Goal: Task Accomplishment & Management: Use online tool/utility

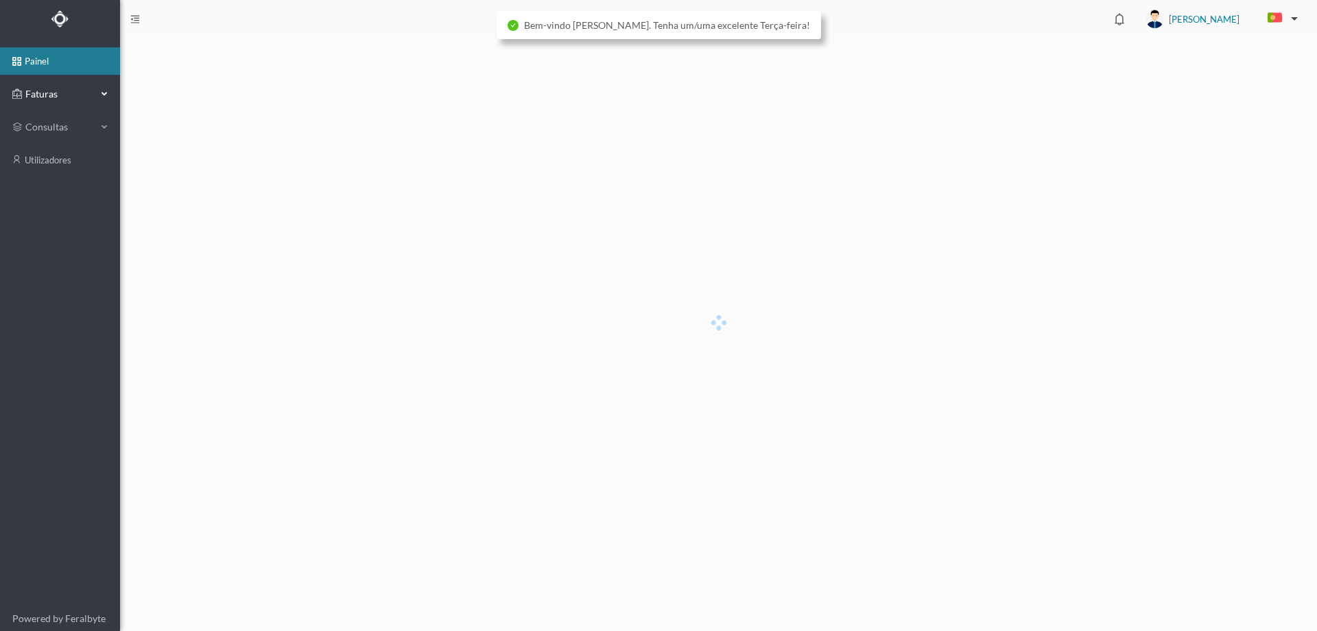
click at [90, 94] on span "Faturas" at bounding box center [59, 94] width 75 height 14
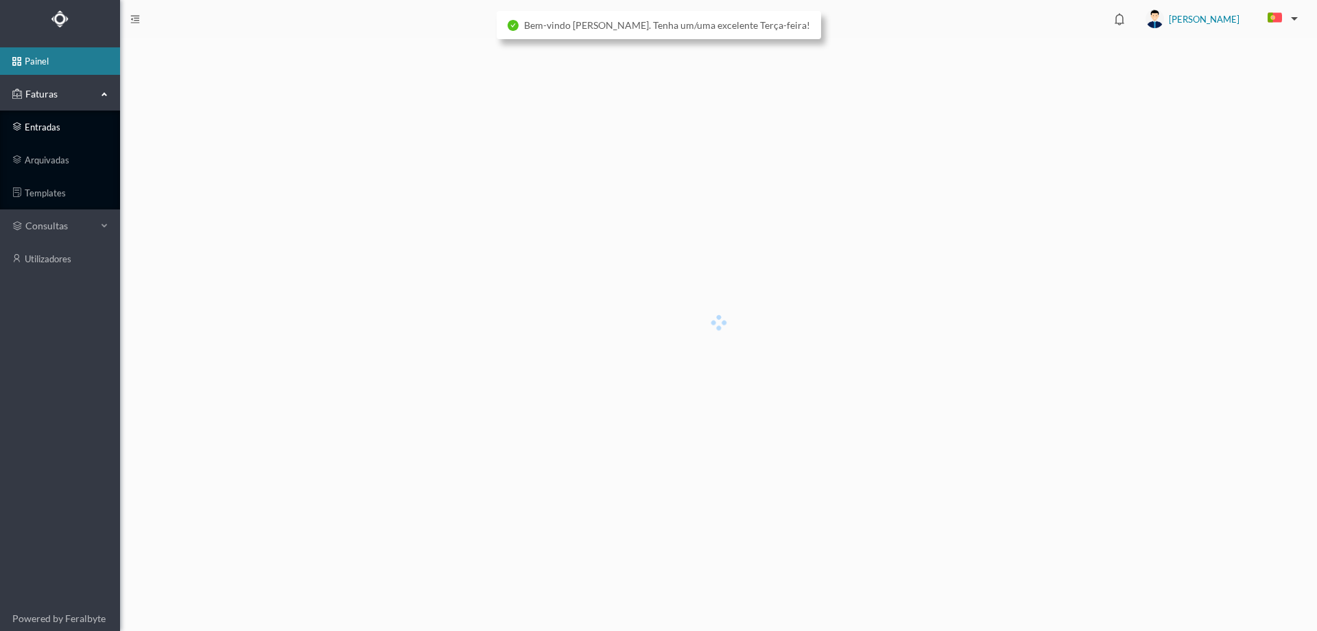
click at [64, 128] on link "entradas" at bounding box center [60, 126] width 120 height 27
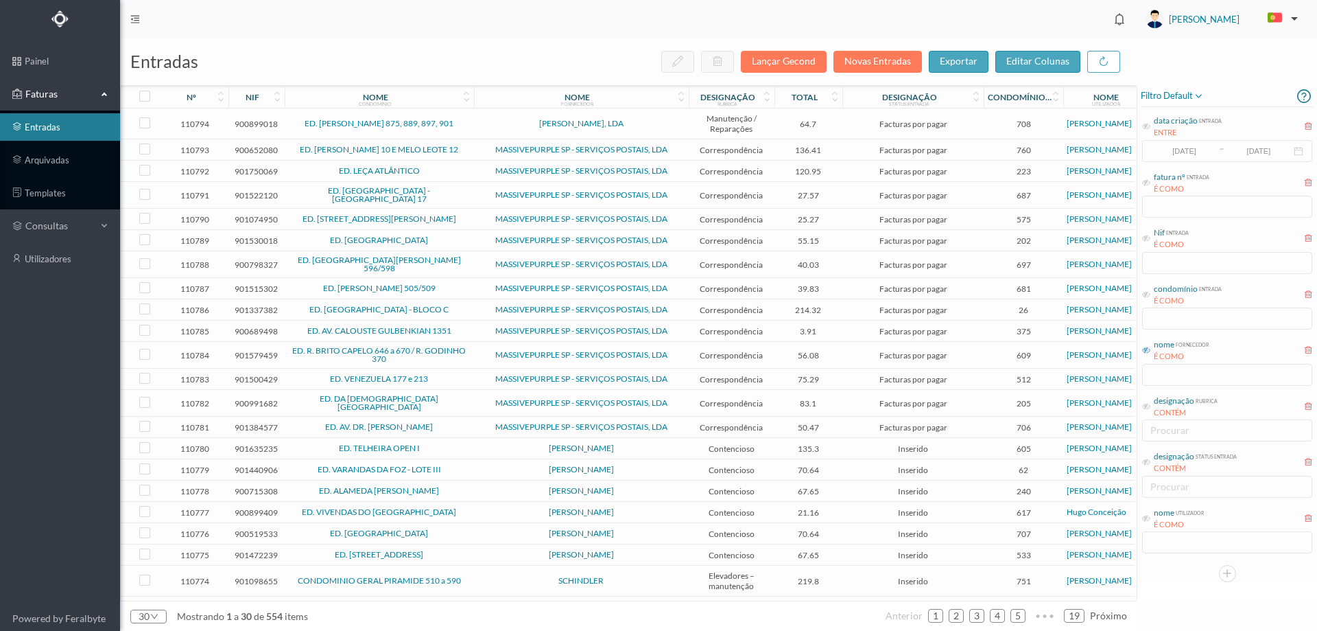
click at [1147, 348] on icon at bounding box center [1146, 350] width 8 height 8
click at [1164, 375] on input "text" at bounding box center [1227, 375] width 170 height 22
click at [1158, 377] on input "text" at bounding box center [1227, 375] width 170 height 22
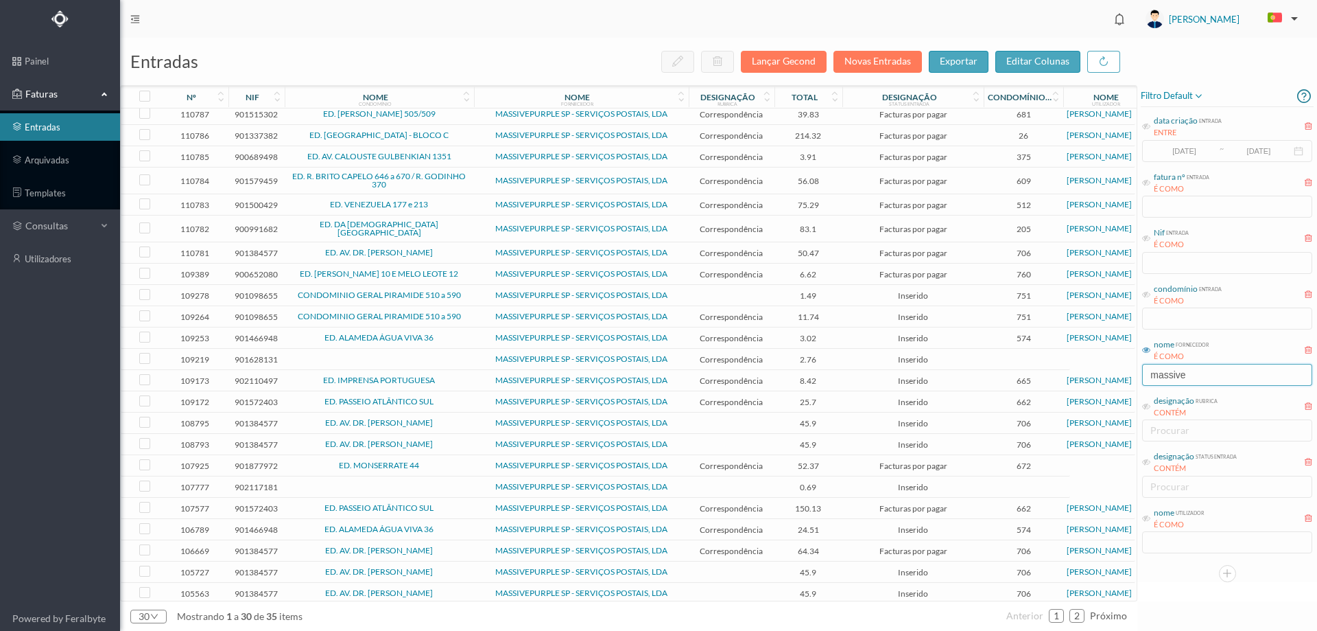
scroll to position [156, 0]
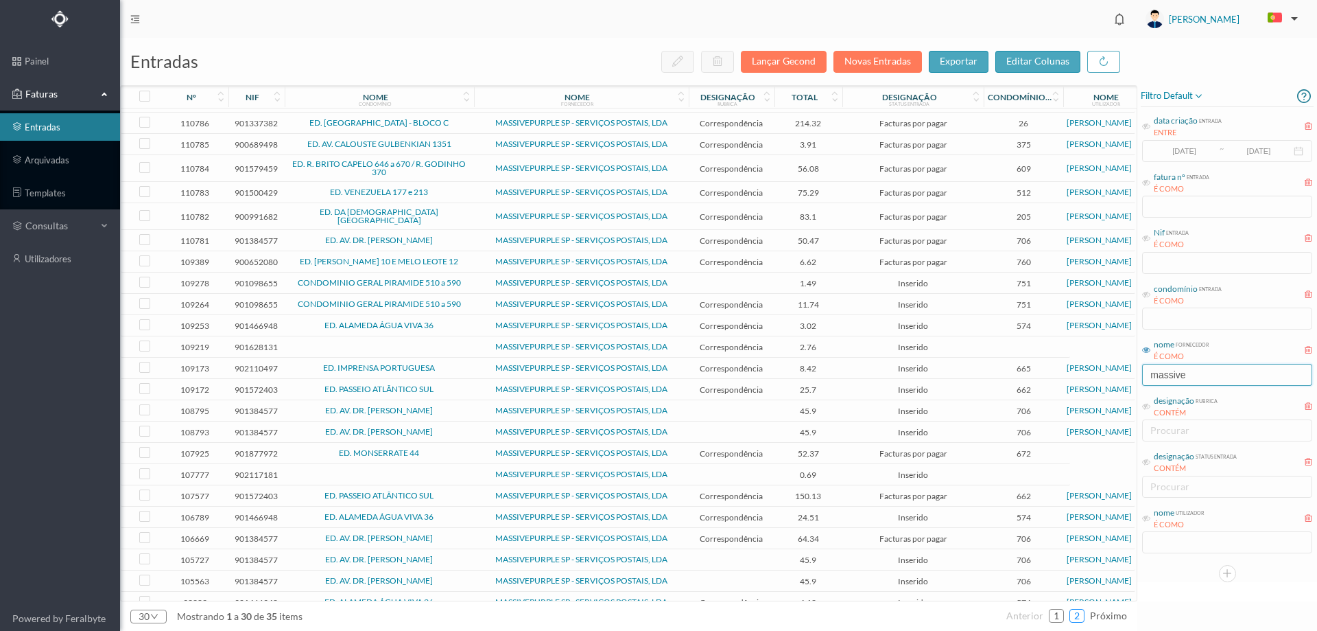
type input "massive"
click at [1083, 613] on link "2" at bounding box center [1077, 615] width 14 height 21
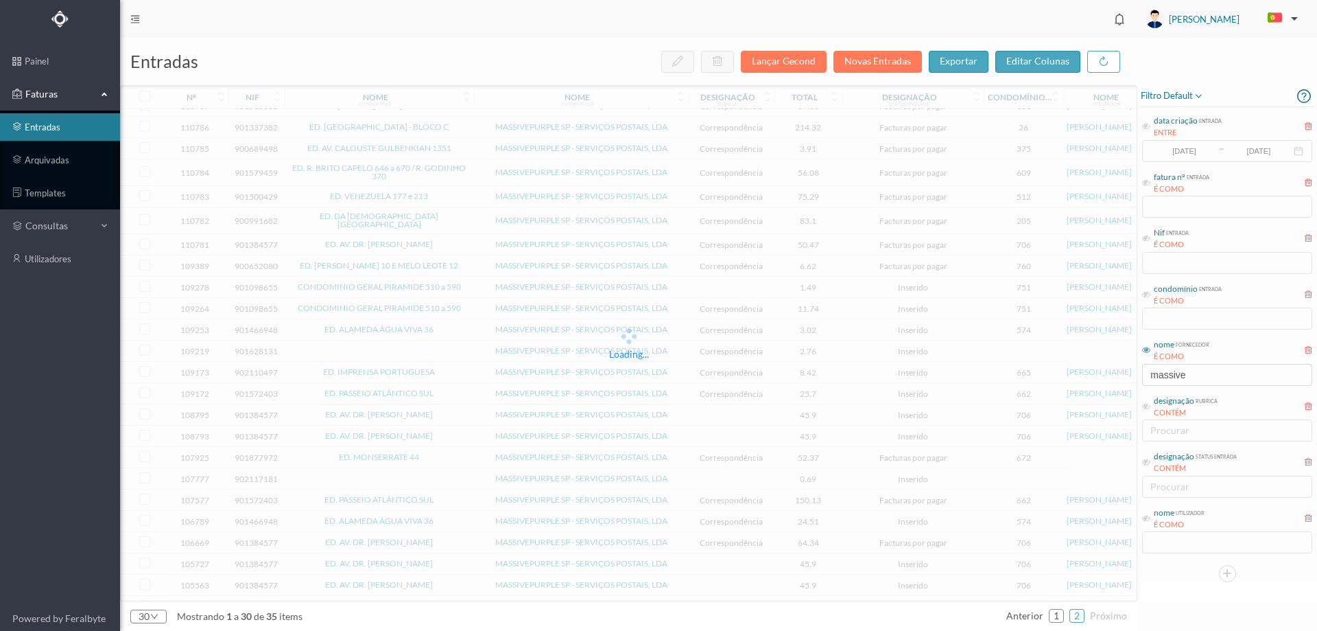
scroll to position [0, 0]
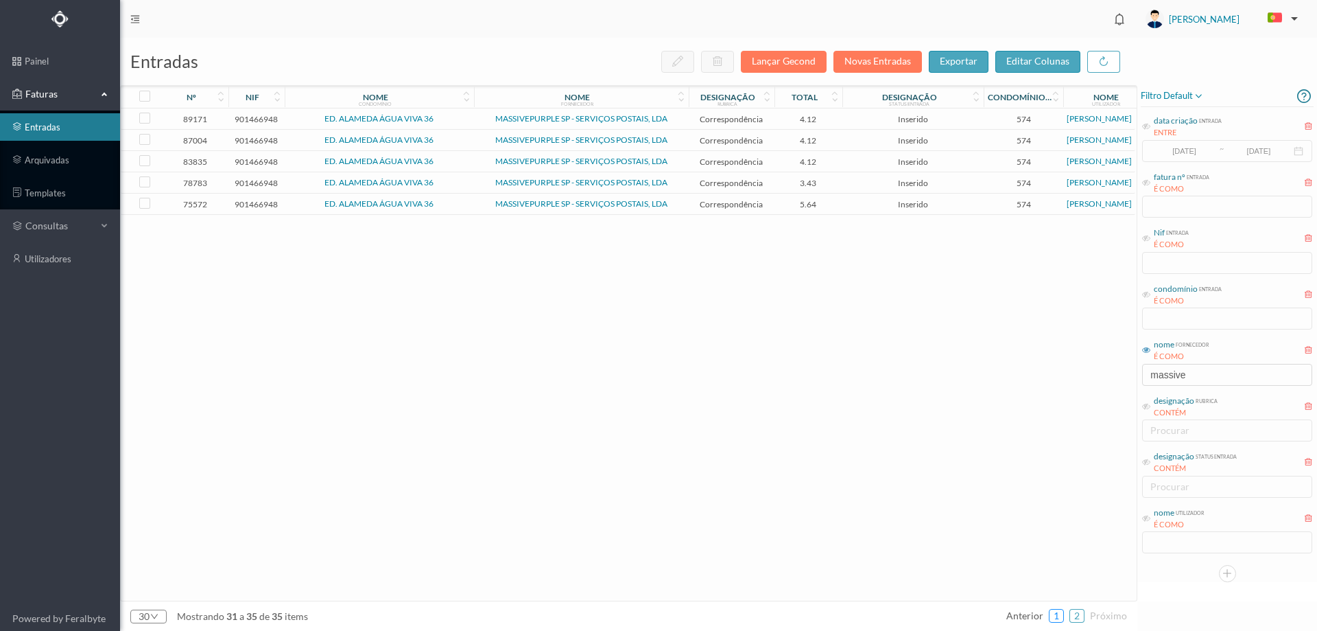
click at [1057, 617] on link "1" at bounding box center [1057, 615] width 14 height 21
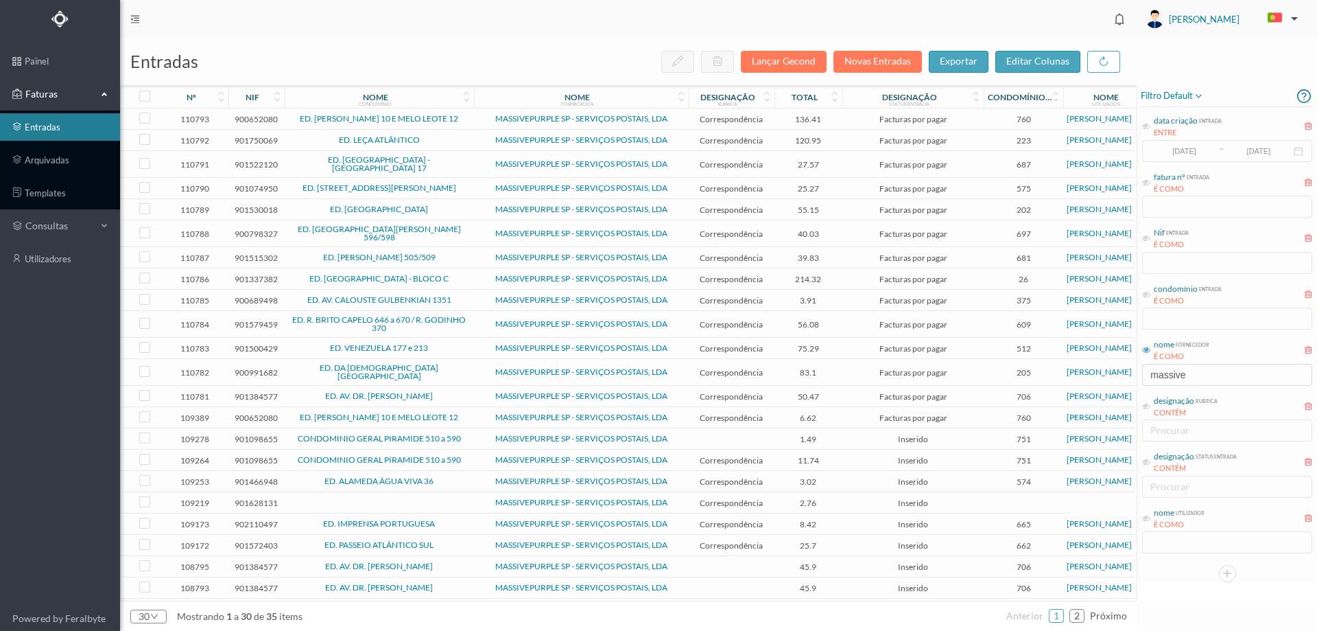
click at [467, 99] on icon at bounding box center [466, 100] width 8 height 10
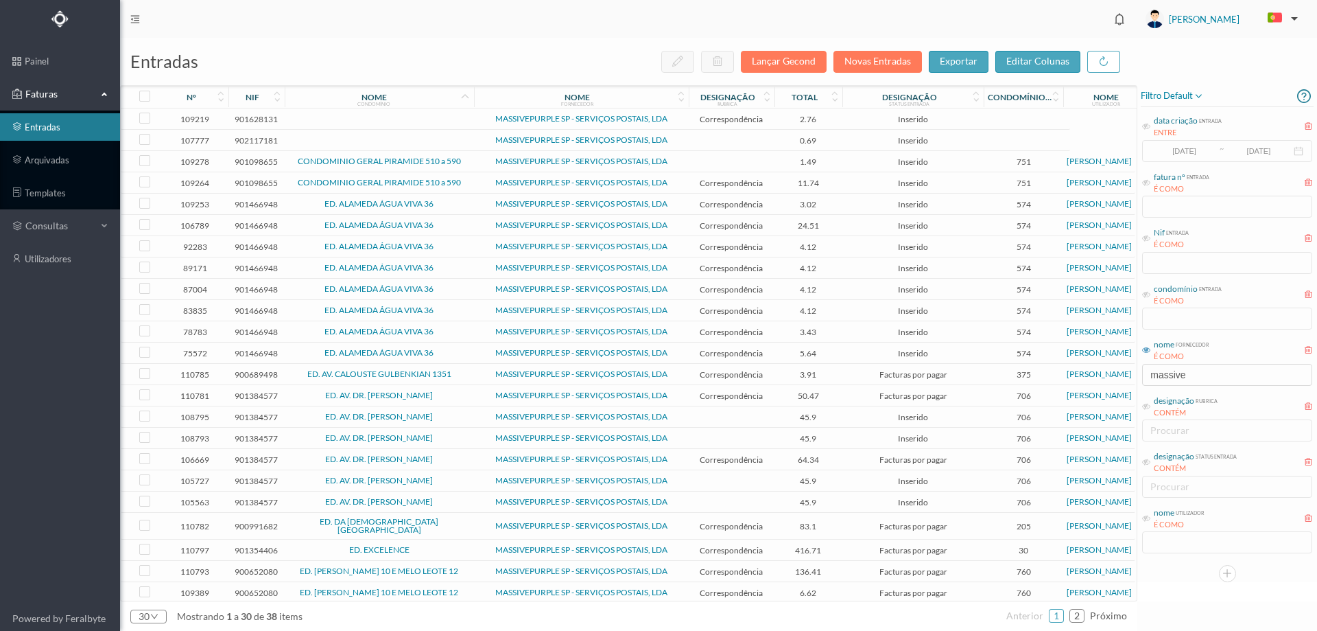
click at [478, 166] on td "MASSIVEPURPLE SP - SERVIÇOS POSTAIS, LDA" at bounding box center [581, 161] width 215 height 21
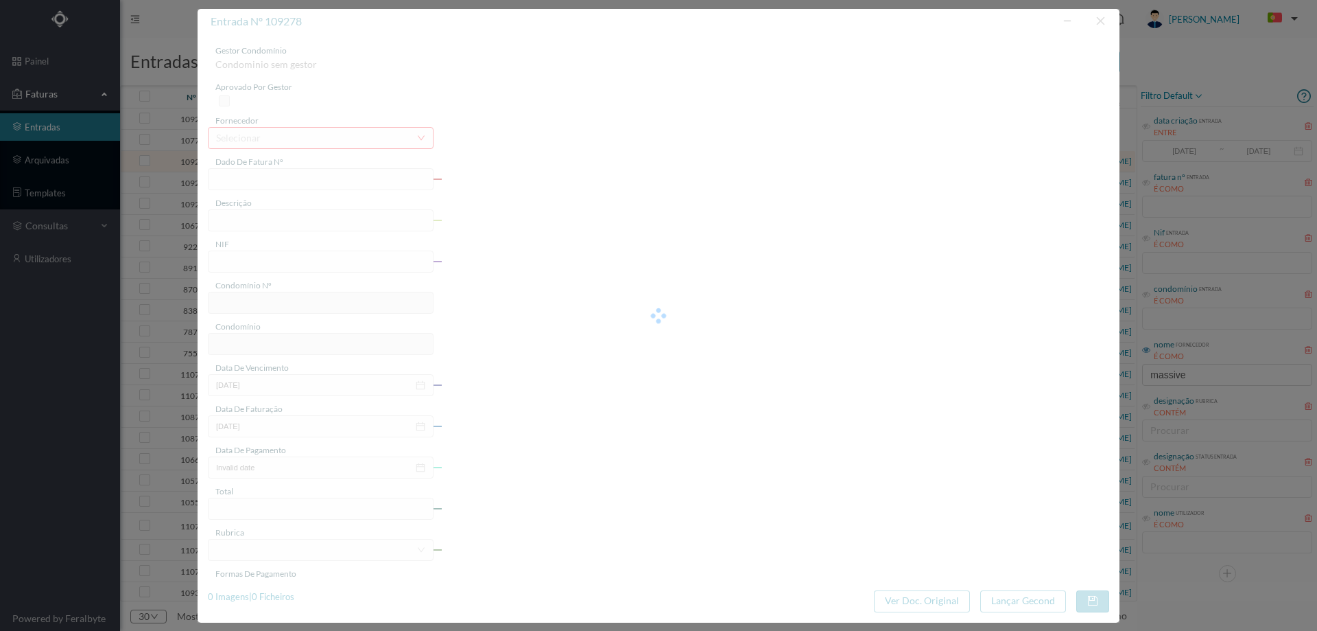
type input "4 45/28739"
type input "0 1111/2025)"
type input "901098655"
type input "Invalid date"
type input "2025-07-31"
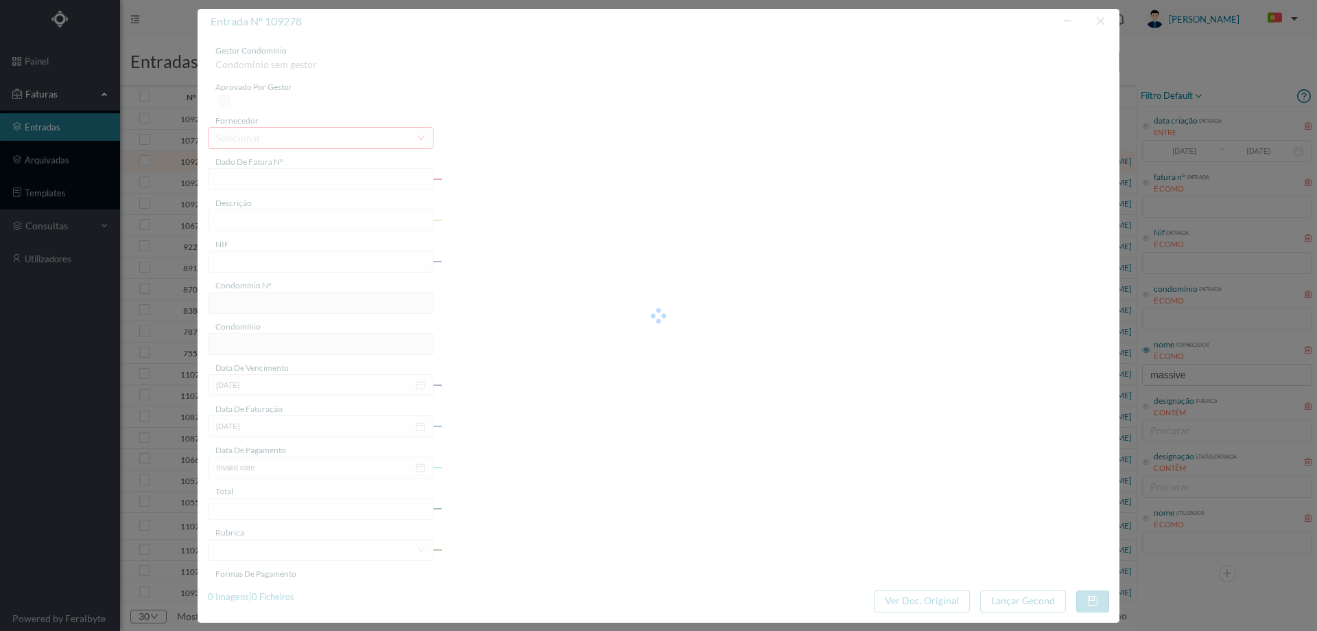
type input "1.49"
type input "751"
type input "CONDOMINIO GERAL PIRAMIDE 510 a 590"
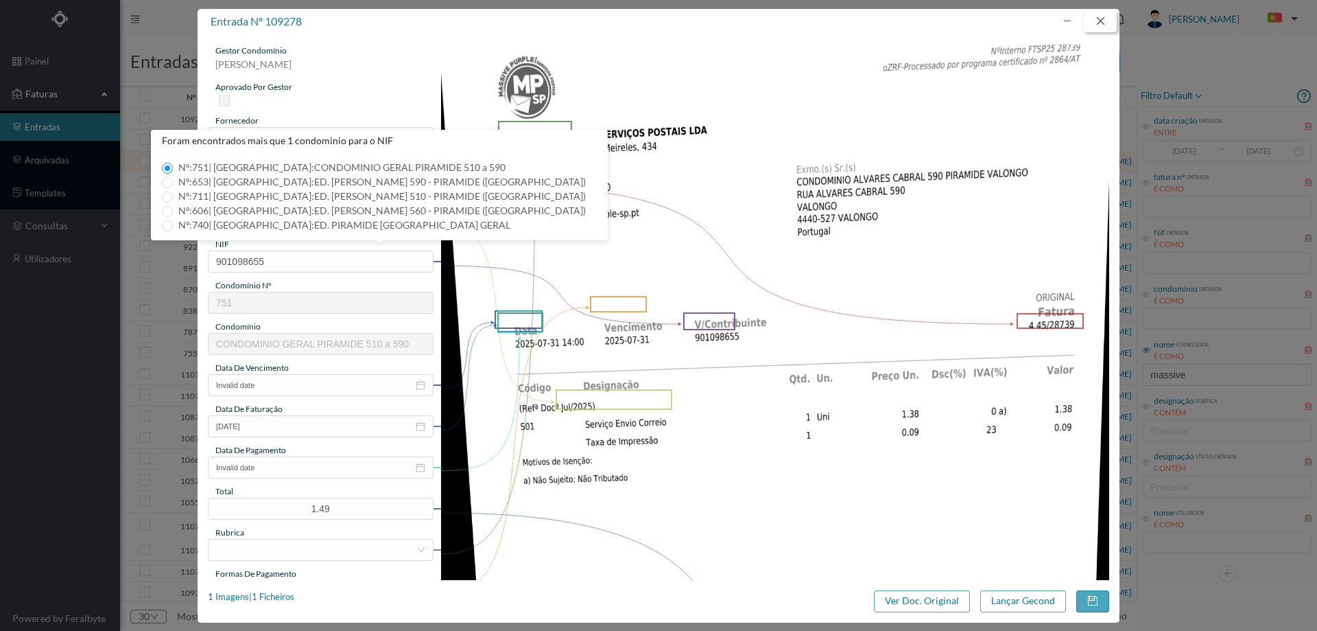
click at [1100, 23] on button "button" at bounding box center [1100, 21] width 33 height 22
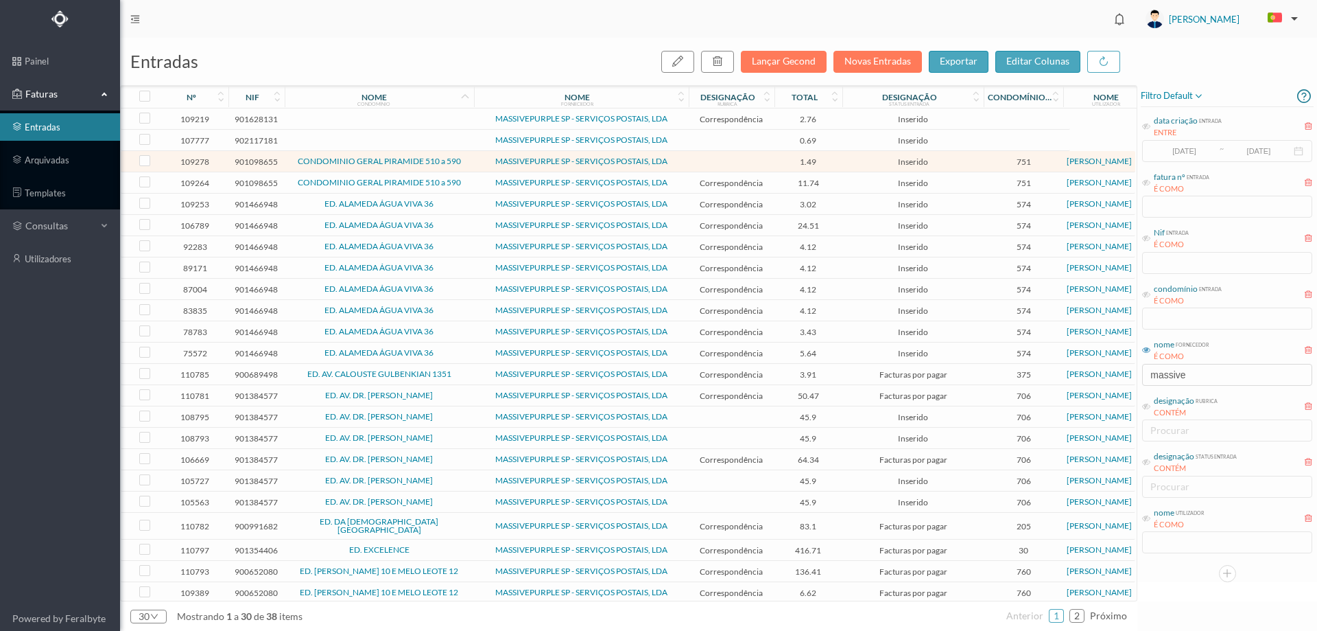
click at [472, 186] on td "CONDOMINIO GERAL PIRAMIDE 510 a 590" at bounding box center [379, 182] width 189 height 21
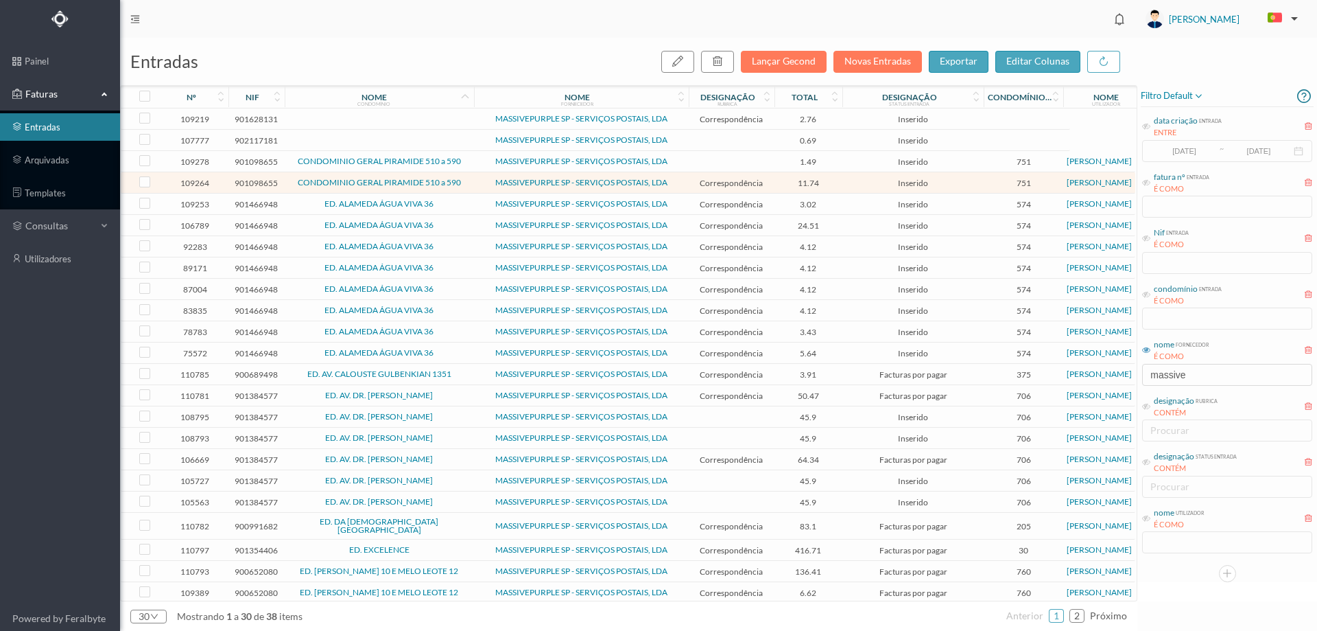
click at [472, 186] on td "CONDOMINIO GERAL PIRAMIDE 510 a 590" at bounding box center [379, 182] width 189 height 21
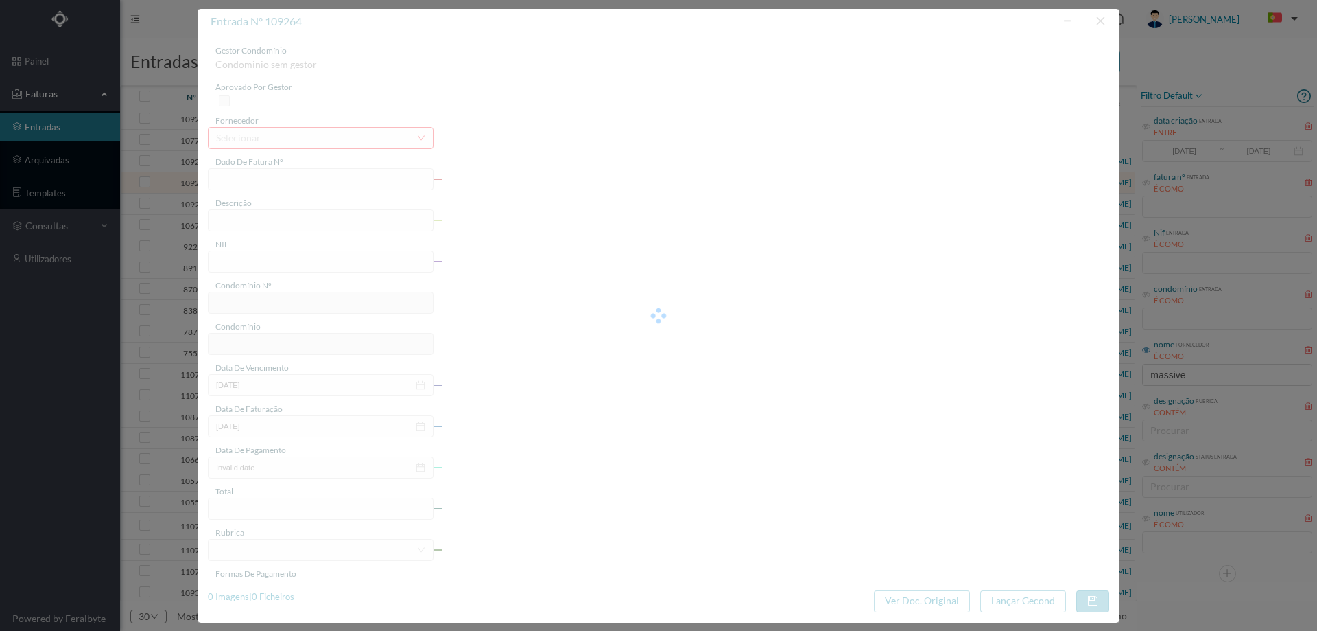
type input "4 45/27506"
type input "Serviço Envio Correio"
type input "901098655"
type input "Invalid date"
type input "2025-07-31"
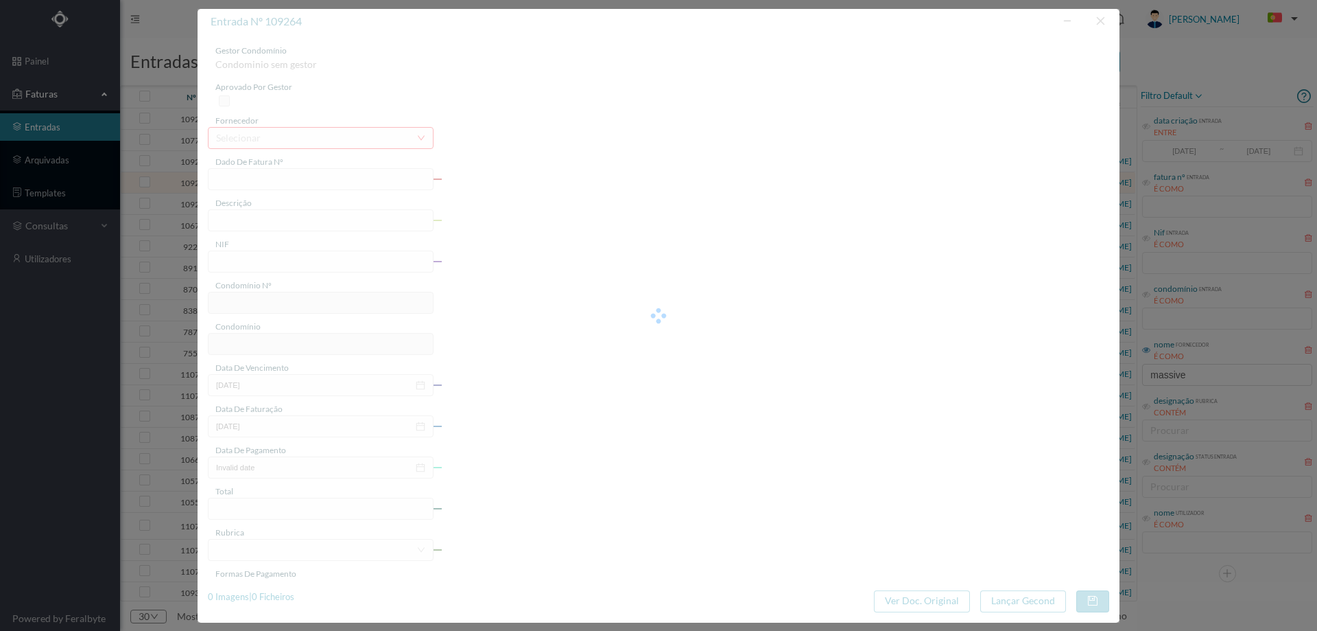
type input "11.74"
type input "751"
type input "CONDOMINIO GERAL PIRAMIDE 510 a 590"
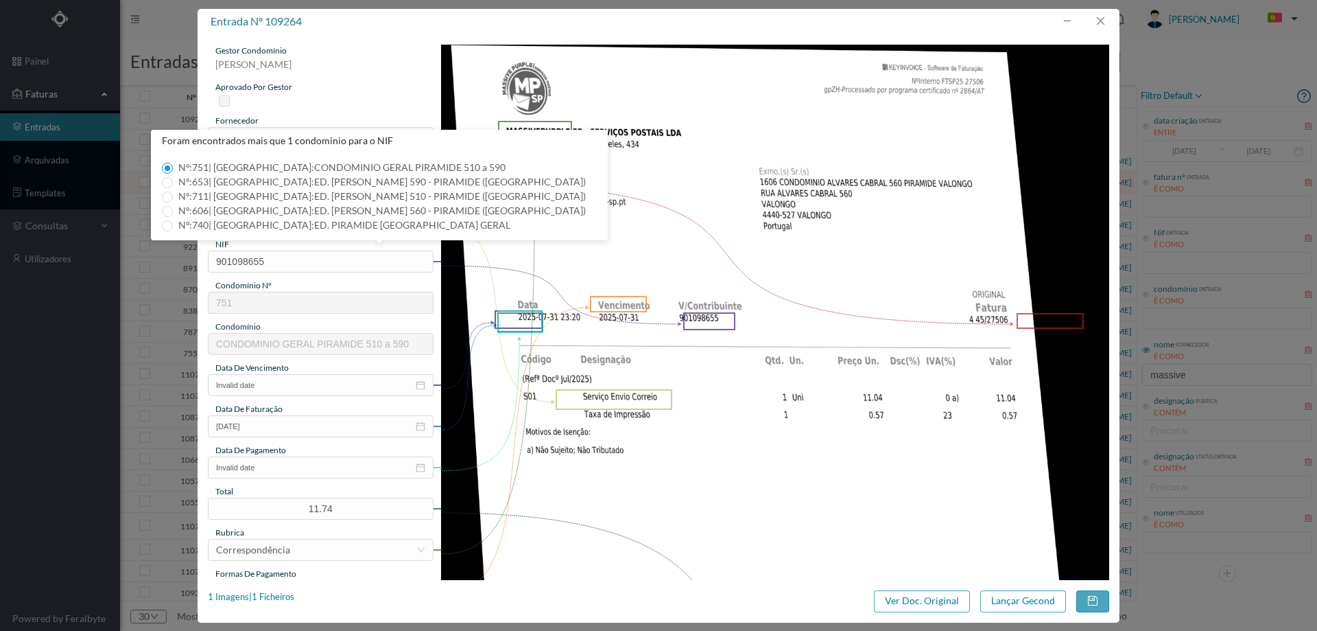
click at [726, 247] on img at bounding box center [775, 518] width 669 height 946
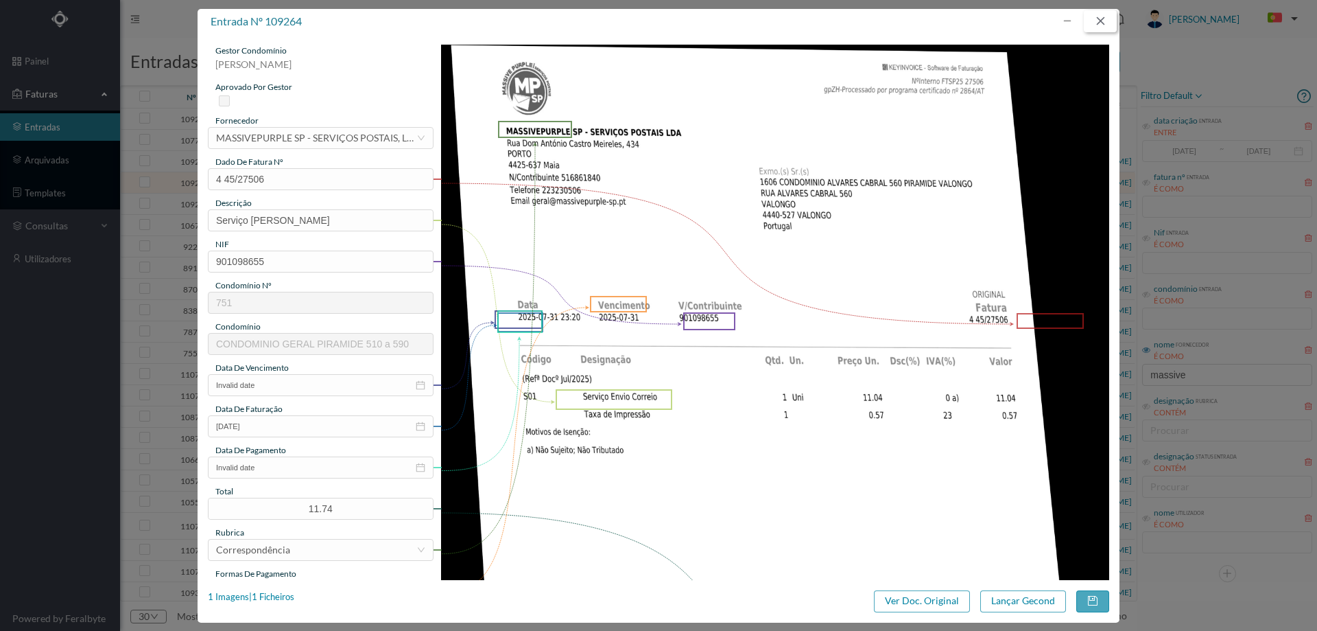
click at [1098, 21] on button "button" at bounding box center [1100, 21] width 33 height 22
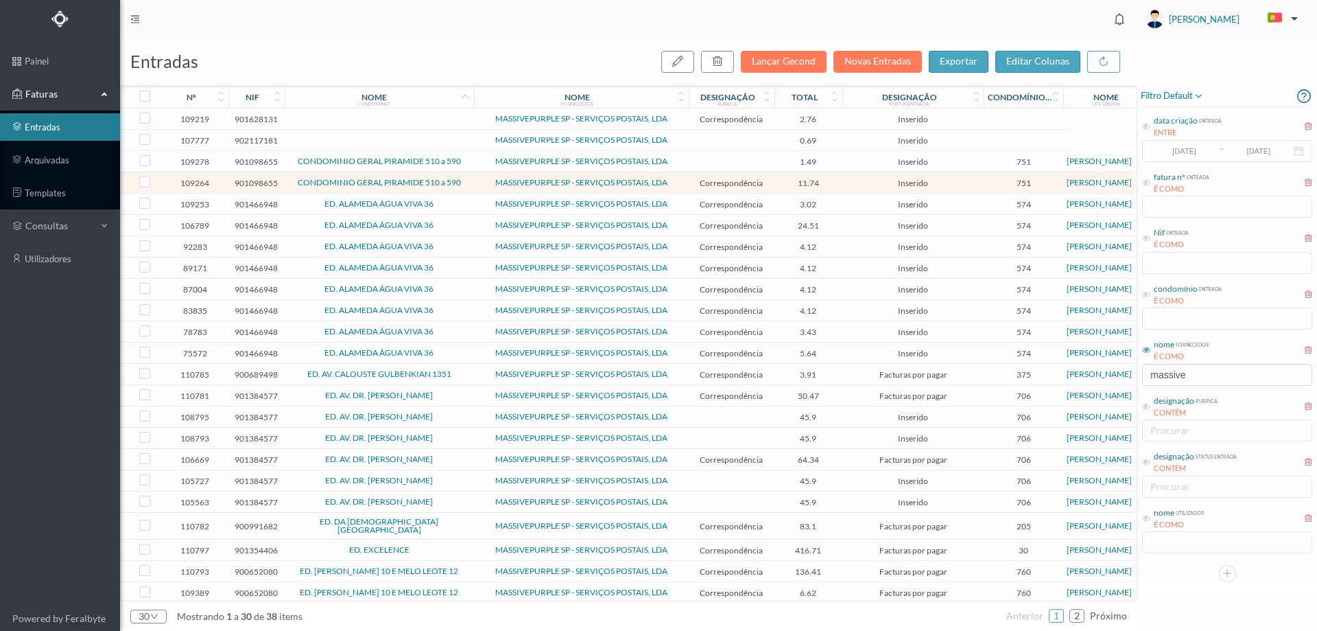
click at [469, 394] on span "ED. AV. DR. [PERSON_NAME]" at bounding box center [379, 395] width 183 height 8
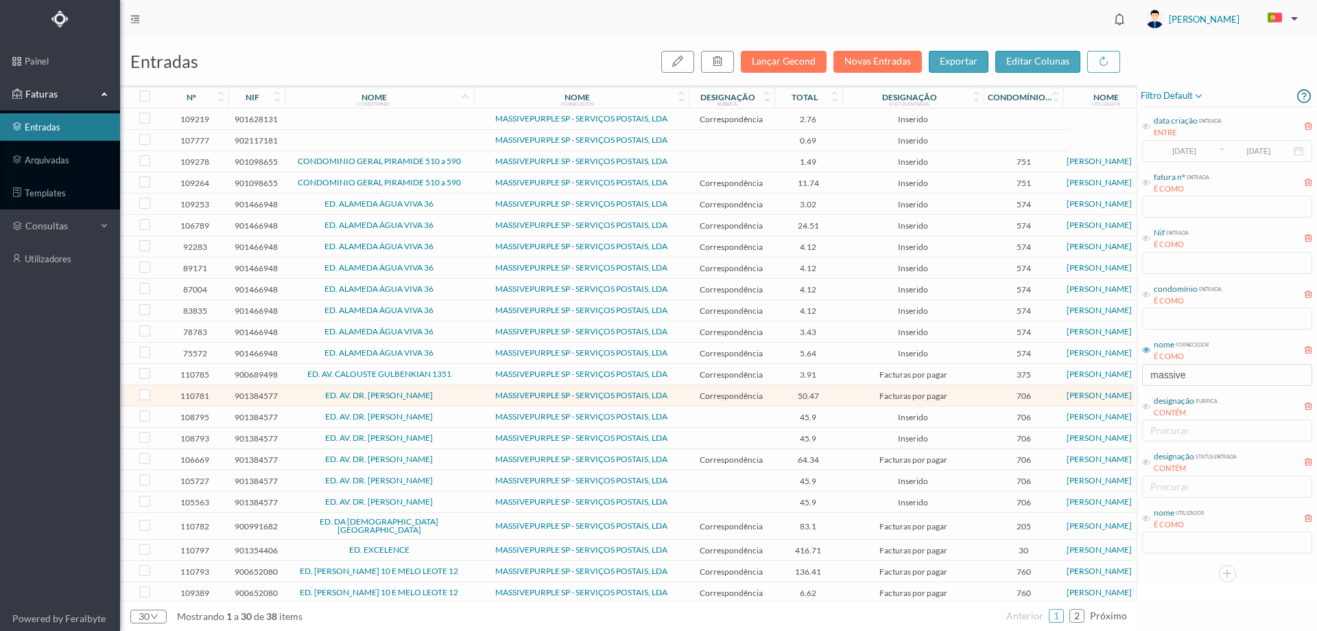
click at [459, 548] on span "ED. EXCELENCE" at bounding box center [379, 549] width 183 height 8
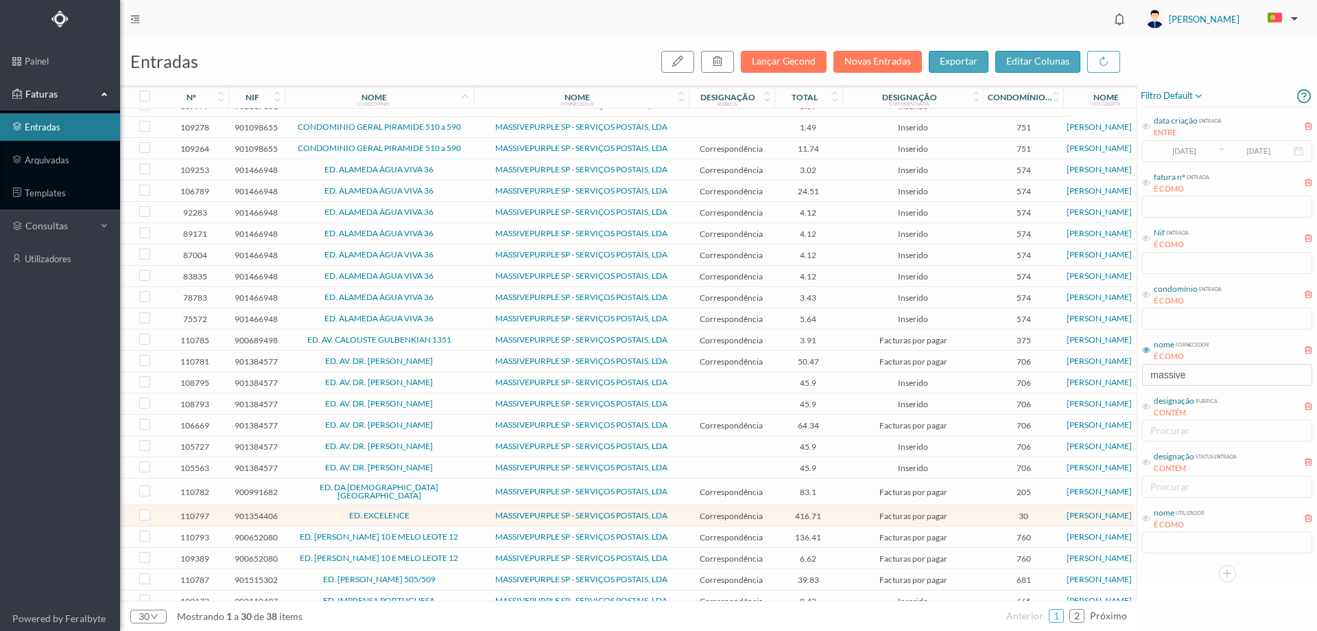
scroll to position [150, 0]
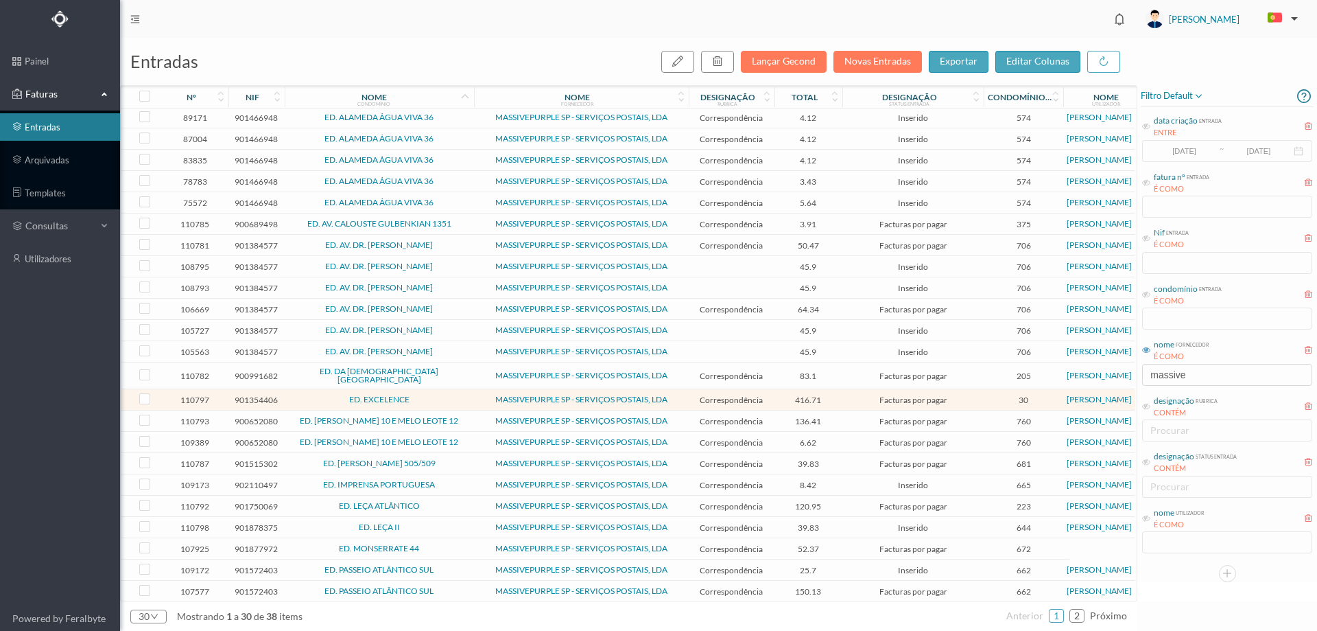
click at [462, 460] on span "ED. [PERSON_NAME] 505/509" at bounding box center [379, 463] width 183 height 8
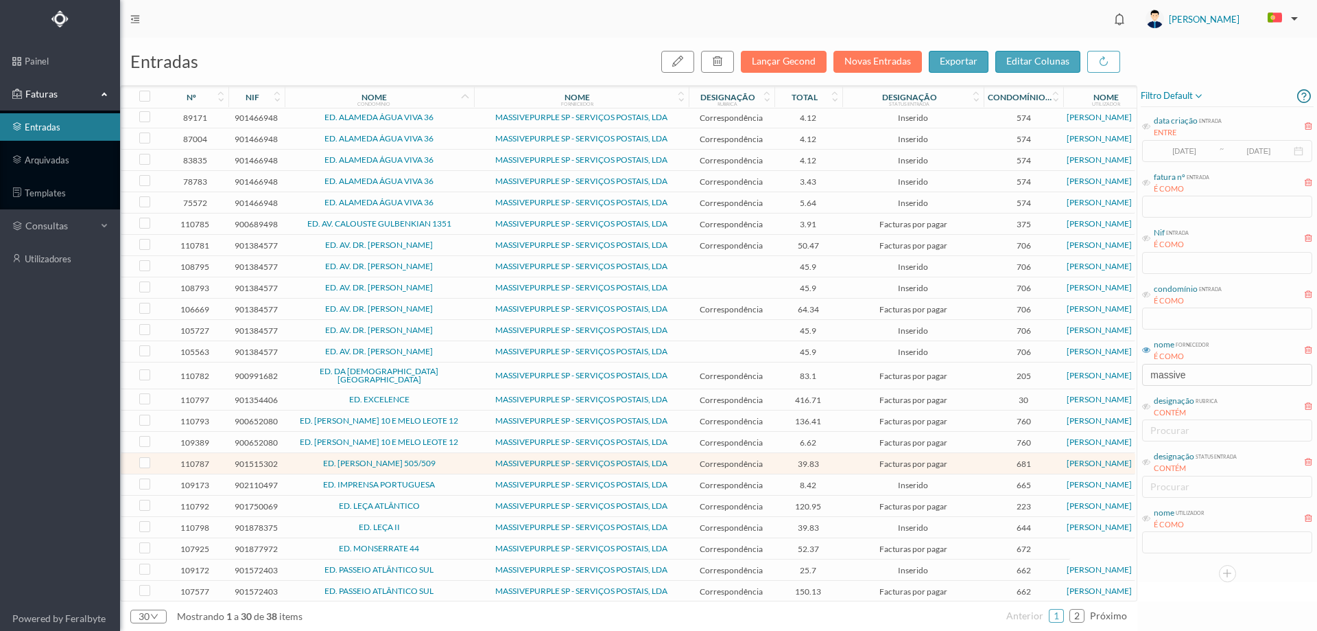
click at [462, 459] on span "ED. [PERSON_NAME] 505/509" at bounding box center [379, 463] width 183 height 8
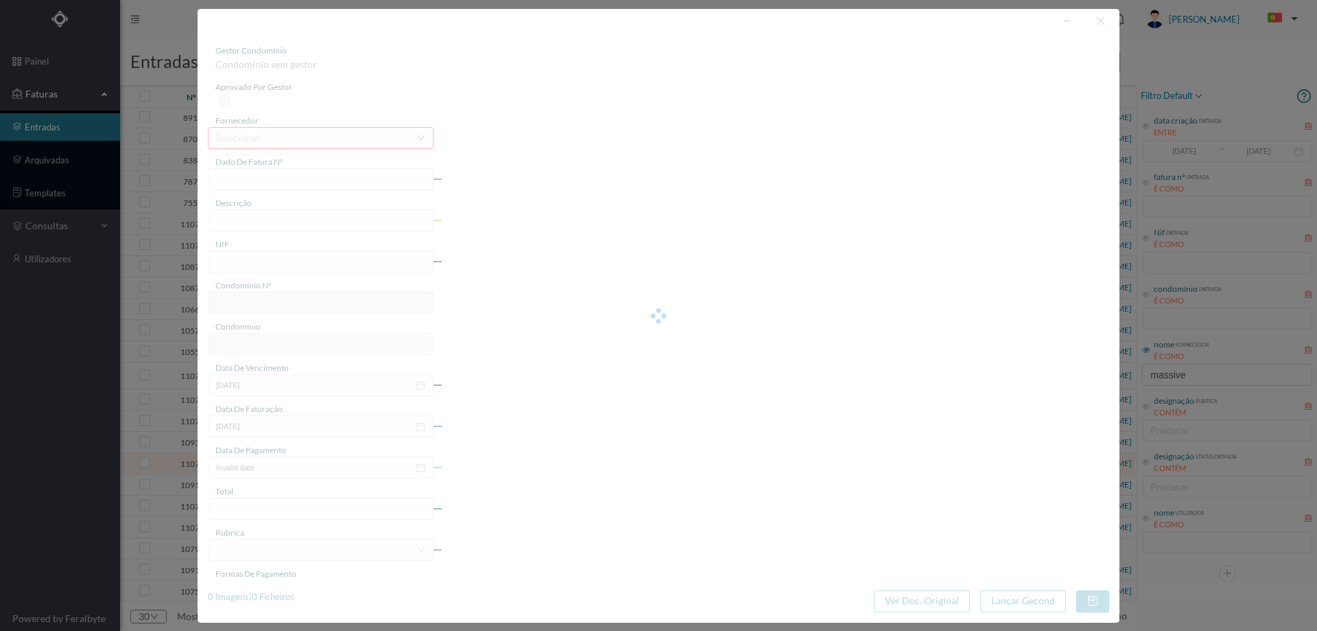
type input "4 45/30714"
type input "Serviço Envio Correio"
type input "901515302"
type input "2025-08-03"
type input "2025-08-31"
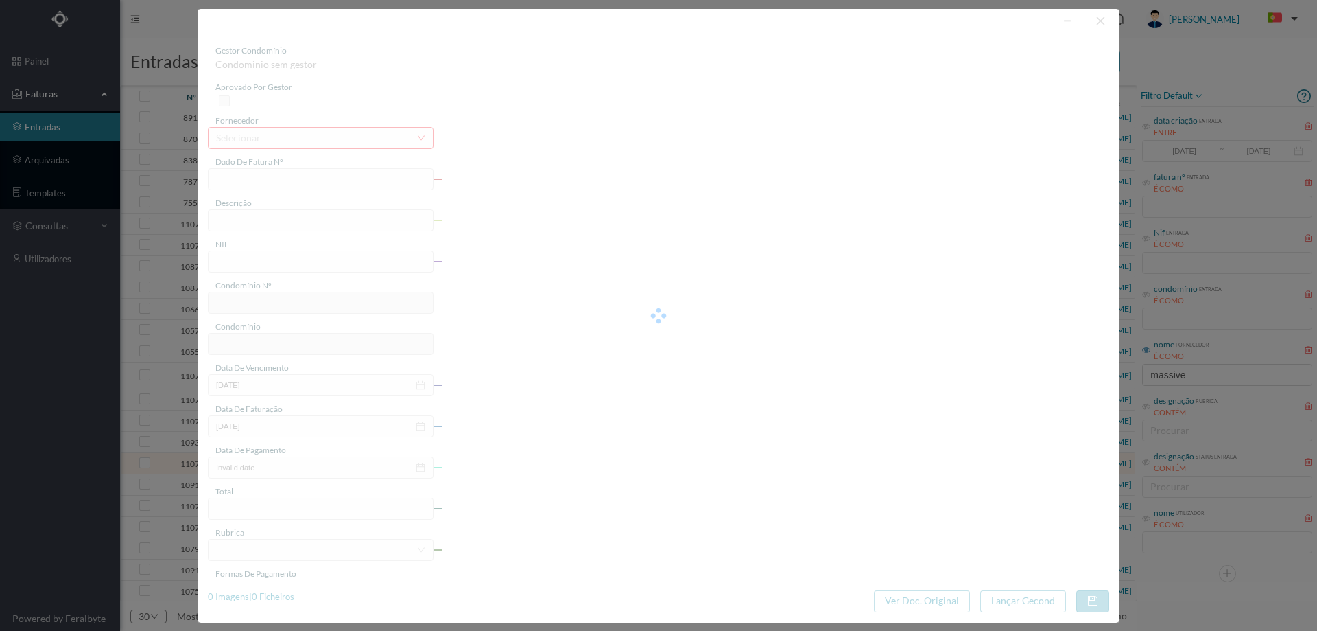
type input "2025-08-03"
type input "39.83"
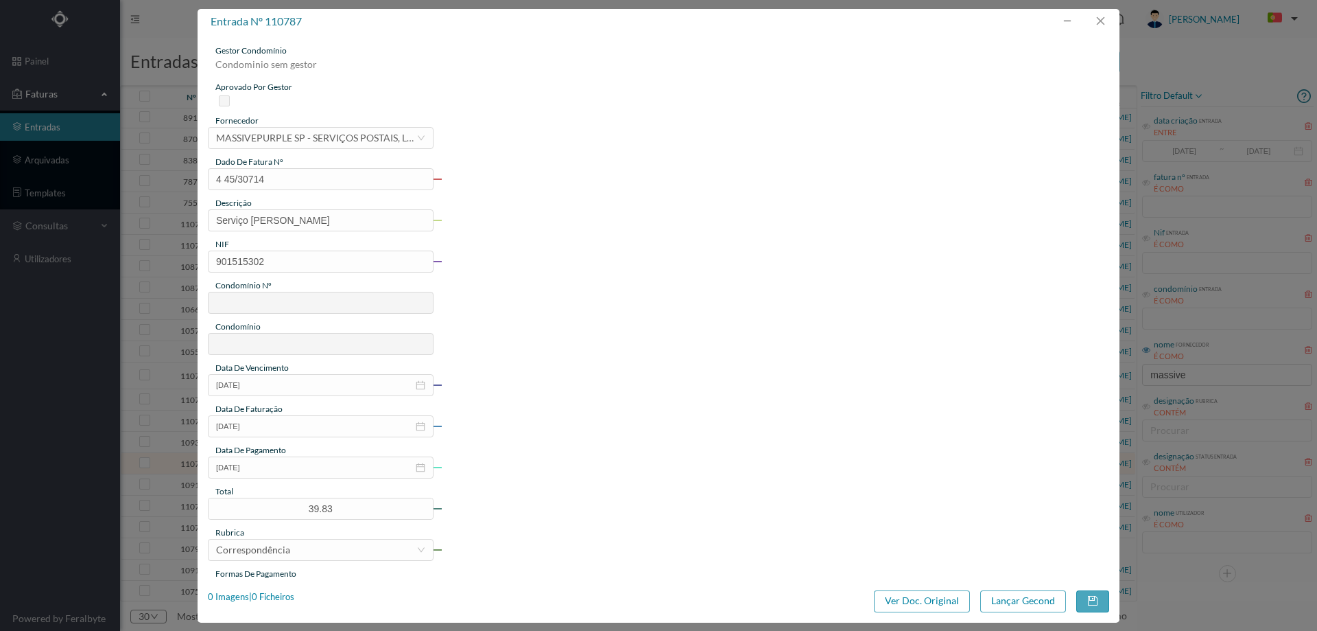
type input "681"
type input "ED. [PERSON_NAME] 505/509"
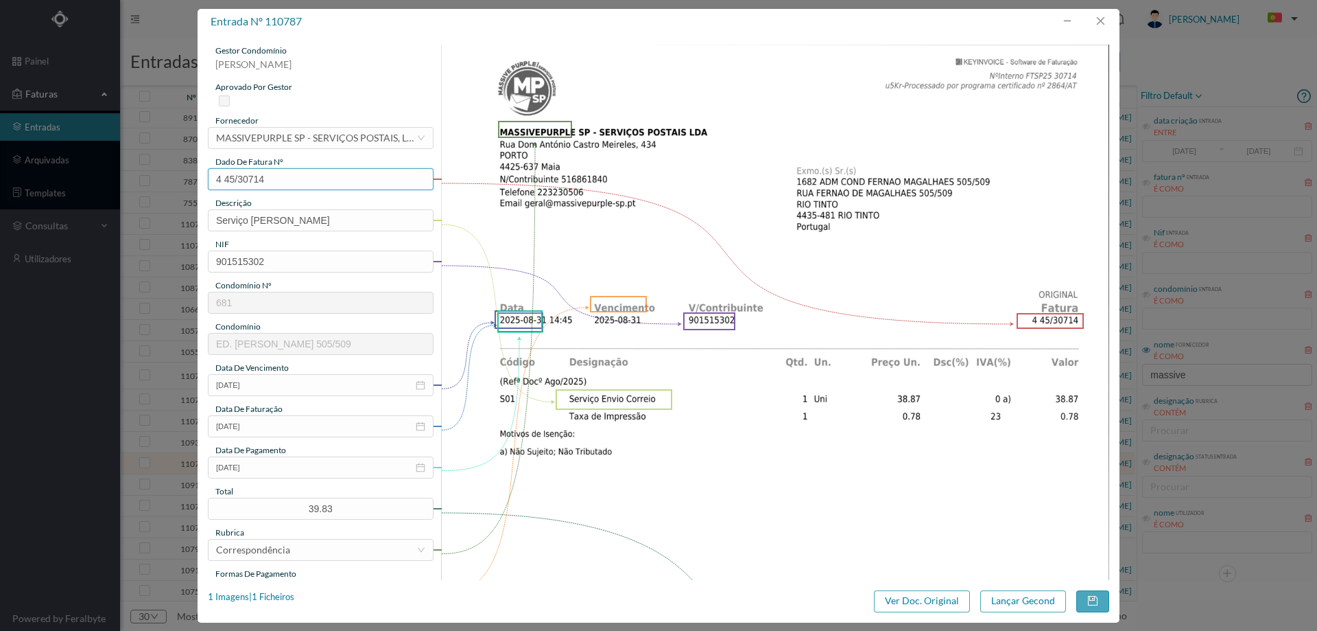
drag, startPoint x: 314, startPoint y: 171, endPoint x: 163, endPoint y: 188, distance: 152.6
click at [163, 188] on div "entrada nº 110787 gestor condomínio Hugo Moreira aprovado por gestor fornecedor…" at bounding box center [658, 315] width 1317 height 631
click at [306, 465] on input "2025-08-03" at bounding box center [321, 467] width 226 height 22
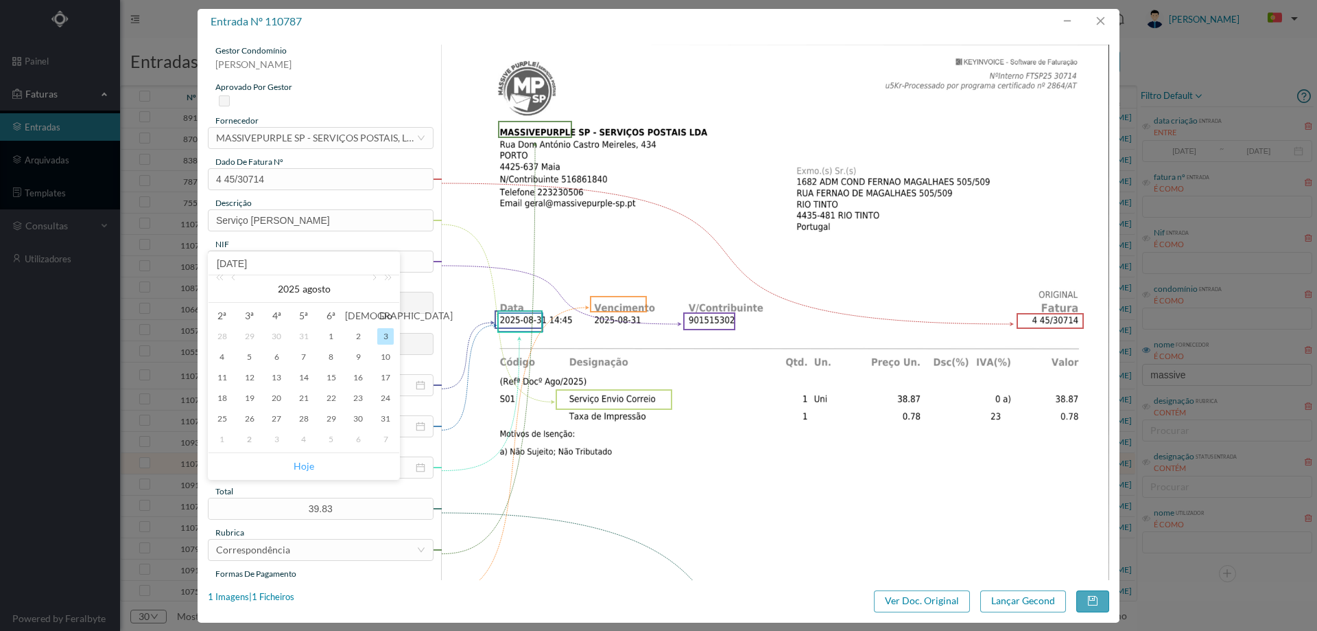
click at [301, 460] on link "Hoje" at bounding box center [304, 466] width 21 height 26
type input "[DATE]"
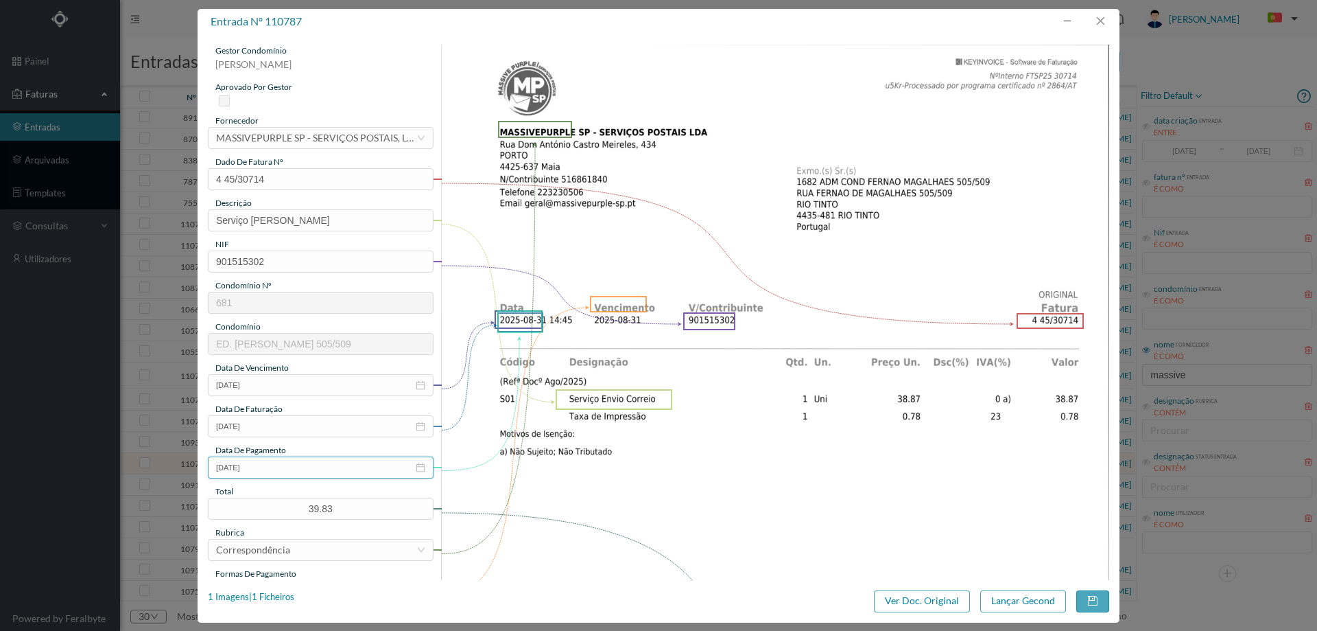
scroll to position [137, 0]
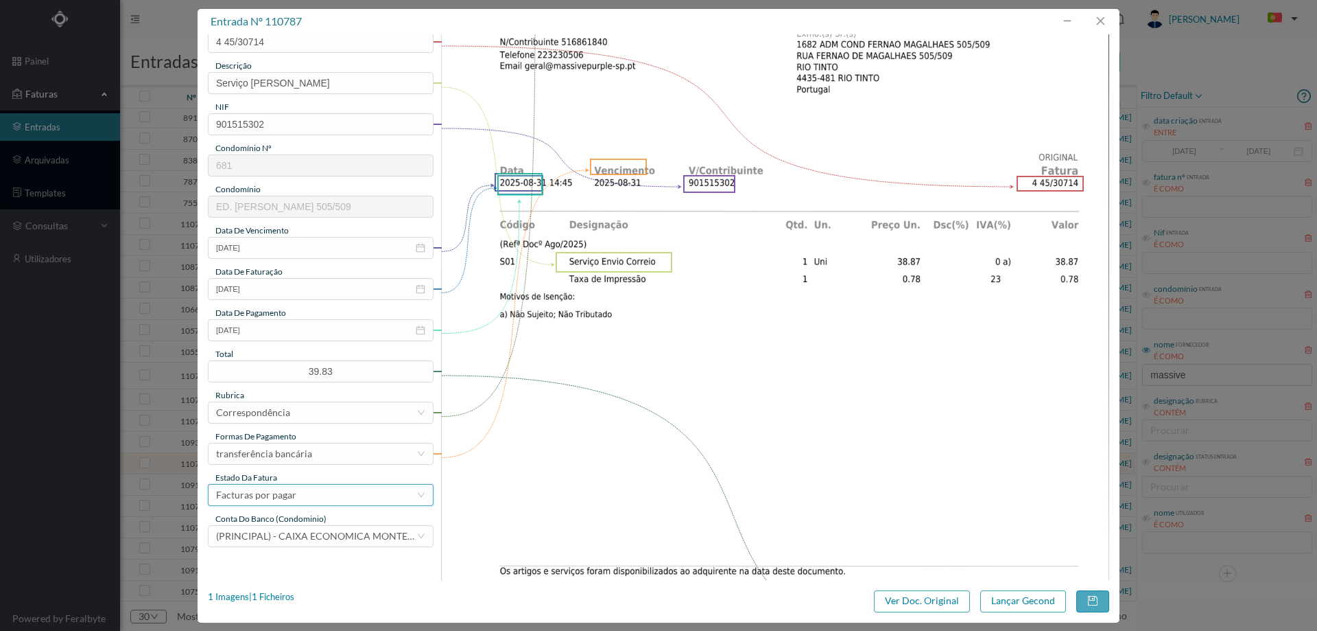
click at [289, 494] on div "Facturas por pagar" at bounding box center [256, 494] width 80 height 21
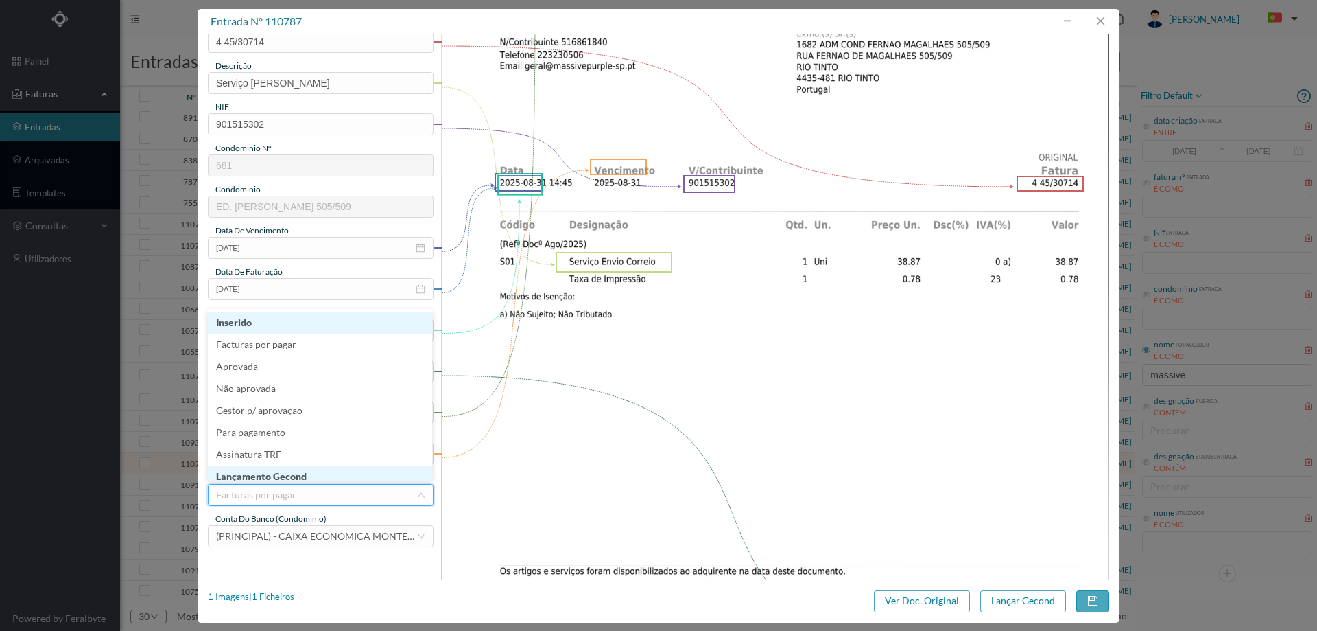
scroll to position [7, 0]
click at [290, 475] on li "Lançamento Gecond" at bounding box center [320, 469] width 224 height 22
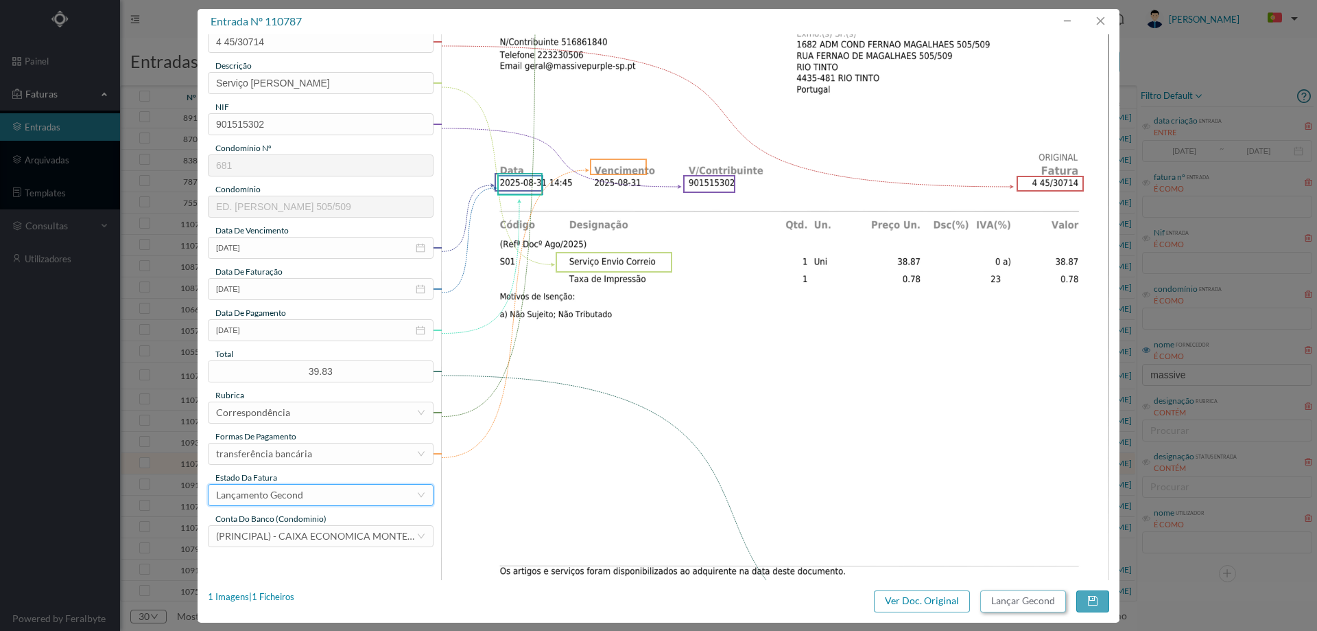
click at [1029, 602] on button "Lançar Gecond" at bounding box center [1024, 601] width 86 height 22
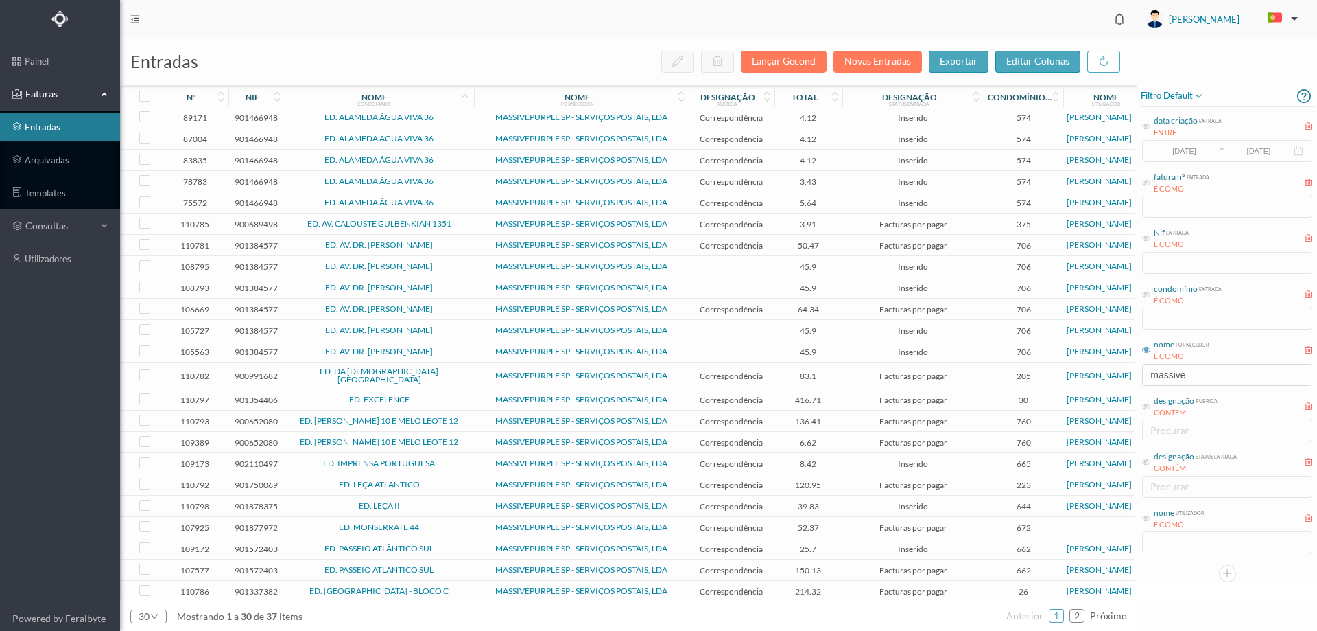
click at [454, 462] on td "ED. IMPRENSA PORTUGUESA" at bounding box center [379, 463] width 189 height 21
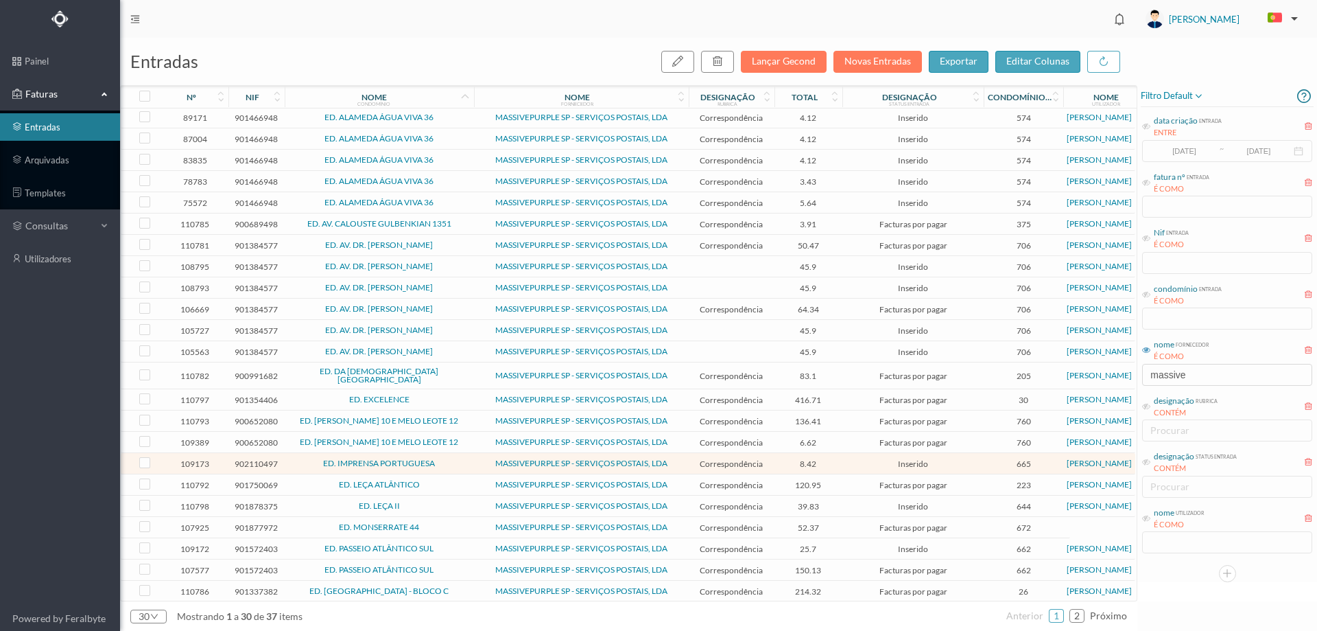
click at [451, 502] on span "ED. LEÇA II" at bounding box center [379, 506] width 183 height 8
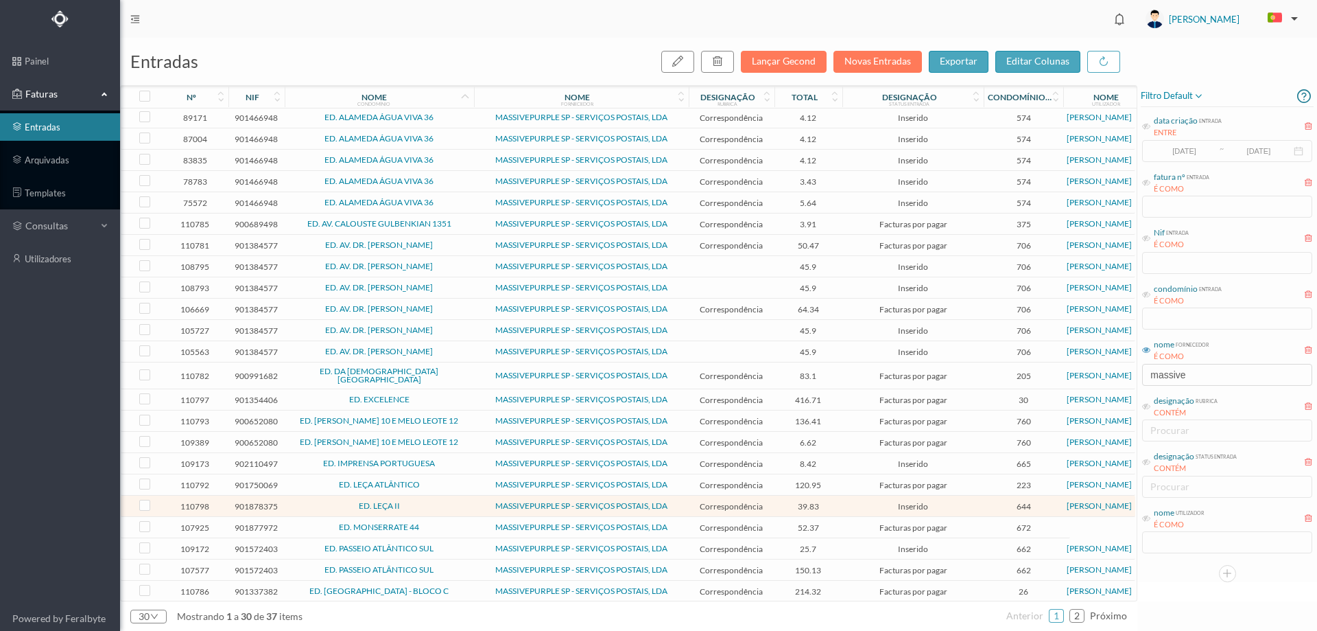
click at [451, 502] on span "ED. LEÇA II" at bounding box center [379, 506] width 183 height 8
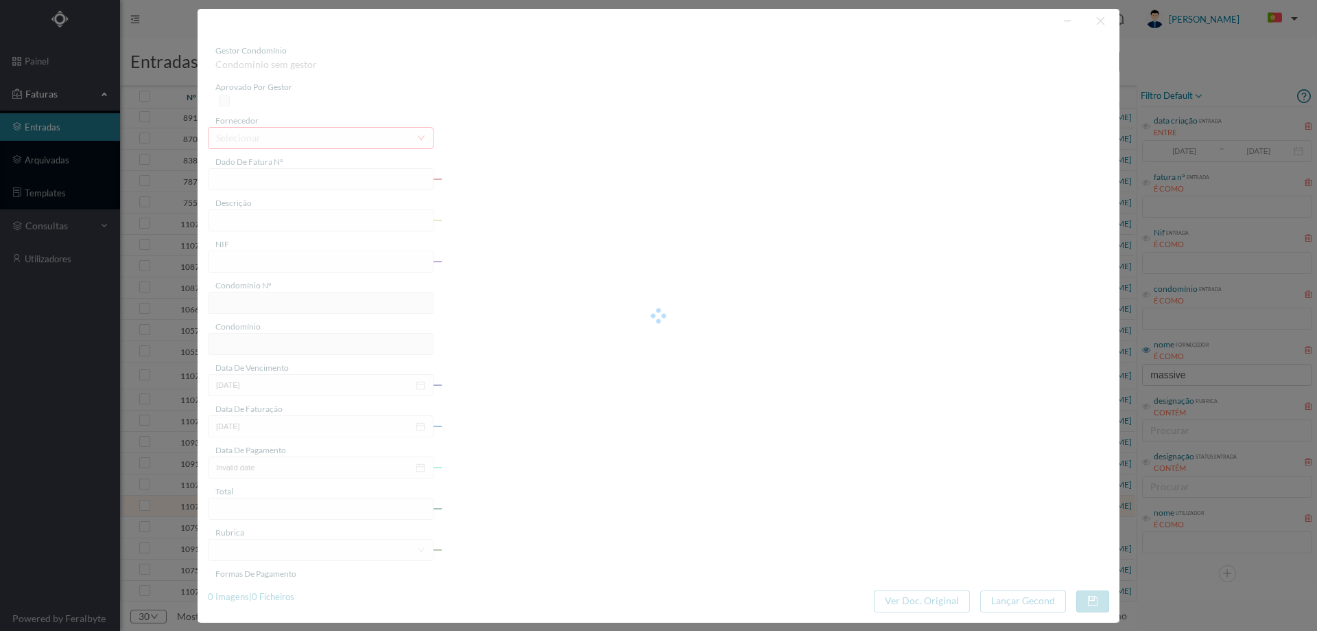
type input "4 45/30983"
type input "Serviço Envio Correio"
type input "901878375"
type input "2025-08-03"
type input "2025-08-31"
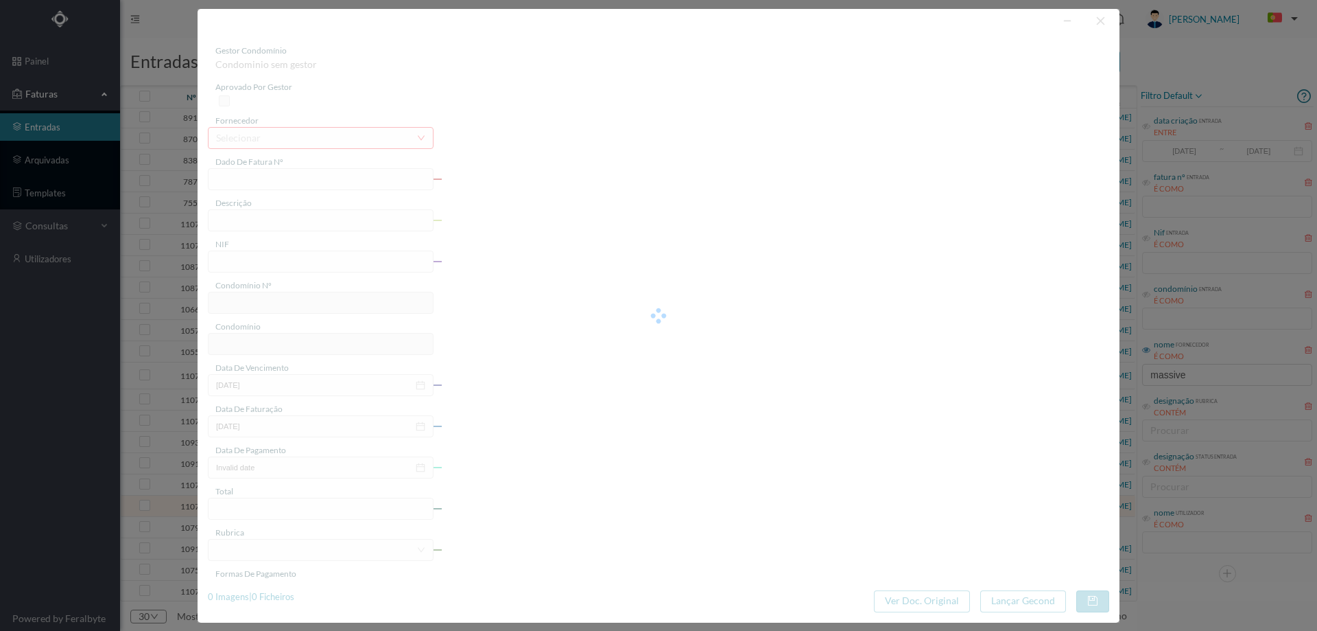
type input "2025-08-03"
type input "39.83"
type input "644"
type input "ED. LEÇA II"
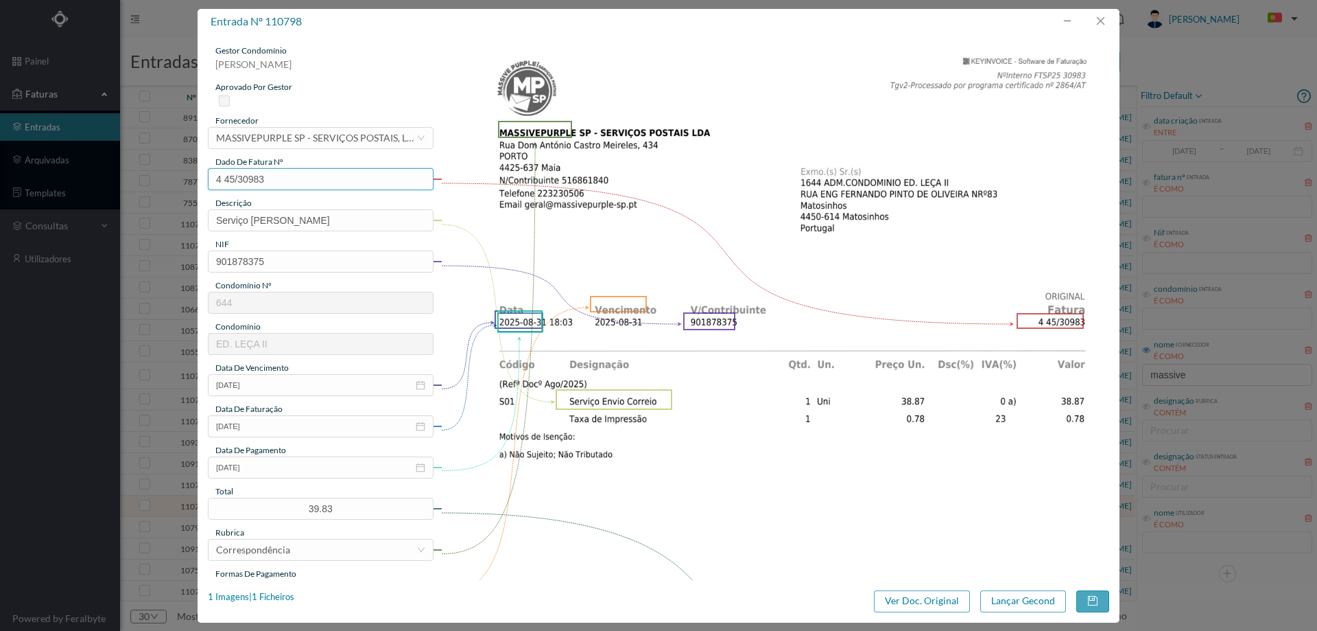
drag, startPoint x: 287, startPoint y: 180, endPoint x: 199, endPoint y: 173, distance: 88.8
click at [199, 173] on div "gestor condomínio Joana Laroca aprovado por gestor fornecedor selecionar MASSIV…" at bounding box center [659, 306] width 922 height 545
click at [285, 471] on input "2025-08-03" at bounding box center [321, 467] width 226 height 22
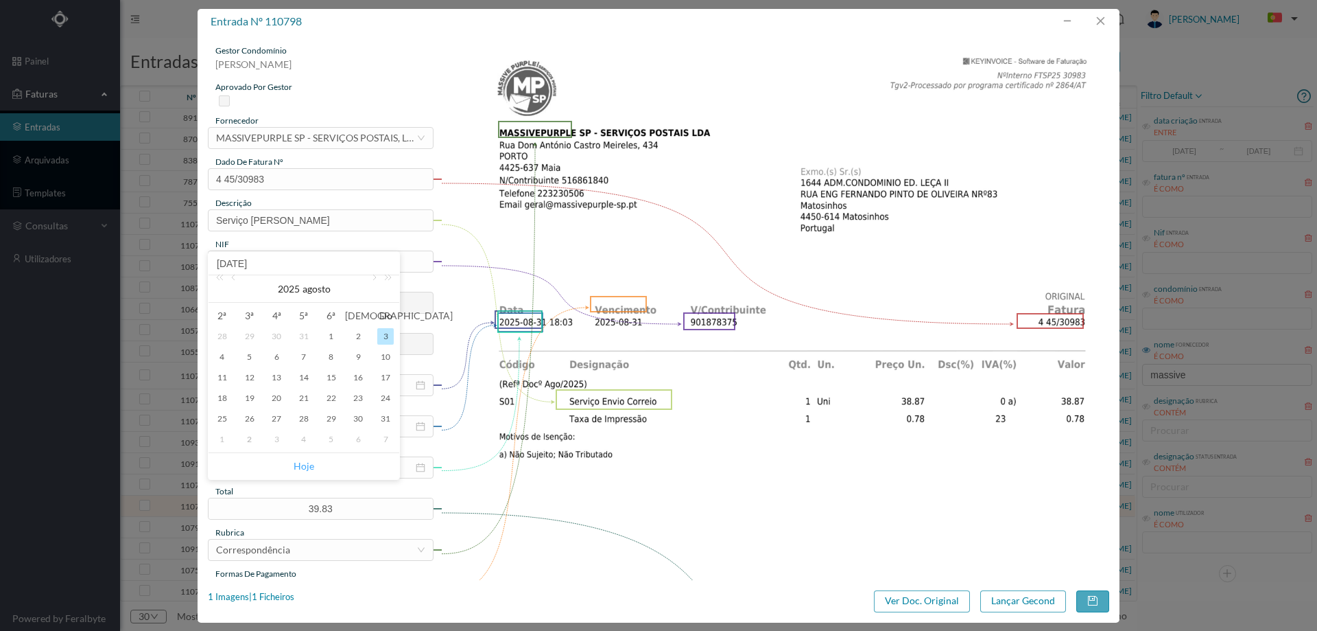
click at [308, 462] on link "Hoje" at bounding box center [304, 466] width 21 height 26
type input "[DATE]"
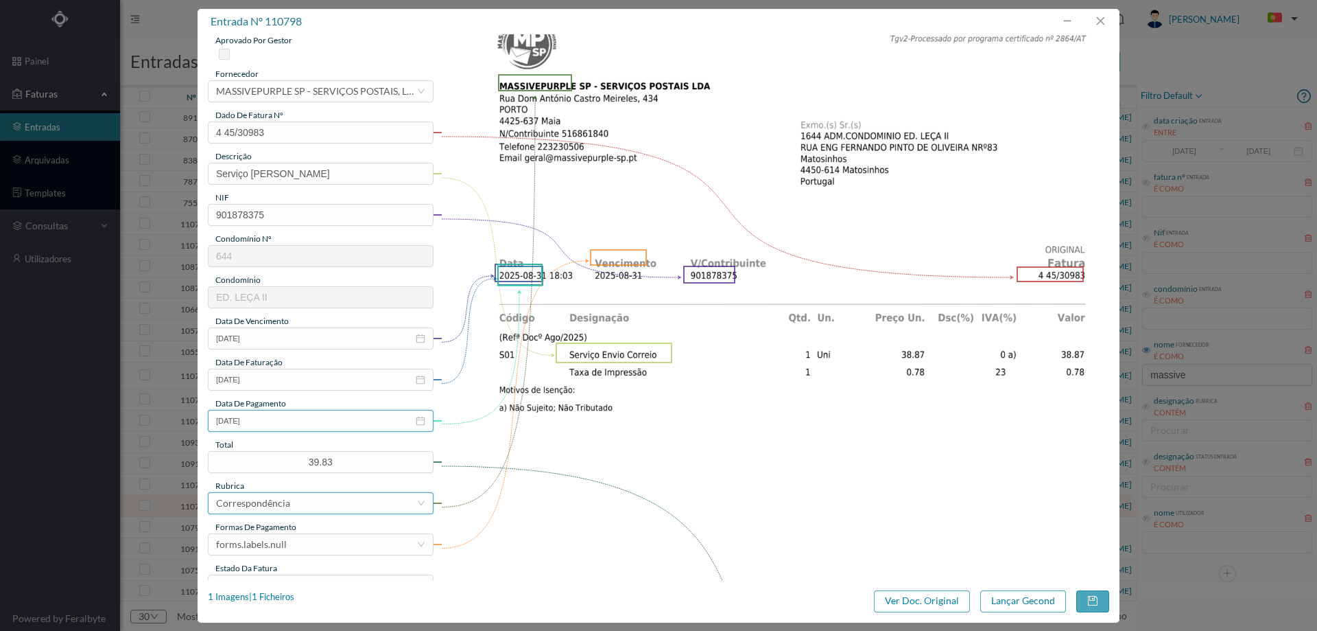
scroll to position [206, 0]
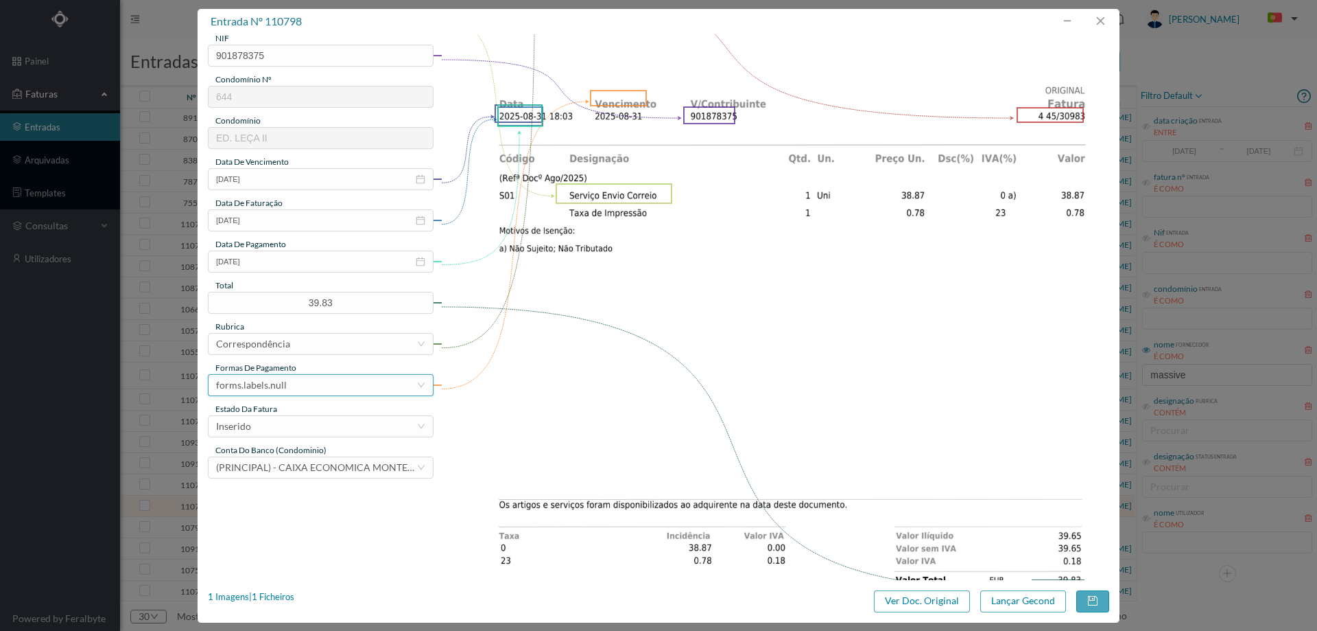
click at [302, 382] on div "forms.labels.null" at bounding box center [316, 385] width 200 height 21
click at [294, 456] on li "transferência bancária" at bounding box center [320, 456] width 224 height 22
click at [289, 429] on div "Inserido" at bounding box center [316, 426] width 200 height 21
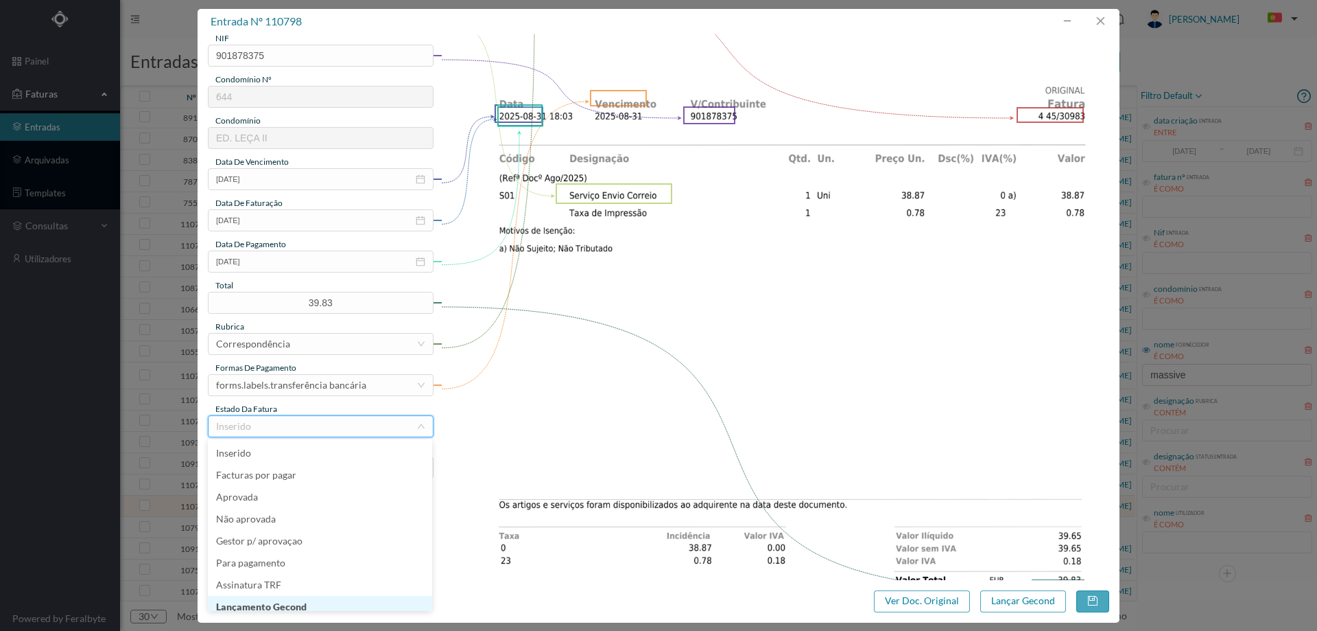
scroll to position [7, 0]
drag, startPoint x: 298, startPoint y: 602, endPoint x: 432, endPoint y: 593, distance: 134.1
click at [298, 598] on li "Lançamento Gecond" at bounding box center [320, 600] width 224 height 22
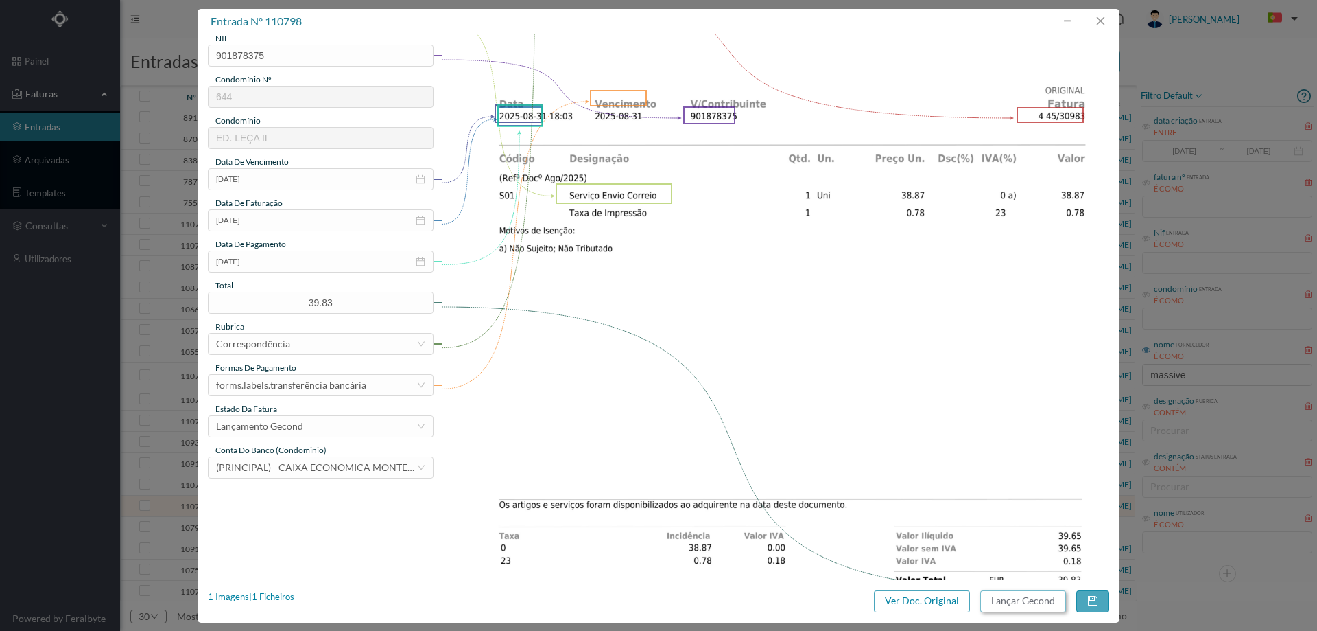
click at [1042, 607] on button "Lançar Gecond" at bounding box center [1024, 601] width 86 height 22
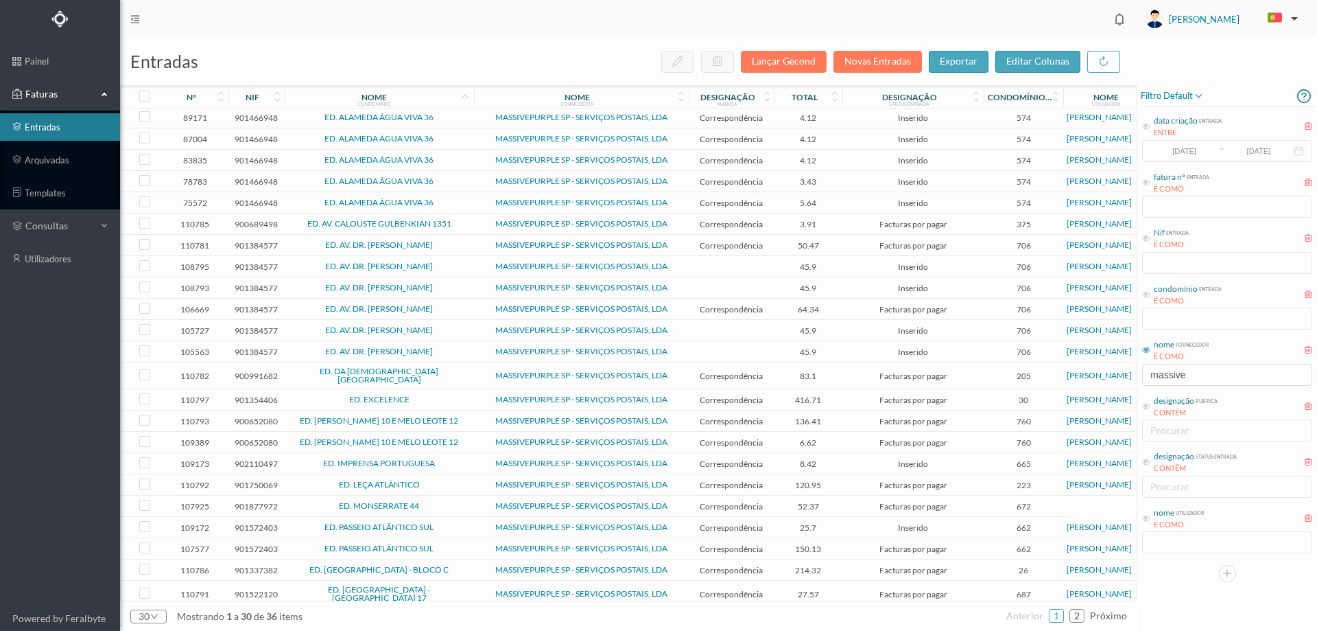
click at [444, 502] on span "ED. MONSERRATE 44" at bounding box center [379, 506] width 183 height 8
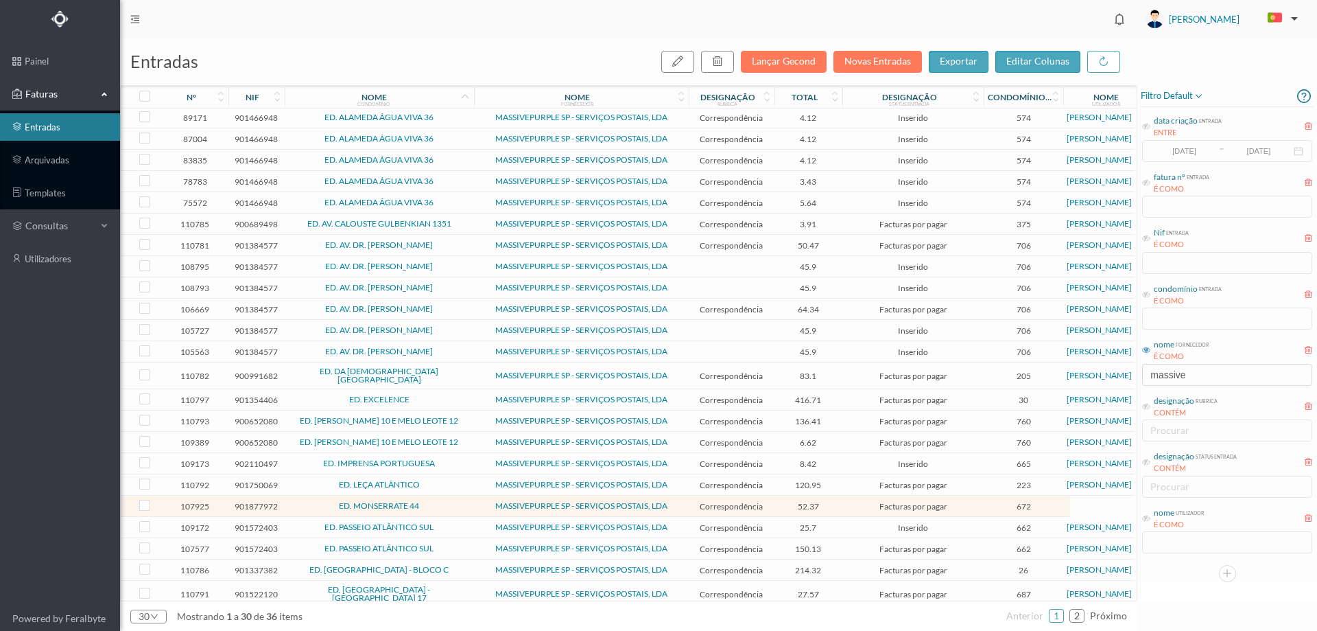
click at [444, 502] on span "ED. MONSERRATE 44" at bounding box center [379, 506] width 183 height 8
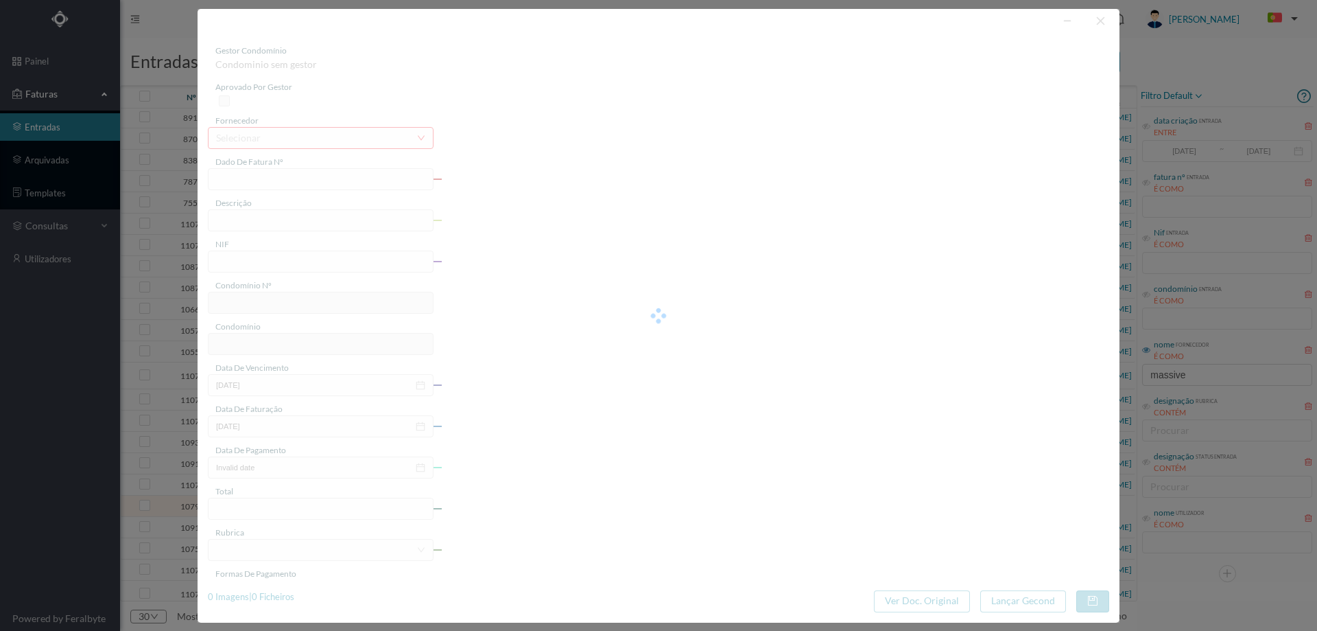
type input "4 45/27047"
type input "Serviço Envio Correio"
type input "901877972"
type input "2025-07-03"
type input "2025-07-31"
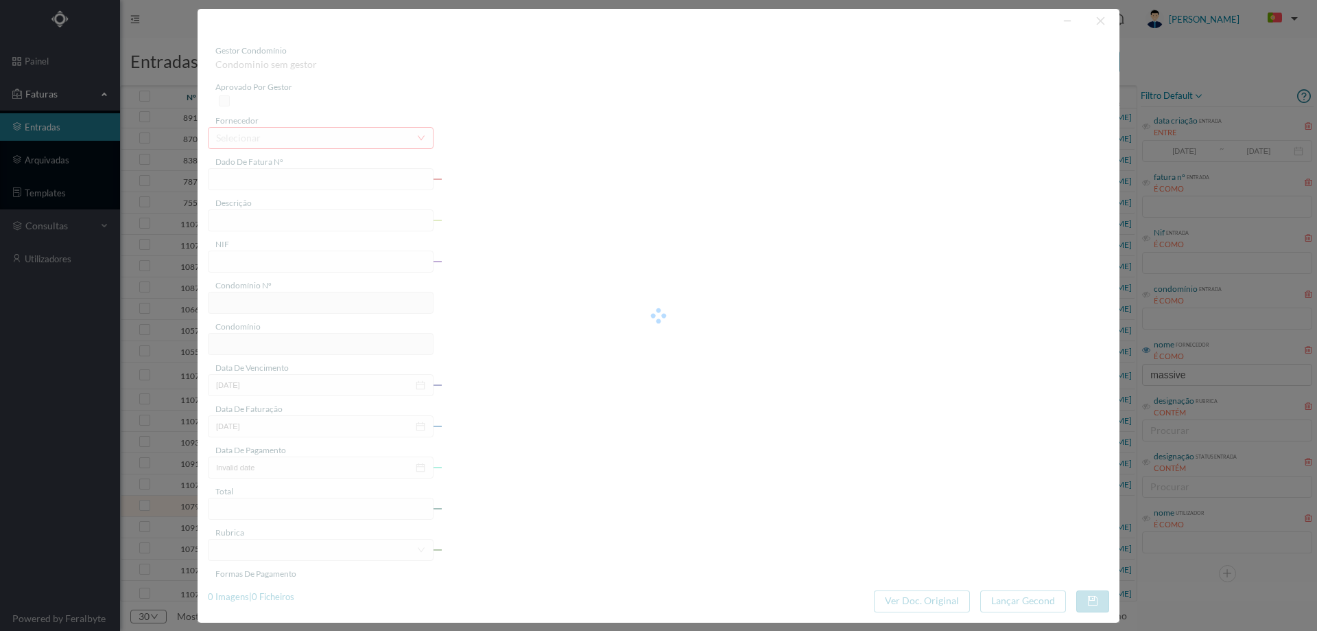
type input "2025-07-03"
type input "52.37"
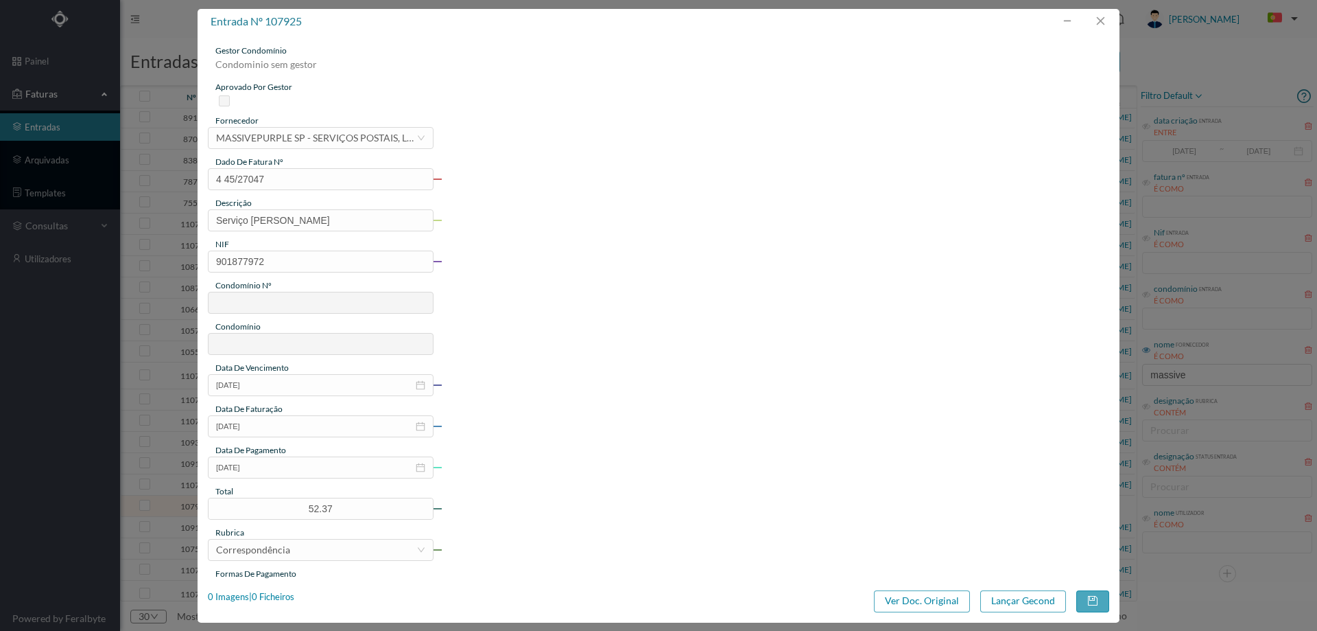
type input "672"
type input "ED. MONSERRATE 44"
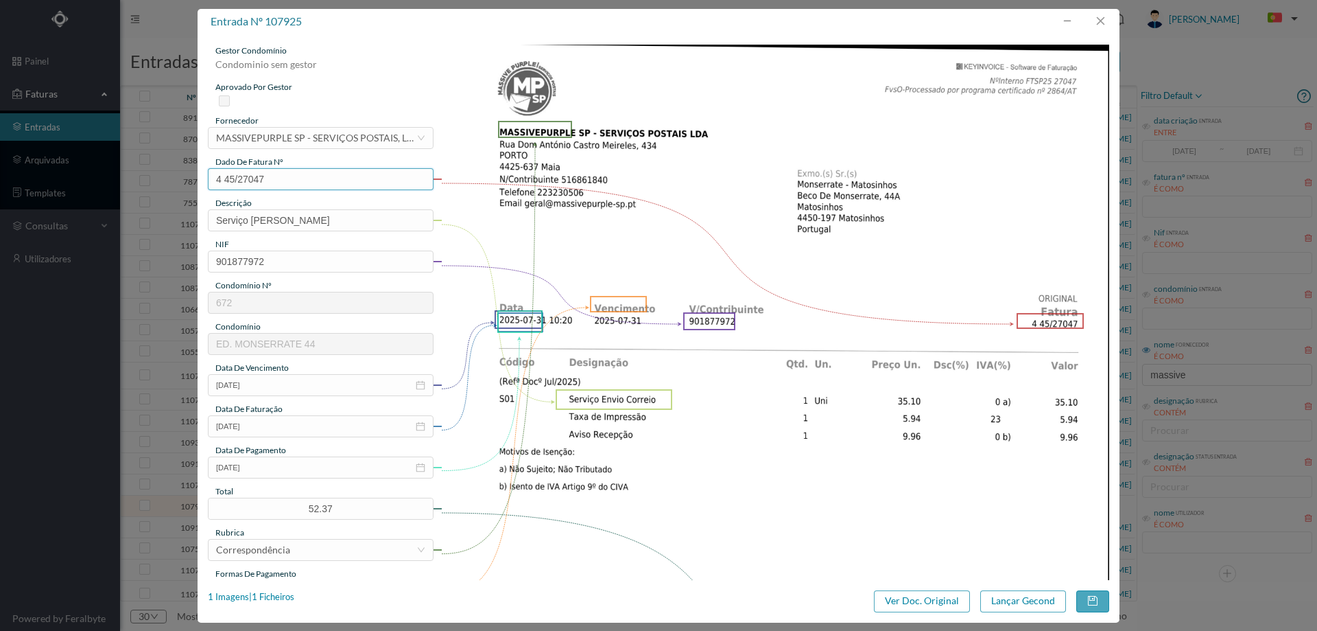
drag, startPoint x: 253, startPoint y: 185, endPoint x: 204, endPoint y: 183, distance: 49.4
click at [204, 183] on div "gestor condomínio Condominio sem gestor aprovado por gestor fornecedor selecion…" at bounding box center [659, 306] width 922 height 545
click at [287, 465] on input "2025-07-03" at bounding box center [321, 467] width 226 height 22
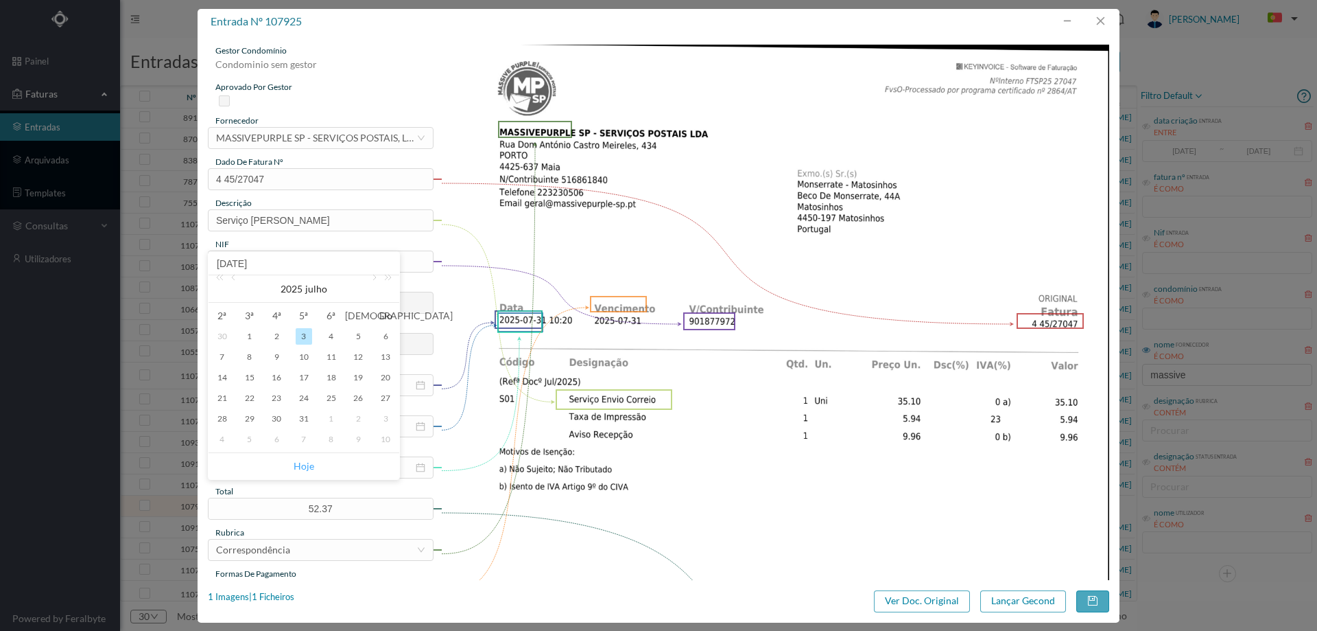
click at [309, 469] on link "Hoje" at bounding box center [304, 466] width 21 height 26
type input "[DATE]"
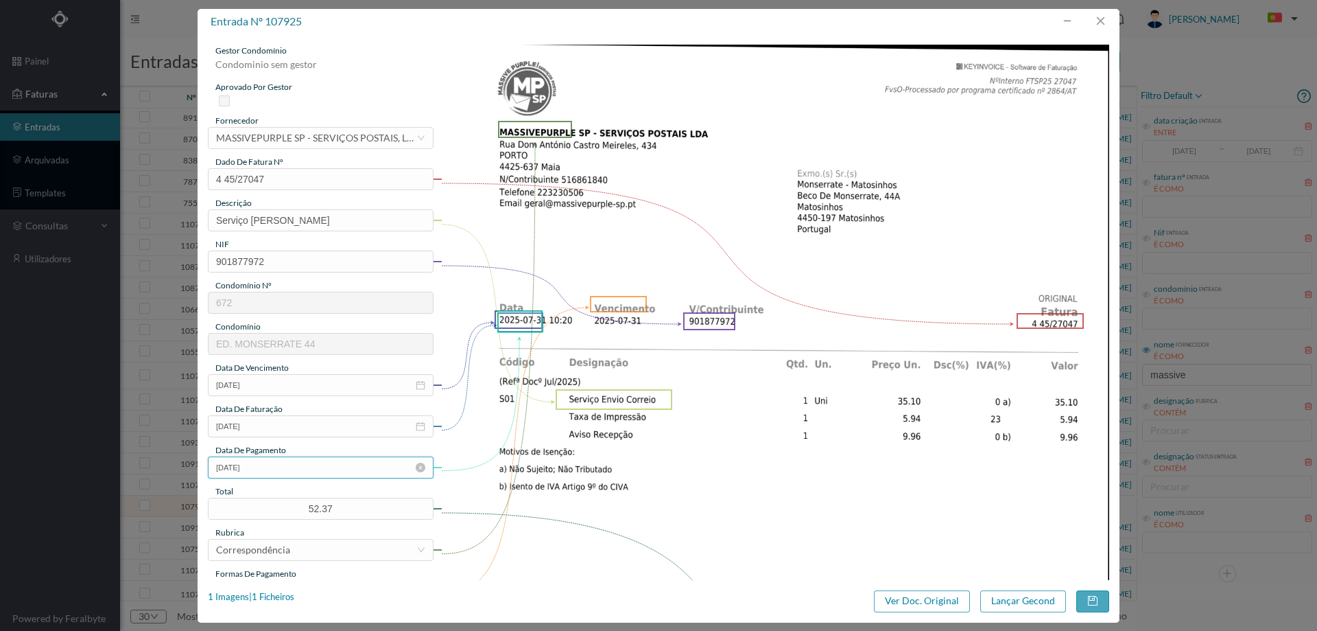
scroll to position [69, 0]
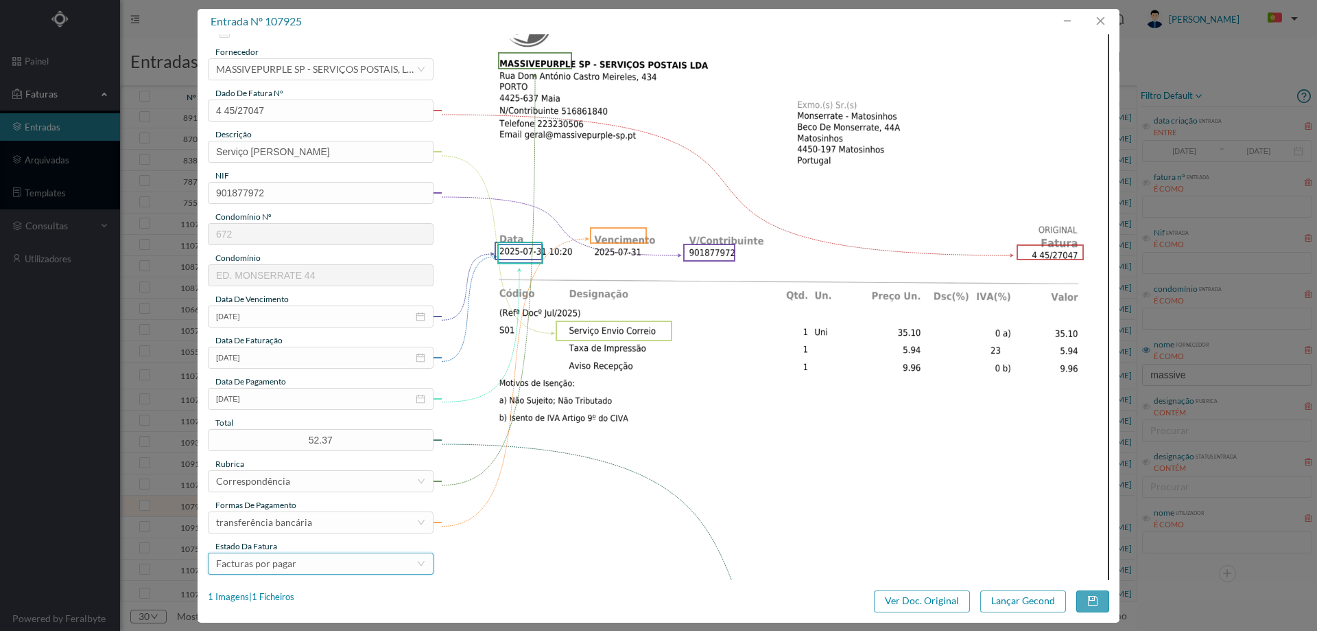
click at [307, 562] on div "Facturas por pagar" at bounding box center [316, 563] width 200 height 21
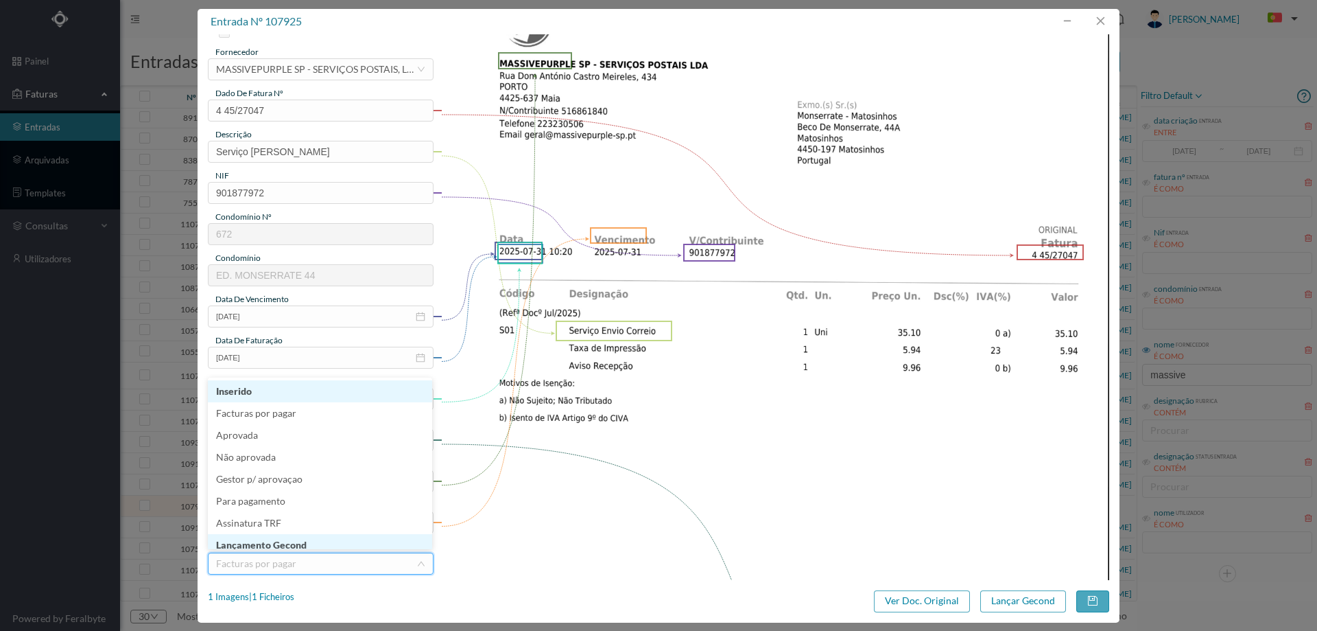
scroll to position [5, 0]
click at [307, 533] on li "Lançamento Gecond" at bounding box center [320, 539] width 224 height 22
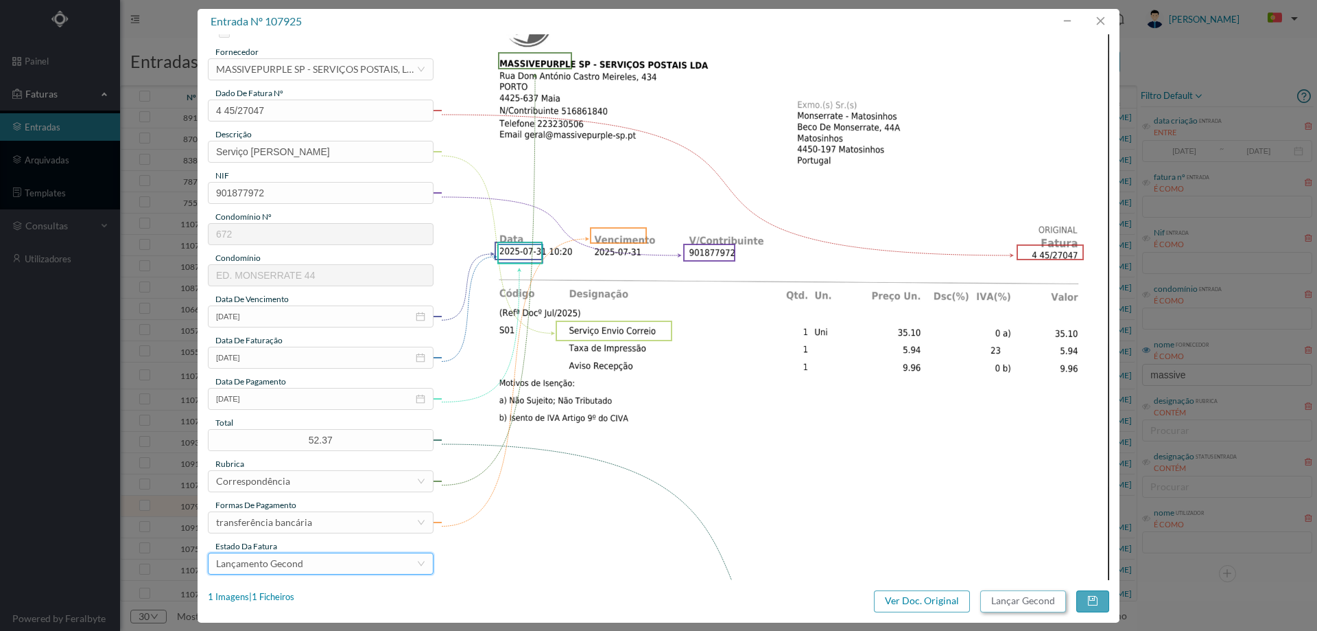
click at [1038, 598] on button "Lançar Gecond" at bounding box center [1024, 601] width 86 height 22
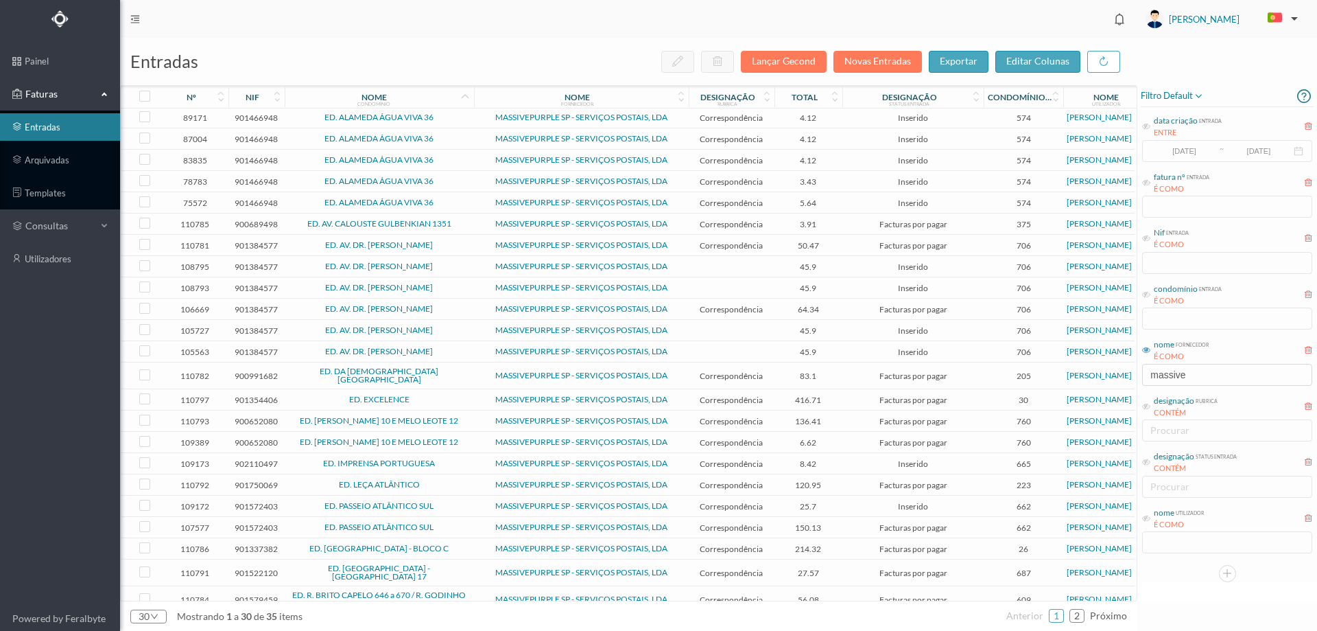
scroll to position [156, 0]
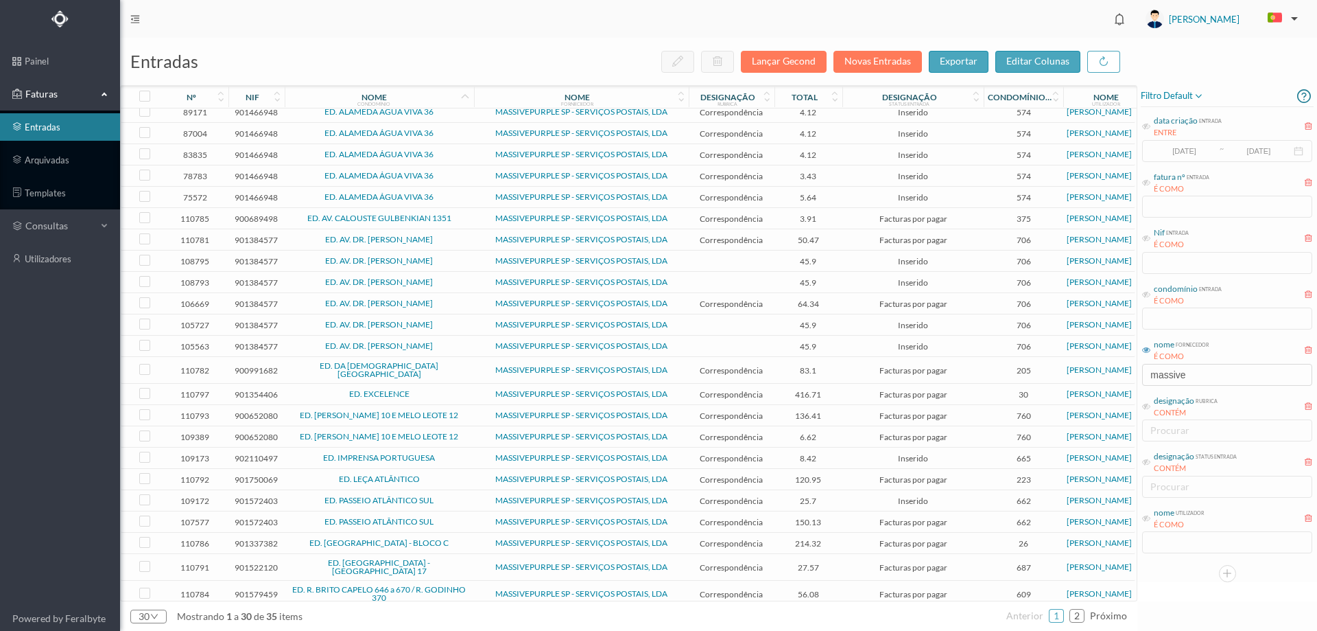
click at [481, 589] on span "MASSIVEPURPLE SP - SERVIÇOS POSTAIS, LDA" at bounding box center [582, 593] width 208 height 8
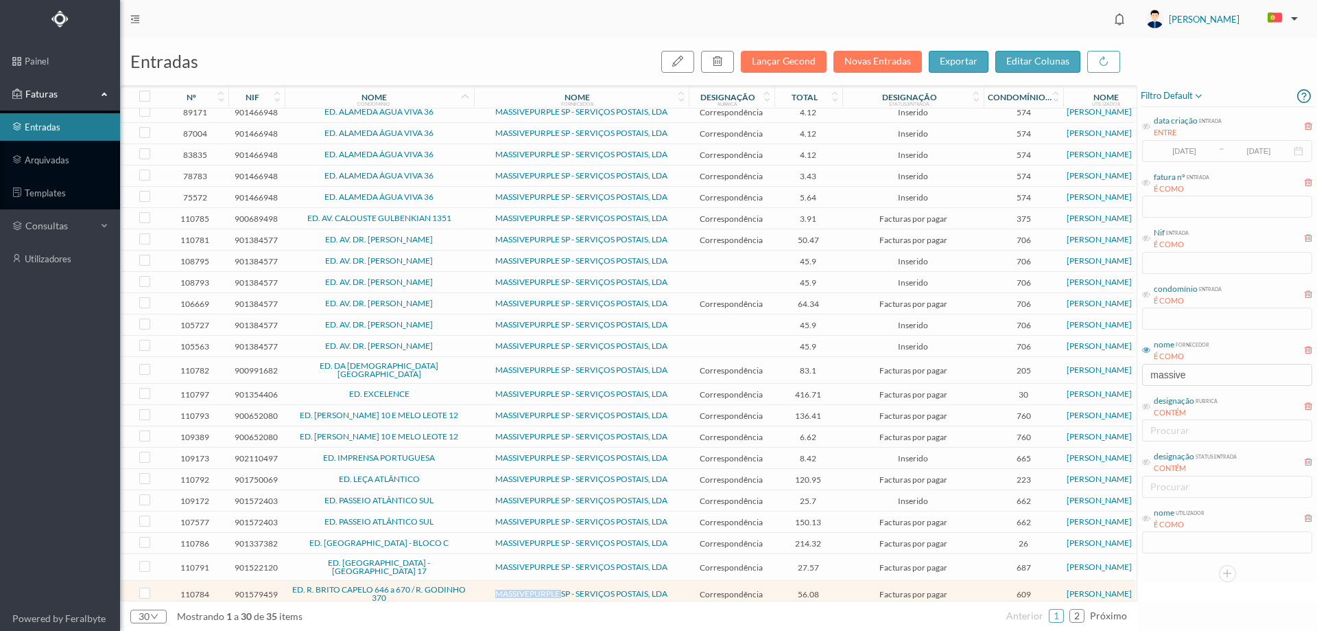
click at [481, 589] on span "MASSIVEPURPLE SP - SERVIÇOS POSTAIS, LDA" at bounding box center [582, 593] width 208 height 8
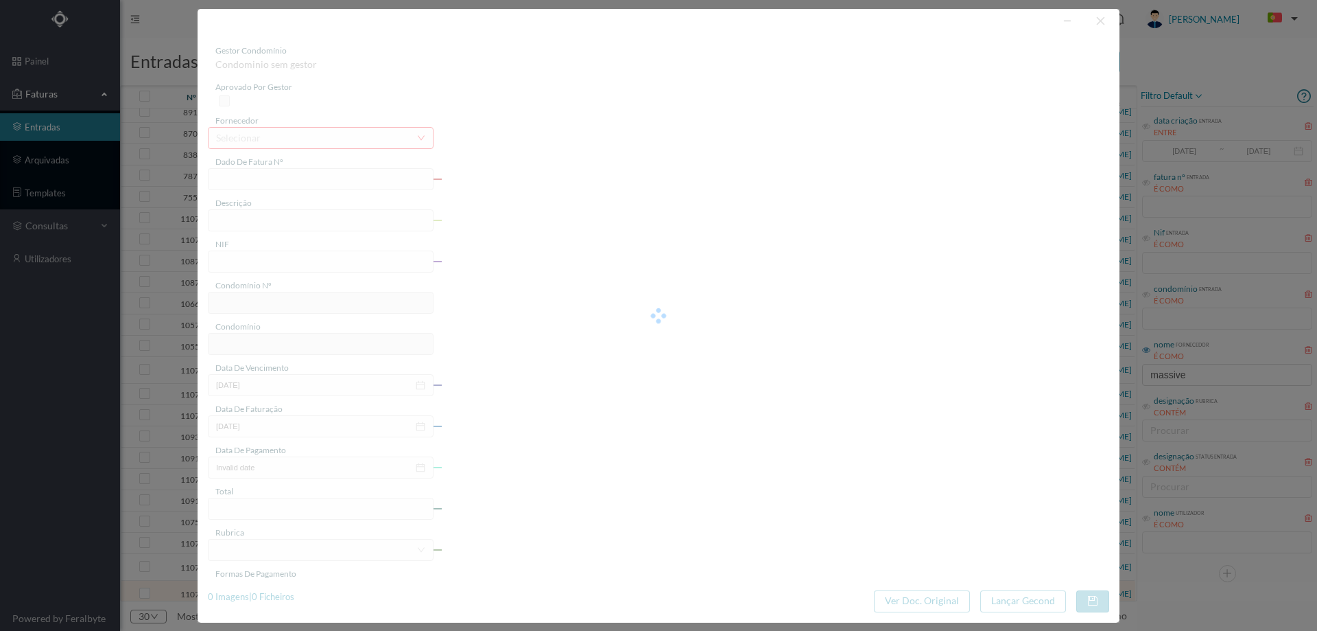
type input "4 45/30695"
type input "Serviço Envio Correio"
type input "901579459"
type input "2025-08-03"
type input "2025-08-31"
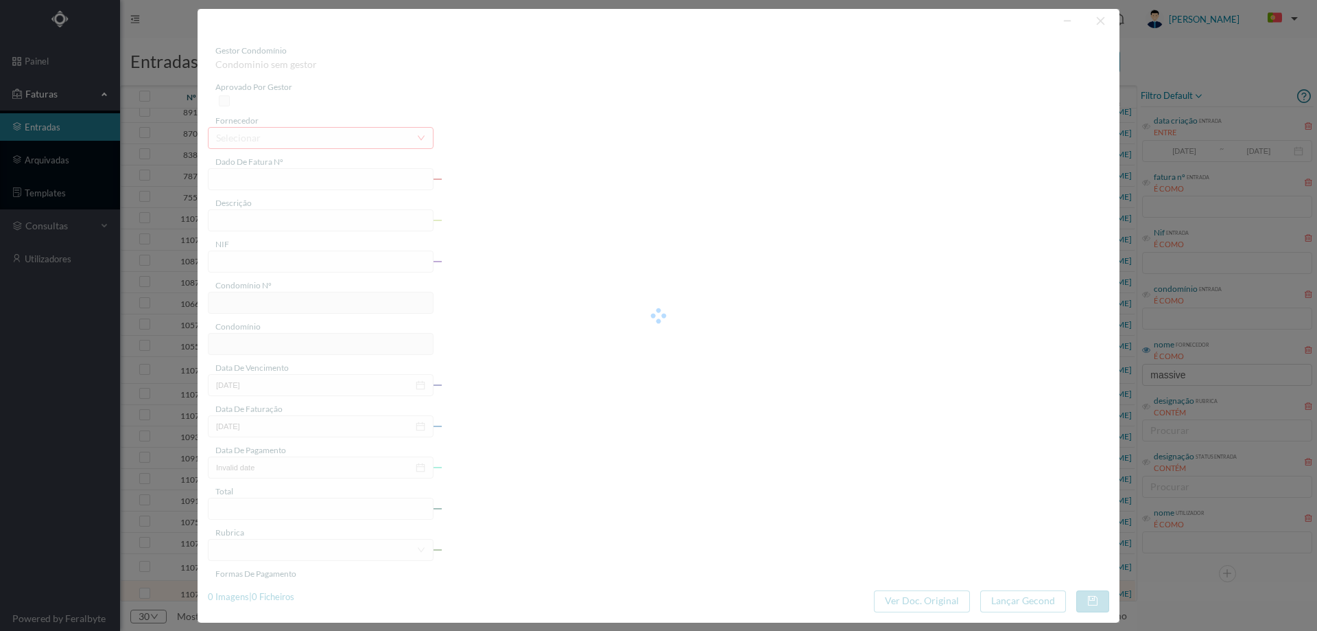
type input "2025-08-03"
type input "56.08"
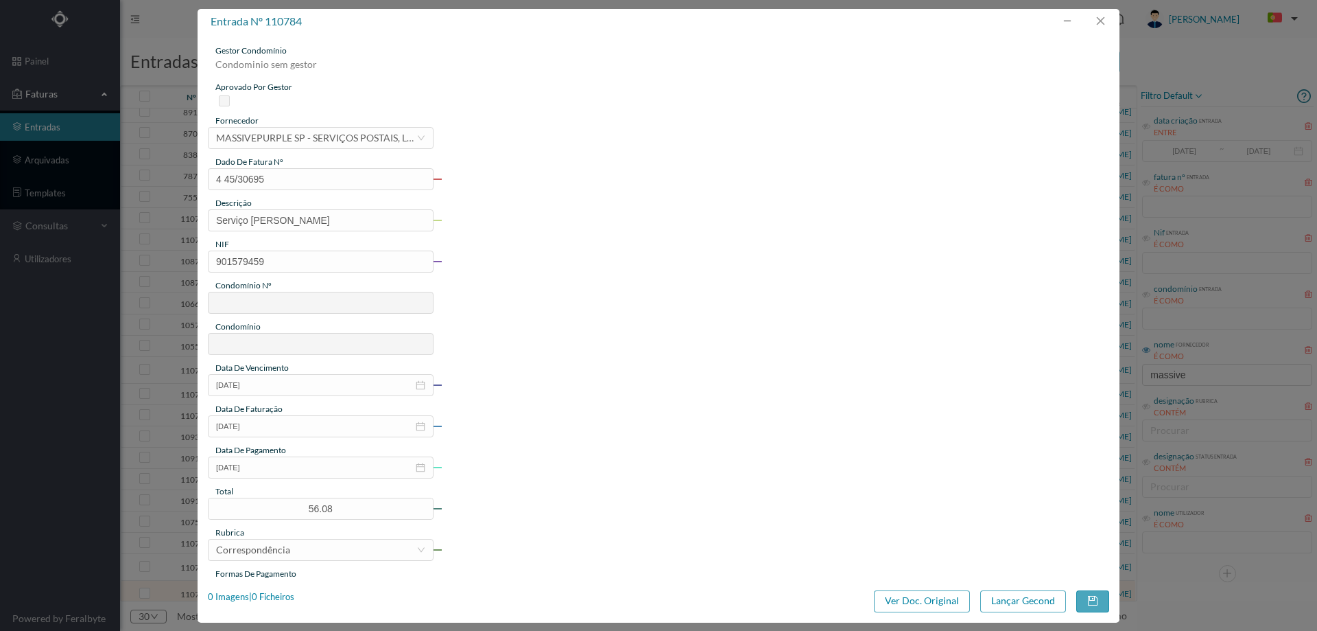
type input "609"
type input "ED. R. BRITO CAPELO 646 a 670 / R. GODINHO 370"
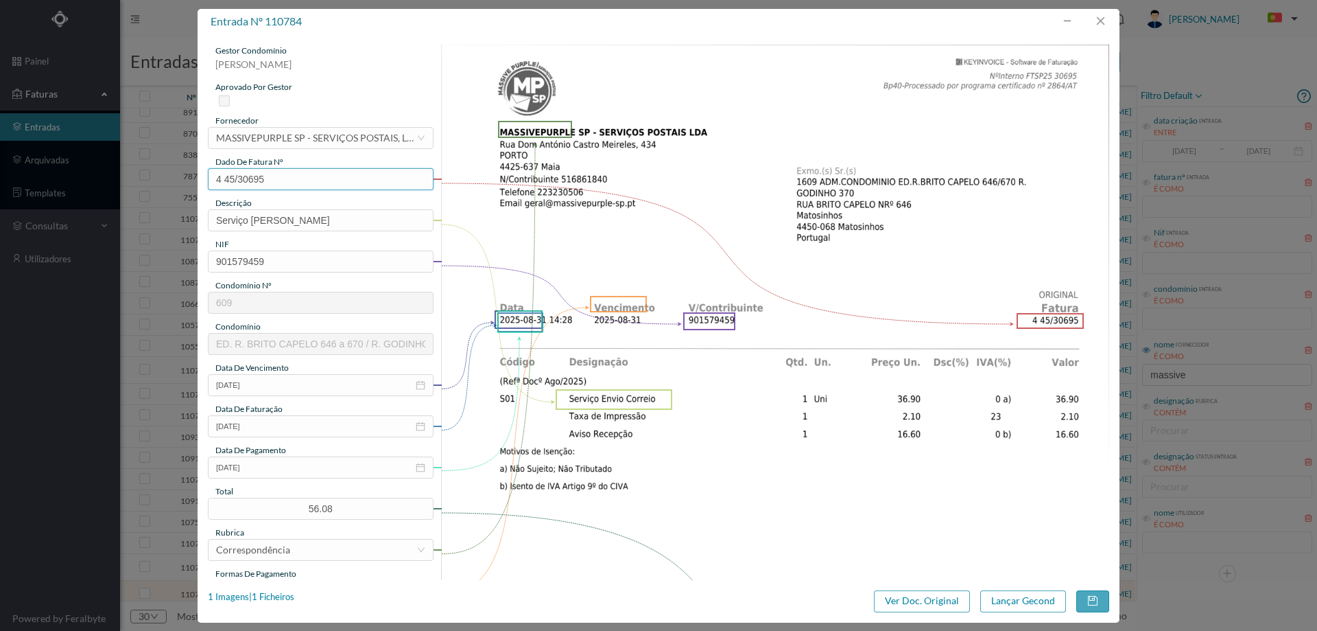
drag, startPoint x: 294, startPoint y: 176, endPoint x: 205, endPoint y: 175, distance: 88.5
click at [205, 175] on div "gestor condomínio Joana Laroca aprovado por gestor fornecedor selecionar MASSIV…" at bounding box center [659, 306] width 922 height 545
click at [298, 467] on input "2025-08-03" at bounding box center [321, 467] width 226 height 22
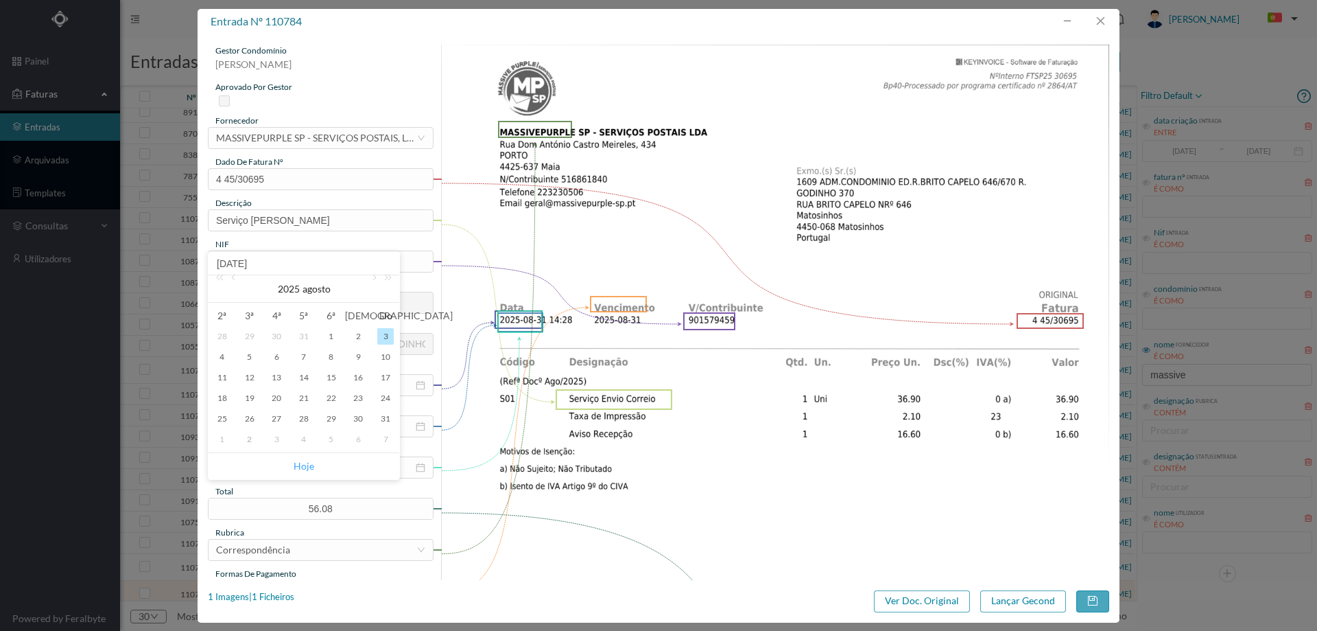
click at [309, 465] on link "Hoje" at bounding box center [304, 466] width 21 height 26
type input "[DATE]"
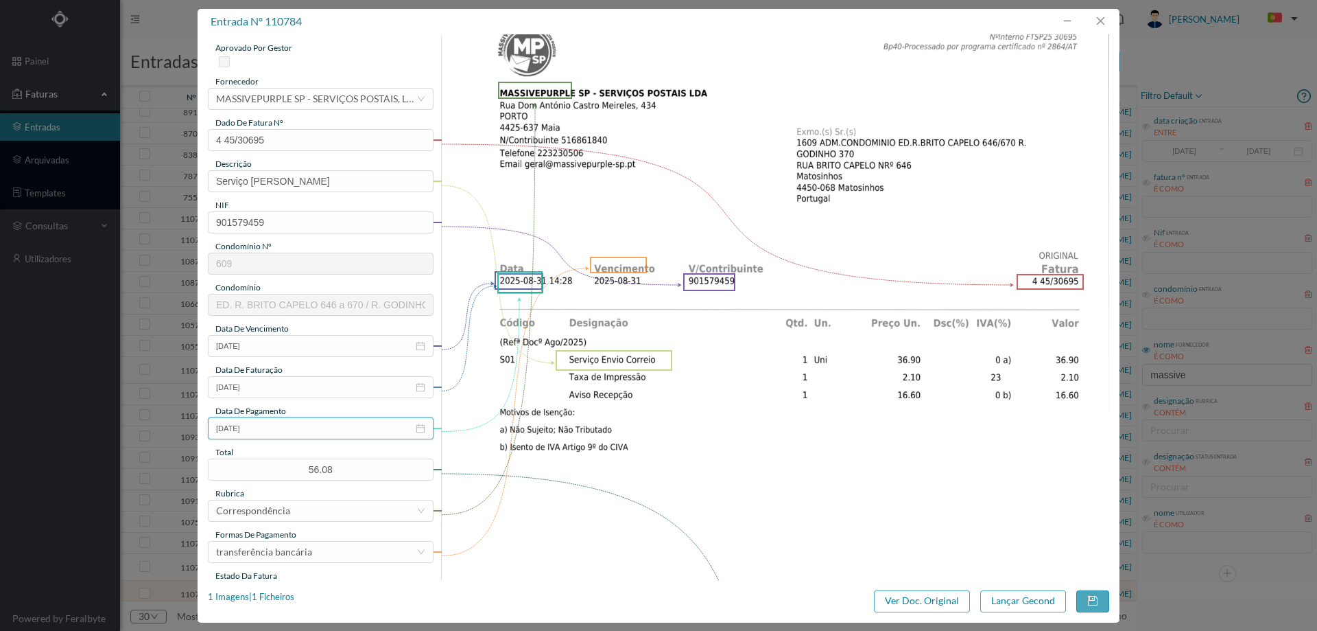
scroll to position [137, 0]
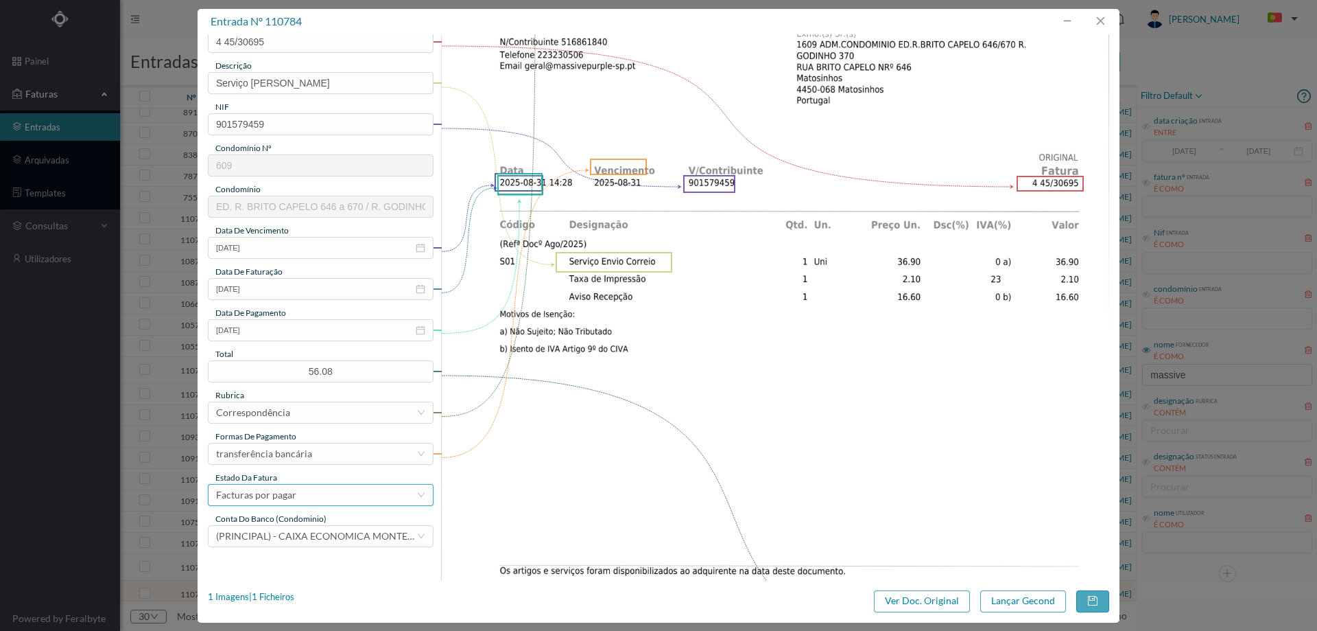
click at [305, 493] on div "Facturas por pagar" at bounding box center [316, 494] width 200 height 21
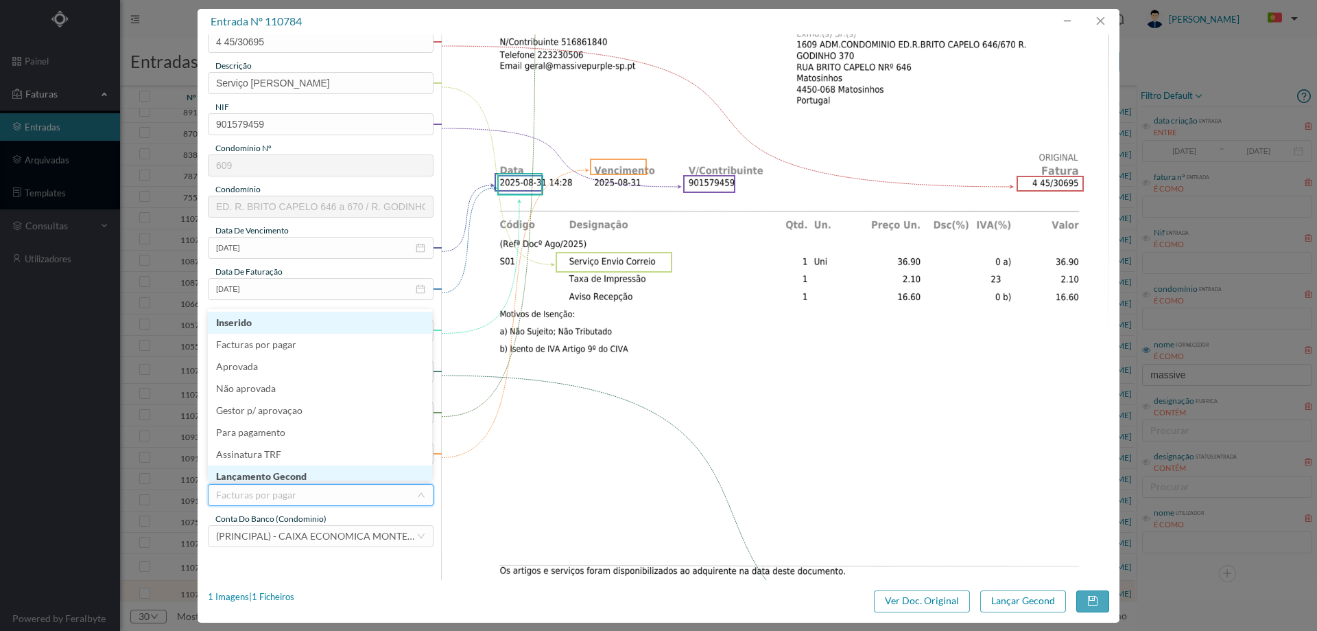
scroll to position [6, 0]
click at [307, 469] on li "Lançamento Gecond" at bounding box center [320, 470] width 224 height 22
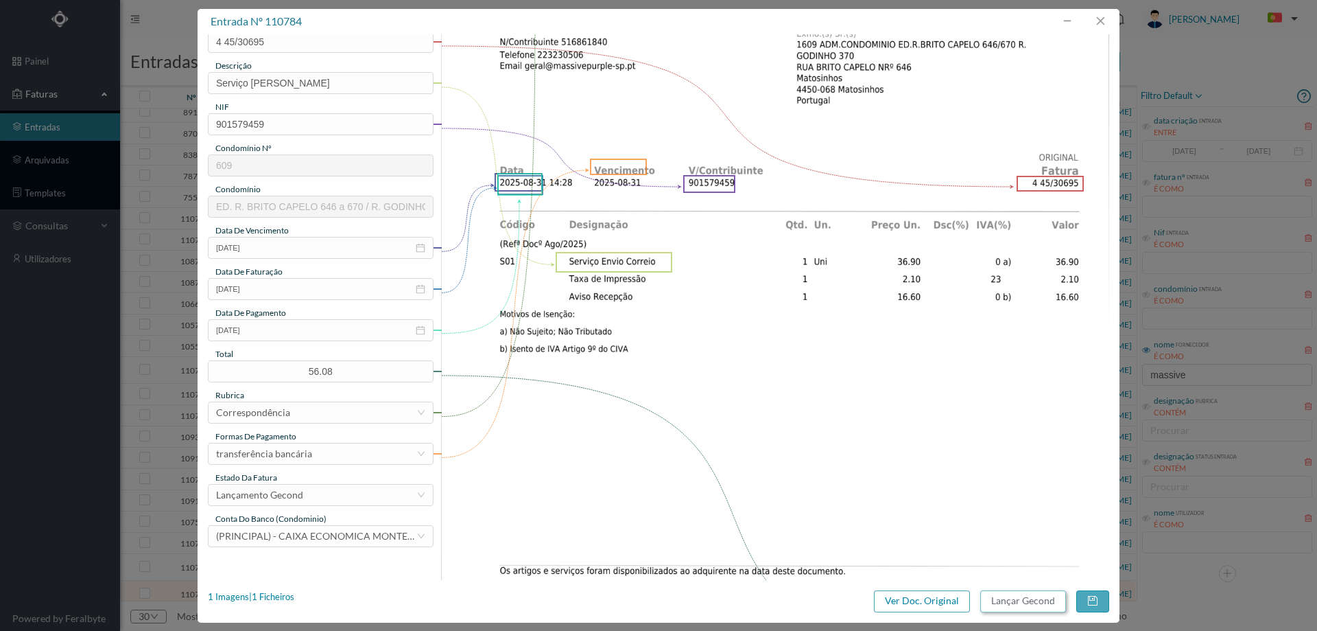
click at [1013, 602] on button "Lançar Gecond" at bounding box center [1024, 601] width 86 height 22
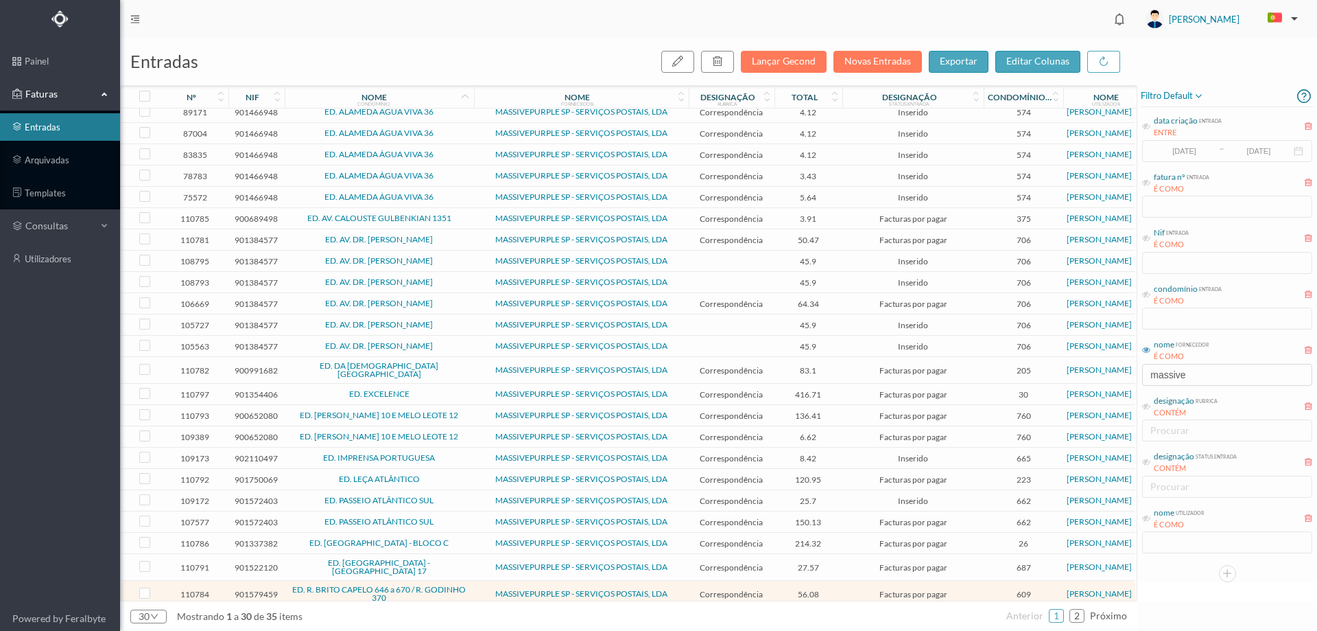
scroll to position [150, 0]
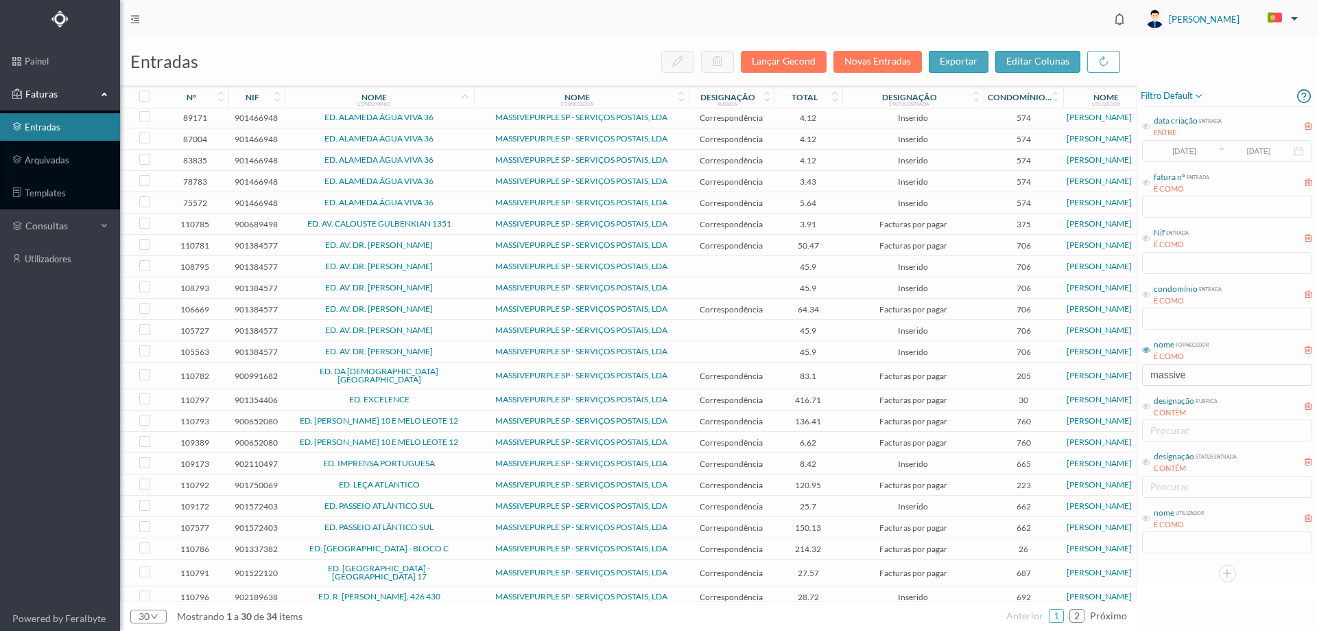
click at [843, 588] on td "Inserido" at bounding box center [913, 596] width 141 height 21
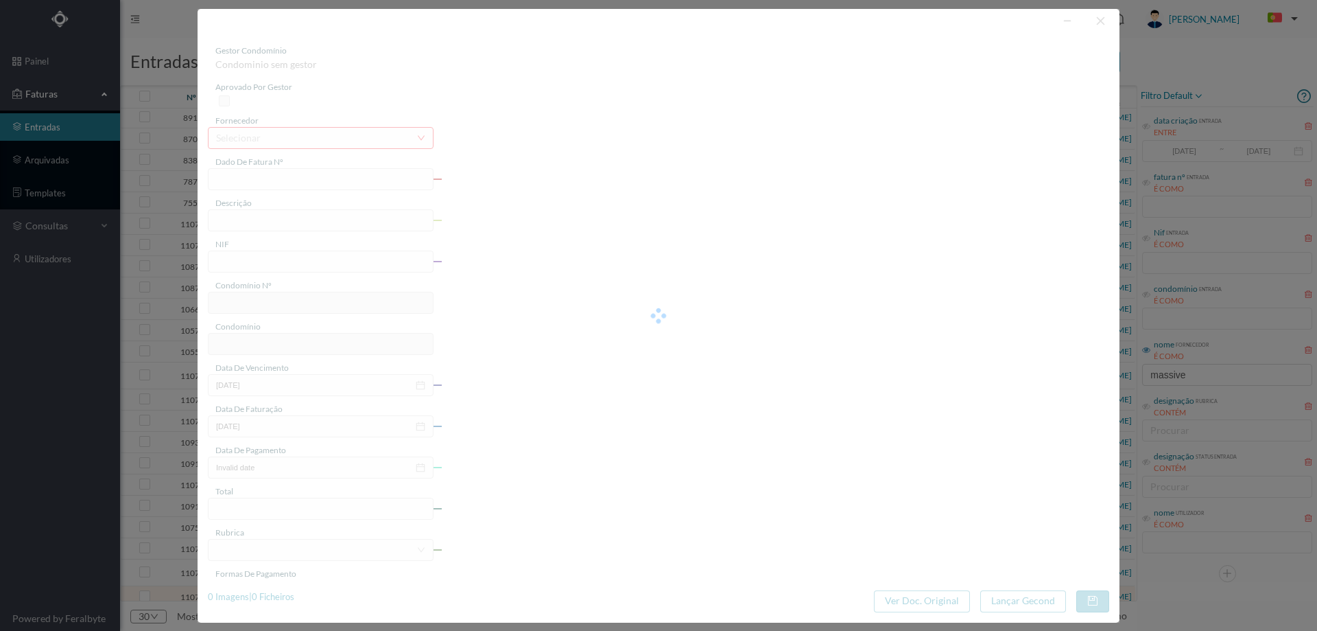
type input "4 45/30947"
type input "Serviço Envio Correio"
type input "902189638"
type input "2025-08-03"
type input "2025-08-31"
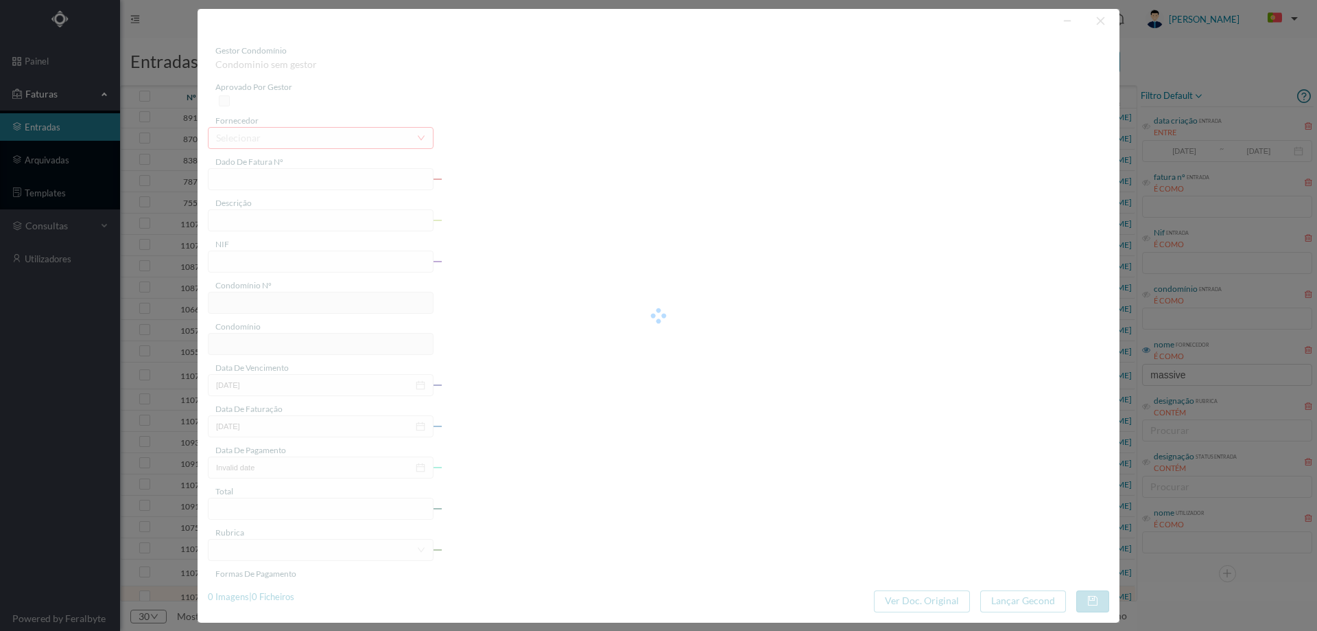
type input "2025-08-03"
type input "28.72"
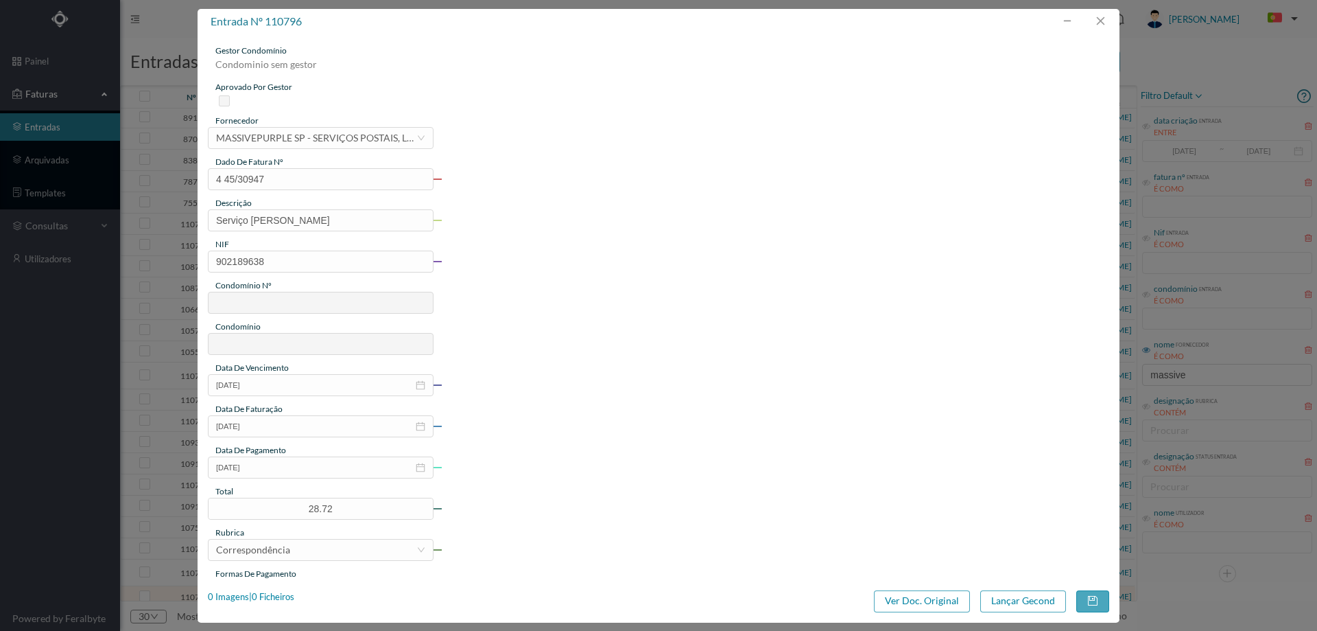
type input "692"
type input "ED. R. BRITO CAPELO, 426 430"
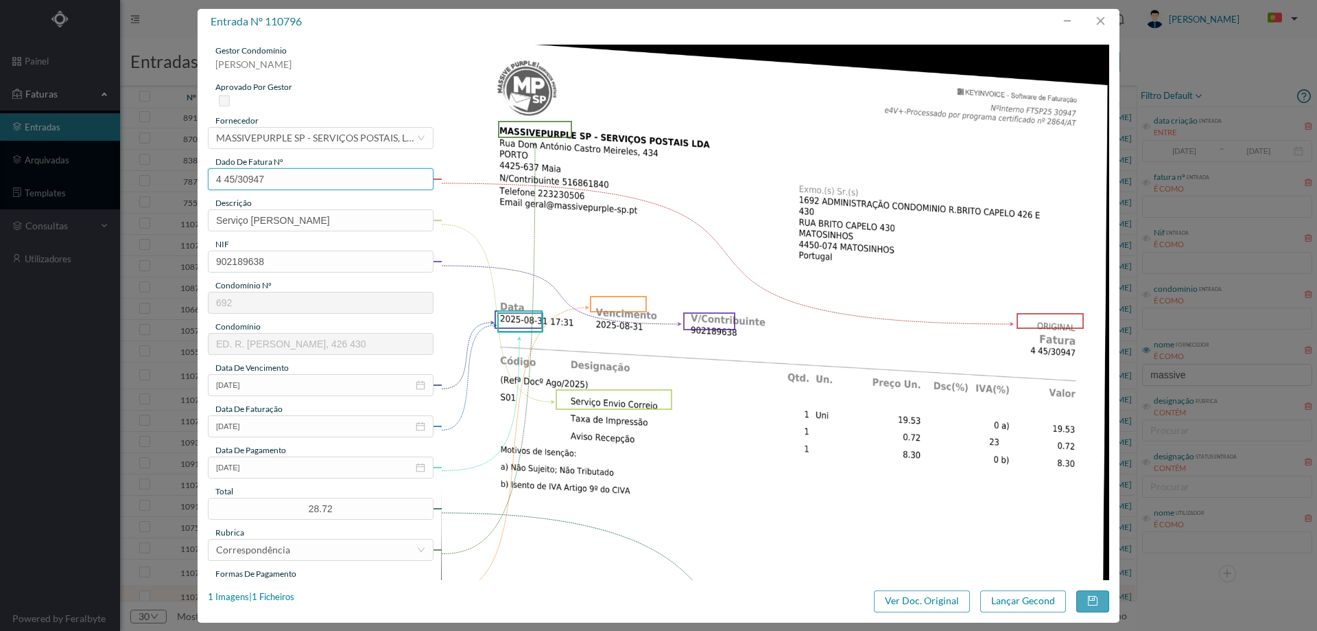
drag, startPoint x: 288, startPoint y: 182, endPoint x: 187, endPoint y: 181, distance: 100.9
click at [187, 181] on div "entrada nº 110796 gestor condomínio Beatriz Pinheiro aprovado por gestor fornec…" at bounding box center [658, 315] width 1317 height 631
click at [273, 474] on input "2025-08-03" at bounding box center [321, 467] width 226 height 22
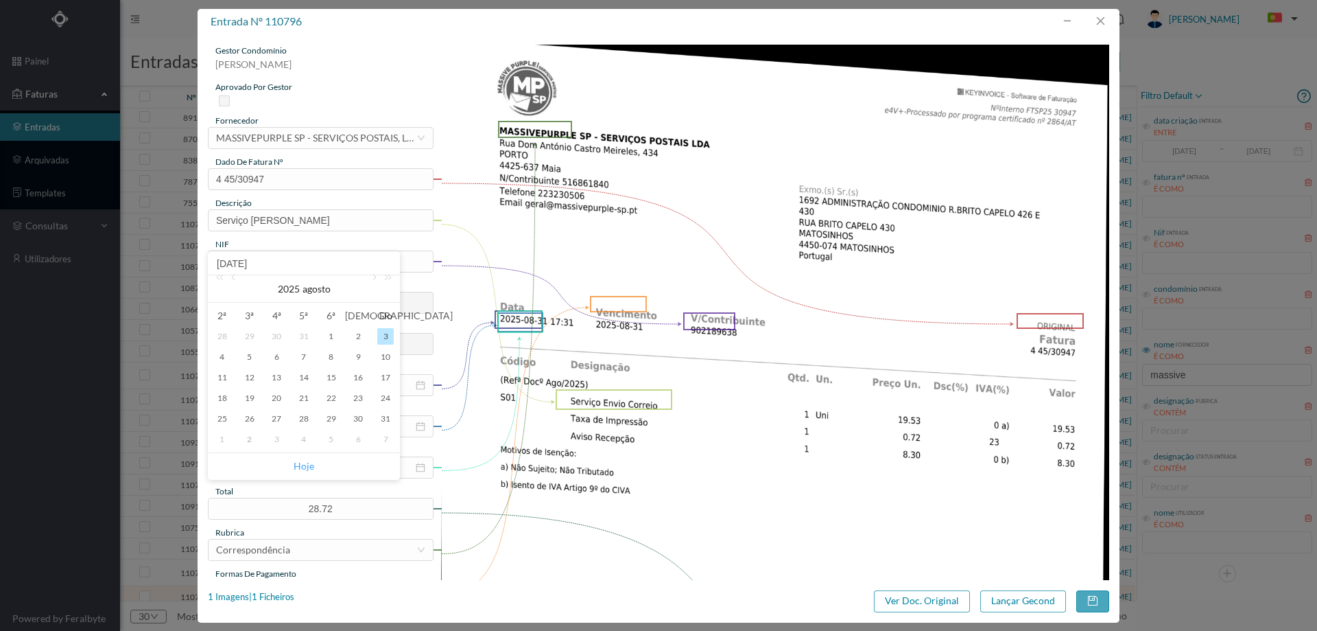
click at [302, 462] on link "Hoje" at bounding box center [304, 466] width 21 height 26
type input "[DATE]"
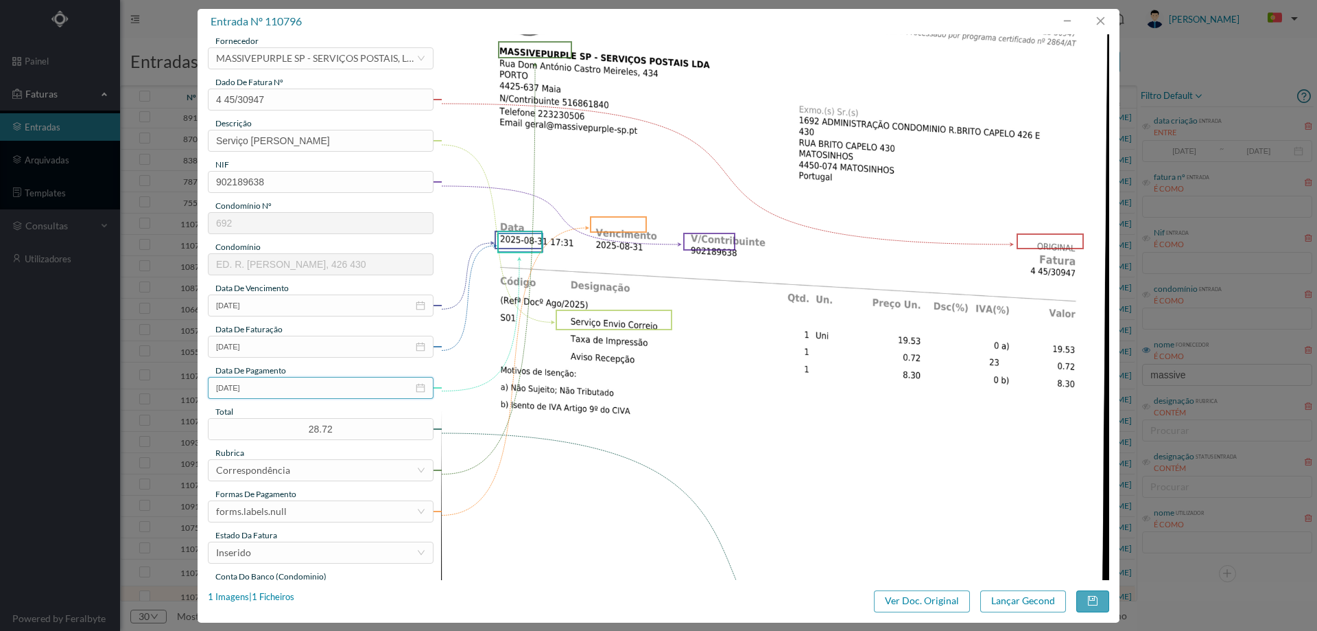
scroll to position [137, 0]
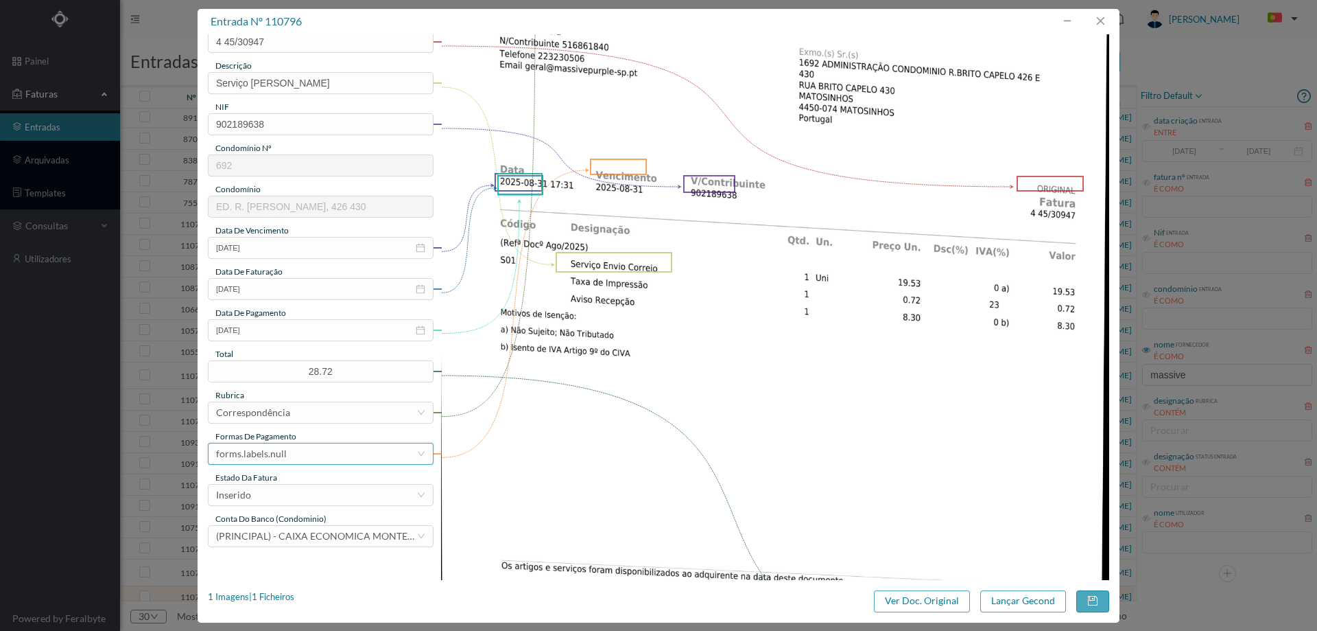
click at [301, 449] on div "forms.labels.null" at bounding box center [316, 453] width 200 height 21
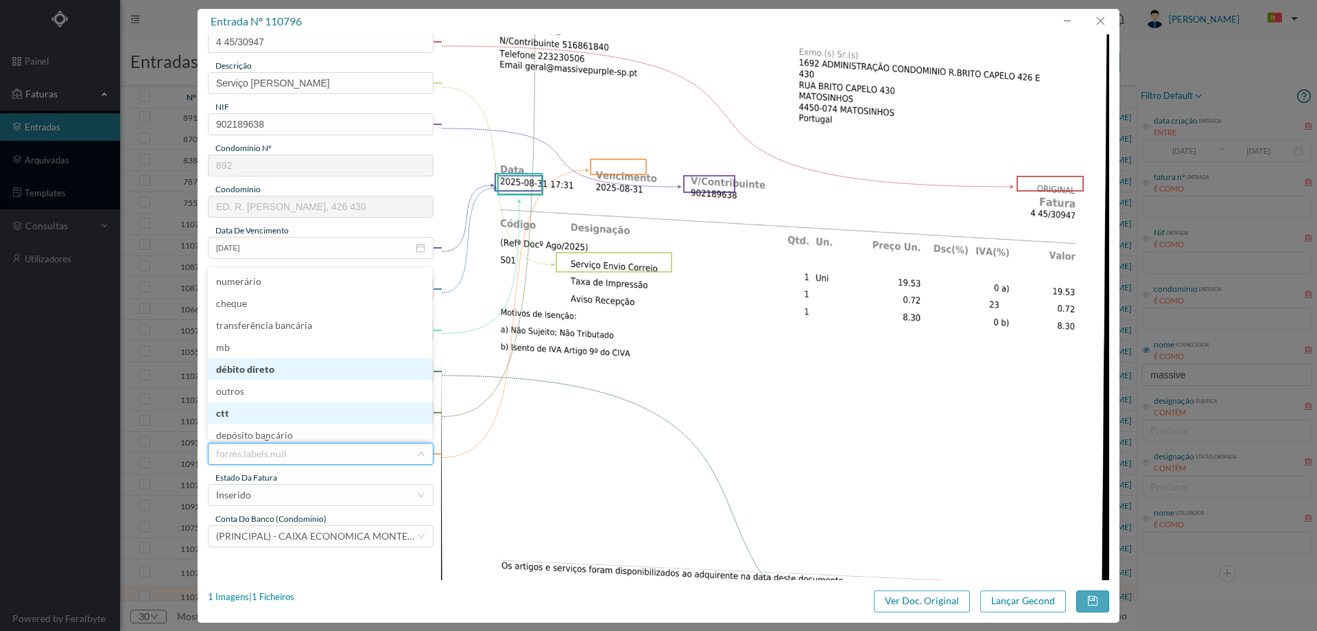
scroll to position [7, 0]
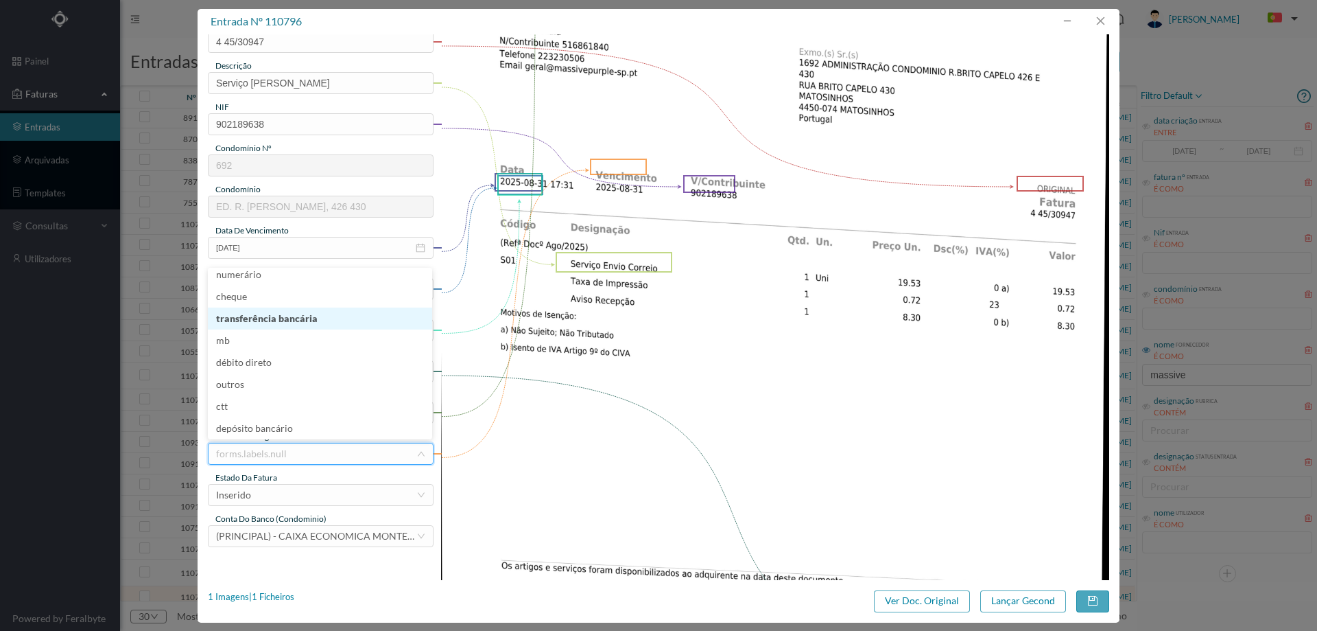
click at [285, 319] on li "transferência bancária" at bounding box center [320, 318] width 224 height 22
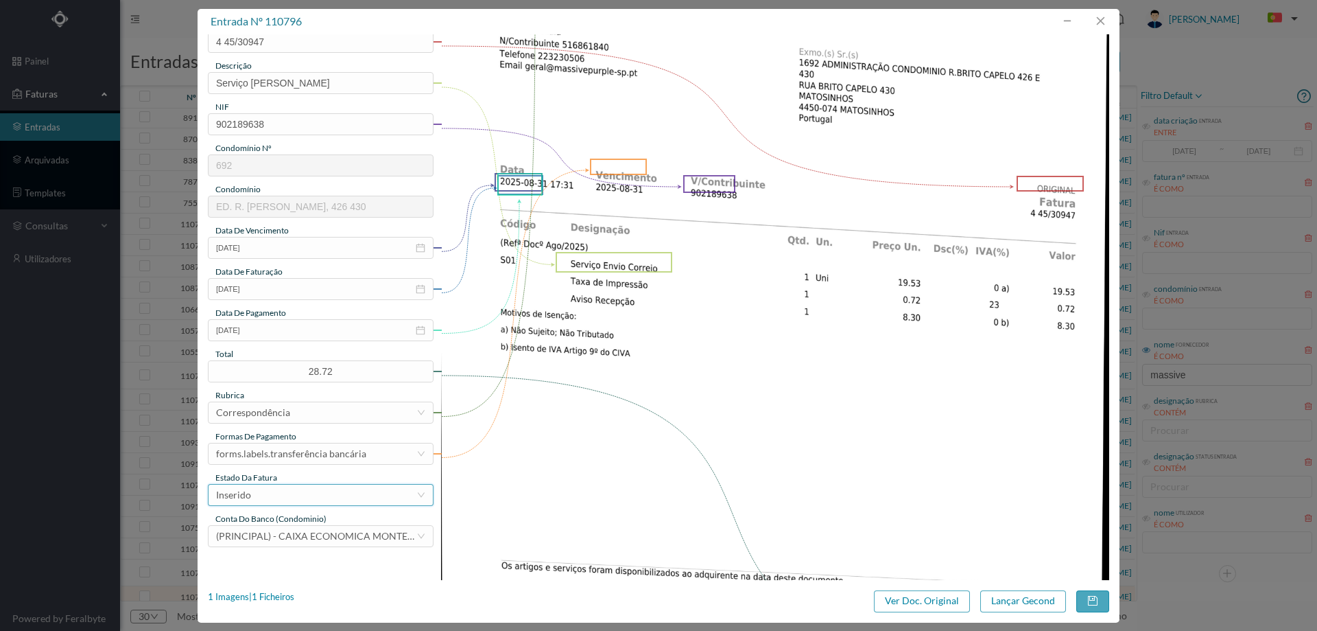
drag, startPoint x: 288, startPoint y: 497, endPoint x: 287, endPoint y: 483, distance: 13.8
click at [287, 497] on div "Inserido" at bounding box center [316, 494] width 200 height 21
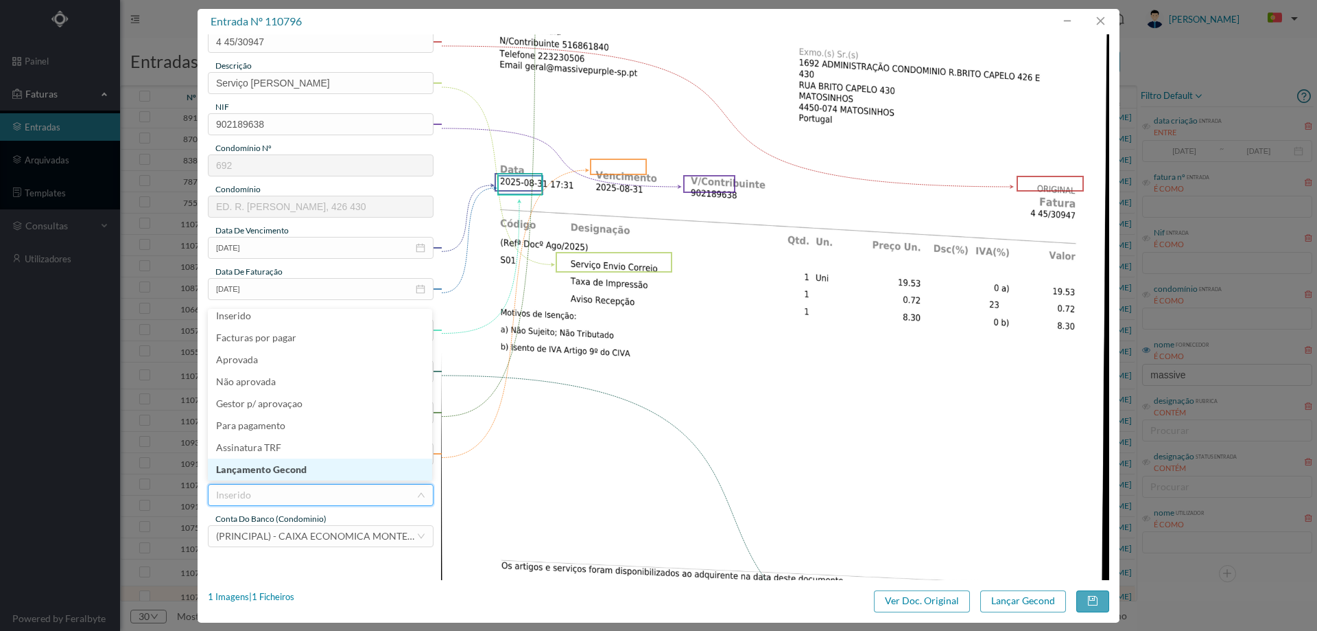
click at [287, 473] on li "Lançamento Gecond" at bounding box center [320, 469] width 224 height 22
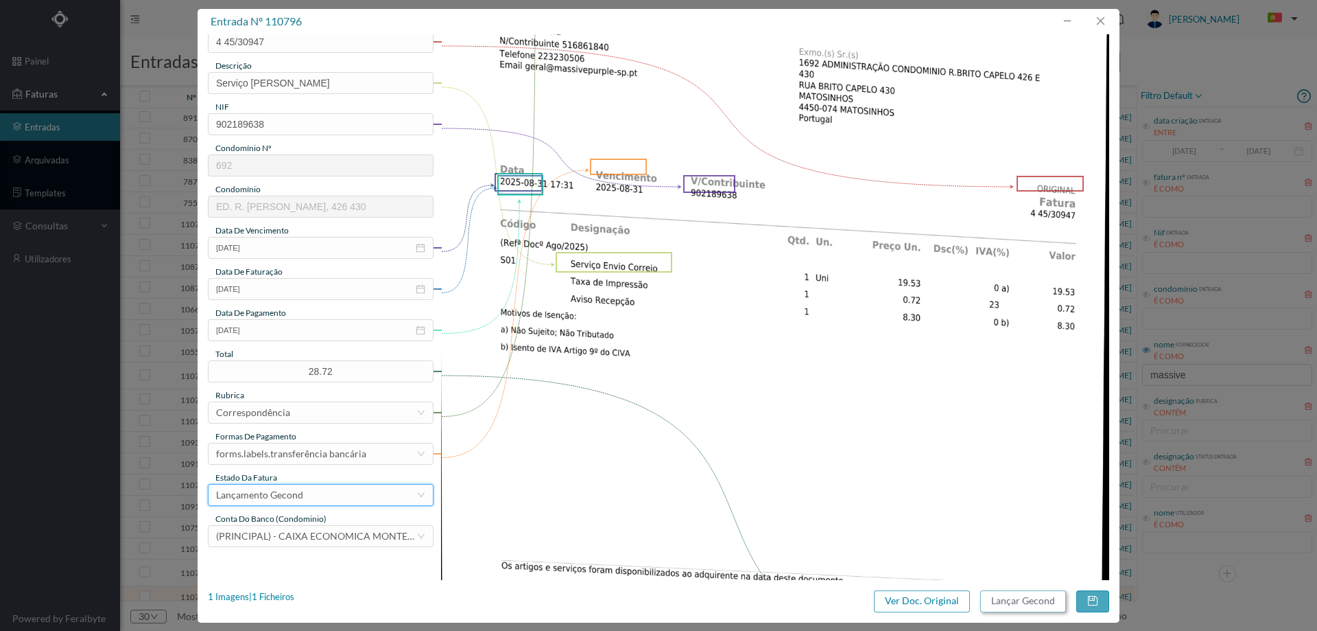
click at [1031, 599] on button "Lançar Gecond" at bounding box center [1024, 601] width 86 height 22
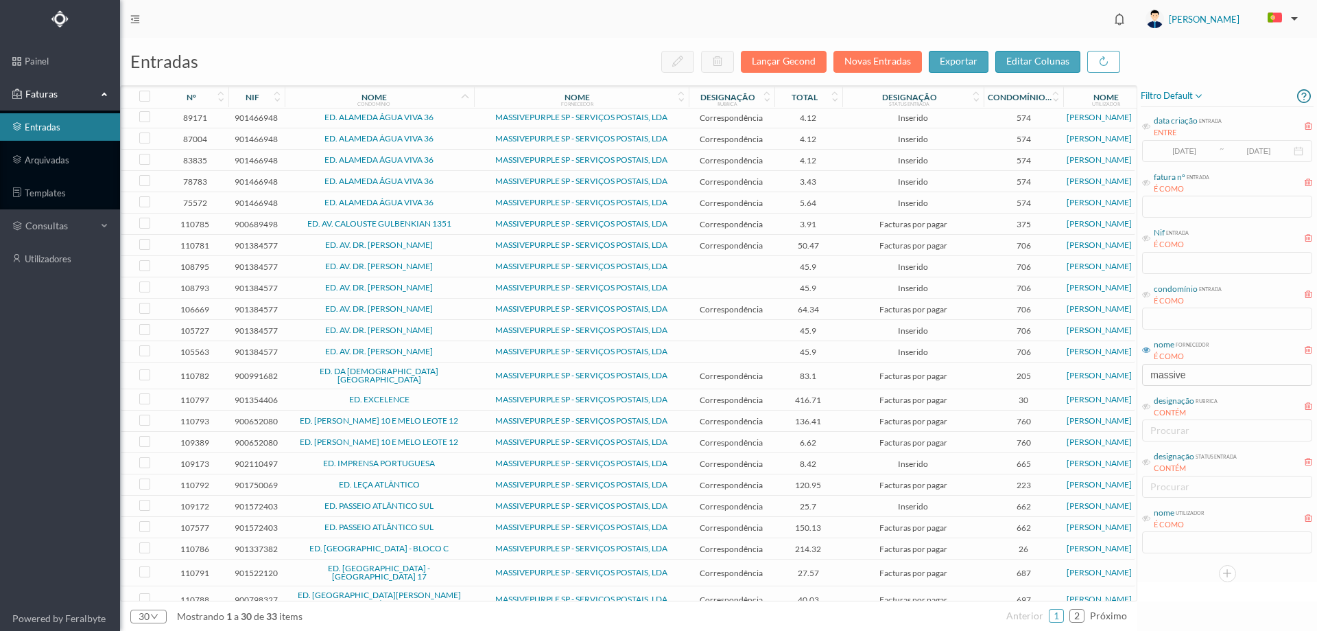
click at [460, 591] on span "ED. RUA BRITO CAPELO 596/598" at bounding box center [379, 599] width 183 height 16
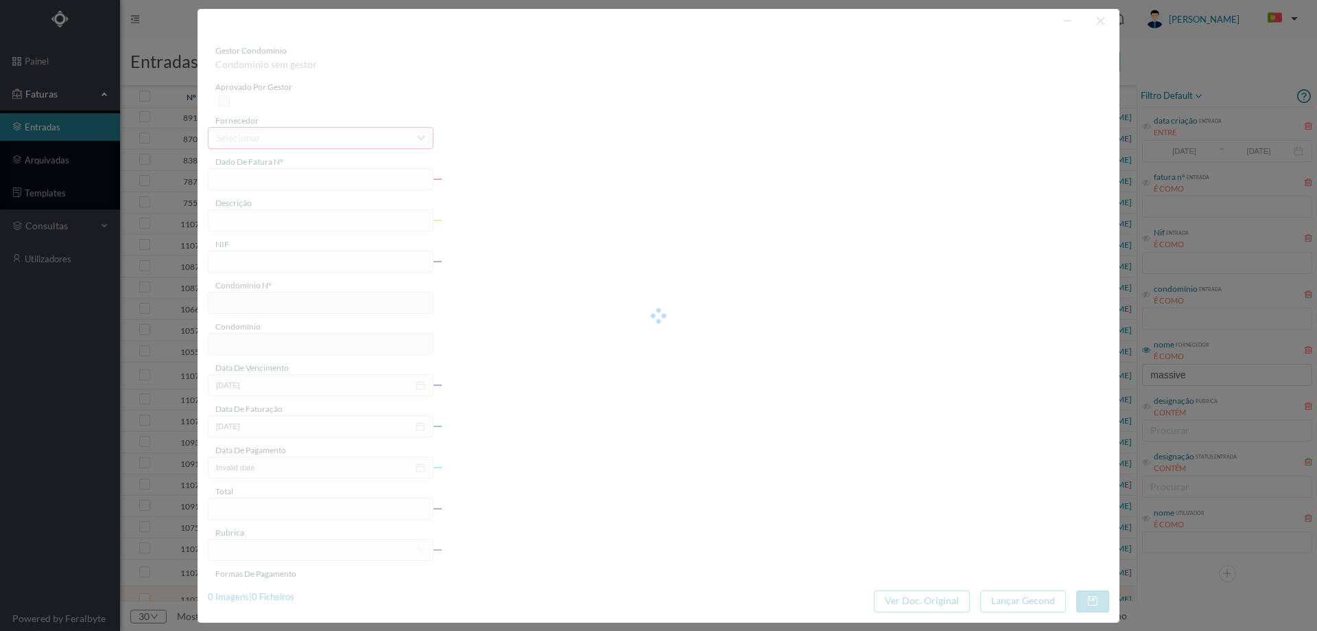
type input "4 45/30781"
type input "Serviço Envio Correio"
type input "900798327"
type input "2025-08-03"
type input "2025-08-31"
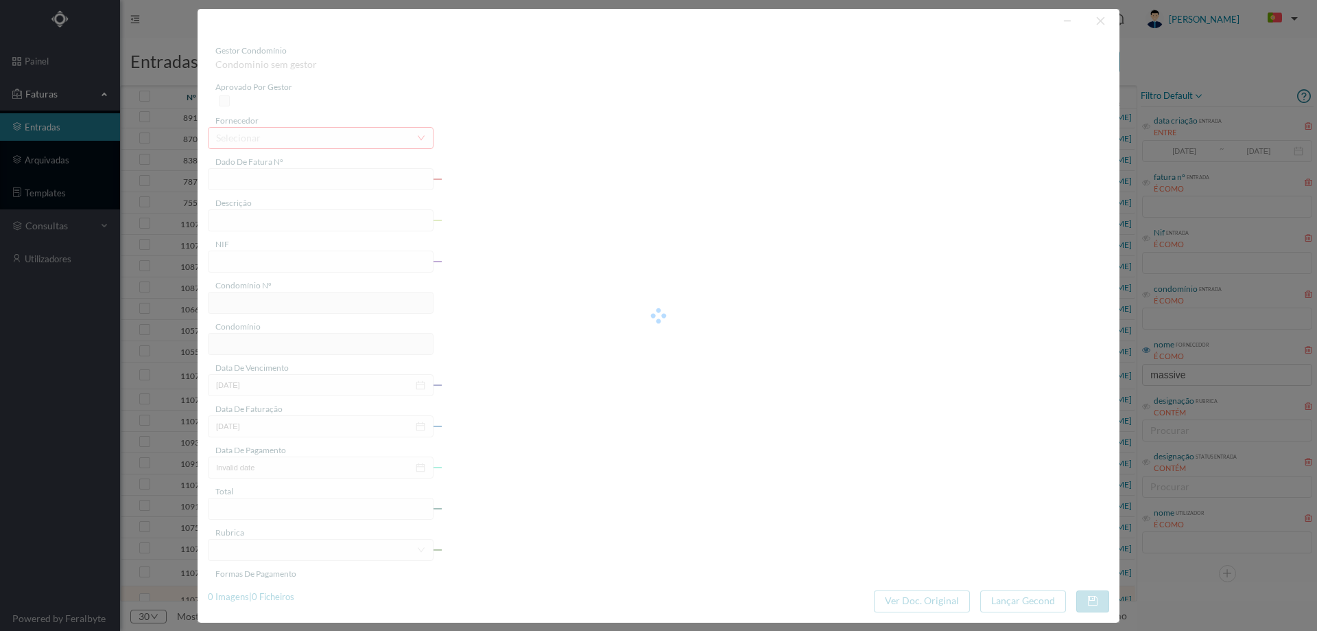
type input "2025-08-03"
type input "40.03"
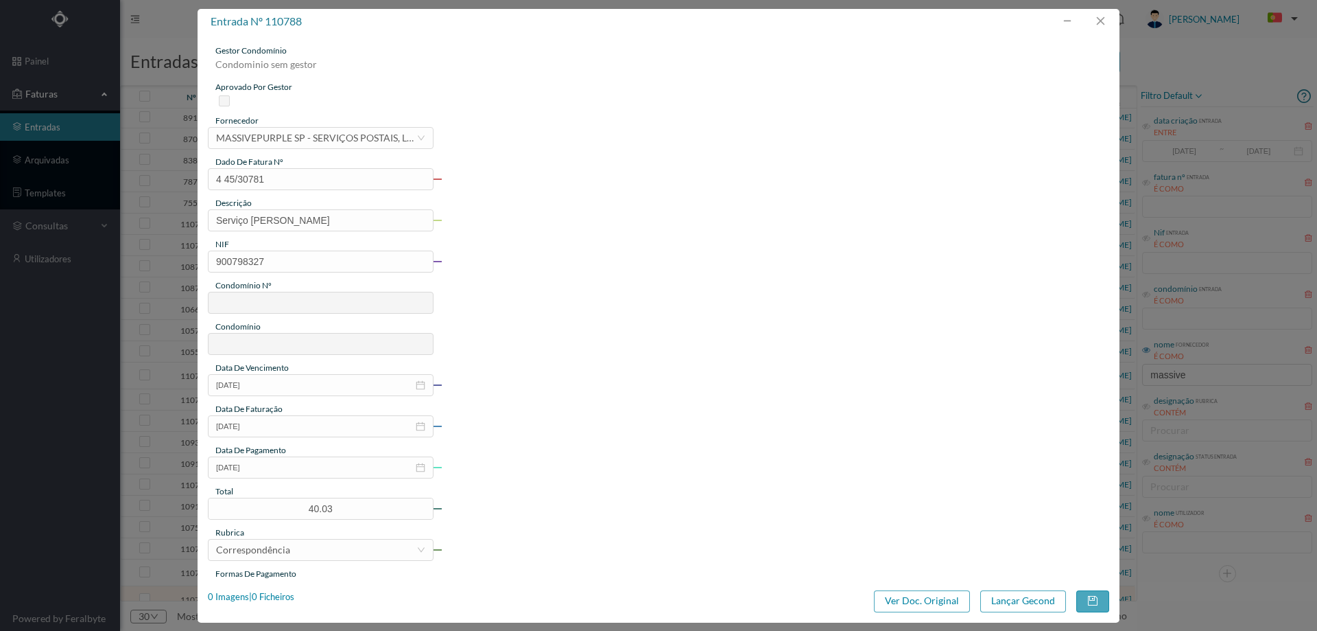
type input "697"
type input "ED. RUA BRITO CAPELO 596/598"
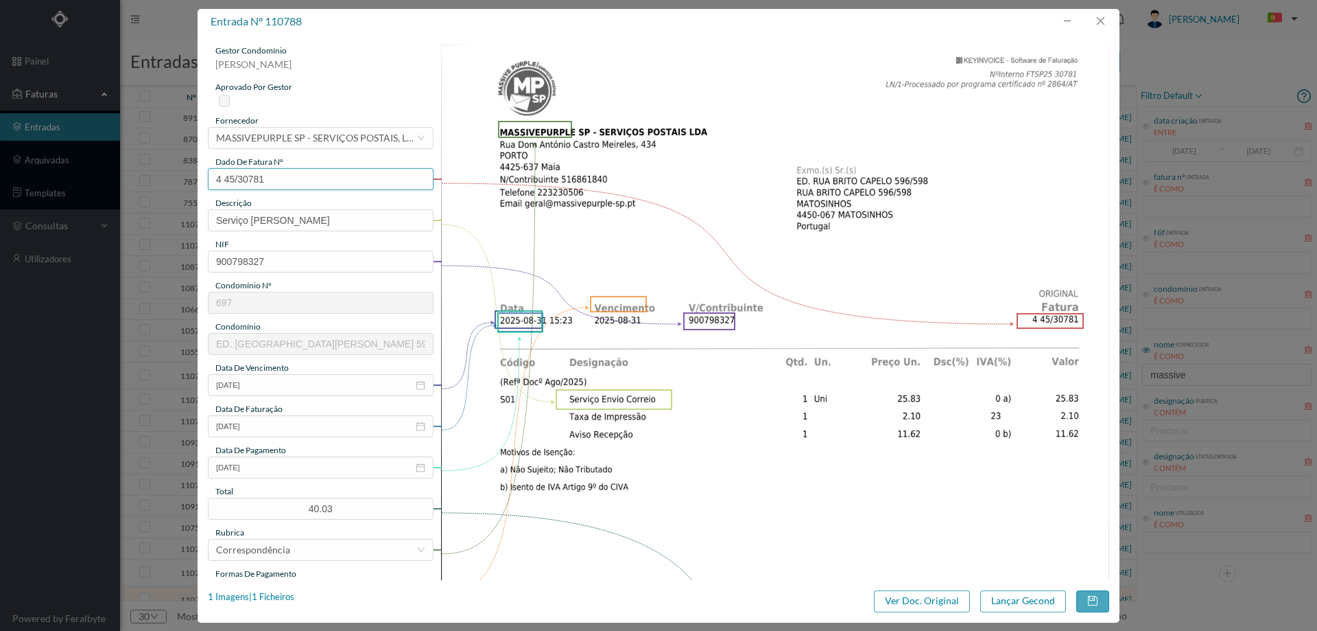
drag, startPoint x: 285, startPoint y: 171, endPoint x: 196, endPoint y: 174, distance: 88.6
click at [196, 174] on div "entrada nº 110788 gestor condomínio Beatriz Pinheiro aprovado por gestor fornec…" at bounding box center [658, 315] width 1317 height 631
click at [274, 465] on input "2025-08-03" at bounding box center [321, 467] width 226 height 22
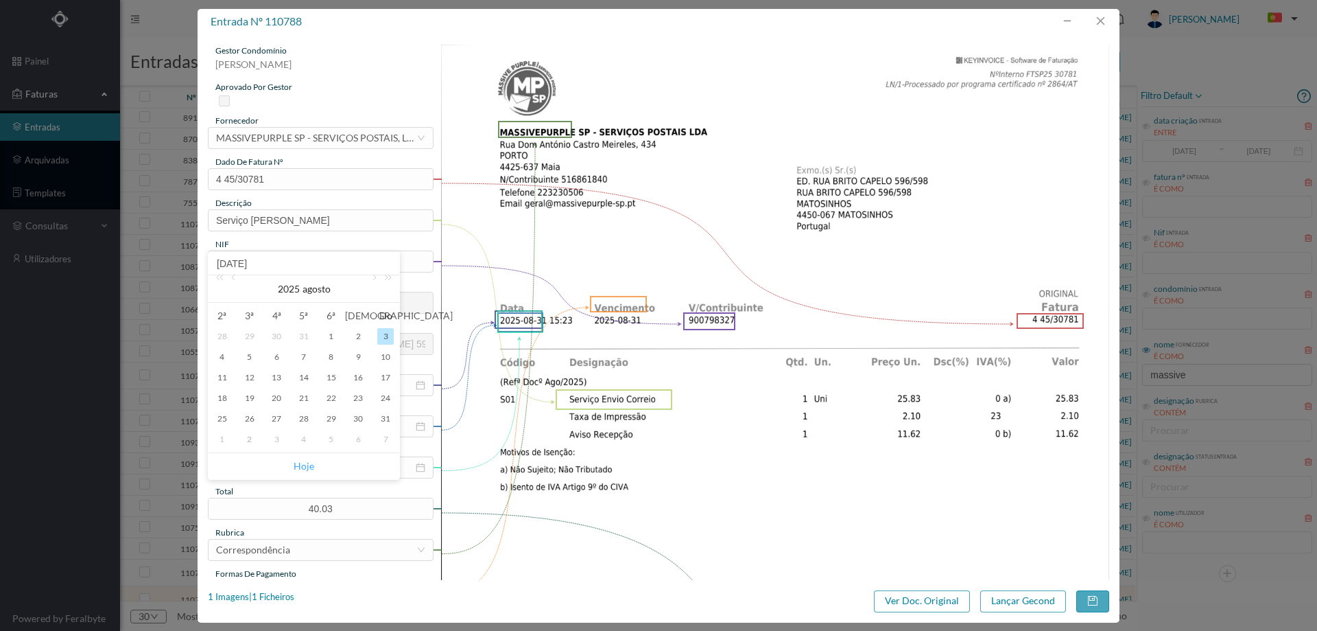
click at [302, 464] on link "Hoje" at bounding box center [304, 466] width 21 height 26
type input "[DATE]"
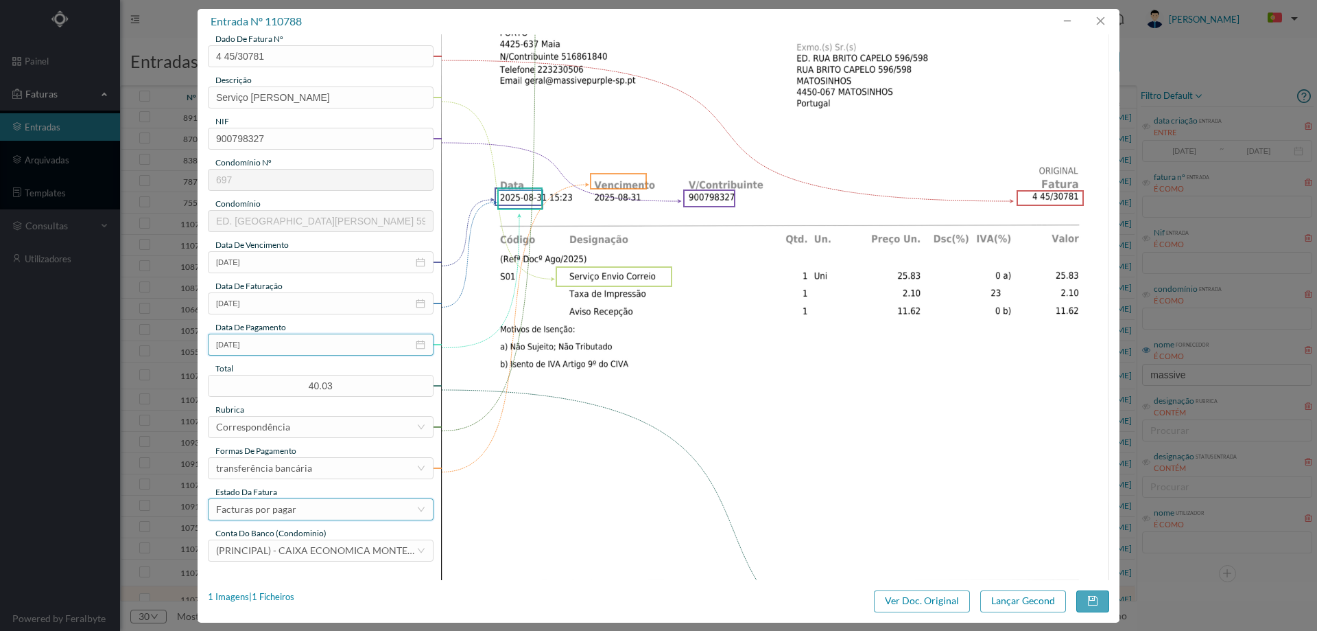
scroll to position [137, 0]
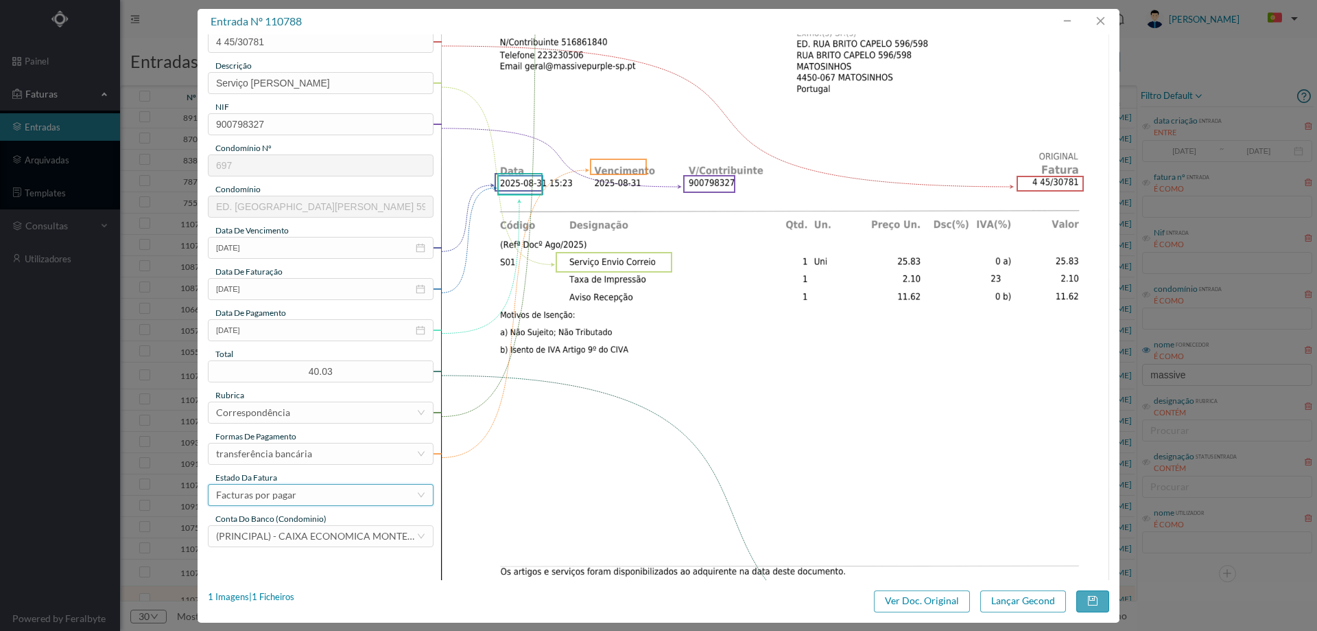
click at [299, 496] on div "Facturas por pagar" at bounding box center [316, 494] width 200 height 21
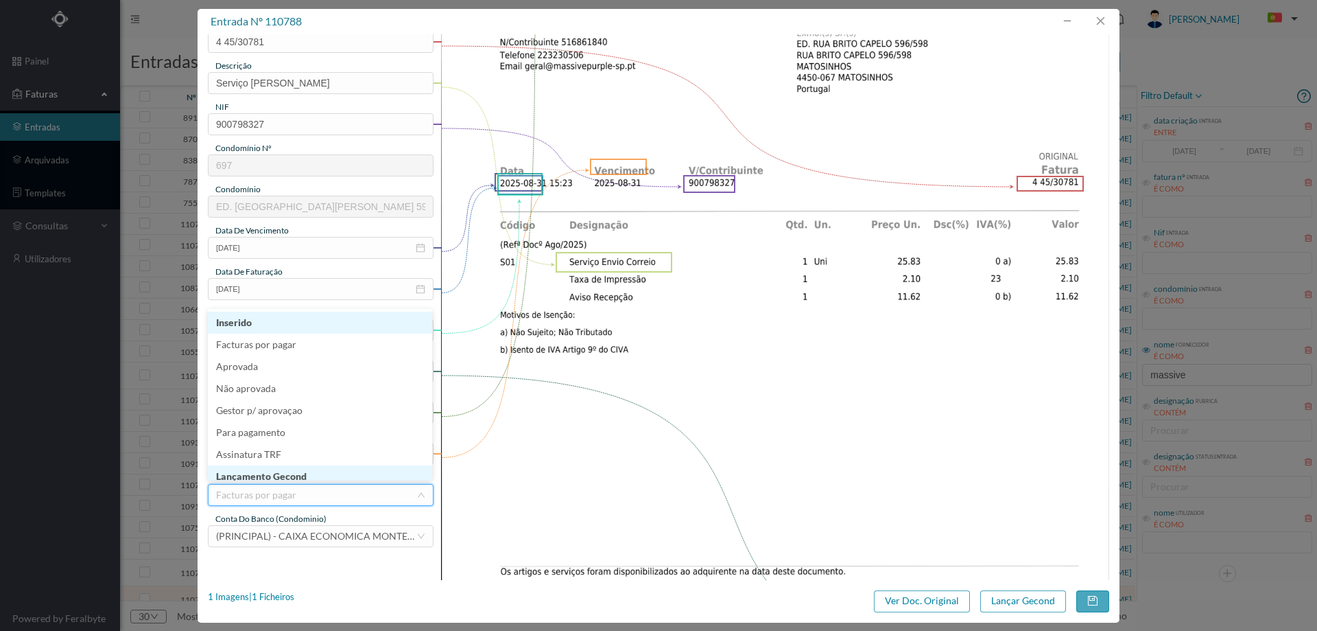
scroll to position [7, 0]
click at [310, 466] on li "Lançamento Gecond" at bounding box center [320, 469] width 224 height 22
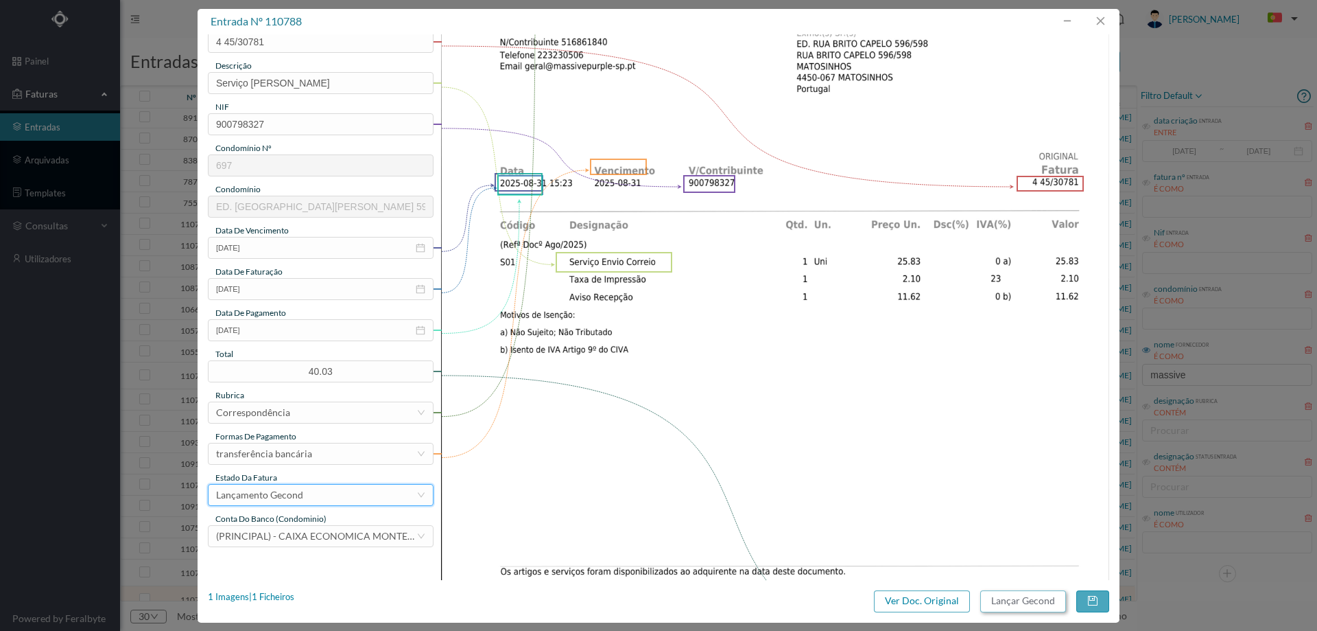
click at [1031, 600] on button "Lançar Gecond" at bounding box center [1024, 601] width 86 height 22
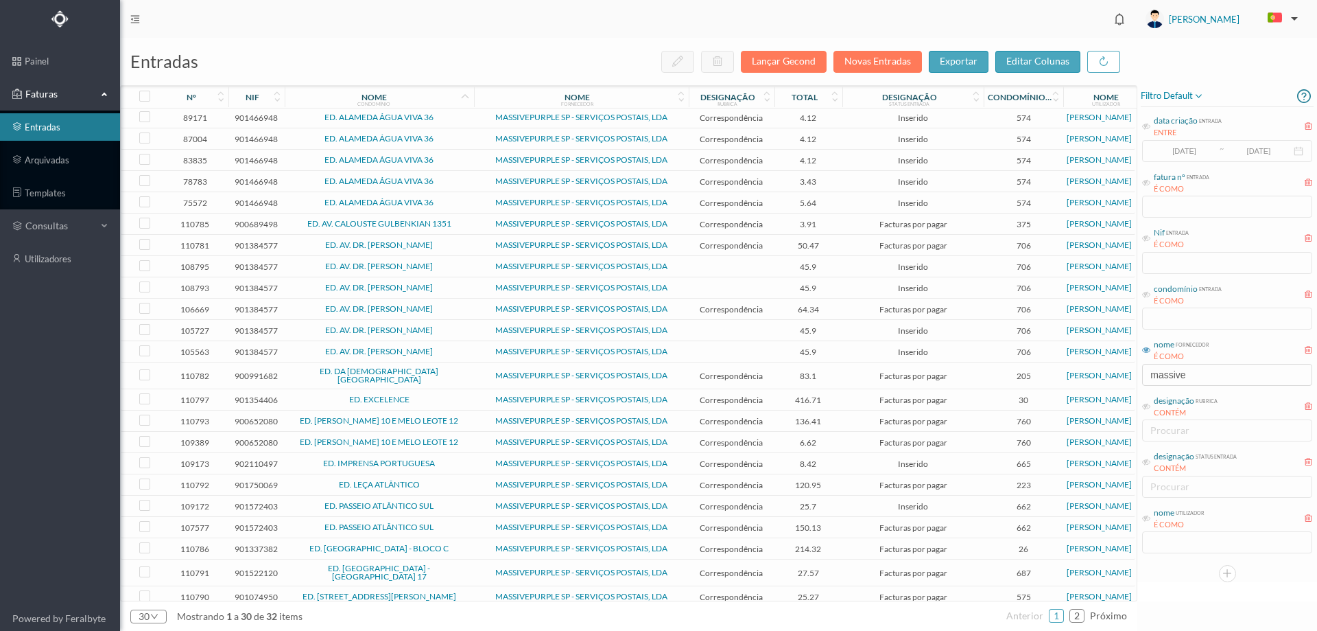
click at [458, 592] on span "ED. RUA BRITO CAPELO 810" at bounding box center [379, 596] width 183 height 8
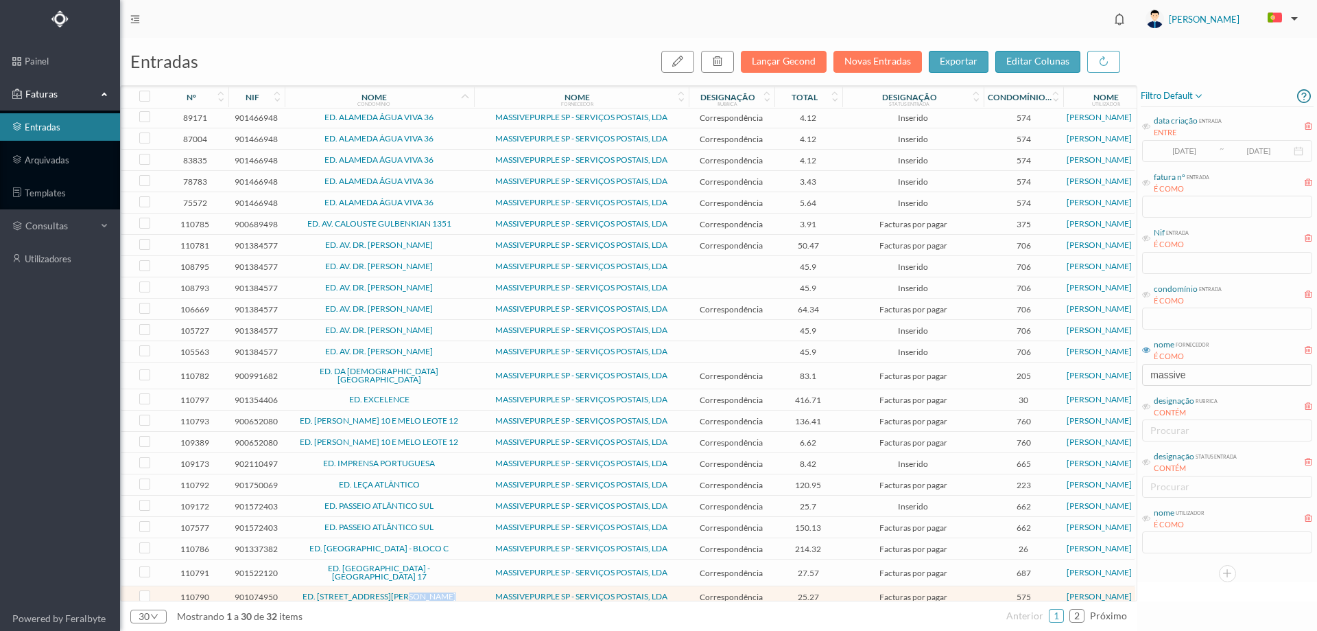
click at [458, 592] on span "ED. RUA BRITO CAPELO 810" at bounding box center [379, 596] width 183 height 8
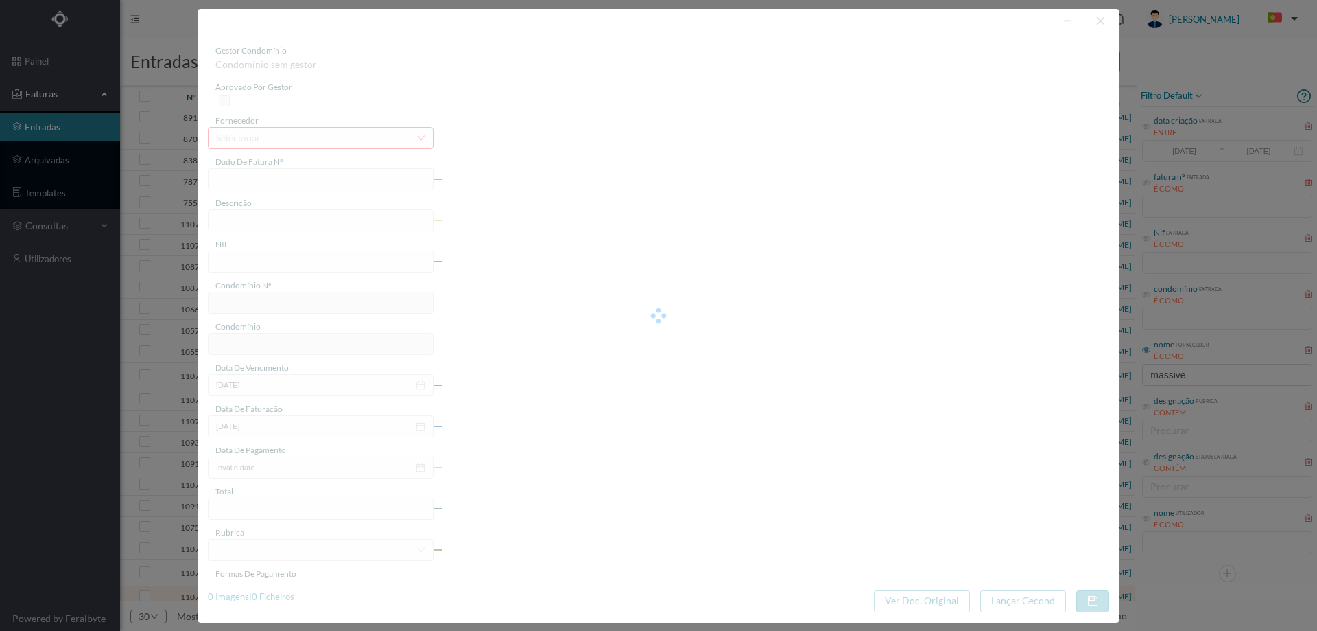
type input "4 45/30784"
type input "Serviço Envio Correio"
type input "901074950"
type input "2025-08-03"
type input "2025-08-31"
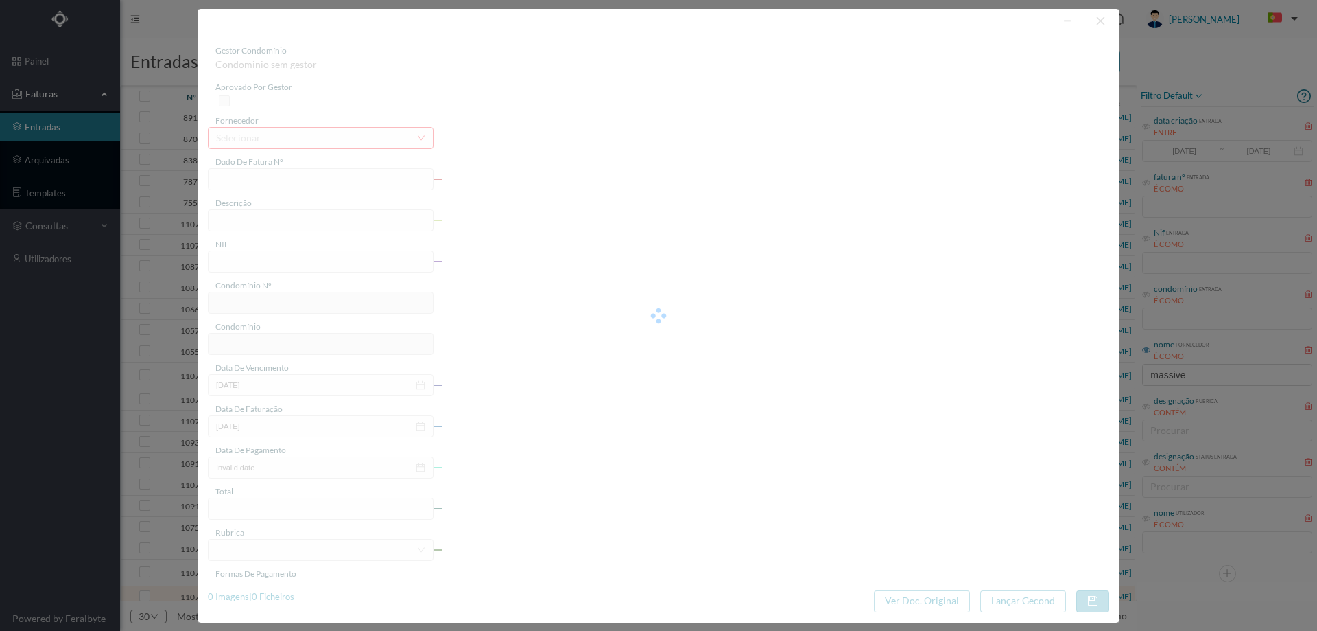
type input "2025-08-03"
type input "25.27"
type input "575"
type input "ED. RUA BRITO CAPELO 810"
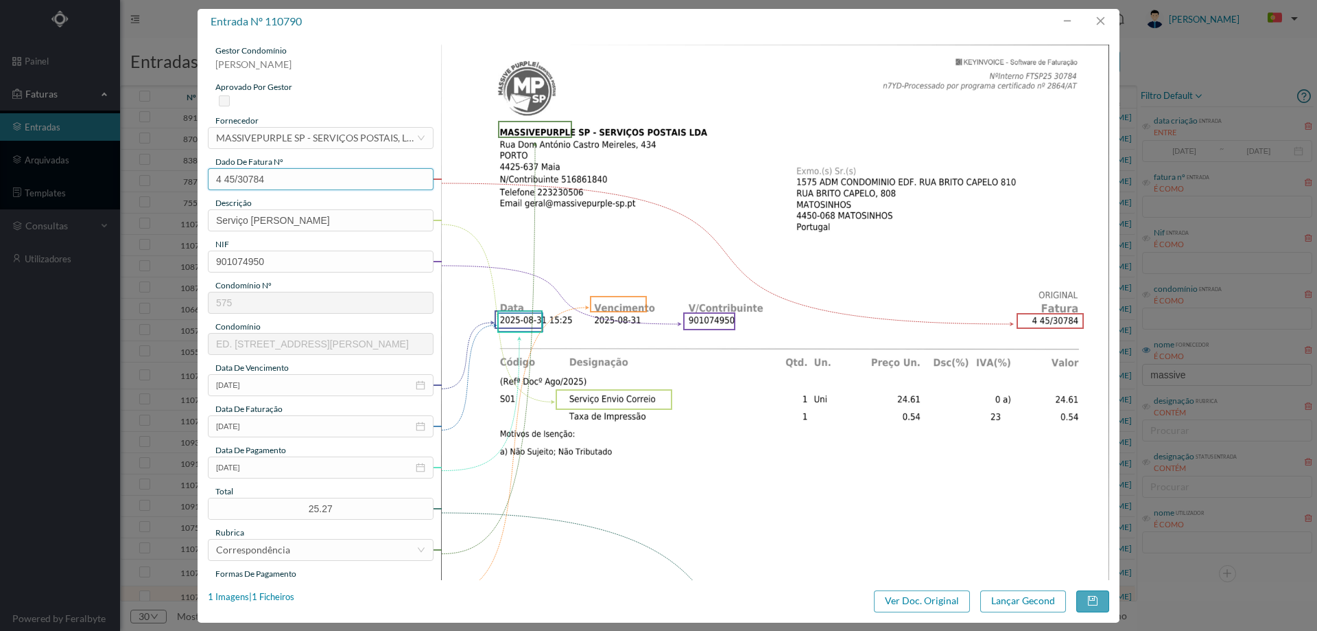
drag, startPoint x: 270, startPoint y: 182, endPoint x: 191, endPoint y: 182, distance: 78.9
click at [191, 182] on div "entrada nº 110790 gestor condomínio Beatriz Pinheiro aprovado por gestor fornec…" at bounding box center [658, 315] width 1317 height 631
paste input "1"
type input "4 45/30784"
click at [285, 467] on input "2025-08-03" at bounding box center [321, 467] width 226 height 22
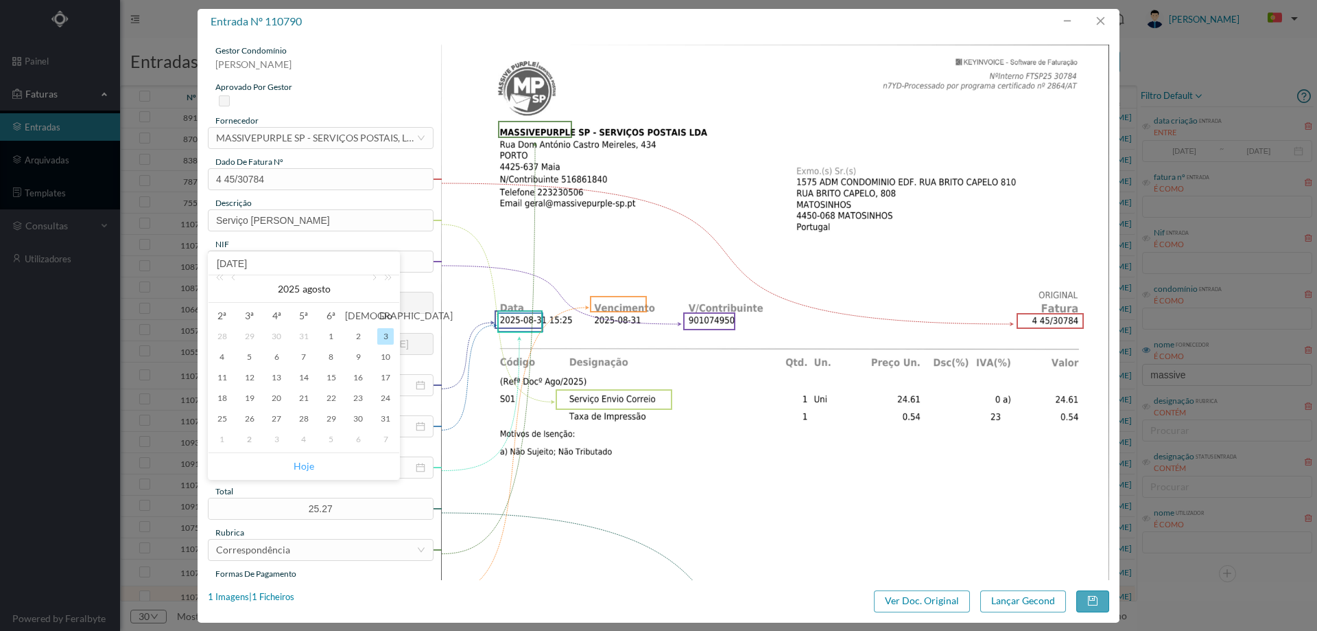
click at [297, 462] on link "Hoje" at bounding box center [304, 466] width 21 height 26
type input "[DATE]"
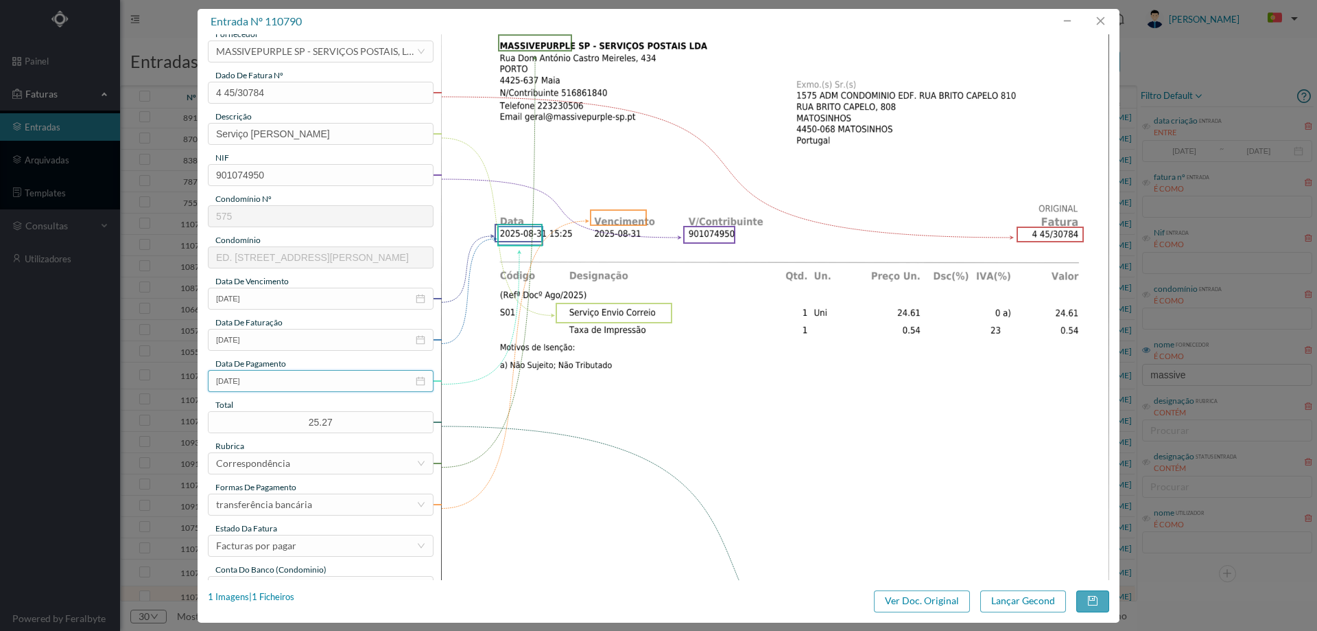
scroll to position [206, 0]
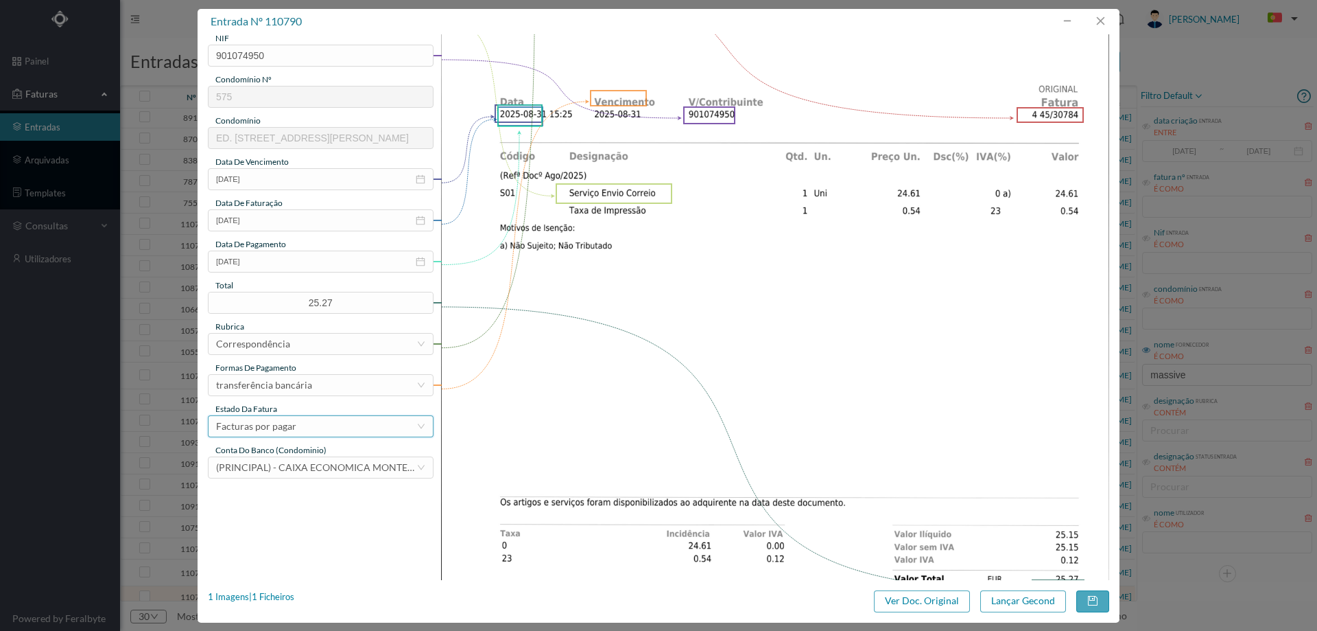
click at [303, 429] on div "Facturas por pagar" at bounding box center [316, 426] width 200 height 21
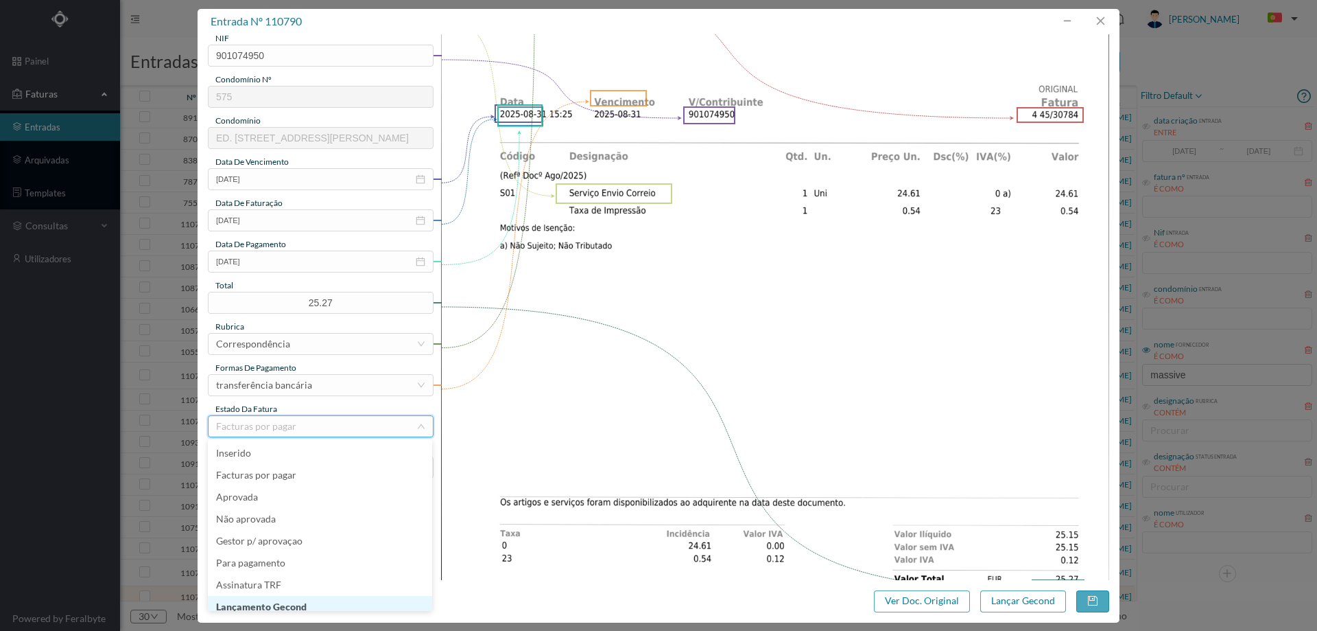
scroll to position [7, 0]
click at [305, 602] on li "Lançamento Gecond" at bounding box center [320, 600] width 224 height 22
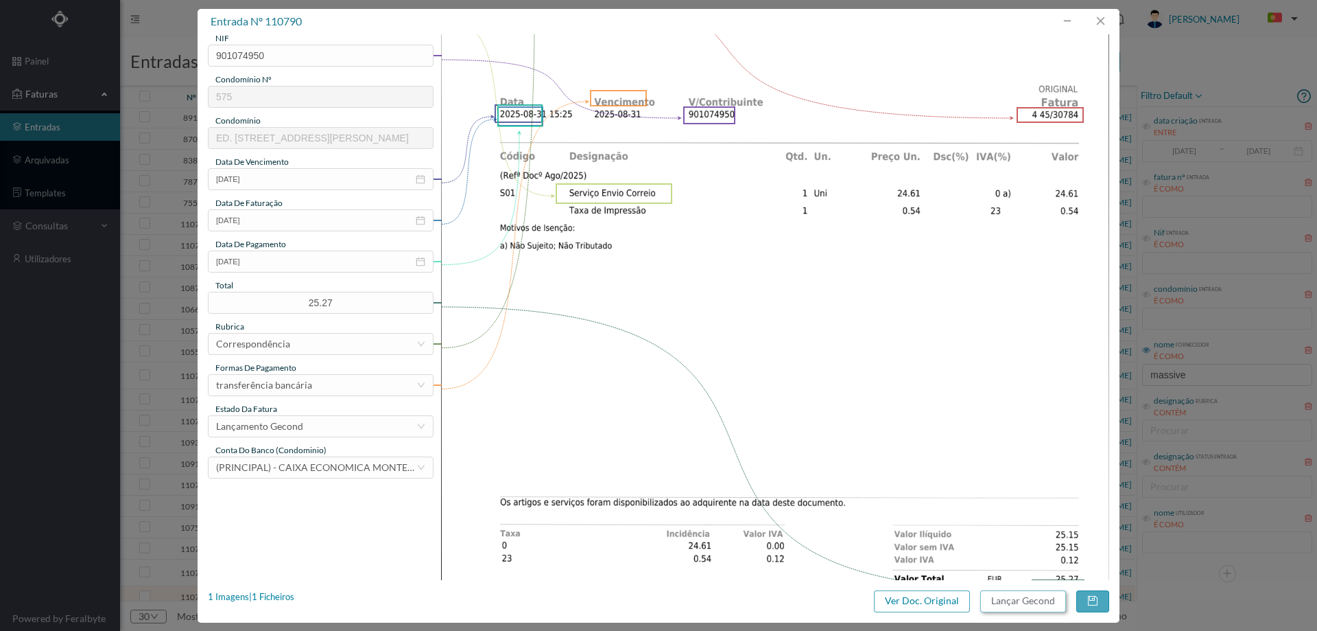
click at [1020, 596] on button "Lançar Gecond" at bounding box center [1024, 601] width 86 height 22
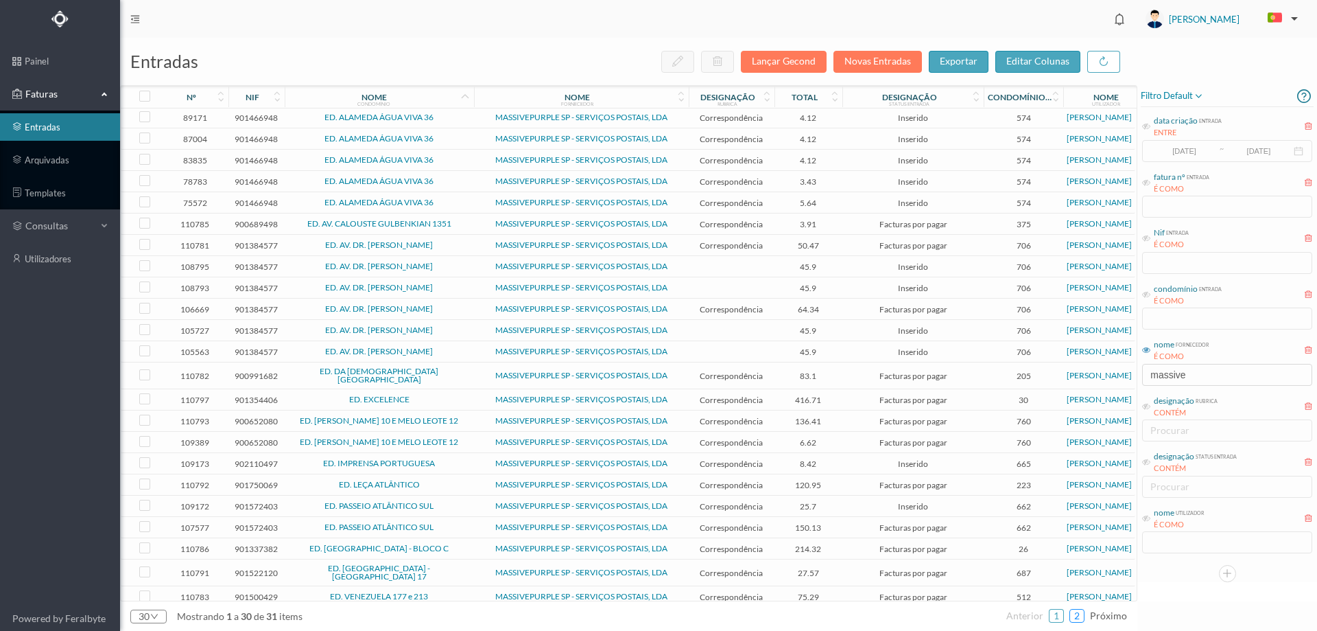
click at [1083, 617] on link "2" at bounding box center [1077, 615] width 14 height 21
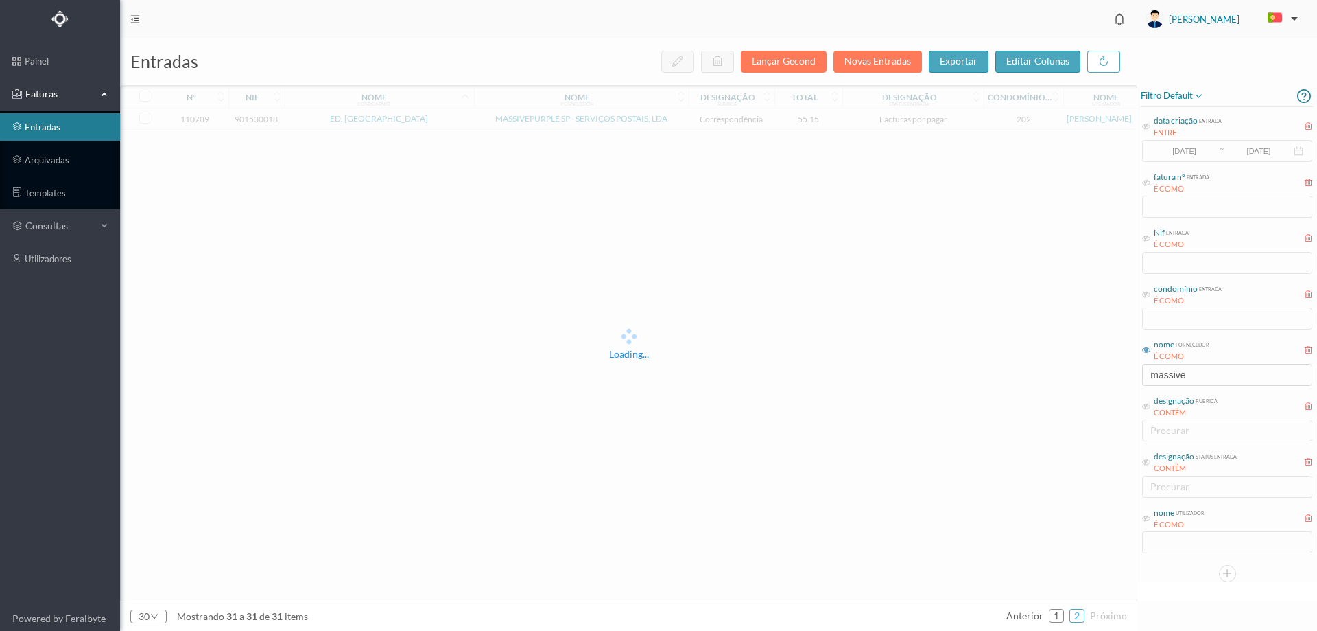
scroll to position [0, 0]
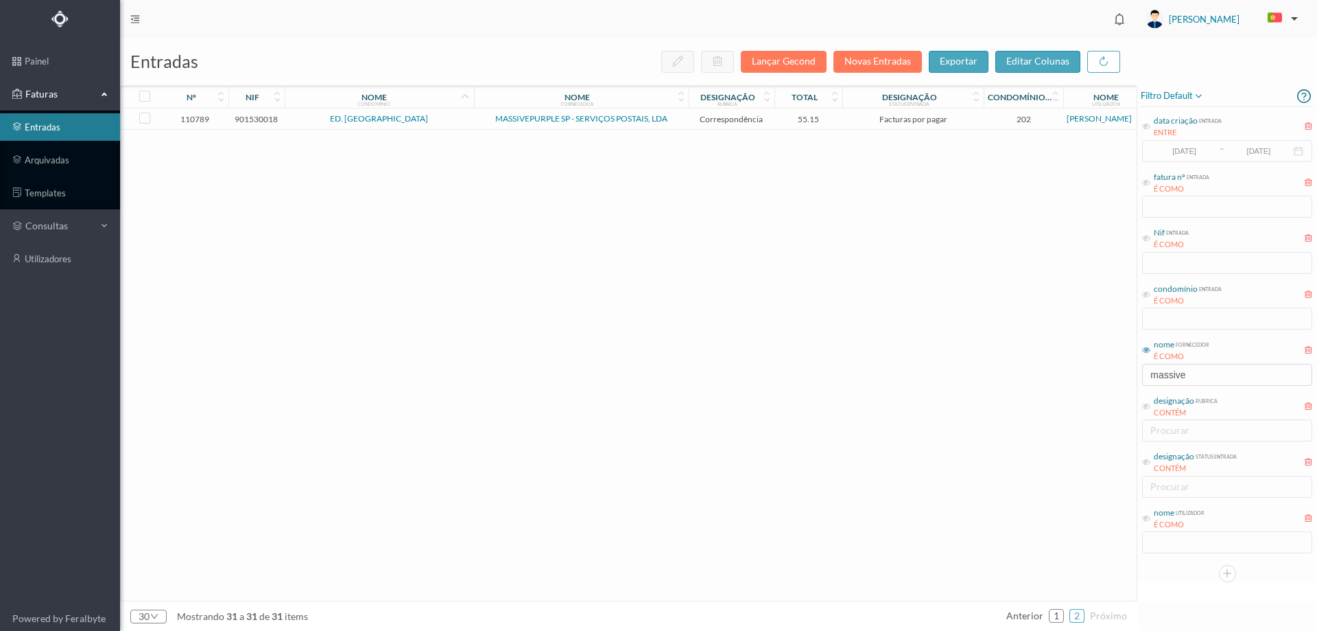
click at [438, 121] on span "ED. [GEOGRAPHIC_DATA]" at bounding box center [379, 119] width 183 height 8
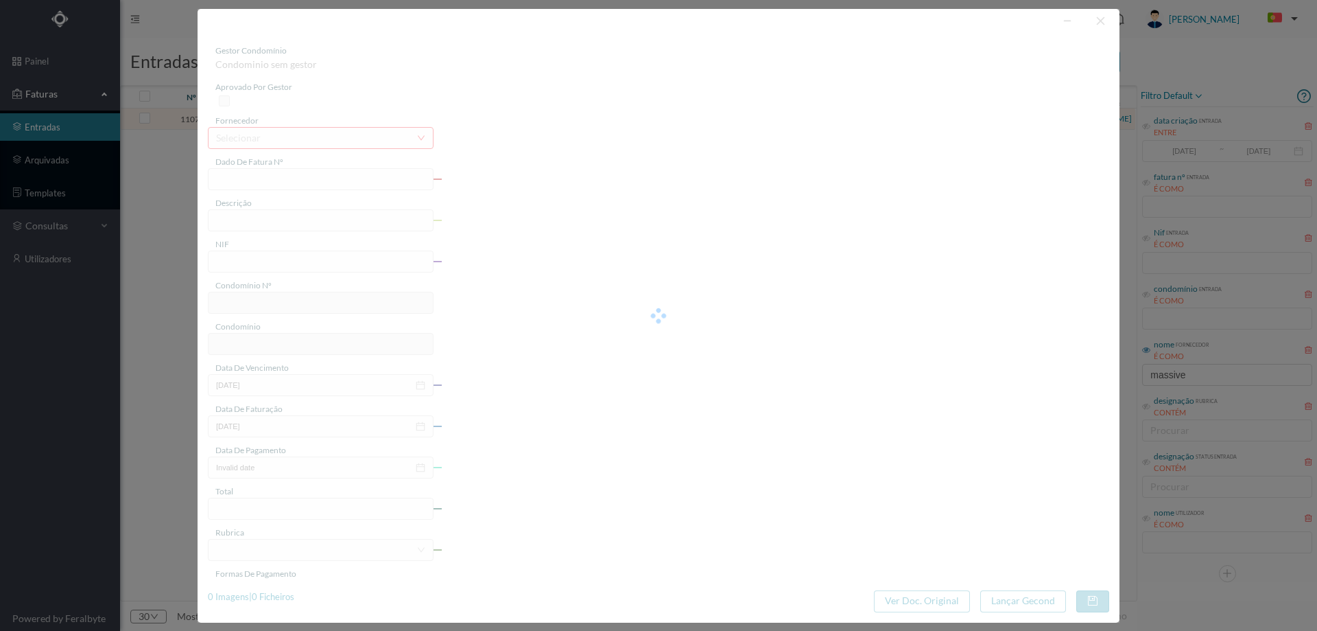
type input "4 45/30782"
type input "Serviço Envio Correio"
type input "901530018"
type input "2025-08-03"
type input "2025-08-31"
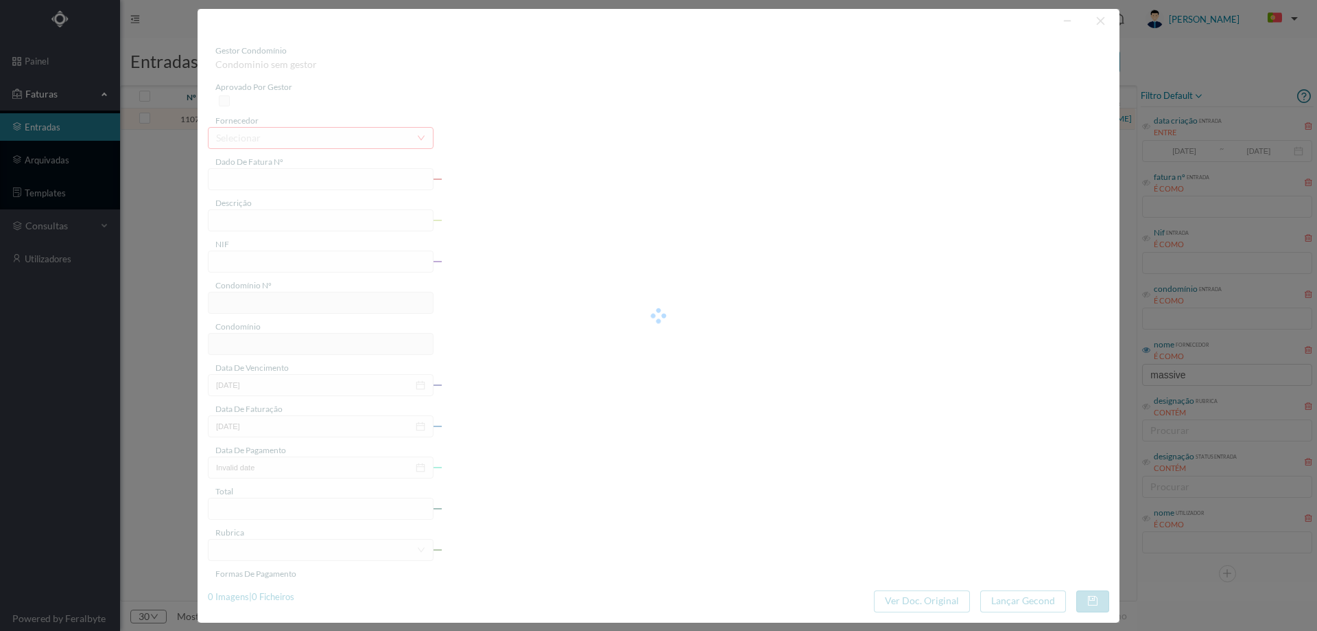
type input "2025-08-03"
type input "55.15"
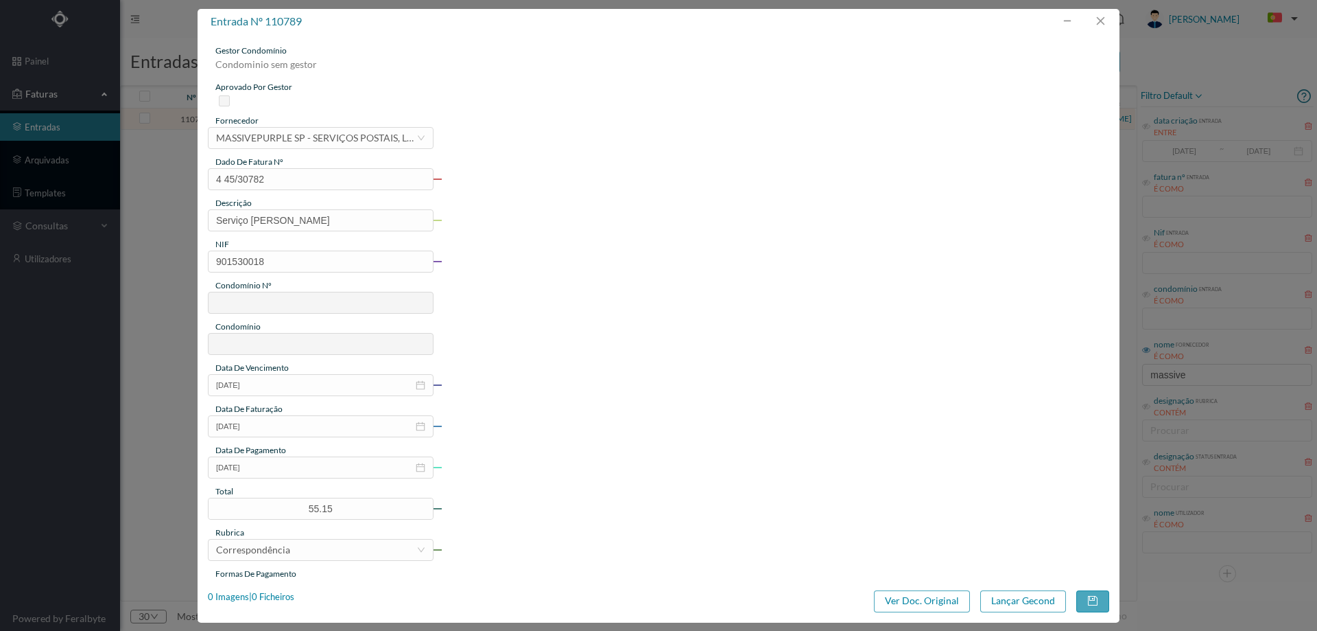
type input "202"
type input "ED. [GEOGRAPHIC_DATA]"
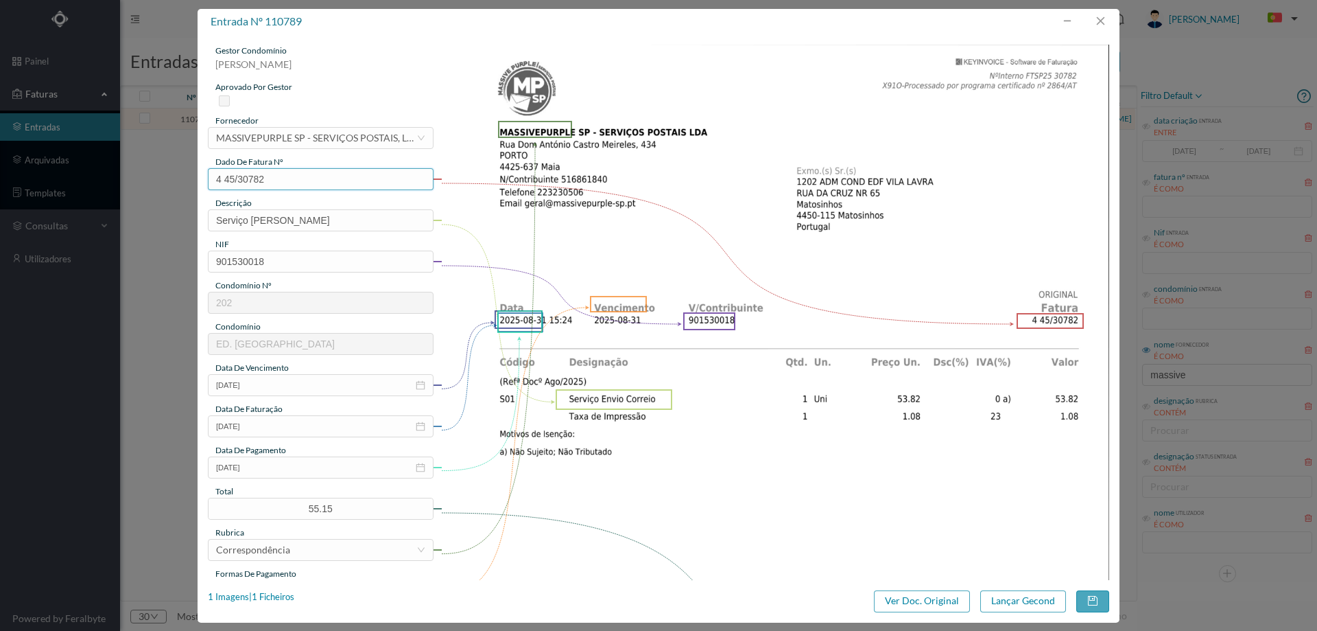
drag, startPoint x: 261, startPoint y: 183, endPoint x: 197, endPoint y: 183, distance: 63.8
click at [197, 183] on div "entrada nº 110789 gestor condomínio Joana Laroca aprovado por gestor fornecedor…" at bounding box center [658, 315] width 1317 height 631
click at [285, 467] on input "2025-08-03" at bounding box center [321, 467] width 226 height 22
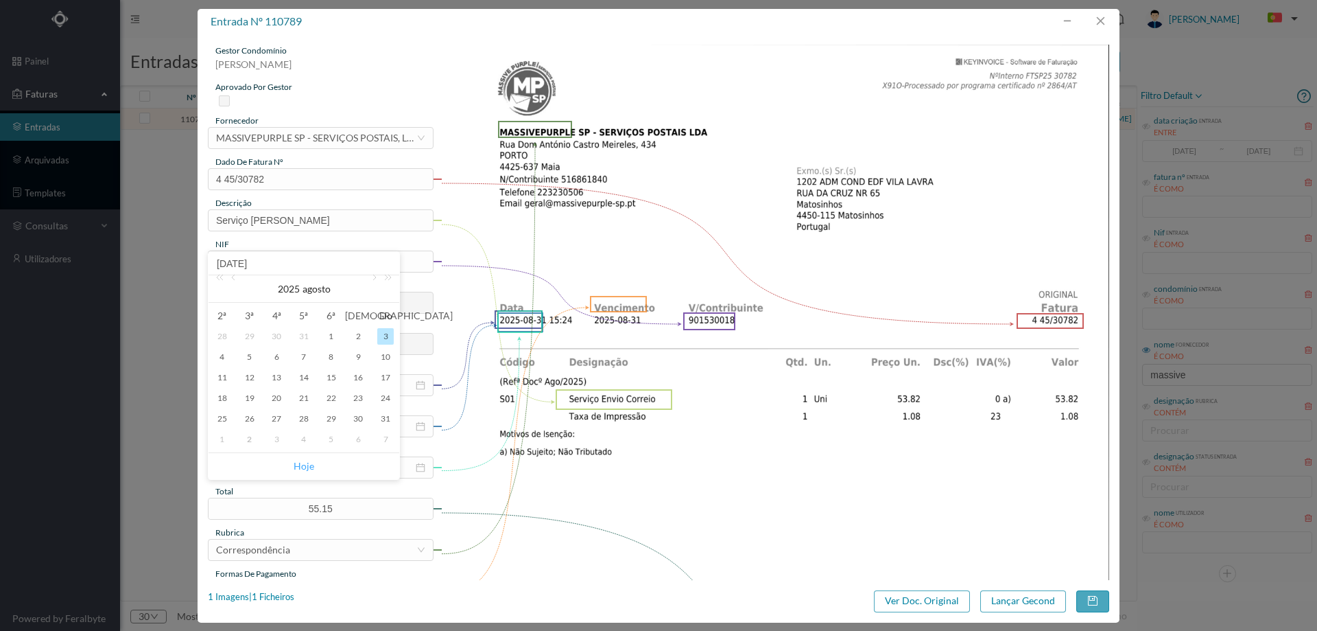
click at [297, 463] on link "Hoje" at bounding box center [304, 466] width 21 height 26
type input "[DATE]"
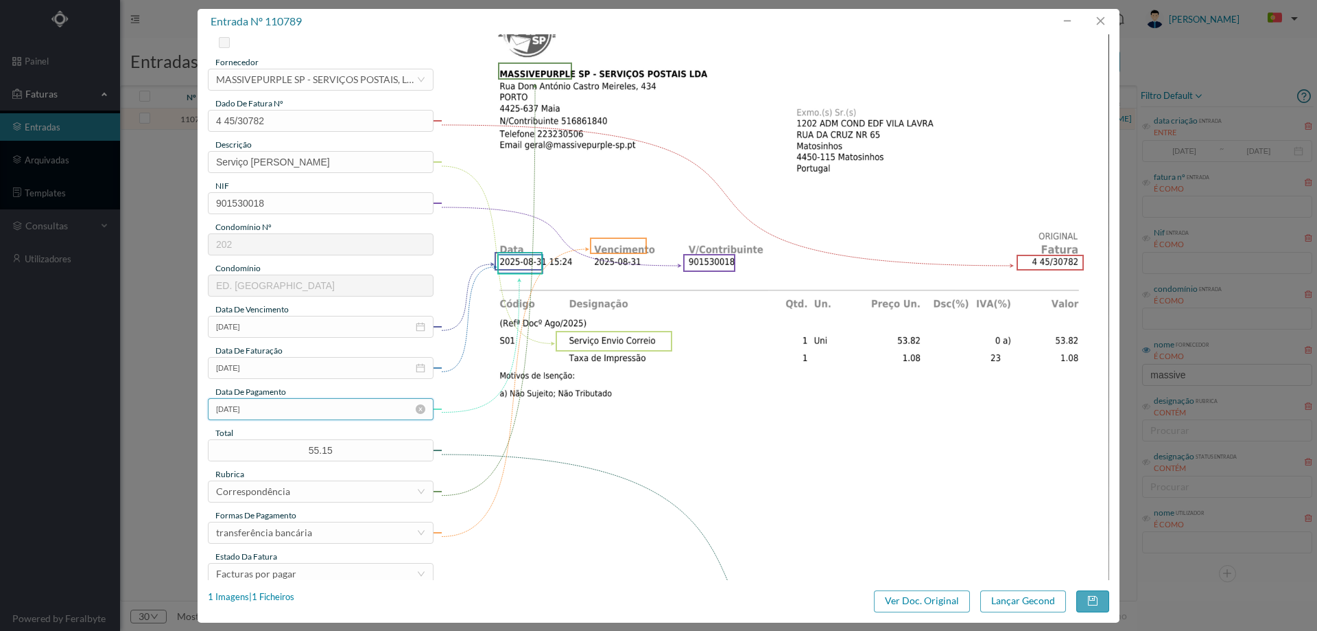
scroll to position [137, 0]
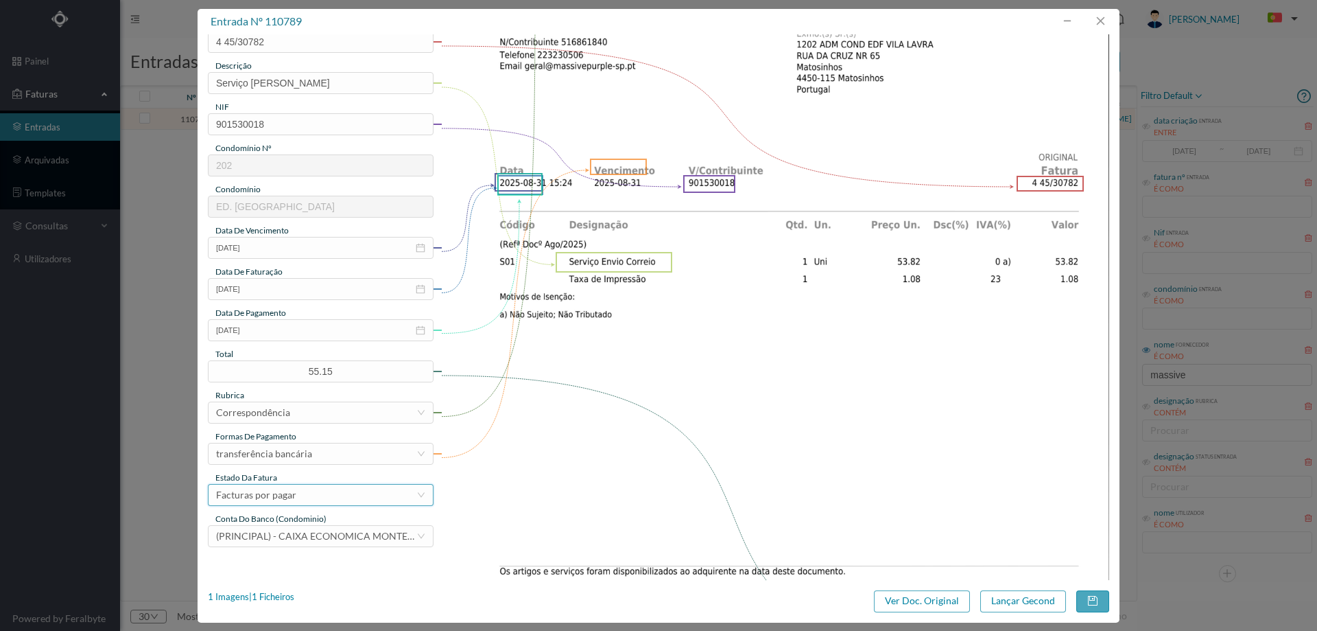
click at [303, 491] on div "Facturas por pagar" at bounding box center [316, 494] width 200 height 21
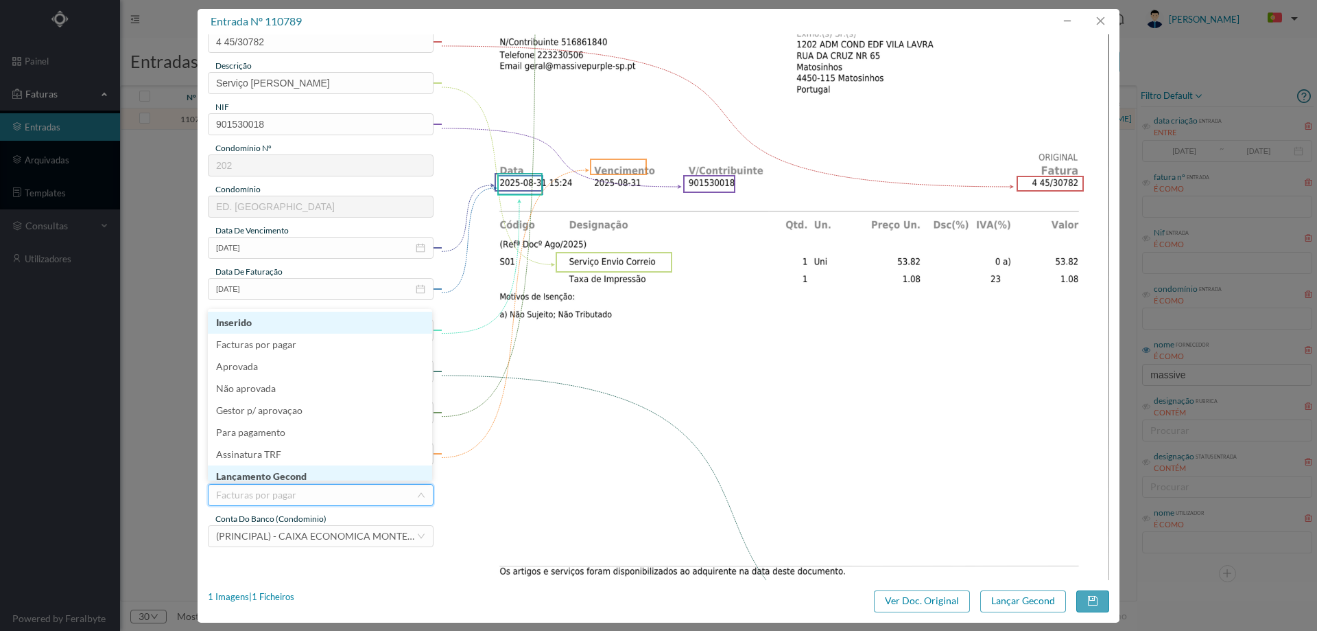
scroll to position [5, 0]
click at [301, 473] on li "Lançamento Gecond" at bounding box center [320, 471] width 224 height 22
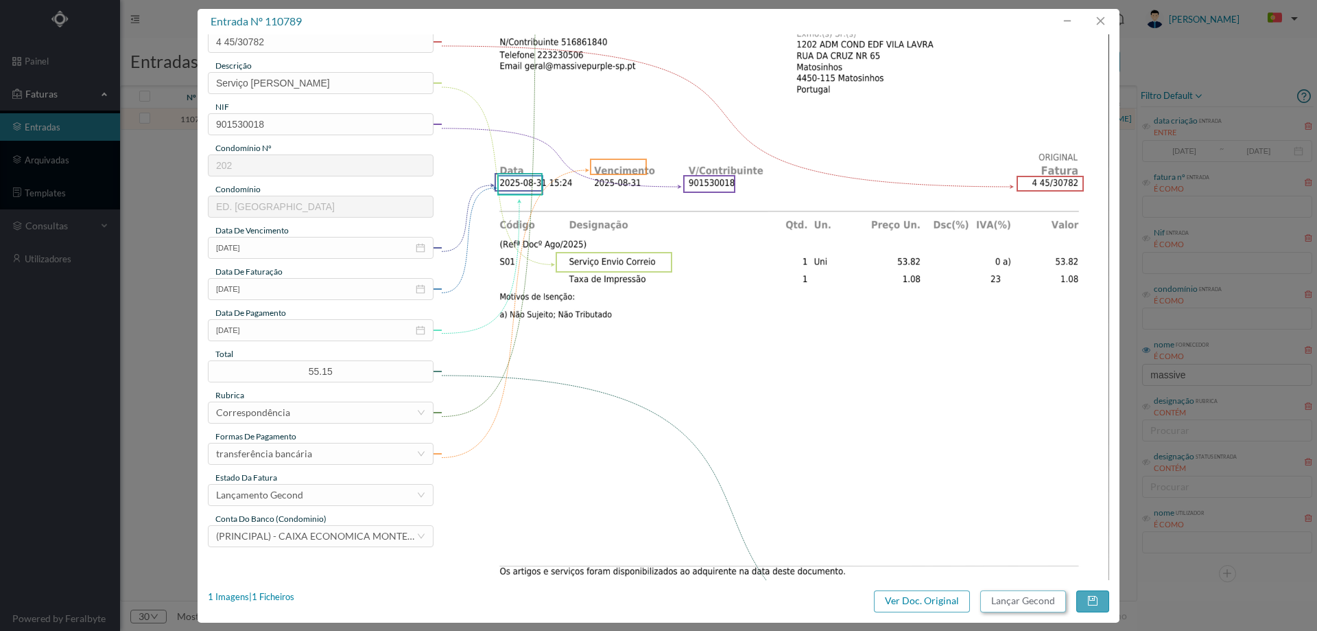
click at [1025, 604] on button "Lançar Gecond" at bounding box center [1024, 601] width 86 height 22
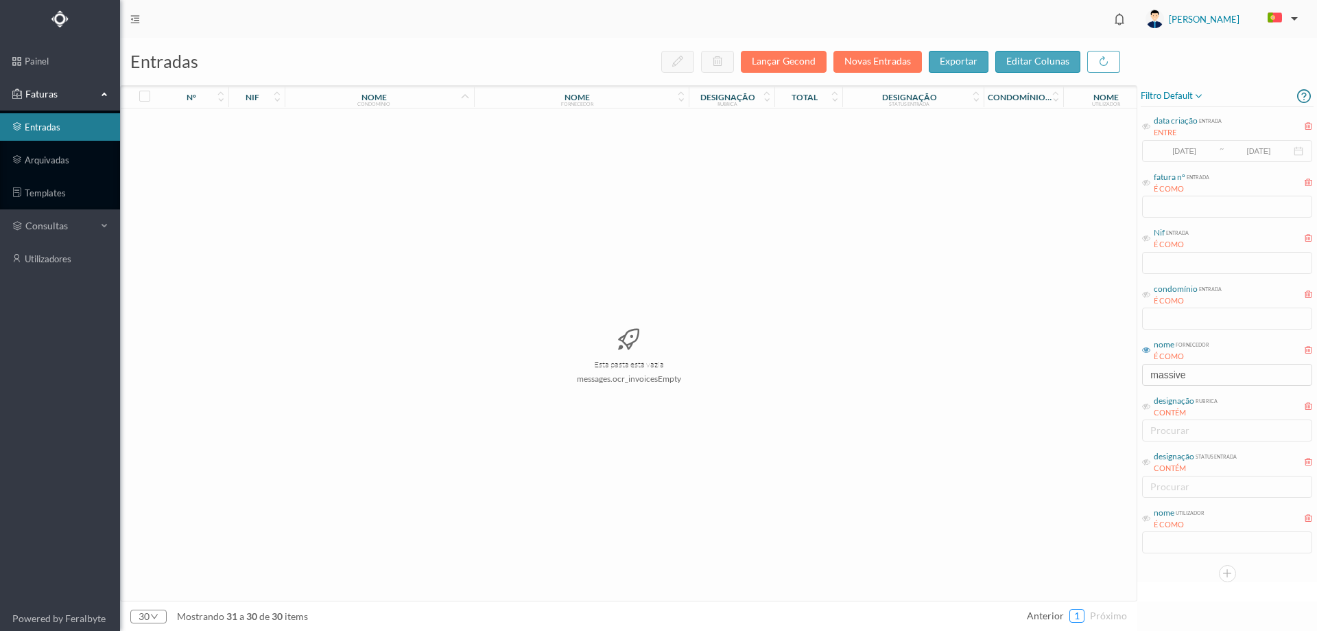
click at [1079, 618] on link "1" at bounding box center [1077, 615] width 14 height 21
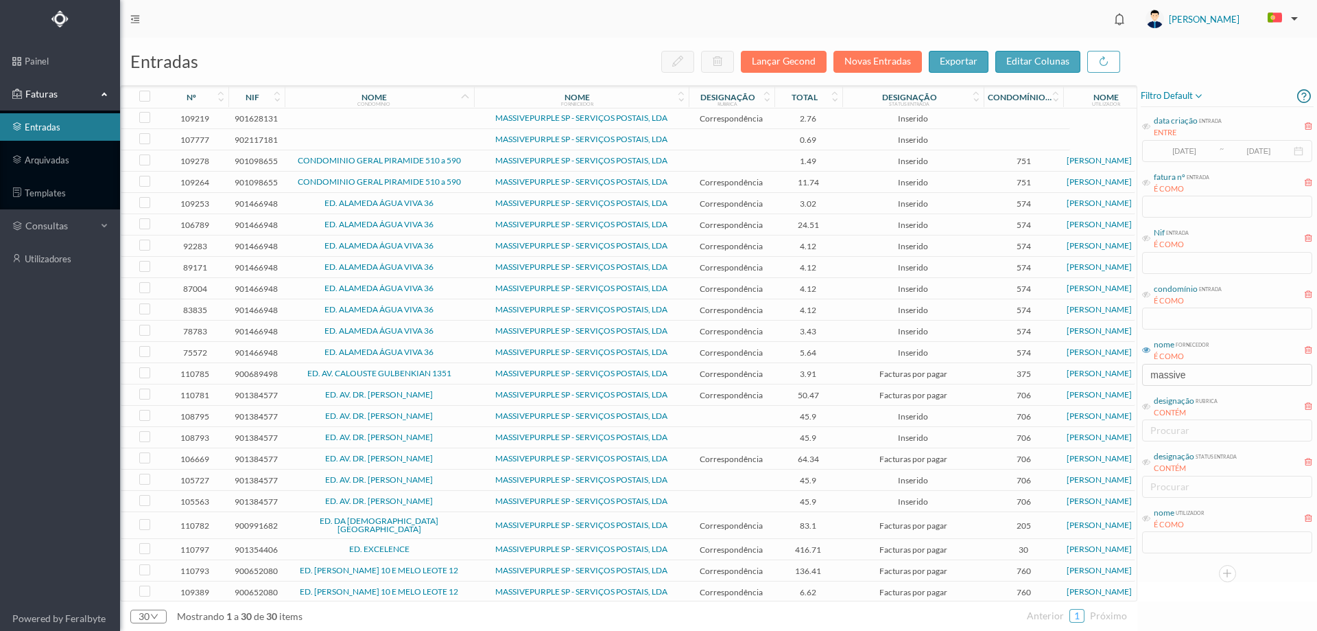
scroll to position [0, 0]
drag, startPoint x: 1199, startPoint y: 376, endPoint x: 1057, endPoint y: 381, distance: 142.8
click at [1057, 381] on div "entradas Lançar Gecond Novas Entradas exportar editar colunas nº nif nome condo…" at bounding box center [718, 334] width 1197 height 593
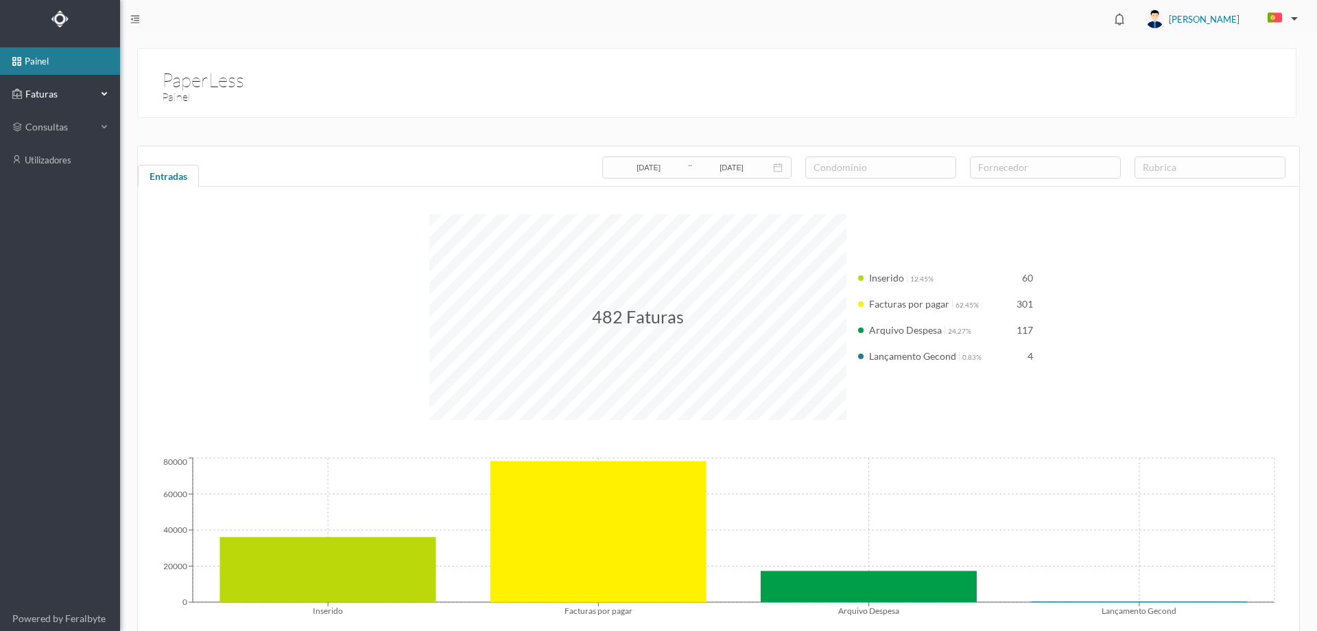
click at [39, 83] on div "Faturas" at bounding box center [54, 93] width 84 height 27
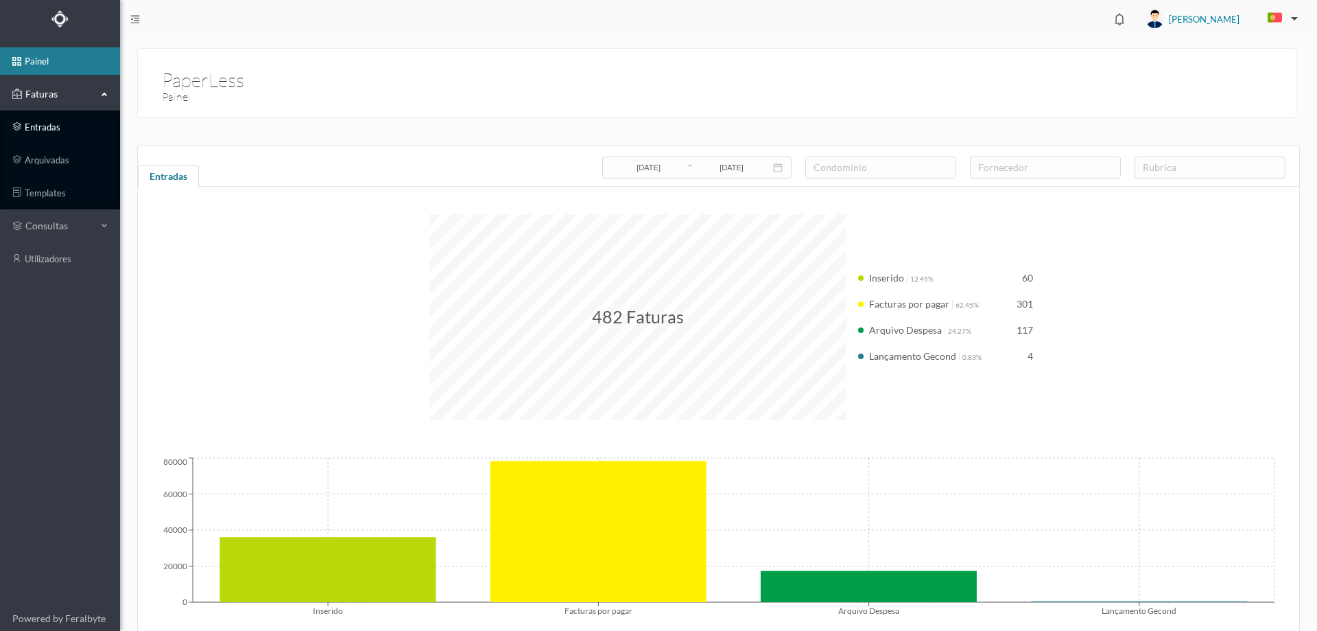
click at [46, 121] on link "entradas" at bounding box center [60, 126] width 120 height 27
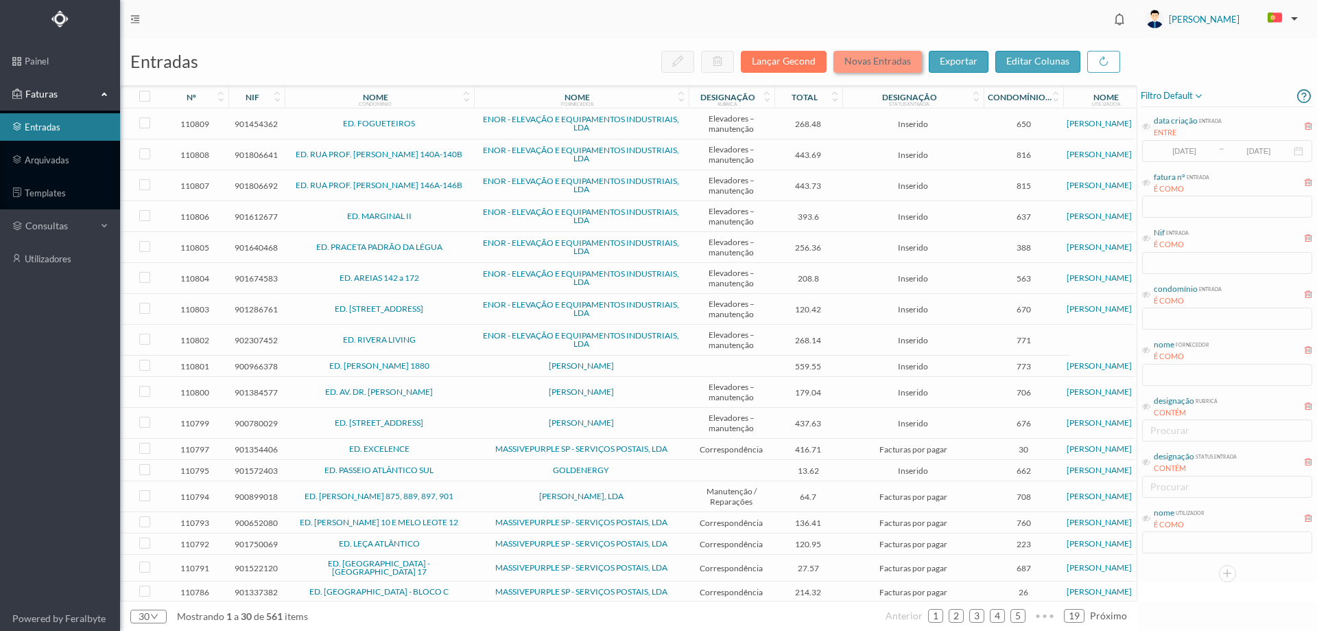
click at [880, 56] on button "Novas Entradas" at bounding box center [878, 62] width 89 height 22
click at [933, 49] on div "entradas Lançar Gecond Novas Entradas exportar editar colunas" at bounding box center [629, 61] width 1018 height 47
click at [916, 58] on button "Novas Entradas" at bounding box center [878, 62] width 89 height 22
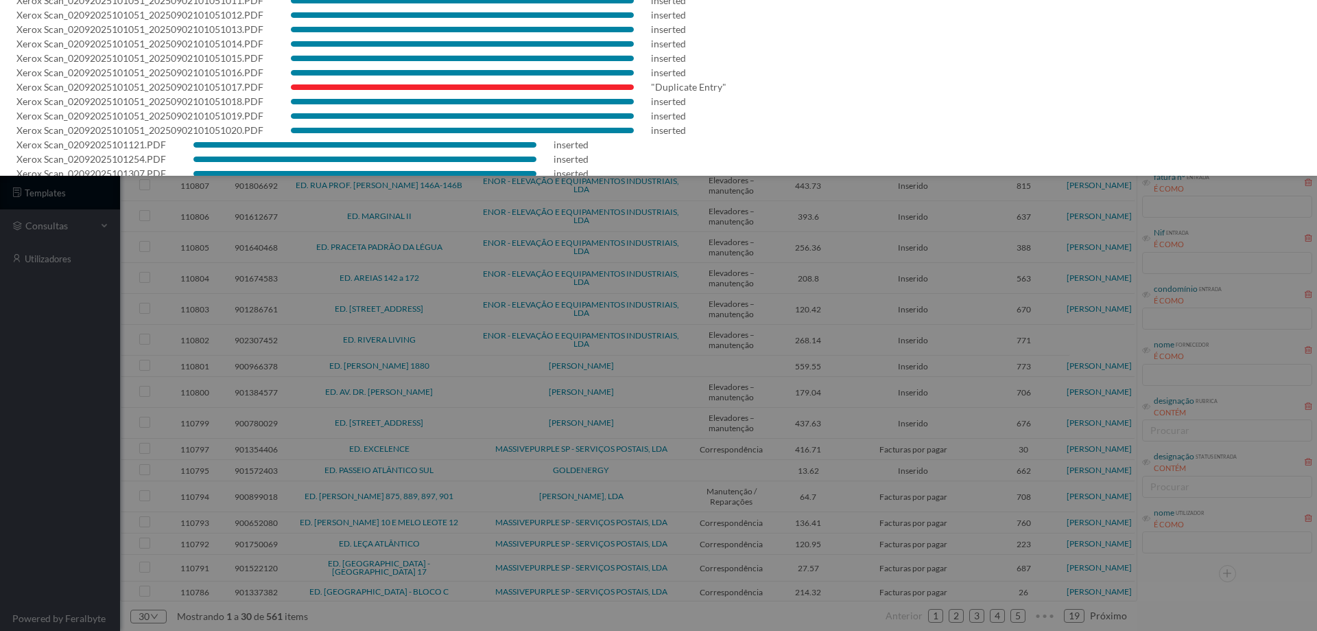
scroll to position [284, 0]
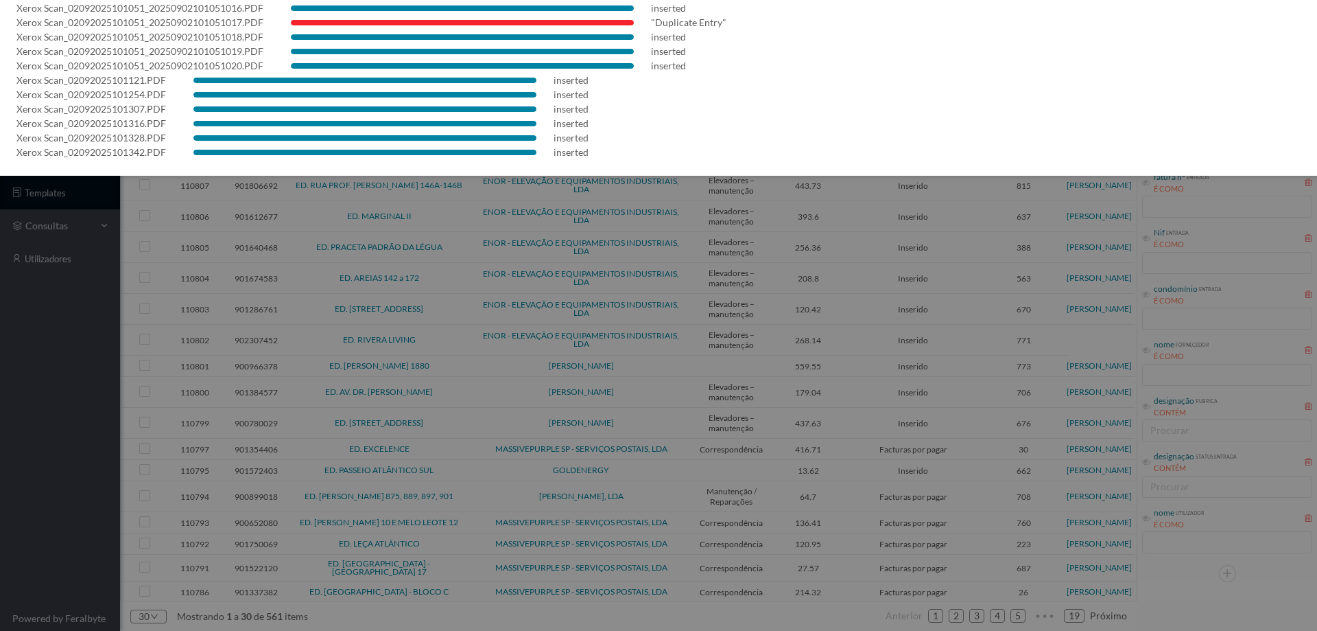
click at [107, 455] on div at bounding box center [658, 315] width 1317 height 631
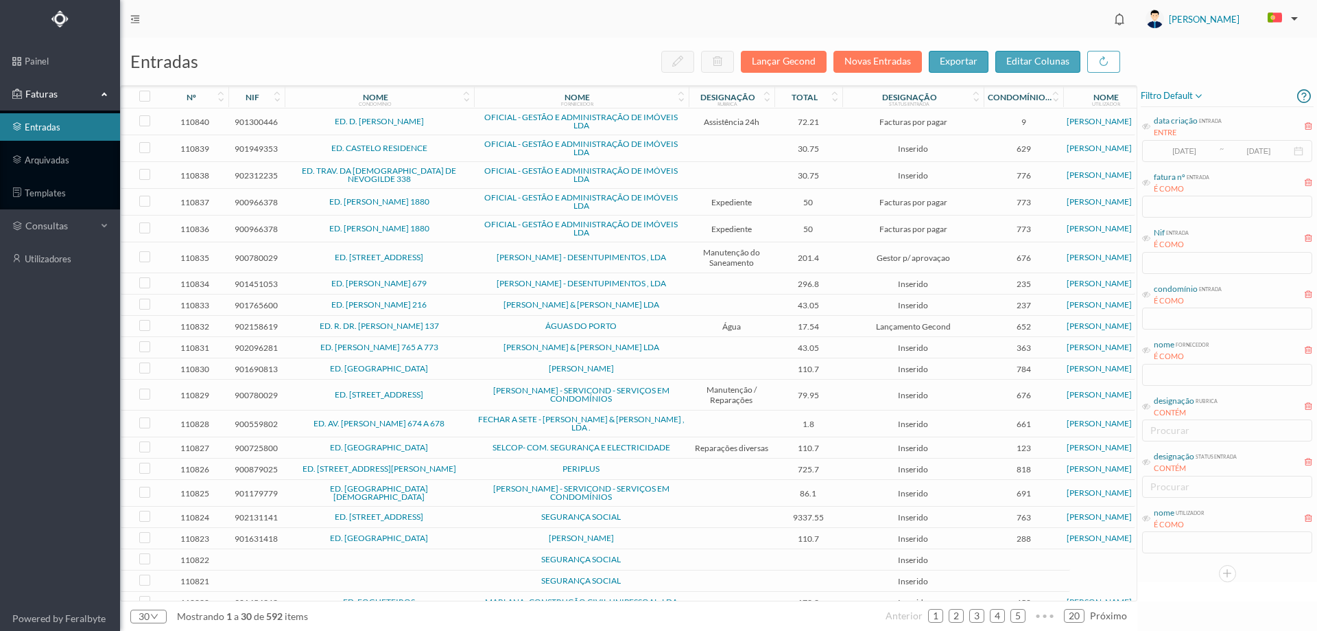
click at [473, 256] on td "ED. [STREET_ADDRESS]" at bounding box center [379, 257] width 189 height 31
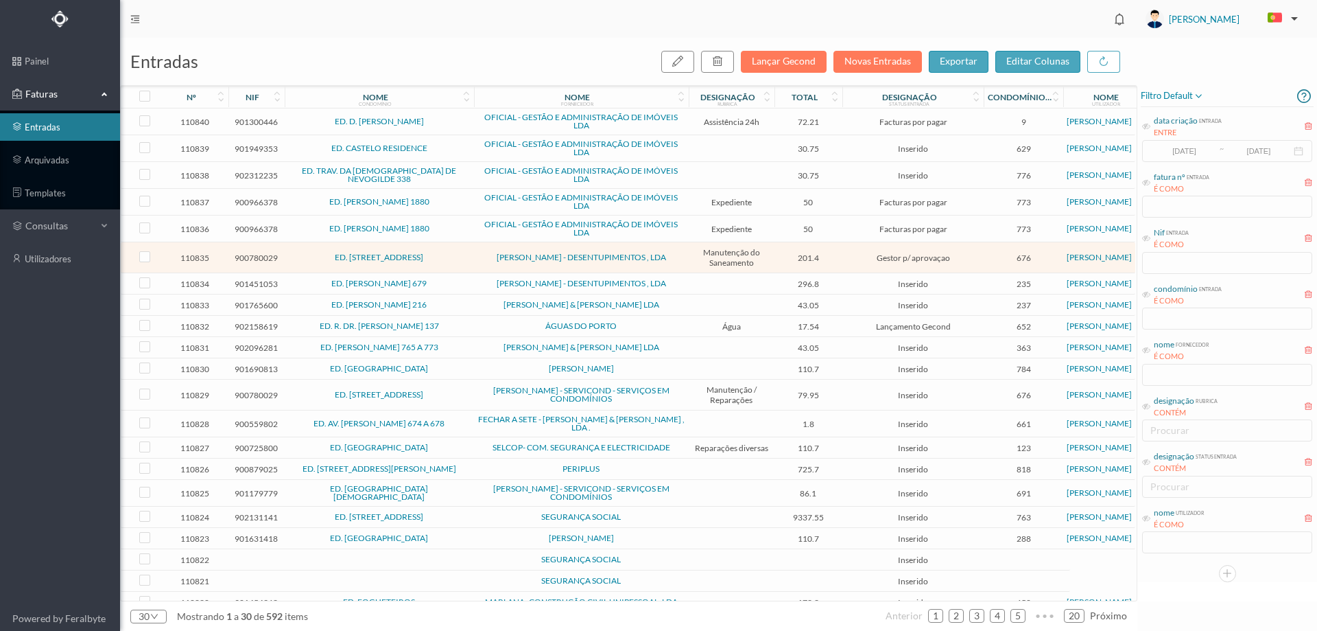
click at [473, 256] on td "ED. [STREET_ADDRESS]" at bounding box center [379, 257] width 189 height 31
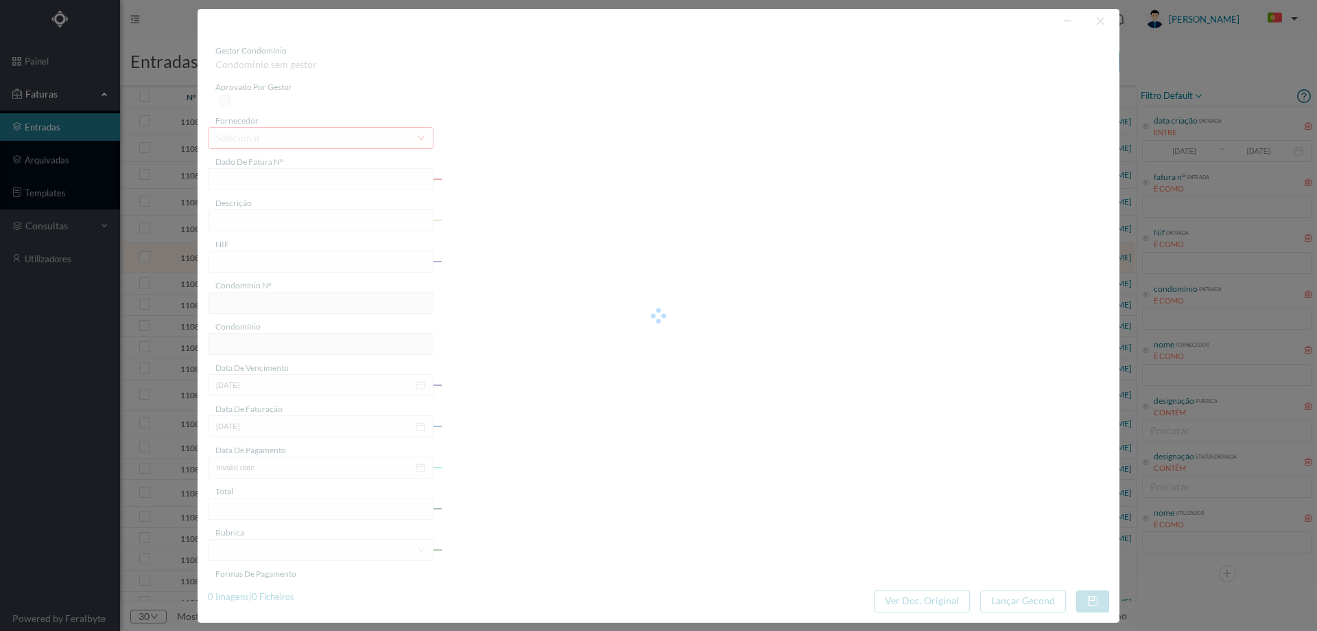
type input "FT M/2020"
type input "he nm Manutenção /Reparação - Desentupimento do saneamento"
type input "900780029"
type input "[DATE]"
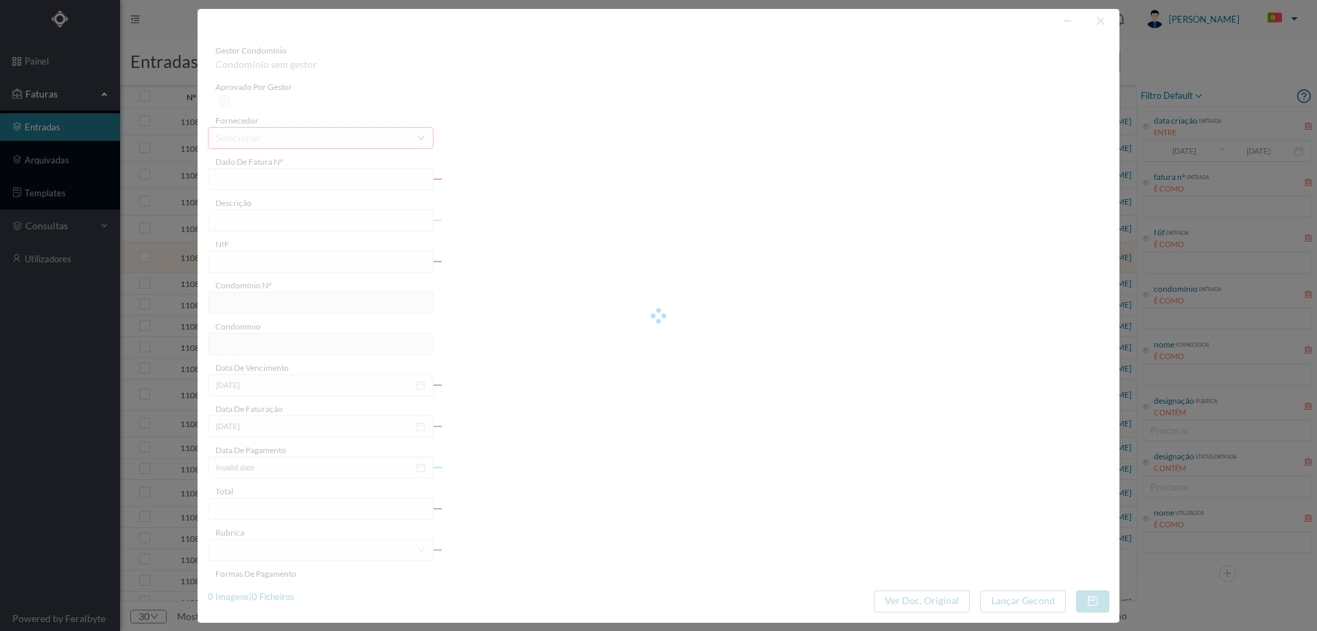
type input "[DATE]"
type input "201.40"
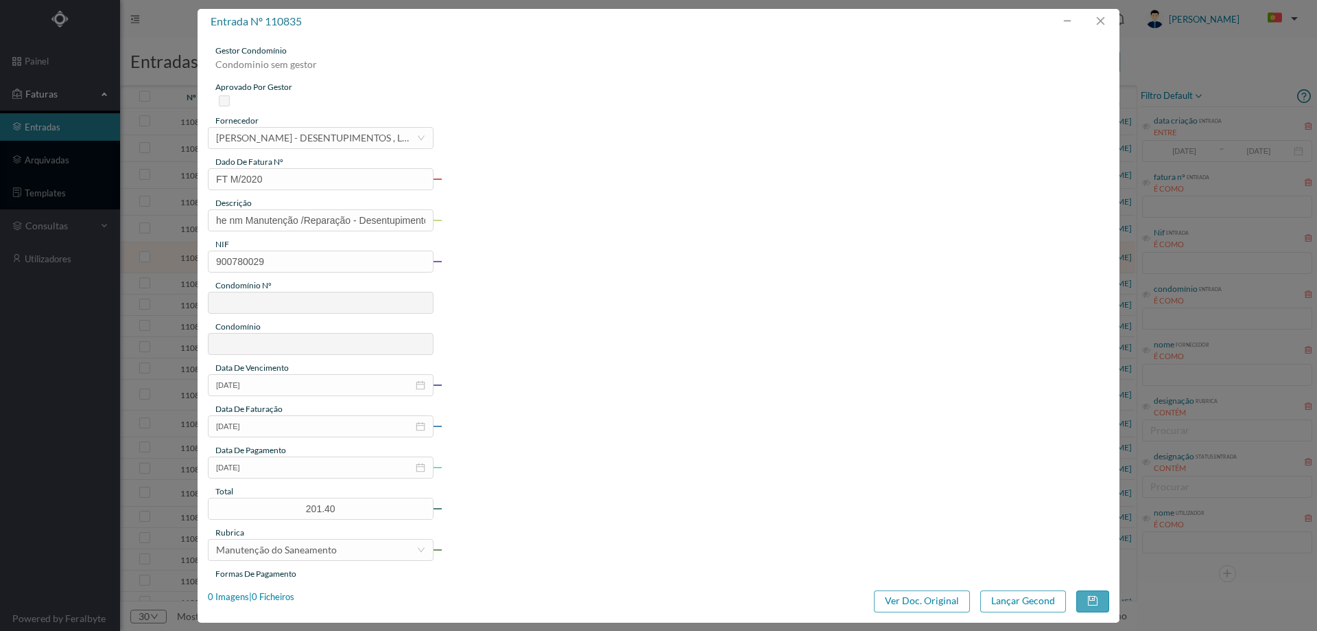
type input "676"
type input "ED. [STREET_ADDRESS]"
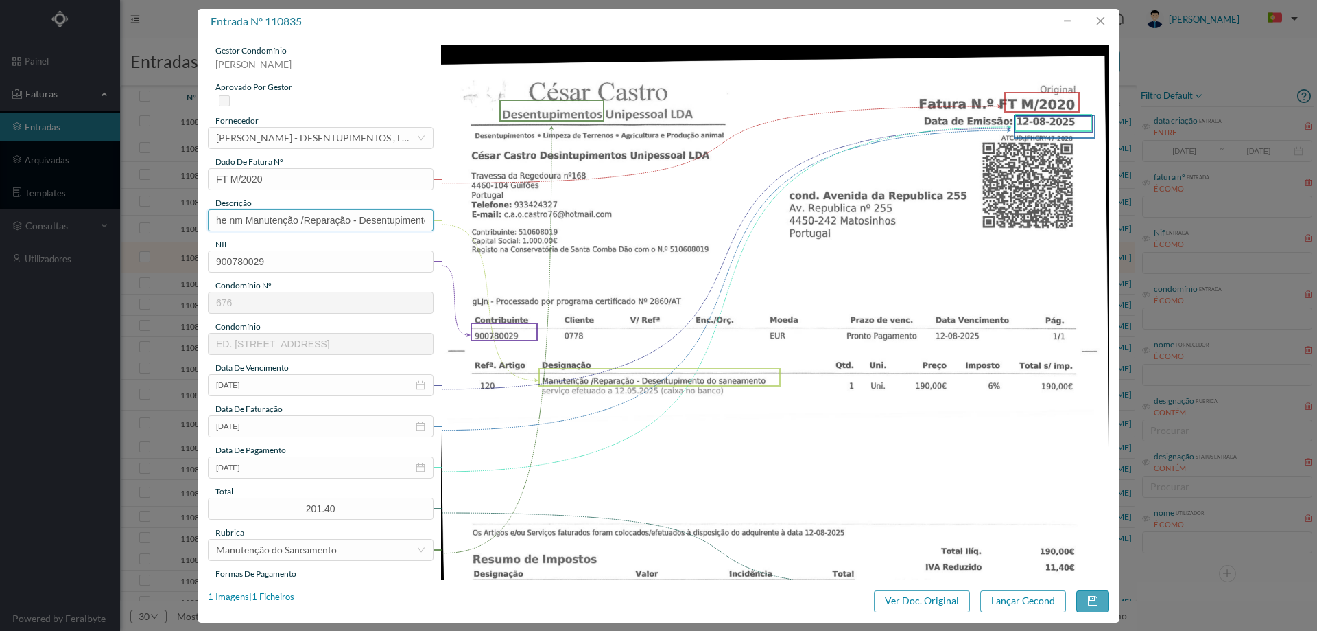
drag, startPoint x: 358, startPoint y: 220, endPoint x: 115, endPoint y: 220, distance: 243.6
click at [115, 220] on div "entrada nº 110835 gestor condomínio [PERSON_NAME] aprovado por gestor fornecedo…" at bounding box center [658, 315] width 1317 height 631
type input "Desentupimento do saneamento"
click at [280, 471] on input "[DATE]" at bounding box center [321, 467] width 226 height 22
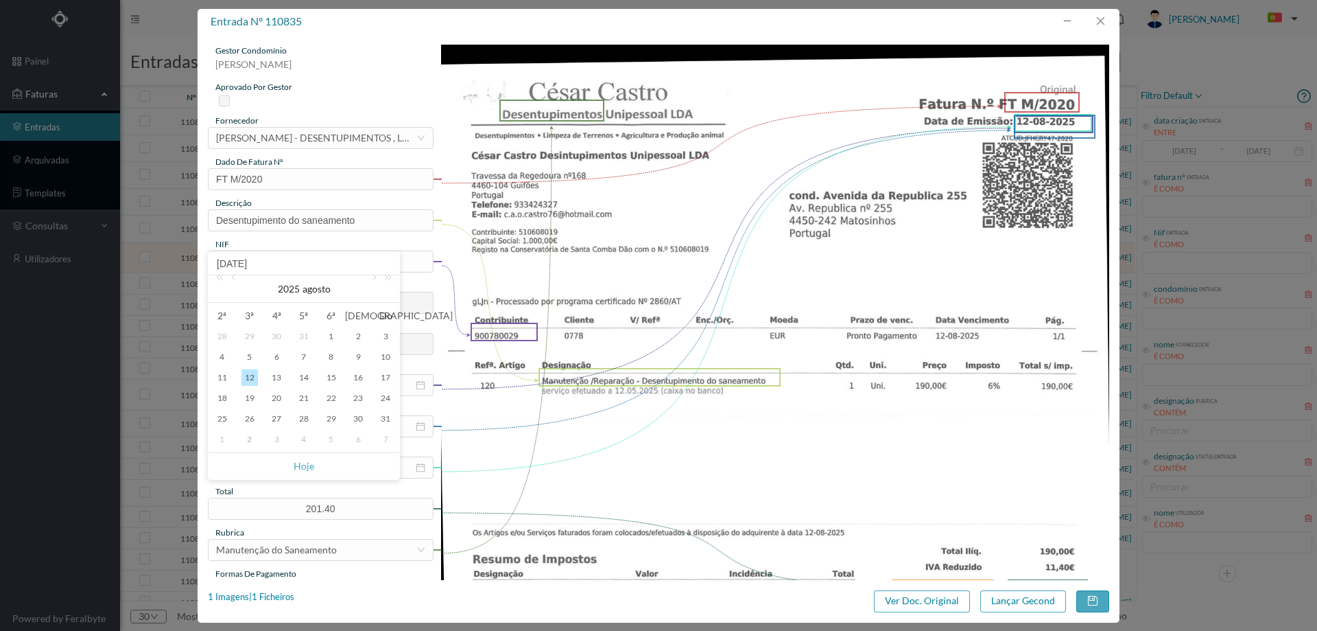
click at [796, 456] on img at bounding box center [775, 517] width 669 height 945
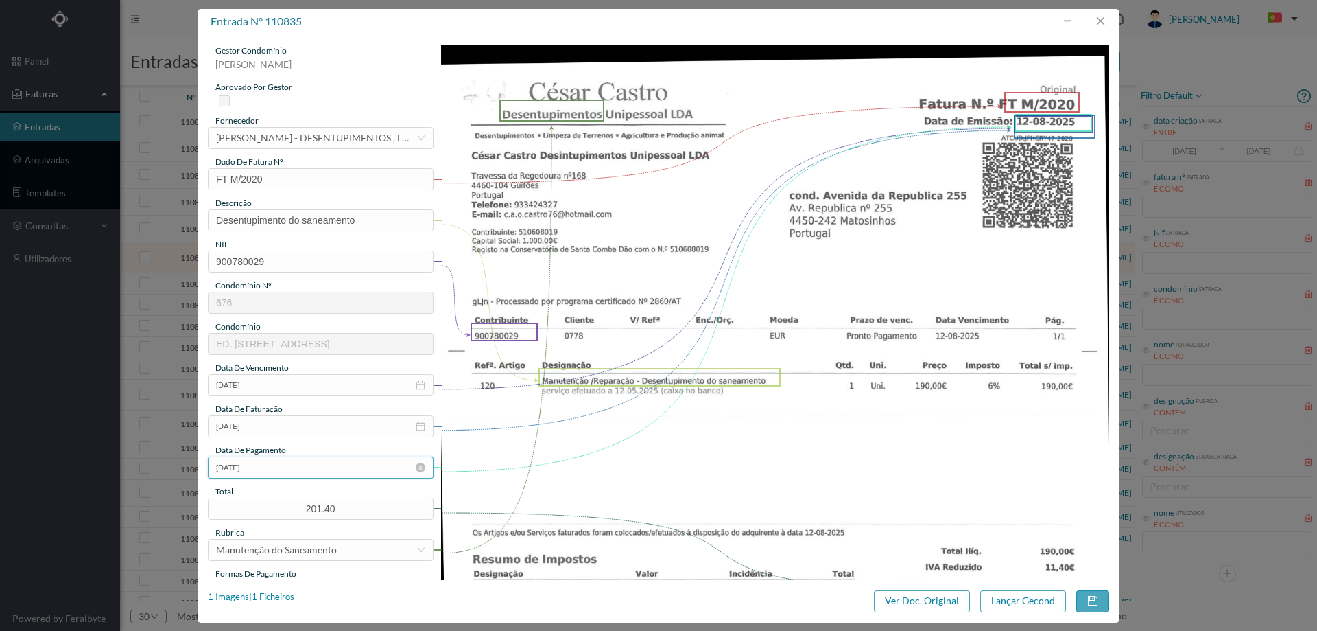
click at [338, 472] on input "[DATE]" at bounding box center [321, 467] width 226 height 22
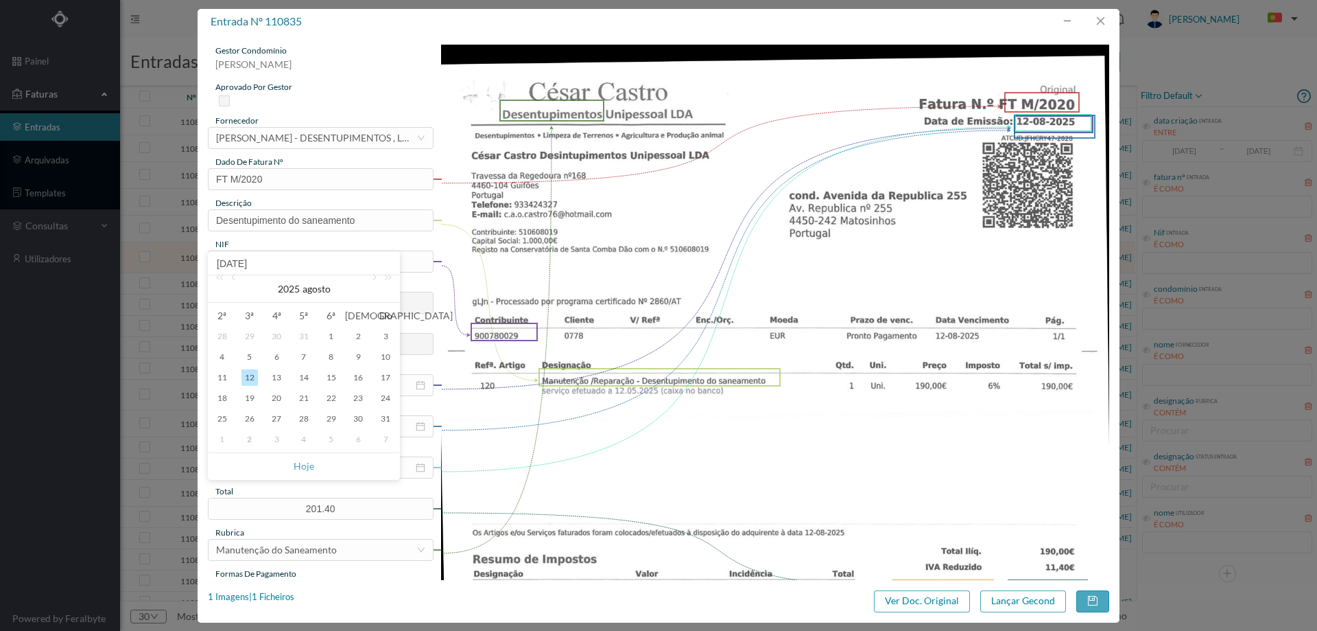
click at [250, 438] on div "2" at bounding box center [250, 439] width 16 height 16
type input "[DATE]"
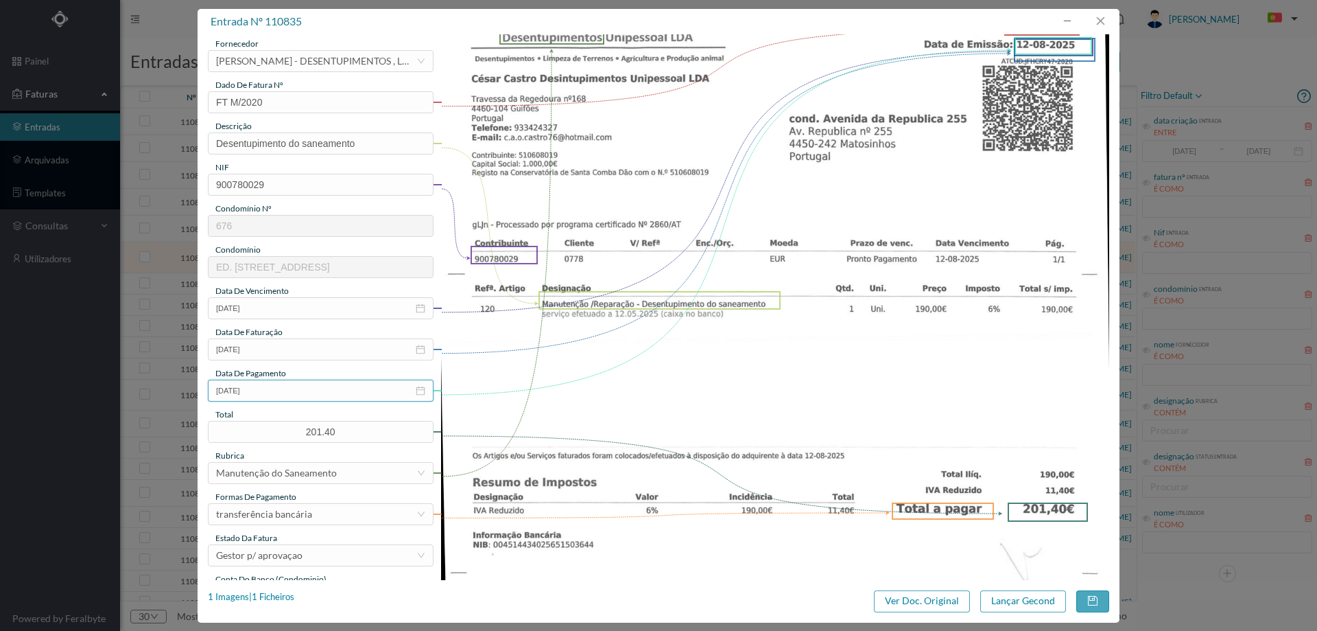
scroll to position [206, 0]
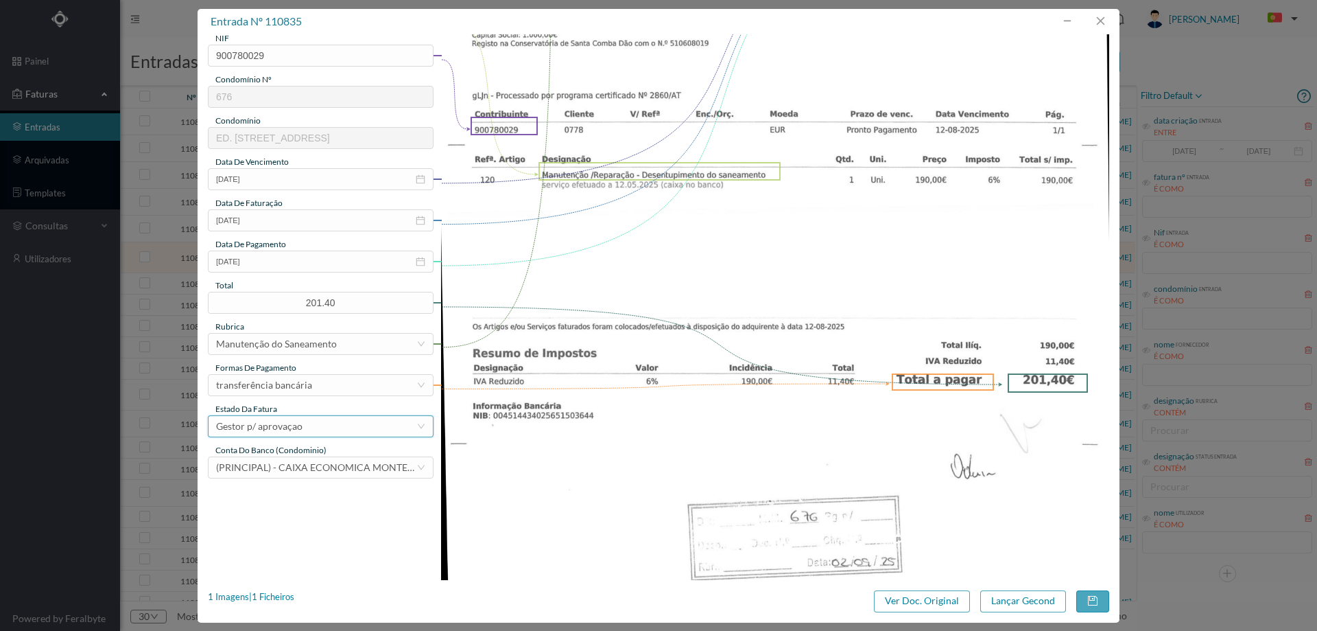
click at [291, 427] on div "Gestor p/ aprovaçao" at bounding box center [259, 426] width 86 height 21
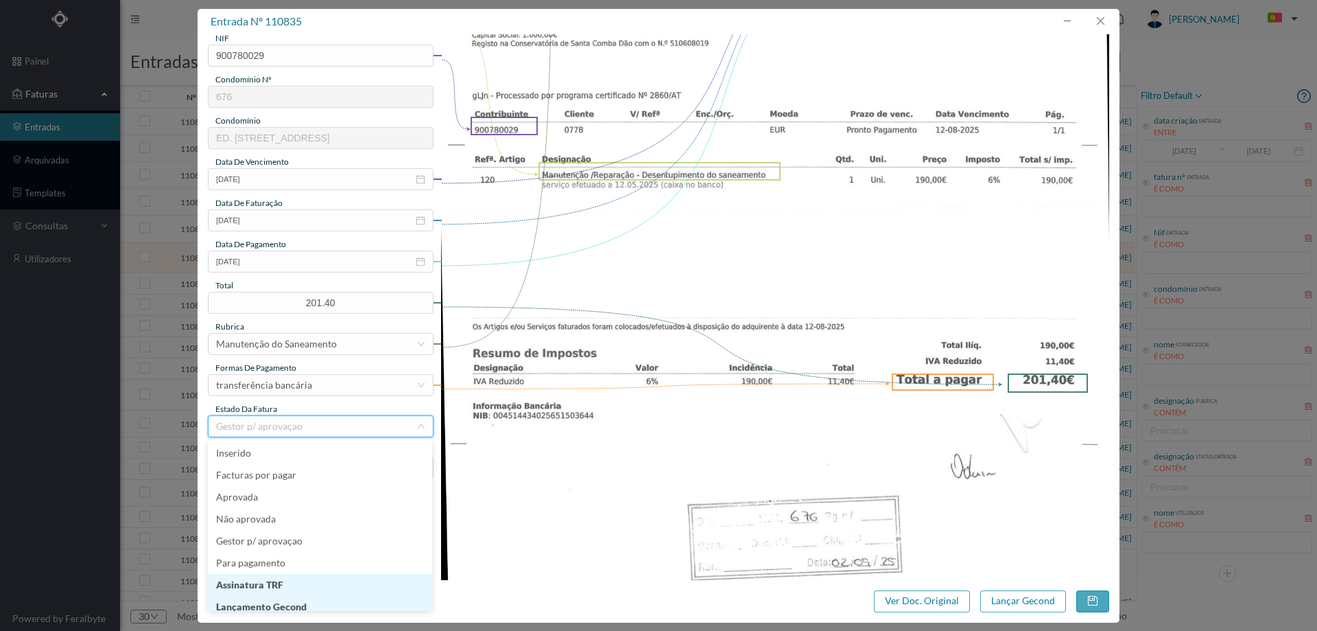
scroll to position [7, 0]
click at [301, 605] on li "Lançamento Gecond" at bounding box center [320, 600] width 224 height 22
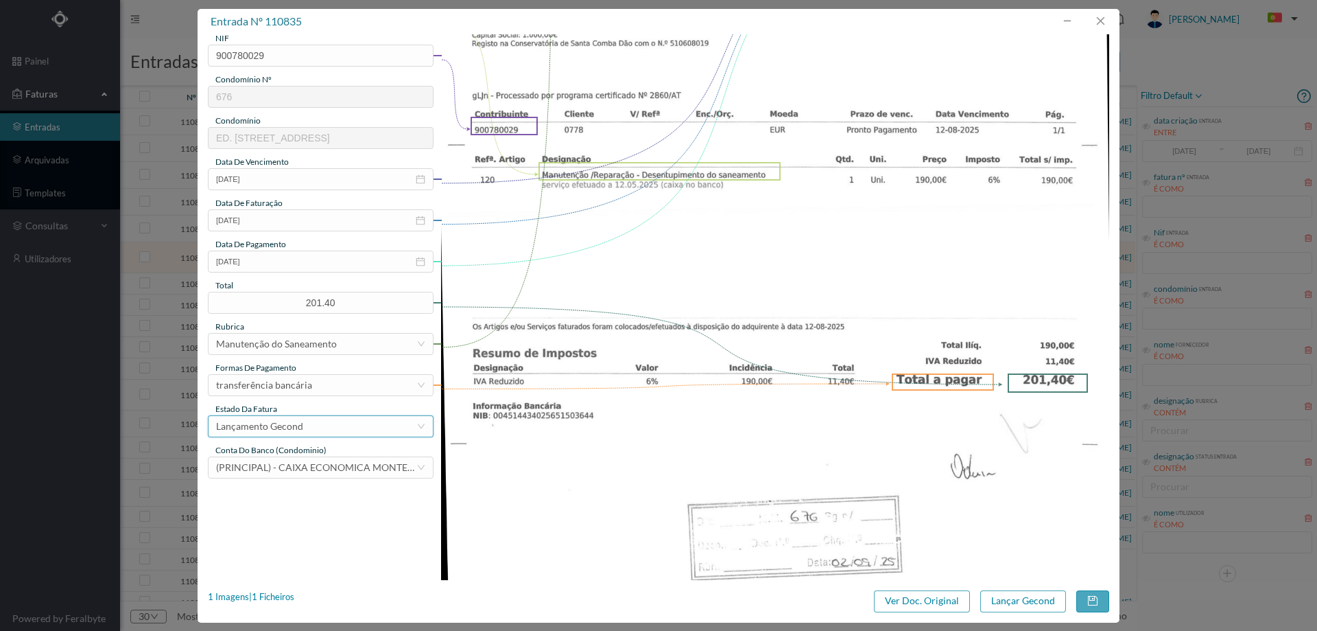
scroll to position [0, 0]
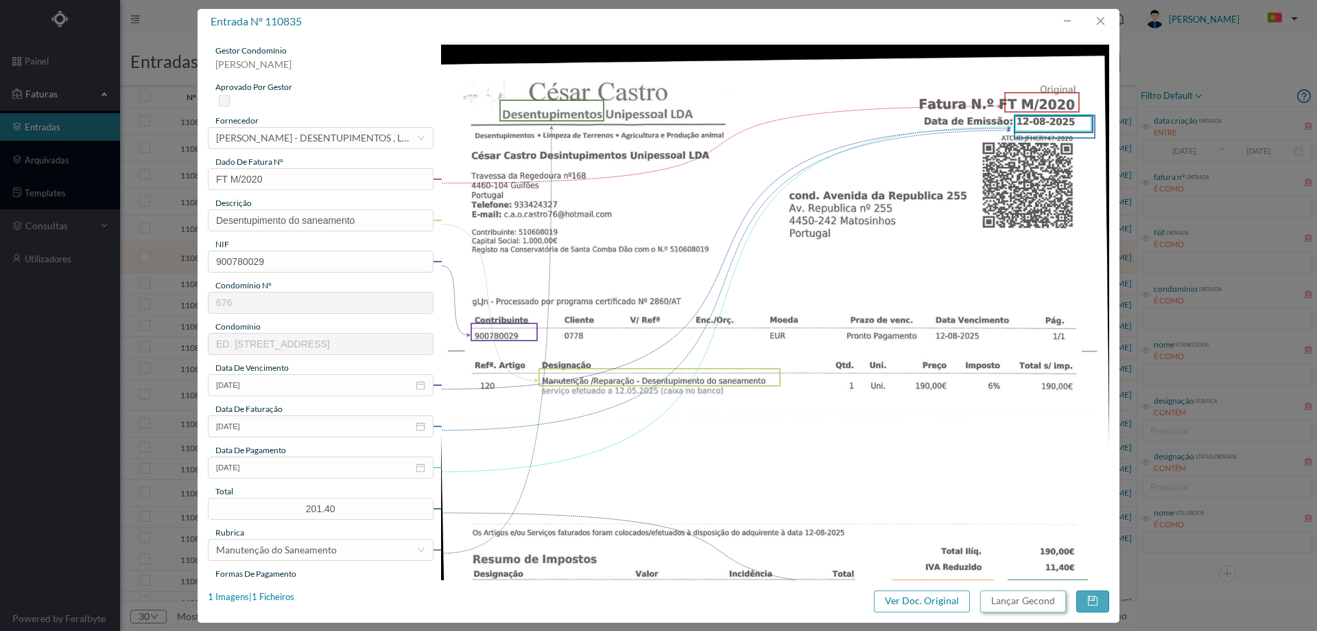
click at [1041, 602] on button "Lançar Gecond" at bounding box center [1024, 601] width 86 height 22
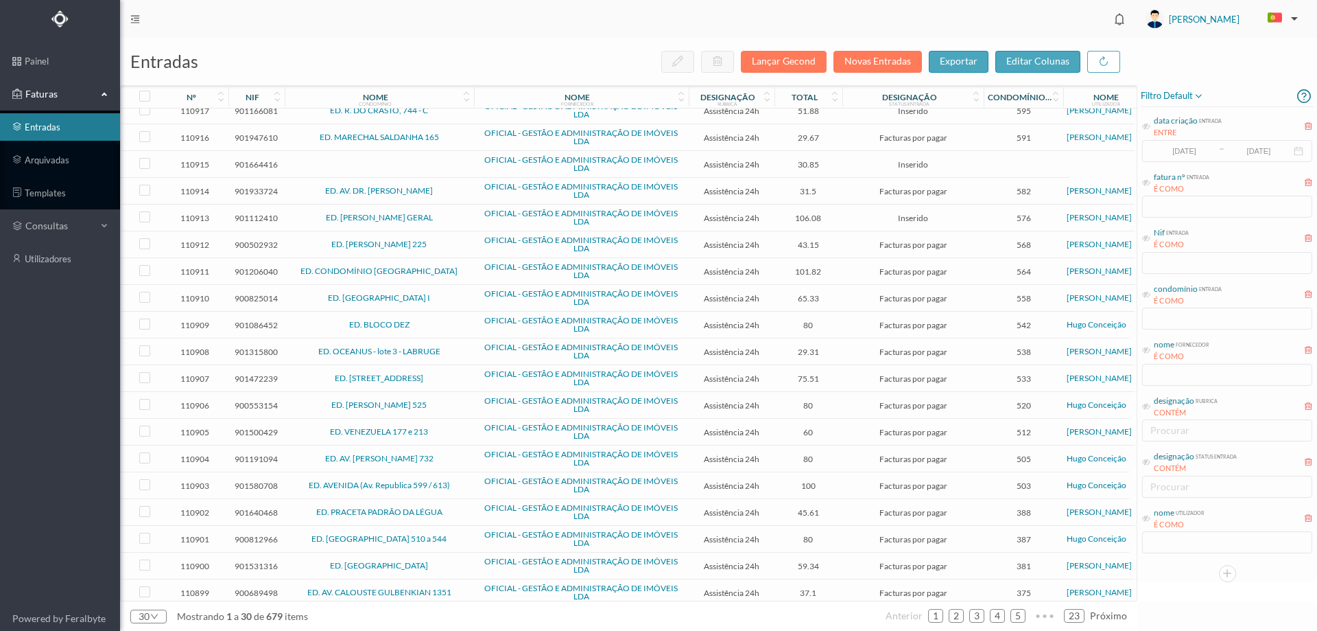
scroll to position [315, 0]
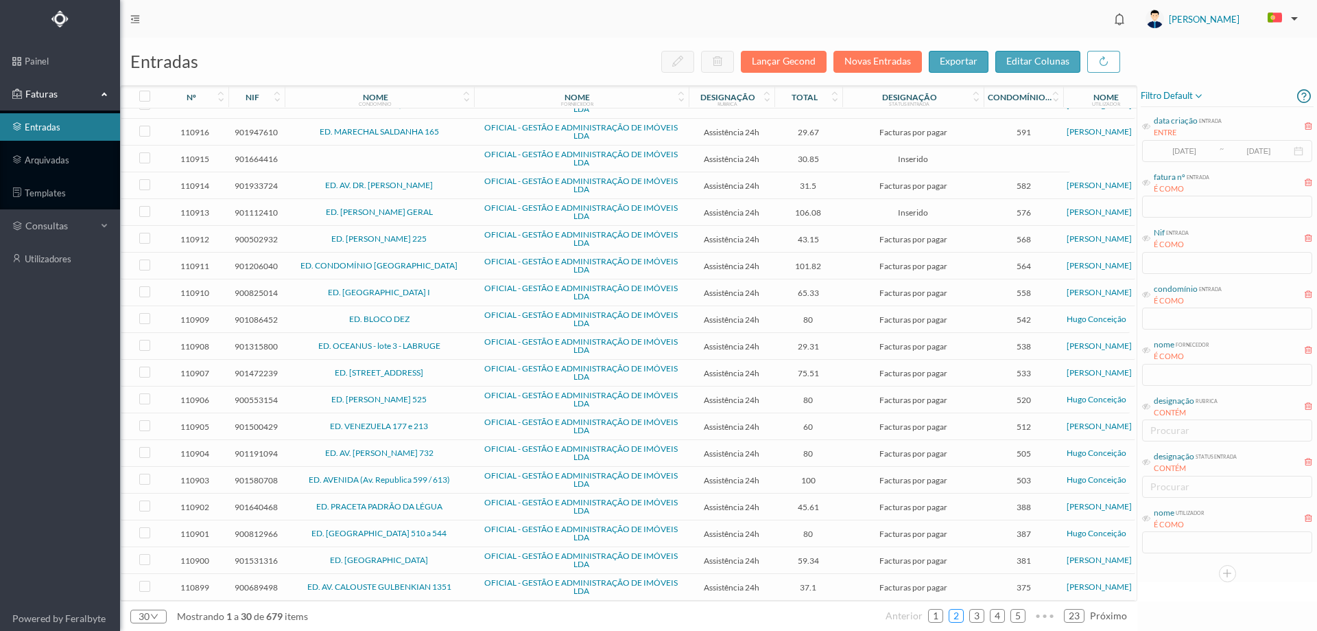
click at [954, 618] on link "2" at bounding box center [957, 615] width 14 height 21
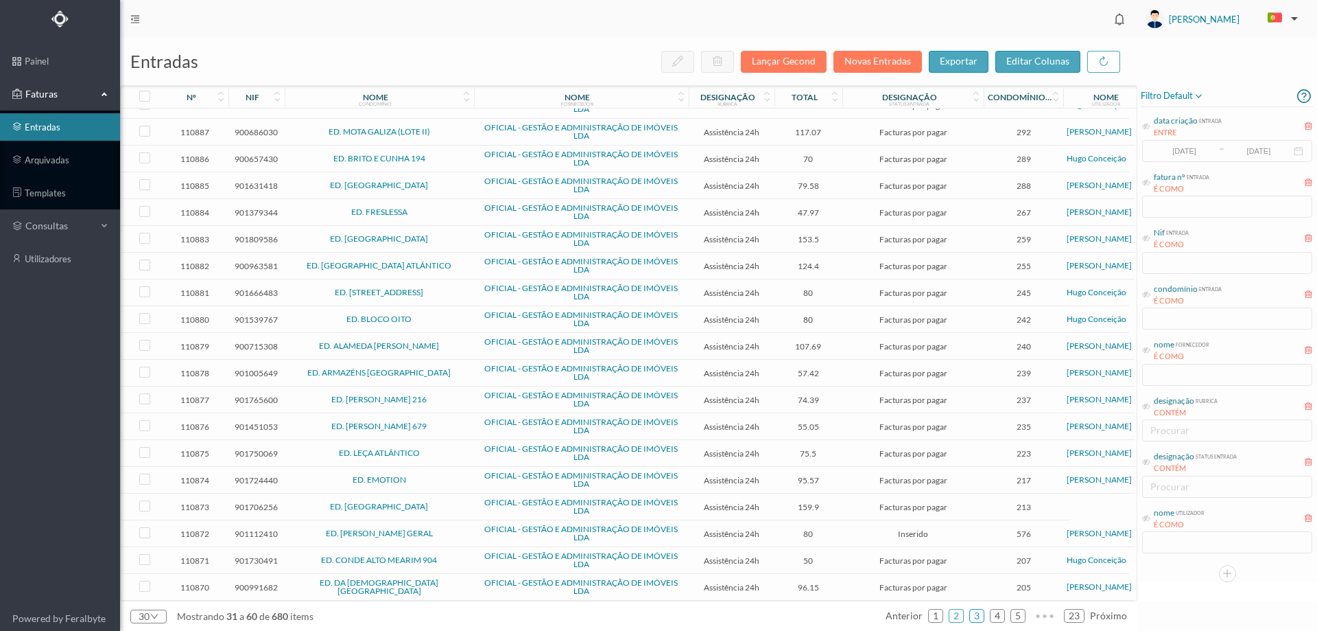
click at [984, 618] on link "3" at bounding box center [977, 615] width 14 height 21
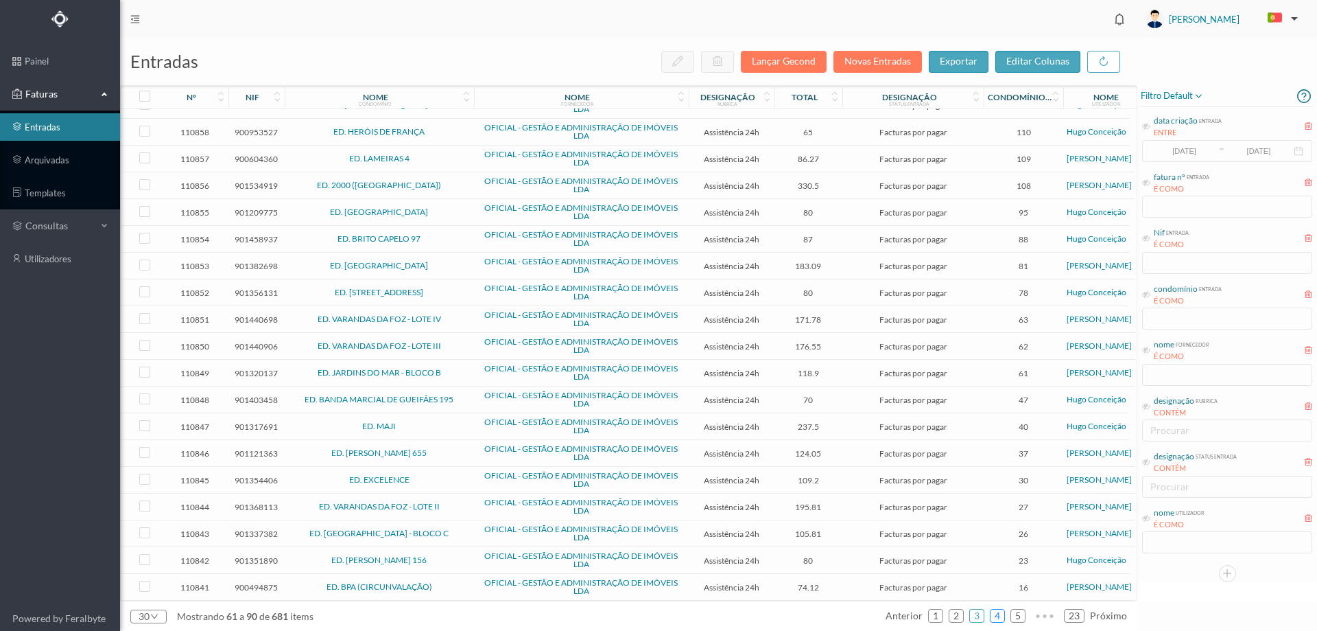
click at [1005, 618] on link "4" at bounding box center [998, 615] width 14 height 21
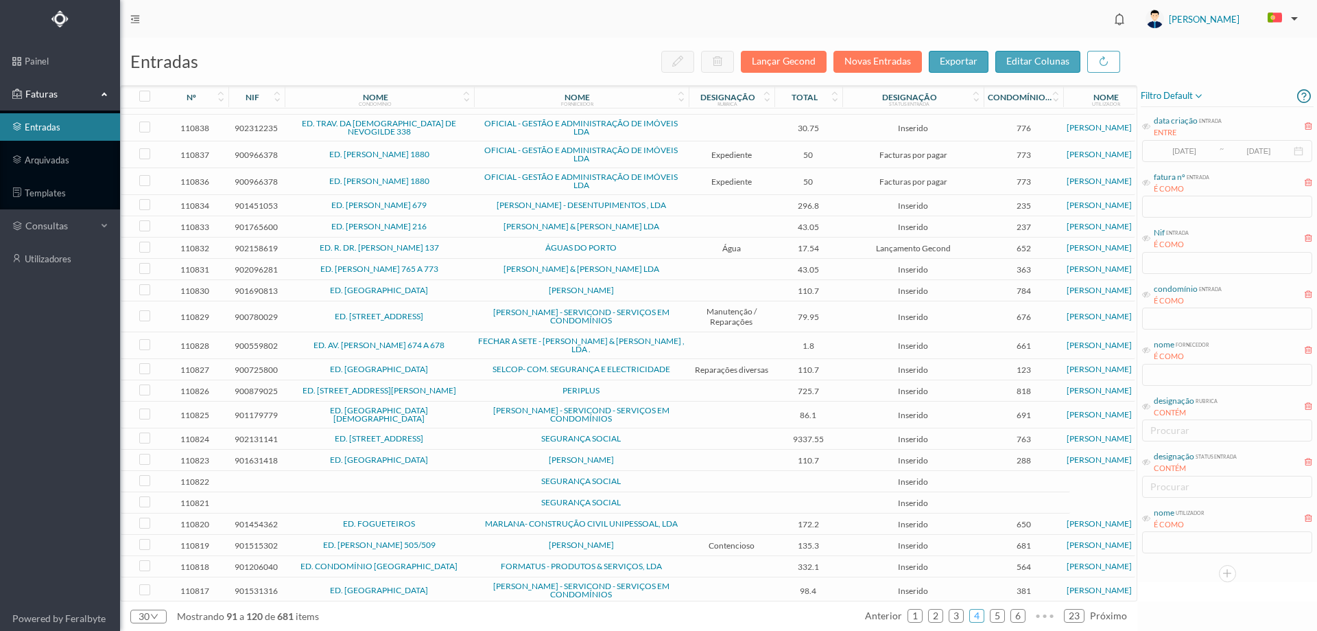
scroll to position [0, 0]
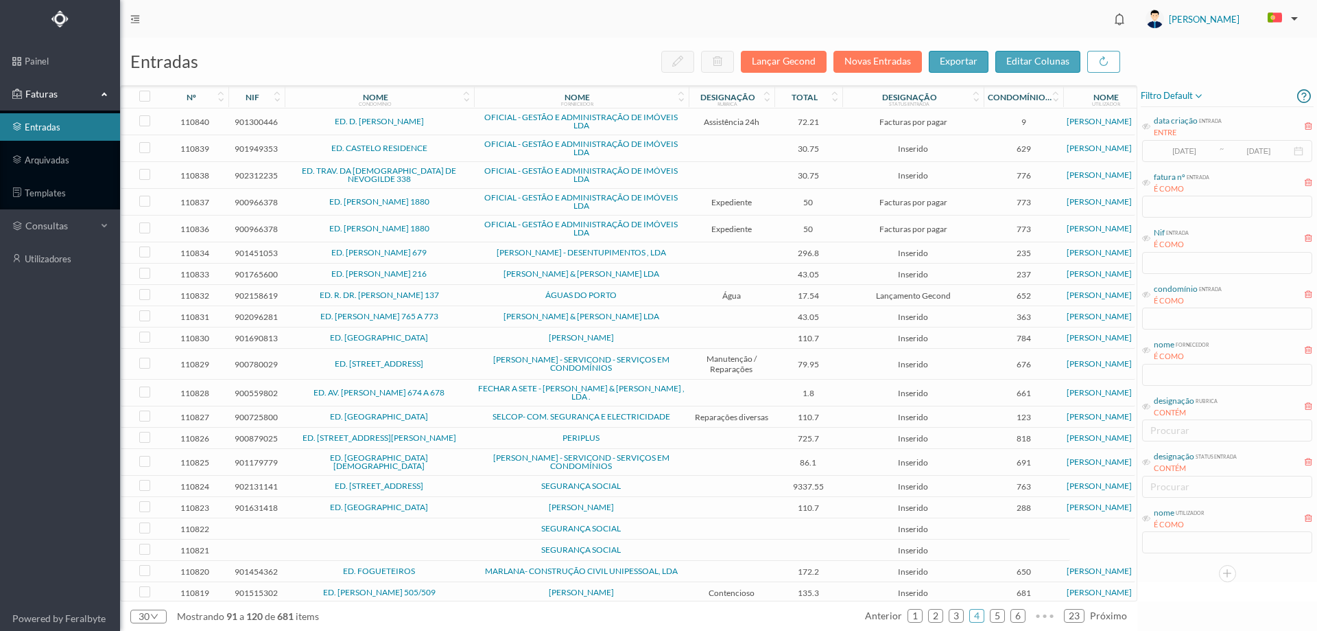
click at [466, 256] on span "ED. [PERSON_NAME] 679" at bounding box center [379, 252] width 183 height 8
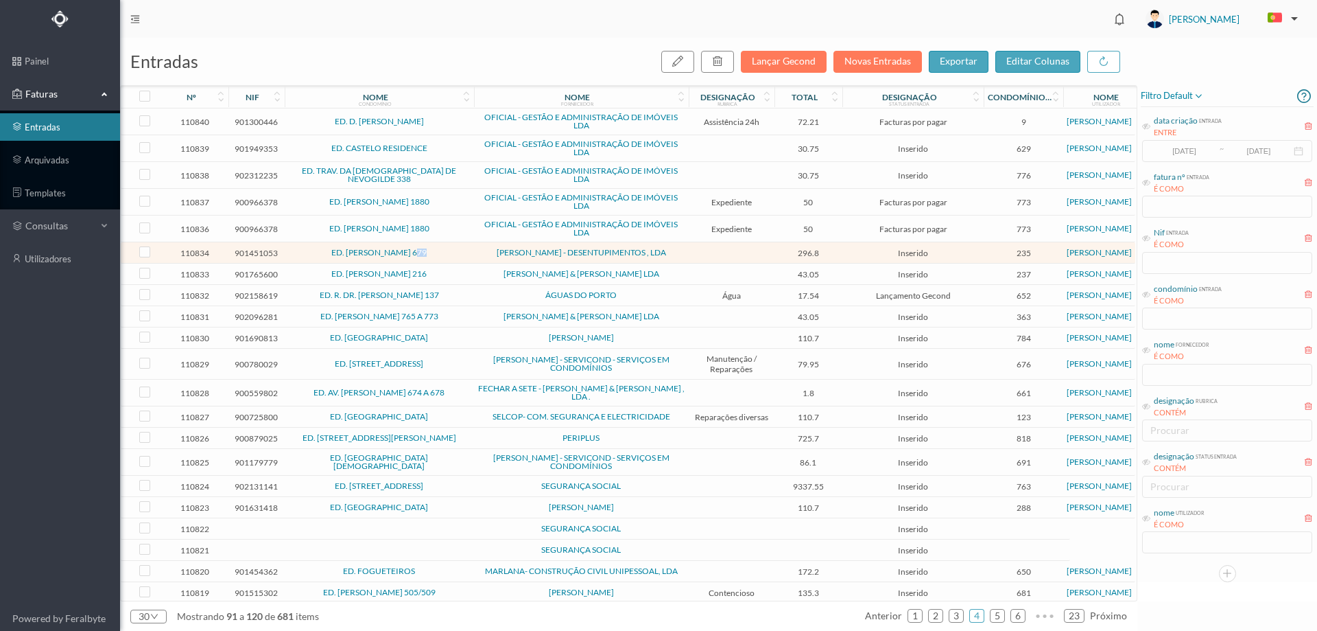
click at [466, 256] on span "ED. [PERSON_NAME] 679" at bounding box center [379, 252] width 183 height 8
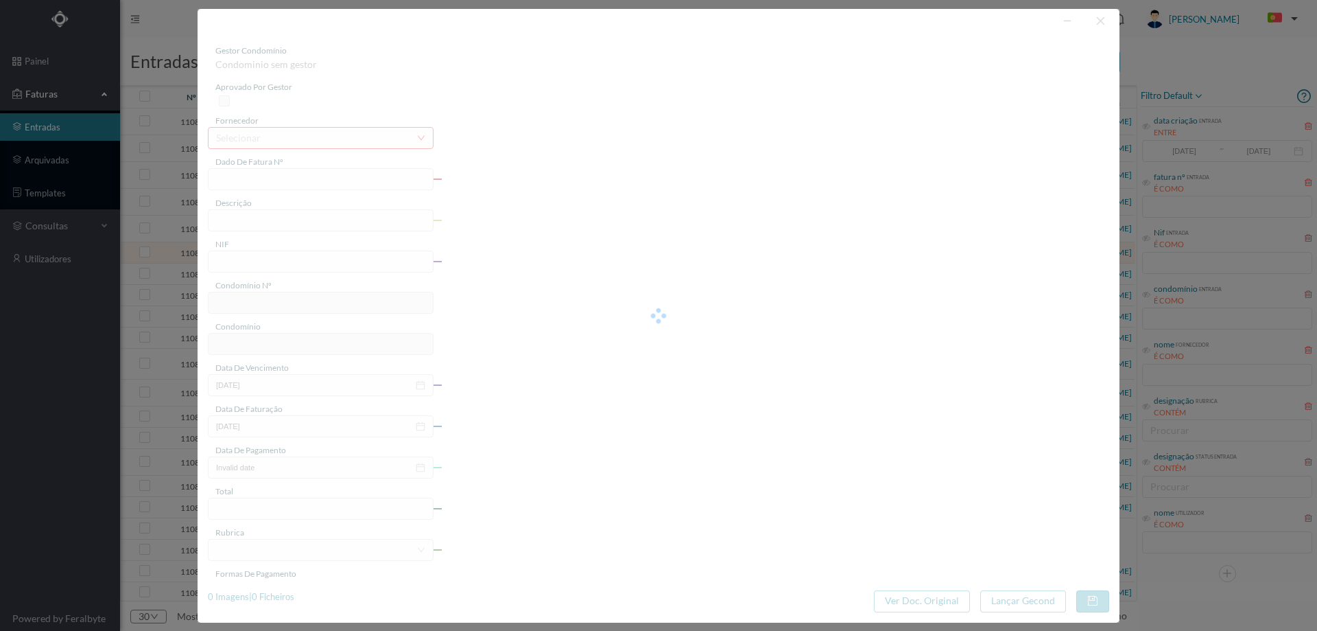
type input "FT M/2045"
type input "Manutenção/Reparação - Desentupimento da conduta das sani"
type input "901451053"
type input "[DATE]"
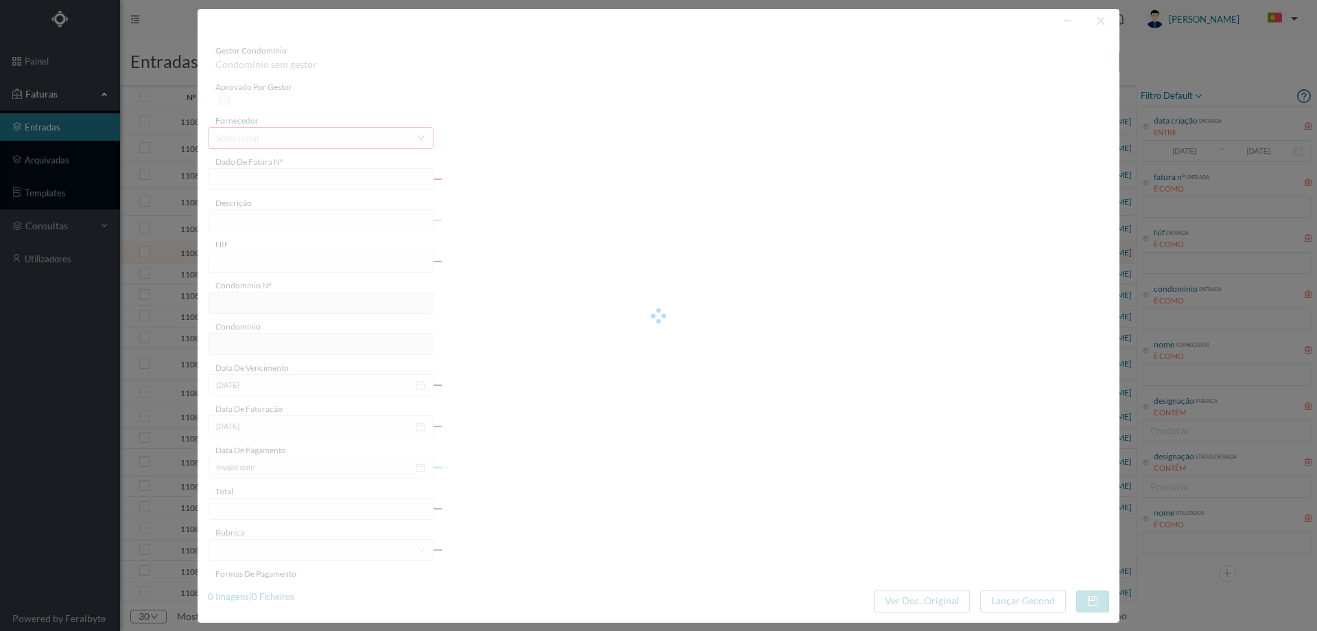
type input "[DATE]"
type input "296.80"
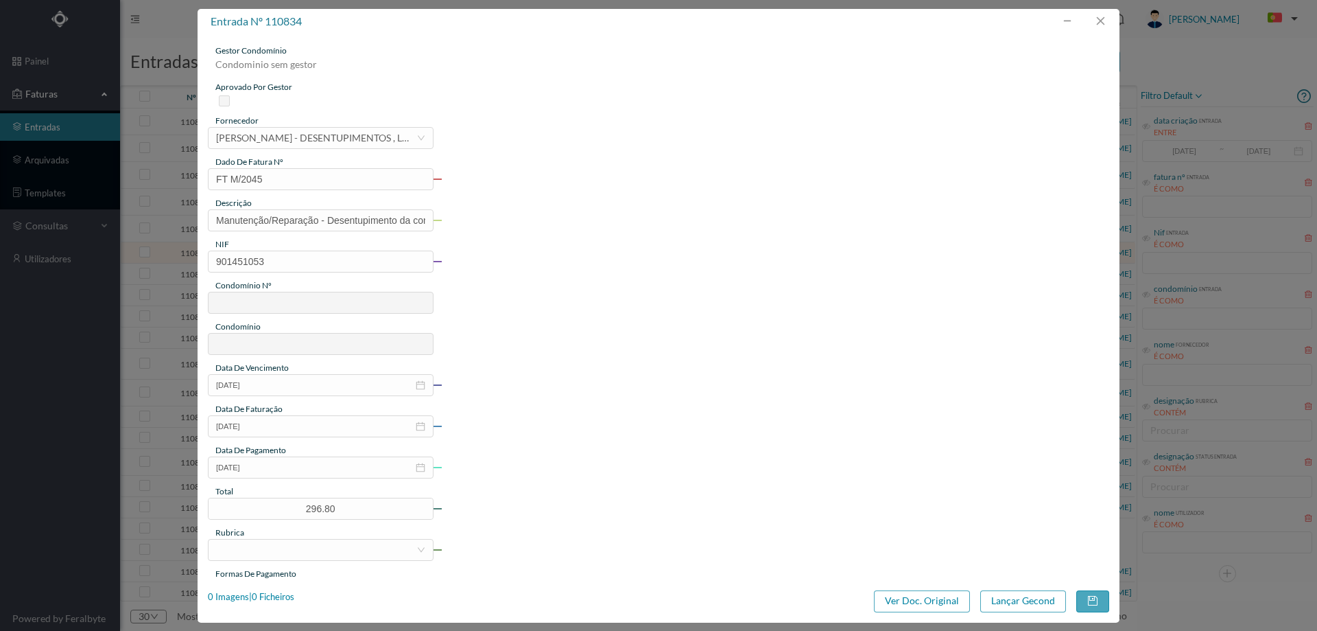
type input "235"
type input "ED. [PERSON_NAME] 679"
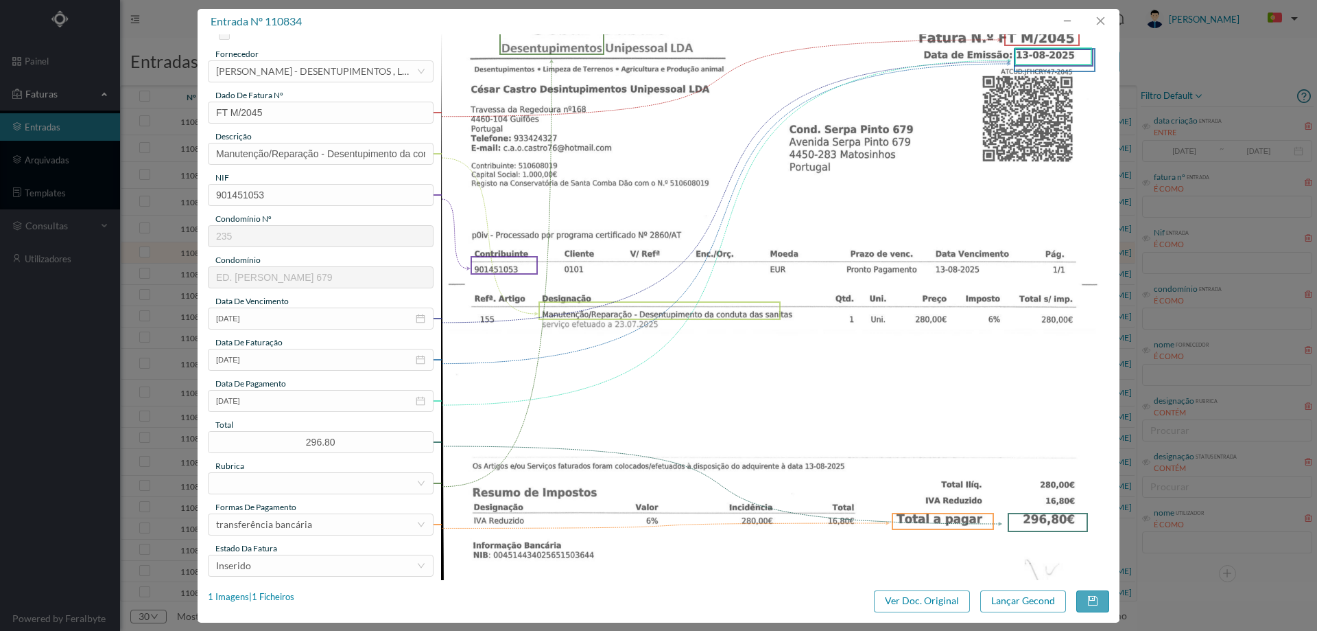
scroll to position [137, 0]
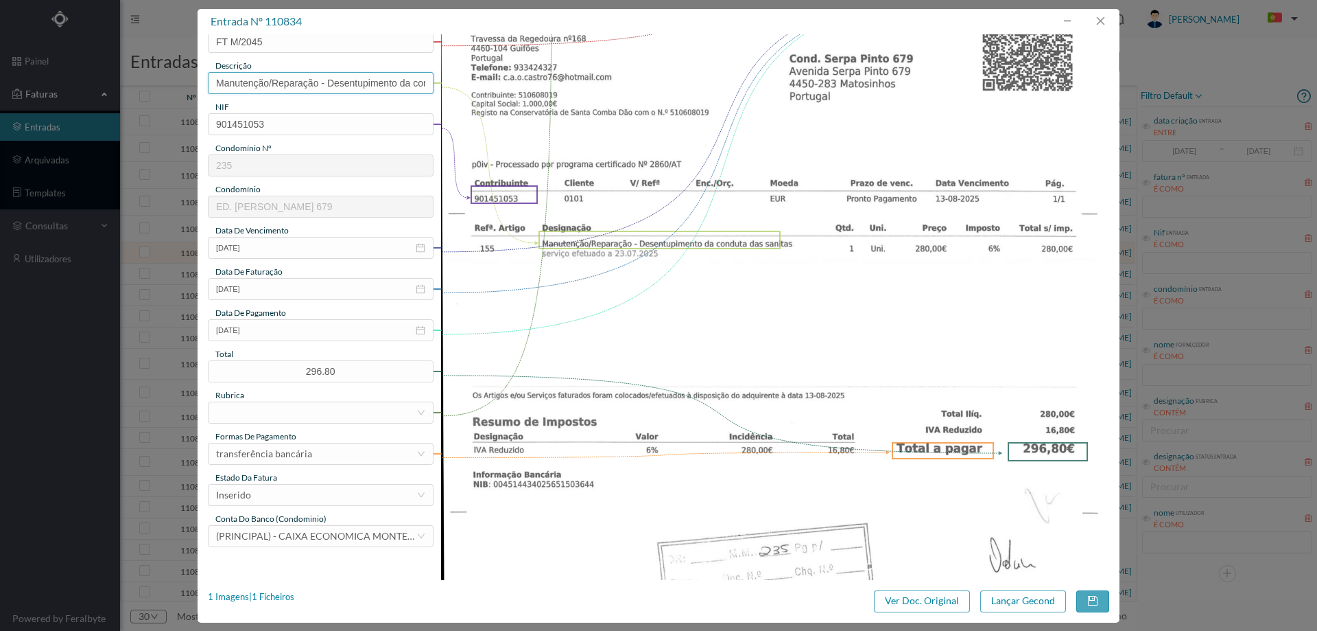
drag, startPoint x: 327, startPoint y: 85, endPoint x: 172, endPoint y: 84, distance: 155.1
click at [172, 84] on div "entrada nº 110834 gestor condomínio [PERSON_NAME] aprovado por gestor fornecedo…" at bounding box center [658, 315] width 1317 height 631
click at [378, 82] on input "Desentupimento da conduta das sani" at bounding box center [321, 83] width 226 height 22
type input "Desentupimento da conduta das sanitas"
click at [303, 320] on input "[DATE]" at bounding box center [321, 330] width 226 height 22
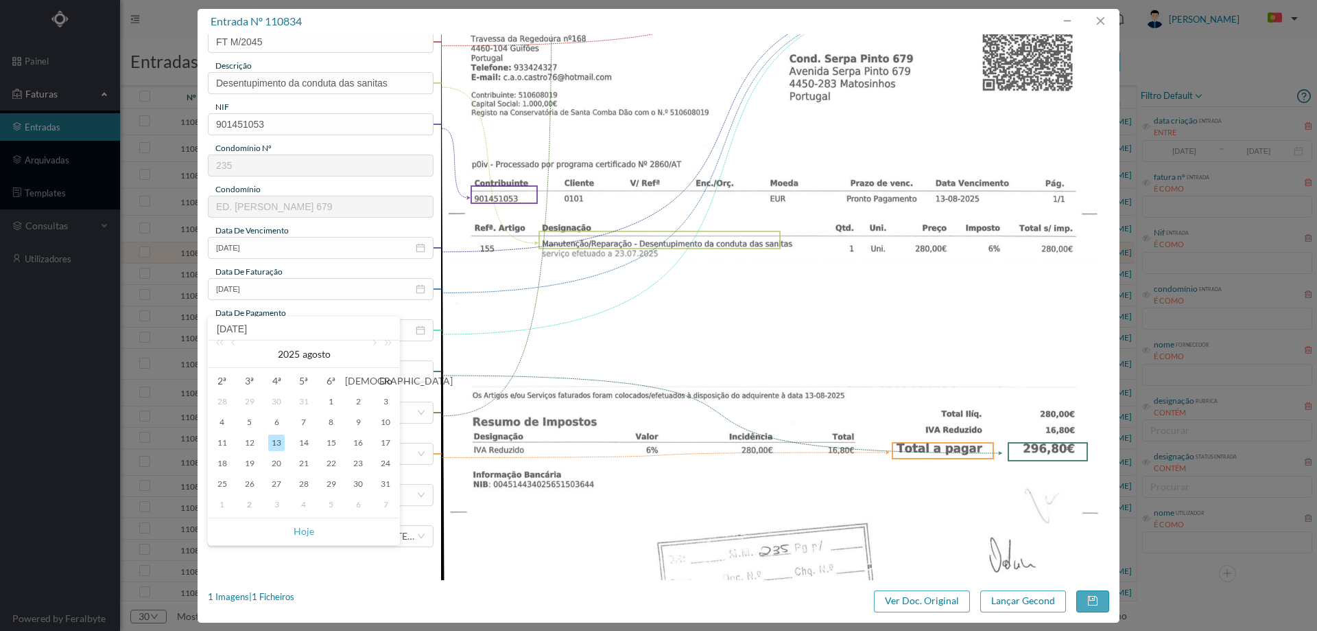
click at [250, 501] on div "2" at bounding box center [250, 504] width 16 height 16
type input "[DATE]"
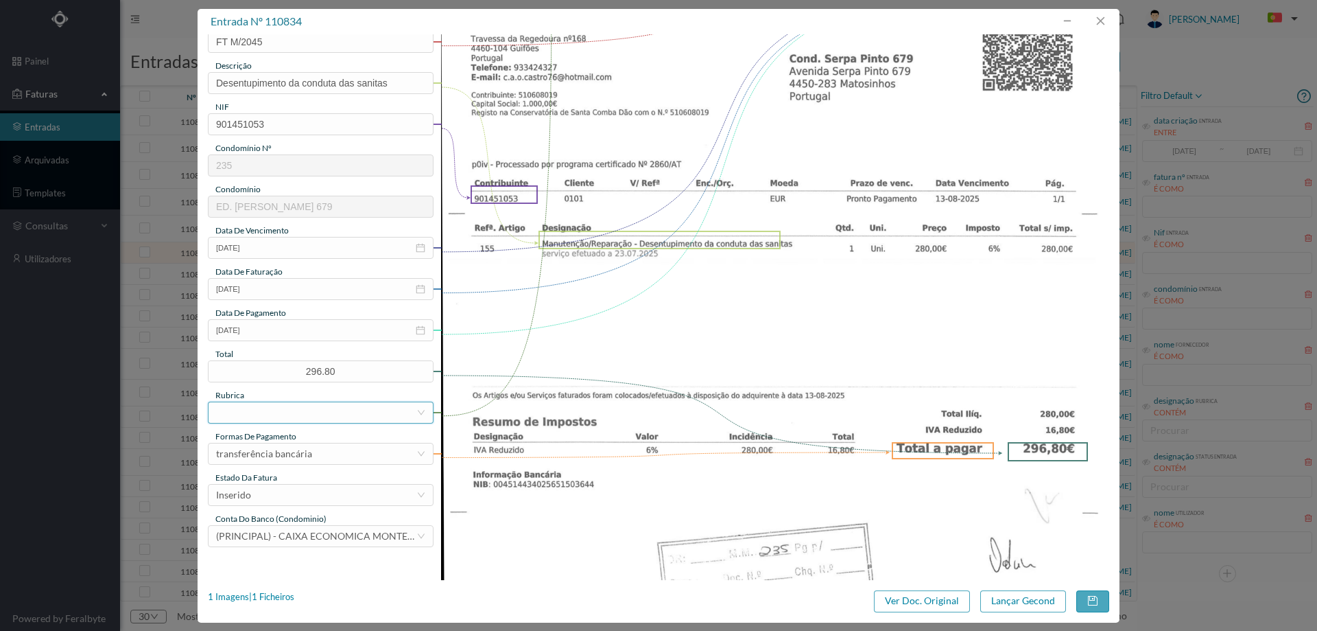
click at [320, 411] on div at bounding box center [316, 412] width 200 height 21
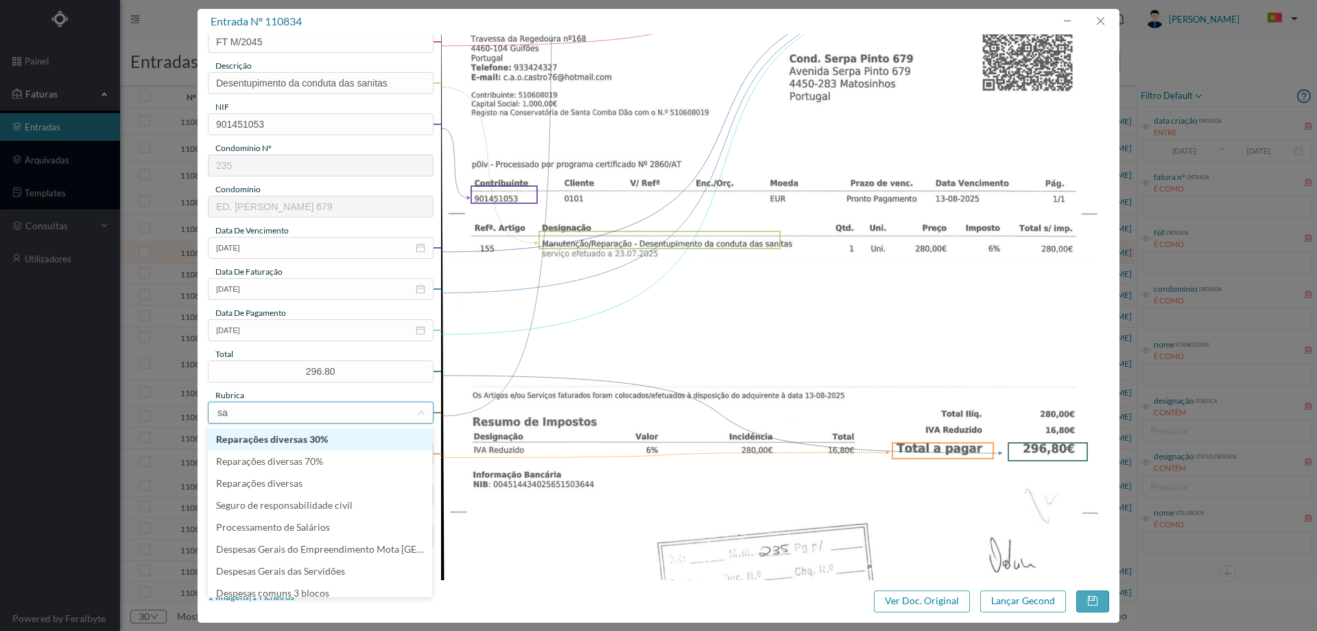
type input "san"
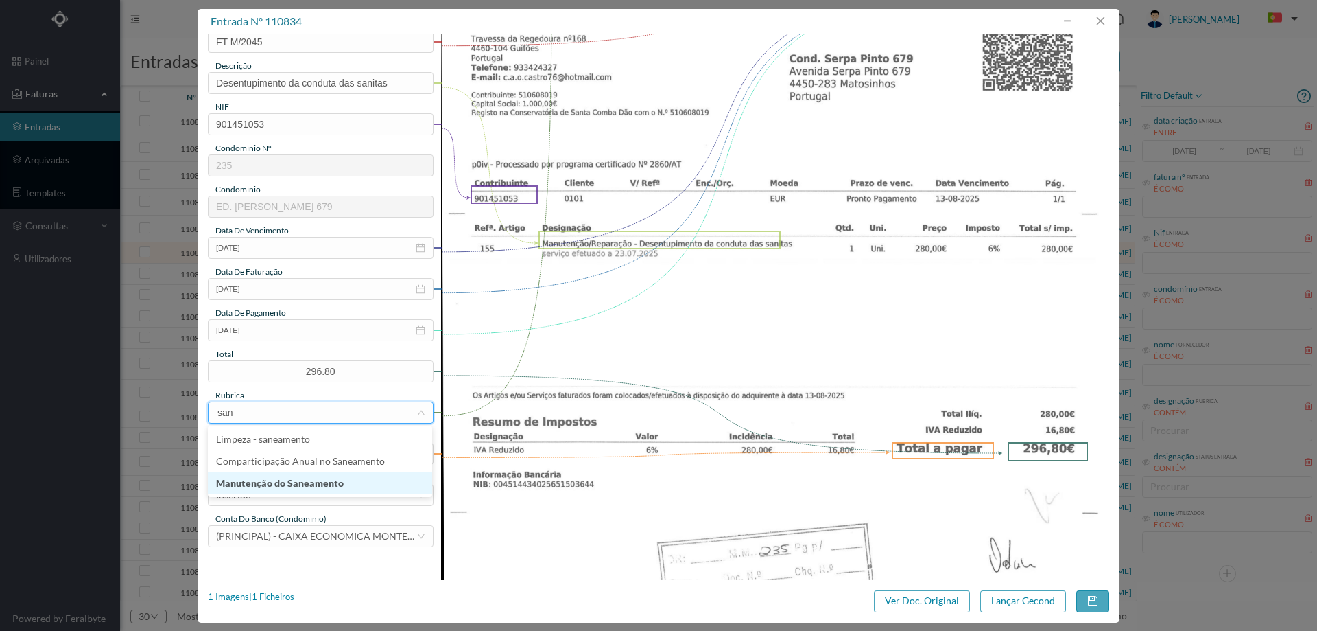
click at [318, 487] on li "Manutenção do Saneamento" at bounding box center [320, 483] width 224 height 22
click at [306, 489] on div "Inserido" at bounding box center [316, 494] width 200 height 21
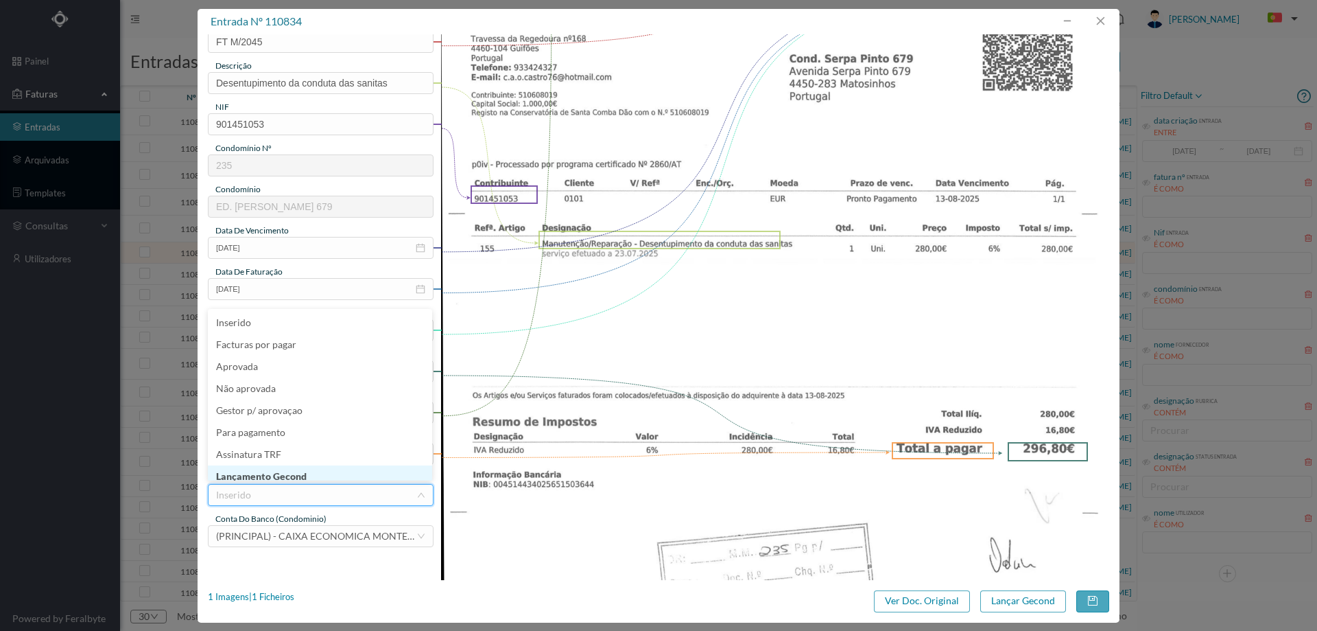
scroll to position [7, 0]
click at [307, 473] on li "Lançamento Gecond" at bounding box center [320, 469] width 224 height 22
click at [1032, 602] on button "Lançar Gecond" at bounding box center [1024, 601] width 86 height 22
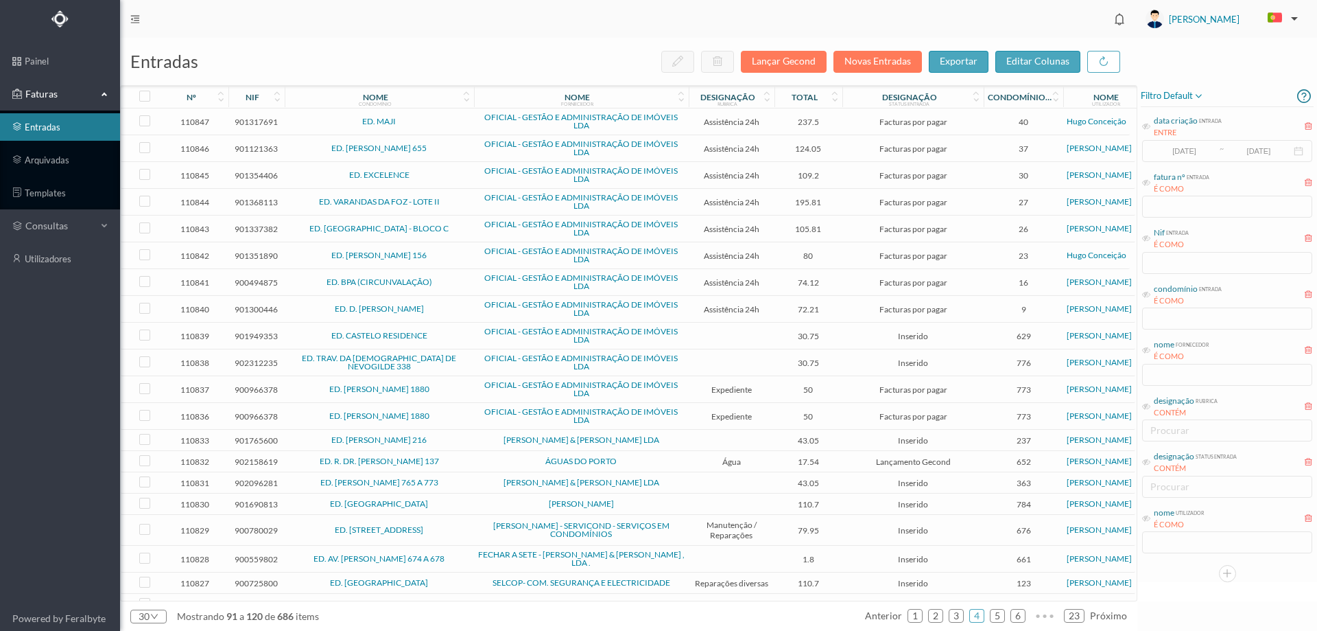
click at [469, 441] on span "ED. [PERSON_NAME] 216" at bounding box center [379, 440] width 183 height 8
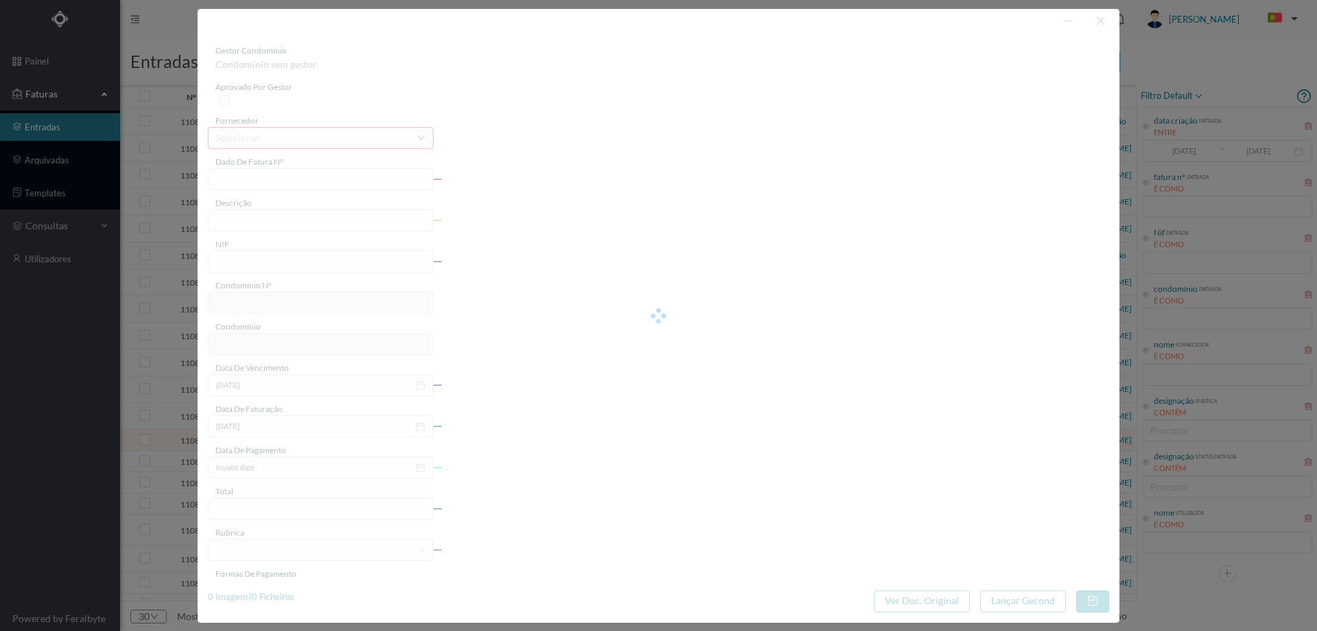
type input "FT FA.2025/430"
type input "901765600"
type input "[DATE]"
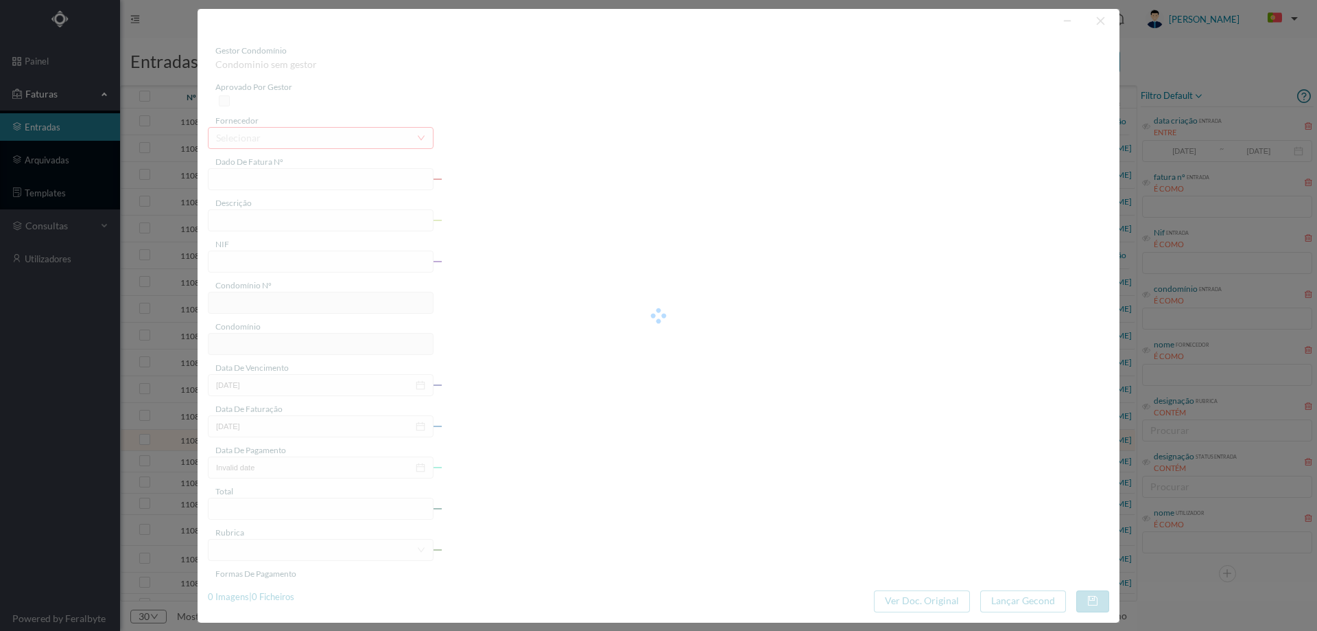
type input "43.05"
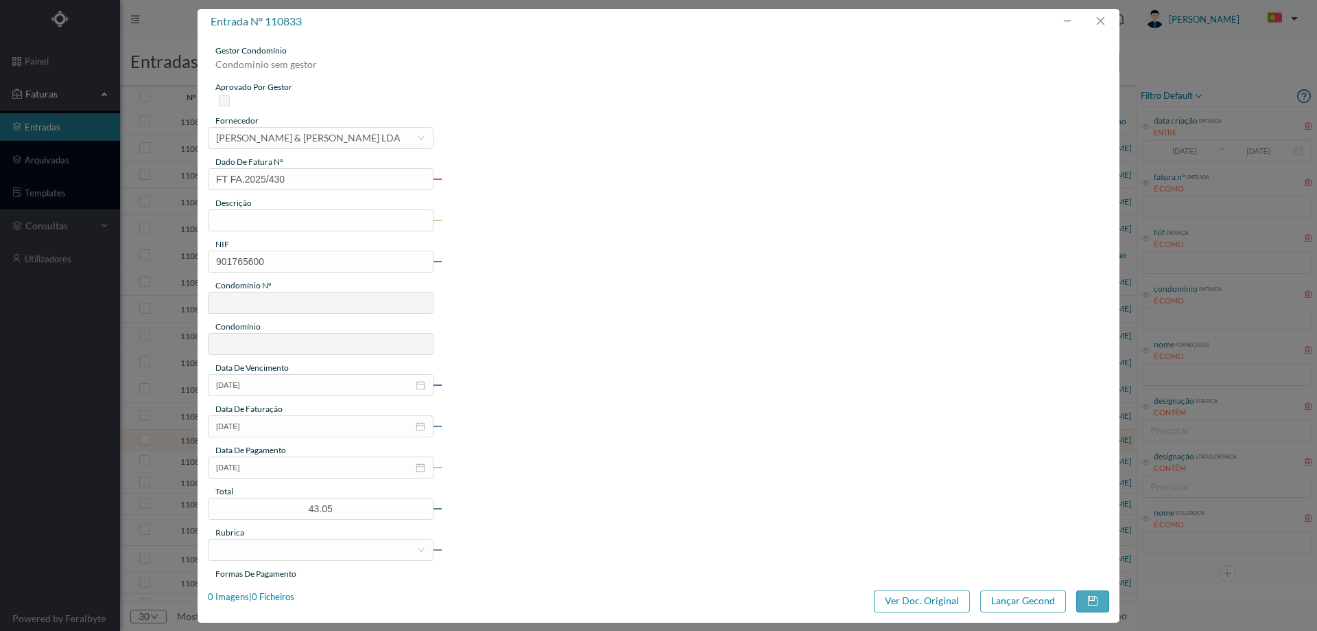
type input "237"
type input "ED. [PERSON_NAME] 216"
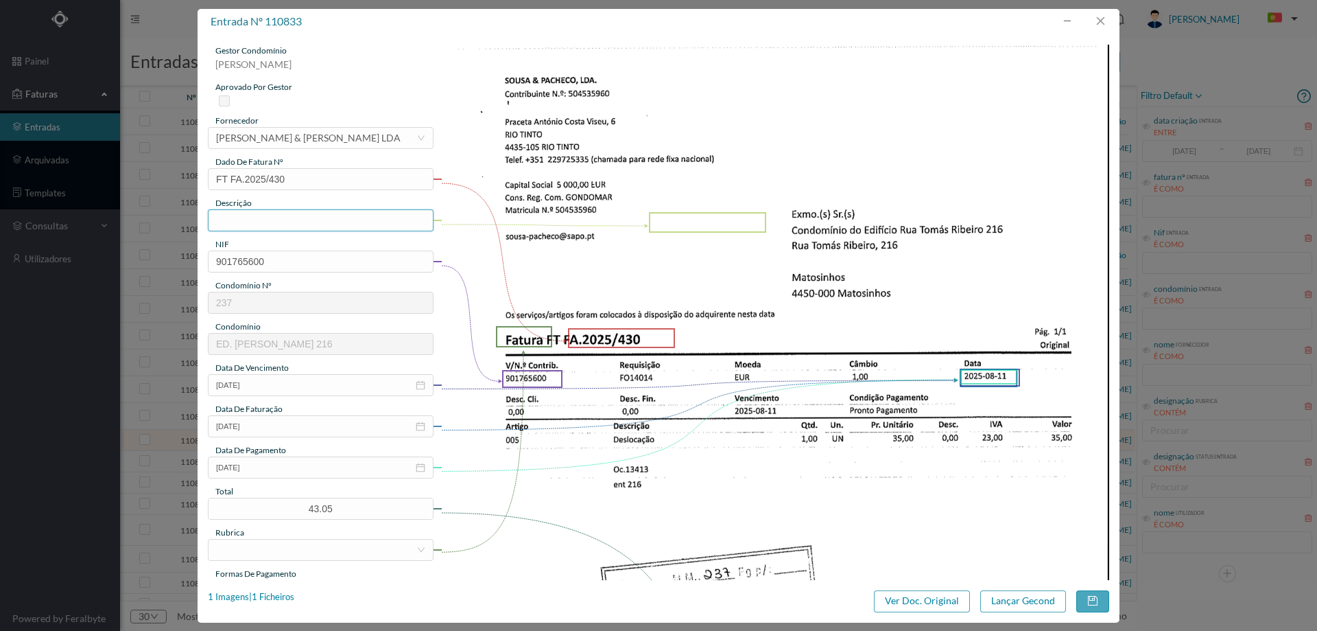
click at [275, 222] on input "text" at bounding box center [321, 220] width 226 height 22
type input "m"
type input "Deslocação e mão de obra"
click at [297, 469] on input "[DATE]" at bounding box center [321, 467] width 226 height 22
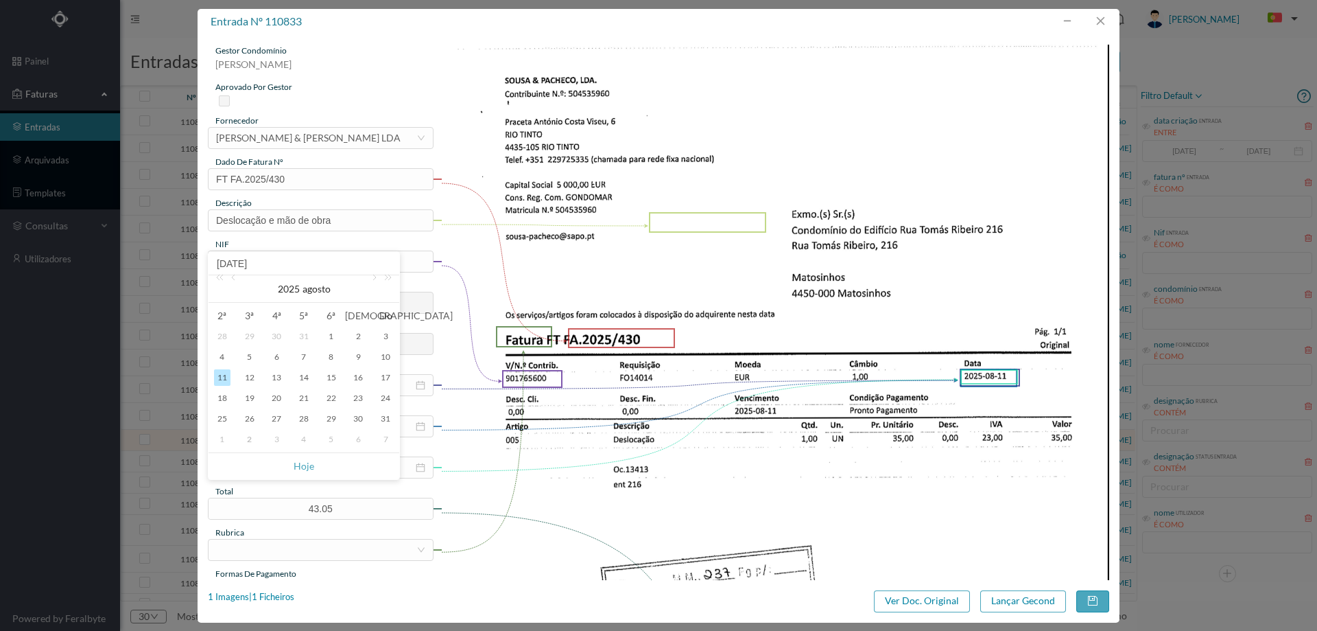
click at [250, 434] on div "2" at bounding box center [250, 439] width 16 height 16
type input "[DATE]"
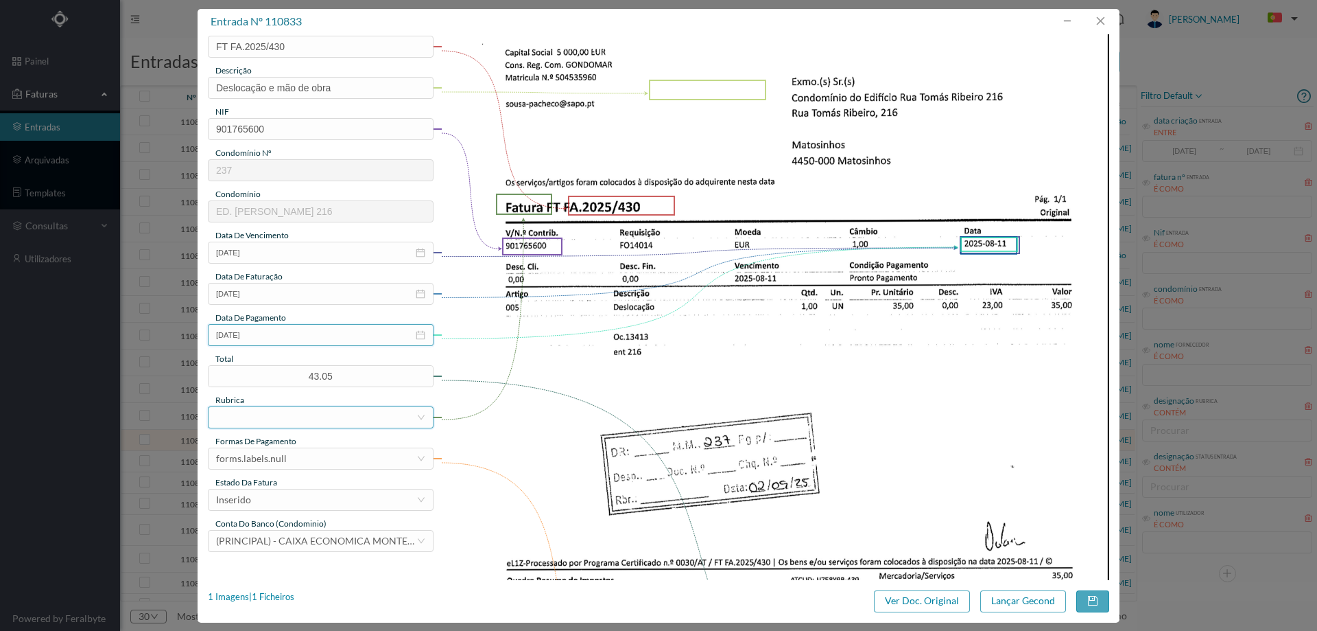
scroll to position [137, 0]
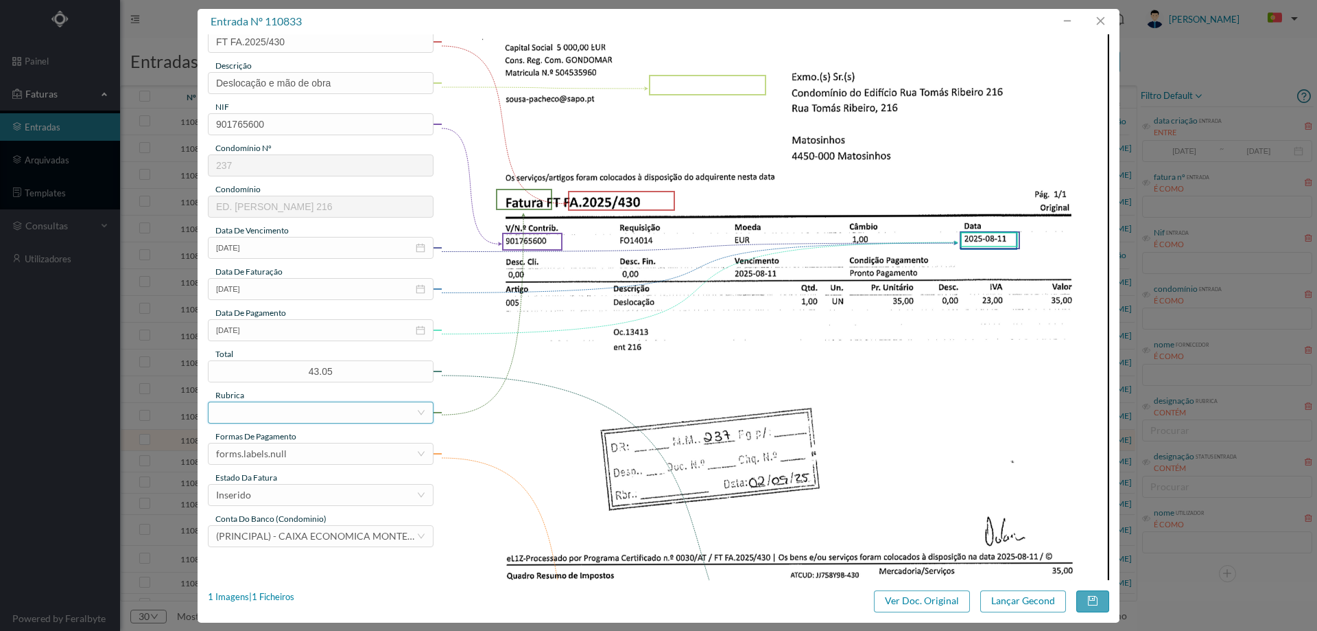
click at [285, 414] on div at bounding box center [316, 412] width 200 height 21
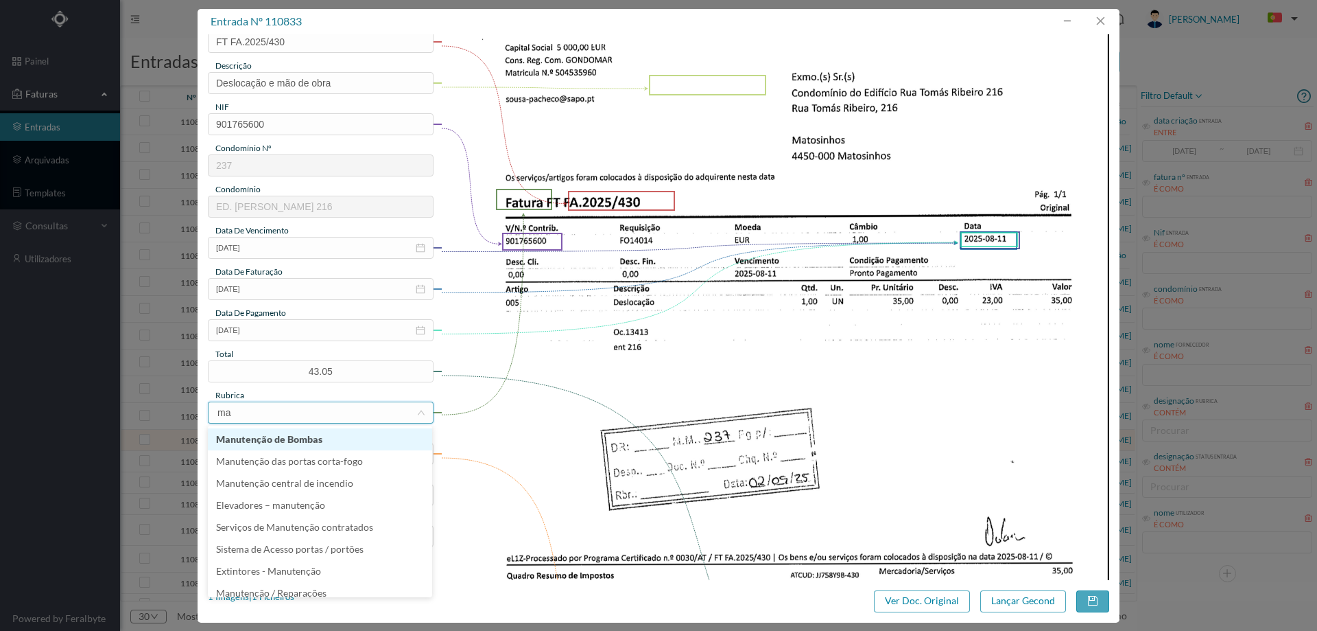
type input "man"
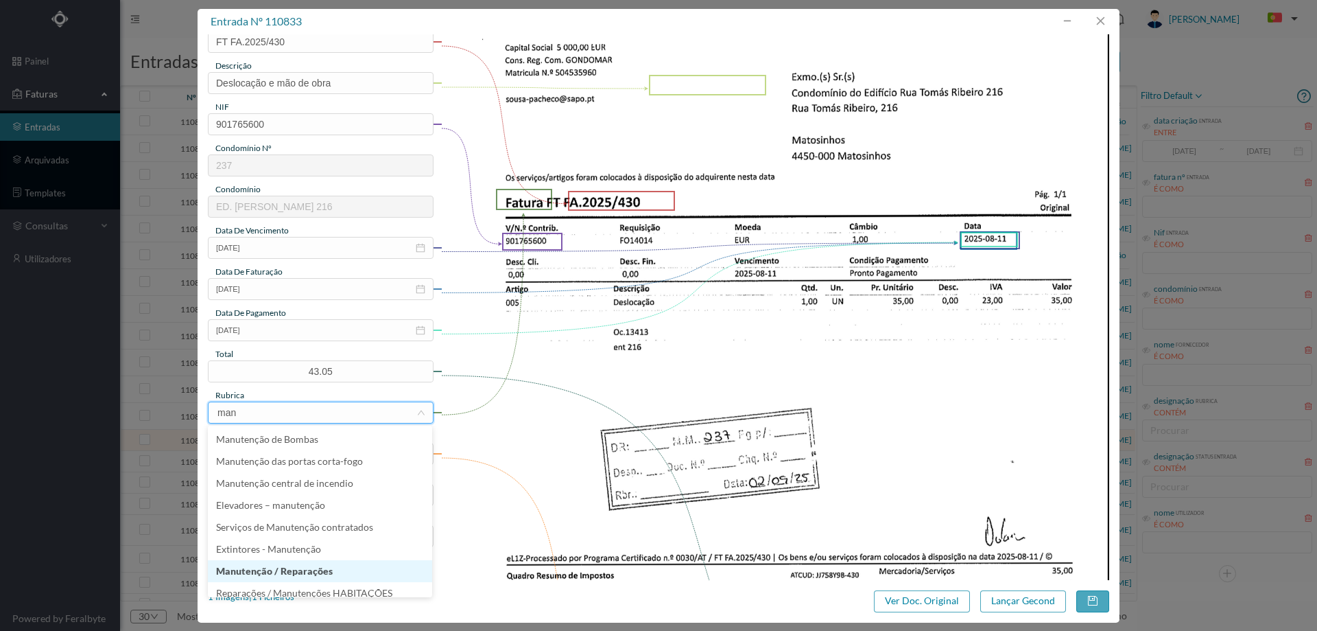
click at [298, 567] on li "Manutenção / Reparações" at bounding box center [320, 571] width 224 height 22
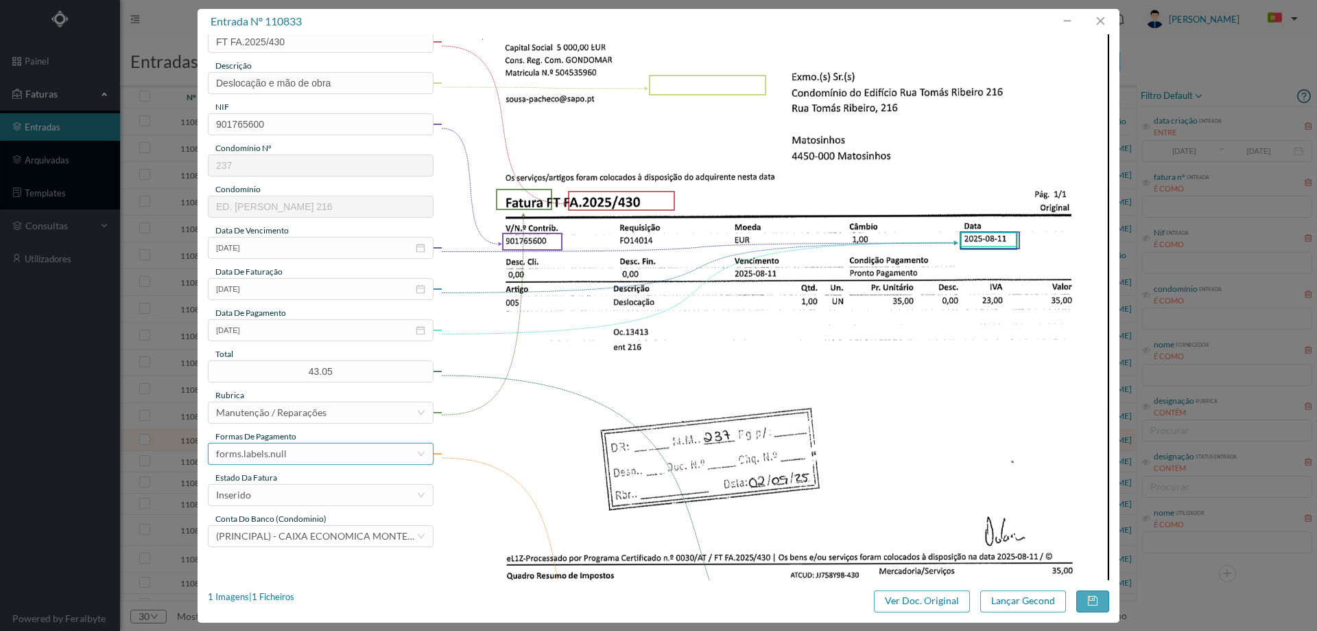
click at [283, 450] on div "forms.labels.null" at bounding box center [251, 453] width 71 height 21
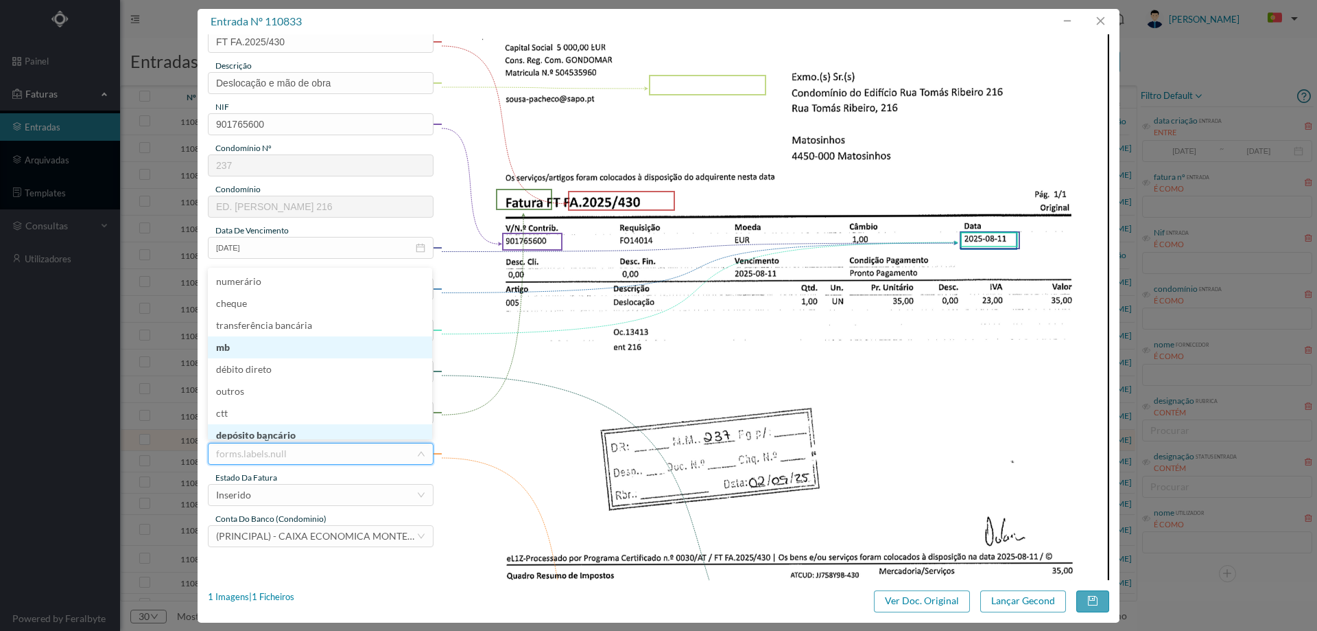
scroll to position [7, 0]
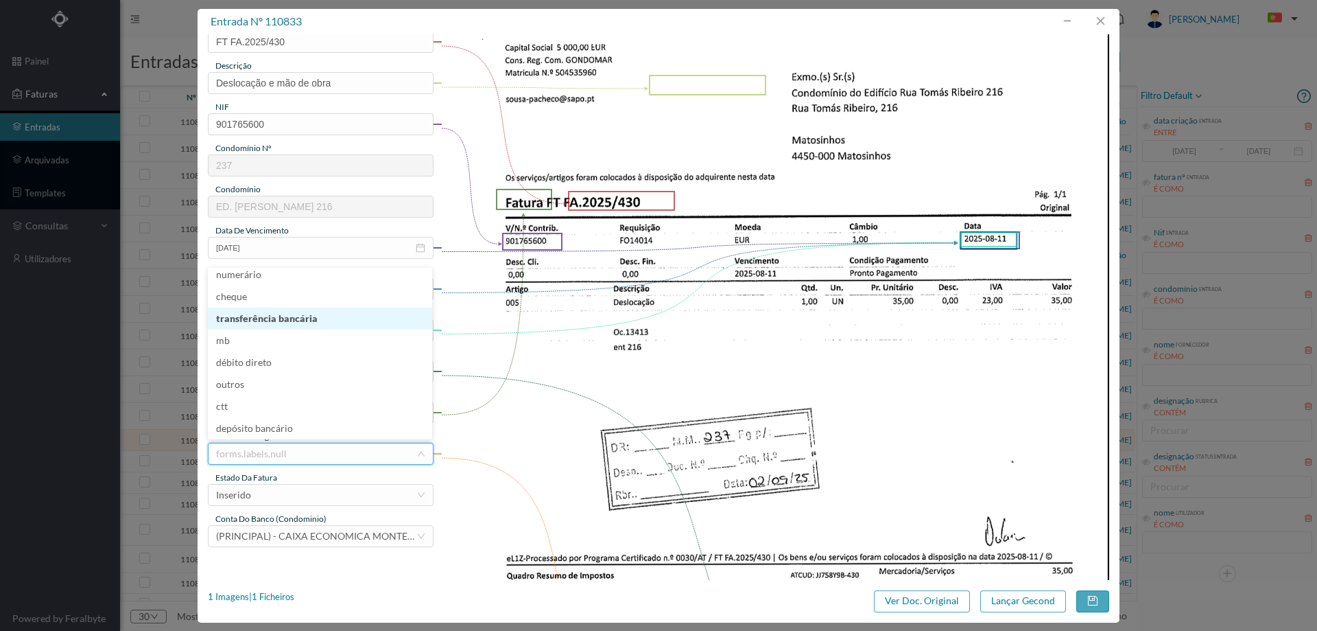
click at [296, 317] on li "transferência bancária" at bounding box center [320, 318] width 224 height 22
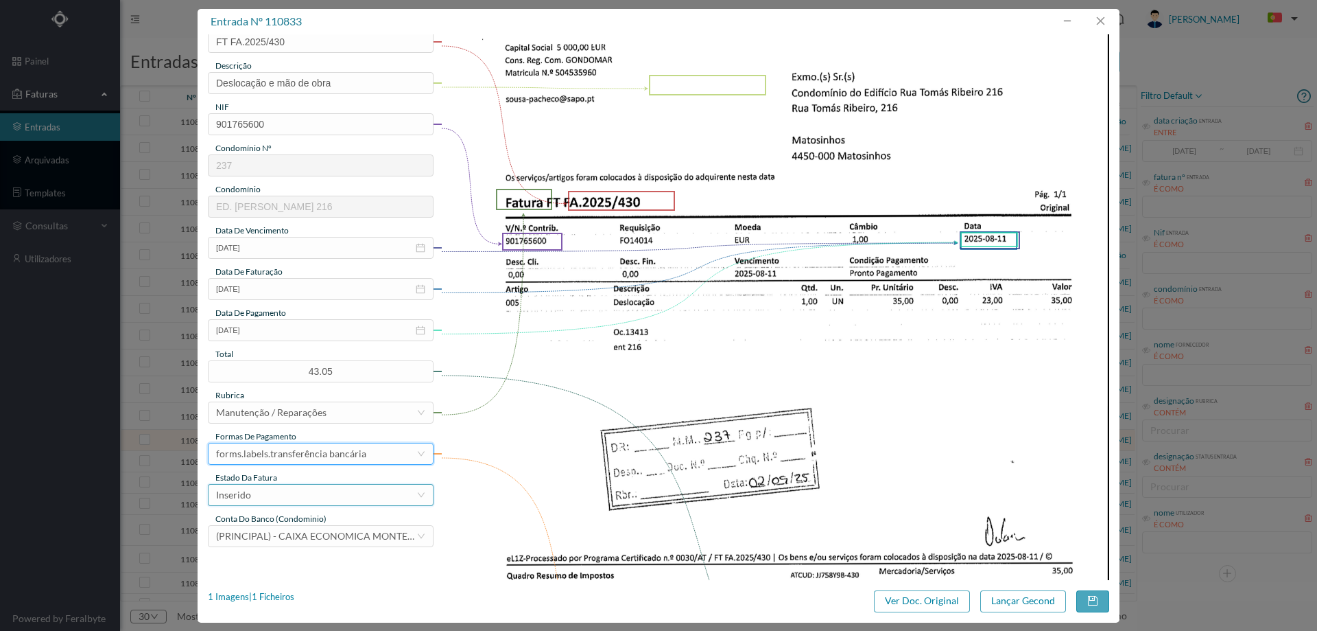
click at [295, 492] on div "Inserido" at bounding box center [316, 494] width 200 height 21
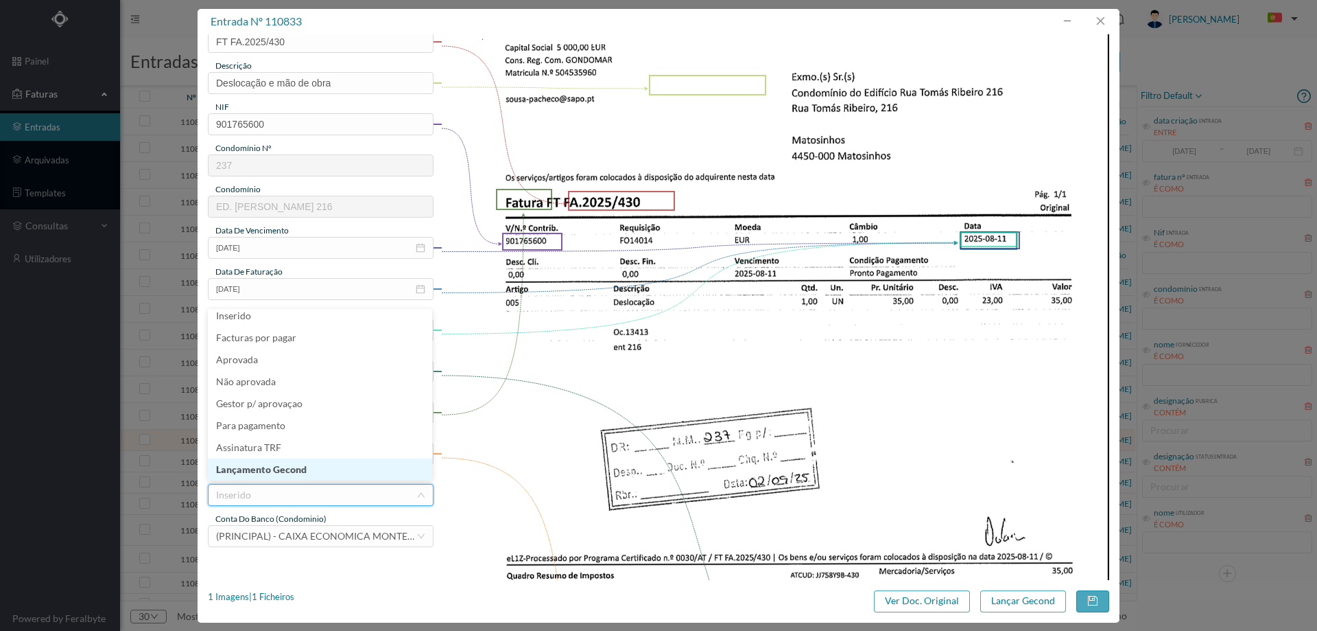
click at [296, 466] on li "Lançamento Gecond" at bounding box center [320, 469] width 224 height 22
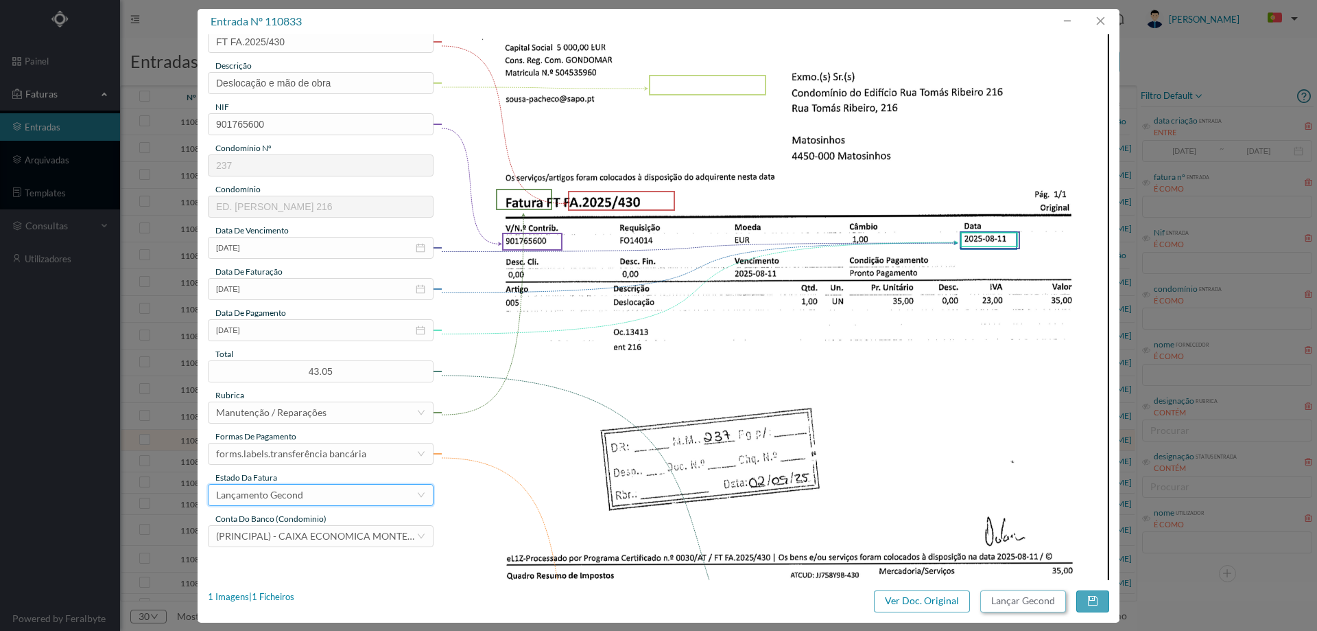
click at [1021, 595] on button "Lançar Gecond" at bounding box center [1024, 601] width 86 height 22
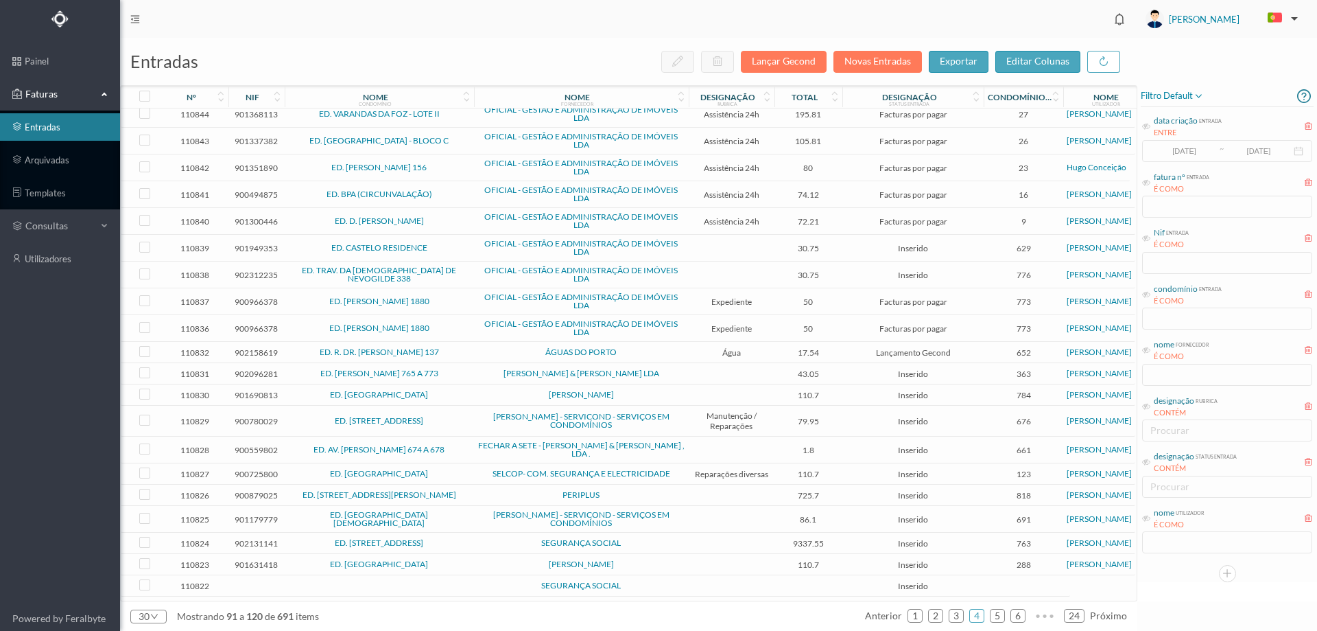
scroll to position [270, 0]
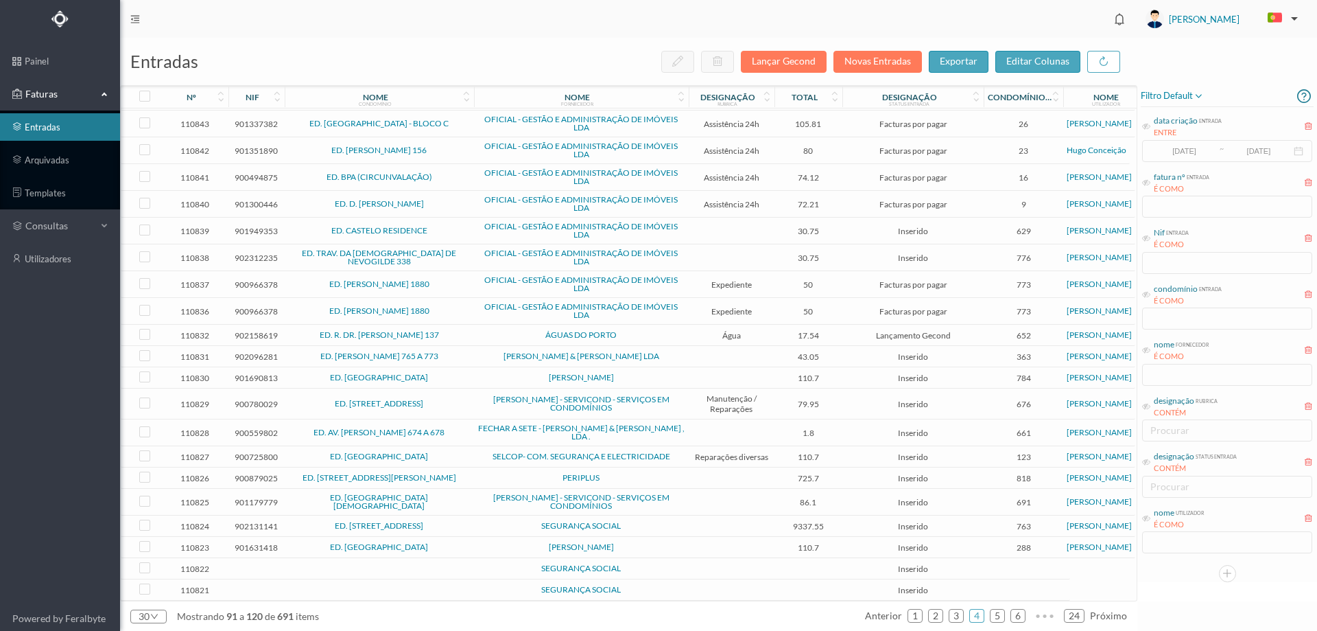
click at [635, 325] on td "ÁGUAS DO PORTO" at bounding box center [581, 335] width 215 height 21
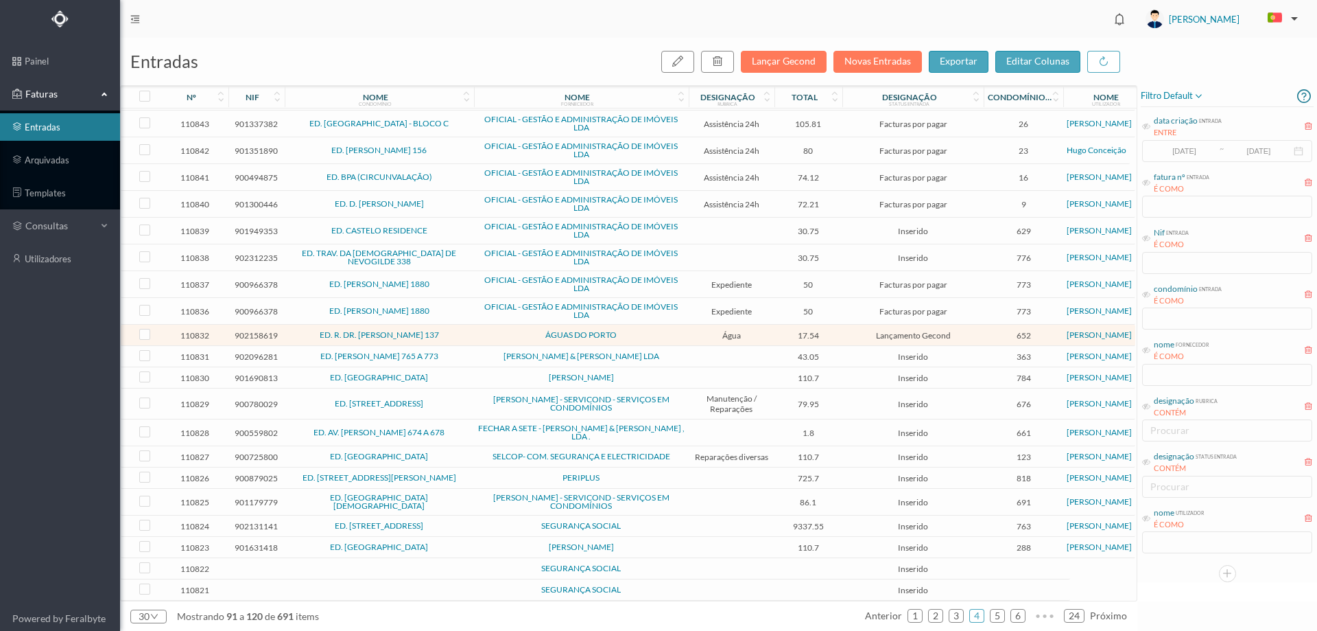
click at [635, 325] on td "ÁGUAS DO PORTO" at bounding box center [581, 335] width 215 height 21
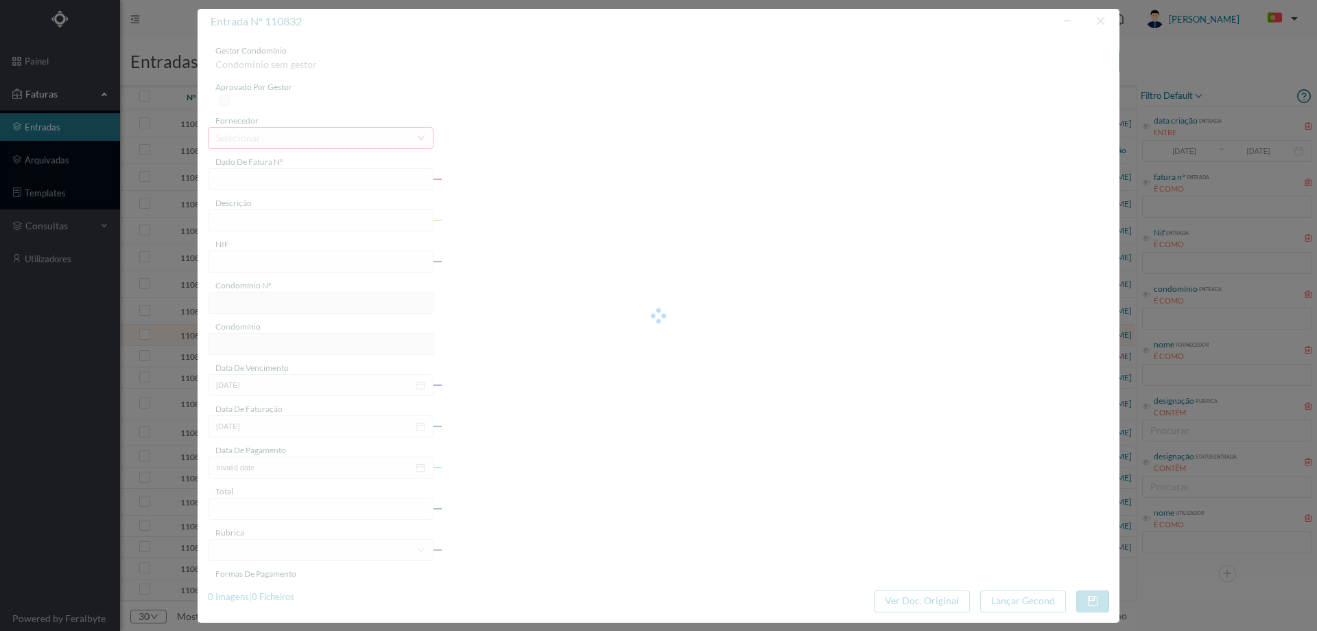
type input "73409043"
type input "[STREET_ADDRESS][PERSON_NAME]"
type input "902158619"
type input "[DATE]"
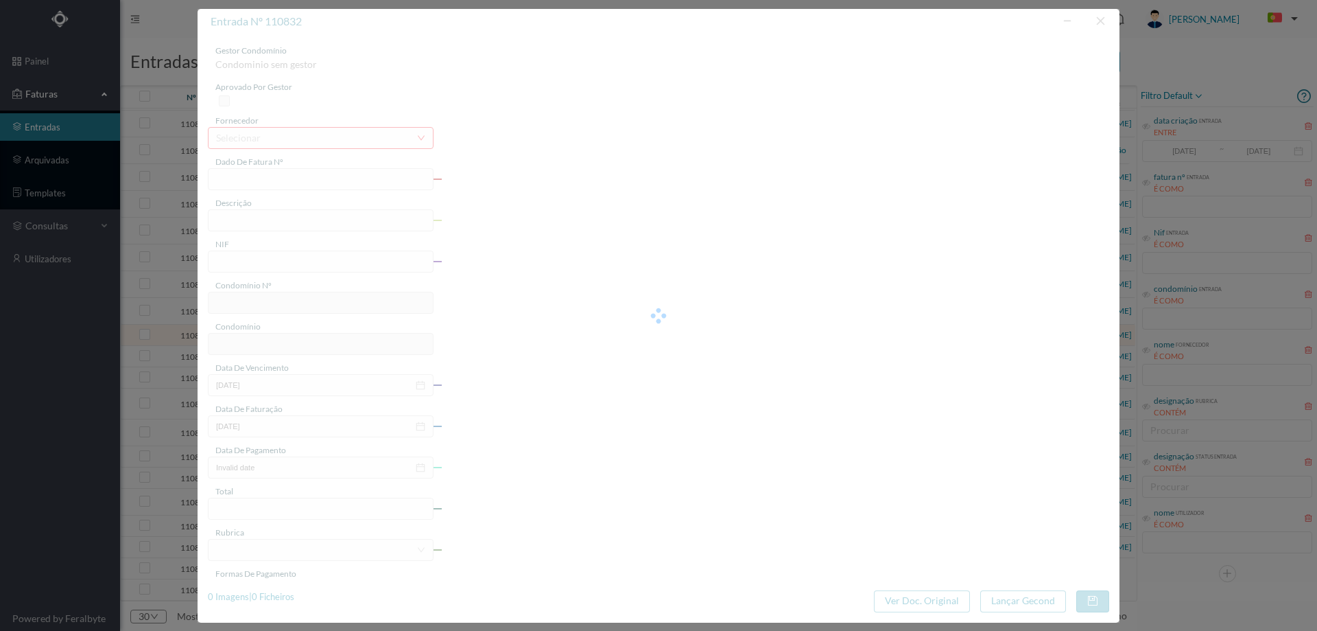
type input "17.54"
type input "652"
type input "ED. R. DR. [PERSON_NAME] 137"
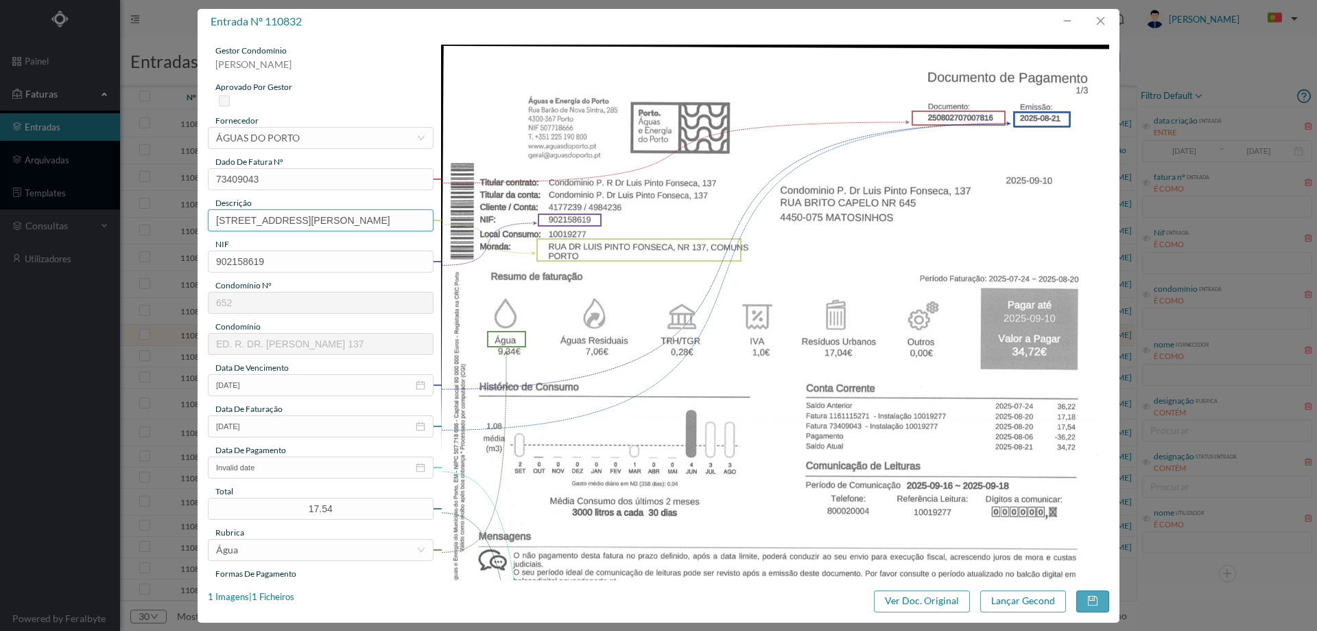
drag, startPoint x: 363, startPoint y: 223, endPoint x: 0, endPoint y: 260, distance: 364.9
click at [0, 260] on div "entrada nº 110832 gestor condomínio [PERSON_NAME] aprovado por gestor fornecedo…" at bounding box center [658, 315] width 1317 height 631
click at [354, 222] on input "NR 137, COMUN PORTO" at bounding box center [321, 220] width 226 height 22
type input "NR 137, COMUNS [DATE] a [DATE]"
click at [298, 471] on input "Invalid date" at bounding box center [321, 467] width 226 height 22
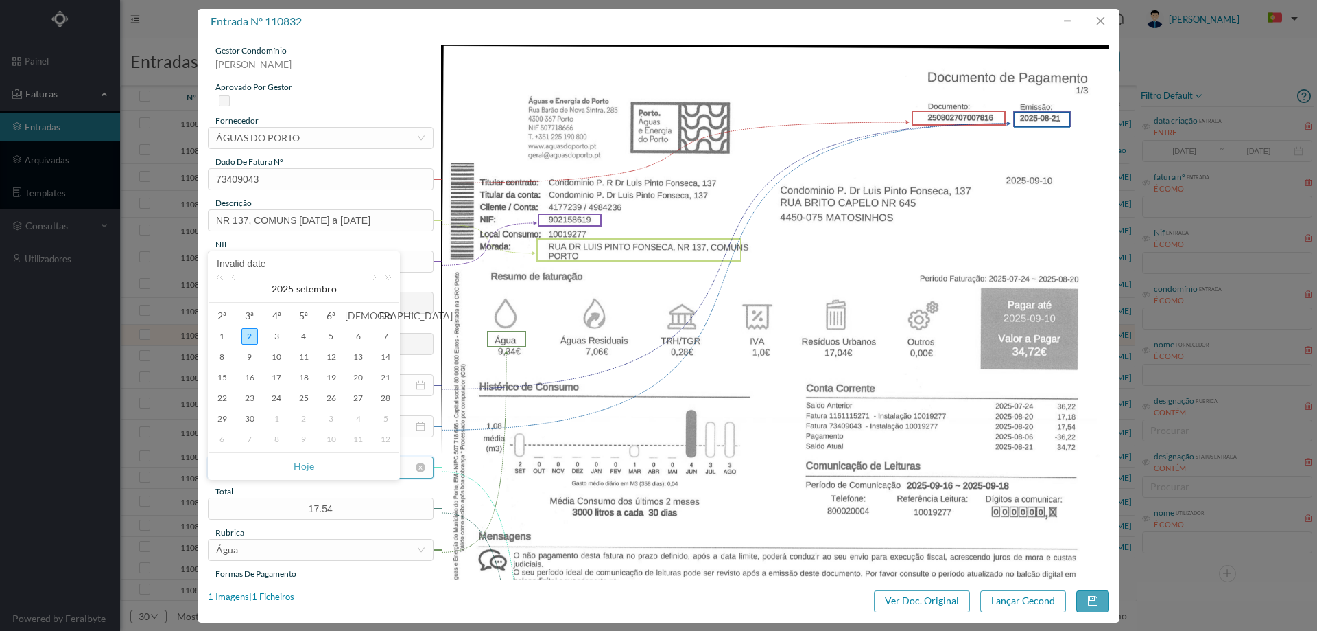
click at [297, 468] on link "Hoje" at bounding box center [304, 466] width 21 height 26
type input "[DATE]"
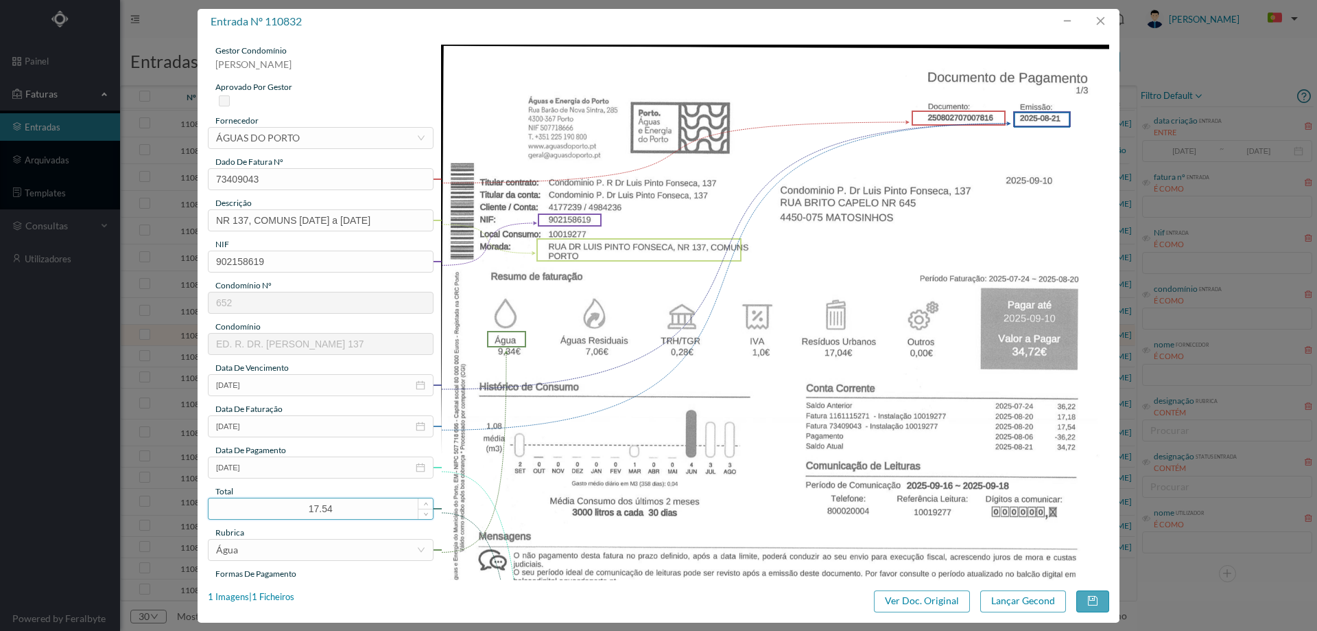
click at [318, 509] on input "17.54" at bounding box center [321, 508] width 224 height 21
drag, startPoint x: 341, startPoint y: 508, endPoint x: 259, endPoint y: 499, distance: 82.9
click at [259, 499] on input "17.54" at bounding box center [321, 508] width 224 height 21
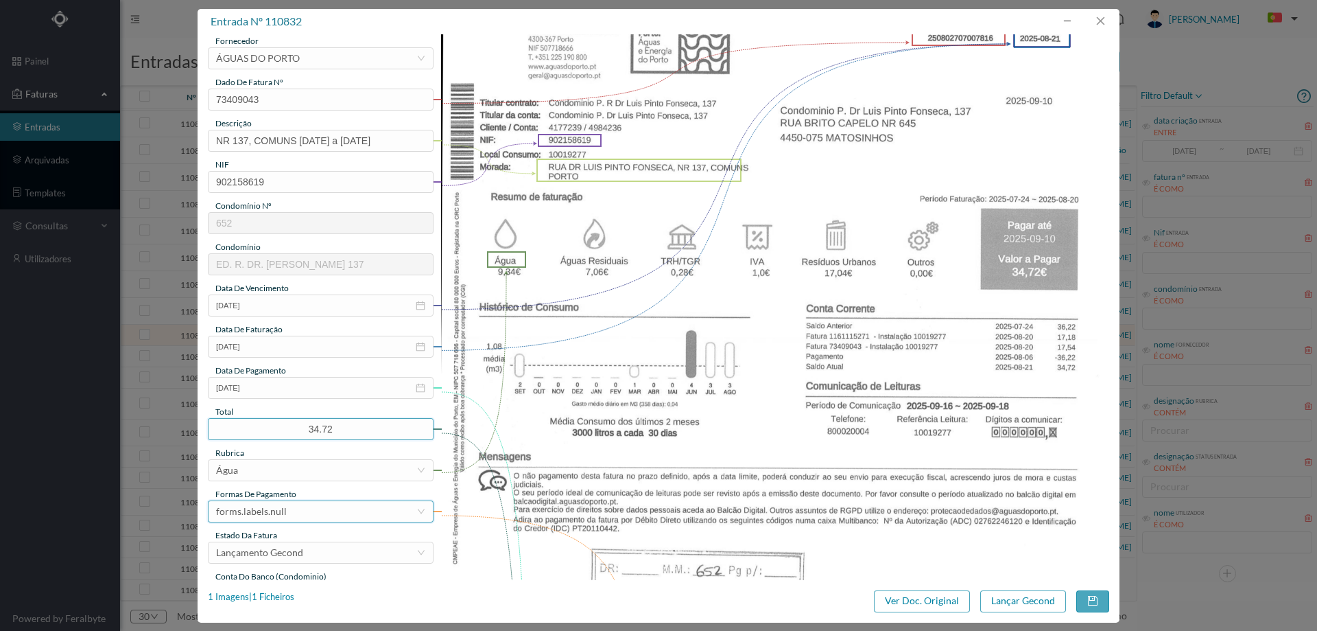
scroll to position [274, 0]
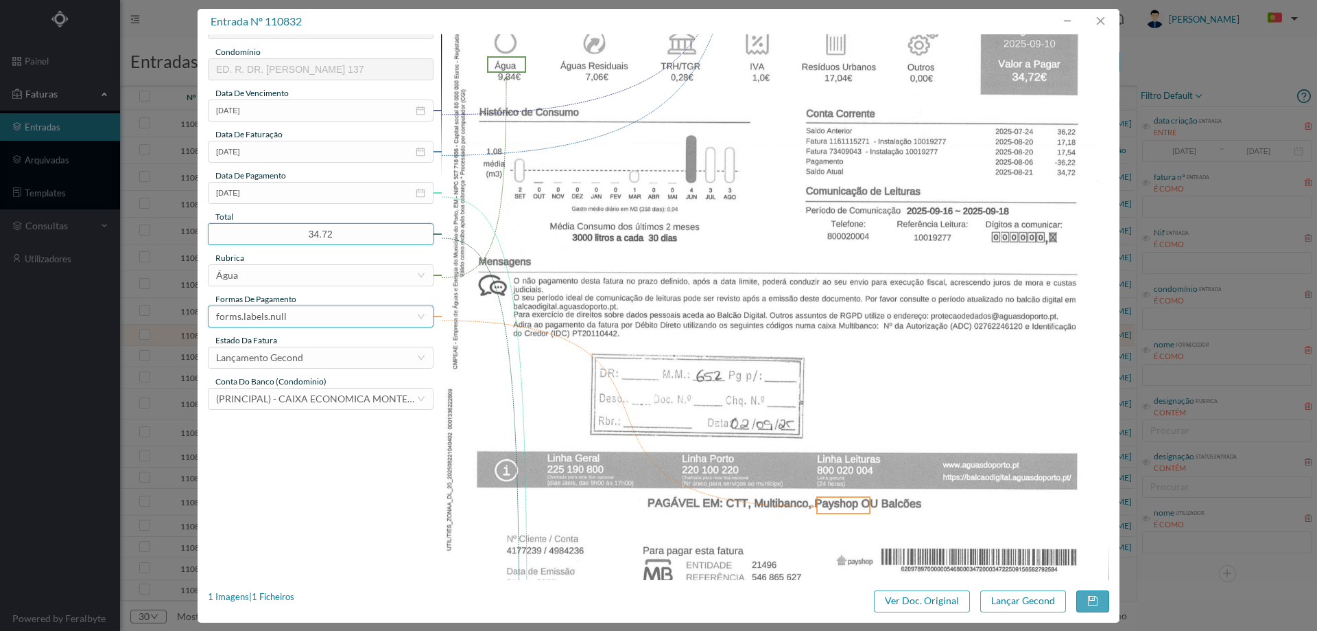
type input "34.72"
click at [307, 314] on div "forms.labels.null" at bounding box center [316, 316] width 200 height 21
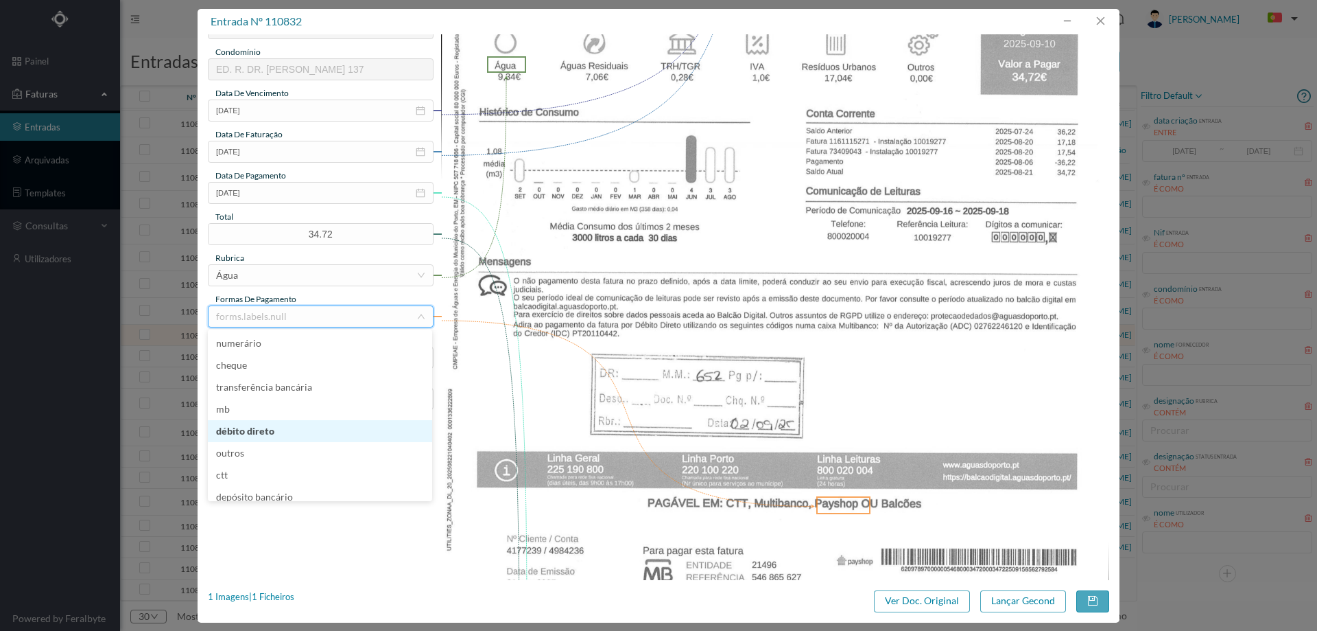
click at [276, 430] on li "débito direto" at bounding box center [320, 431] width 224 height 22
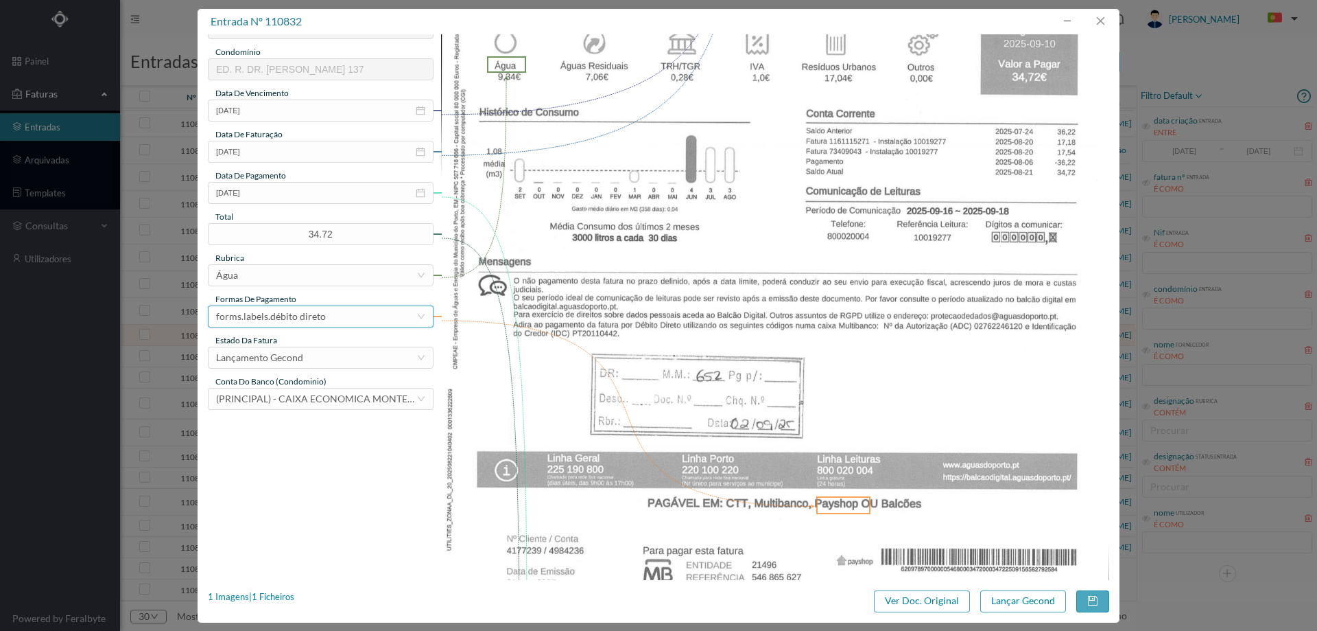
click at [311, 316] on div "forms.labels.débito direto" at bounding box center [271, 316] width 110 height 21
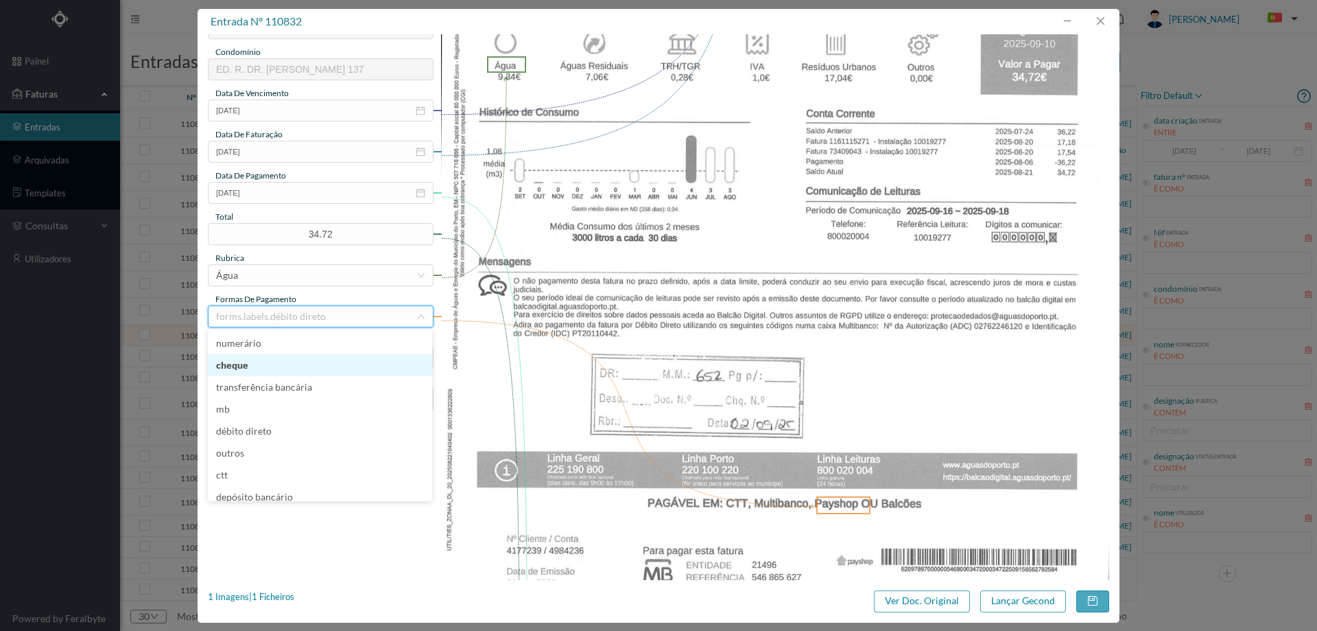
click at [281, 360] on li "cheque" at bounding box center [320, 365] width 224 height 22
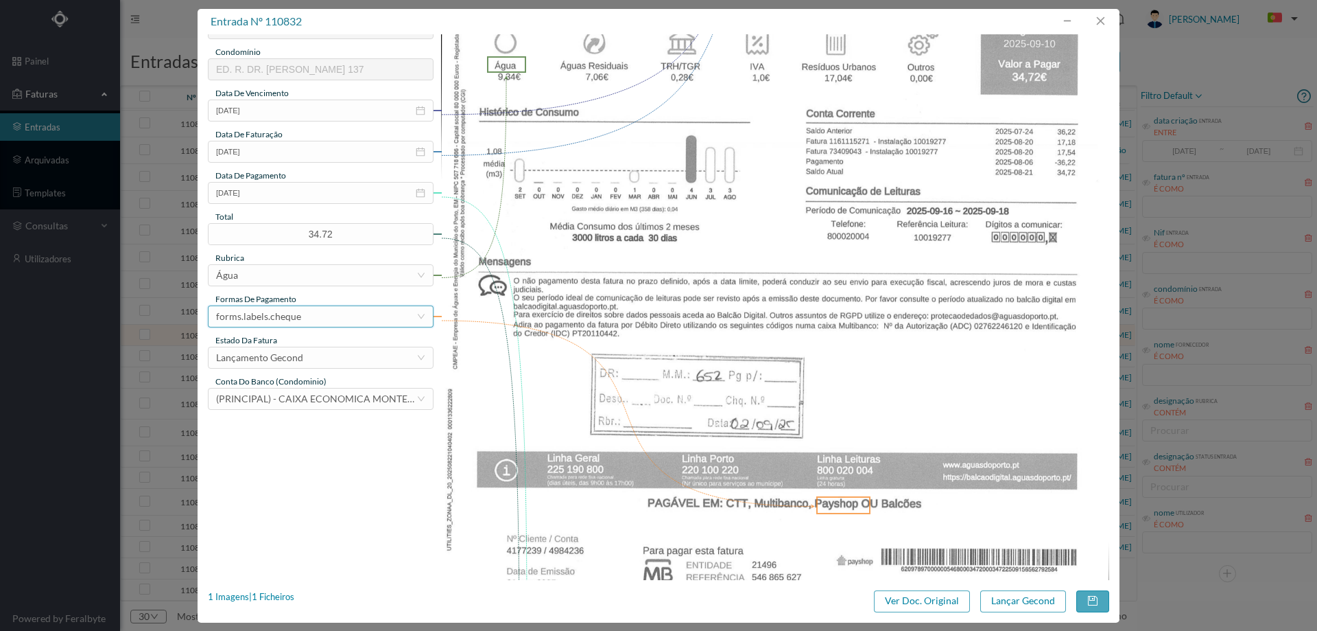
click at [307, 322] on div "forms.labels.cheque" at bounding box center [316, 316] width 200 height 21
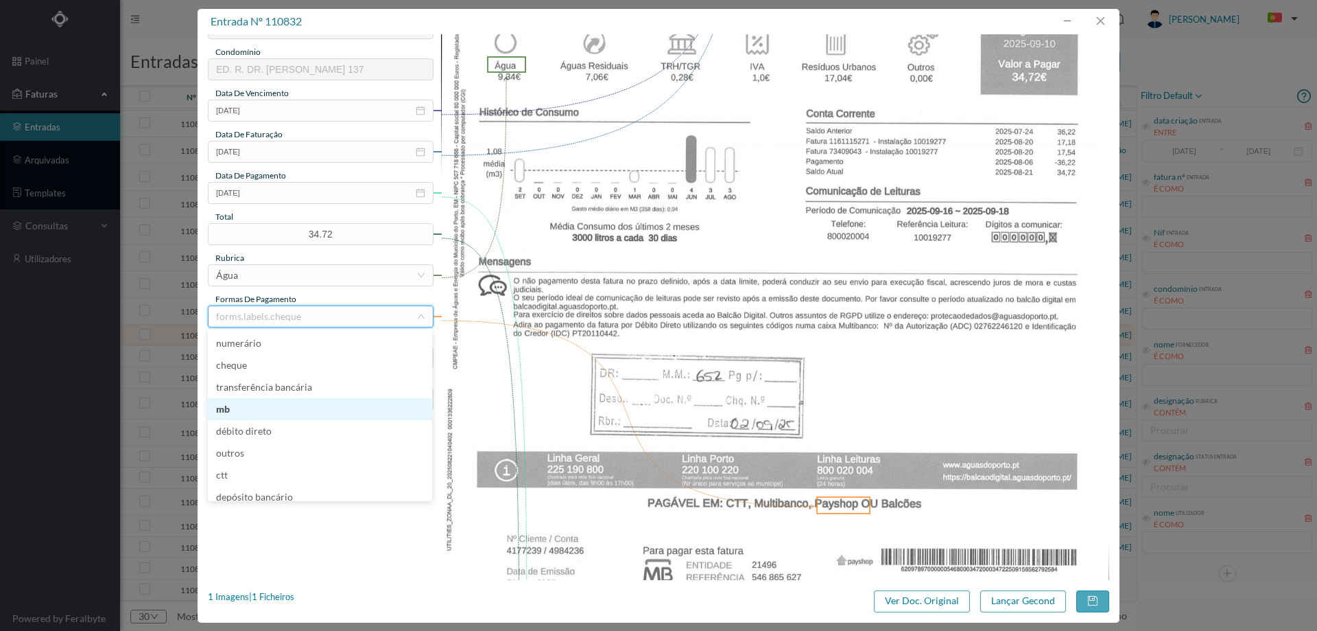
click at [268, 408] on li "mb" at bounding box center [320, 409] width 224 height 22
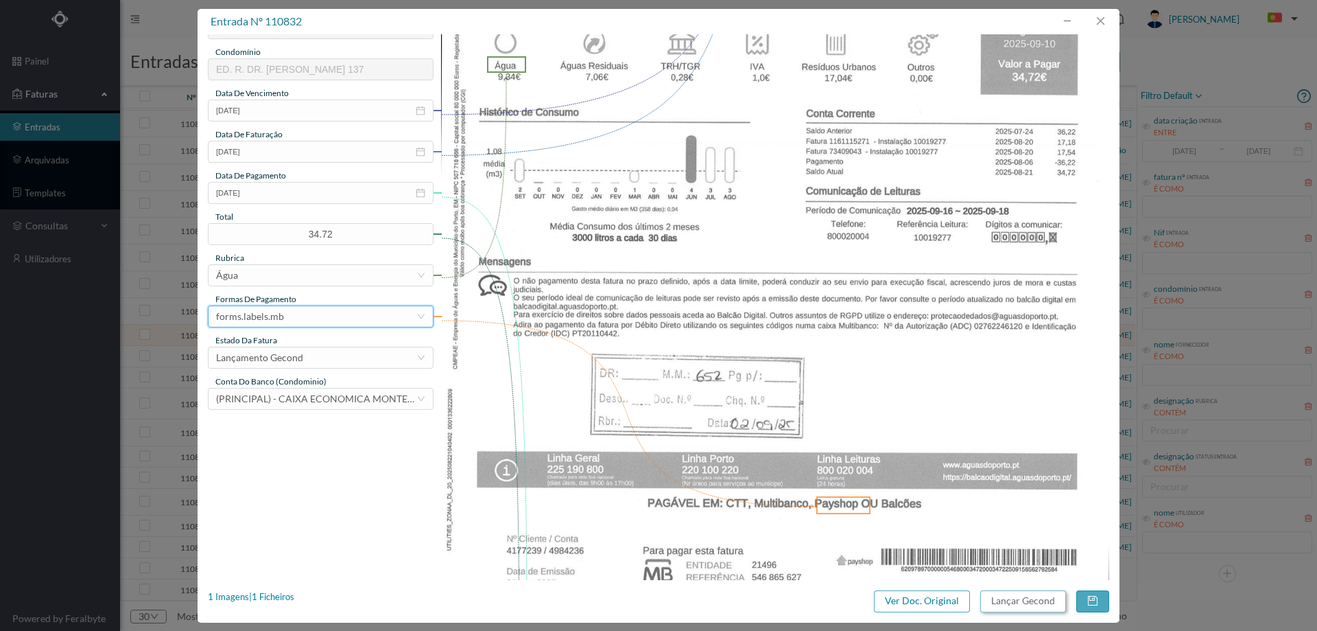
click at [1024, 598] on button "Lançar Gecond" at bounding box center [1024, 601] width 86 height 22
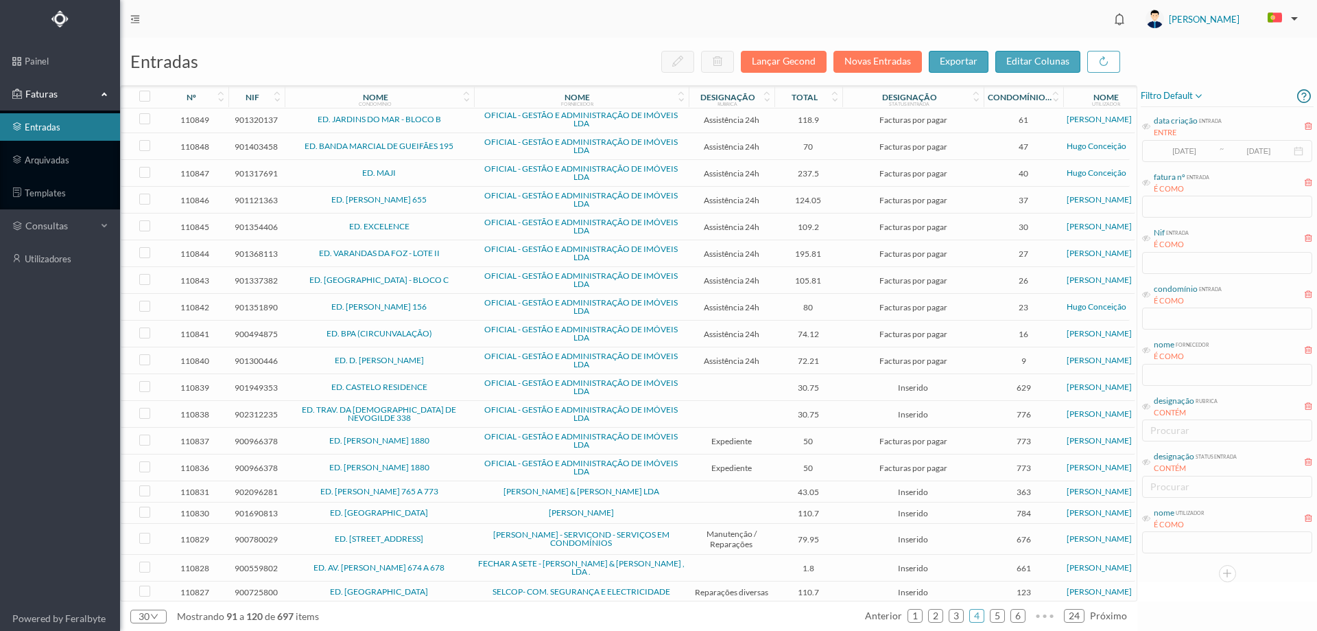
click at [489, 486] on td "[PERSON_NAME] & [PERSON_NAME] LDA" at bounding box center [581, 491] width 215 height 21
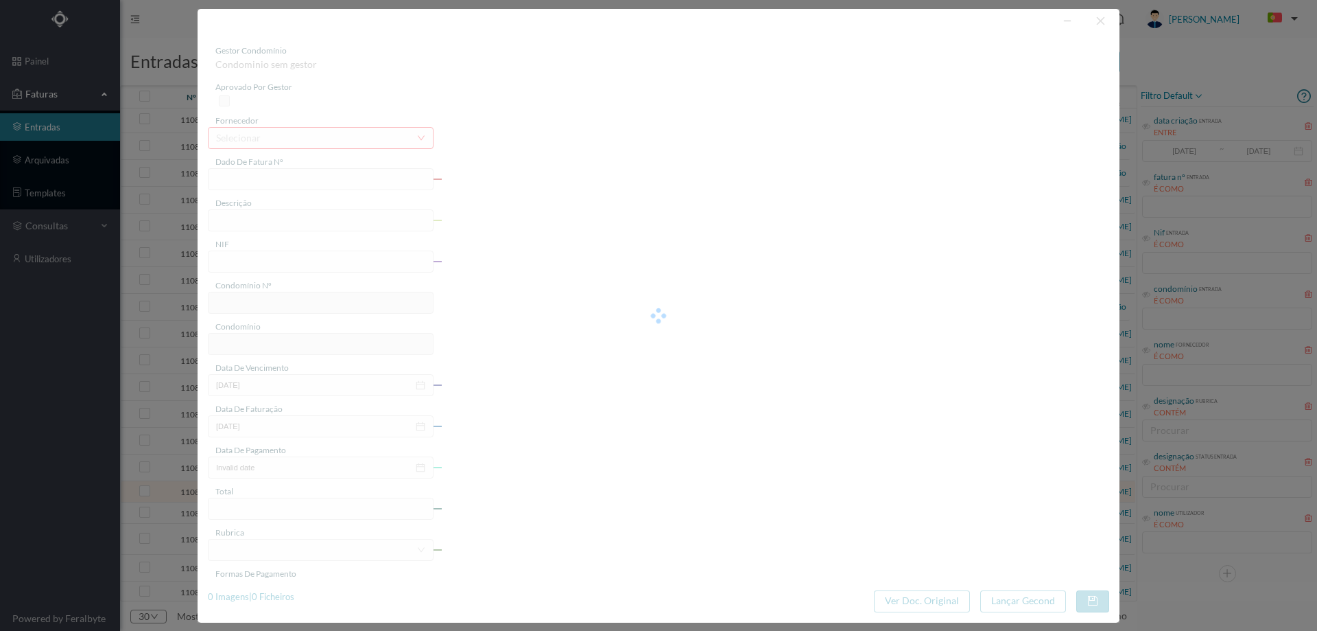
type input "FT FA.2025/442"
type input "902096281"
type input "[DATE]"
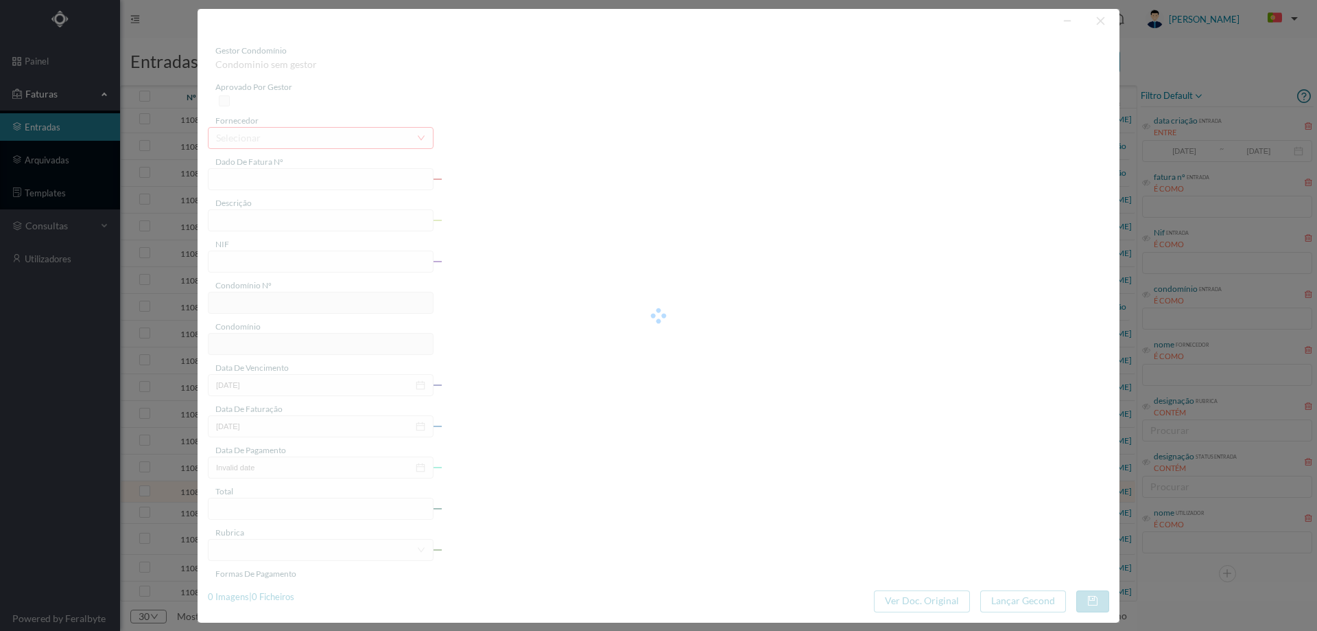
type input "43.05"
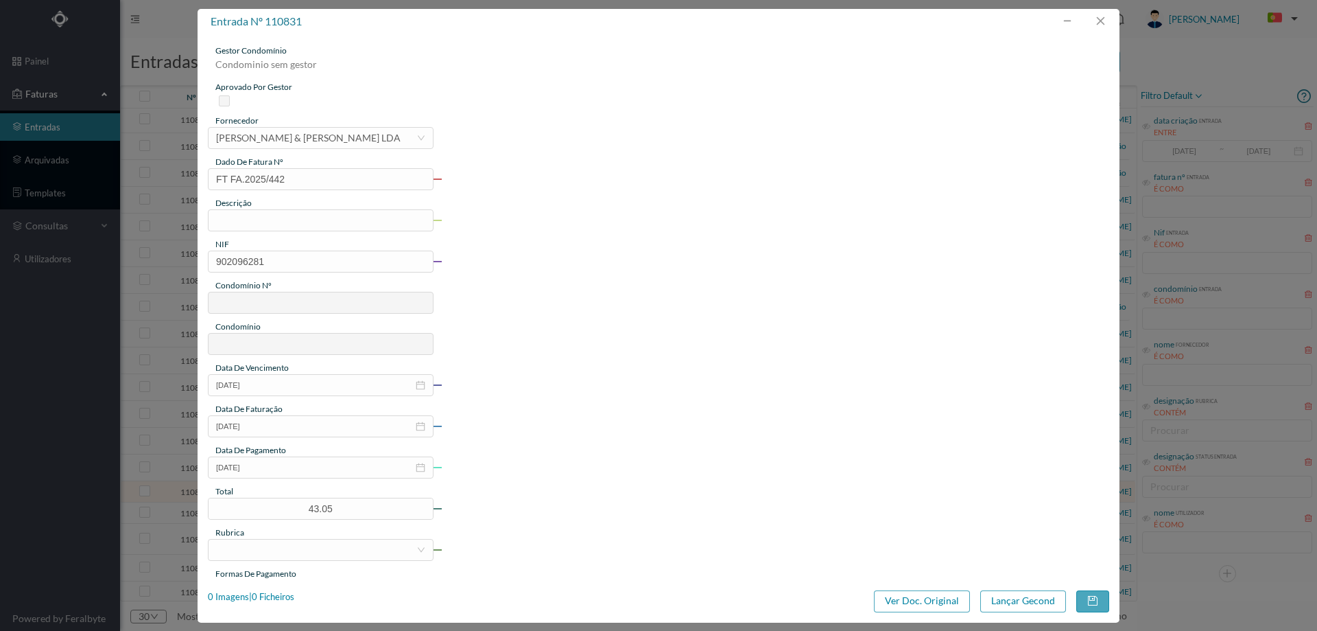
type input "363"
type input "ED. [PERSON_NAME] 765 A 773"
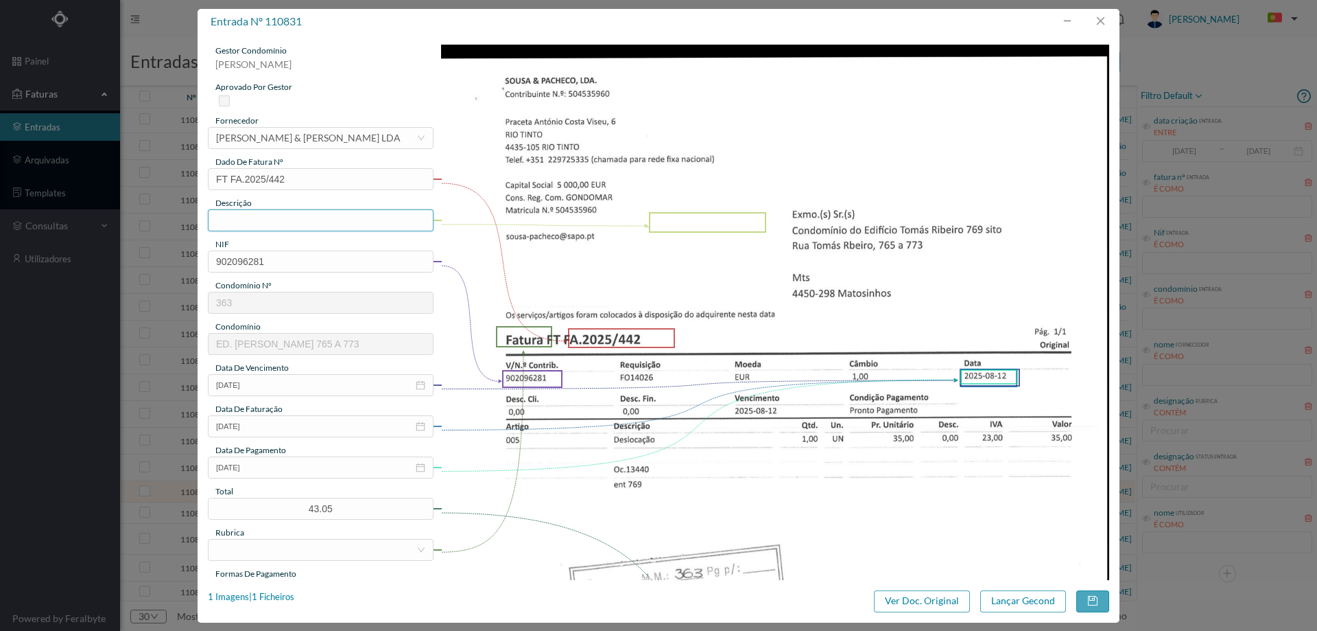
click at [307, 223] on input "text" at bounding box center [321, 220] width 226 height 22
type input "f"
type input "Deslocação e mão de obra"
click at [284, 468] on input "[DATE]" at bounding box center [321, 467] width 226 height 22
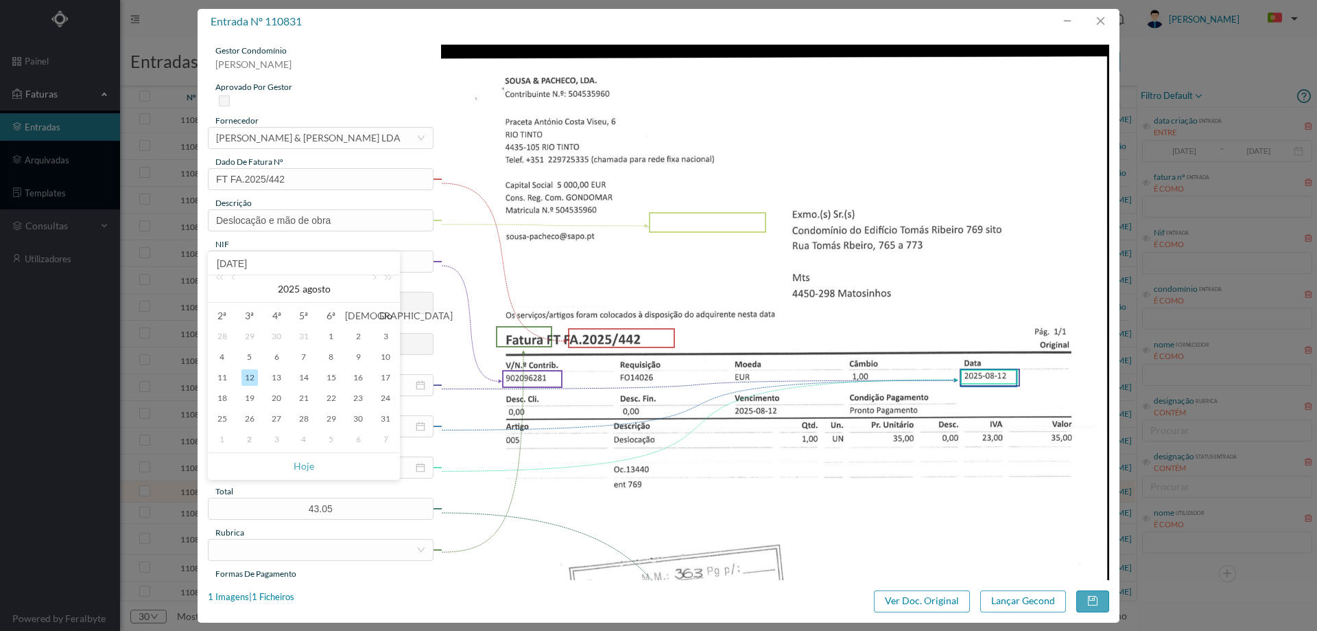
click at [222, 439] on div "1" at bounding box center [222, 439] width 16 height 16
type input "[DATE]"
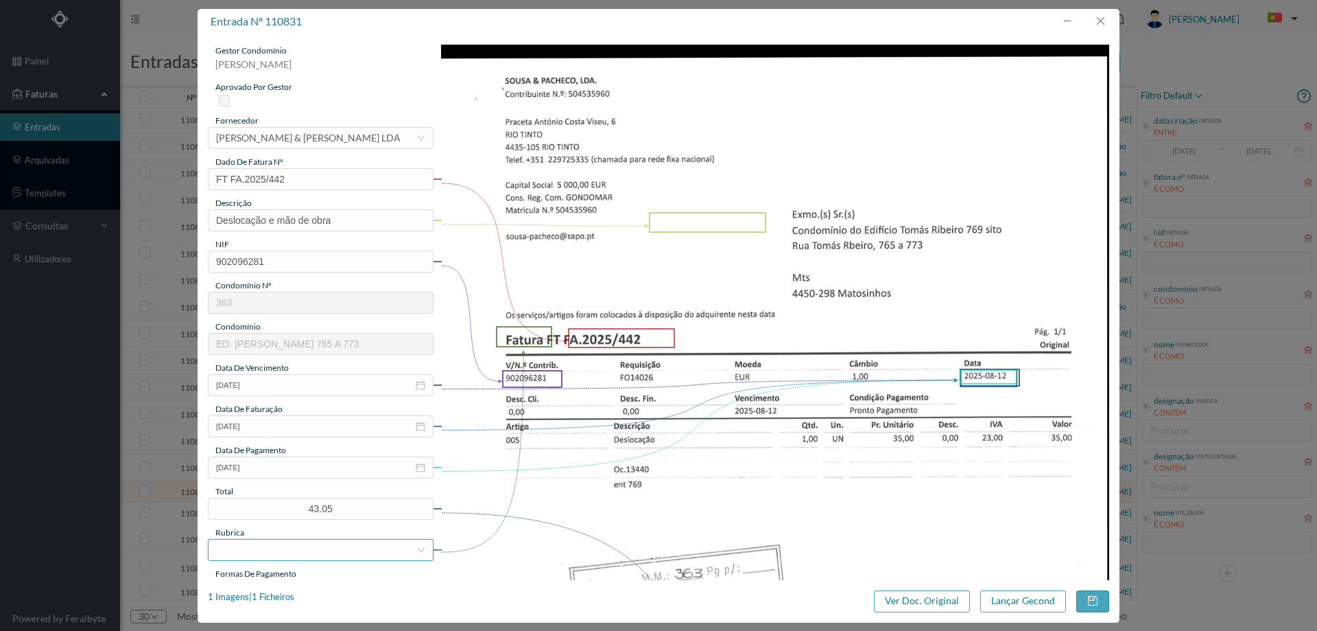
click at [316, 544] on div at bounding box center [316, 549] width 200 height 21
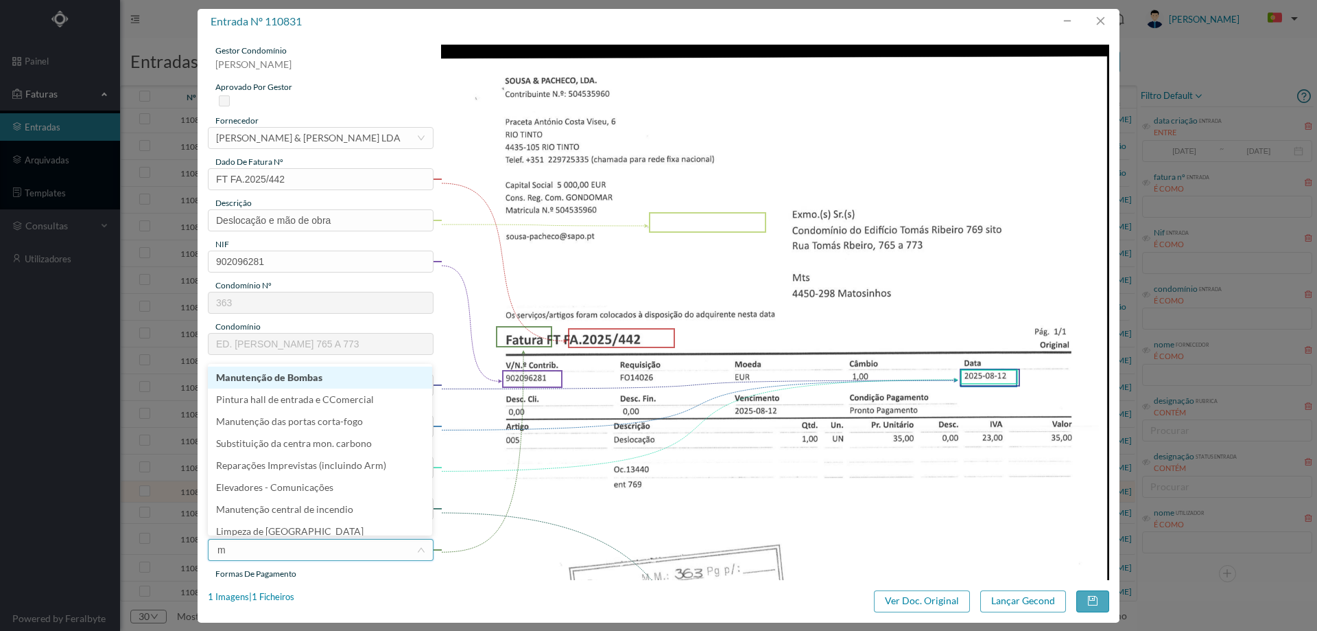
type input "ma"
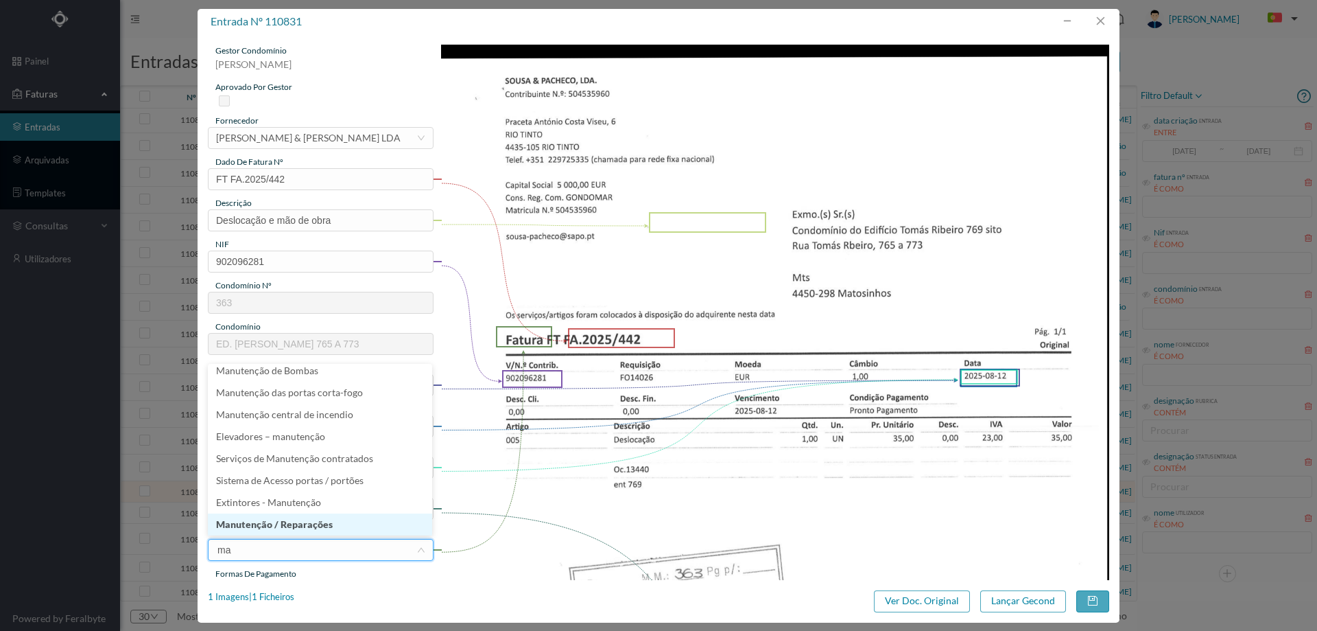
click at [317, 519] on li "Manutenção / Reparações" at bounding box center [320, 524] width 224 height 22
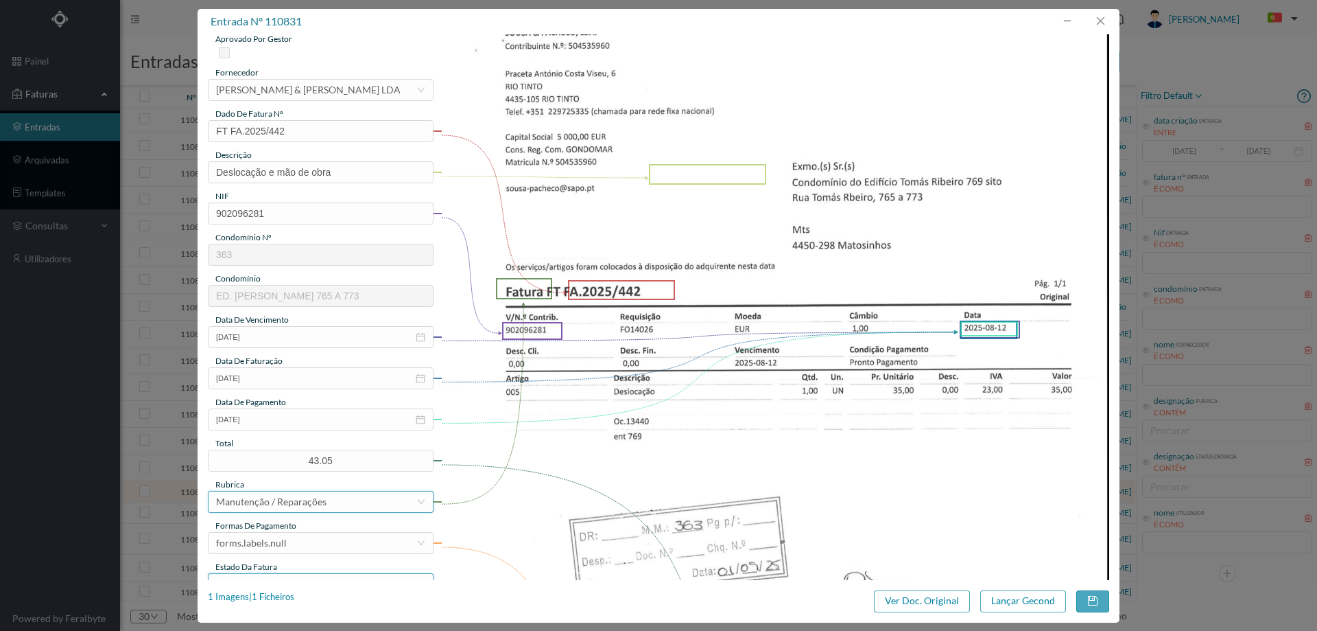
scroll to position [137, 0]
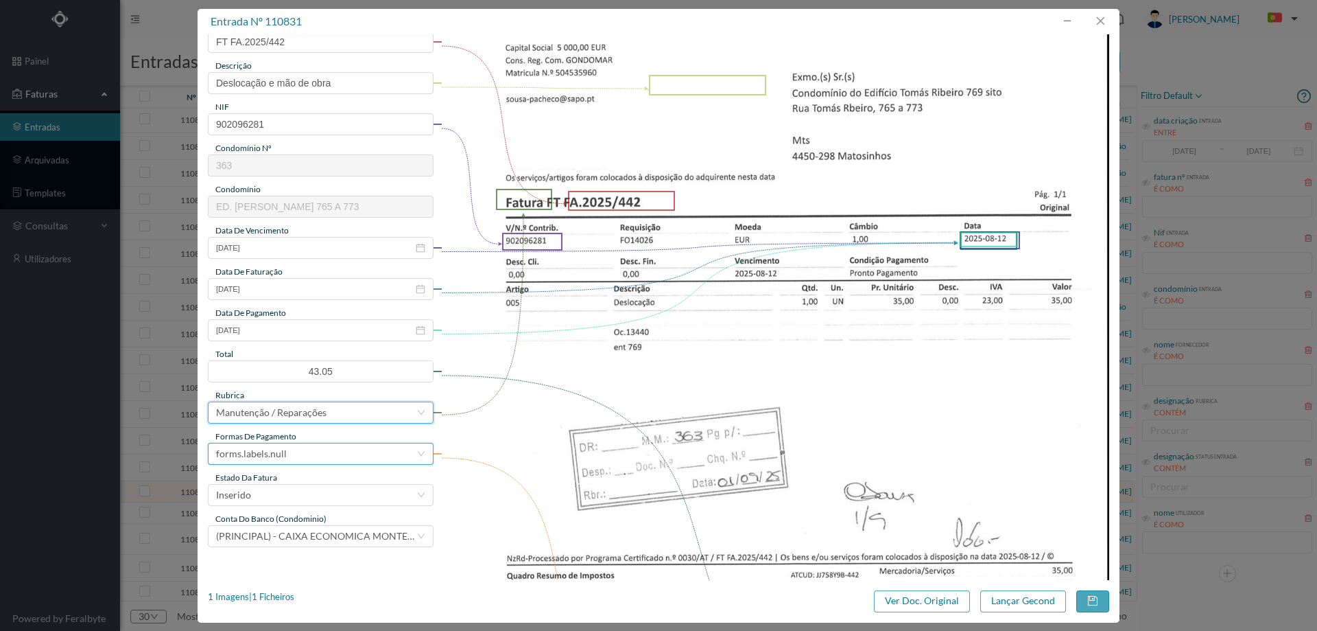
click at [292, 450] on div "forms.labels.null" at bounding box center [316, 453] width 200 height 21
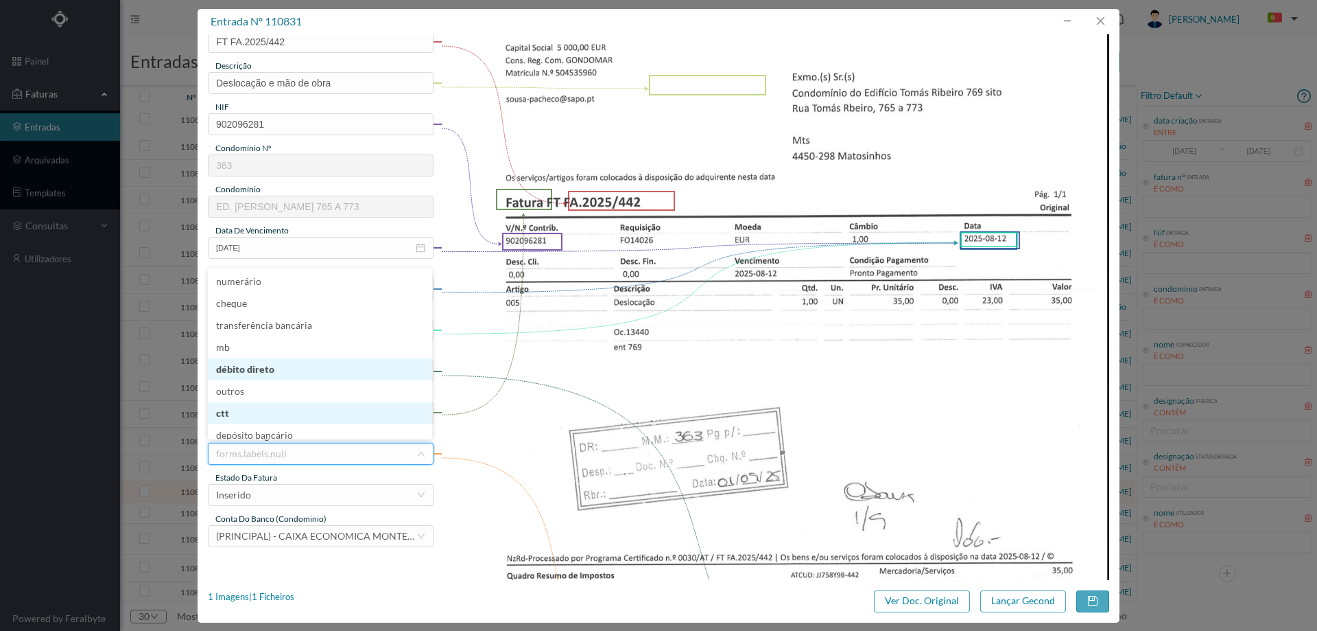
scroll to position [5, 0]
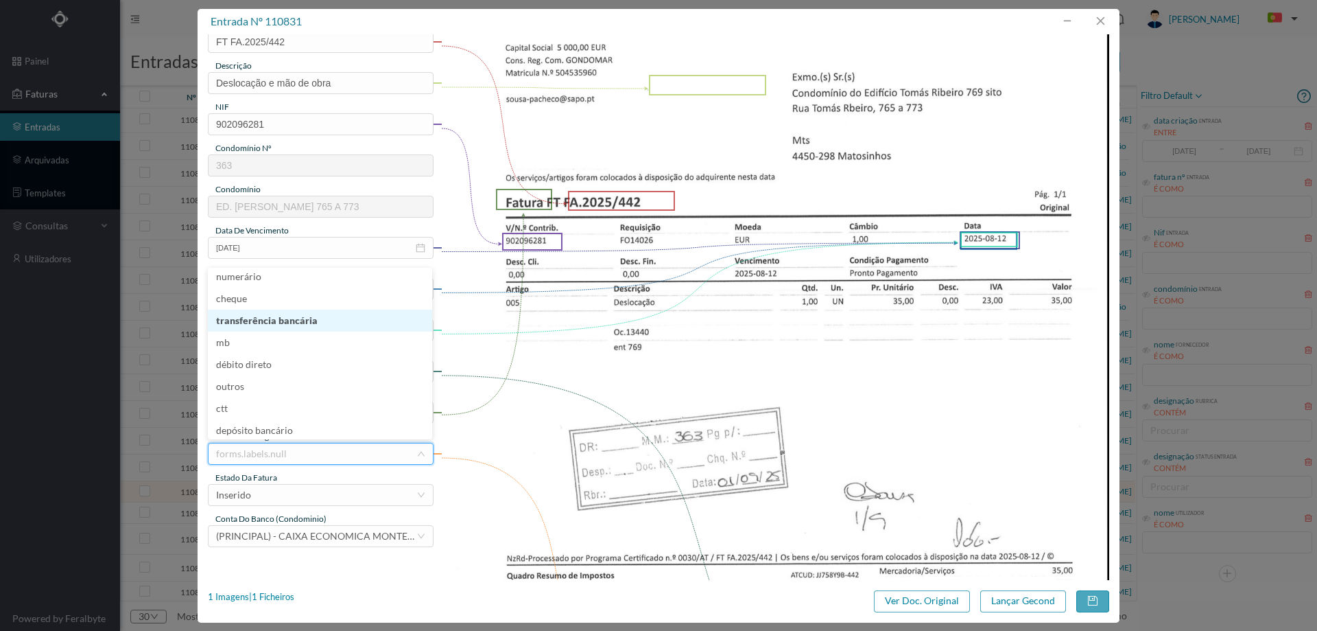
click at [302, 316] on li "transferência bancária" at bounding box center [320, 320] width 224 height 22
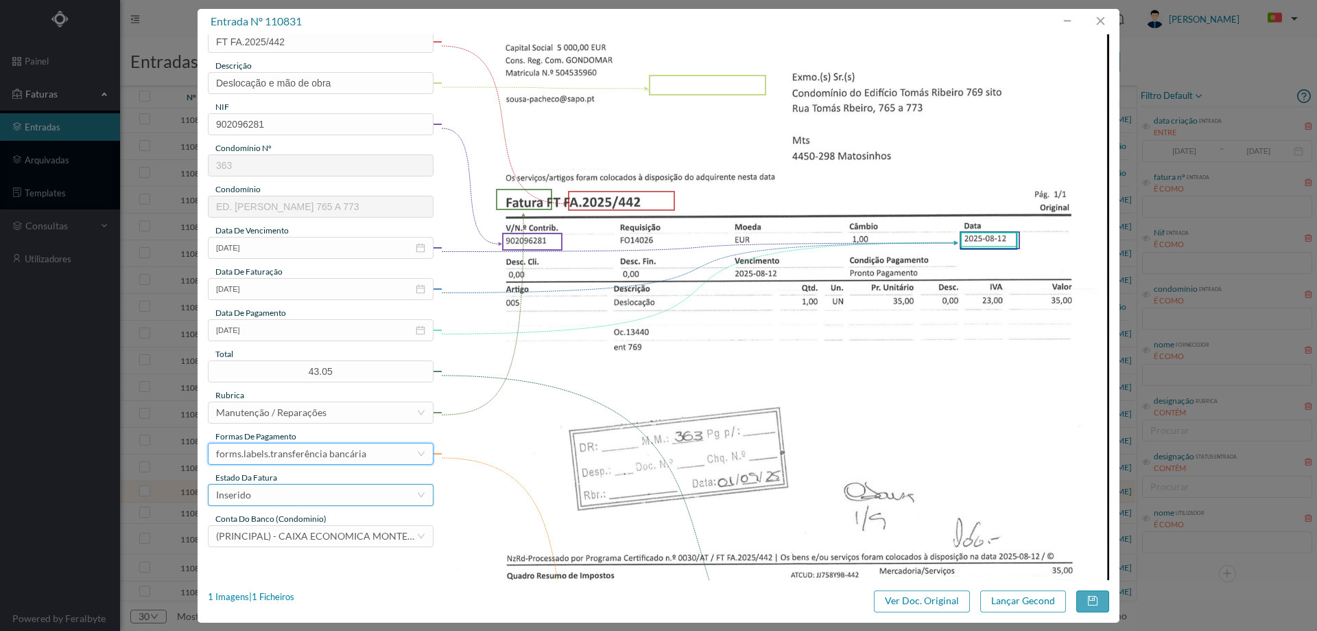
click at [291, 495] on div "Inserido" at bounding box center [316, 494] width 200 height 21
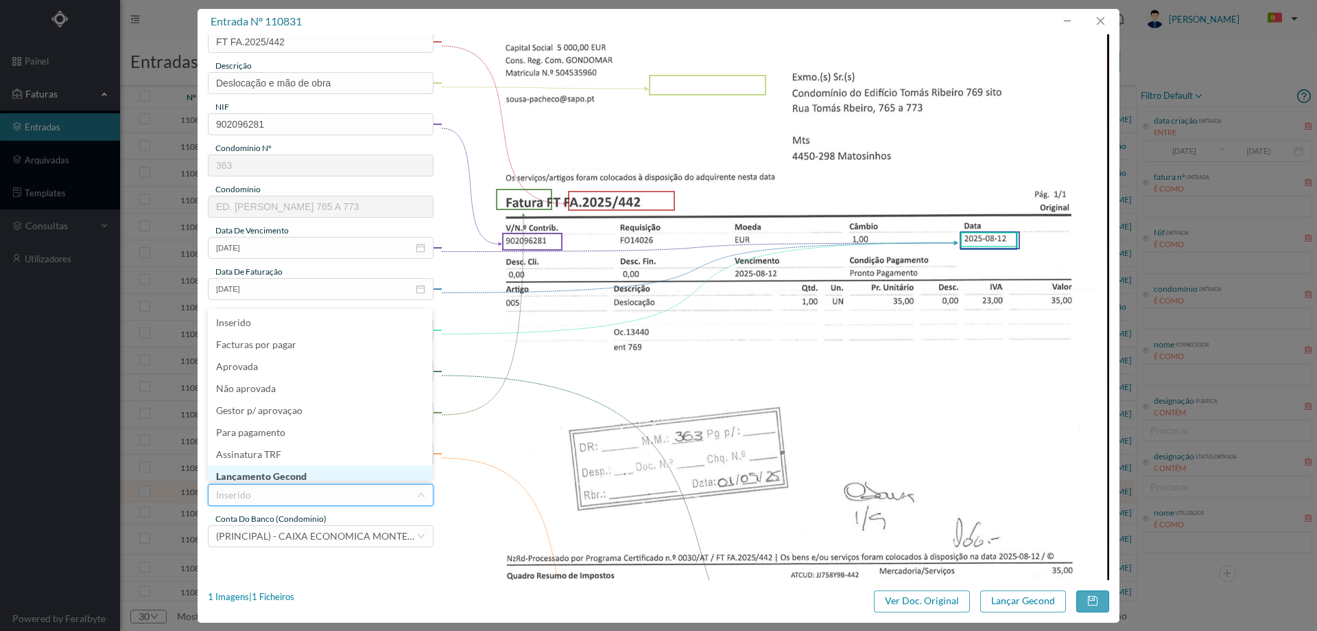
scroll to position [7, 0]
click at [293, 471] on li "Lançamento Gecond" at bounding box center [320, 469] width 224 height 22
click at [1022, 600] on button "Lançar Gecond" at bounding box center [1024, 601] width 86 height 22
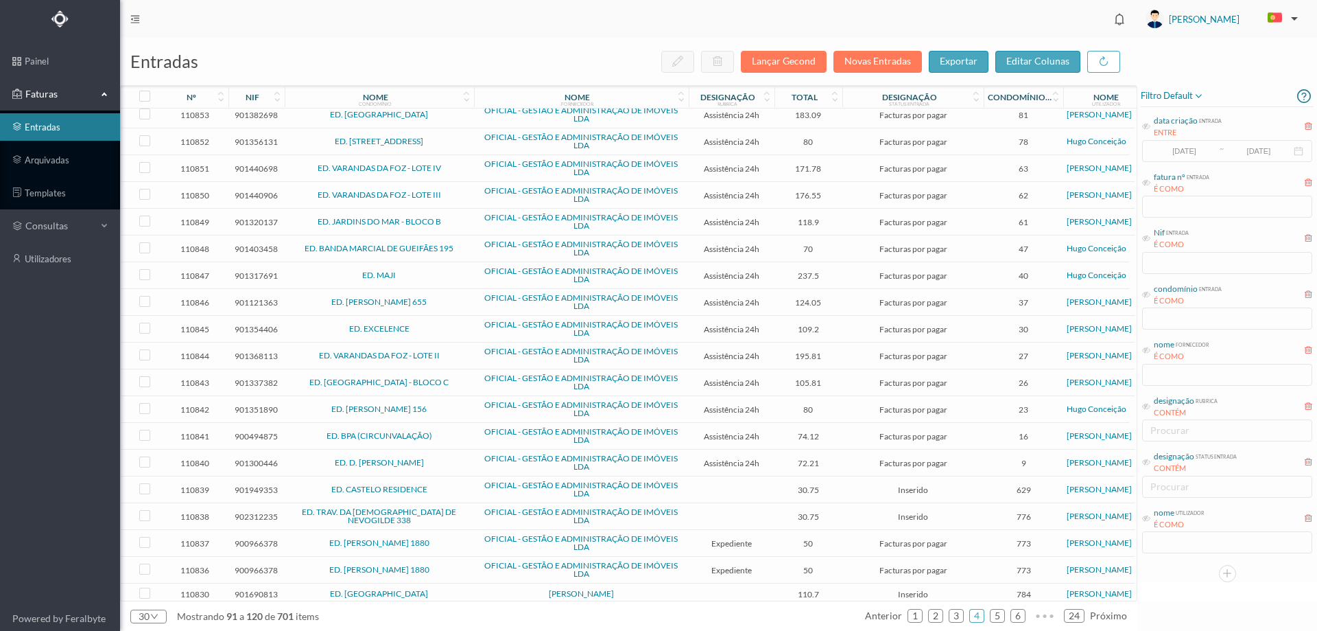
scroll to position [309, 0]
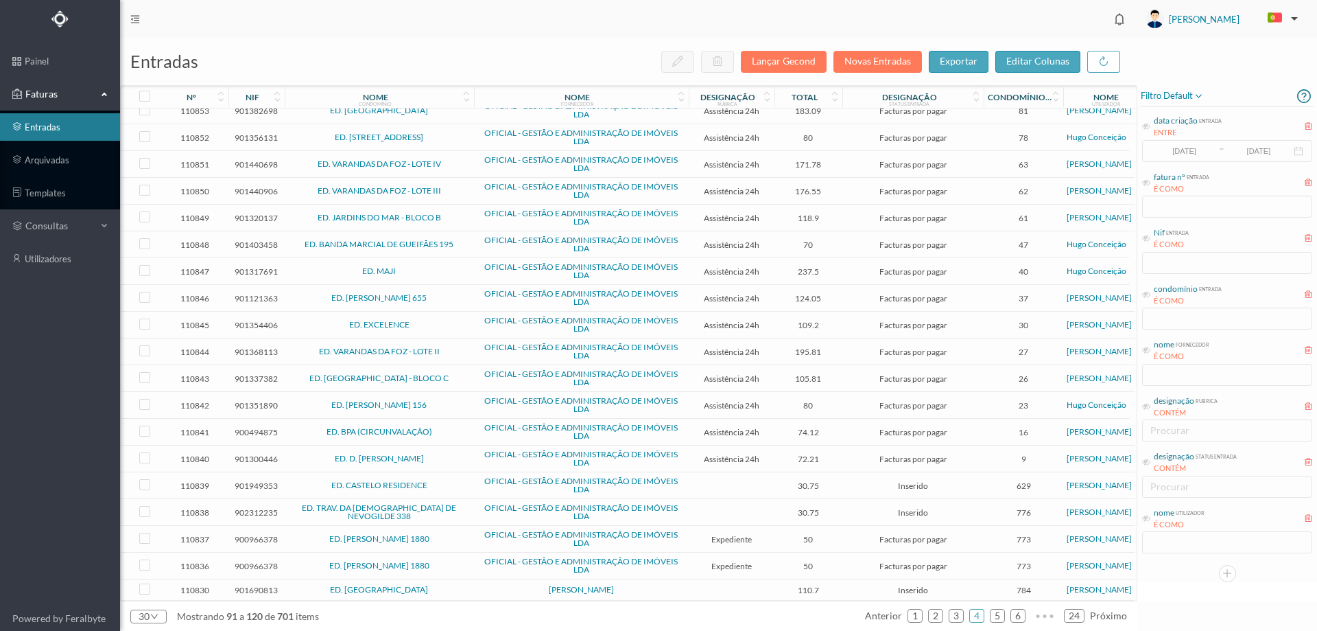
click at [476, 585] on td "[PERSON_NAME]" at bounding box center [581, 589] width 215 height 21
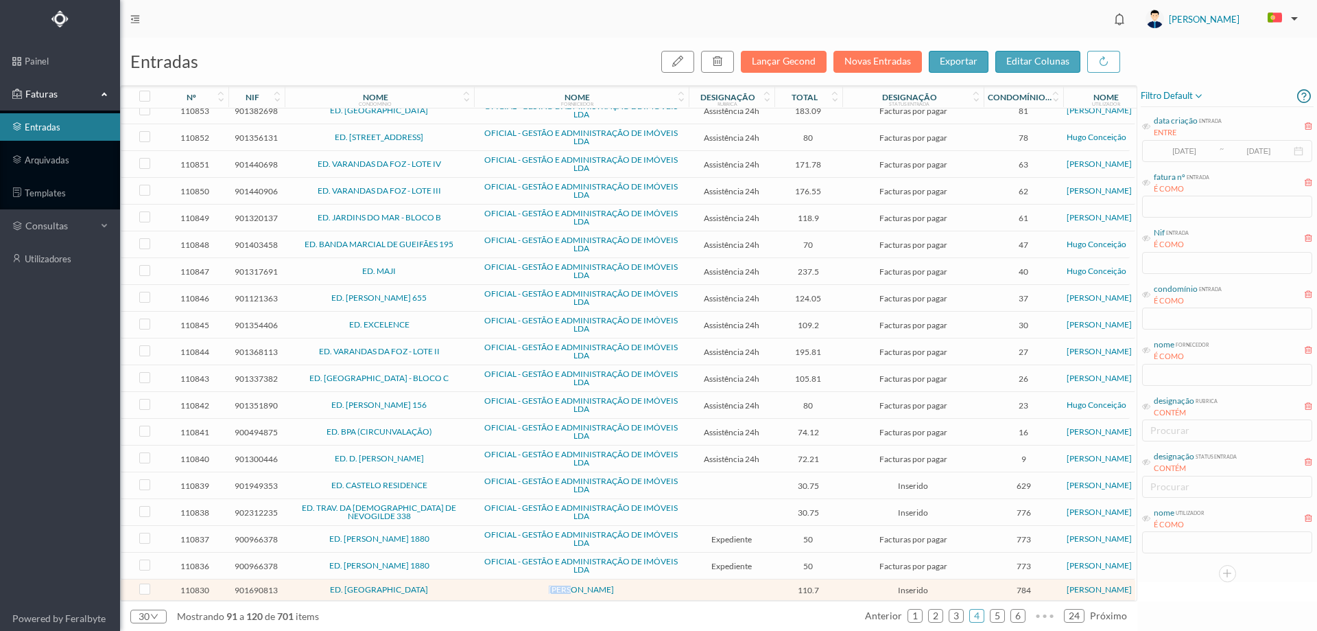
click at [476, 585] on td "[PERSON_NAME]" at bounding box center [581, 589] width 215 height 21
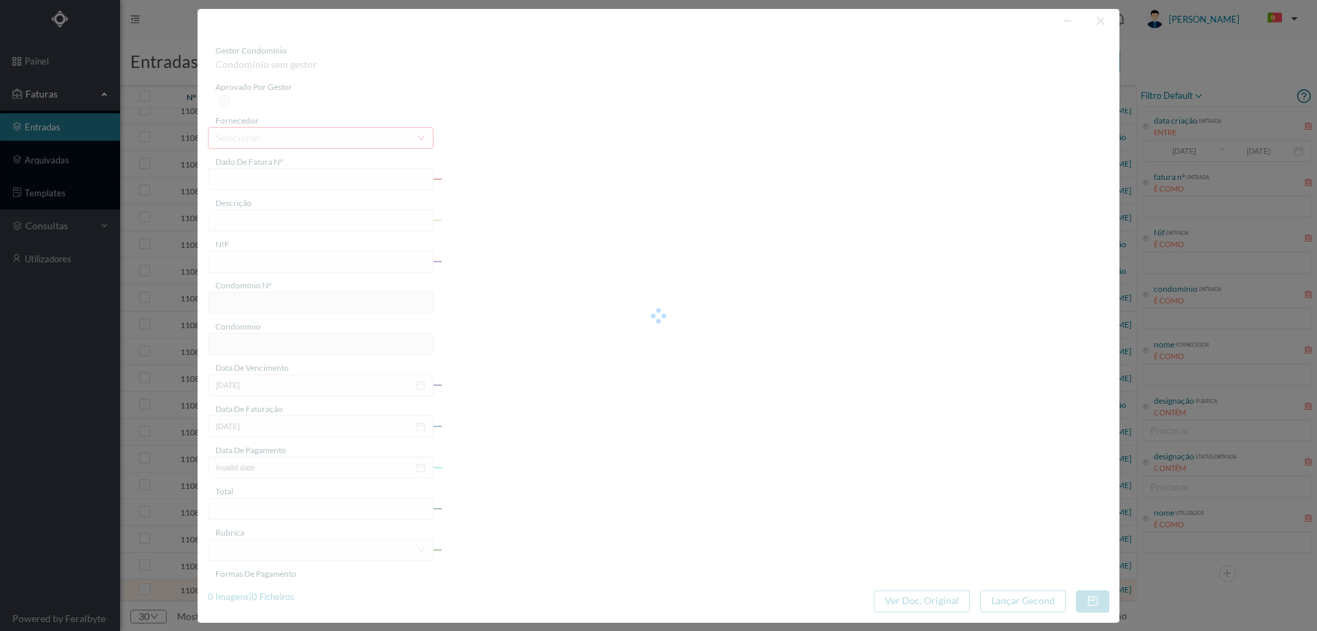
type input "FR ATSIRE01FR/165"
type input "901690813"
type input "Invalid date"
type input "[DATE]"
type input "110.70"
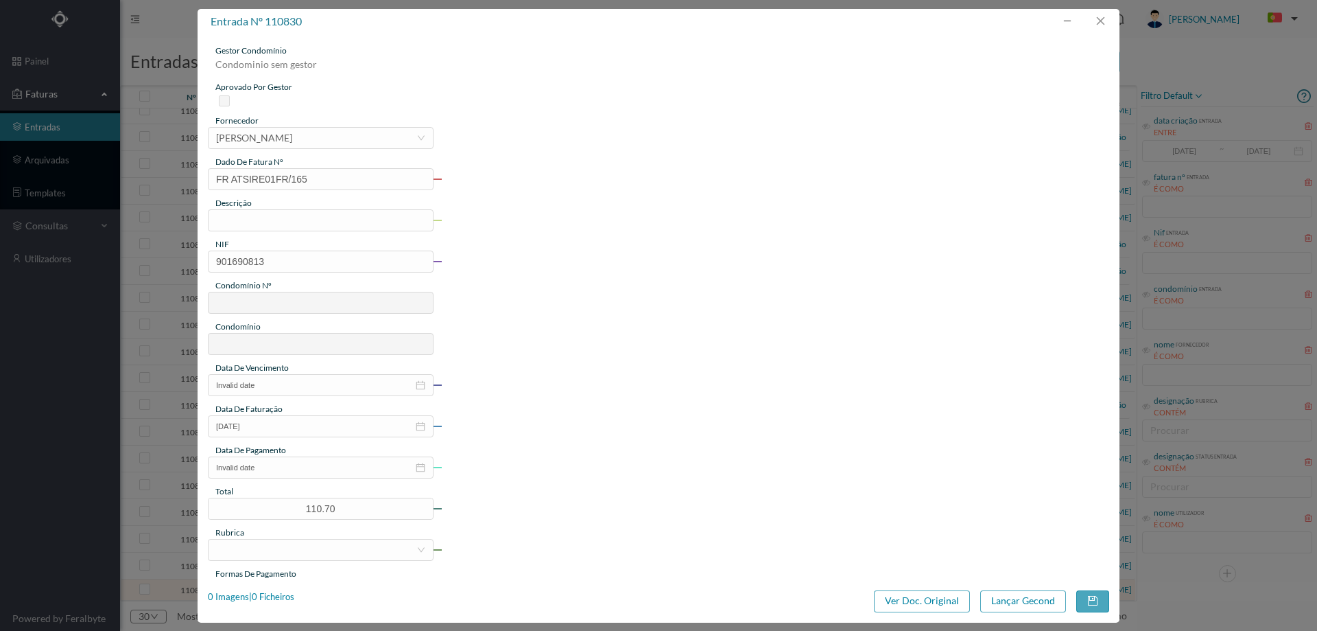
type input "784"
type input "ED. [GEOGRAPHIC_DATA]"
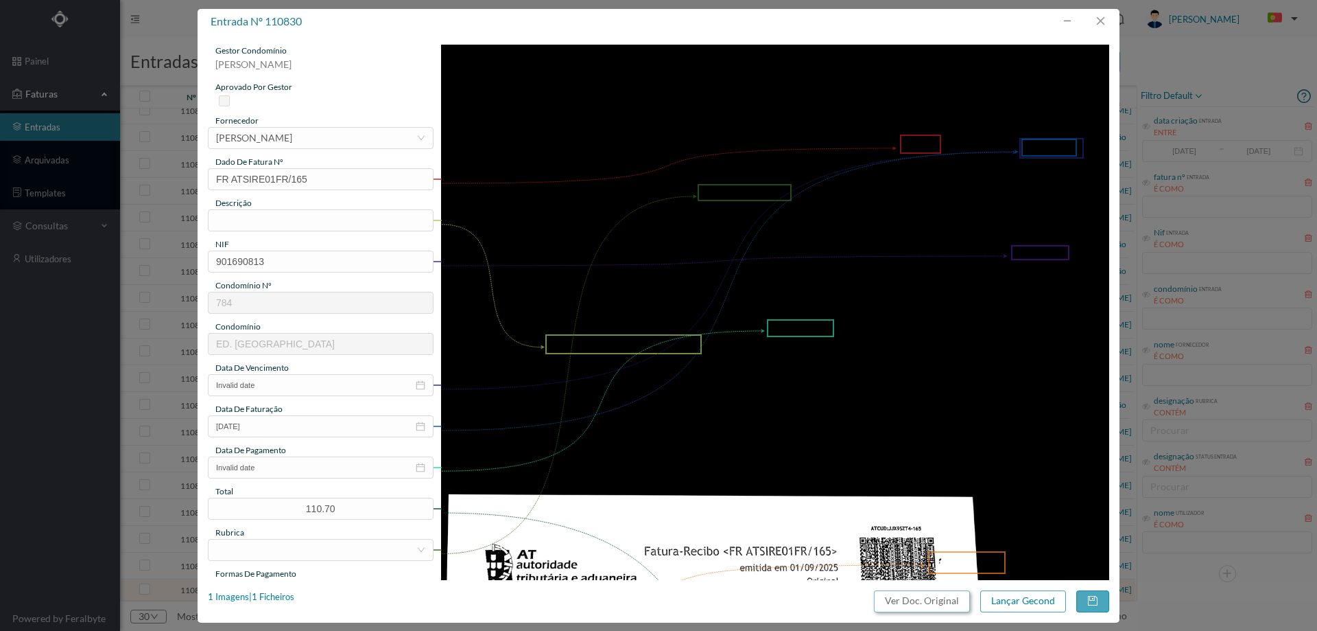
click at [946, 604] on button "Ver Doc. Original" at bounding box center [922, 601] width 96 height 22
click at [292, 140] on div "[PERSON_NAME]" at bounding box center [254, 138] width 76 height 21
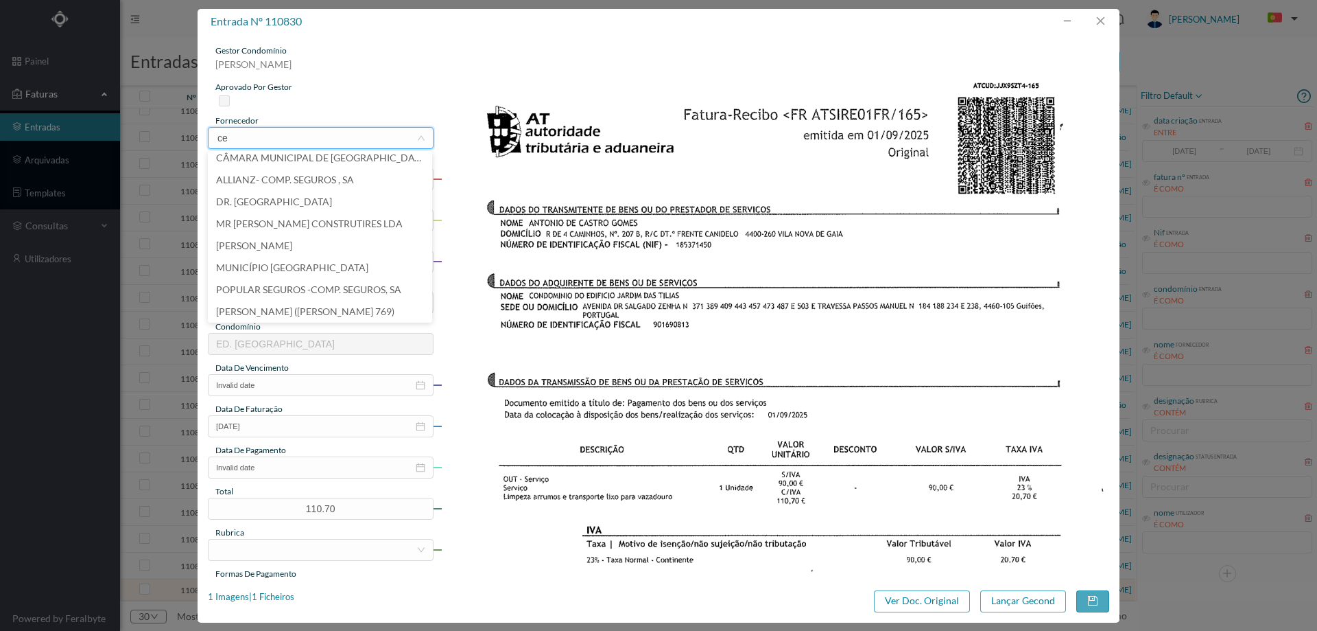
scroll to position [3, 0]
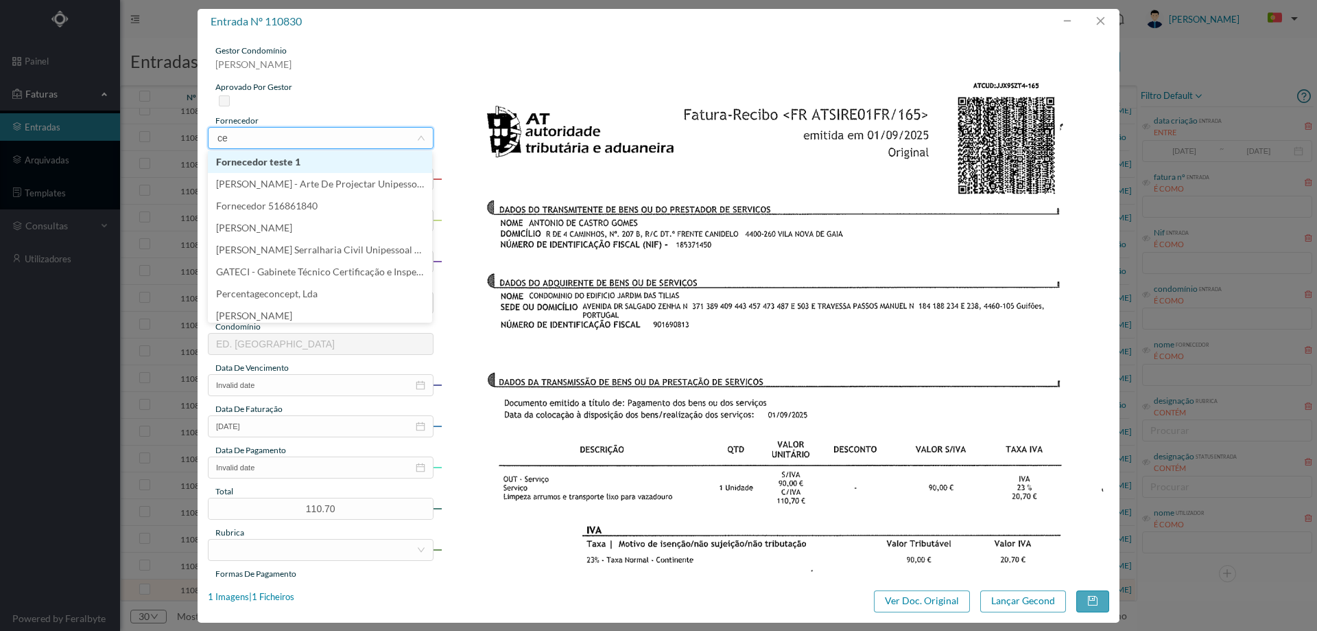
type input "c"
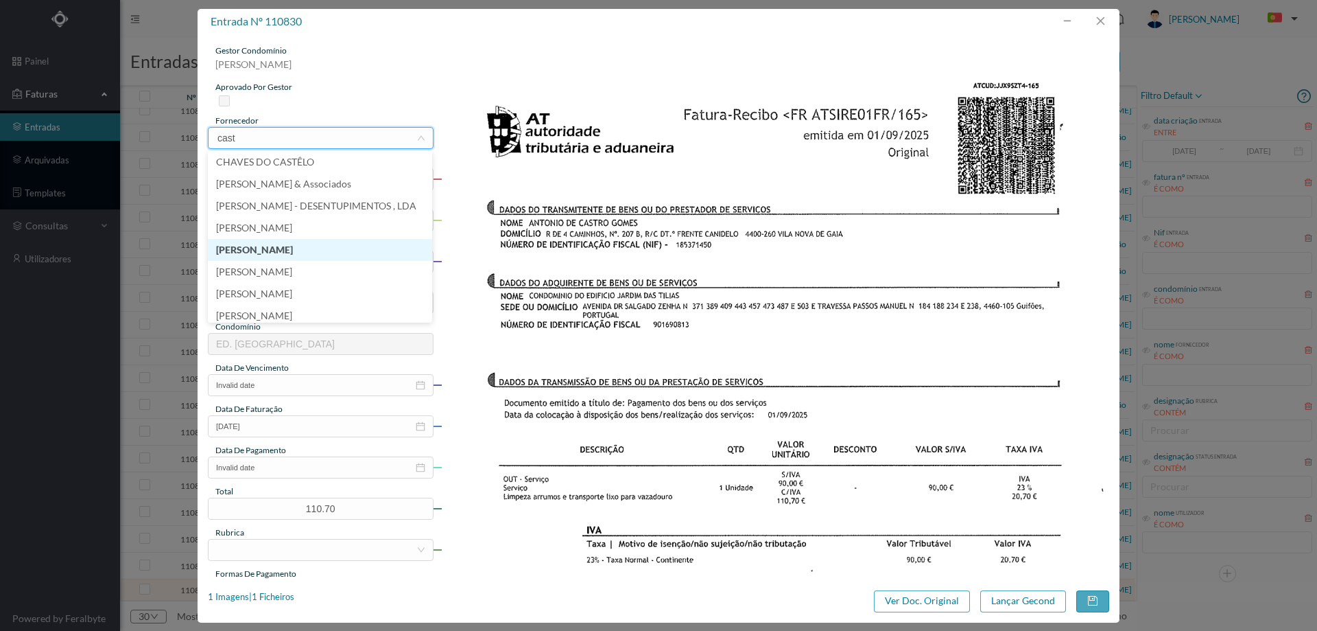
type input "castr"
click at [368, 253] on li "[PERSON_NAME]" at bounding box center [320, 250] width 224 height 22
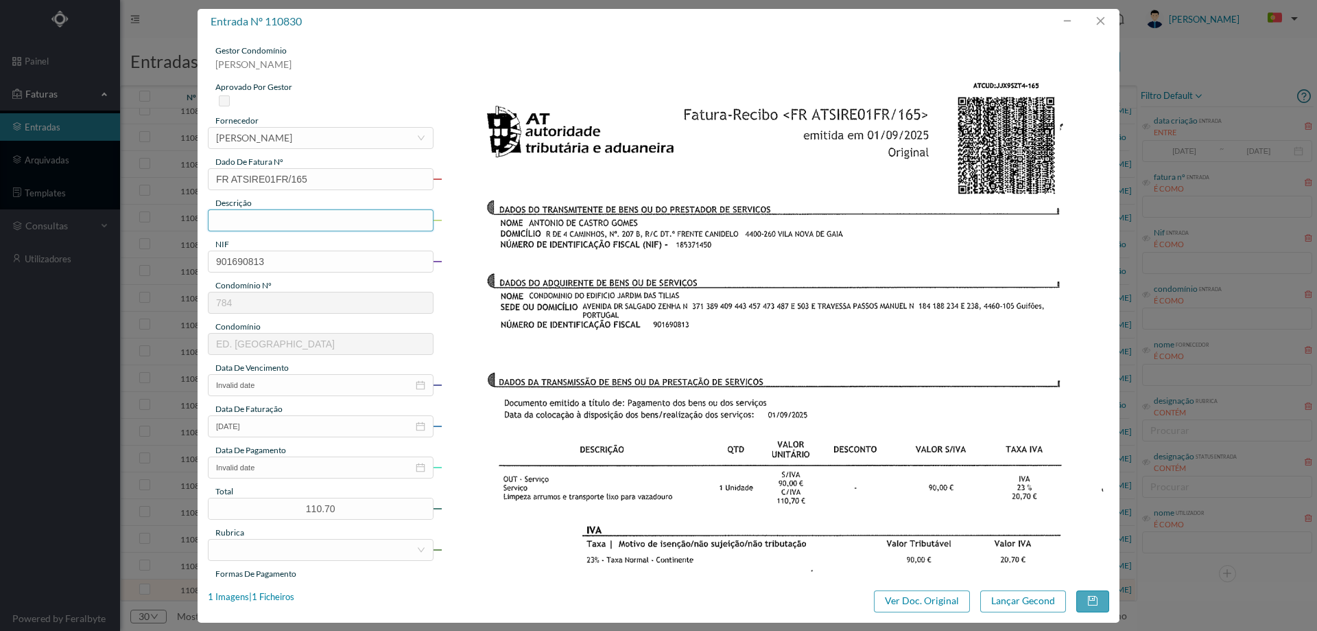
click at [314, 217] on input "text" at bounding box center [321, 220] width 226 height 22
type input "Limpeza de arrumos e transporte de lixo para vazadouro"
click at [292, 388] on input "Invalid date" at bounding box center [321, 385] width 226 height 22
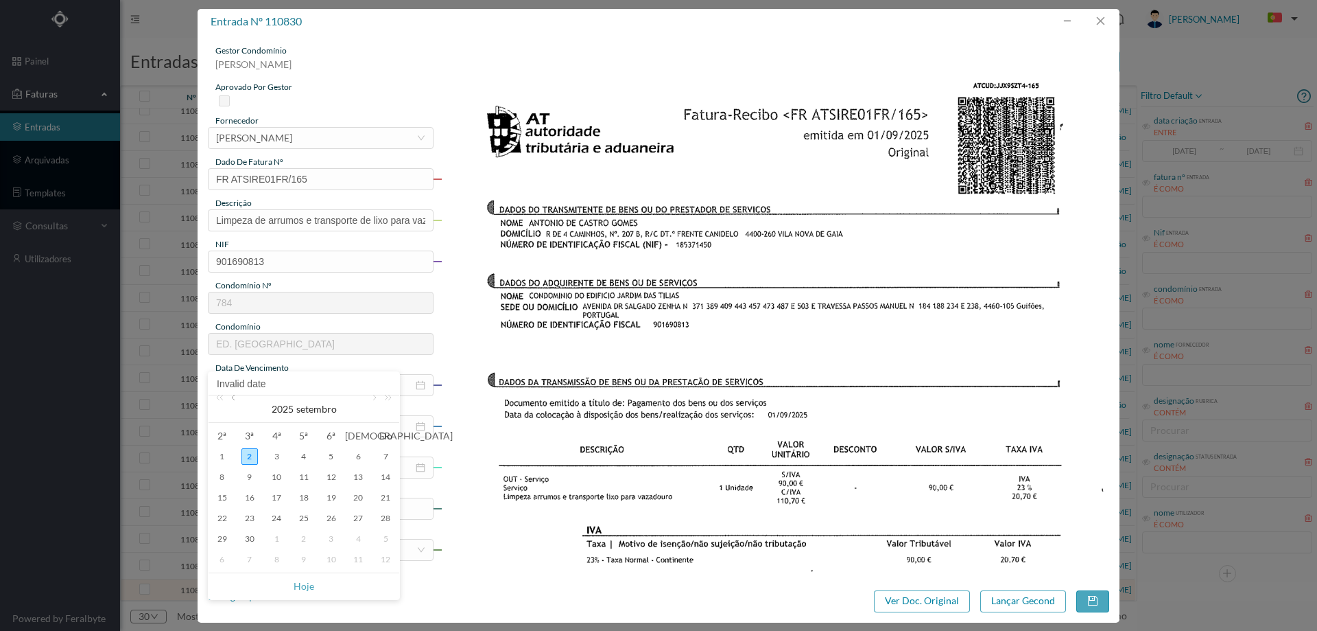
click at [230, 401] on link at bounding box center [234, 408] width 12 height 27
click at [248, 496] on div "12" at bounding box center [250, 497] width 16 height 16
type input "12-08-2025"
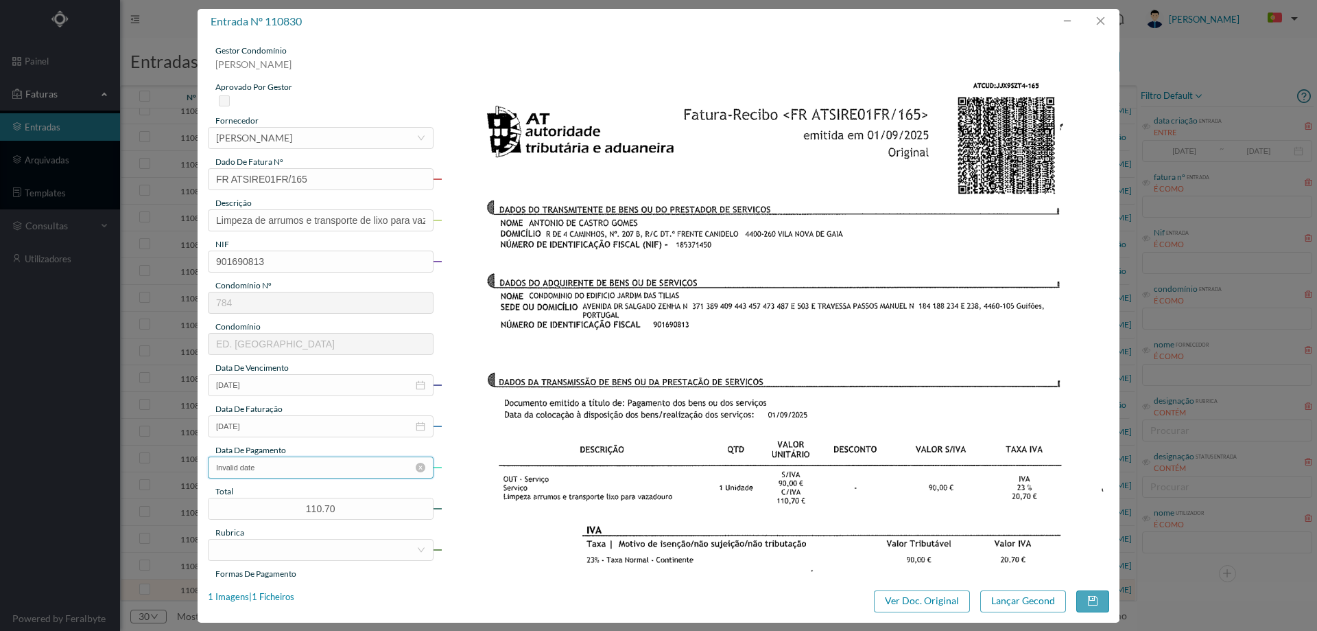
click at [271, 467] on input "Invalid date" at bounding box center [321, 467] width 226 height 22
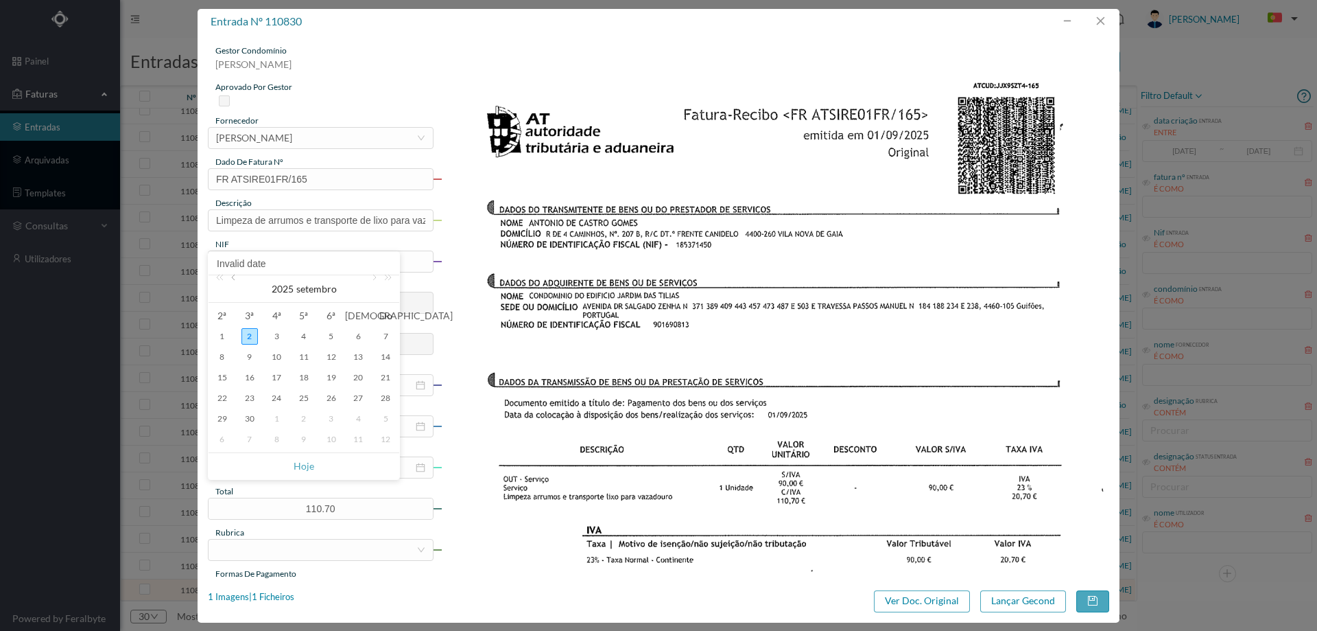
click at [237, 292] on link at bounding box center [234, 288] width 12 height 27
click at [250, 378] on div "12" at bounding box center [250, 377] width 16 height 16
type input "12-08-2025"
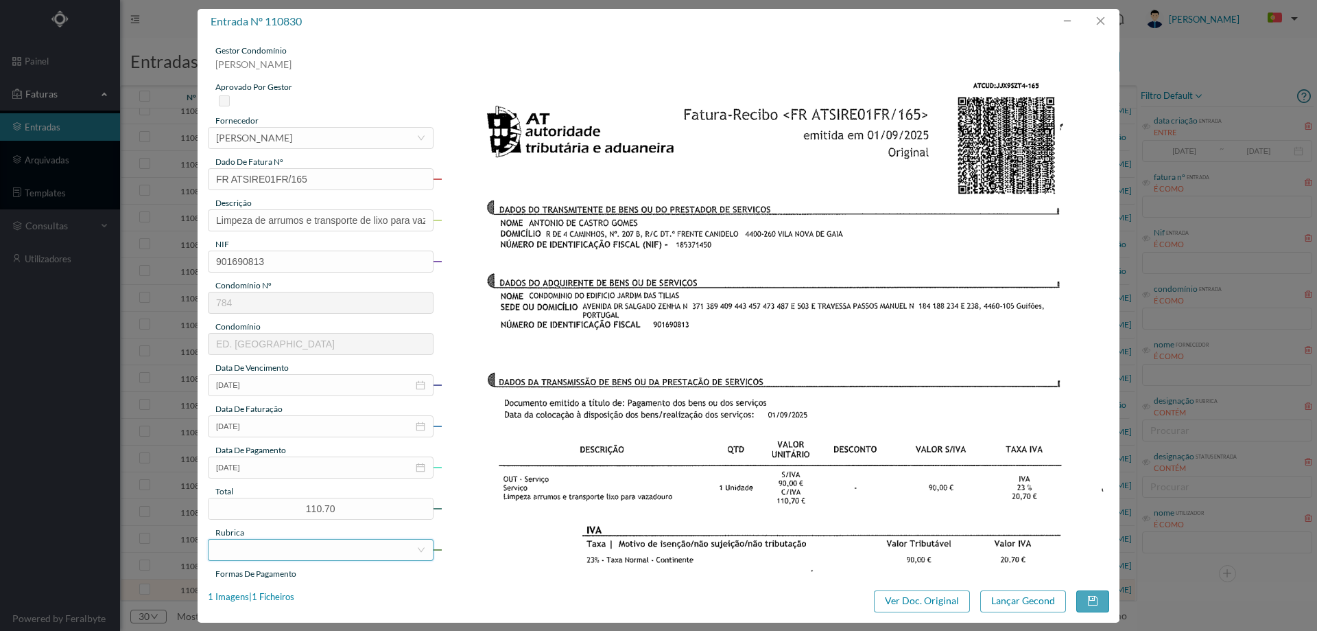
click at [308, 550] on div at bounding box center [316, 549] width 200 height 21
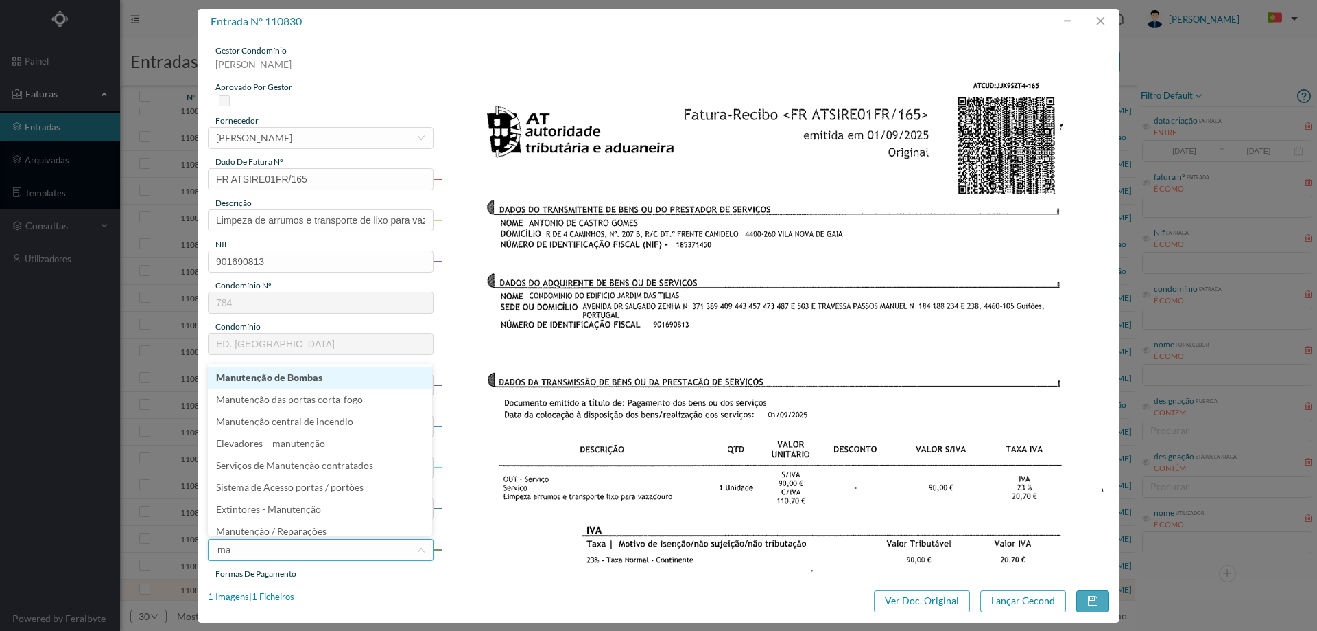
type input "man"
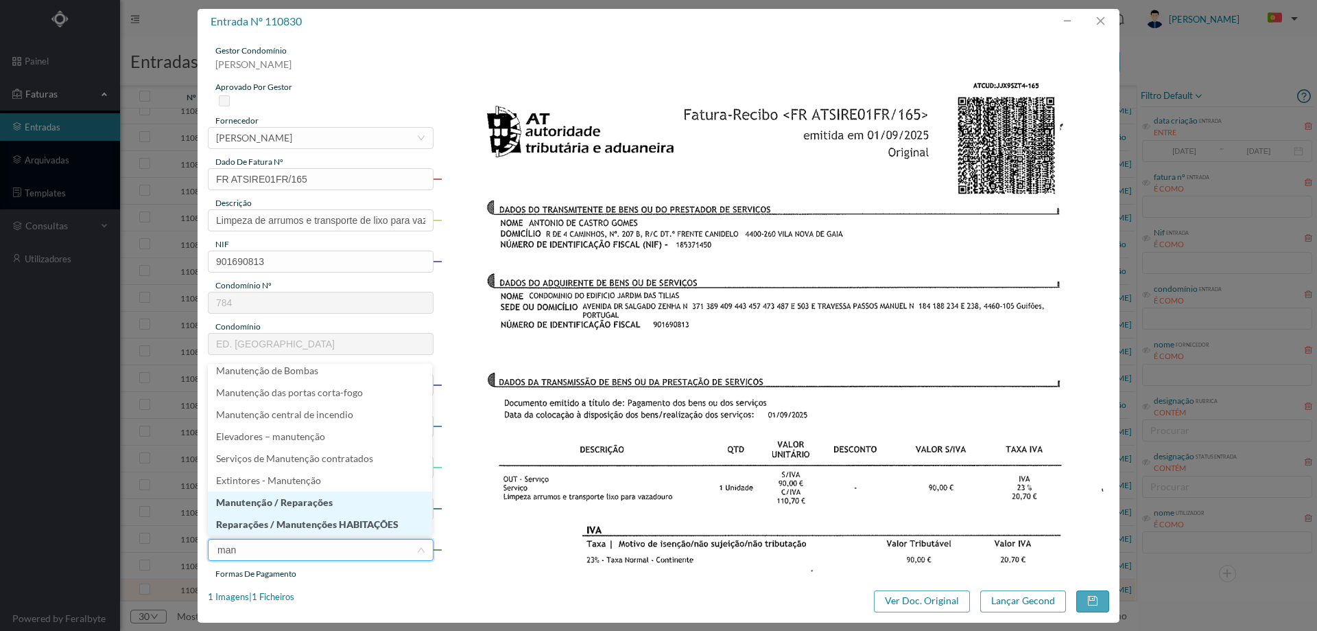
click at [307, 500] on li "Manutenção / Reparações" at bounding box center [320, 502] width 224 height 22
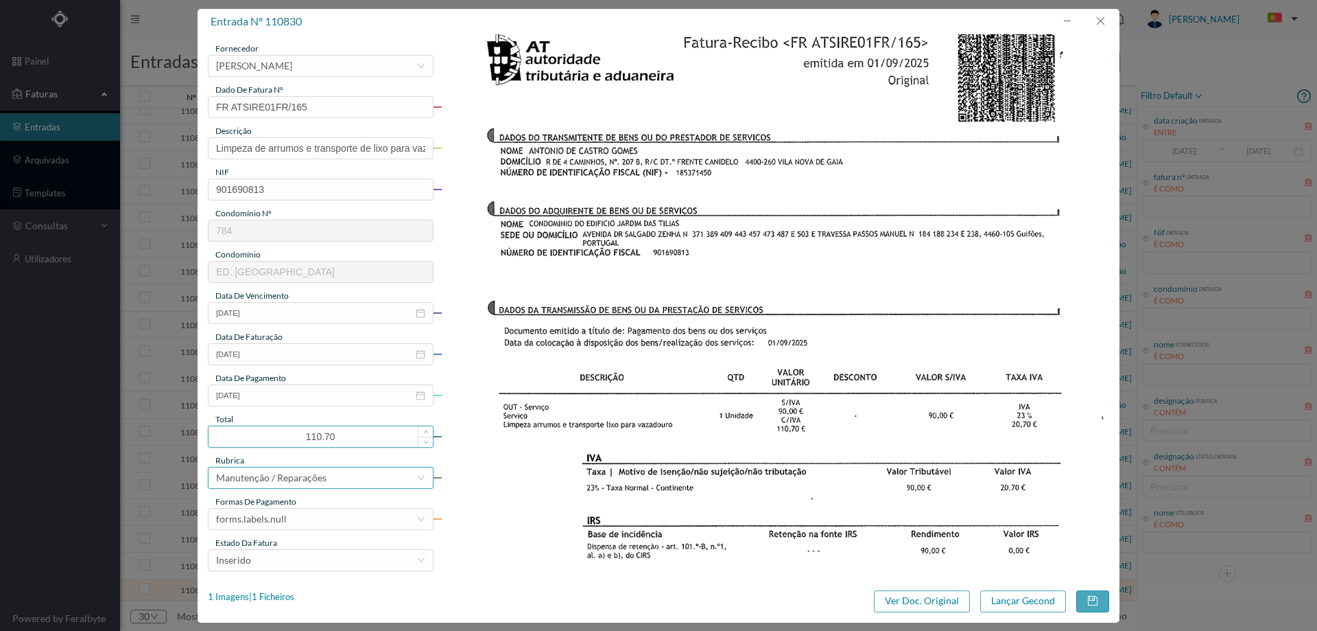
scroll to position [206, 0]
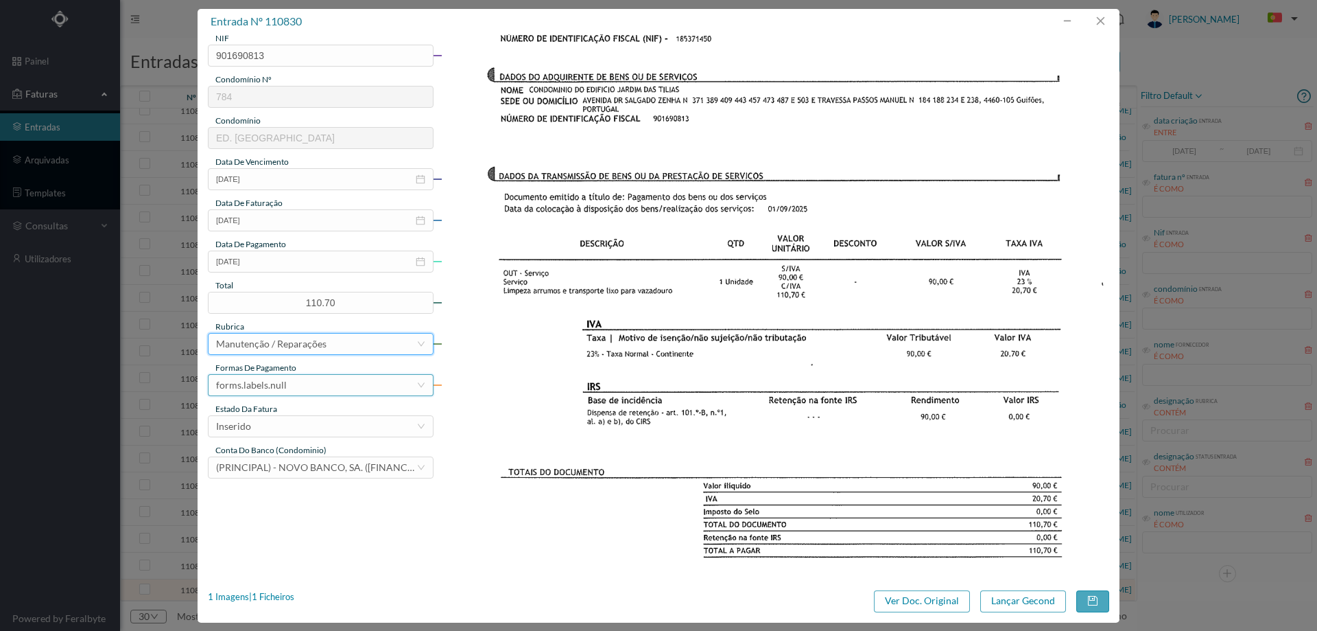
click at [288, 387] on div "forms.labels.null" at bounding box center [316, 385] width 200 height 21
click at [305, 451] on li "transferência bancária" at bounding box center [320, 456] width 224 height 22
click at [296, 422] on div "Inserido" at bounding box center [316, 426] width 200 height 21
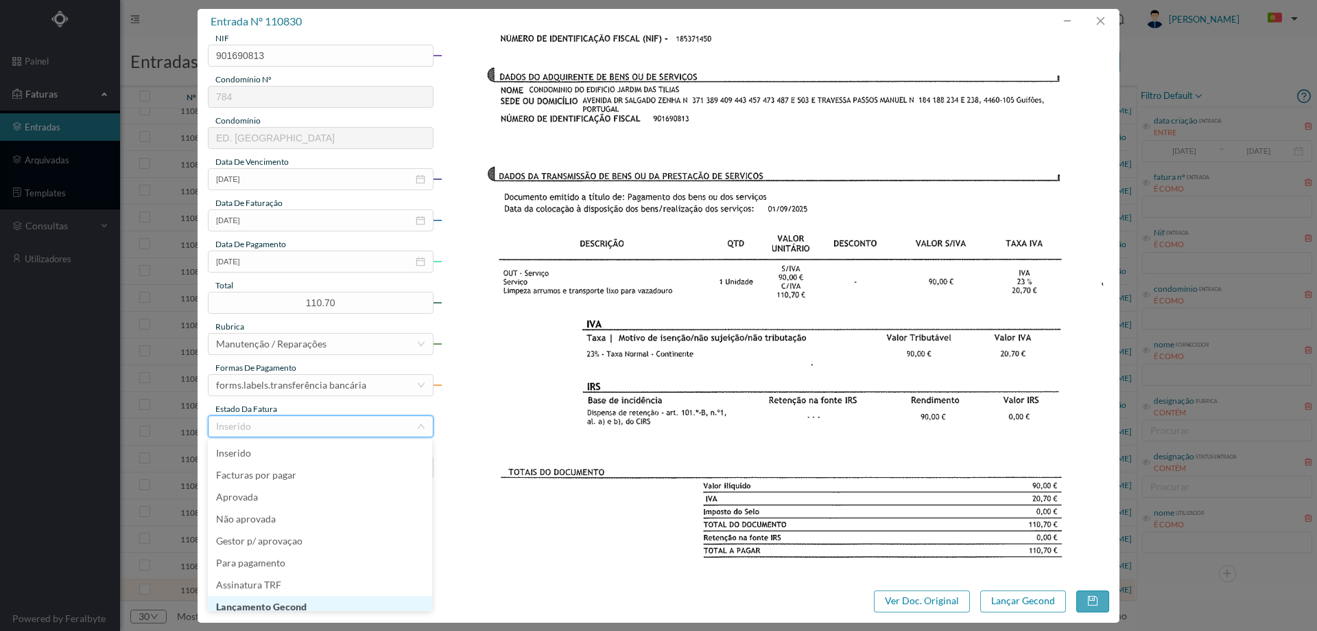
scroll to position [7, 0]
click at [298, 604] on li "Lançamento Gecond" at bounding box center [320, 600] width 224 height 22
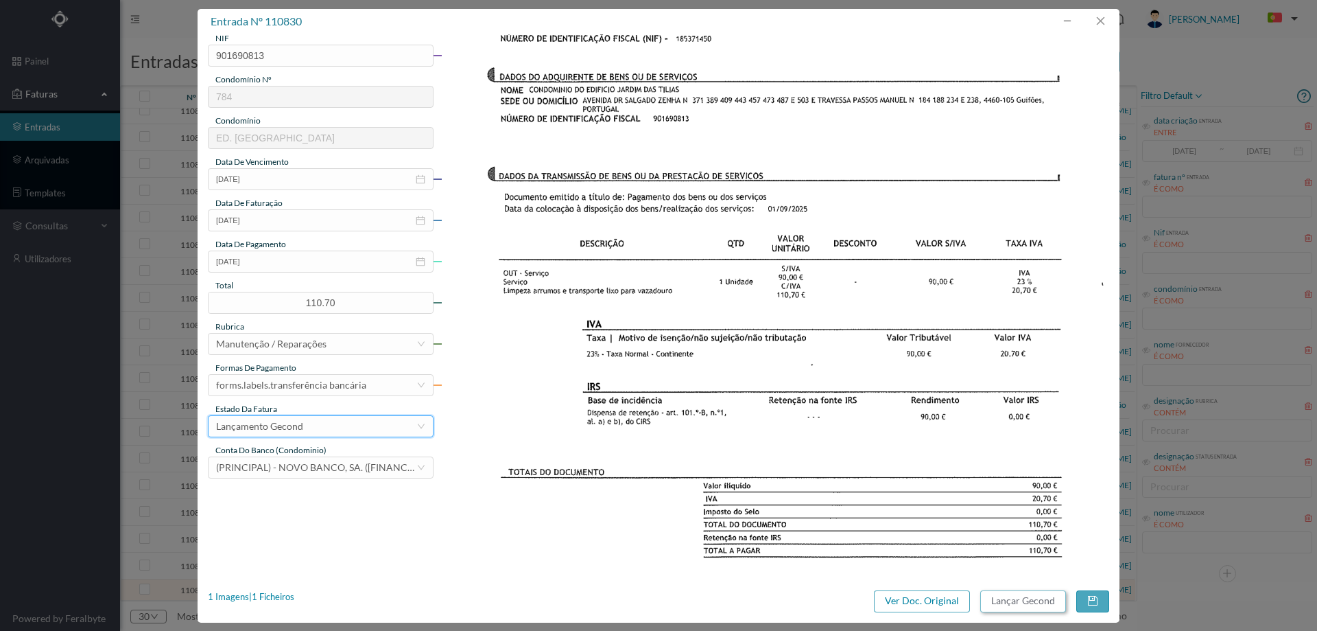
click at [1011, 600] on button "Lançar Gecond" at bounding box center [1024, 601] width 86 height 22
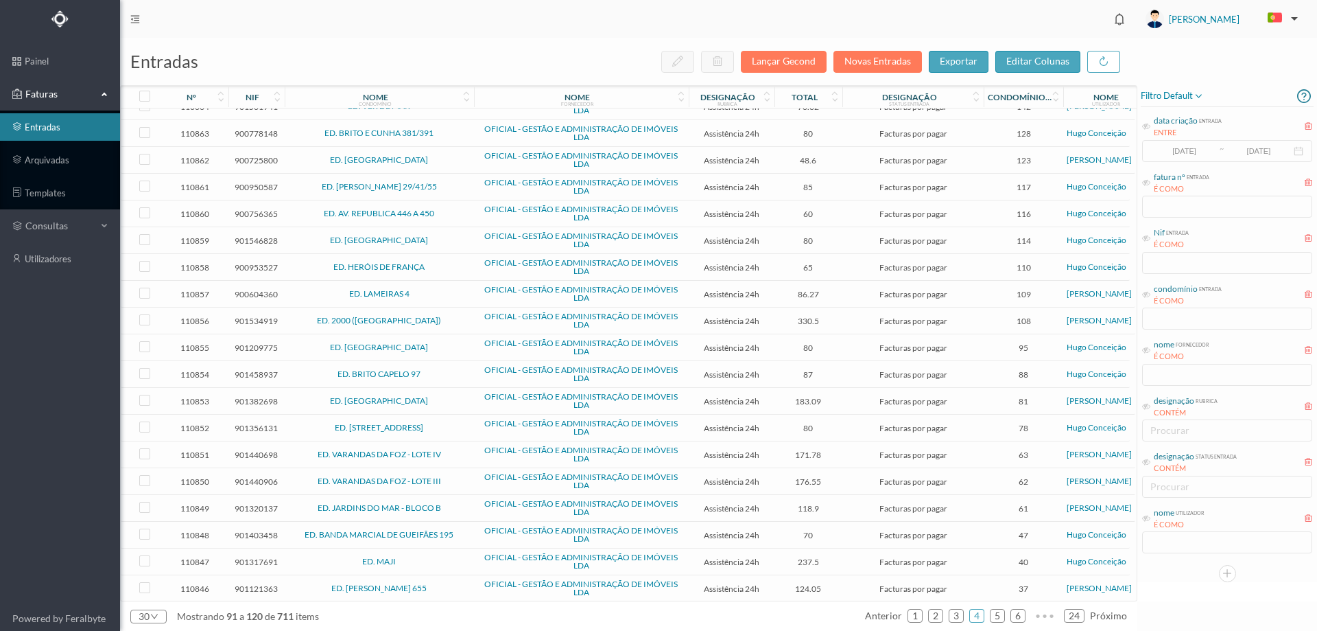
scroll to position [315, 0]
click at [1002, 613] on link "5" at bounding box center [998, 615] width 14 height 21
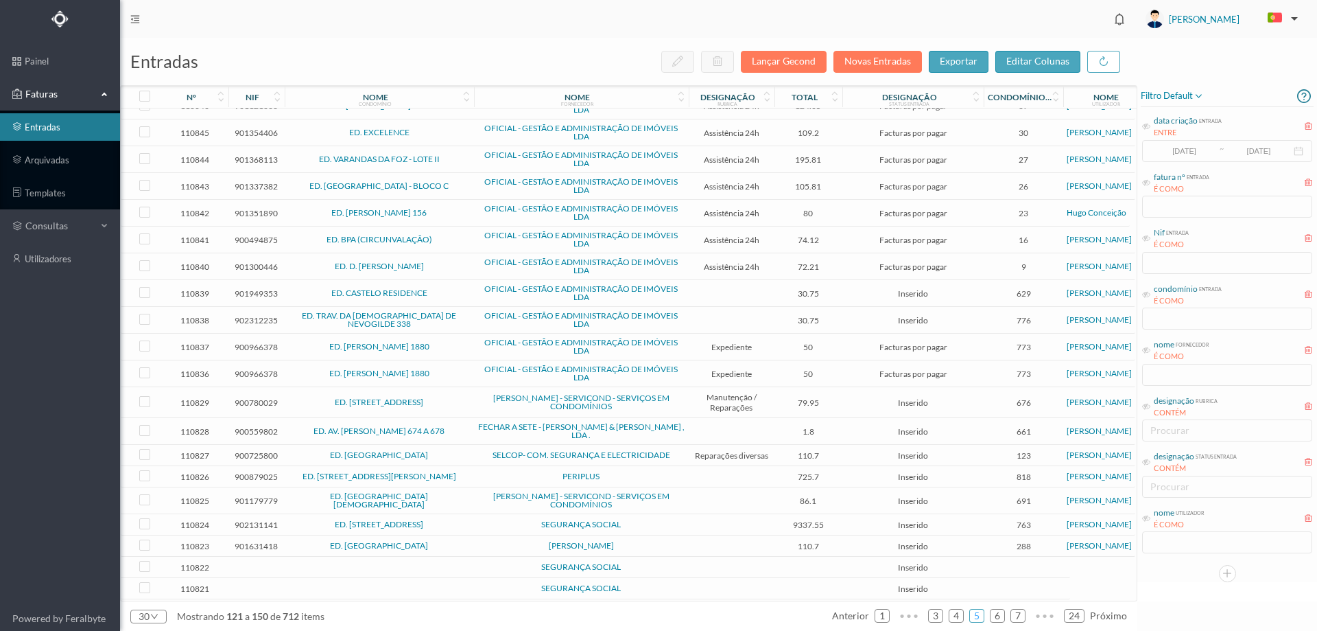
scroll to position [0, 0]
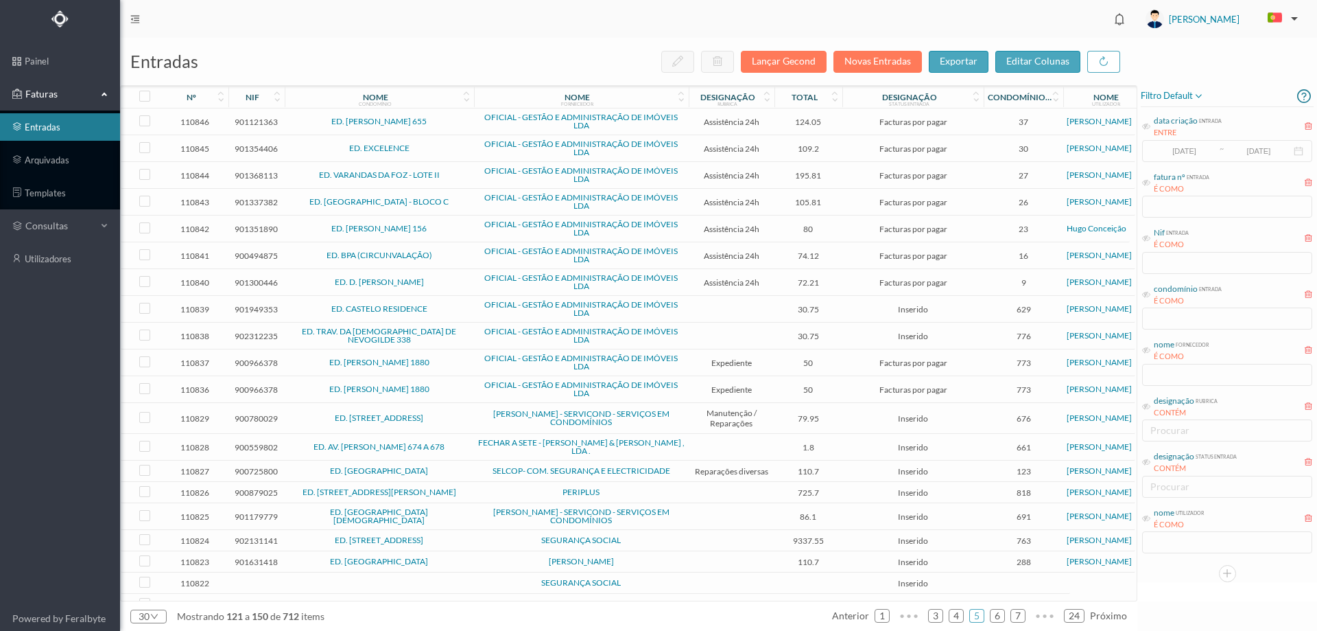
click at [457, 418] on span "ED. [STREET_ADDRESS]" at bounding box center [379, 418] width 183 height 8
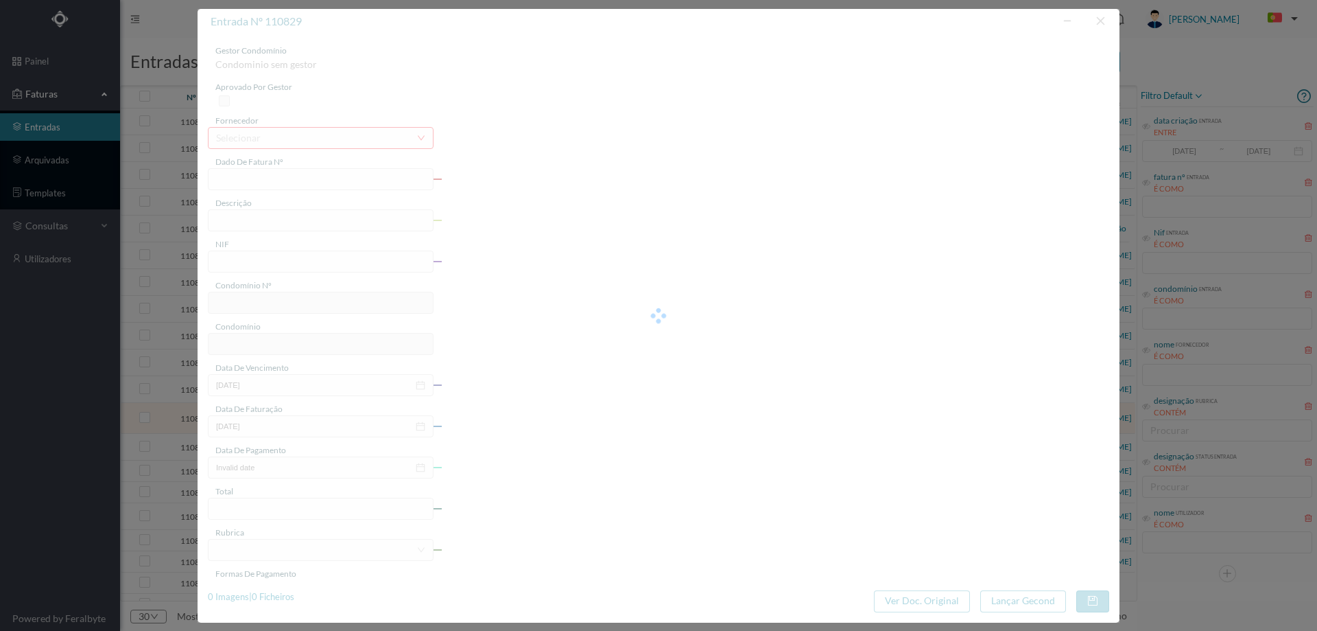
type input "FT FR.2025/2725"
type input "900780029"
type input "2025-07-24"
type input "79.95"
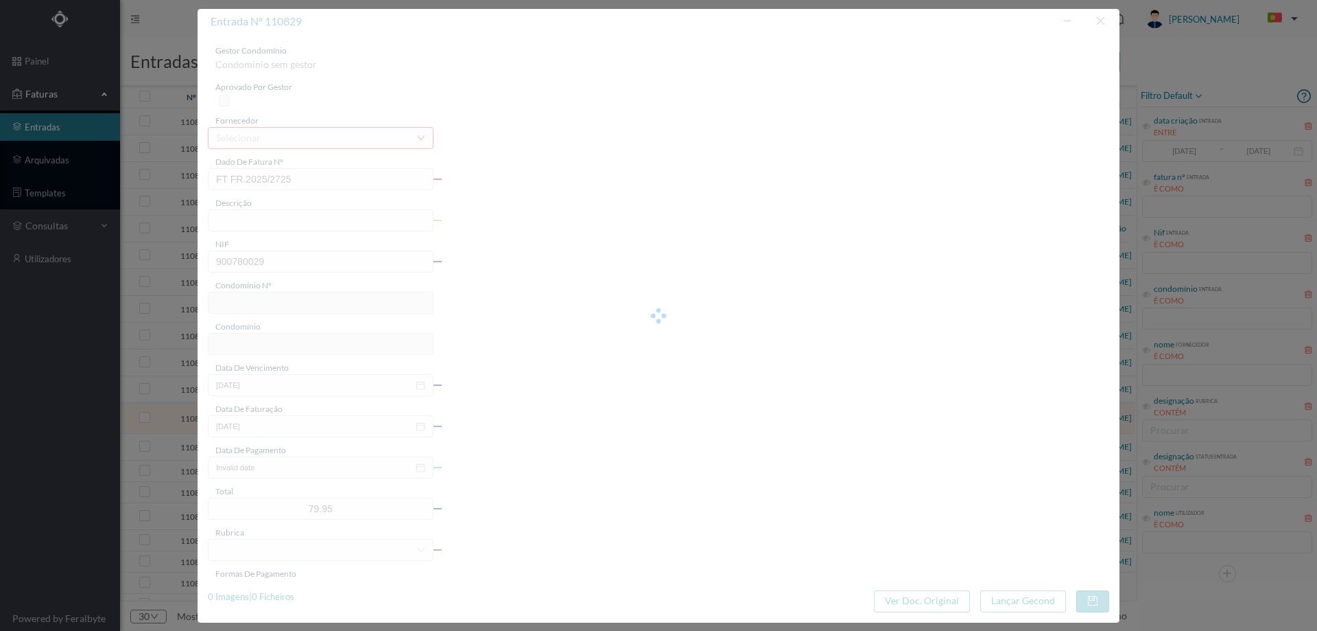
type input "676"
type input "ED. [STREET_ADDRESS]"
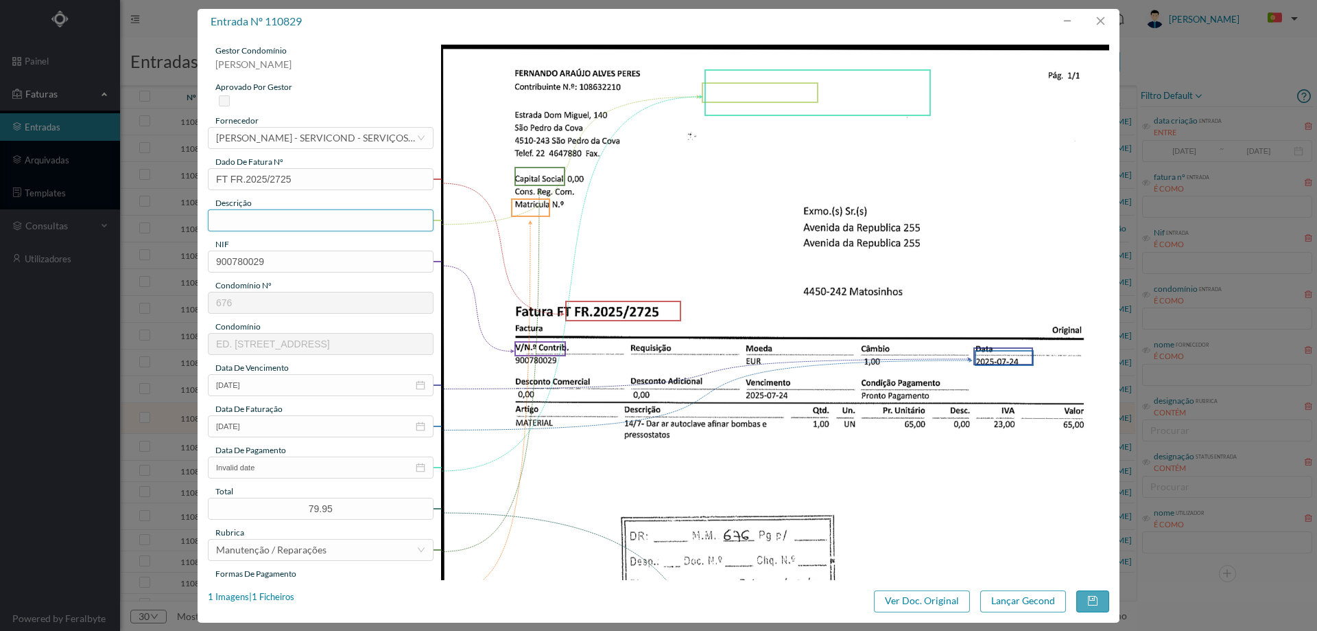
click at [273, 215] on input "text" at bounding box center [321, 220] width 226 height 22
type input "d"
type input "Dar ar ao autoclave, afinar pressostatos"
click at [289, 478] on div "gestor condomínio Joana Laroca aprovado por gestor fornecedor selecionar FERNAN…" at bounding box center [321, 364] width 226 height 639
click at [287, 471] on input "Invalid date" at bounding box center [321, 467] width 226 height 22
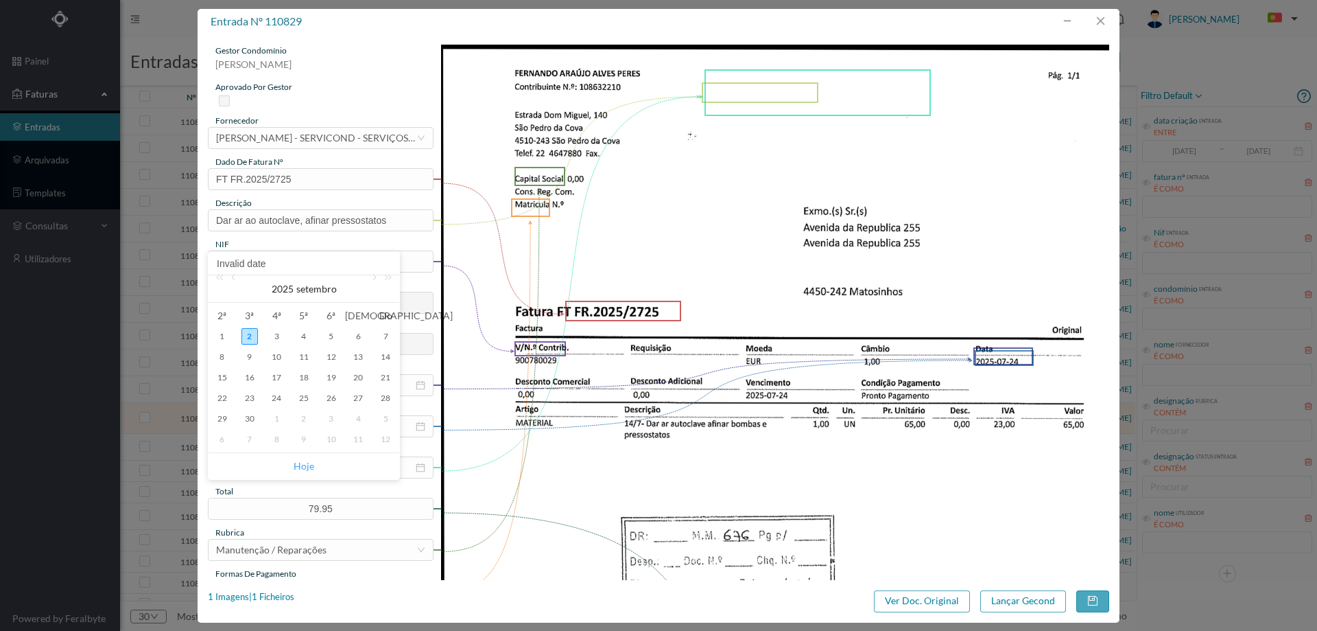
click at [305, 462] on link "Hoje" at bounding box center [304, 466] width 21 height 26
type input "[DATE]"
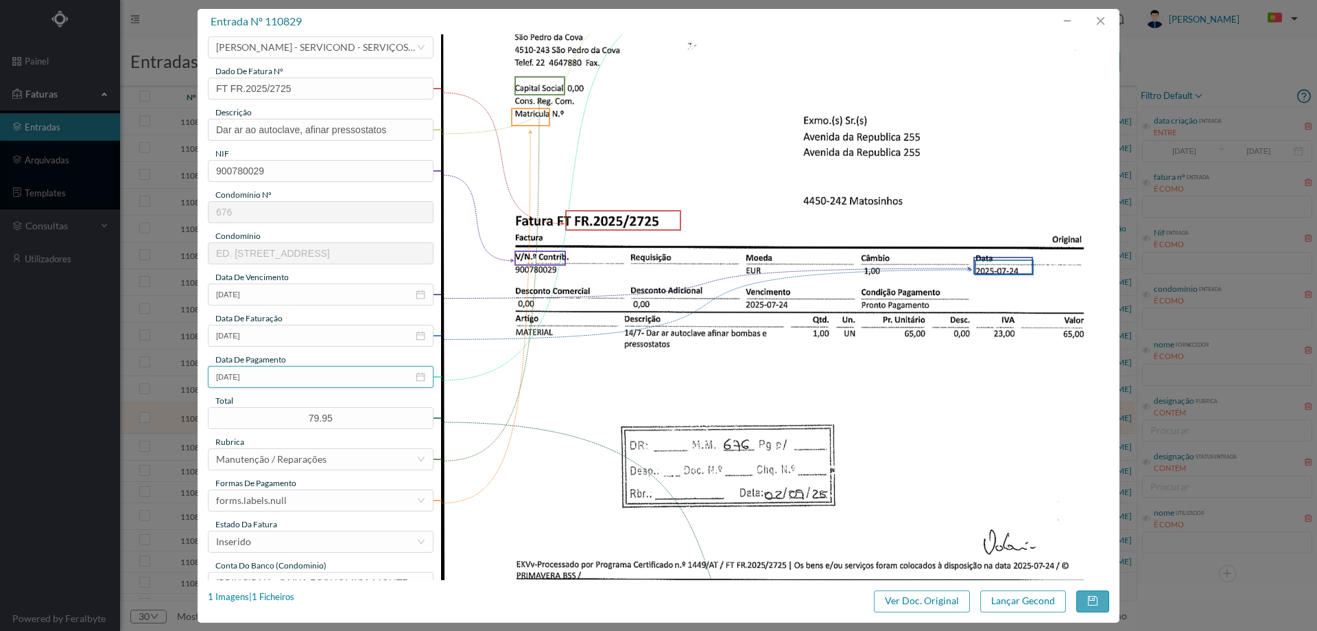
scroll to position [206, 0]
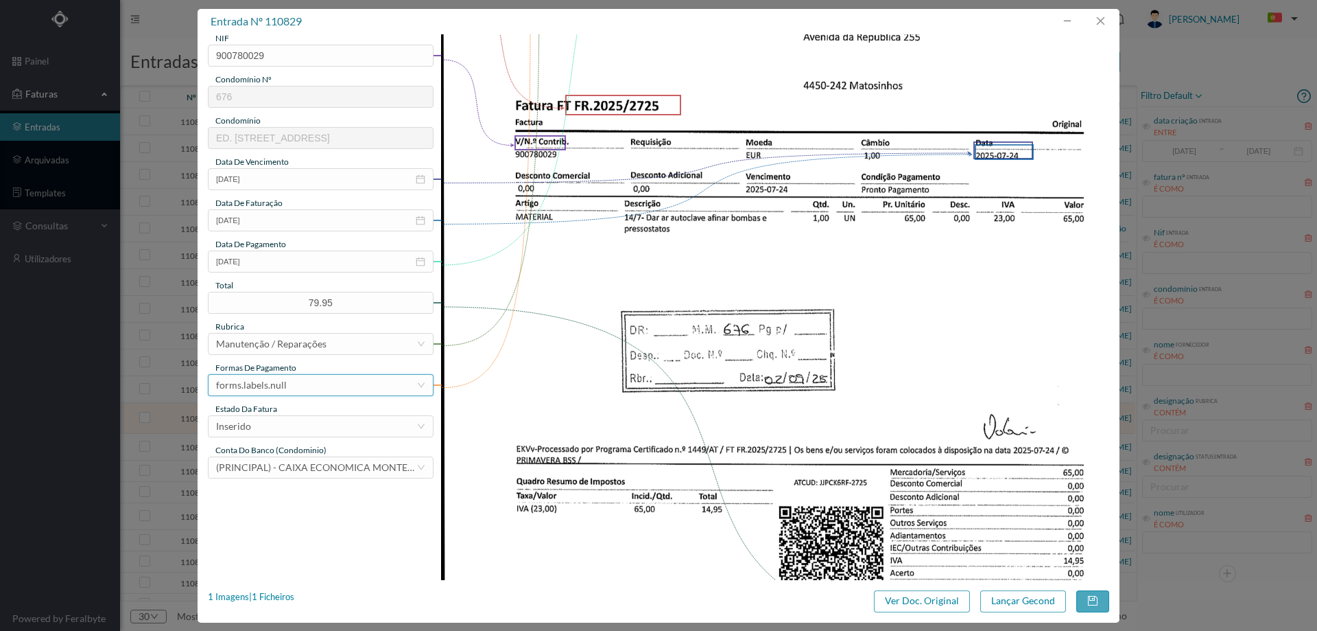
click at [294, 392] on div "forms.labels.null" at bounding box center [316, 385] width 200 height 21
click at [308, 450] on li "transferência bancária" at bounding box center [320, 456] width 224 height 22
click at [308, 422] on div "Inserido" at bounding box center [316, 426] width 200 height 21
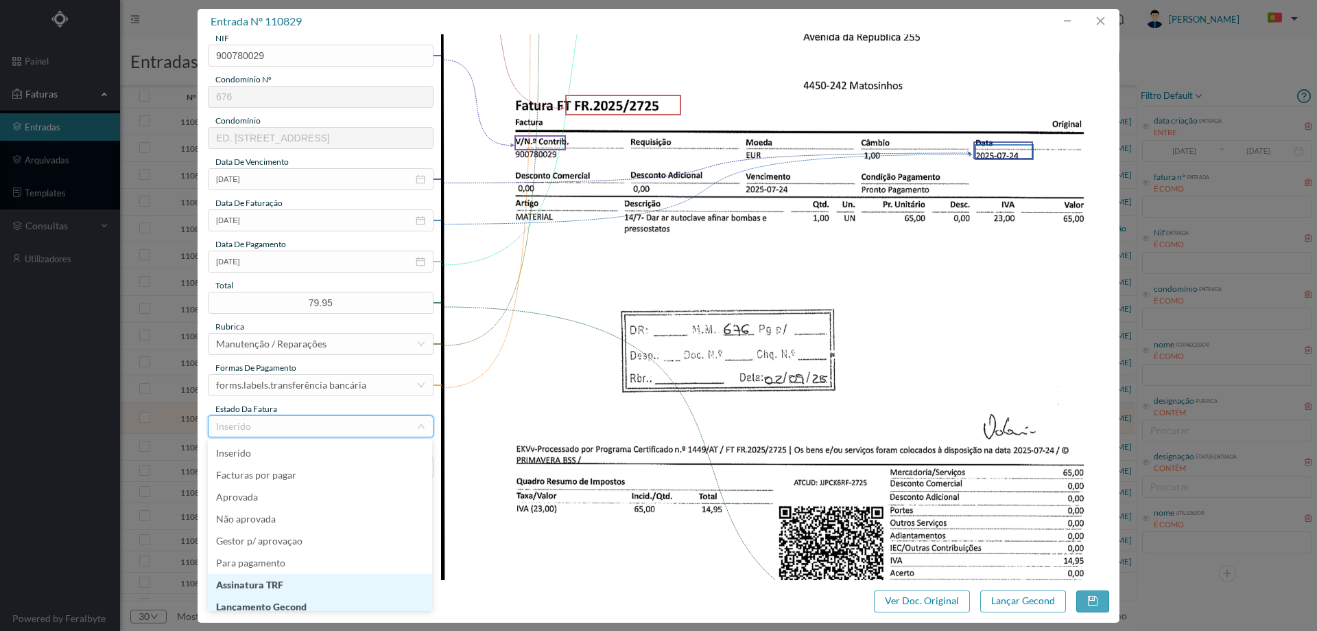
scroll to position [7, 0]
click at [325, 598] on li "Lançamento Gecond" at bounding box center [320, 600] width 224 height 22
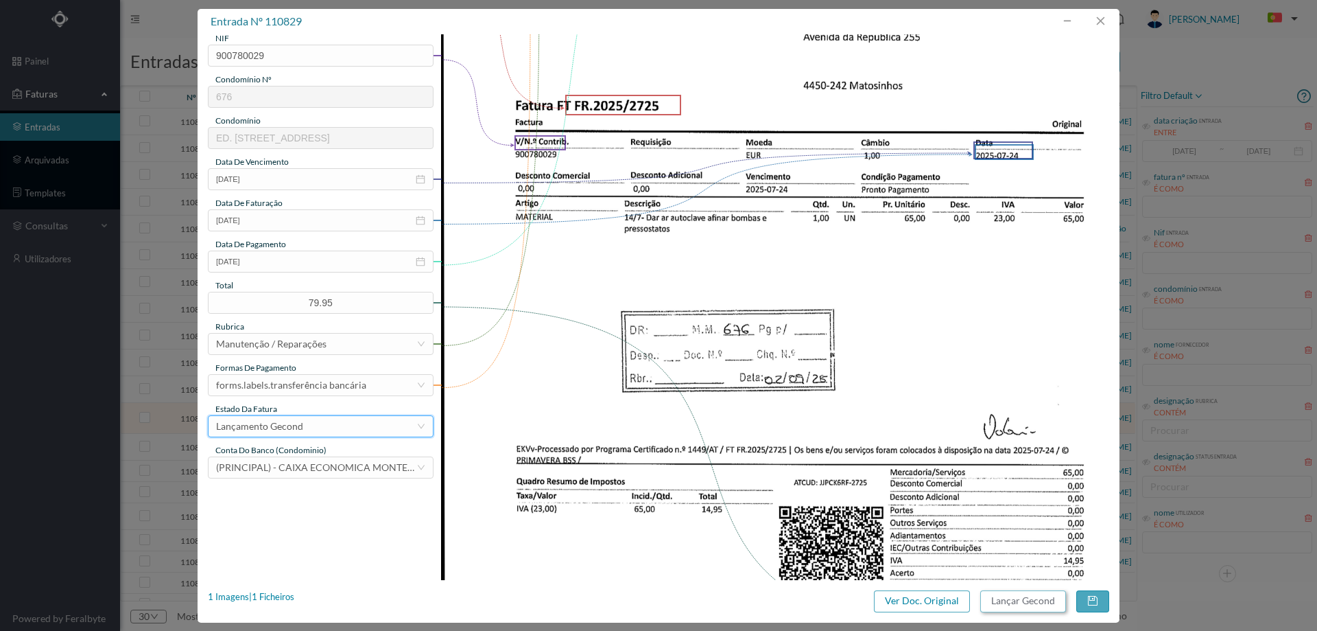
click at [1029, 598] on button "Lançar Gecond" at bounding box center [1024, 601] width 86 height 22
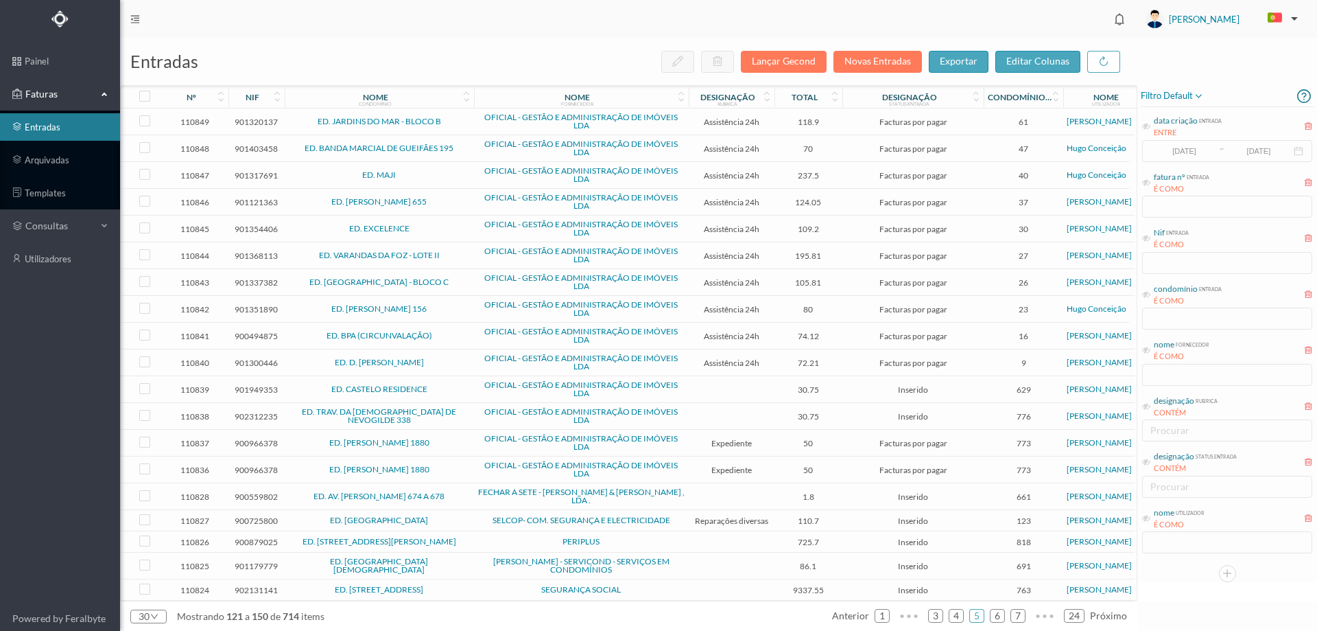
click at [462, 497] on span "ED. AV. [PERSON_NAME] 674 A 678" at bounding box center [379, 496] width 183 height 8
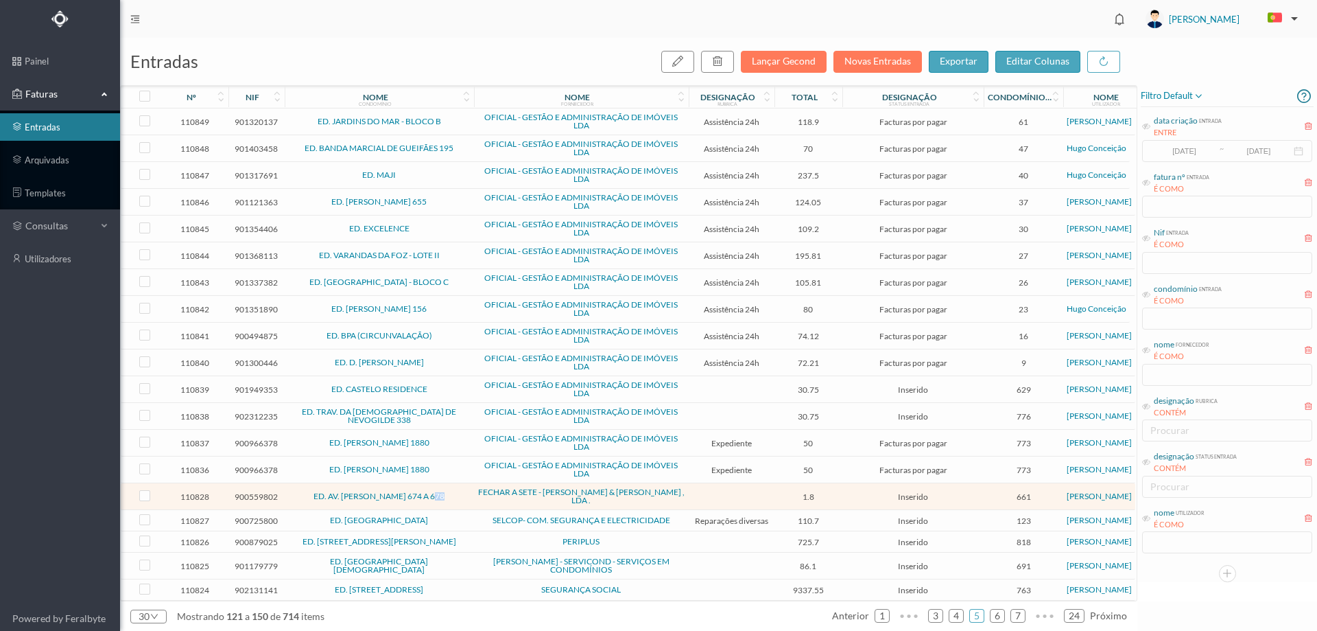
click at [462, 497] on span "ED. AV. [PERSON_NAME] 674 A 678" at bounding box center [379, 496] width 183 height 8
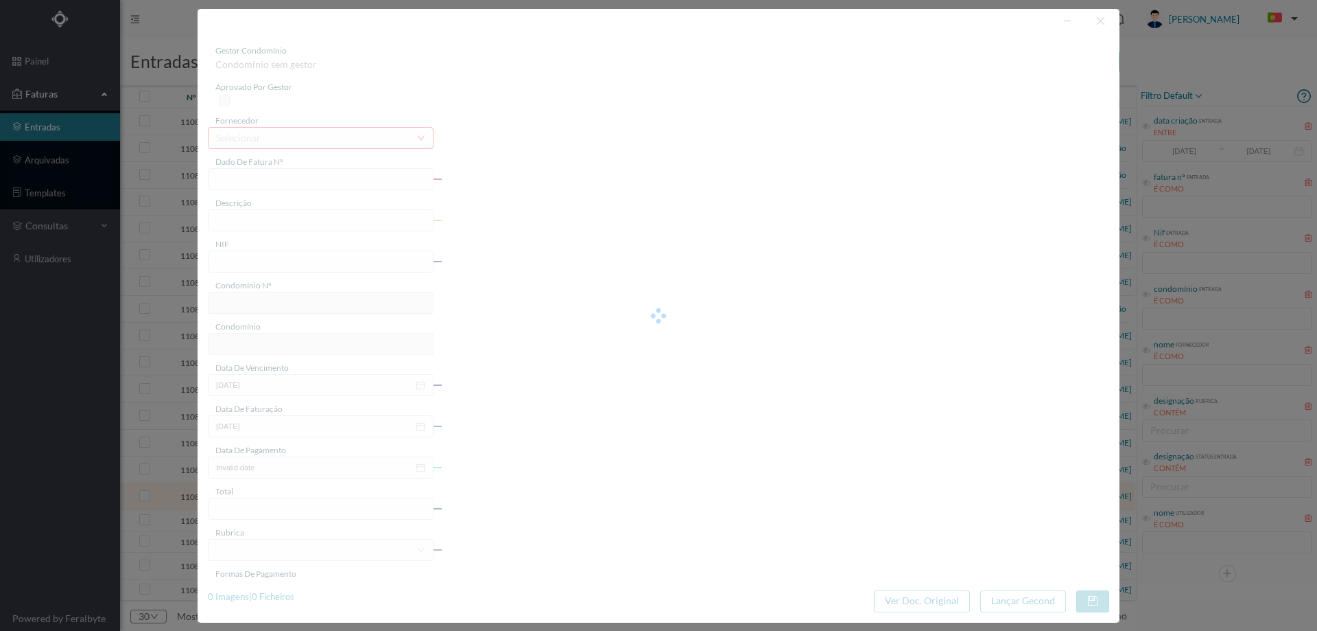
type input "FAC 25/449"
type input "900559802"
type input "2025-08-27"
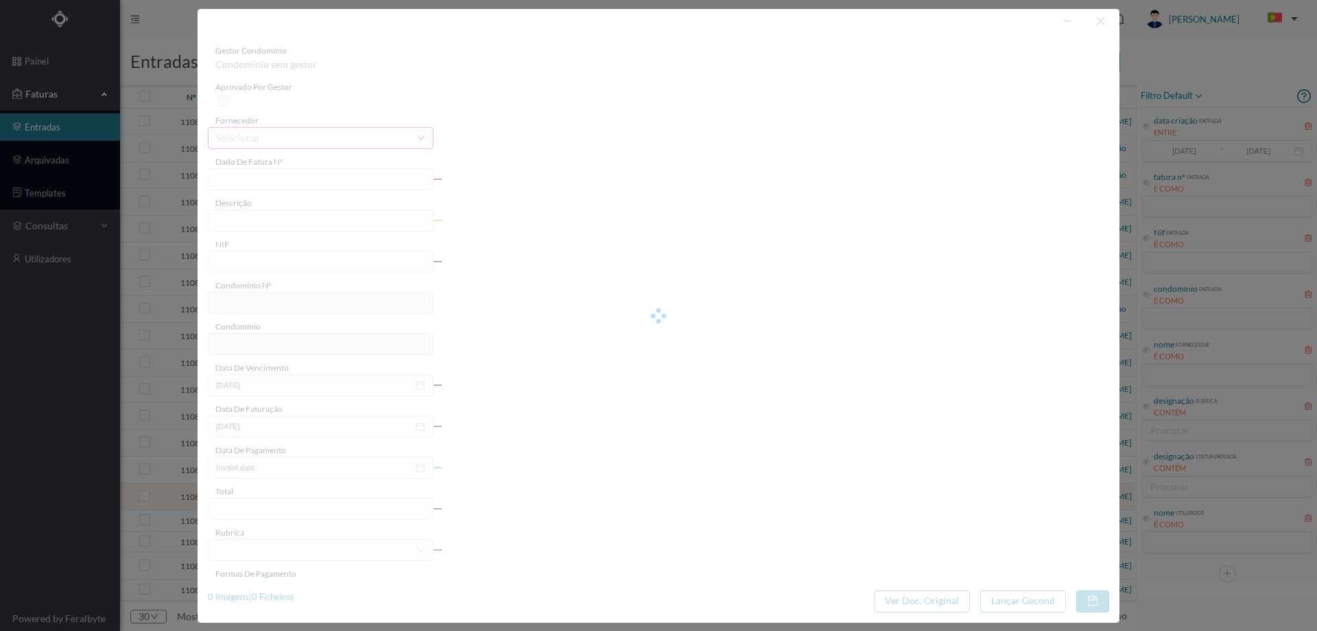
type input "1.80"
type input "661"
type input "ED. AV. [PERSON_NAME] 674 A 678"
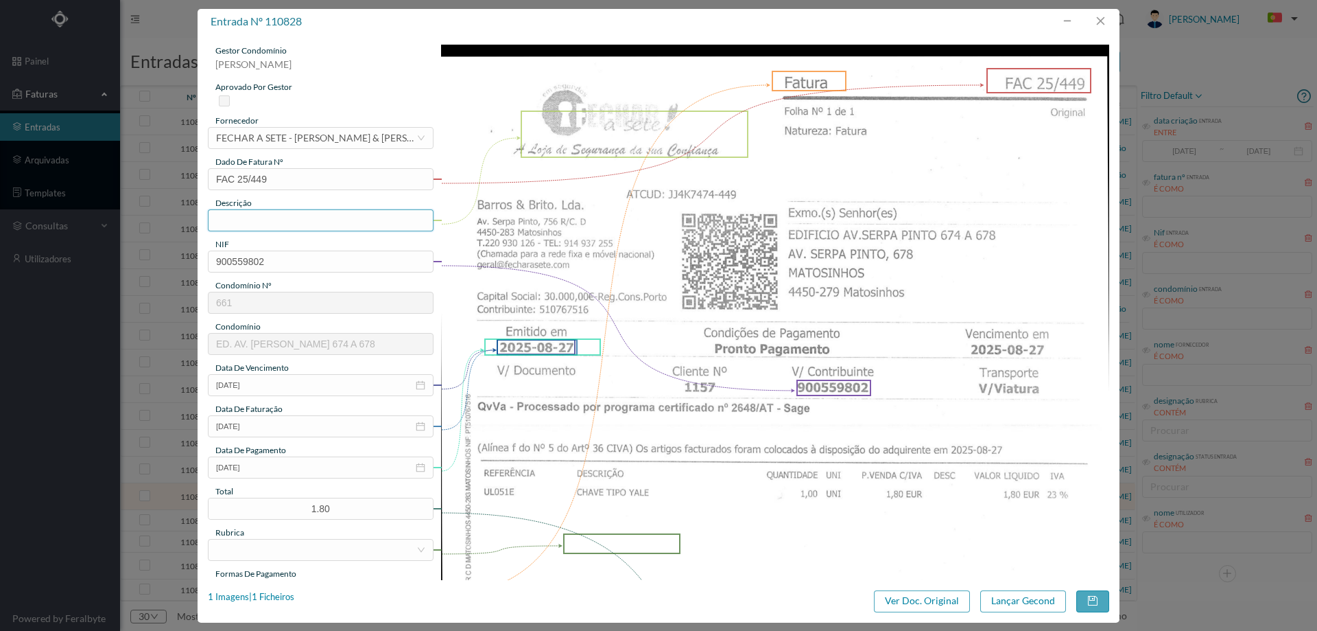
click at [285, 211] on input "text" at bounding box center [321, 220] width 226 height 22
type input "Chave tipo Yale"
click at [285, 465] on input "2025-08-27" at bounding box center [321, 467] width 226 height 22
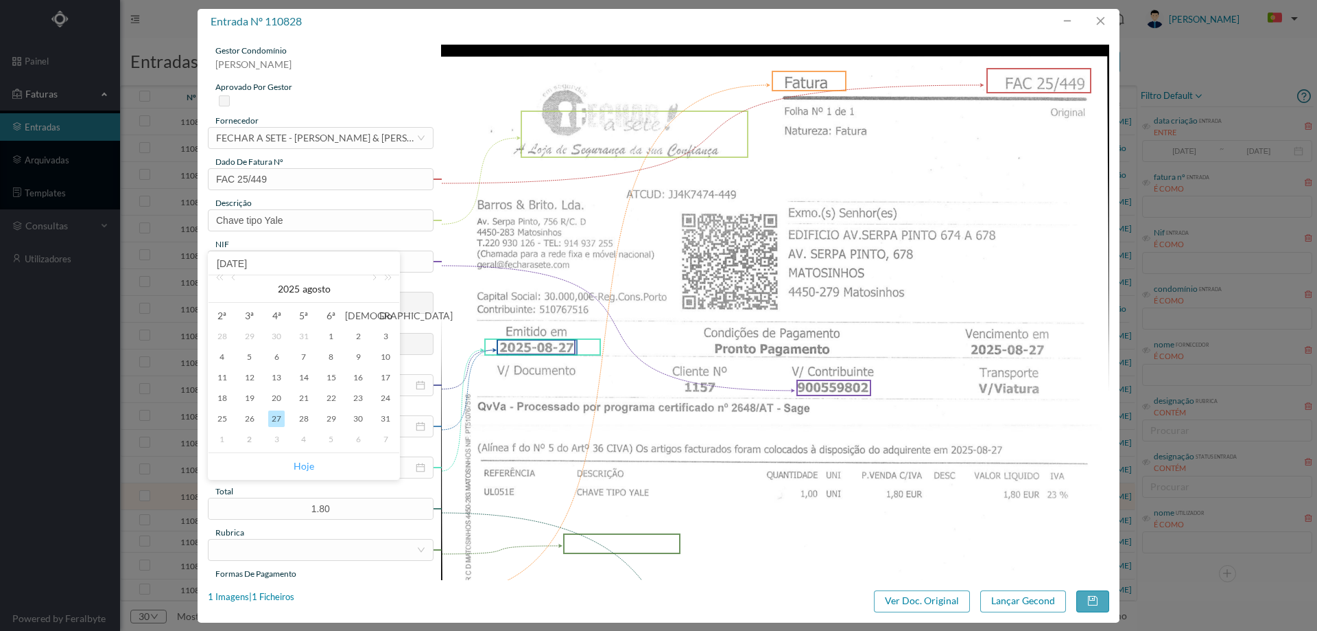
click at [295, 462] on link "Hoje" at bounding box center [304, 466] width 21 height 26
type input "[DATE]"
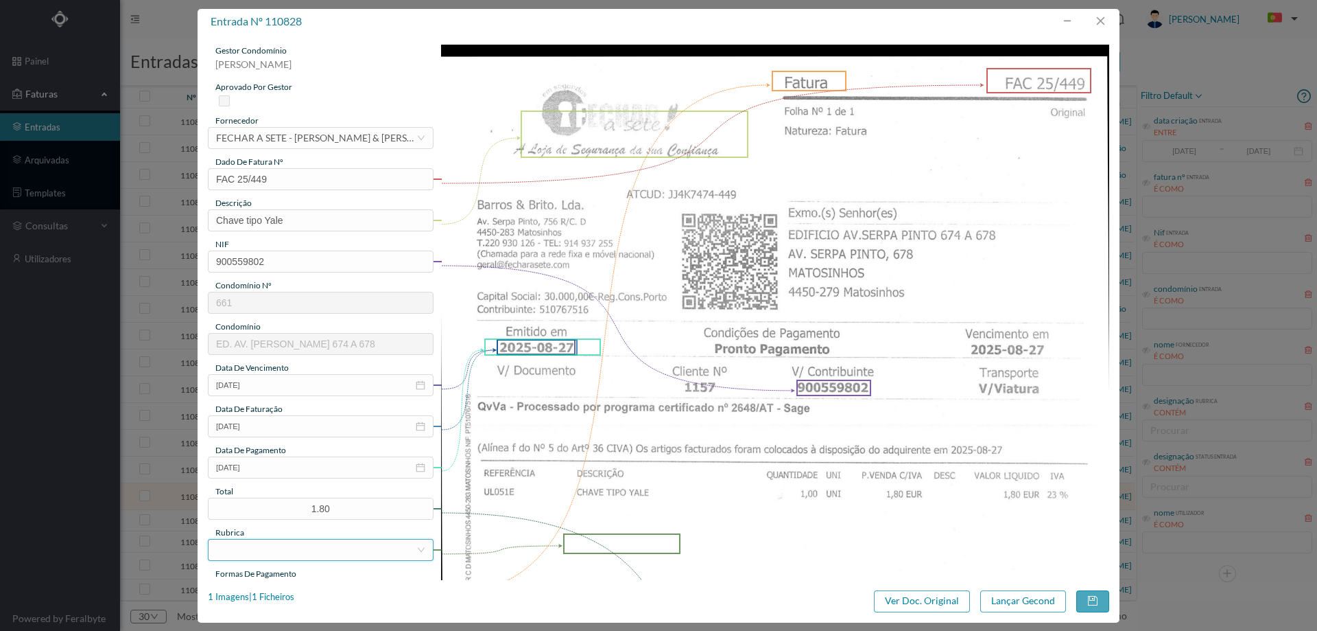
click at [287, 544] on div at bounding box center [316, 549] width 200 height 21
type input "mate"
click at [307, 513] on li "Materiais Diversos" at bounding box center [320, 521] width 224 height 22
click at [274, 468] on input "[DATE]" at bounding box center [321, 467] width 226 height 22
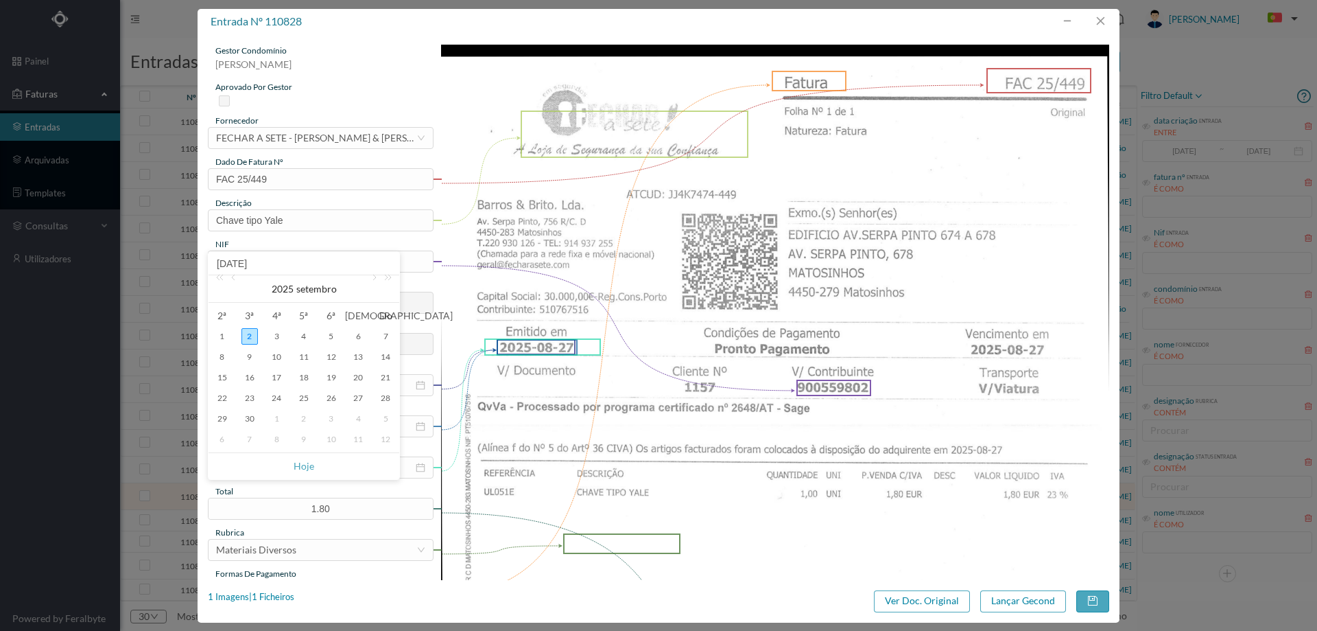
click at [666, 496] on img at bounding box center [775, 517] width 669 height 945
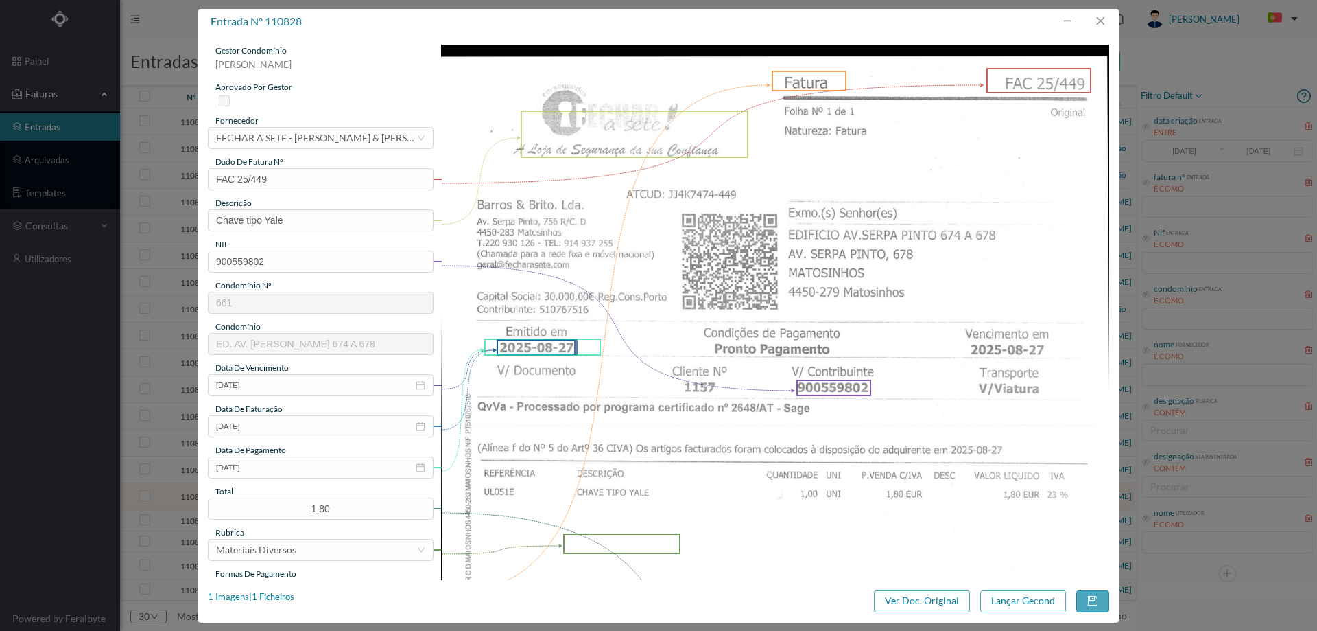
scroll to position [343, 0]
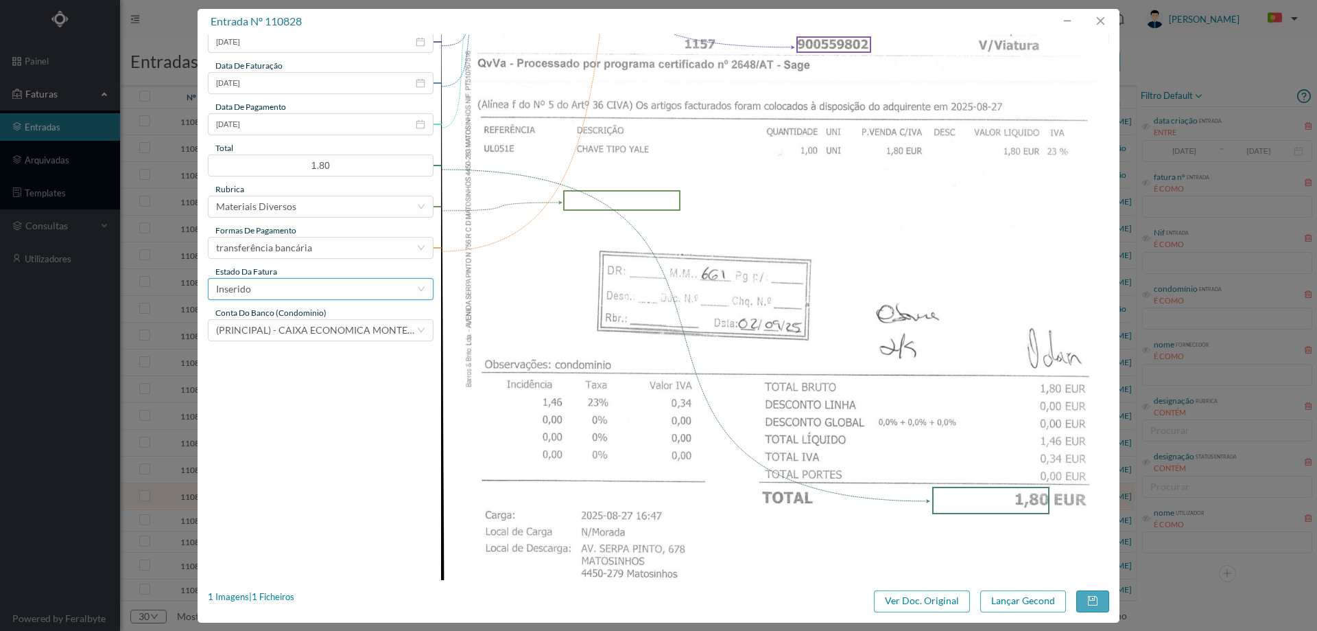
click at [277, 282] on div "Inserido" at bounding box center [316, 289] width 200 height 21
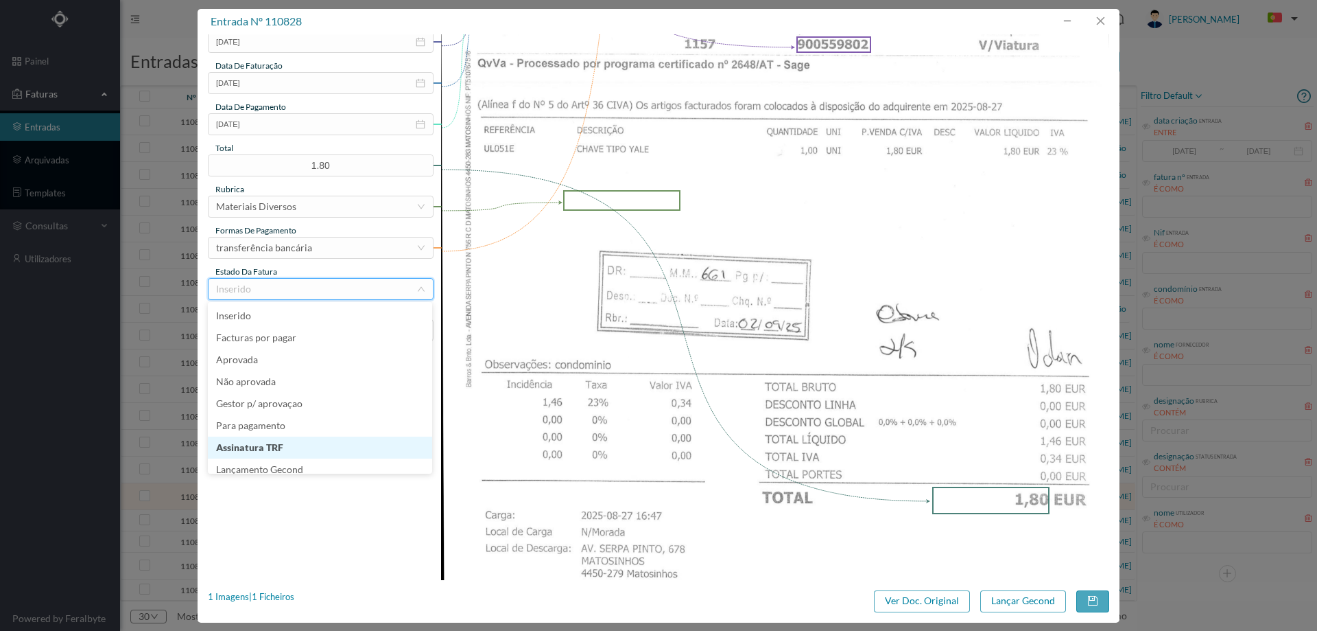
scroll to position [7, 0]
click at [299, 466] on li "Lançamento Gecond" at bounding box center [320, 462] width 224 height 22
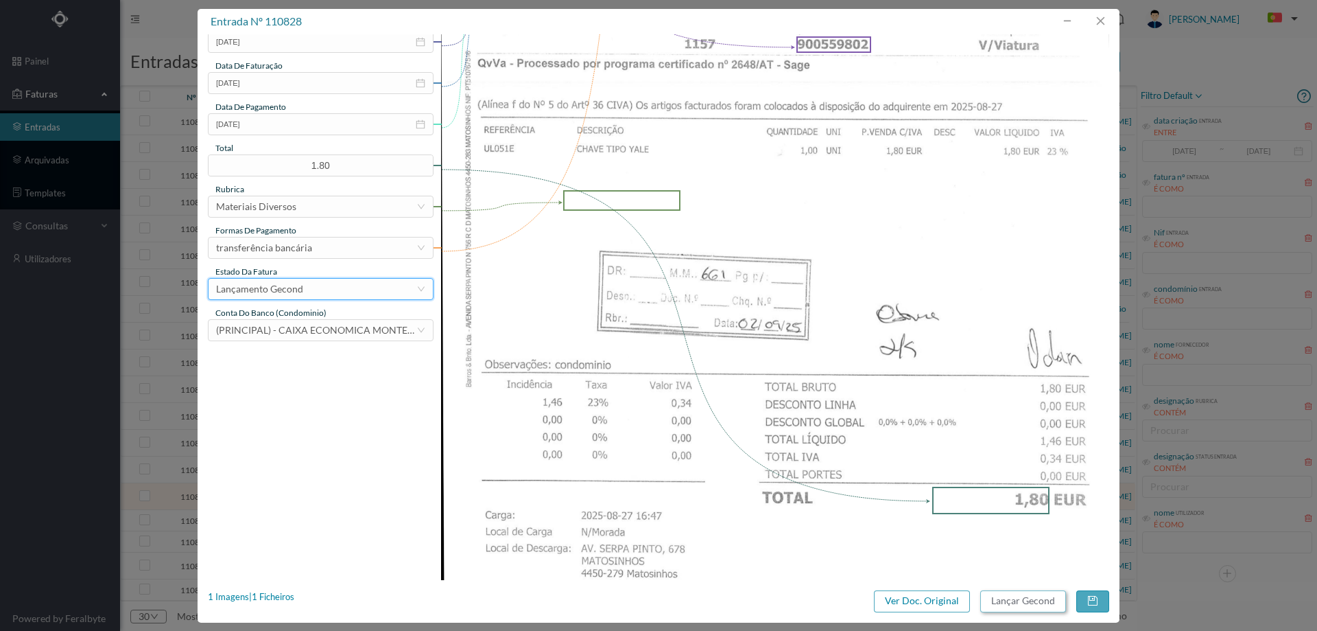
click at [1020, 595] on button "Lançar Gecond" at bounding box center [1024, 601] width 86 height 22
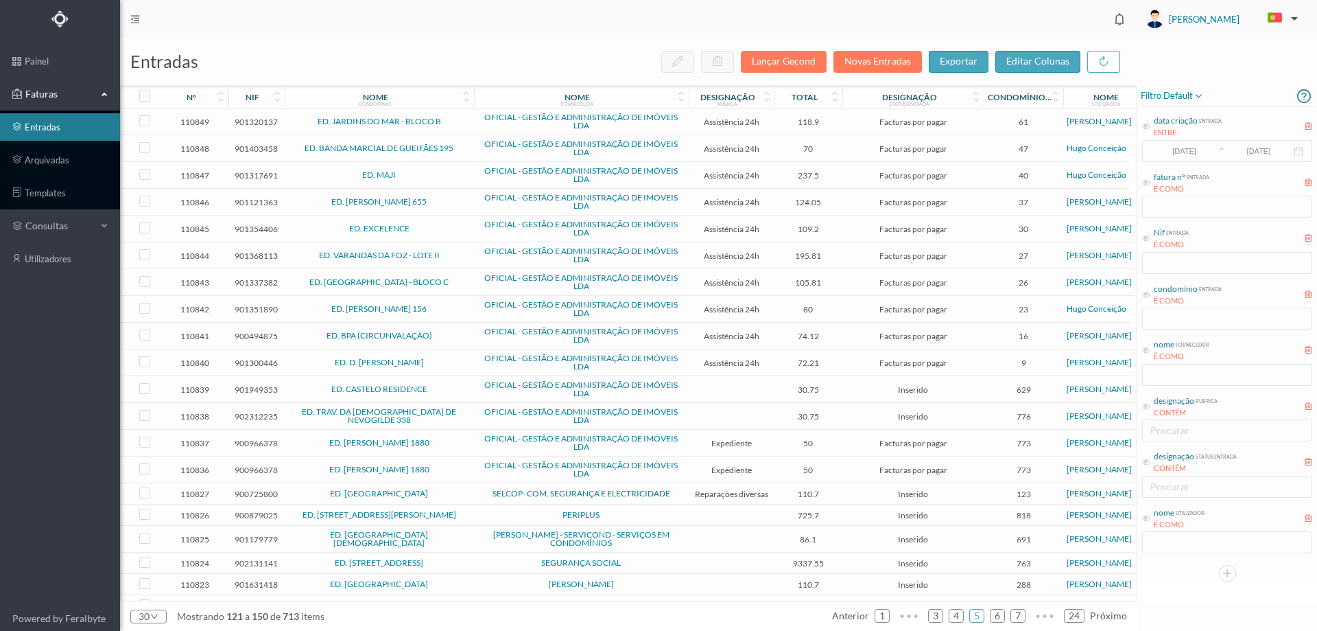
click at [445, 496] on span "ED. [GEOGRAPHIC_DATA]" at bounding box center [379, 493] width 183 height 8
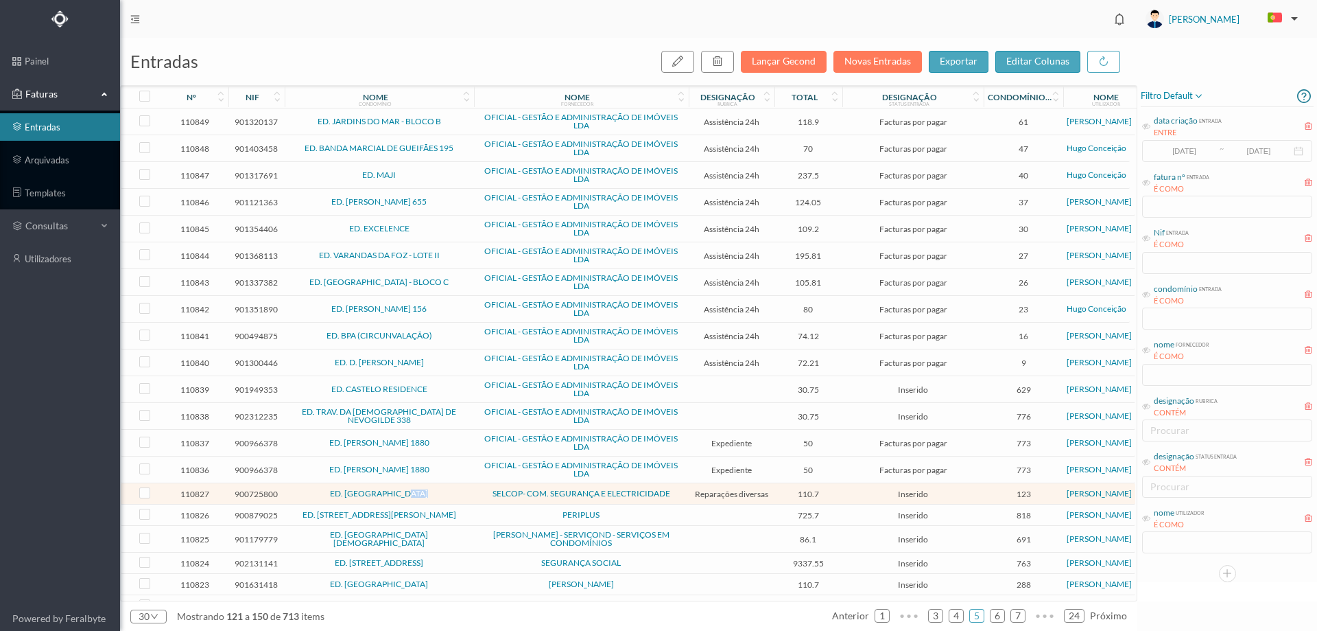
click at [445, 495] on span "ED. [GEOGRAPHIC_DATA]" at bounding box center [379, 493] width 183 height 8
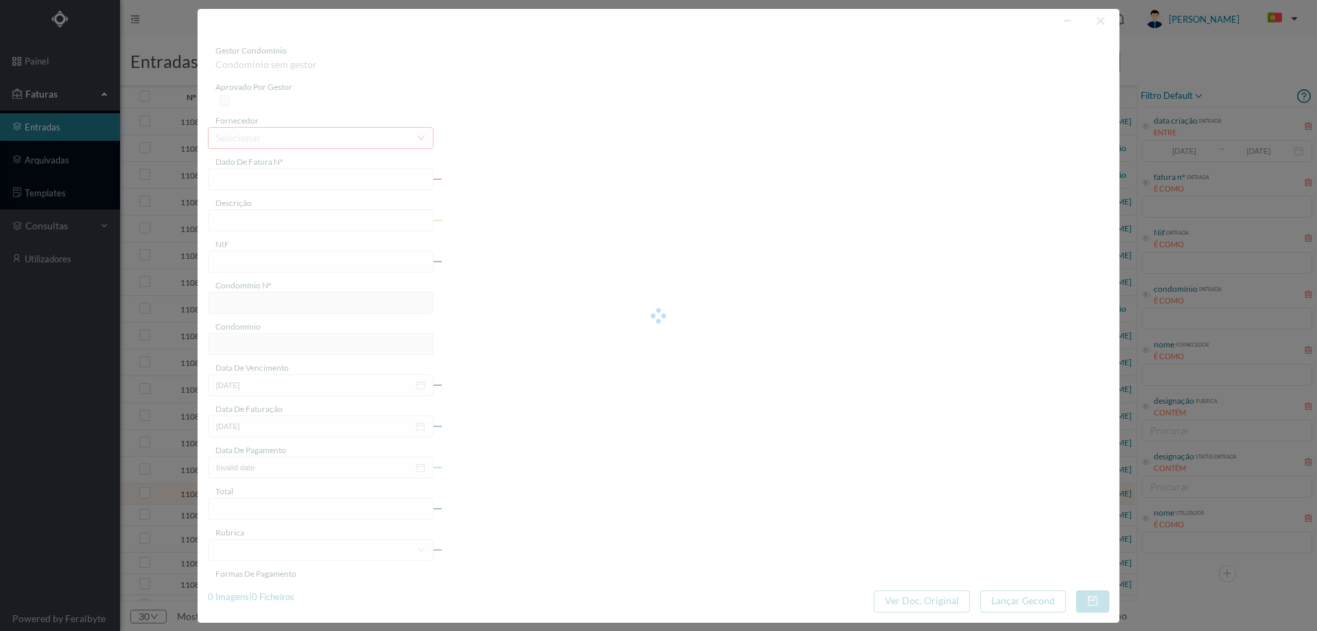
type input "FCT ER25/382"
type input "REPARAÇAP AVARIA ELECTRICA GARAGEM ADNC TECTEC ANHLNALILCEM DICEDENCIAL TENRA"
type input "900725800"
type input "08-08-2025"
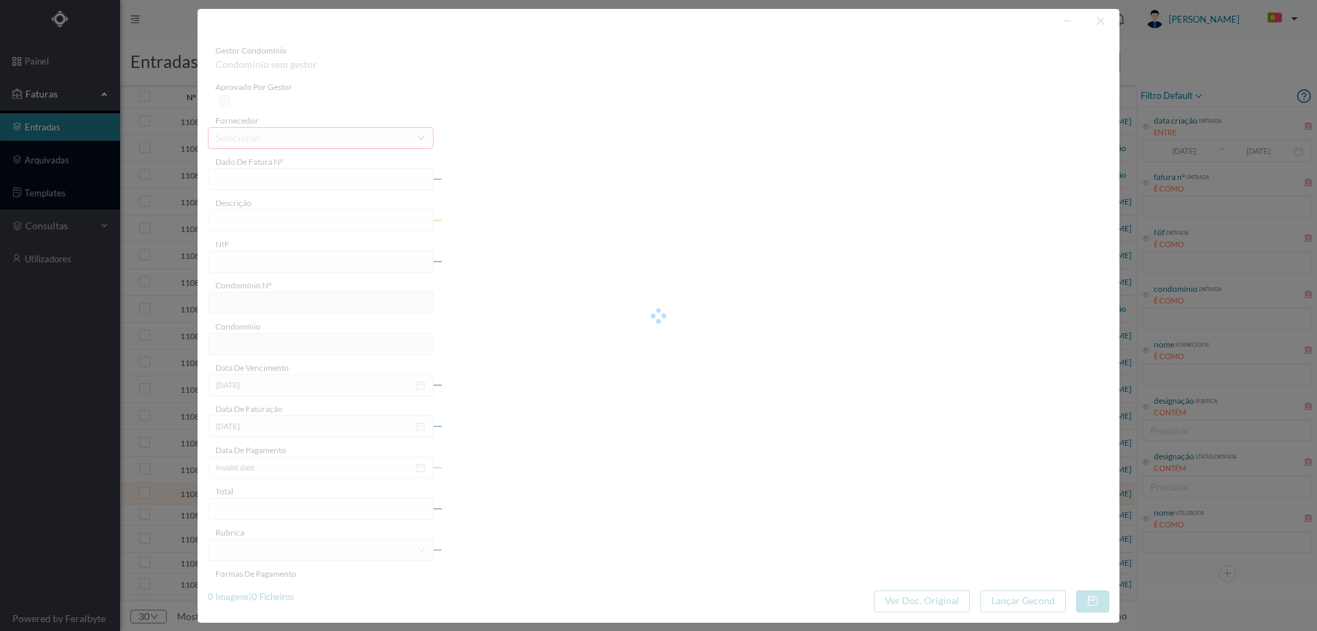
type input "110.70"
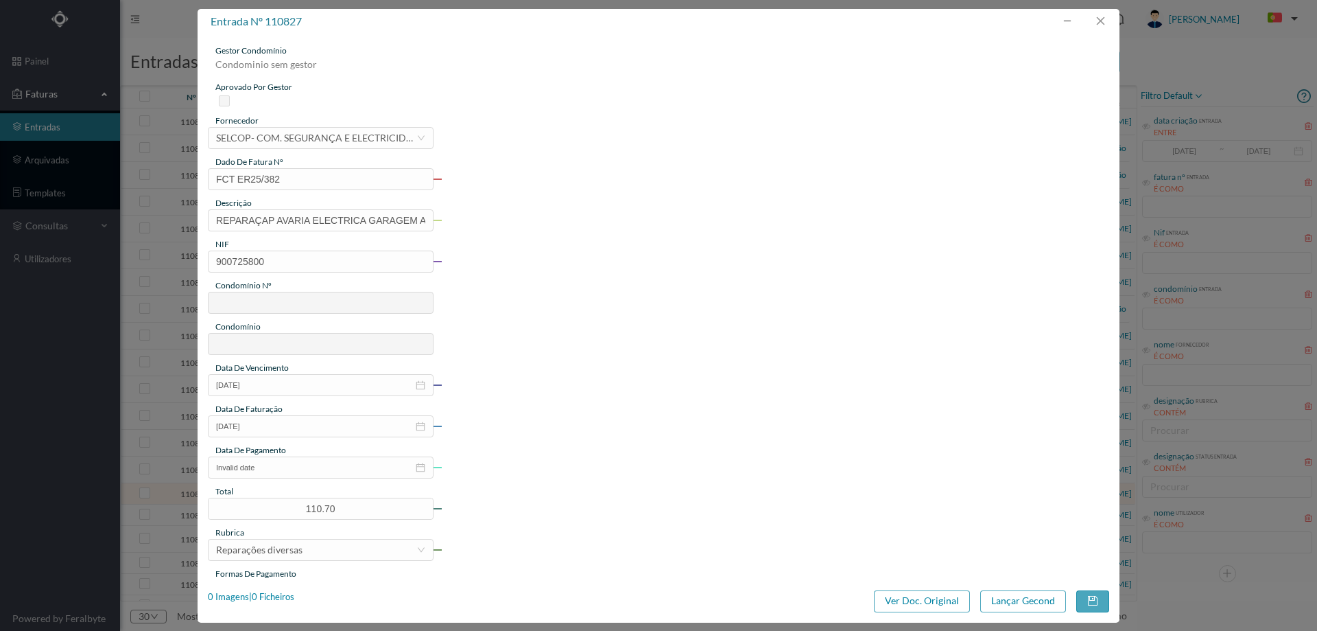
type input "123"
type input "ED. [GEOGRAPHIC_DATA]"
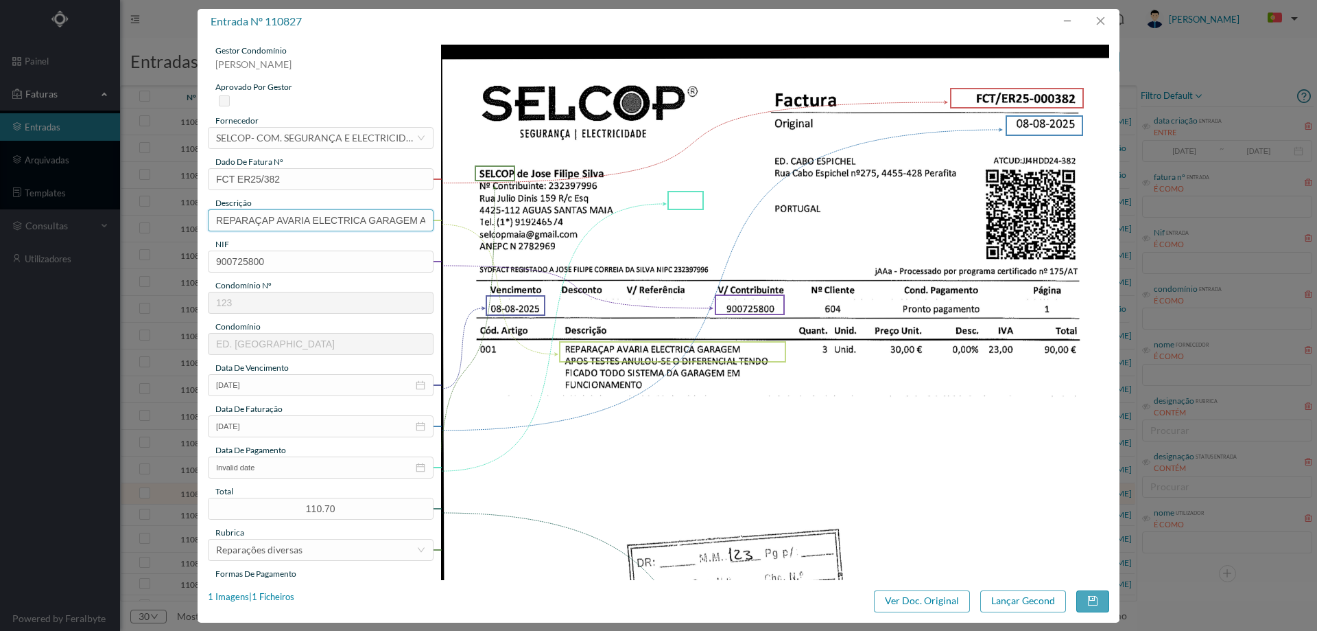
scroll to position [0, 242]
drag, startPoint x: 419, startPoint y: 220, endPoint x: 654, endPoint y: 213, distance: 234.8
click at [650, 215] on div "gestor condomínio Hugo Moreira aprovado por gestor fornecedor selecionar SELCOP…" at bounding box center [659, 517] width 902 height 945
type input "REPARAÇAP AVARIA ELECTRICA GARAGEM"
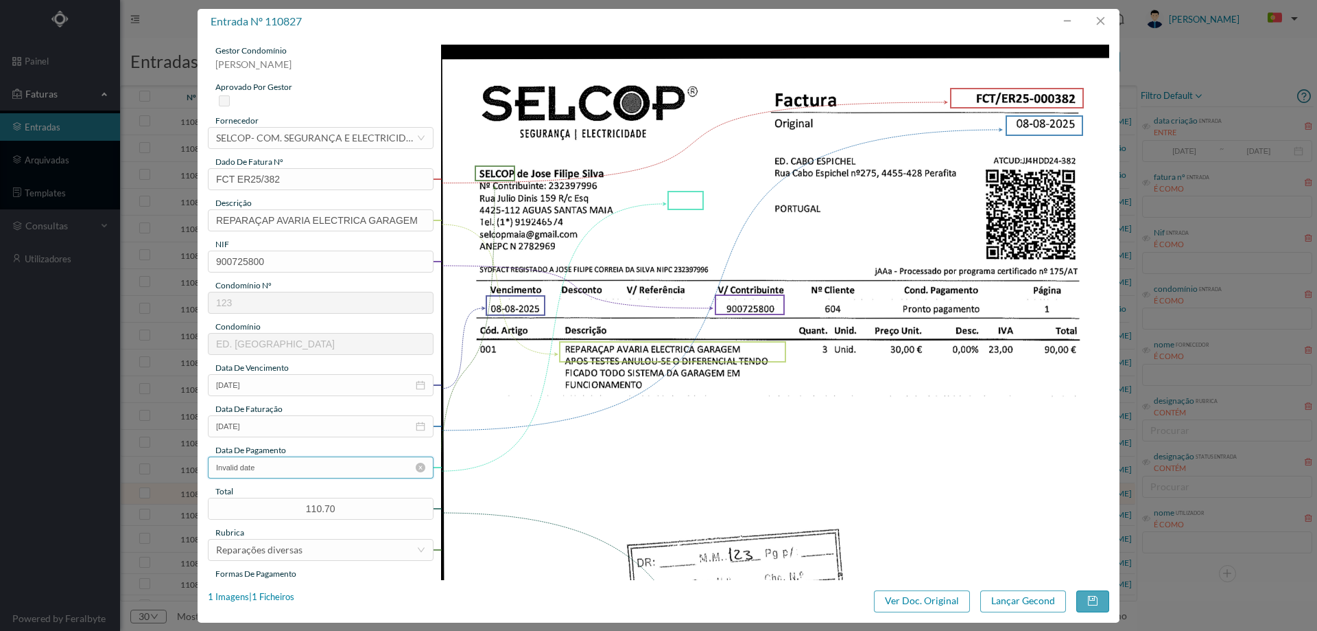
click at [278, 470] on input "Invalid date" at bounding box center [321, 467] width 226 height 22
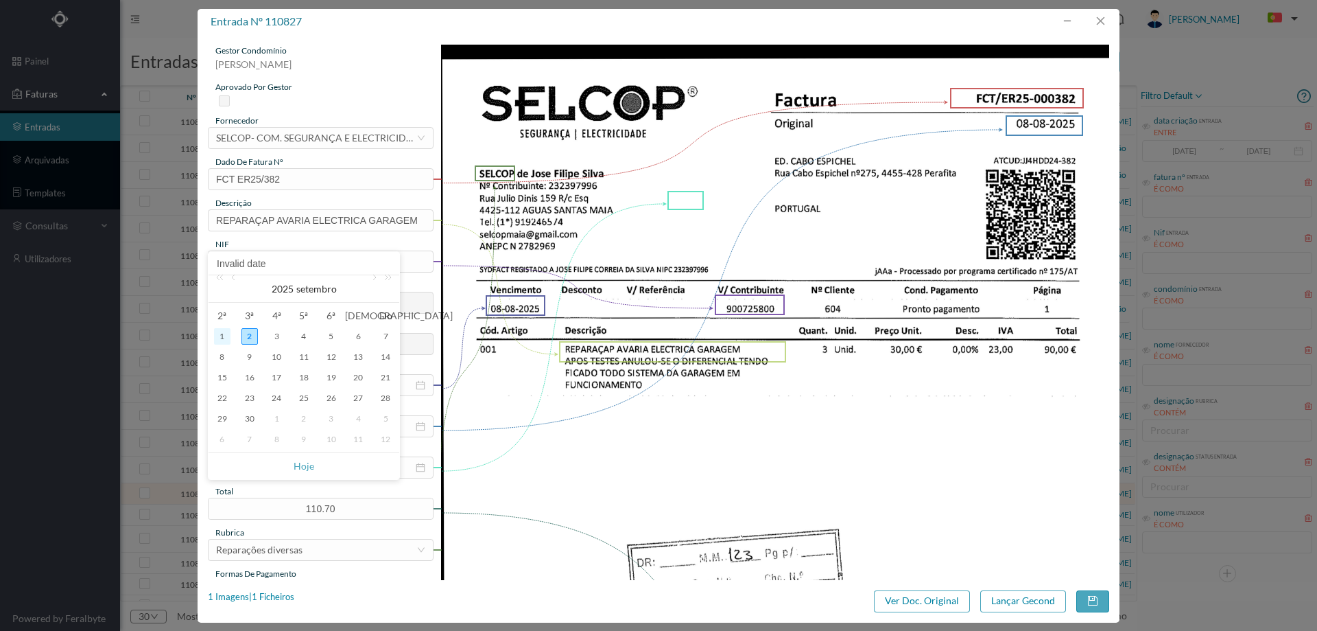
click at [228, 336] on div "1" at bounding box center [222, 336] width 16 height 16
type input "[DATE]"
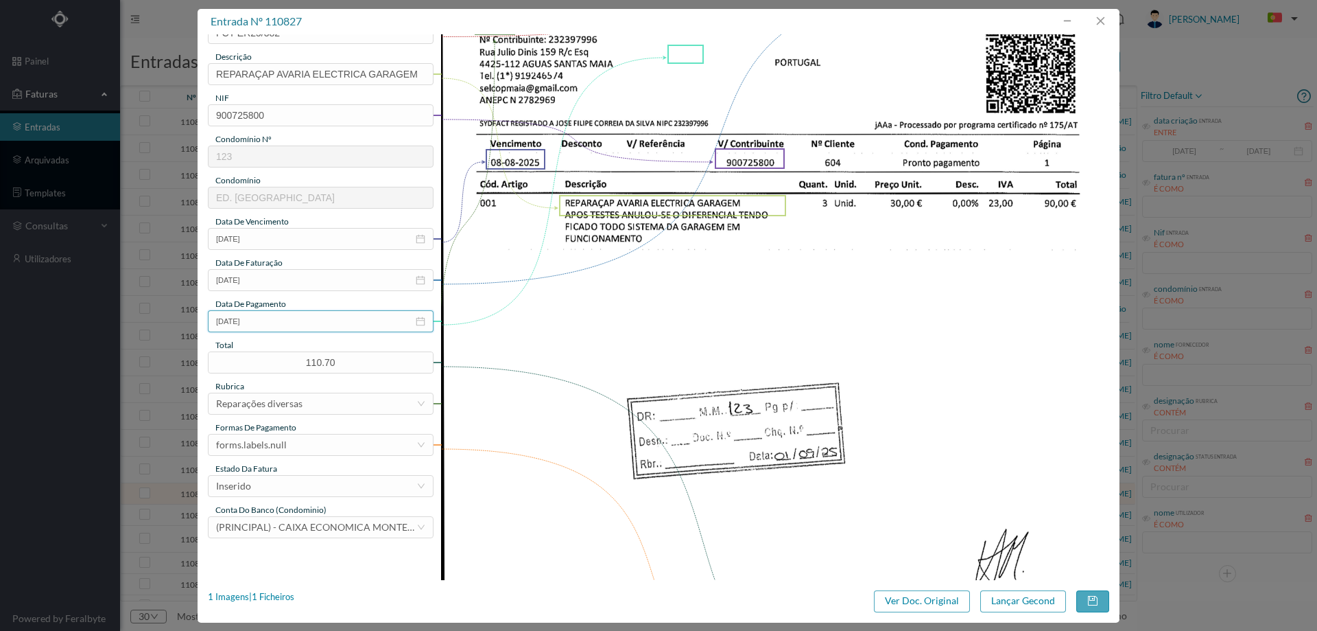
scroll to position [274, 0]
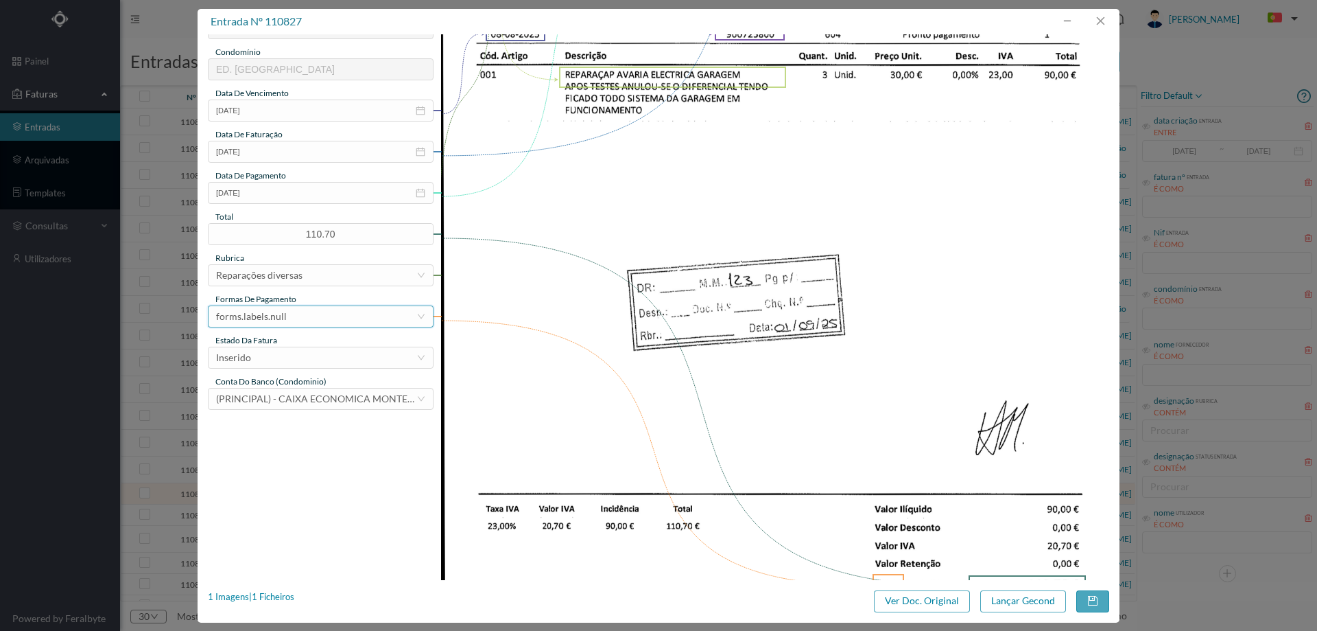
click at [277, 315] on div "forms.labels.null" at bounding box center [251, 316] width 71 height 21
click at [309, 386] on li "transferência bancária" at bounding box center [320, 387] width 224 height 22
click at [301, 359] on div "Inserido" at bounding box center [316, 357] width 200 height 21
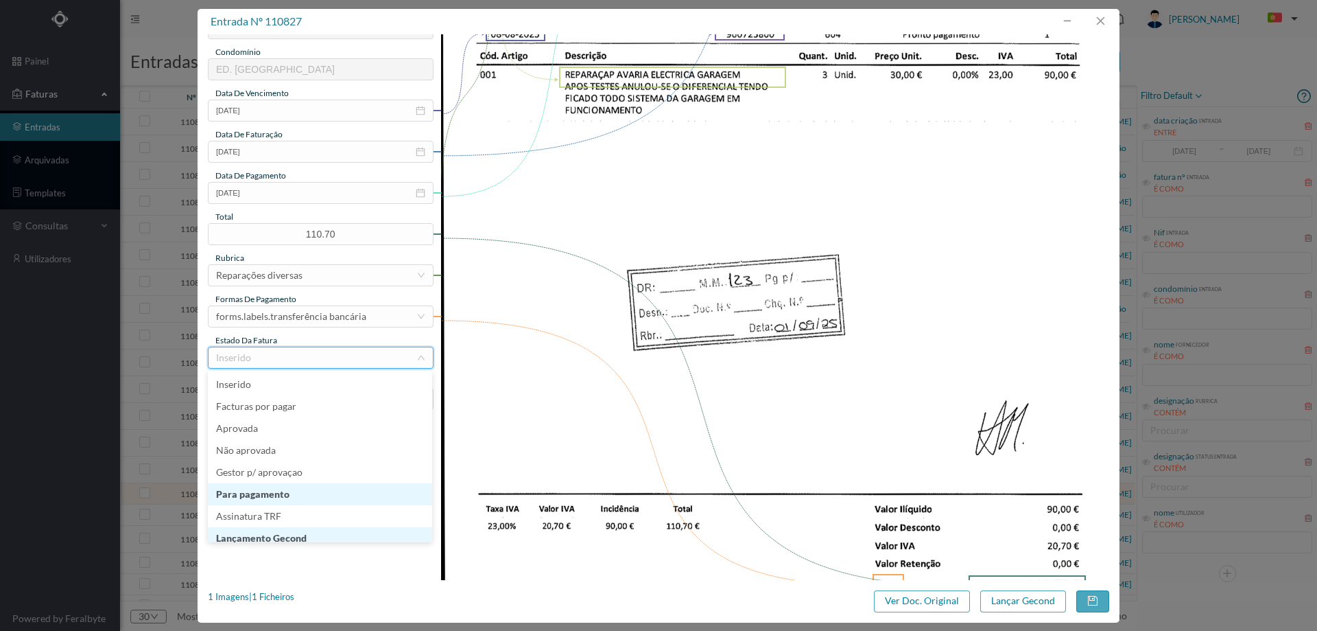
scroll to position [7, 0]
click at [314, 528] on li "Lançamento Gecond" at bounding box center [320, 531] width 224 height 22
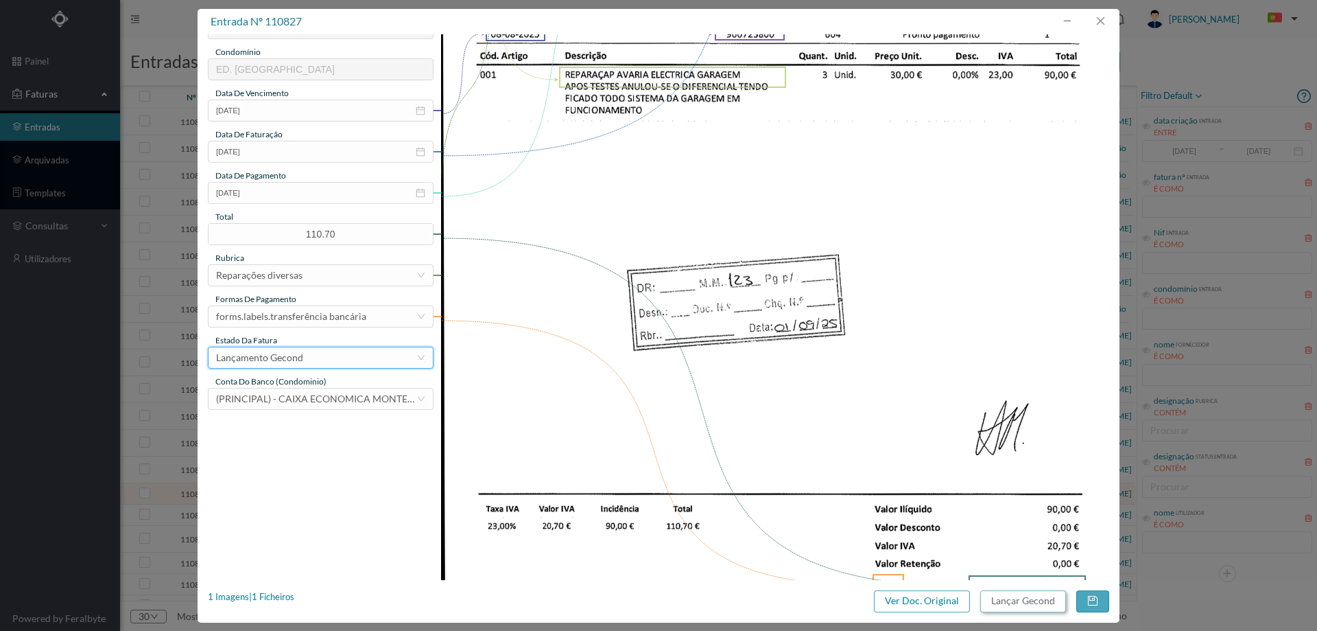
click at [1031, 607] on button "Lançar Gecond" at bounding box center [1024, 601] width 86 height 22
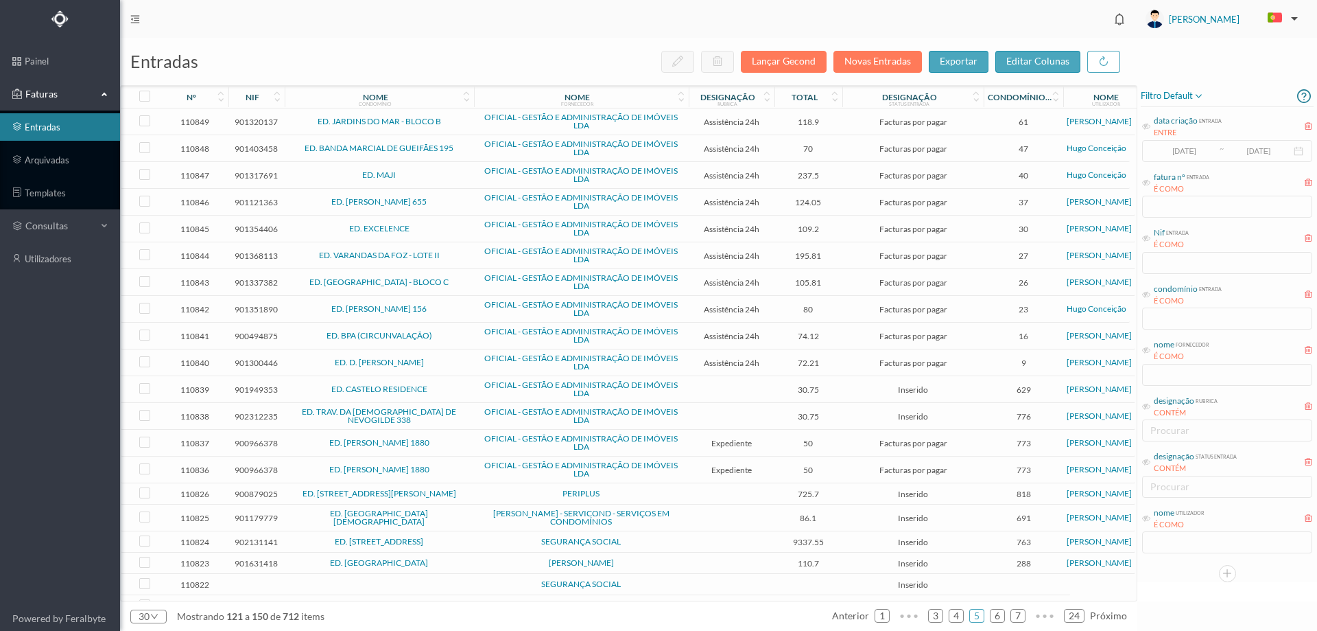
click at [510, 491] on span "PERIPLUS" at bounding box center [582, 493] width 208 height 8
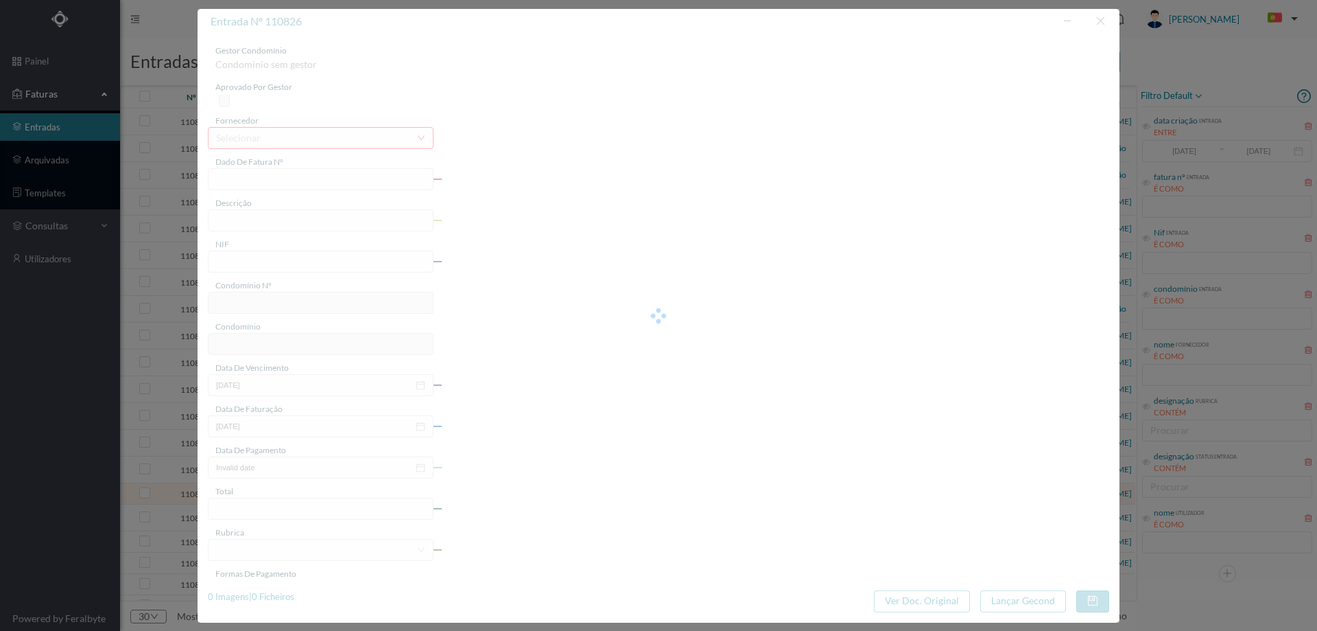
type input "FT PAULOALVES2023/463"
type input "PR di O a"
type input "900879025"
type input "Invalid date"
type input "2025-07-30"
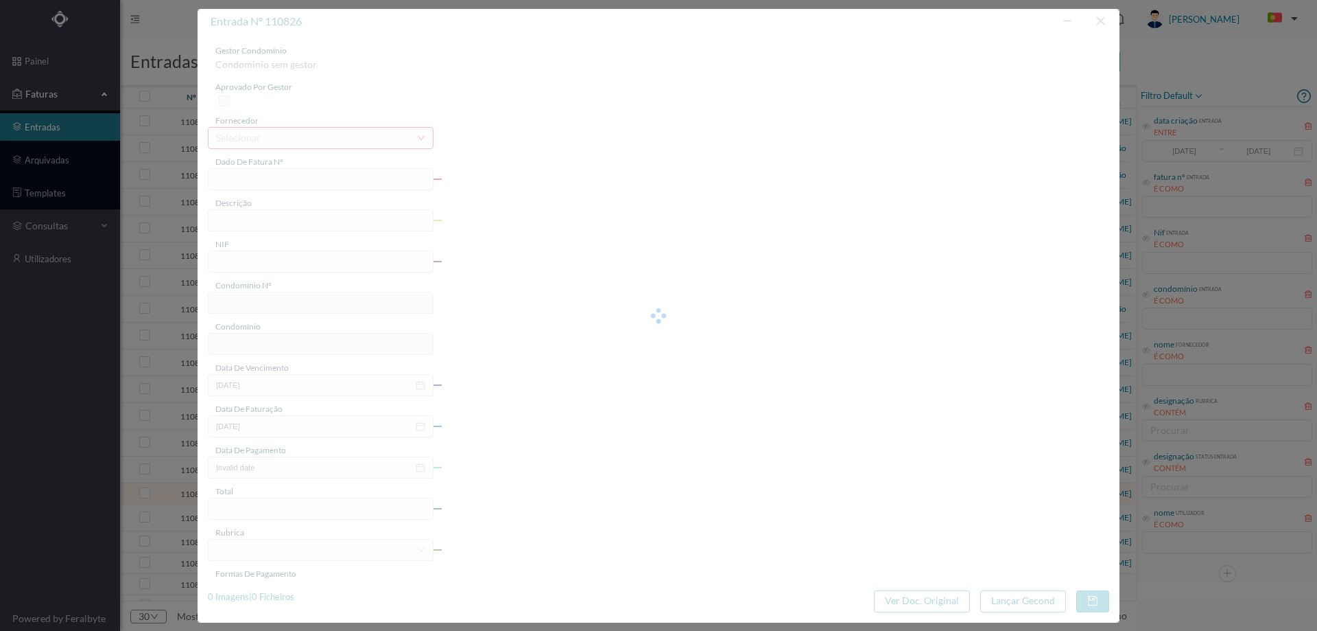
type input "725.70"
type input "818"
type input "ED. RUA PADRE AMÉRICO, 7 A 75"
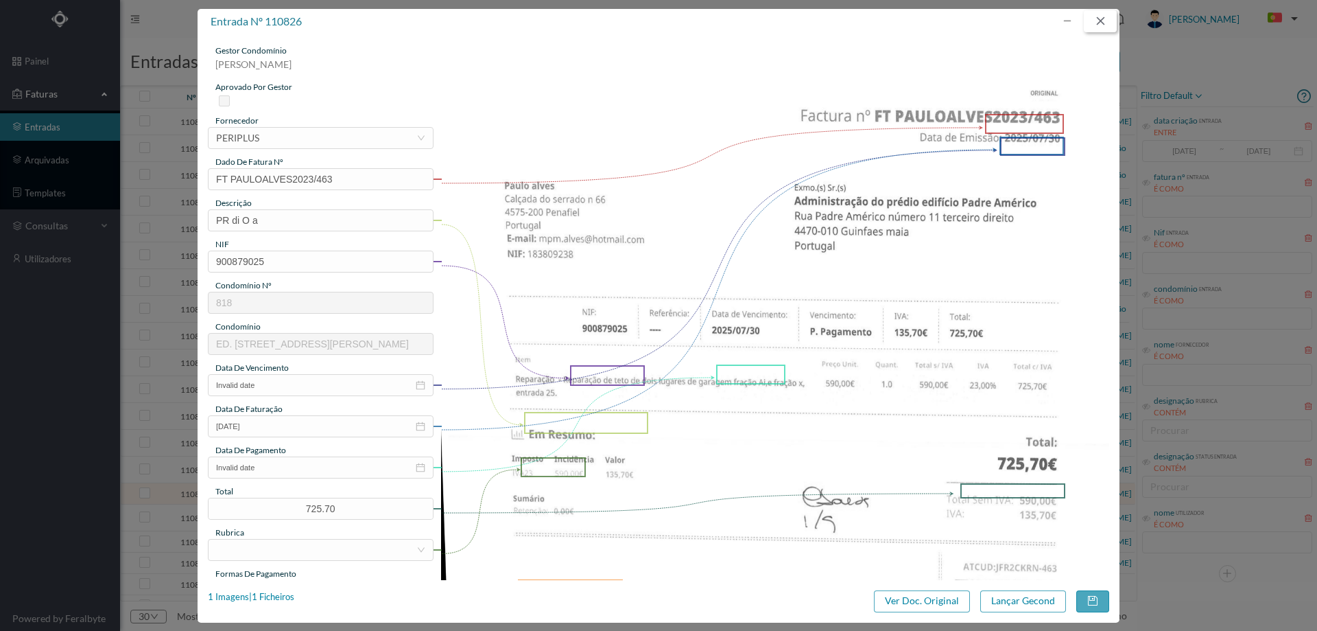
click at [1099, 21] on button "button" at bounding box center [1100, 21] width 33 height 22
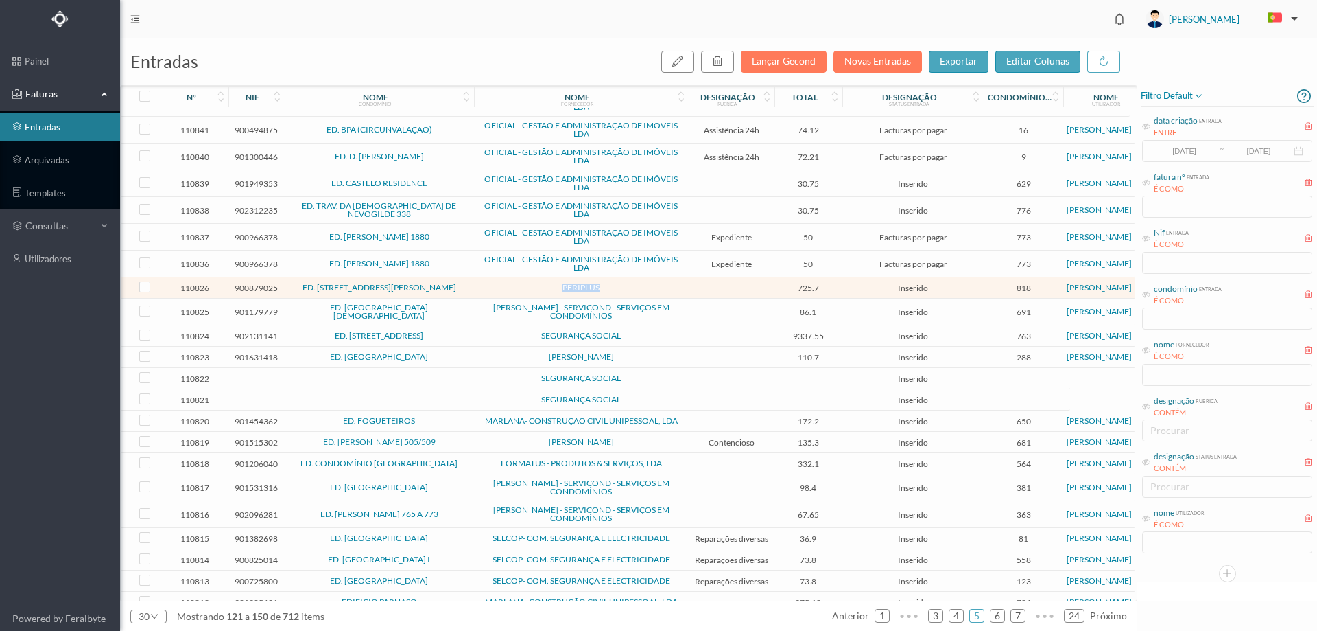
scroll to position [244, 0]
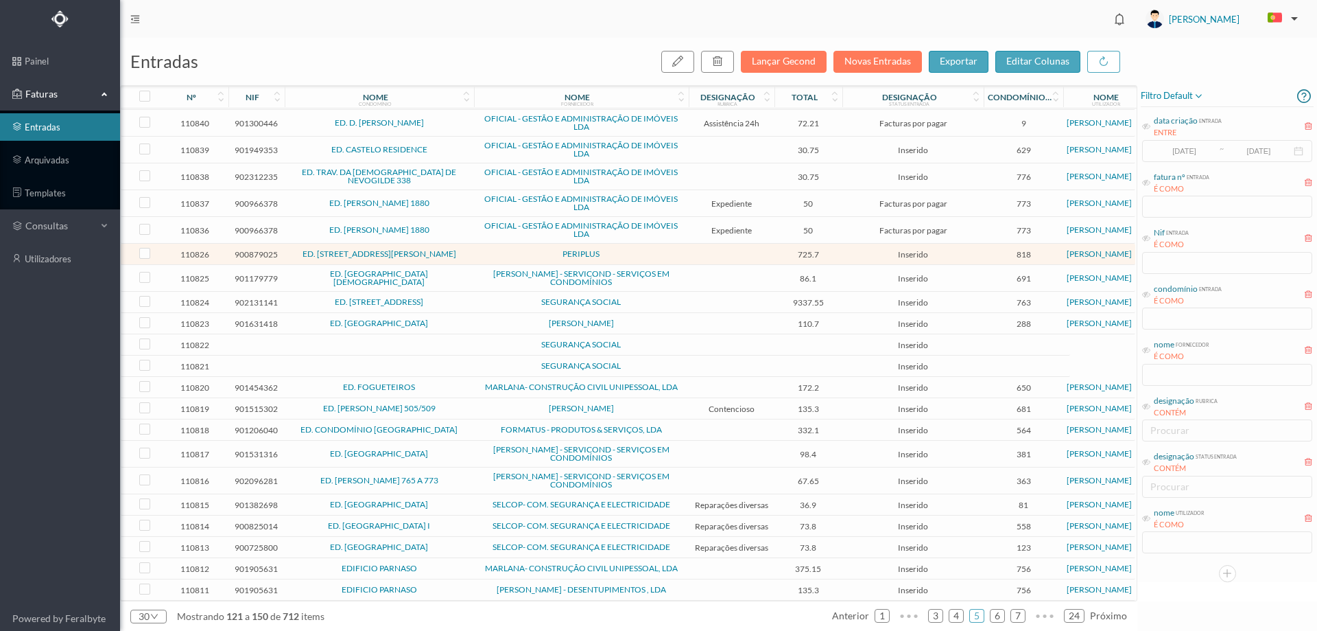
click at [650, 404] on span "[PERSON_NAME]" at bounding box center [582, 408] width 208 height 8
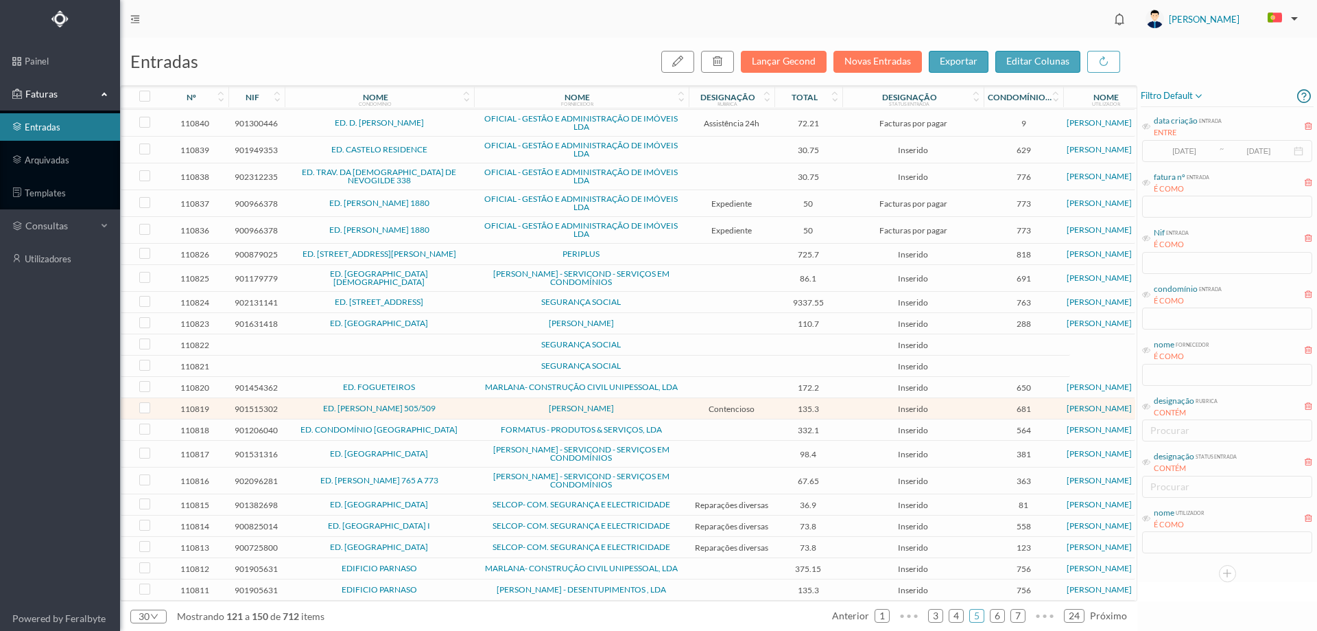
click at [650, 404] on span "[PERSON_NAME]" at bounding box center [582, 408] width 208 height 8
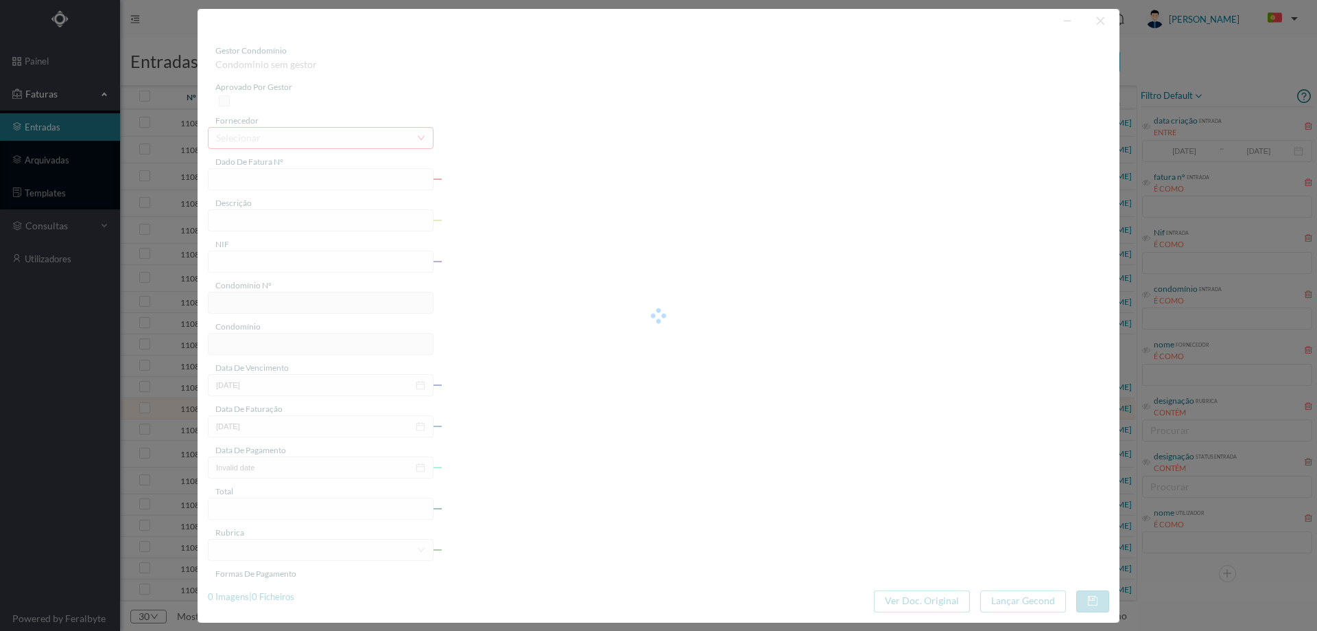
type input "FT AP/1540"
type input ": lançar em ce 135.30€ a A ai é di A TO DS DO ga ra “ou"
type input "901515302"
type input "Invalid date"
type input "2025-09-01"
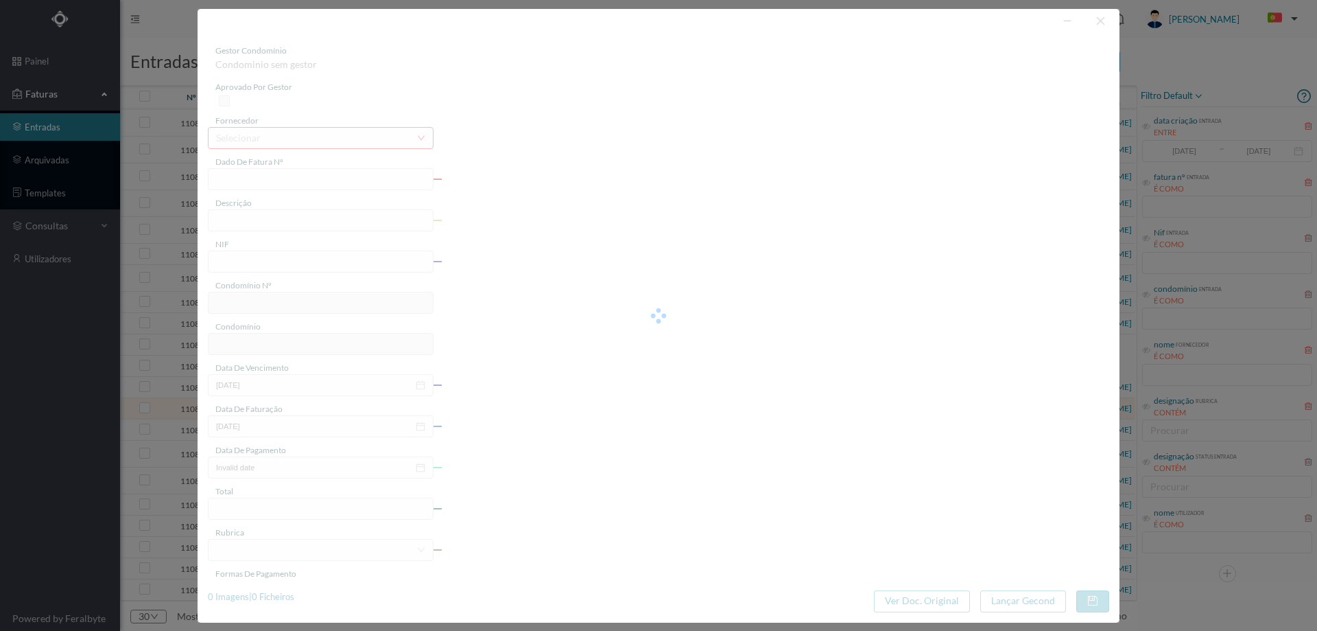
type input "2025-09-01"
type input "135.30"
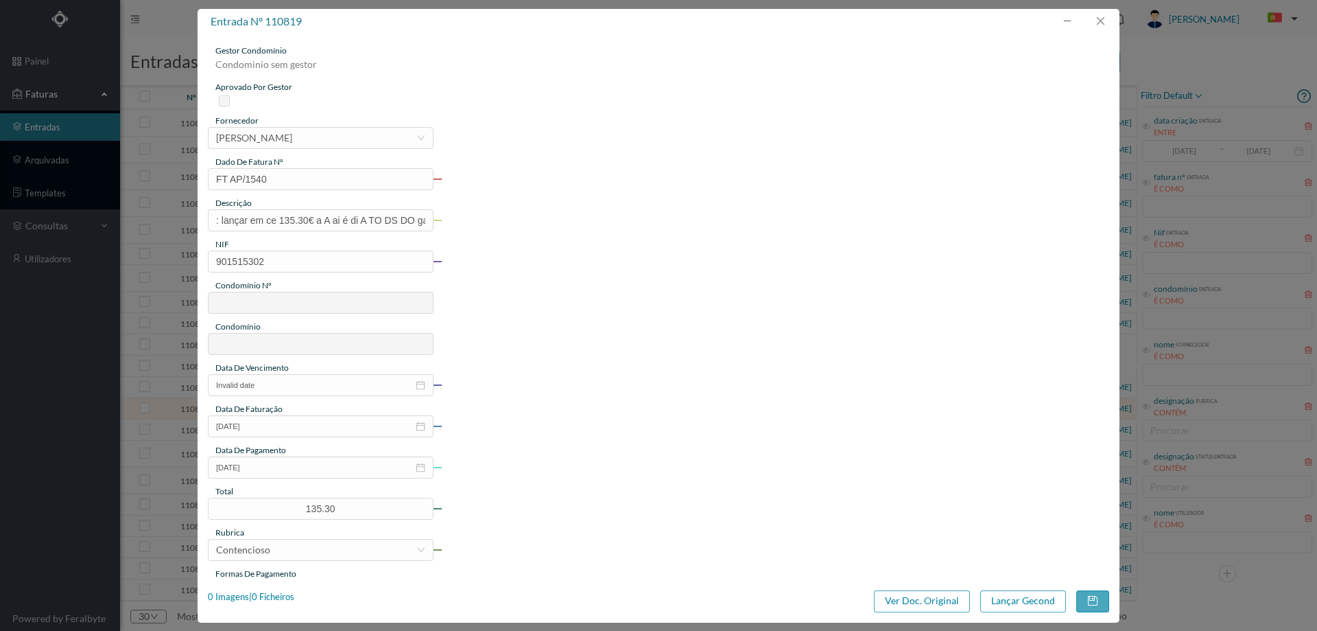
type input "681"
type input "ED. FERNÃO MAGALHÃES 505/509"
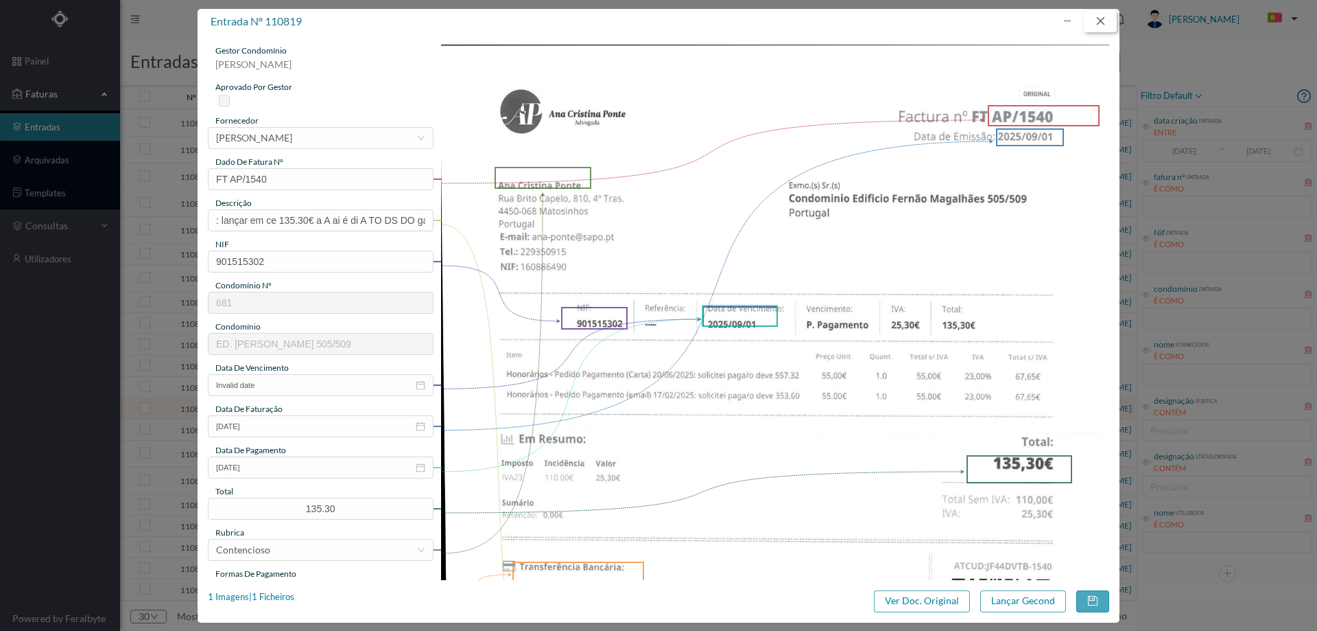
click at [1094, 19] on button "button" at bounding box center [1100, 21] width 33 height 22
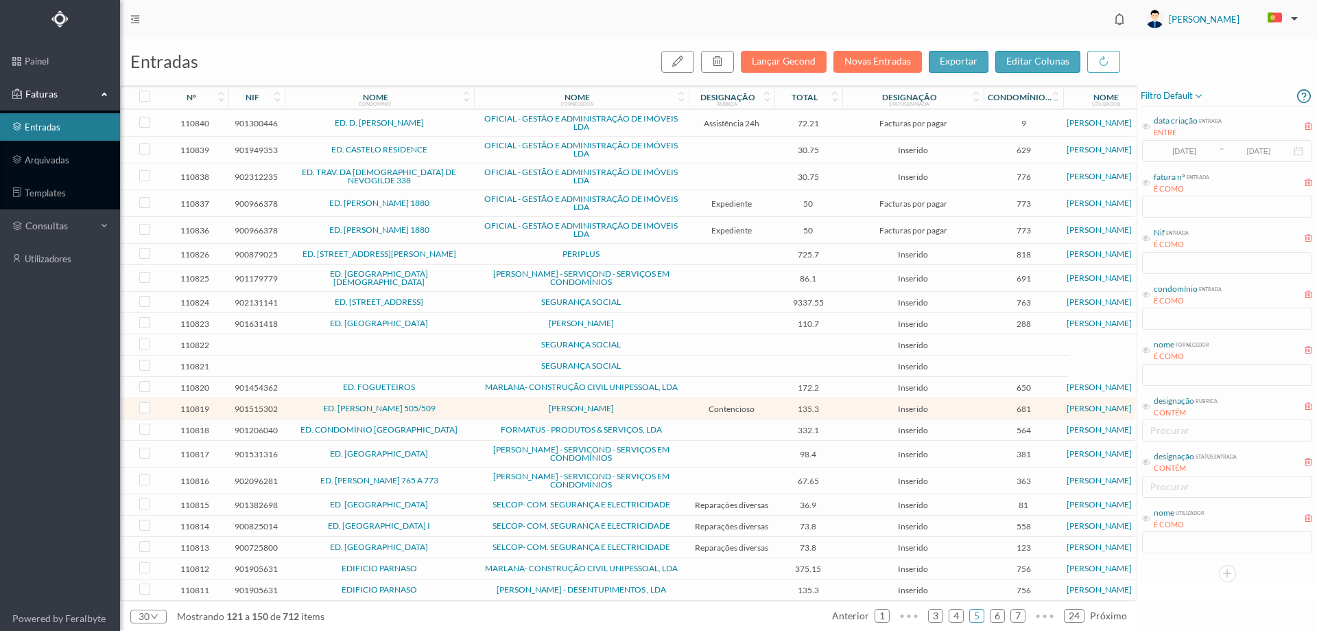
click at [488, 250] on span "PERIPLUS" at bounding box center [582, 254] width 208 height 8
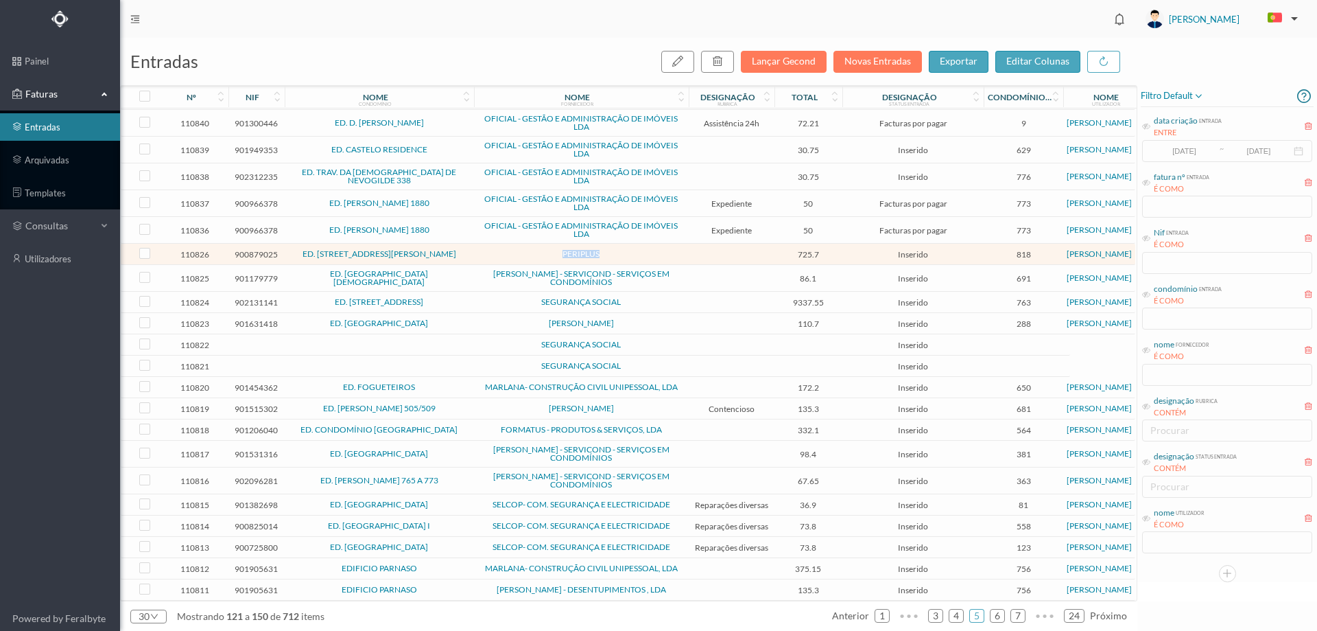
click at [488, 250] on span "PERIPLUS" at bounding box center [582, 254] width 208 height 8
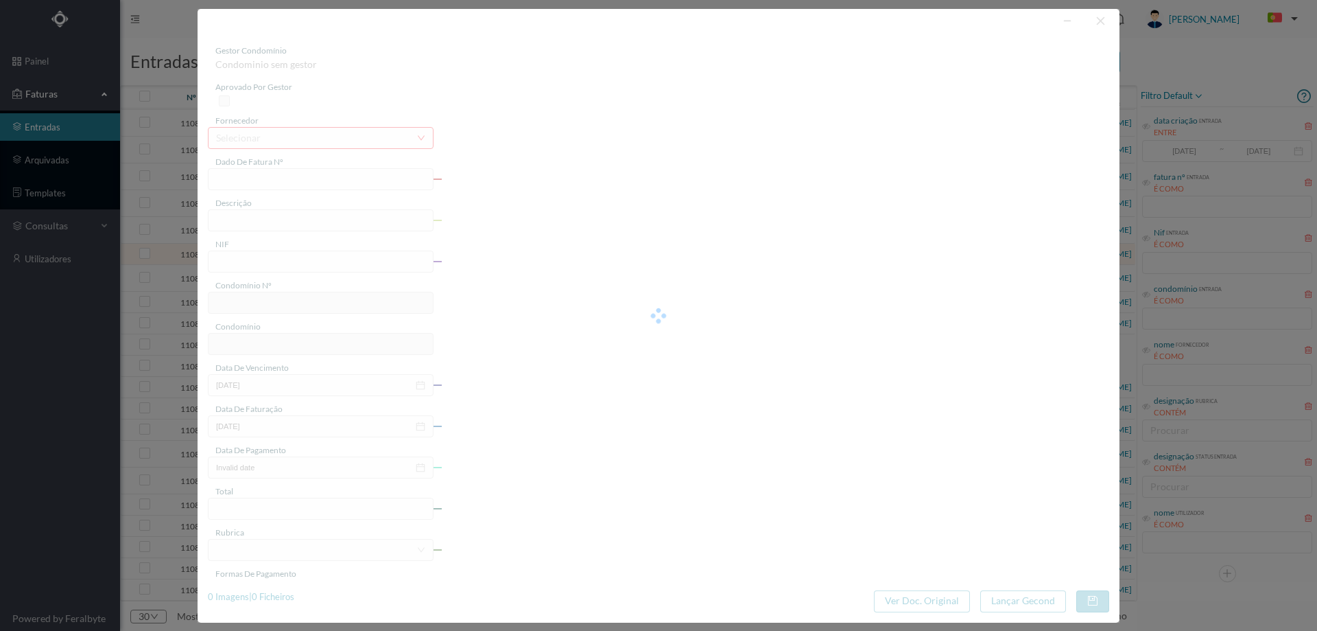
type input "FT PAULOALVES2023/463"
type input "PR di O a"
type input "900879025"
type input "Invalid date"
type input "2025-07-30"
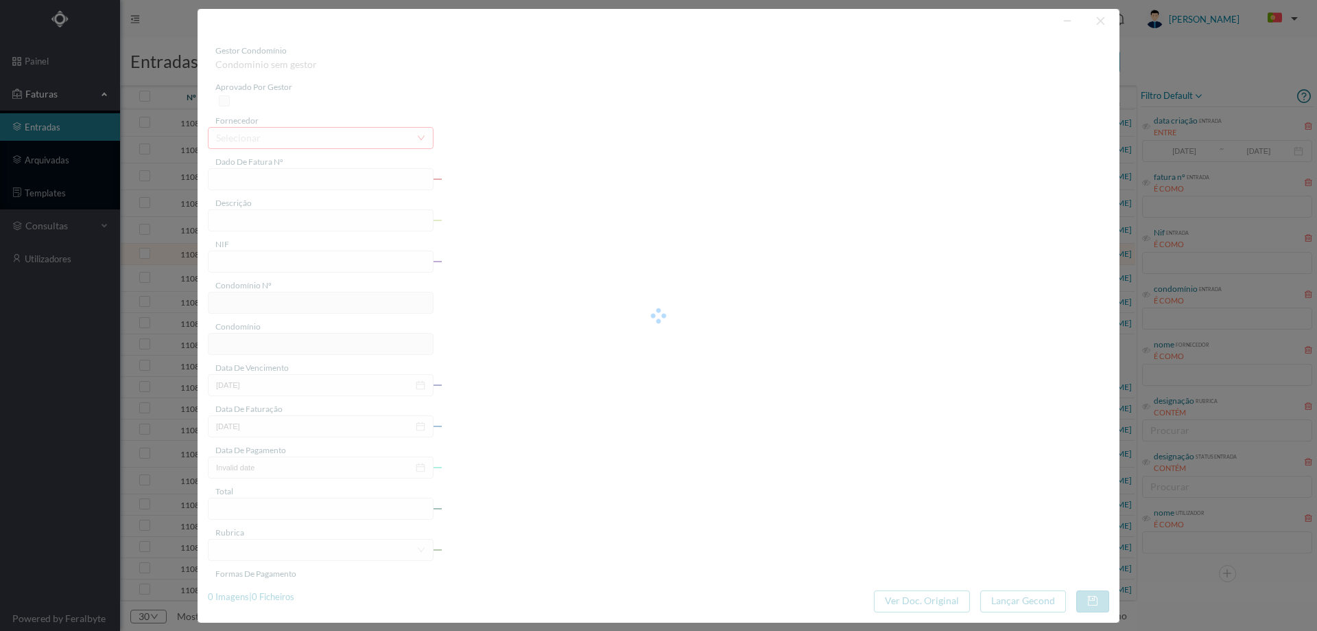
type input "725.70"
type input "818"
type input "ED. RUA PADRE AMÉRICO, 7 A 75"
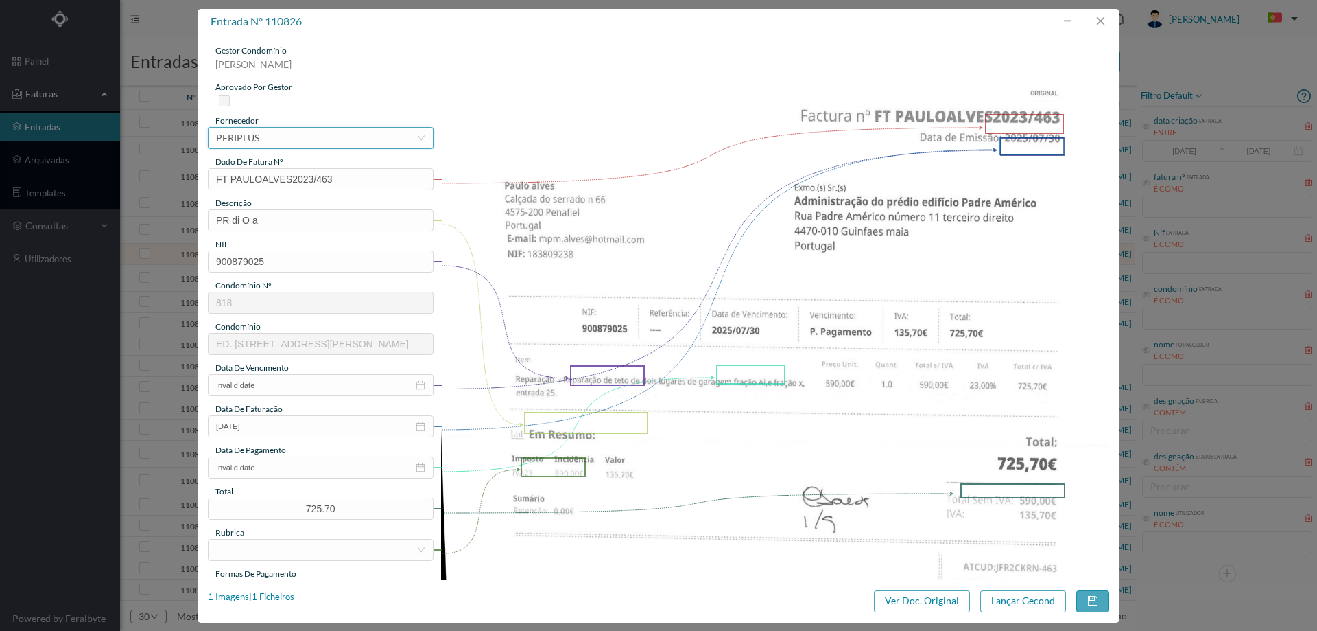
click at [289, 134] on div "selecionar PERIPLUS" at bounding box center [316, 138] width 200 height 21
type input "paulo a"
drag, startPoint x: 292, startPoint y: 178, endPoint x: 228, endPoint y: 179, distance: 63.8
click at [228, 179] on input "FT PAULOALVES2023/463" at bounding box center [321, 179] width 226 height 22
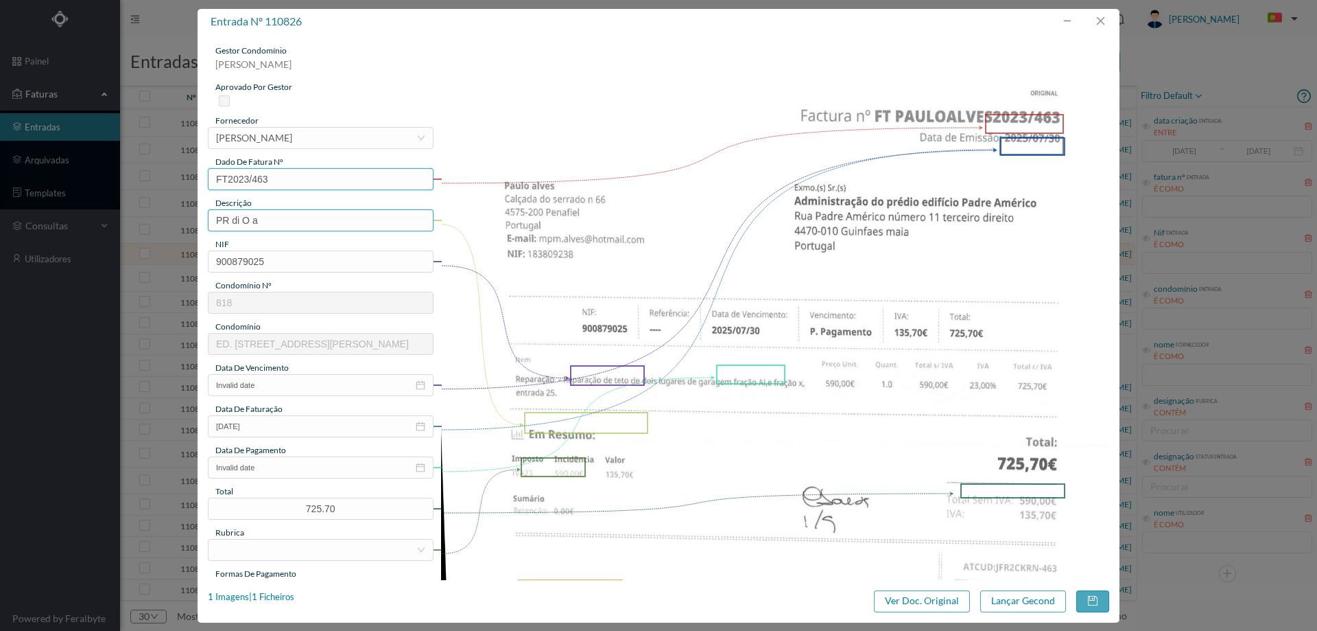
type input "FT2023/463"
drag, startPoint x: 291, startPoint y: 223, endPoint x: 142, endPoint y: 215, distance: 149.1
click at [142, 215] on div "entrada nº 110826 gestor condomínio Cristina Sousa aprovado por gestor forneced…" at bounding box center [658, 315] width 1317 height 631
type input "repração do teto de dois lugares de garagem"
click at [296, 376] on input "Invalid date" at bounding box center [321, 385] width 226 height 22
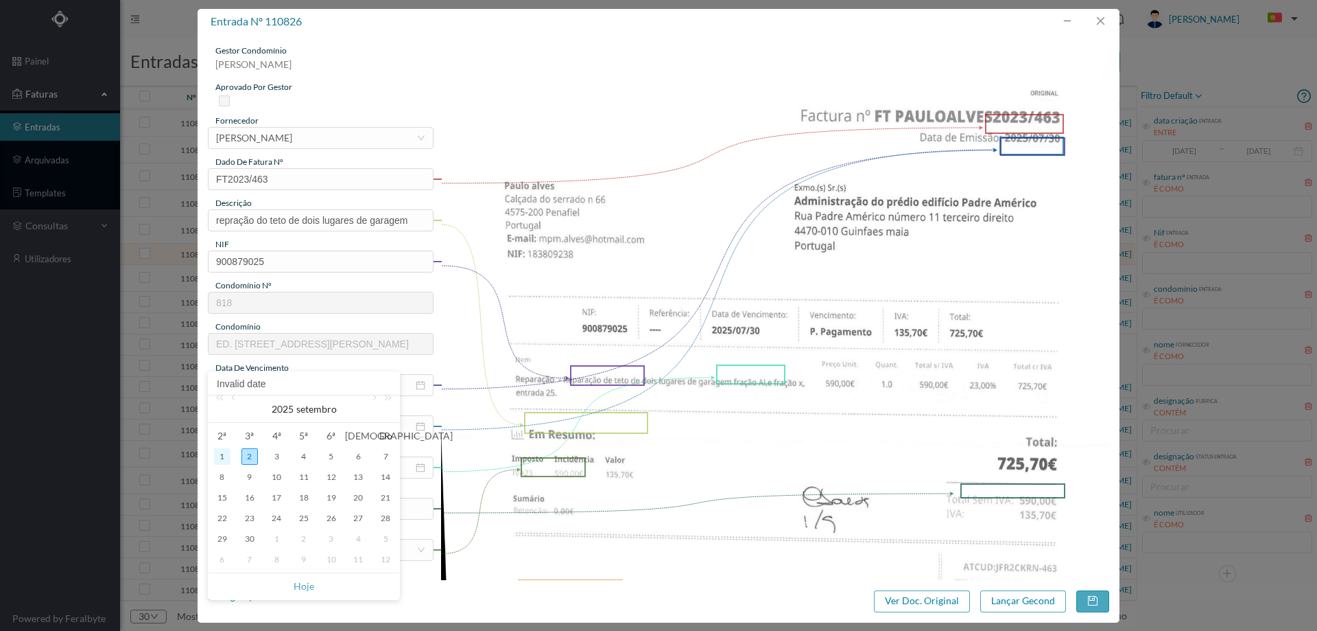
click at [225, 452] on div "1" at bounding box center [222, 456] width 16 height 16
type input "2025-09-01"
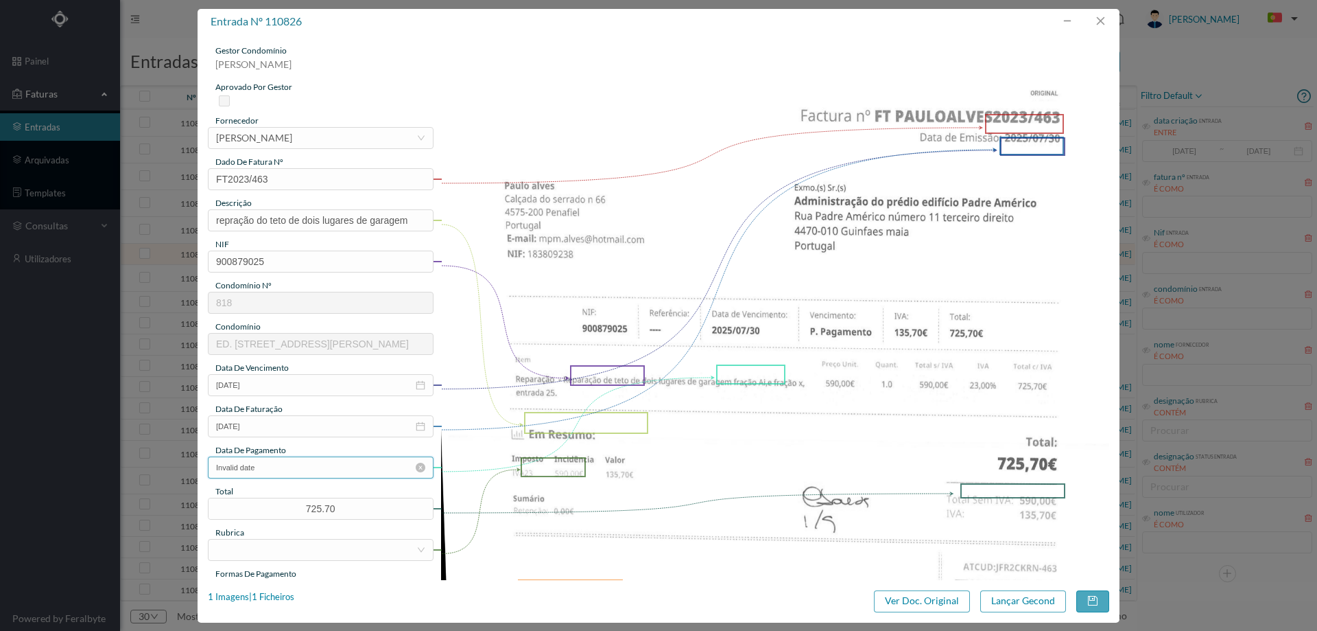
click at [283, 461] on input "Invalid date" at bounding box center [321, 467] width 226 height 22
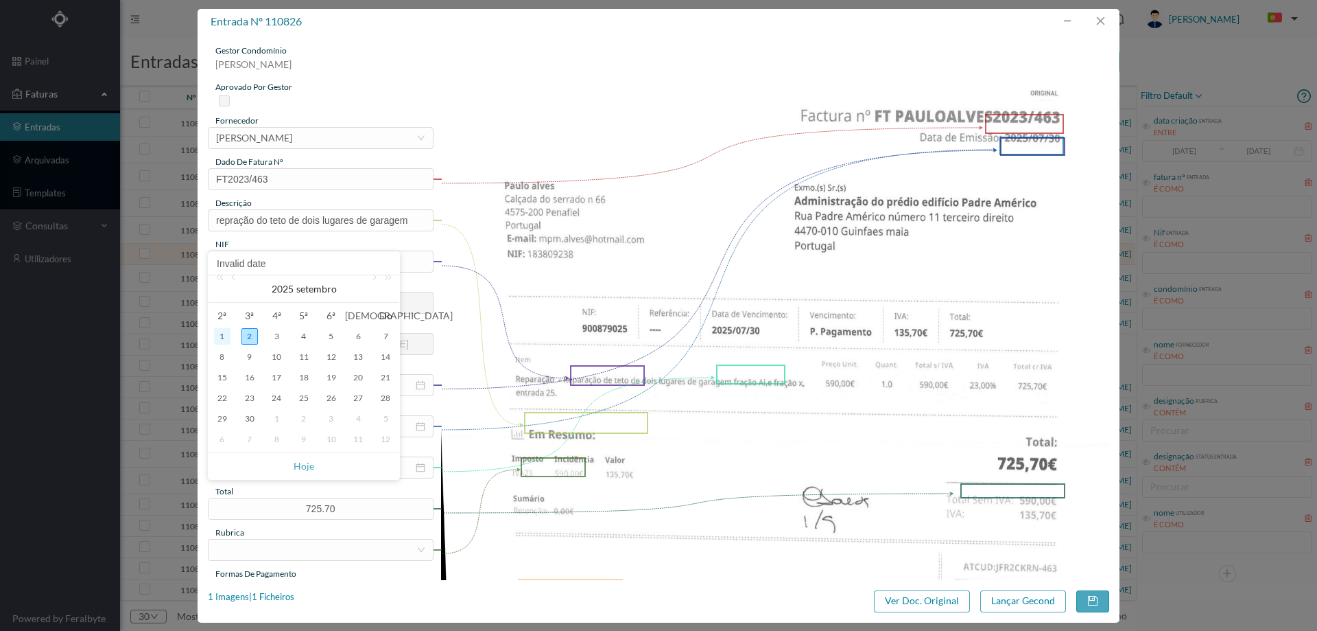
click at [225, 336] on div "1" at bounding box center [222, 336] width 16 height 16
type input "2025-09-01"
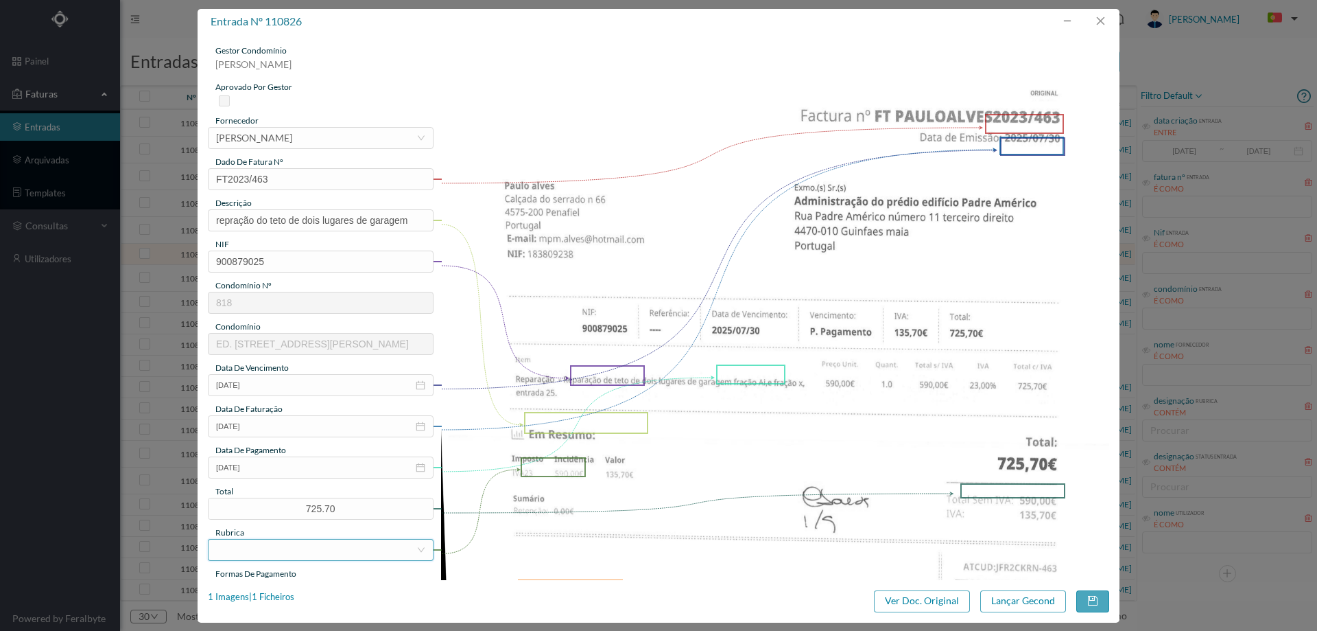
click at [323, 543] on div at bounding box center [316, 549] width 200 height 21
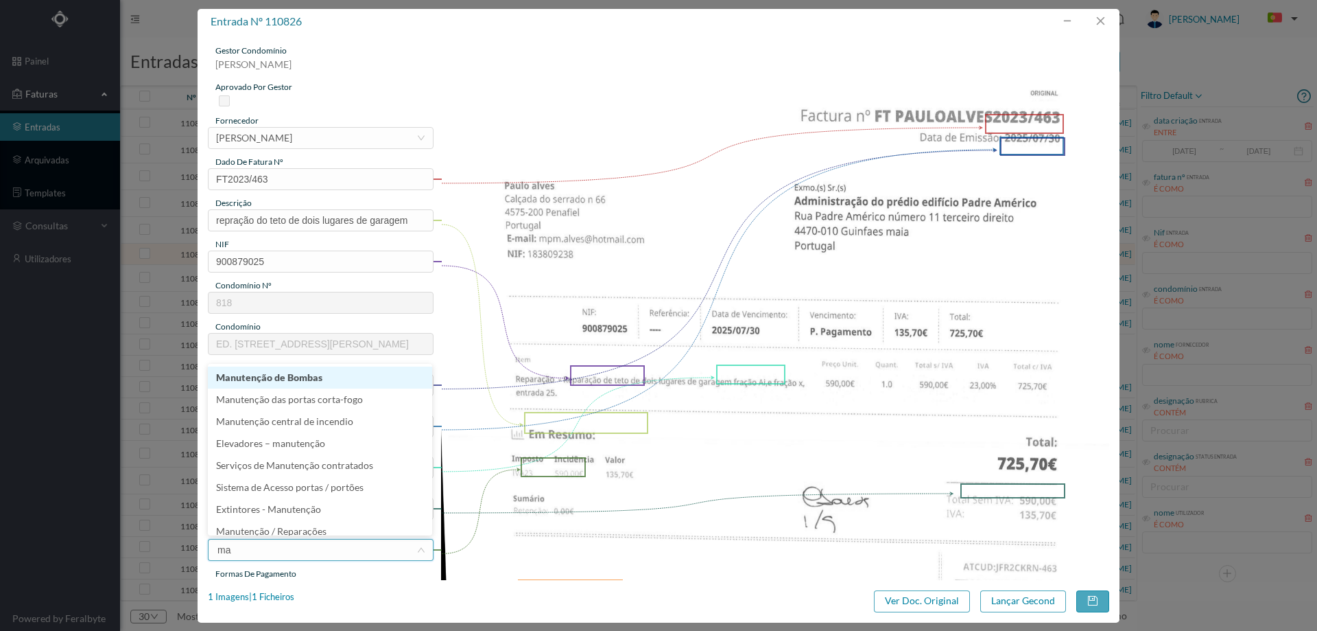
type input "man"
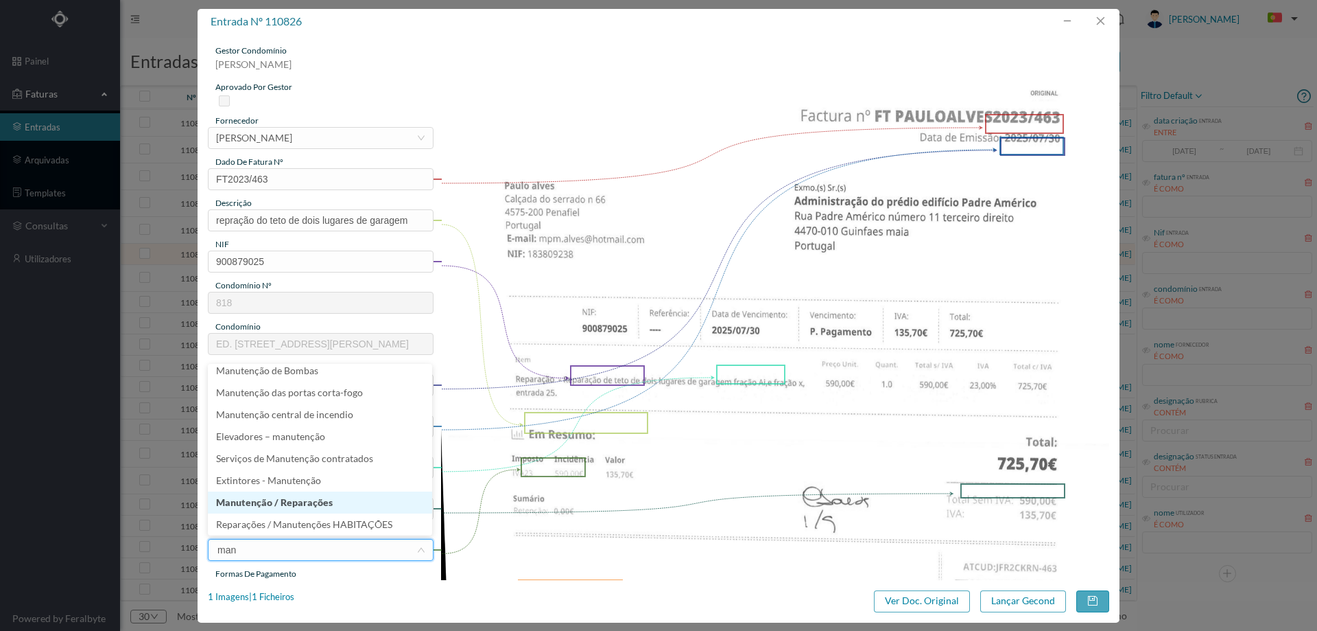
click at [310, 511] on li "Manutenção / Reparações" at bounding box center [320, 502] width 224 height 22
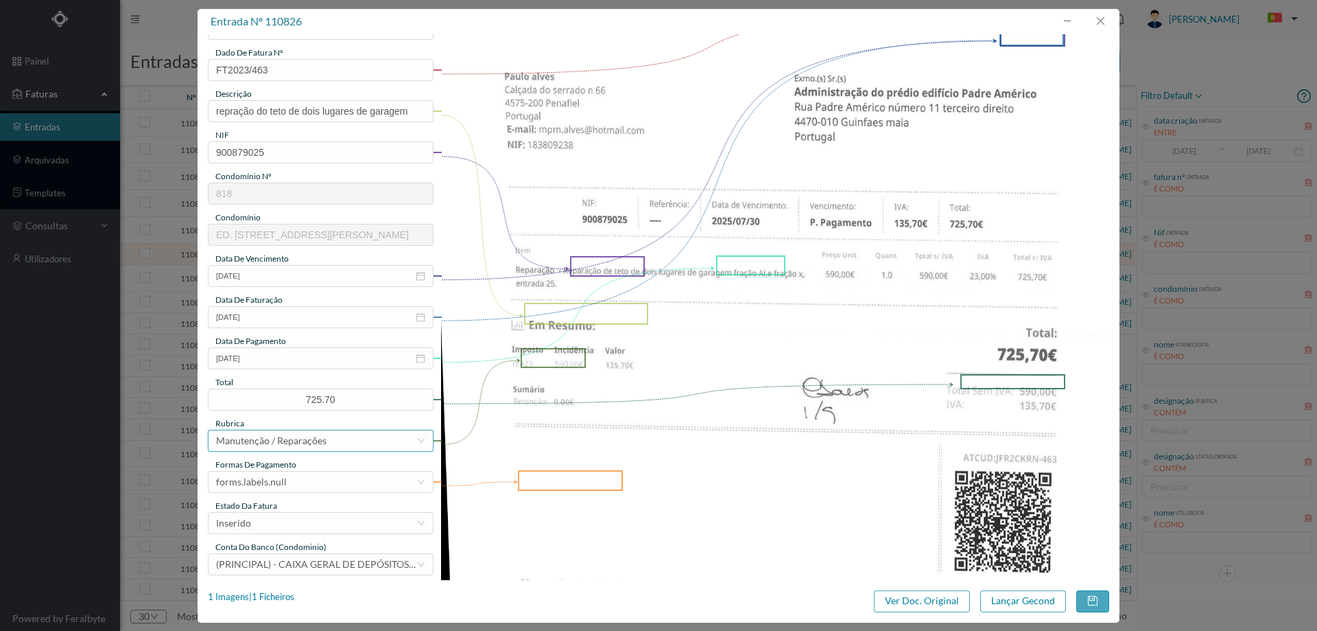
scroll to position [206, 0]
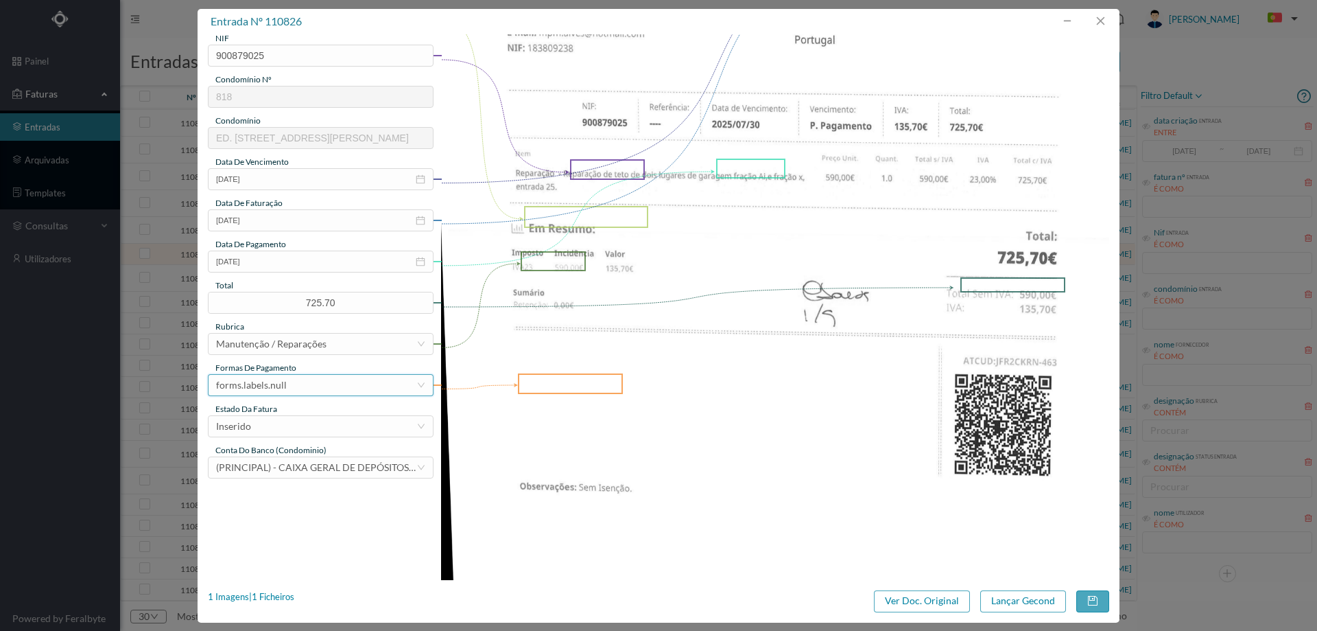
click at [289, 384] on div "forms.labels.null" at bounding box center [316, 385] width 200 height 21
click at [296, 453] on li "transferência bancária" at bounding box center [320, 456] width 224 height 22
click at [299, 416] on div "Inserido" at bounding box center [316, 426] width 200 height 21
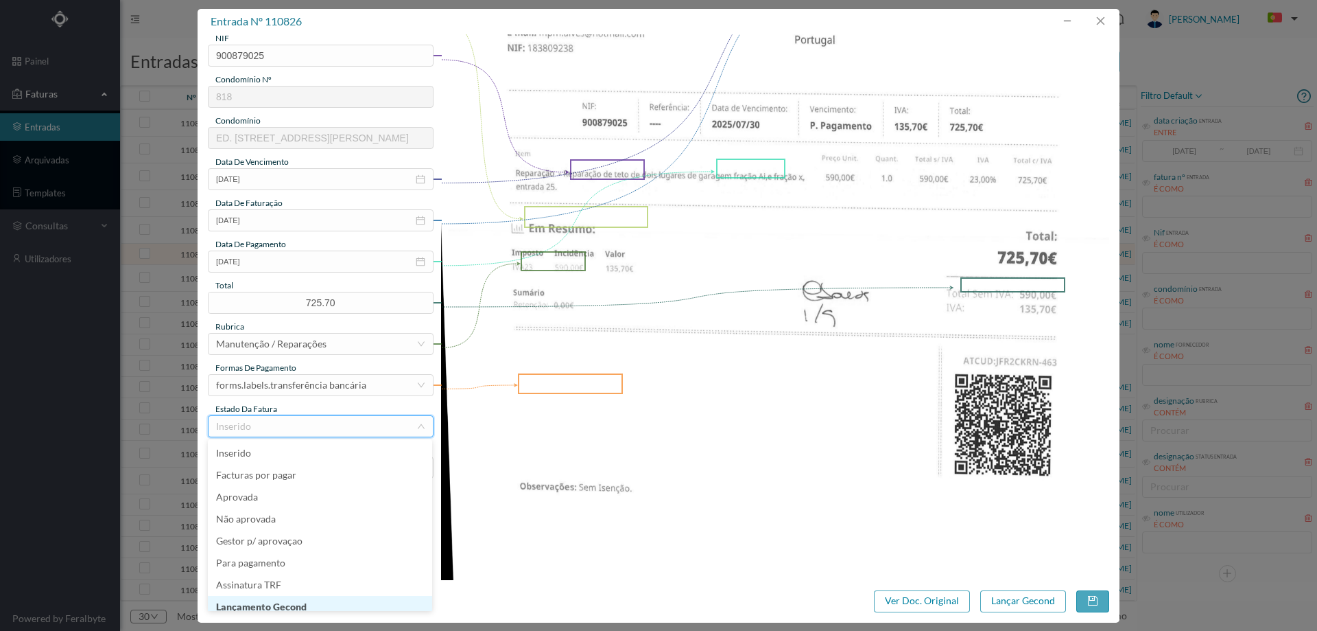
scroll to position [7, 0]
click at [305, 600] on li "Lançamento Gecond" at bounding box center [320, 600] width 224 height 22
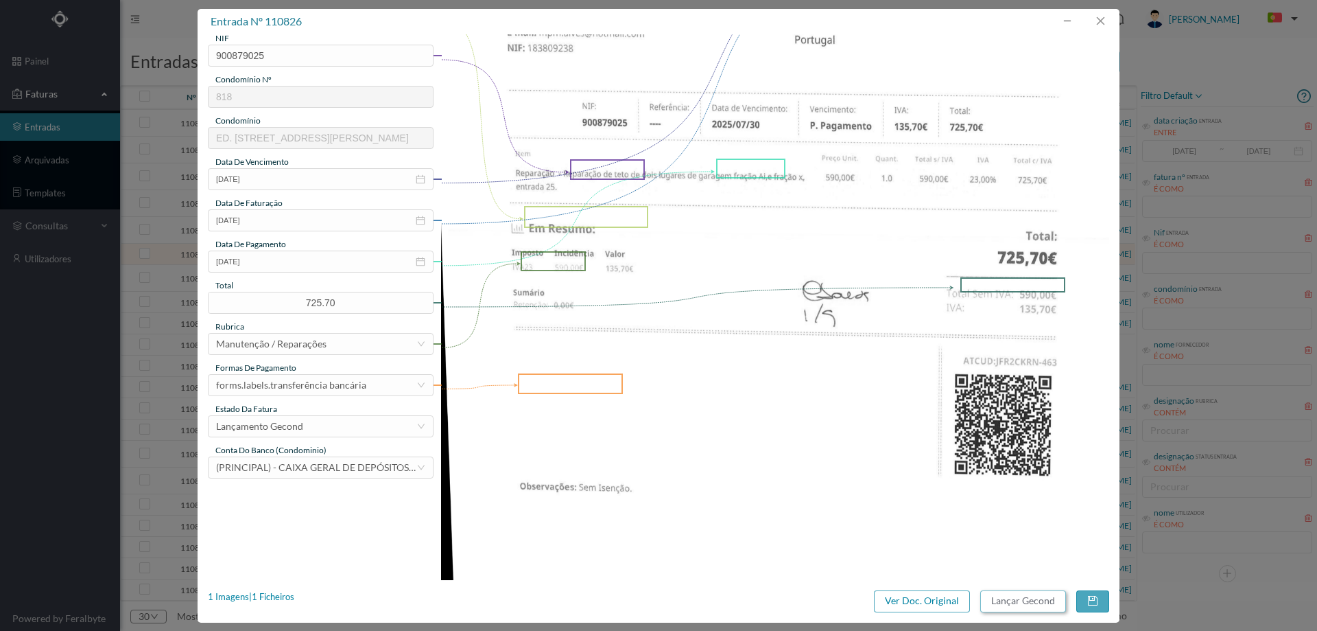
click at [999, 596] on button "Lançar Gecond" at bounding box center [1024, 601] width 86 height 22
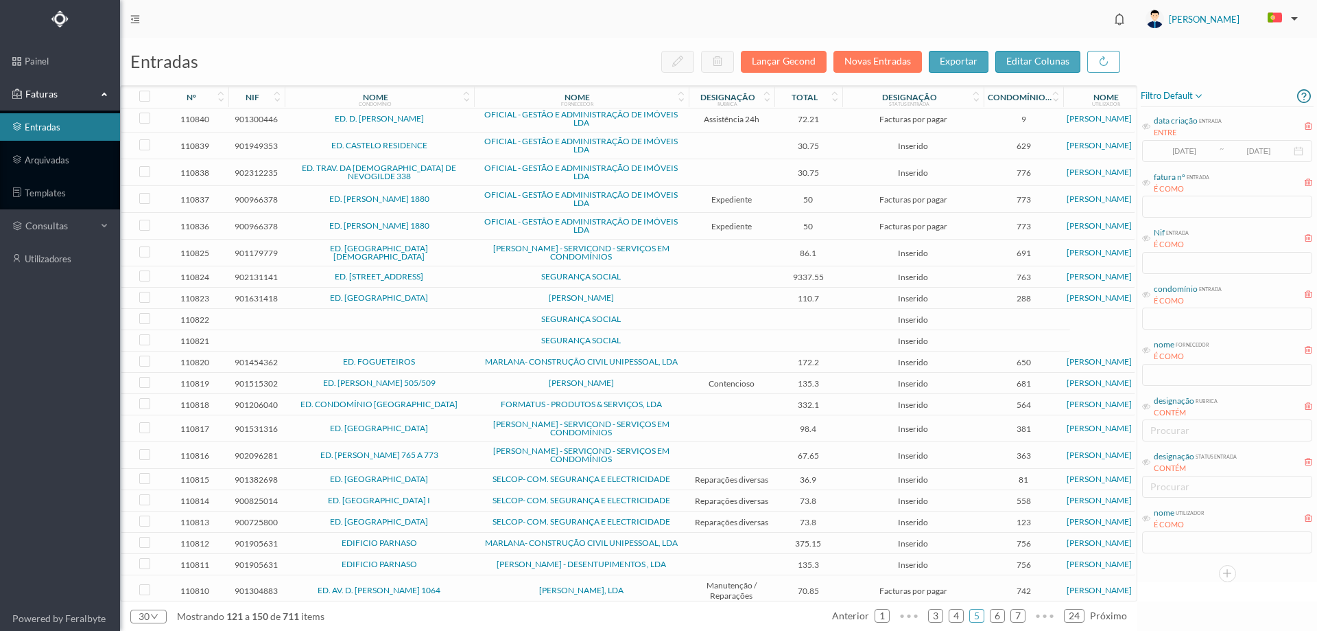
click at [449, 252] on span "ED. RUA DA BENEDITINA" at bounding box center [379, 252] width 183 height 16
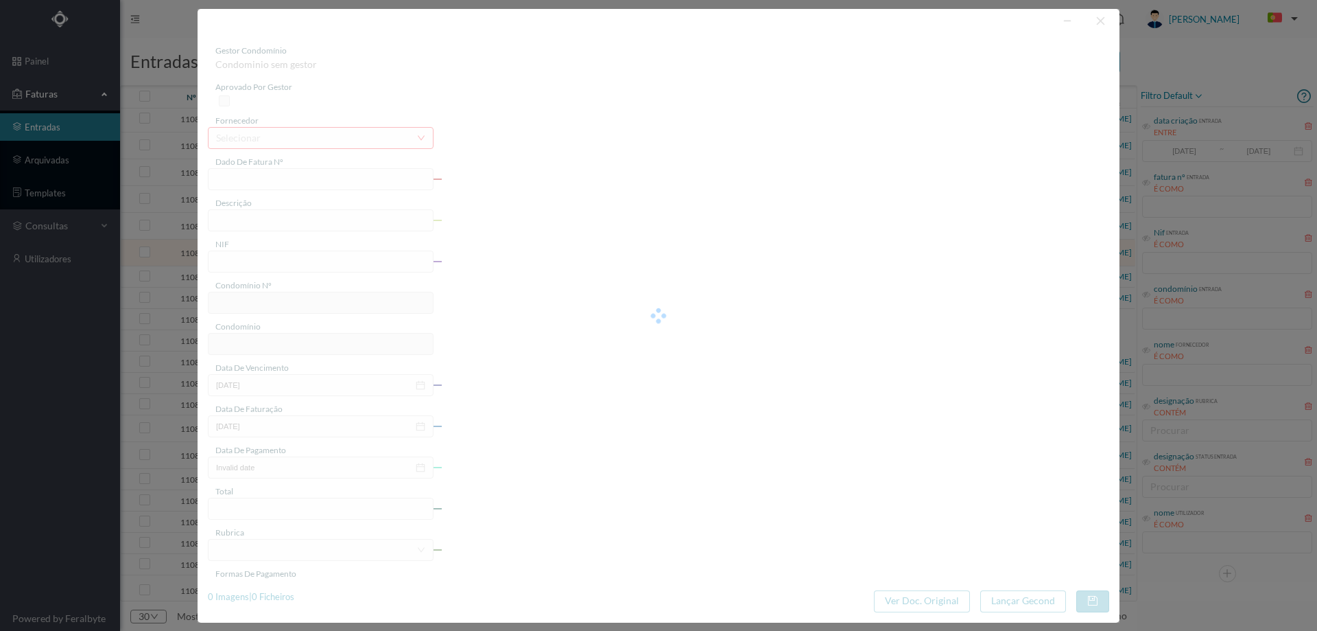
type input "FT FR.2025/2744"
type input "901179779"
type input "Invalid date"
type input "2025-07-24"
type input "86.10"
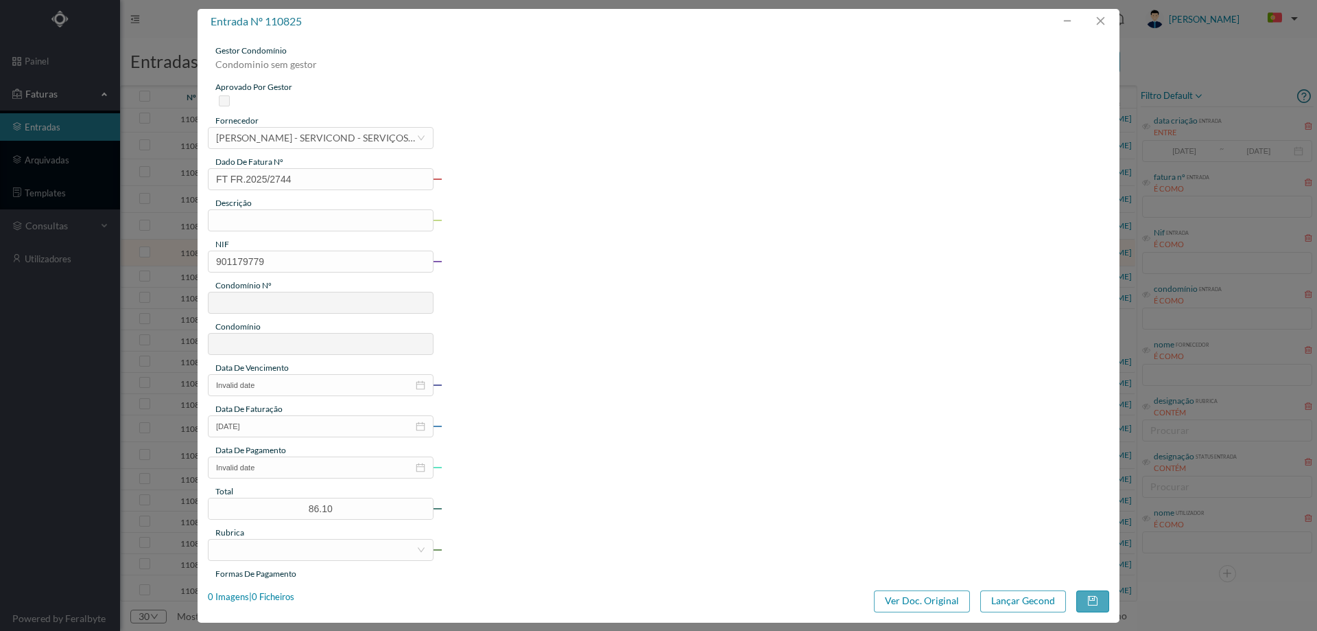
type input "691"
type input "ED. RUA DA BENEDITINA"
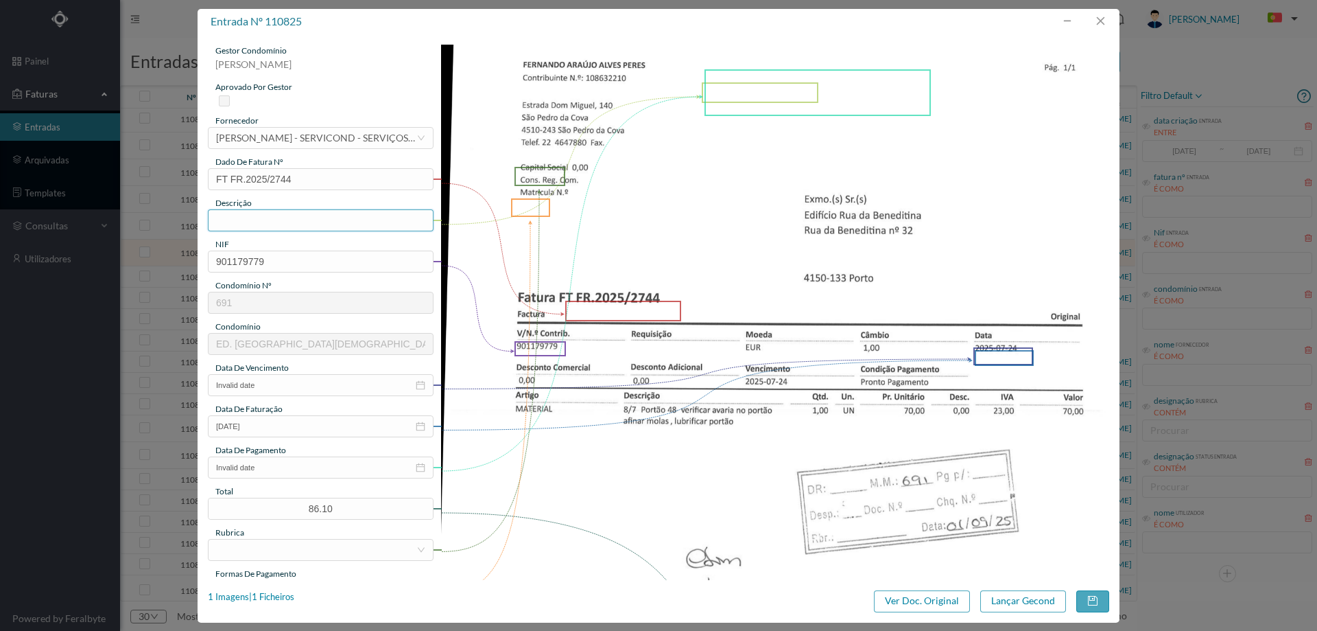
click at [277, 217] on input "text" at bounding box center [321, 220] width 226 height 22
type input "verificar avaria no portão, afinar molas e lubrificar portão"
click at [318, 388] on input "Invalid date" at bounding box center [321, 385] width 226 height 22
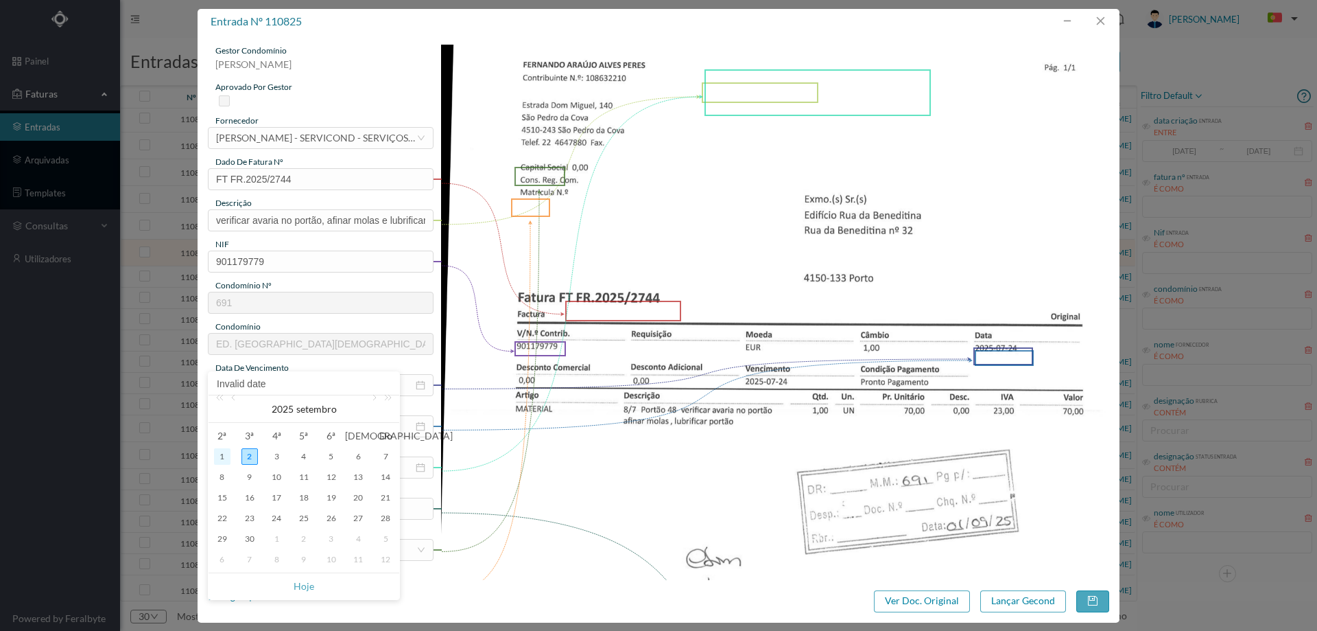
click at [215, 453] on div "1" at bounding box center [222, 456] width 16 height 16
type input "2025-09-01"
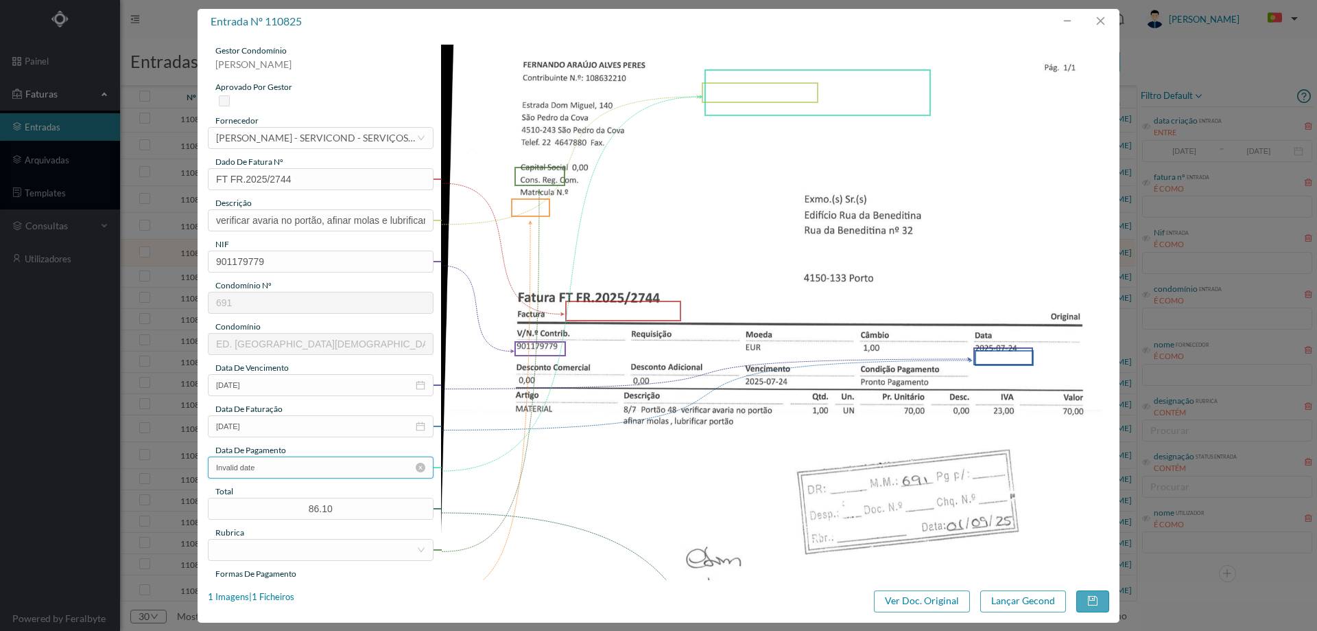
click at [269, 463] on input "Invalid date" at bounding box center [321, 467] width 226 height 22
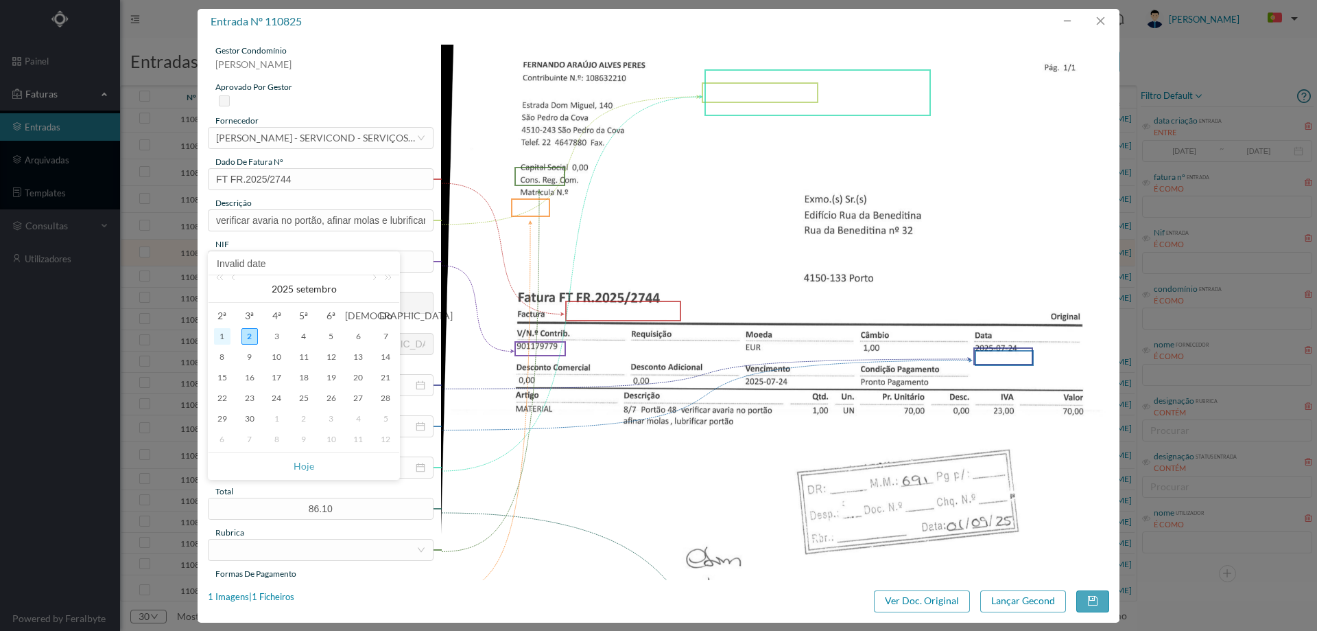
click at [221, 337] on div "1" at bounding box center [222, 336] width 16 height 16
type input "2025-09-01"
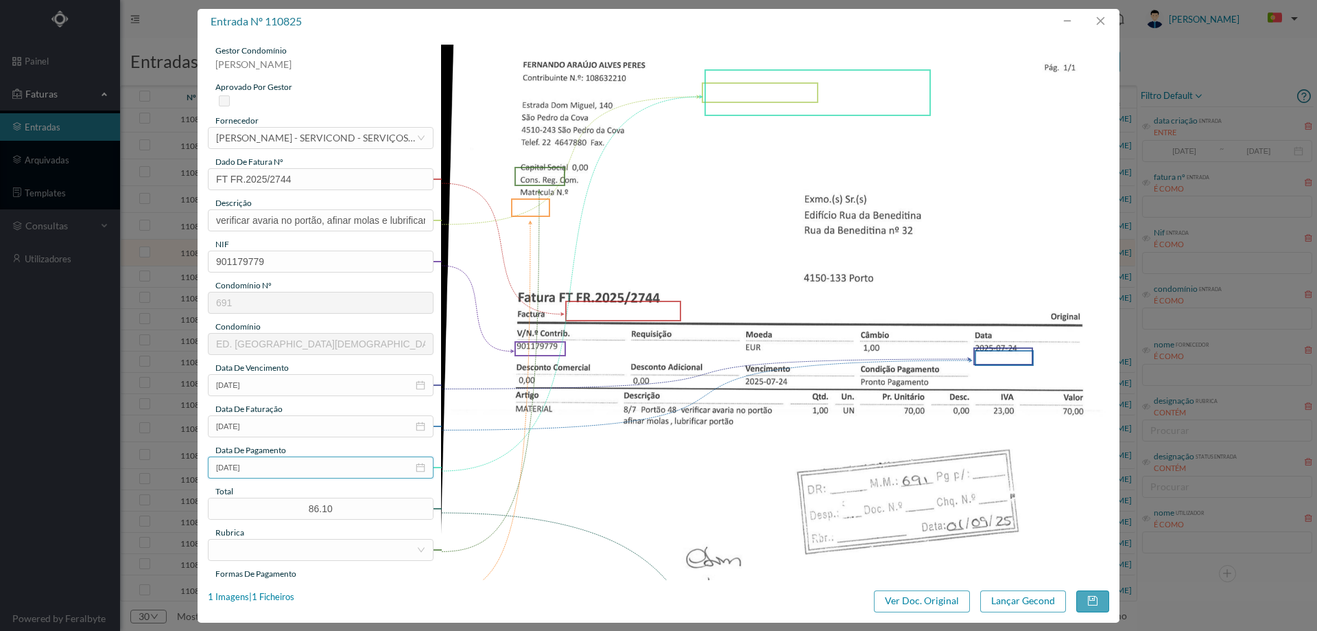
scroll to position [206, 0]
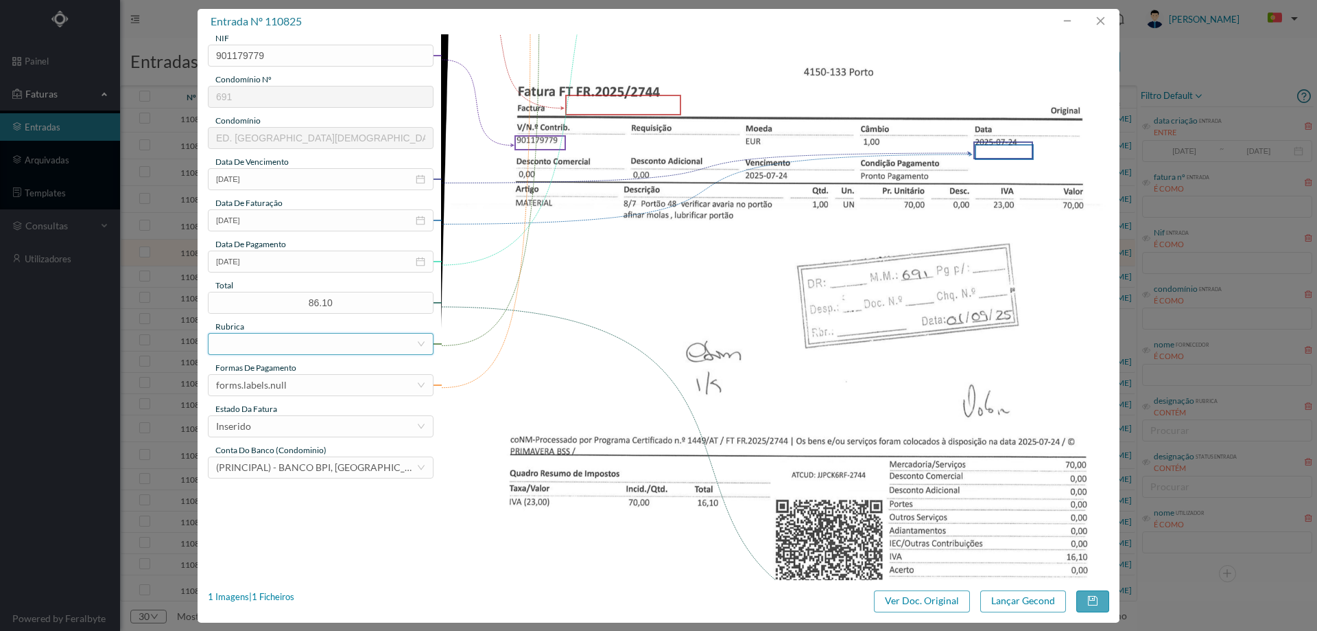
click at [307, 349] on div at bounding box center [316, 343] width 200 height 21
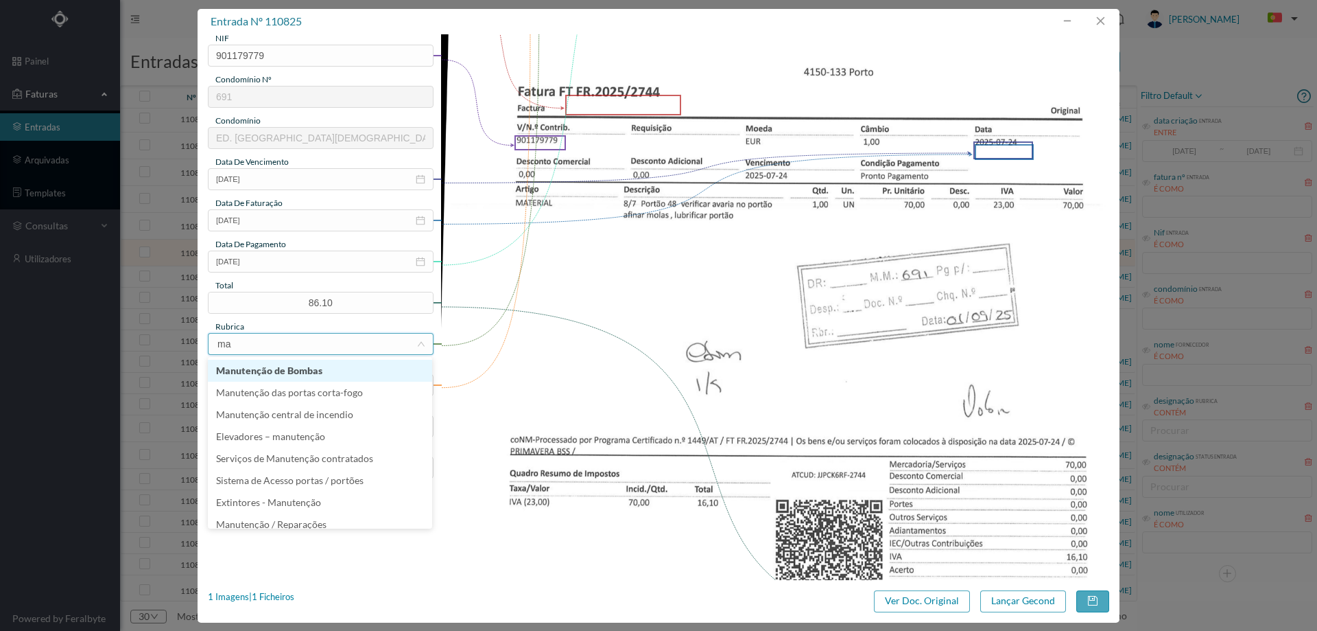
type input "man"
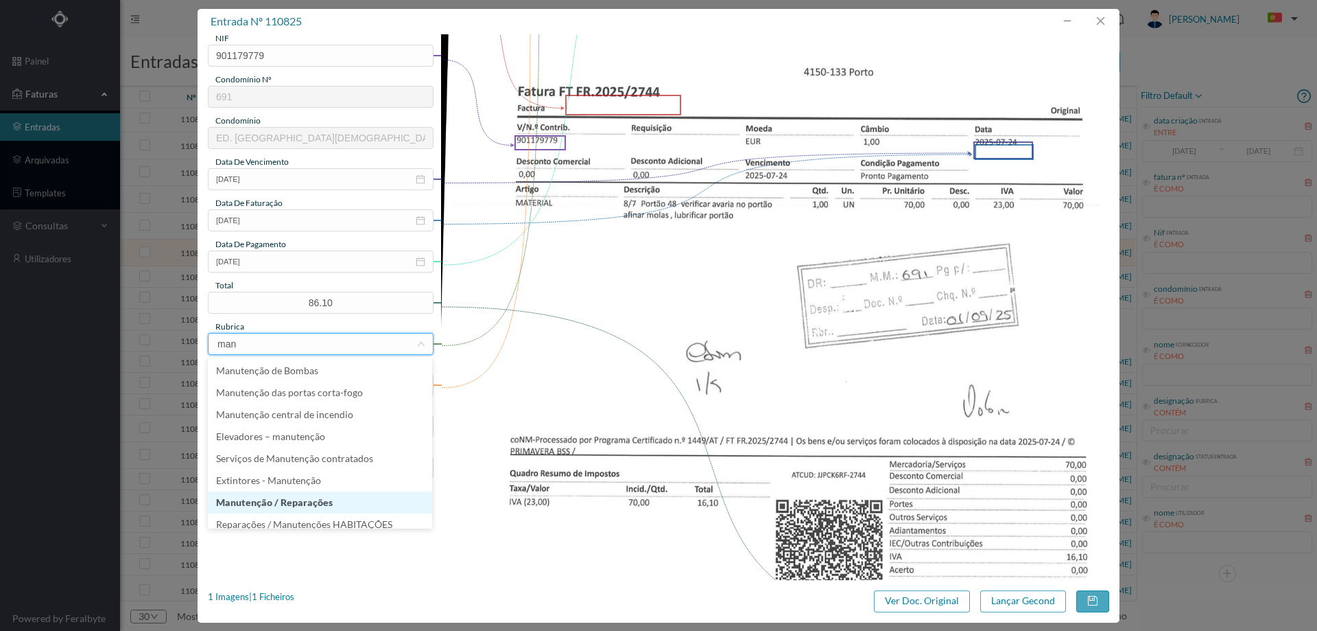
click at [310, 496] on li "Manutenção / Reparações" at bounding box center [320, 502] width 224 height 22
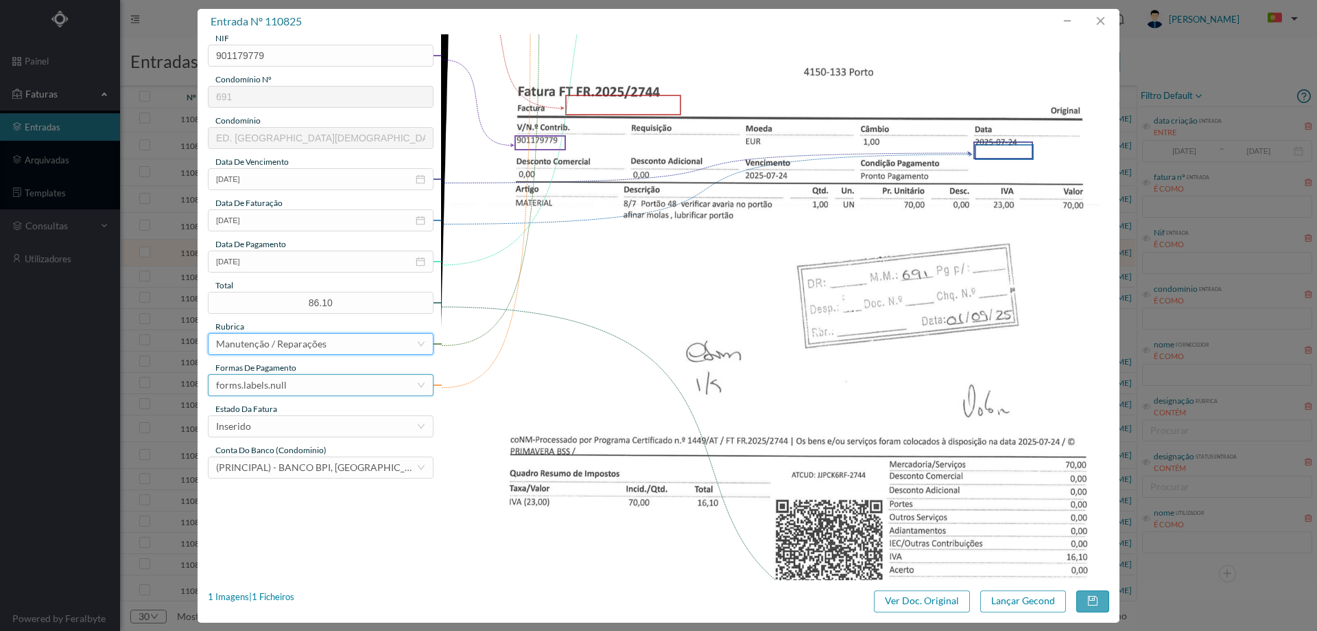
click at [307, 385] on div "forms.labels.null" at bounding box center [316, 385] width 200 height 21
click at [301, 457] on li "transferência bancária" at bounding box center [320, 456] width 224 height 22
click at [290, 427] on div "Inserido" at bounding box center [316, 426] width 200 height 21
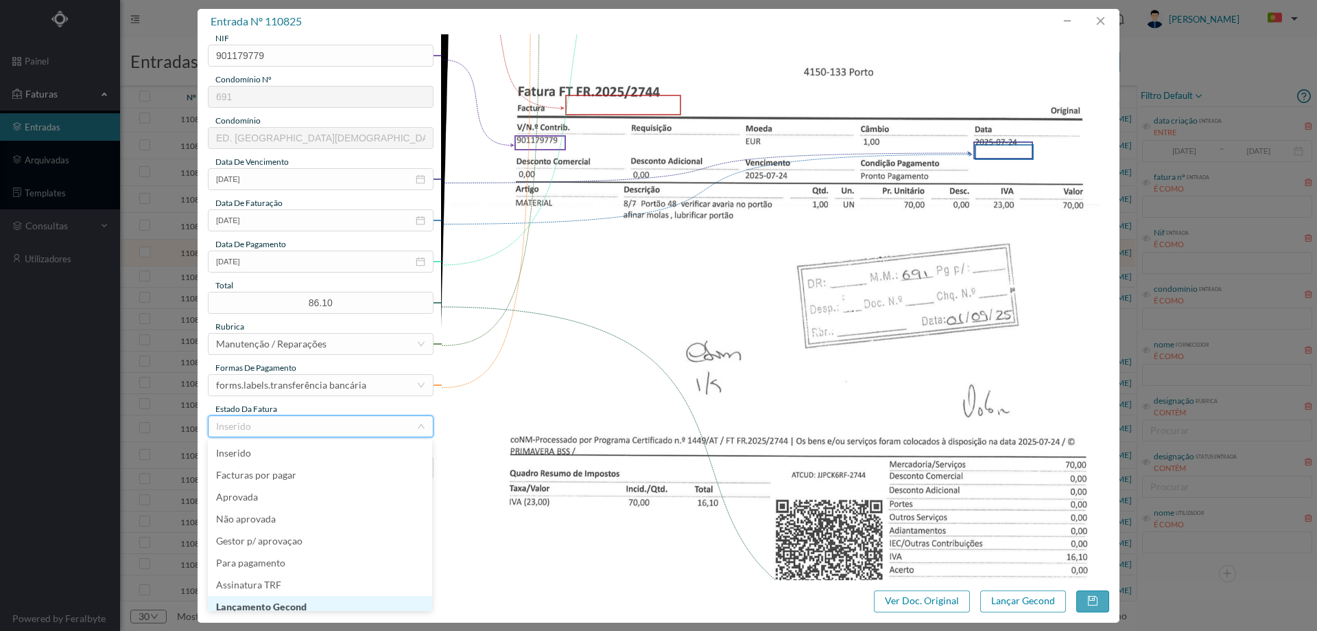
scroll to position [7, 0]
click at [289, 604] on li "Lançamento Gecond" at bounding box center [320, 600] width 224 height 22
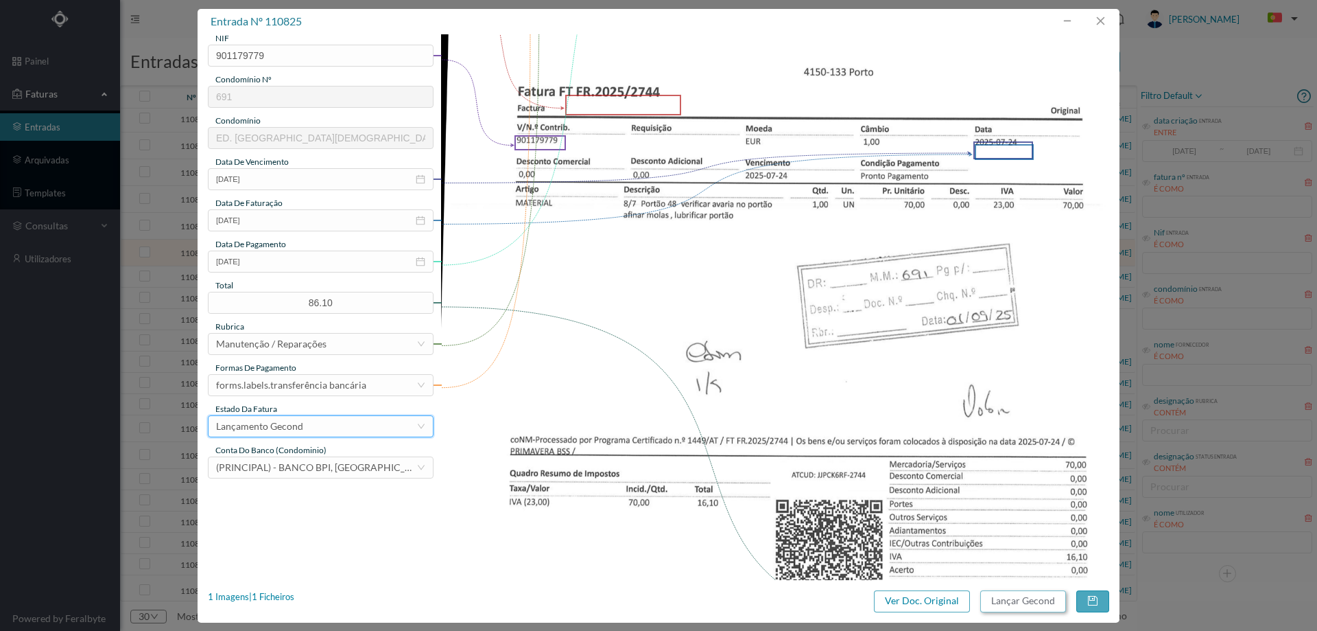
click at [1021, 594] on button "Lançar Gecond" at bounding box center [1024, 601] width 86 height 22
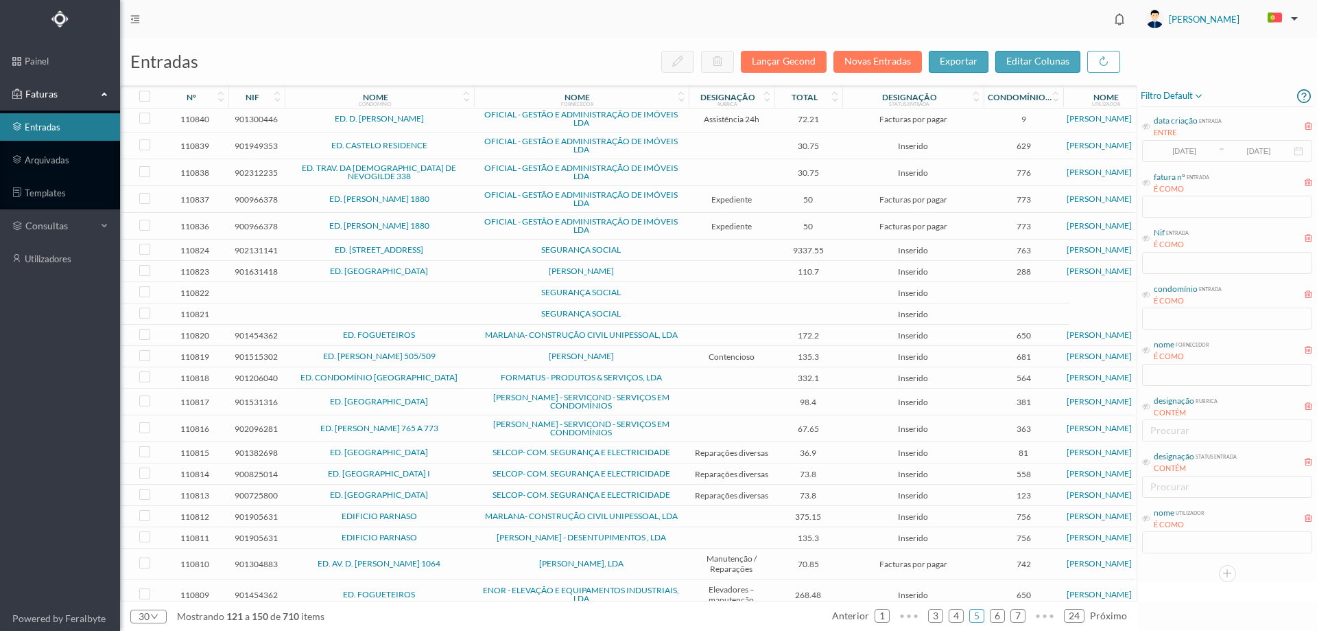
click at [467, 250] on span "ED. RUA DE PEREIRÓ 31 E 41" at bounding box center [379, 250] width 183 height 8
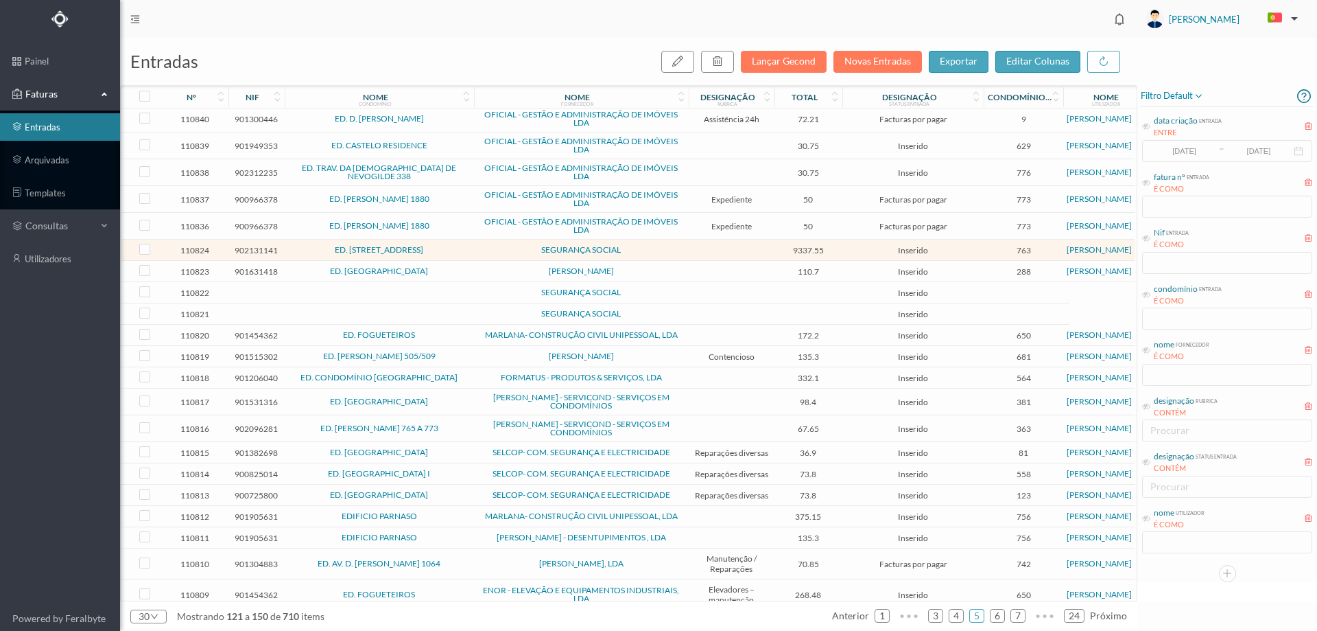
click at [467, 250] on span "ED. RUA DE PEREIRÓ 31 E 41" at bounding box center [379, 250] width 183 height 8
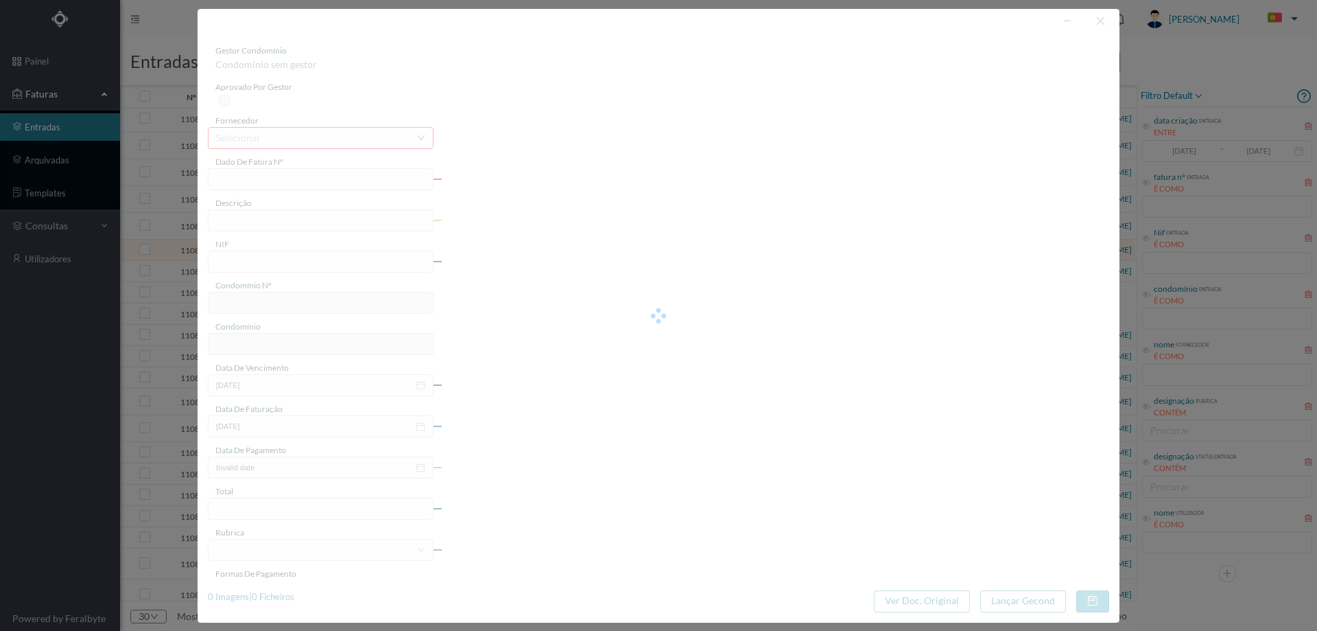
type input "FA 2025D/00079"
type input "902131141"
type input "Invalid date"
type input "2025-08-29"
type input "9337.55"
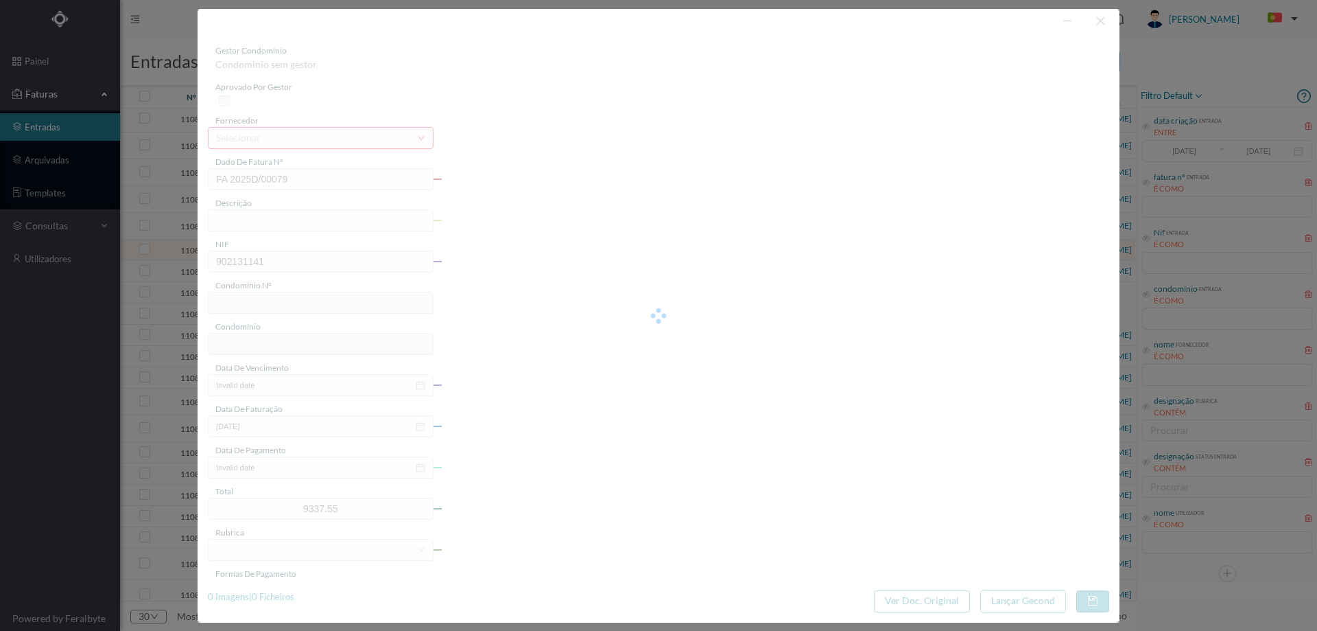
type input "763"
type input "ED. RUA DE PEREIRÓ 31 E 41"
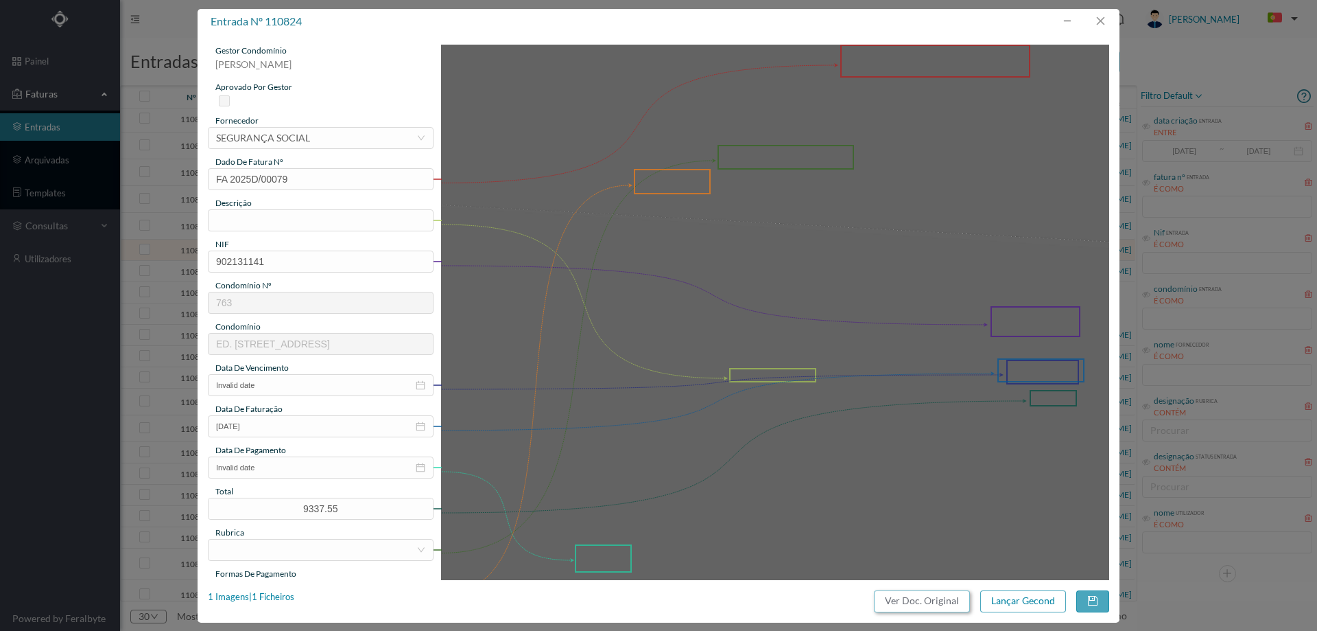
click at [888, 600] on button "Ver Doc. Original" at bounding box center [922, 601] width 96 height 22
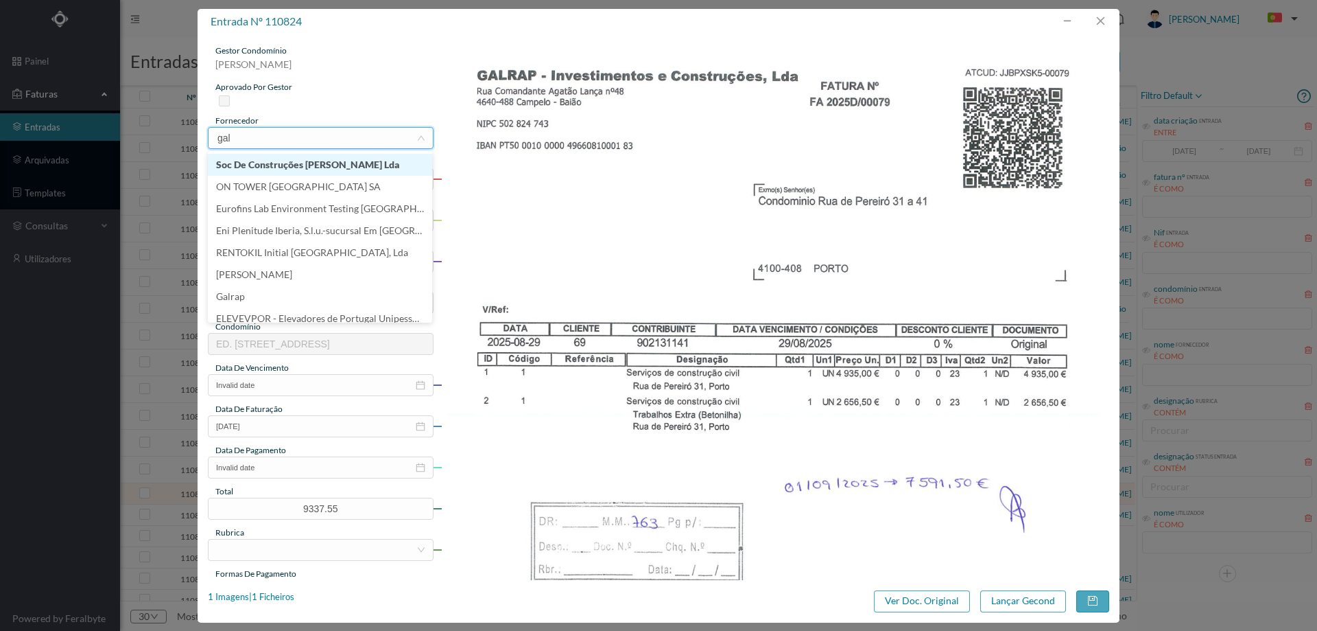
scroll to position [244, 0]
type input "galra"
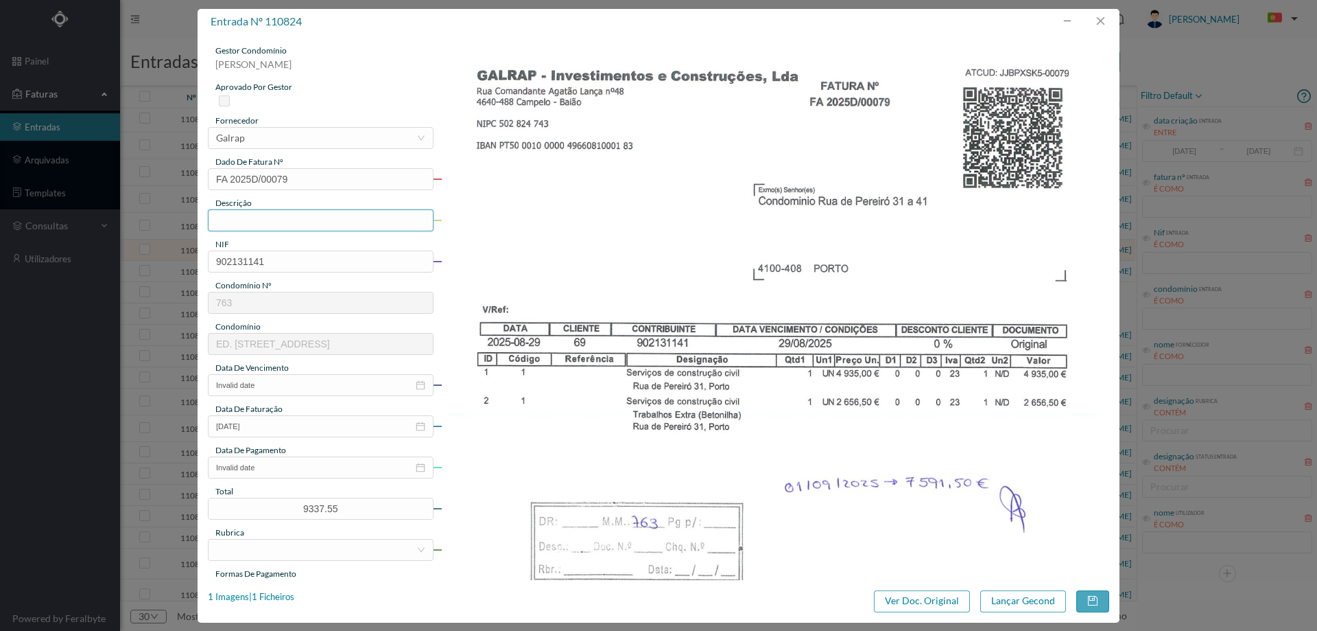
click at [237, 222] on input "text" at bounding box center [321, 220] width 226 height 22
type input "Serviços de construção civil"
click at [282, 391] on input "Invalid date" at bounding box center [321, 385] width 226 height 22
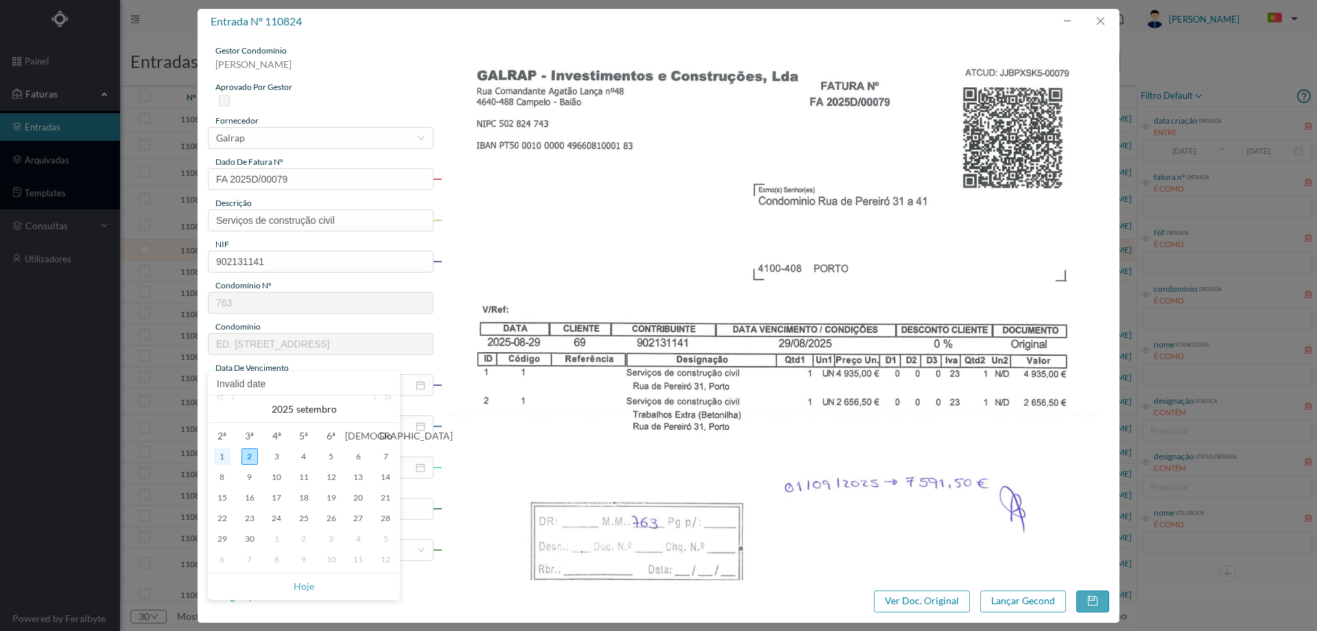
click at [225, 458] on div "1" at bounding box center [222, 456] width 16 height 16
type input "[DATE]"
click at [419, 467] on icon "icon: close-circle" at bounding box center [421, 467] width 10 height 10
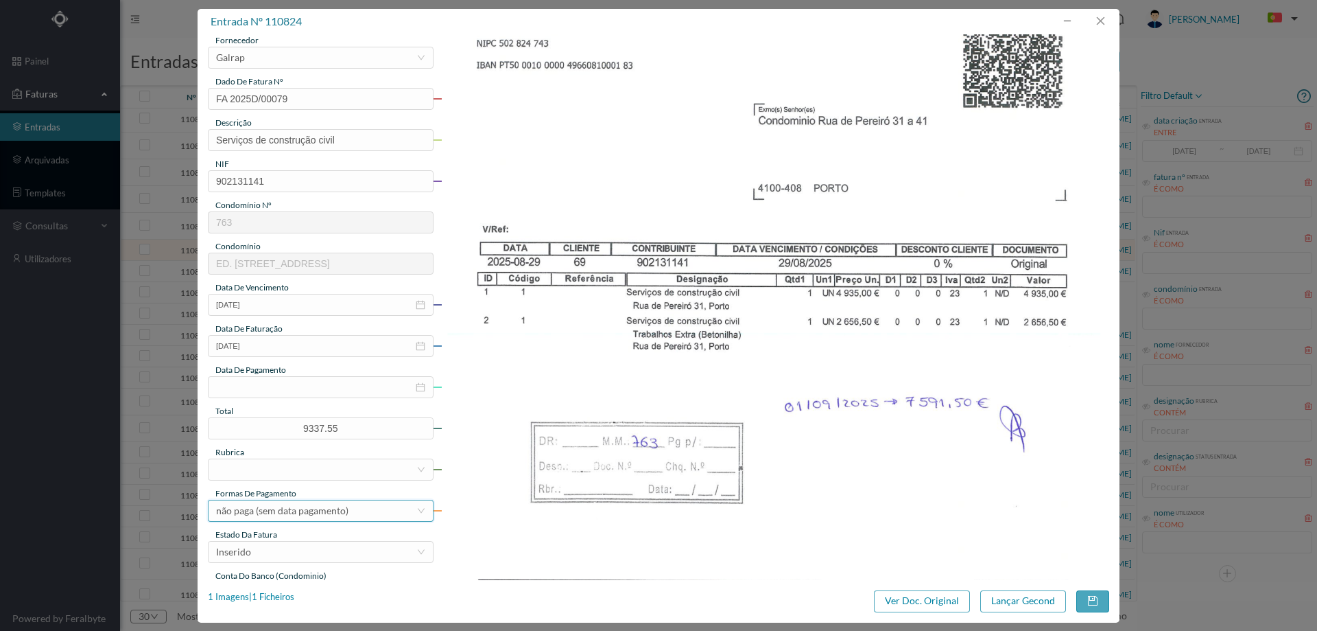
scroll to position [206, 0]
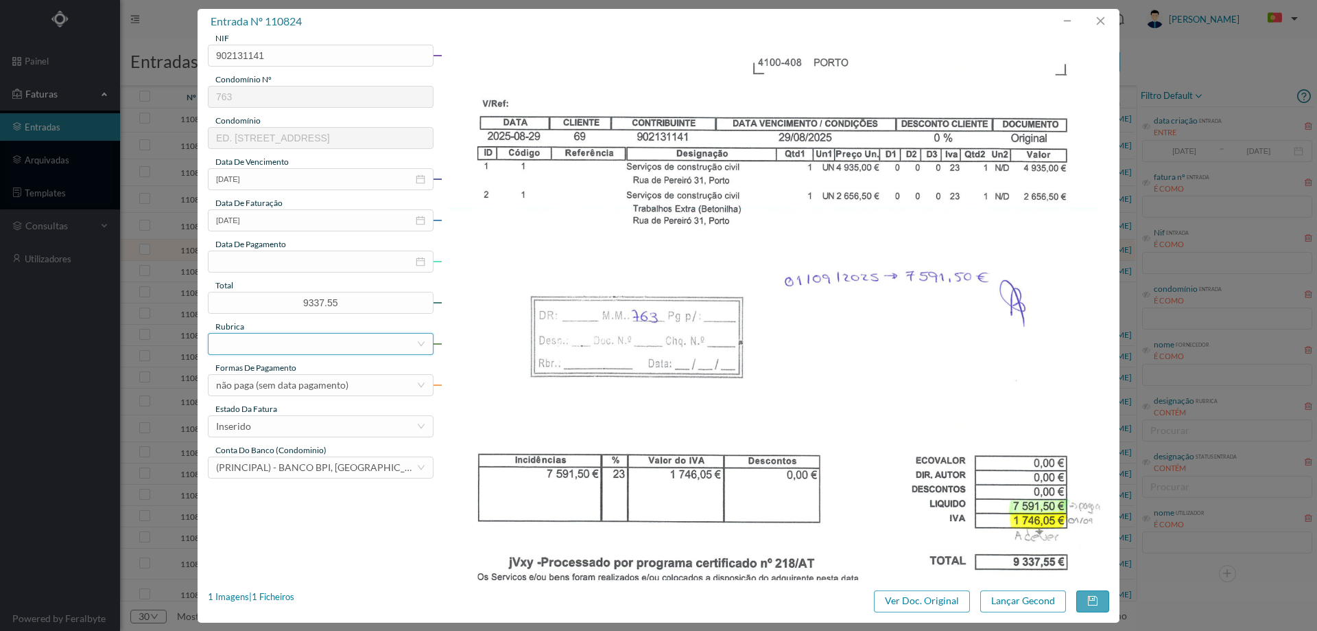
click at [272, 349] on div at bounding box center [316, 343] width 200 height 21
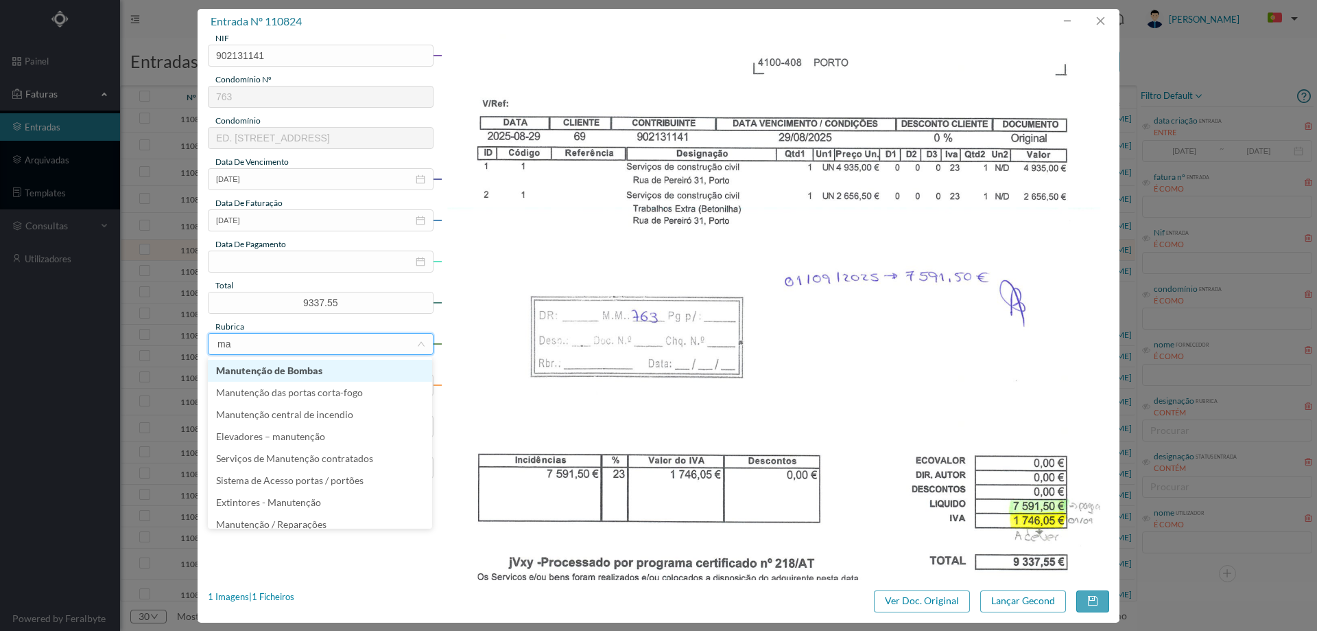
type input "man"
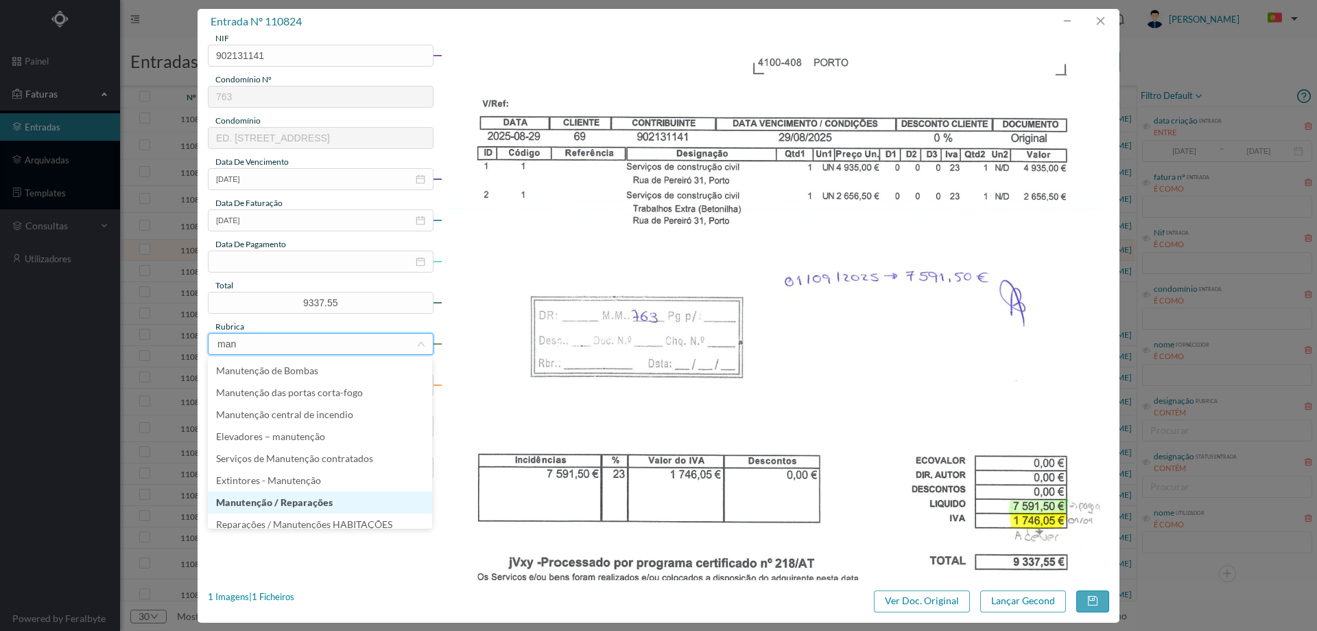
click at [301, 501] on li "Manutenção / Reparações" at bounding box center [320, 502] width 224 height 22
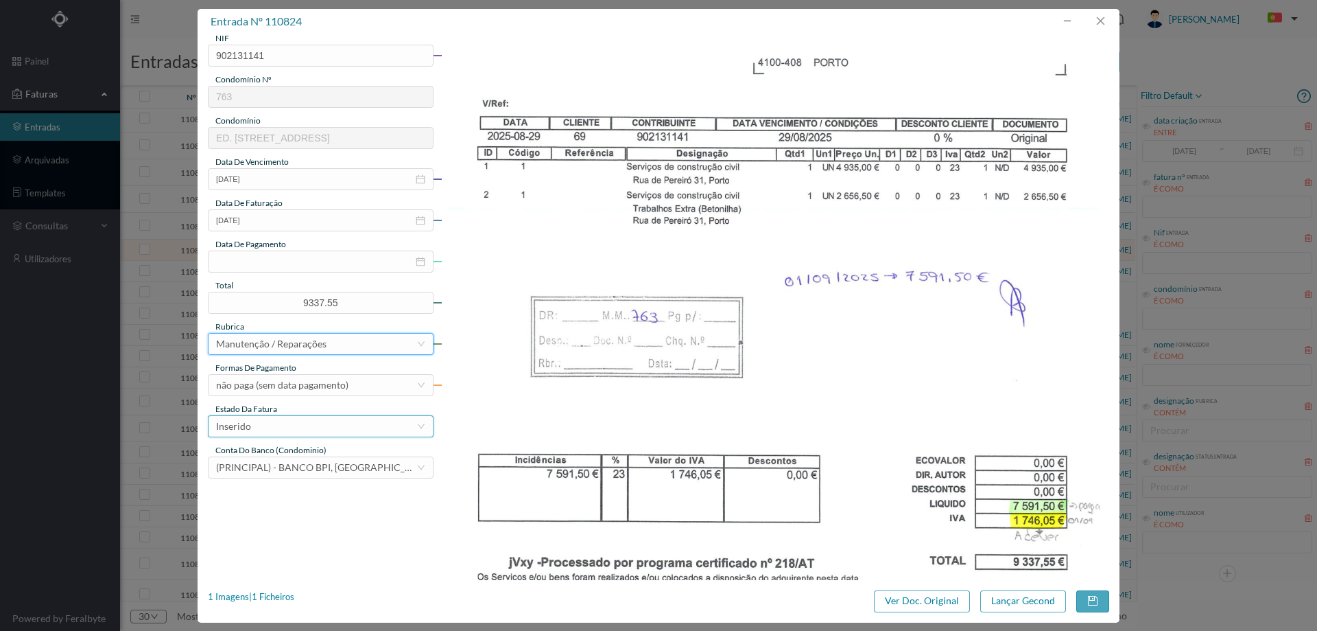
click at [294, 429] on div "Inserido" at bounding box center [316, 426] width 200 height 21
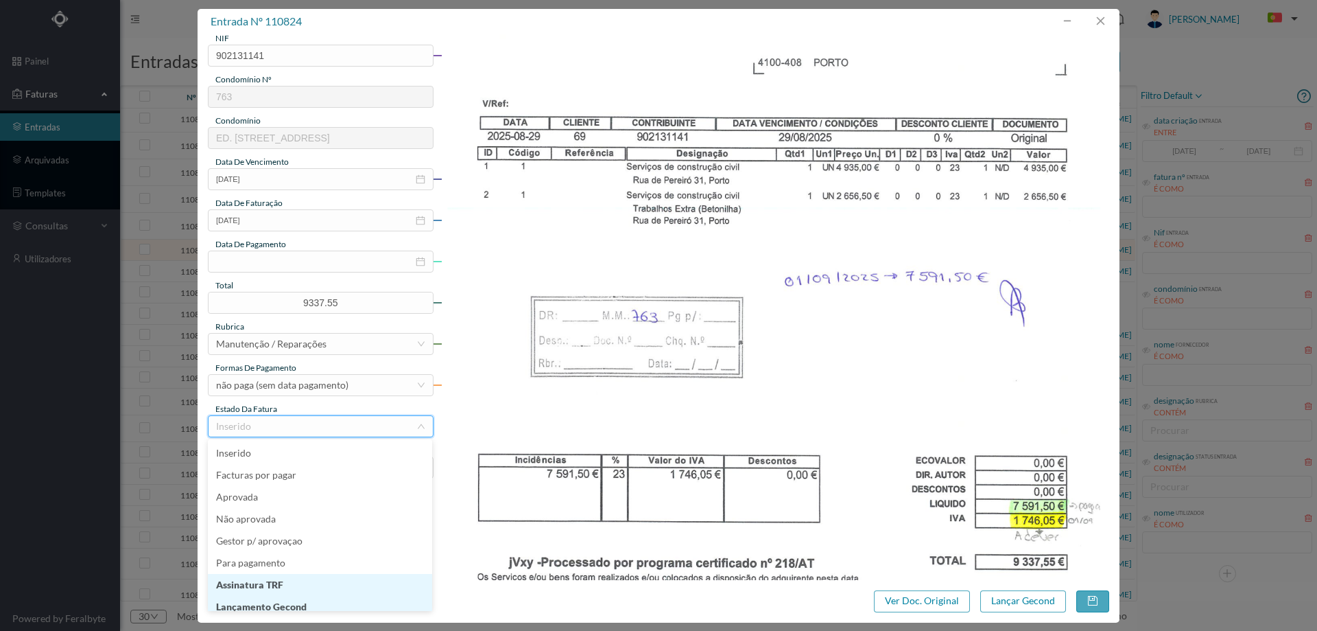
scroll to position [7, 0]
click at [312, 598] on li "Lançamento Gecond" at bounding box center [320, 600] width 224 height 22
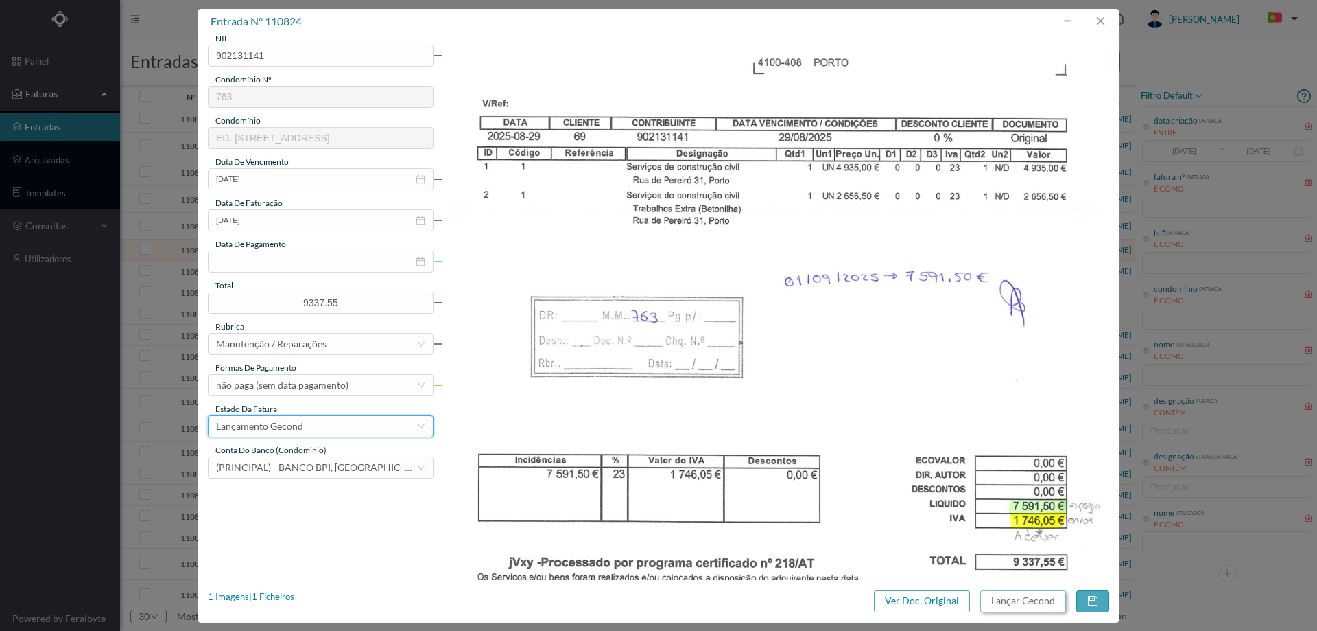
click at [1028, 602] on button "Lançar Gecond" at bounding box center [1024, 601] width 86 height 22
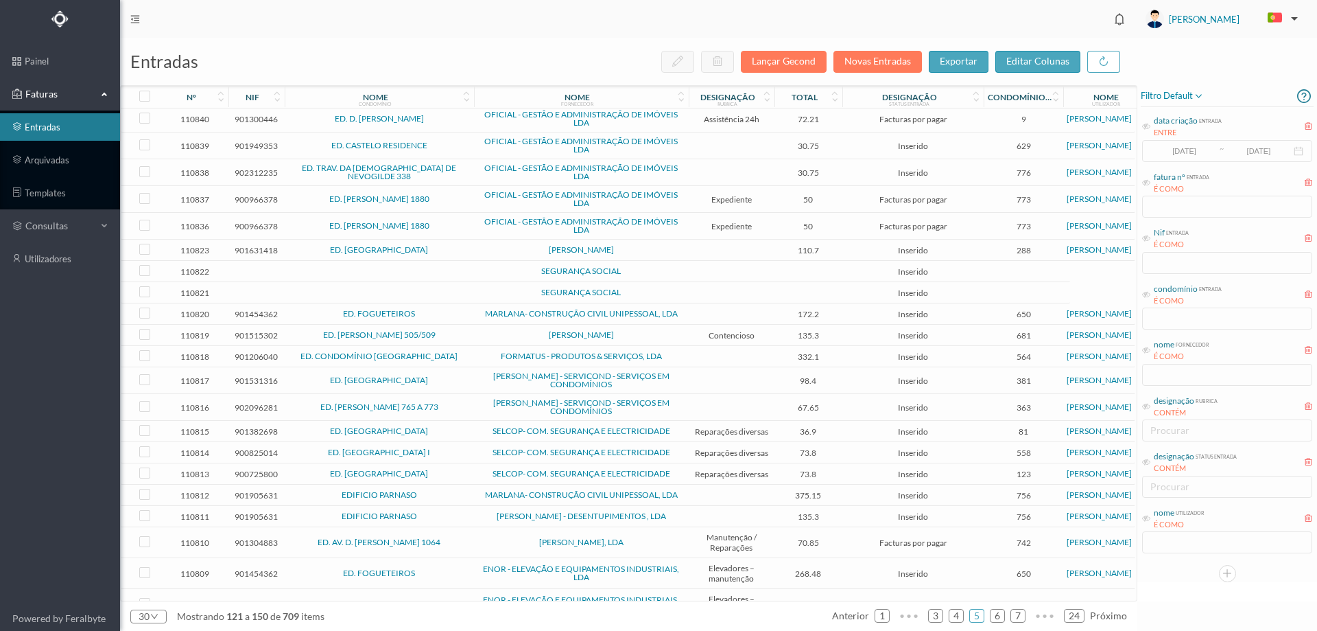
click at [469, 253] on span "ED. [GEOGRAPHIC_DATA]" at bounding box center [379, 250] width 183 height 8
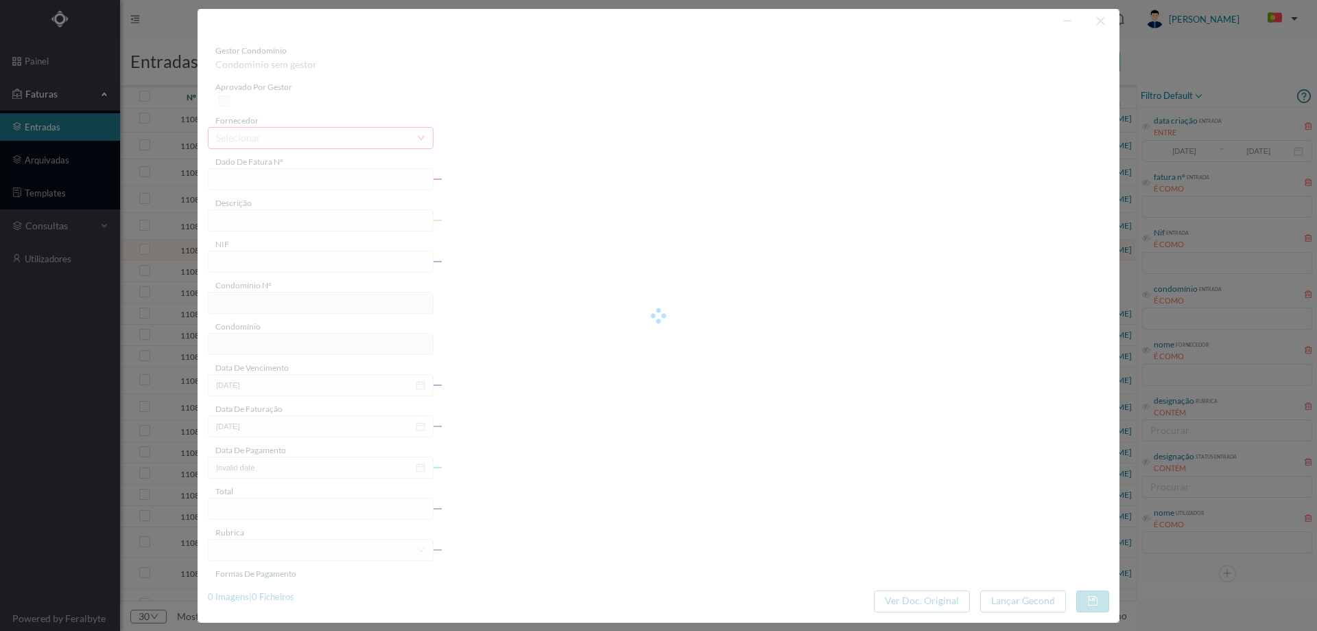
type input "FR ATSIRE01FR/45"
type input "S/IVA . 90,00 € ços verdes, relativos ao mês de 1 Unidade C/IVA 110,70 €"
type input "901631418"
type input "Invalid date"
type input "29-08-2025"
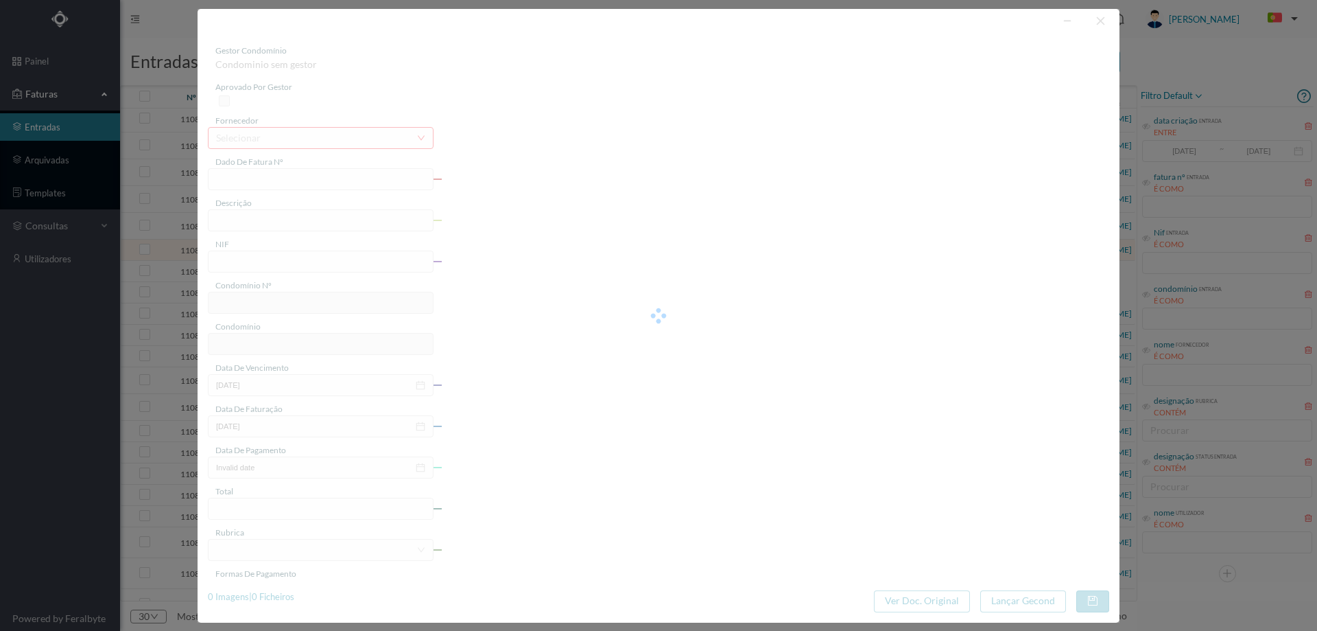
type input "110.70"
type input "288"
type input "ED. [GEOGRAPHIC_DATA]"
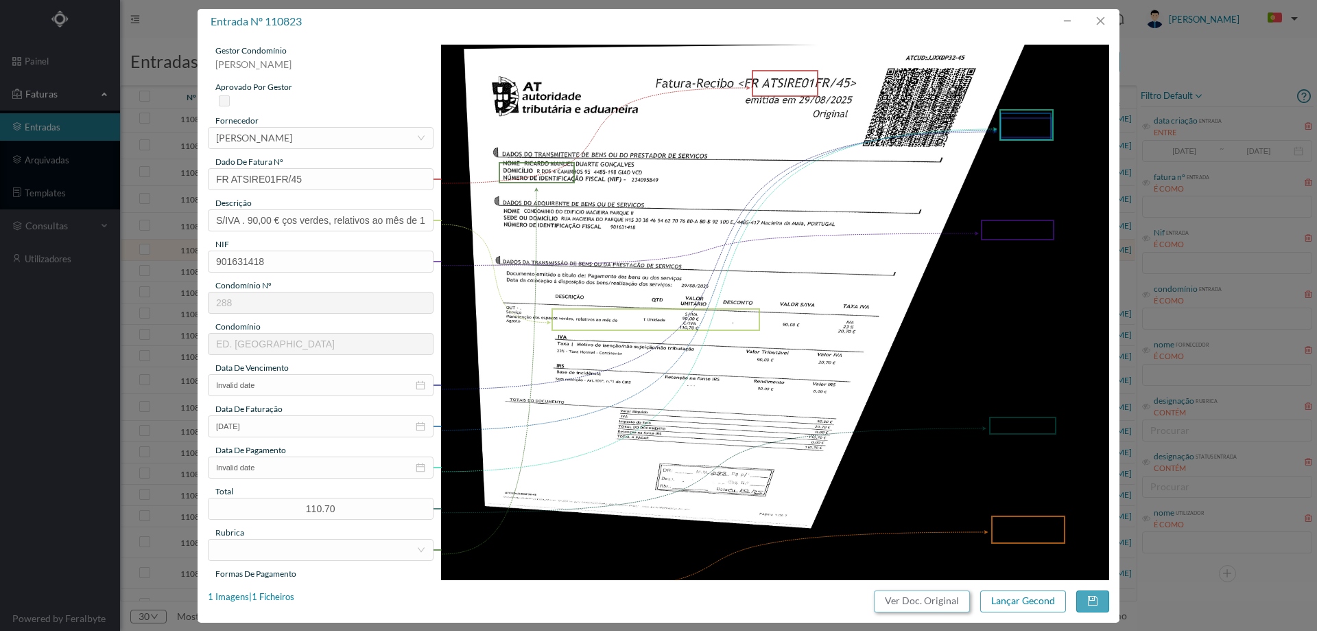
click at [927, 600] on button "Ver Doc. Original" at bounding box center [922, 601] width 96 height 22
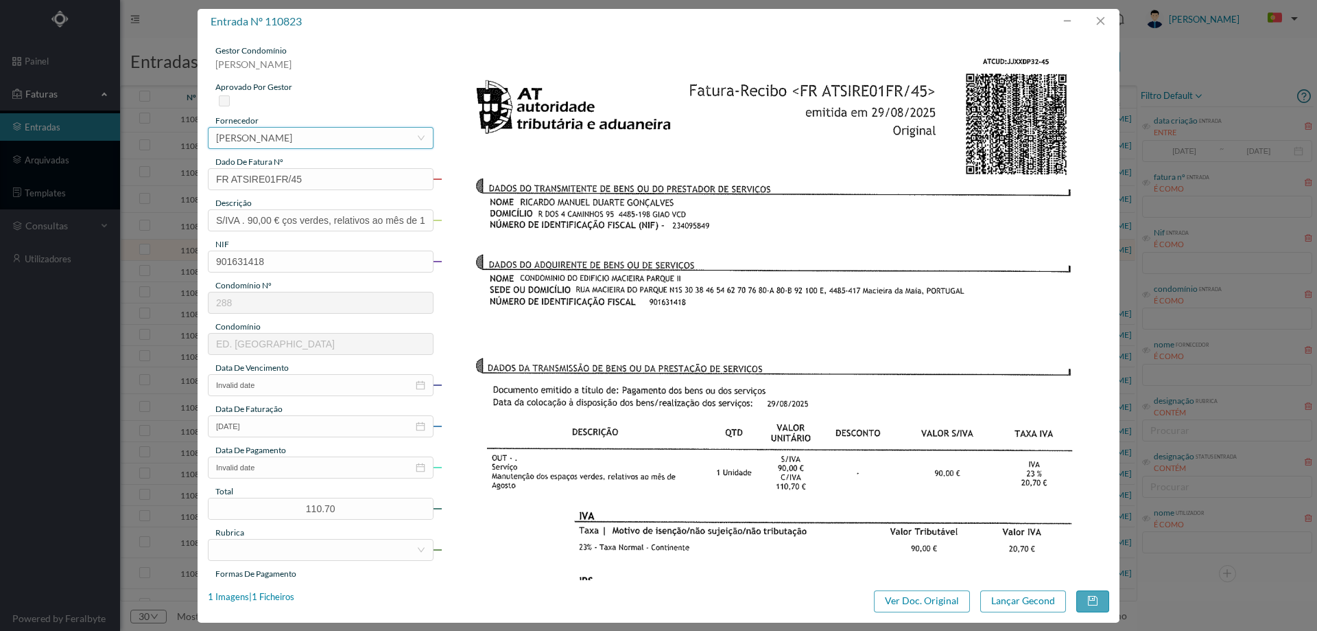
click at [309, 128] on div "selecionar CASTRO GOMES" at bounding box center [316, 138] width 200 height 21
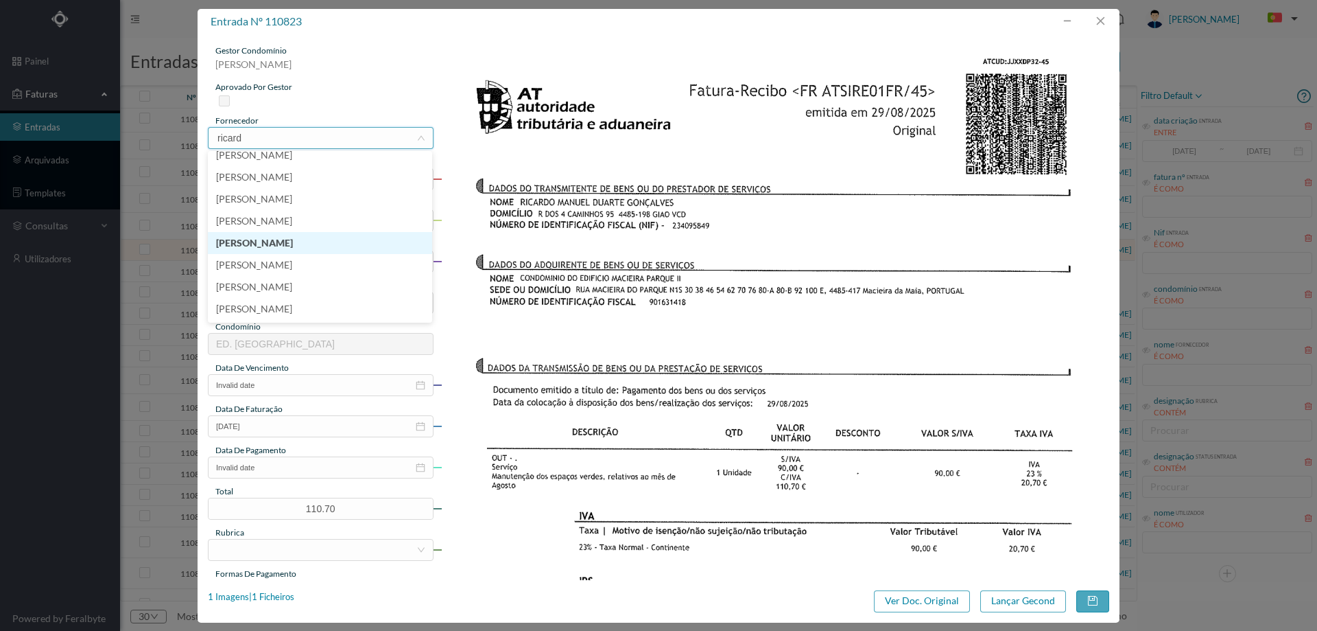
scroll to position [47, 0]
click at [269, 137] on input "ricard" at bounding box center [316, 138] width 200 height 21
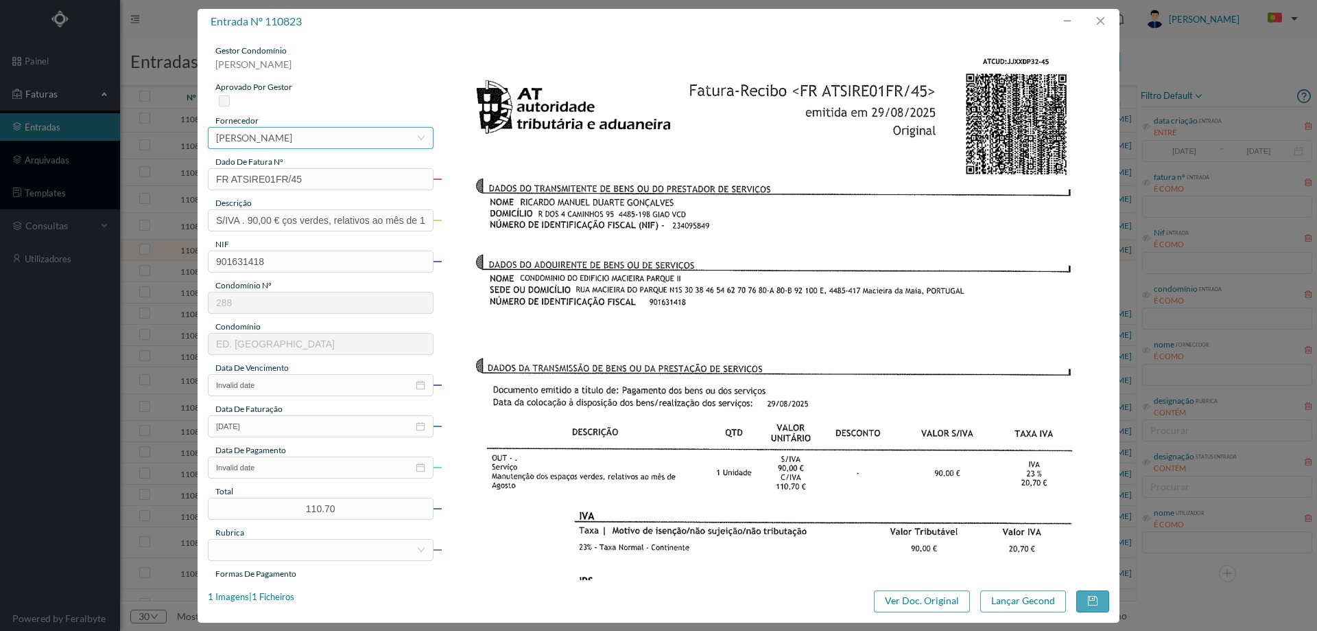
click at [307, 141] on div "selecionar CASTRO GOMES" at bounding box center [316, 138] width 200 height 21
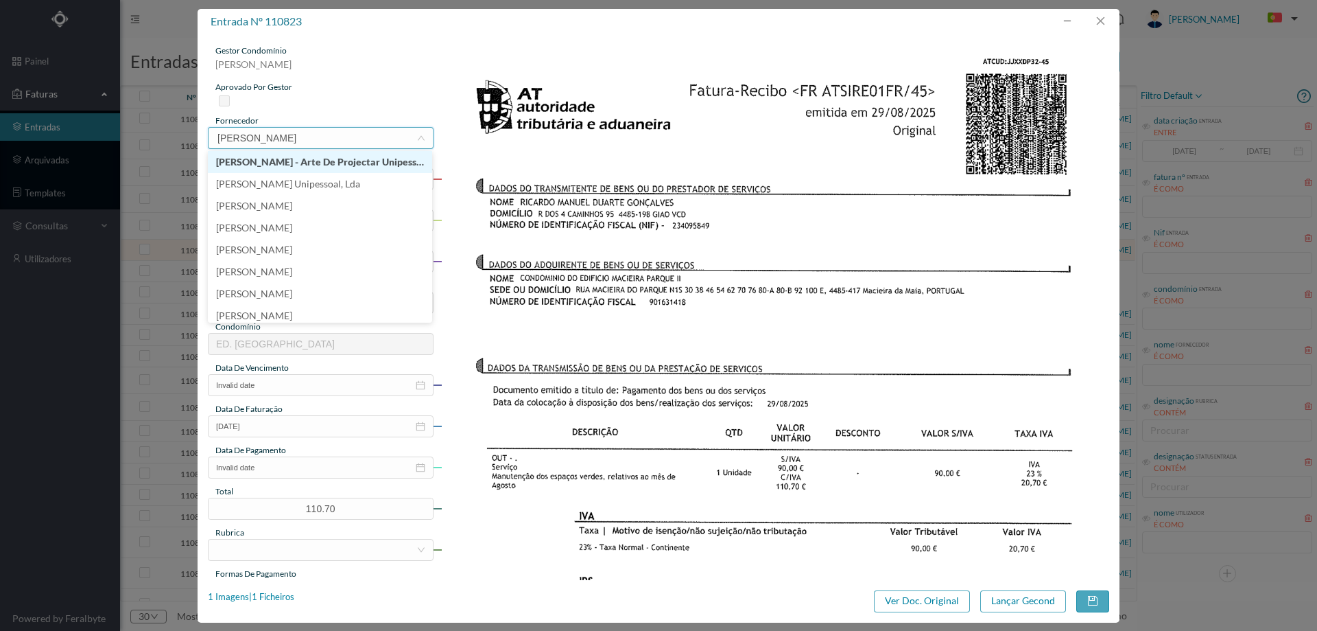
type input "ricardo"
click at [318, 310] on li "[PERSON_NAME]" at bounding box center [320, 312] width 224 height 22
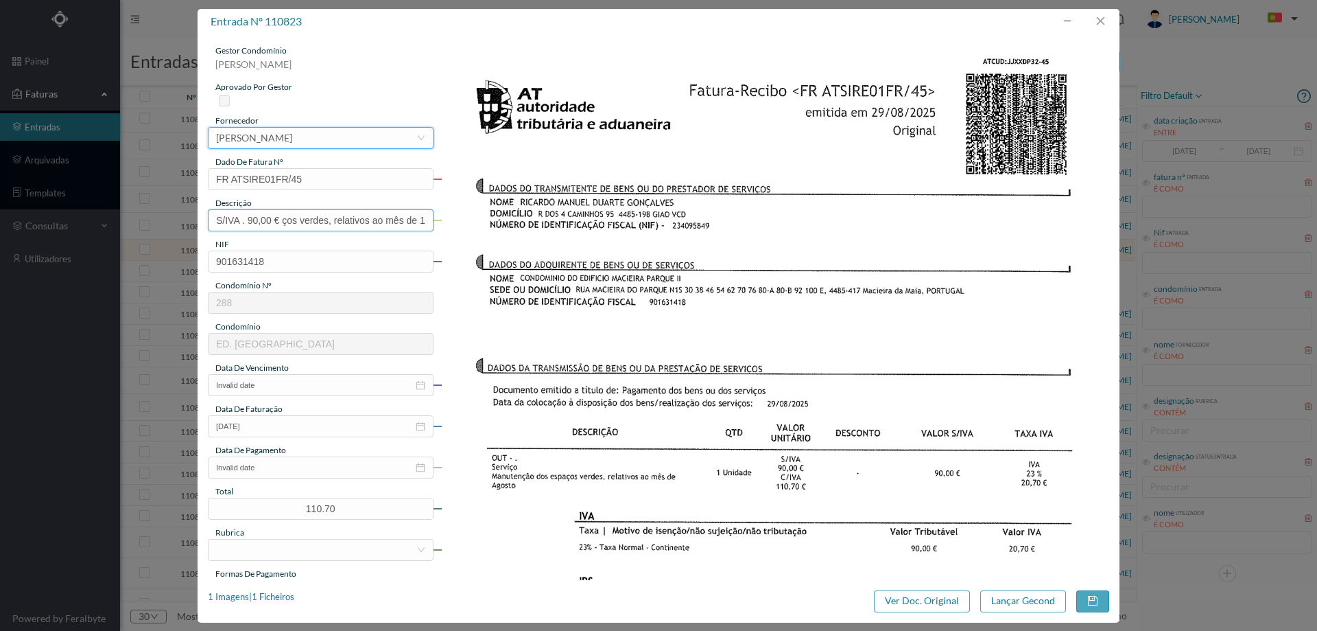
click at [336, 223] on input "S/IVA . 90,00 € ços verdes, relativos ao mês de 1 Unidade C/IVA 110,70 €" at bounding box center [321, 220] width 226 height 22
type input "JARDINAGEM AGOSTO 2025"
click at [290, 386] on input "Invalid date" at bounding box center [321, 385] width 226 height 22
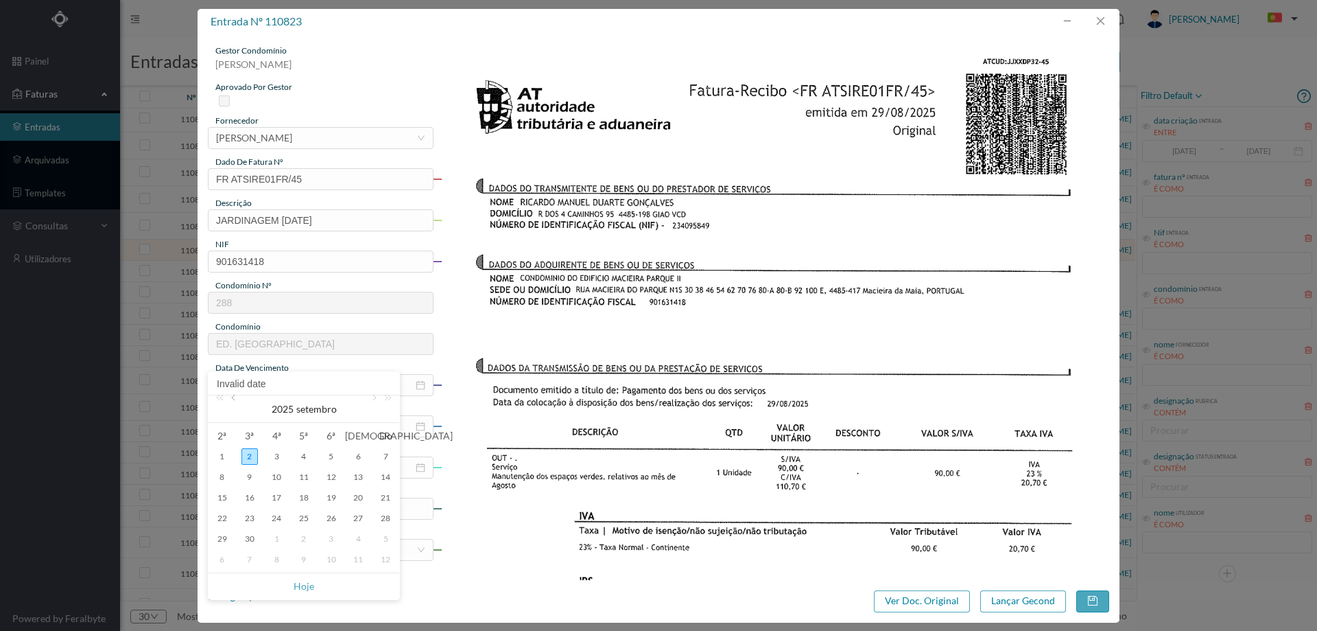
click at [235, 397] on link at bounding box center [234, 408] width 12 height 27
click at [381, 537] on div "31" at bounding box center [385, 538] width 16 height 16
type input "31-08-2025"
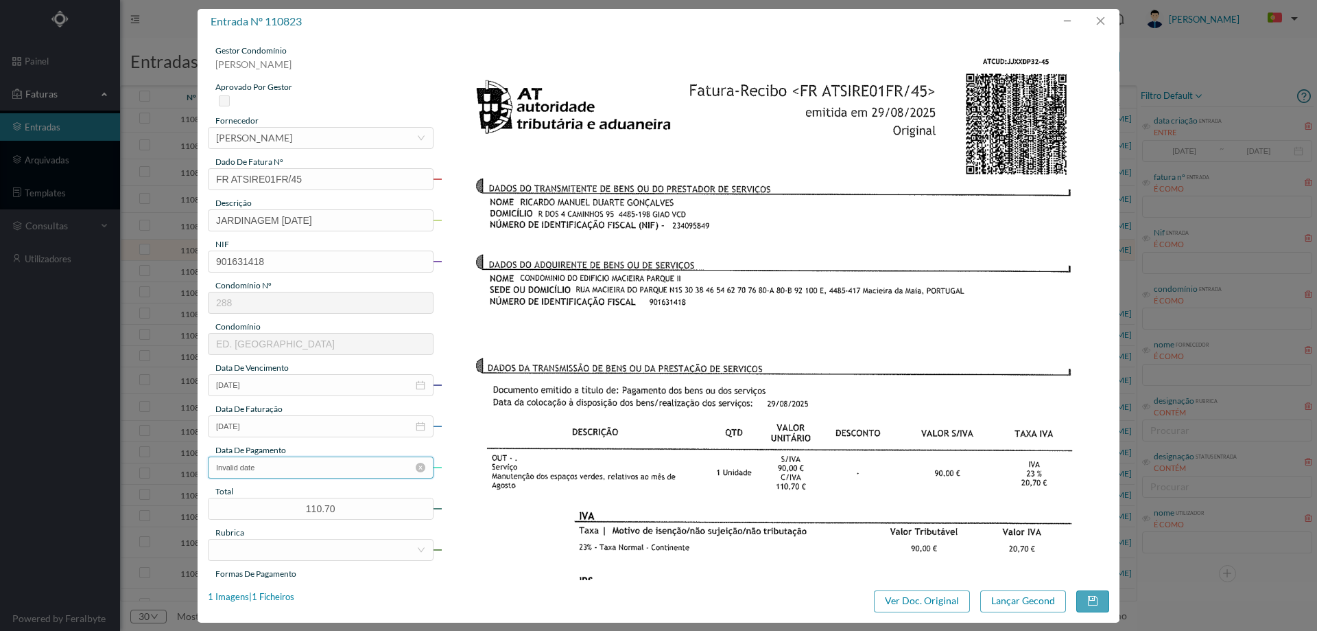
click at [305, 465] on input "Invalid date" at bounding box center [321, 467] width 226 height 22
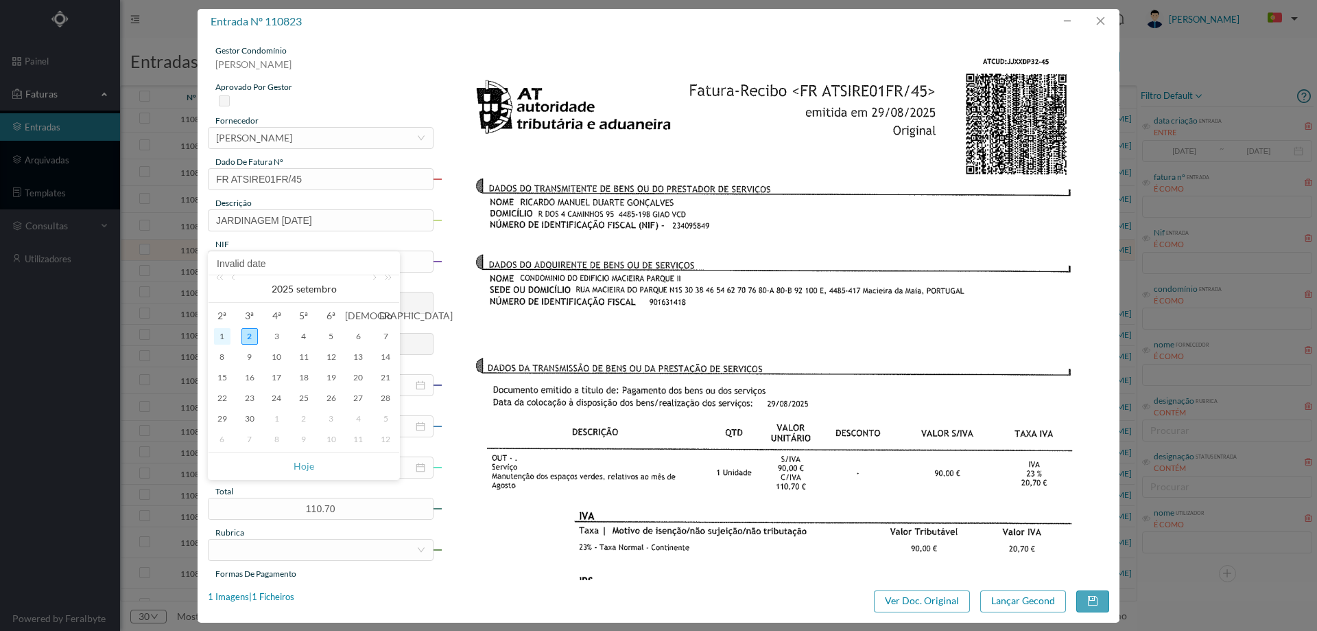
click at [221, 340] on div "1" at bounding box center [222, 336] width 16 height 16
type input "[DATE]"
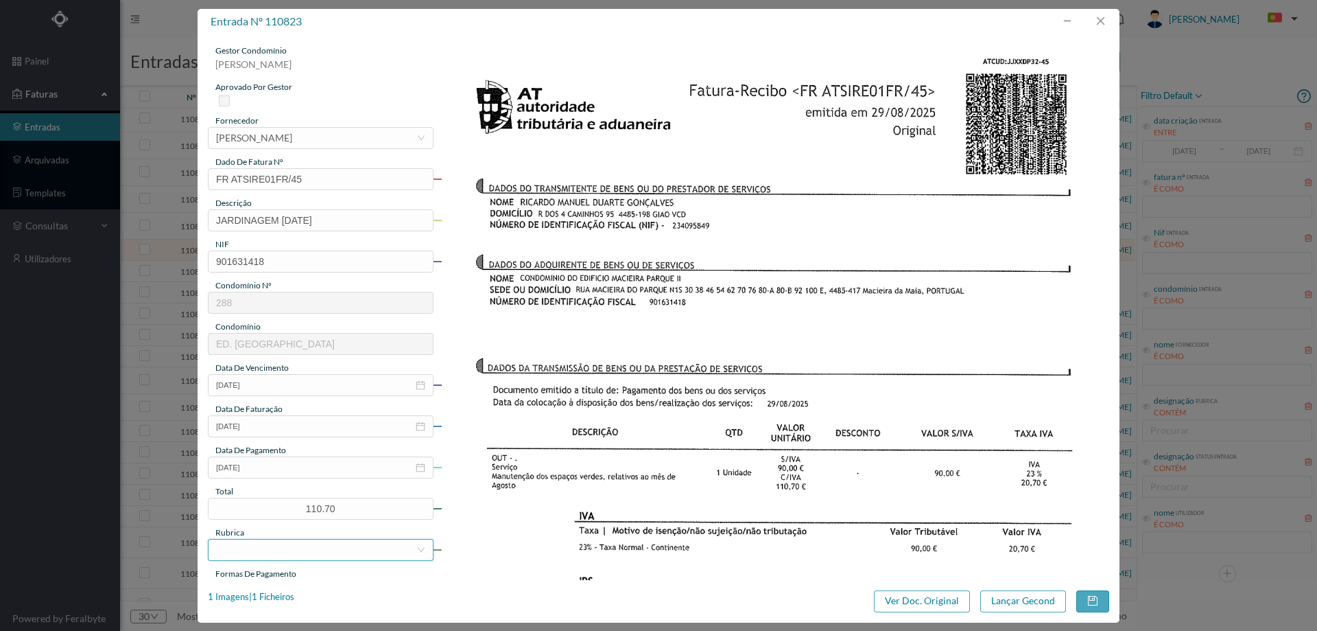
click at [289, 552] on div at bounding box center [316, 549] width 200 height 21
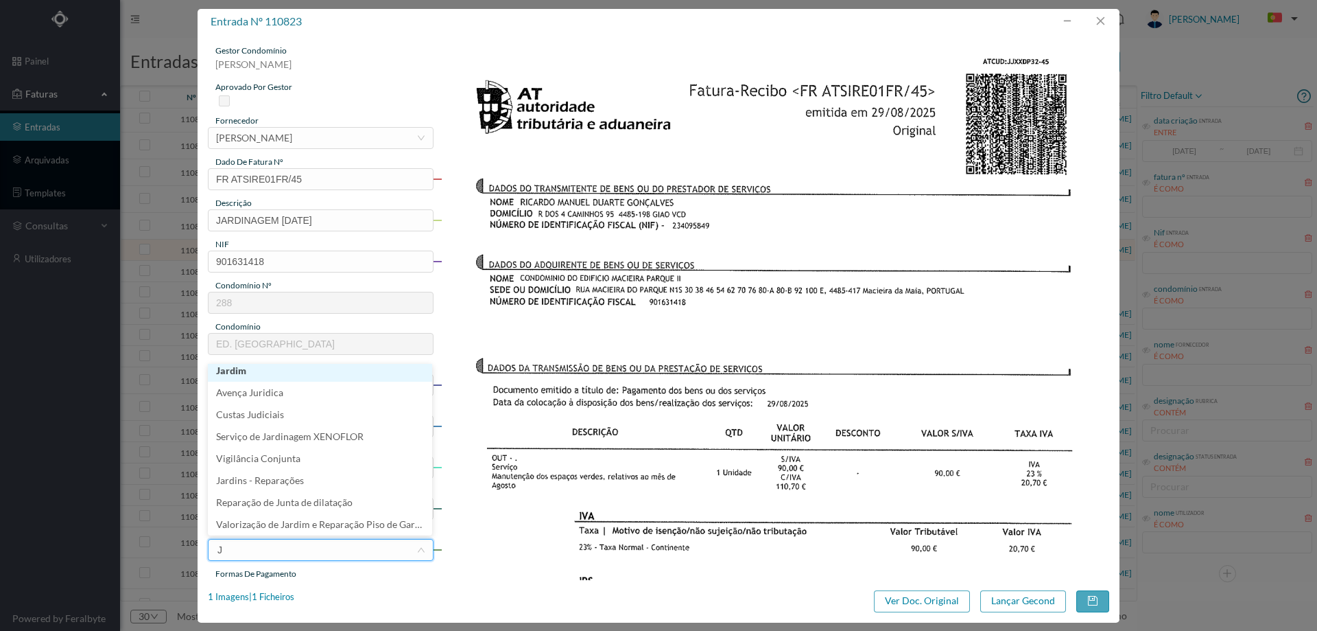
scroll to position [3, 0]
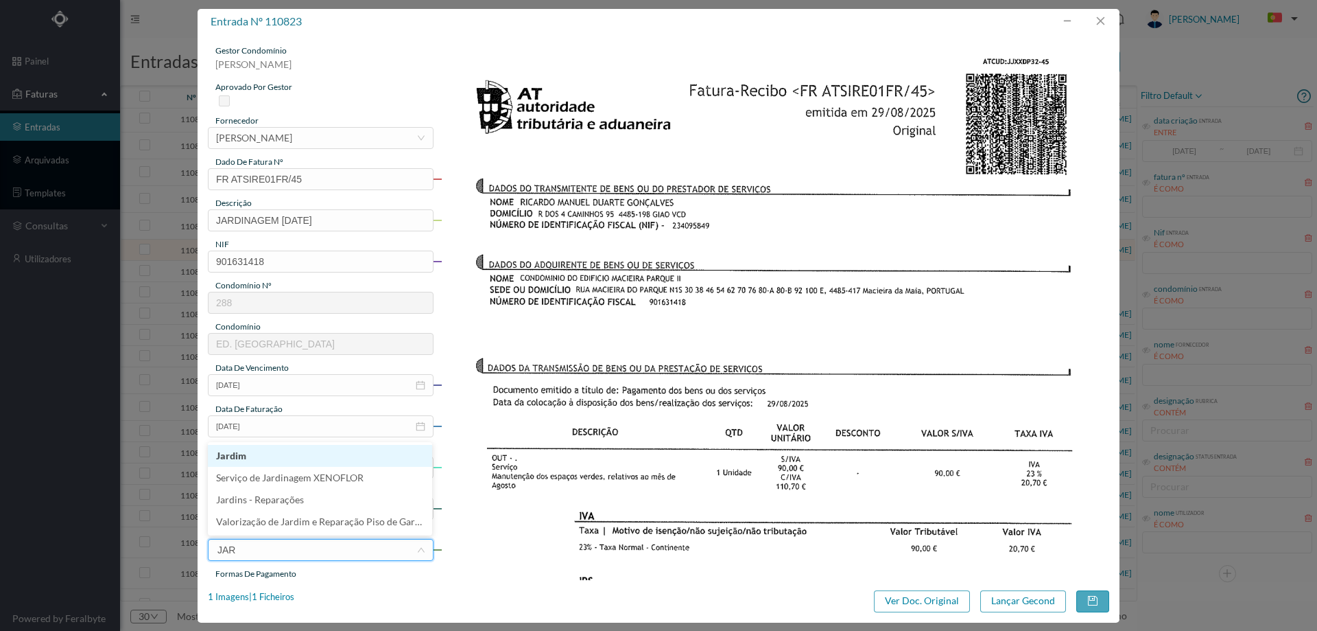
type input "JARD"
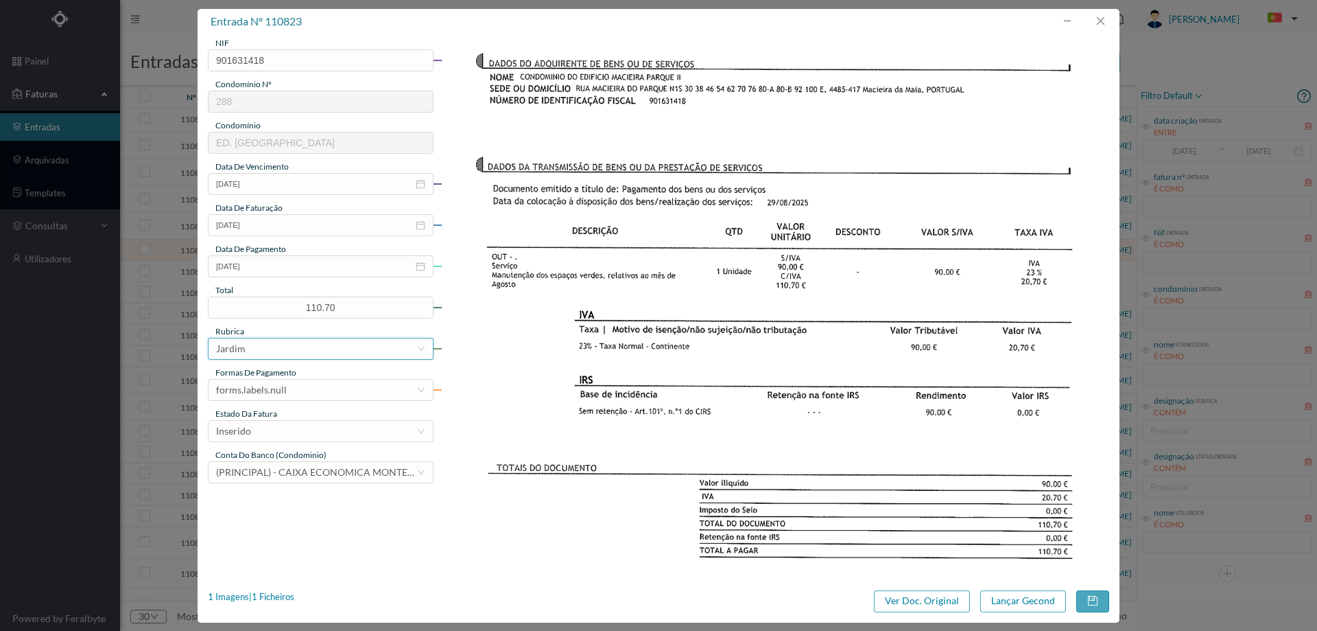
scroll to position [343, 0]
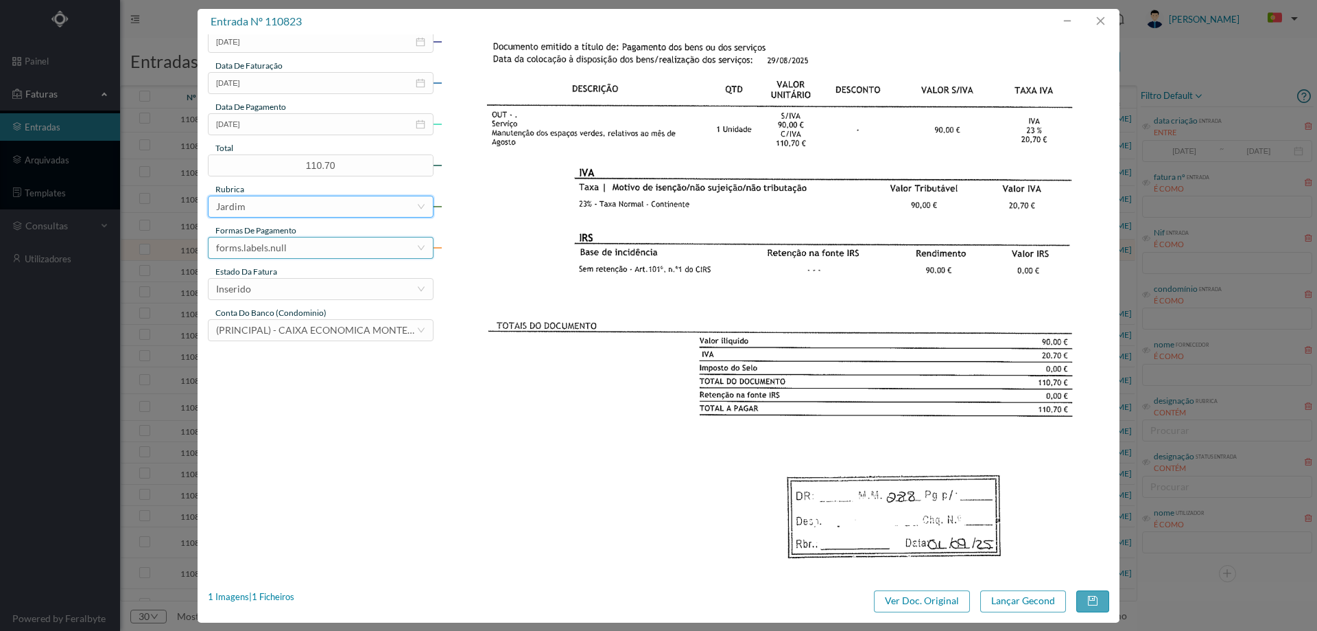
click at [292, 244] on div "forms.labels.null" at bounding box center [316, 247] width 200 height 21
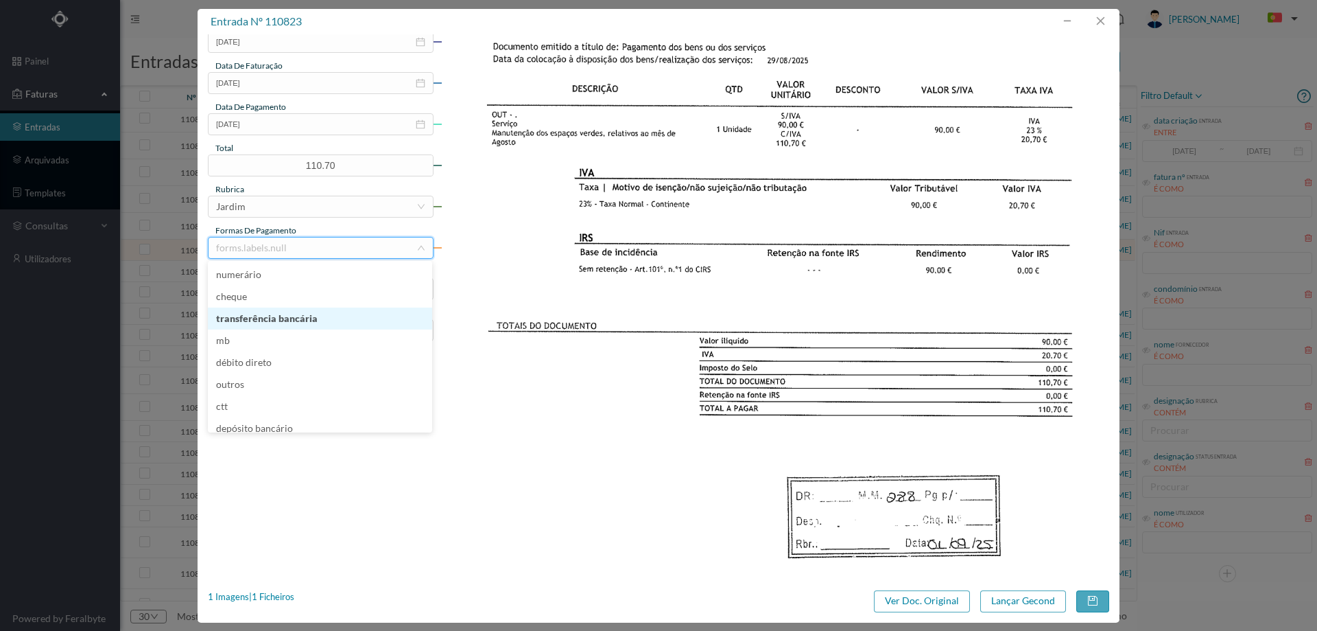
click at [298, 318] on li "transferência bancária" at bounding box center [320, 318] width 224 height 22
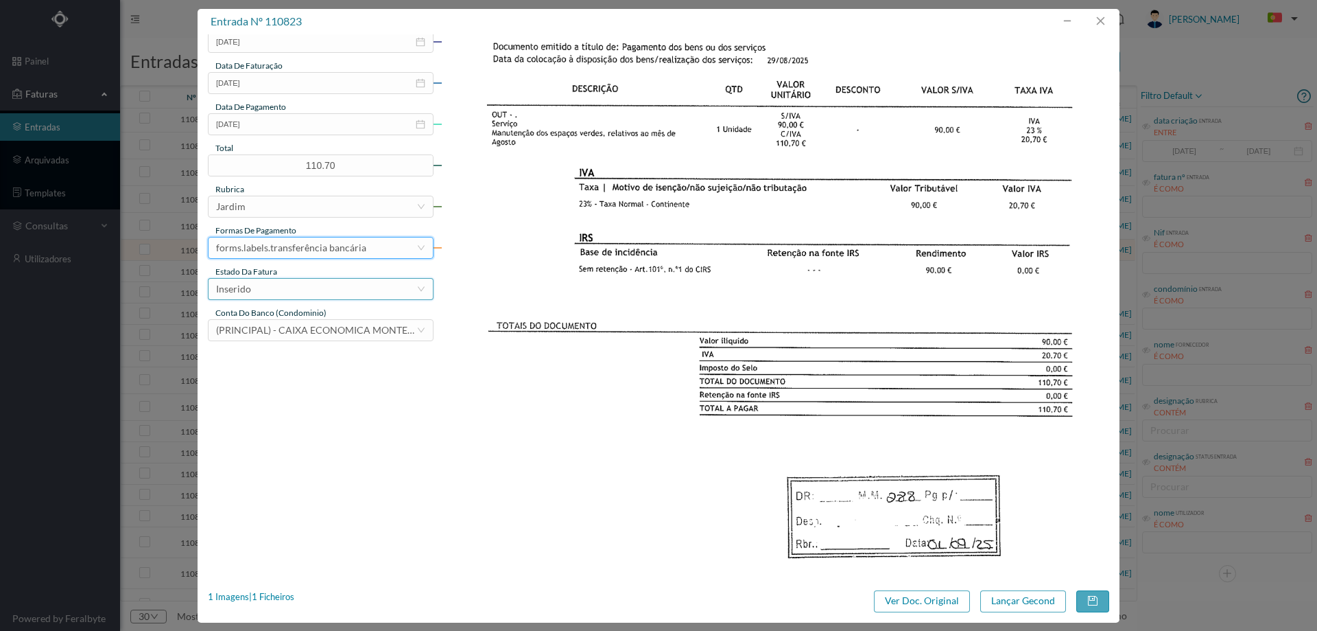
click at [286, 293] on div "Inserido" at bounding box center [316, 289] width 200 height 21
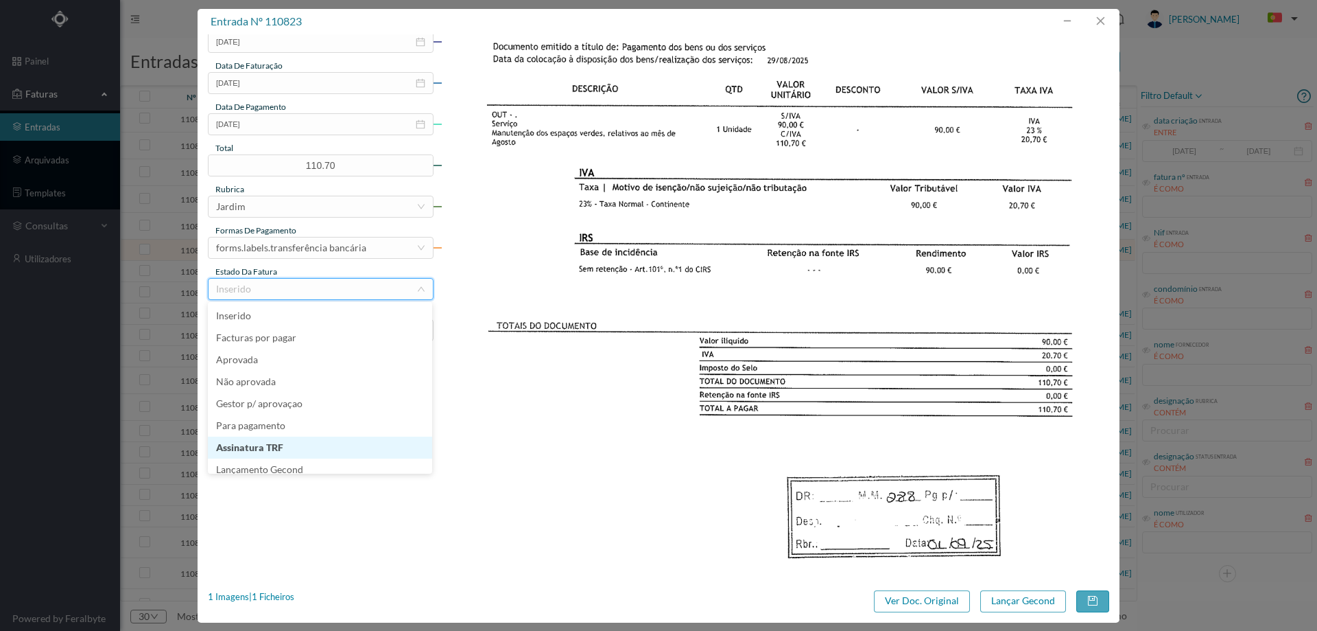
scroll to position [7, 0]
click at [293, 462] on li "Lançamento Gecond" at bounding box center [320, 462] width 224 height 22
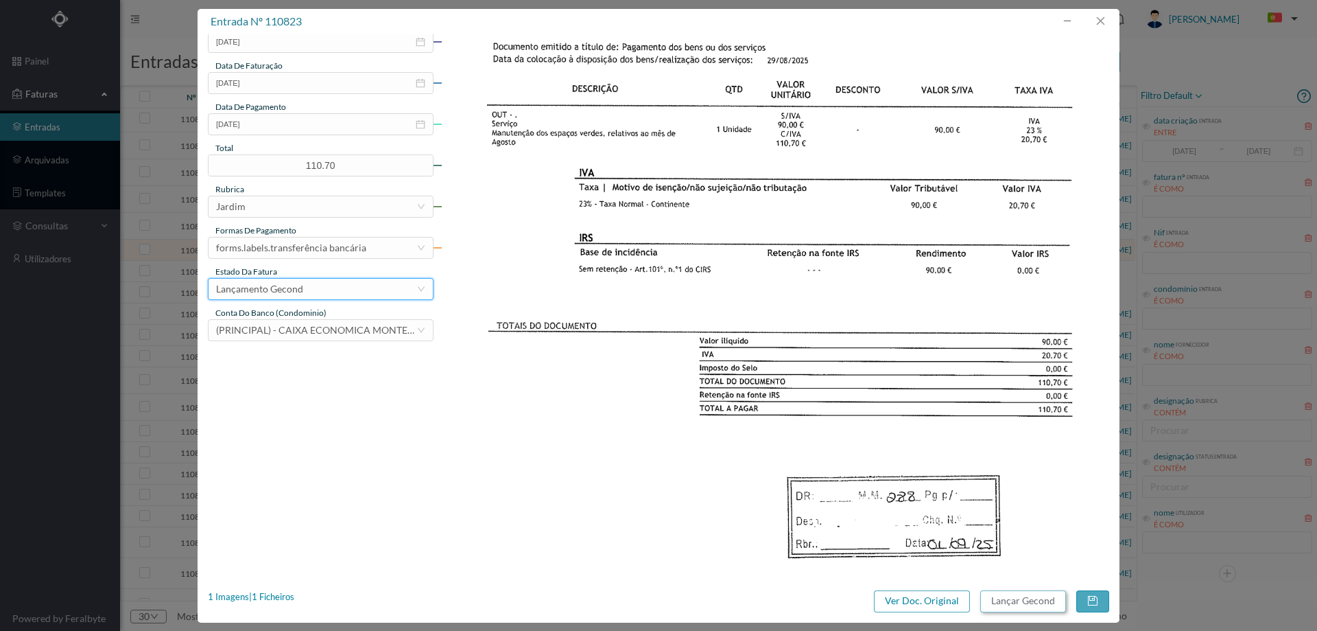
click at [1020, 602] on button "Lançar Gecond" at bounding box center [1024, 601] width 86 height 22
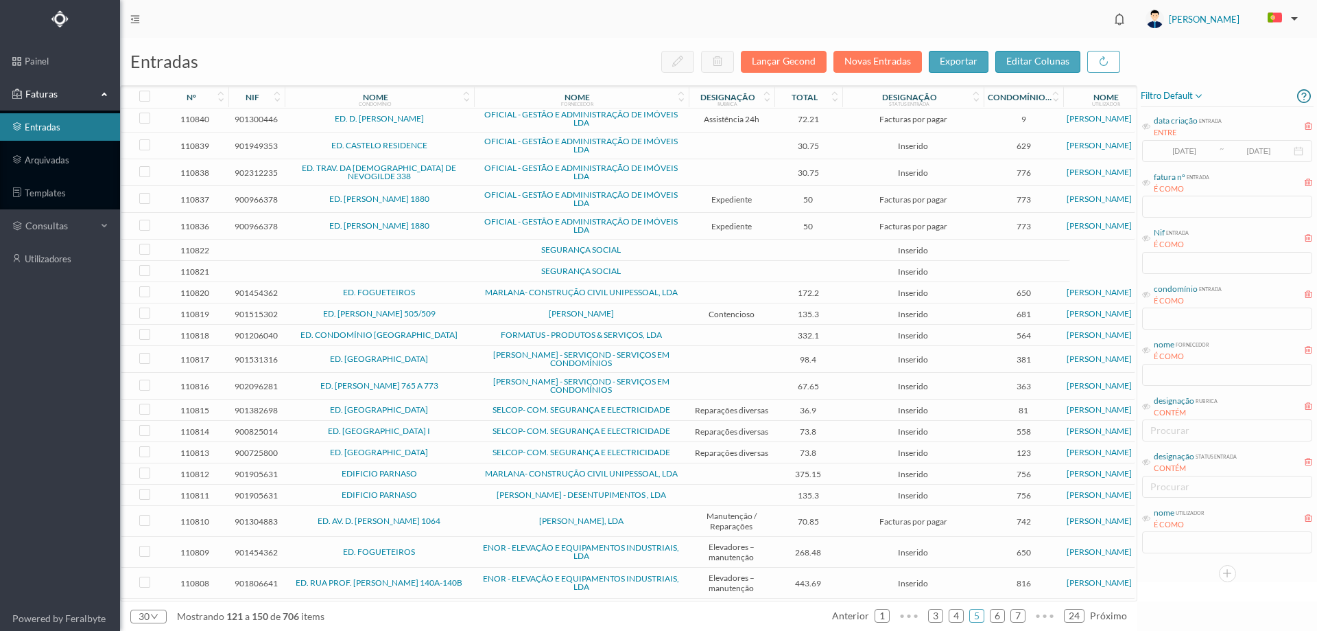
click at [483, 244] on td "SEGURANÇA SOCIAL" at bounding box center [581, 249] width 215 height 21
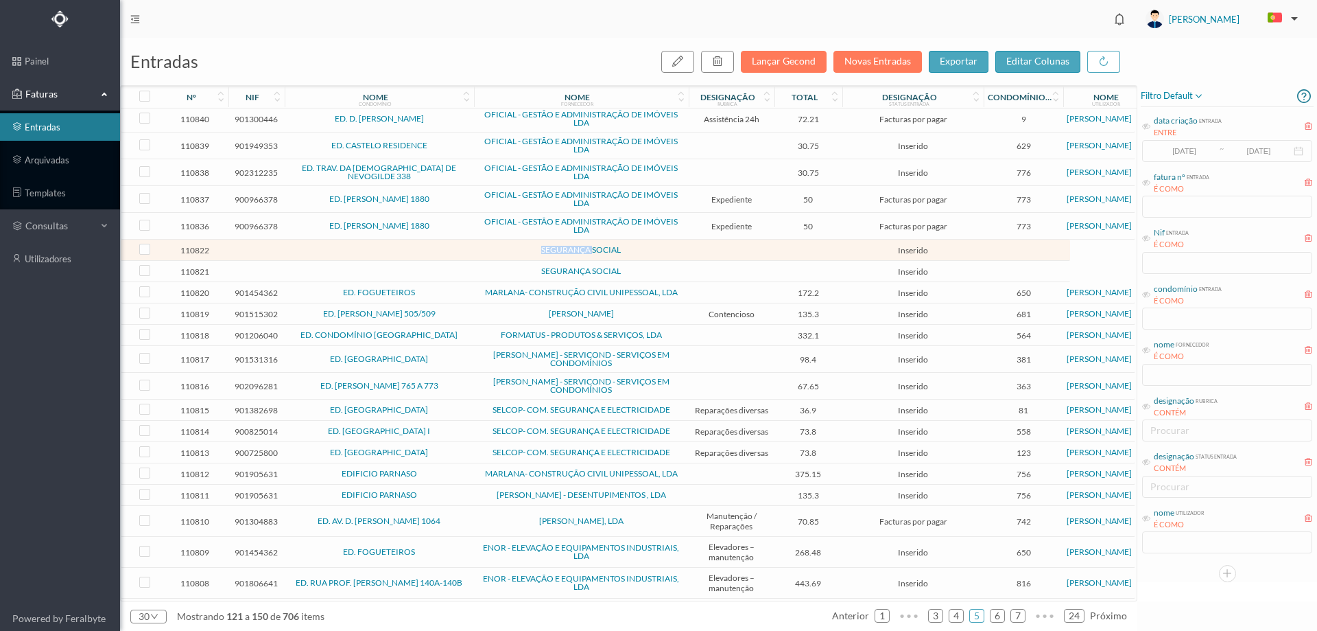
click at [483, 244] on td "SEGURANÇA SOCIAL" at bounding box center [581, 249] width 215 height 21
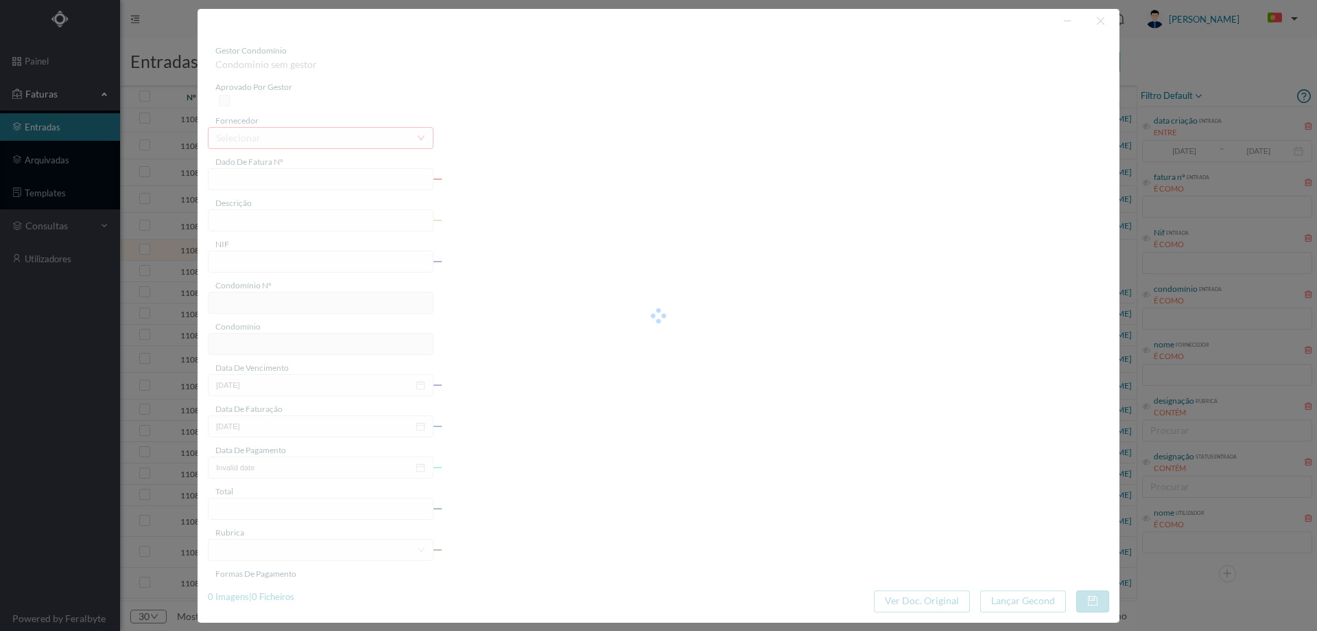
type input "0"
type input "Invalid date"
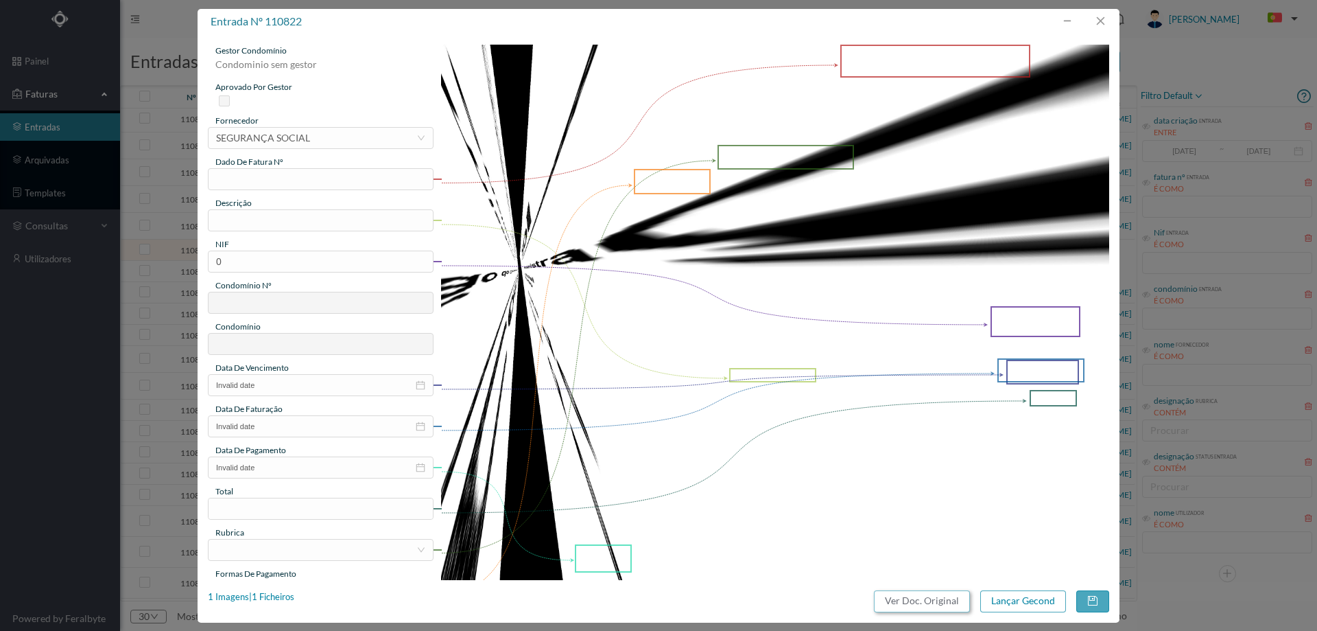
click at [935, 600] on button "Ver Doc. Original" at bounding box center [922, 601] width 96 height 22
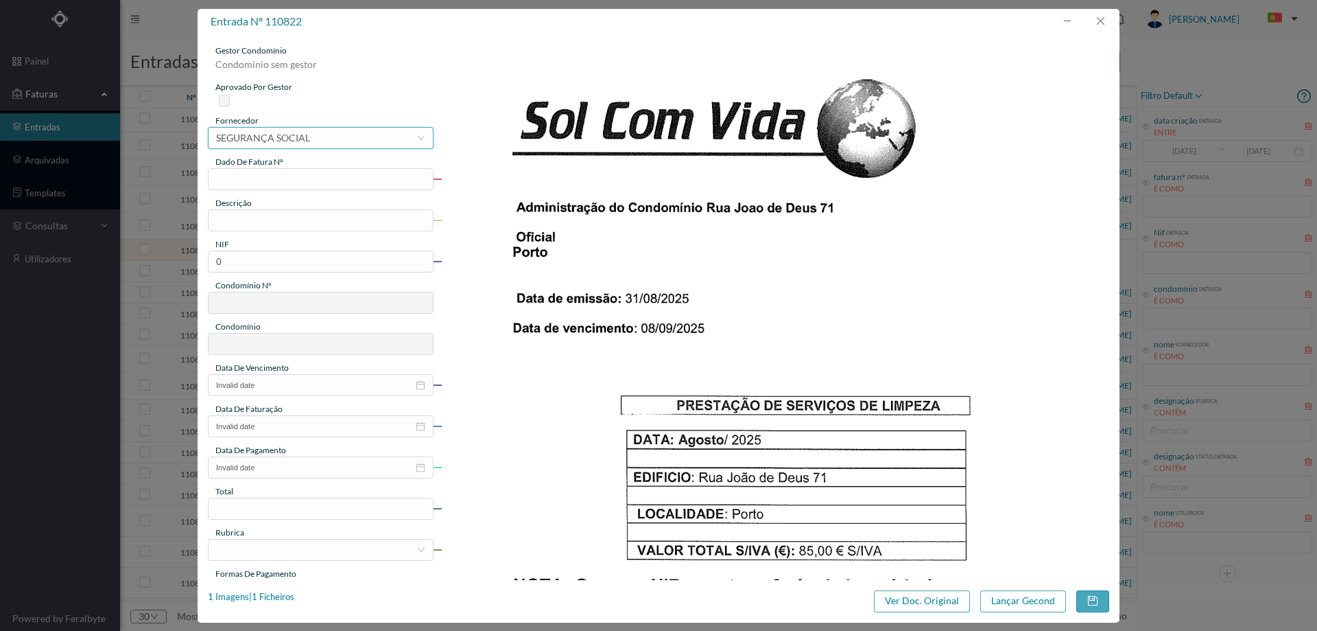
click at [316, 136] on div "selecionar SEGURANÇA SOCIAL" at bounding box center [316, 138] width 200 height 21
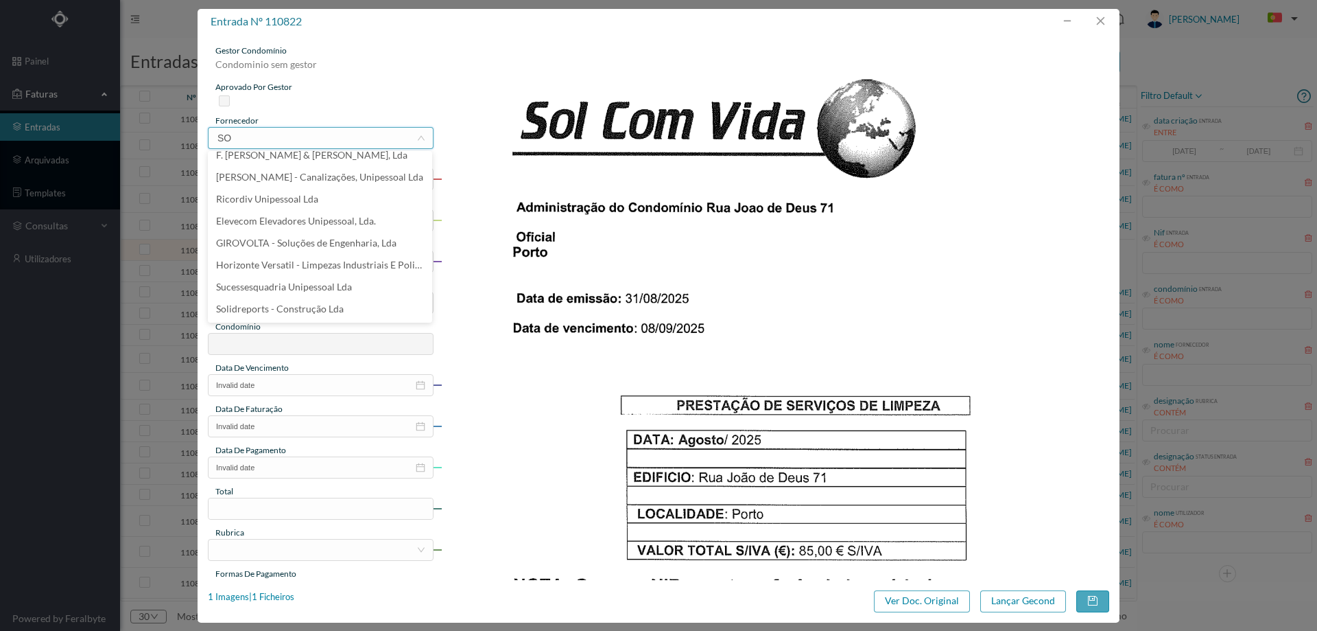
scroll to position [0, 0]
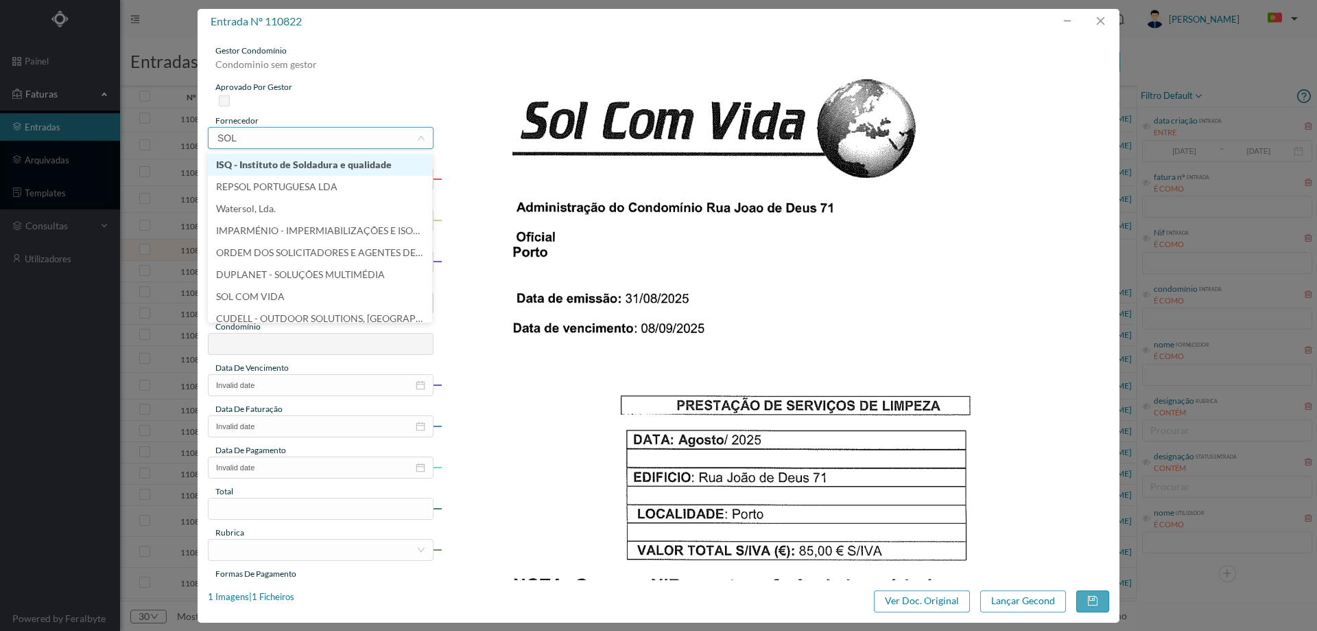
type input "SOL"
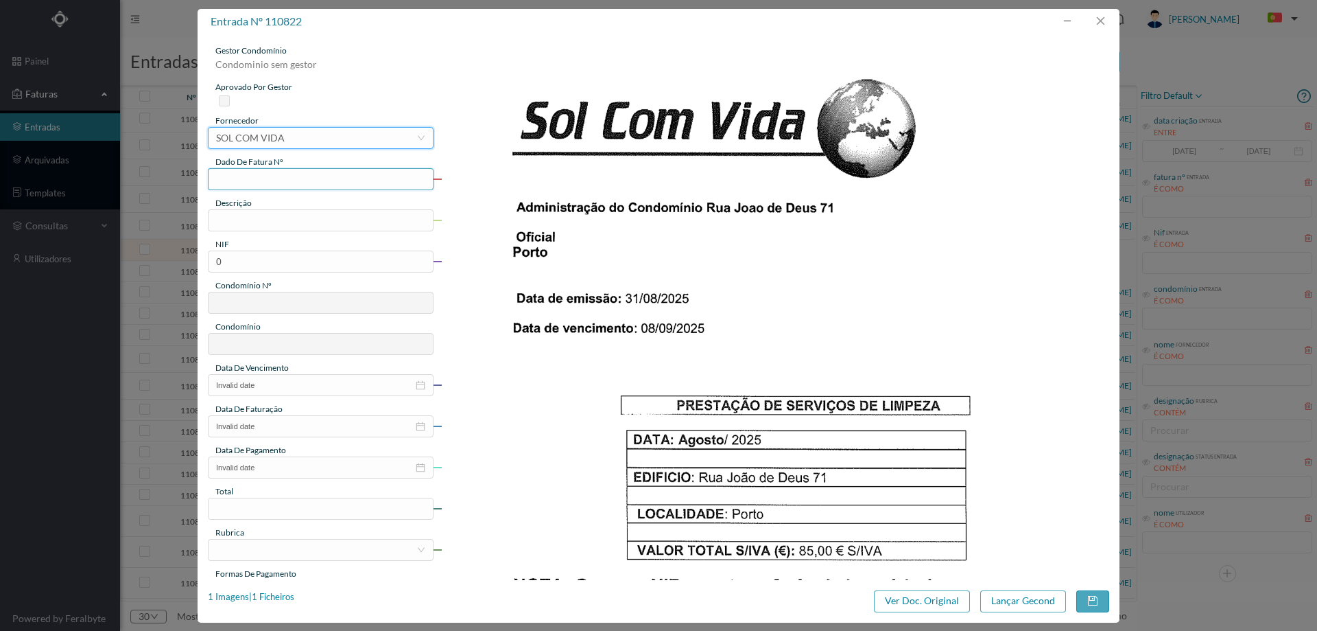
click at [303, 168] on input "text" at bounding box center [321, 179] width 226 height 22
type input "agosto/ 2025"
click at [279, 223] on input "text" at bounding box center [321, 220] width 226 height 22
type input "Limpeza Agosto 2025"
click at [284, 260] on input "0" at bounding box center [321, 261] width 226 height 22
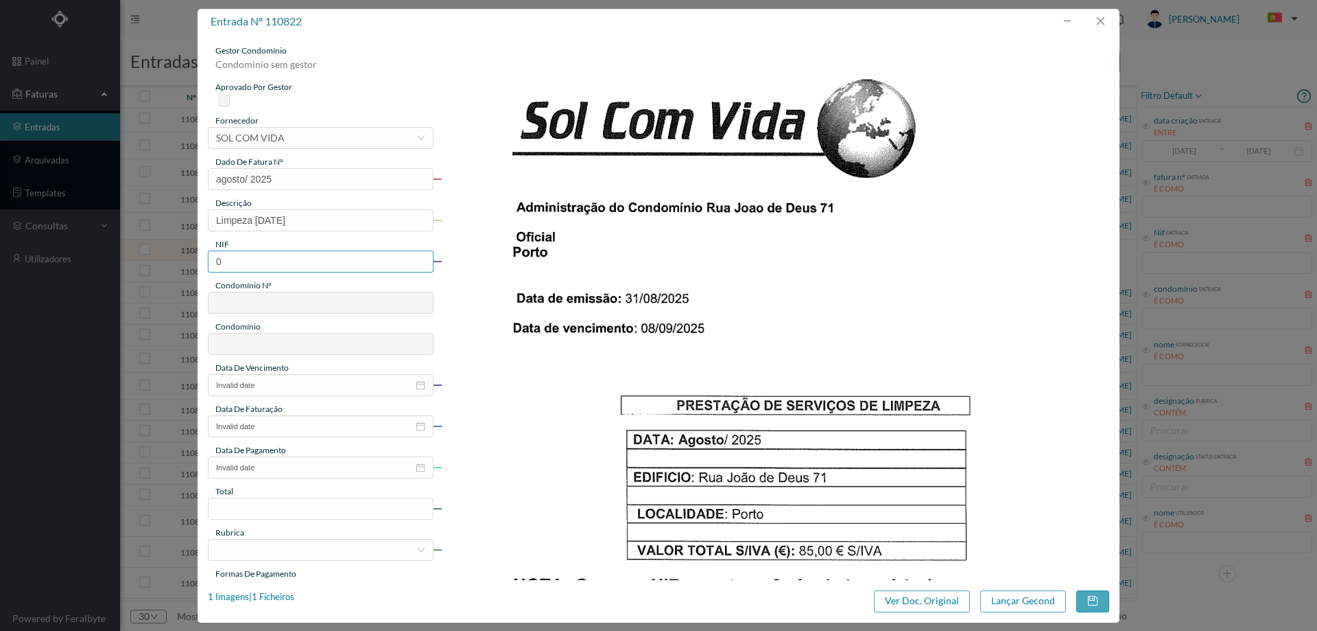
click at [284, 260] on input "0" at bounding box center [321, 261] width 226 height 22
paste input "901733407"
click at [221, 261] on input "901733407" at bounding box center [321, 261] width 226 height 22
type input "901733407"
type input "546"
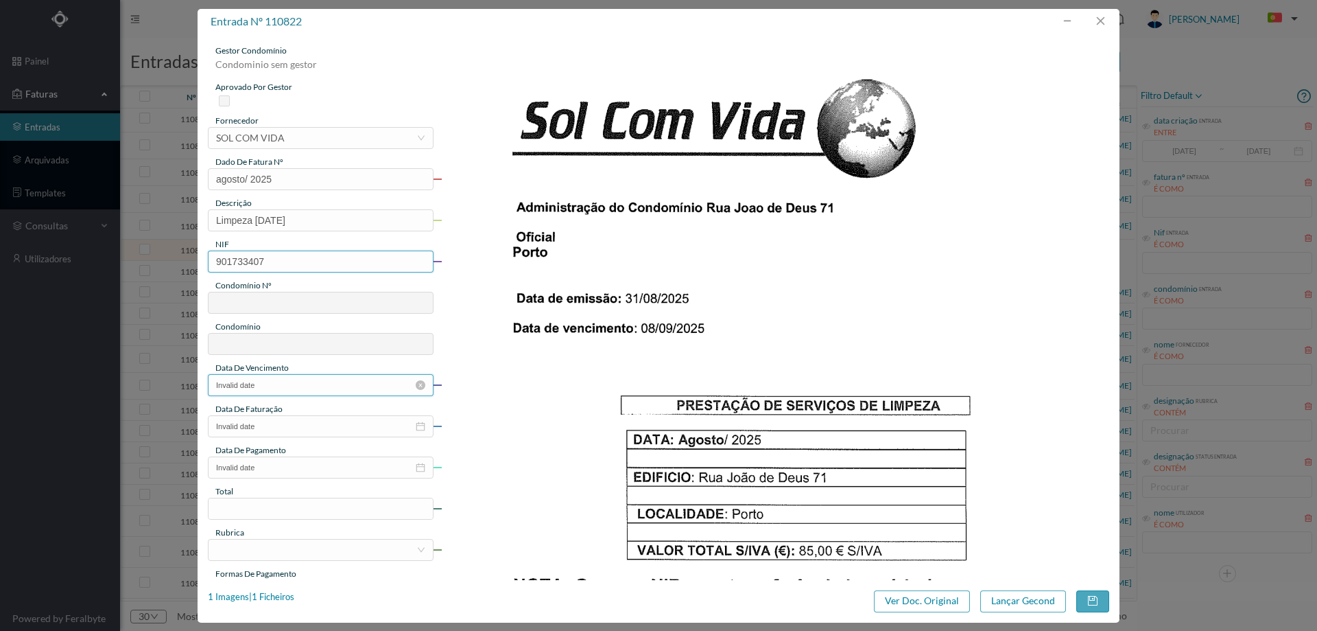
type input "ED. R. JOÃO DE DEUS, 71"
type input "901733407"
click at [295, 381] on input "Invalid date" at bounding box center [321, 385] width 226 height 22
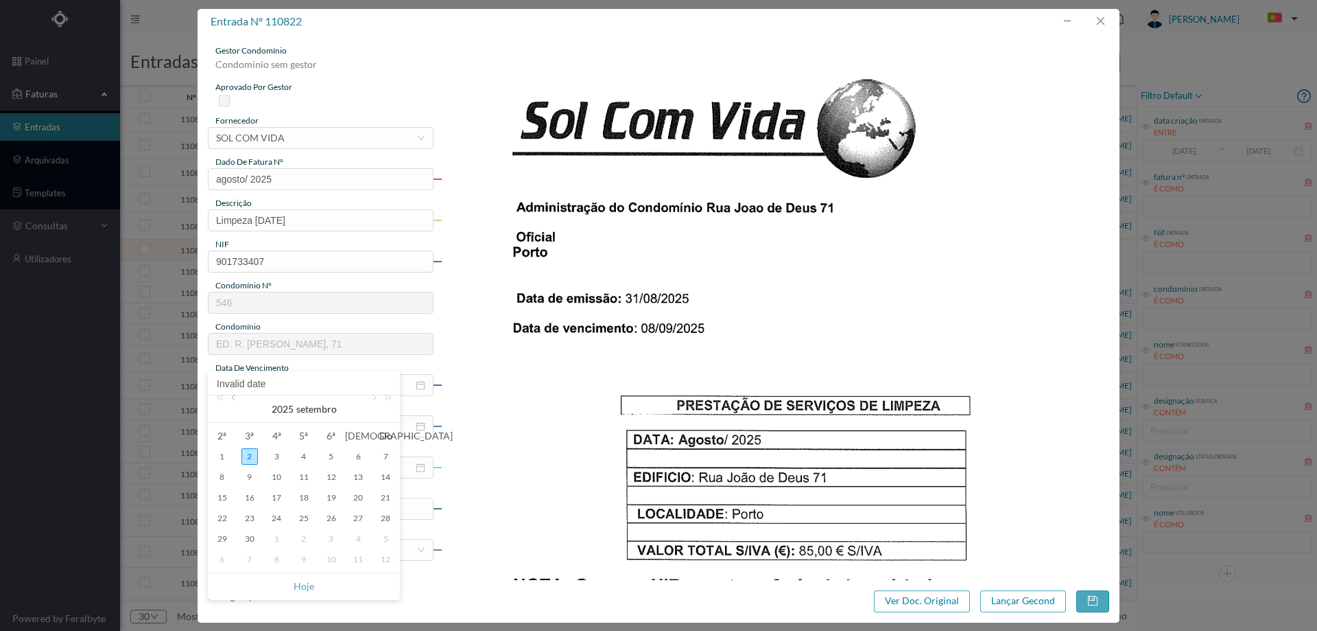
click at [234, 400] on link at bounding box center [234, 408] width 12 height 27
click at [383, 537] on div "31" at bounding box center [385, 538] width 16 height 16
type input "2025-08-31"
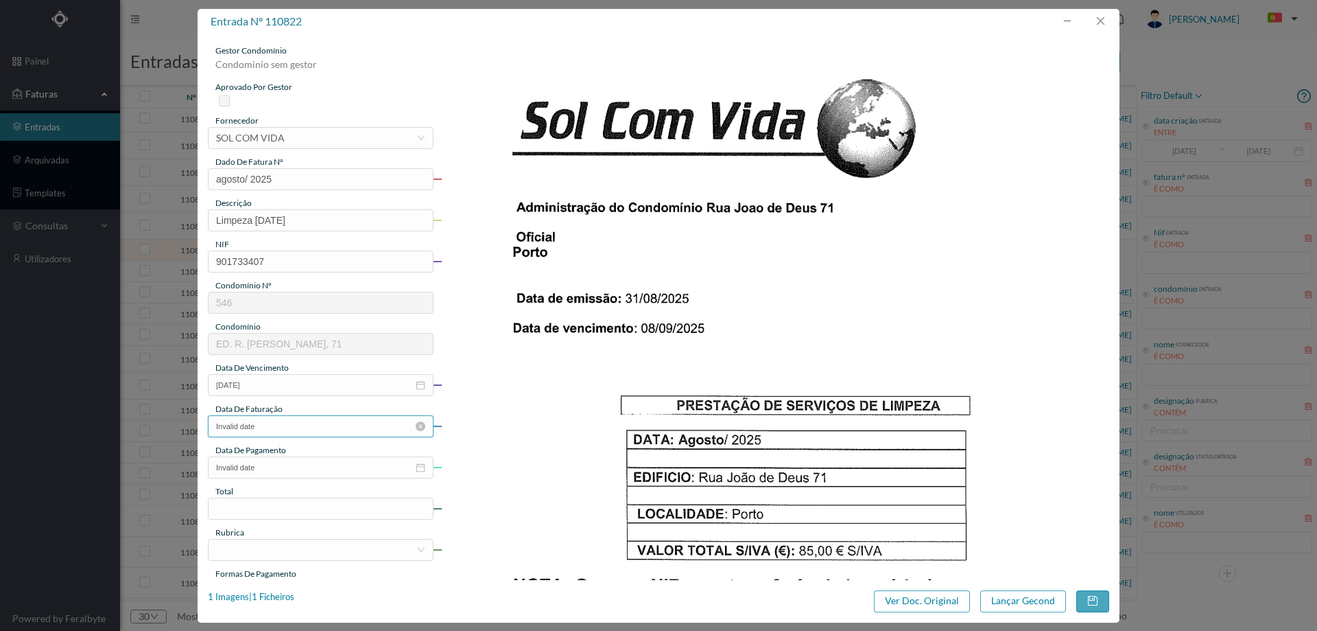
click at [291, 432] on input "Invalid date" at bounding box center [321, 426] width 226 height 22
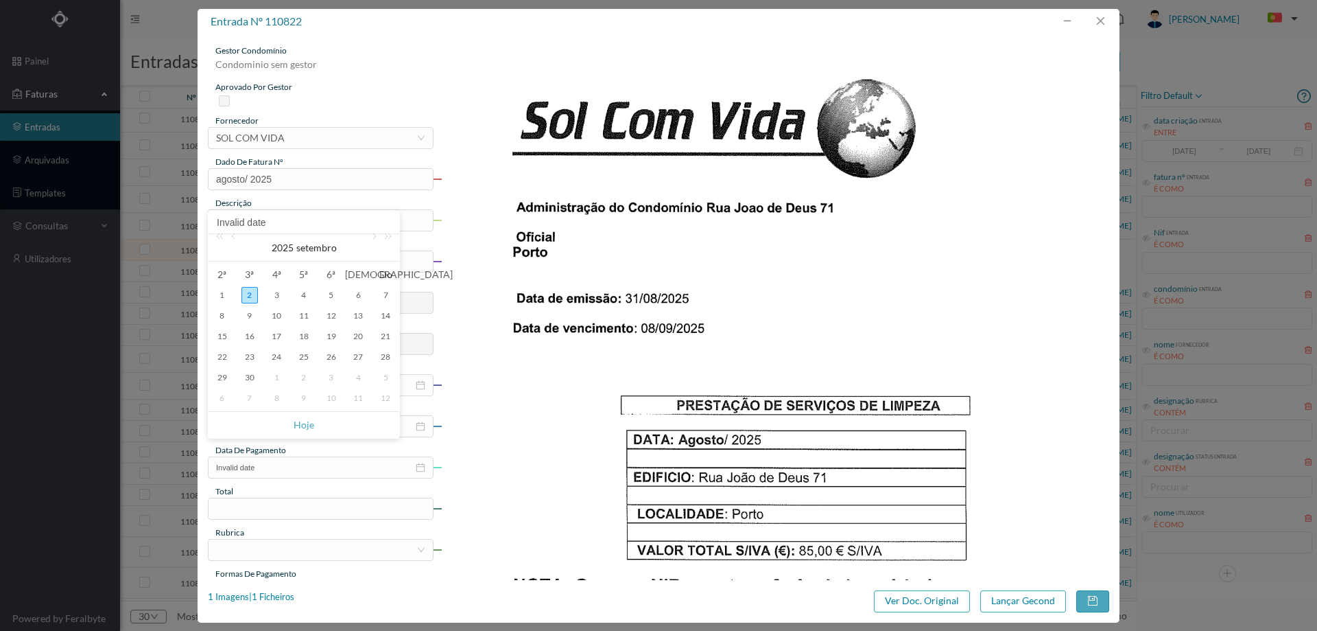
click at [237, 232] on div "Invalid date" at bounding box center [304, 222] width 191 height 23
click at [237, 236] on link at bounding box center [234, 247] width 12 height 27
click at [388, 383] on div "31" at bounding box center [385, 377] width 16 height 16
type input "2025-08-31"
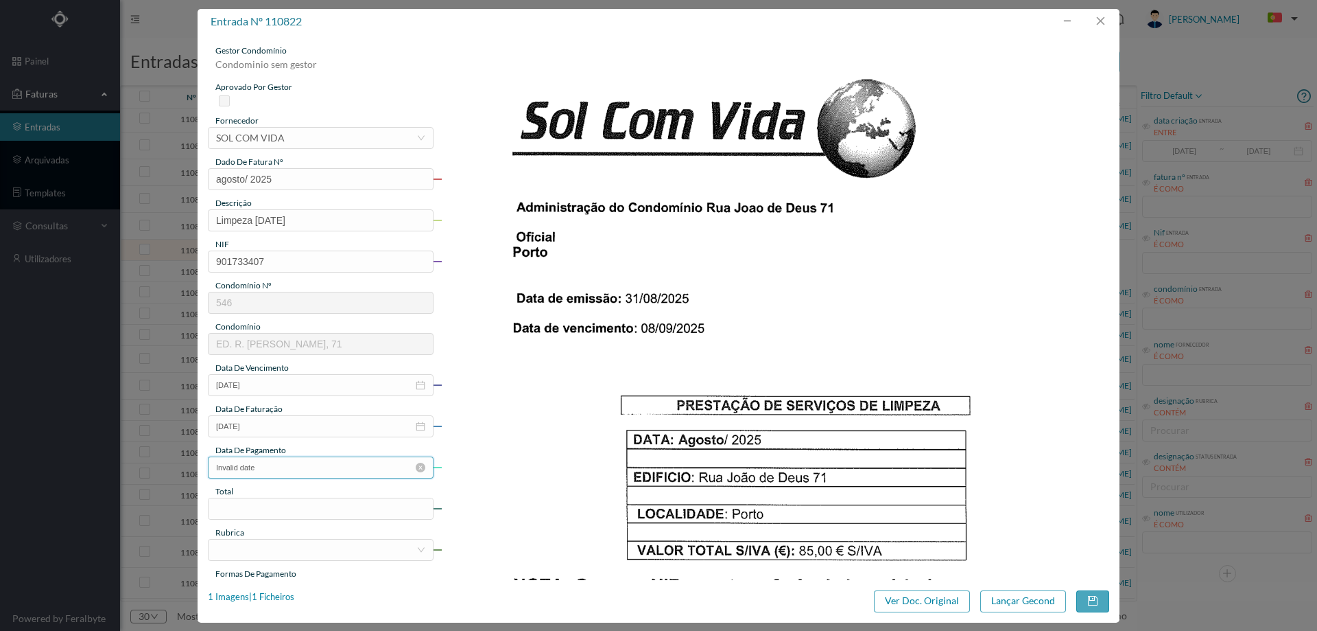
click at [330, 460] on input "Invalid date" at bounding box center [321, 467] width 226 height 22
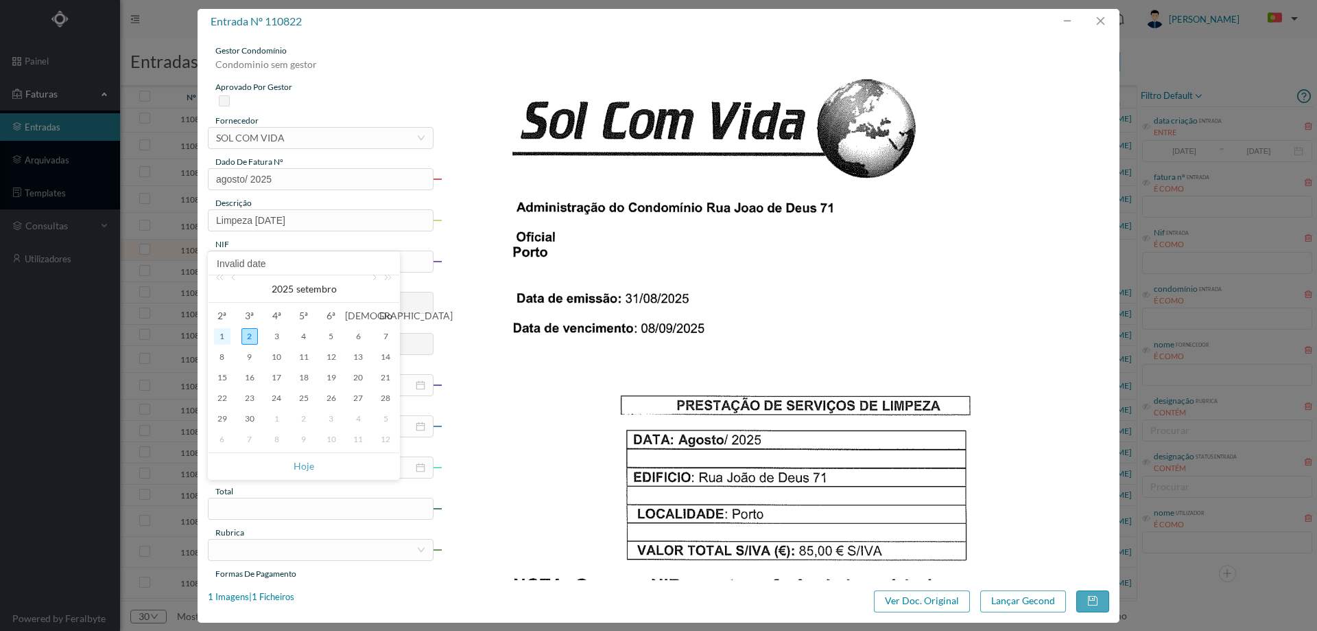
click at [217, 333] on div "1" at bounding box center [222, 336] width 16 height 16
type input "[DATE]"
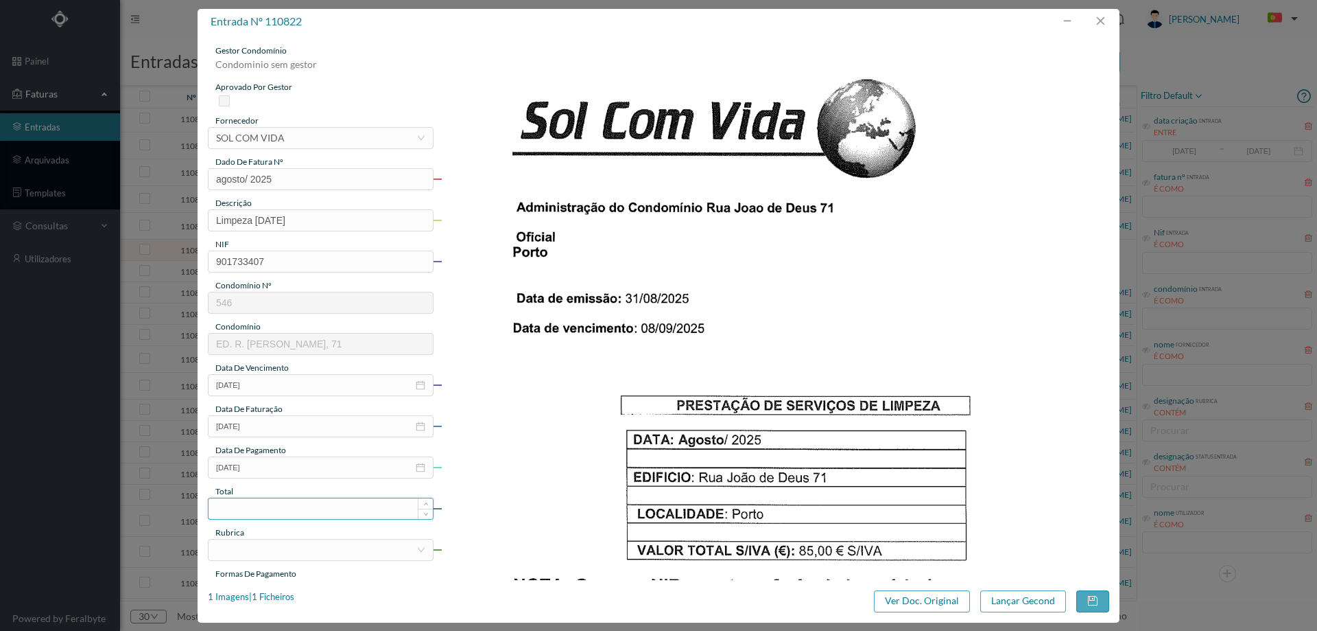
click at [269, 504] on input at bounding box center [321, 508] width 224 height 21
type input "85.00"
click at [271, 545] on div at bounding box center [316, 549] width 200 height 21
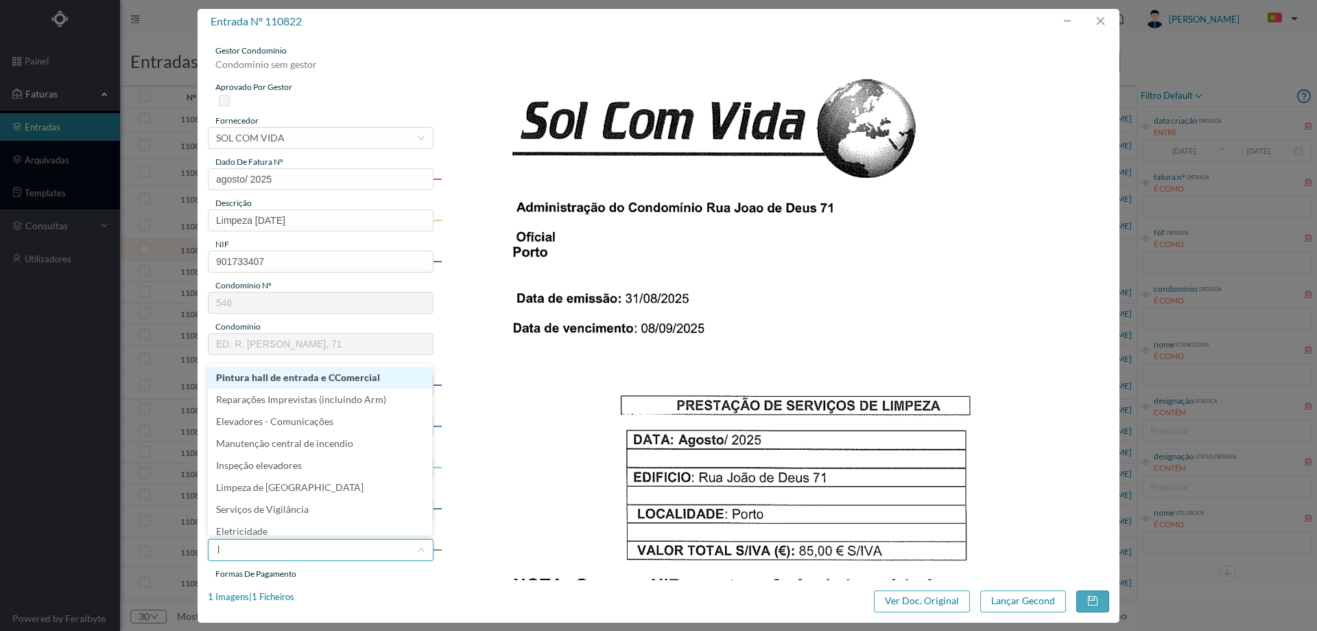
type input "li"
click at [272, 392] on li "Limpeza" at bounding box center [320, 392] width 224 height 22
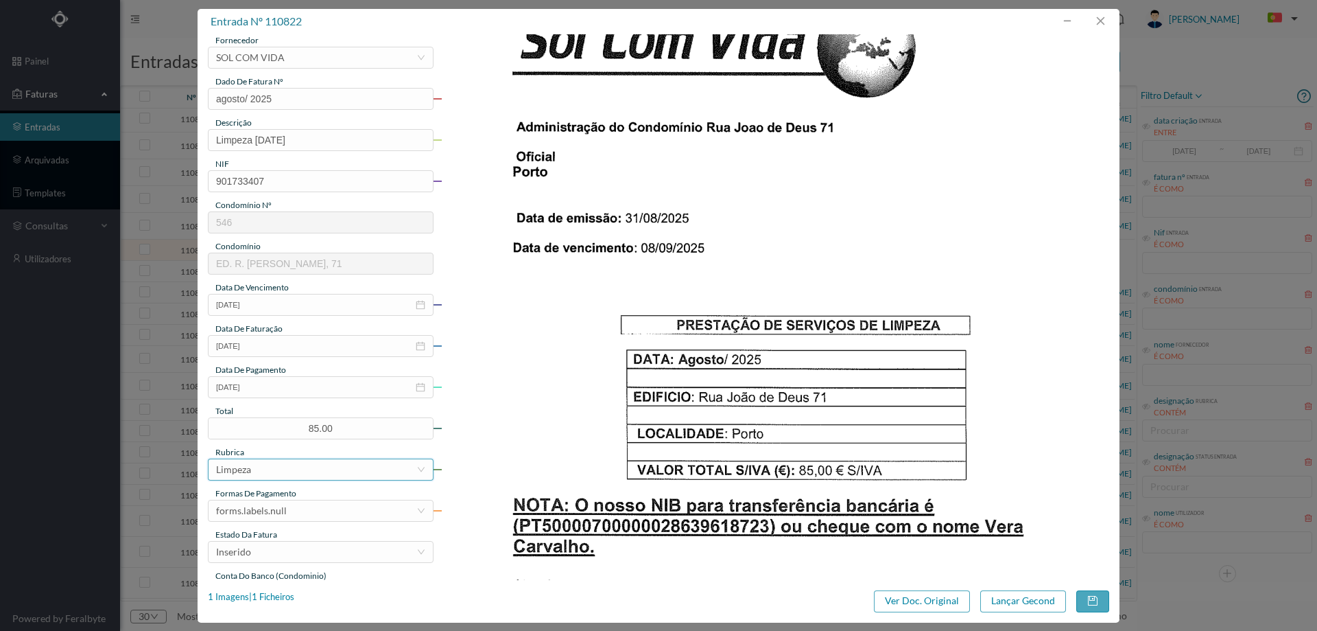
scroll to position [206, 0]
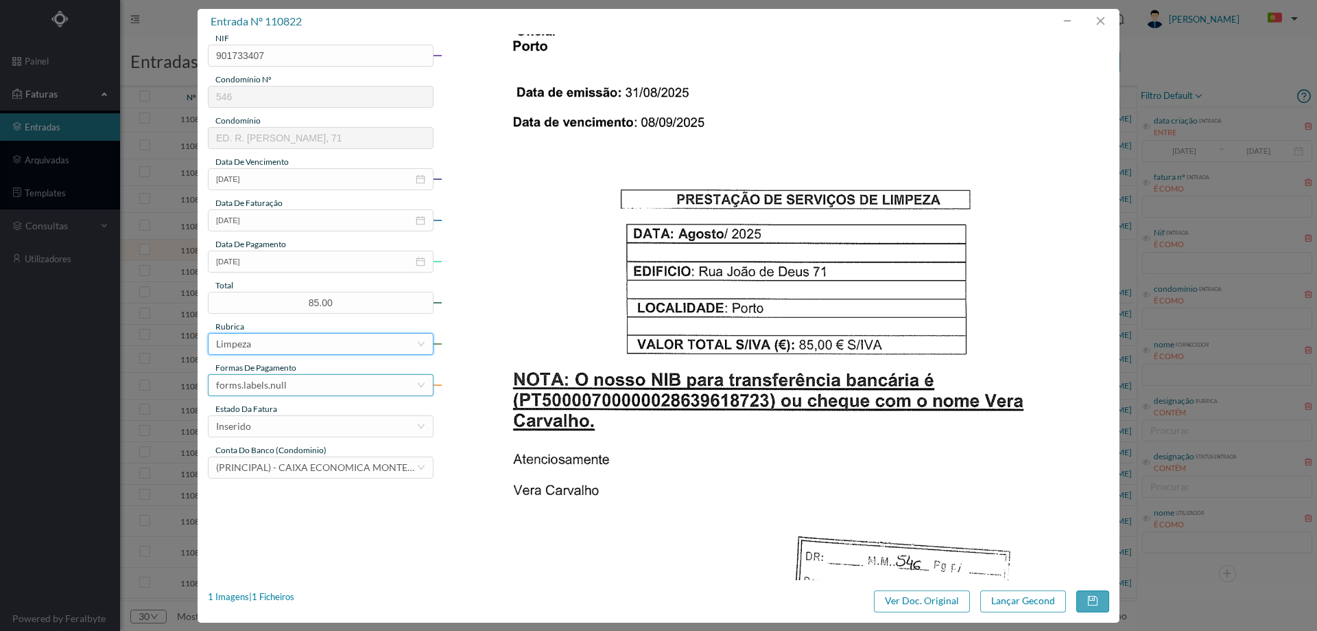
click at [274, 381] on div "forms.labels.null" at bounding box center [251, 385] width 71 height 21
click at [272, 452] on li "transferência bancária" at bounding box center [320, 456] width 224 height 22
click at [274, 418] on div "Inserido" at bounding box center [316, 426] width 200 height 21
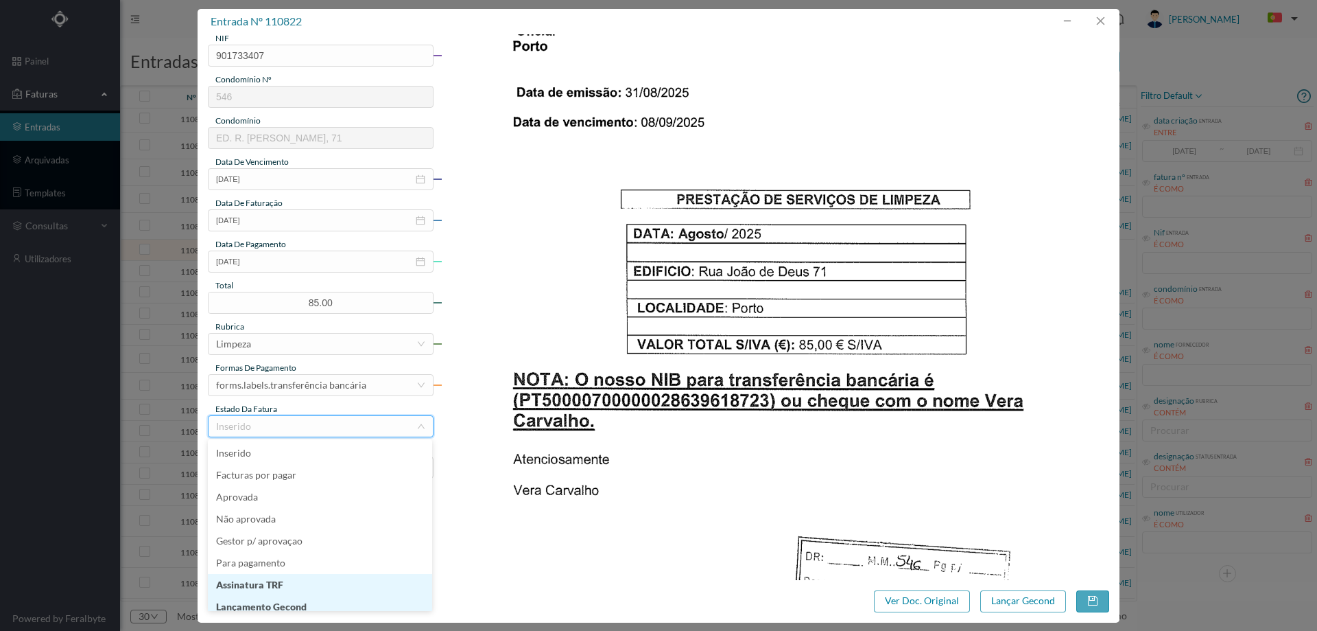
scroll to position [7, 0]
click at [293, 598] on li "Lançamento Gecond" at bounding box center [320, 600] width 224 height 22
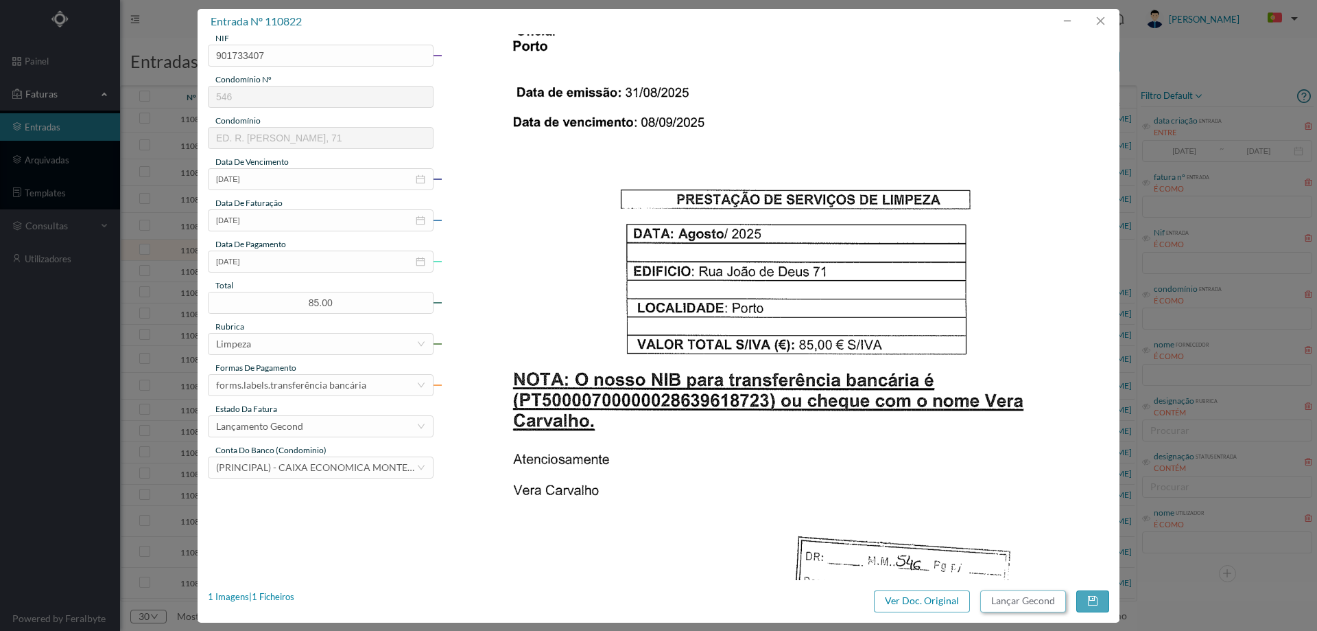
click at [1011, 607] on button "Lançar Gecond" at bounding box center [1024, 601] width 86 height 22
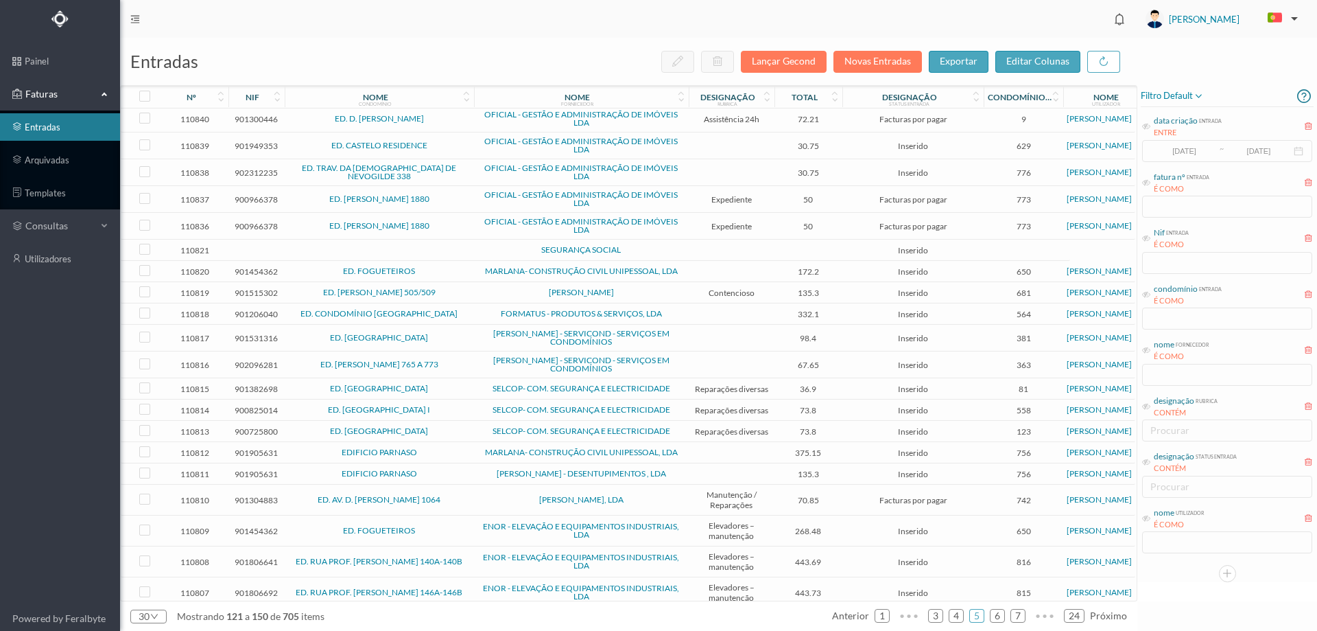
click at [701, 257] on td at bounding box center [732, 249] width 86 height 21
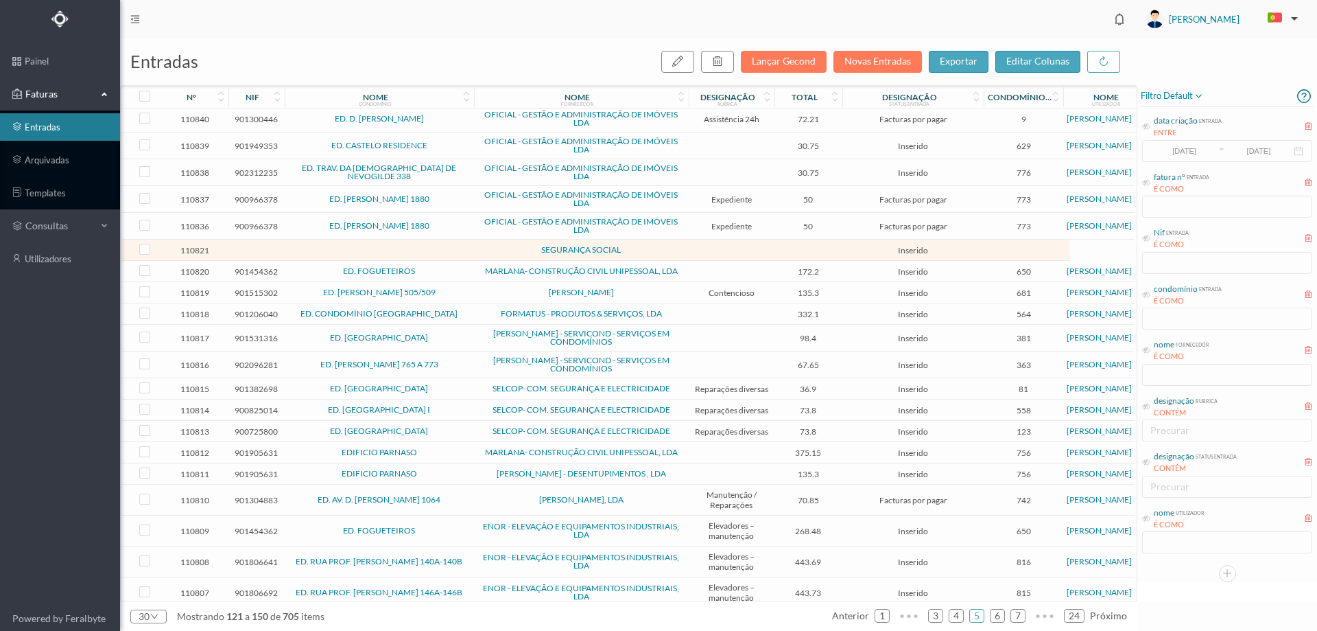
click at [701, 257] on td at bounding box center [732, 249] width 86 height 21
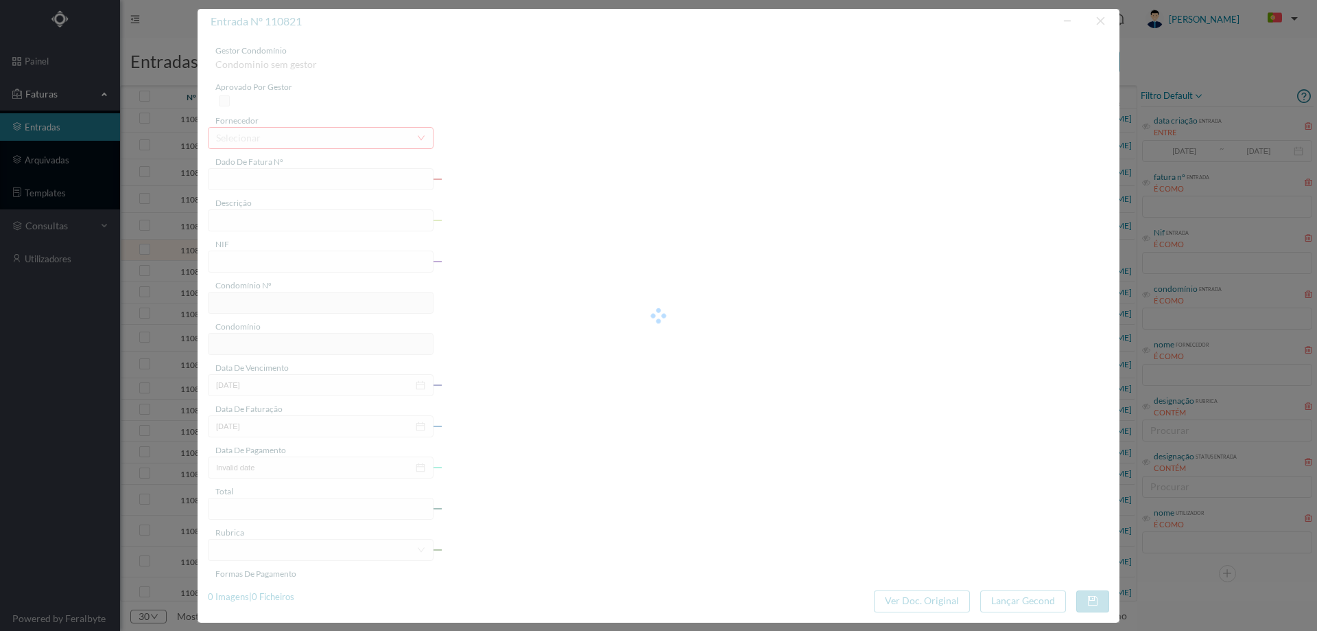
type input "0"
type input "Invalid date"
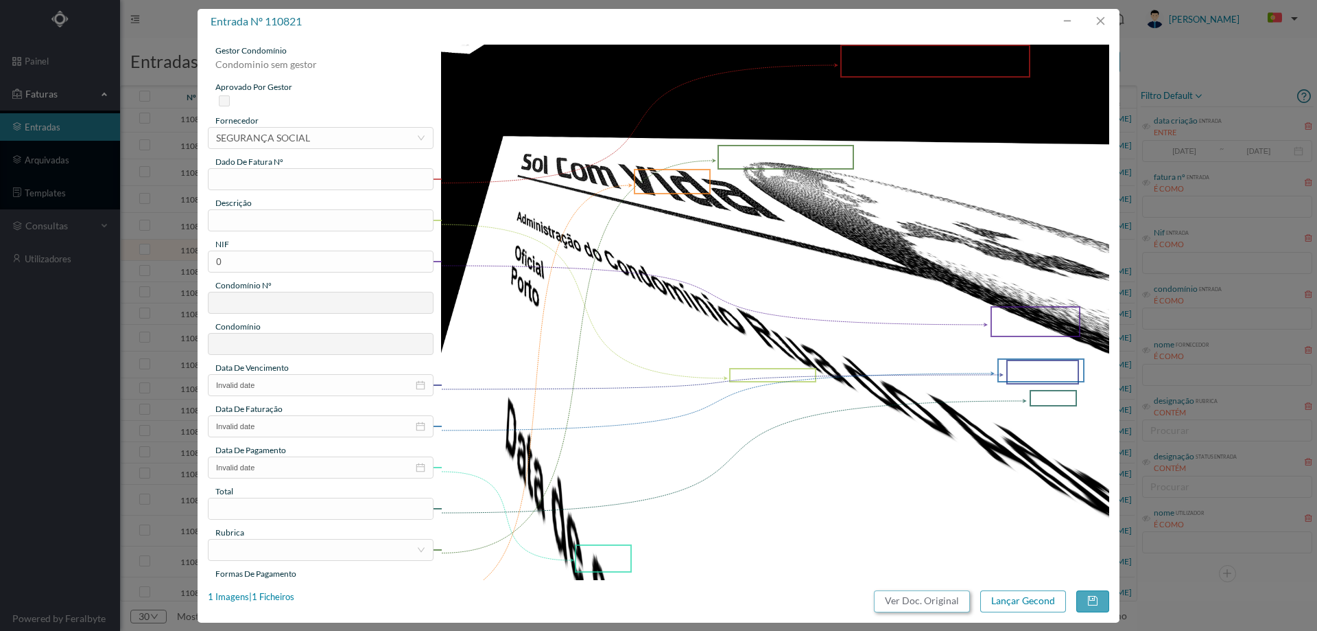
click at [924, 600] on button "Ver Doc. Original" at bounding box center [922, 601] width 96 height 22
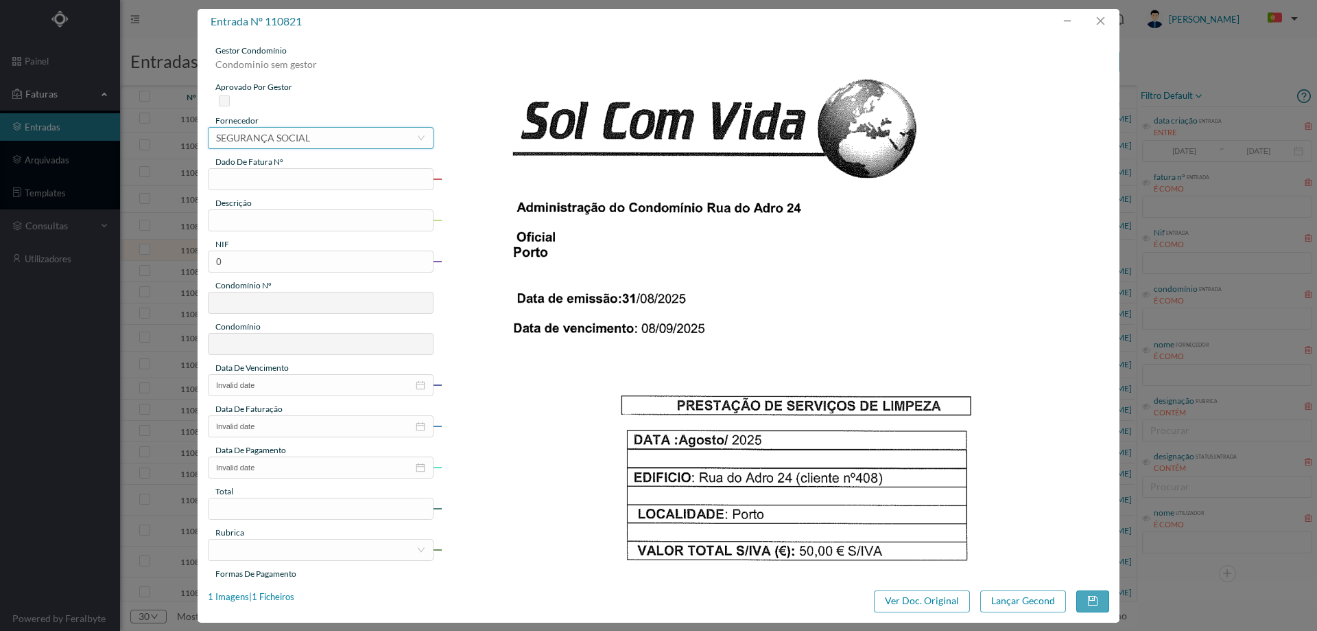
click at [313, 139] on div "selecionar SEGURANÇA SOCIAL" at bounding box center [316, 138] width 200 height 21
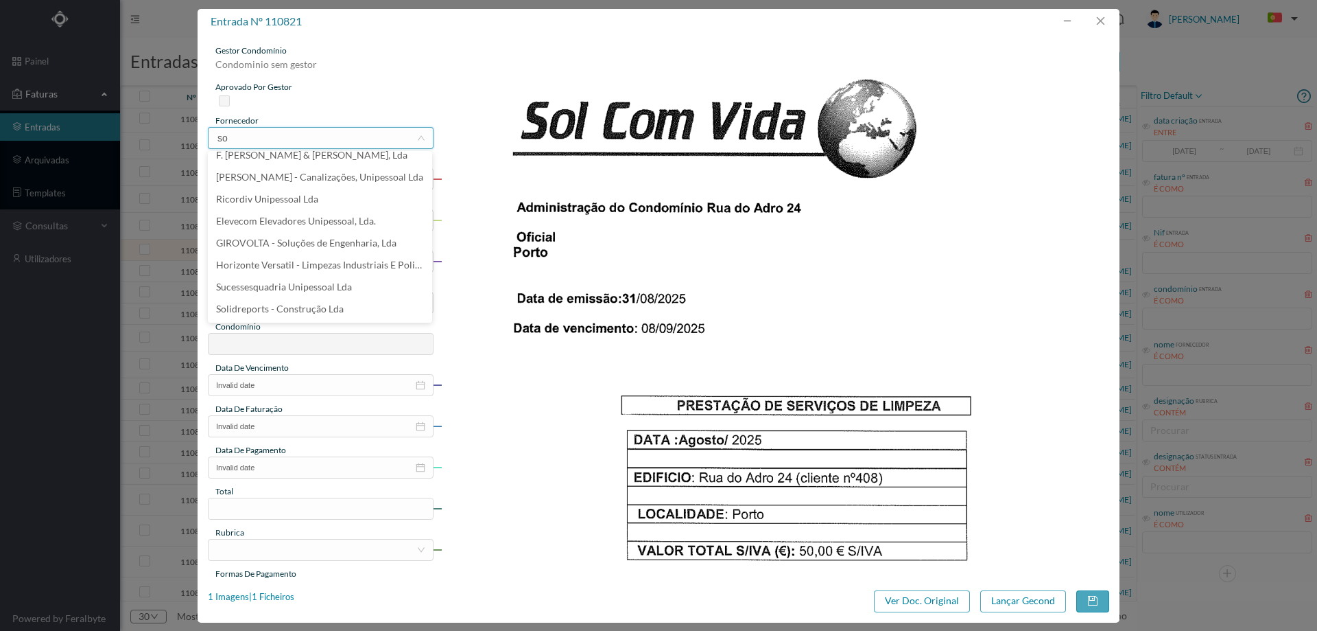
scroll to position [0, 0]
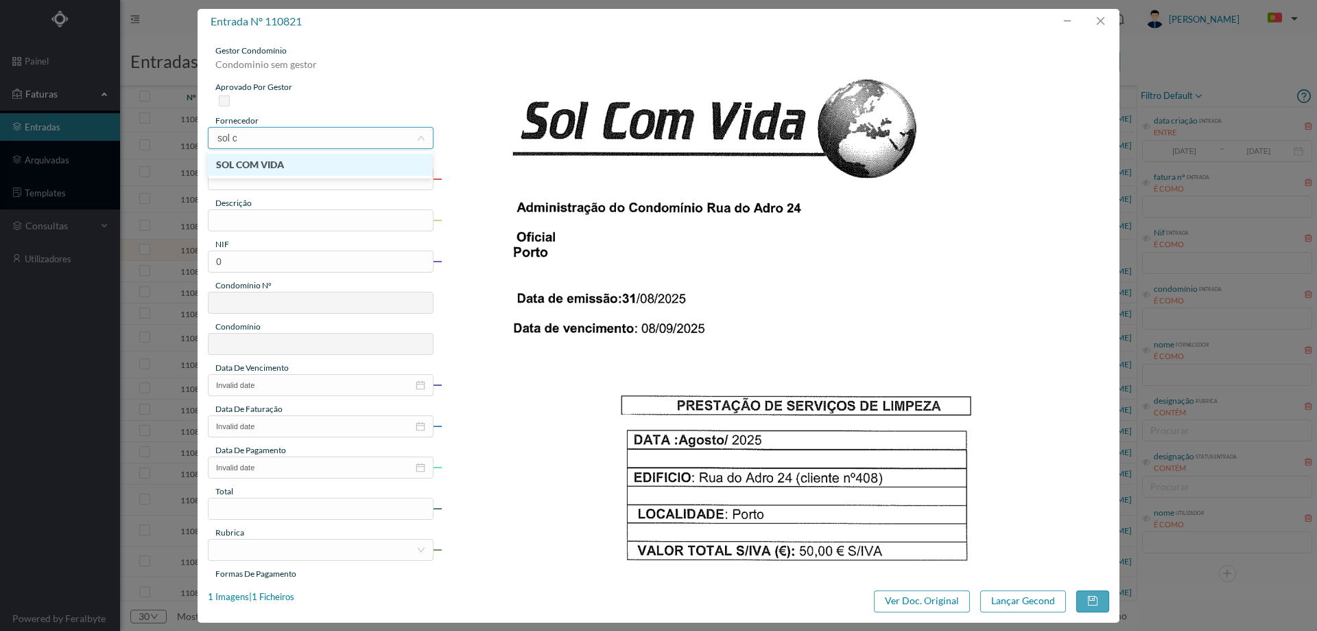
type input "sol co"
click at [312, 175] on input "text" at bounding box center [321, 179] width 226 height 22
drag, startPoint x: 292, startPoint y: 189, endPoint x: 134, endPoint y: 189, distance: 157.1
click at [134, 189] on div "entrada nº 110821 gestor condomínio Condominio sem gestor aprovado por gestor f…" at bounding box center [658, 315] width 1317 height 631
type input "agosto/2025"
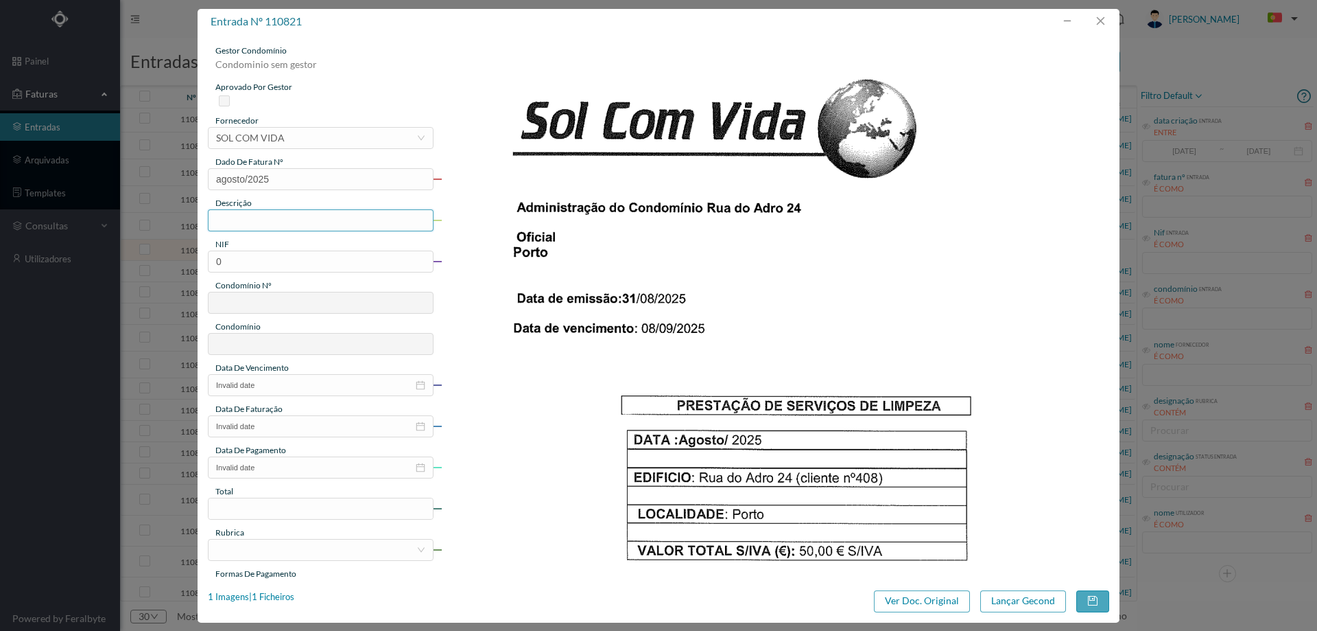
click at [261, 221] on input "text" at bounding box center [321, 220] width 226 height 22
type input "Limpeza Agosto 2025"
click at [301, 269] on input "0" at bounding box center [321, 261] width 226 height 22
paste input "900748567"
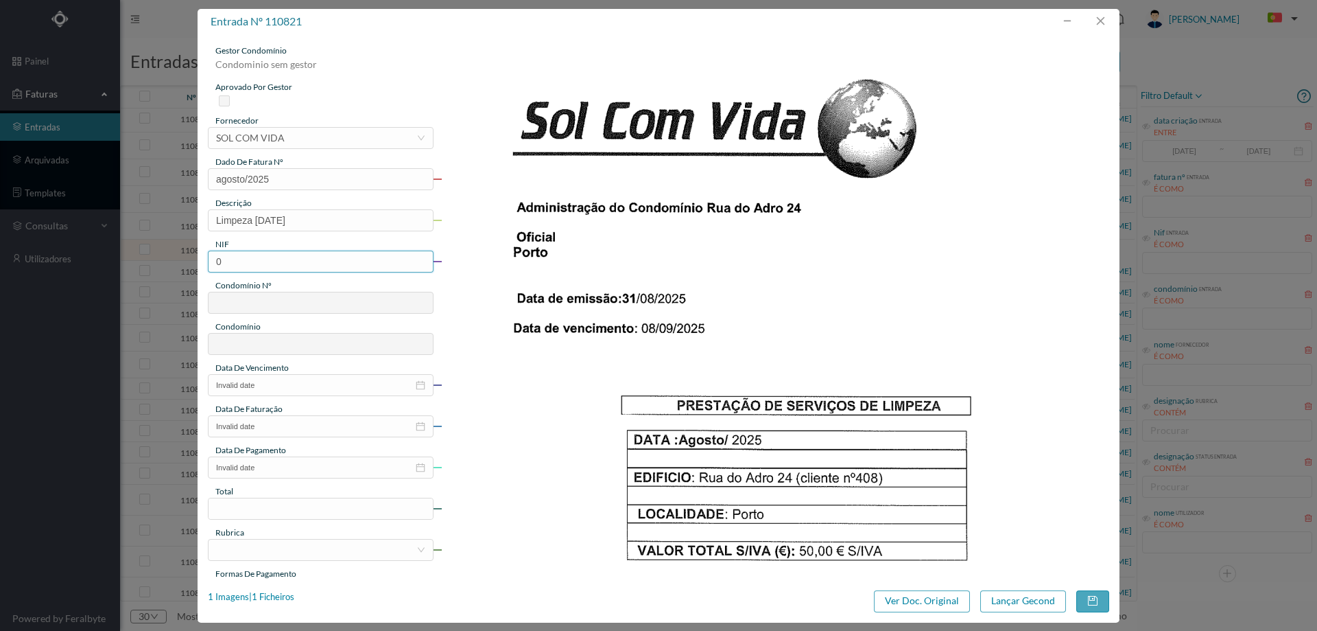
type input "900748567"
type input "701"
type input "RUA DO ADRO, 24"
type input "900748567"
click at [286, 383] on input "Invalid date" at bounding box center [321, 385] width 226 height 22
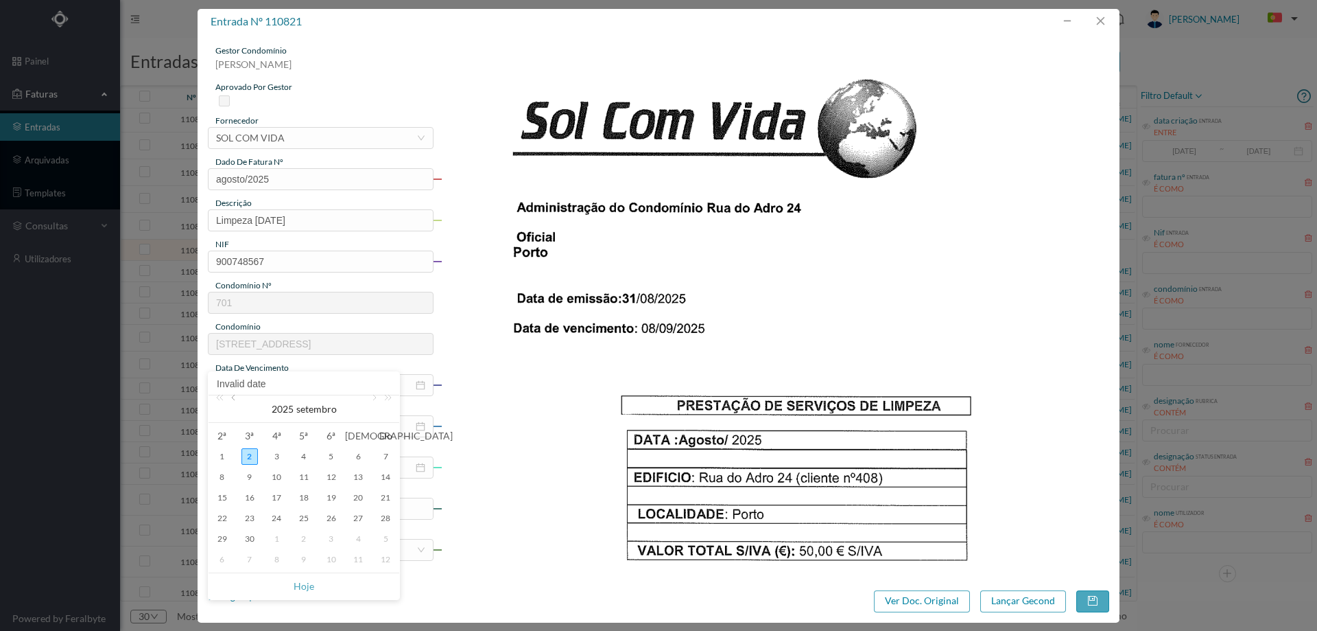
click at [235, 398] on link at bounding box center [234, 408] width 12 height 27
click at [388, 535] on div "31" at bounding box center [385, 538] width 16 height 16
type input "2025-08-31"
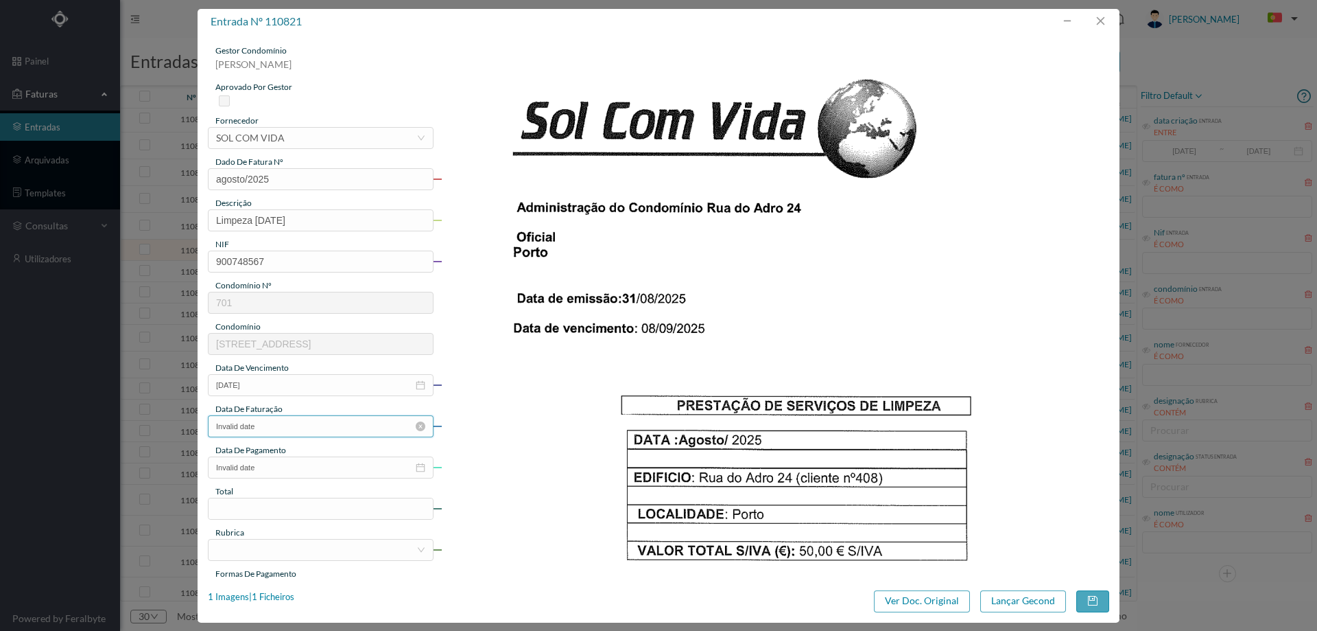
click at [303, 432] on input "Invalid date" at bounding box center [321, 426] width 226 height 22
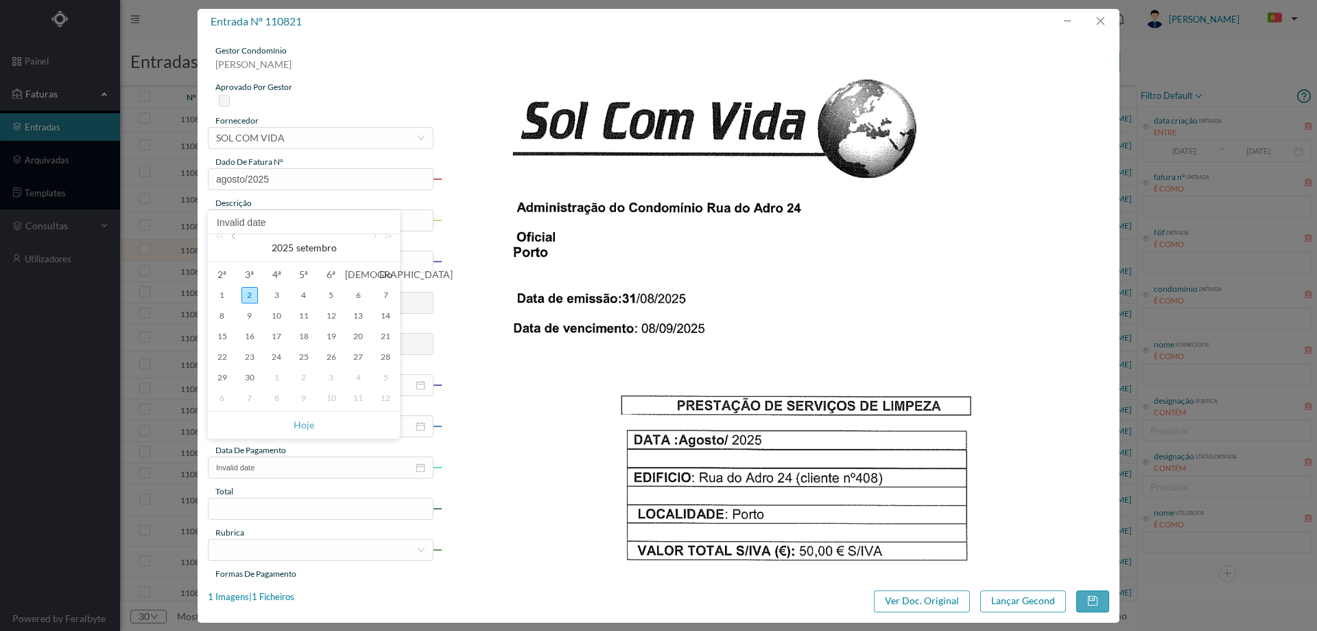
click at [239, 236] on link at bounding box center [234, 247] width 12 height 27
click at [391, 376] on div "31" at bounding box center [385, 377] width 16 height 16
type input "2025-08-31"
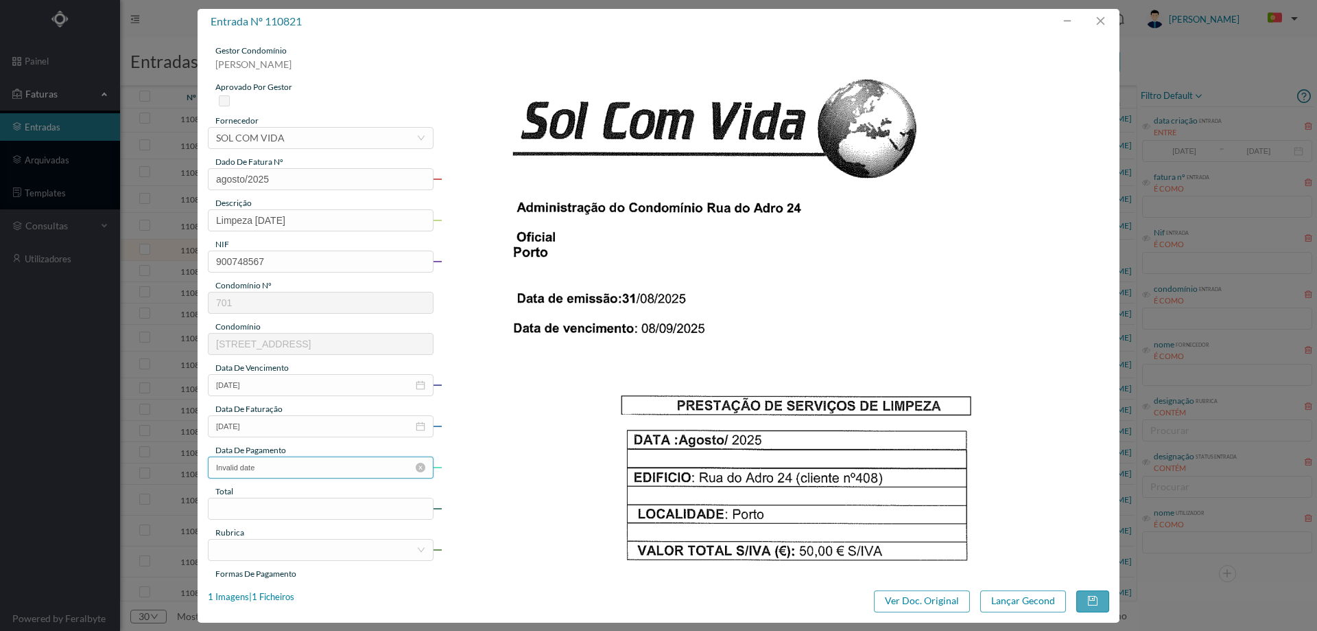
click at [304, 471] on input "Invalid date" at bounding box center [321, 467] width 226 height 22
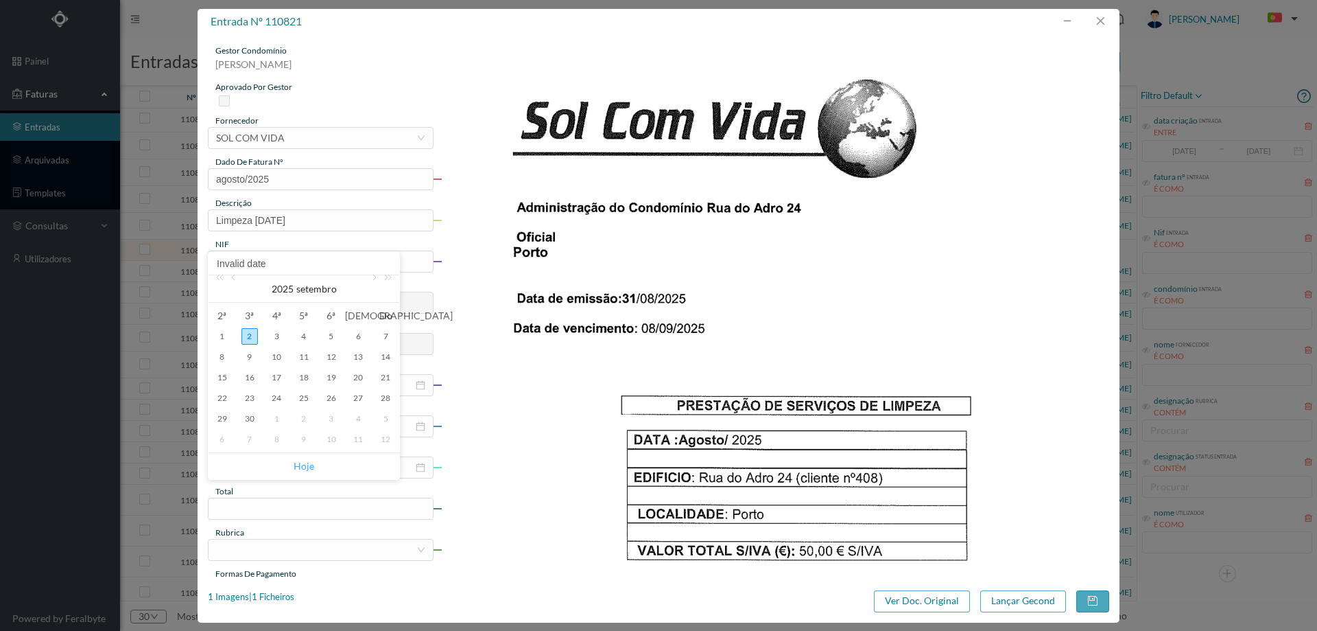
click at [299, 455] on link "Hoje" at bounding box center [304, 466] width 21 height 26
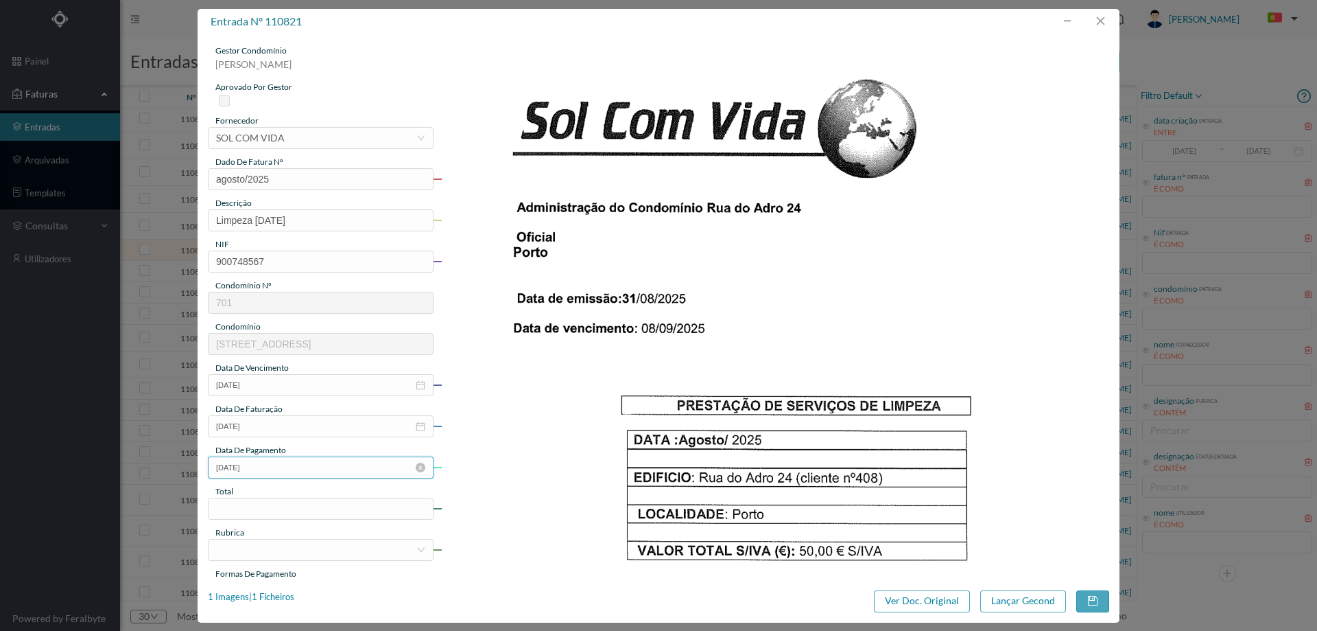
click at [296, 465] on input "[DATE]" at bounding box center [321, 467] width 226 height 22
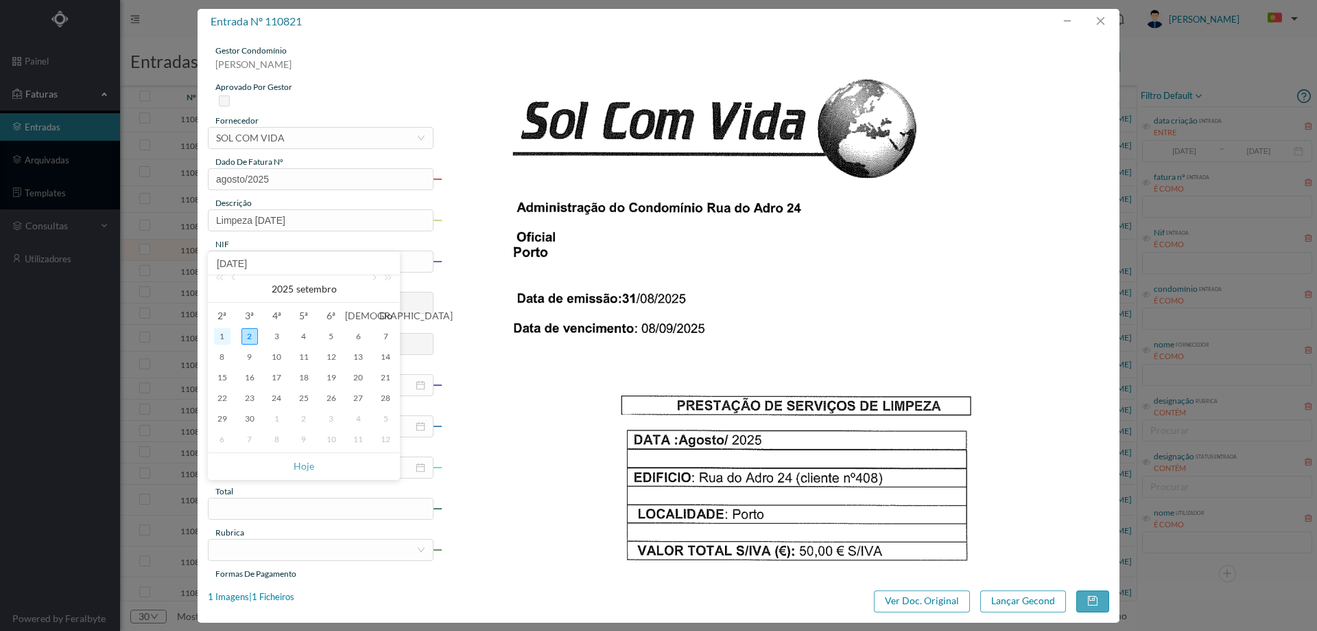
click at [219, 333] on div "1" at bounding box center [222, 336] width 16 height 16
type input "[DATE]"
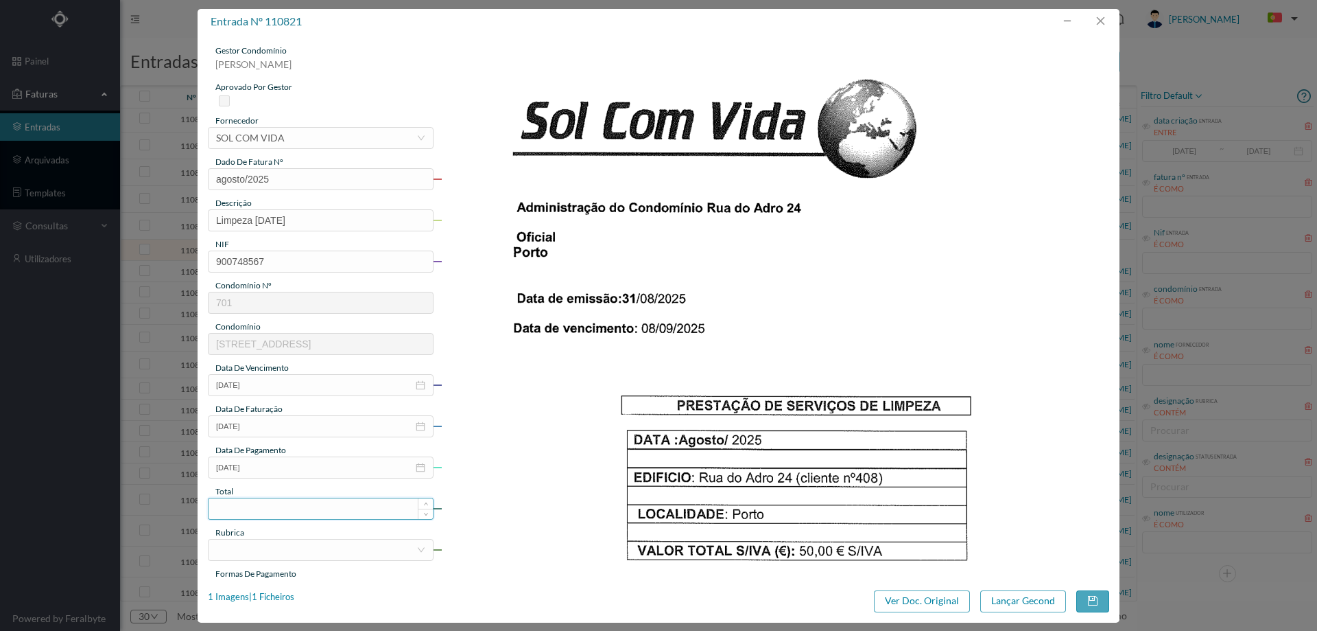
click at [292, 516] on input at bounding box center [321, 508] width 224 height 21
type input "50.00"
click at [297, 556] on div at bounding box center [316, 549] width 200 height 21
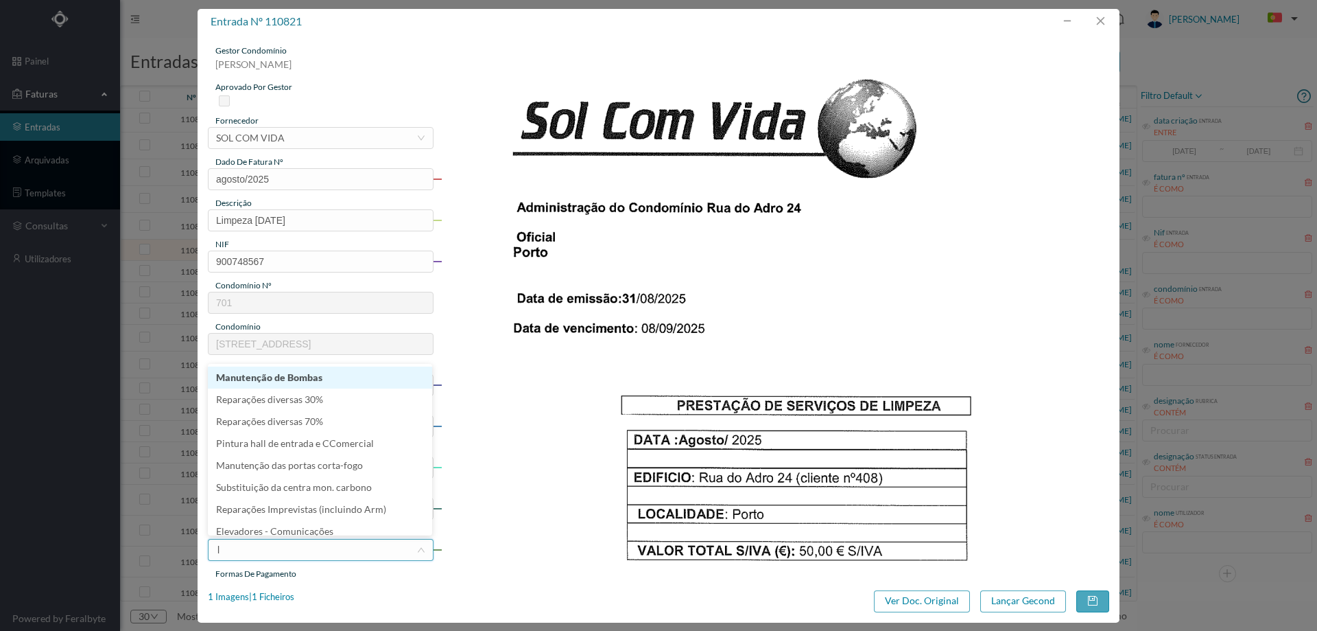
type input "li"
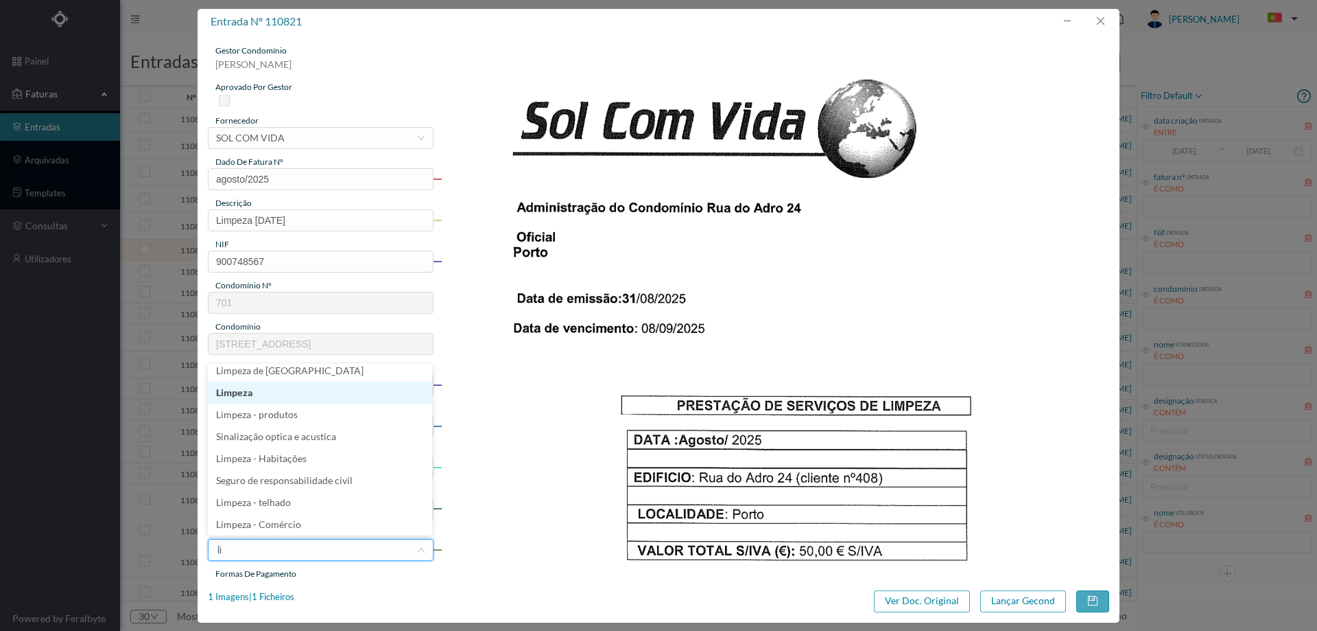
click at [261, 398] on li "Limpeza" at bounding box center [320, 392] width 224 height 22
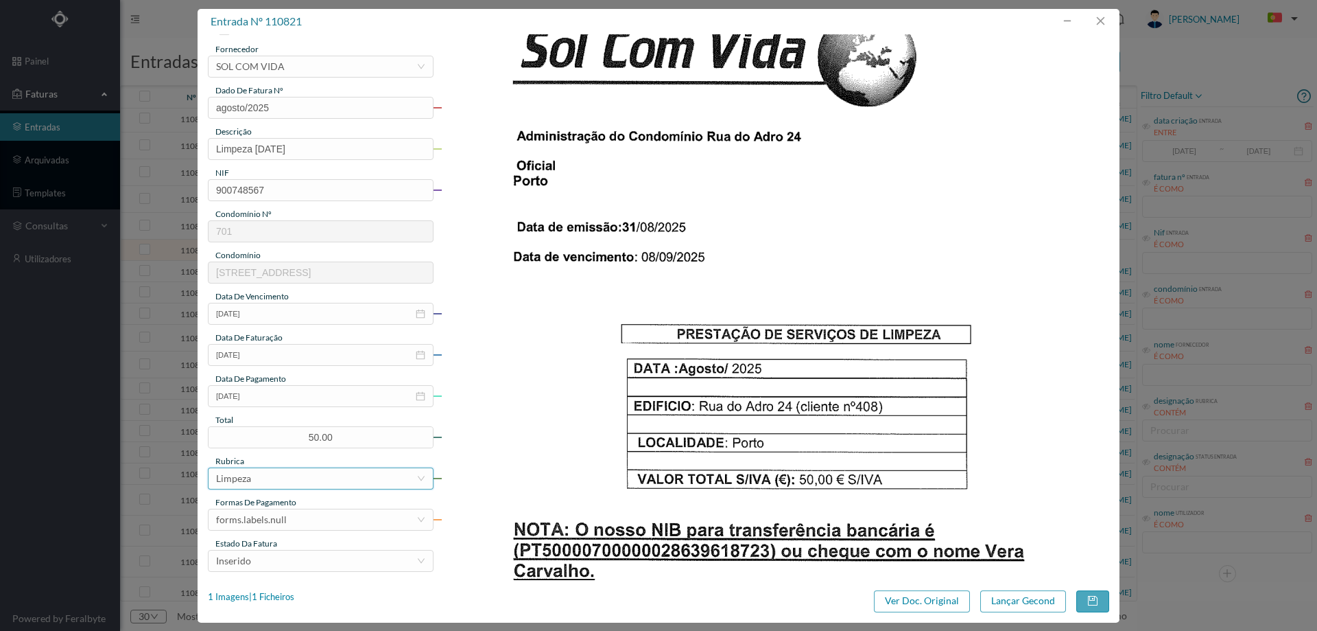
scroll to position [137, 0]
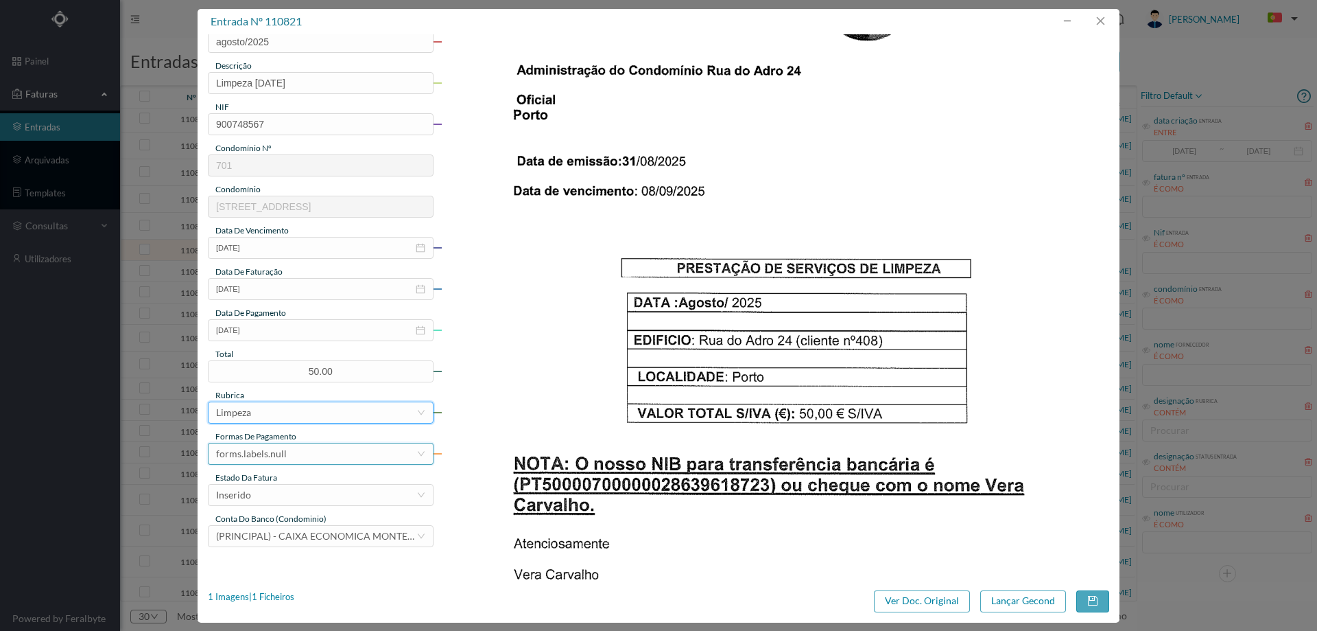
click at [265, 444] on div "forms.labels.null" at bounding box center [251, 453] width 71 height 21
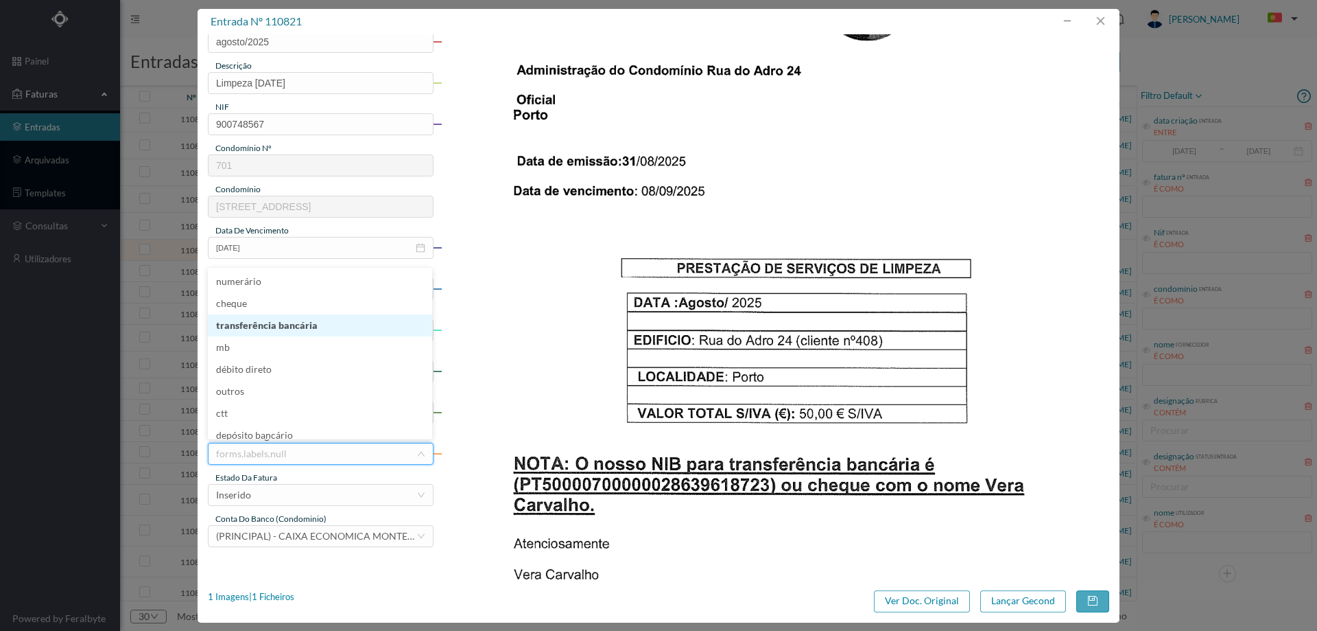
click at [282, 325] on li "transferência bancária" at bounding box center [320, 325] width 224 height 22
click at [265, 495] on div "Inserido" at bounding box center [316, 494] width 200 height 21
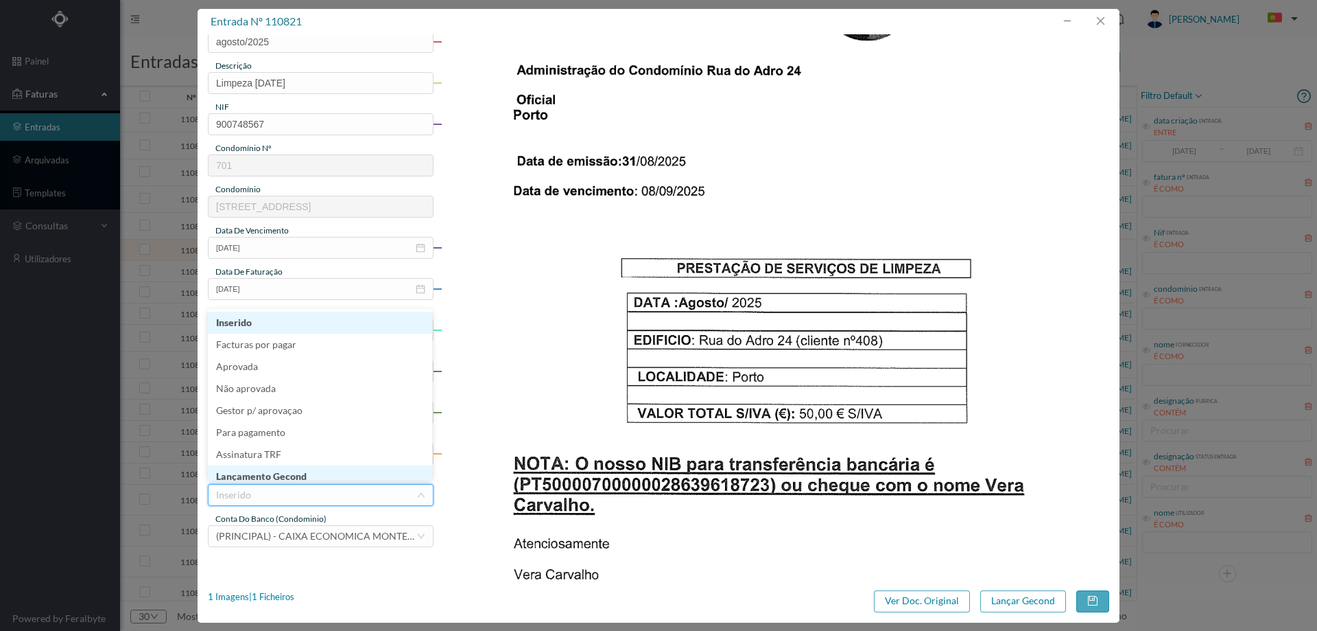
scroll to position [7, 0]
click at [277, 473] on li "Lançamento Gecond" at bounding box center [320, 469] width 224 height 22
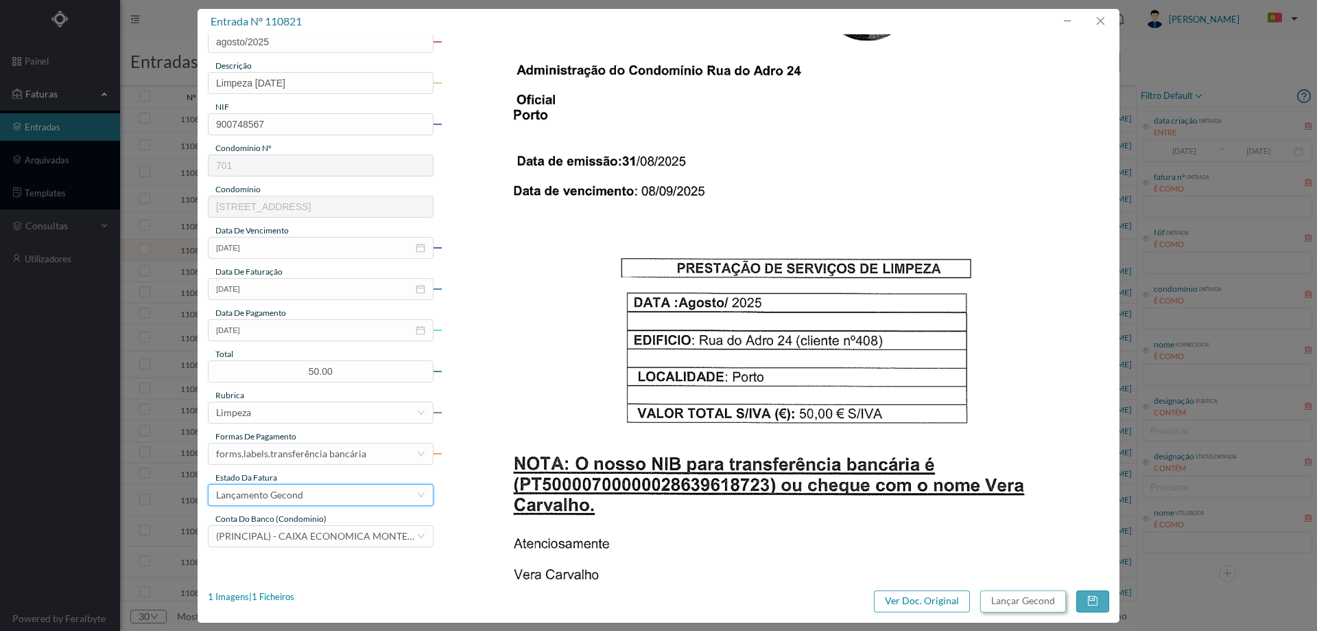
click at [1038, 600] on button "Lançar Gecond" at bounding box center [1024, 601] width 86 height 22
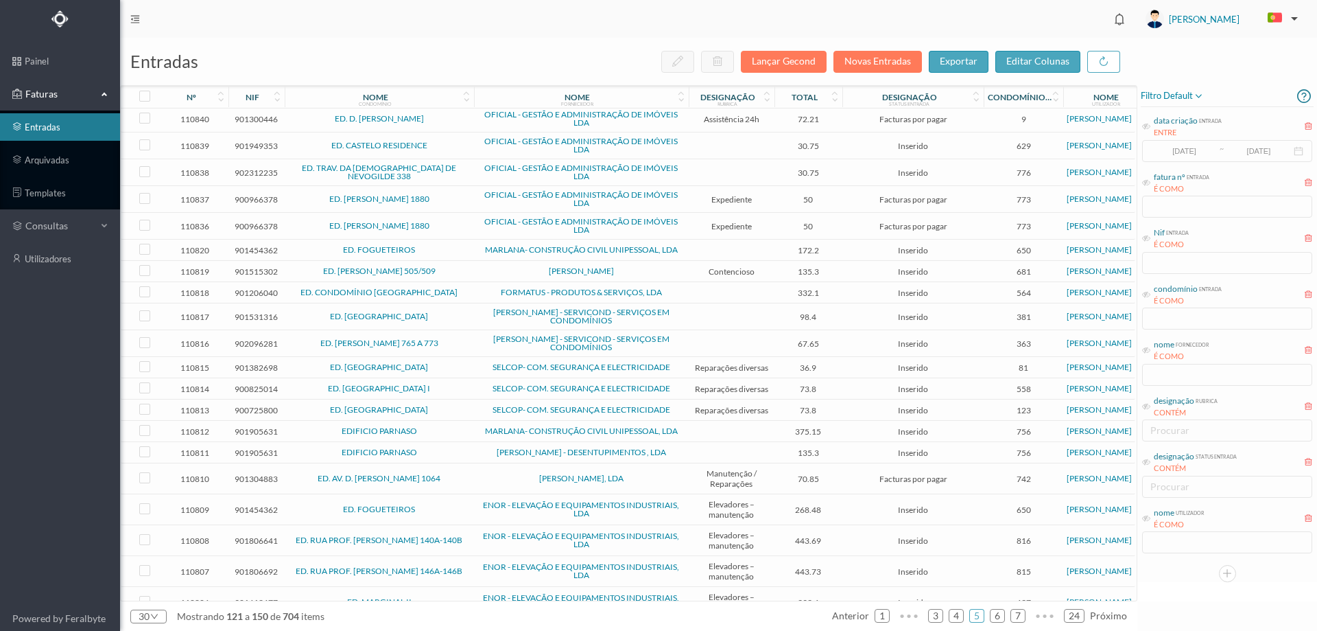
click at [453, 251] on span "ED. FOGUETEIROS" at bounding box center [379, 250] width 183 height 8
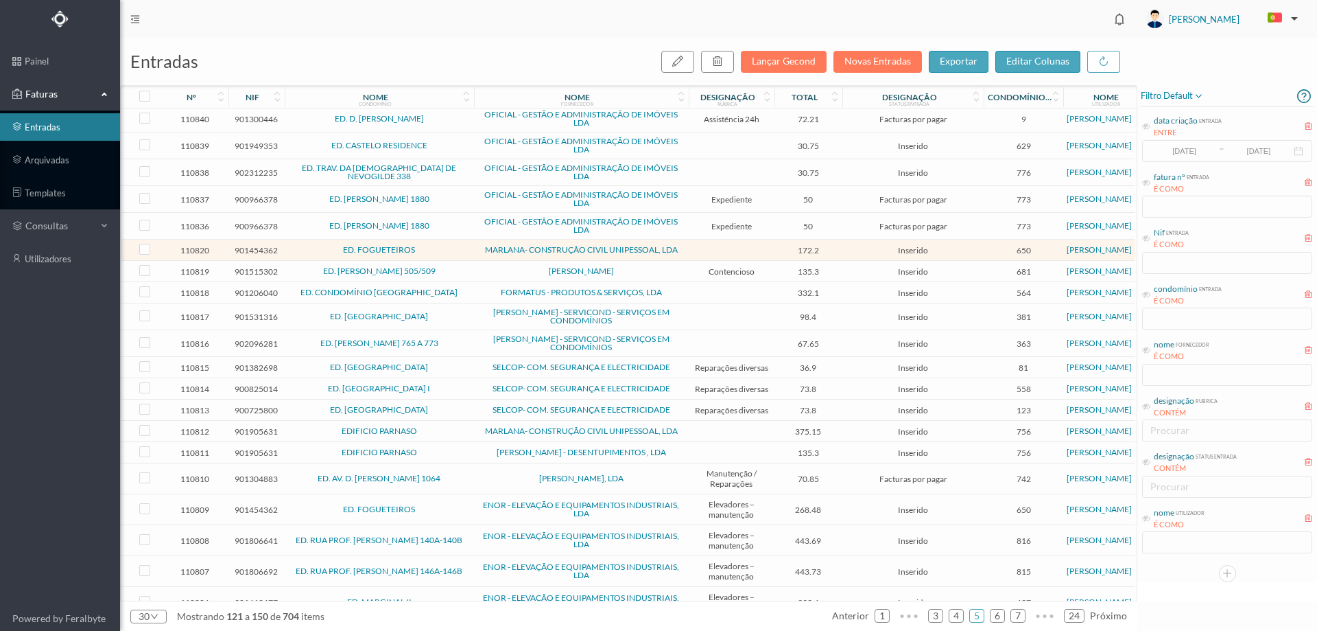
click at [453, 251] on span "ED. FOGUETEIROS" at bounding box center [379, 250] width 183 height 8
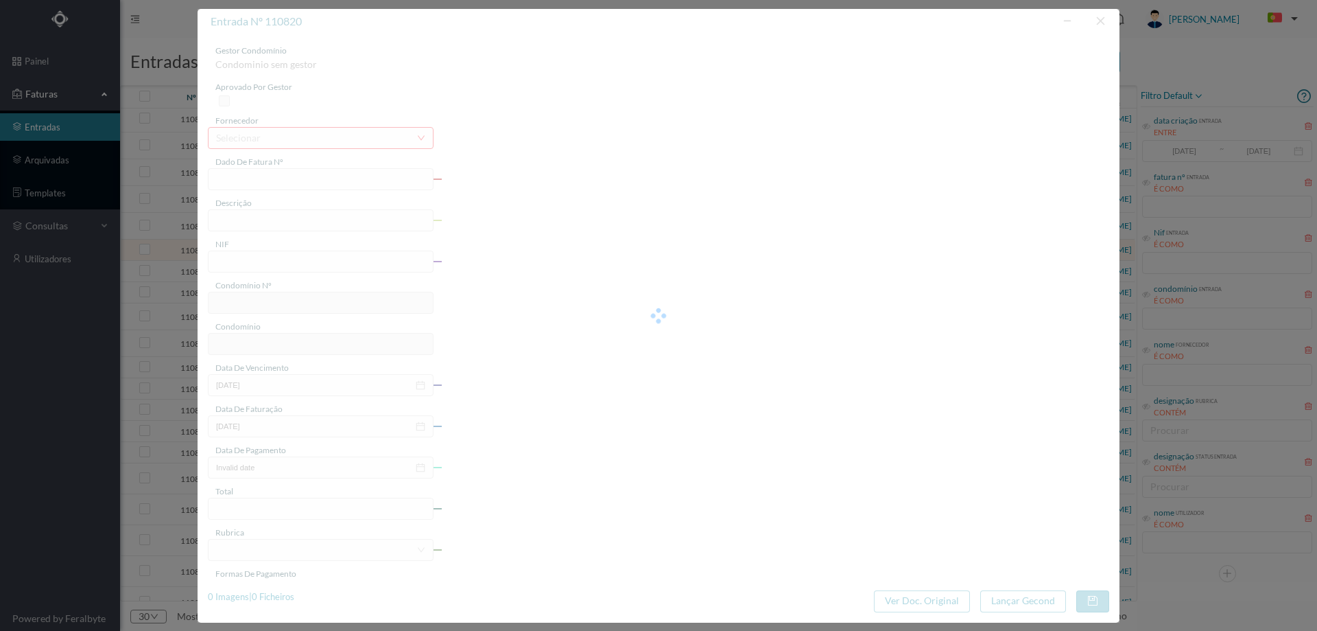
type input "1 2500/000613"
type input "901454362"
type input "2025-08-24"
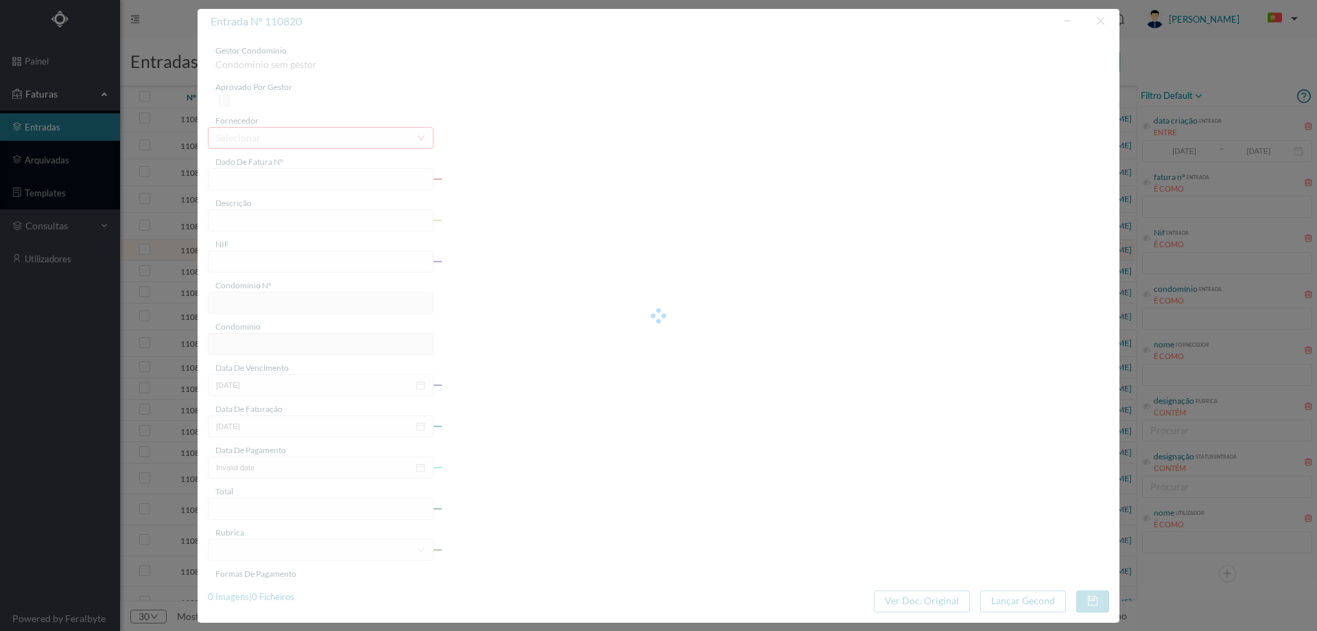
type input "172.20"
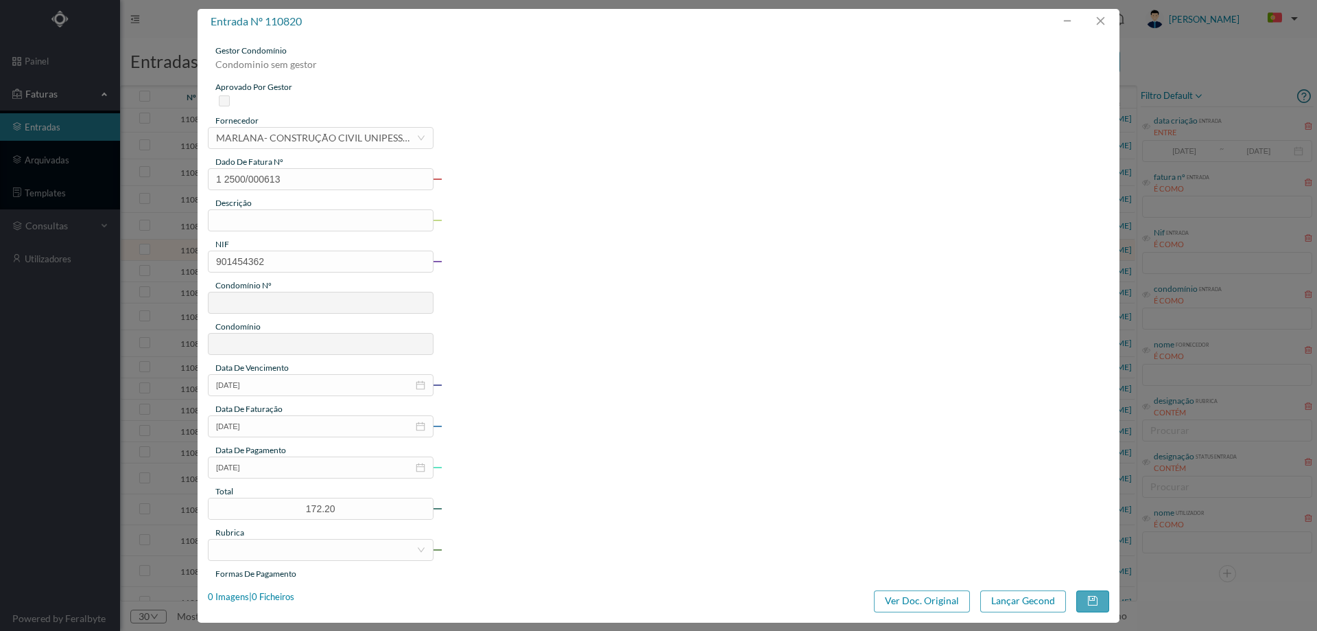
type input "650"
type input "ED. FOGUETEIROS"
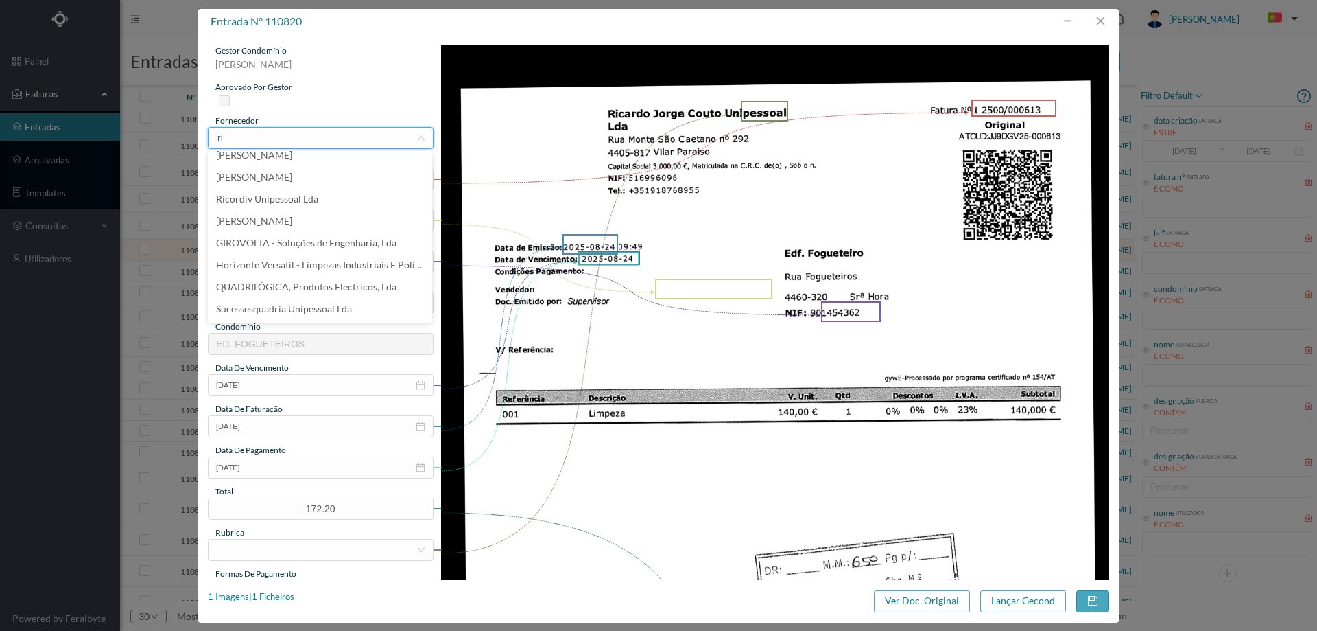
scroll to position [3, 0]
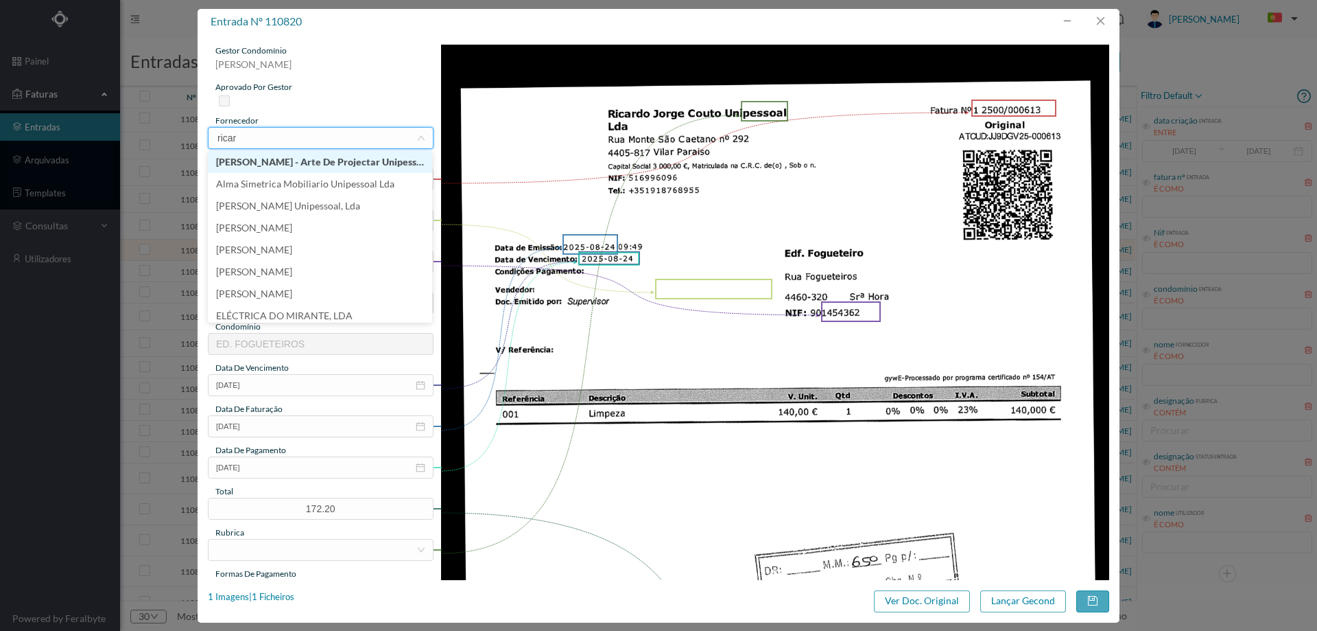
type input "ricard"
click at [325, 186] on li "[PERSON_NAME] Unipessoal, Lda" at bounding box center [320, 184] width 224 height 22
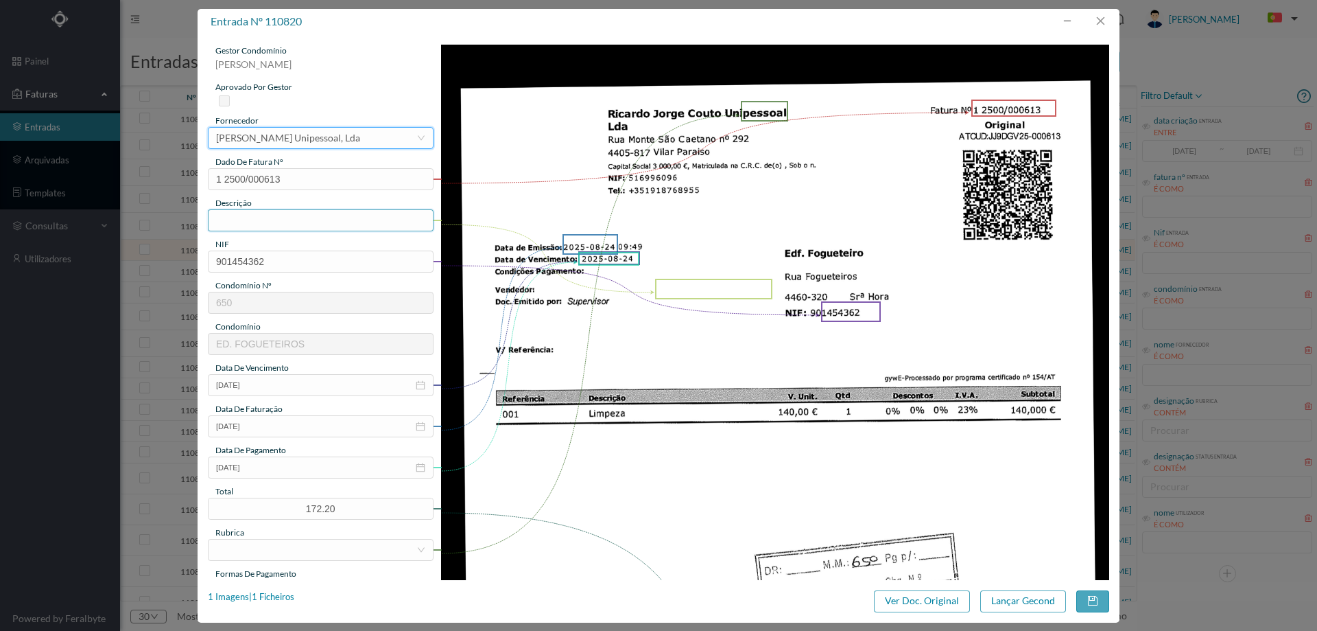
click at [296, 220] on input "text" at bounding box center [321, 220] width 226 height 22
type input "Limpeza Agosto 2025"
click at [292, 462] on input "2025-08-24" at bounding box center [321, 467] width 226 height 22
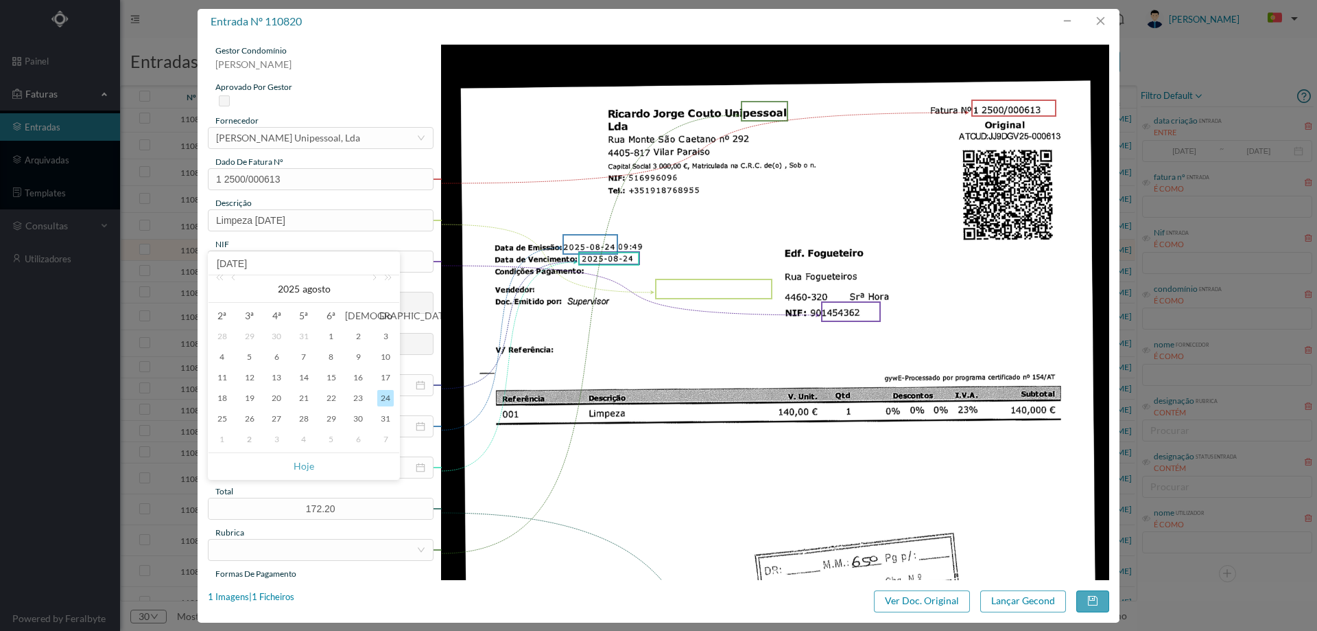
click at [226, 434] on div "1" at bounding box center [222, 439] width 16 height 16
type input "[DATE]"
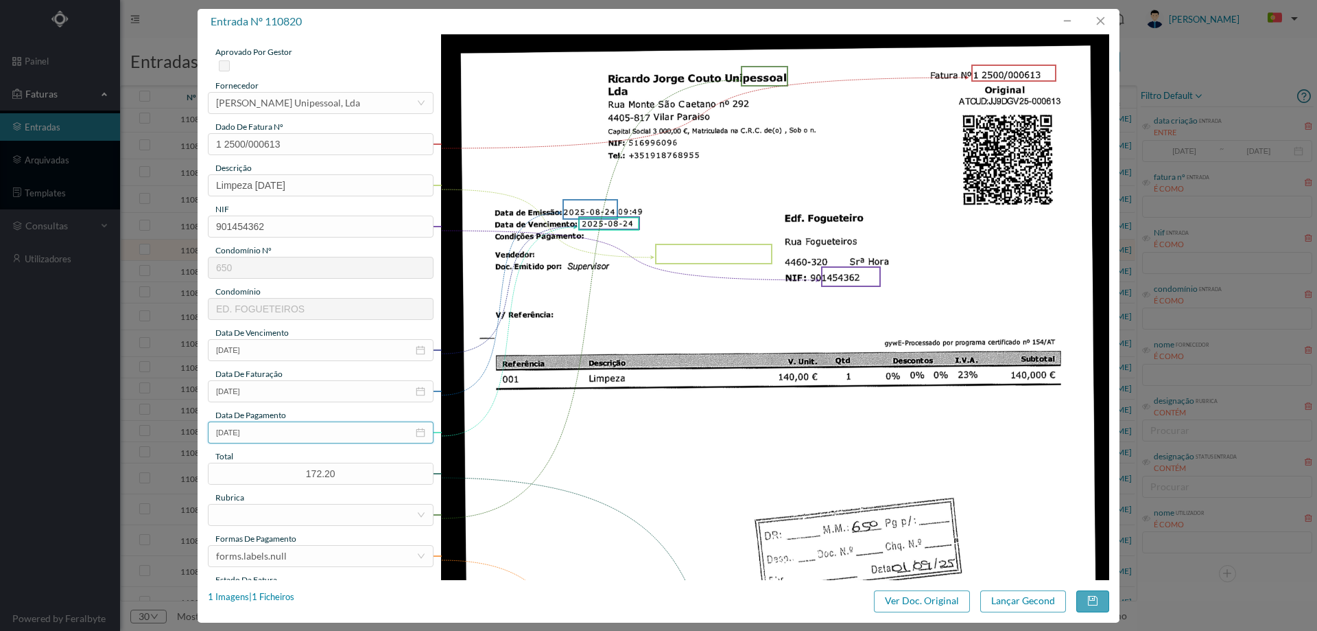
scroll to position [69, 0]
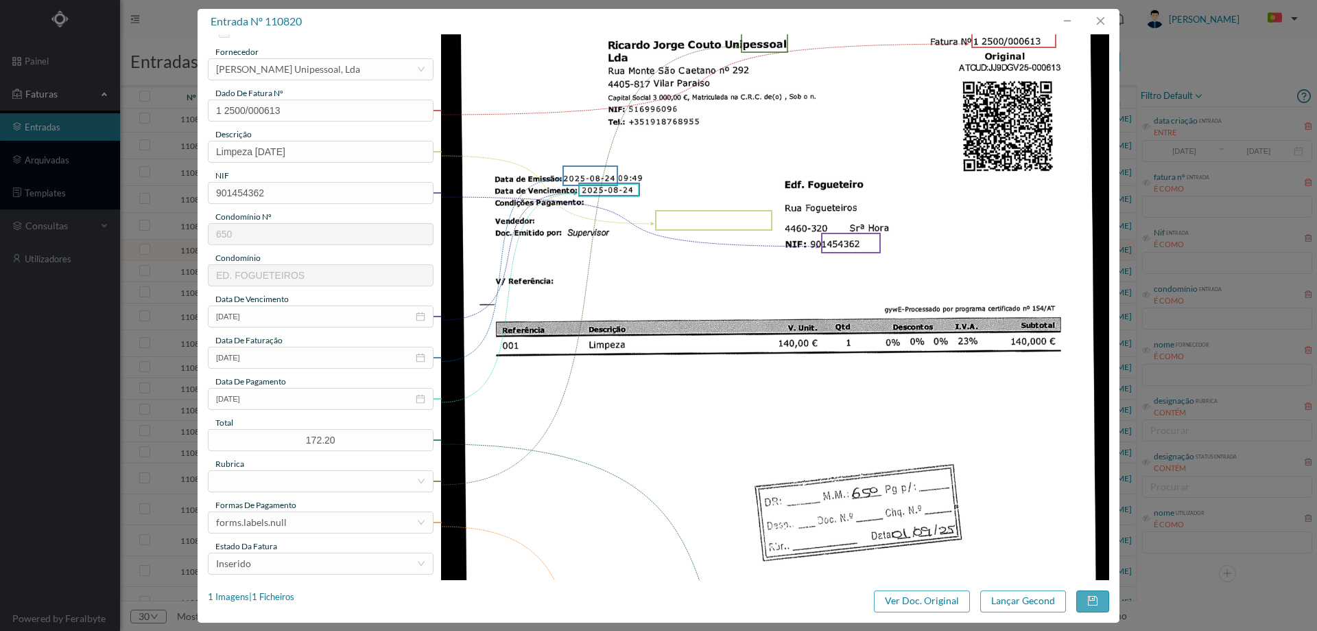
click at [285, 541] on div "estado da fatura" at bounding box center [321, 546] width 226 height 12
click at [283, 484] on div at bounding box center [316, 481] width 200 height 21
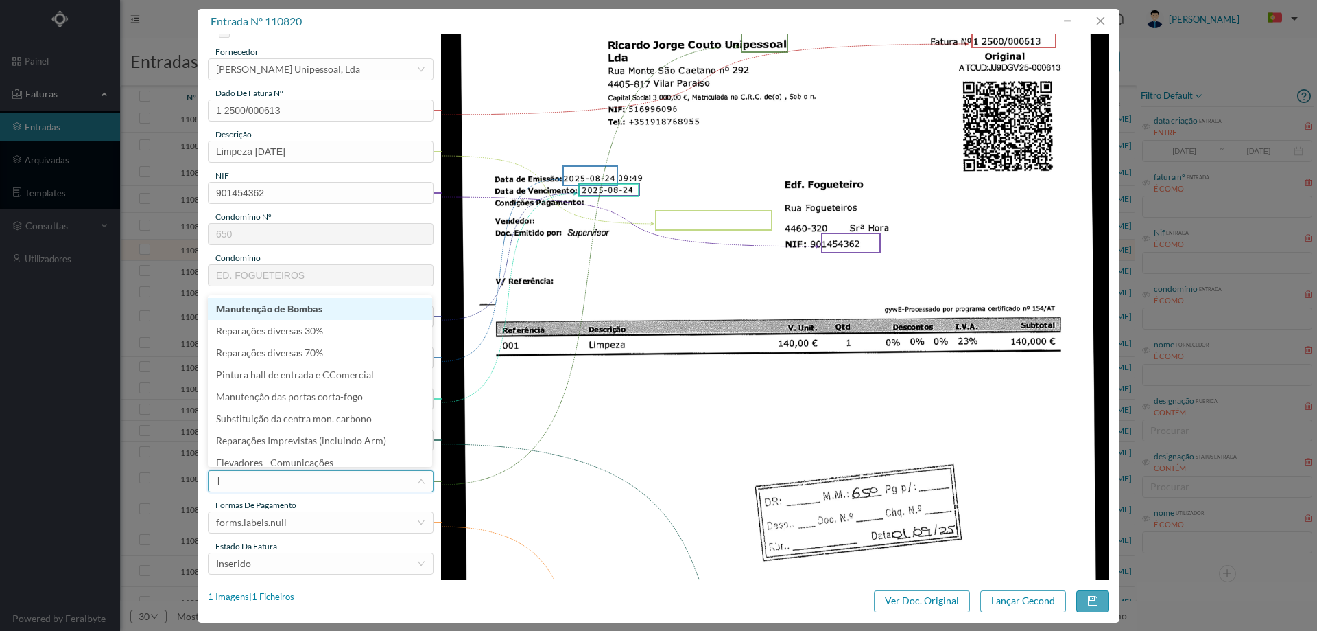
type input "li"
click at [304, 332] on li "Limpeza" at bounding box center [320, 331] width 224 height 22
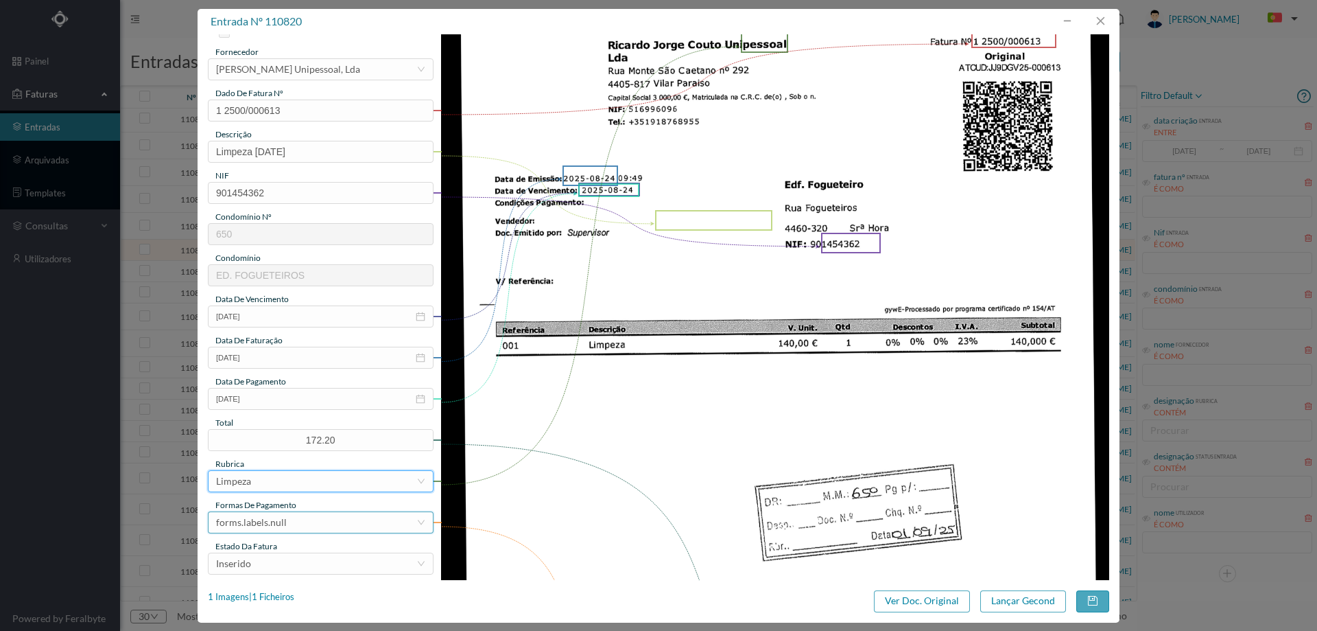
drag, startPoint x: 275, startPoint y: 528, endPoint x: 281, endPoint y: 508, distance: 21.5
click at [276, 527] on div "forms.labels.null" at bounding box center [251, 522] width 71 height 21
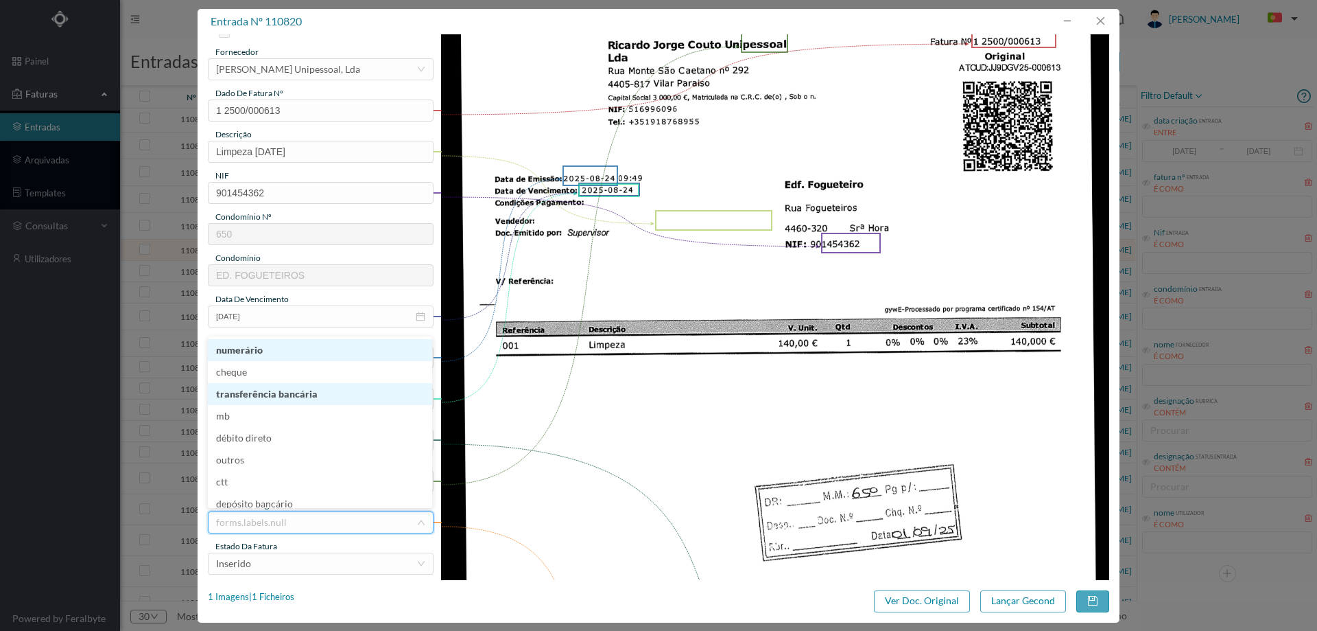
scroll to position [3, 0]
click at [295, 381] on li "transferência bancária" at bounding box center [320, 391] width 224 height 22
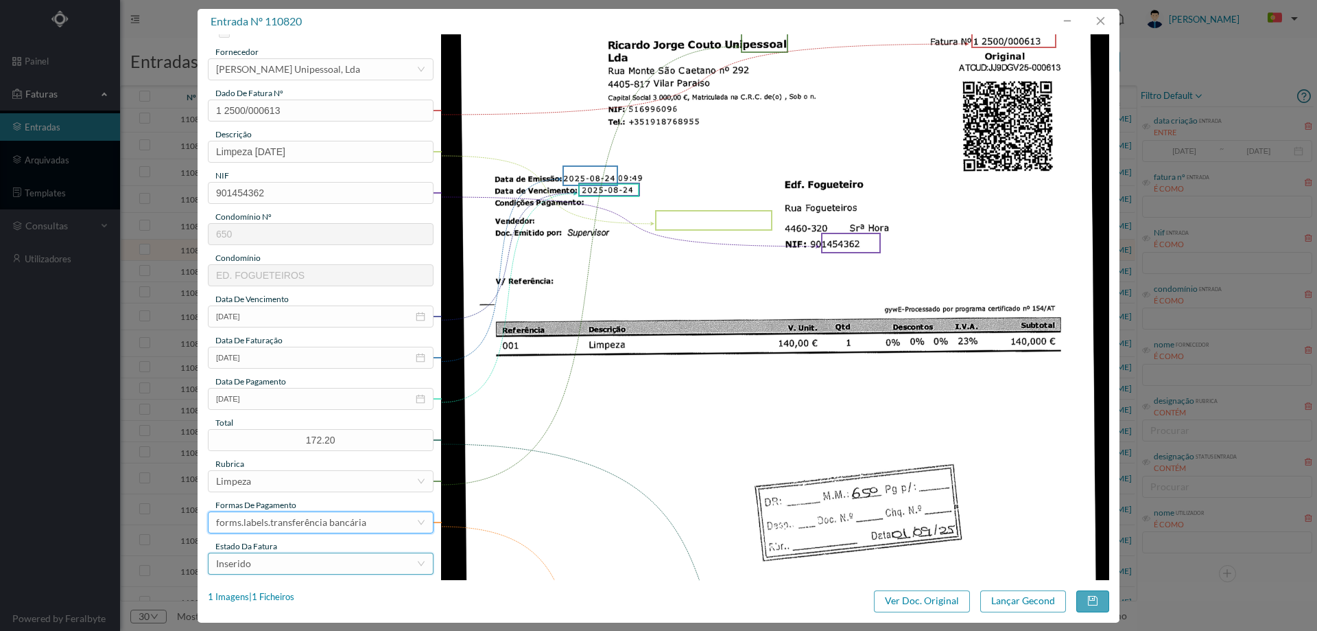
click at [284, 556] on div "Inserido" at bounding box center [316, 563] width 200 height 21
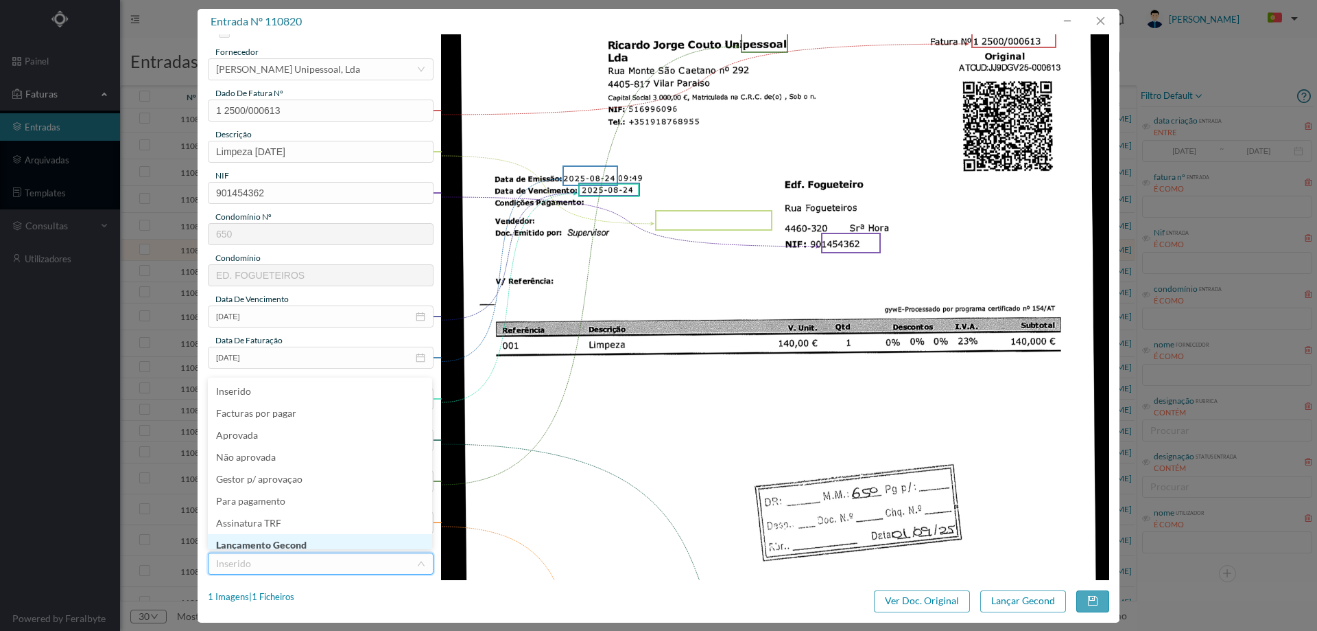
scroll to position [7, 0]
click at [287, 543] on li "Lançamento Gecond" at bounding box center [320, 538] width 224 height 22
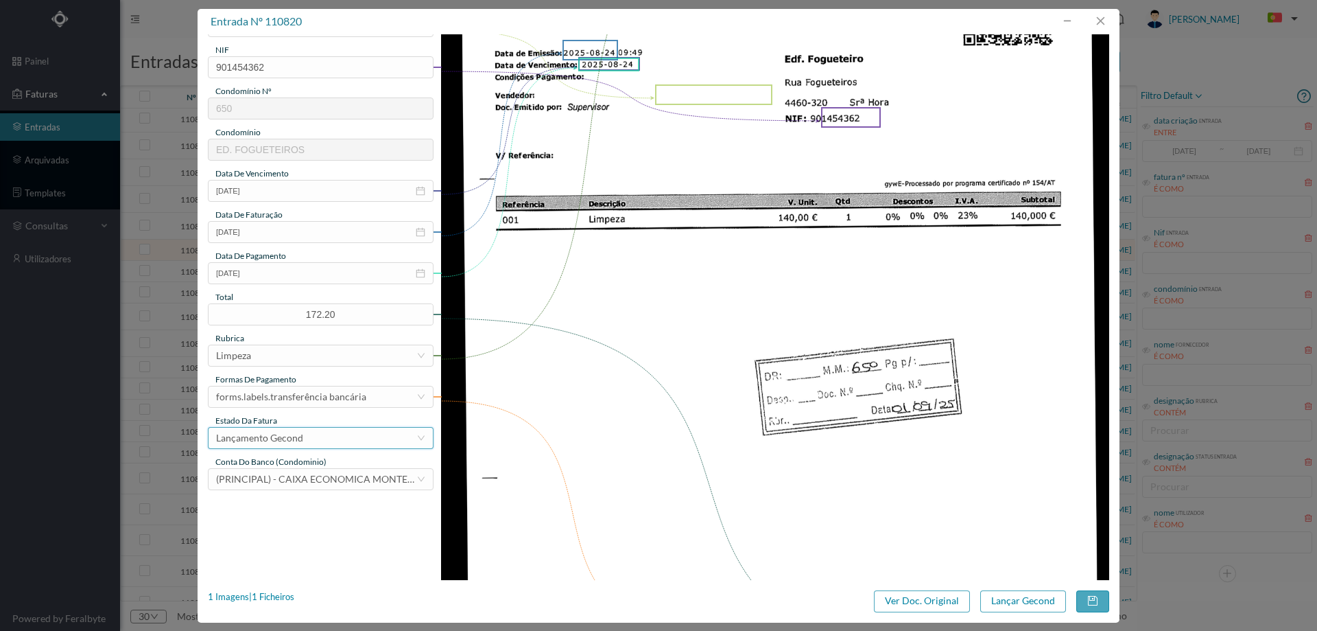
scroll to position [206, 0]
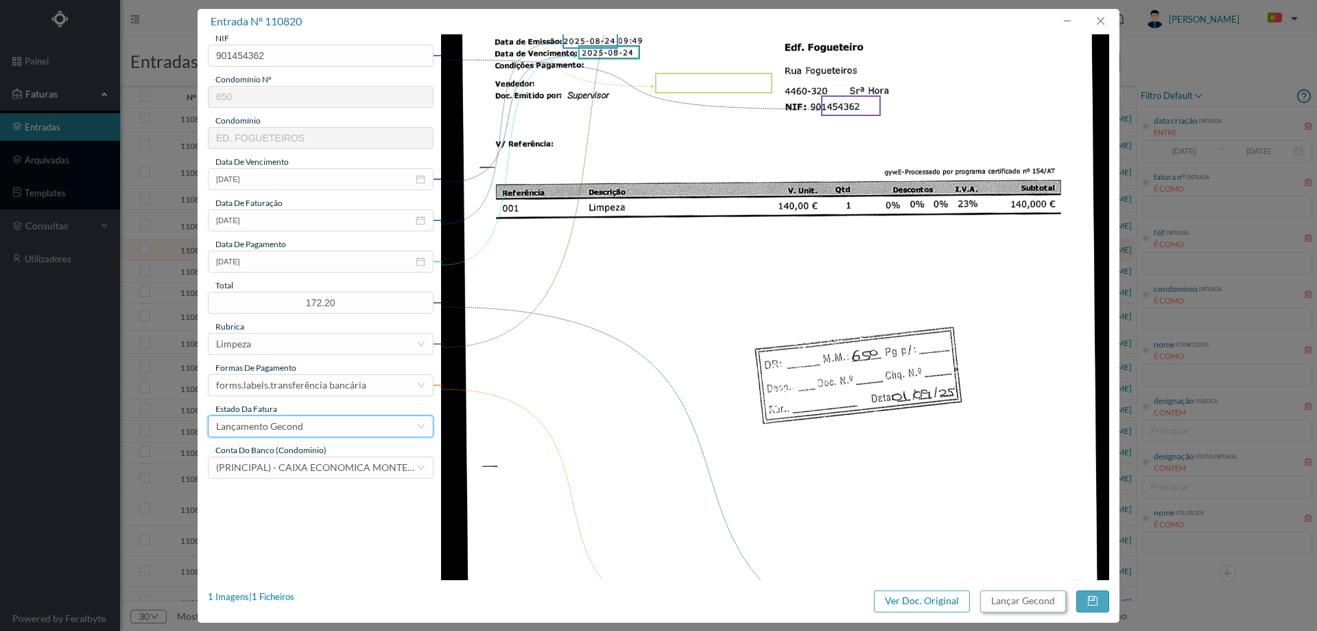
click at [1028, 606] on button "Lançar Gecond" at bounding box center [1024, 601] width 86 height 22
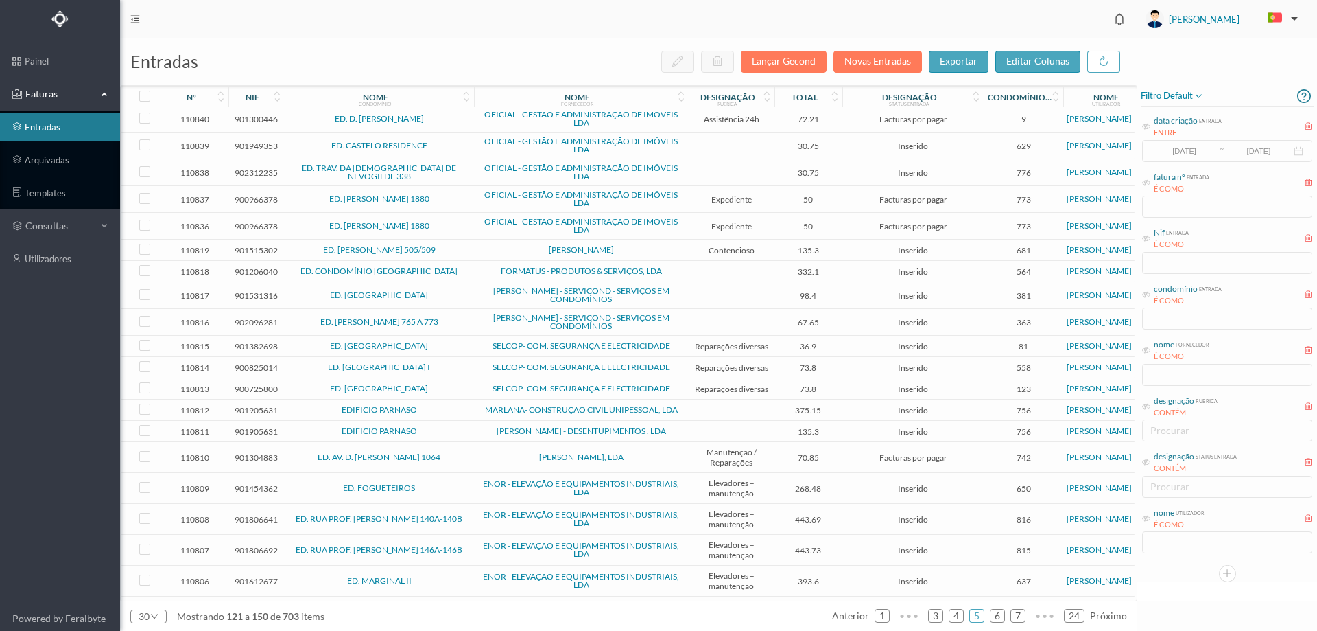
click at [500, 243] on td "[PERSON_NAME]" at bounding box center [581, 249] width 215 height 21
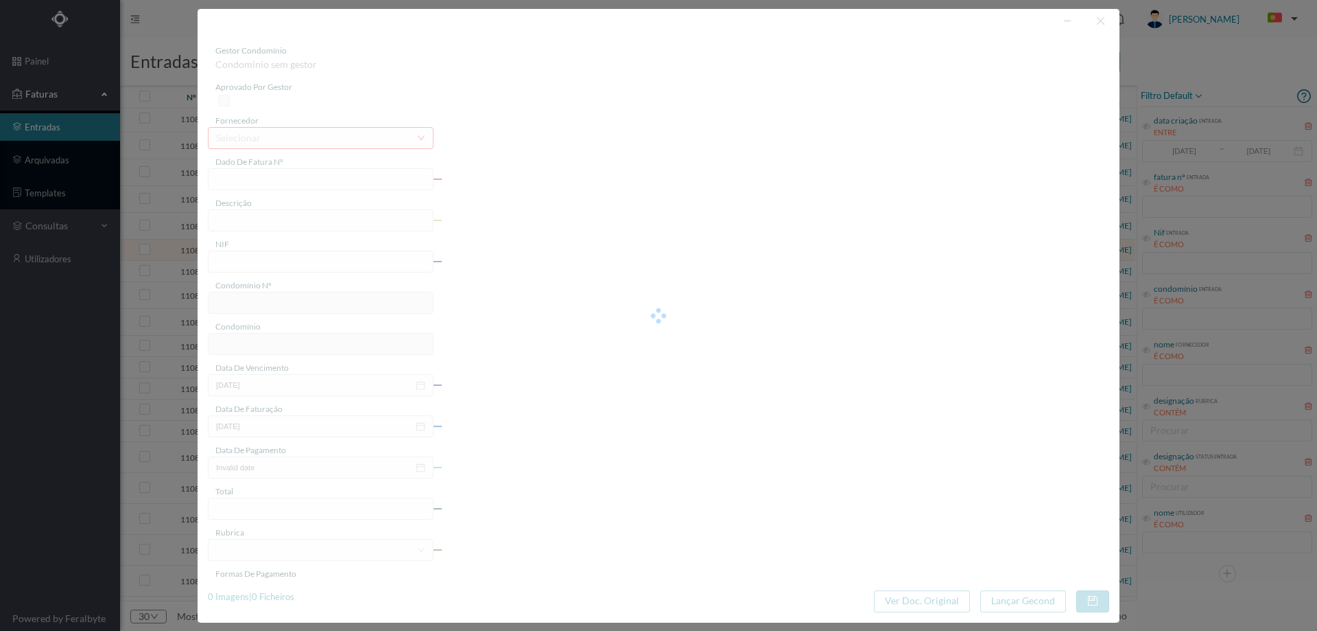
type input "FT AP/1540"
type input ": lançar em ce 135.30€ a A ai é di A TO DS DO ga ra “ou"
type input "901515302"
type input "Invalid date"
type input "[DATE]"
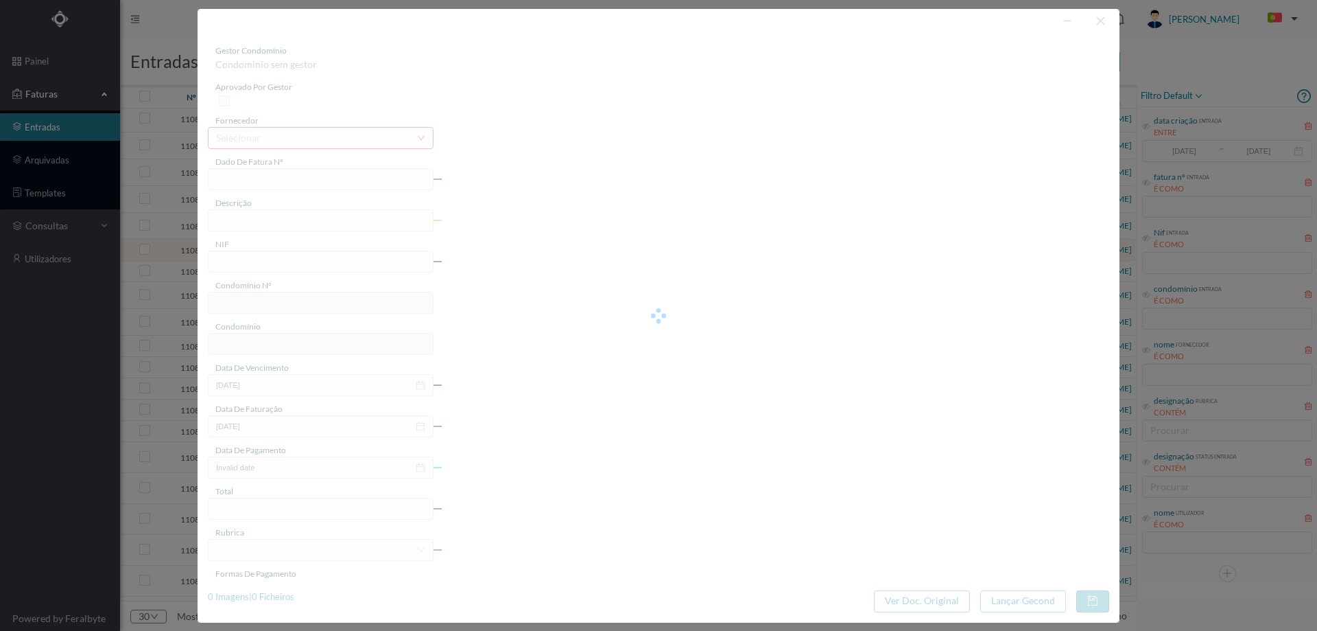
type input "[DATE]"
type input "135.30"
type input "681"
type input "ED. [PERSON_NAME] 505/509"
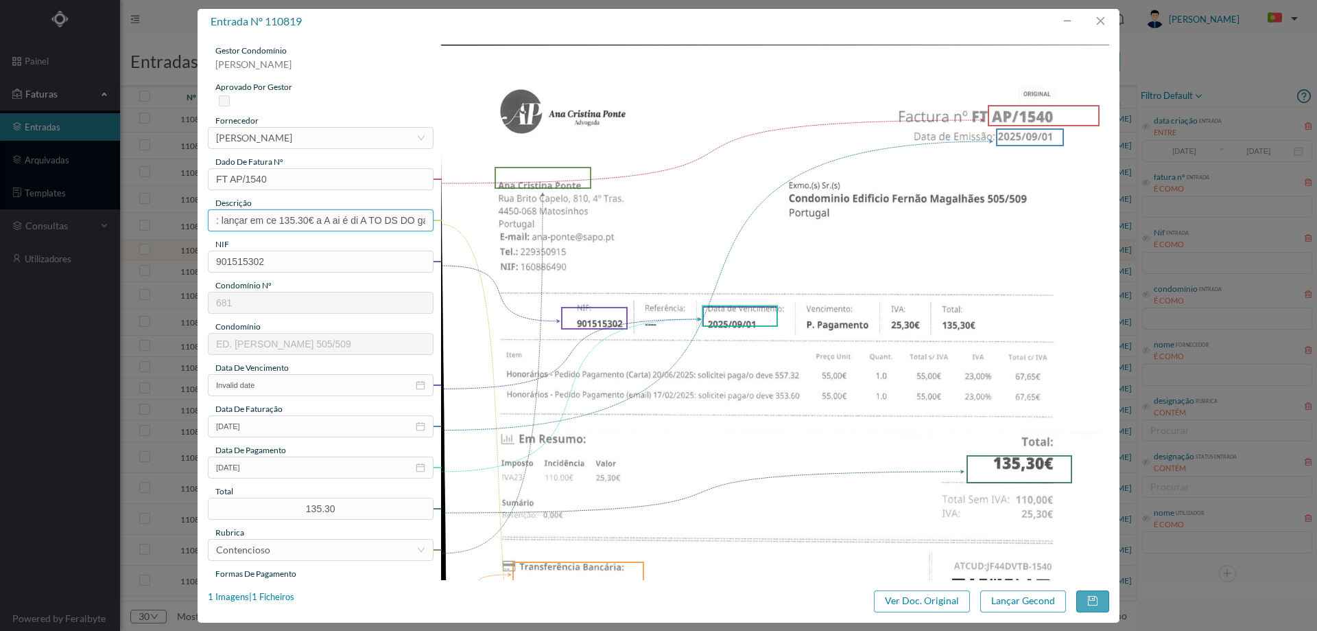
click at [309, 219] on input ": lançar em ce 135.30€ a A ai é di A TO DS DO ga ra “ou" at bounding box center [321, 220] width 226 height 22
type input "Despesas processo contencioso"
click at [282, 394] on input "Invalid date" at bounding box center [321, 385] width 226 height 22
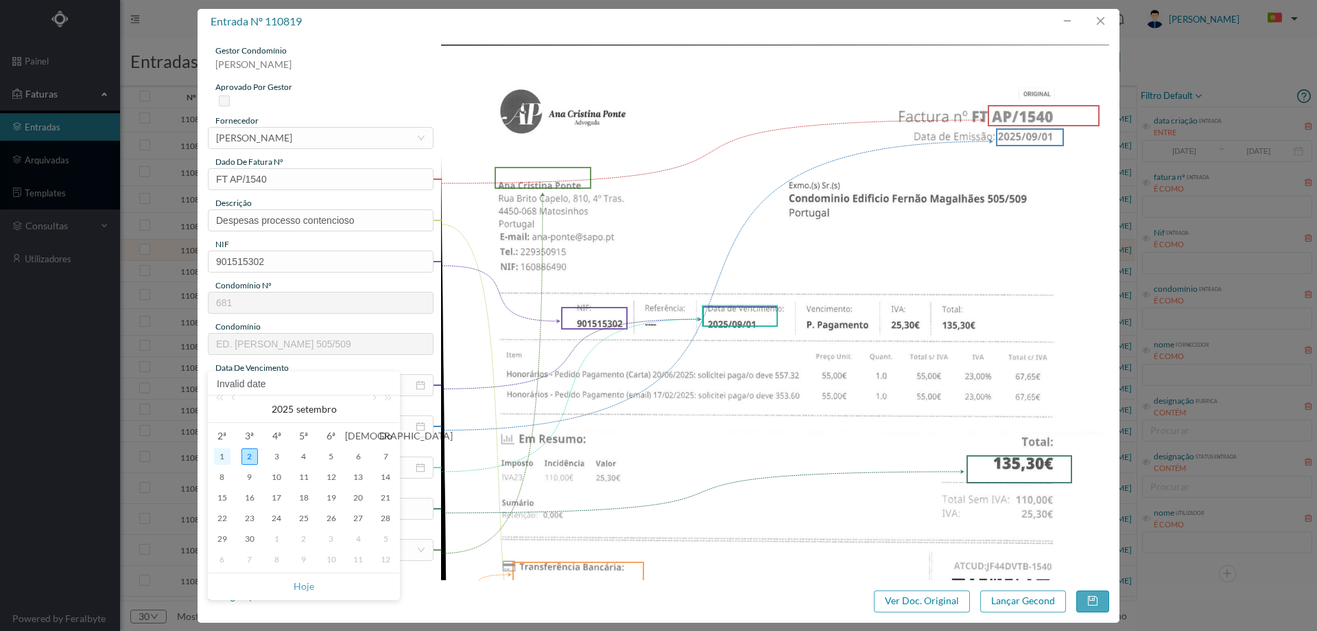
click at [225, 451] on div "1" at bounding box center [222, 456] width 16 height 16
type input "[DATE]"
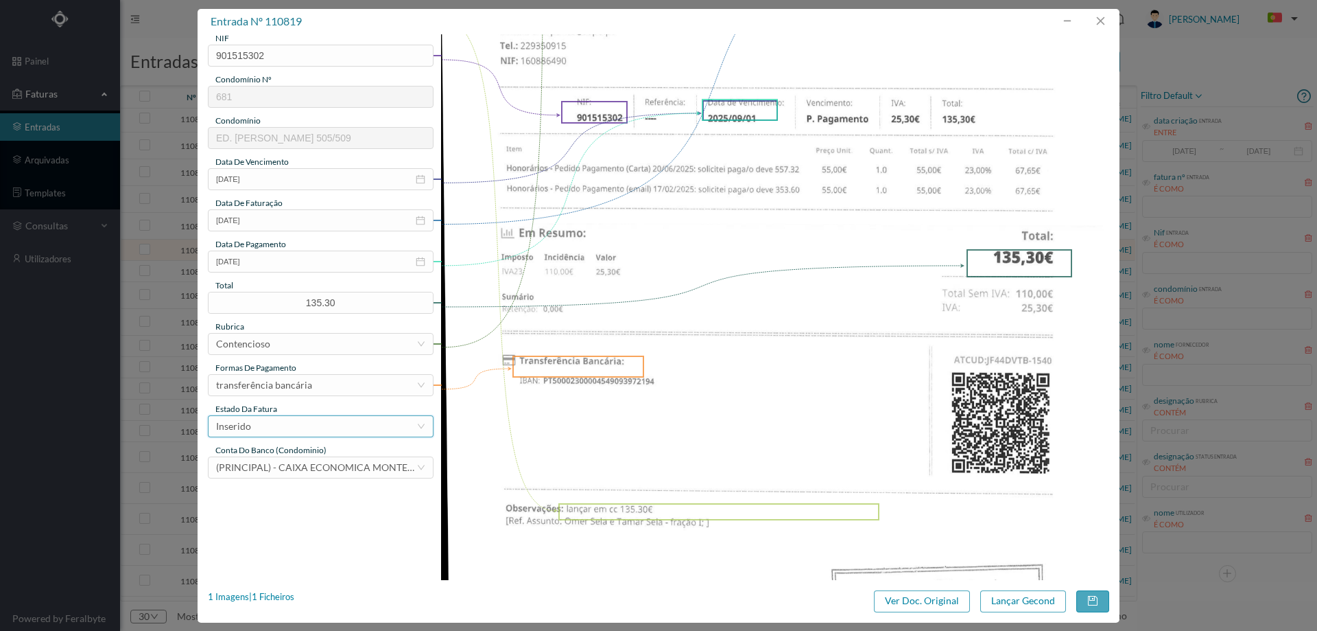
click at [279, 424] on div "Inserido" at bounding box center [316, 426] width 200 height 21
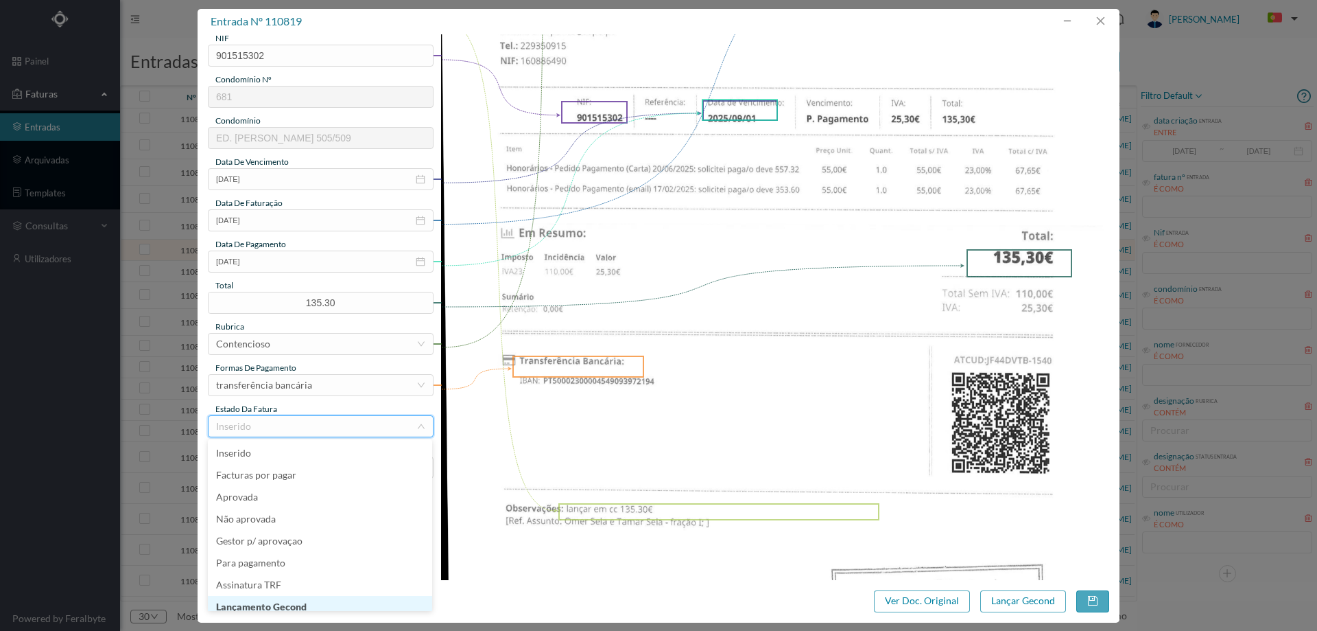
scroll to position [7, 0]
click at [318, 596] on li "Lançamento Gecond" at bounding box center [320, 600] width 224 height 22
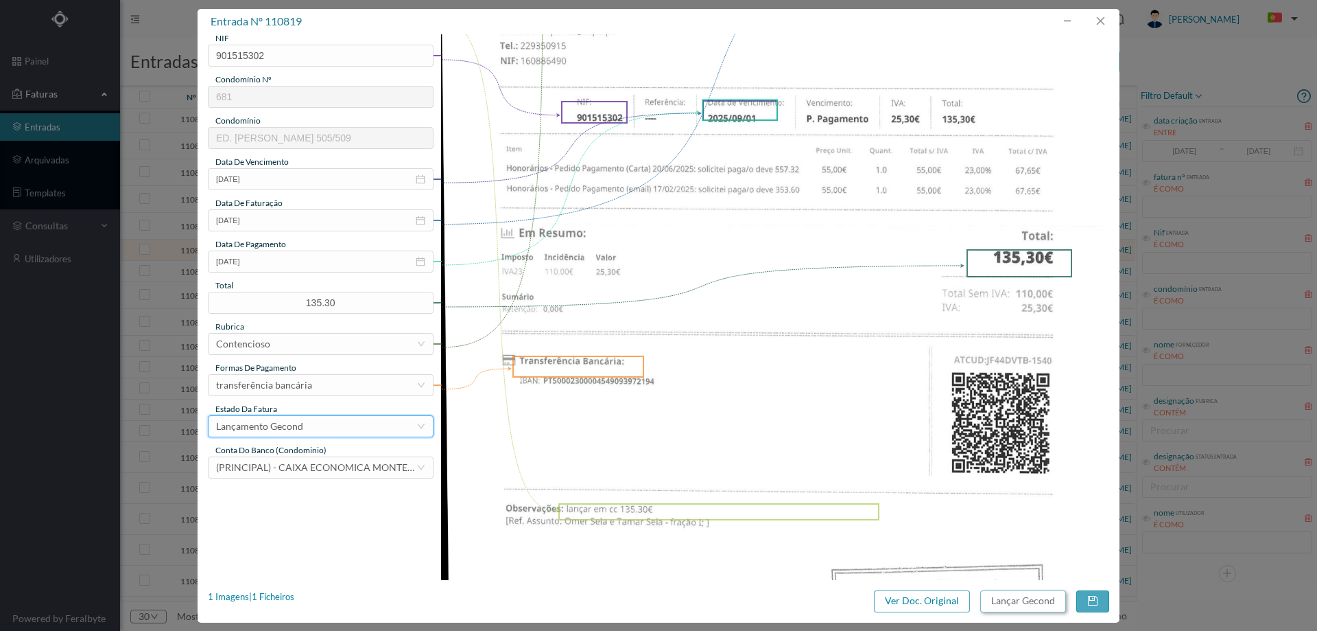
click at [999, 594] on button "Lançar Gecond" at bounding box center [1024, 601] width 86 height 22
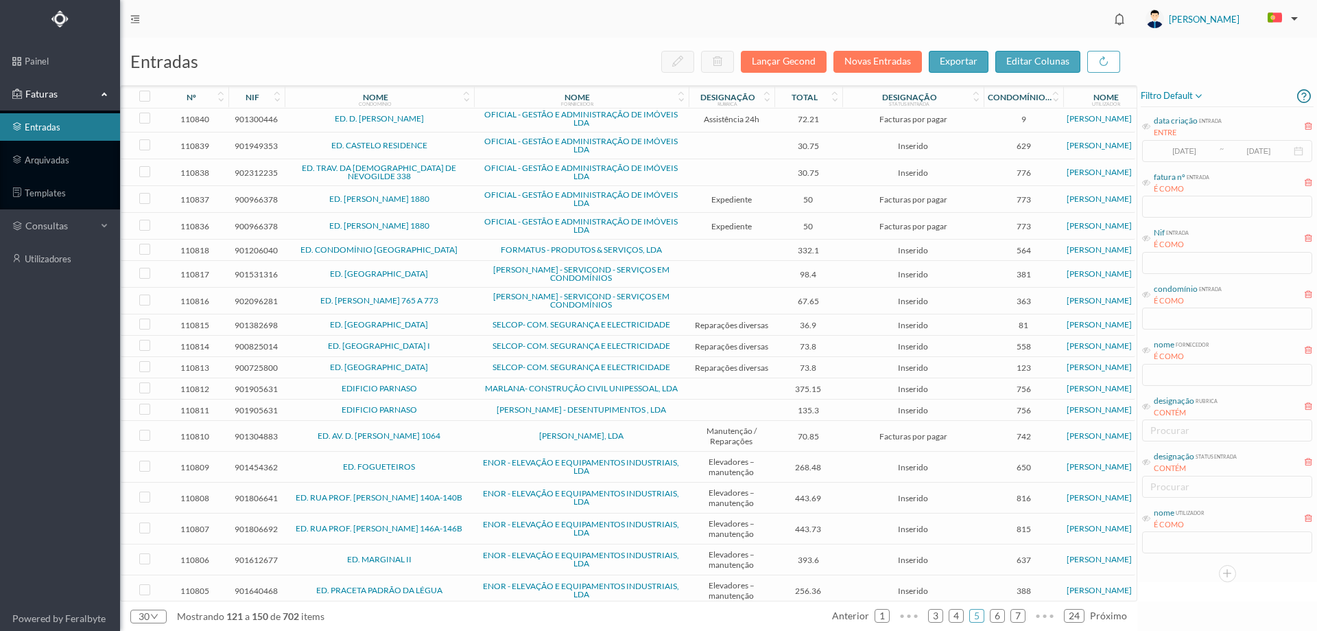
click at [718, 244] on td at bounding box center [732, 249] width 86 height 21
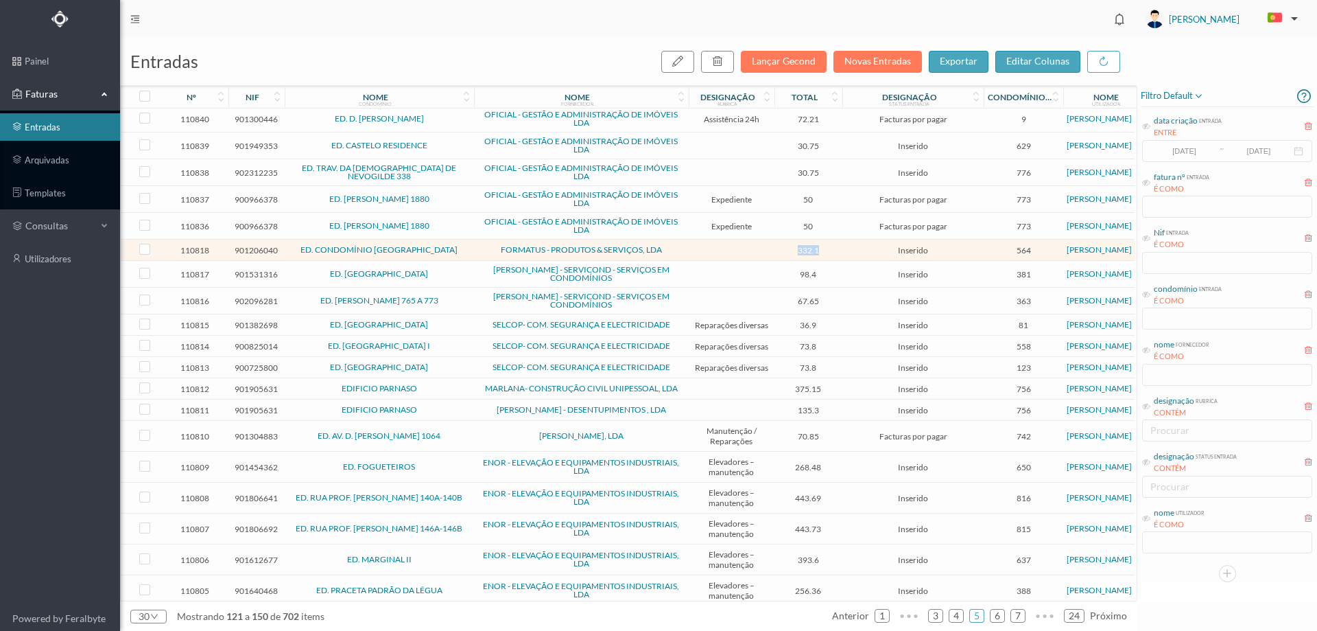
click at [718, 244] on td at bounding box center [732, 249] width 86 height 21
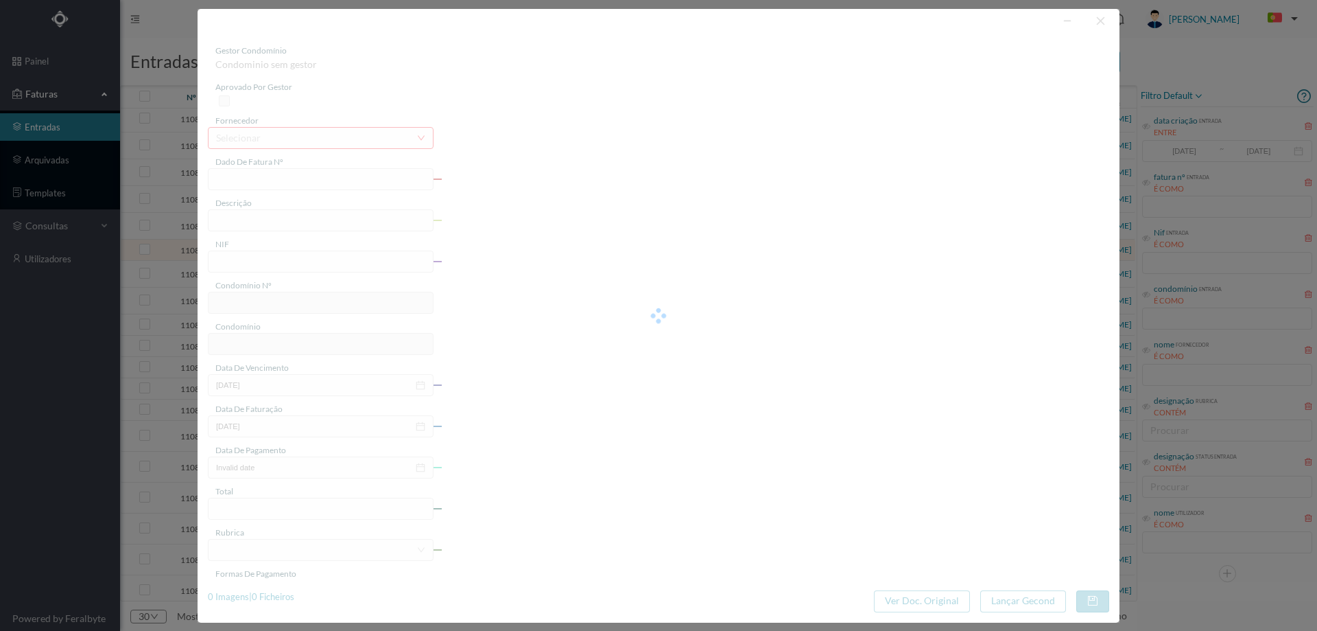
type input "FT 2025/102"
type input "901206040"
type input "Invalid date"
type input "2025-08-31"
type input "332.10"
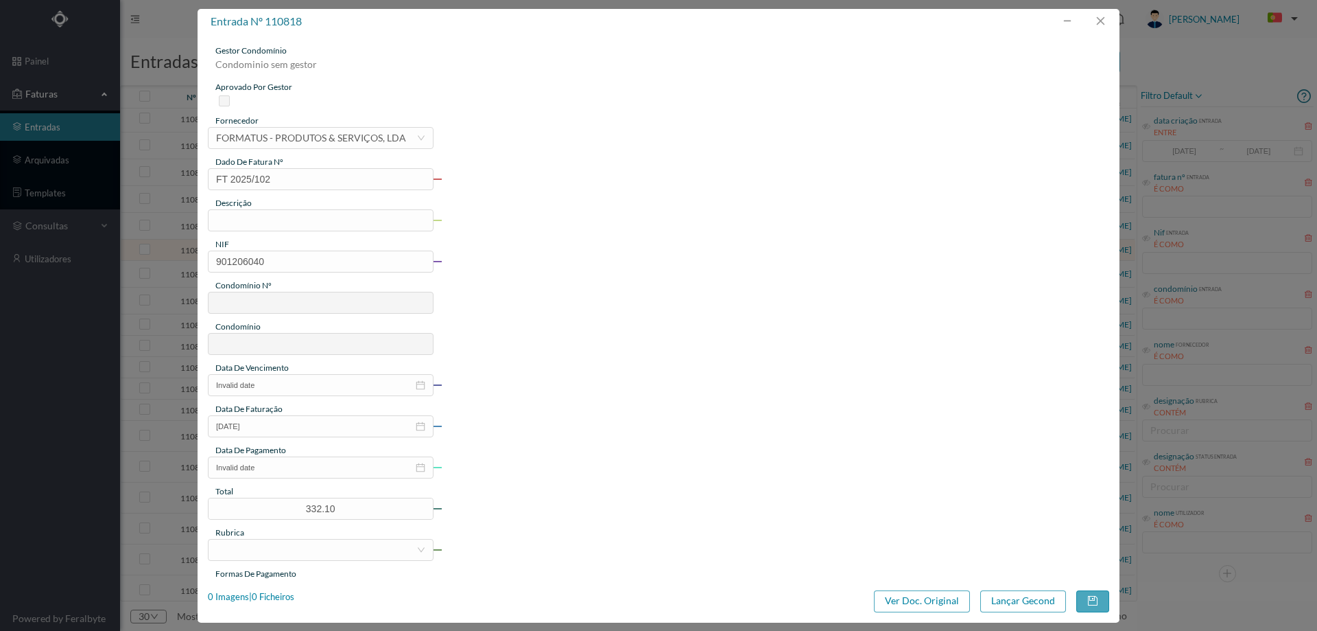
type input "564"
type input "ED. CONDOMÍNIO [GEOGRAPHIC_DATA]"
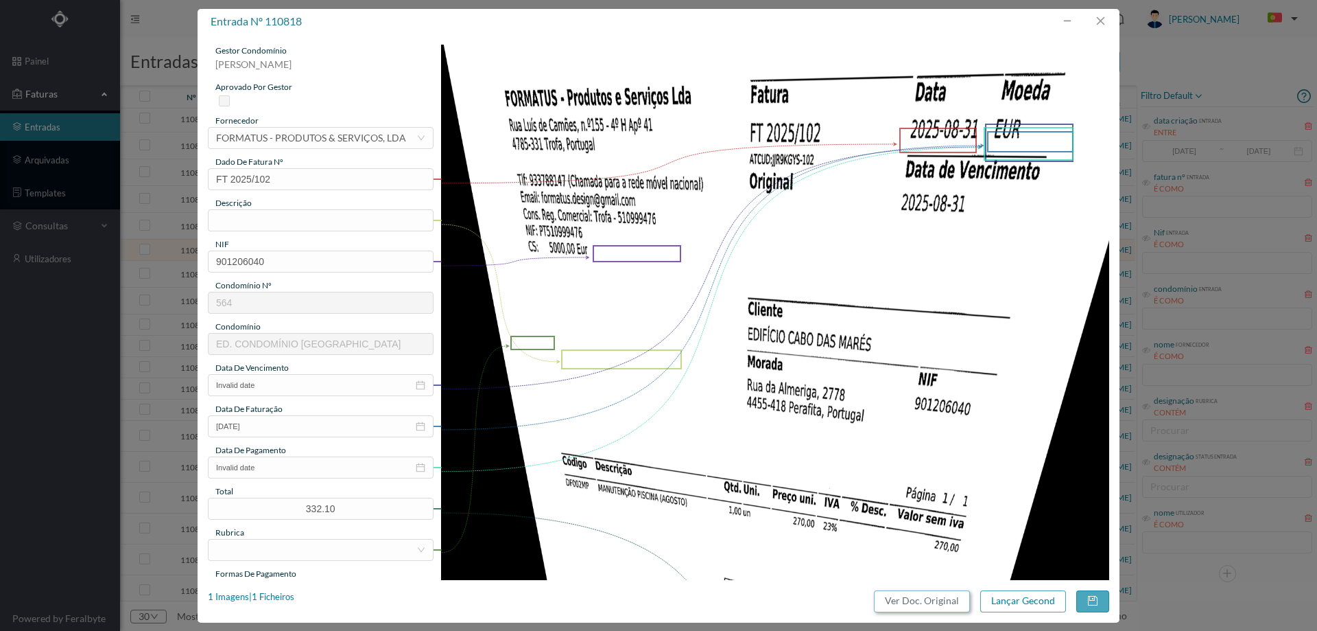
click at [926, 597] on button "Ver Doc. Original" at bounding box center [922, 601] width 96 height 22
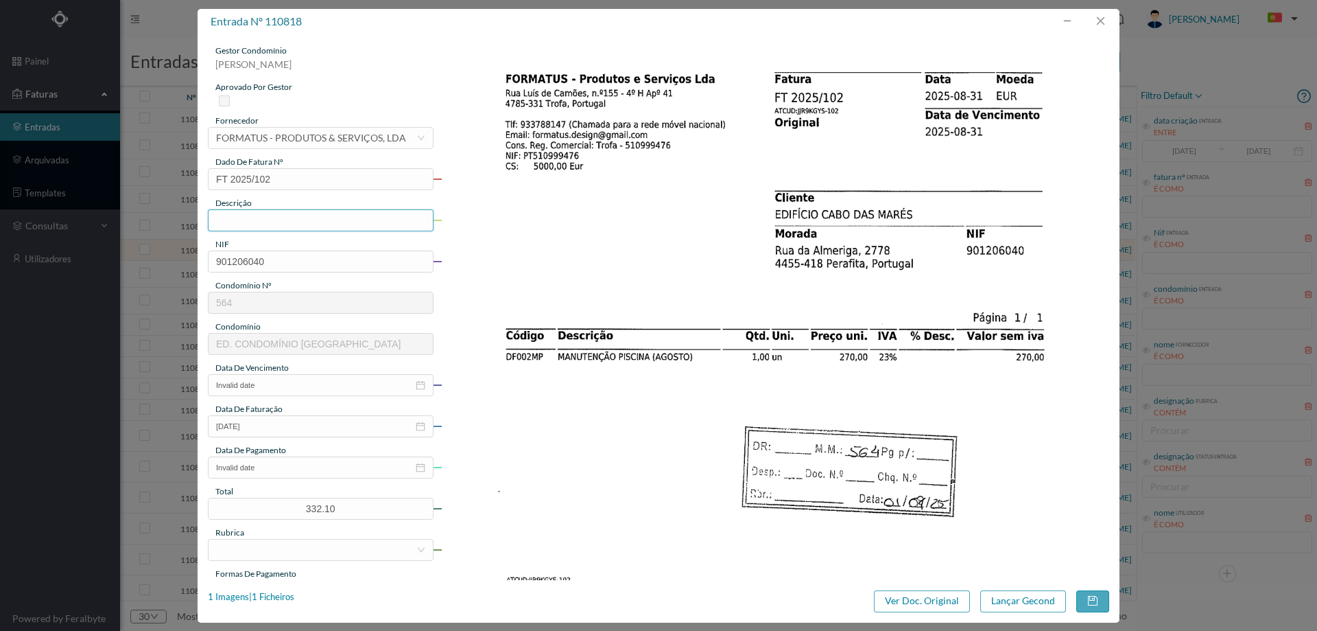
click at [329, 225] on input "text" at bounding box center [321, 220] width 226 height 22
drag, startPoint x: 220, startPoint y: 221, endPoint x: 211, endPoint y: 218, distance: 9.3
click at [211, 218] on input "manutenção piscina Agosto 2025" at bounding box center [321, 220] width 226 height 22
type input "Manutenção piscina Agosto 2025"
click at [287, 392] on input "Invalid date" at bounding box center [321, 385] width 226 height 22
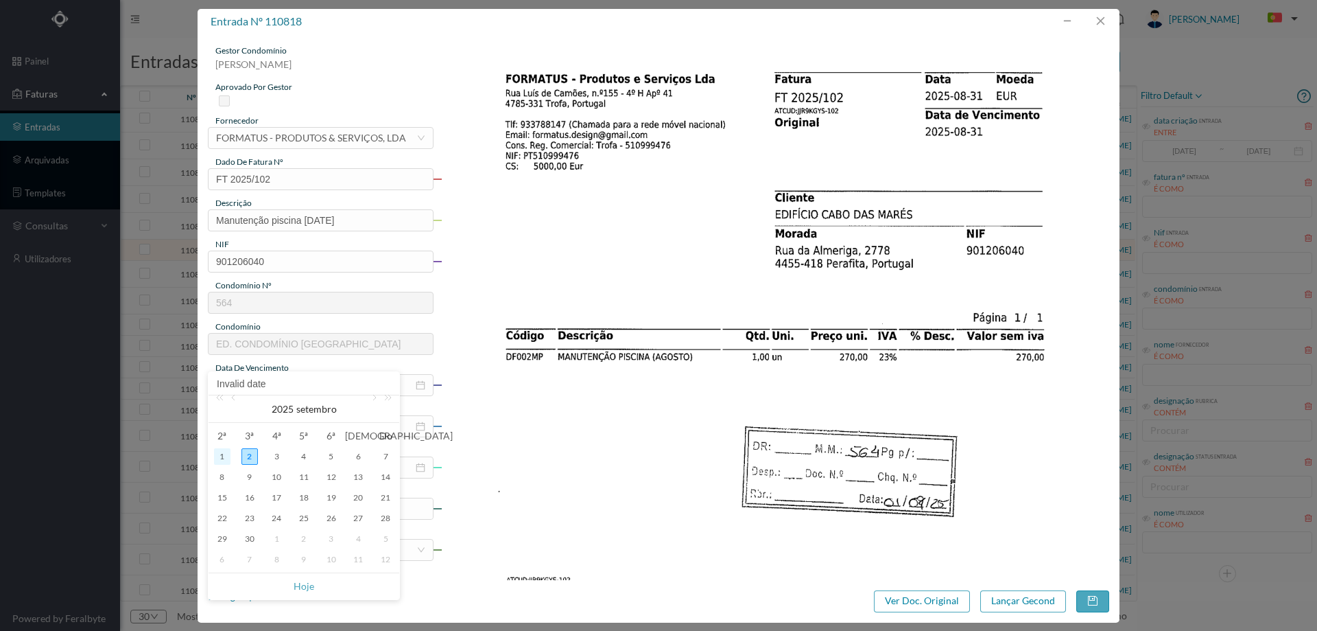
click at [224, 454] on div "1" at bounding box center [222, 456] width 16 height 16
type input "[DATE]"
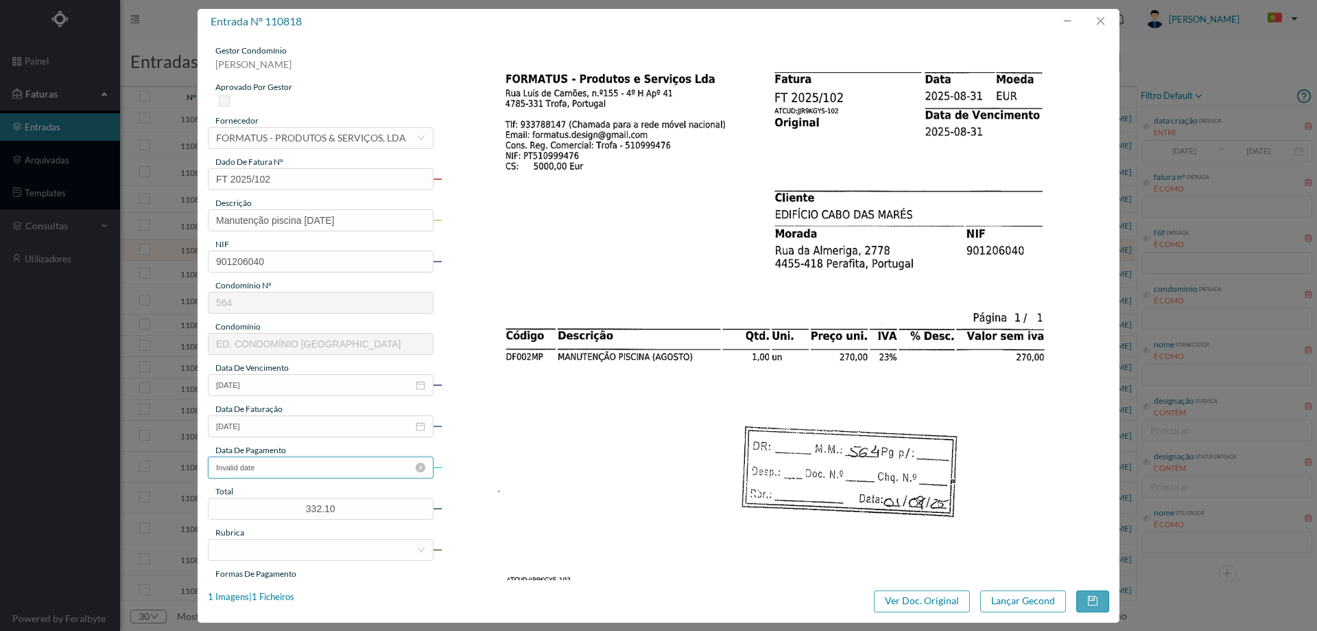
click at [276, 472] on input "Invalid date" at bounding box center [321, 467] width 226 height 22
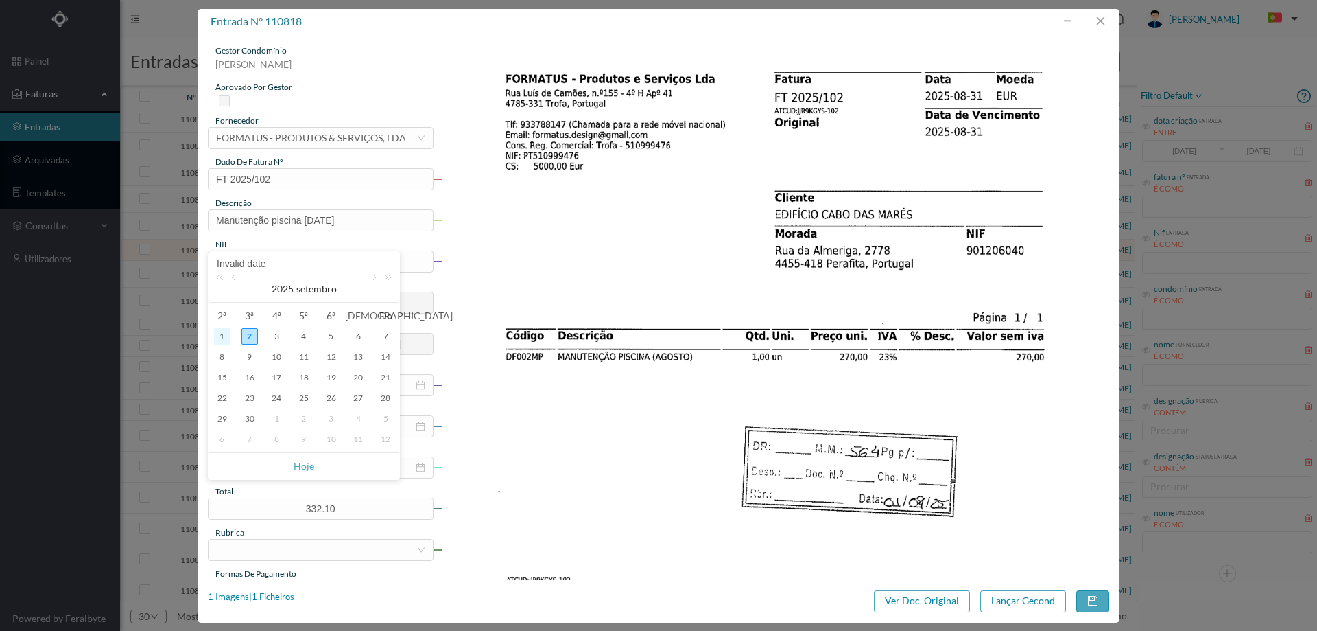
click at [227, 342] on div "1" at bounding box center [222, 336] width 16 height 16
type input "[DATE]"
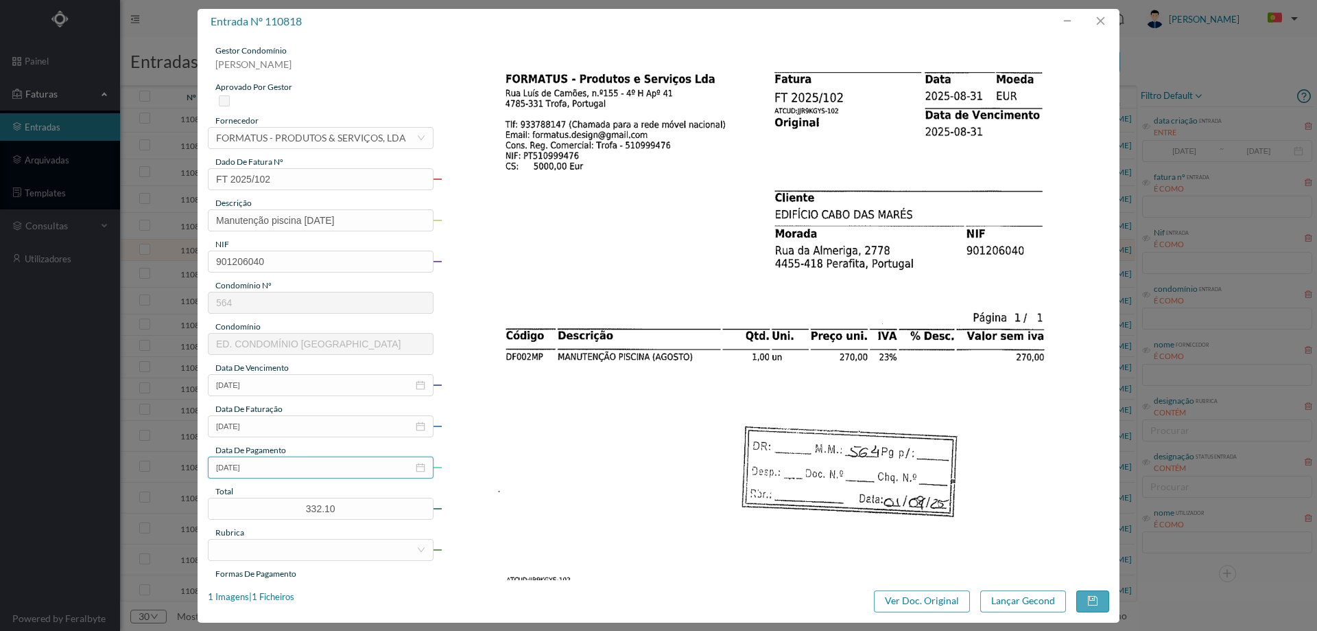
scroll to position [206, 0]
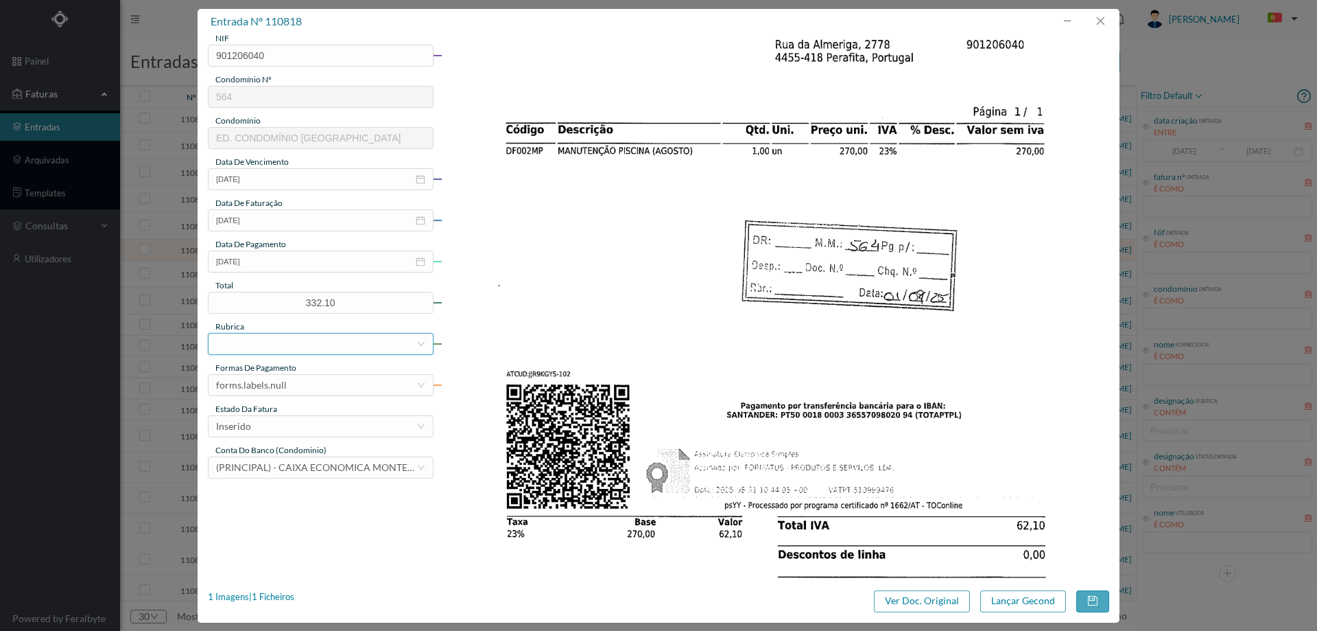
click at [280, 341] on div at bounding box center [316, 343] width 200 height 21
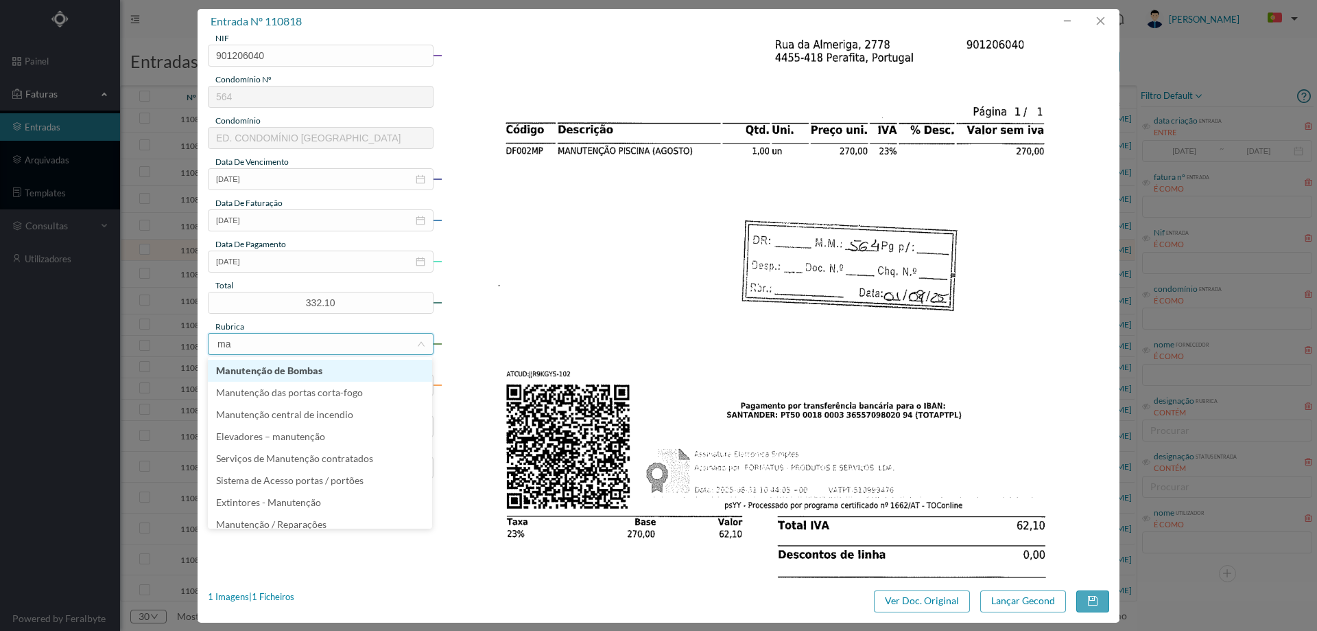
type input "m"
type input "pis"
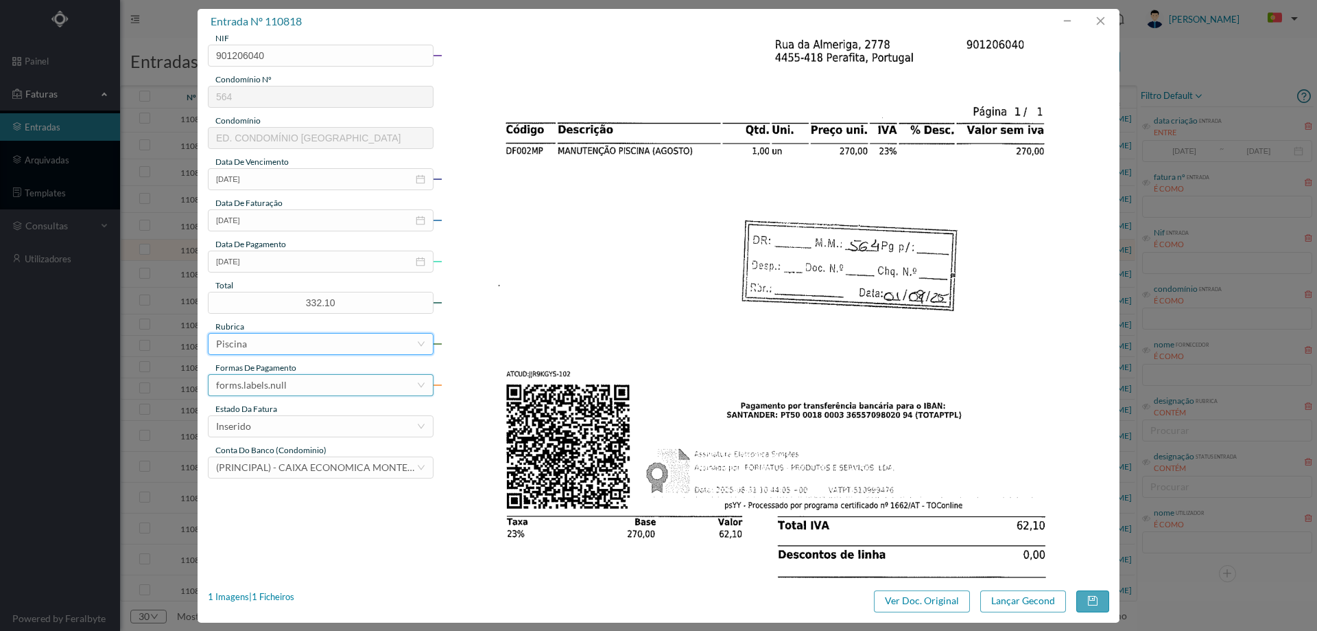
click at [299, 383] on div "forms.labels.null" at bounding box center [316, 385] width 200 height 21
click at [299, 451] on li "transferência bancária" at bounding box center [320, 456] width 224 height 22
click at [292, 419] on div "Inserido" at bounding box center [316, 426] width 200 height 21
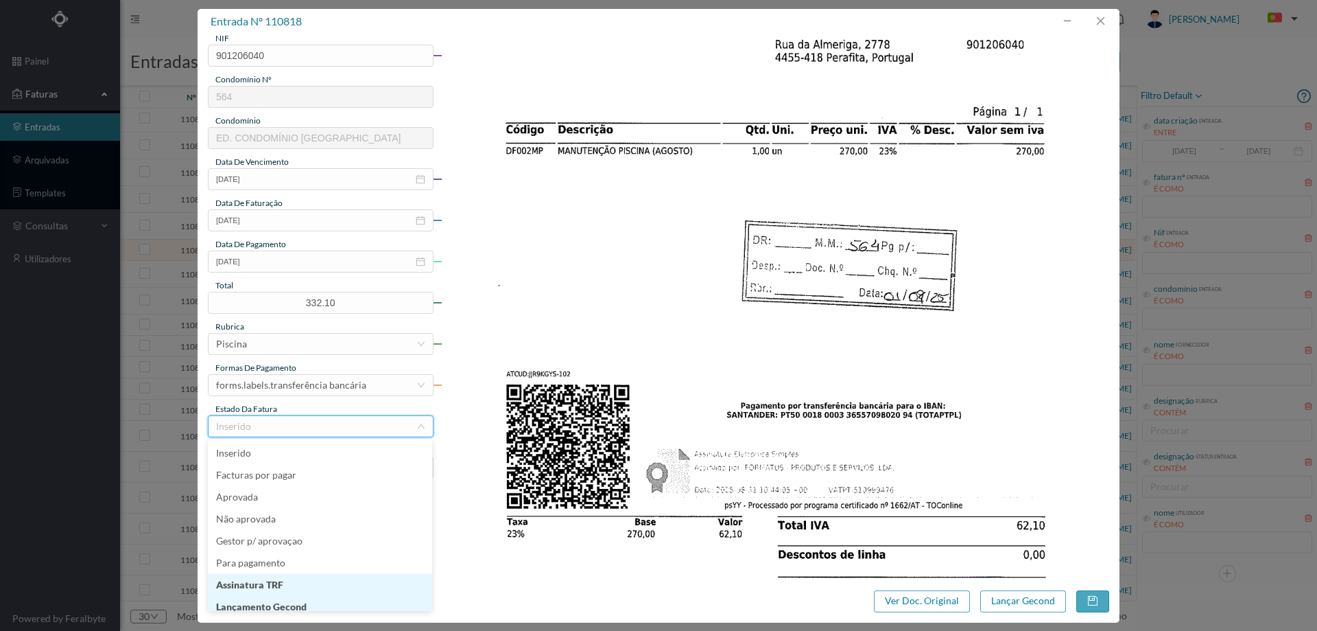
scroll to position [7, 0]
click at [309, 598] on li "Lançamento Gecond" at bounding box center [320, 600] width 224 height 22
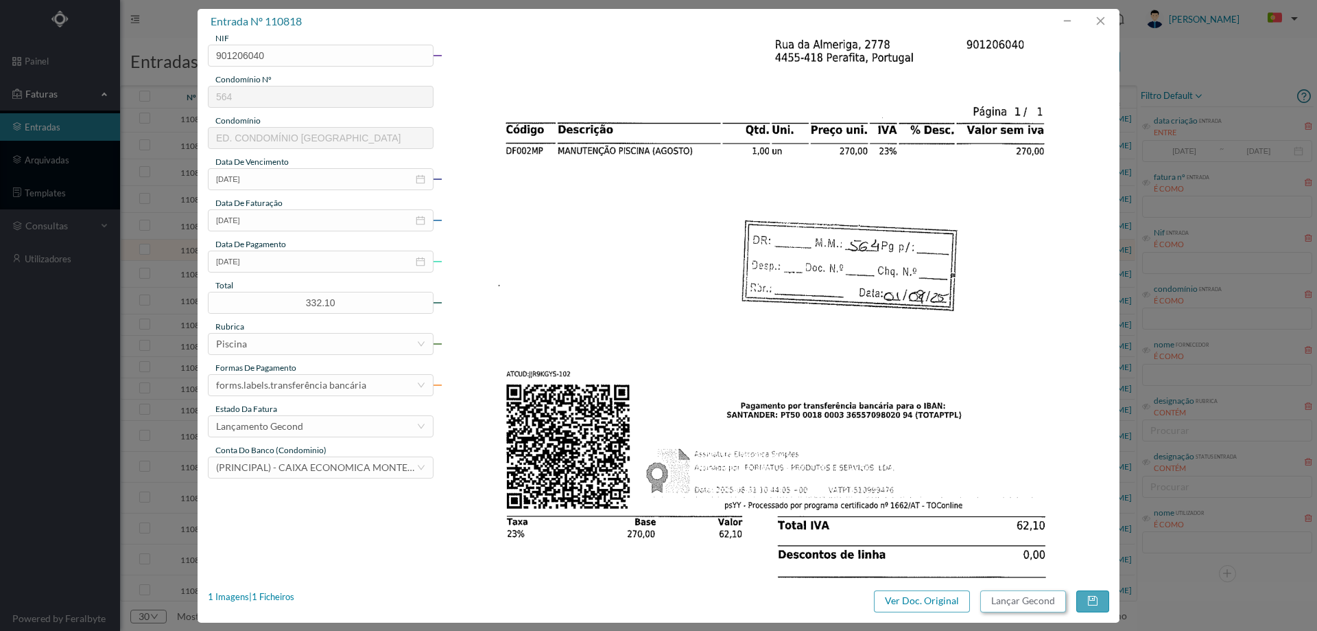
click at [1044, 597] on button "Lançar Gecond" at bounding box center [1024, 601] width 86 height 22
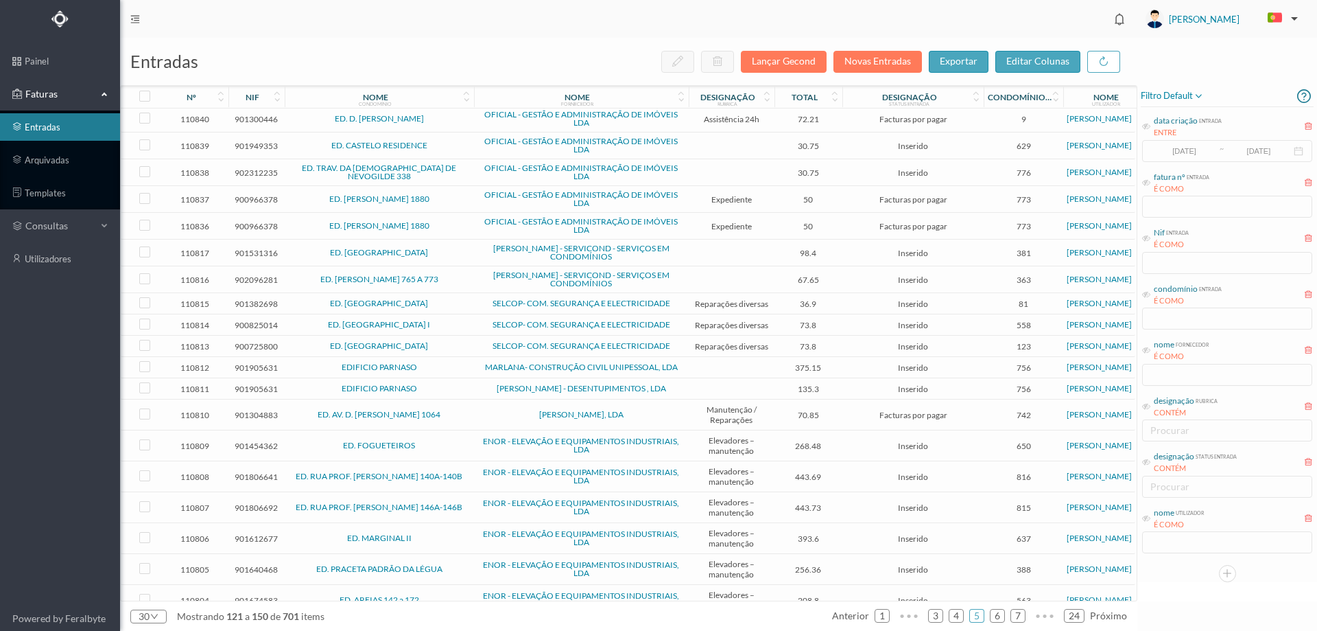
click at [727, 247] on td at bounding box center [732, 252] width 86 height 27
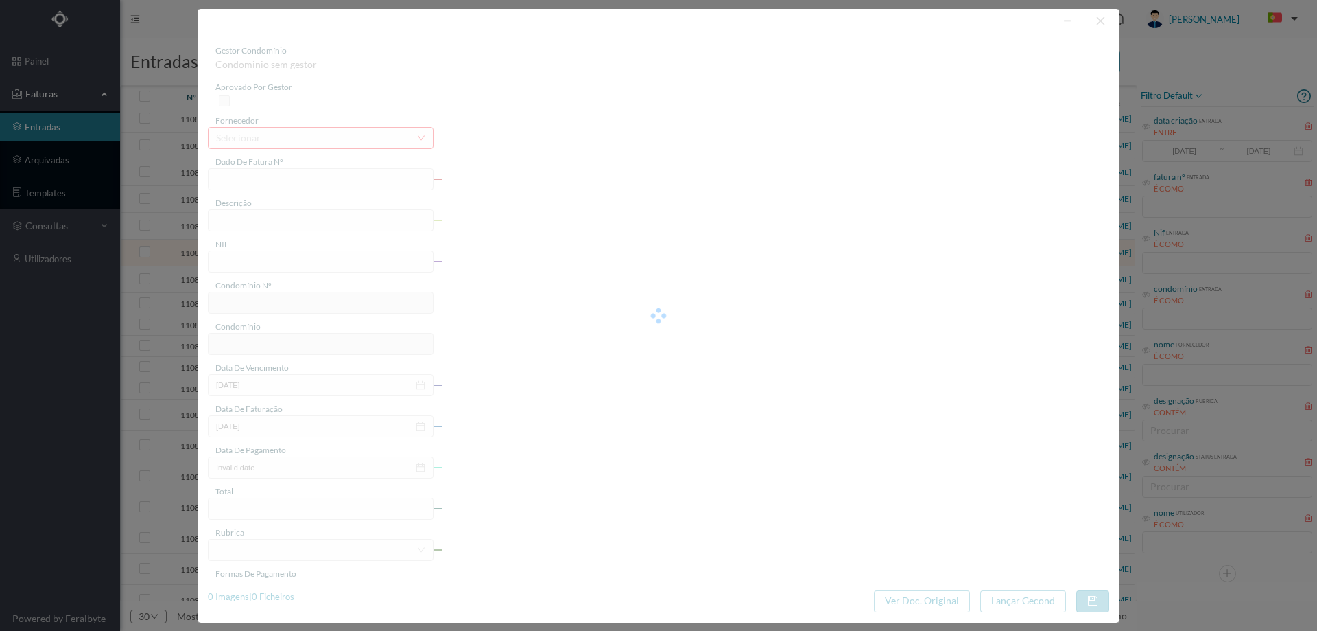
type input "FT FR.2025/2732"
type input "901531316"
type input "Invalid date"
type input "[DATE]"
type input "98.40"
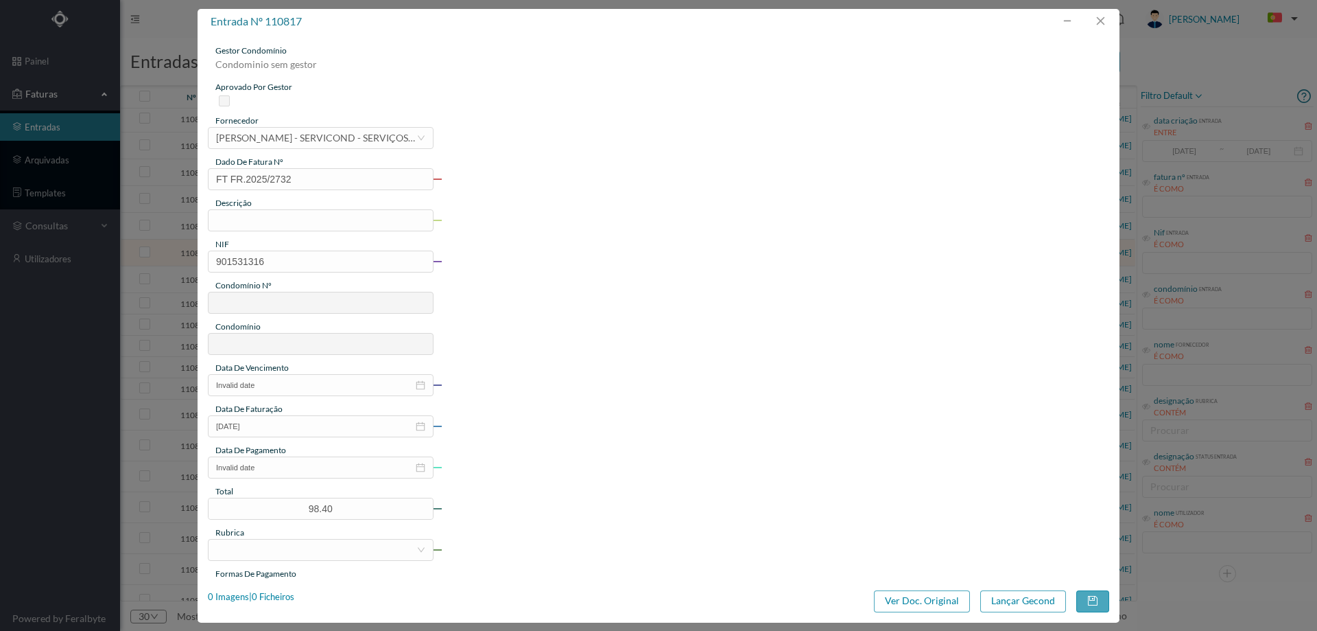
type input "381"
type input "ED. [GEOGRAPHIC_DATA]"
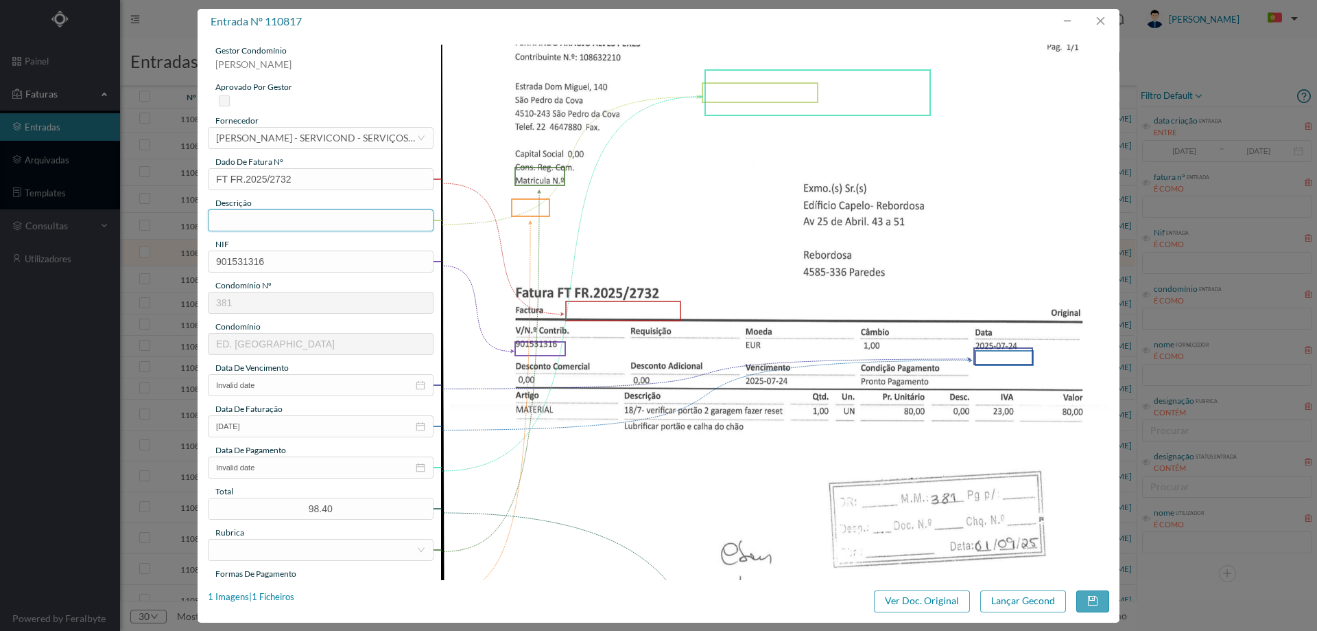
click at [261, 220] on input "text" at bounding box center [321, 220] width 226 height 22
type input "verificar portão 2 garagem e fazer reset"
click at [279, 380] on input "Invalid date" at bounding box center [321, 385] width 226 height 22
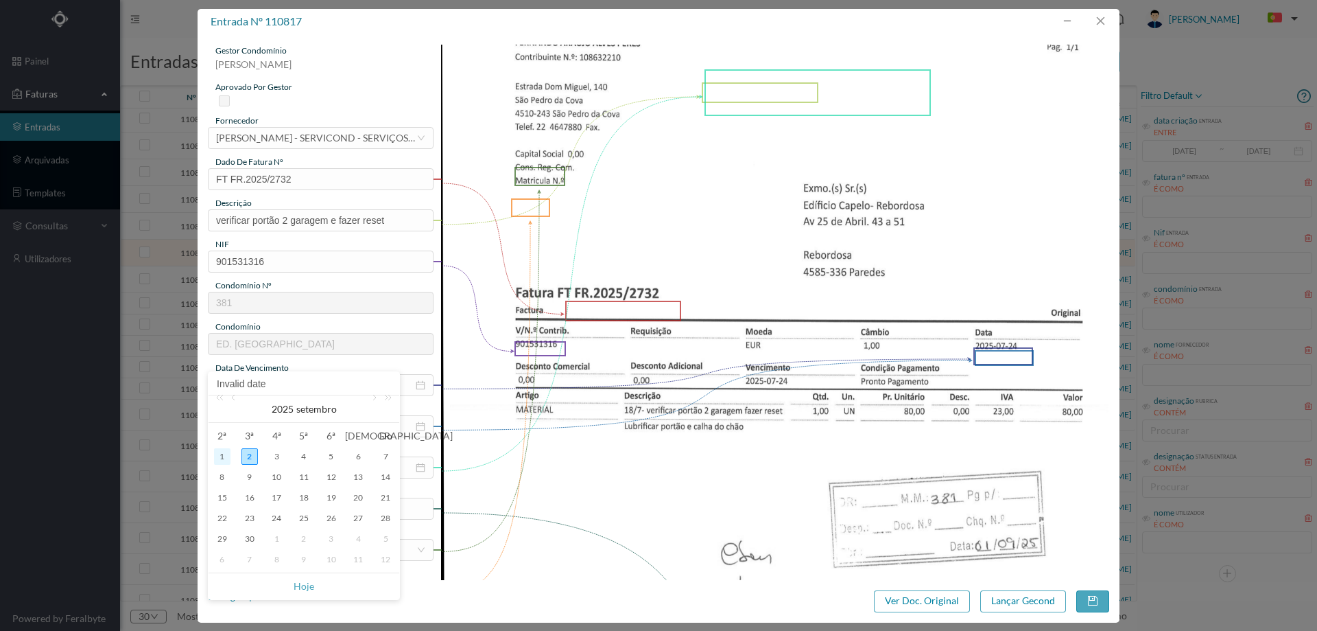
click at [222, 454] on div "1" at bounding box center [222, 456] width 16 height 16
type input "[DATE]"
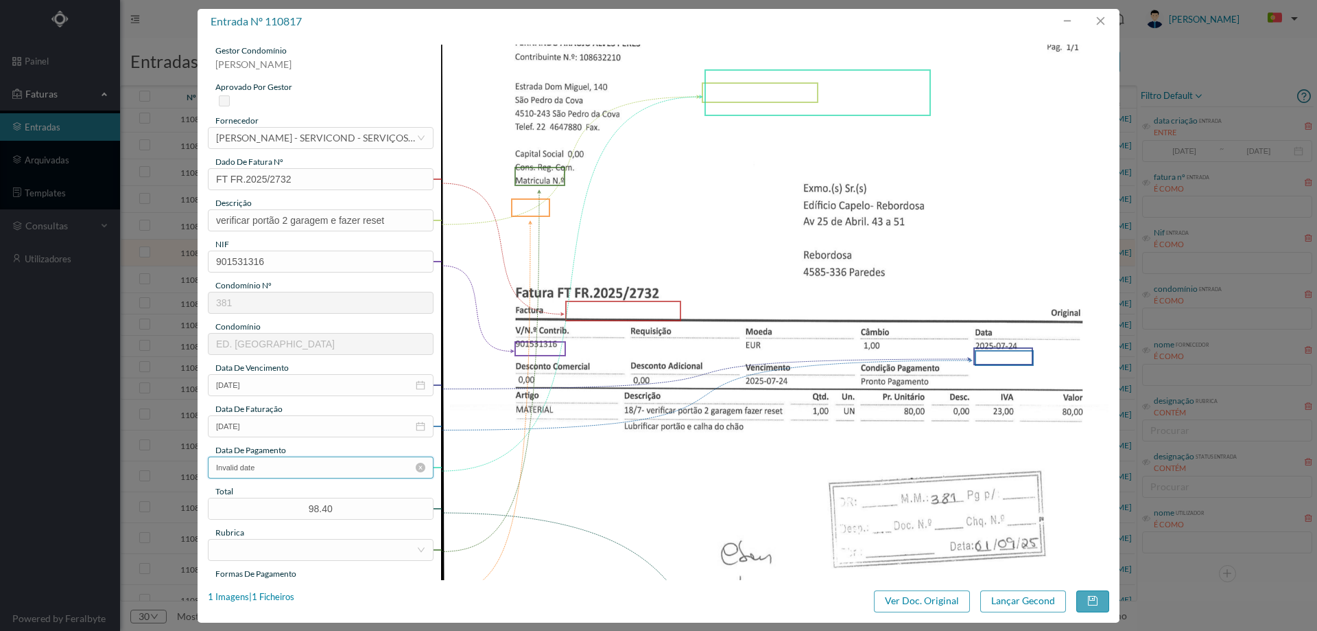
click at [277, 467] on input "Invalid date" at bounding box center [321, 467] width 226 height 22
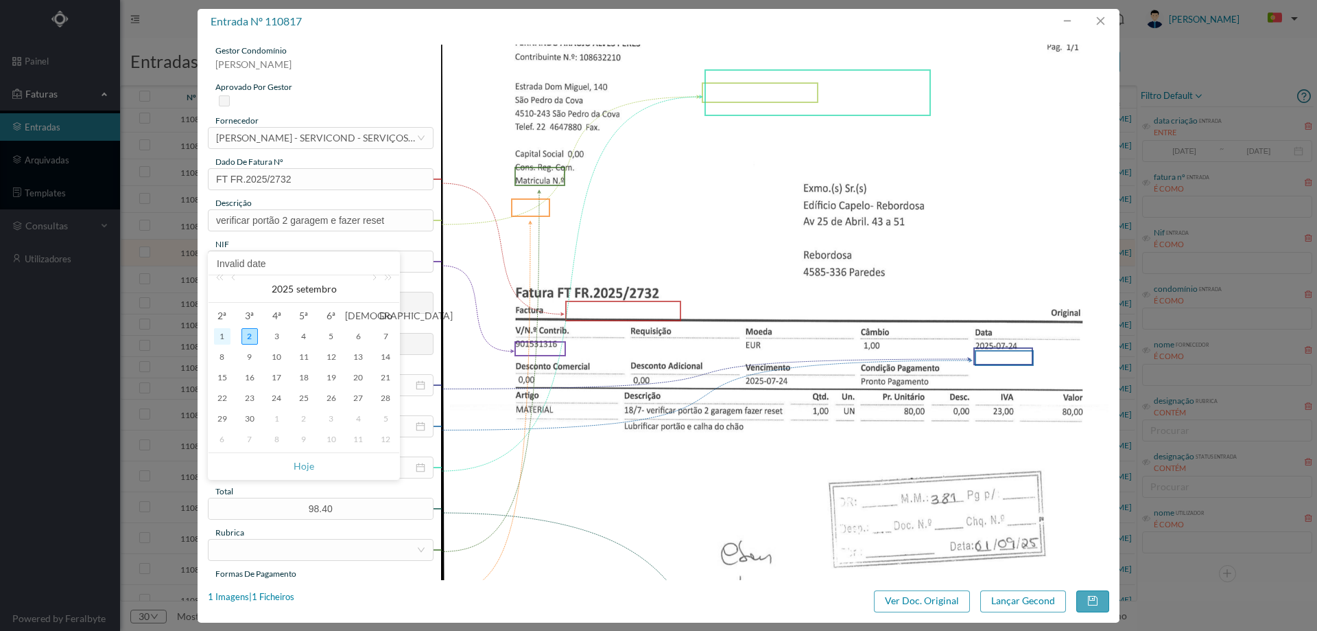
click at [228, 333] on div "1" at bounding box center [222, 336] width 16 height 16
type input "[DATE]"
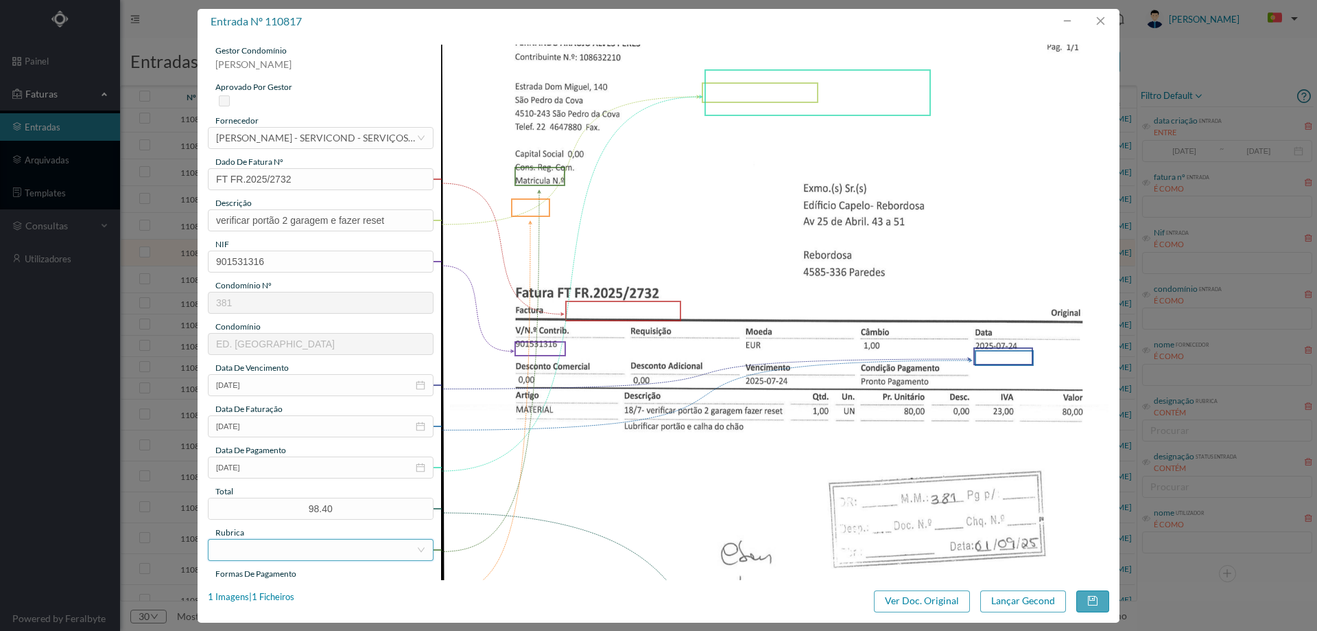
click at [300, 554] on div at bounding box center [316, 549] width 200 height 21
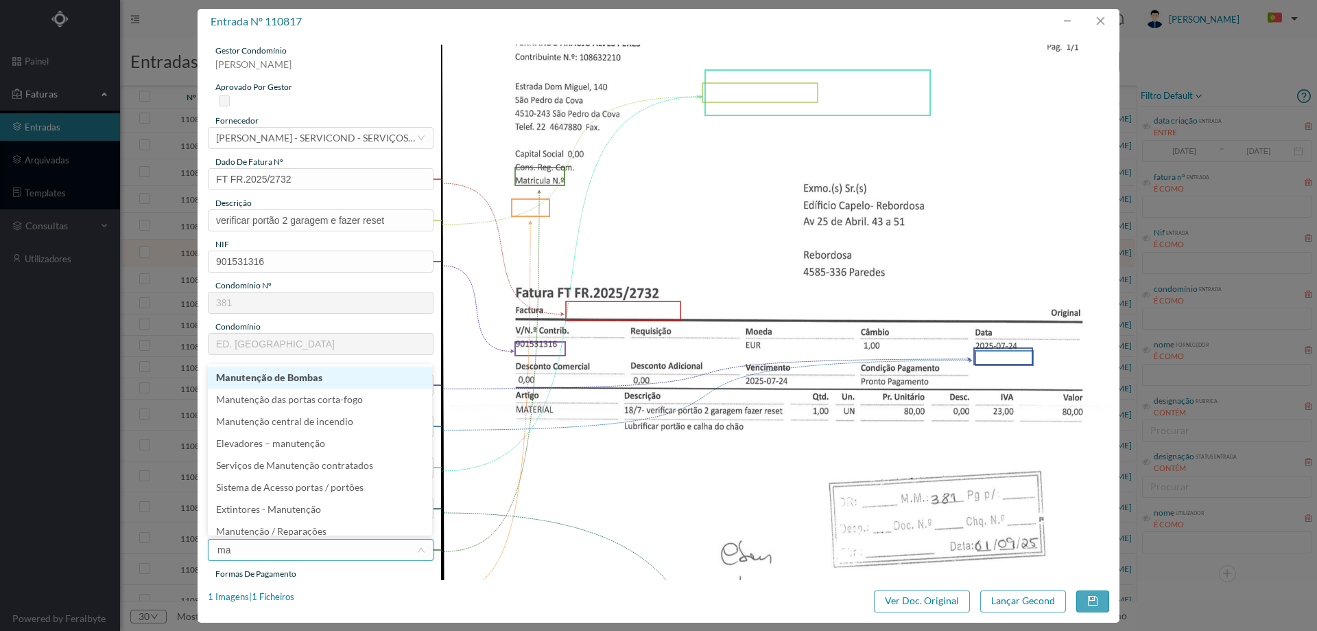
type input "man"
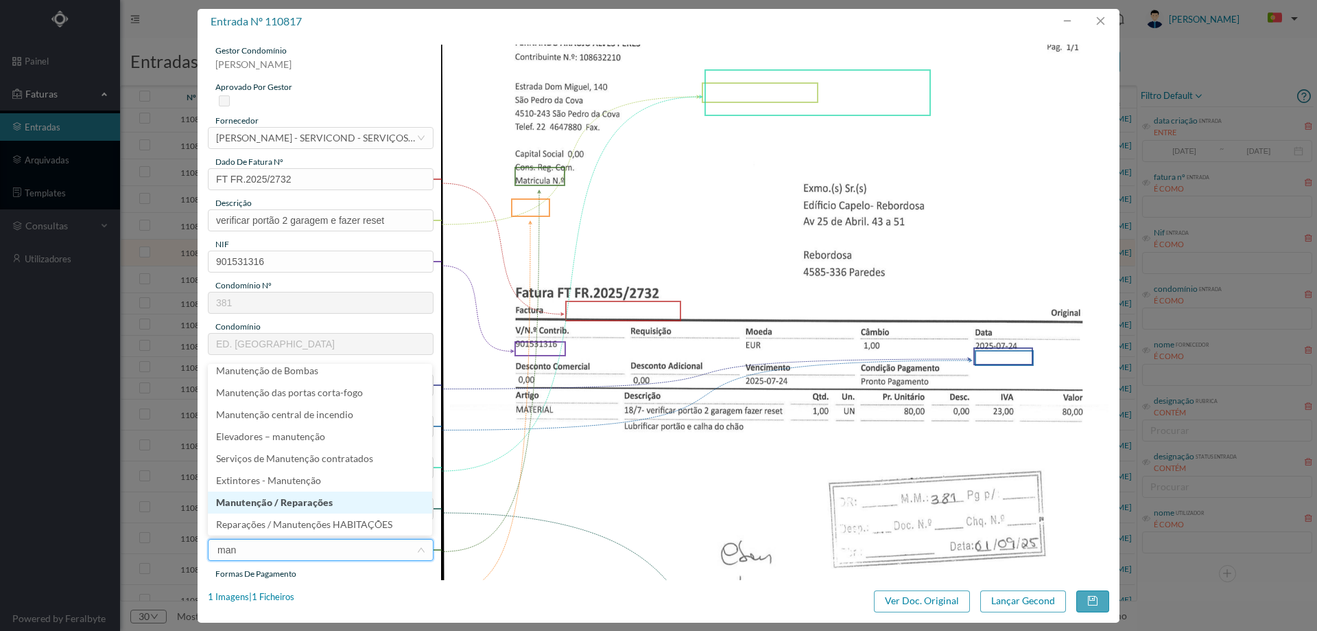
click at [279, 504] on li "Manutenção / Reparações" at bounding box center [320, 502] width 224 height 22
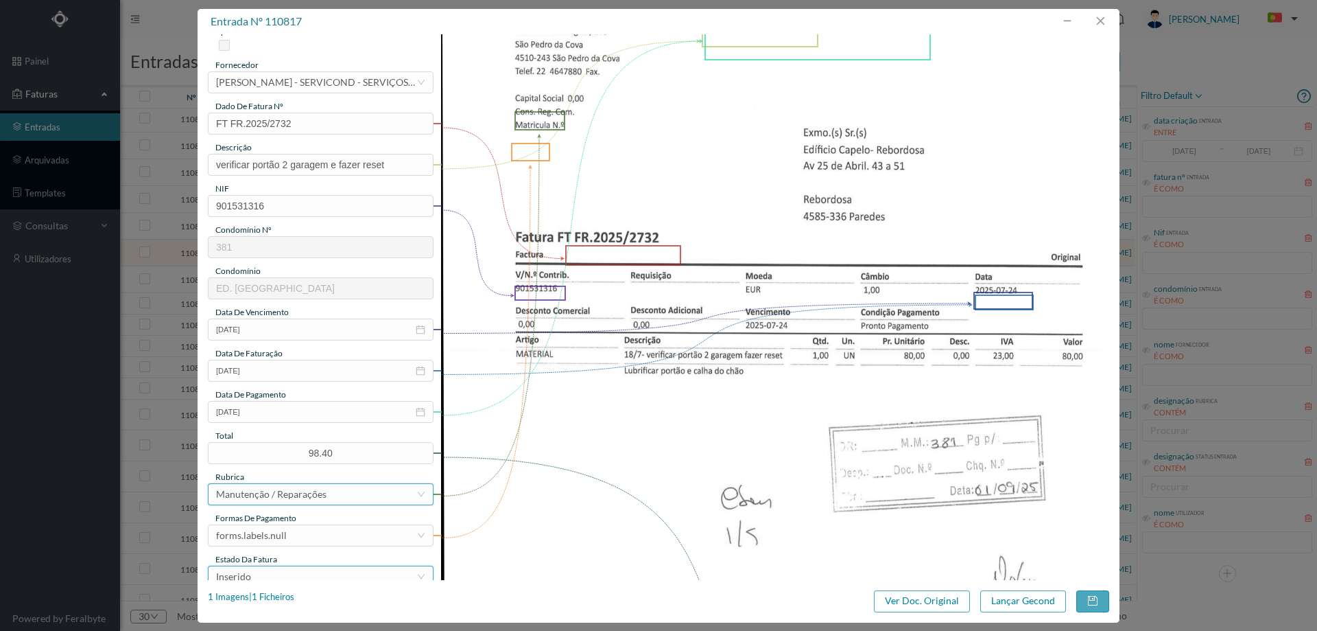
scroll to position [137, 0]
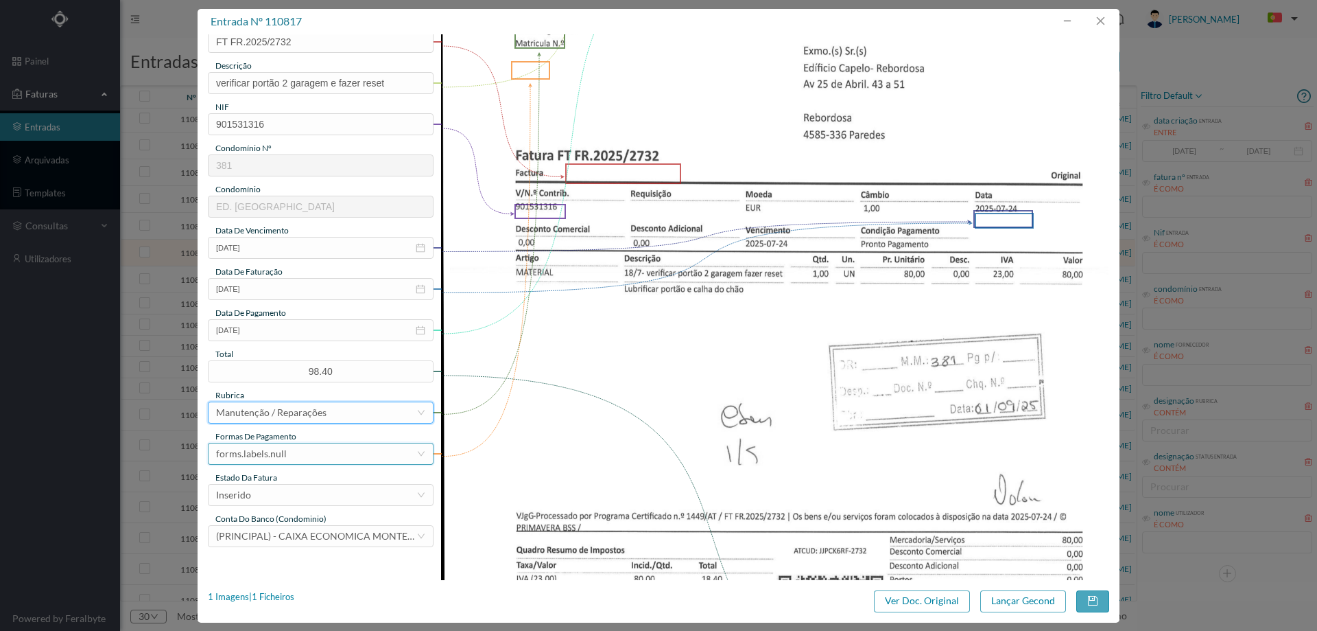
click at [277, 450] on div "forms.labels.null" at bounding box center [251, 453] width 71 height 21
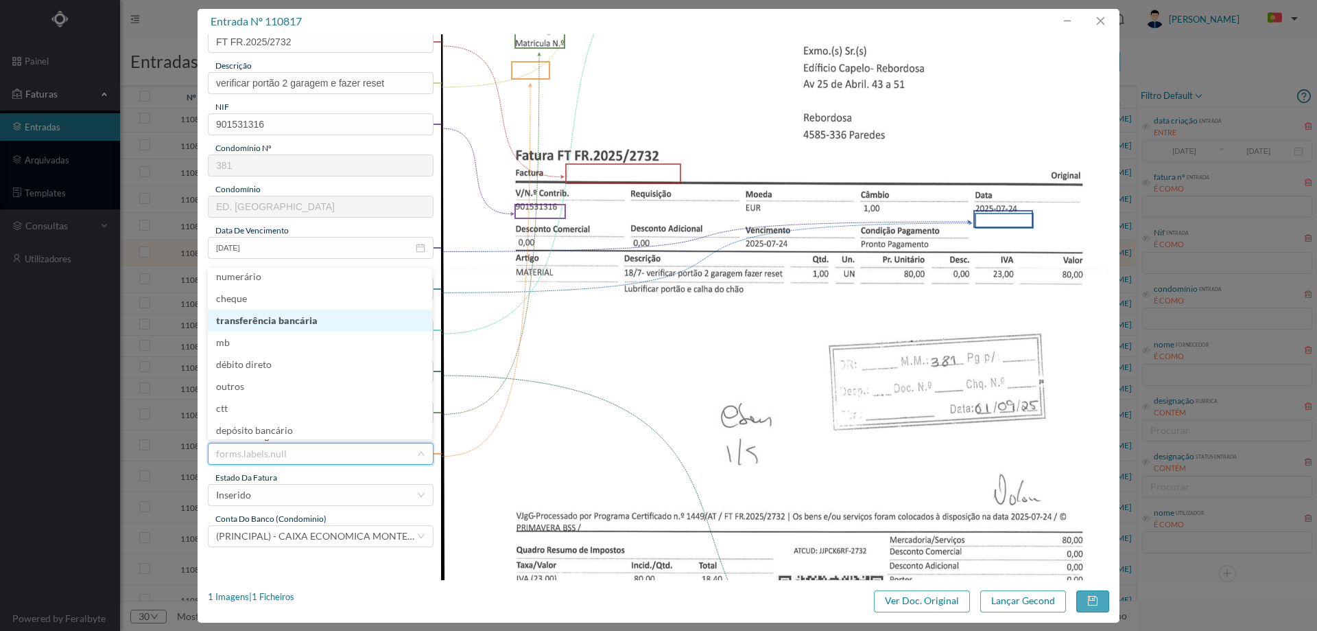
click at [297, 316] on li "transferência bancária" at bounding box center [320, 320] width 224 height 22
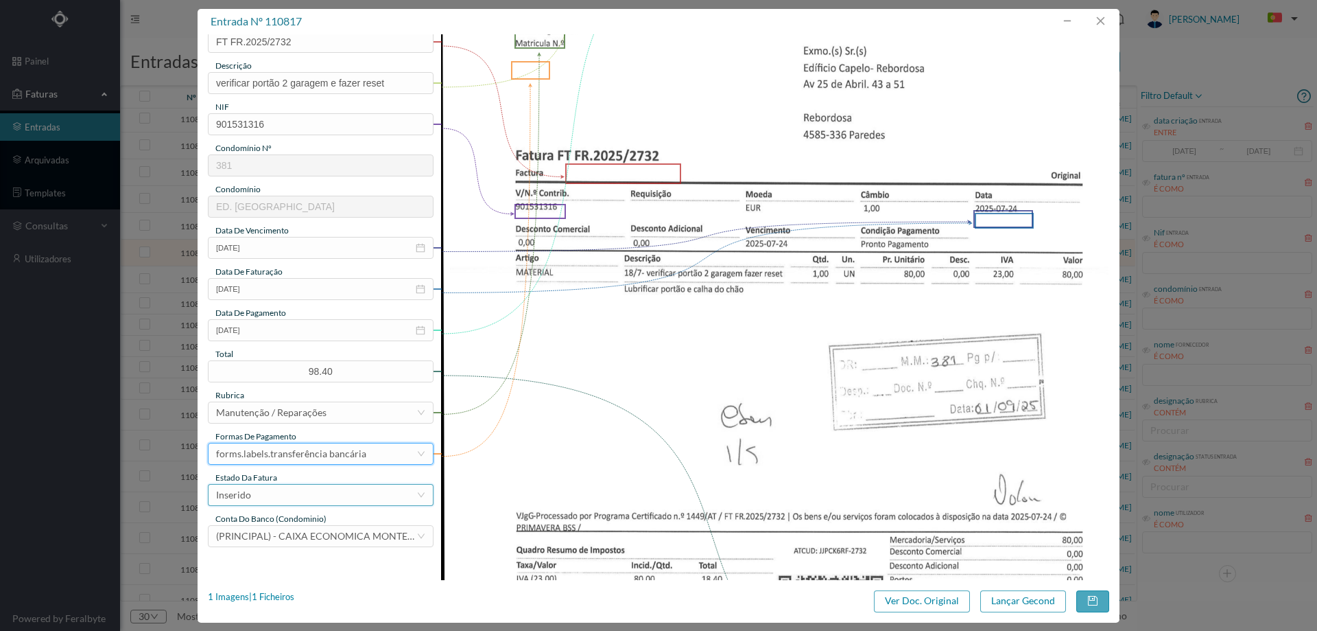
click at [270, 489] on div "Inserido" at bounding box center [316, 494] width 200 height 21
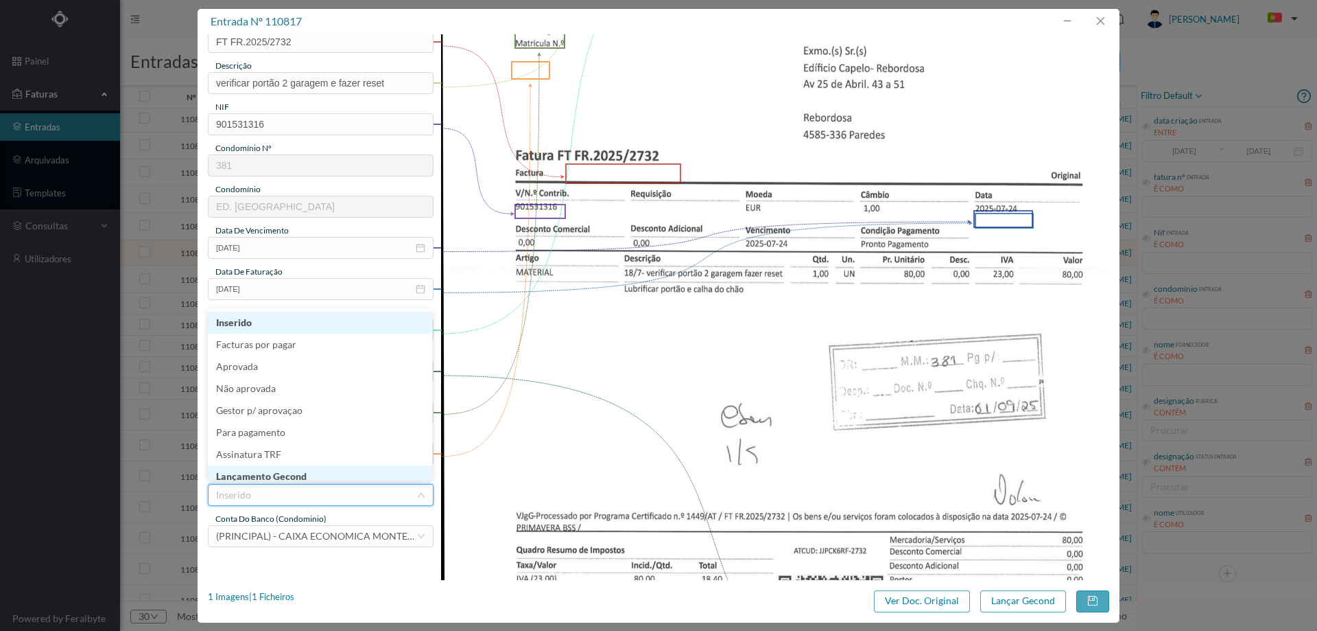
scroll to position [3, 0]
click at [274, 464] on li "Lançamento Gecond" at bounding box center [320, 473] width 224 height 22
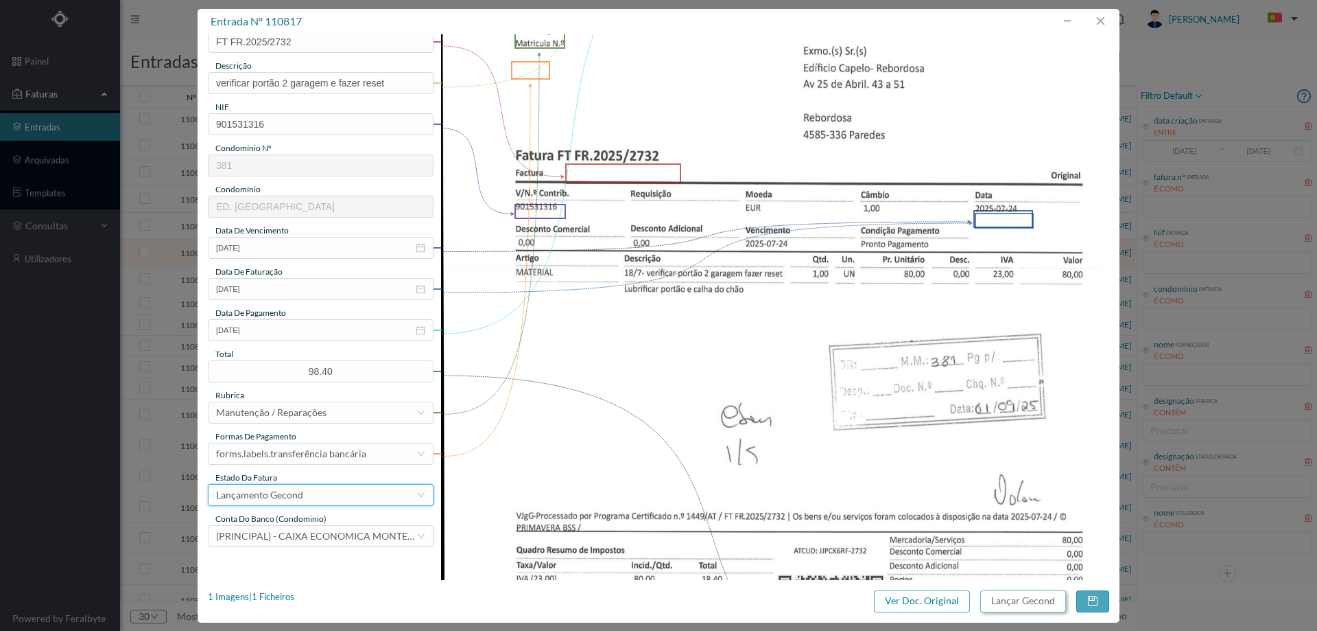
click at [1032, 602] on button "Lançar Gecond" at bounding box center [1024, 601] width 86 height 22
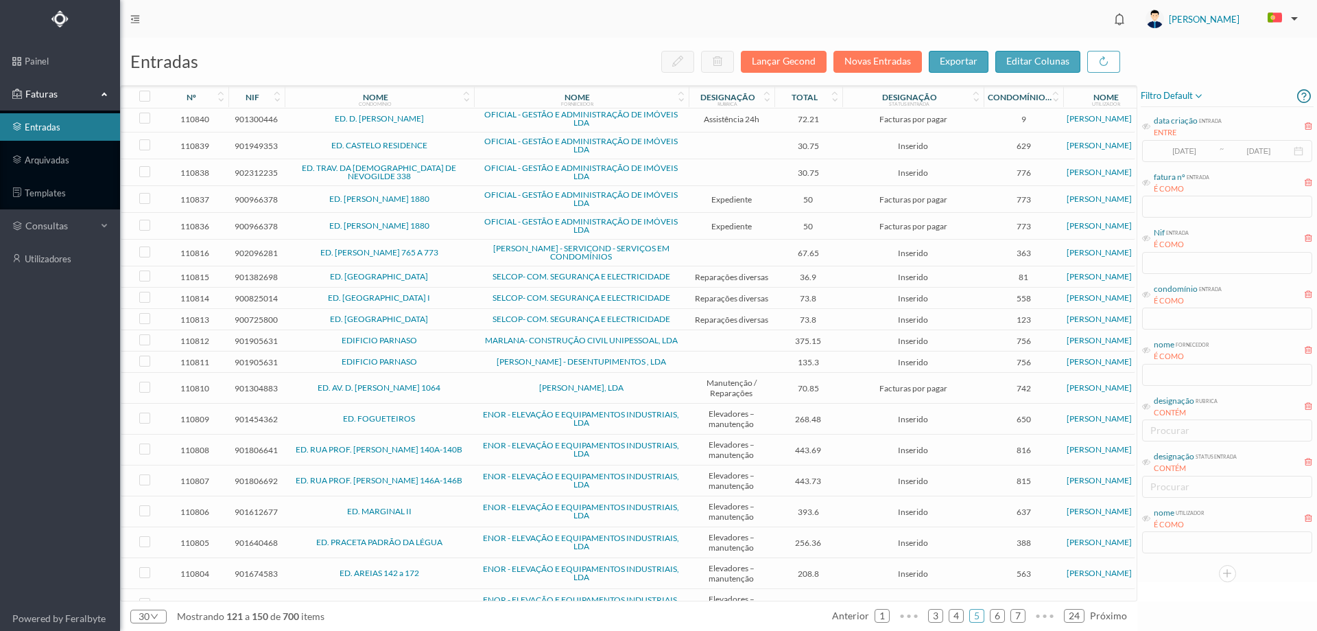
click at [455, 338] on span "EDIFICIO PARNASO" at bounding box center [379, 340] width 183 height 8
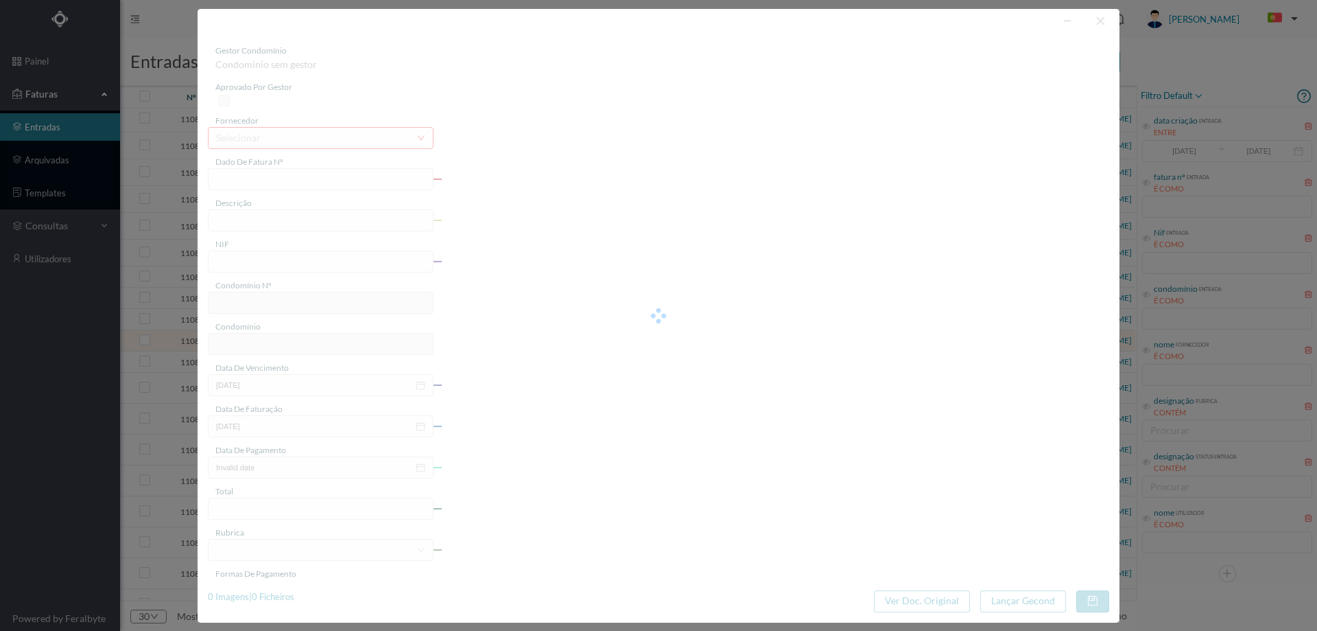
type input "1 2500/000591"
type input "901905631"
type input "2025-08-24"
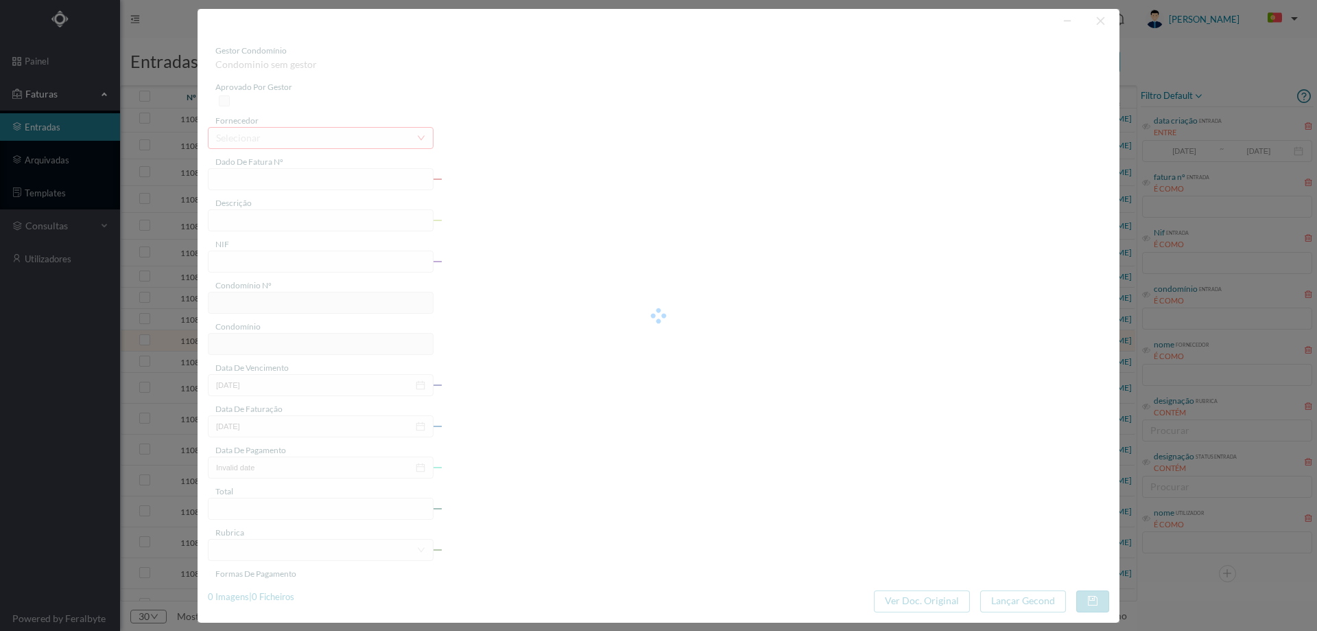
type input "375.15"
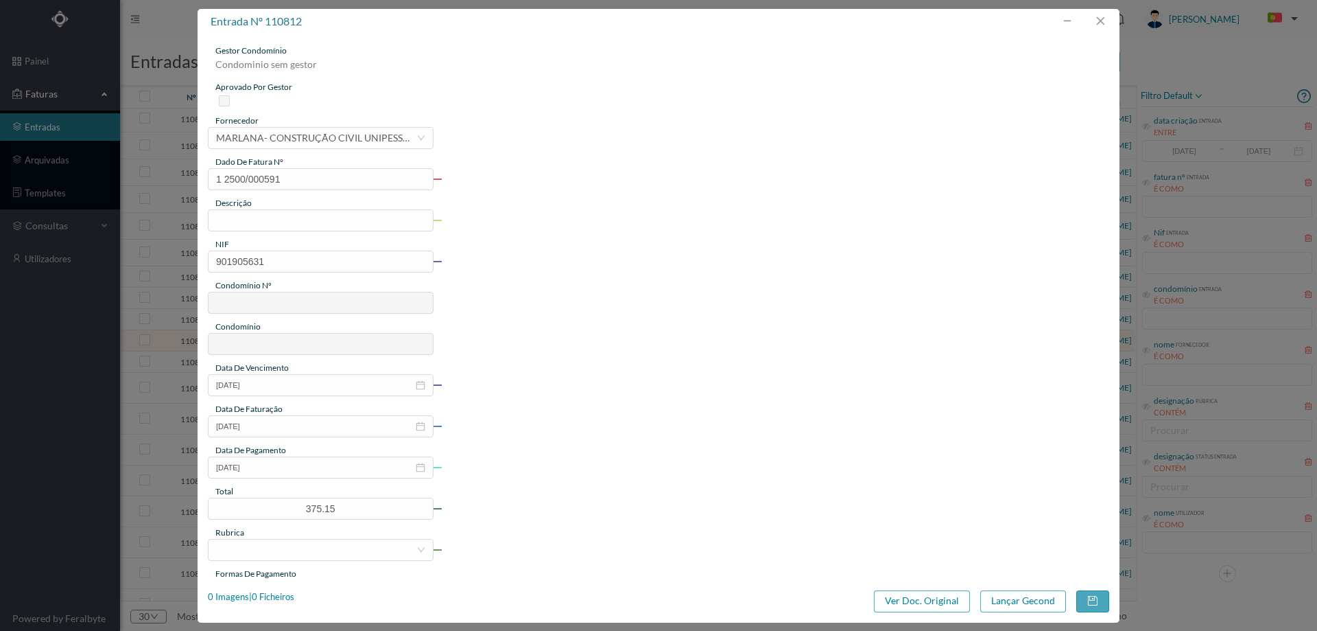
type input "756"
type input "EDIFICIO PARNASO"
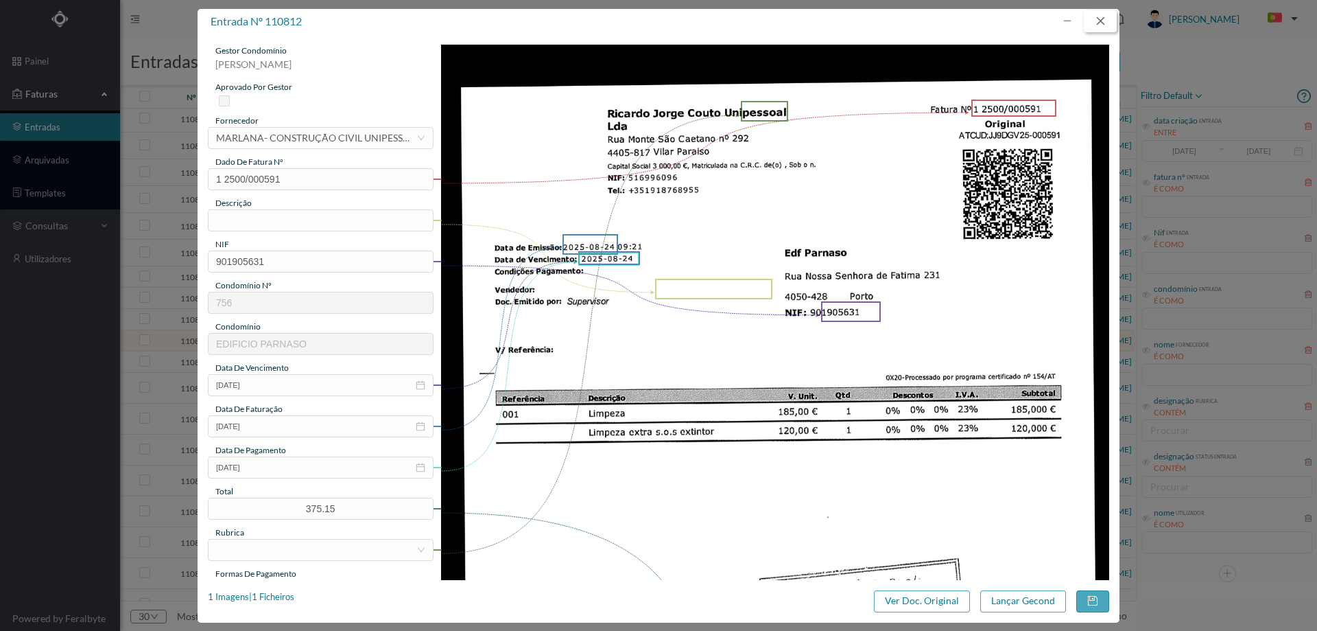
click at [1114, 23] on button "button" at bounding box center [1100, 21] width 33 height 22
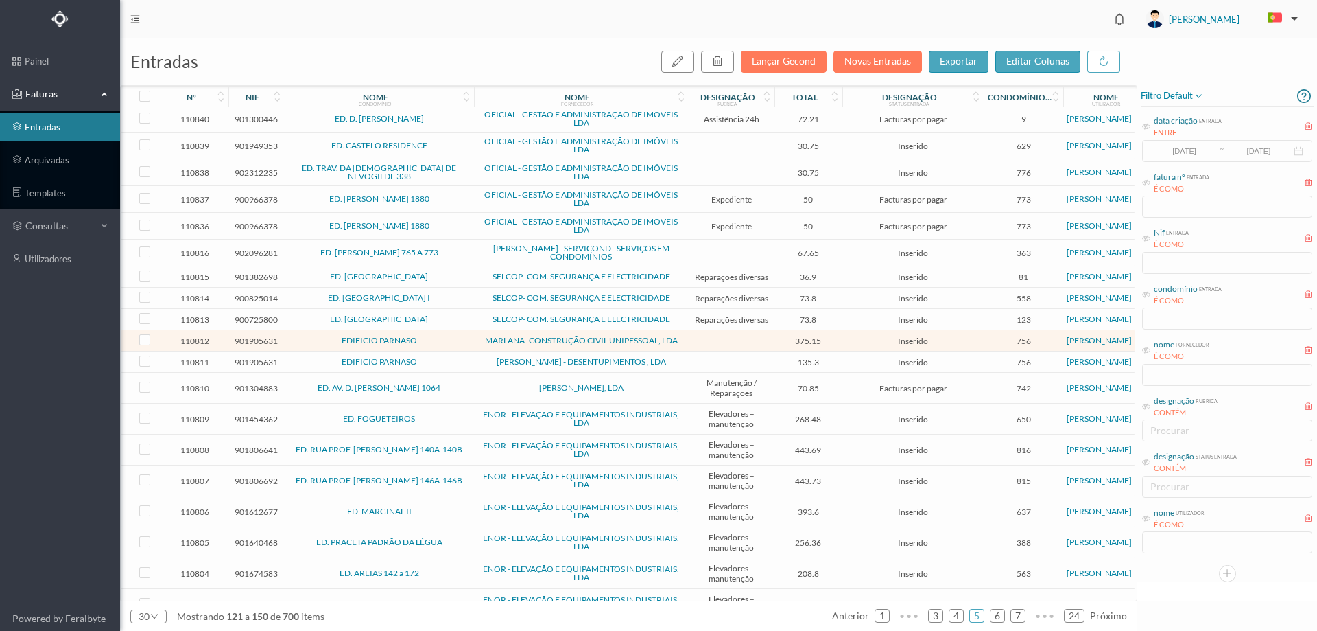
click at [462, 257] on span "ED. [PERSON_NAME] 765 A 773" at bounding box center [379, 252] width 183 height 8
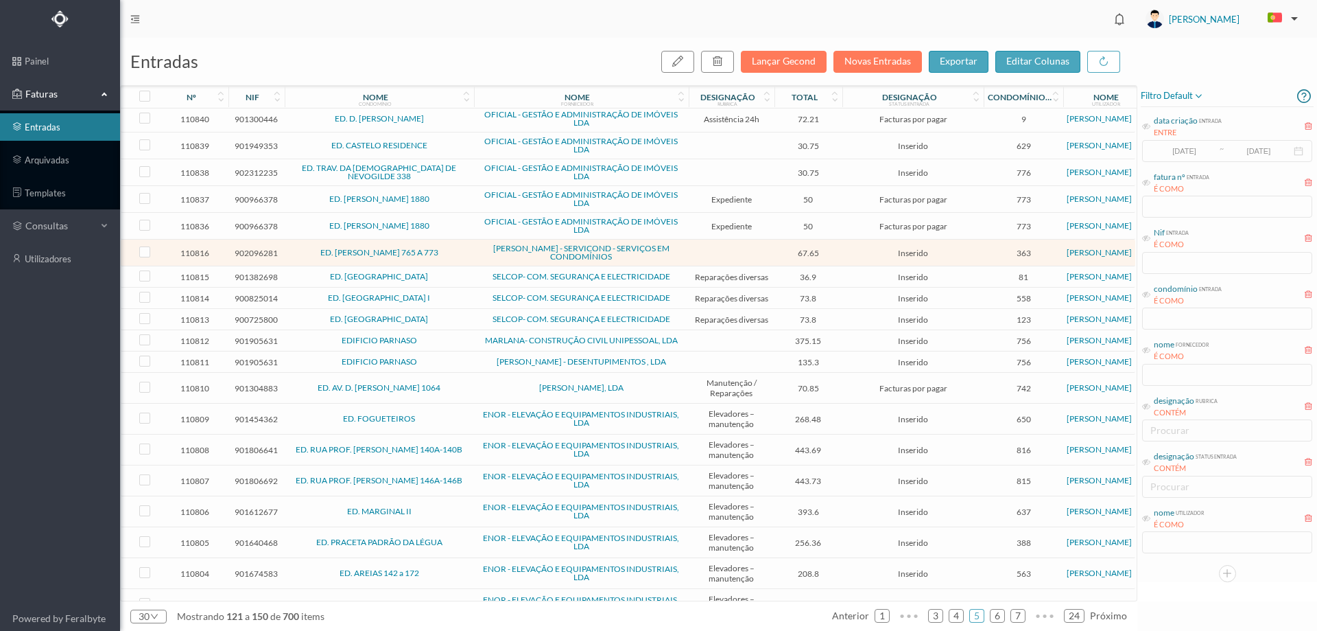
click at [462, 257] on span "ED. [PERSON_NAME] 765 A 773" at bounding box center [379, 252] width 183 height 8
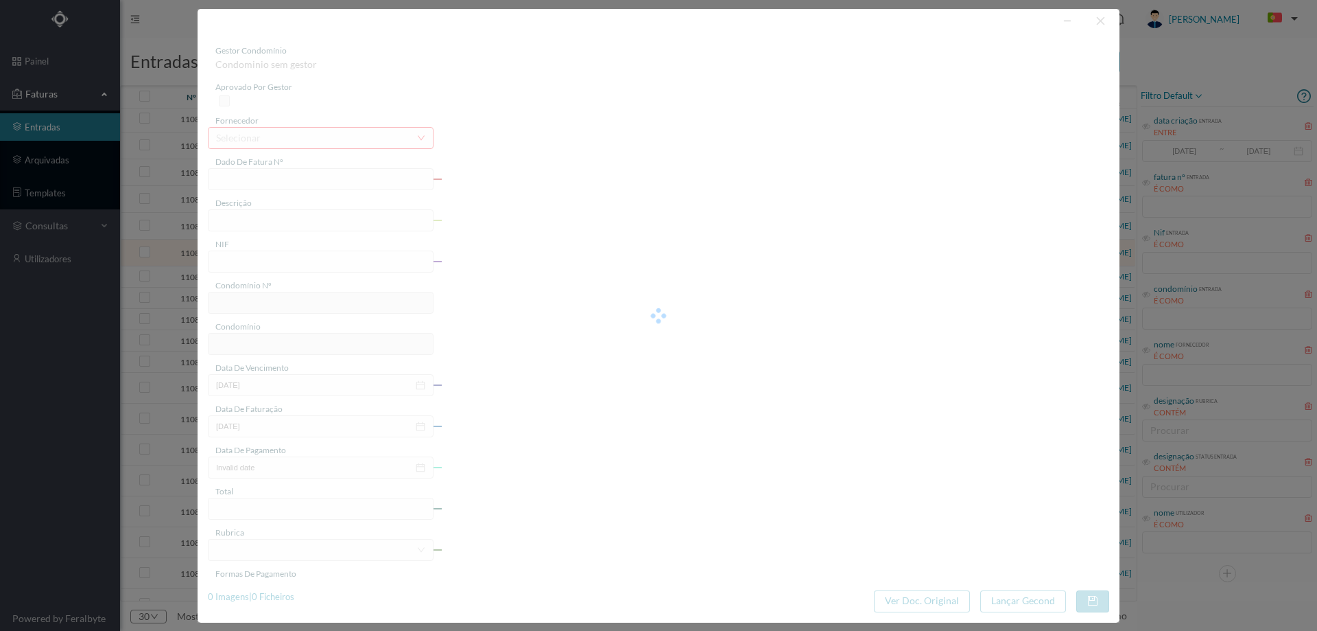
type input "FT FR.2025/2727"
type input "902096281"
type input "Invalid date"
type input "[DATE]"
type input "67.65"
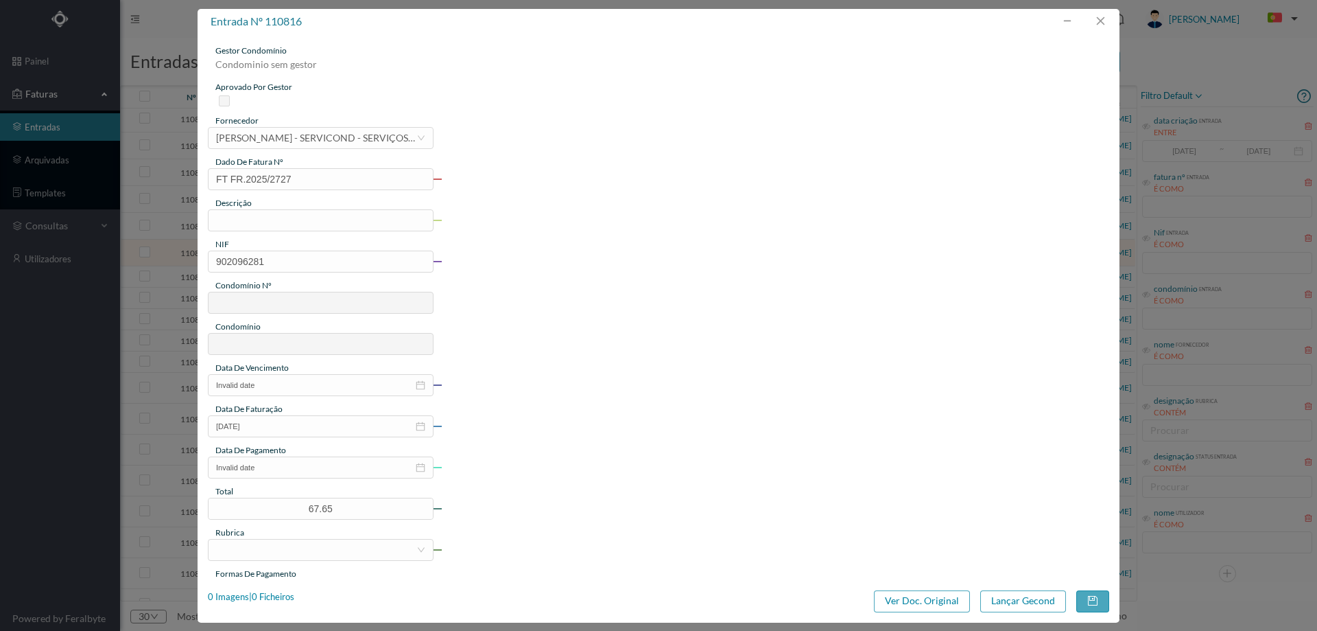
type input "363"
type input "ED. [PERSON_NAME] 765 A 773"
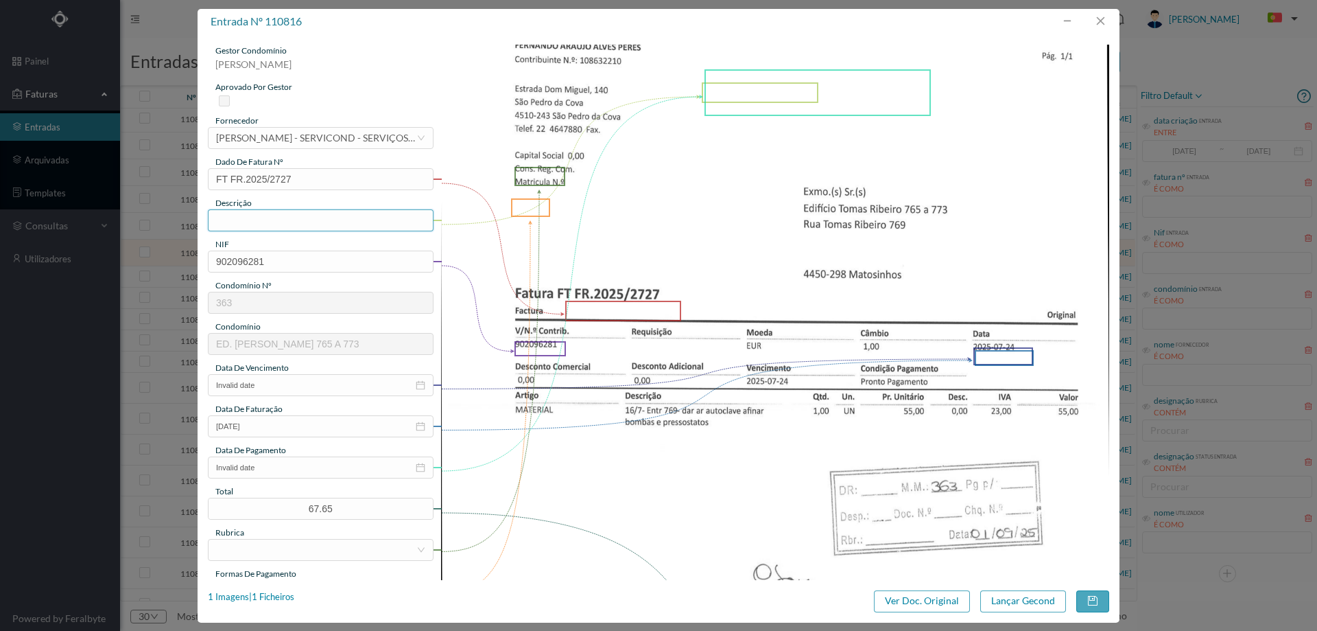
click at [319, 222] on input "text" at bounding box center [321, 220] width 226 height 22
type input "Dar ar ao autoclave, afinar pressostatos"
click at [271, 388] on input "Invalid date" at bounding box center [321, 385] width 226 height 22
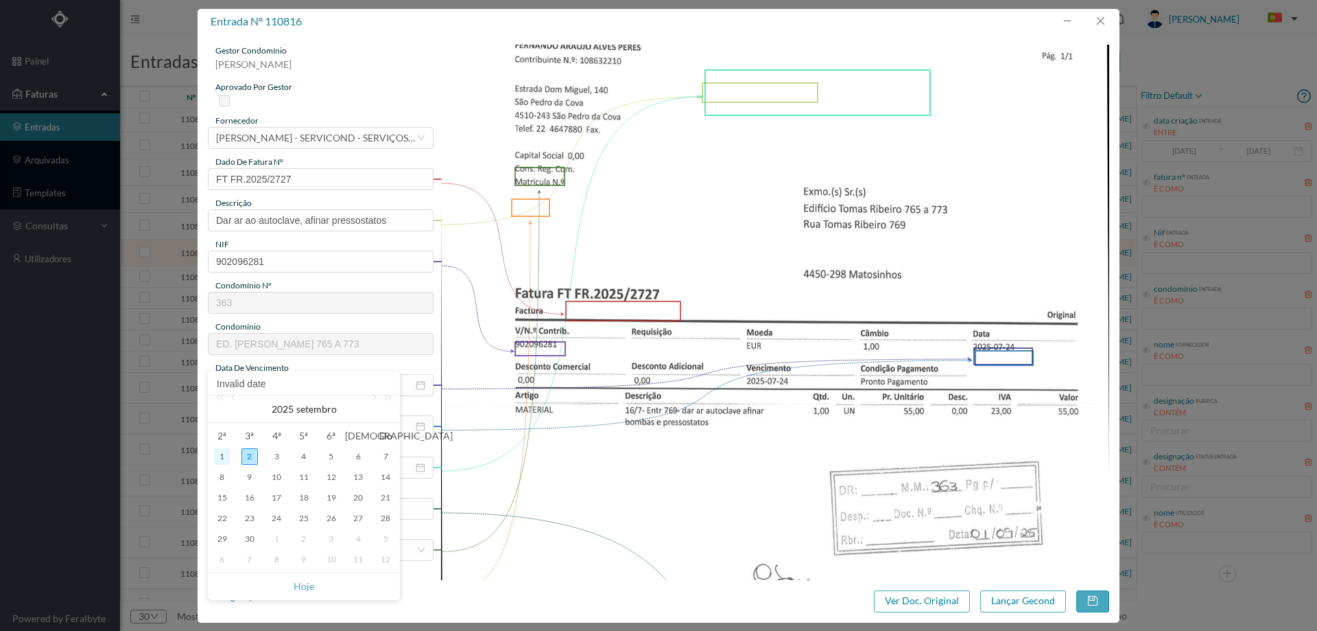
click at [230, 454] on div "1" at bounding box center [222, 456] width 16 height 16
type input "[DATE]"
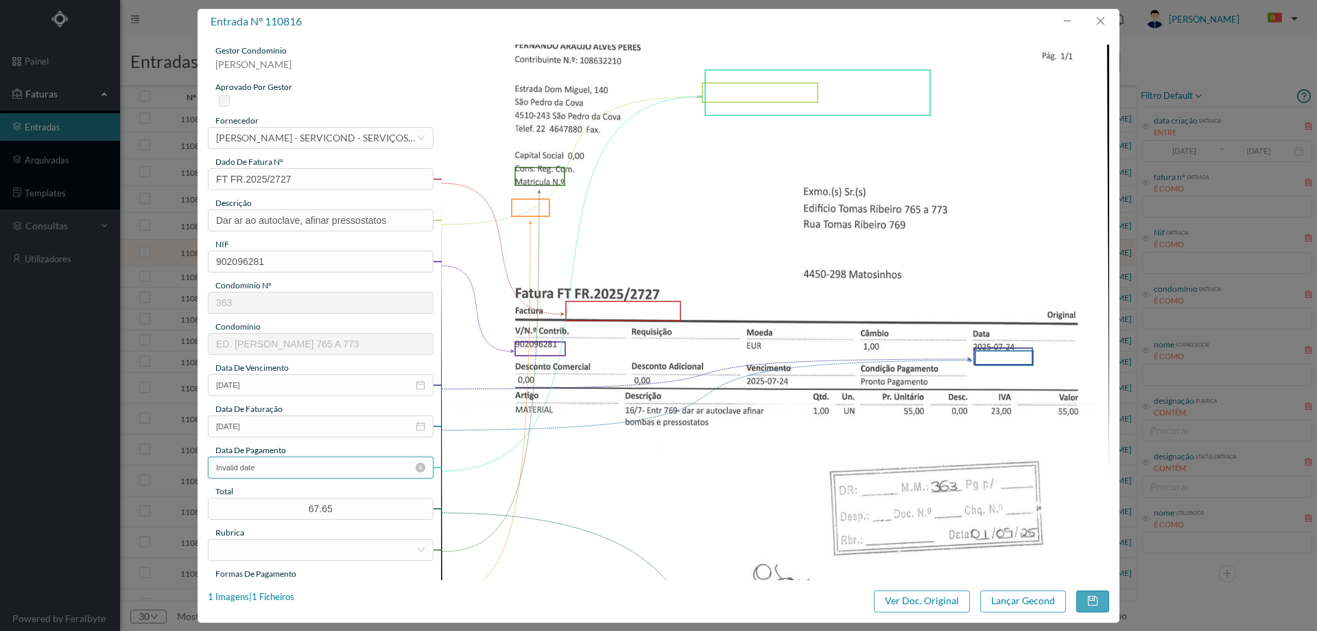
click at [329, 471] on input "Invalid date" at bounding box center [321, 467] width 226 height 22
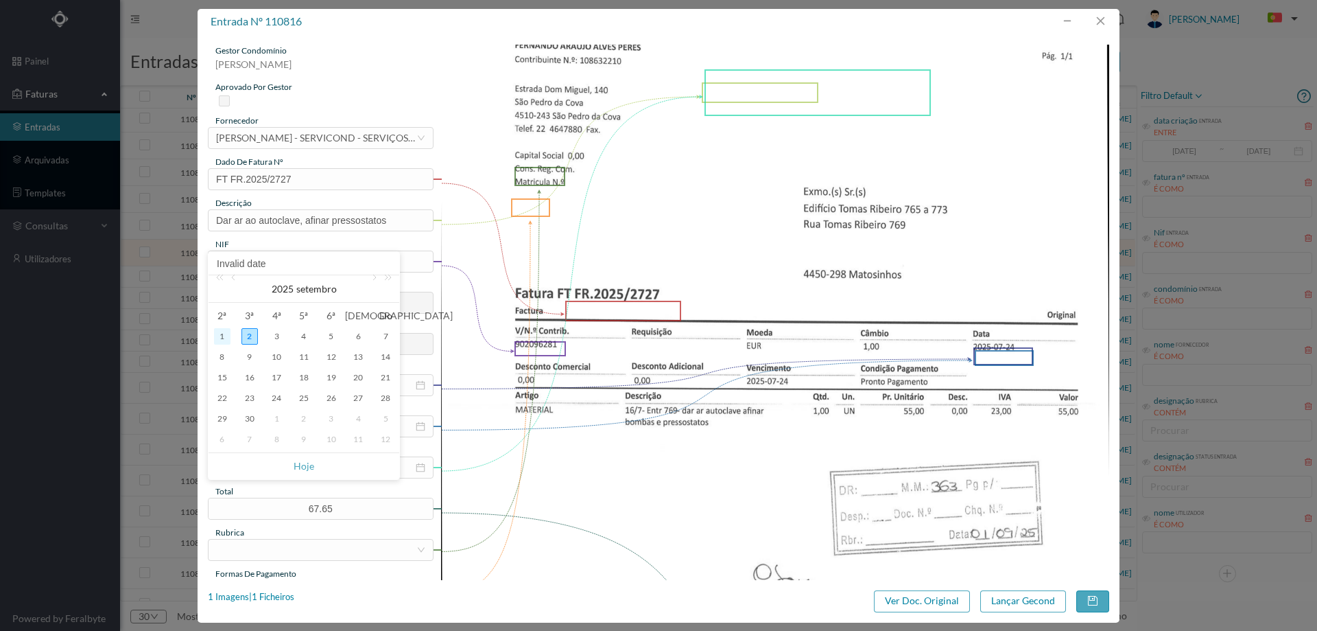
click at [224, 338] on div "1" at bounding box center [222, 336] width 16 height 16
type input "[DATE]"
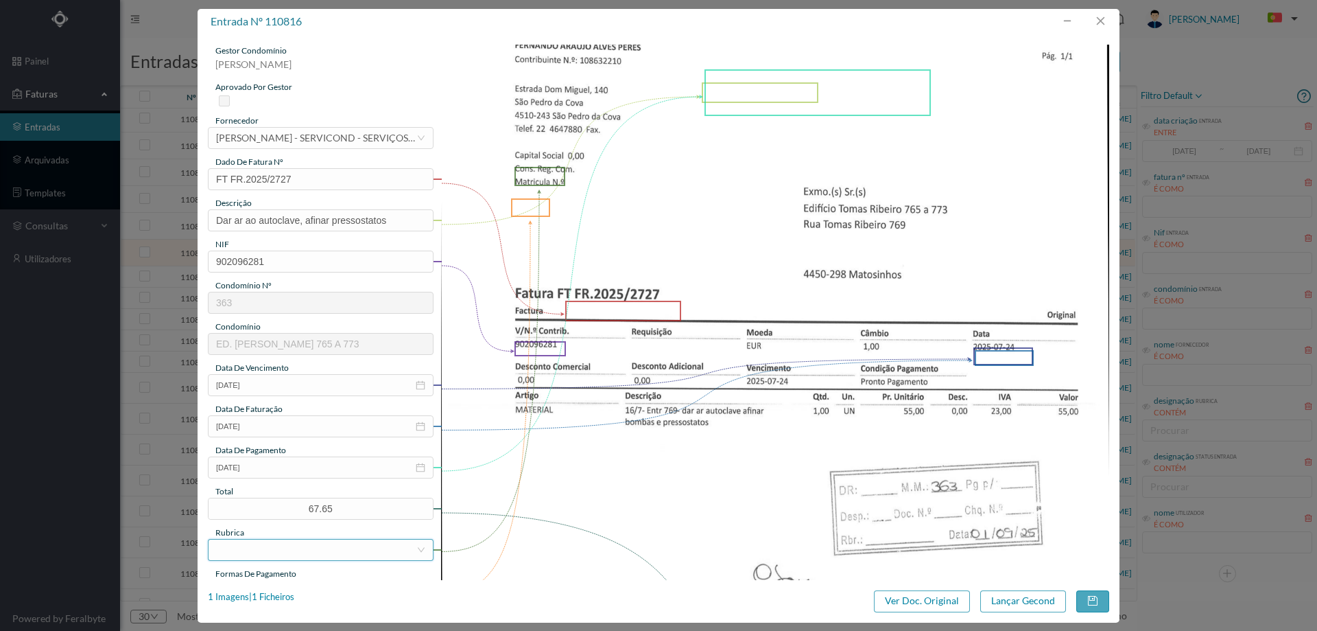
click at [284, 556] on div at bounding box center [316, 549] width 200 height 21
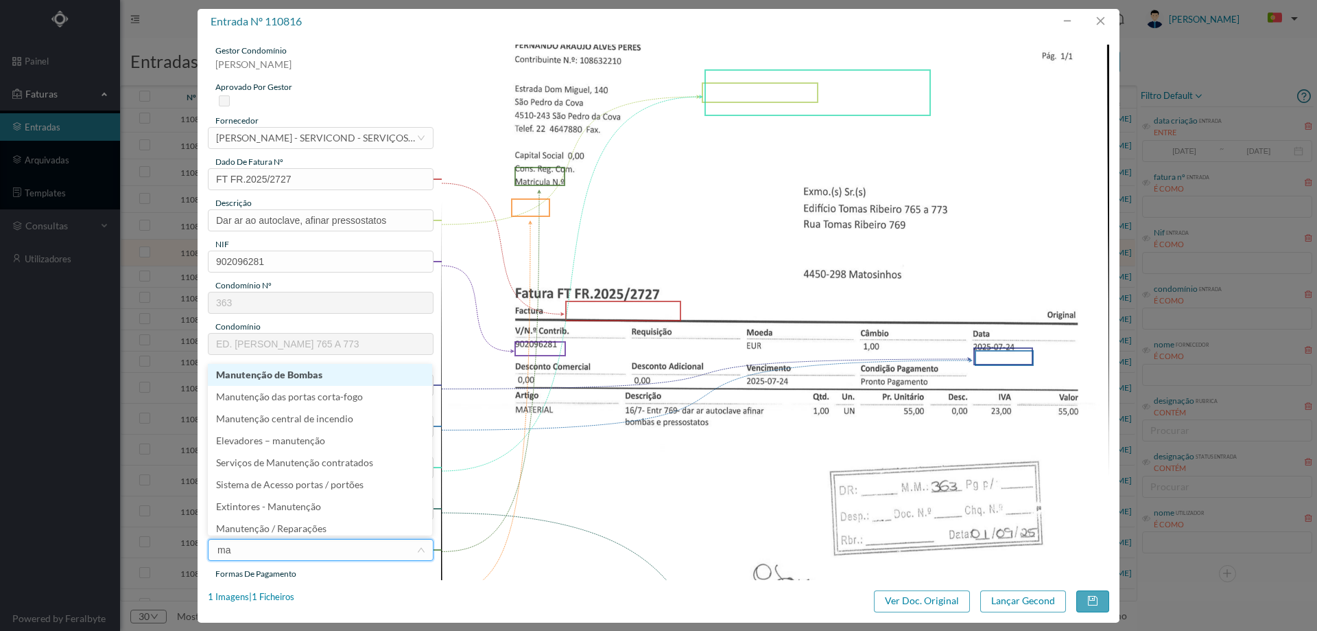
type input "man"
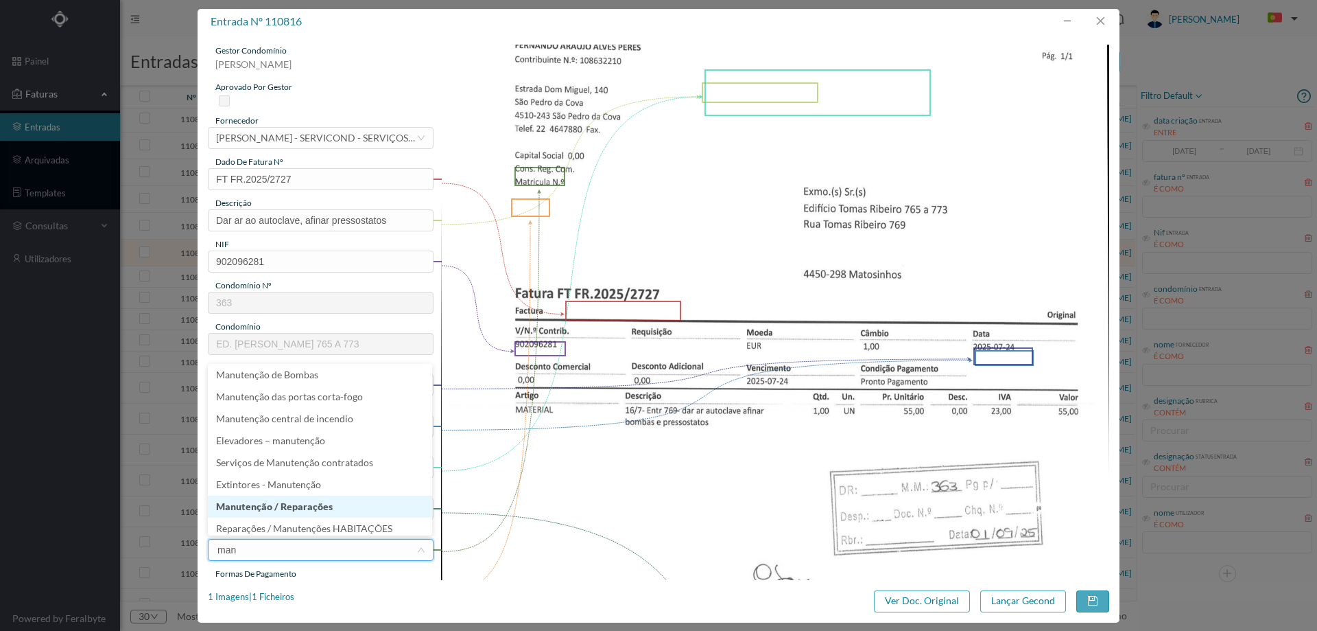
click at [284, 500] on li "Manutenção / Reparações" at bounding box center [320, 506] width 224 height 22
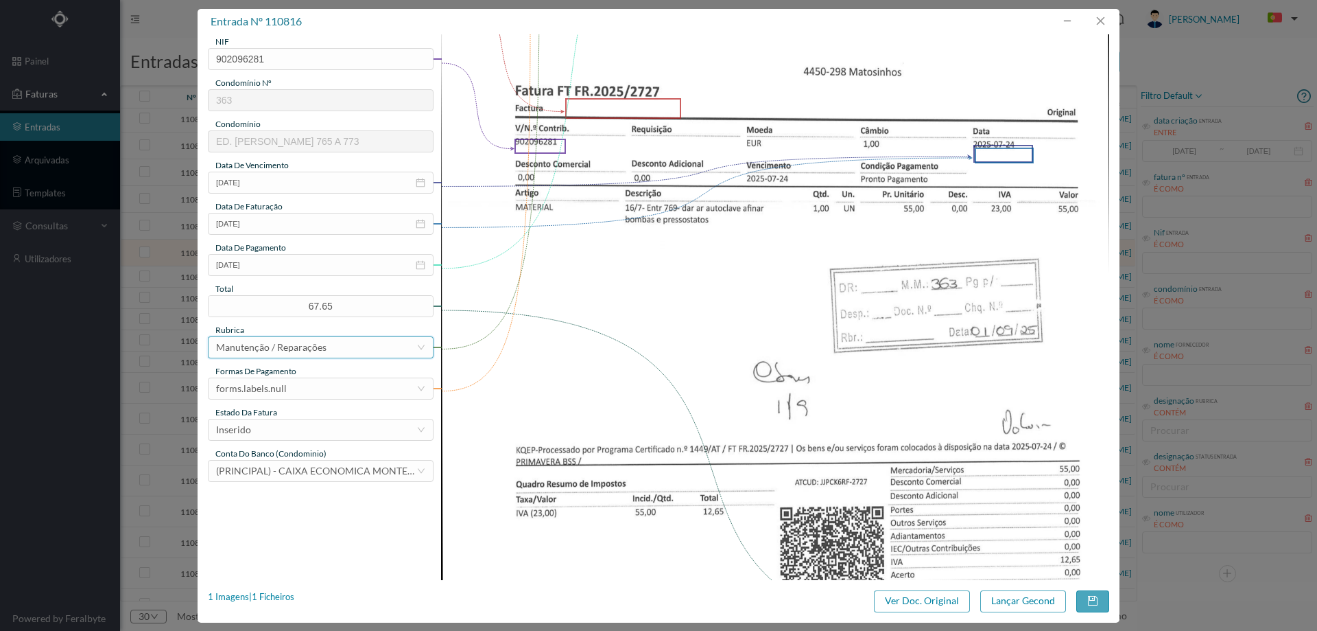
scroll to position [206, 0]
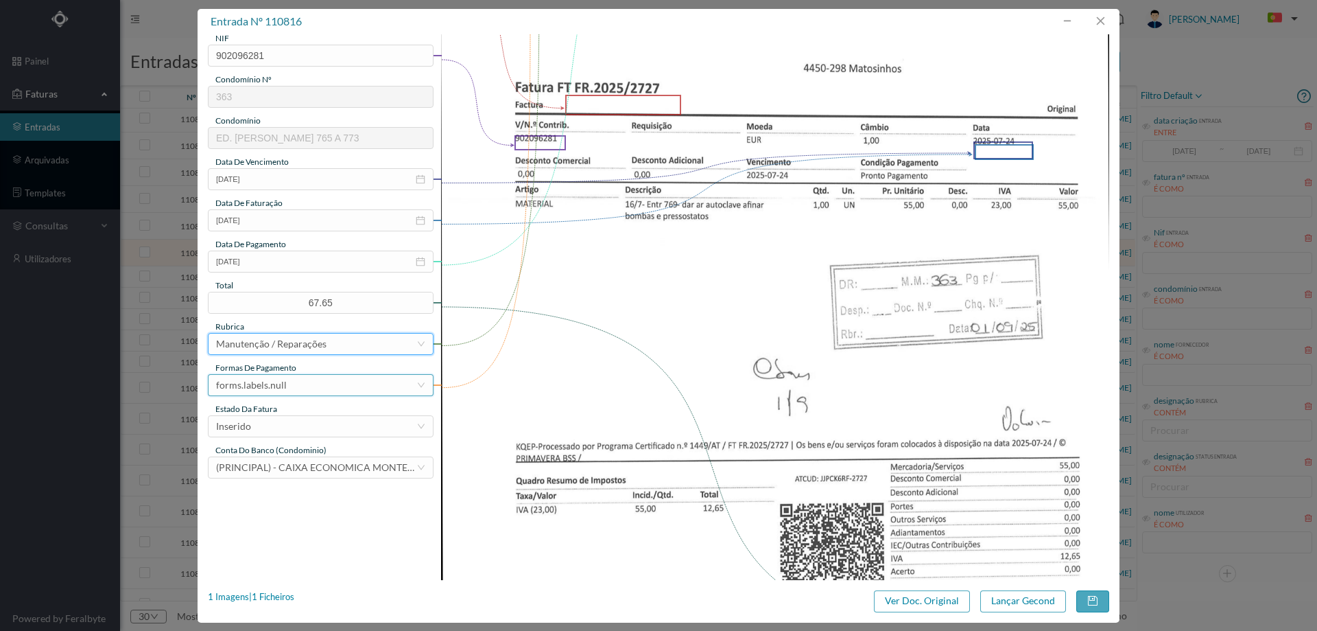
click at [278, 383] on div "forms.labels.null" at bounding box center [251, 385] width 71 height 21
click at [310, 452] on li "transferência bancária" at bounding box center [320, 456] width 224 height 22
click at [296, 422] on div "Inserido" at bounding box center [316, 426] width 200 height 21
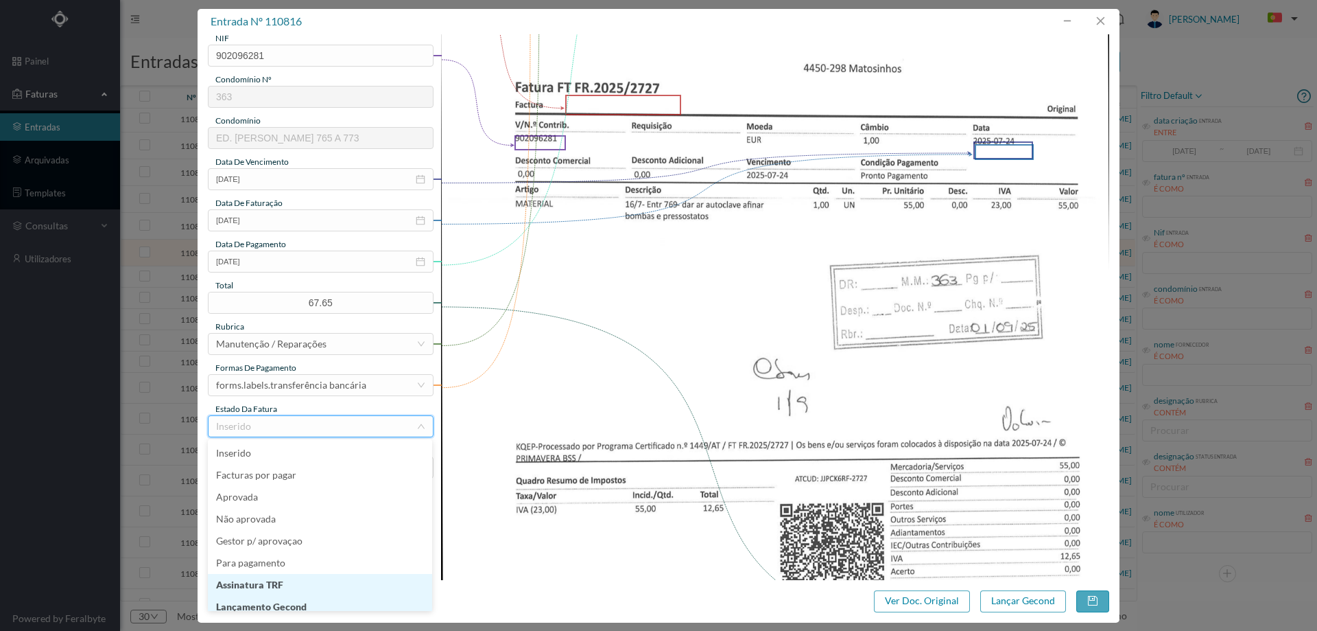
click at [293, 596] on li "Lançamento Gecond" at bounding box center [320, 607] width 224 height 22
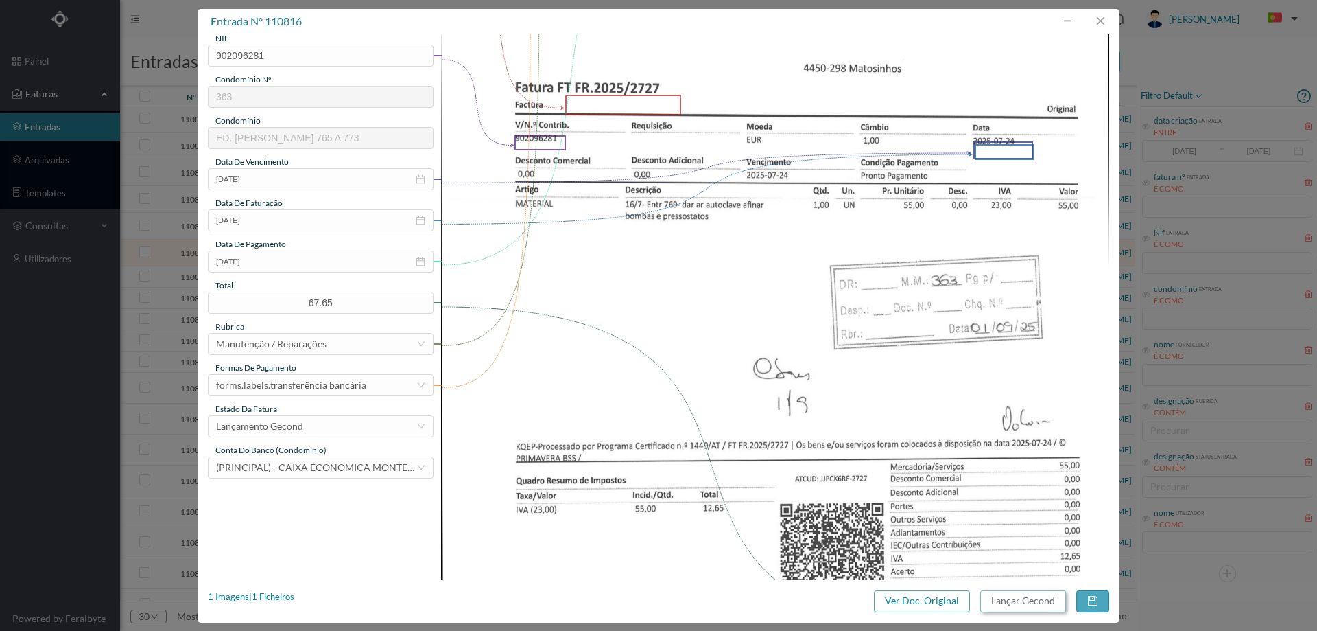
click at [1024, 607] on button "Lançar Gecond" at bounding box center [1024, 601] width 86 height 22
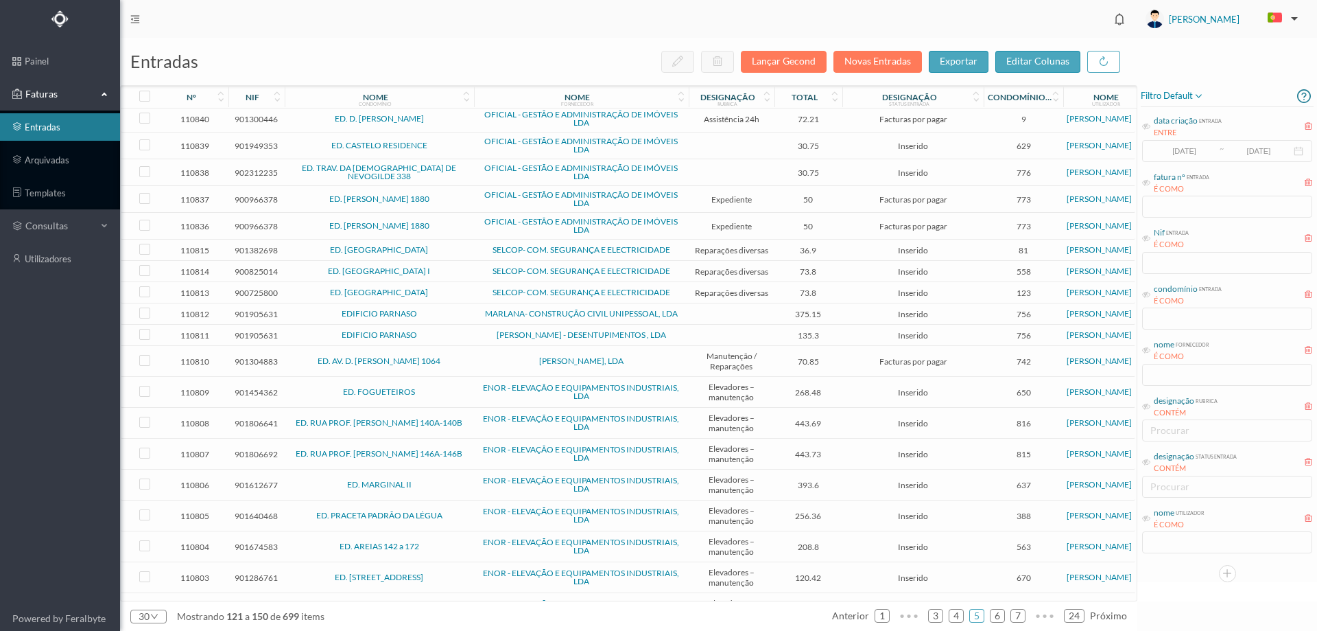
click at [439, 246] on span "ED. [GEOGRAPHIC_DATA]" at bounding box center [379, 250] width 183 height 8
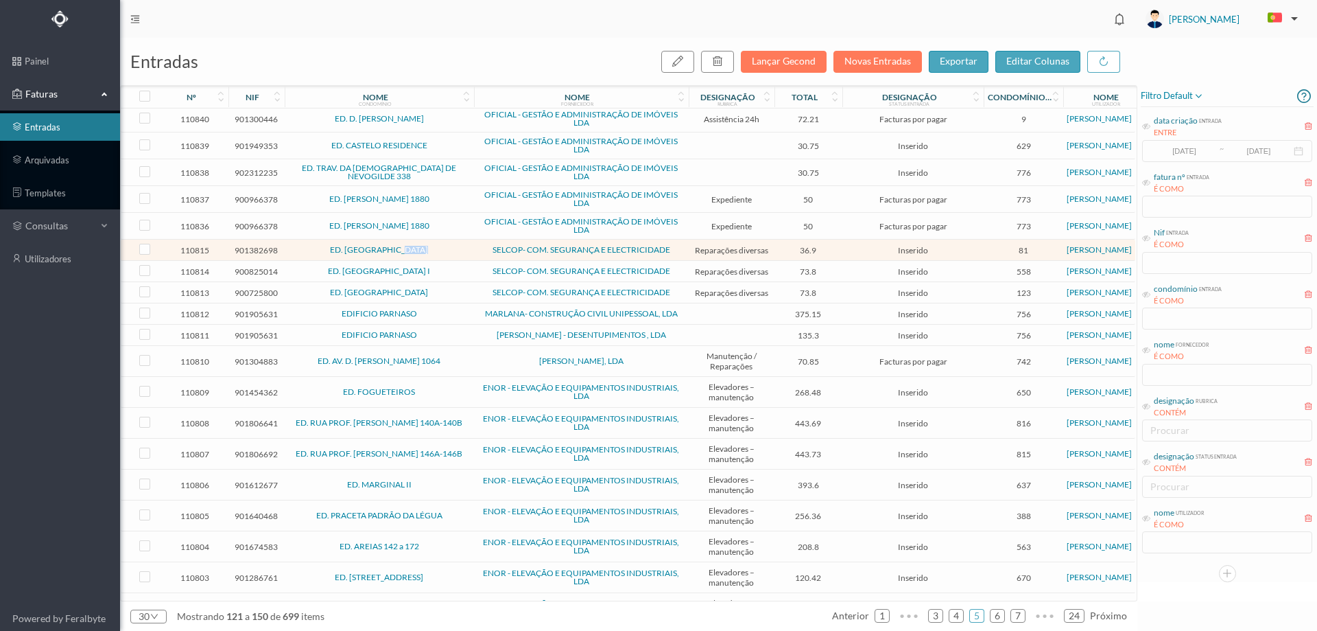
click at [439, 246] on span "ED. [GEOGRAPHIC_DATA]" at bounding box center [379, 250] width 183 height 8
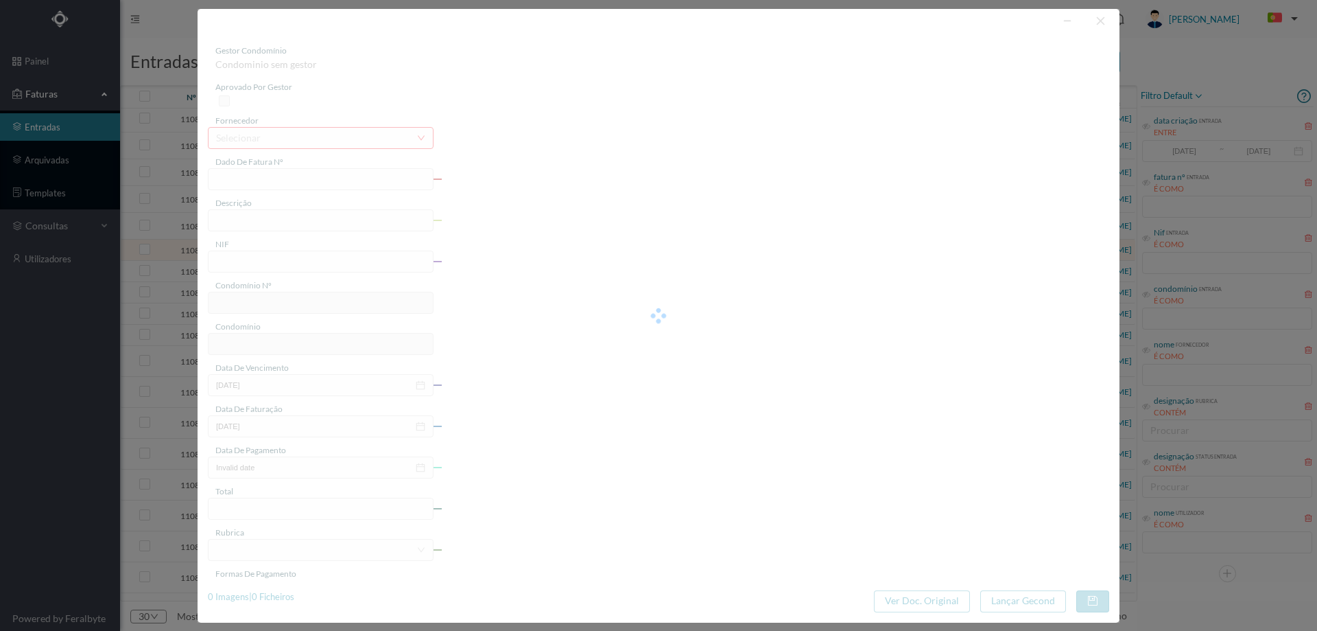
type input "FCT ER25/412"
type input "Pesquisa e reparaçao curto circuito iluminaçao antradia"
type input "901382698"
type input "27-08-2025"
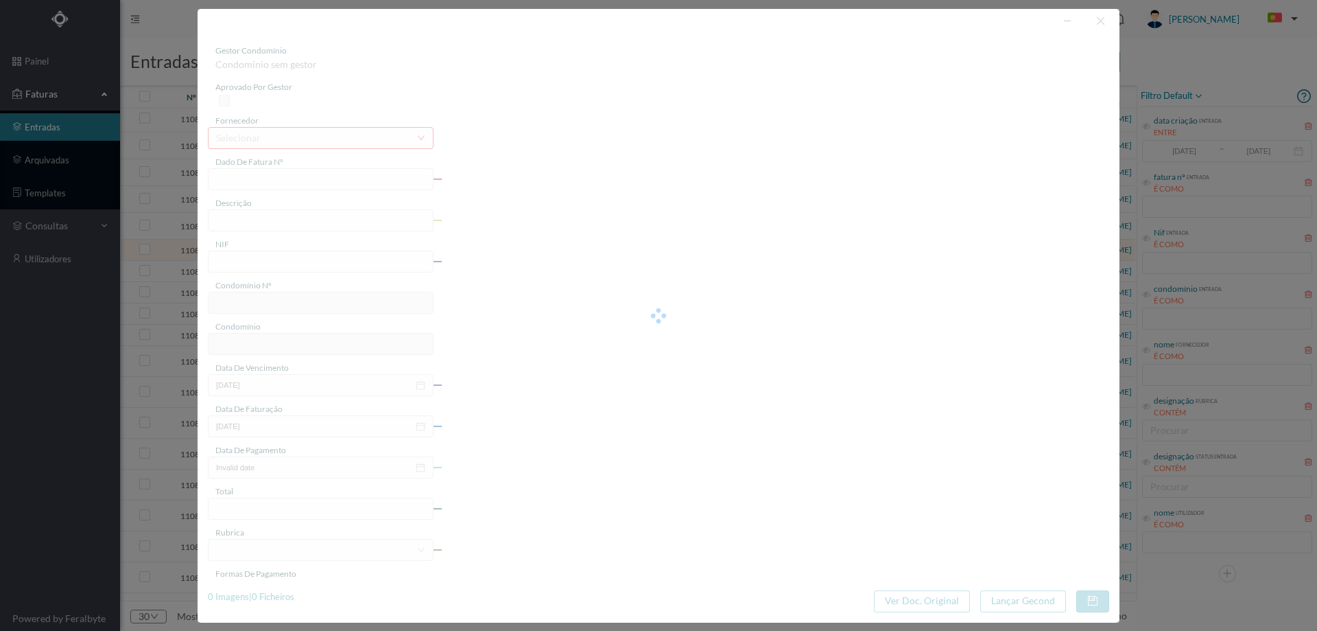
type input "36.90"
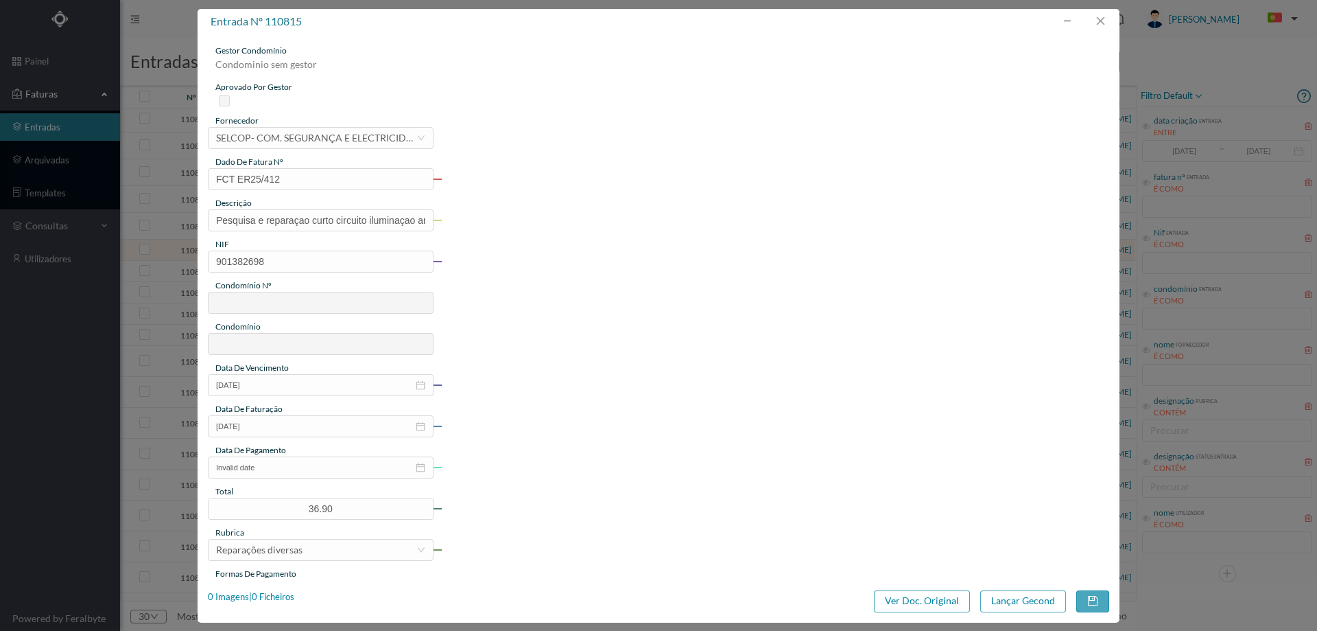
type input "81"
type input "ED. [GEOGRAPHIC_DATA]"
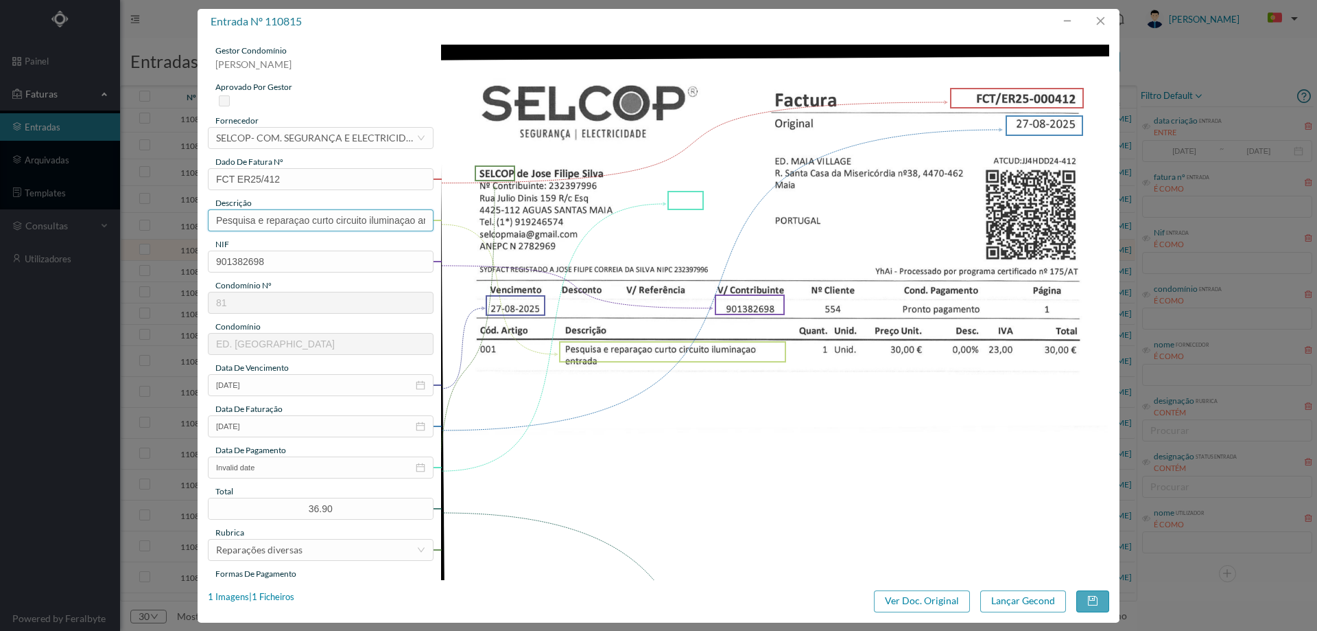
drag, startPoint x: 417, startPoint y: 220, endPoint x: 817, endPoint y: 214, distance: 400.1
click at [817, 214] on div "gestor condomínio Hugo Moreira aprovado por gestor fornecedor selecionar SELCOP…" at bounding box center [659, 517] width 902 height 945
type input "Pesquisa e reparaçao curto circuito iluminaçao"
click at [285, 469] on input "Invalid date" at bounding box center [321, 467] width 226 height 22
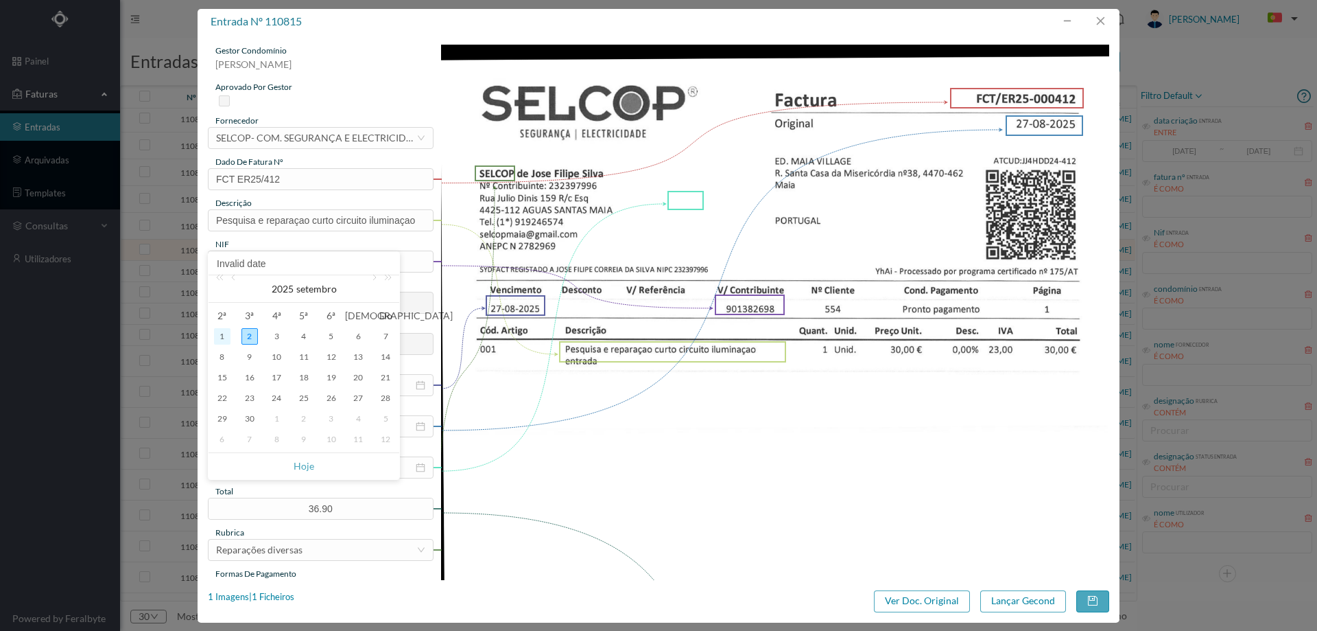
click at [214, 330] on div "1" at bounding box center [222, 336] width 16 height 16
type input "[DATE]"
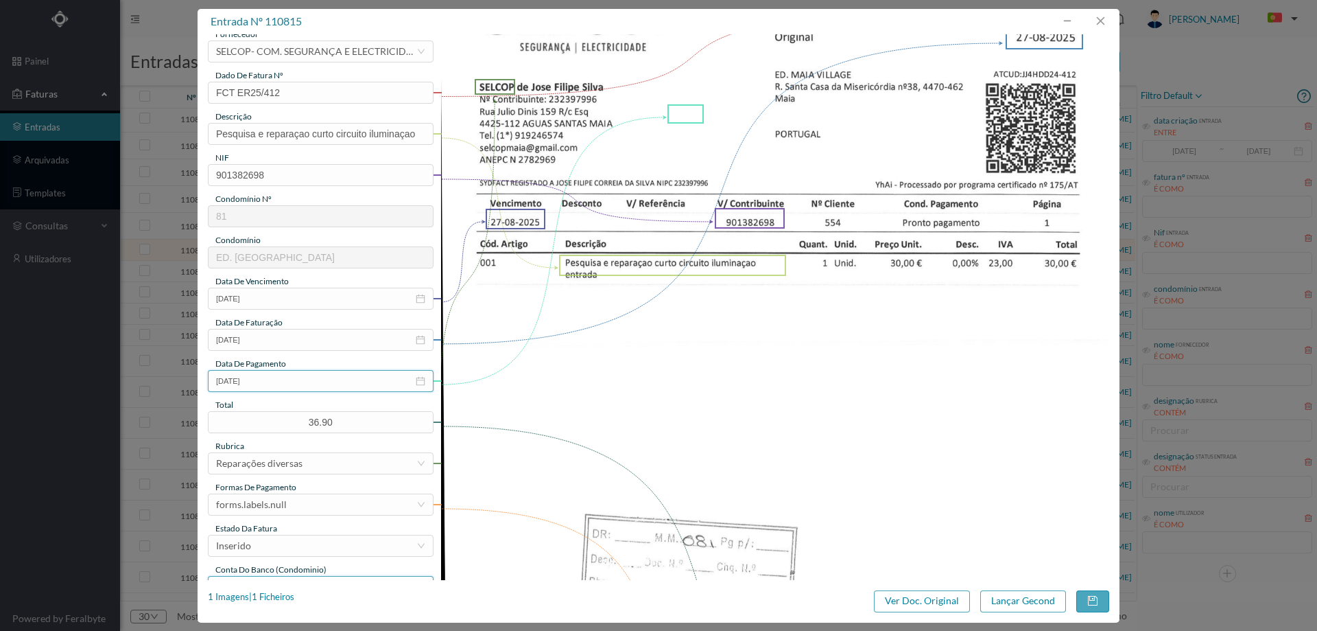
scroll to position [206, 0]
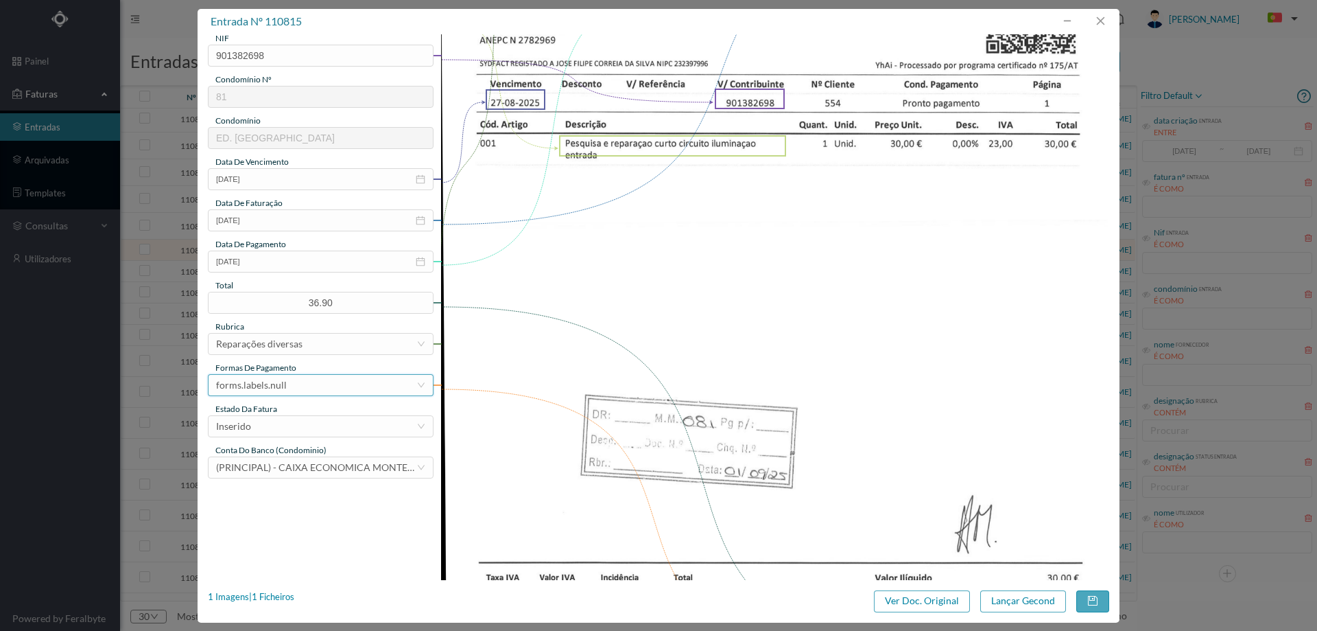
drag, startPoint x: 301, startPoint y: 377, endPoint x: 302, endPoint y: 387, distance: 10.4
click at [301, 377] on div "forms.labels.null" at bounding box center [316, 385] width 200 height 21
click at [314, 457] on li "transferência bancária" at bounding box center [320, 456] width 224 height 22
click at [288, 407] on div "estado da fatura" at bounding box center [321, 409] width 226 height 12
click at [290, 420] on div "Inserido" at bounding box center [316, 426] width 200 height 21
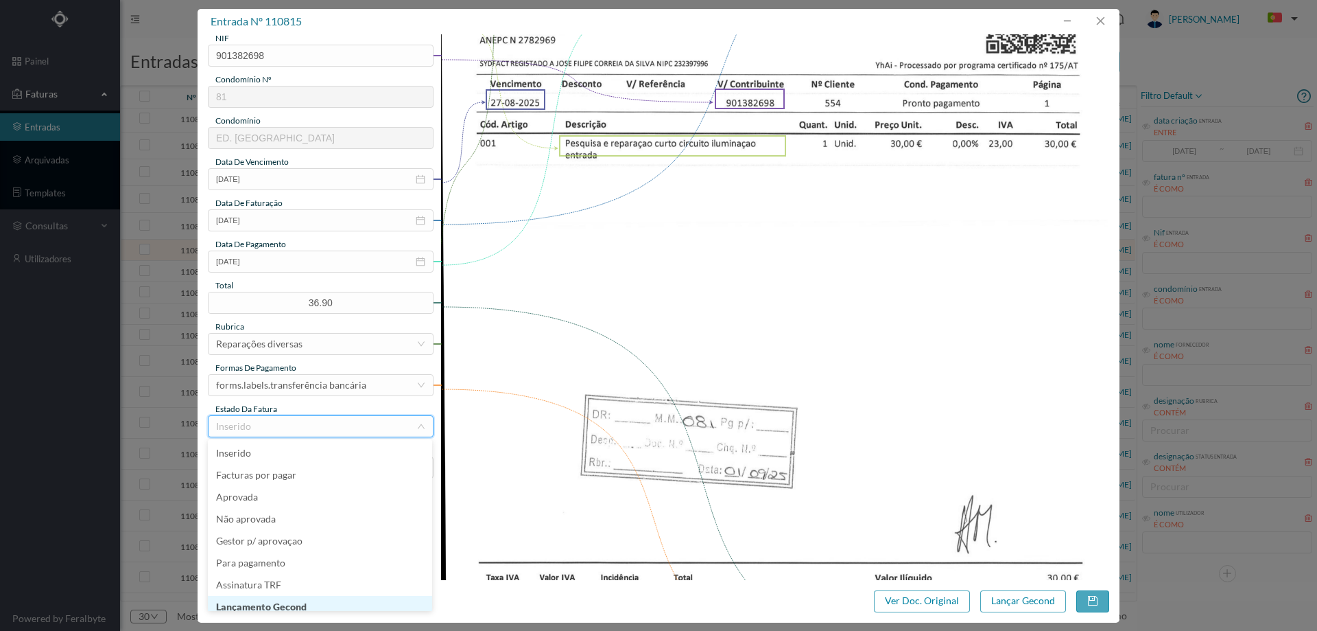
scroll to position [7, 0]
click at [298, 591] on li "Lançamento Gecond" at bounding box center [320, 600] width 224 height 22
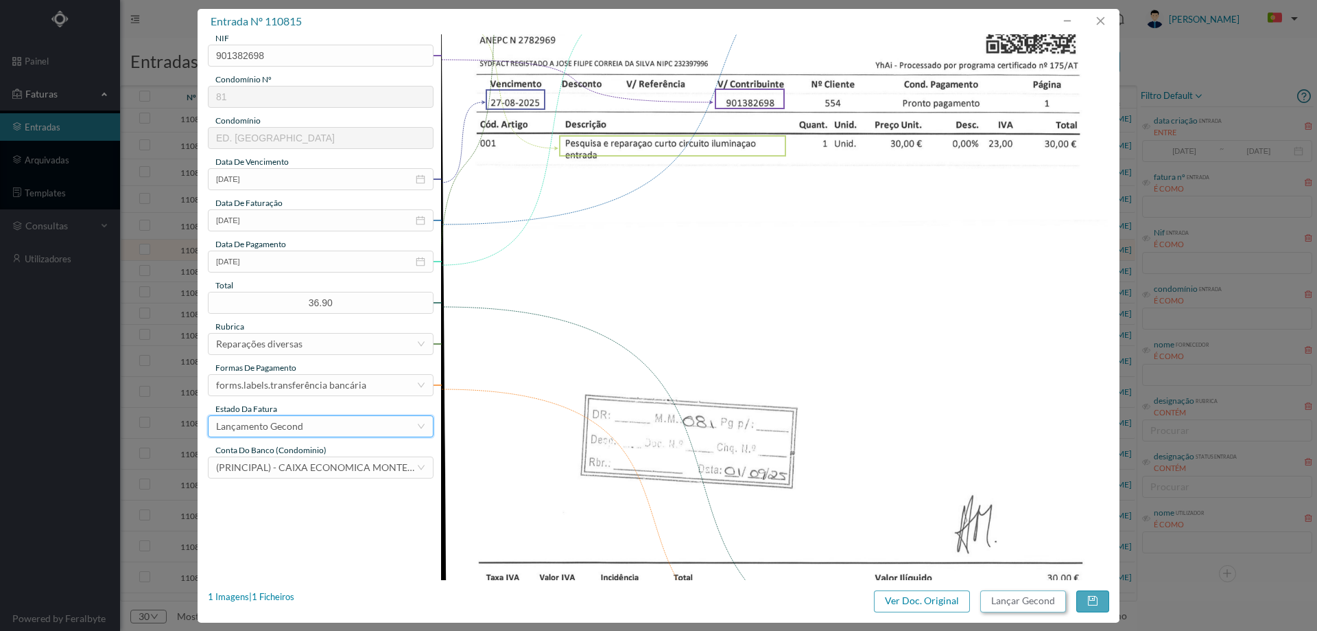
click at [1034, 590] on button "Lançar Gecond" at bounding box center [1024, 601] width 86 height 22
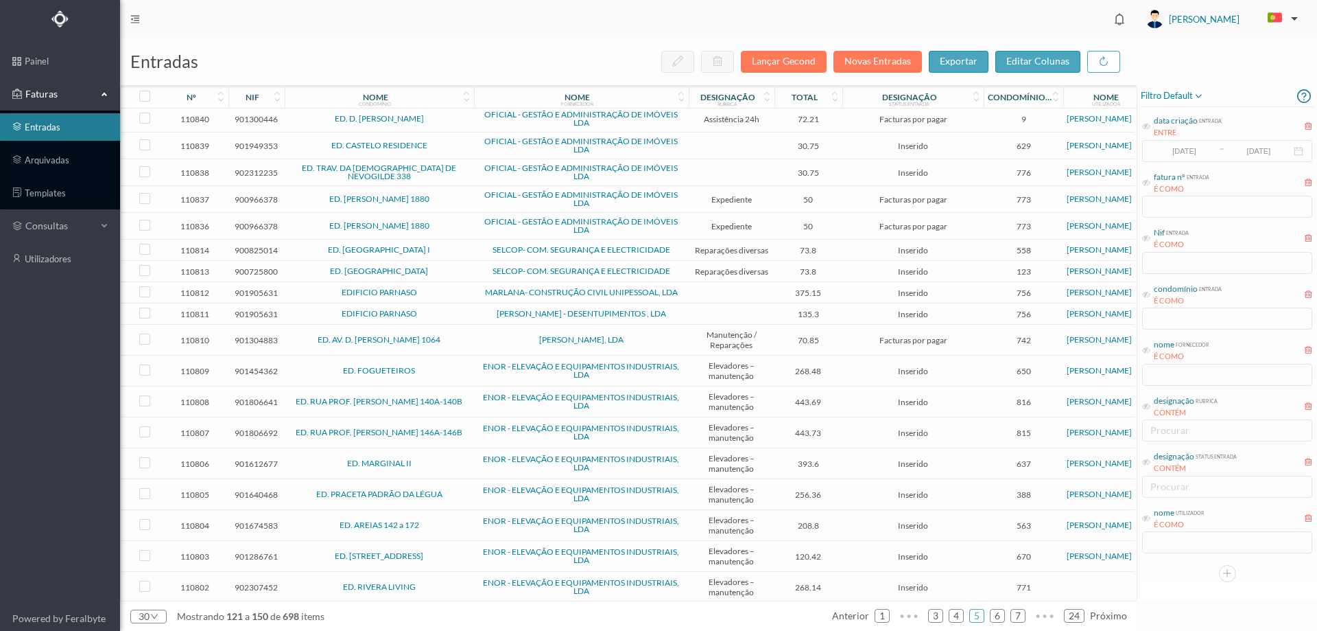
click at [454, 250] on span "ED. [GEOGRAPHIC_DATA] I" at bounding box center [379, 250] width 183 height 8
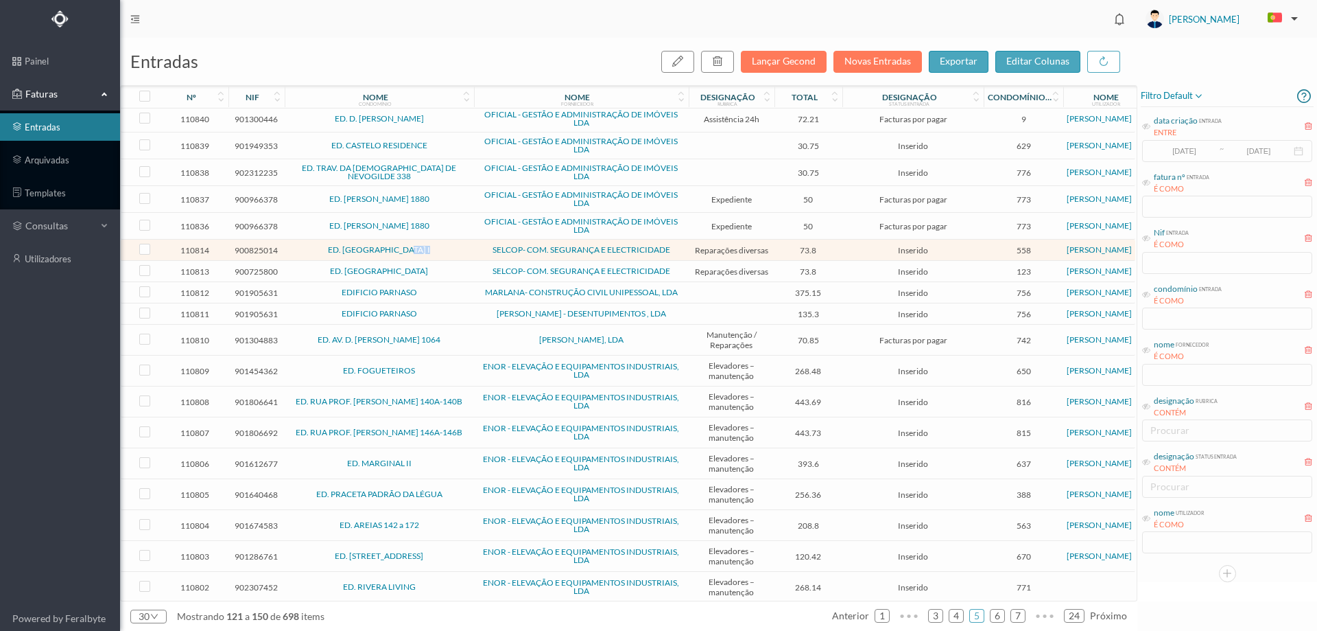
click at [454, 250] on span "ED. [GEOGRAPHIC_DATA] I" at bounding box center [379, 250] width 183 height 8
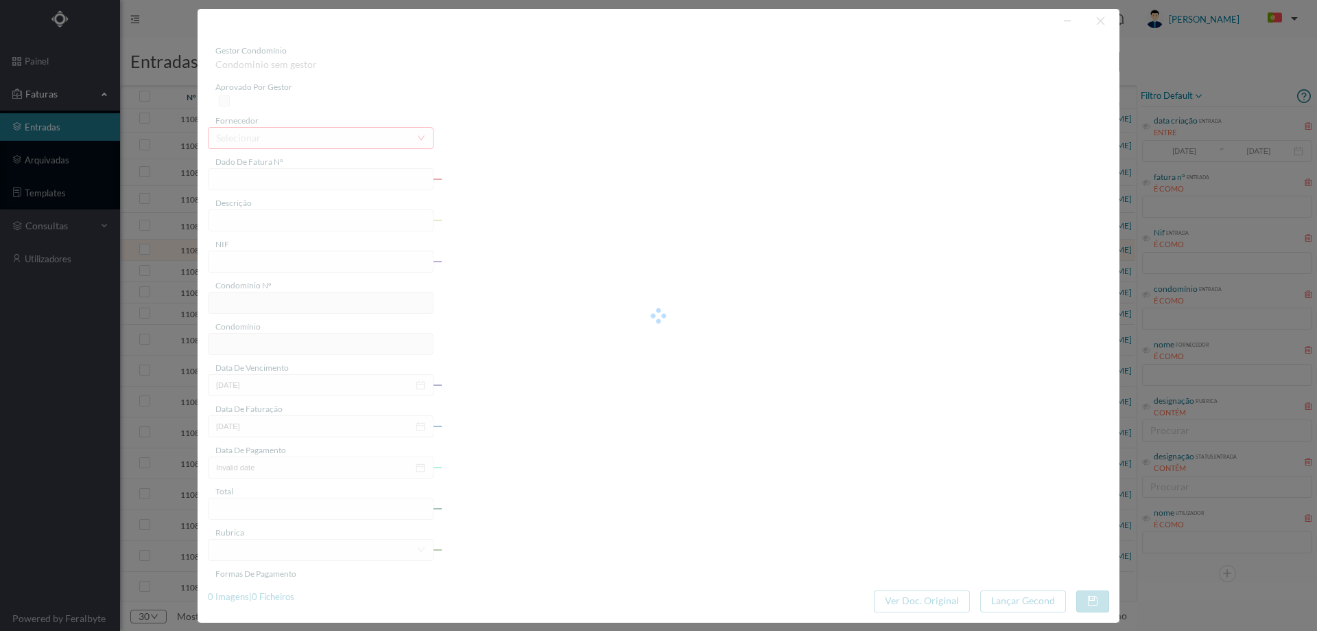
type input "FCT ER25/319"
type input "MANUTENÇAO SISTEMA VENTILAÇÃO EDIFICIO 2T Amalica afinacnaoe lihrifiananaoe nar…"
type input "900825014"
type input "02-07-2025"
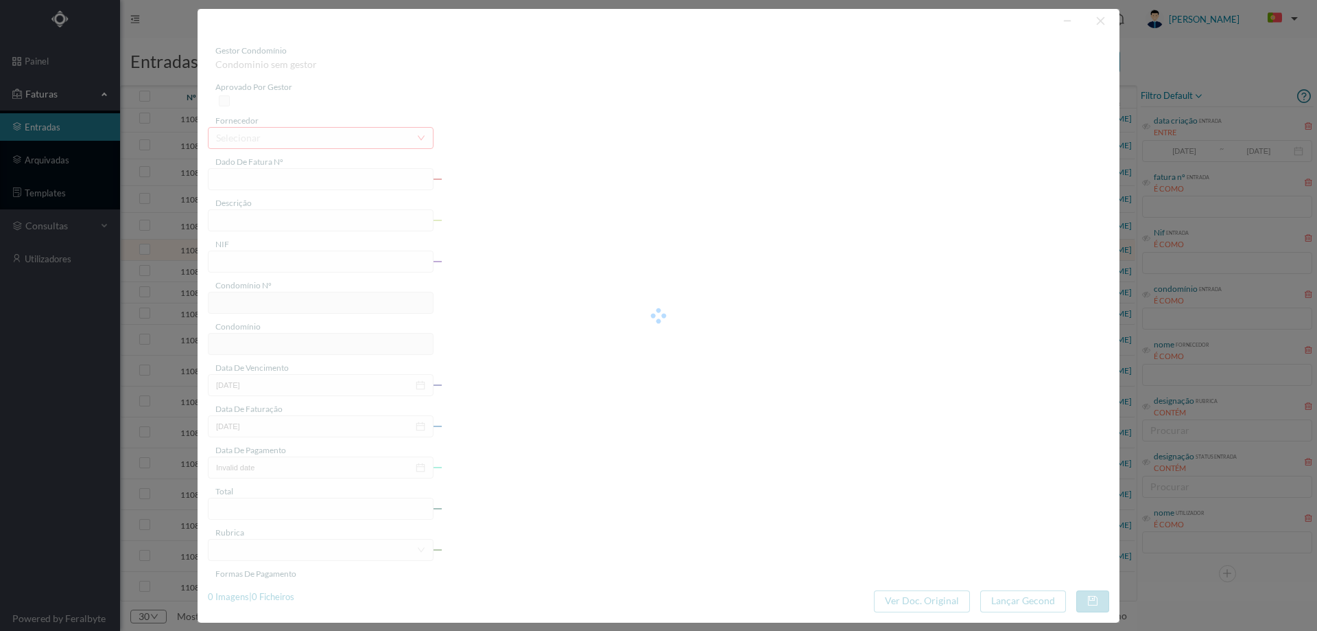
type input "73.80"
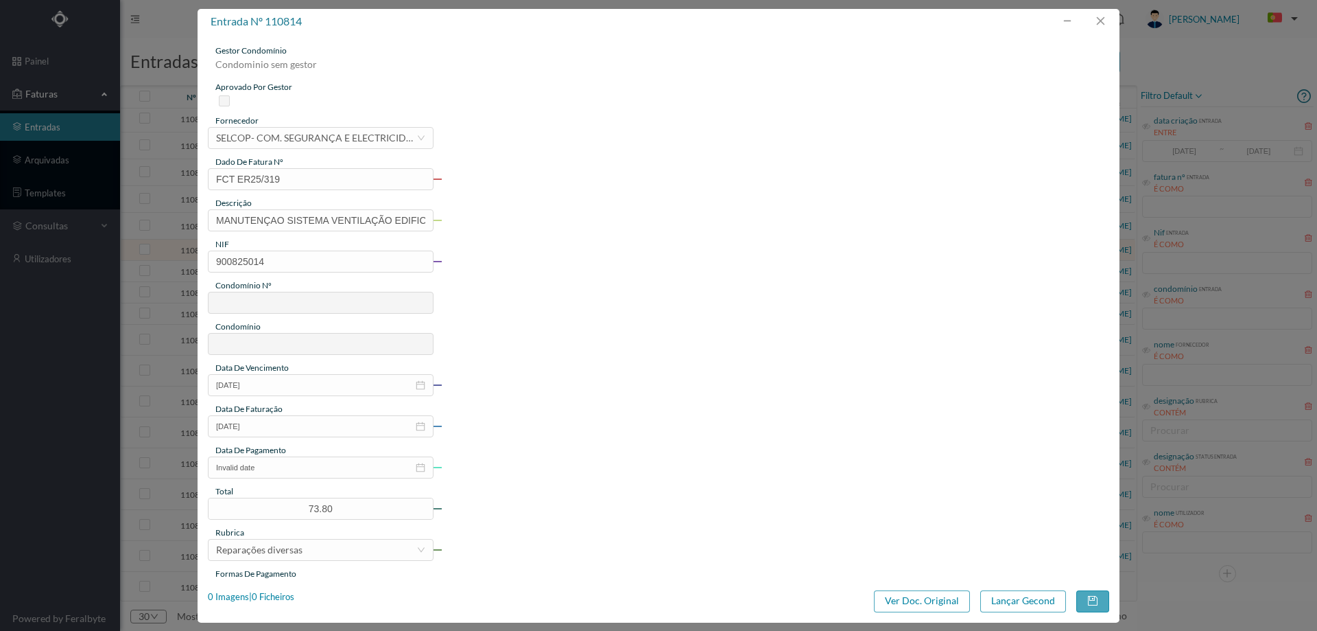
type input "558"
type input "ED. [GEOGRAPHIC_DATA] I"
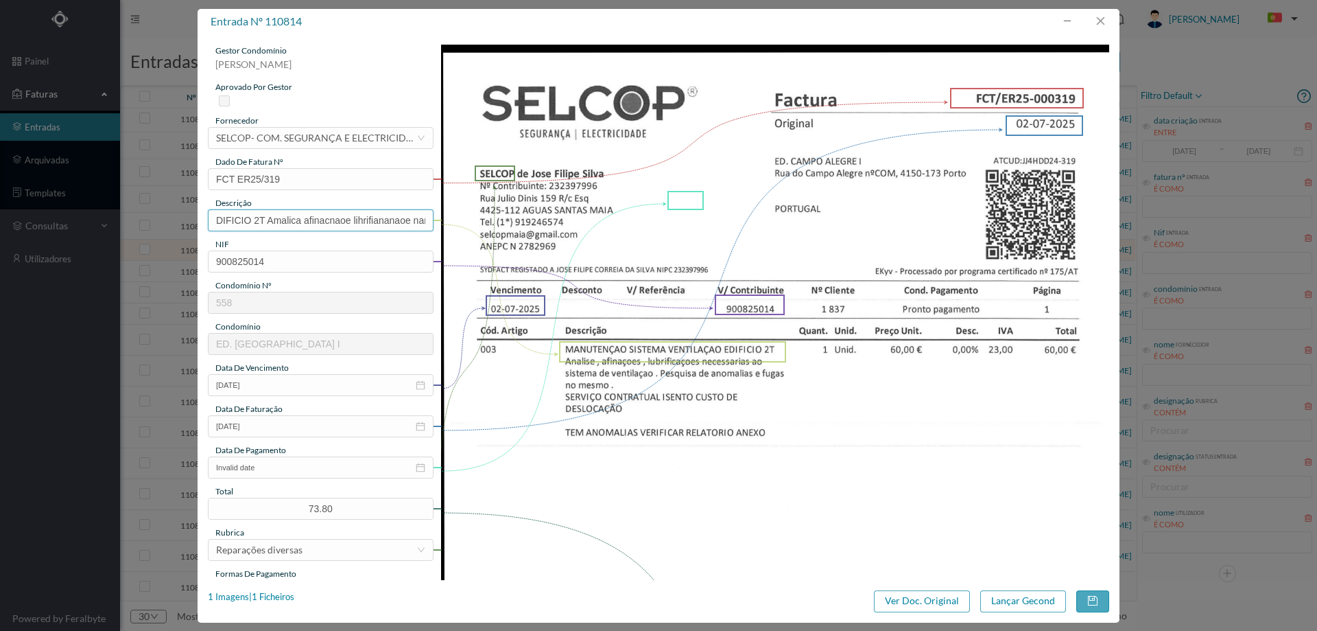
scroll to position [0, 239]
drag, startPoint x: 397, startPoint y: 221, endPoint x: 644, endPoint y: 220, distance: 246.3
click at [640, 220] on div "gestor condomínio Hugo Moreira aprovado por gestor fornecedor selecionar SELCOP…" at bounding box center [659, 517] width 902 height 945
type input "MANUTENÇAO SISTEMA VENTILAÇÃO"
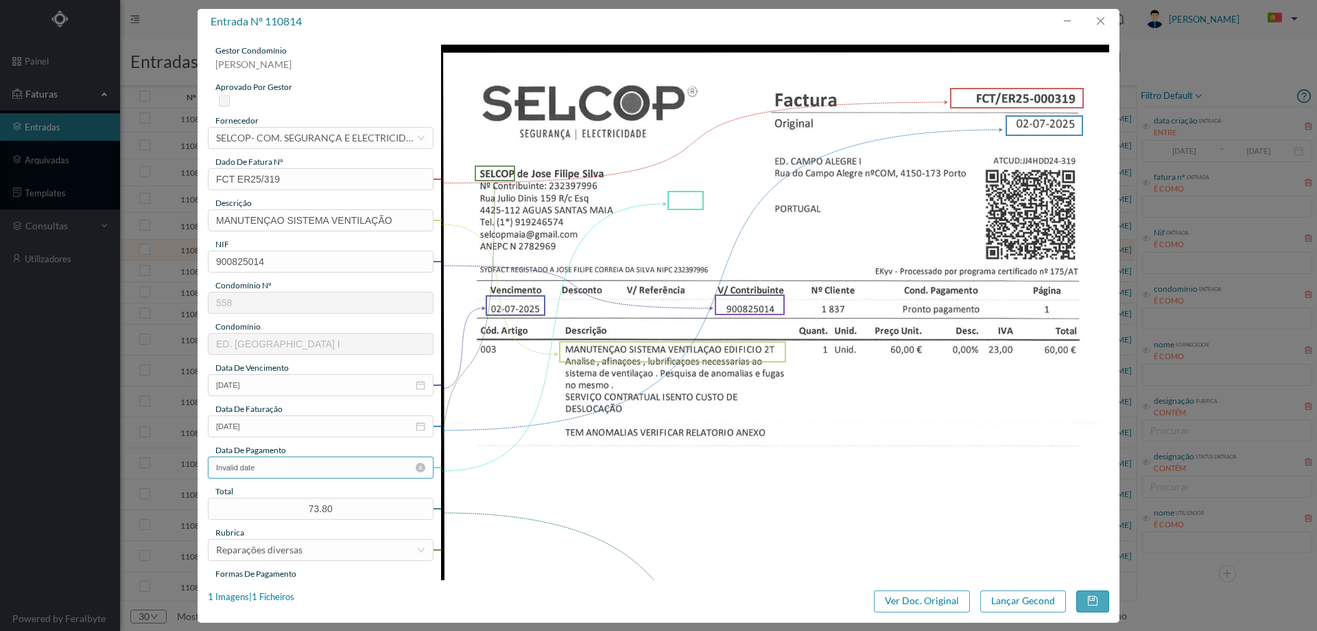
click at [312, 467] on input "Invalid date" at bounding box center [321, 467] width 226 height 22
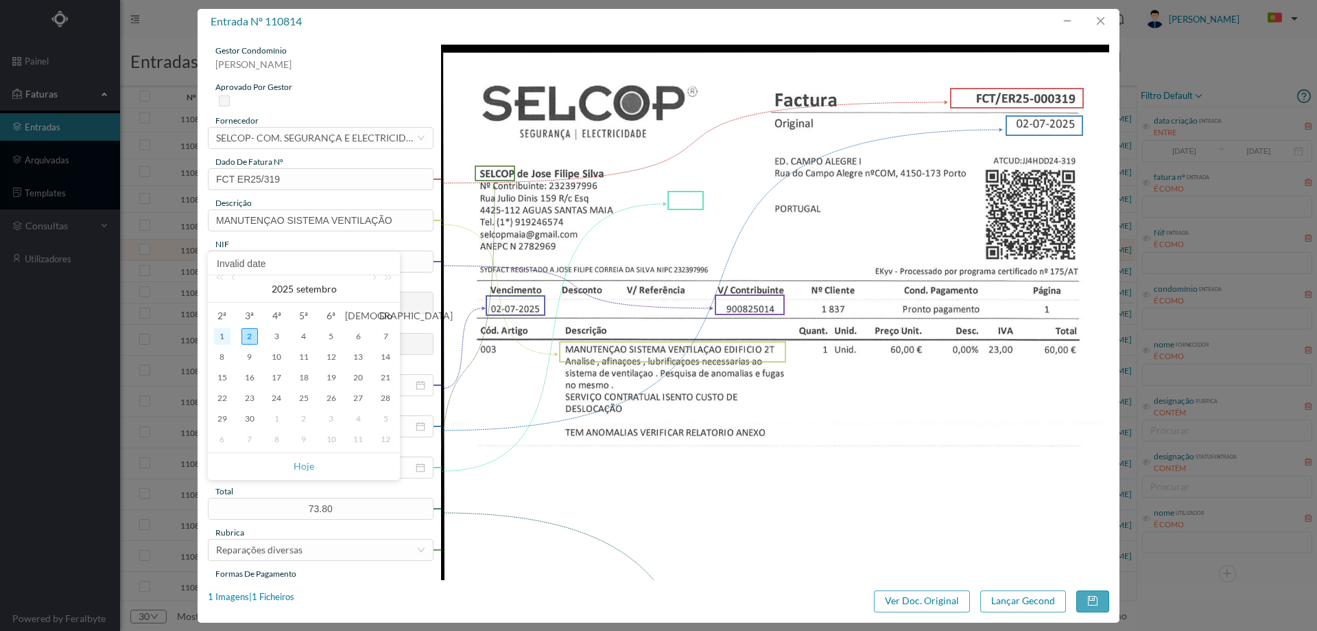
click at [222, 335] on div "1" at bounding box center [222, 336] width 16 height 16
type input "[DATE]"
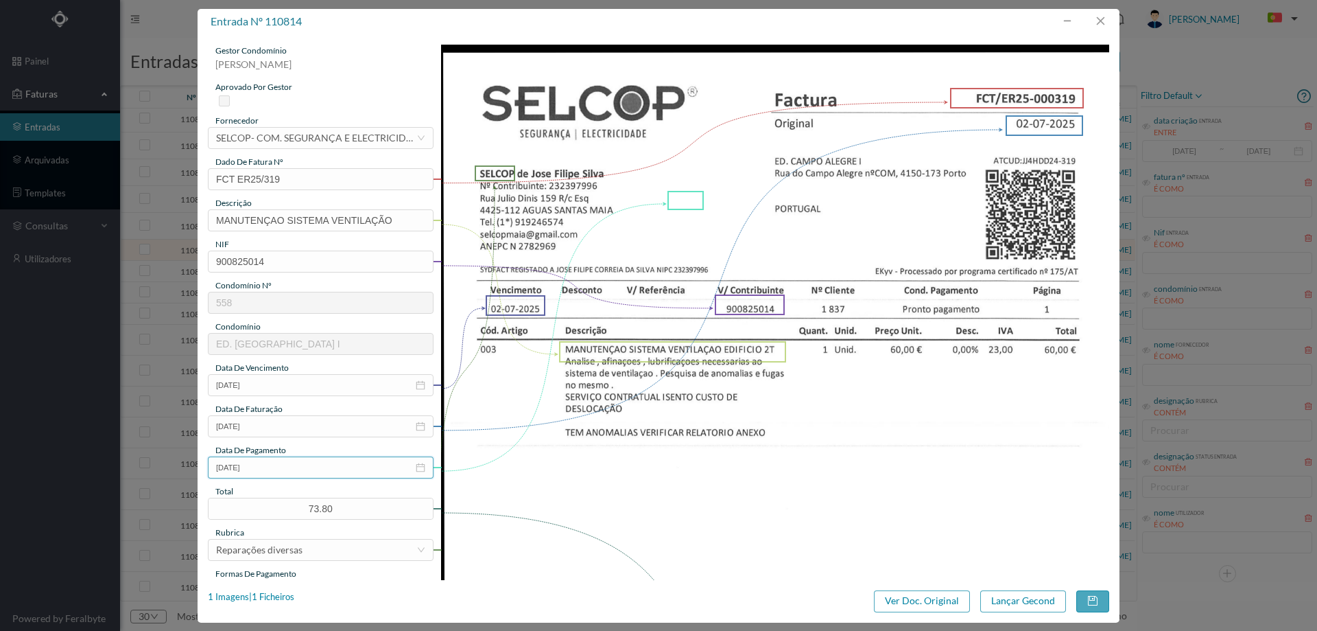
scroll to position [206, 0]
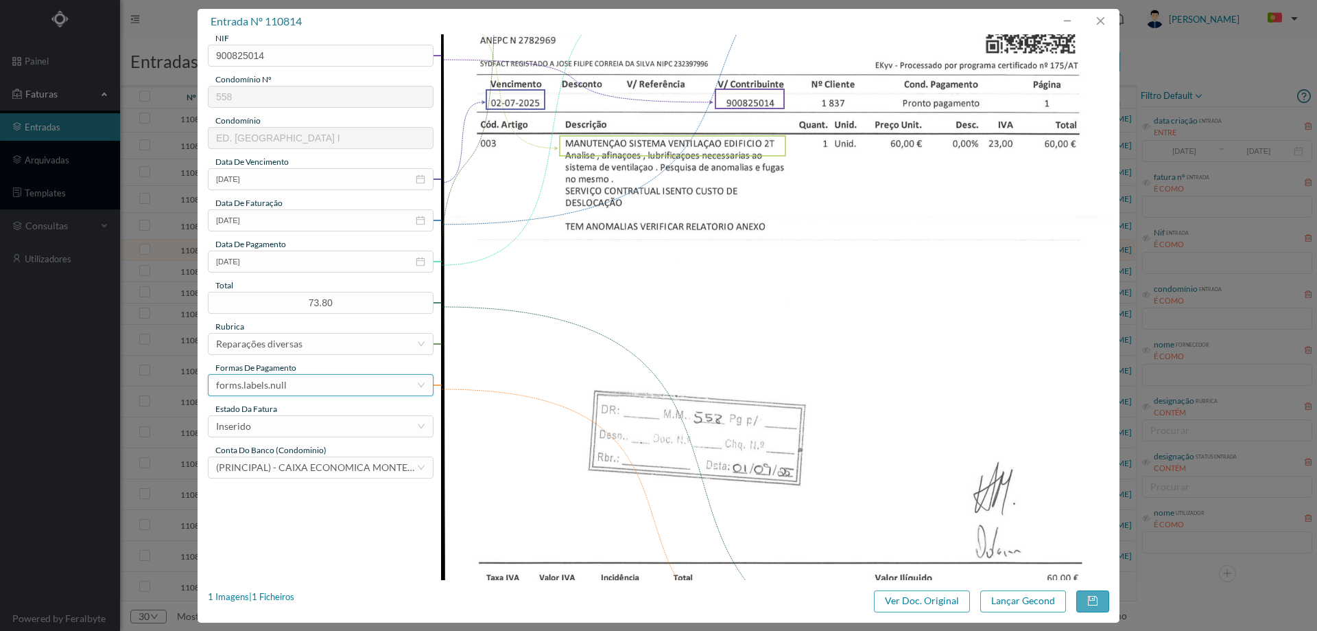
click at [288, 384] on div "forms.labels.null" at bounding box center [316, 385] width 200 height 21
click at [309, 451] on li "transferência bancária" at bounding box center [320, 456] width 224 height 22
click at [286, 428] on div "Inserido" at bounding box center [316, 426] width 200 height 21
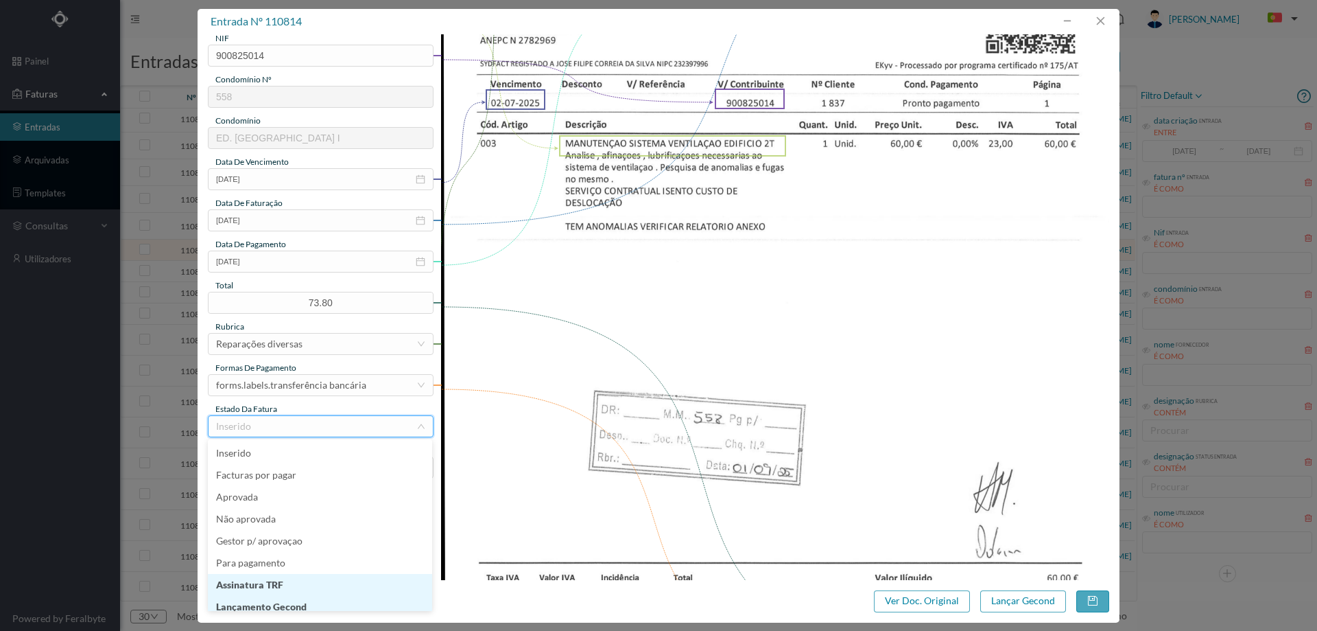
scroll to position [7, 0]
click at [304, 599] on li "Lançamento Gecond" at bounding box center [320, 600] width 224 height 22
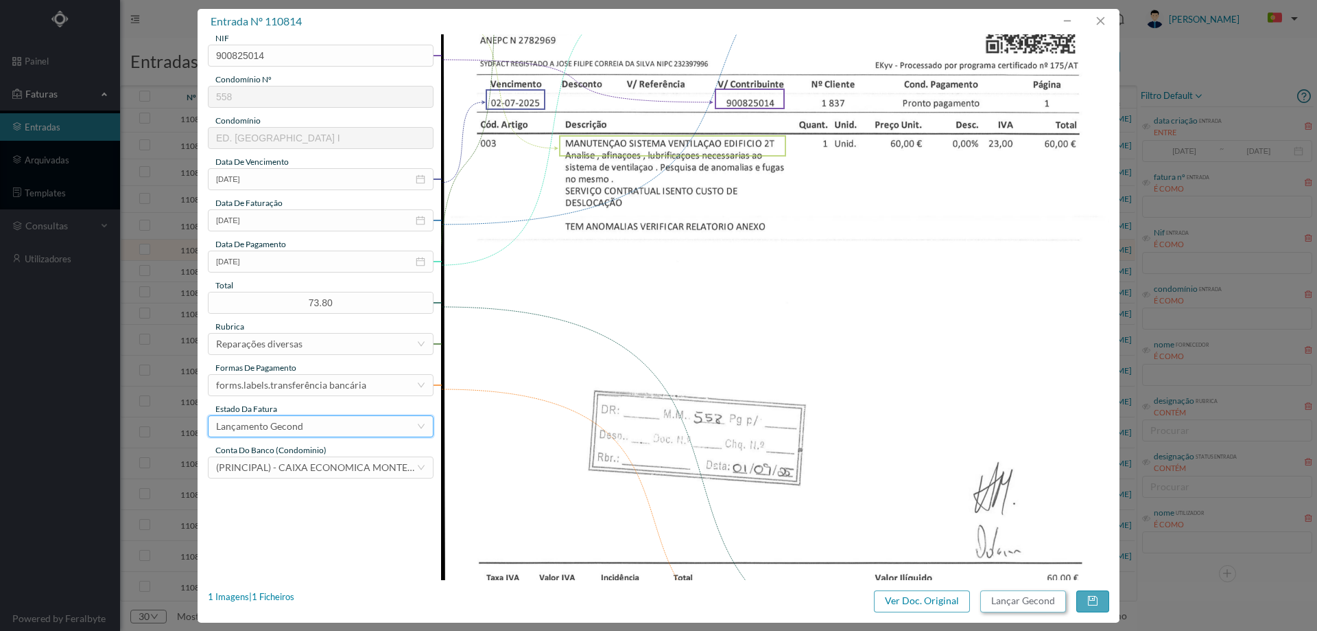
click at [1011, 602] on button "Lançar Gecond" at bounding box center [1024, 601] width 86 height 22
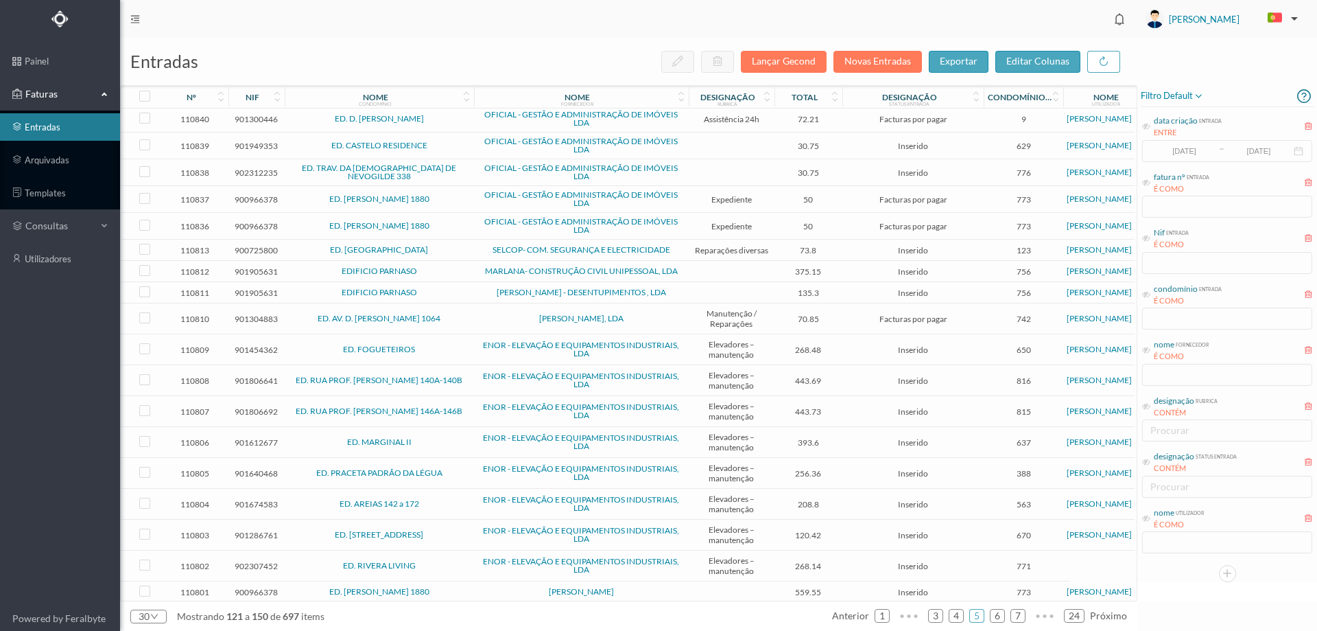
click at [449, 255] on td "ED. [GEOGRAPHIC_DATA]" at bounding box center [379, 249] width 189 height 21
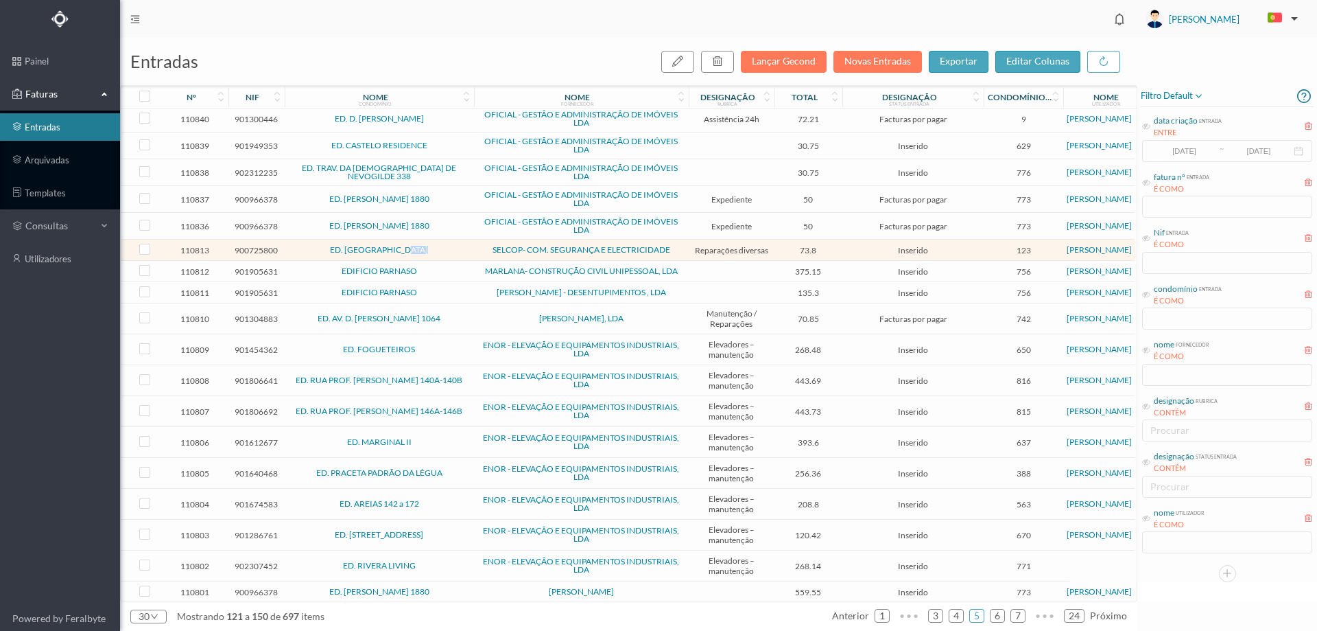
click at [449, 255] on td "ED. [GEOGRAPHIC_DATA]" at bounding box center [379, 249] width 189 height 21
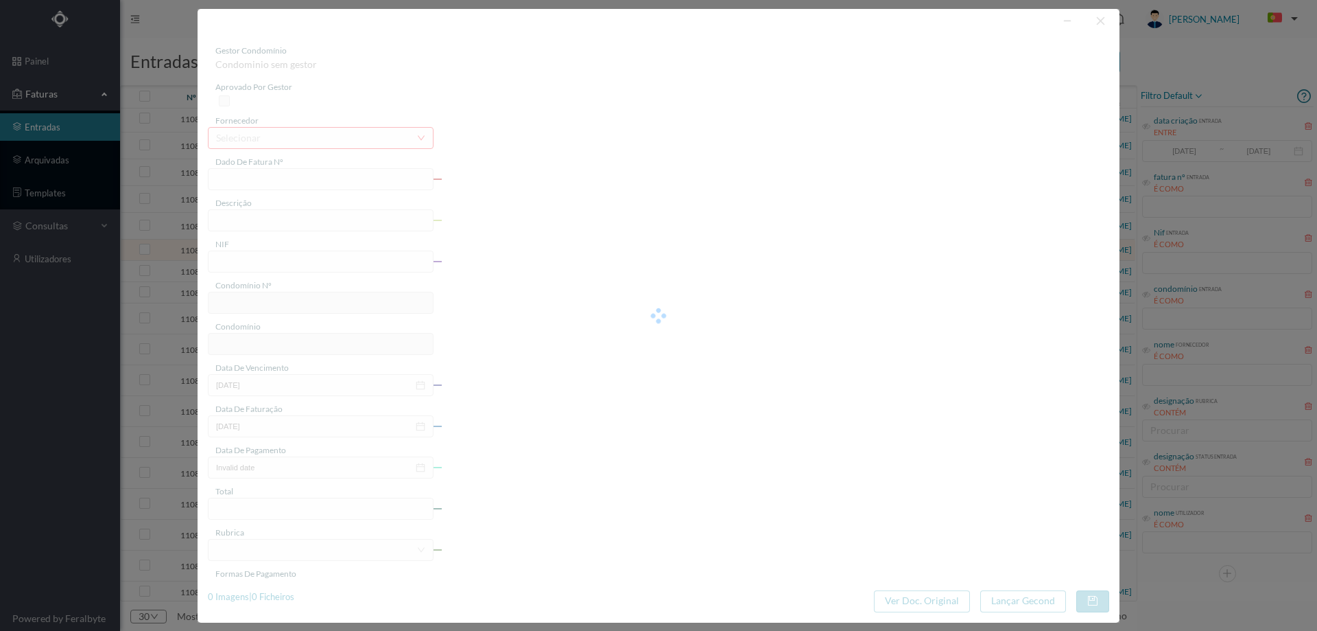
type input "FCT ER25/381"
type input "Pesquisa avaria electrica garagem PIQUET E NQINIR"
type input "900725800"
type input "[DATE]"
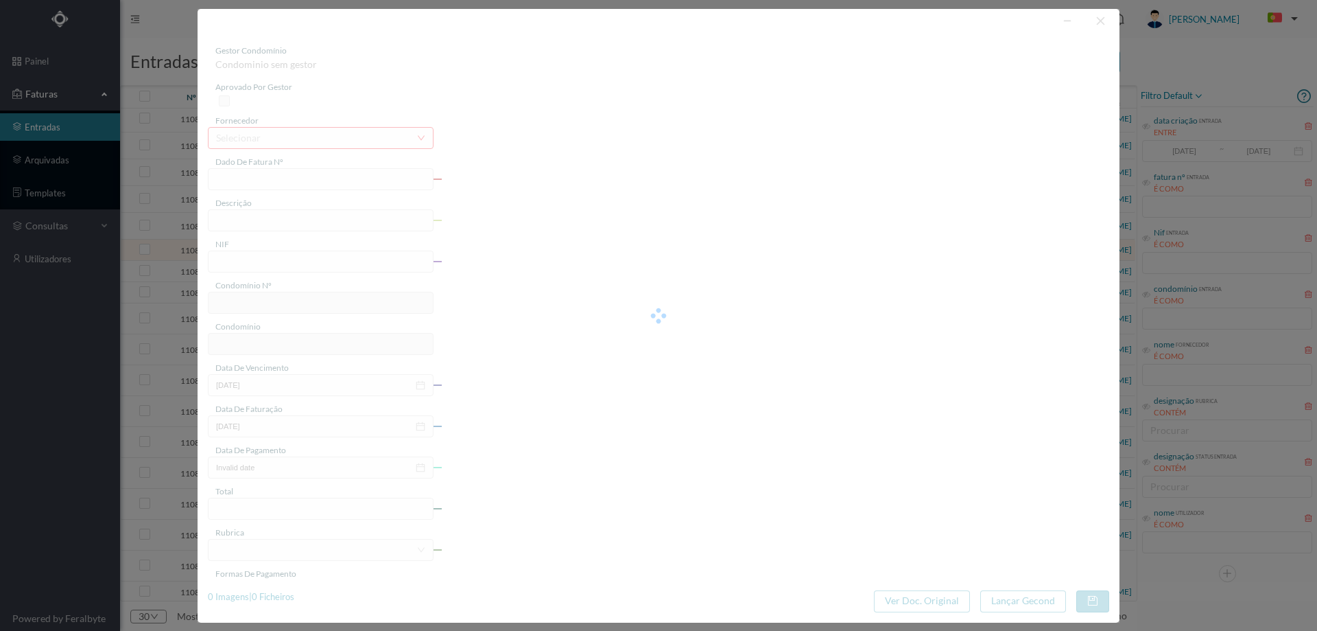
type input "73.80"
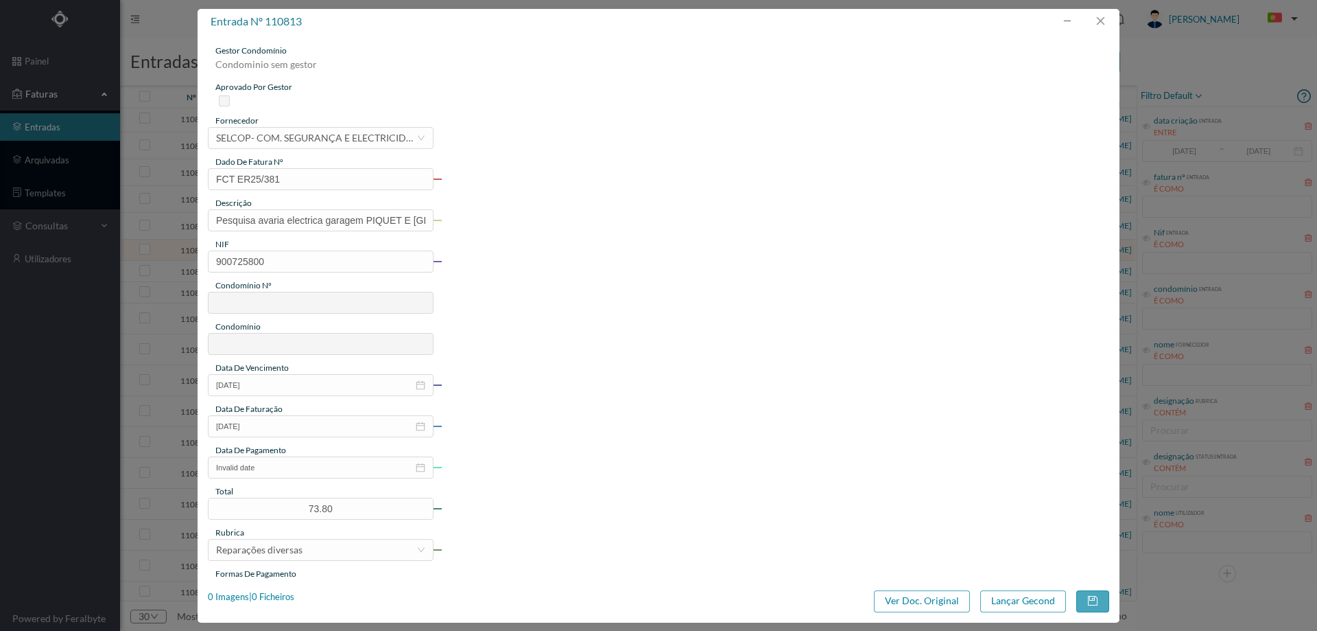
type input "123"
type input "ED. [GEOGRAPHIC_DATA]"
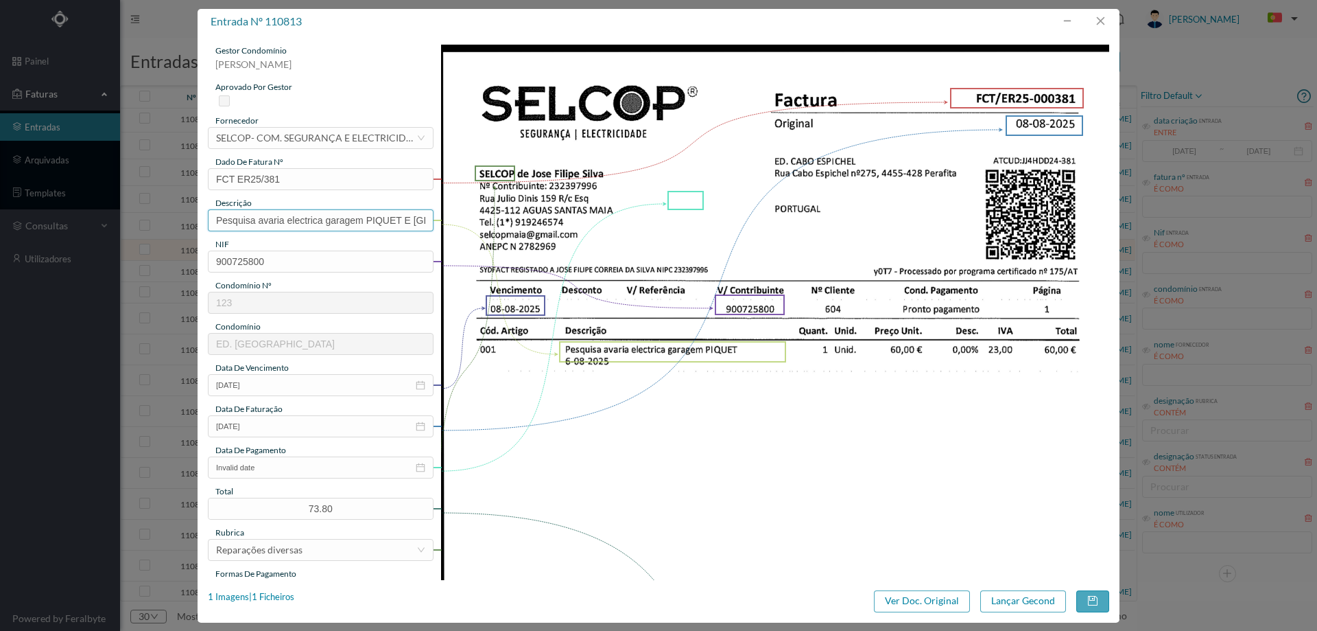
scroll to position [0, 23]
drag, startPoint x: 366, startPoint y: 220, endPoint x: 701, endPoint y: 213, distance: 334.2
click at [701, 214] on div "gestor condomínio Hugo Moreira aprovado por gestor fornecedor selecionar SELCOP…" at bounding box center [659, 517] width 902 height 945
type input "Pesquisa avaria electrica garagem"
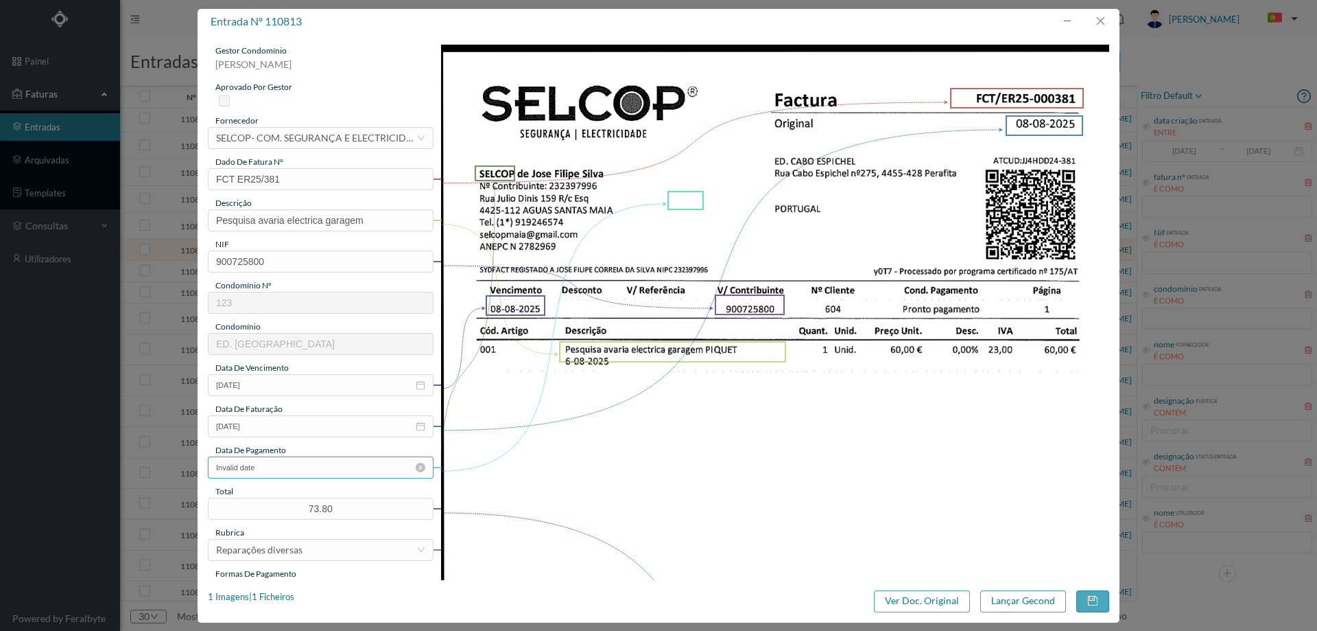
click at [293, 471] on input "Invalid date" at bounding box center [321, 467] width 226 height 22
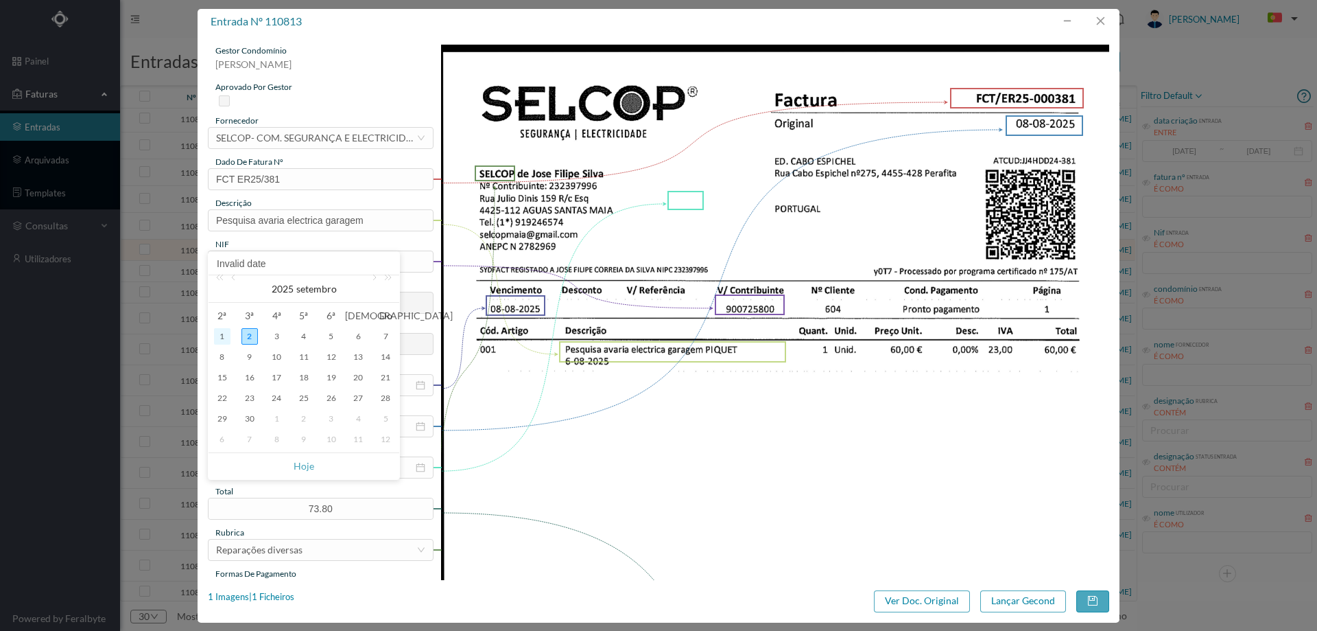
click at [224, 335] on div "1" at bounding box center [222, 336] width 16 height 16
type input "[DATE]"
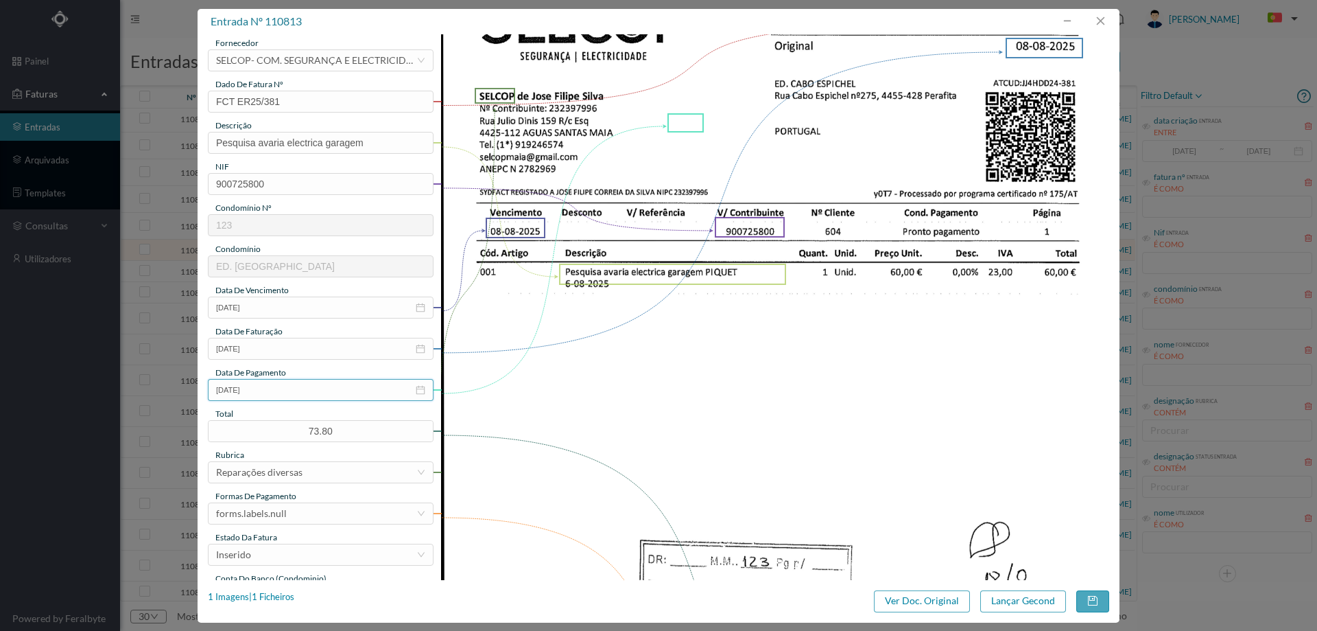
scroll to position [137, 0]
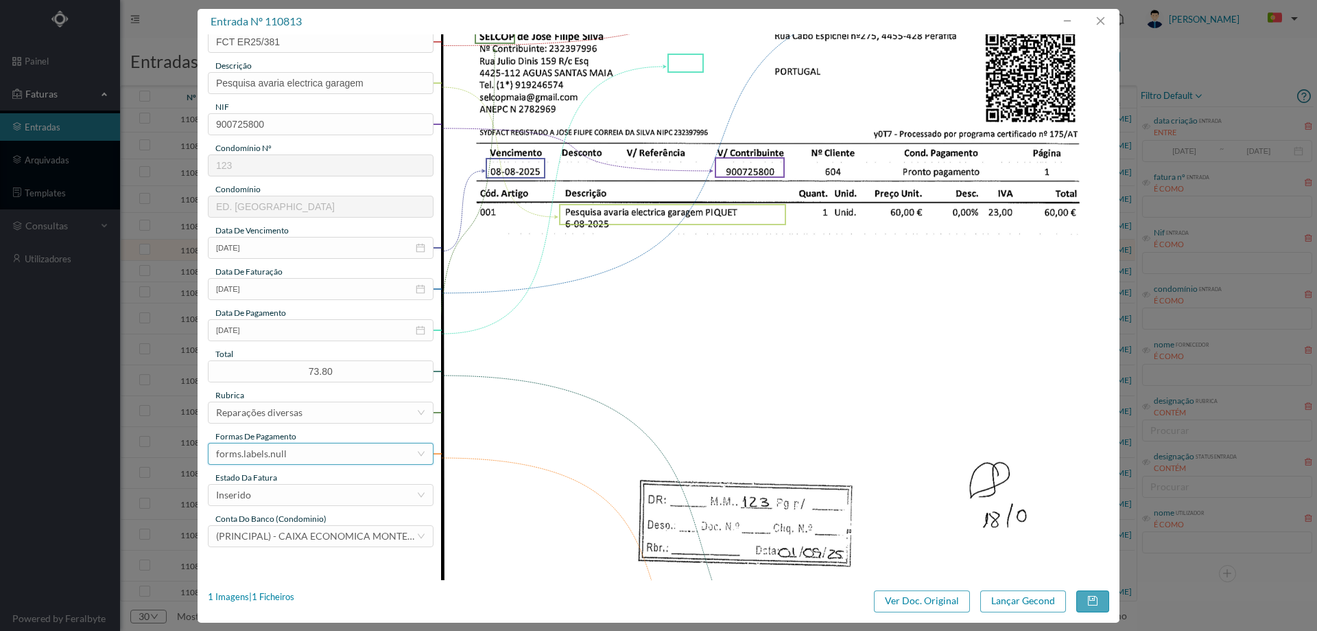
click at [309, 453] on div "forms.labels.null" at bounding box center [316, 453] width 200 height 21
click at [314, 314] on li "transferência bancária" at bounding box center [320, 318] width 224 height 22
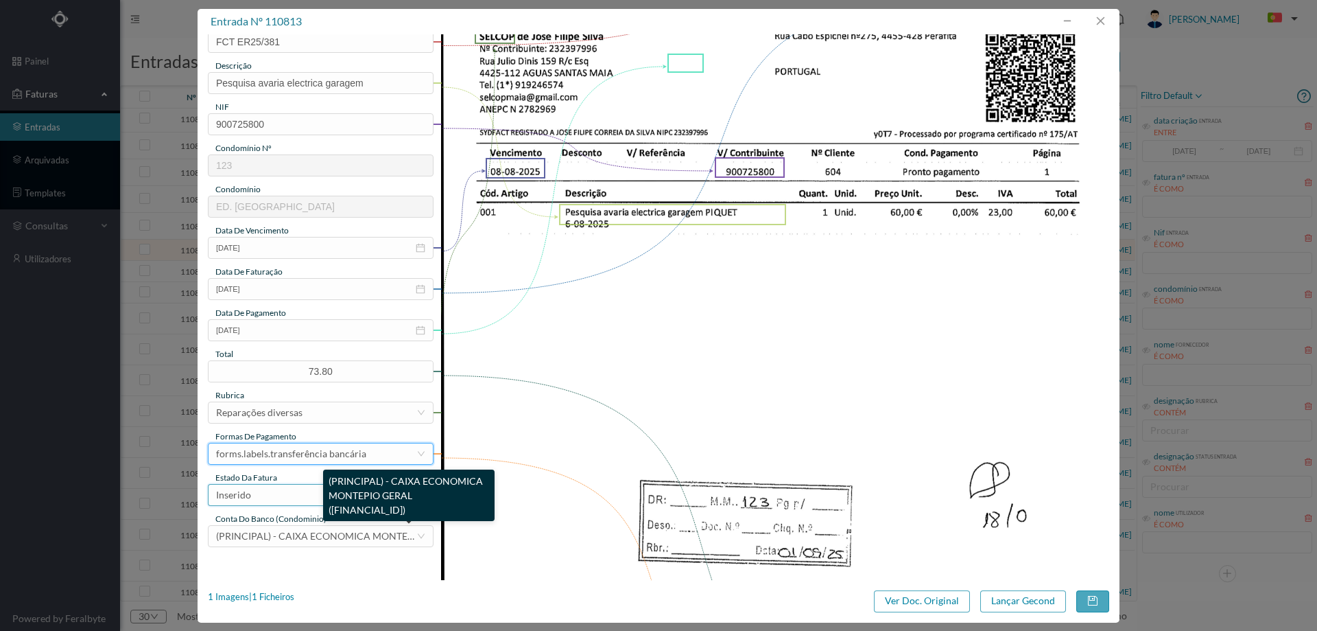
click at [280, 495] on div "Inserido" at bounding box center [316, 494] width 200 height 21
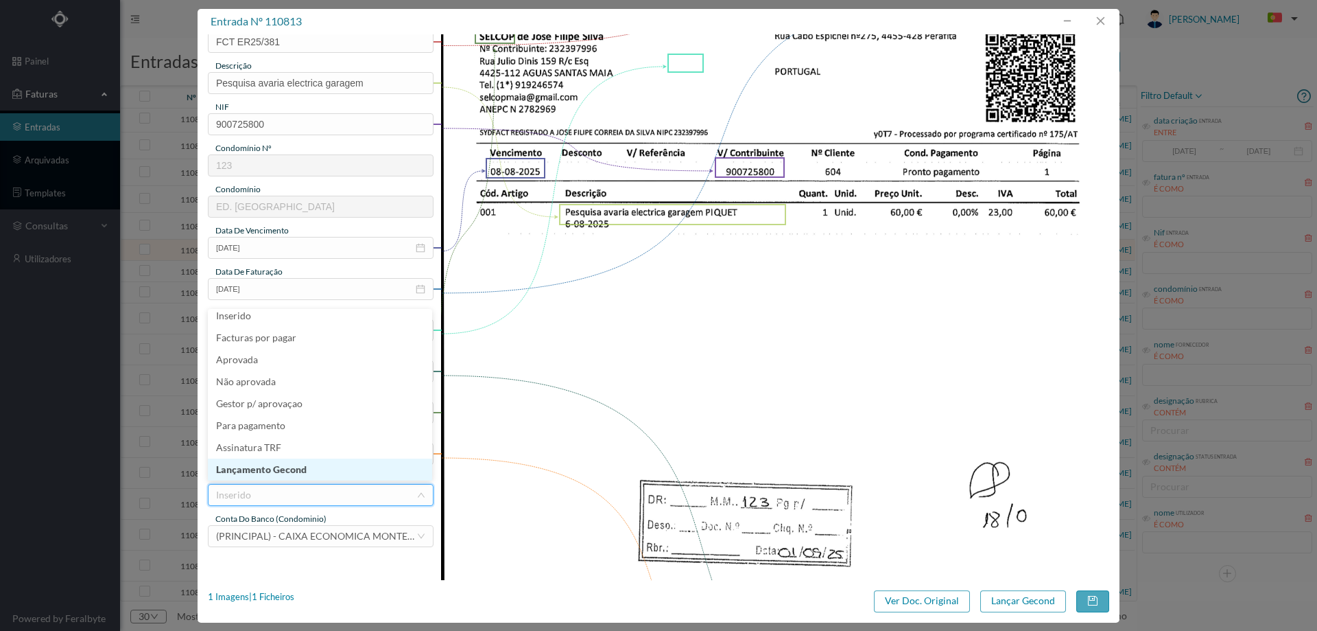
click at [281, 473] on li "Lançamento Gecond" at bounding box center [320, 469] width 224 height 22
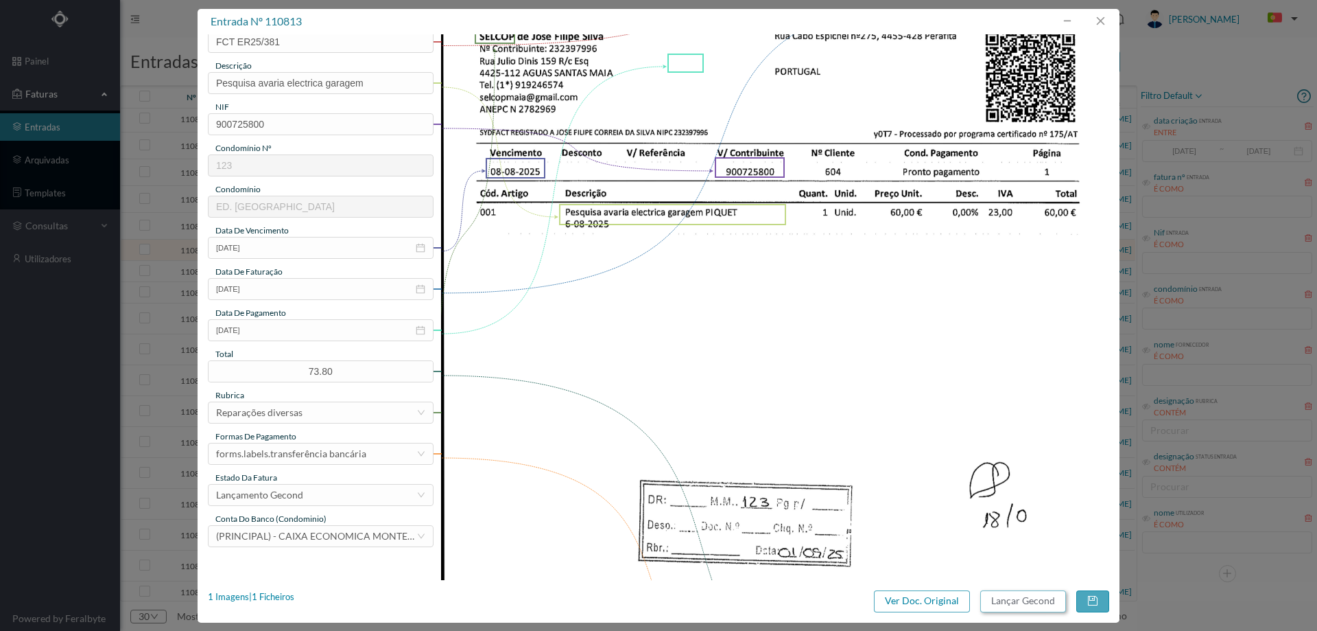
click at [1016, 601] on button "Lançar Gecond" at bounding box center [1024, 601] width 86 height 22
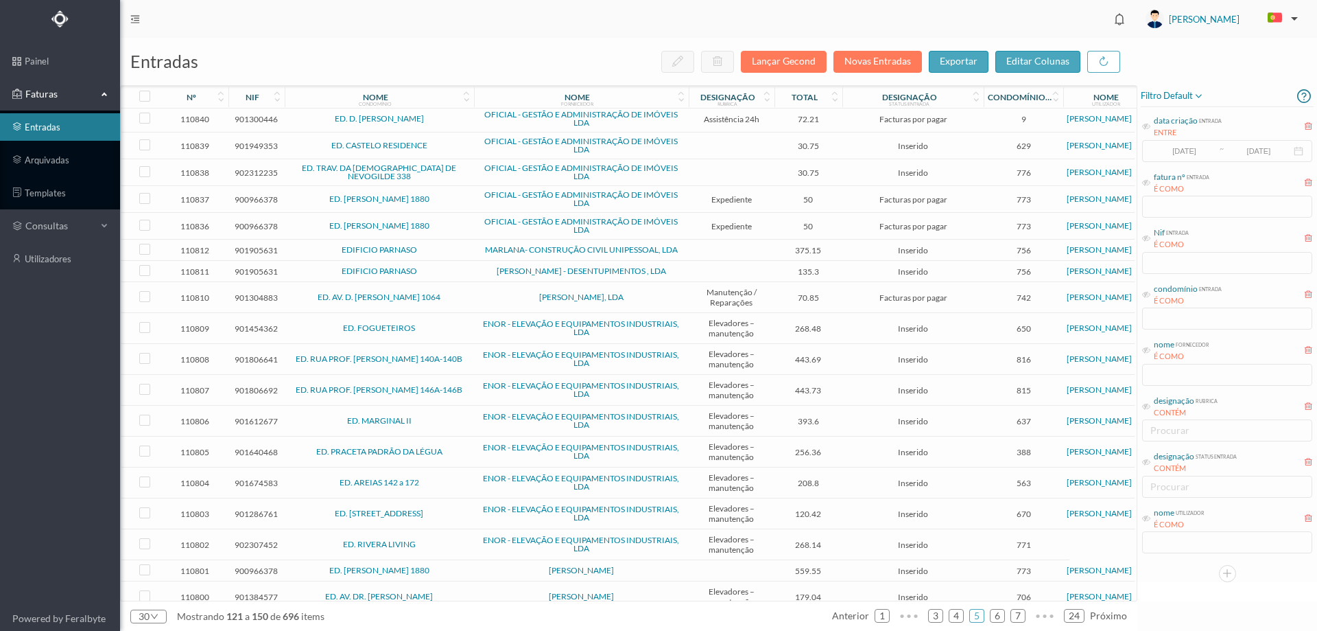
click at [441, 247] on span "EDIFICIO PARNASO" at bounding box center [379, 250] width 183 height 8
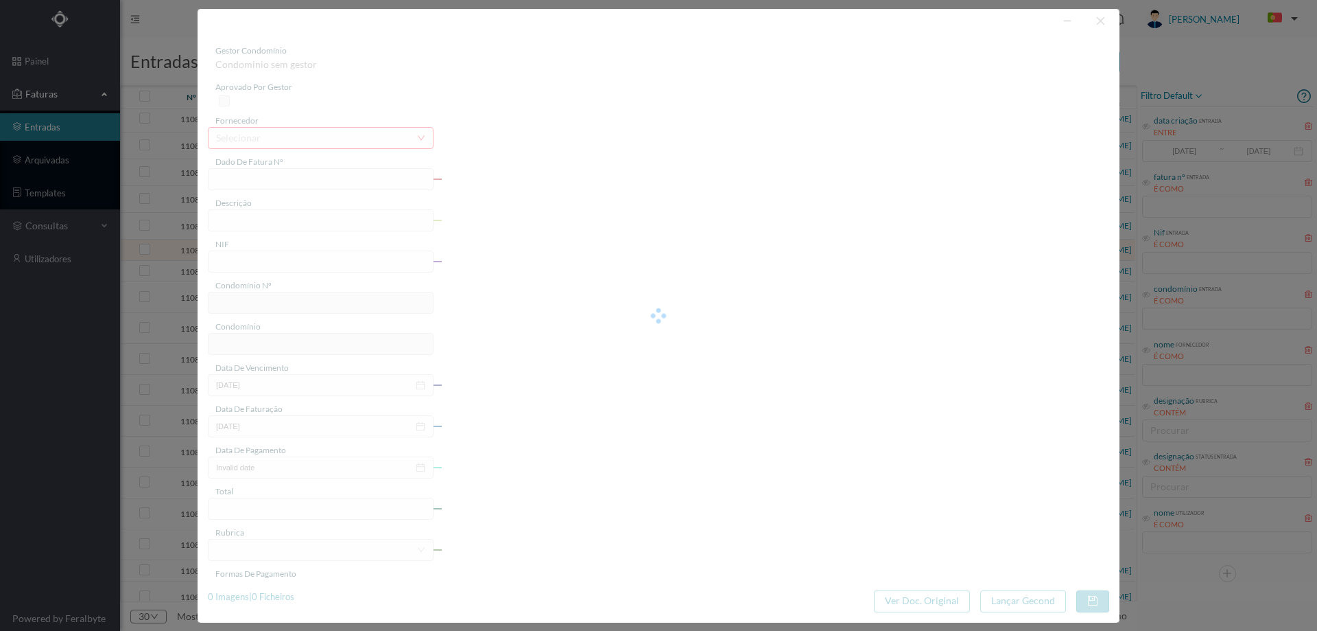
type input "1 2500/000591"
type input "901905631"
type input "2025-08-24"
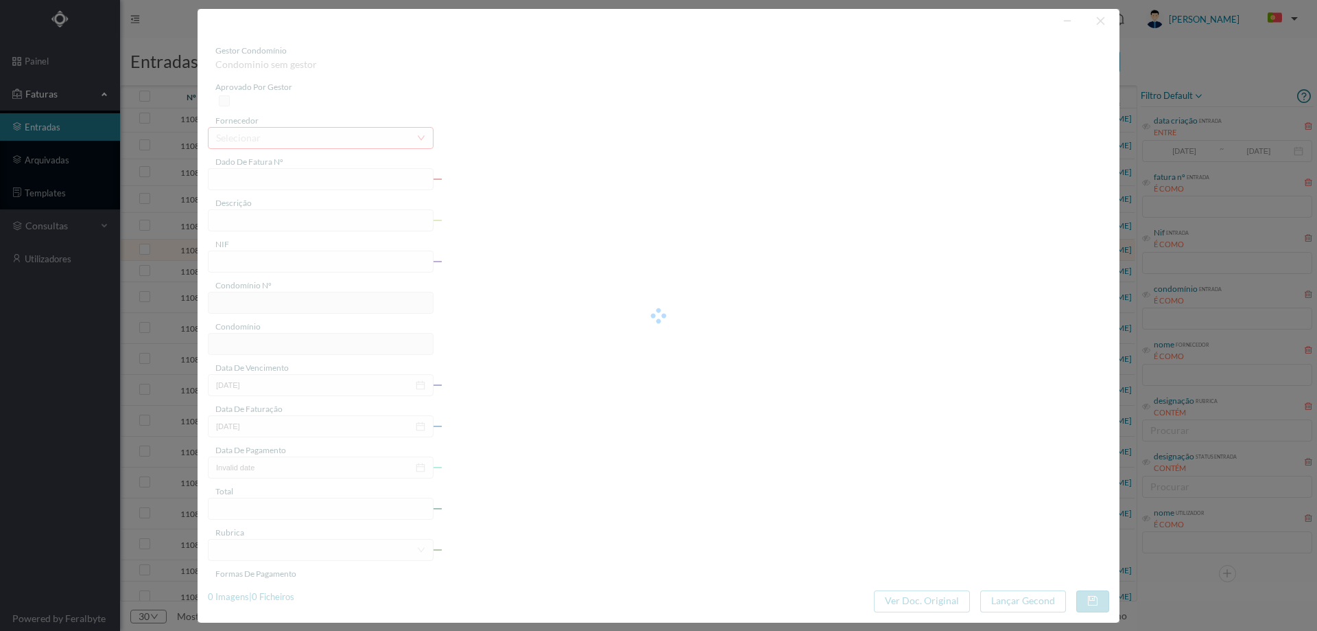
type input "375.15"
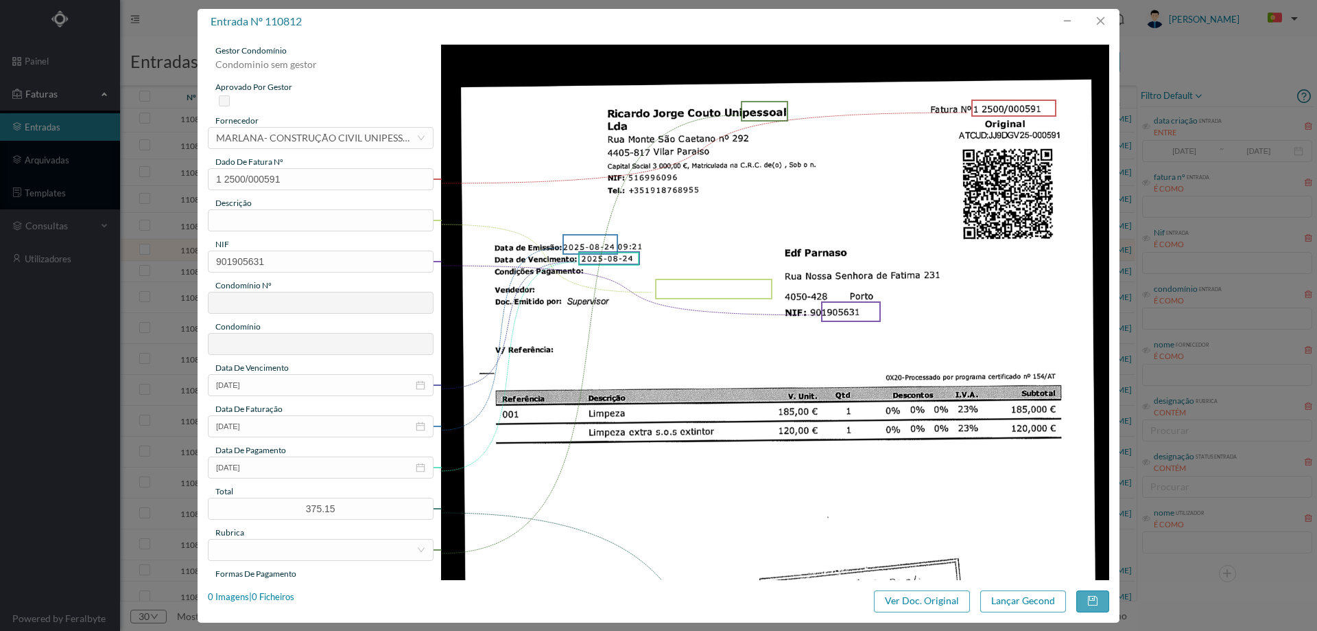
type input "756"
type input "EDIFICIO PARNASO"
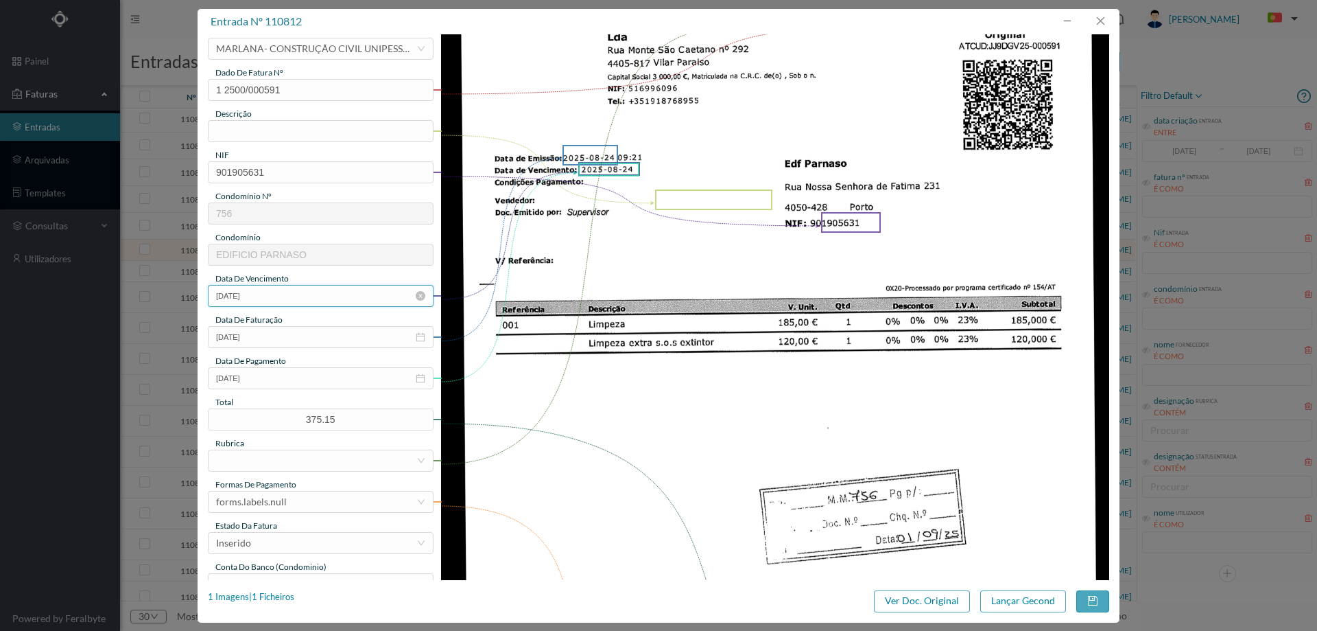
scroll to position [0, 0]
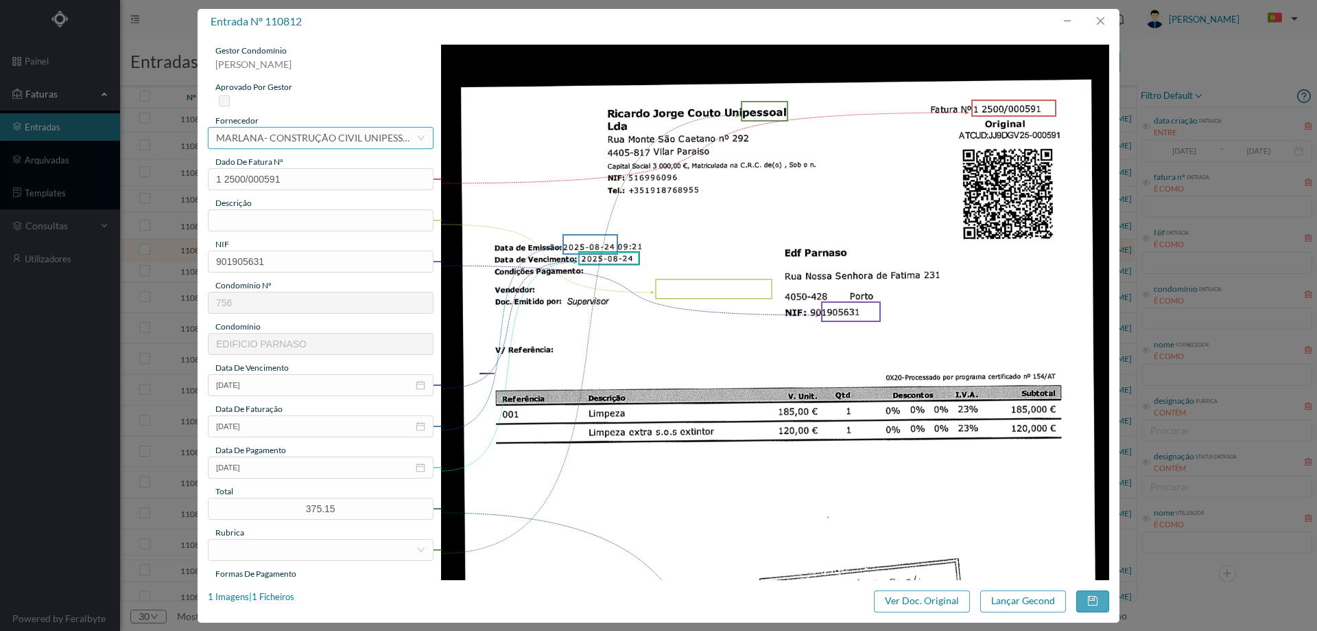
click at [259, 139] on div "MARLANA- CONSTRUÇÃO CIVIL UNIPESSOAL, LDA" at bounding box center [316, 138] width 200 height 21
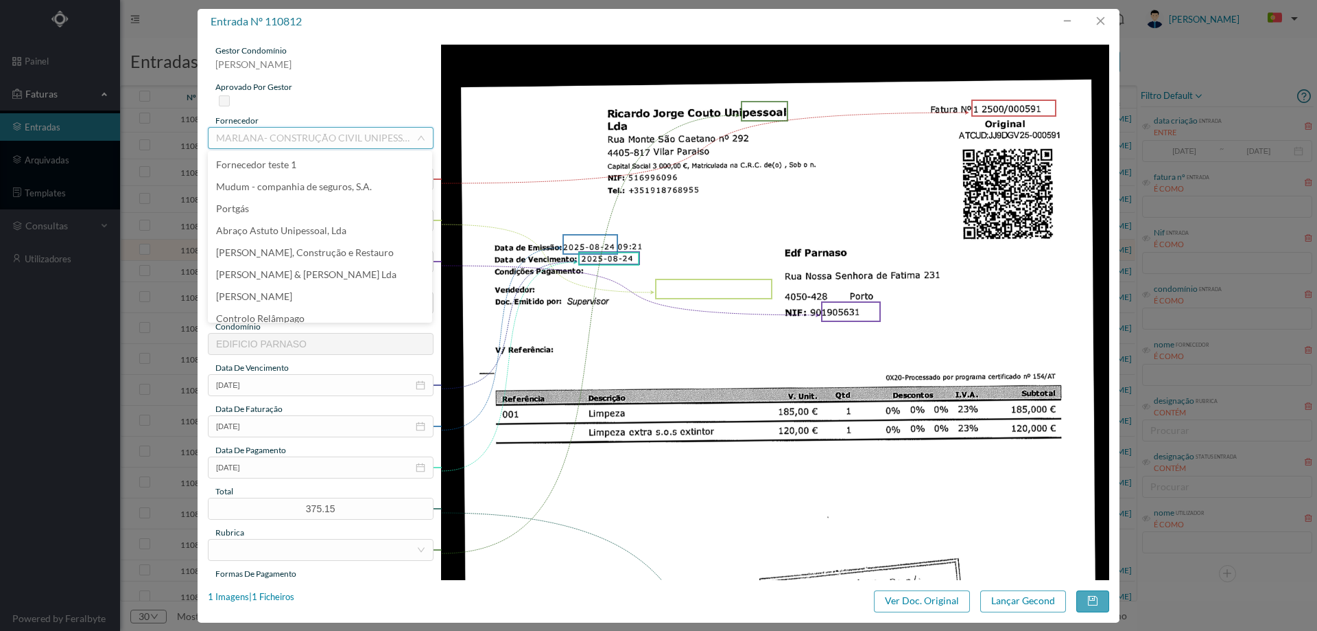
scroll to position [10173, 0]
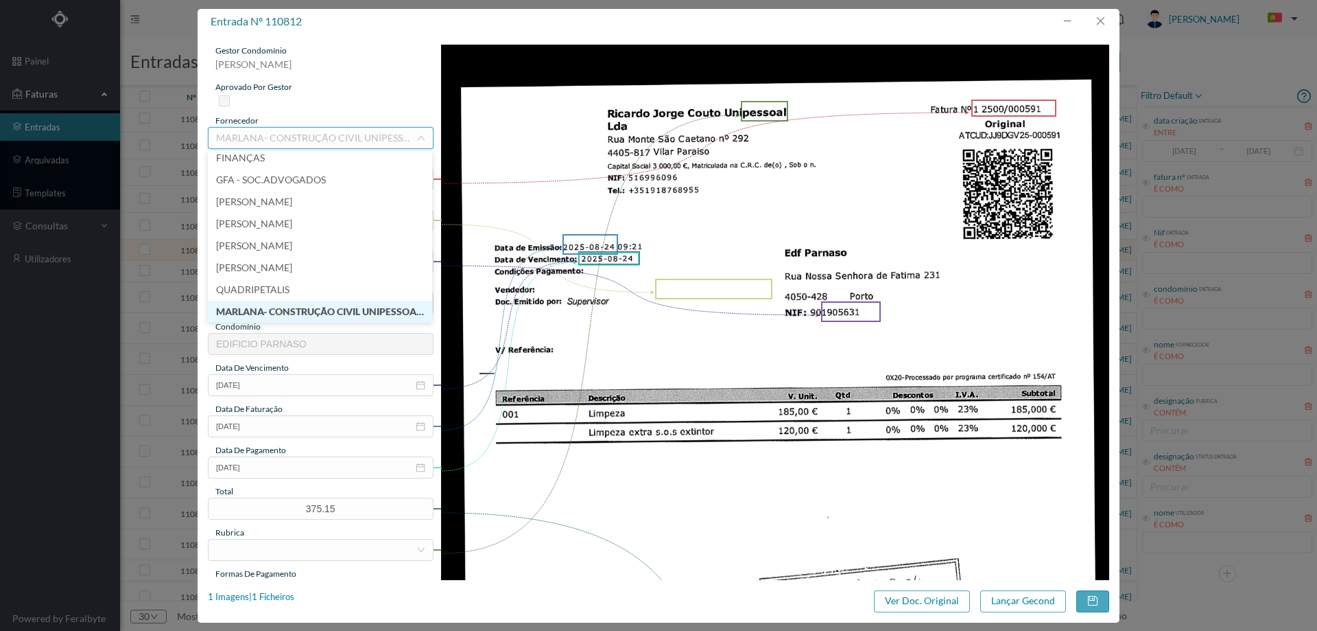
type input "k"
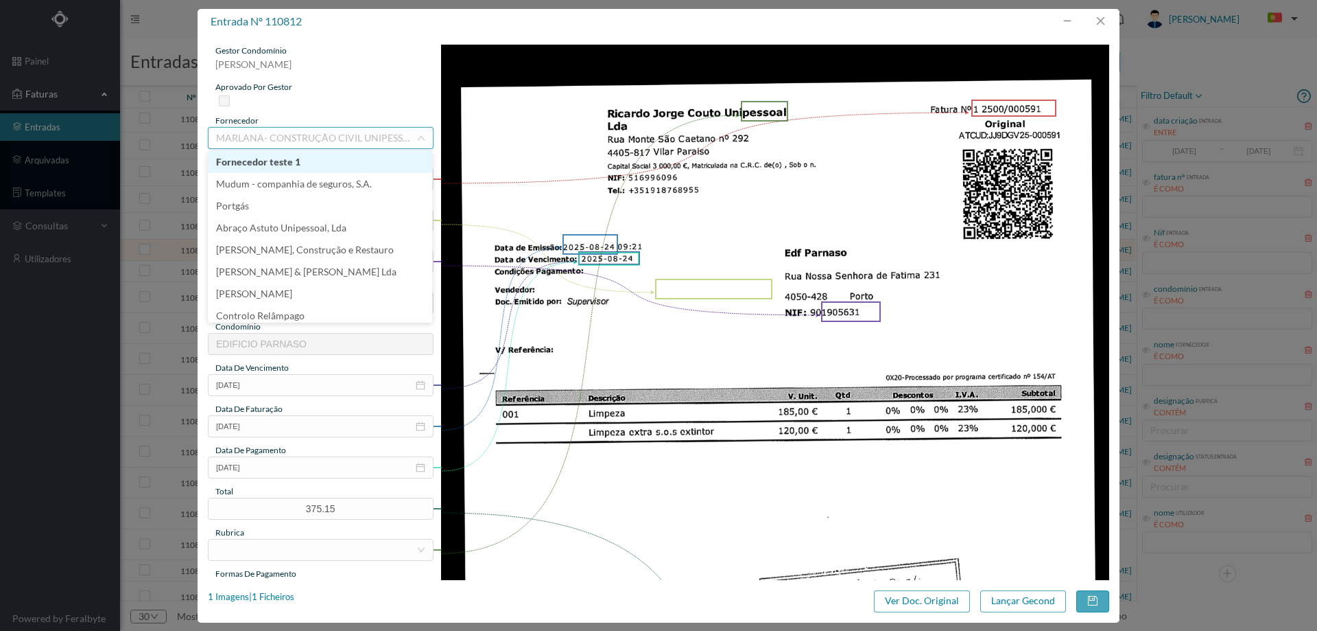
scroll to position [3, 0]
type input "ricard"
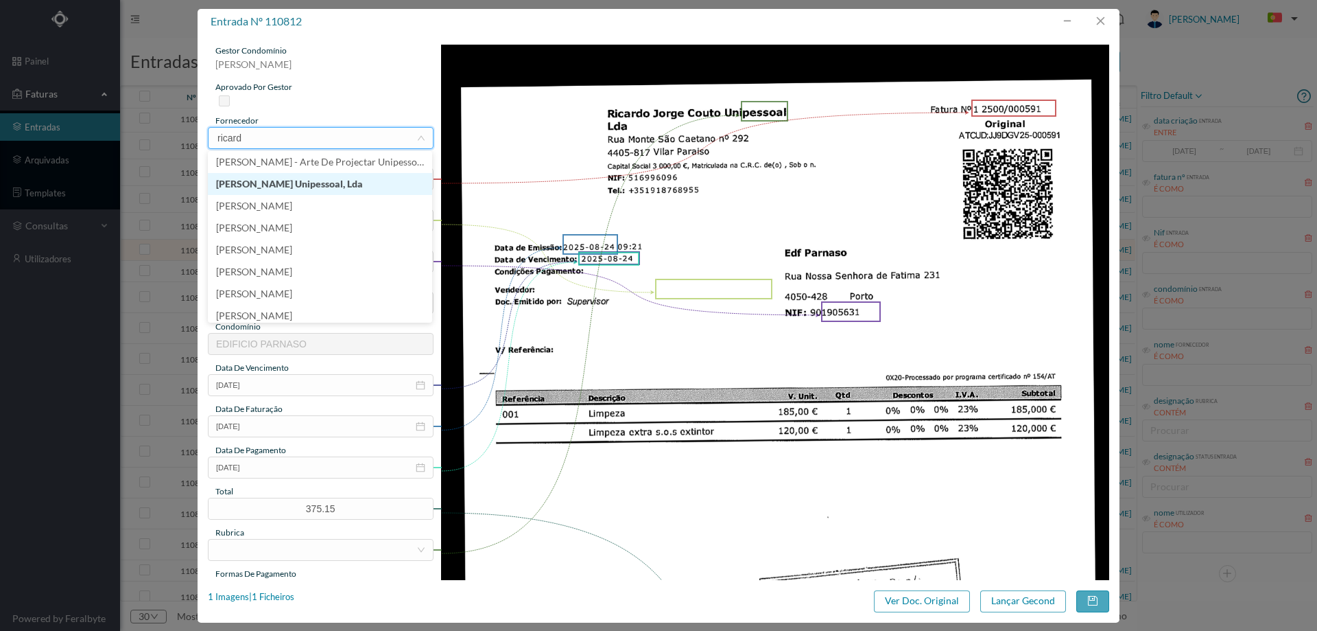
click at [292, 188] on li "Ricardo Jorge Couto Unipessoal, Lda" at bounding box center [320, 184] width 224 height 22
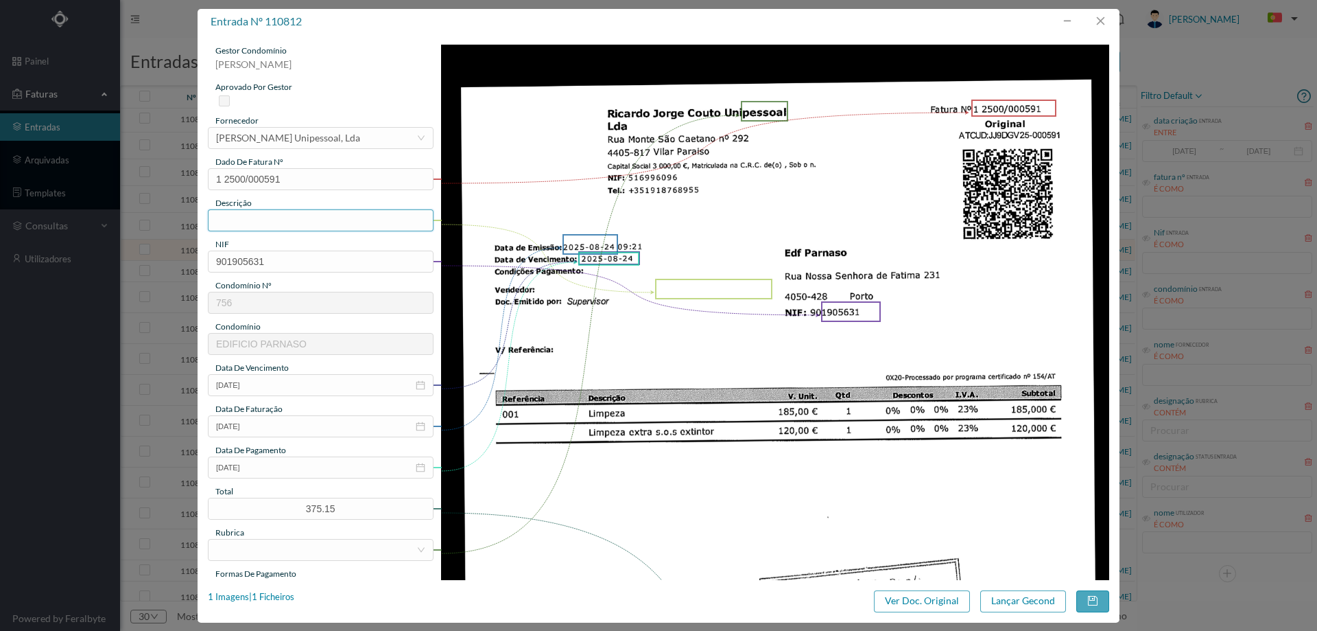
click at [296, 219] on input "text" at bounding box center [321, 220] width 226 height 22
click at [249, 218] on input "limpeza e limpeza extra sos extintor" at bounding box center [321, 220] width 226 height 22
type input "limpeza Agosto e limpeza extra sos extintor"
click at [284, 460] on input "2025-08-24" at bounding box center [321, 467] width 226 height 22
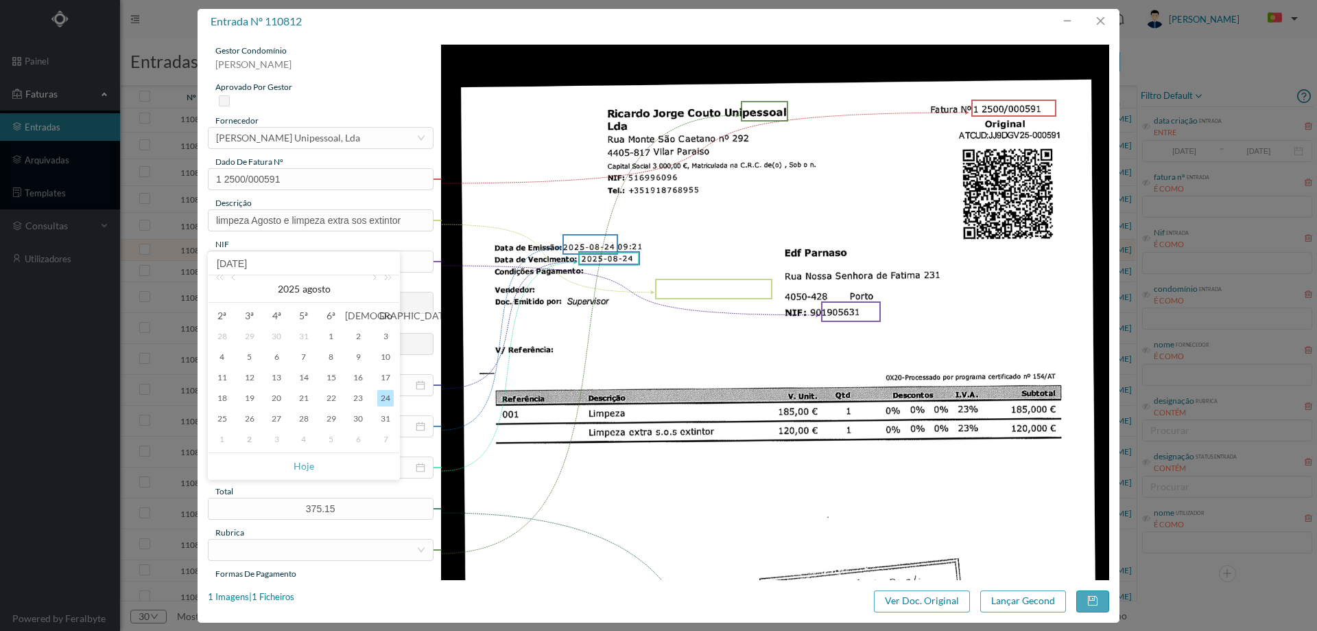
click at [225, 439] on div "1" at bounding box center [222, 439] width 16 height 16
type input "[DATE]"
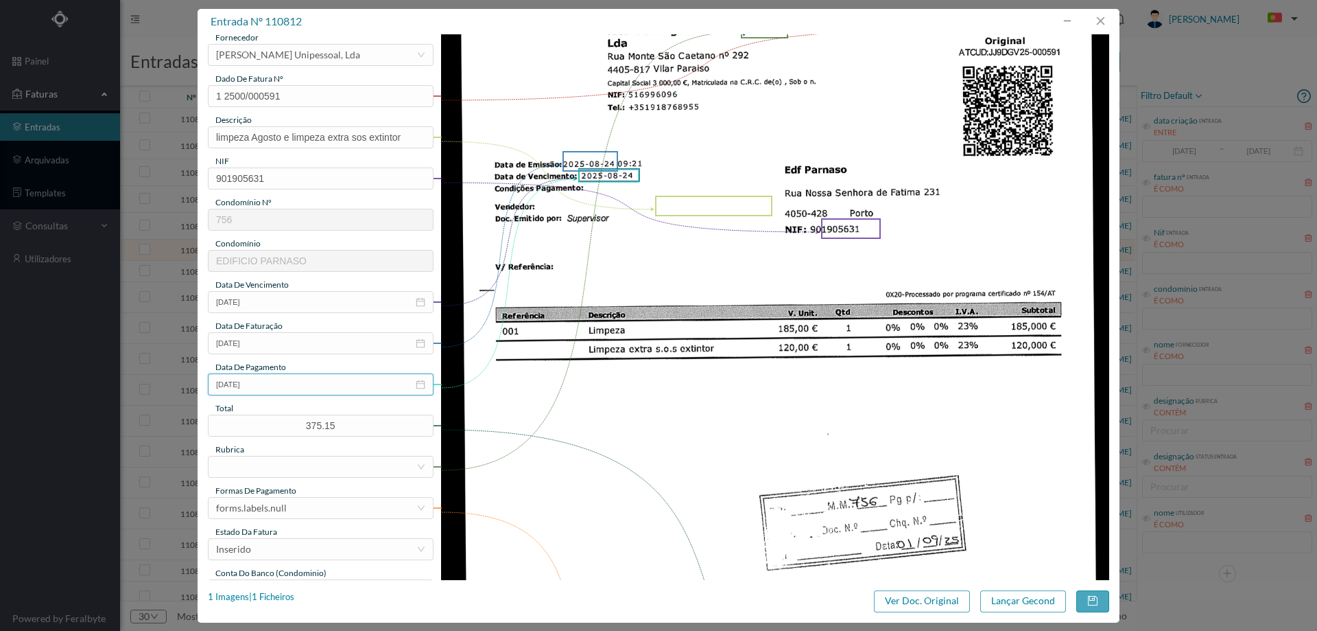
scroll to position [206, 0]
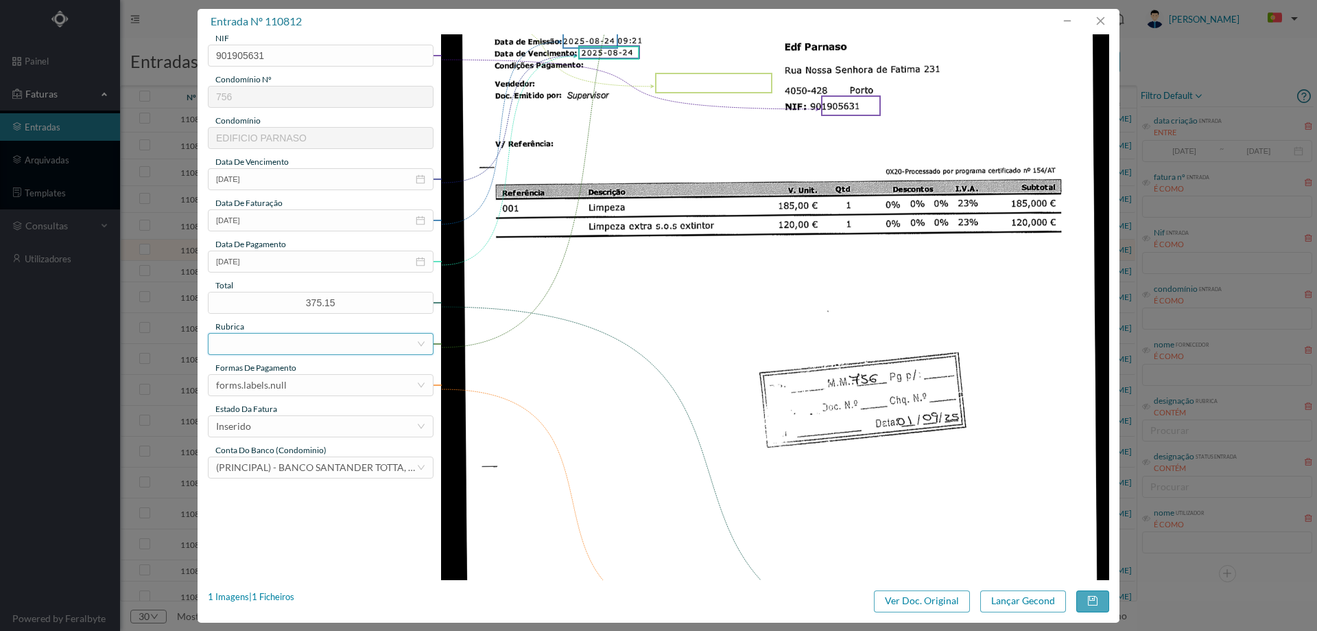
click at [280, 344] on div at bounding box center [316, 343] width 200 height 21
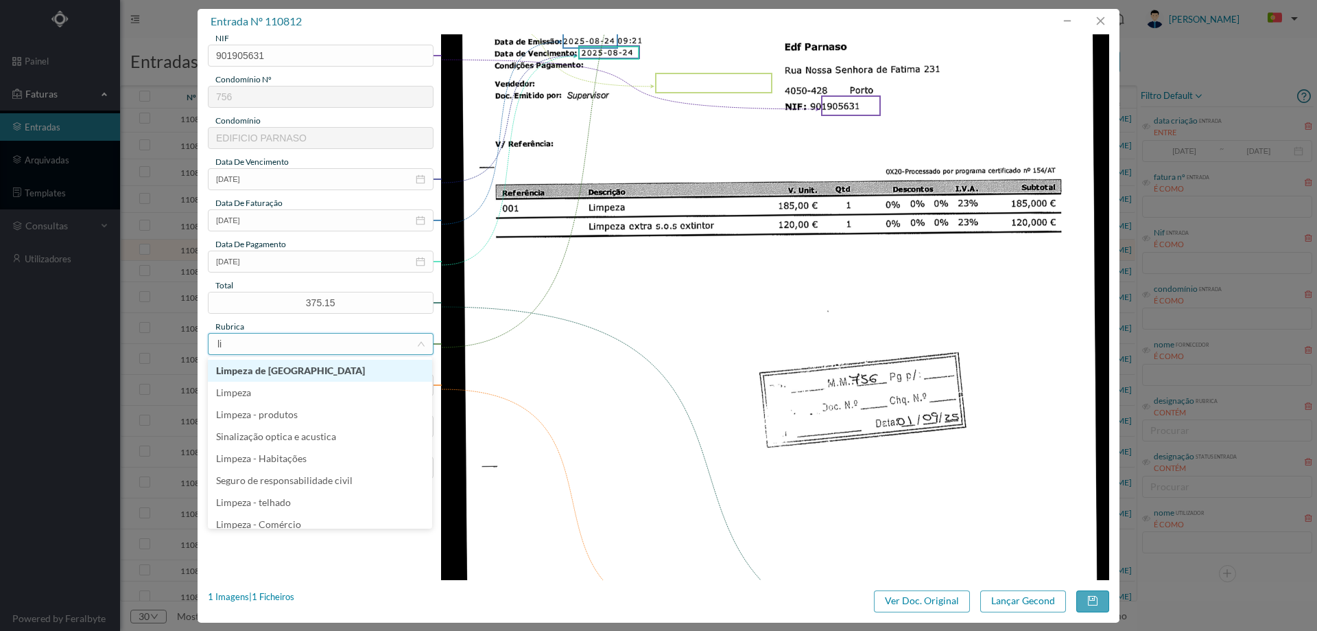
type input "lim"
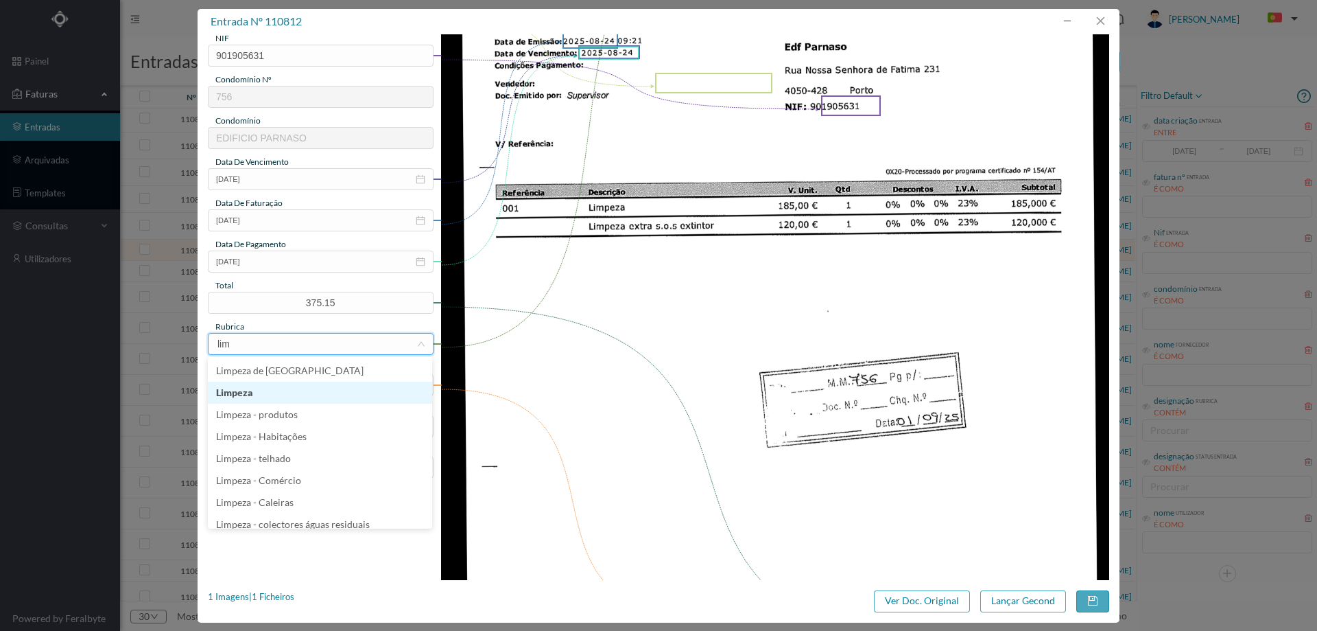
click at [277, 397] on li "Limpeza" at bounding box center [320, 392] width 224 height 22
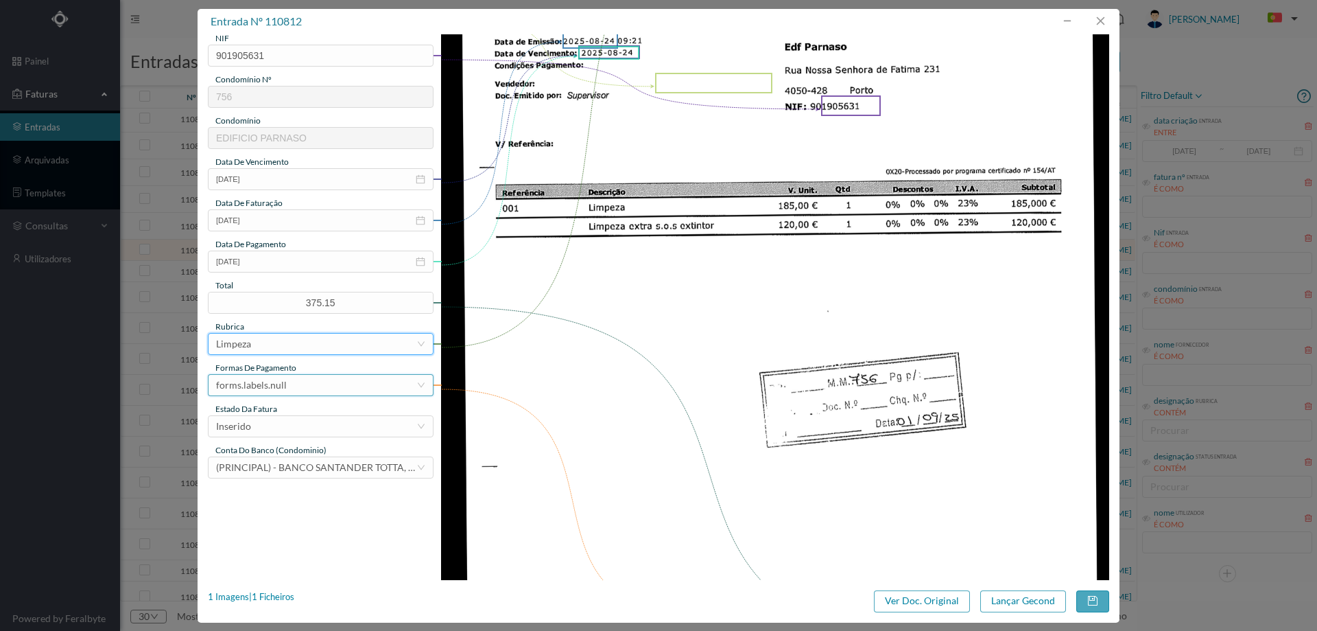
click at [281, 385] on div "forms.labels.null" at bounding box center [251, 385] width 71 height 21
click at [296, 453] on li "transferência bancária" at bounding box center [320, 456] width 224 height 22
click at [283, 427] on div "Inserido" at bounding box center [316, 426] width 200 height 21
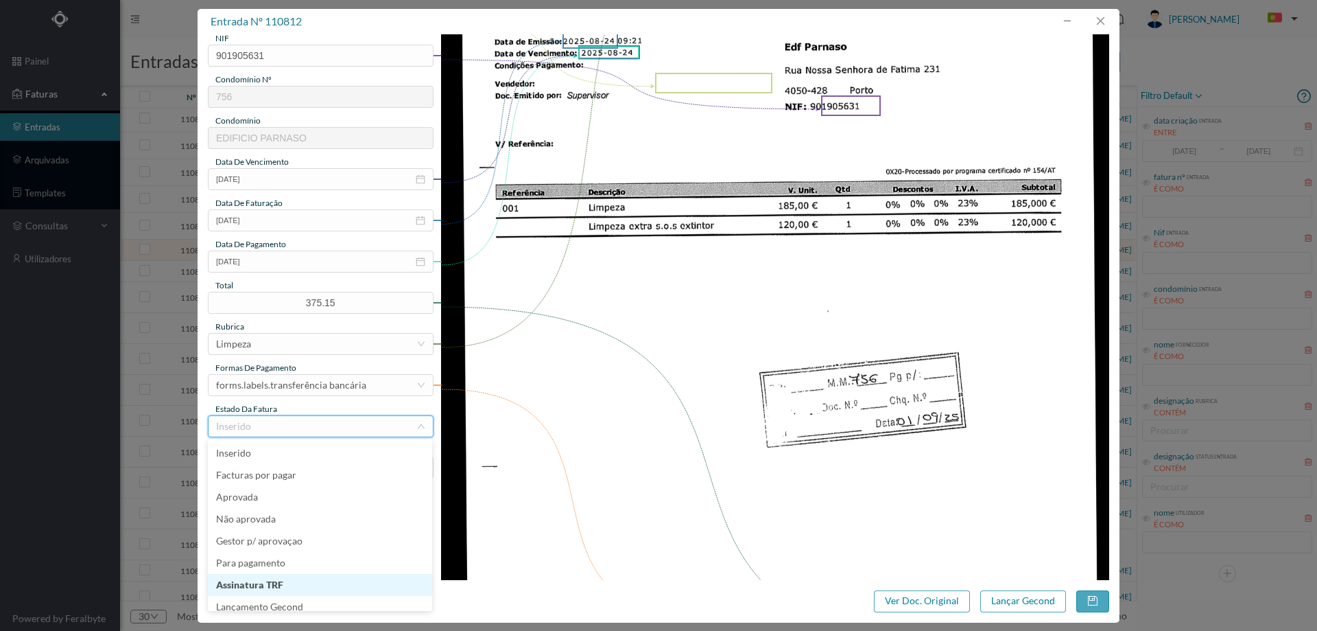
scroll to position [7, 0]
click at [311, 600] on li "Lançamento Gecond" at bounding box center [320, 600] width 224 height 22
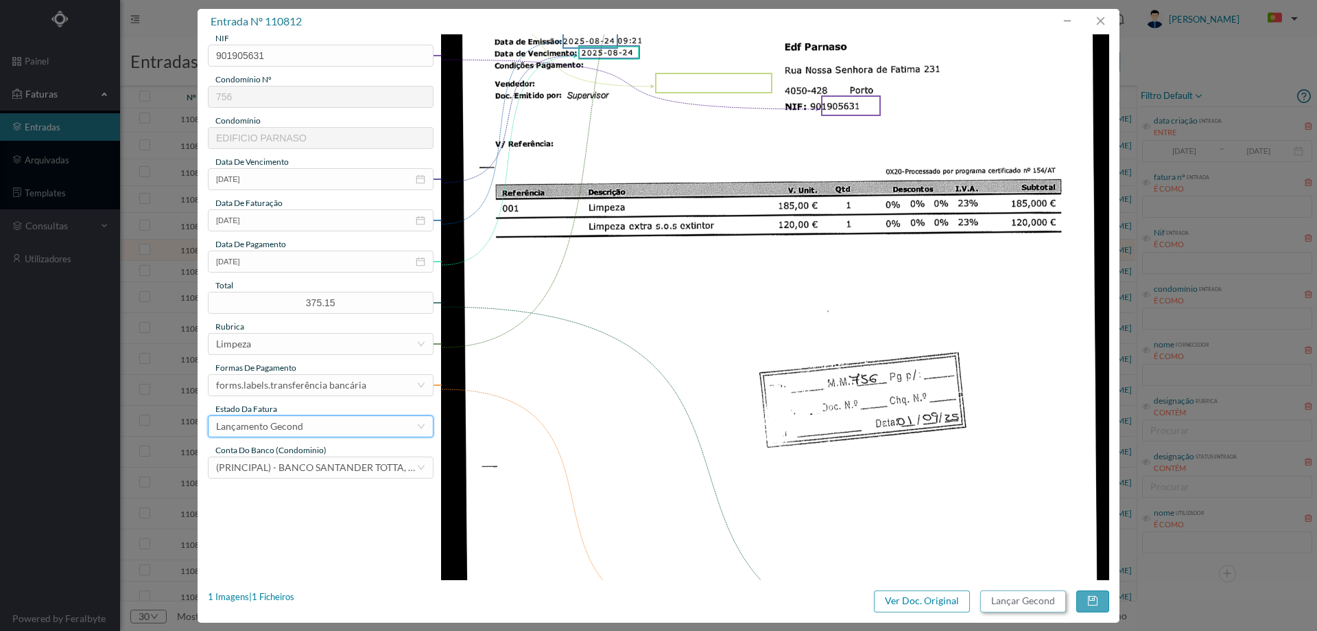
click at [1009, 607] on button "Lançar Gecond" at bounding box center [1024, 601] width 86 height 22
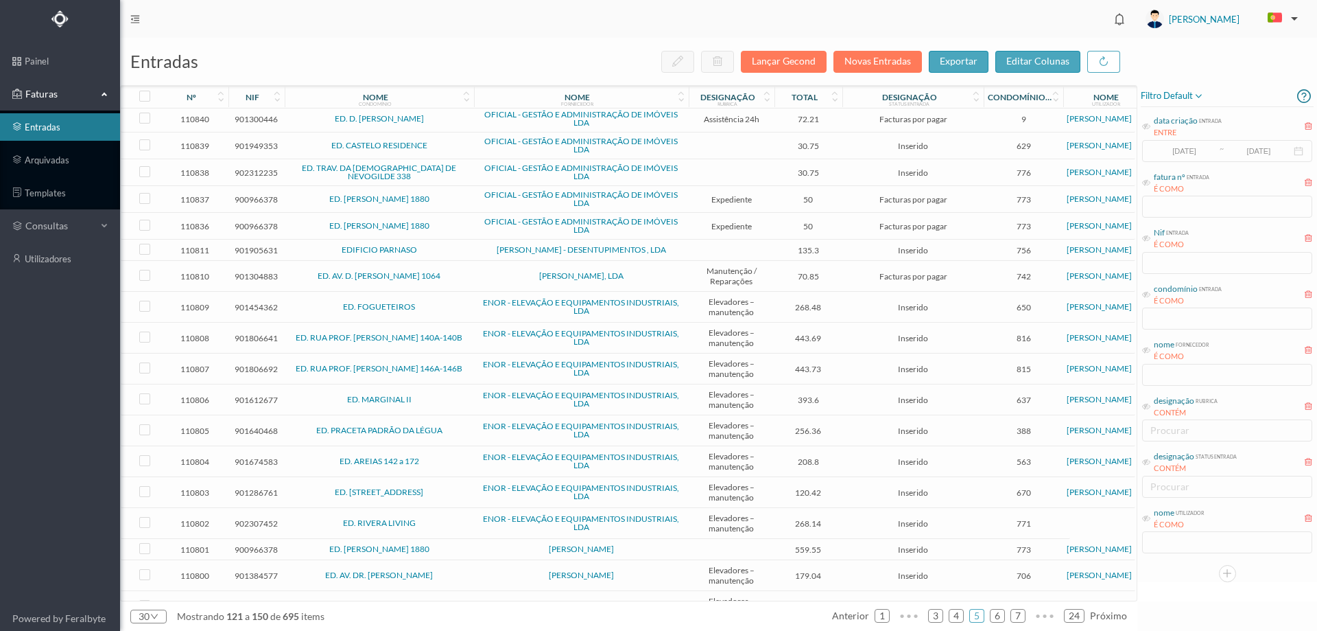
click at [441, 247] on span "EDIFICIO PARNASO" at bounding box center [379, 250] width 183 height 8
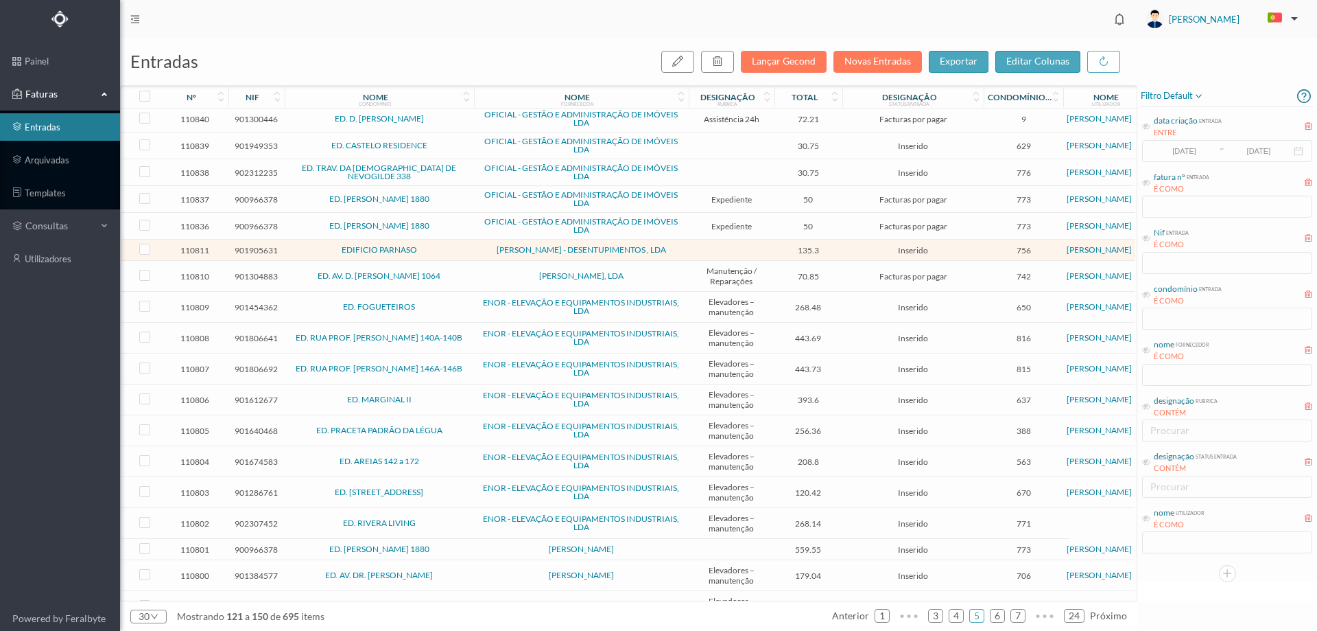
click at [441, 247] on span "EDIFICIO PARNASO" at bounding box center [379, 250] width 183 height 8
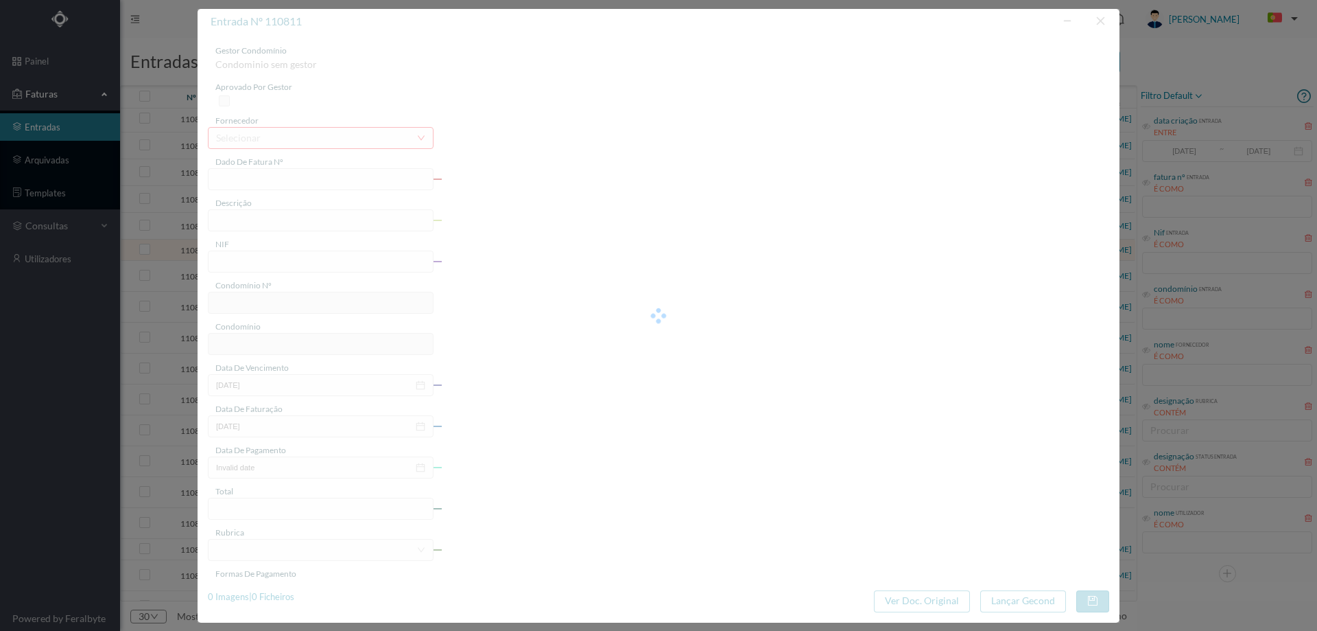
type input "FT EV/3411"
type input "paços verdes Manutenção espaços verdes, mês de agosto"
type input "901905631"
type input "[DATE]"
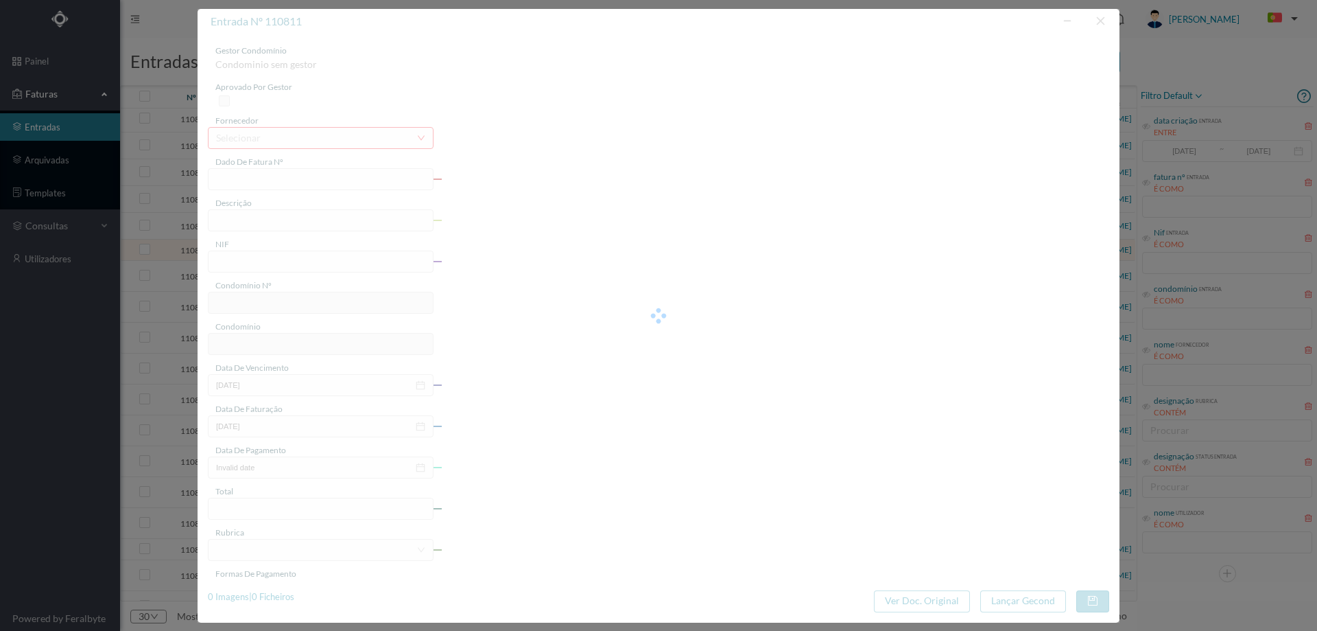
type input "[DATE]"
type input "135.30"
type input "756"
type input "EDIFICIO PARNASO"
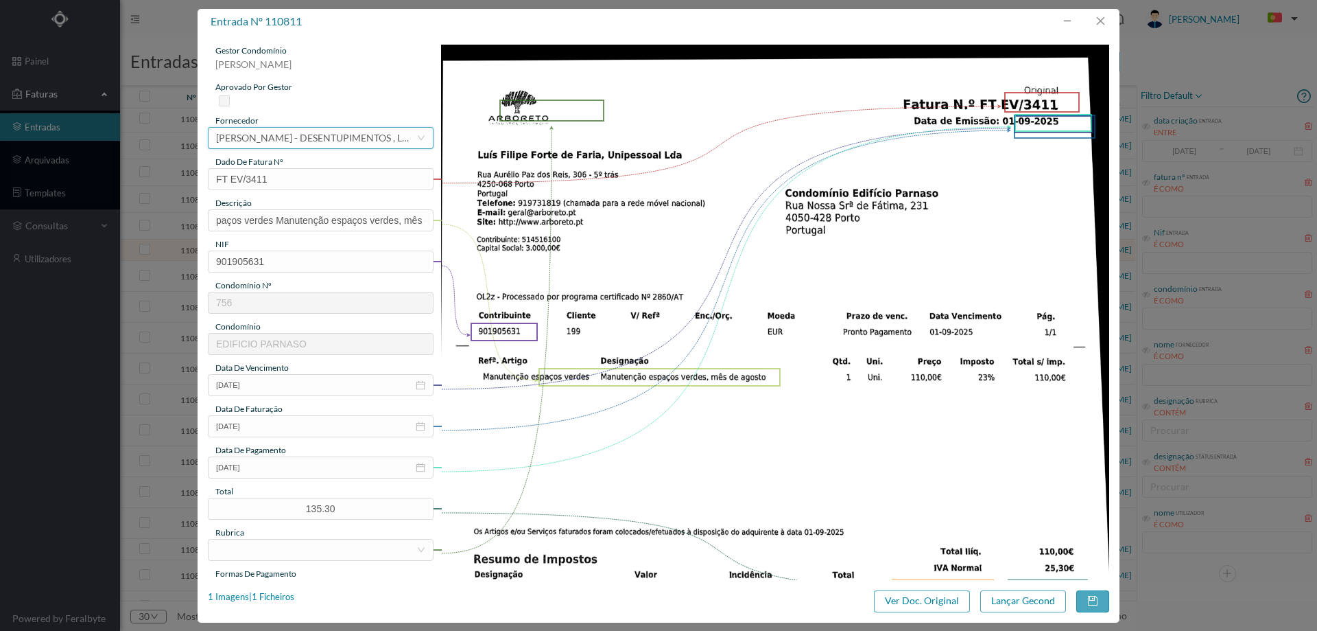
click at [319, 145] on div "CÉSAR CASTRO - DESENTUPIMENTOS , LDA" at bounding box center [316, 138] width 200 height 21
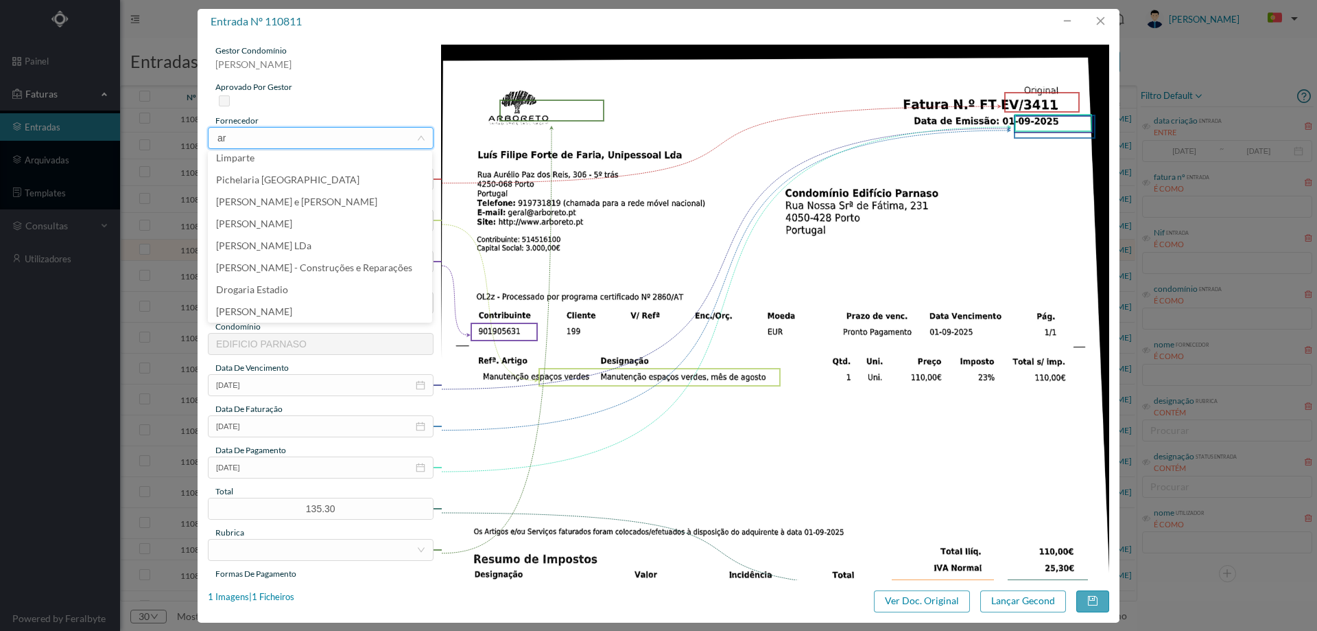
scroll to position [0, 0]
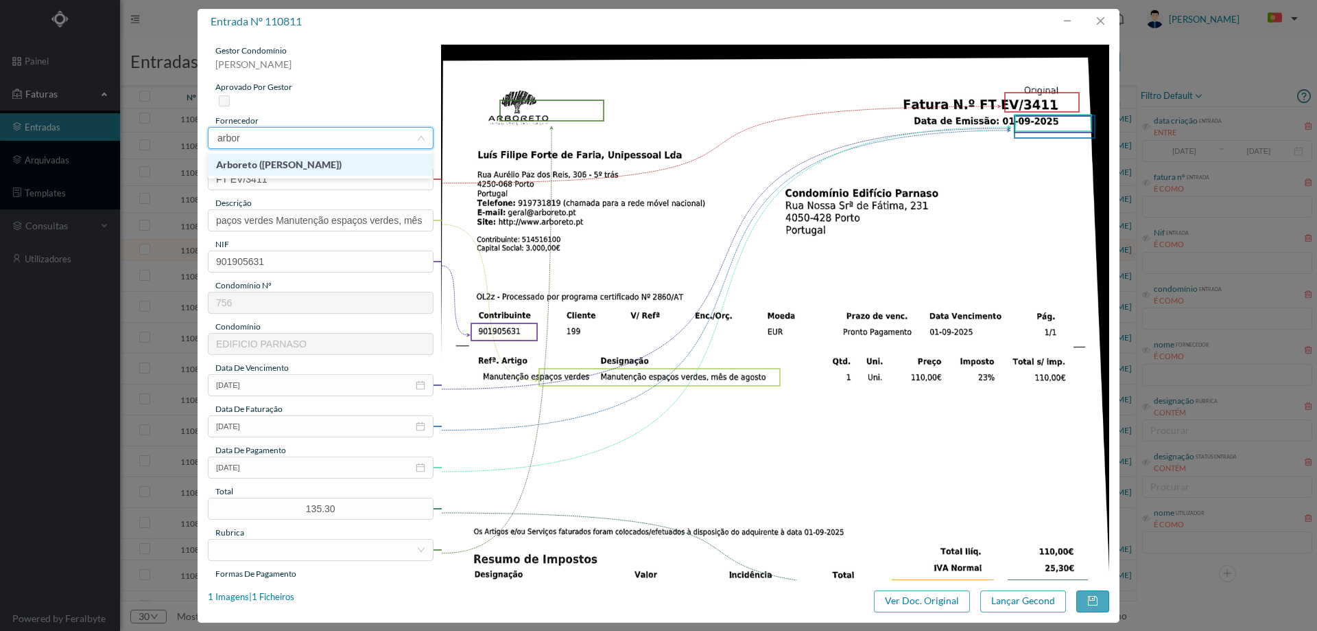
type input "arbore"
click at [319, 215] on input "paços verdes Manutenção espaços verdes, mês de agosto" at bounding box center [321, 220] width 226 height 22
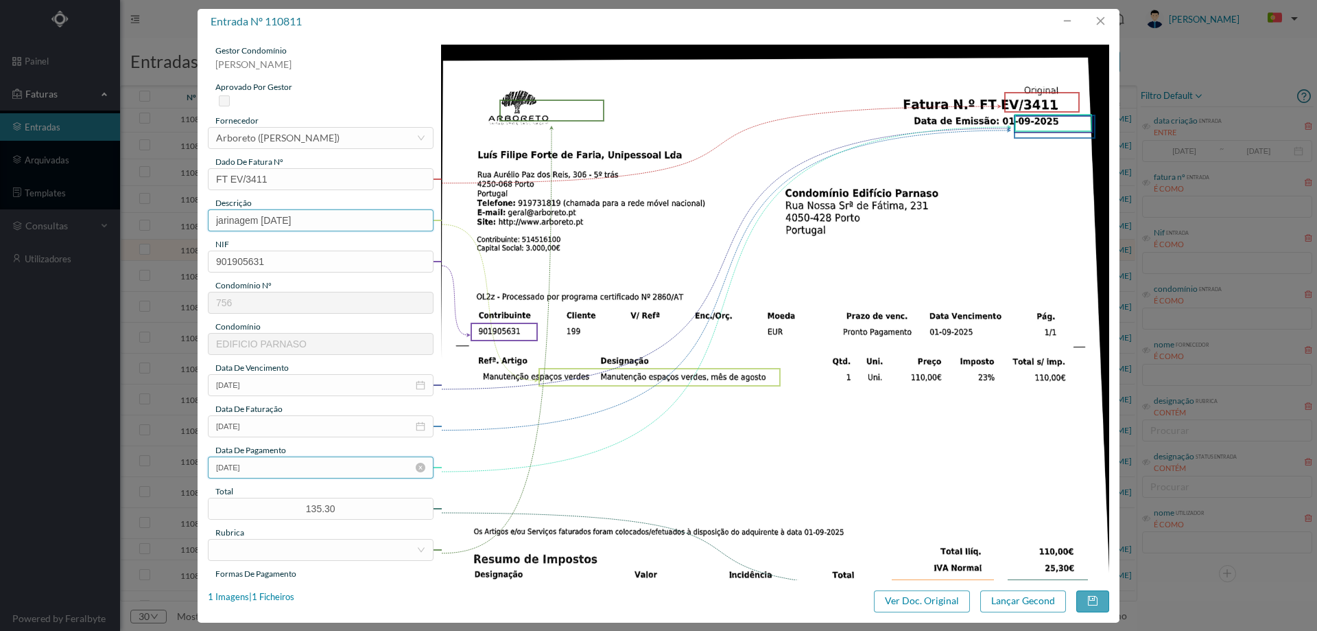
type input "jarinagem agosto 2025"
click at [297, 462] on input "[DATE]" at bounding box center [321, 467] width 226 height 22
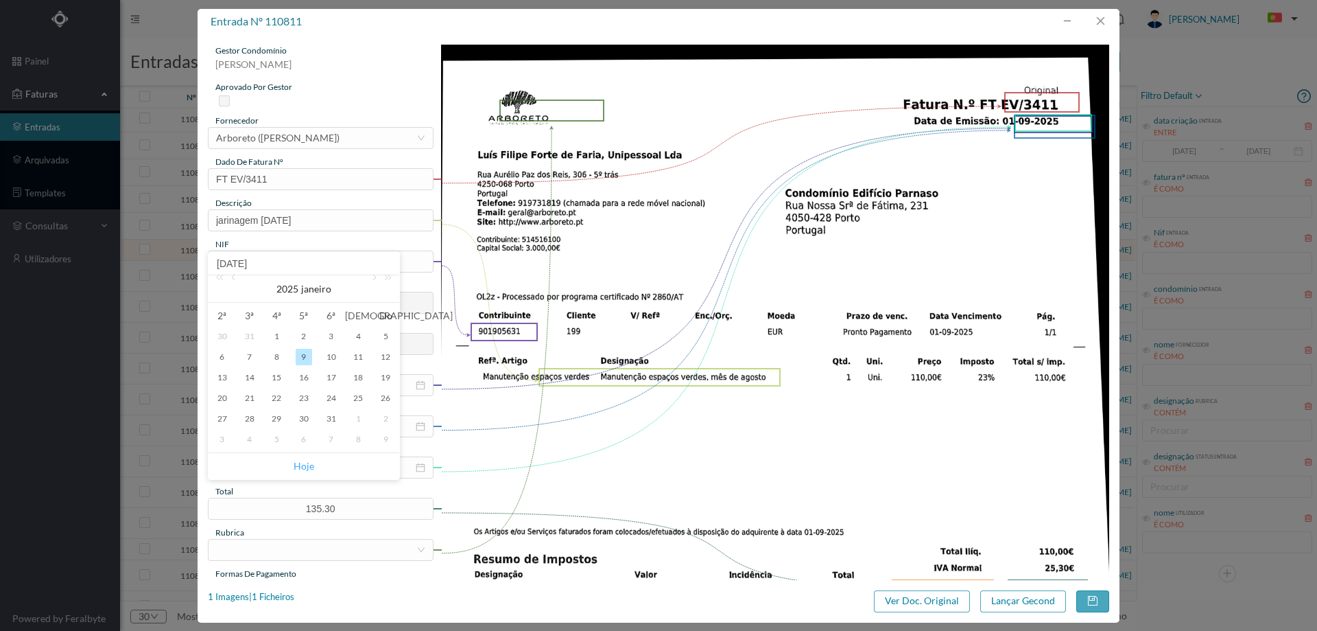
click at [303, 465] on link "Hoje" at bounding box center [304, 466] width 21 height 26
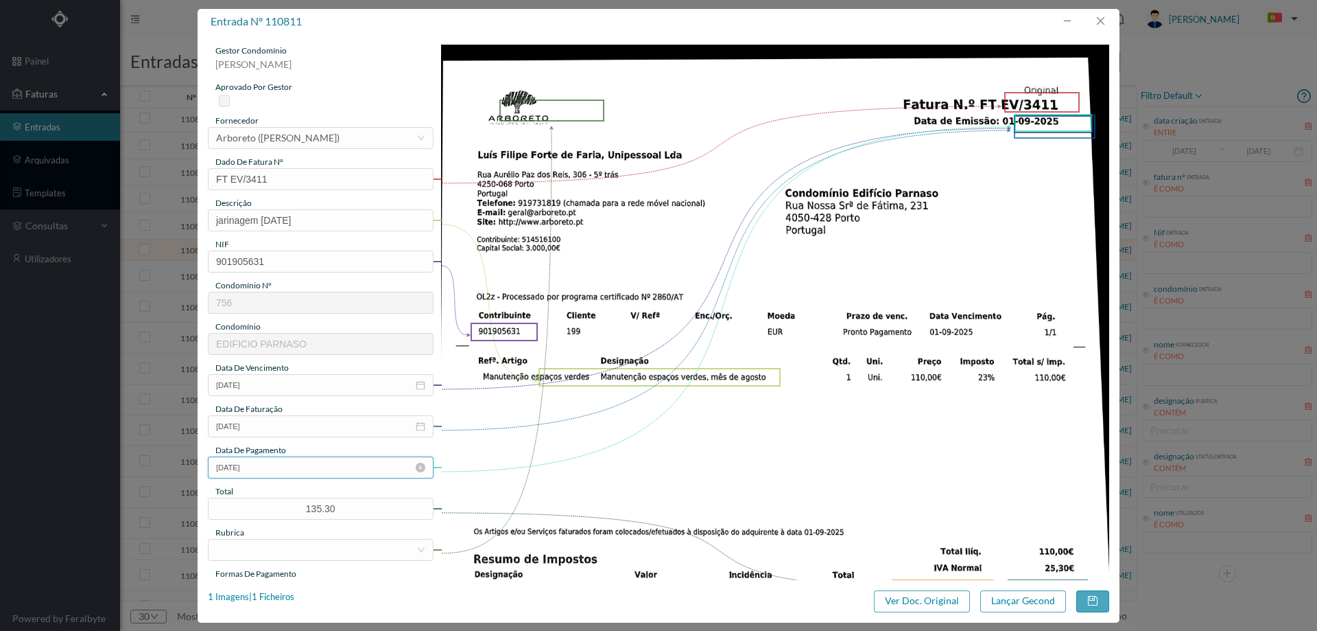
click at [290, 469] on input "[DATE]" at bounding box center [321, 467] width 226 height 22
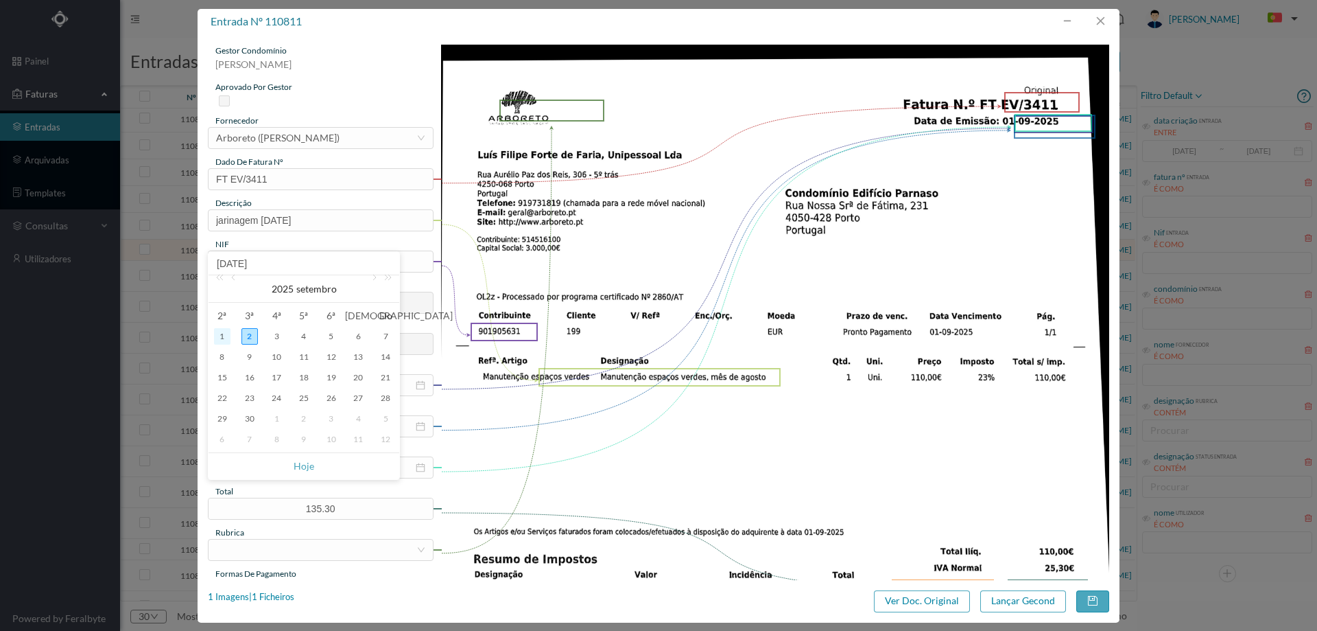
click at [220, 339] on div "1" at bounding box center [222, 336] width 16 height 16
type input "[DATE]"
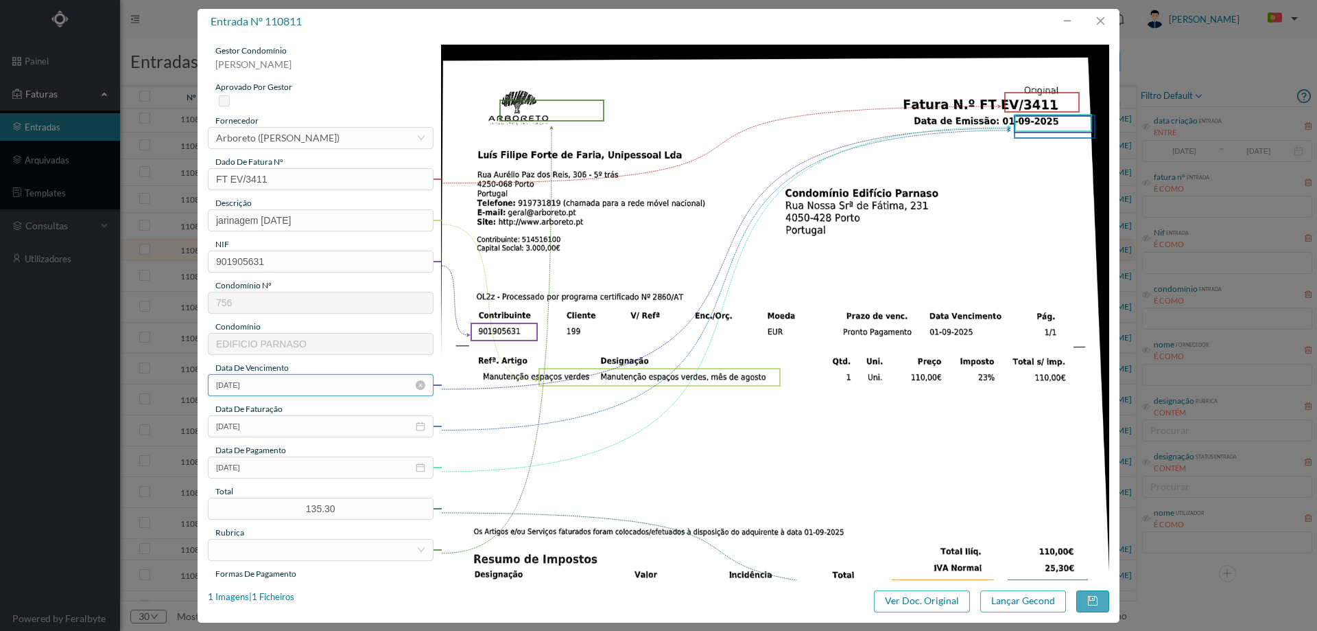
click at [290, 383] on input "[DATE]" at bounding box center [321, 385] width 226 height 22
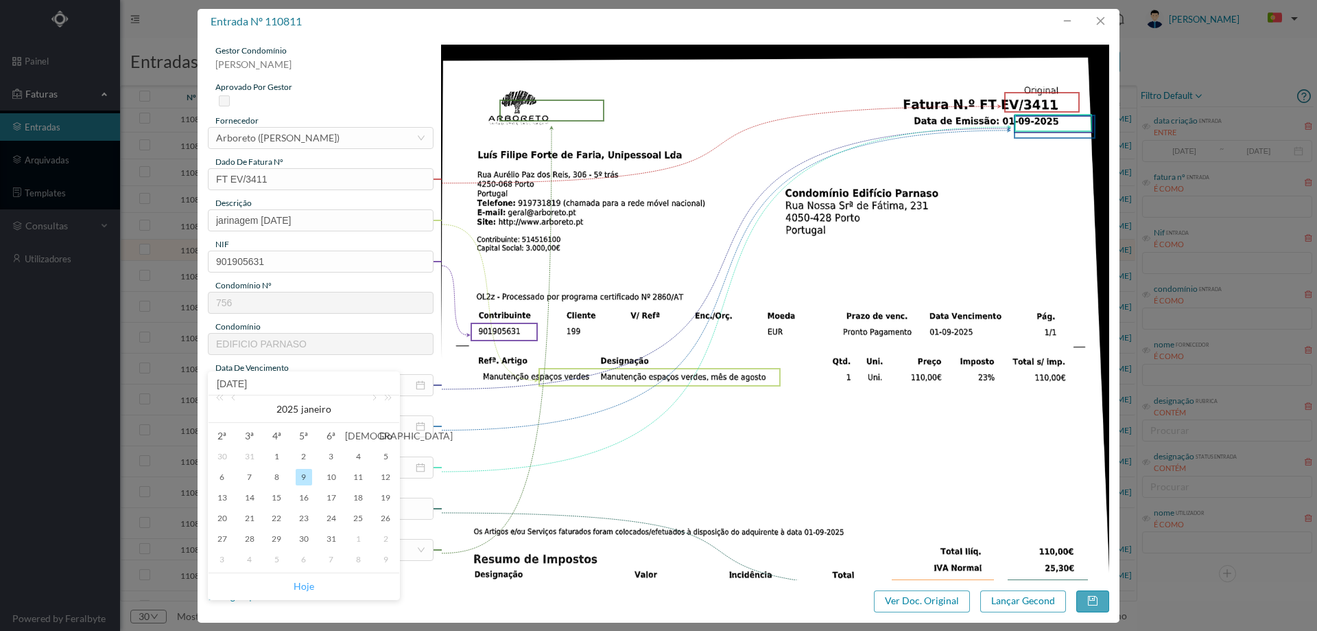
click at [303, 585] on link "Hoje" at bounding box center [304, 586] width 21 height 26
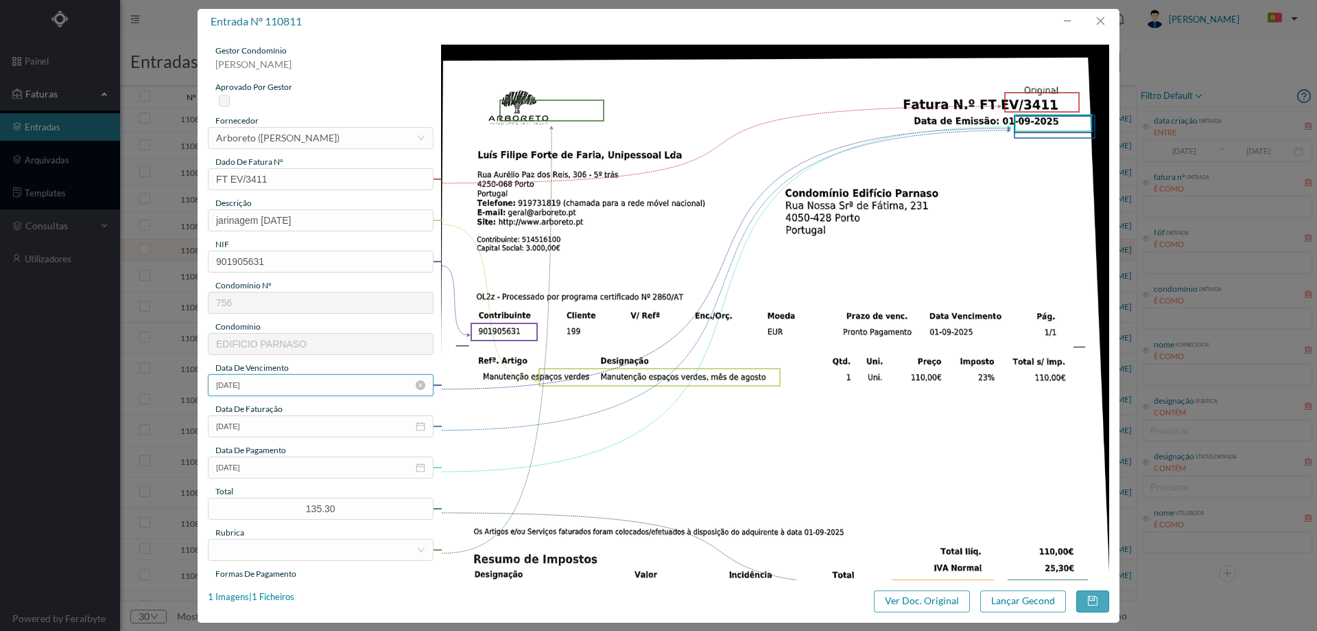
click at [281, 386] on input "[DATE]" at bounding box center [321, 385] width 226 height 22
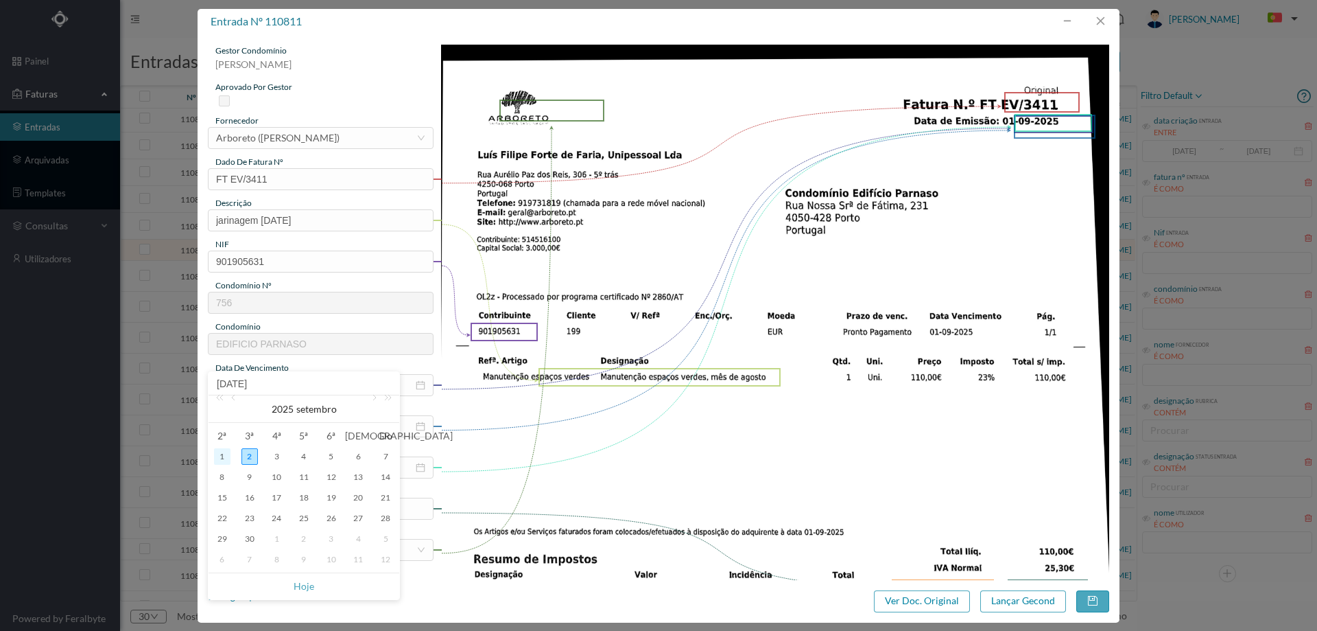
click at [222, 453] on div "1" at bounding box center [222, 456] width 16 height 16
type input "[DATE]"
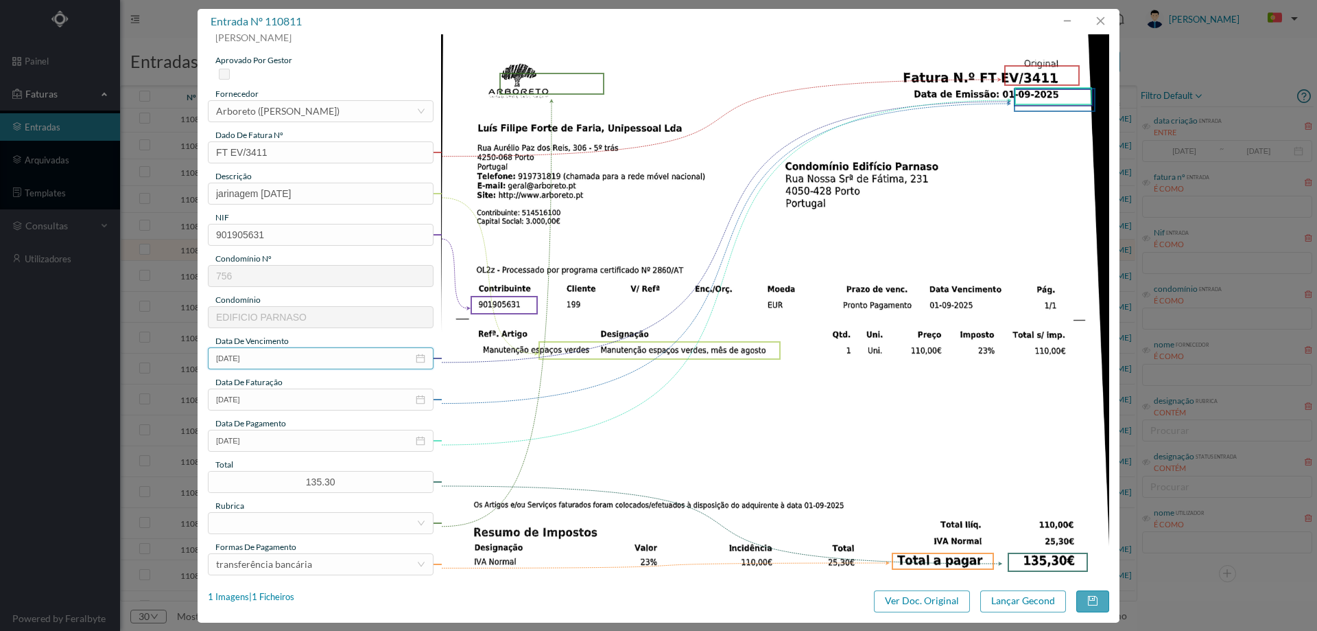
scroll to position [69, 0]
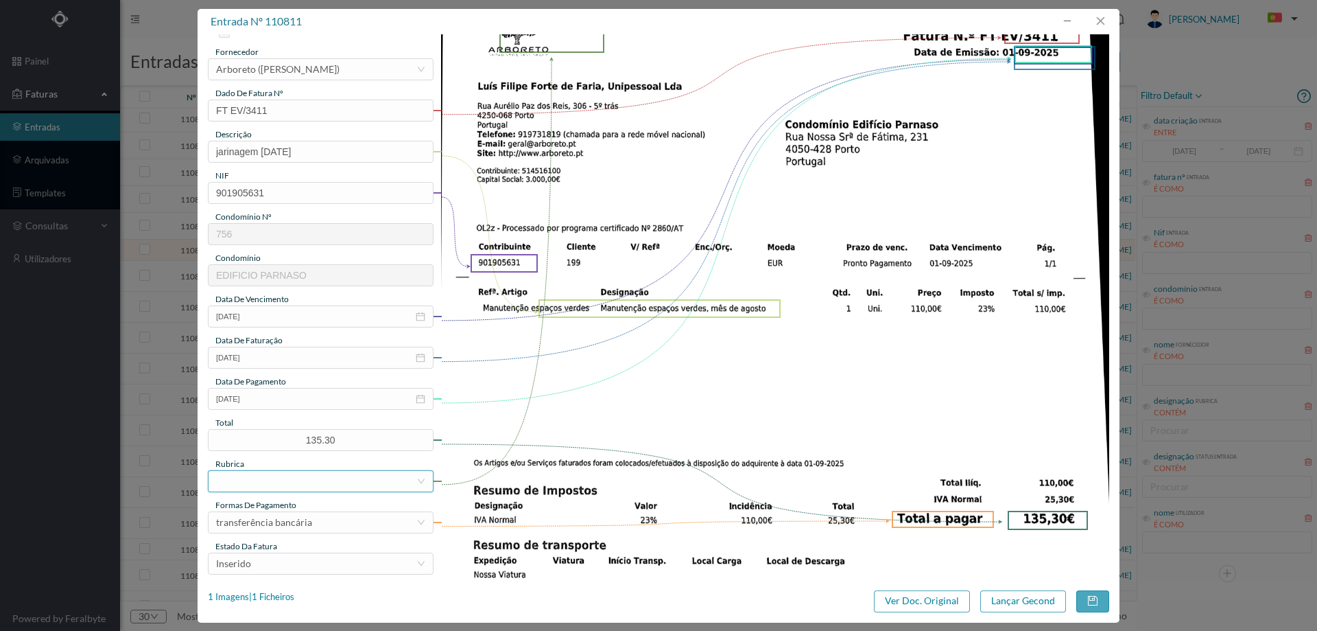
click at [317, 473] on div at bounding box center [316, 481] width 200 height 21
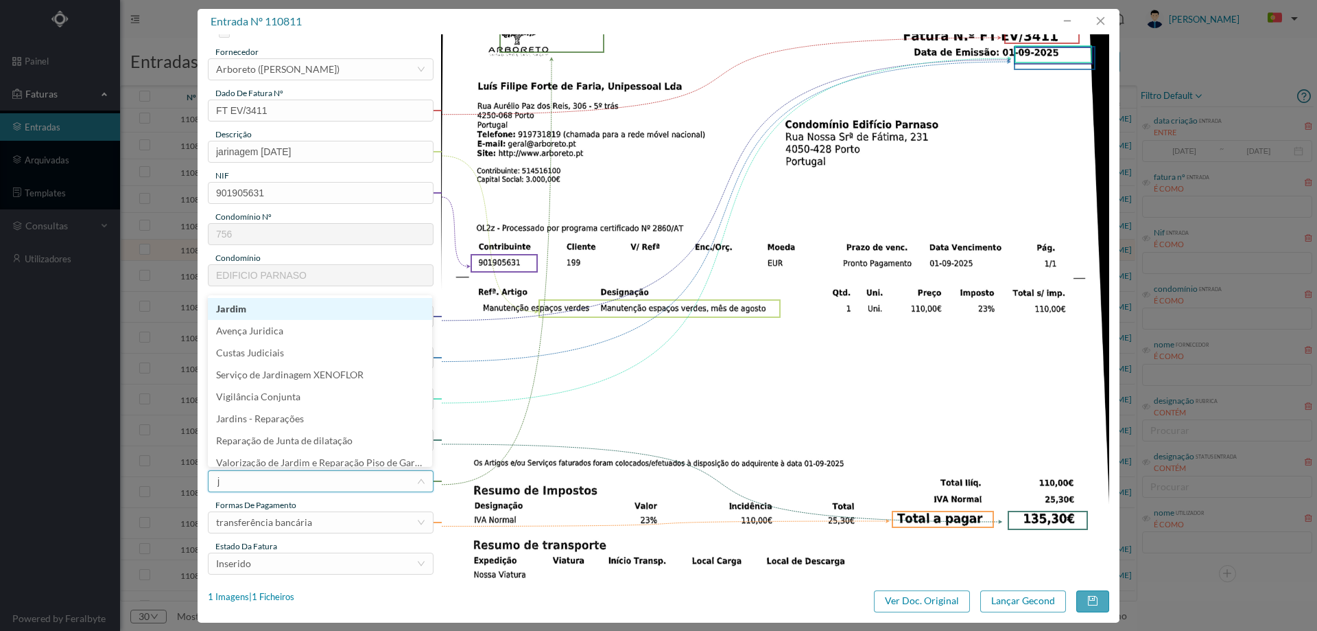
type input "ja"
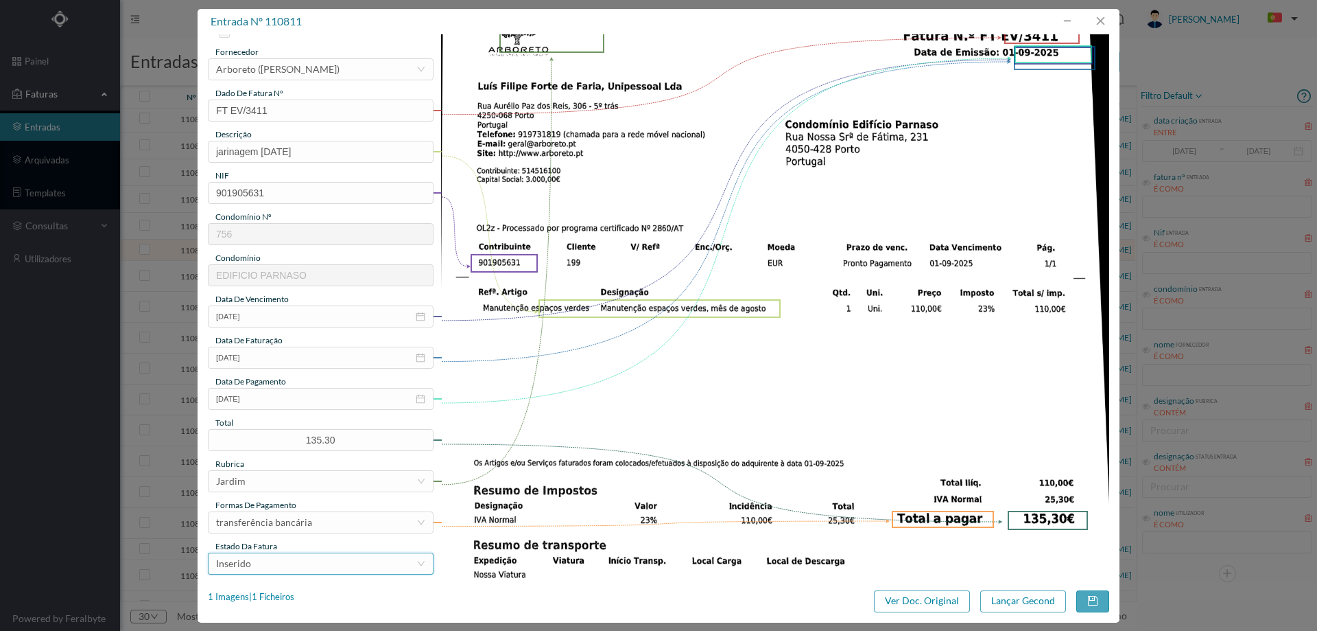
click at [310, 553] on div "Inserido" at bounding box center [316, 563] width 200 height 21
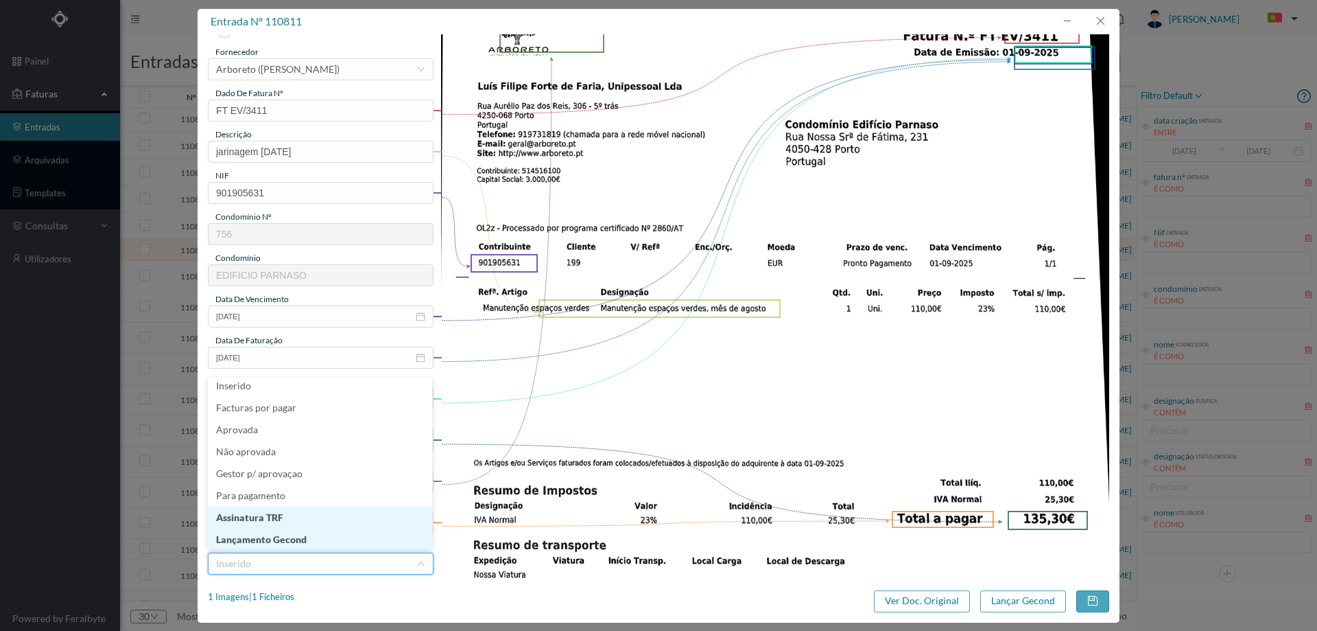
scroll to position [7, 0]
click at [306, 539] on li "Lançamento Gecond" at bounding box center [320, 538] width 224 height 22
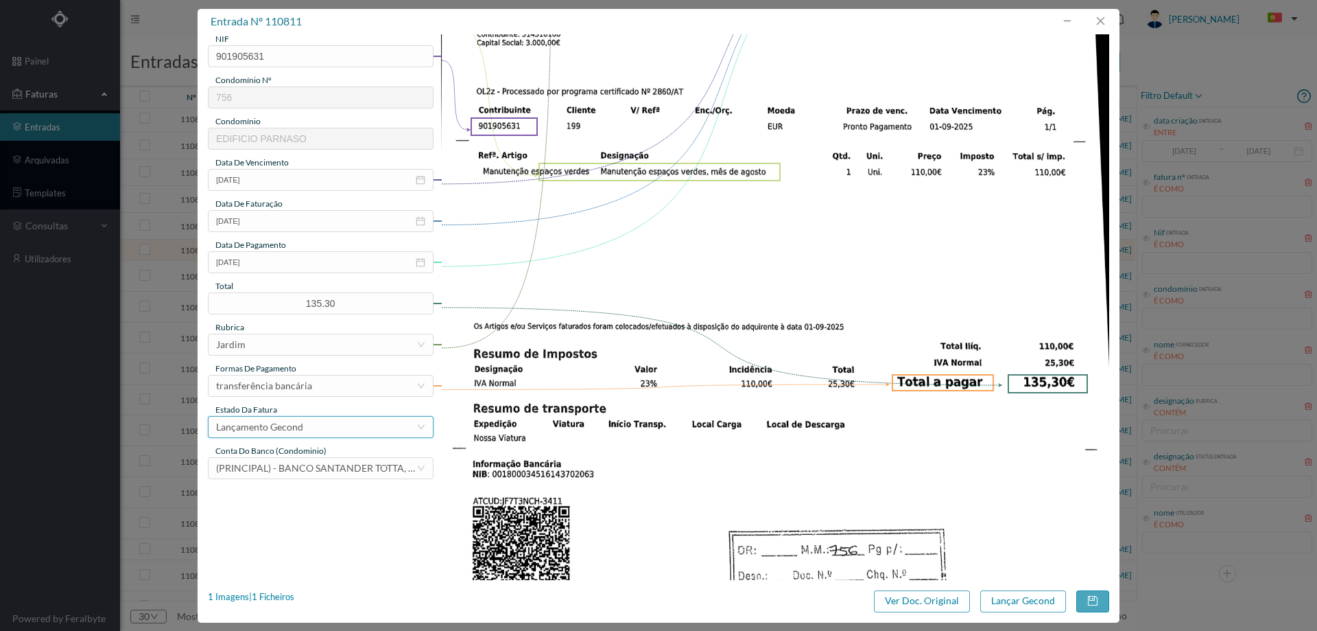
scroll to position [412, 0]
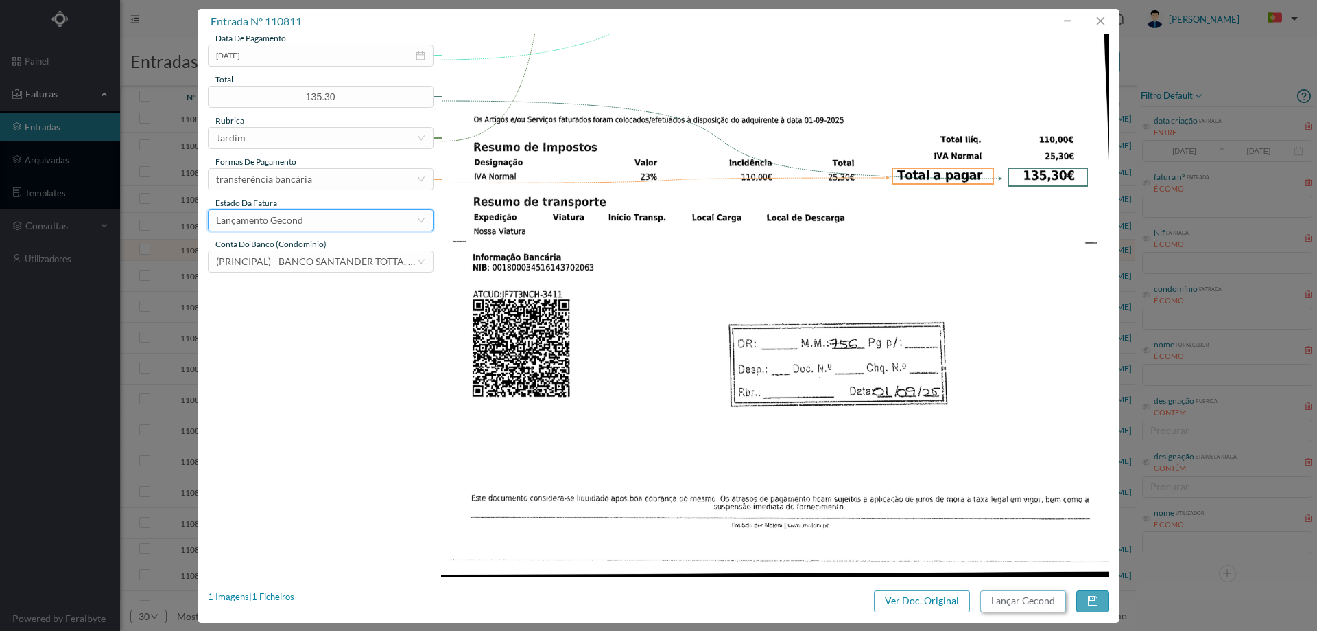
click at [1048, 599] on button "Lançar Gecond" at bounding box center [1024, 601] width 86 height 22
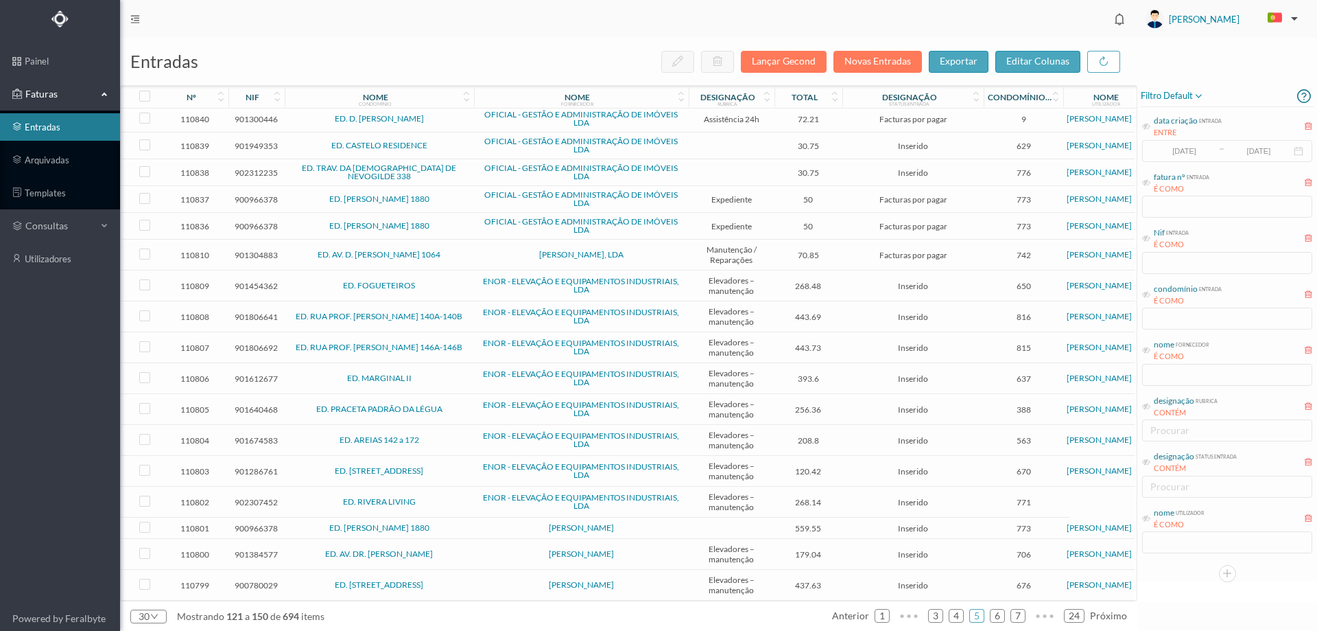
click at [473, 250] on td "ED. AV. D. [PERSON_NAME] 1064" at bounding box center [379, 254] width 189 height 31
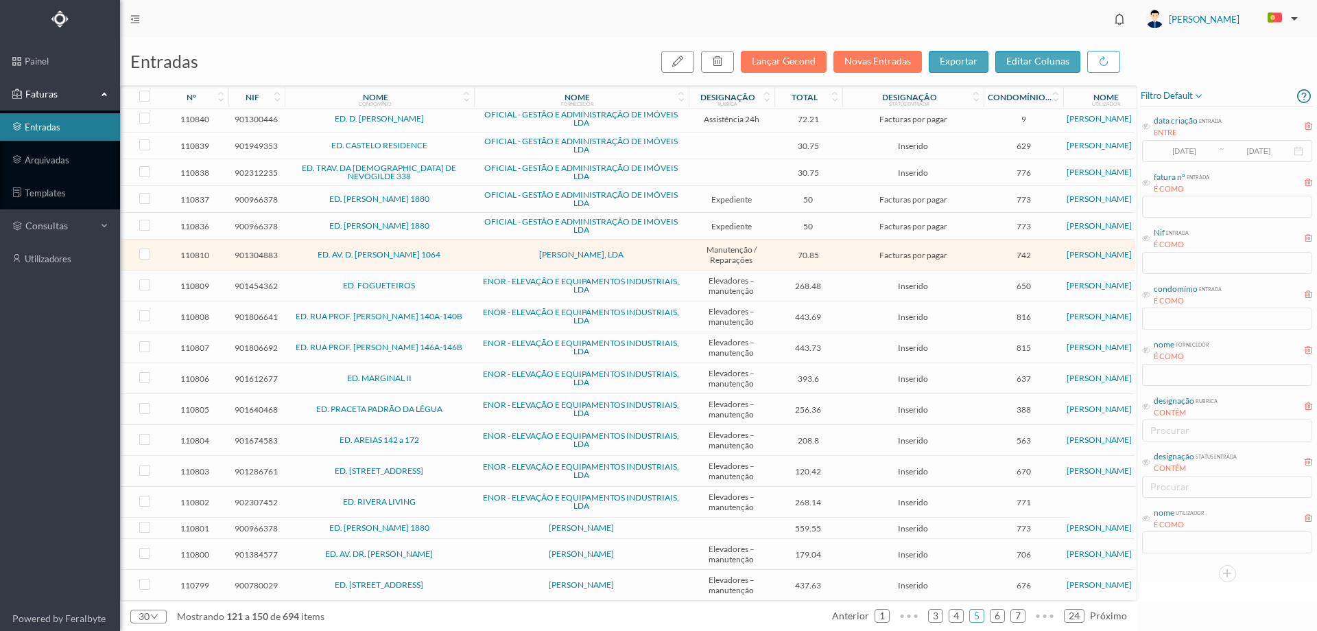
click at [473, 250] on td "ED. AV. D. [PERSON_NAME] 1064" at bounding box center [379, 254] width 189 height 31
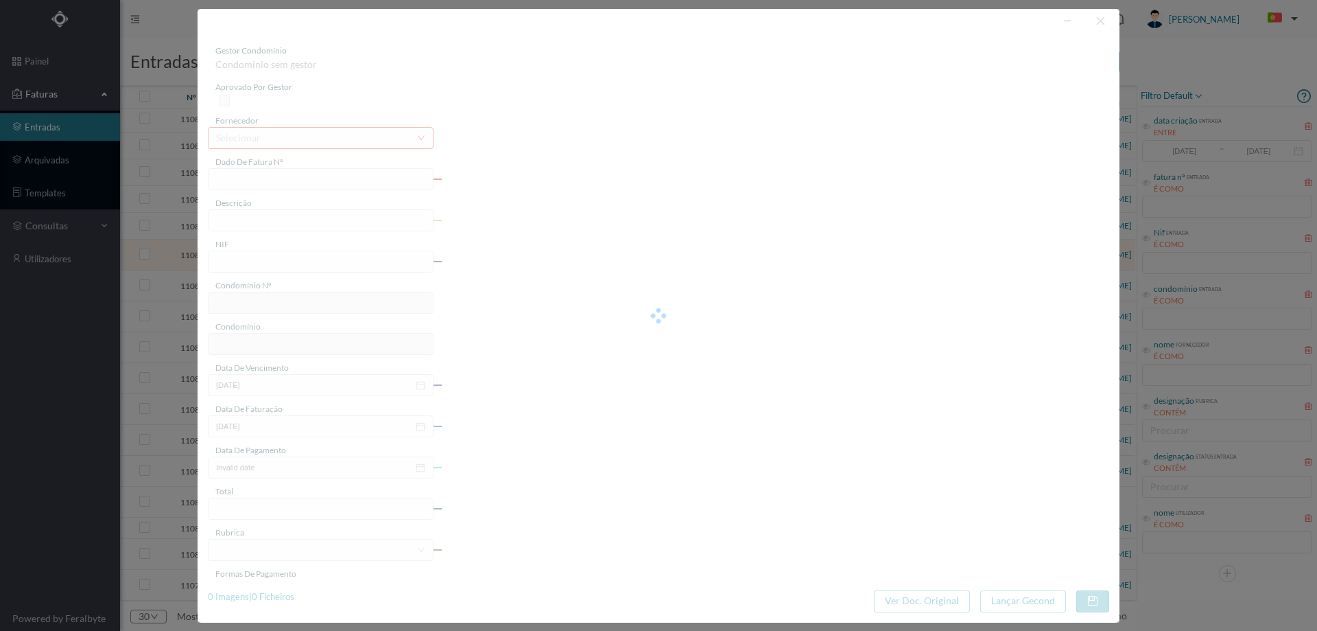
type input "FAC 25PV/1303"
type input "CONTRATO DE ASSISTENCIA"
type input "901304883"
type input "2025-09-16"
type input "2025-09-01"
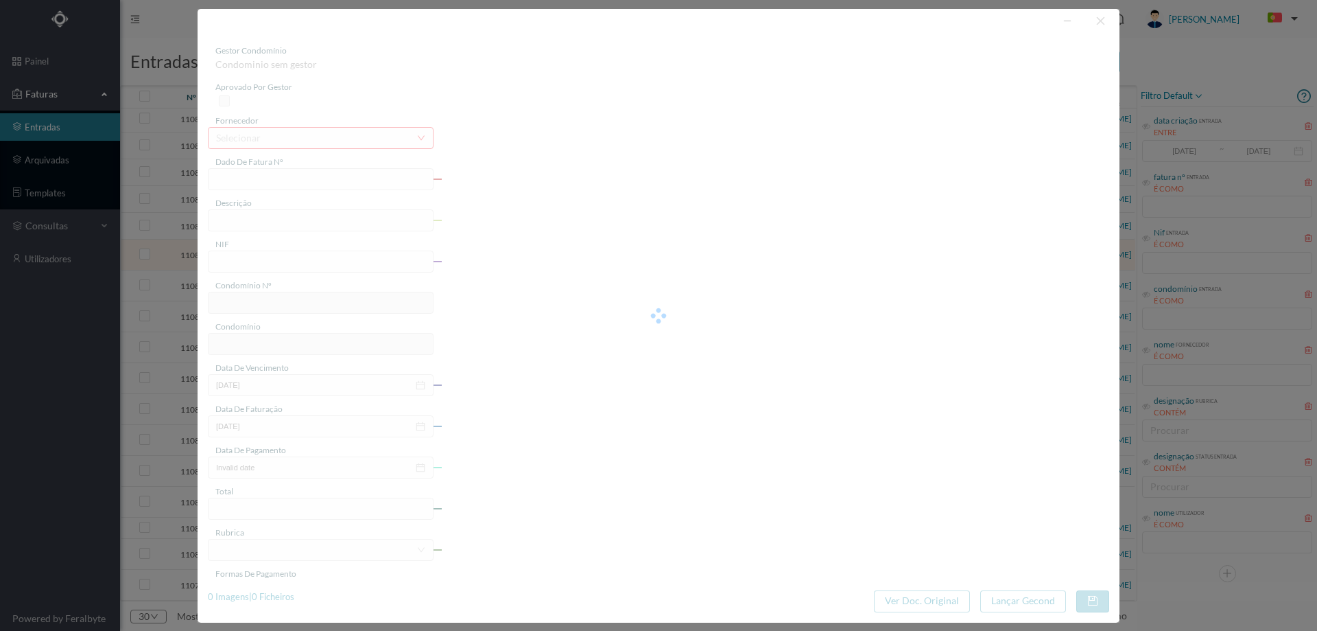
type input "2025-09-16"
type input "70.85"
type input "742"
type input "ED. AV. D. [PERSON_NAME] 1064"
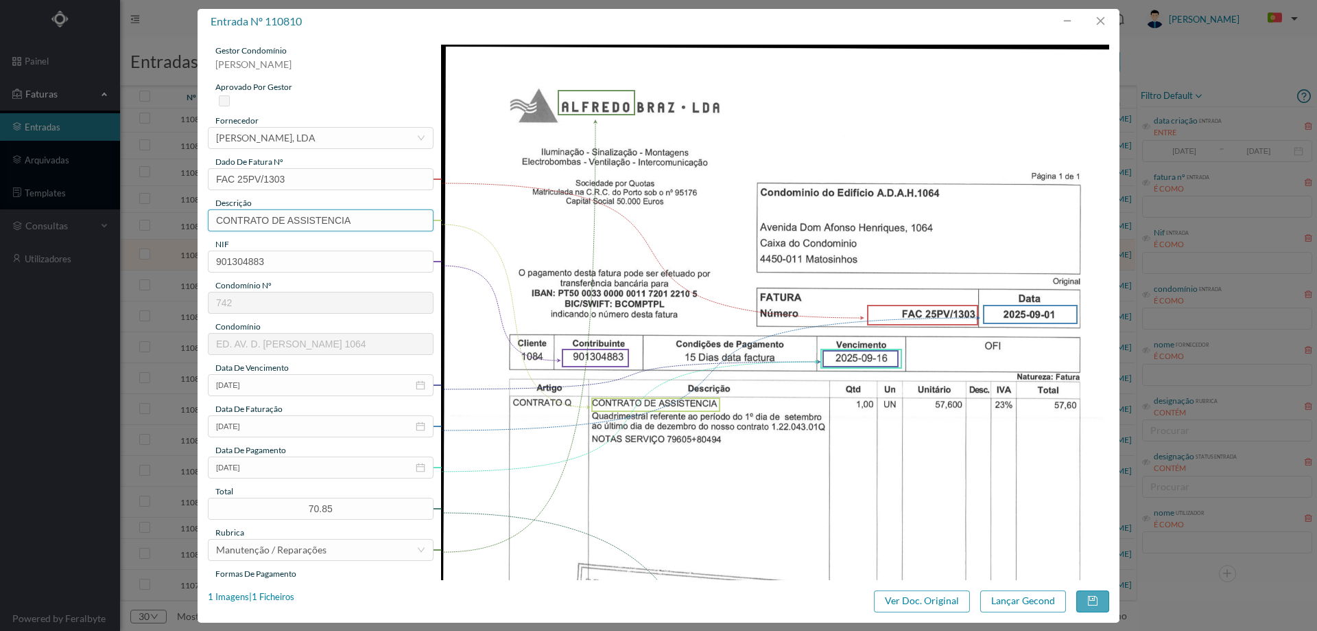
click at [399, 224] on input "CONTRATO DE ASSISTENCIA" at bounding box center [321, 220] width 226 height 22
type input "CONTRATO DE ASSISTENCIA set a dezembro"
click at [273, 472] on input "2025-09-16" at bounding box center [321, 467] width 226 height 22
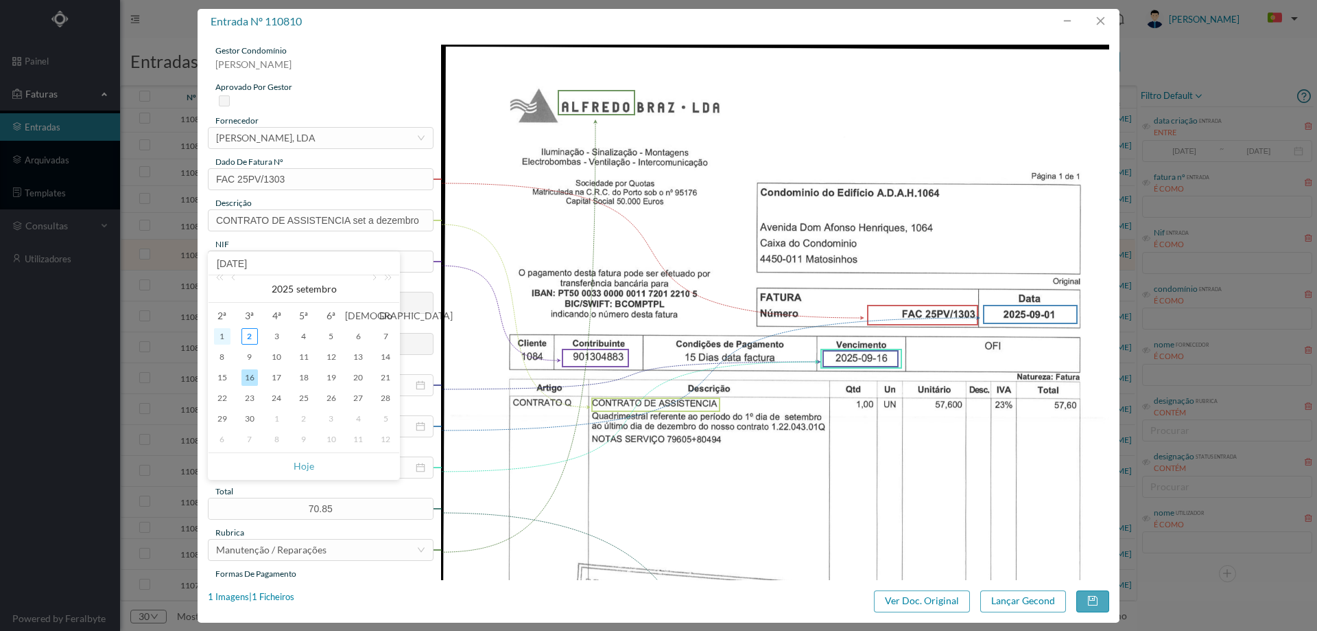
click at [219, 340] on div "1" at bounding box center [222, 336] width 16 height 16
type input "2025-09-01"
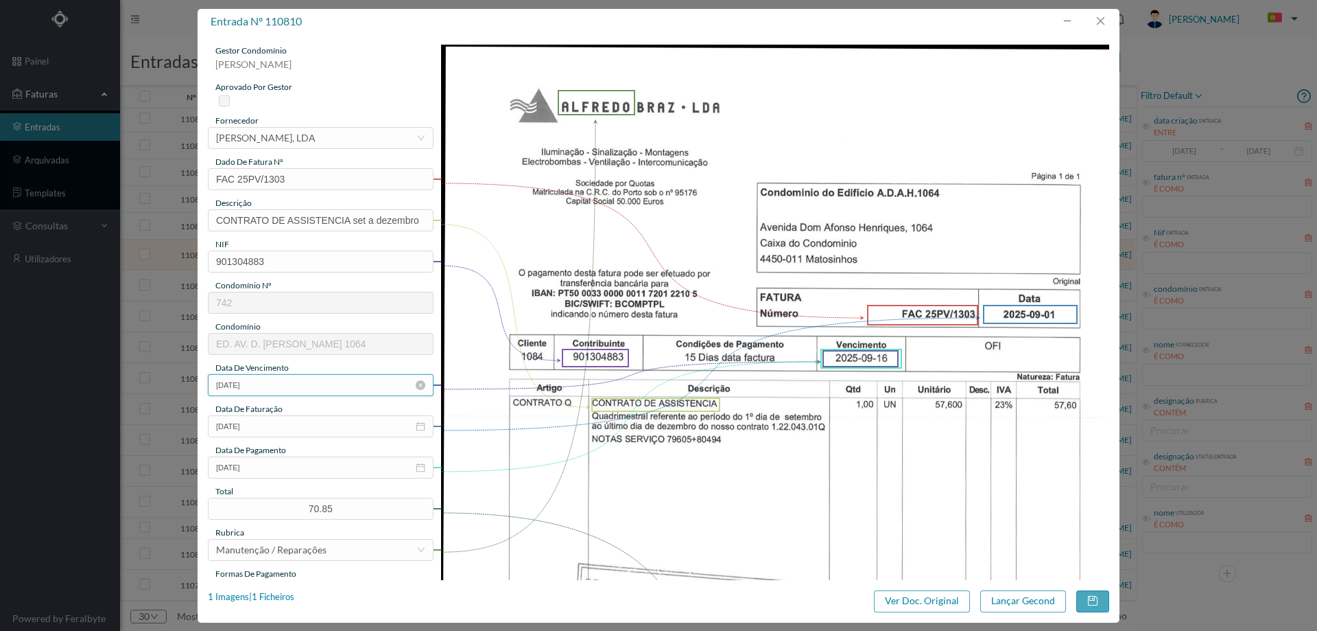
click at [287, 384] on input "2025-09-16" at bounding box center [321, 385] width 226 height 22
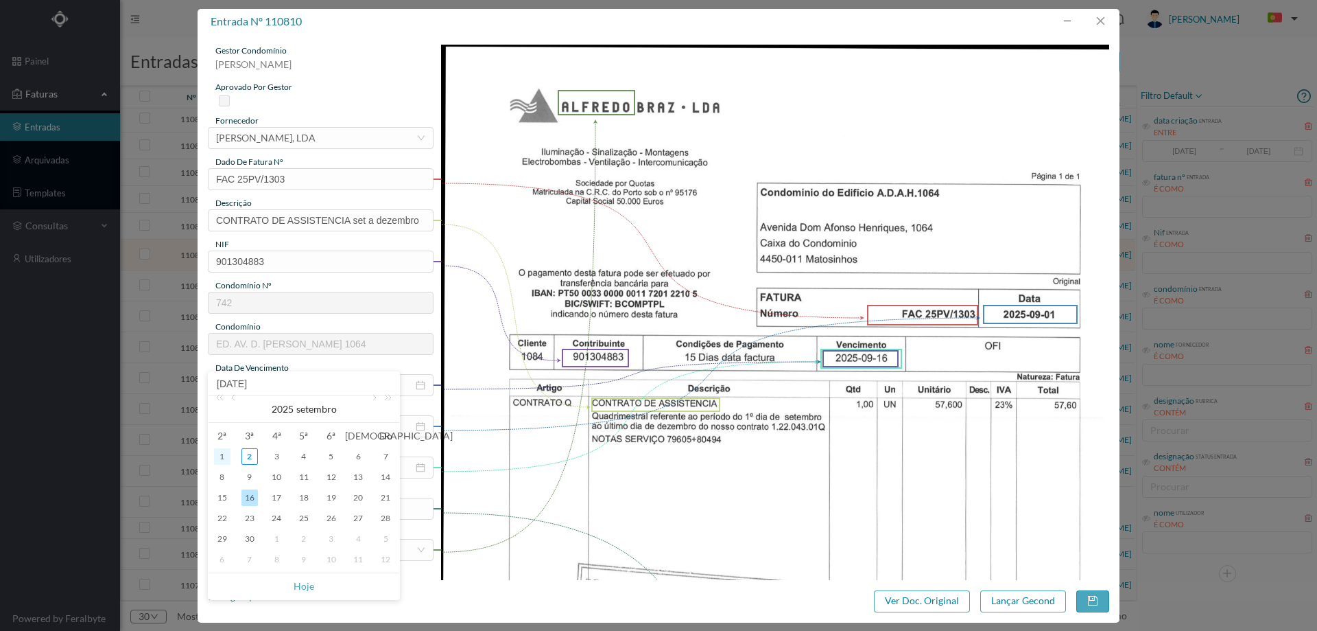
click at [226, 456] on div "1" at bounding box center [222, 456] width 16 height 16
type input "2025-09-01"
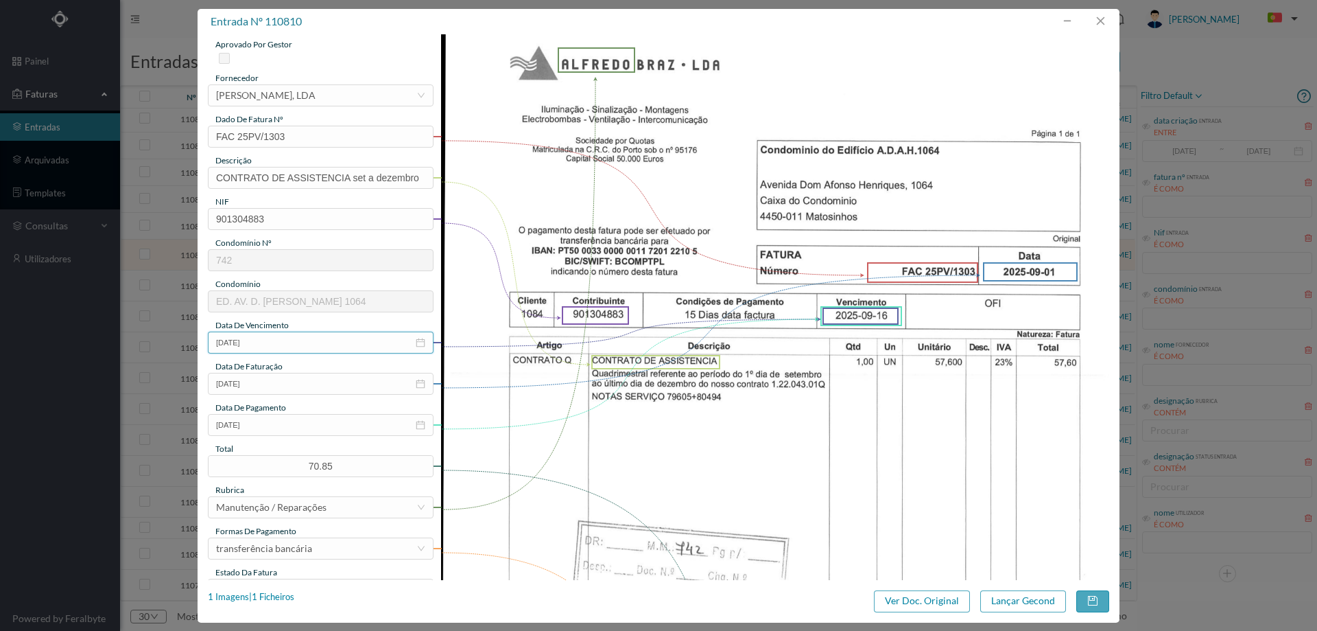
scroll to position [206, 0]
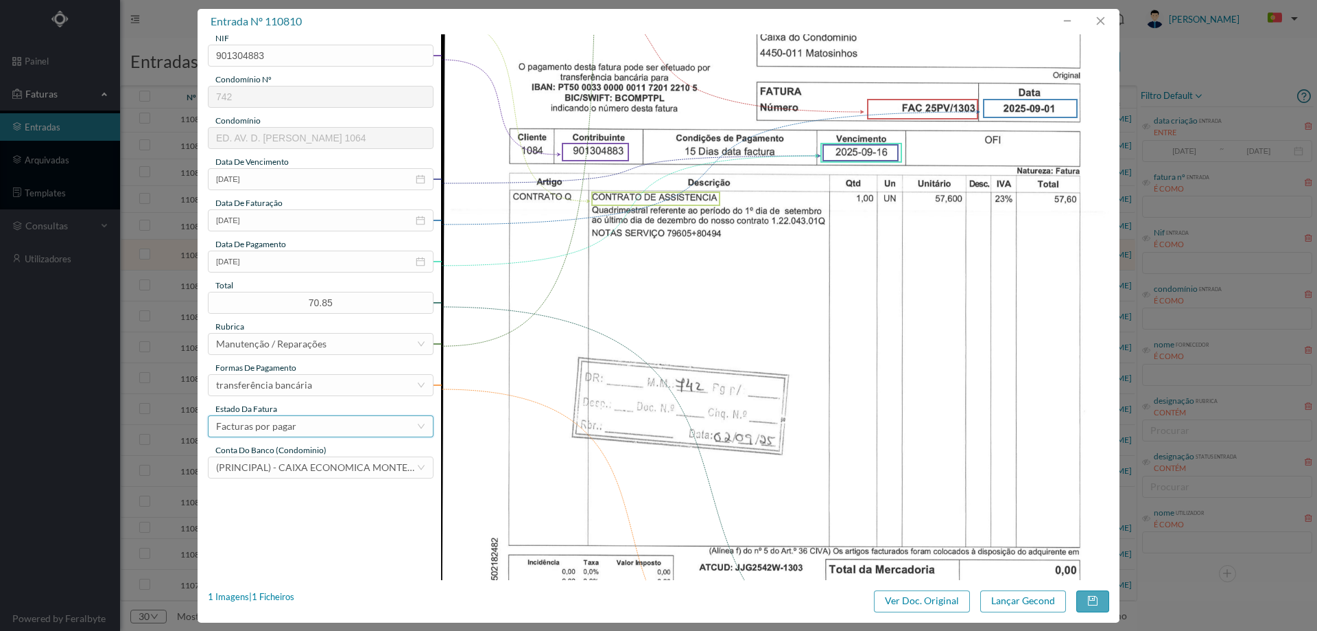
click at [304, 421] on div "Facturas por pagar" at bounding box center [316, 426] width 200 height 21
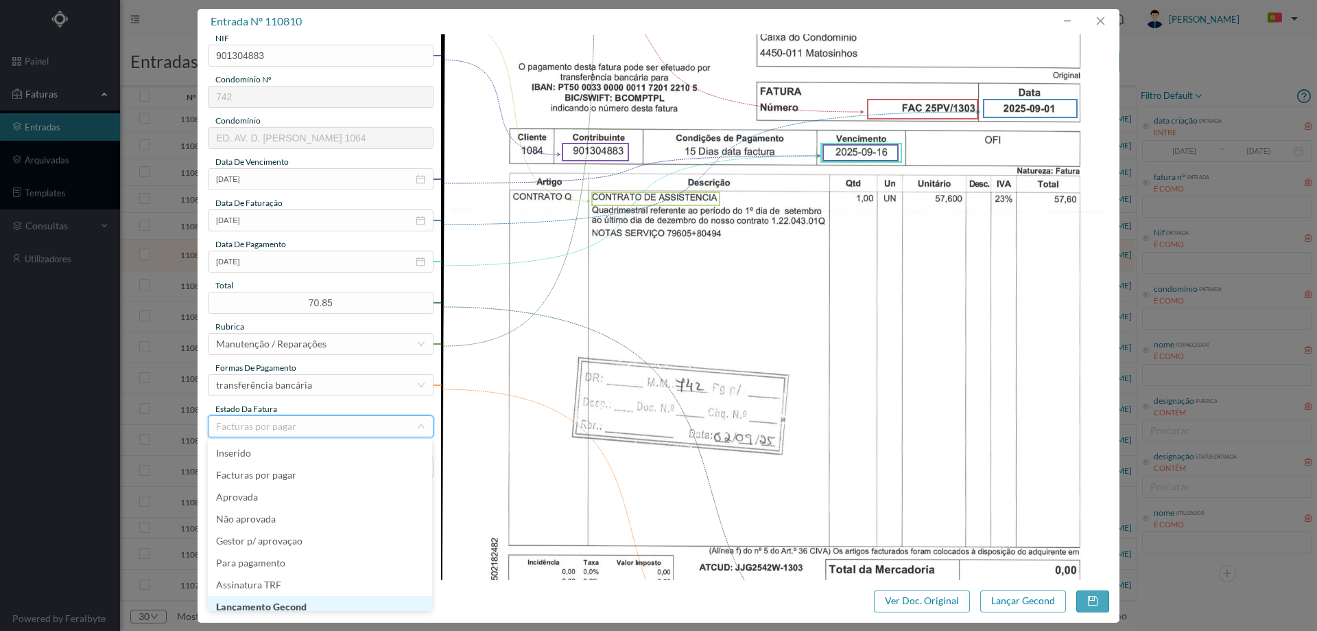
scroll to position [7, 0]
click at [312, 598] on li "Lançamento Gecond" at bounding box center [320, 600] width 224 height 22
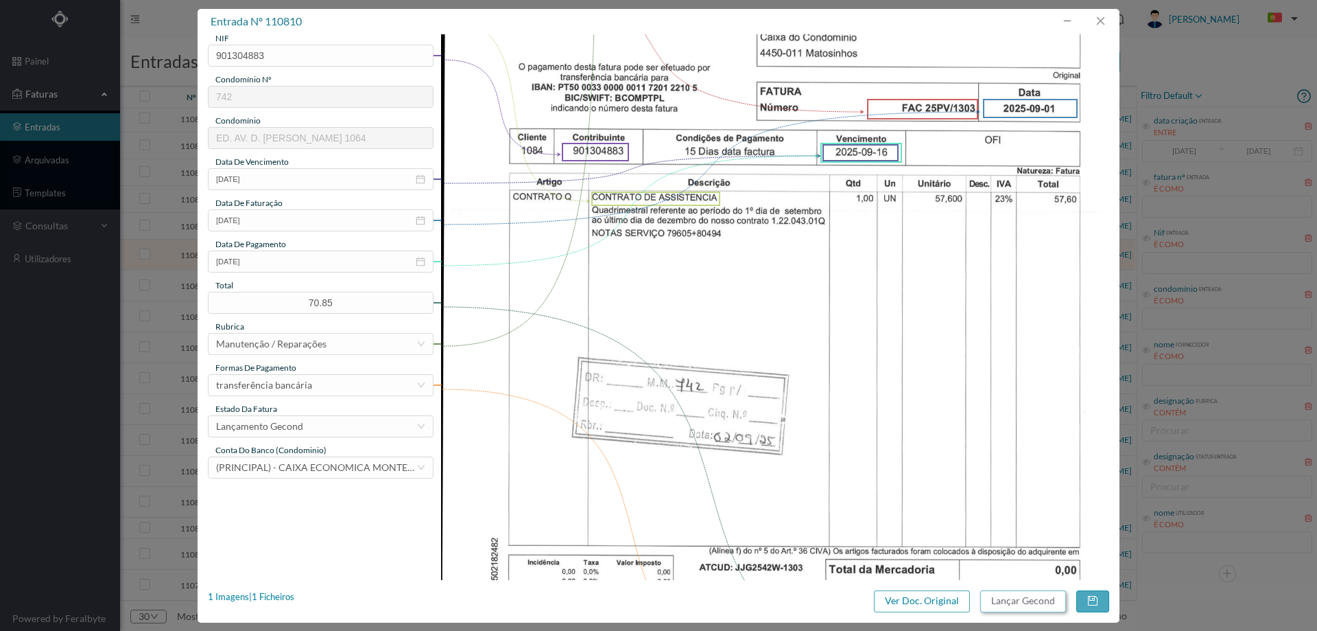
click at [1039, 598] on button "Lançar Gecond" at bounding box center [1024, 601] width 86 height 22
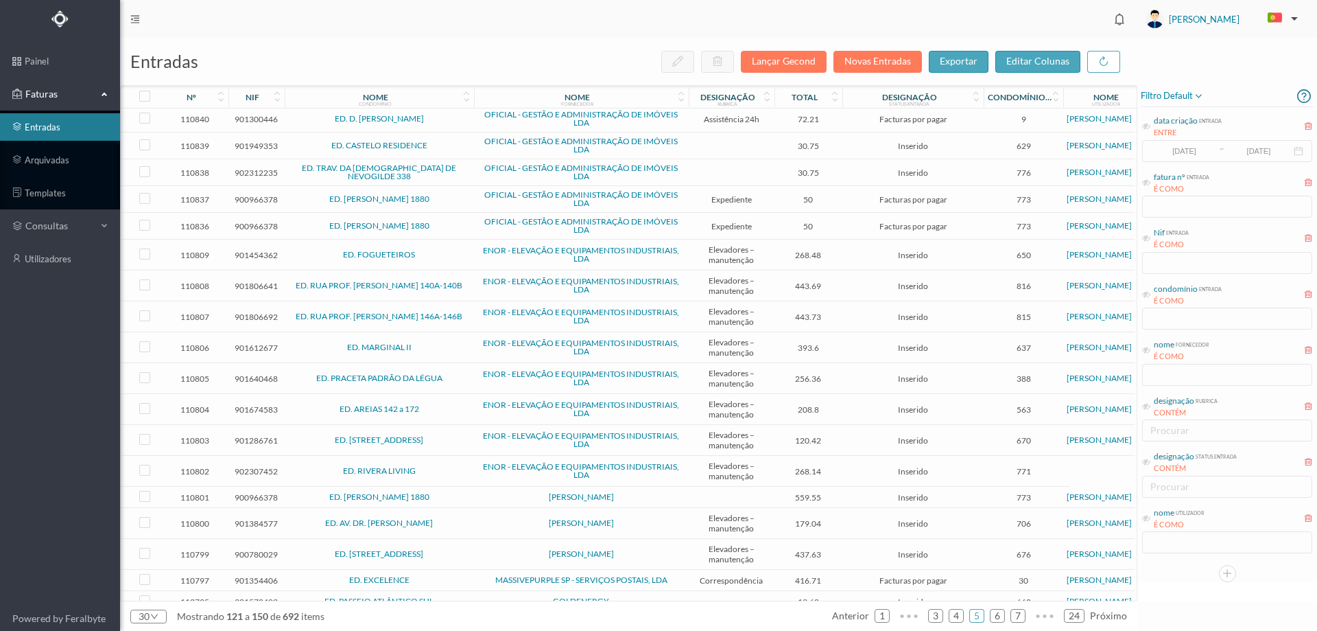
click at [1154, 543] on div "nome utilizador É COMO" at bounding box center [1227, 529] width 173 height 51
click at [1147, 519] on icon at bounding box center [1146, 518] width 8 height 8
click at [1159, 535] on input "text" at bounding box center [1227, 542] width 170 height 22
click at [1266, 486] on div "designação status entrada CONTÉM procurar" at bounding box center [1227, 472] width 173 height 51
click at [1258, 539] on input "text" at bounding box center [1227, 542] width 170 height 22
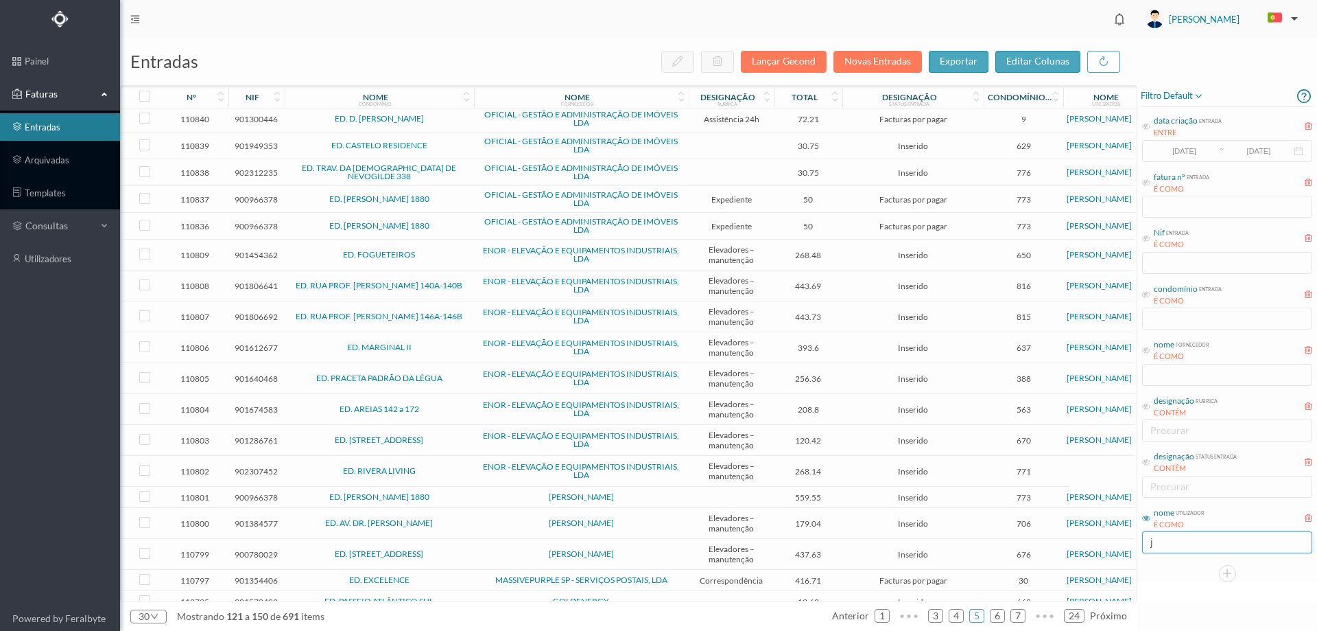
scroll to position [0, 0]
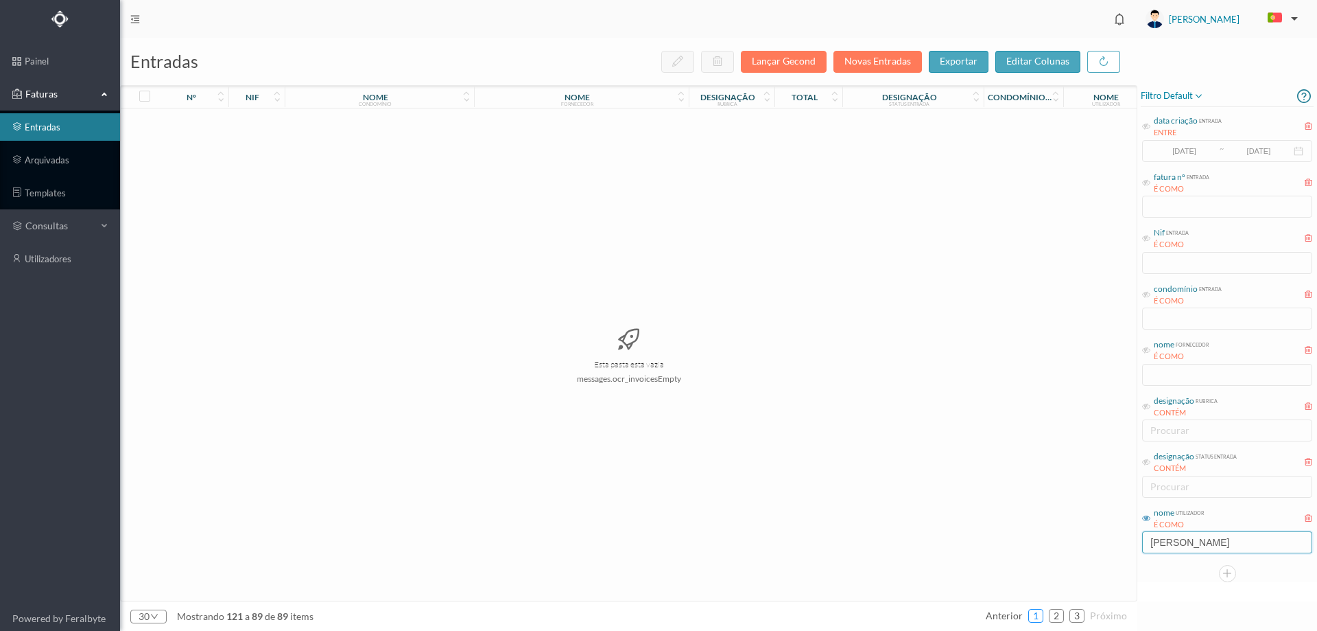
type input "[PERSON_NAME]"
click at [1040, 618] on link "1" at bounding box center [1036, 615] width 14 height 21
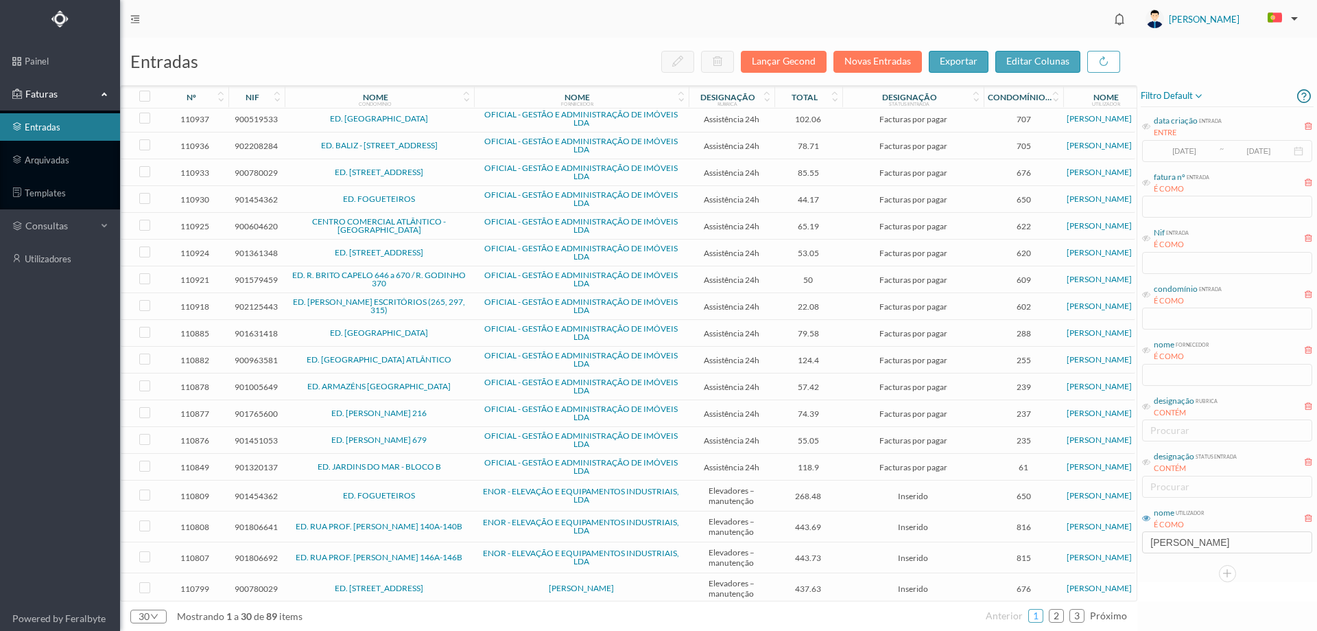
scroll to position [326, 0]
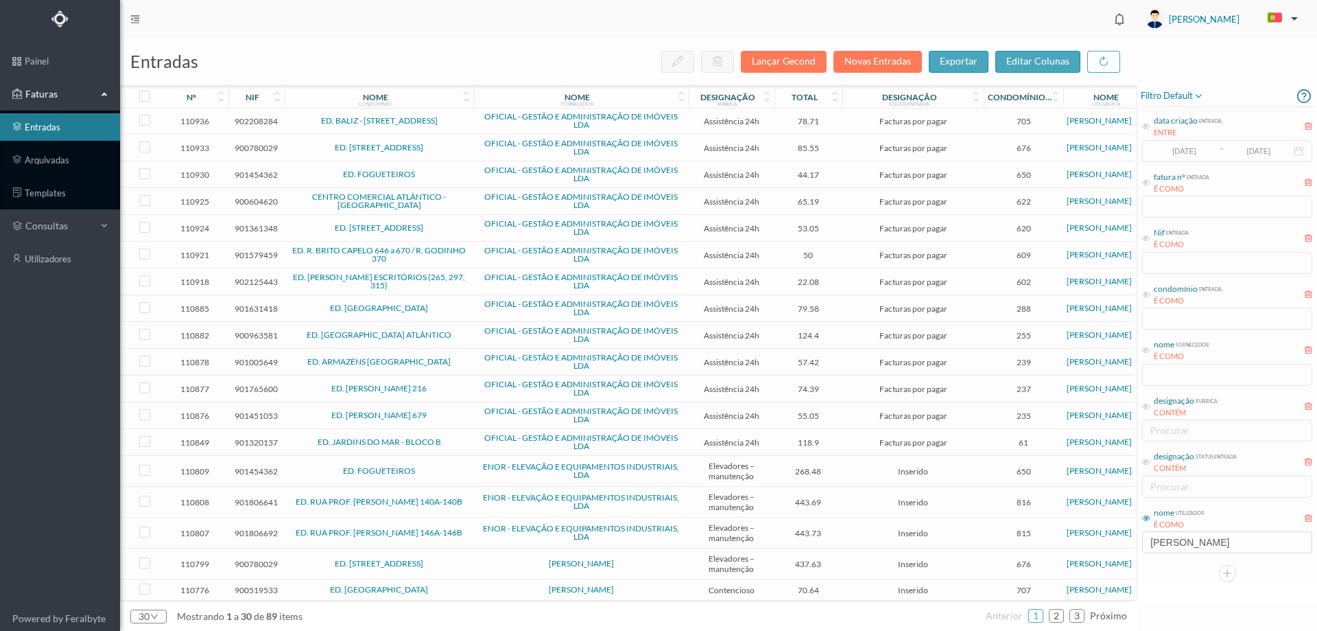
click at [449, 580] on td "ED. [GEOGRAPHIC_DATA]" at bounding box center [379, 589] width 189 height 21
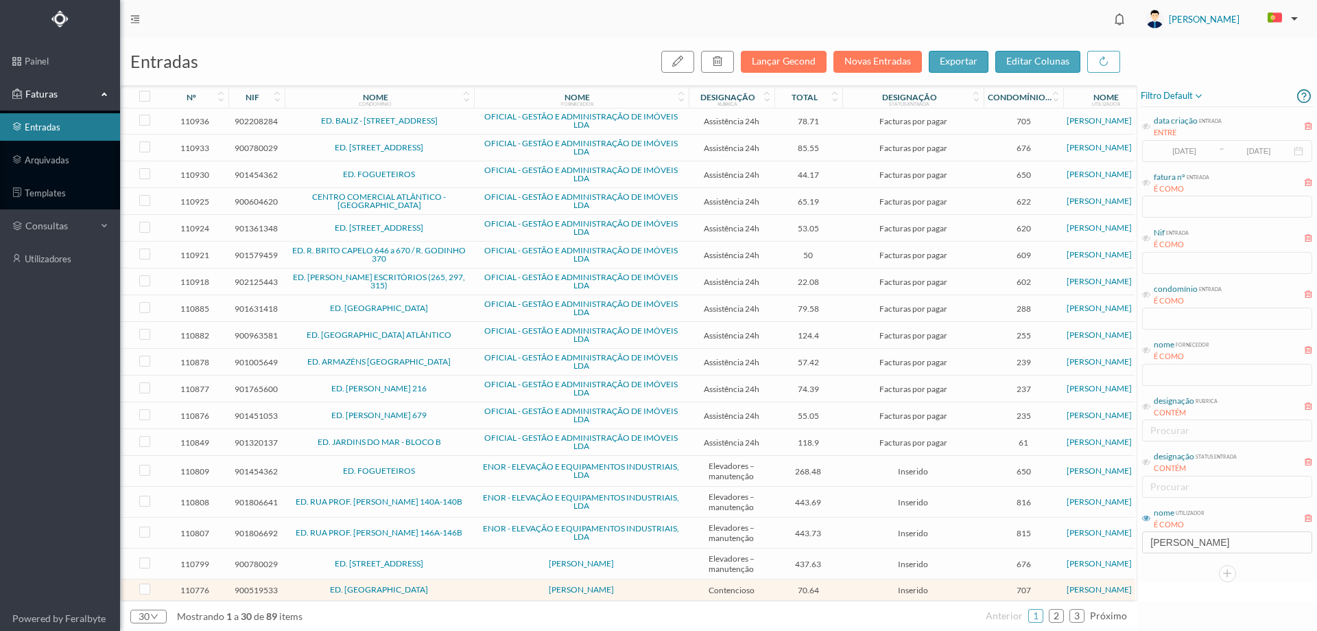
click at [449, 580] on td "ED. [GEOGRAPHIC_DATA]" at bounding box center [379, 589] width 189 height 21
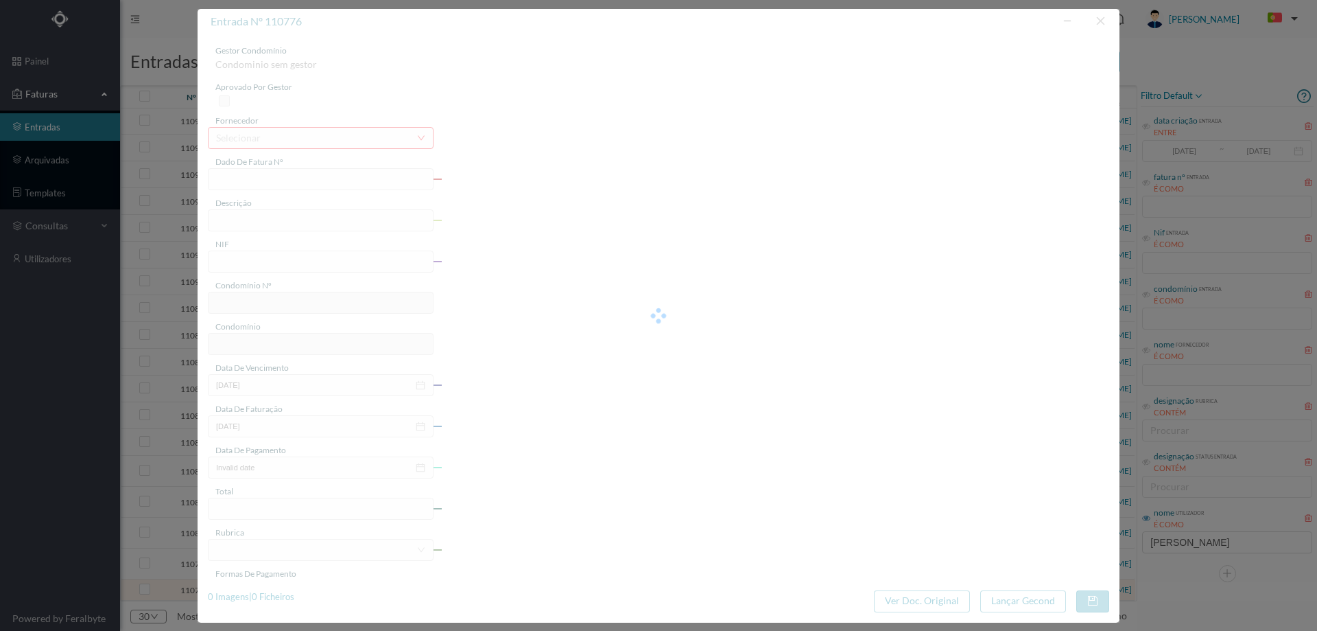
type input "FT AP/1538"
type input "PRB WiDID Soa É Won” 5% Boaventura Santos Silveira - Fração H4 + V35 + V25;]"
type input "900519533"
type input "2025-09-01"
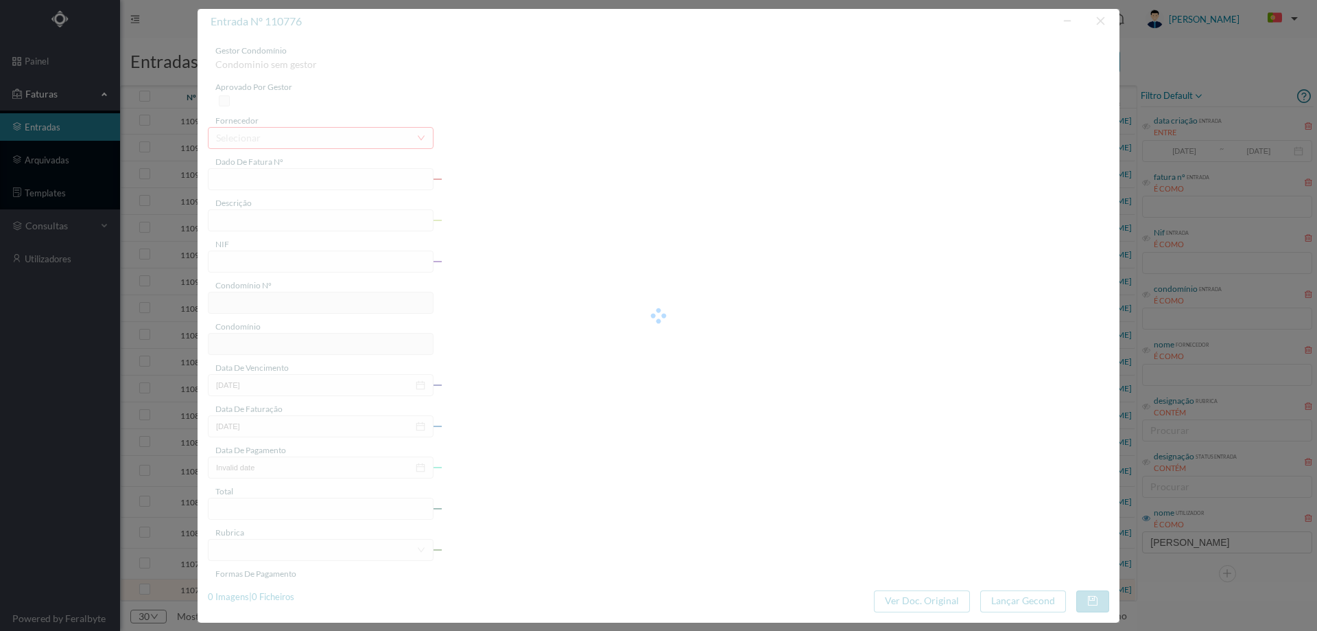
type input "2025-09-01"
type input "70.64"
type input "707"
type input "ED. [GEOGRAPHIC_DATA]"
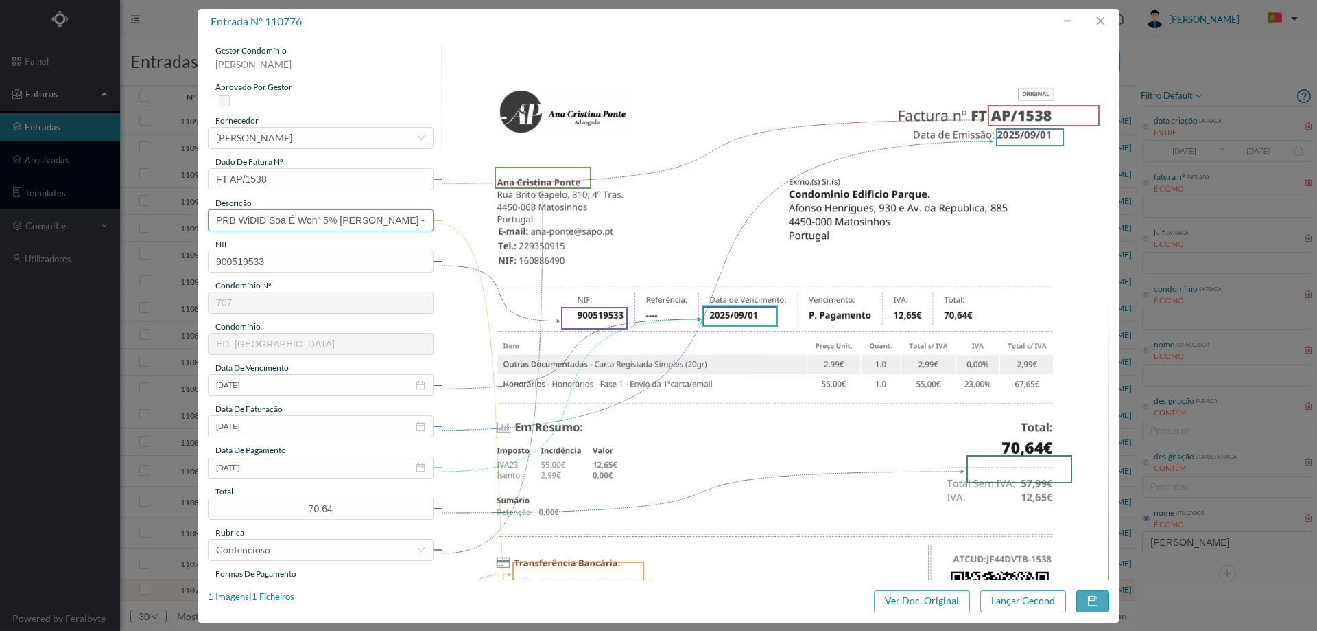
click at [296, 219] on input "PRB WiDID Soa É Won” 5% Boaventura Santos Silveira - Fração H4 + V35 + V25;]" at bounding box center [321, 220] width 226 height 22
type input "des"
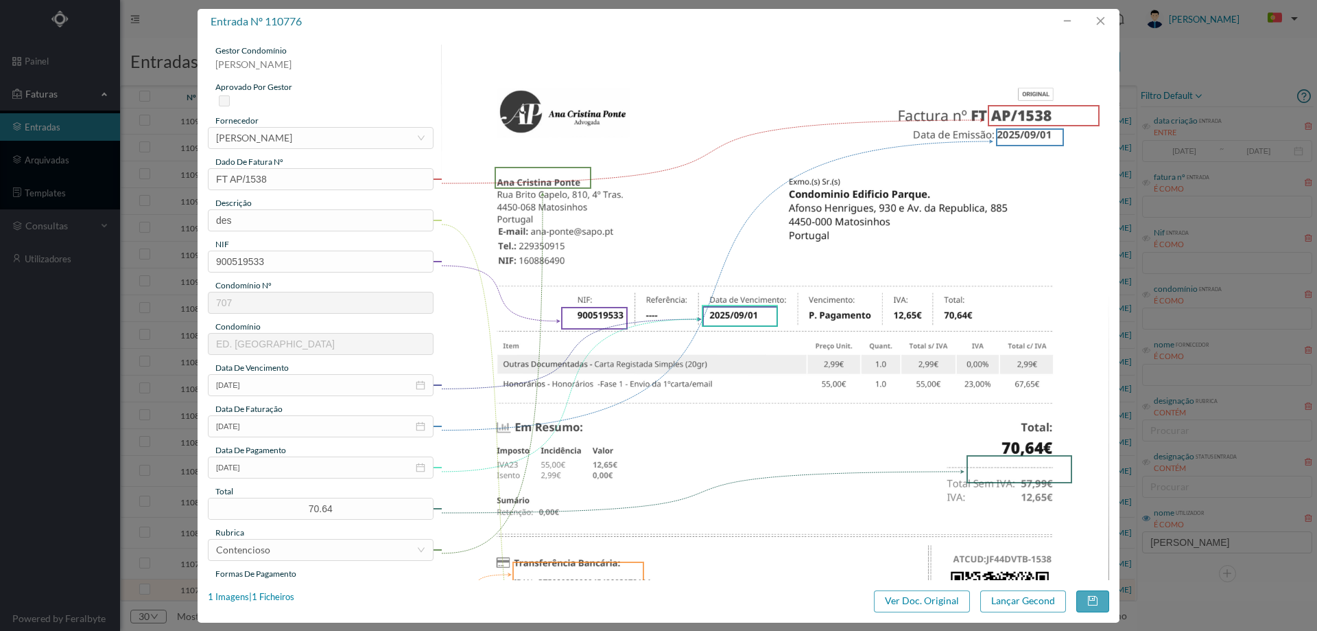
type input "Despesas processo contencioso"
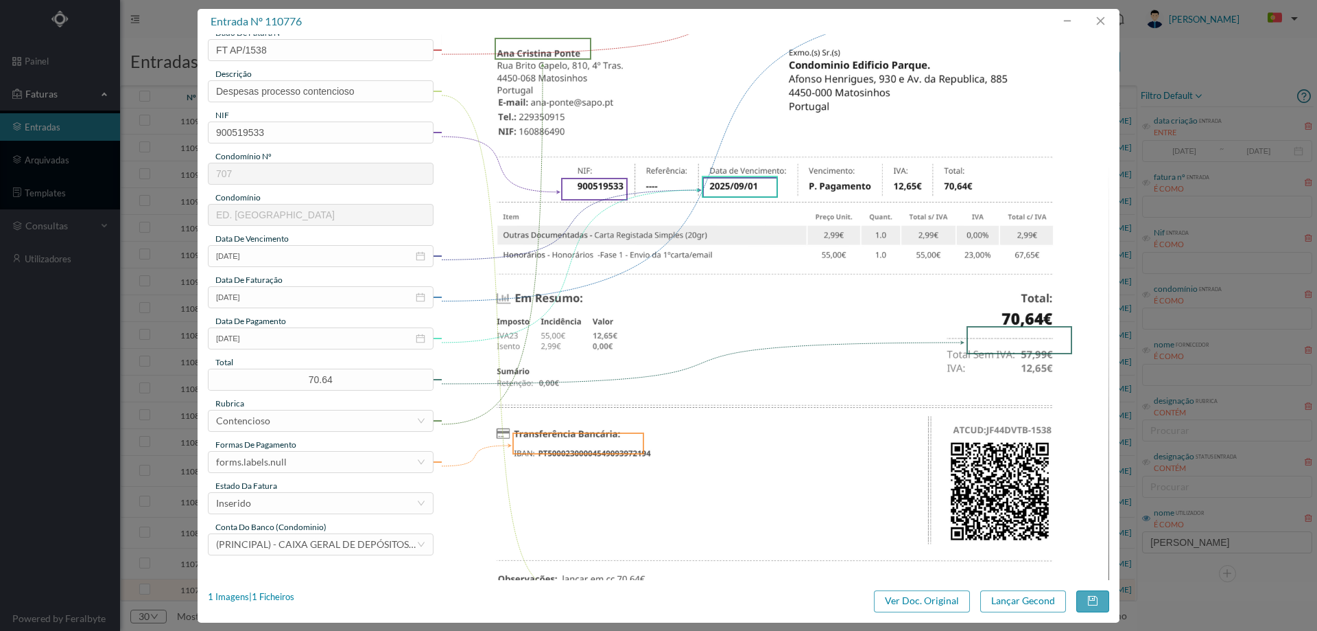
scroll to position [274, 0]
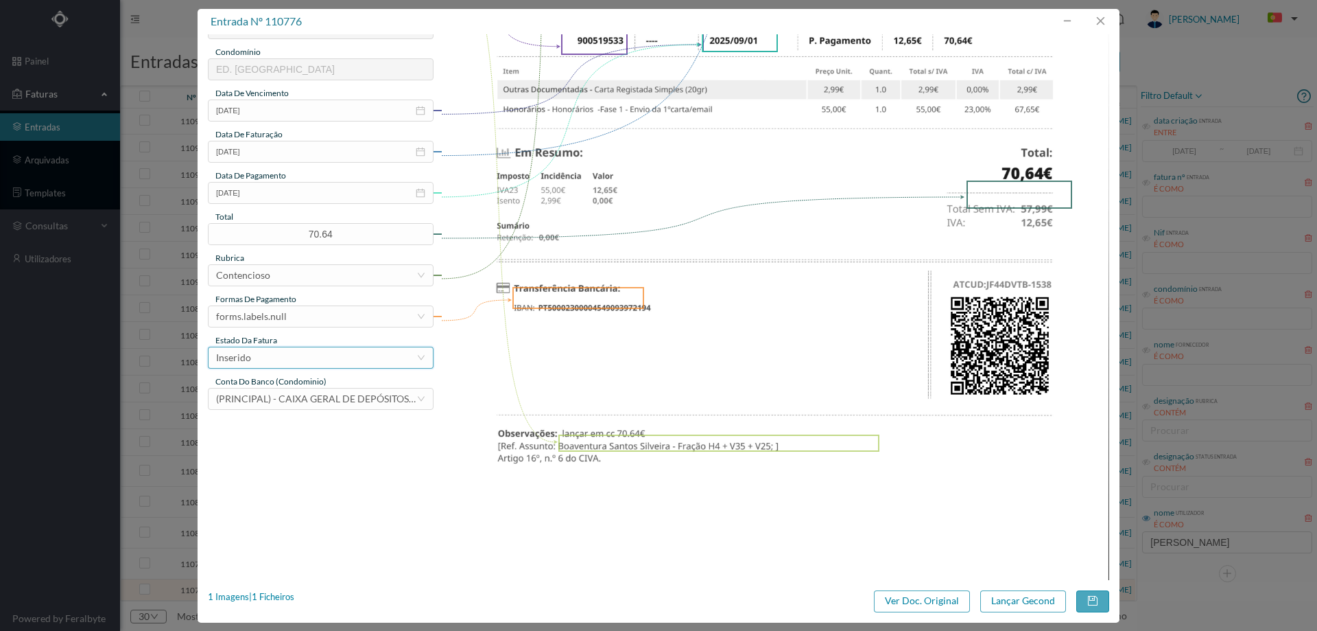
click at [259, 360] on div "Inserido" at bounding box center [316, 357] width 200 height 21
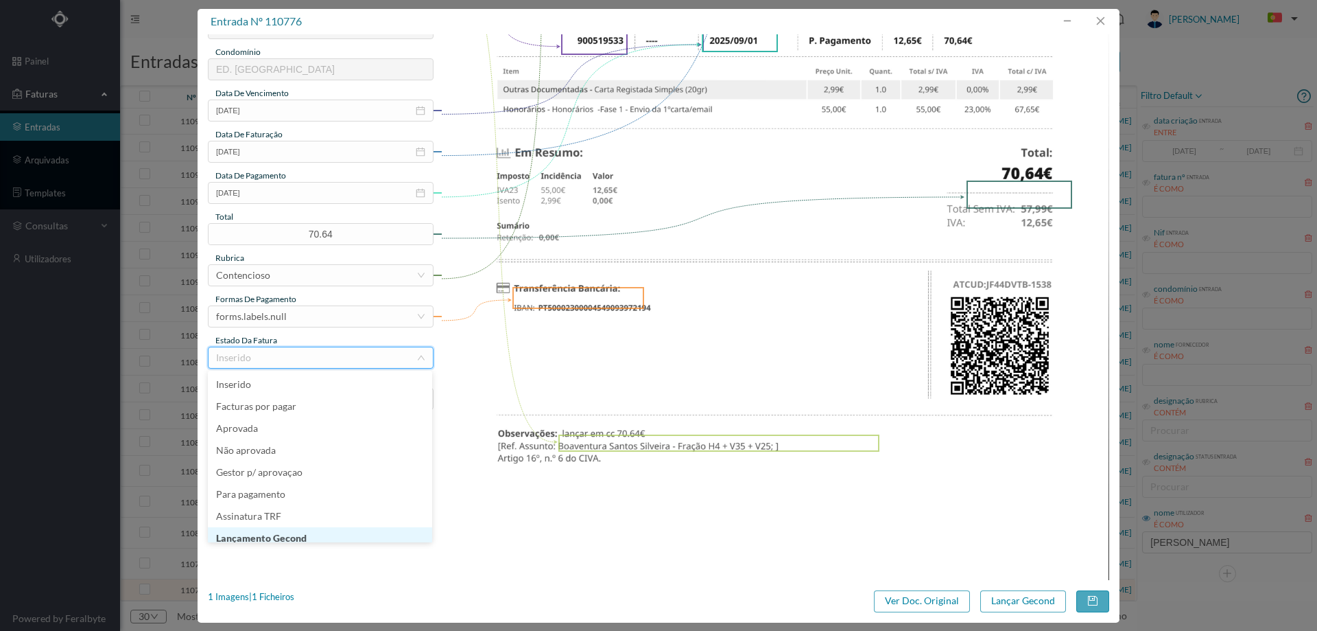
scroll to position [7, 0]
click at [285, 527] on li "Lançamento Gecond" at bounding box center [320, 531] width 224 height 22
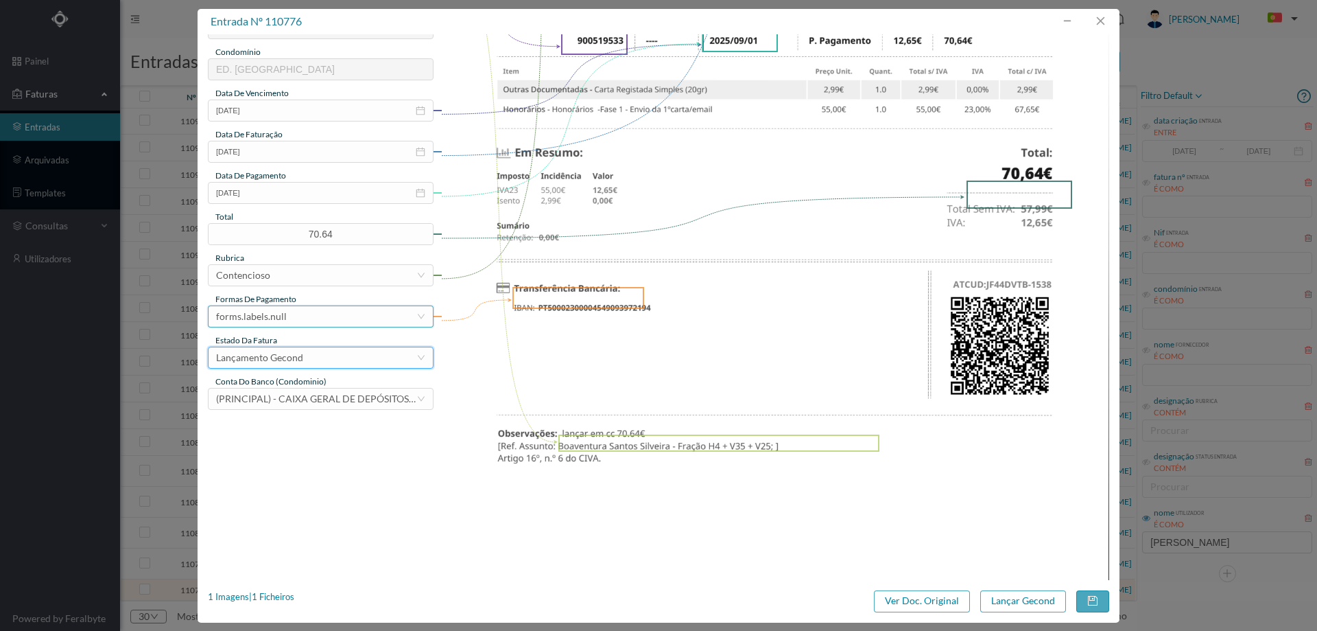
click at [295, 322] on div "forms.labels.null" at bounding box center [316, 316] width 200 height 21
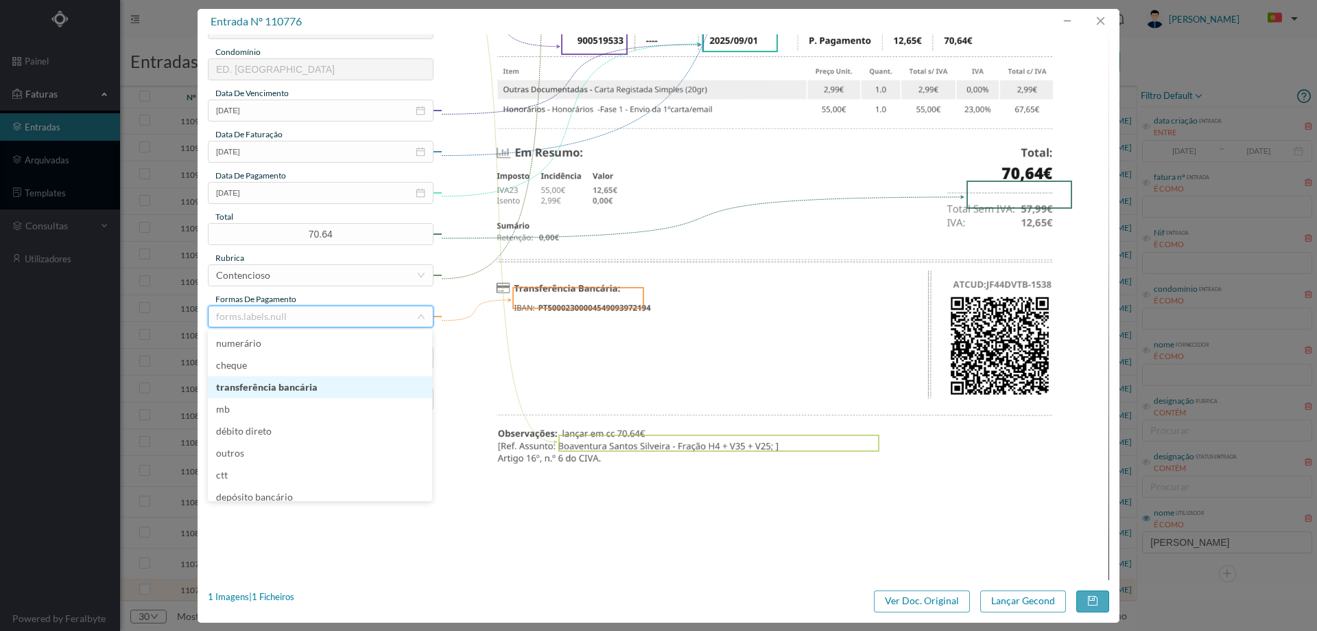
click at [299, 385] on li "transferência bancária" at bounding box center [320, 387] width 224 height 22
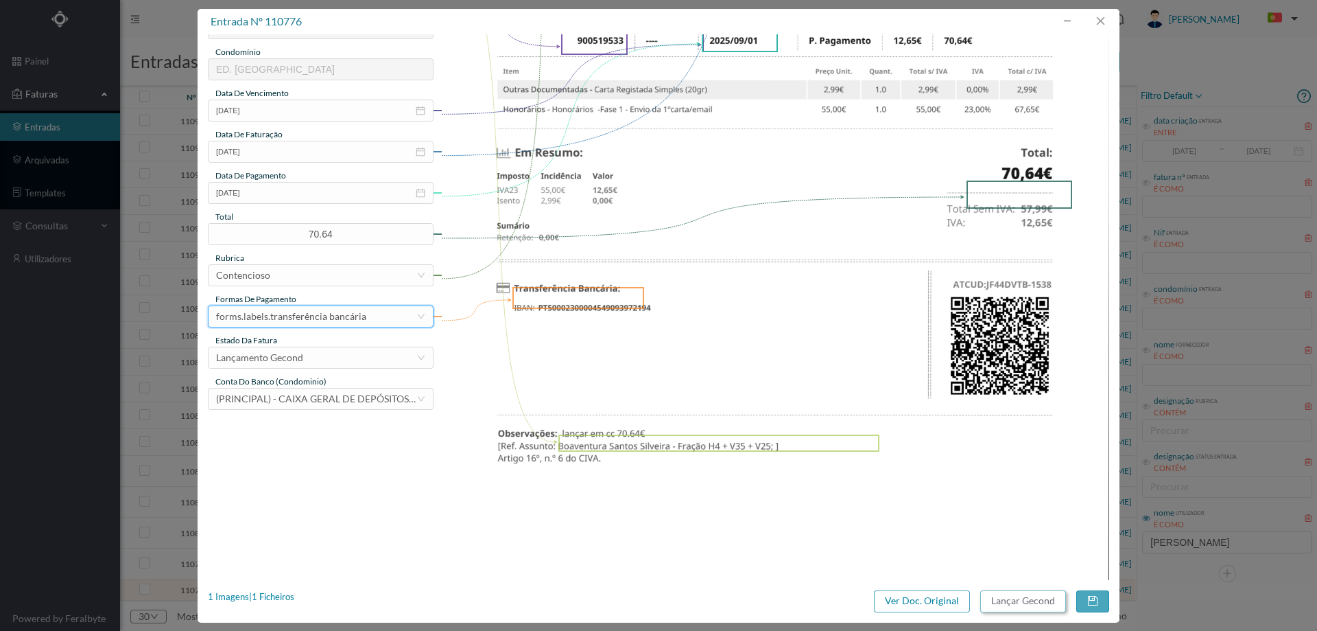
click at [1020, 607] on button "Lançar Gecond" at bounding box center [1024, 601] width 86 height 22
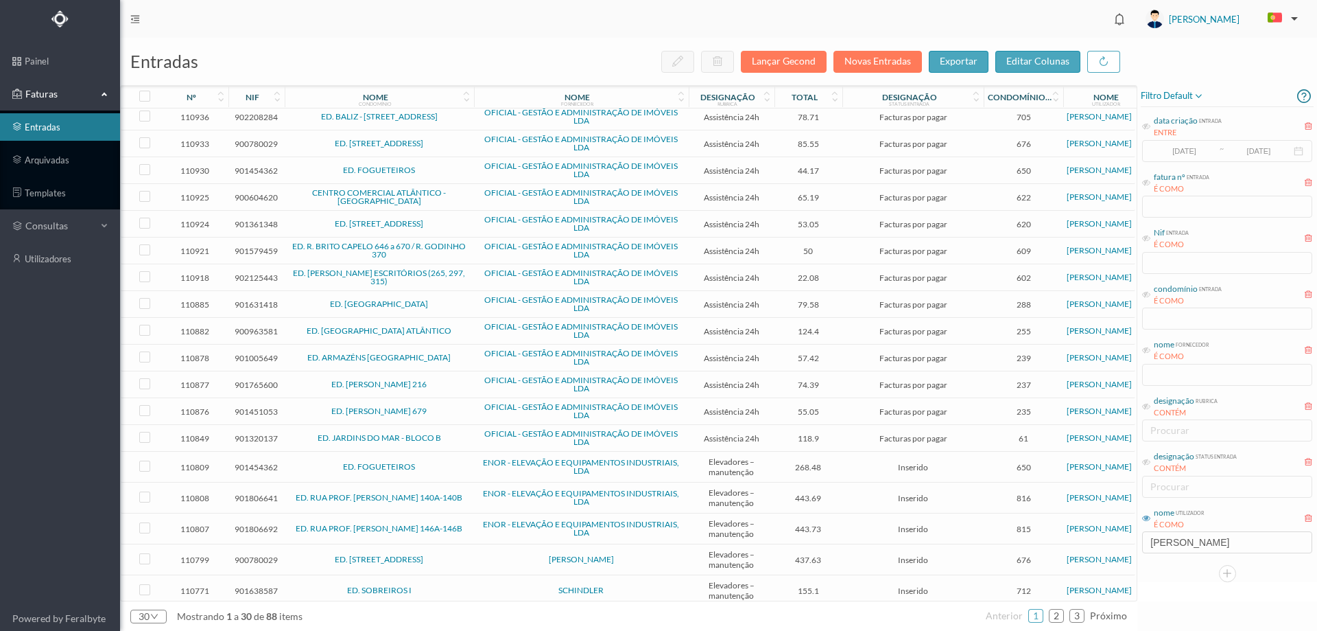
scroll to position [336, 0]
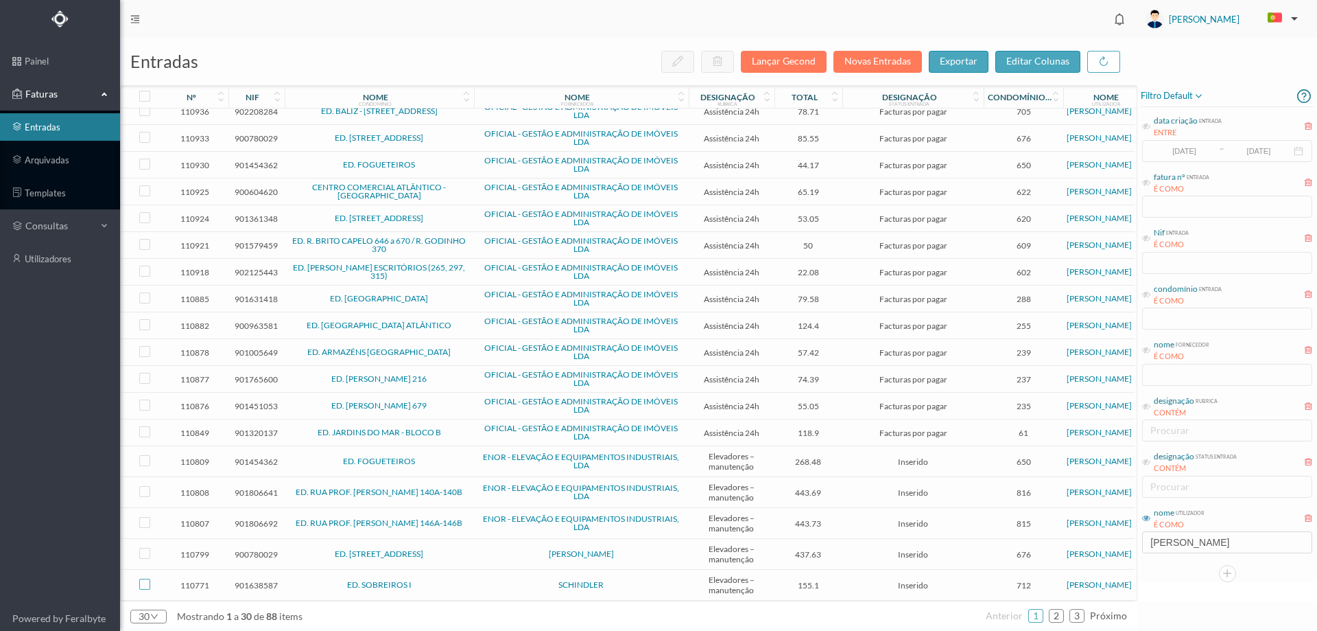
click at [143, 580] on input "checkbox" at bounding box center [144, 583] width 11 height 11
checkbox input "true"
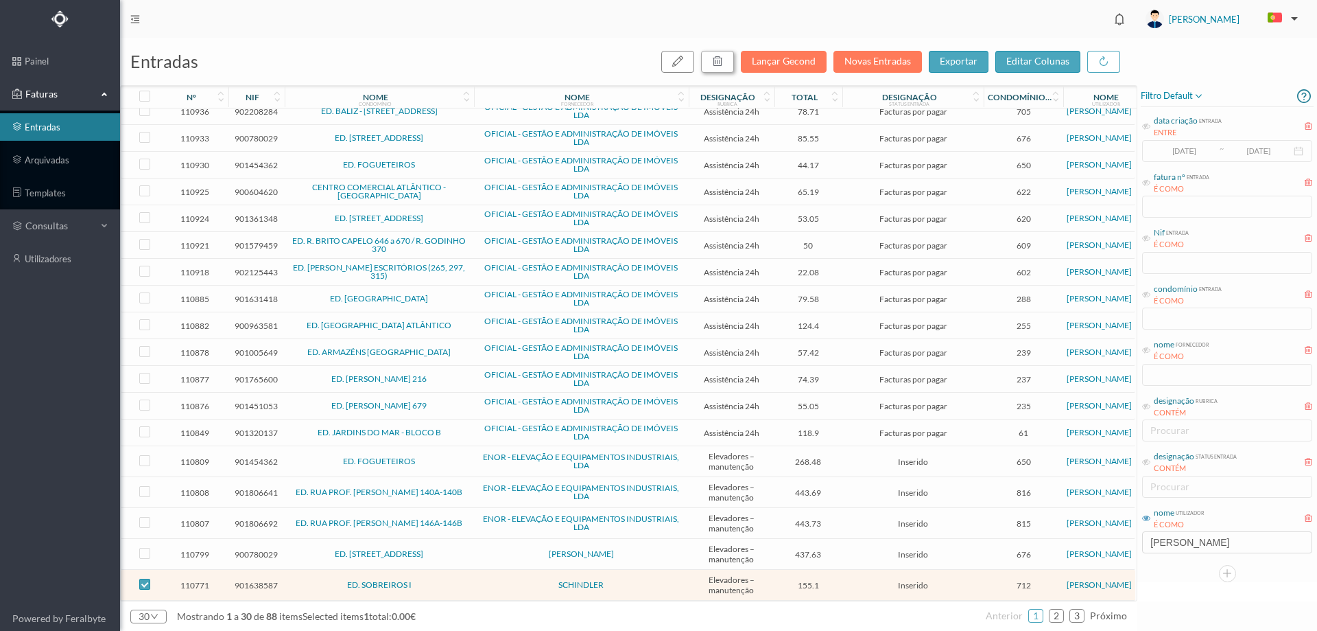
click at [723, 60] on icon "button" at bounding box center [717, 61] width 11 height 11
click at [842, 125] on button "sim" at bounding box center [842, 123] width 27 height 16
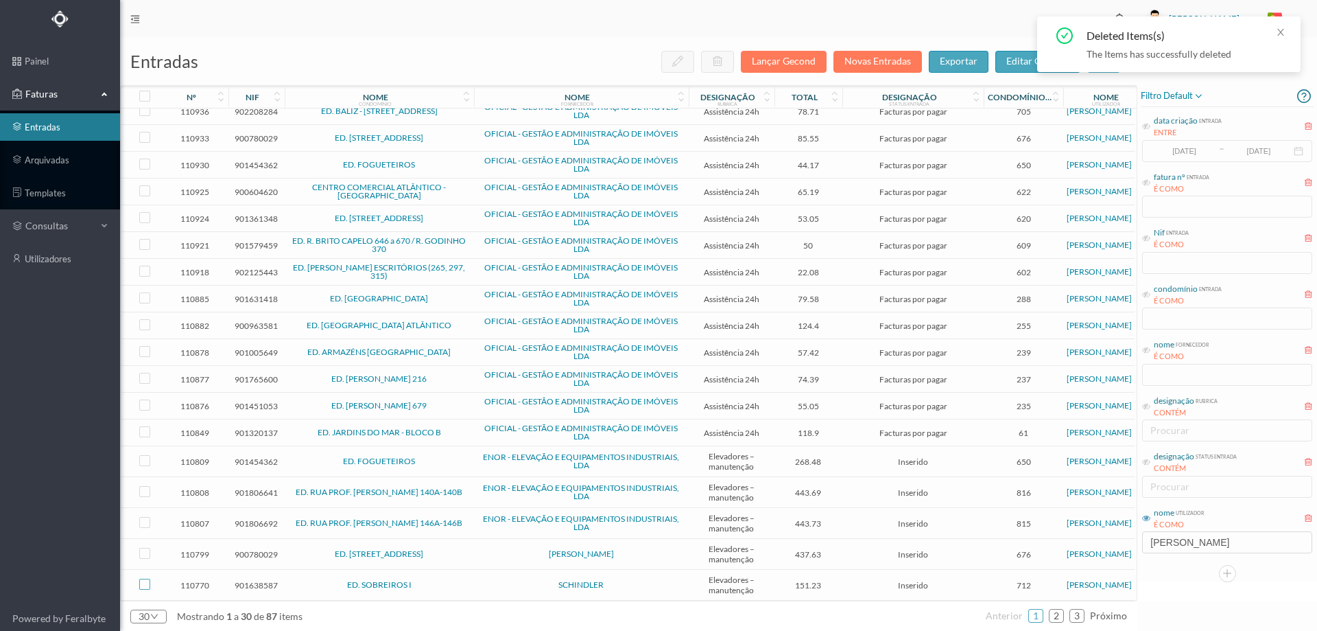
click at [145, 581] on input "checkbox" at bounding box center [144, 583] width 11 height 11
checkbox input "true"
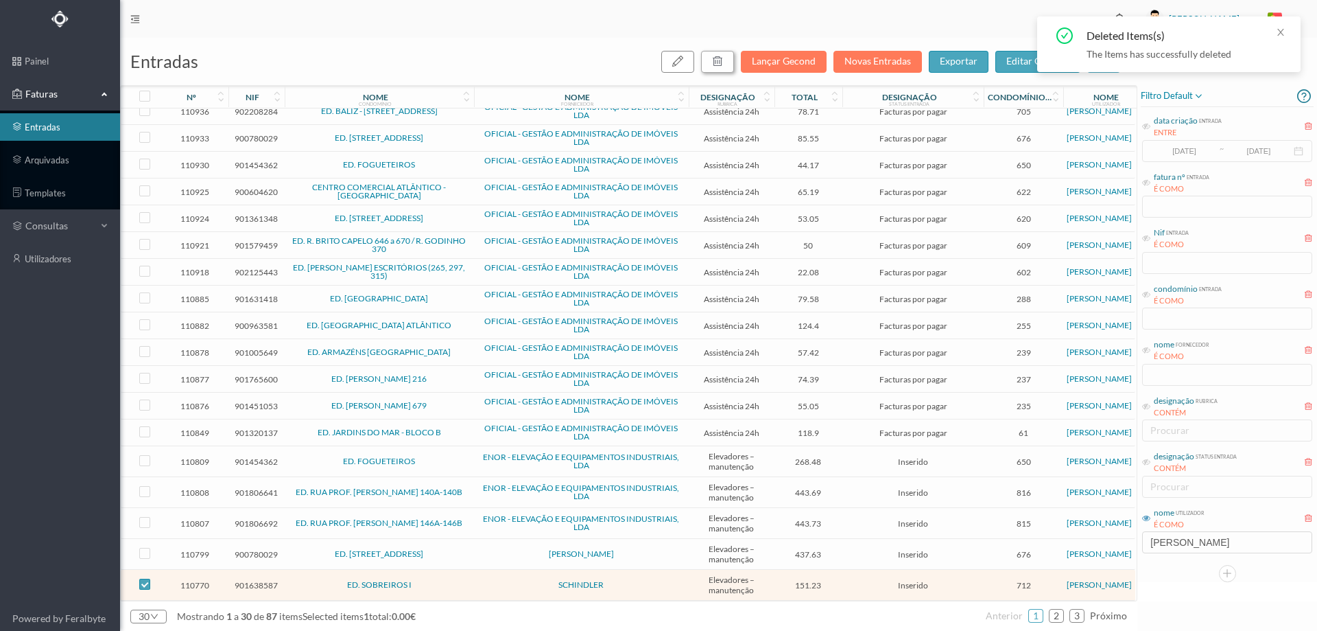
click at [720, 56] on icon "button" at bounding box center [717, 61] width 11 height 11
click at [846, 119] on button "sim" at bounding box center [842, 123] width 27 height 16
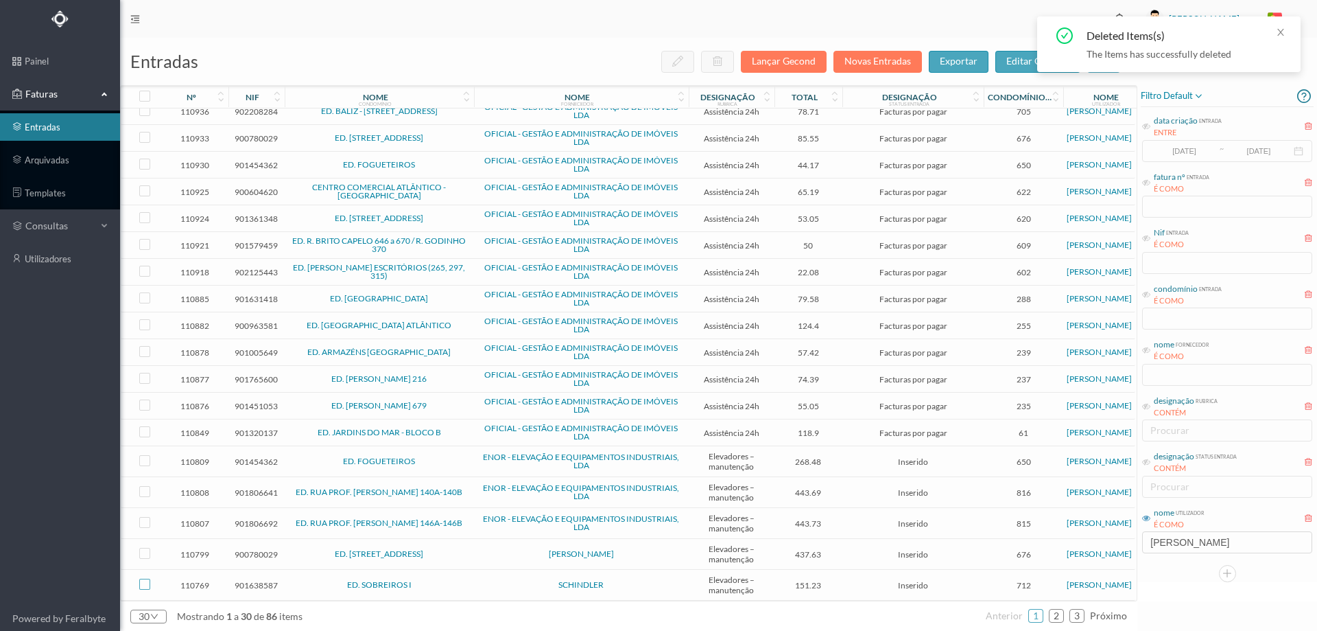
click at [145, 580] on input "checkbox" at bounding box center [144, 583] width 11 height 11
checkbox input "true"
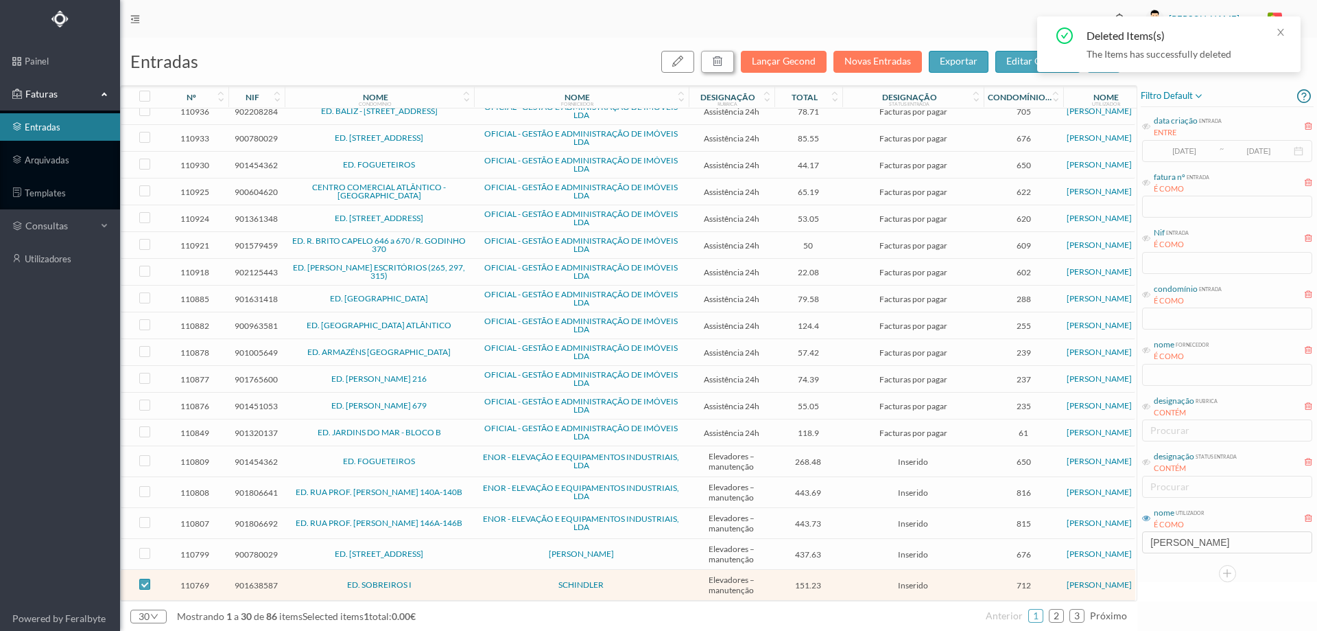
click at [722, 62] on icon "button" at bounding box center [717, 61] width 11 height 11
click at [841, 126] on button "sim" at bounding box center [842, 123] width 27 height 16
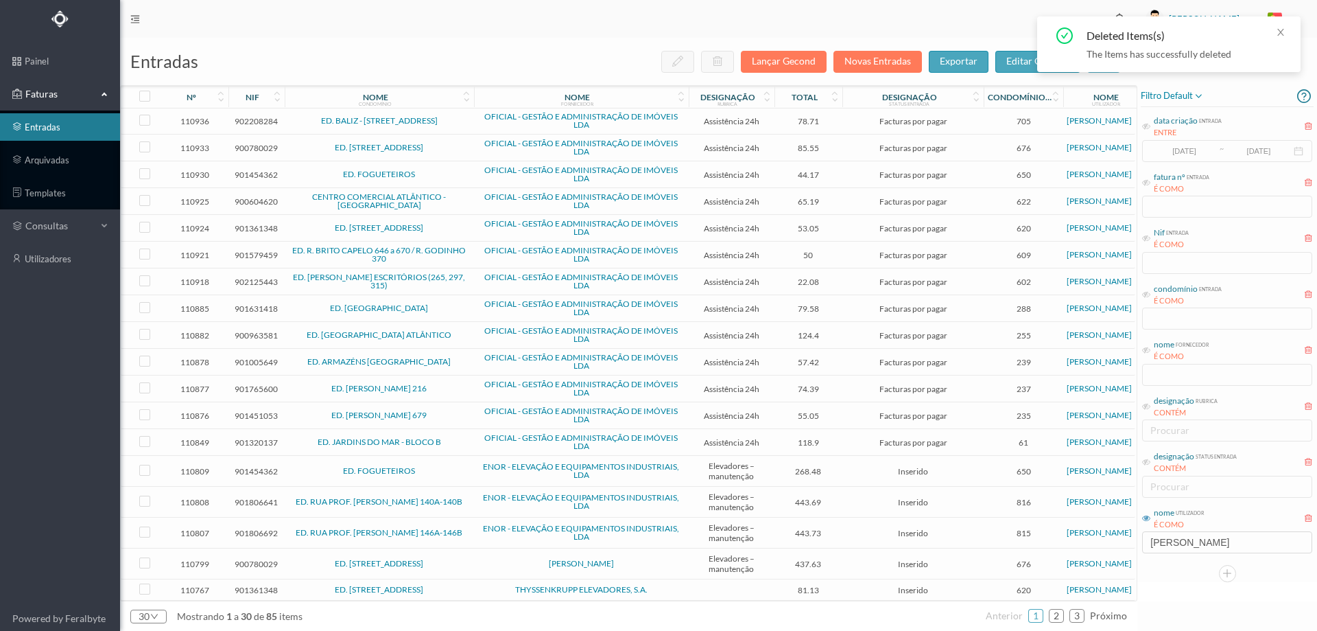
scroll to position [326, 0]
click at [1241, 71] on div at bounding box center [1228, 61] width 180 height 47
click at [456, 459] on td "ED. FOGUETEIROS" at bounding box center [379, 471] width 189 height 31
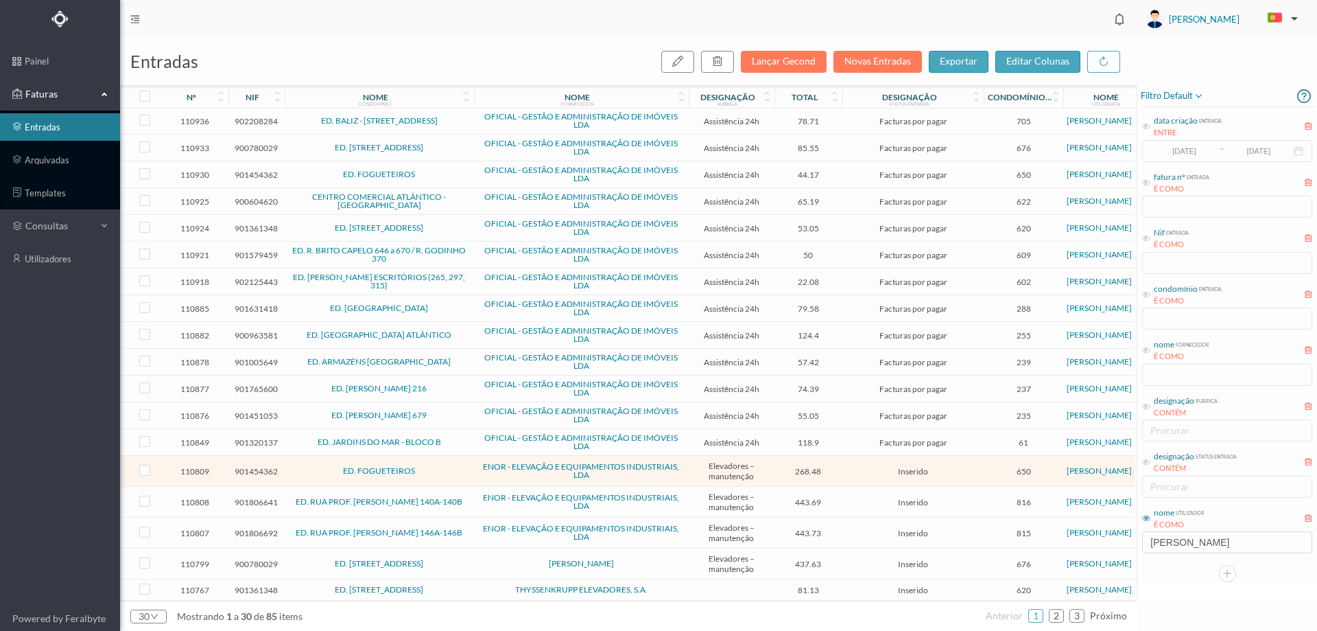
click at [431, 467] on span "ED. FOGUETEIROS" at bounding box center [379, 471] width 183 height 8
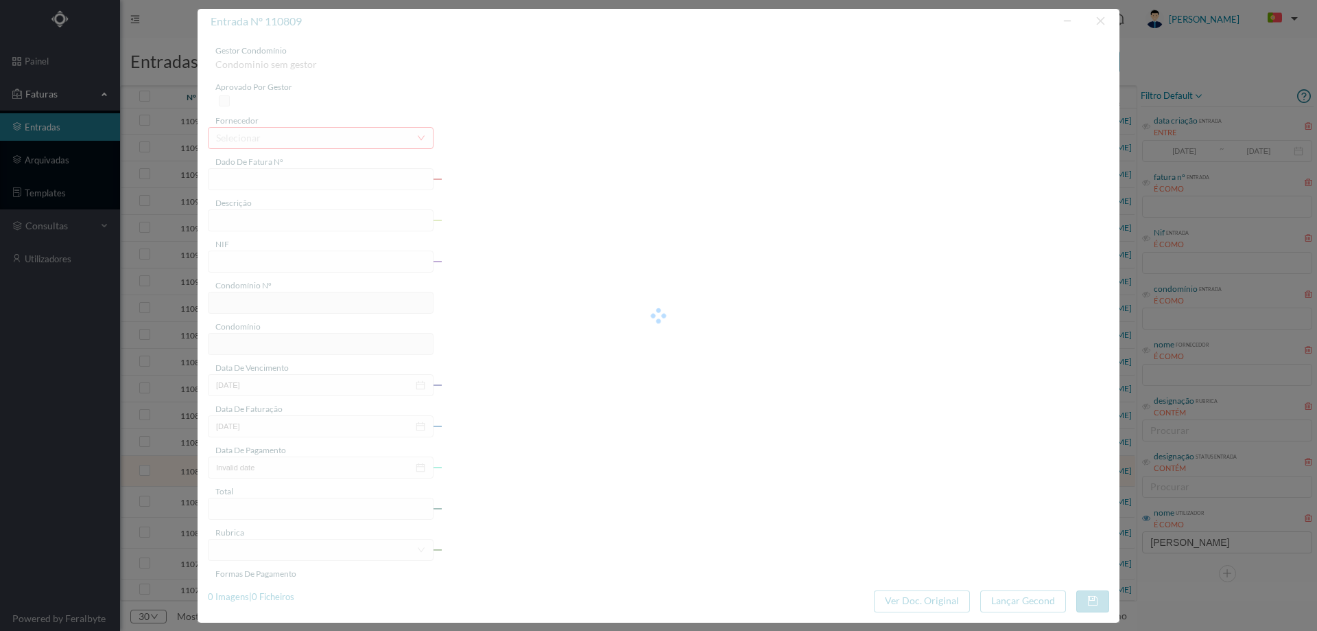
type input "FA 2025.1B/25014109"
type input "RUA DOS FOGUETEIROS, 409 - SENHORA D"
type input "901454362"
type input "[DATE]"
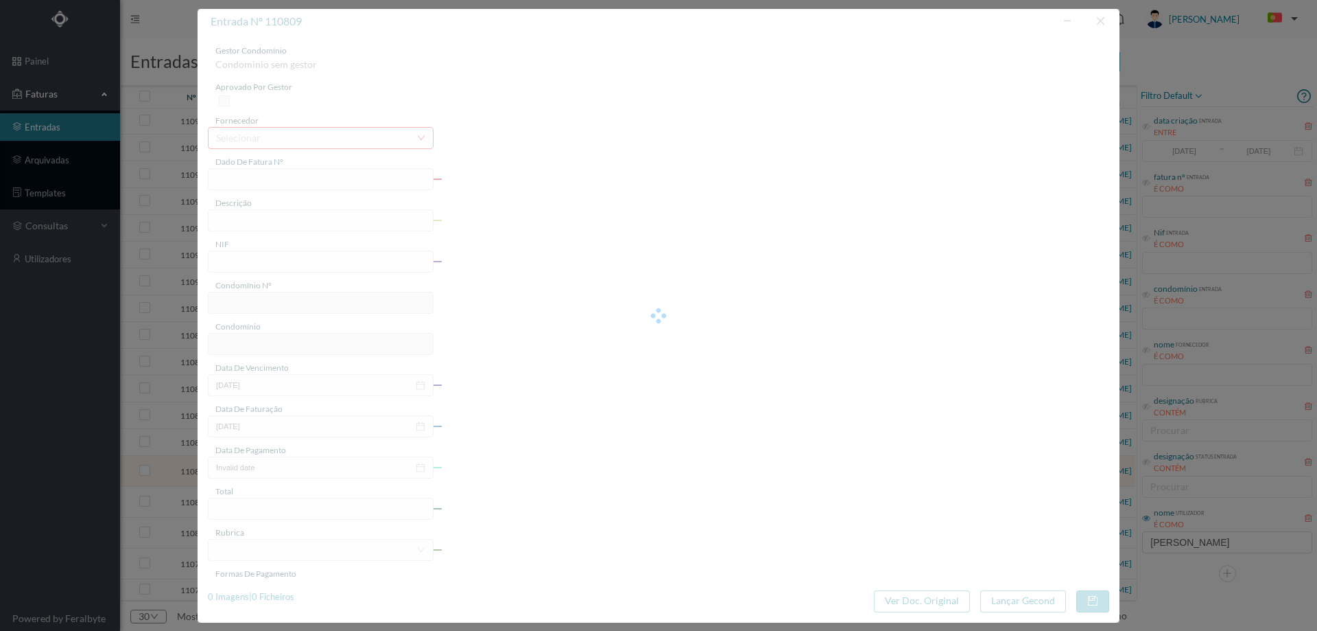
type input "[DATE]"
type input "268.48"
type input "650"
type input "ED. FOGUETEIROS"
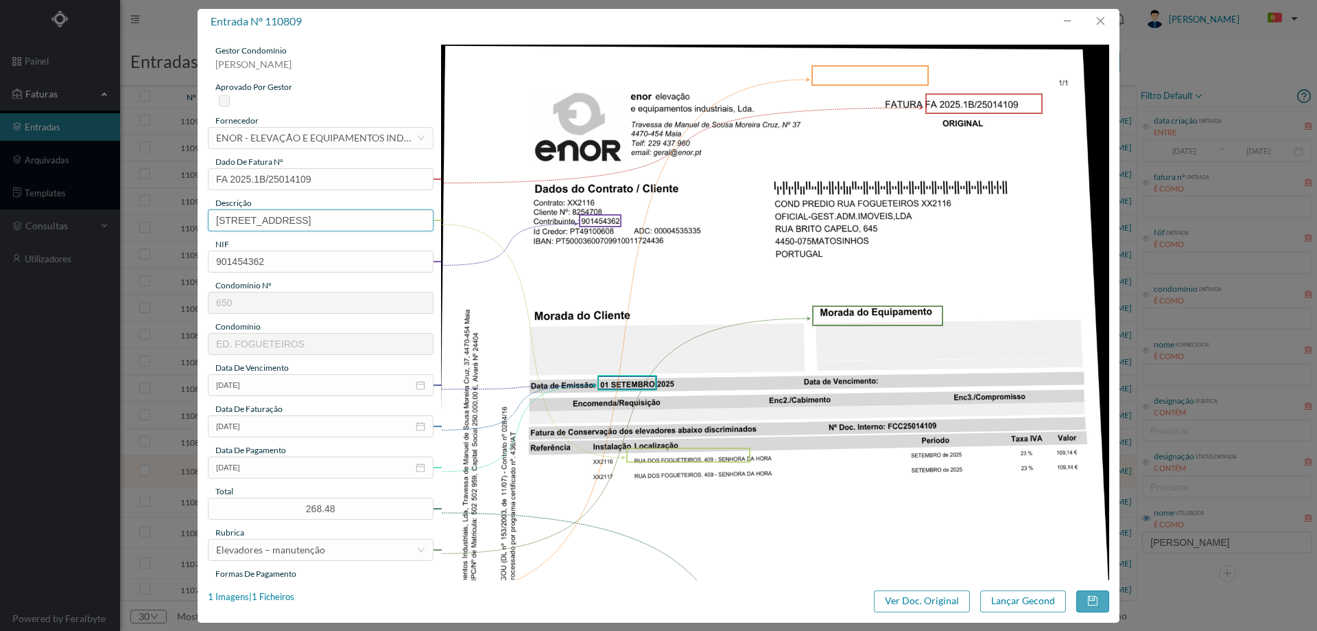
click at [316, 226] on input "RUA DOS FOGUETEIROS, 409 - SENHORA D" at bounding box center [321, 220] width 226 height 22
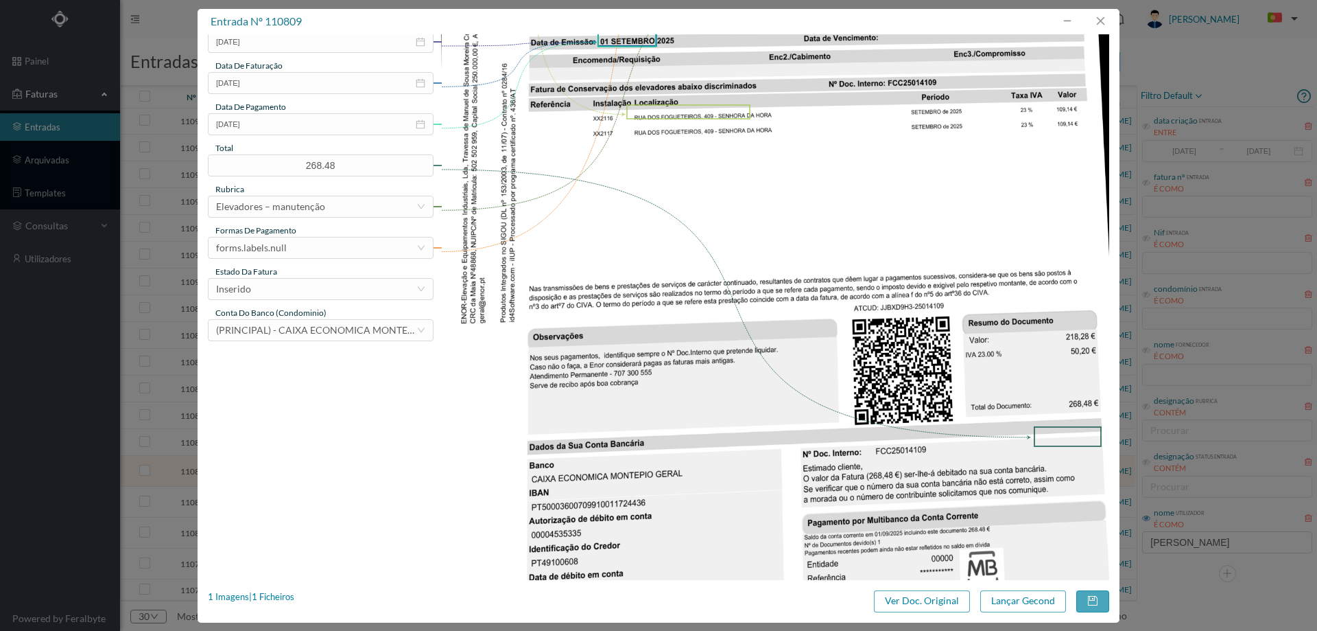
scroll to position [415, 0]
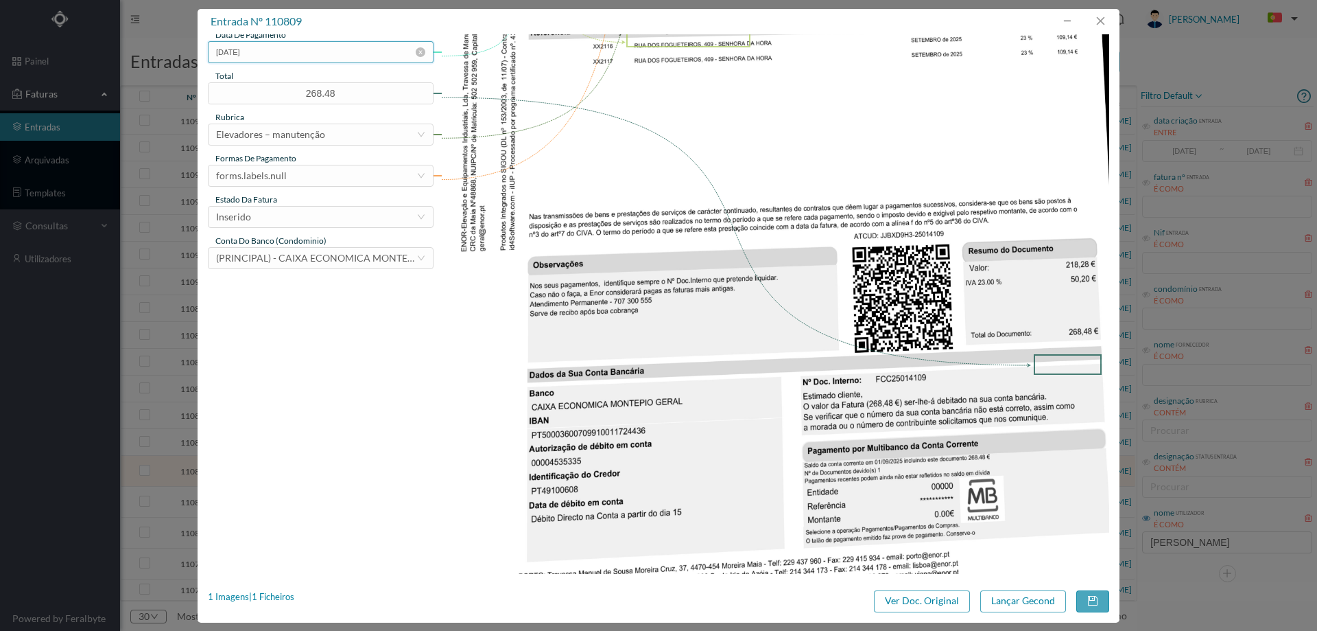
type input "Manutenção elevadores Setembro 2025"
click at [260, 53] on input "[DATE]" at bounding box center [321, 52] width 226 height 22
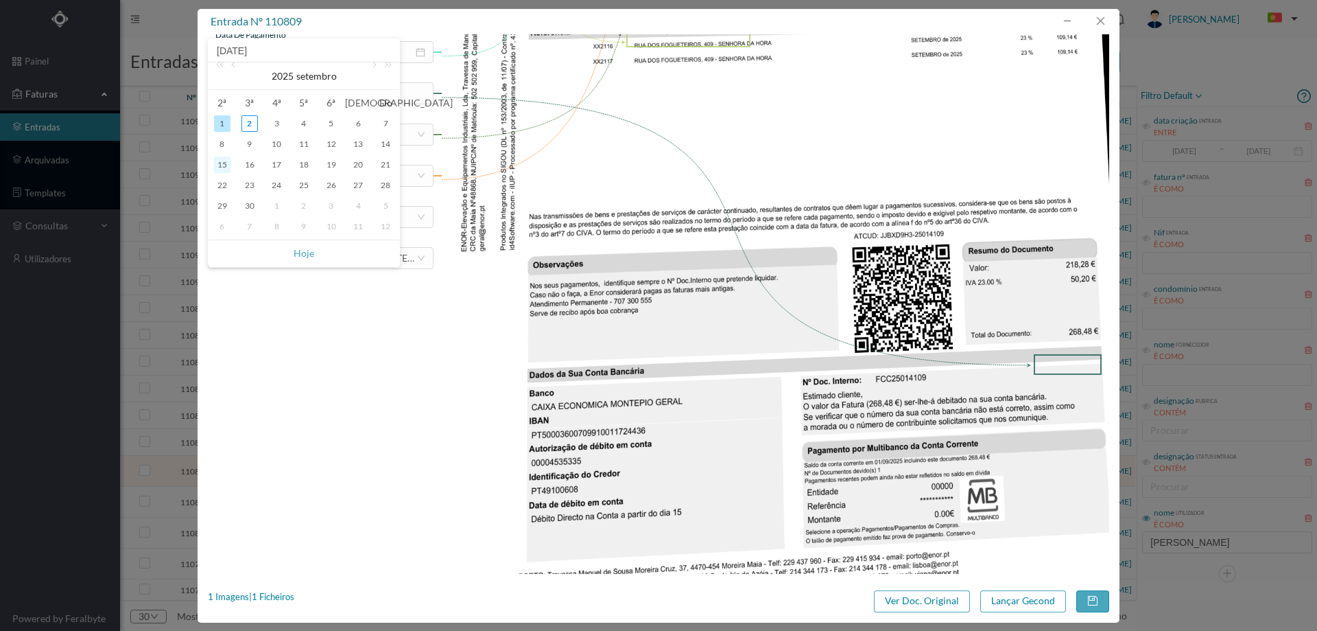
click at [222, 165] on div "15" at bounding box center [222, 164] width 16 height 16
type input "[DATE]"
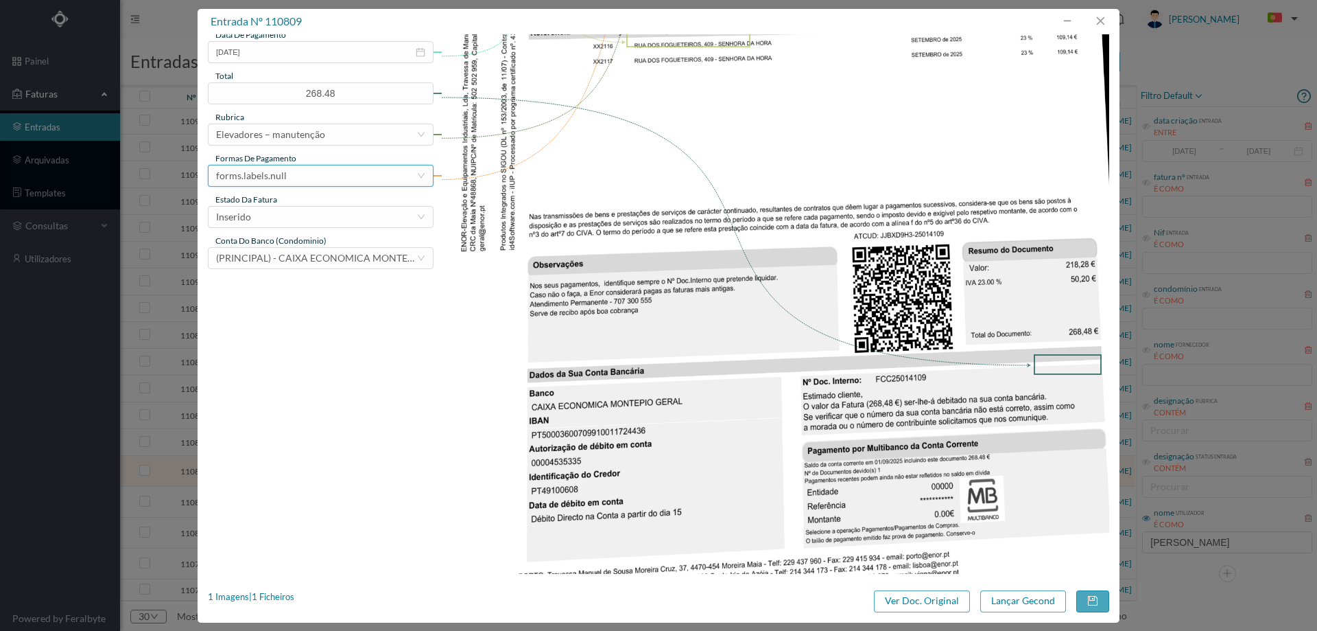
click at [298, 178] on div "forms.labels.null" at bounding box center [316, 175] width 200 height 21
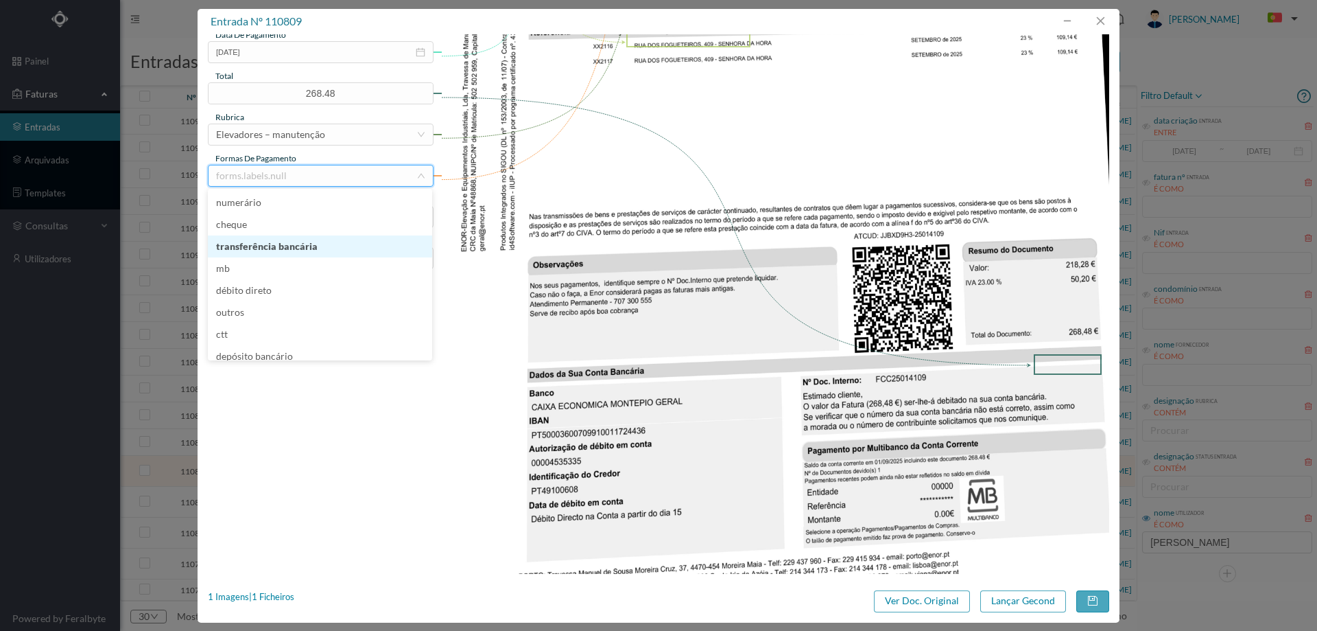
click at [297, 251] on li "transferência bancária" at bounding box center [320, 246] width 224 height 22
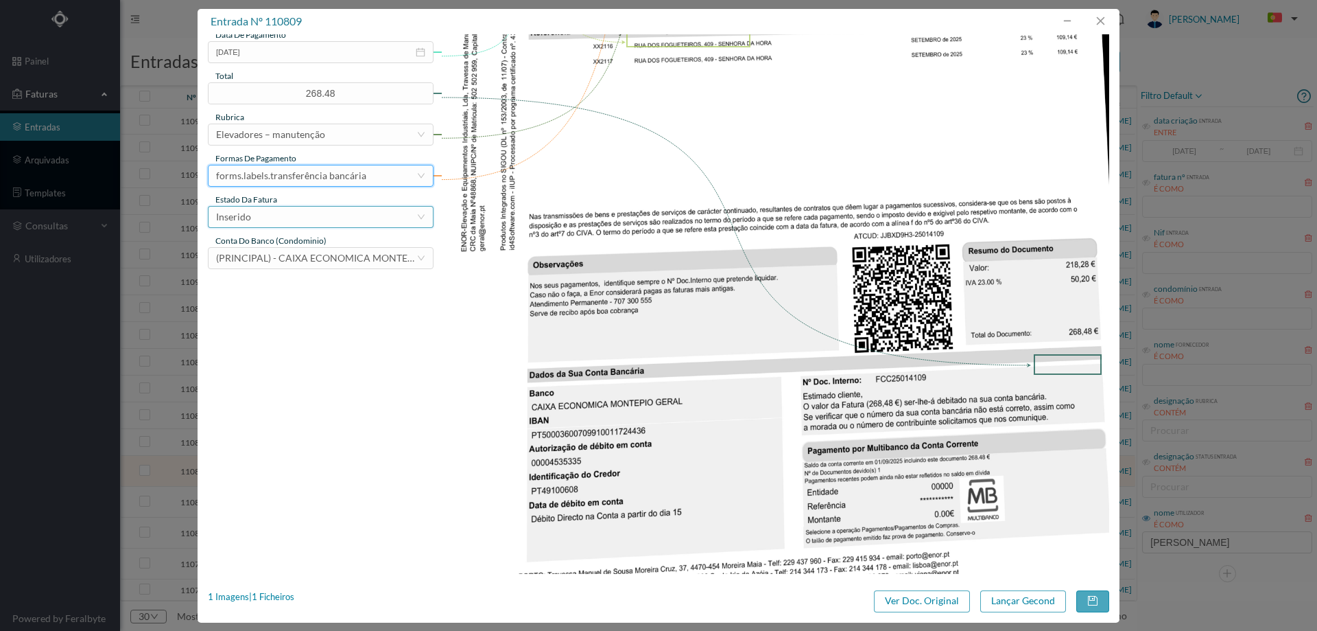
click at [302, 211] on div "Inserido" at bounding box center [316, 217] width 200 height 21
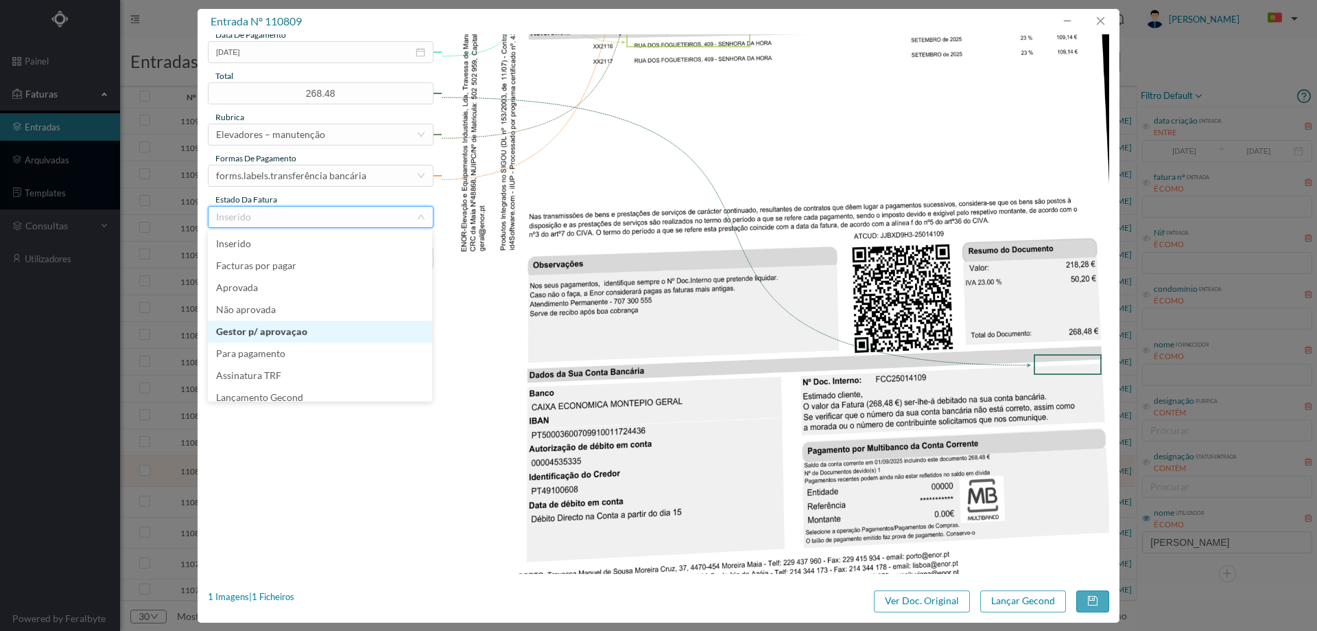
scroll to position [7, 0]
click at [292, 390] on li "Lançamento Gecond" at bounding box center [320, 390] width 224 height 22
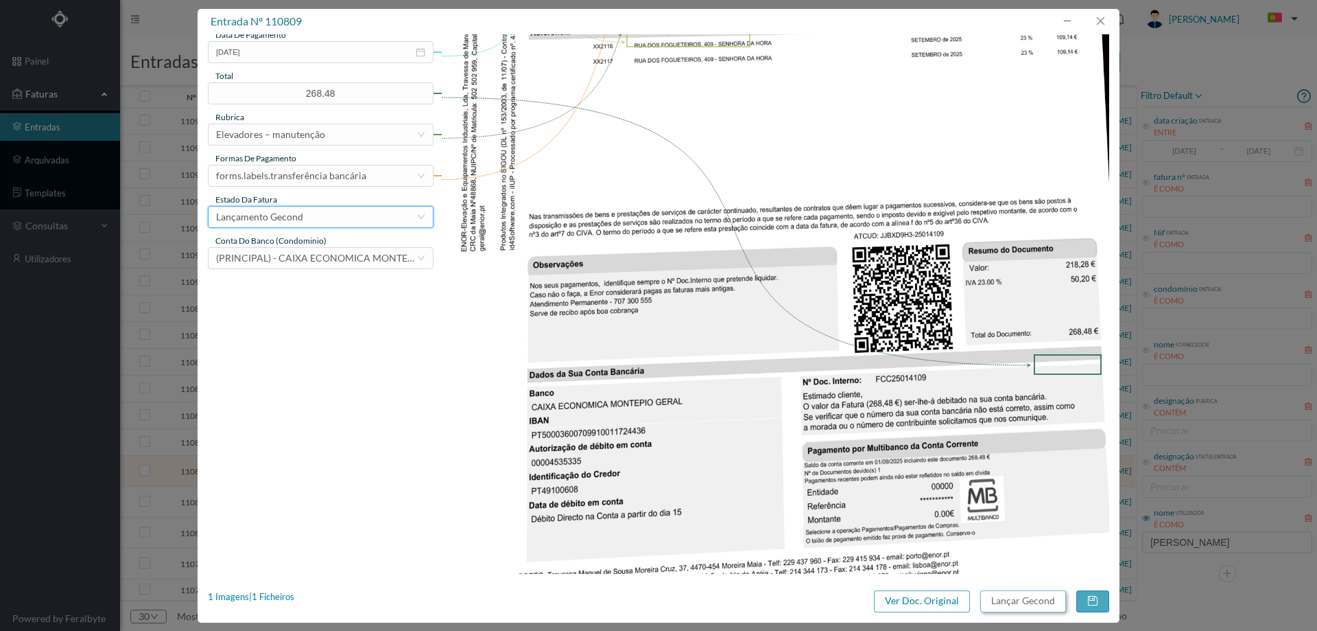
click at [1024, 606] on button "Lançar Gecond" at bounding box center [1024, 601] width 86 height 22
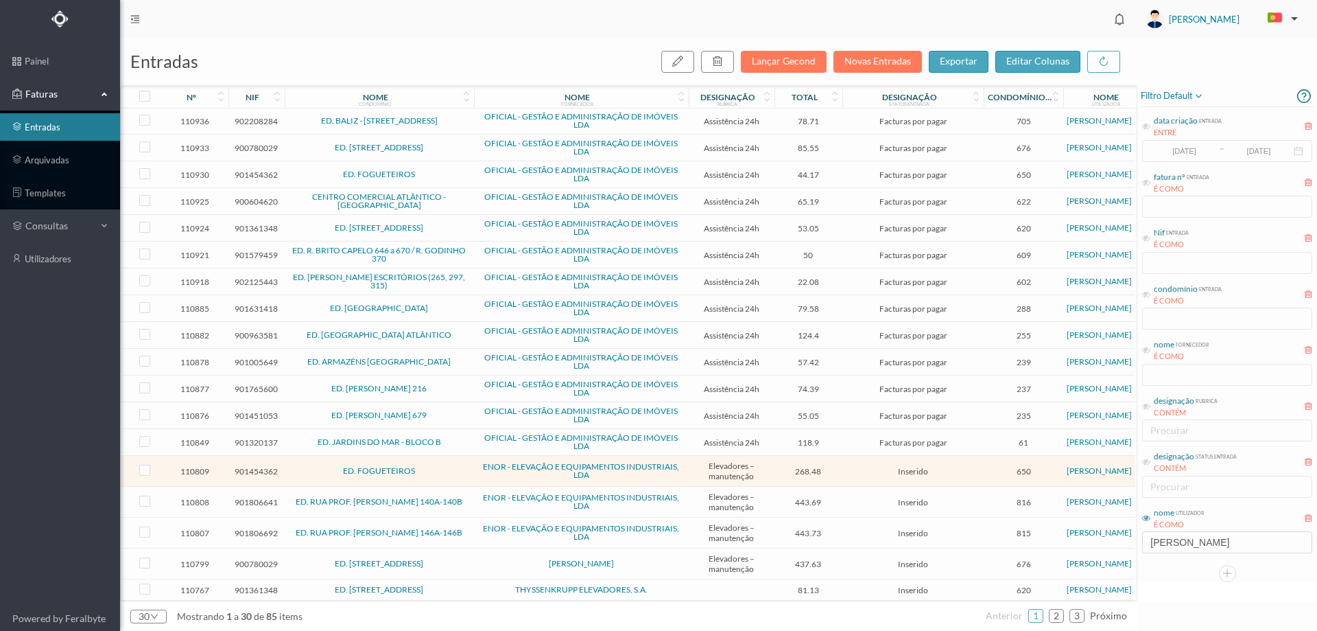
scroll to position [316, 0]
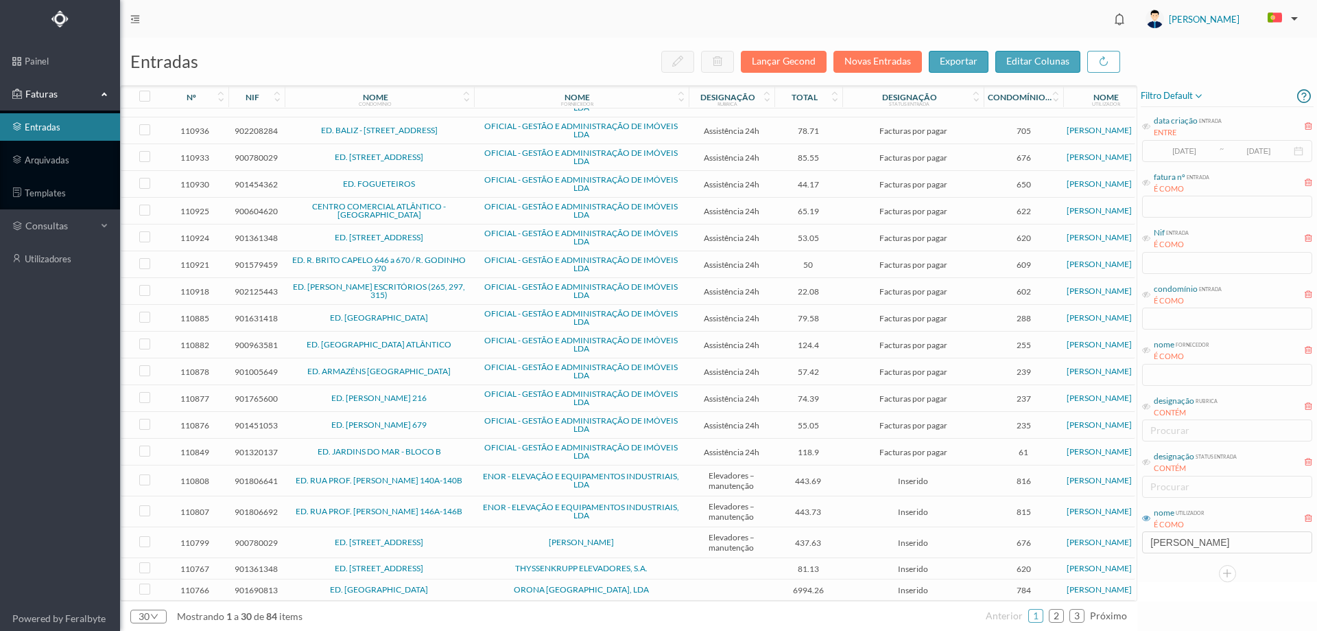
click at [478, 475] on span "ENOR - ELEVAÇÃO E EQUIPAMENTOS INDUSTRIAIS, LDA" at bounding box center [582, 480] width 208 height 16
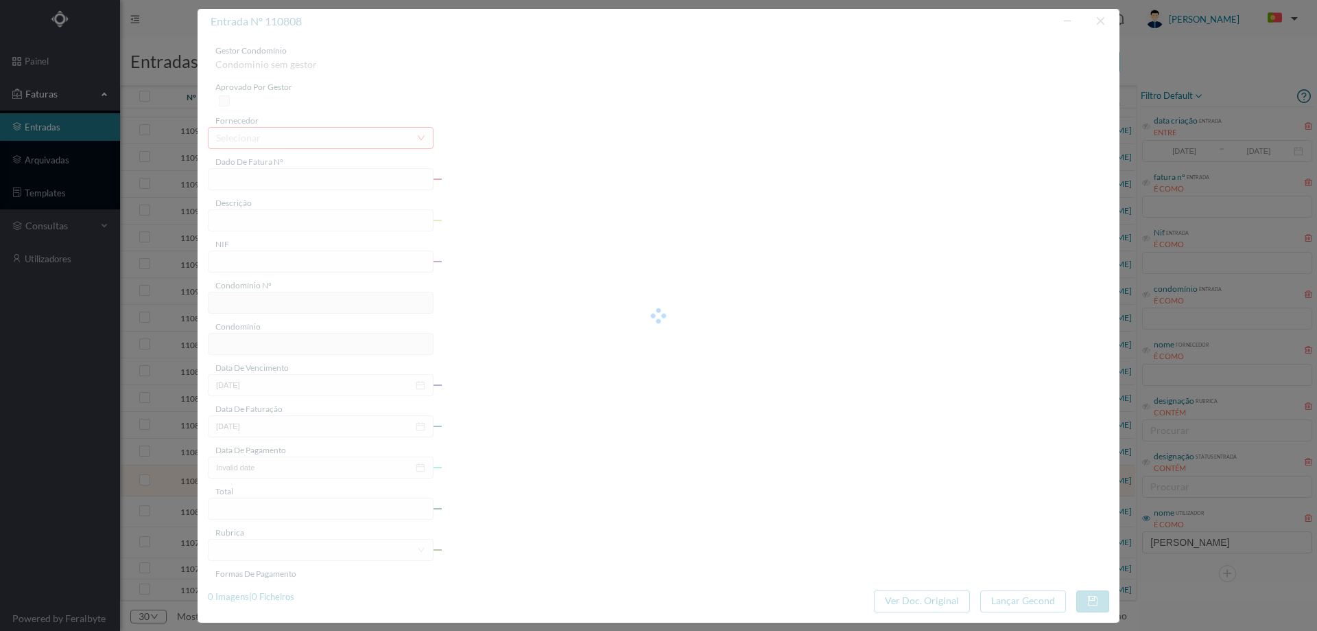
type input "FA 2025.1B/25014062"
type input "CONSERVACAO NO PERIODO DE 09/2025"
type input "901806641"
type input "[DATE]"
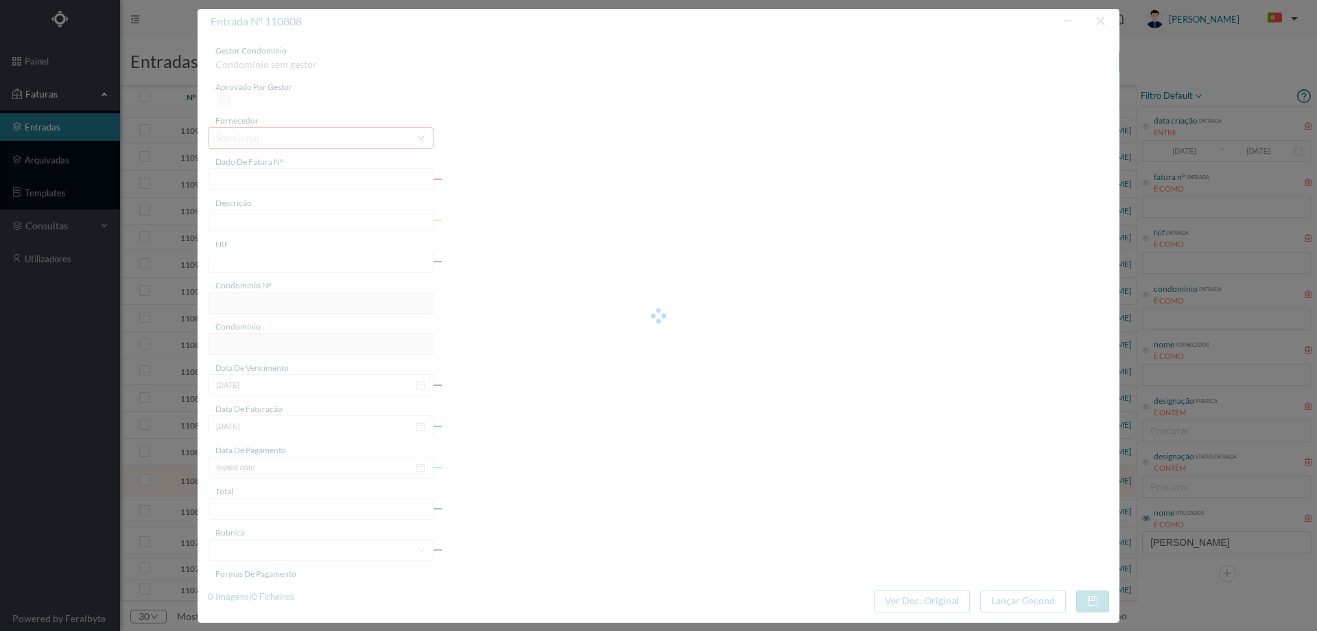
type input "[DATE]"
type input "443.69"
type input "816"
type input "ED. RUA PROF. [PERSON_NAME] 140A-140B"
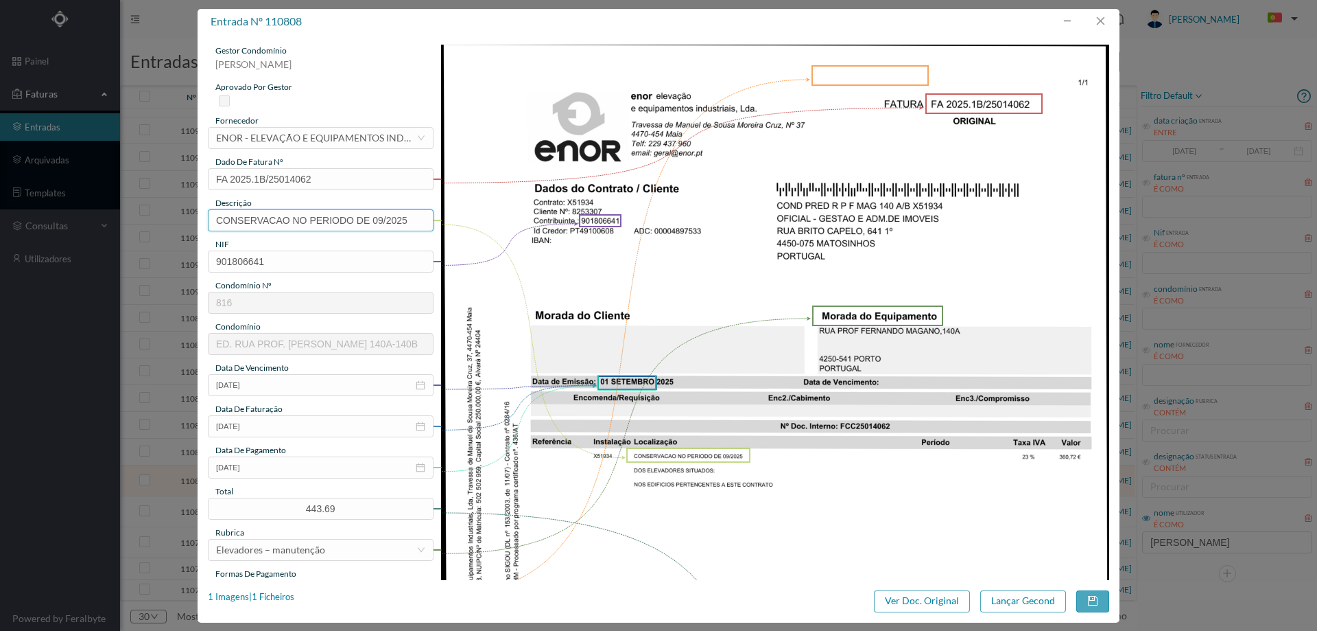
drag, startPoint x: 396, startPoint y: 218, endPoint x: 183, endPoint y: 212, distance: 213.5
click at [183, 212] on div "entrada nº 110808 gestor condomínio Joana Laroca aprovado por gestor fornecedor…" at bounding box center [658, 315] width 1317 height 631
type input "m"
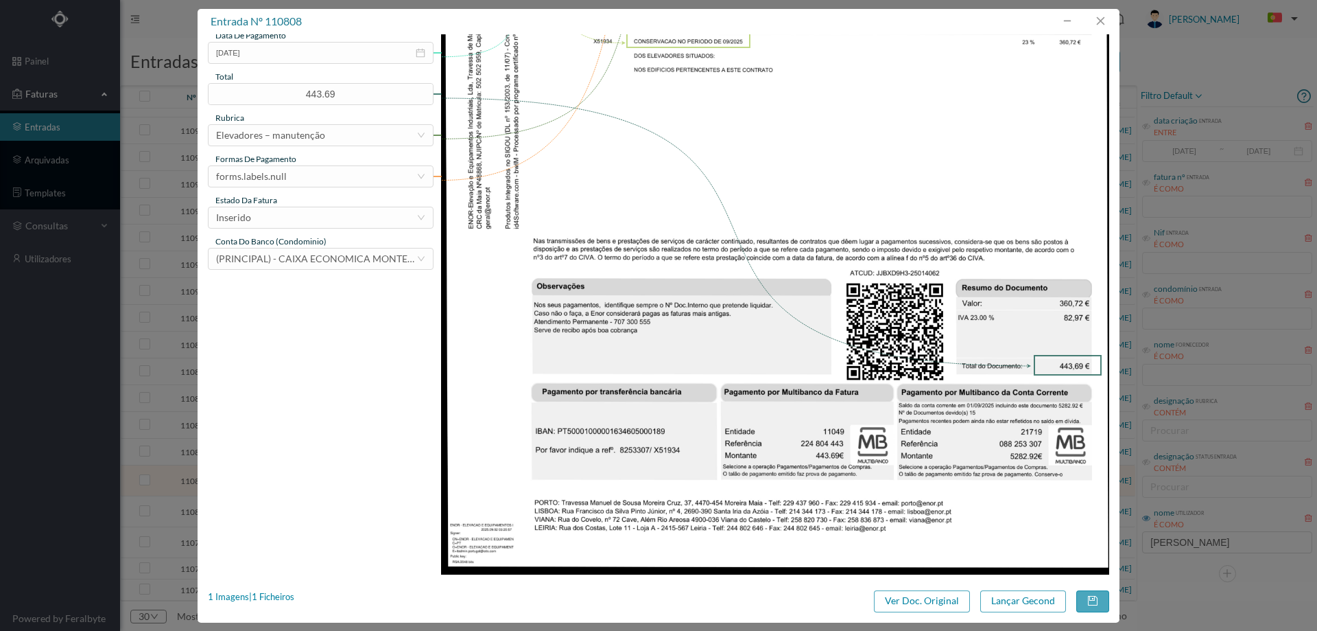
scroll to position [415, 0]
type input "Manutenção elevadores Setembro 2025"
click at [420, 54] on icon "icon: close-circle" at bounding box center [421, 52] width 10 height 10
click at [346, 206] on div "Inserido" at bounding box center [321, 217] width 226 height 22
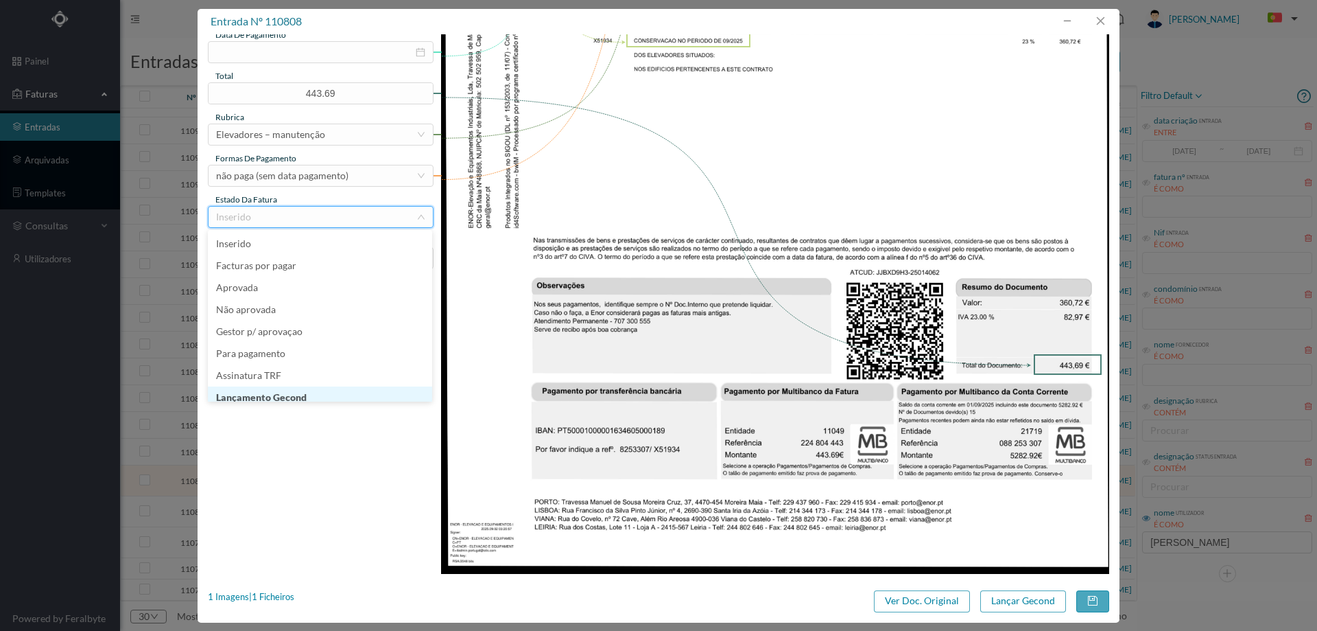
scroll to position [7, 0]
click at [326, 395] on li "Lançamento Gecond" at bounding box center [320, 390] width 224 height 22
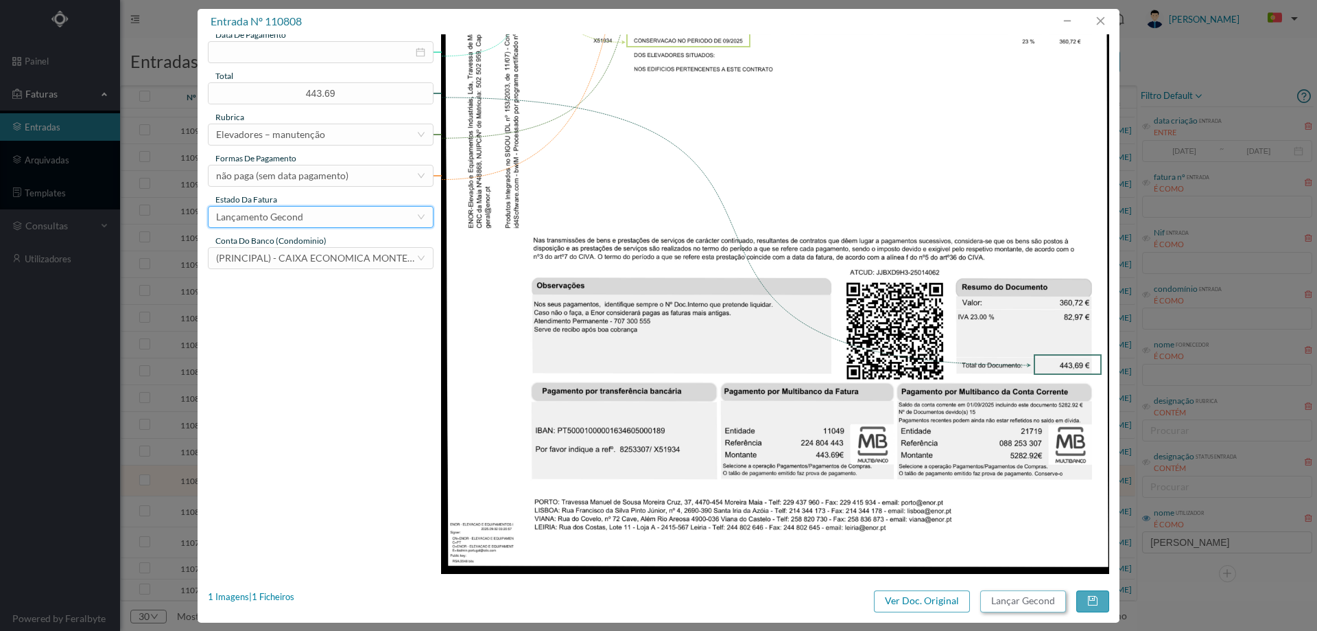
click at [1026, 605] on button "Lançar Gecond" at bounding box center [1024, 601] width 86 height 22
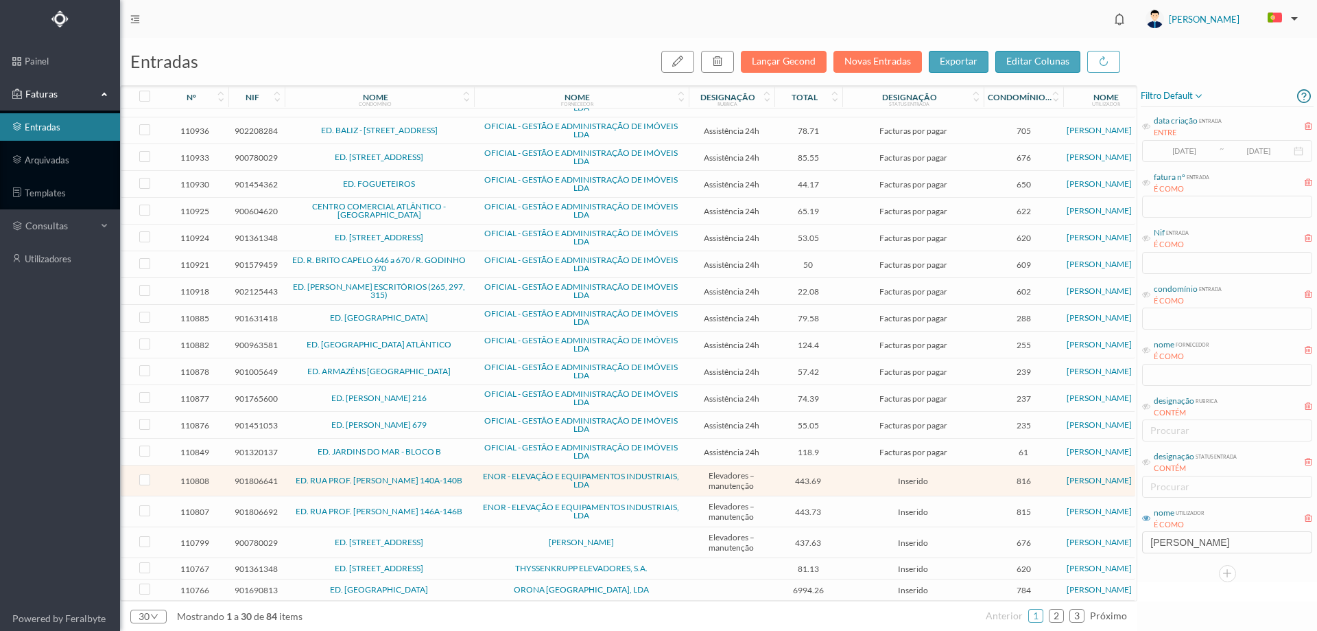
scroll to position [307, 0]
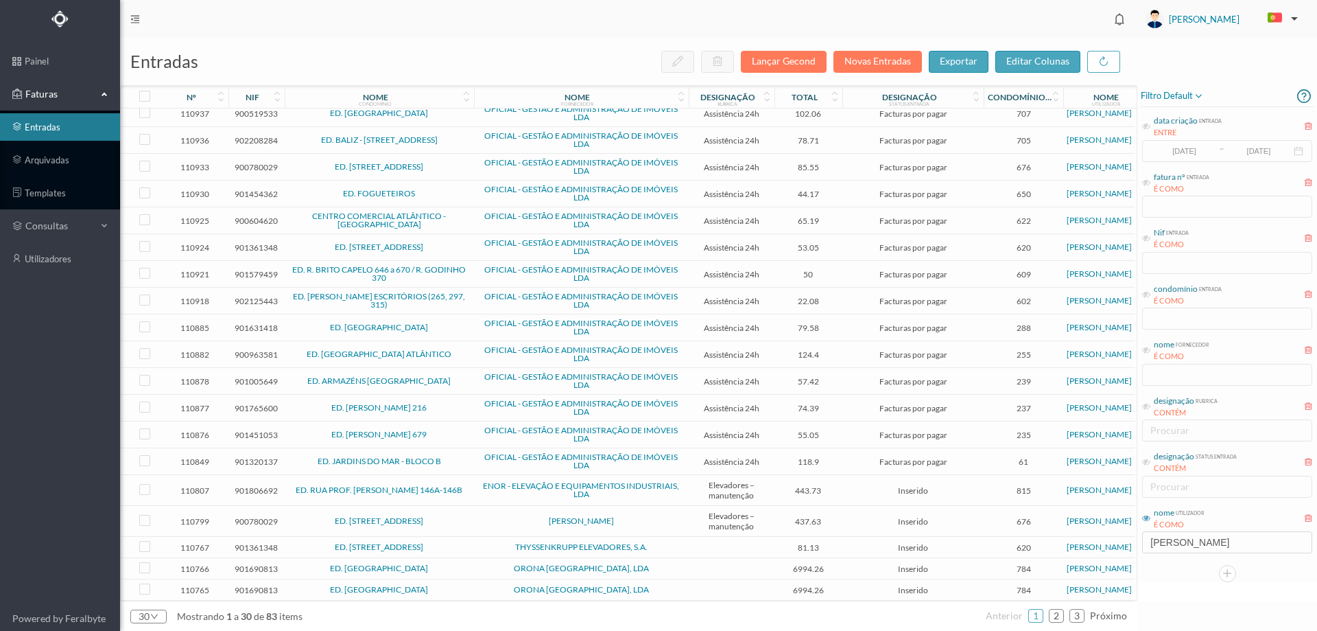
click at [468, 486] on span "ED. RUA PROF. FERNANDO MAGANO 146A-146B" at bounding box center [379, 490] width 183 height 8
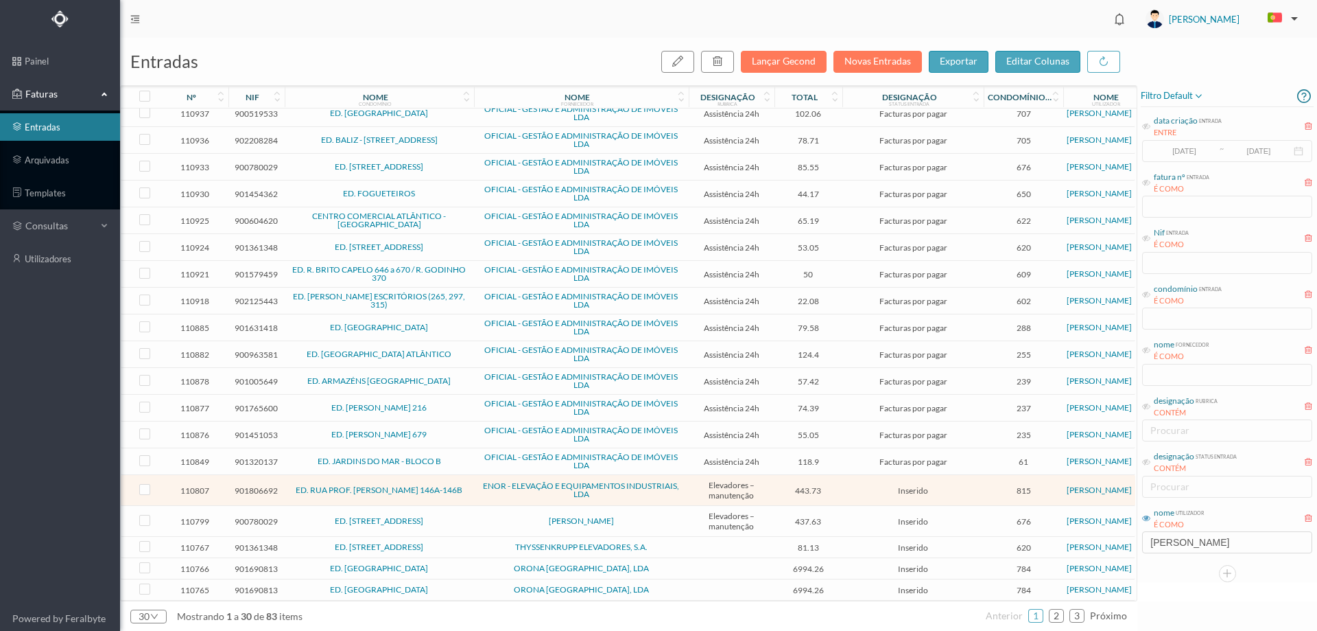
click at [468, 486] on span "ED. RUA PROF. FERNANDO MAGANO 146A-146B" at bounding box center [379, 490] width 183 height 8
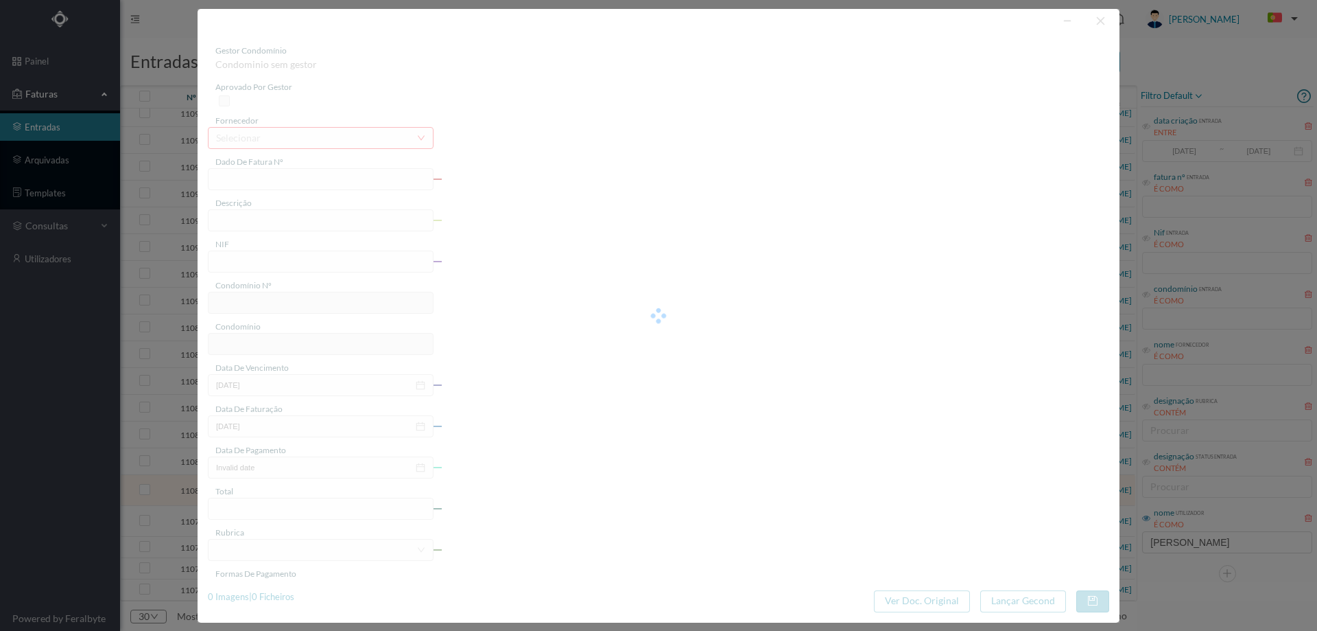
type input "FA 2025.1B/25014061"
type input ")S CIEVAGOTES dudIÃO UlsStriiiliia"
type input "901806692"
type input "Invalid date"
type input "01-09-2025"
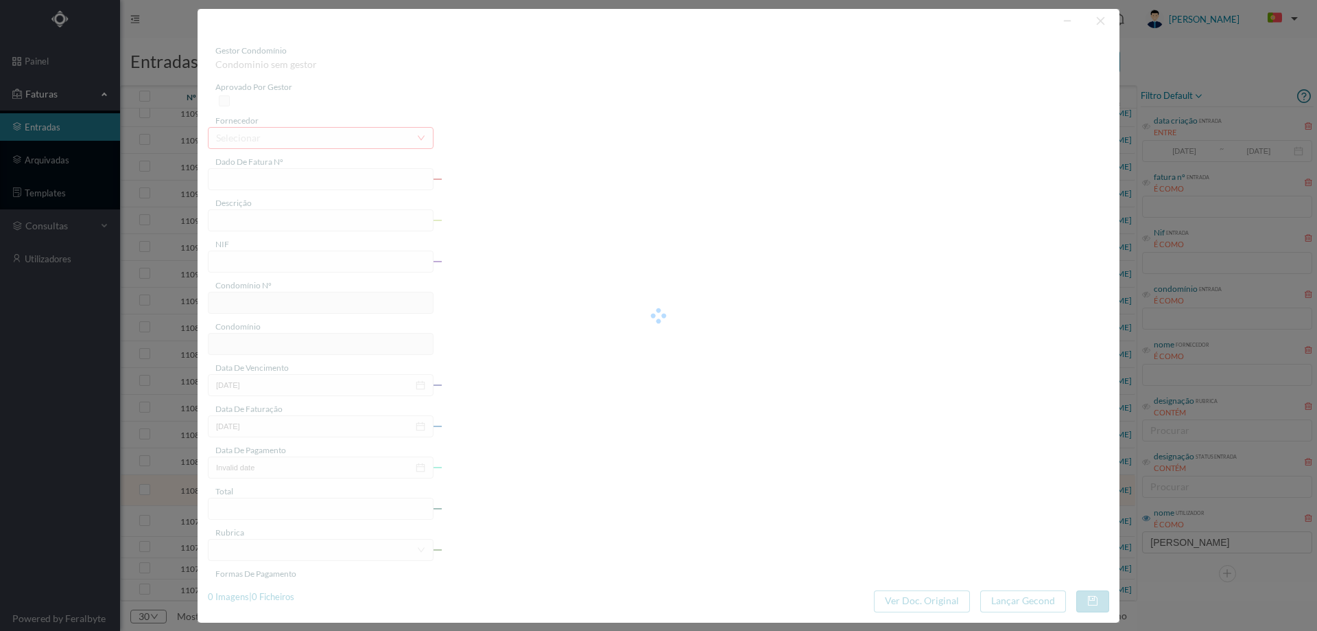
type input "443.73"
type input "815"
type input "ED. RUA PROF. FERNANDO MAGANO 146A-146B"
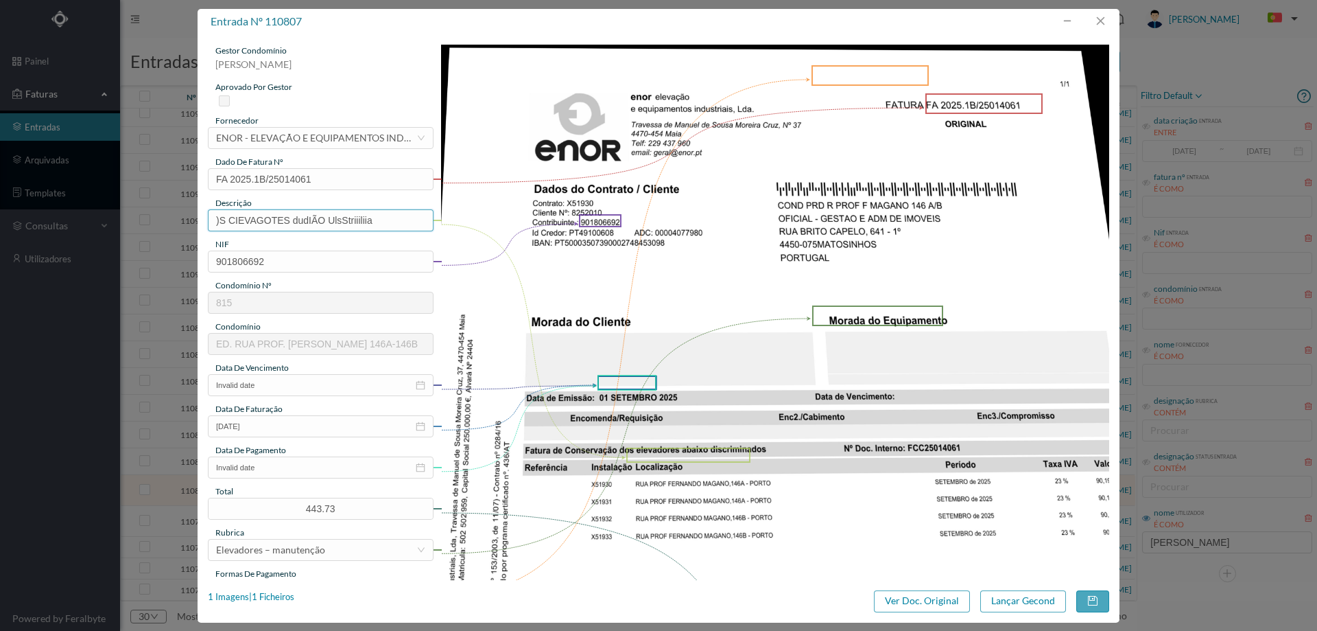
drag, startPoint x: 368, startPoint y: 219, endPoint x: 118, endPoint y: 218, distance: 249.8
click at [118, 218] on div "entrada nº 110807 gestor condomínio Joana Laroca aprovado por gestor fornecedor…" at bounding box center [658, 315] width 1317 height 631
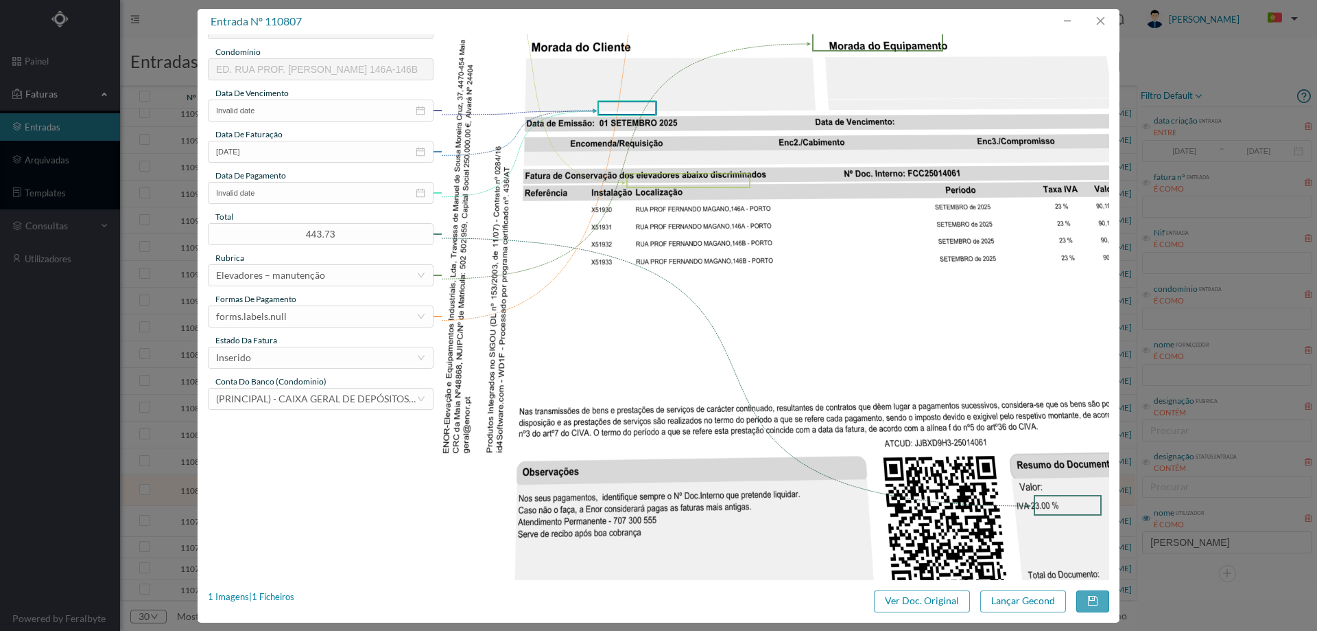
scroll to position [415, 0]
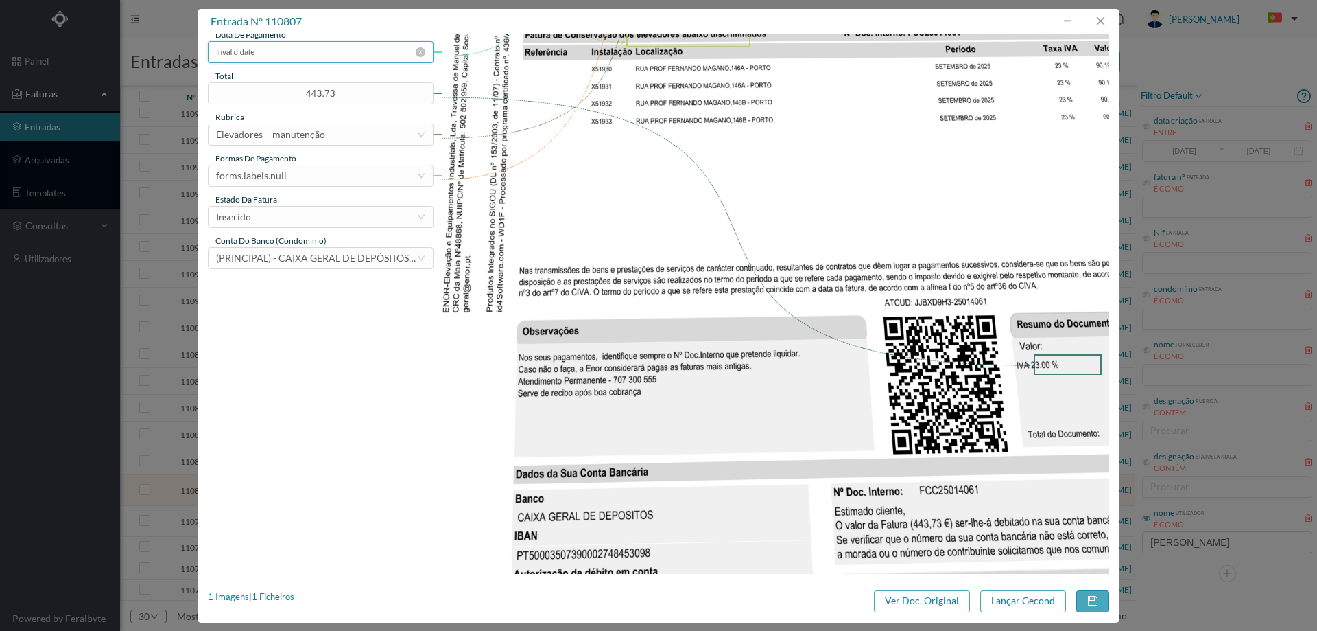
type input "Manutenção elevadores Setembro"
click at [291, 58] on input "Invalid date" at bounding box center [321, 52] width 226 height 22
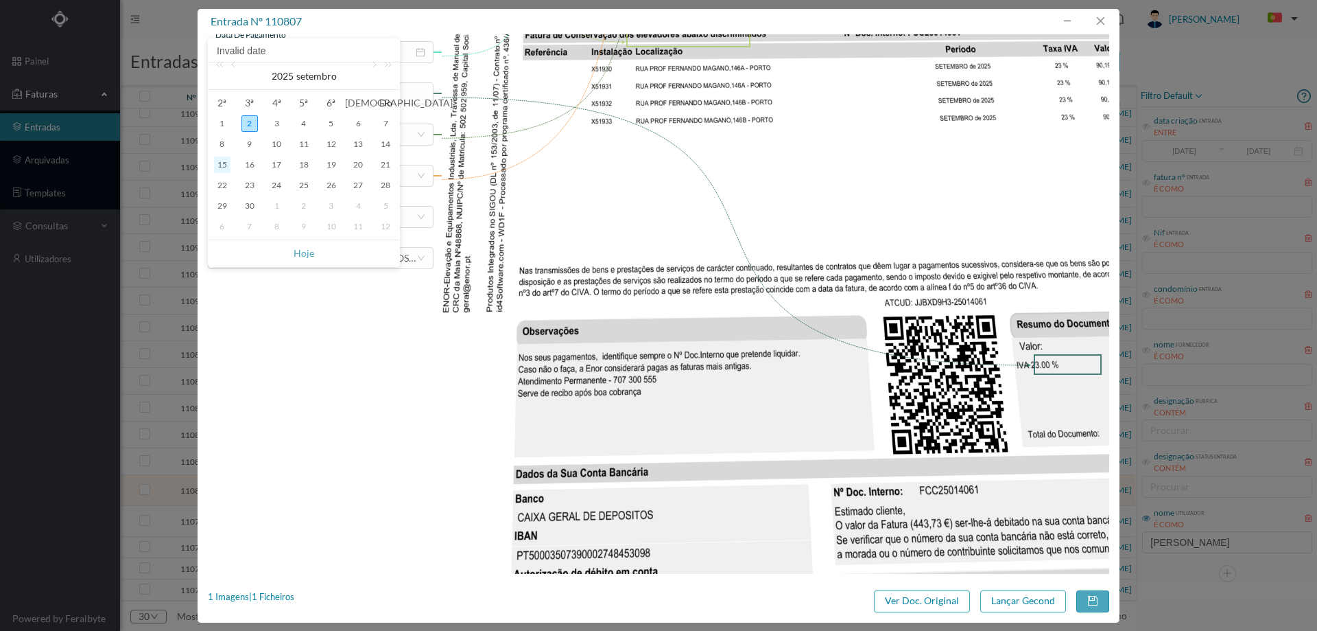
click at [230, 165] on div "15" at bounding box center [222, 164] width 16 height 16
type input "15-09-2025"
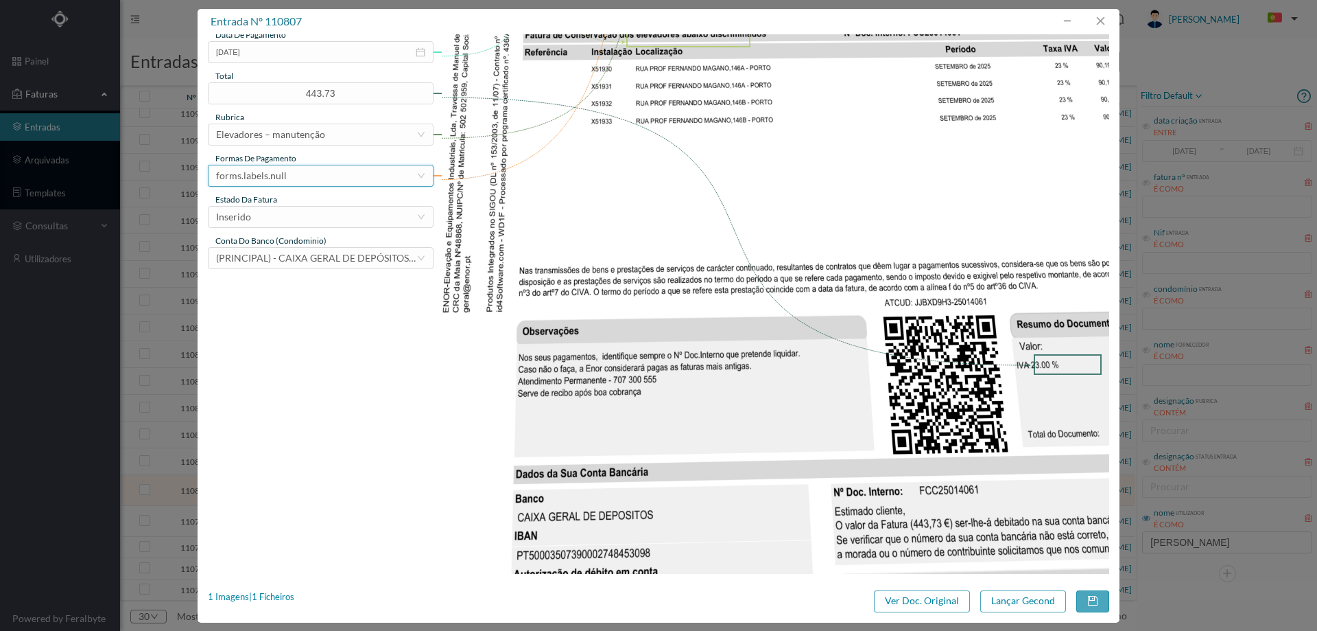
click at [293, 174] on div "forms.labels.null" at bounding box center [316, 175] width 200 height 21
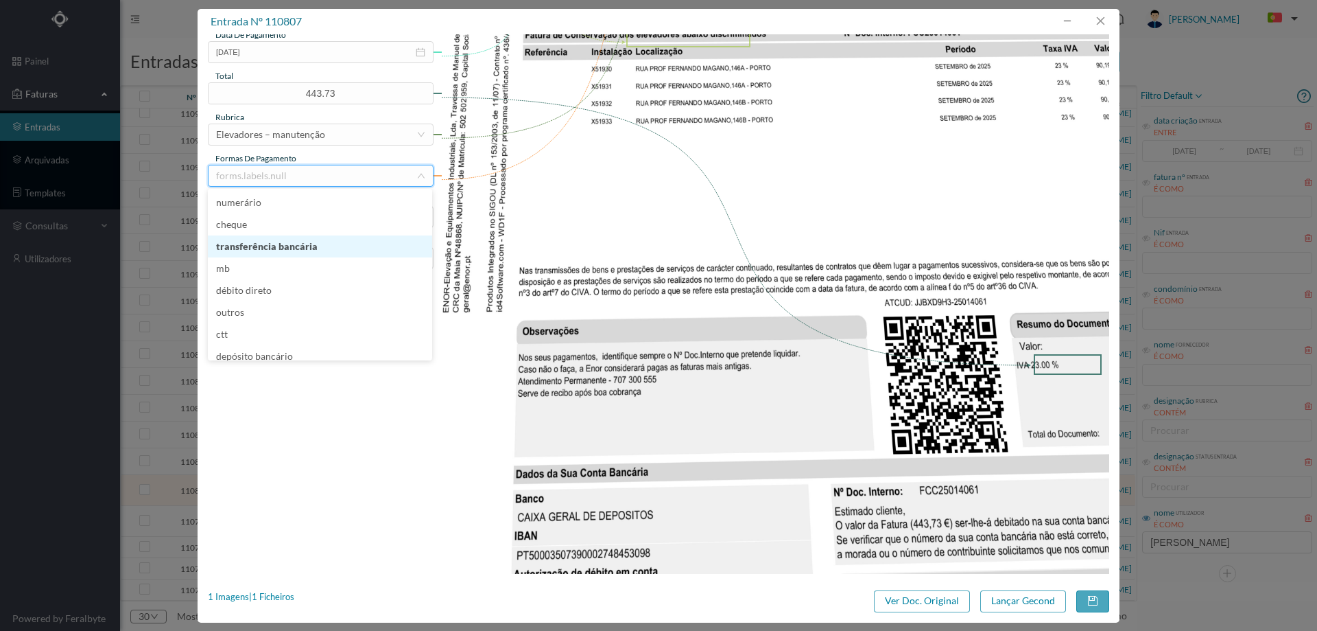
click at [312, 248] on li "transferência bancária" at bounding box center [320, 246] width 224 height 22
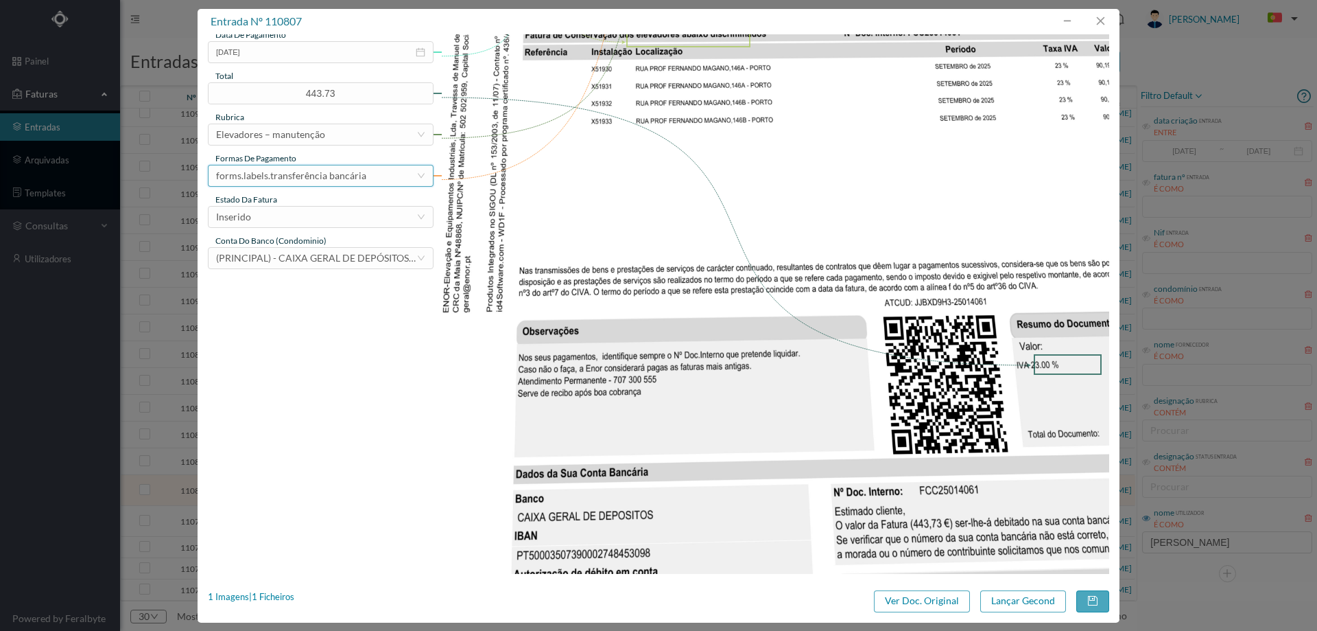
click at [306, 172] on div "forms.labels.transferência bancária" at bounding box center [291, 175] width 150 height 21
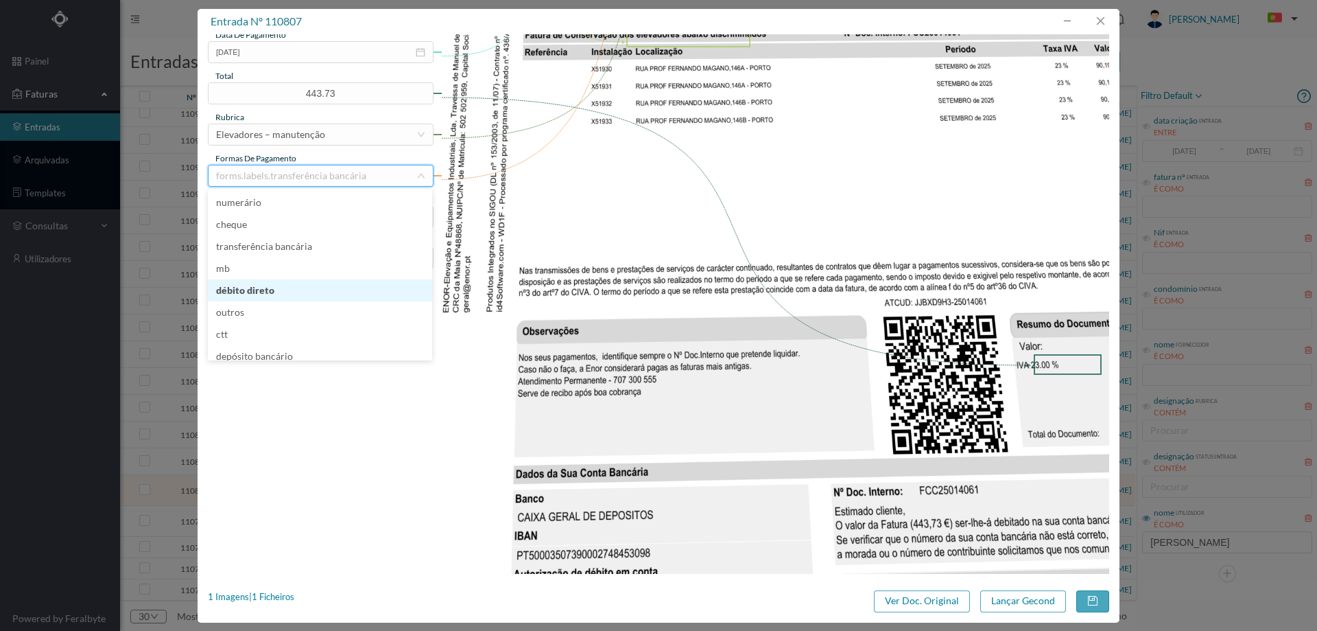
click at [278, 288] on li "débito direto" at bounding box center [320, 290] width 224 height 22
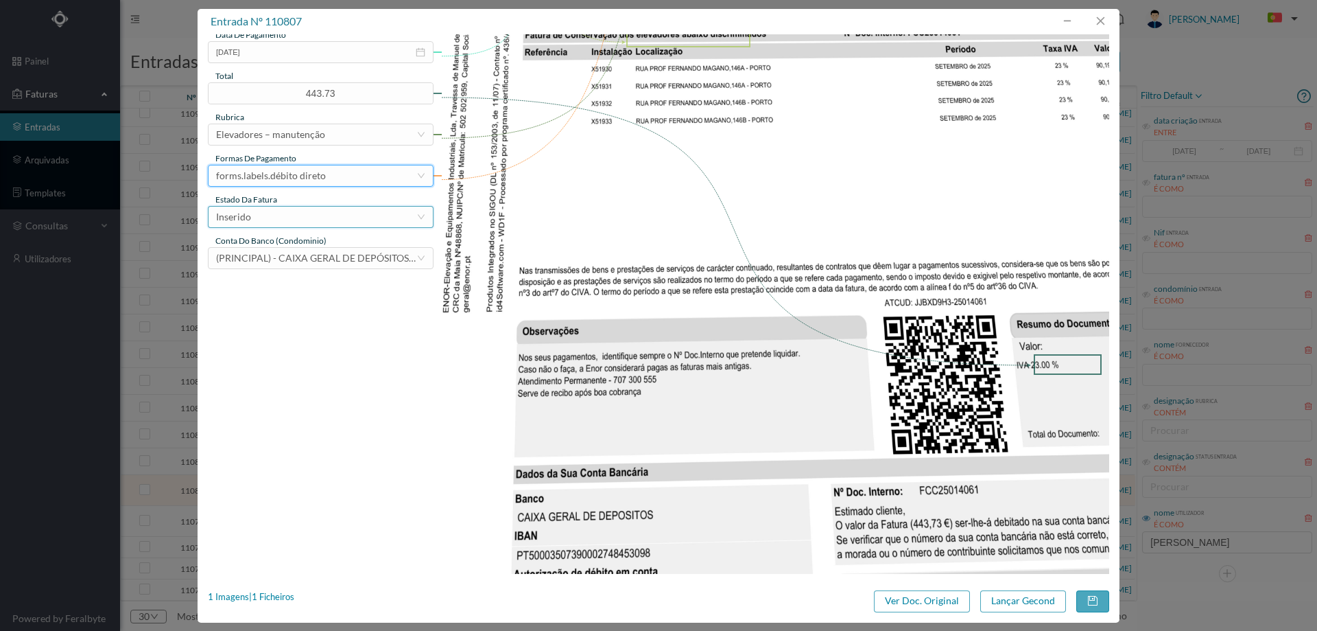
click at [316, 215] on div "Inserido" at bounding box center [316, 217] width 200 height 21
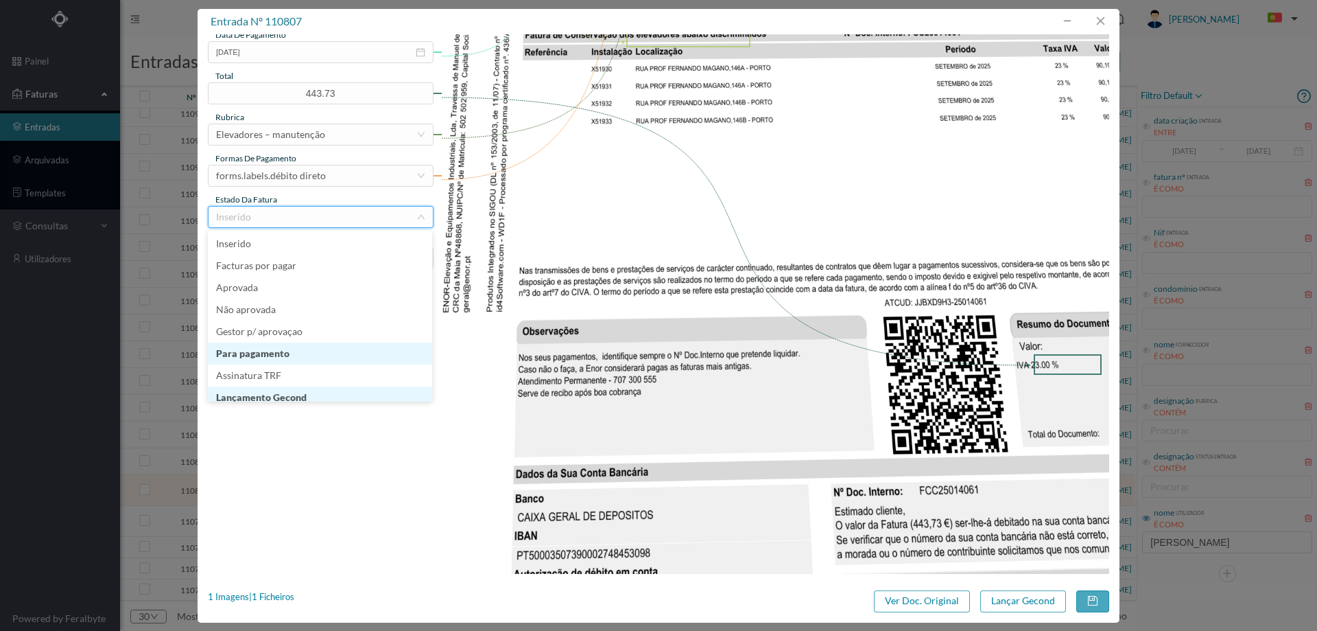
scroll to position [7, 0]
click at [296, 388] on li "Lançamento Gecond" at bounding box center [320, 390] width 224 height 22
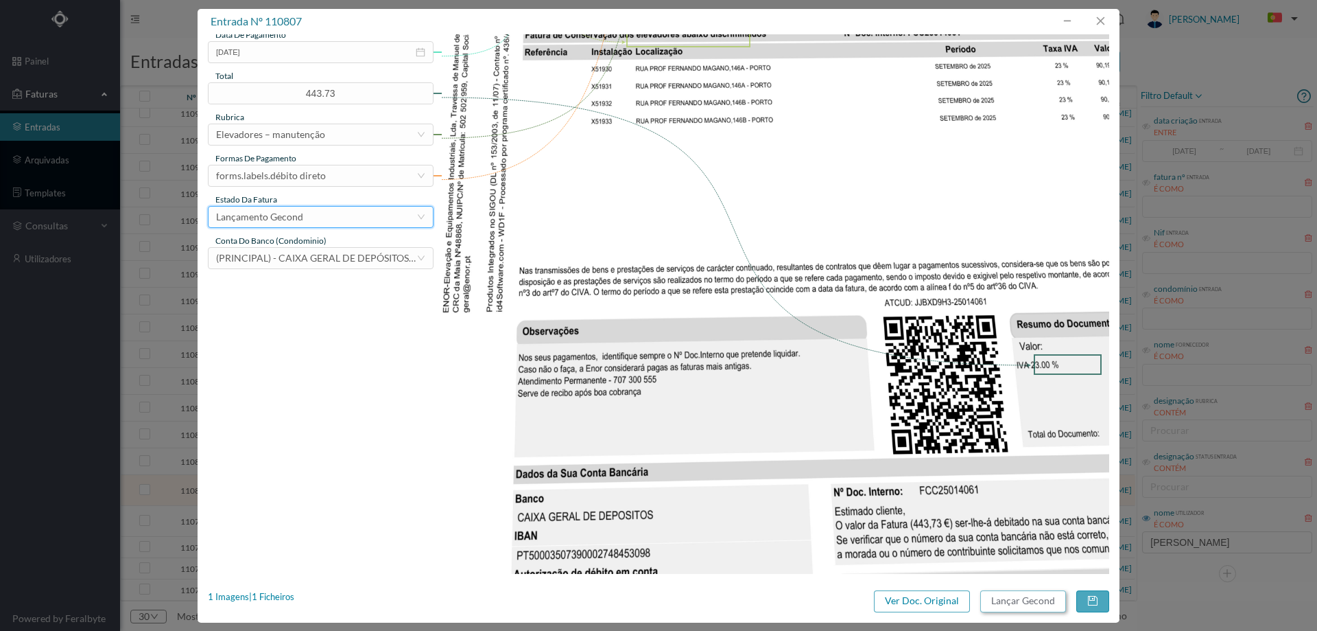
click at [1013, 599] on button "Lançar Gecond" at bounding box center [1024, 601] width 86 height 22
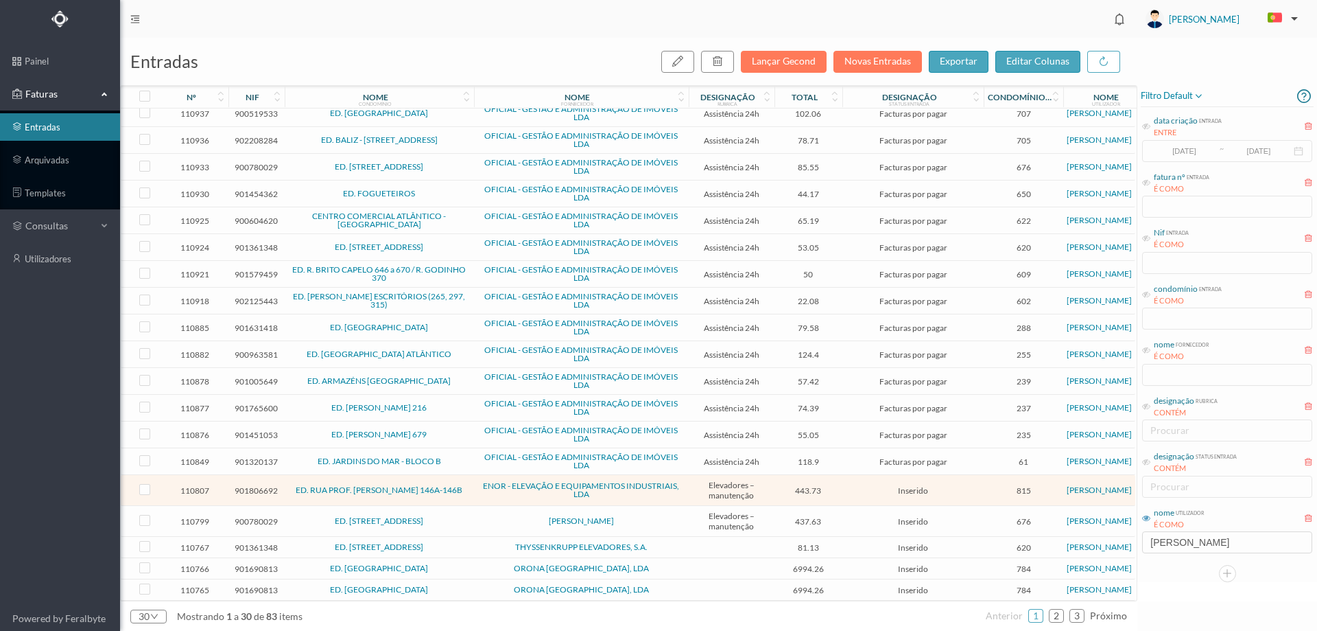
scroll to position [297, 0]
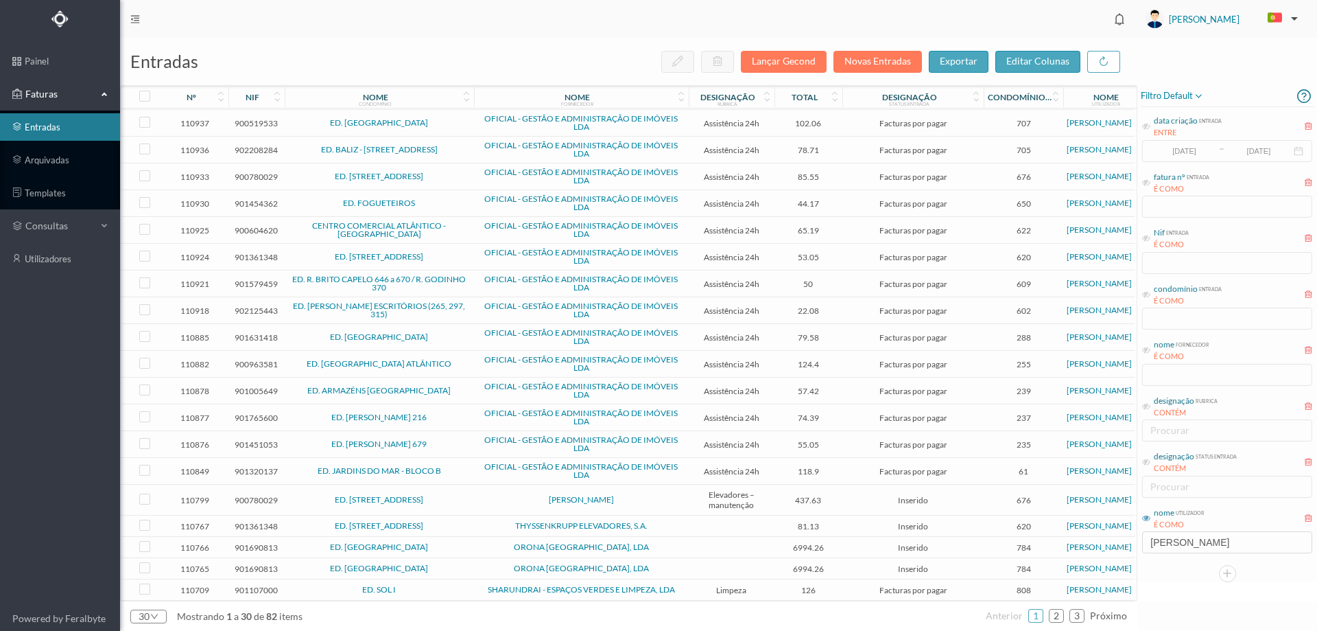
click at [497, 497] on span "[PERSON_NAME]" at bounding box center [582, 499] width 208 height 8
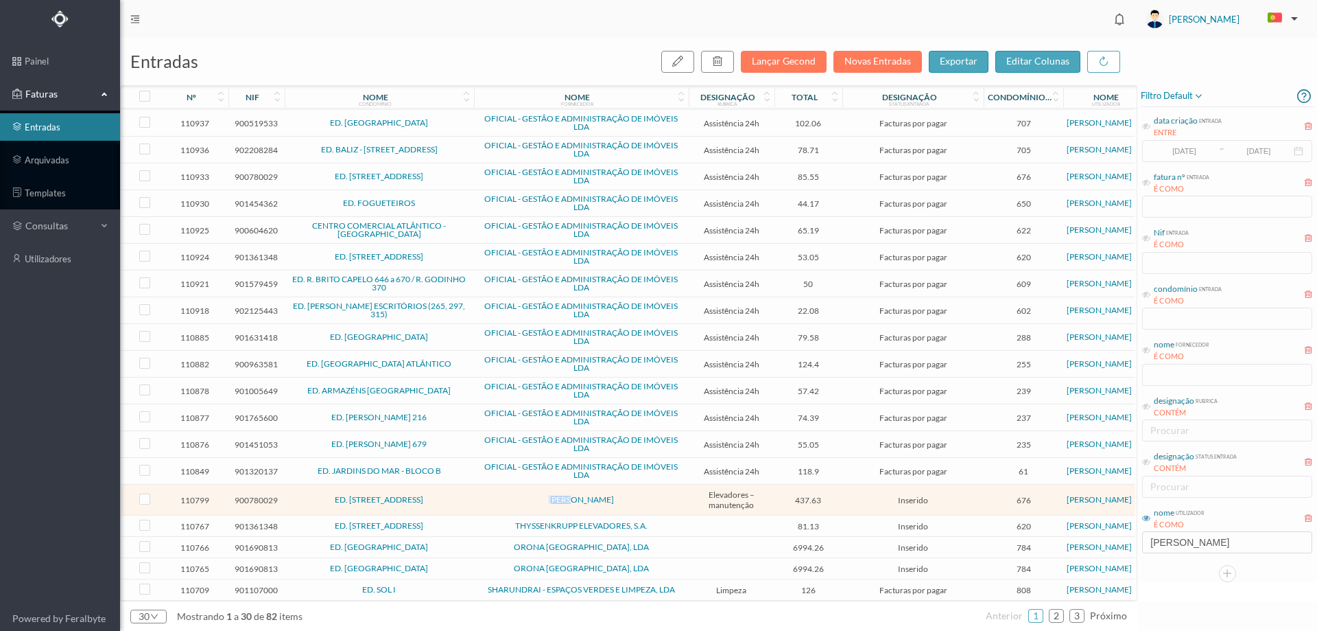
click at [497, 497] on span "[PERSON_NAME]" at bounding box center [582, 499] width 208 height 8
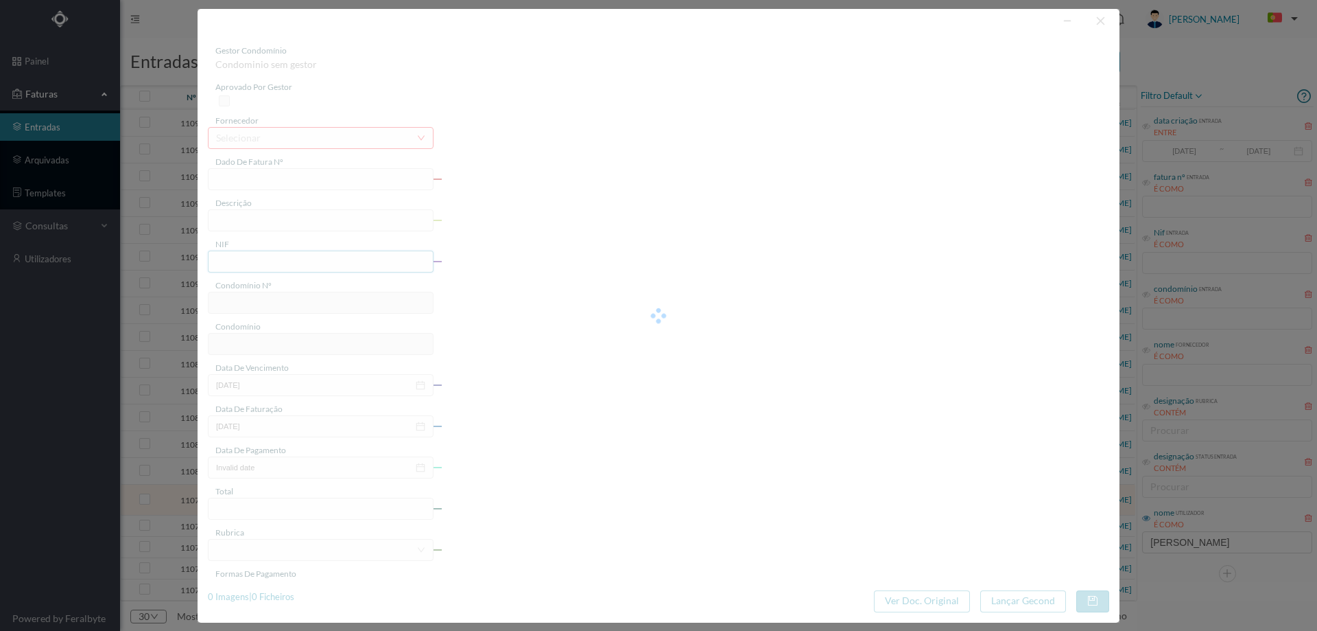
type input "FA 2025.1B/25105006"
type input "CONSERVACAO NO PERIODO DE 09/2025 A 11/2025"
type input "900780029"
type input "01-09-2025"
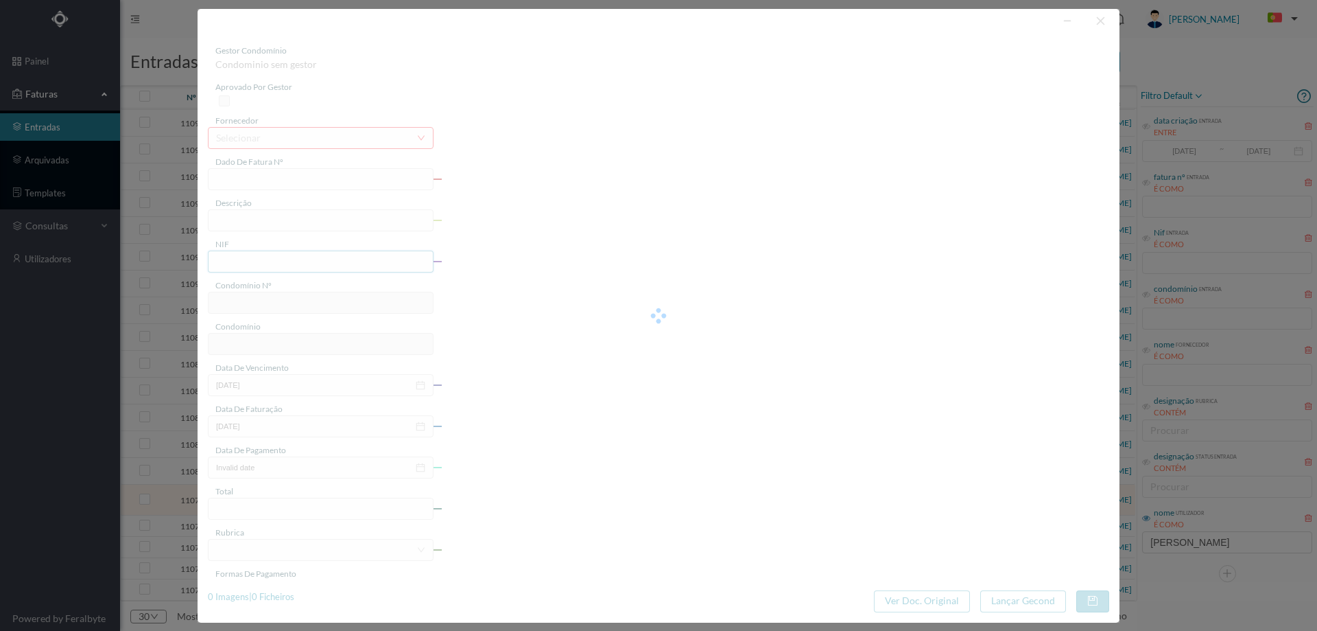
type input "01-09-2025"
type input "437.63"
type input "676"
type input "ED. AVENIDA DA REPÚBLICA 255"
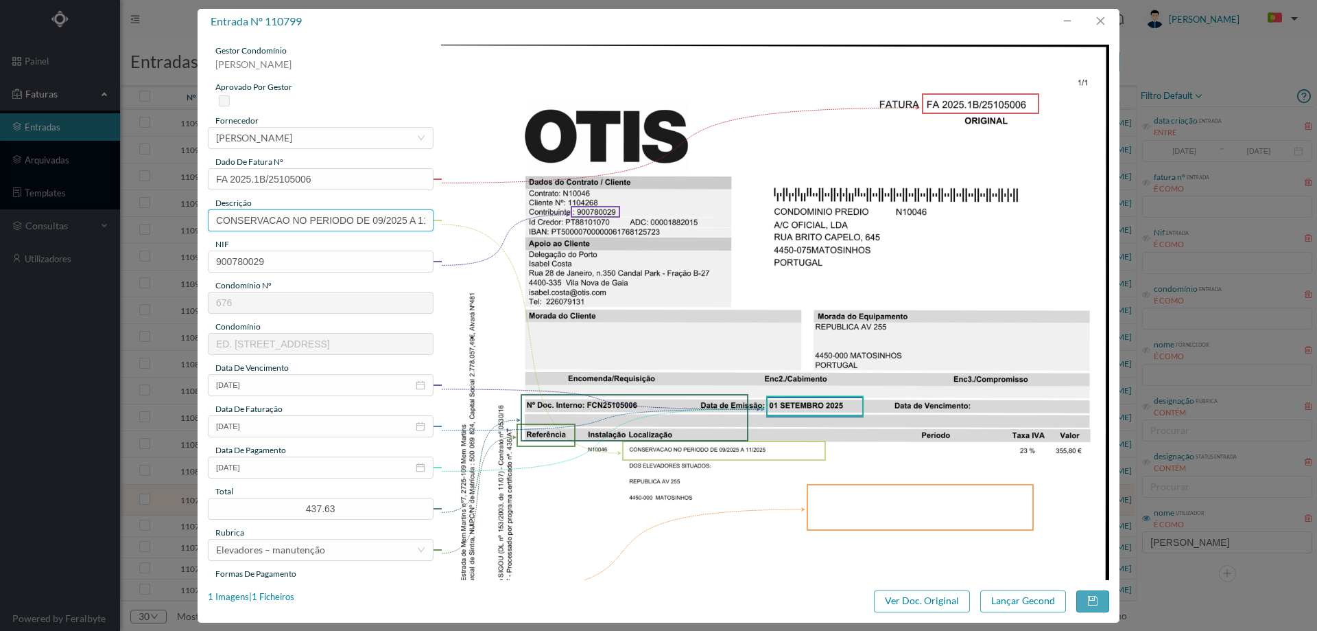
click at [359, 220] on input "CONSERVACAO NO PERIODO DE 09/2025 A 11/2025" at bounding box center [321, 220] width 226 height 22
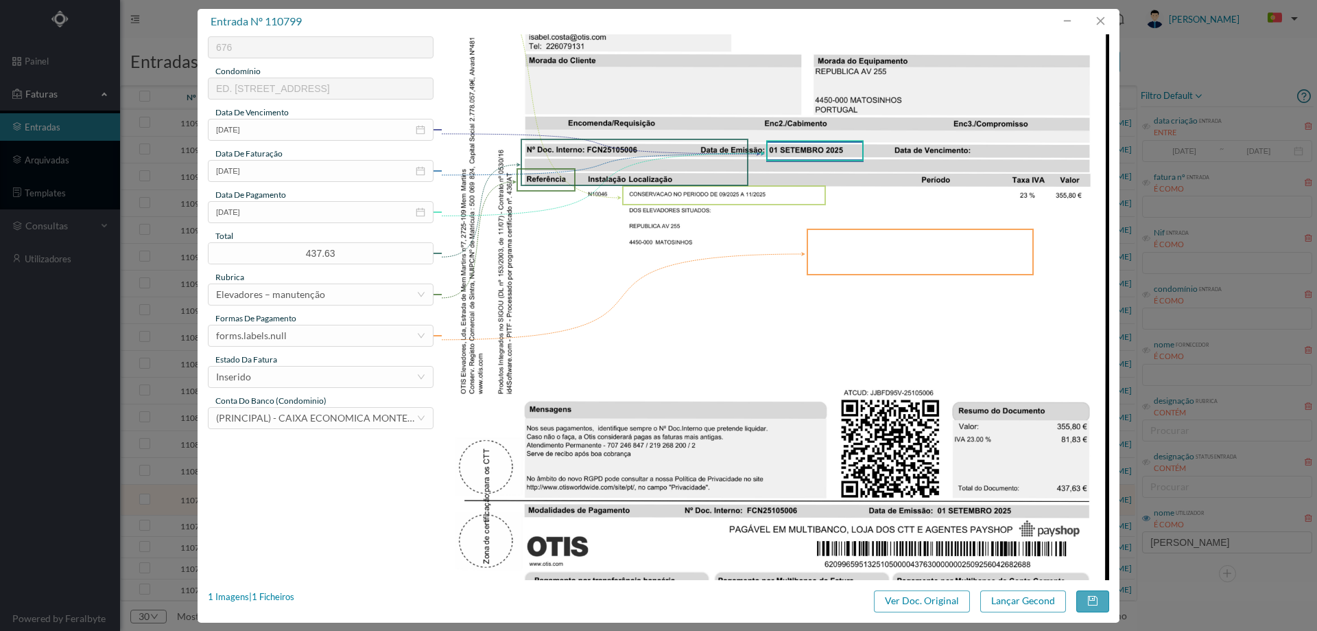
scroll to position [412, 0]
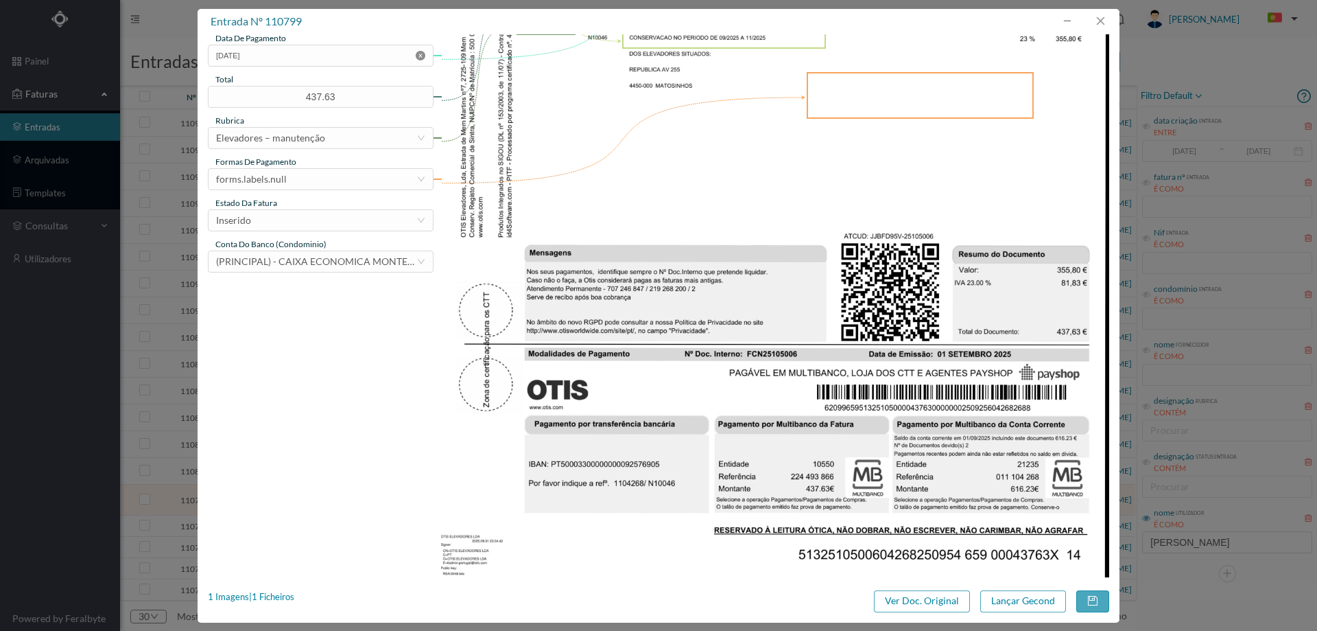
type input "Manutenção elevadores Setembro a Novembro 2025"
click at [419, 55] on icon "icon: close-circle" at bounding box center [421, 56] width 10 height 10
click at [309, 224] on div "Inserido" at bounding box center [316, 220] width 200 height 21
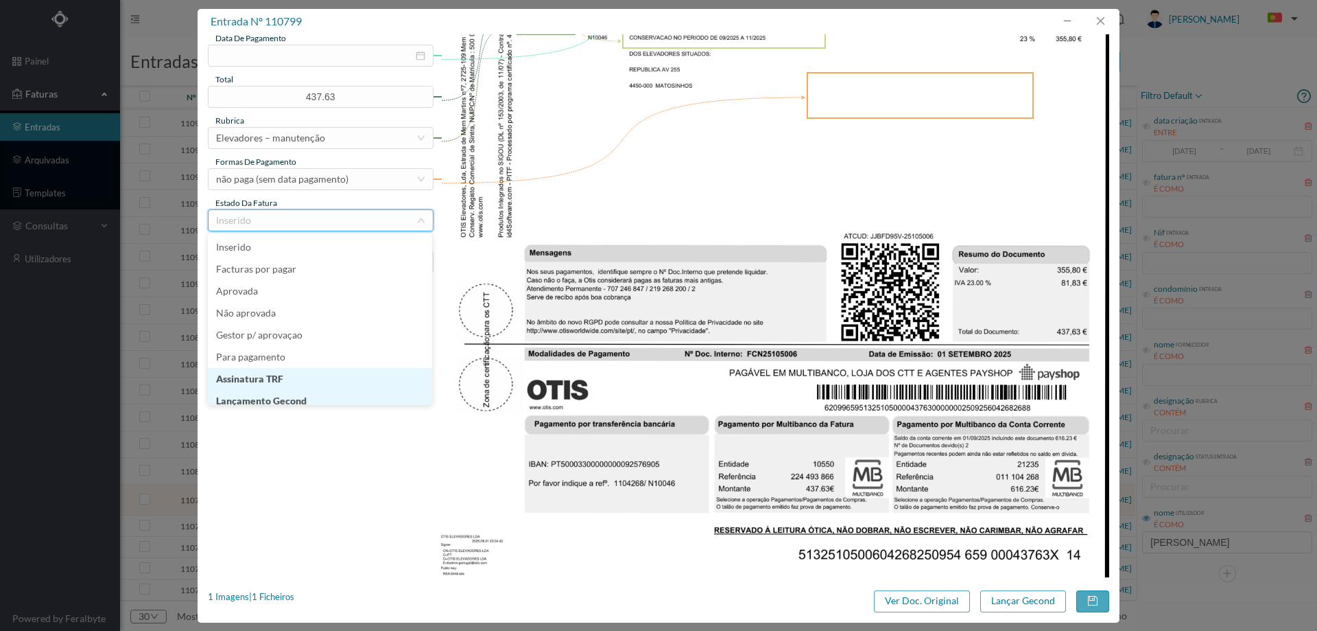
scroll to position [7, 0]
click at [304, 399] on li "Lançamento Gecond" at bounding box center [320, 394] width 224 height 22
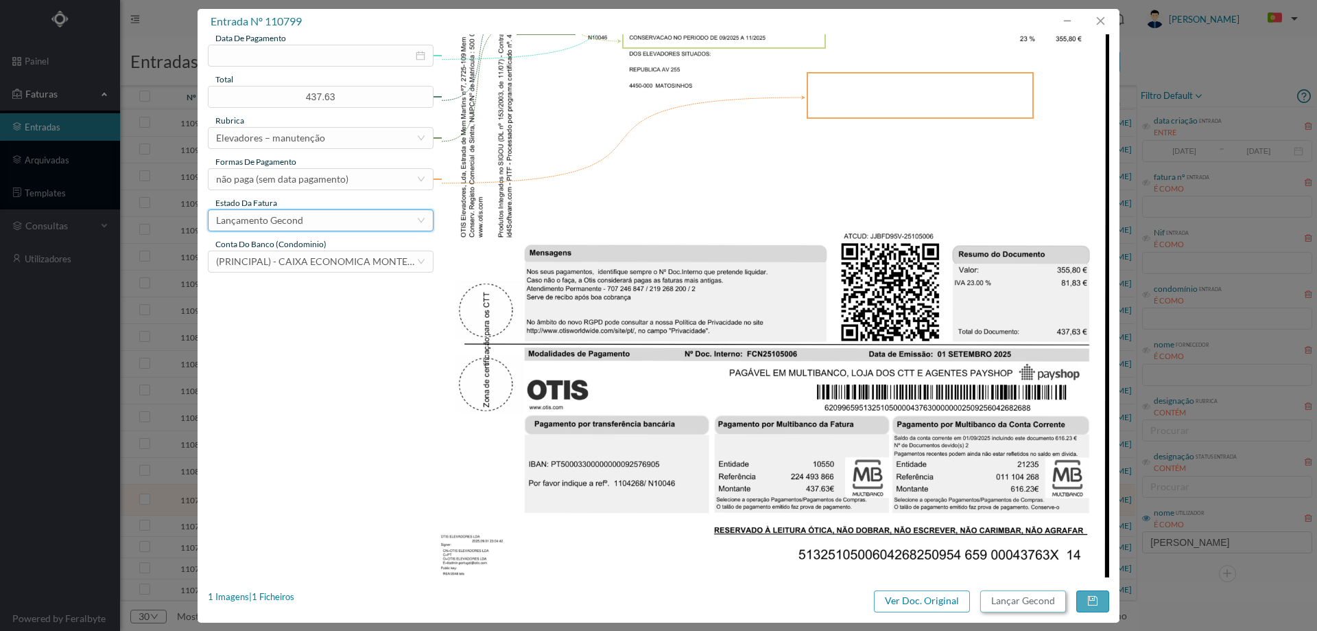
click at [998, 607] on button "Lançar Gecond" at bounding box center [1024, 601] width 86 height 22
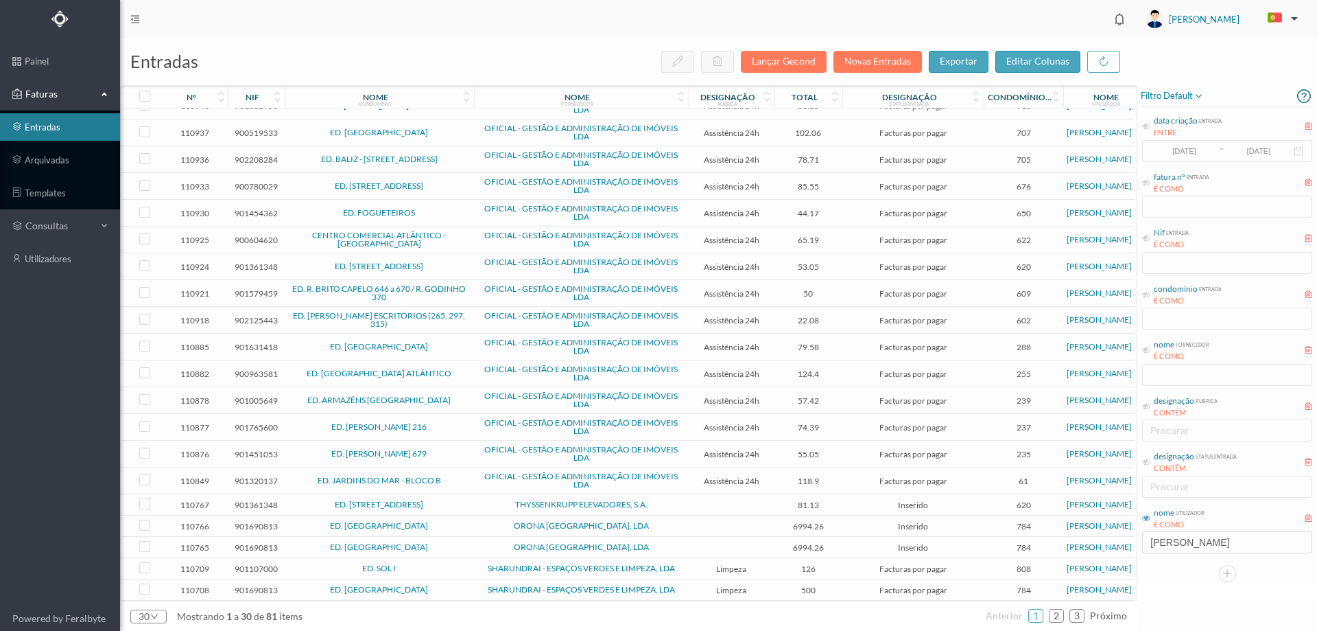
scroll to position [287, 0]
click at [463, 502] on span "ED. RUA CRUZ MALPIQUE Nº 115" at bounding box center [379, 504] width 183 height 8
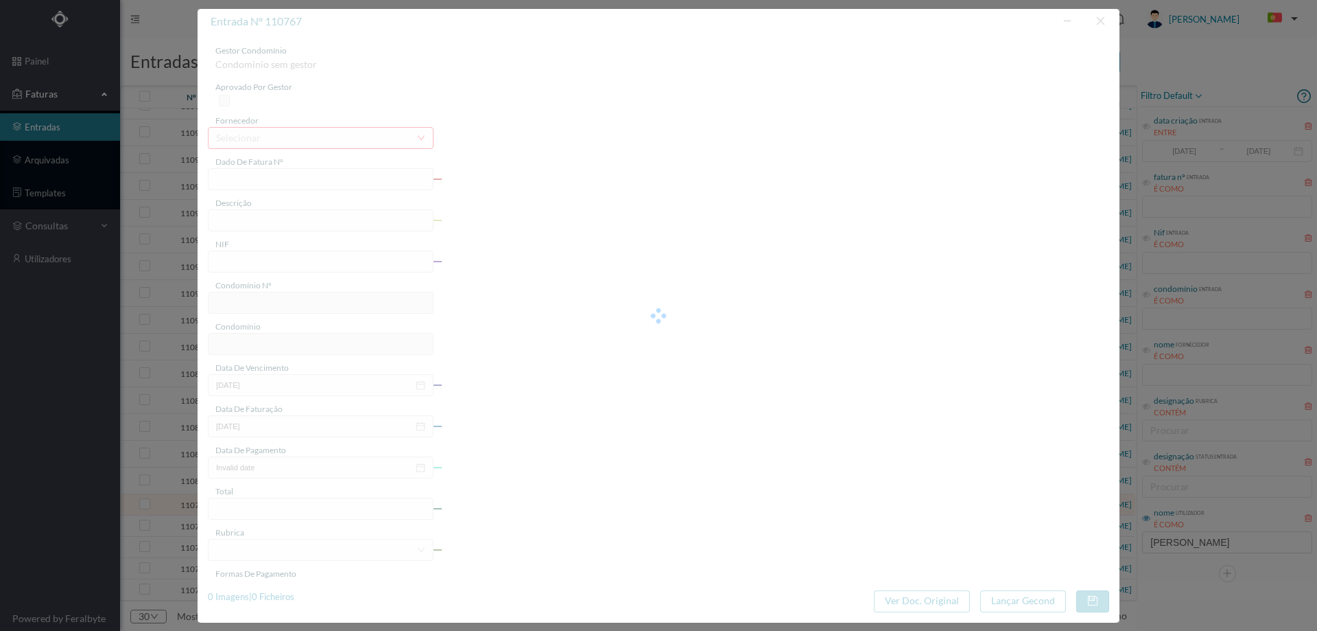
type input "15F2 B6L3/1583394896"
type input "901361348"
type input "Invalid date"
type input "2025-09-01"
type input "81.13"
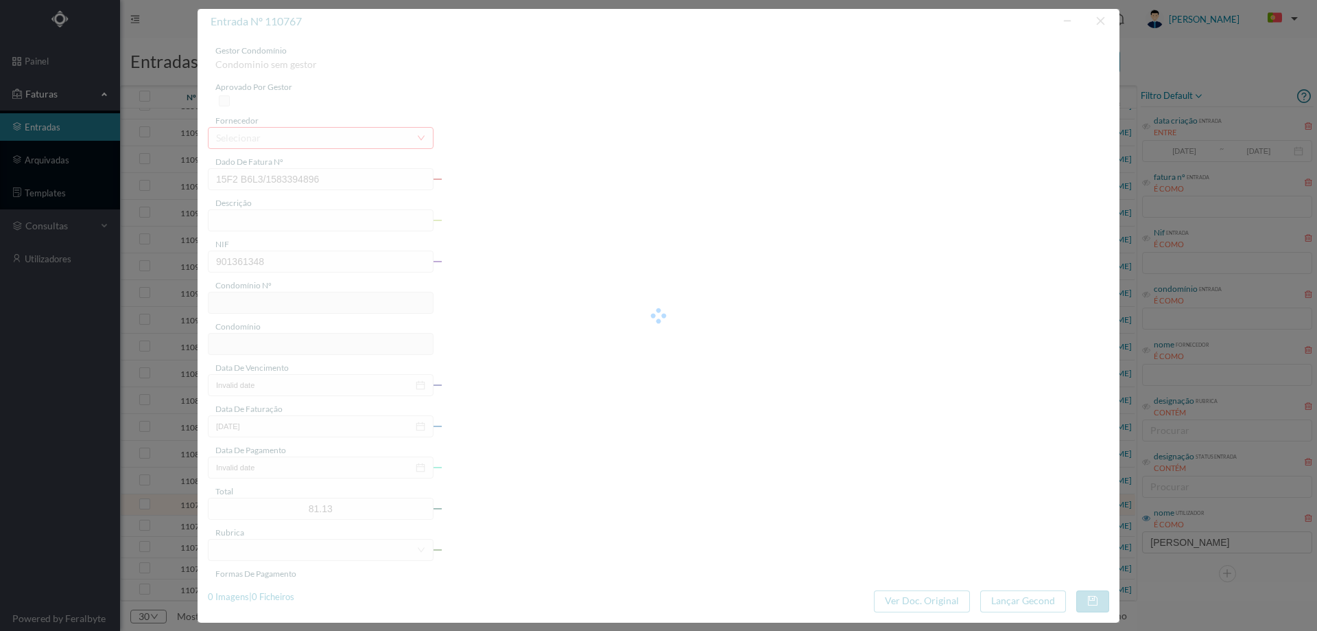
type input "620"
type input "ED. RUA CRUZ MALPIQUE Nº 115"
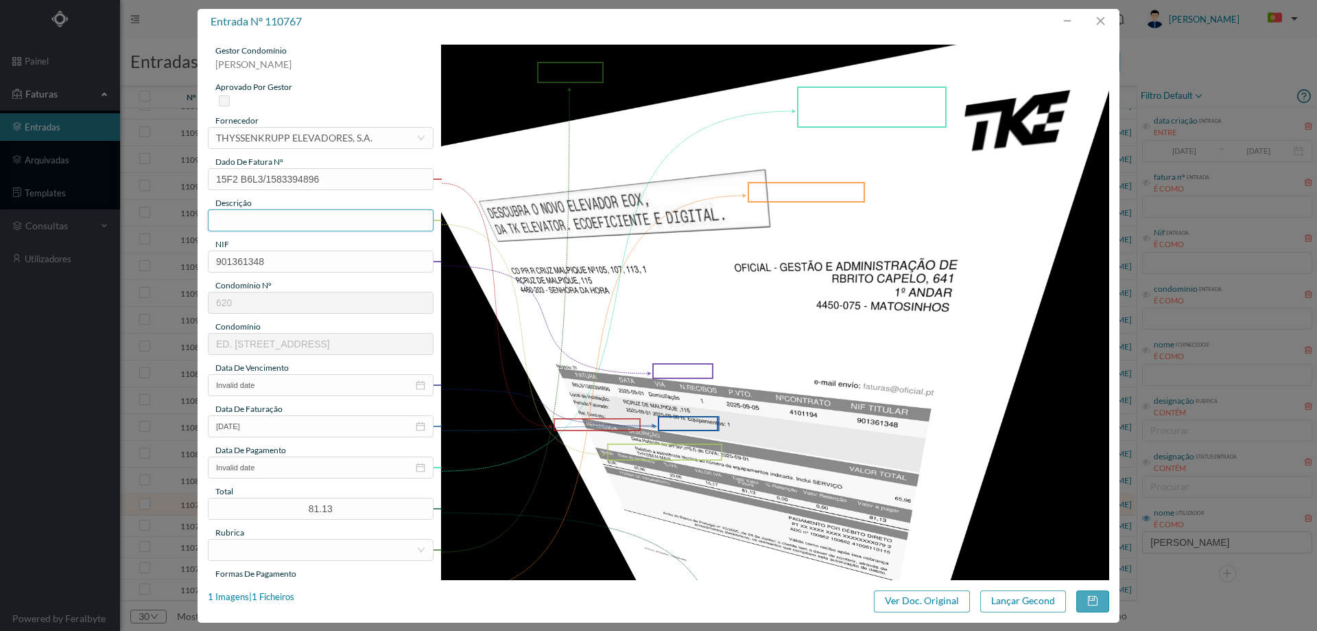
click at [311, 215] on input "text" at bounding box center [321, 220] width 226 height 22
click at [889, 602] on button "Ver Doc. Original" at bounding box center [922, 601] width 96 height 22
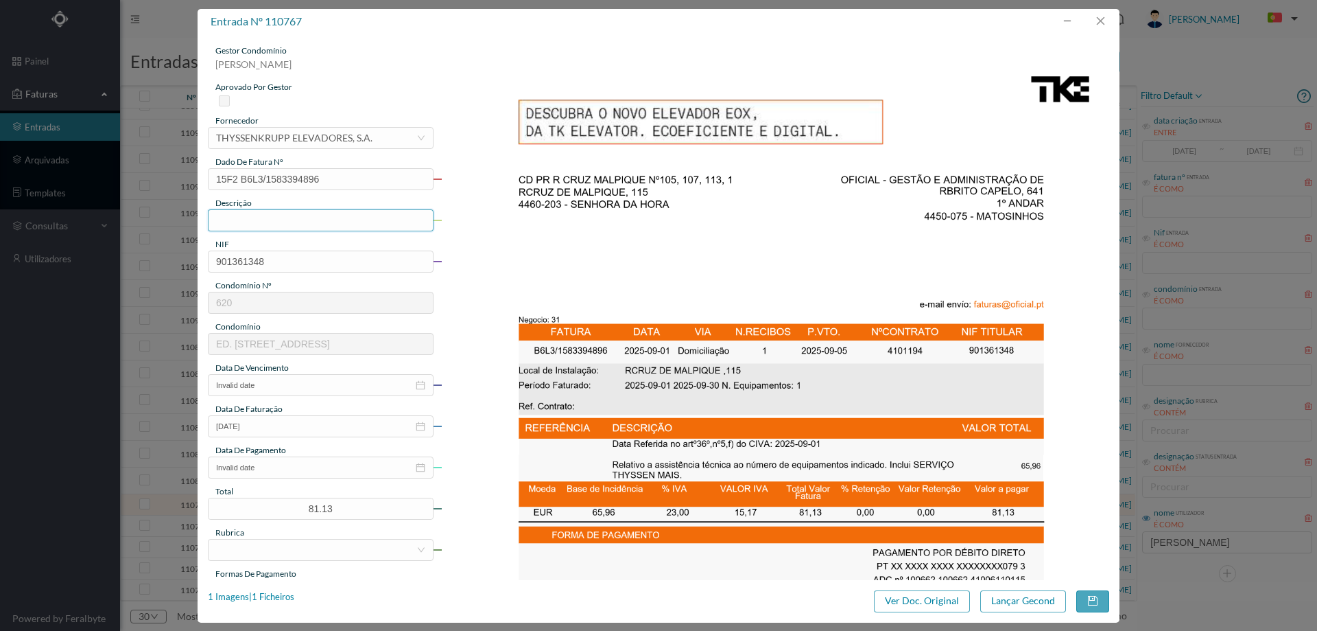
click at [293, 224] on input "text" at bounding box center [321, 220] width 226 height 22
type input "Manutenção elevadores setembro 2025"
click at [724, 365] on img at bounding box center [775, 518] width 669 height 946
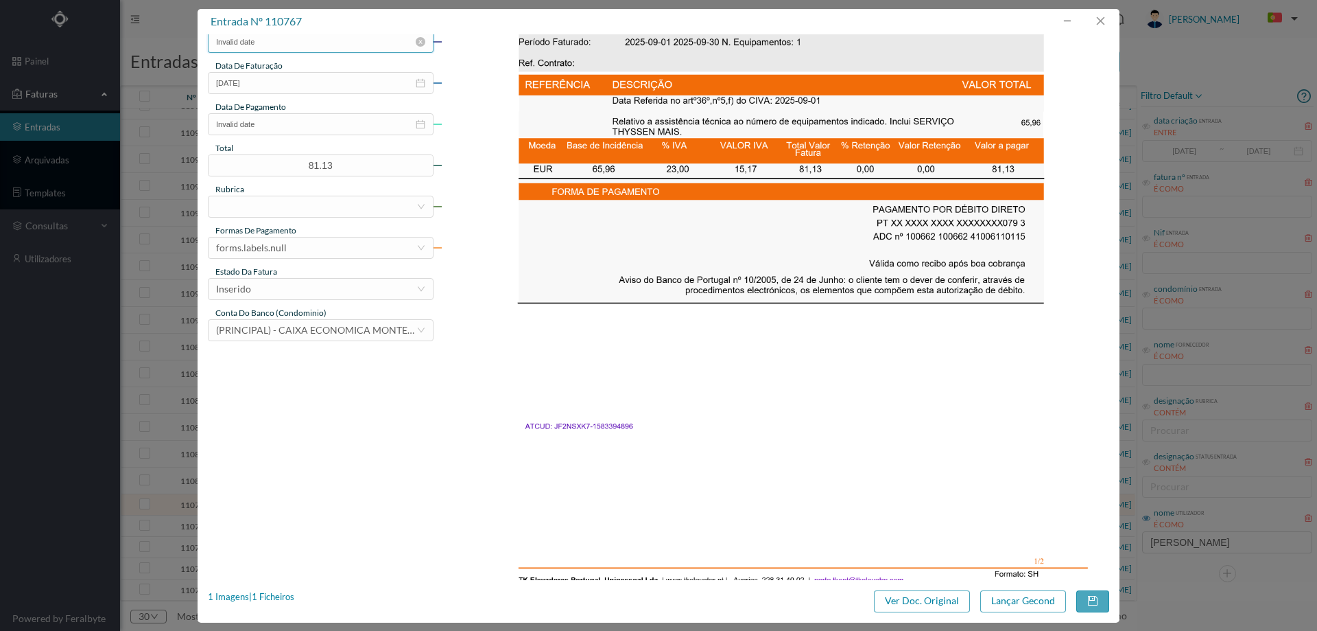
click at [292, 39] on input "Invalid date" at bounding box center [321, 42] width 226 height 22
click at [250, 191] on div "30" at bounding box center [250, 195] width 16 height 16
type input "2025-09-30"
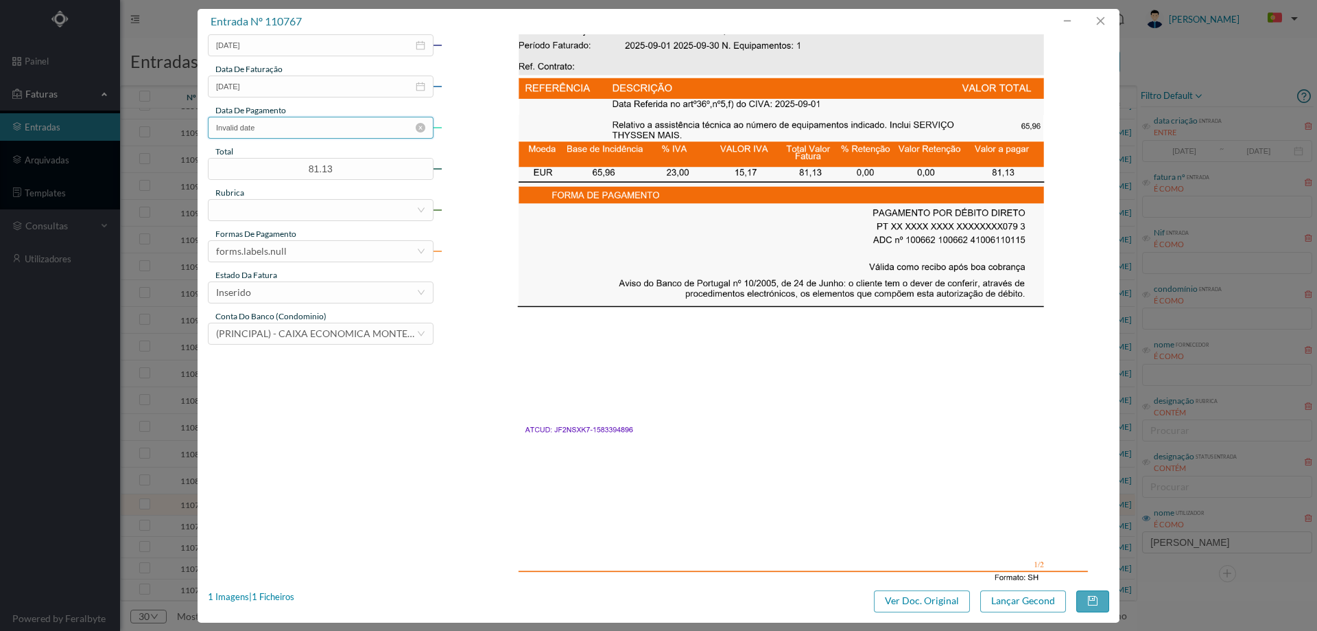
click at [301, 129] on input "Invalid date" at bounding box center [321, 128] width 226 height 22
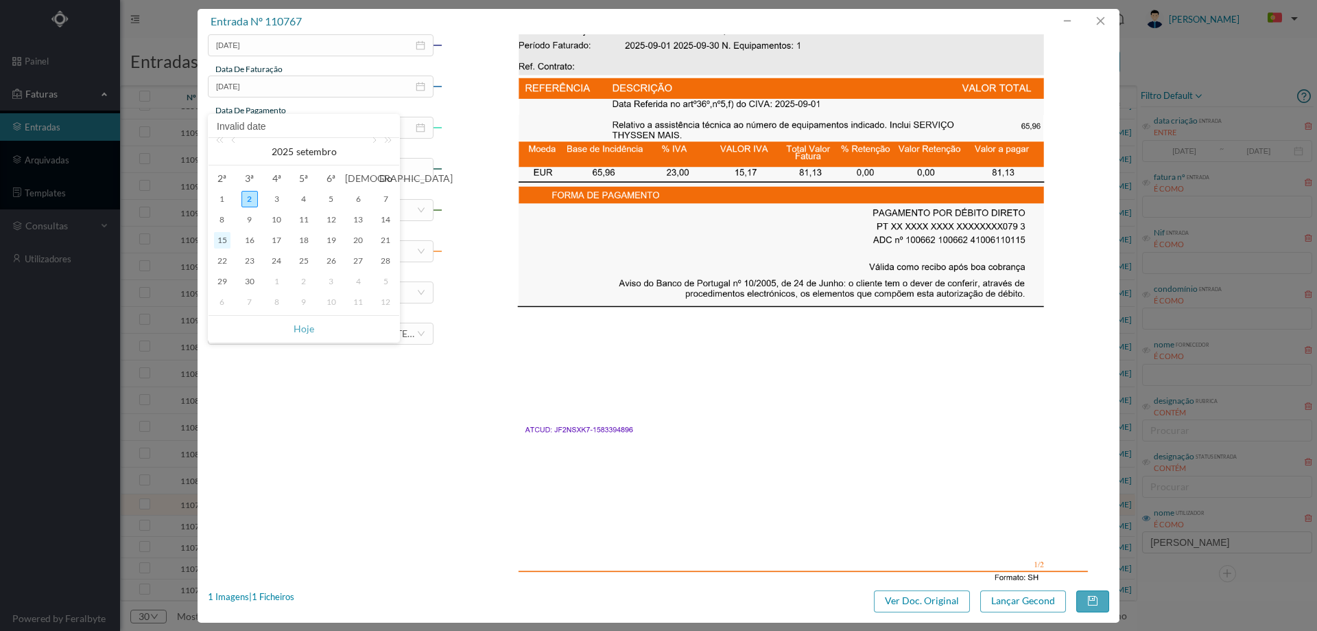
click at [220, 241] on div "15" at bounding box center [222, 240] width 16 height 16
type input "2025-09-15"
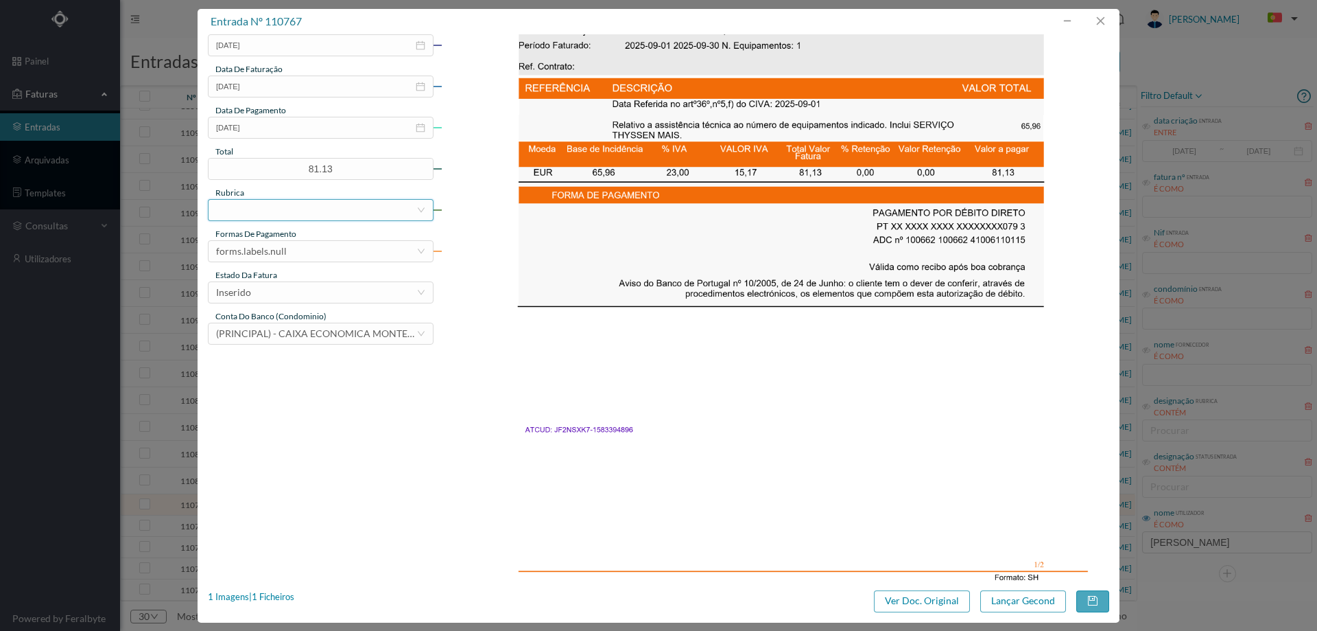
click at [307, 211] on div at bounding box center [316, 210] width 200 height 21
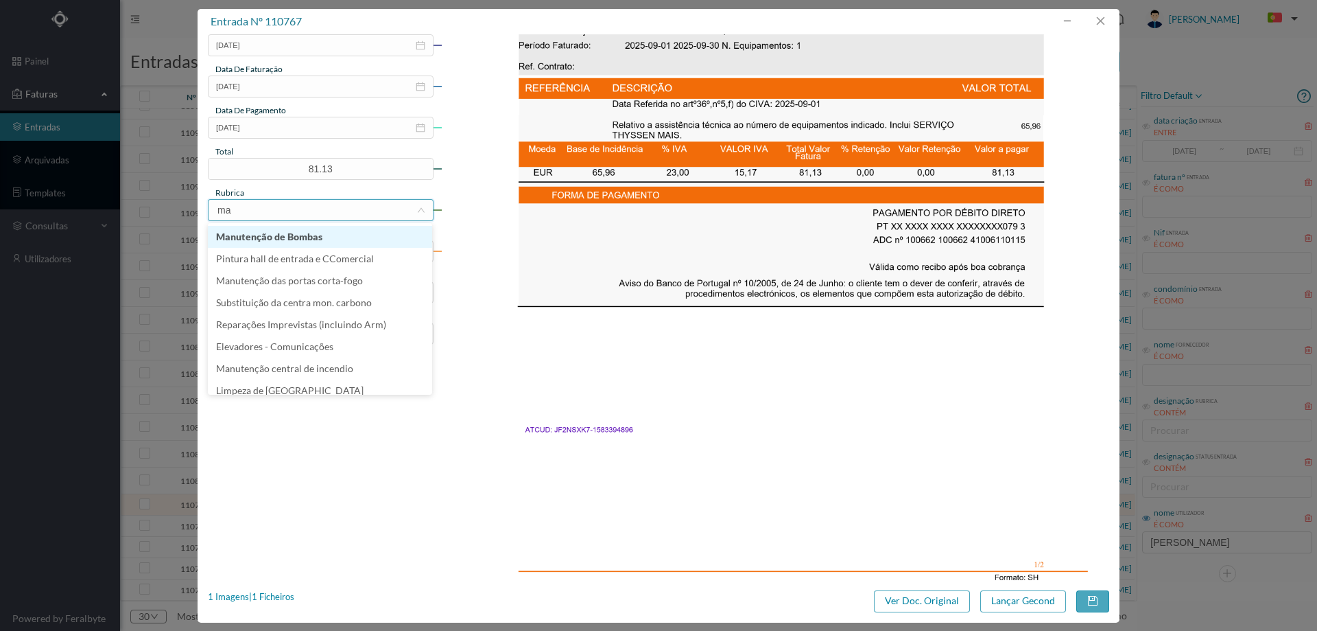
type input "man"
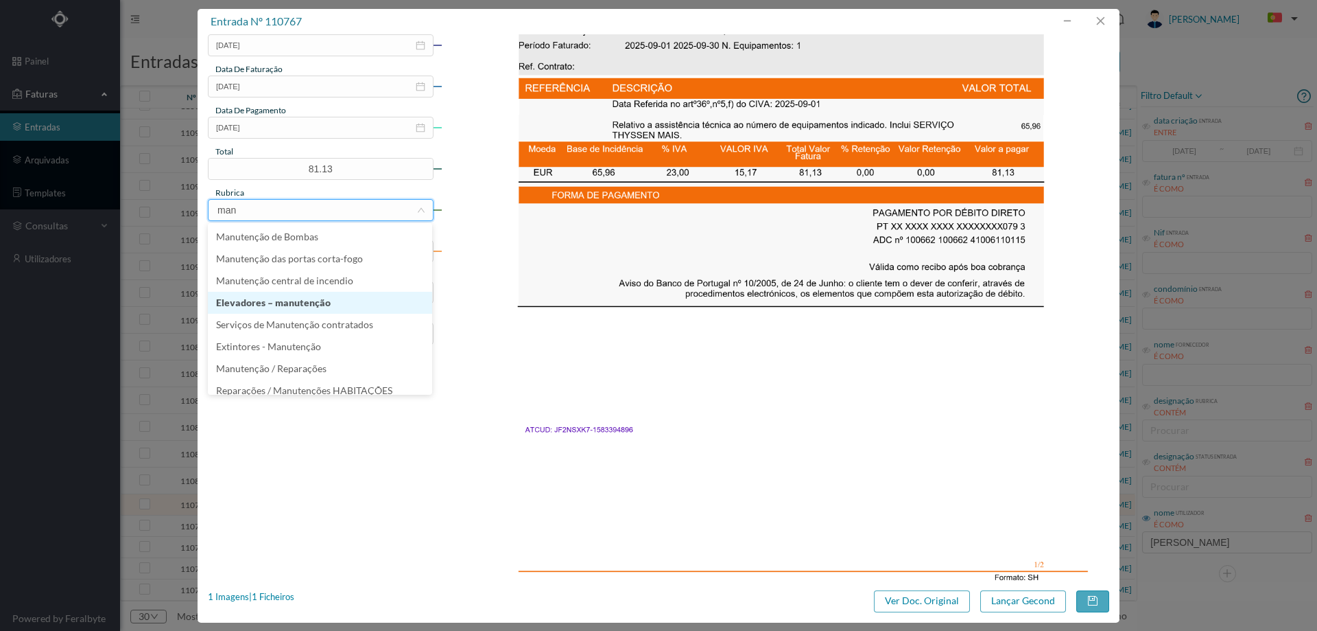
click at [281, 311] on li "Elevadores – manutenção" at bounding box center [320, 303] width 224 height 22
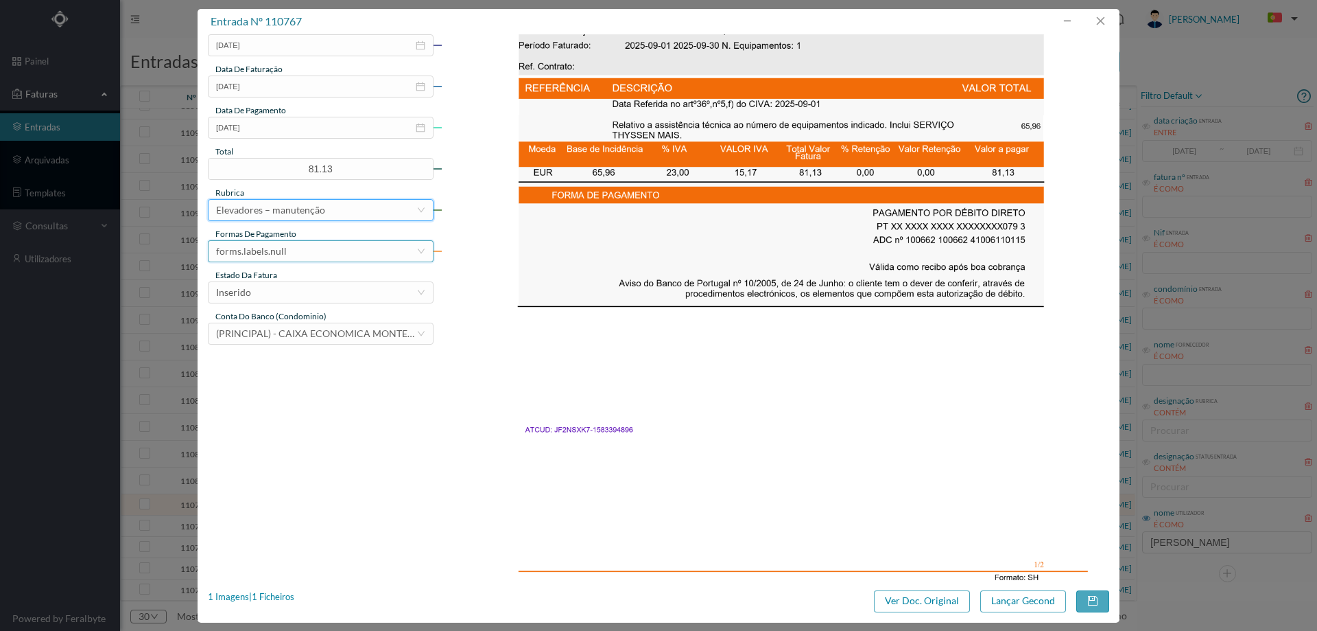
click at [279, 245] on div "forms.labels.null" at bounding box center [251, 251] width 71 height 21
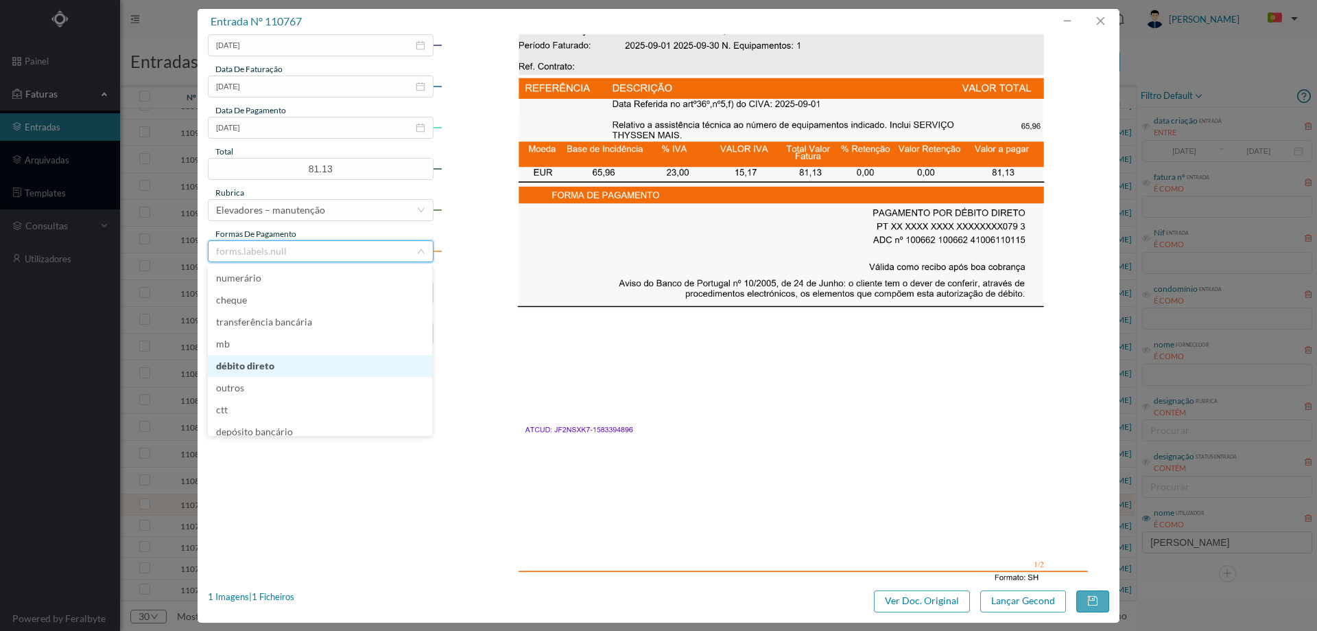
click at [272, 367] on li "débito direto" at bounding box center [320, 366] width 224 height 22
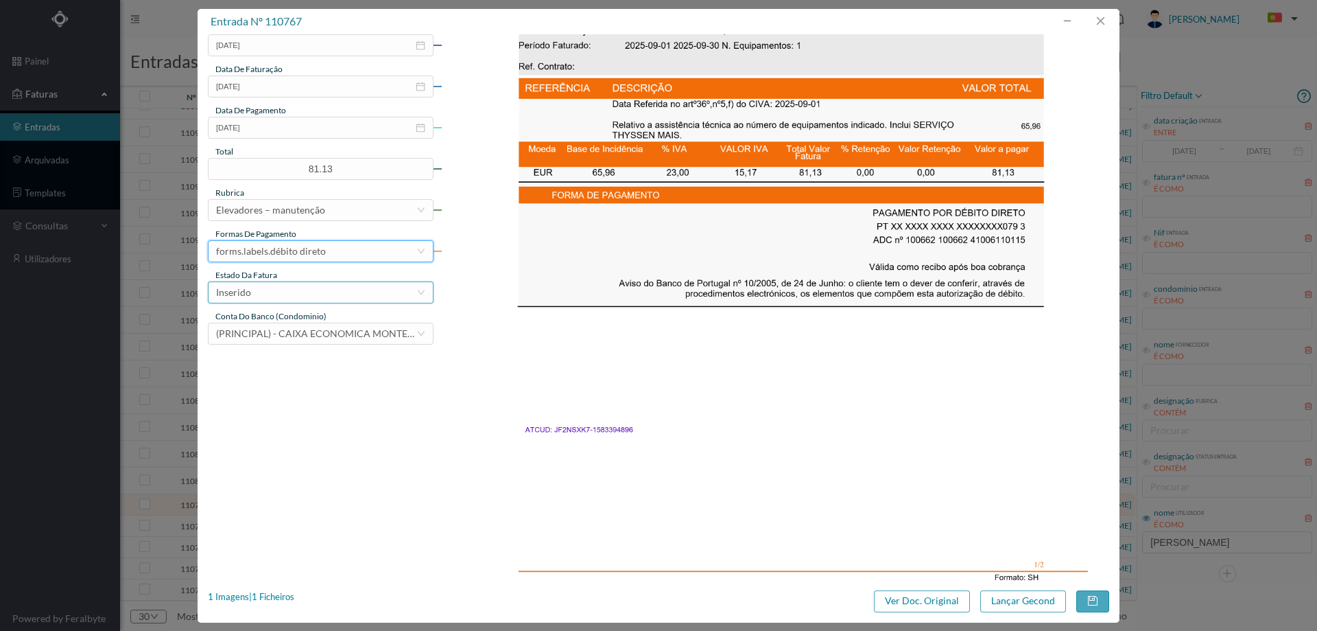
click at [277, 290] on div "Inserido" at bounding box center [316, 292] width 200 height 21
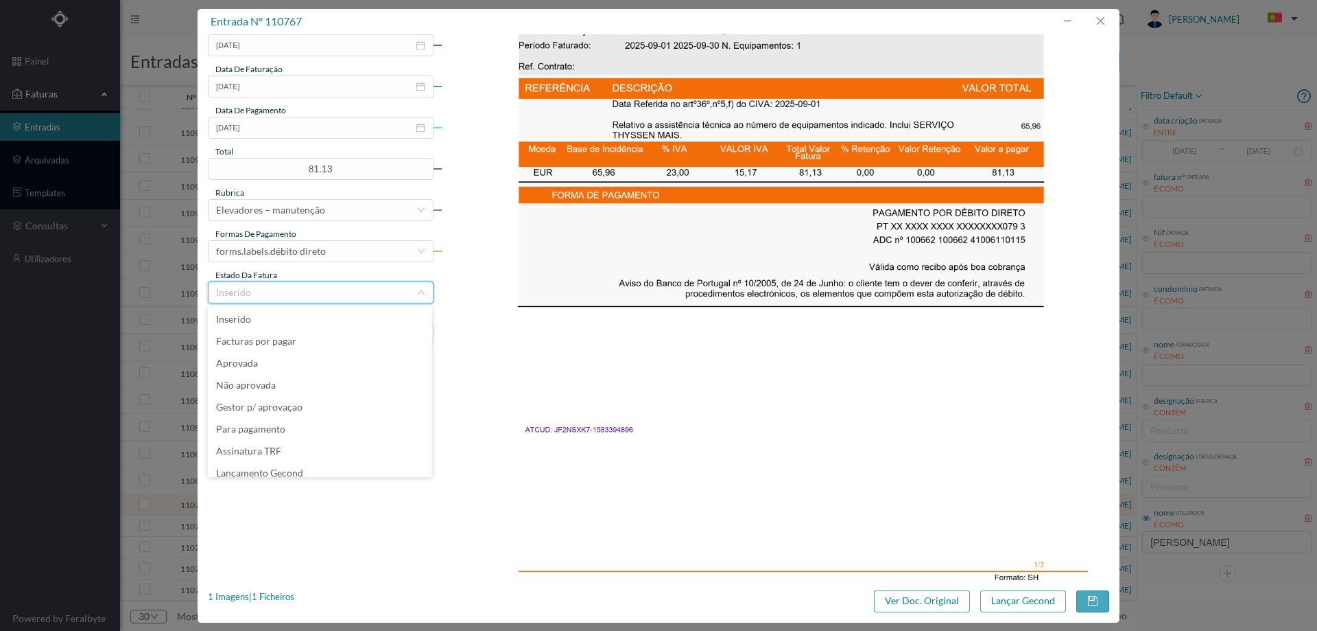
scroll to position [7, 0]
click at [279, 461] on li "Lançamento Gecond" at bounding box center [320, 466] width 224 height 22
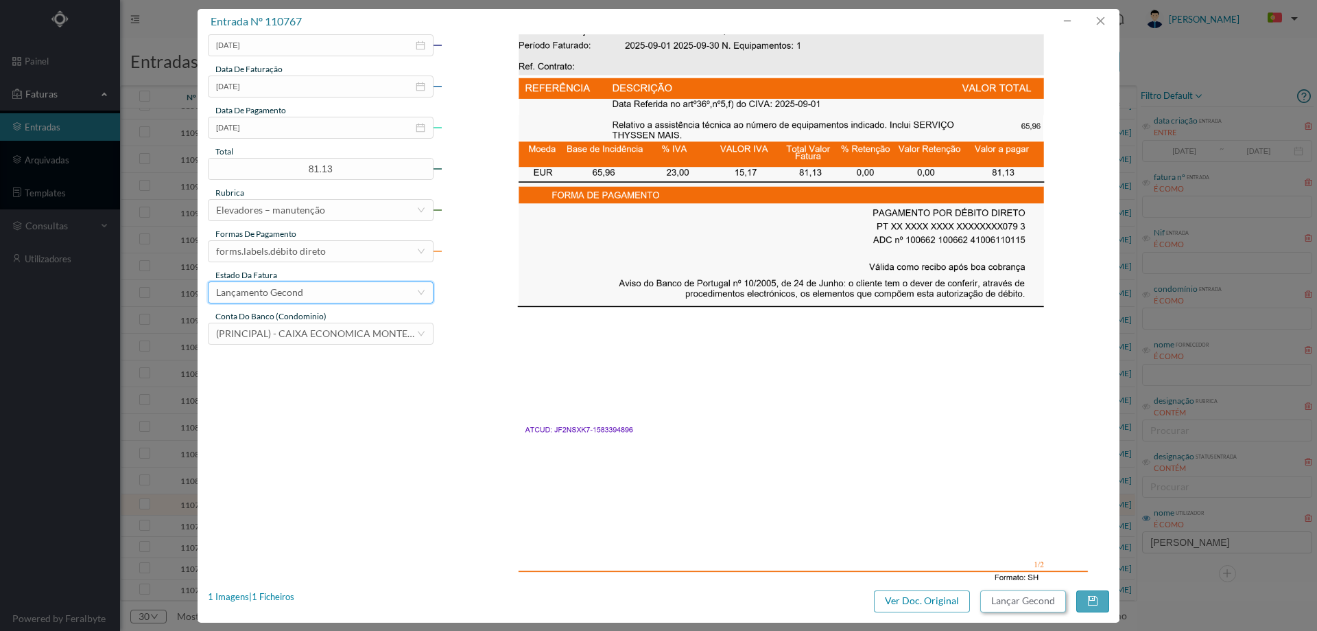
click at [1024, 599] on button "Lançar Gecond" at bounding box center [1024, 601] width 86 height 22
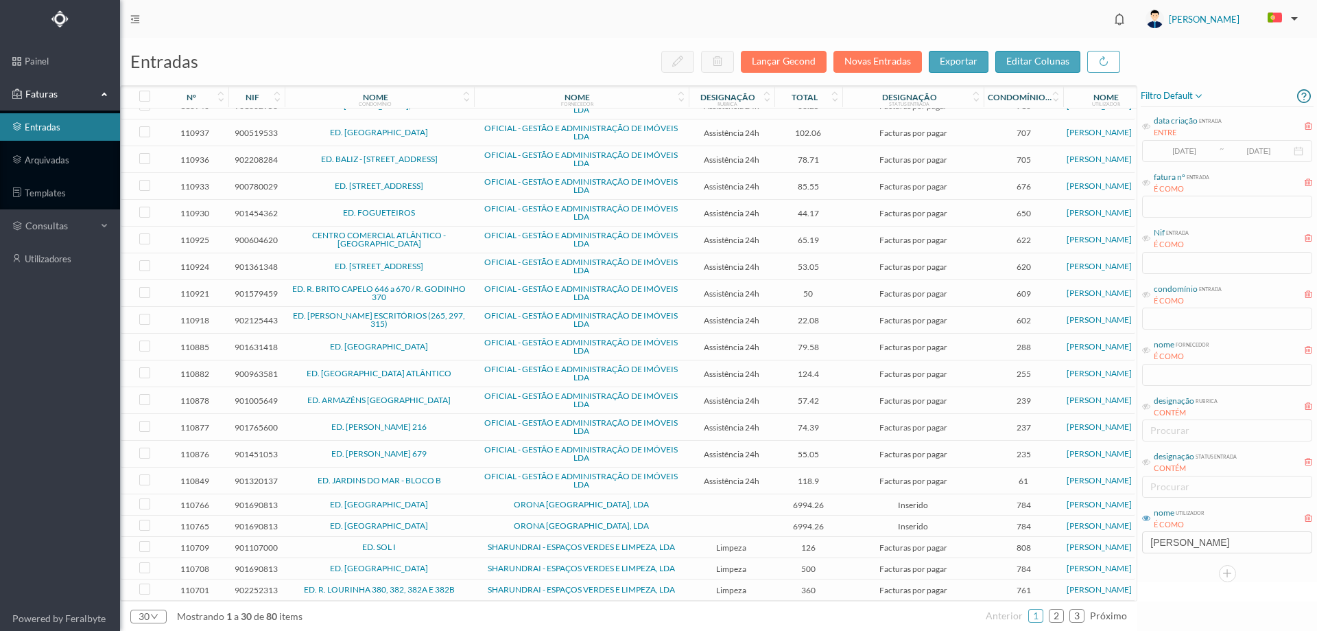
click at [478, 500] on span "ORONA PORTUGAL, LDA" at bounding box center [582, 504] width 208 height 8
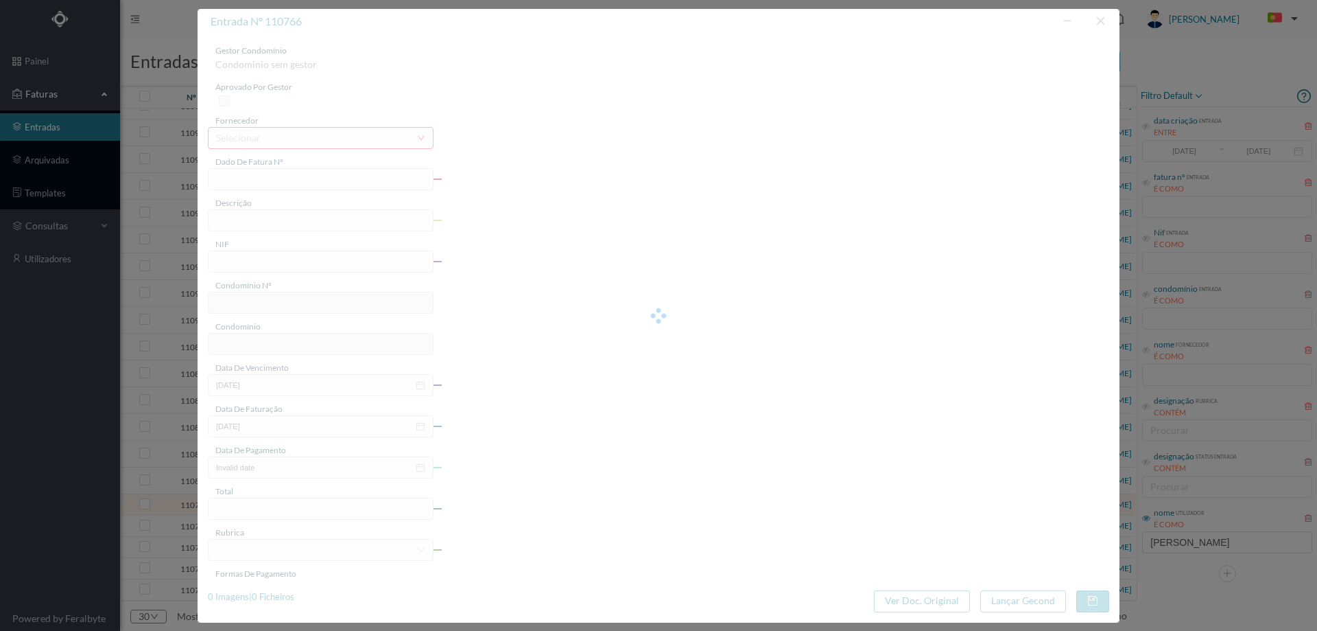
type input "FR 2506/002455"
type input "901690813"
type input "Invalid date"
type input "30-08-2025"
type input "6994.26"
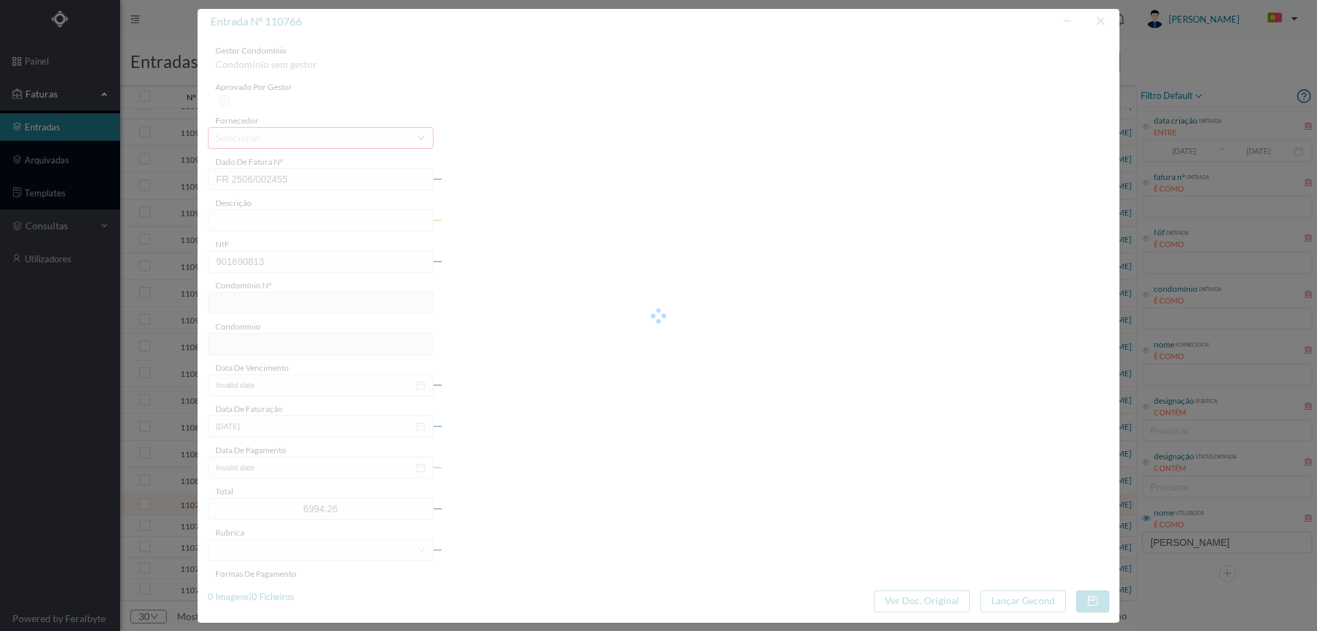
type input "784"
type input "ED. JARDIM DAS TÍLIAS"
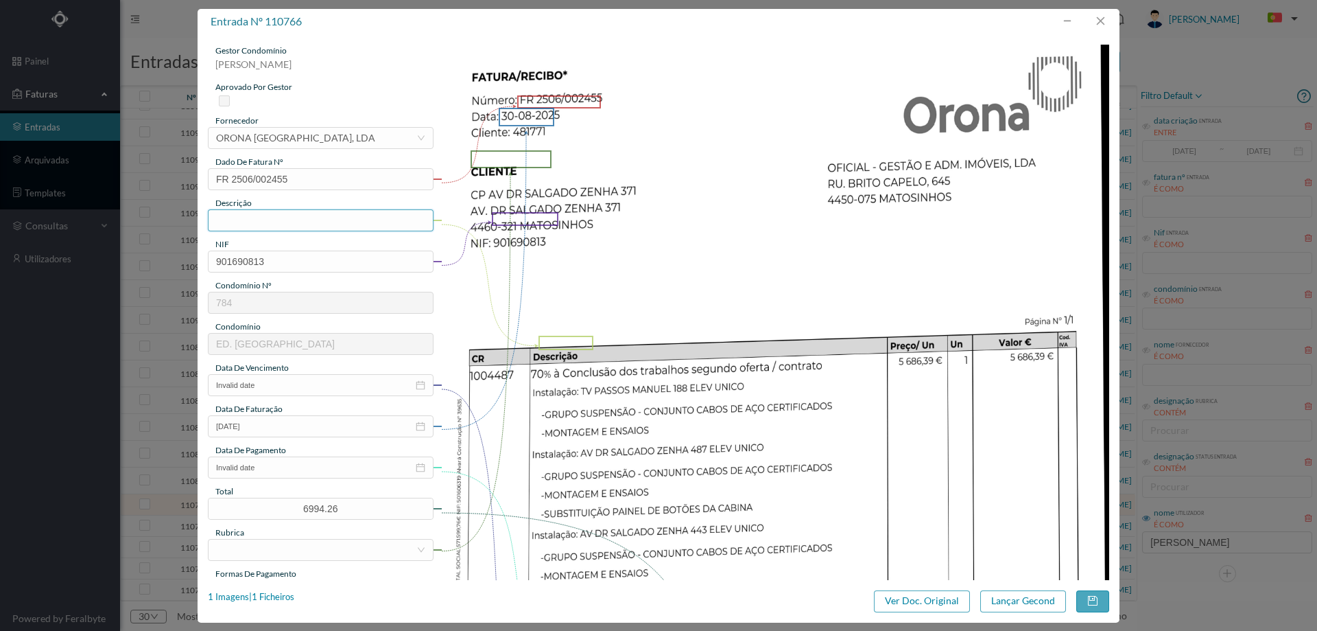
click at [269, 226] on input "text" at bounding box center [321, 220] width 226 height 22
type input "70% REPARAÇÃO ELEVADOR"
click at [289, 379] on input "Invalid date" at bounding box center [321, 385] width 226 height 22
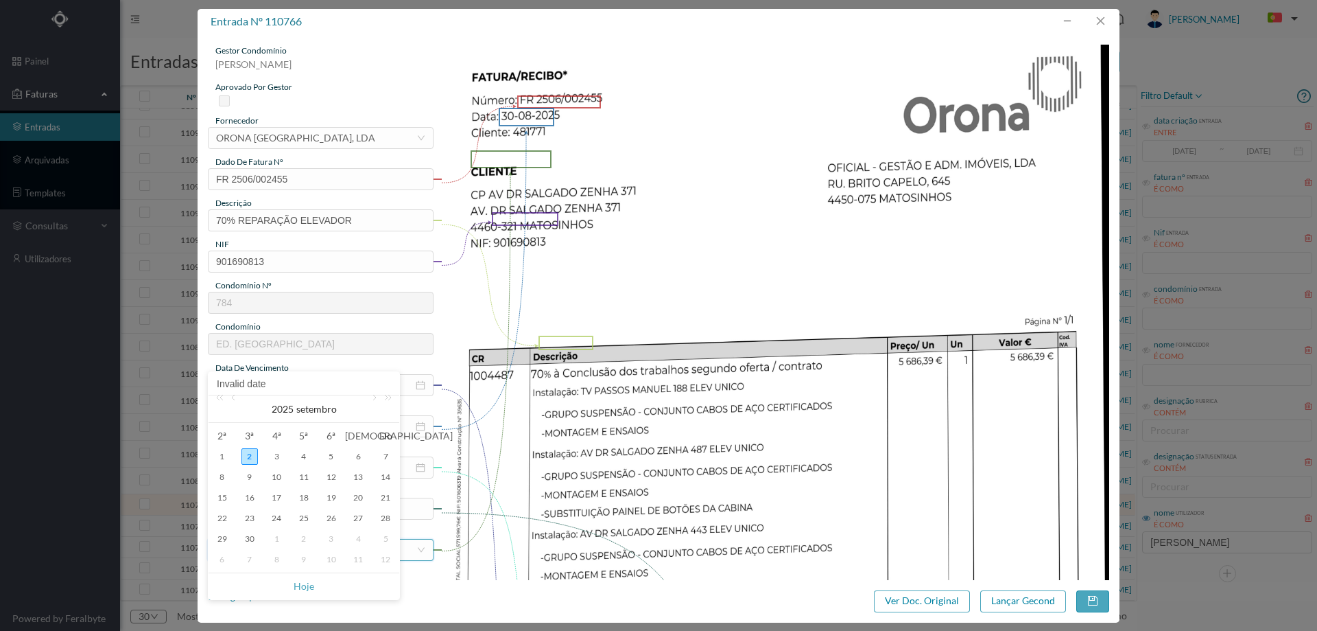
click at [247, 538] on div "30" at bounding box center [250, 538] width 16 height 16
type input "30-09-2025"
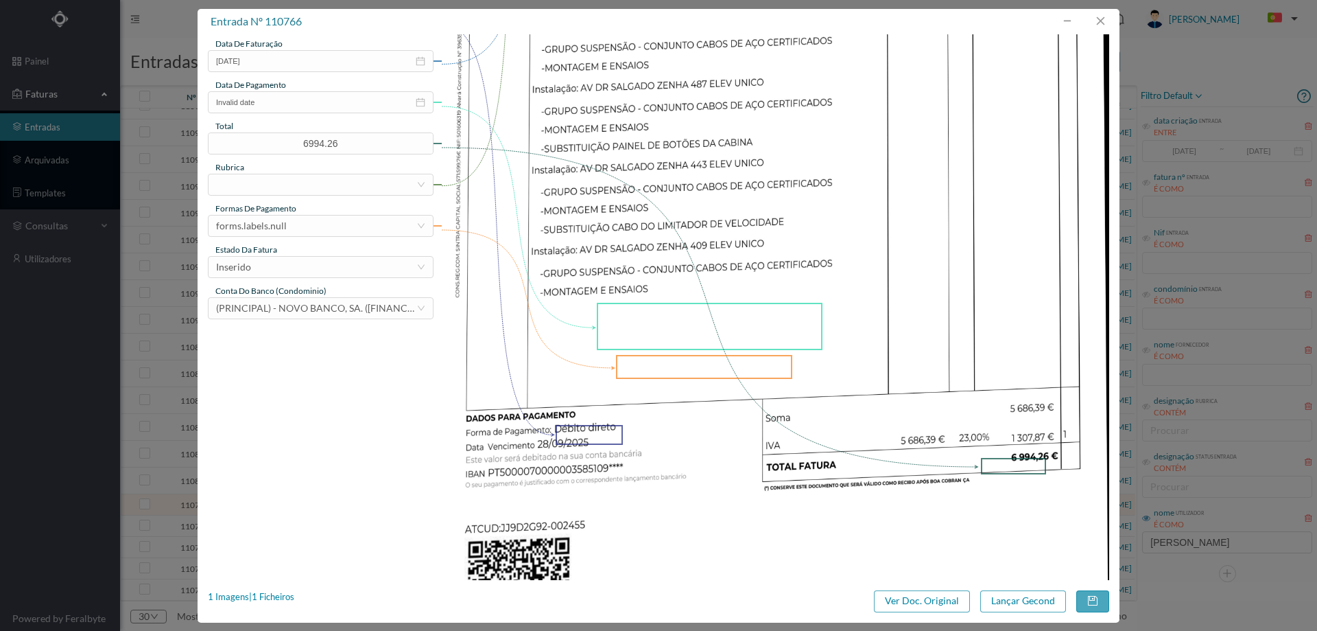
scroll to position [416, 0]
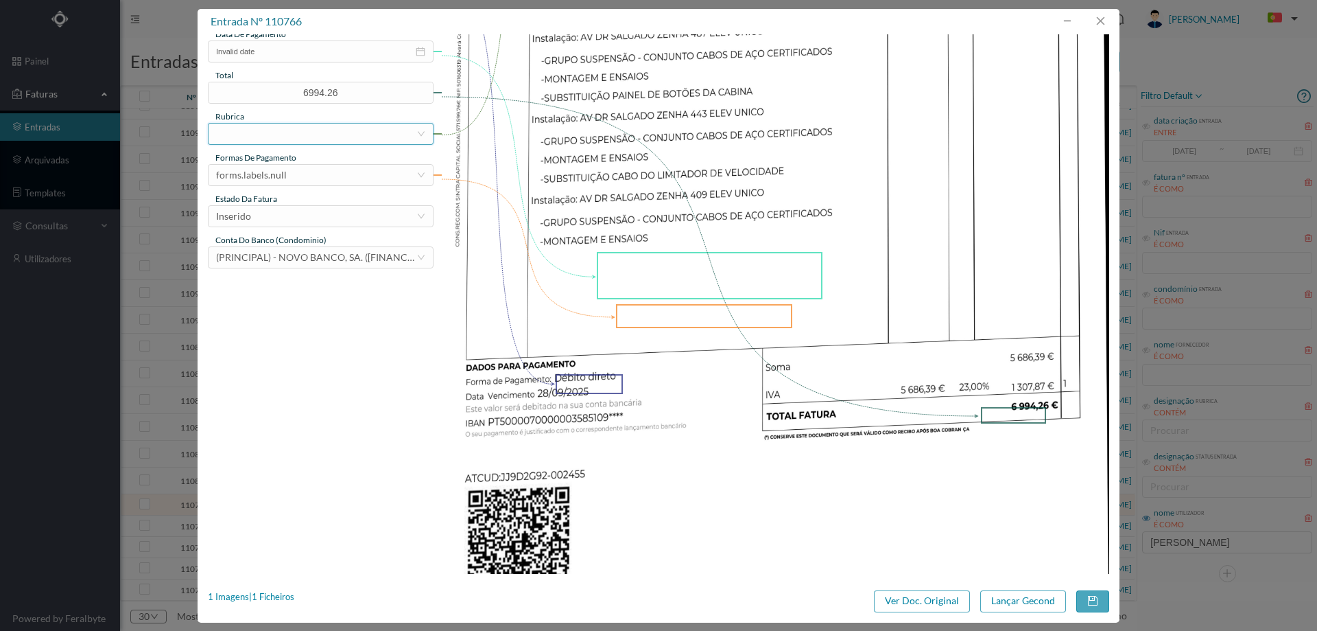
click at [268, 139] on div at bounding box center [316, 134] width 200 height 21
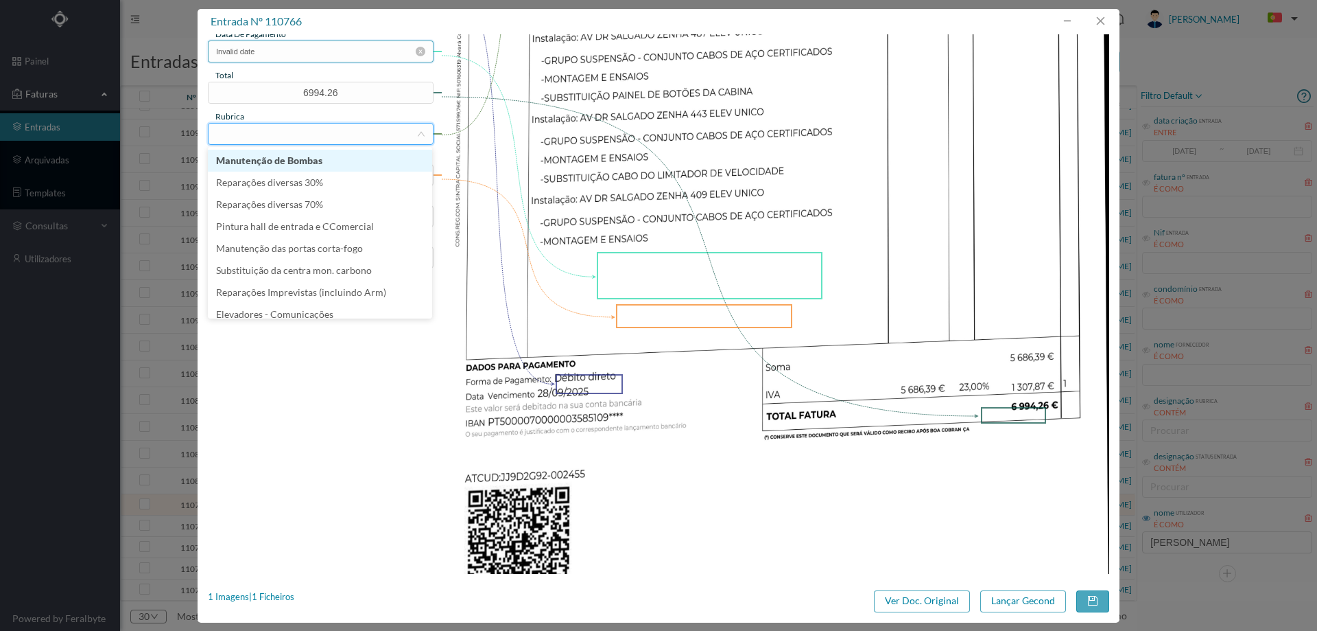
click at [301, 51] on input "Invalid date" at bounding box center [321, 51] width 226 height 22
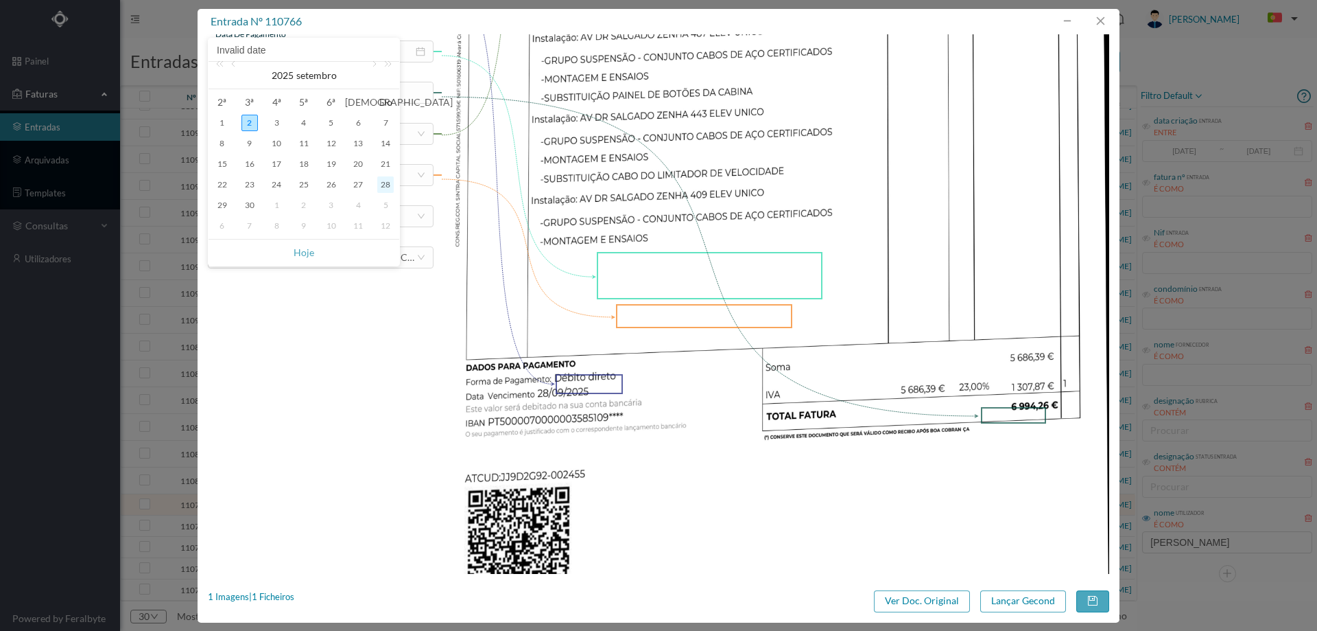
click at [388, 186] on div "28" at bounding box center [385, 184] width 16 height 16
type input "28-09-2025"
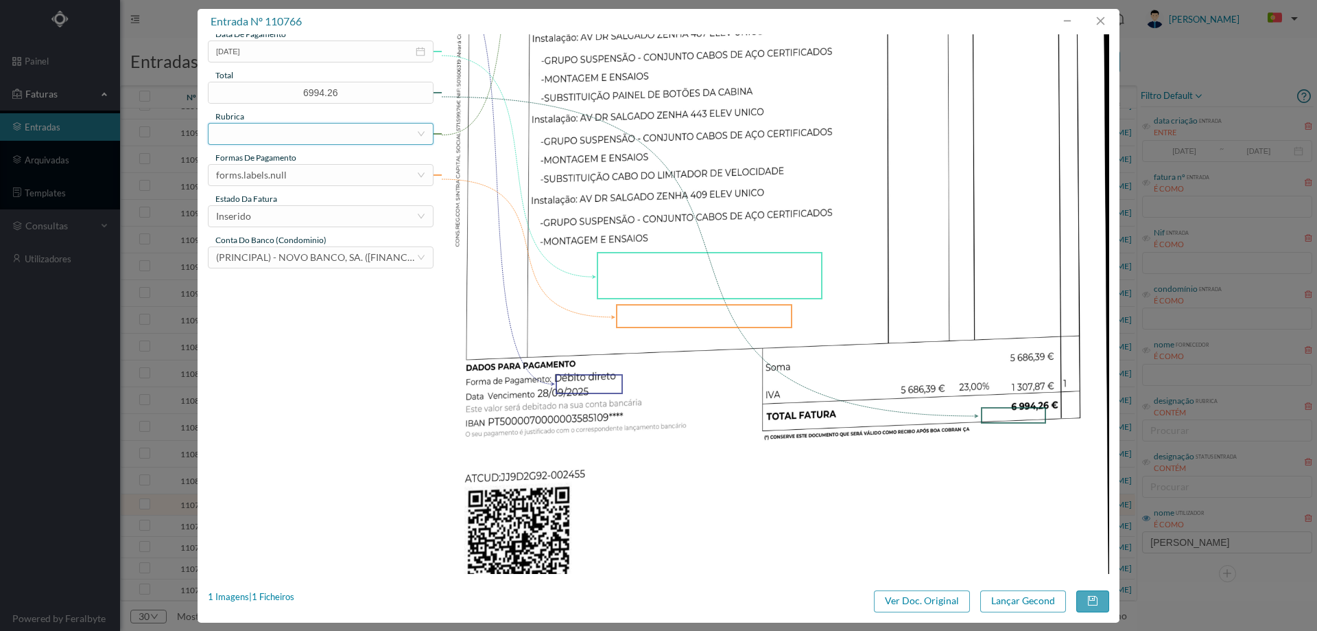
click at [285, 129] on div at bounding box center [316, 134] width 200 height 21
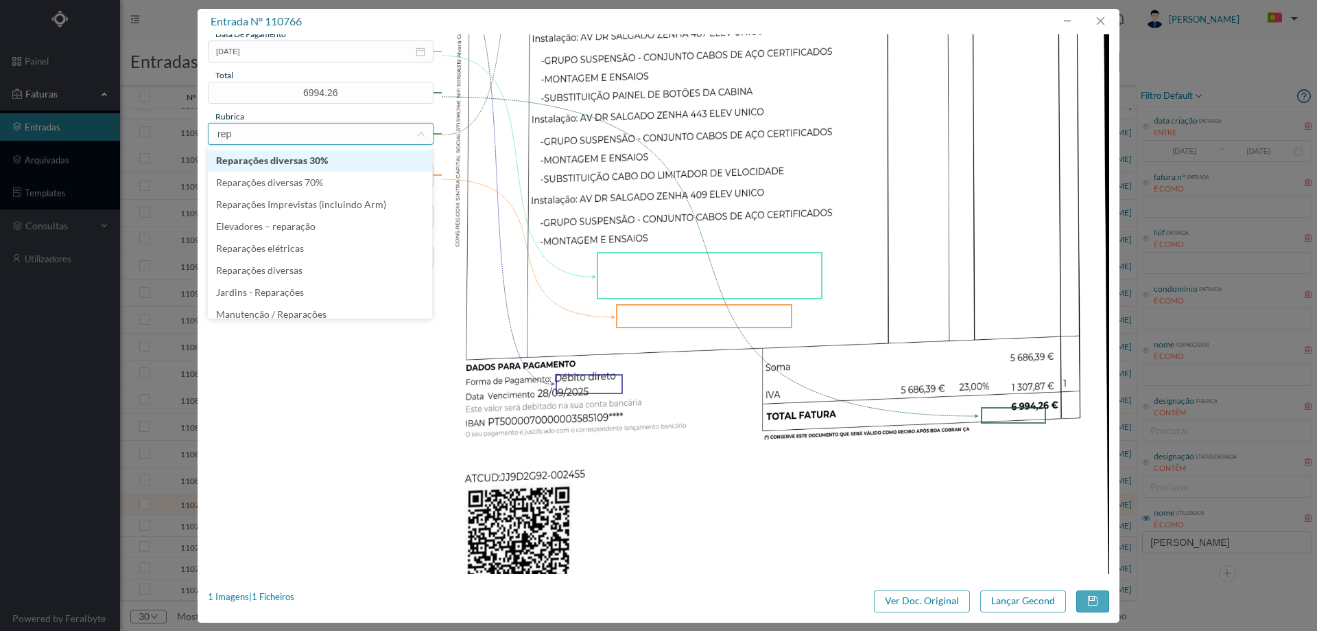
type input "repa"
click at [307, 228] on li "Elevadores – reparação" at bounding box center [320, 226] width 224 height 22
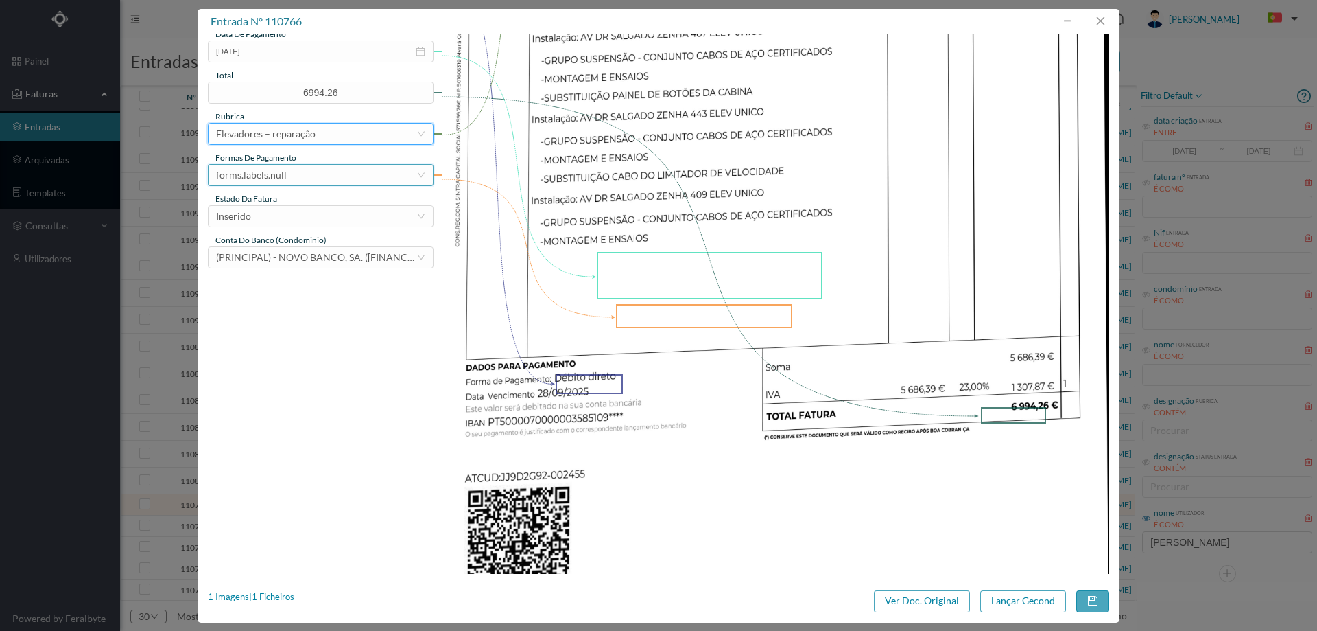
click at [299, 176] on div "forms.labels.null" at bounding box center [316, 175] width 200 height 21
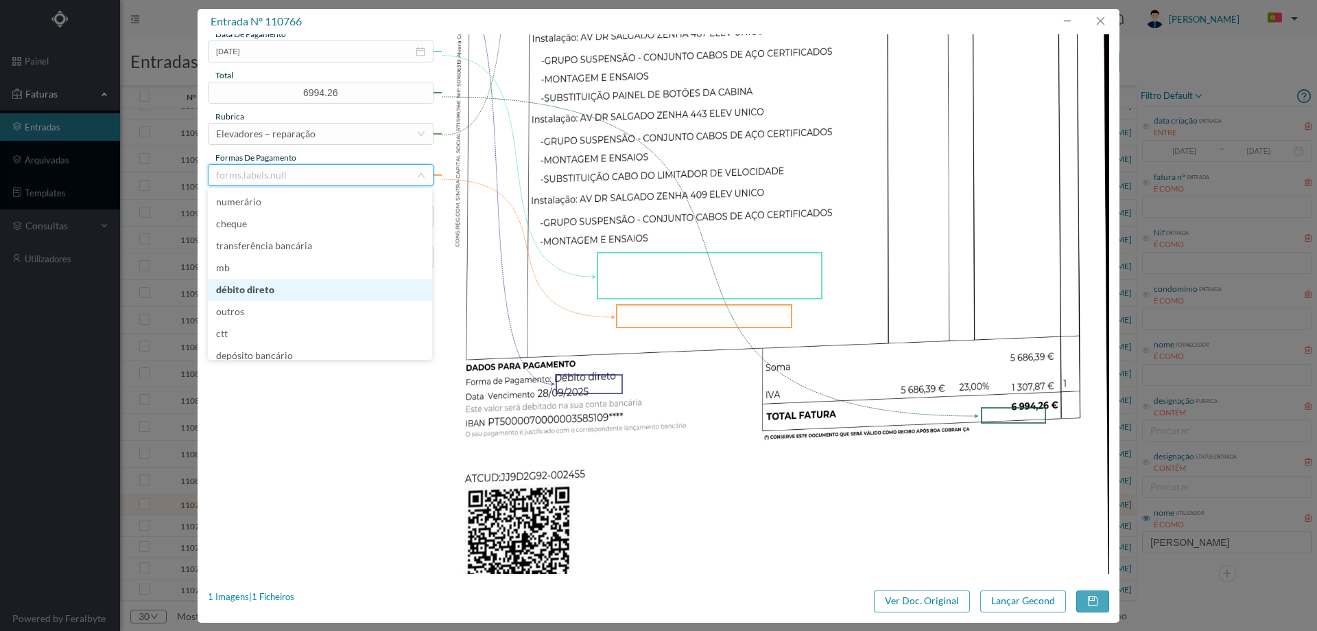
click at [292, 287] on li "débito direto" at bounding box center [320, 290] width 224 height 22
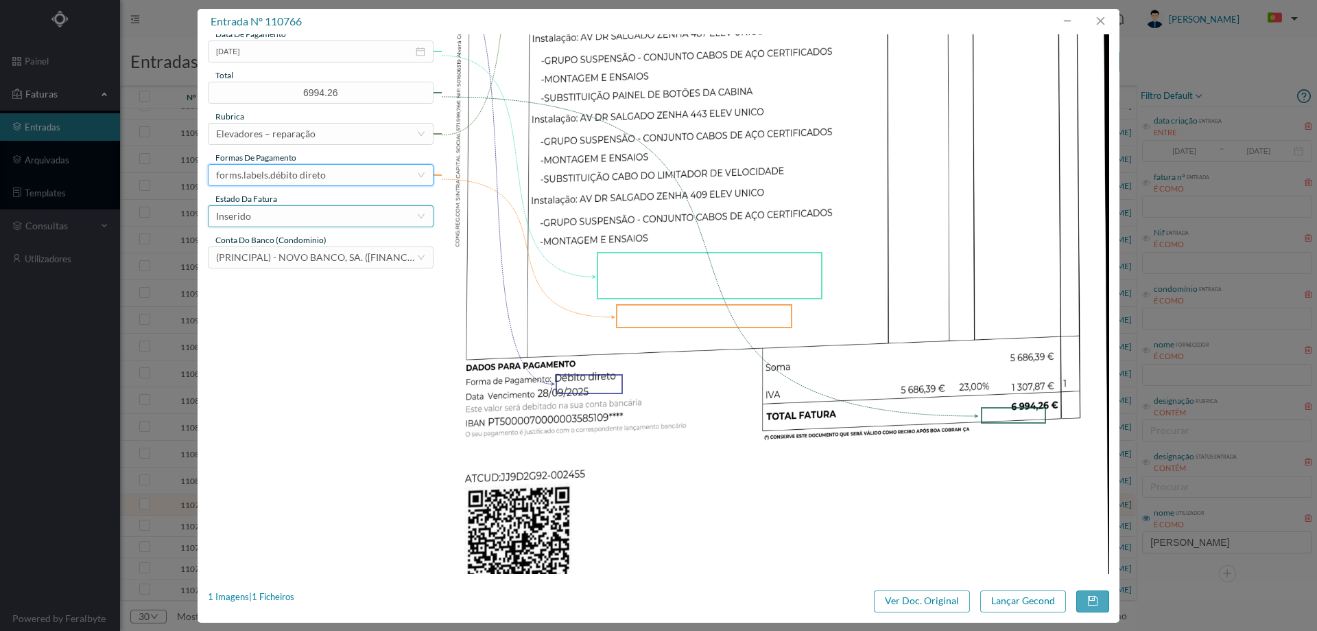
click at [300, 212] on div "Inserido" at bounding box center [316, 216] width 200 height 21
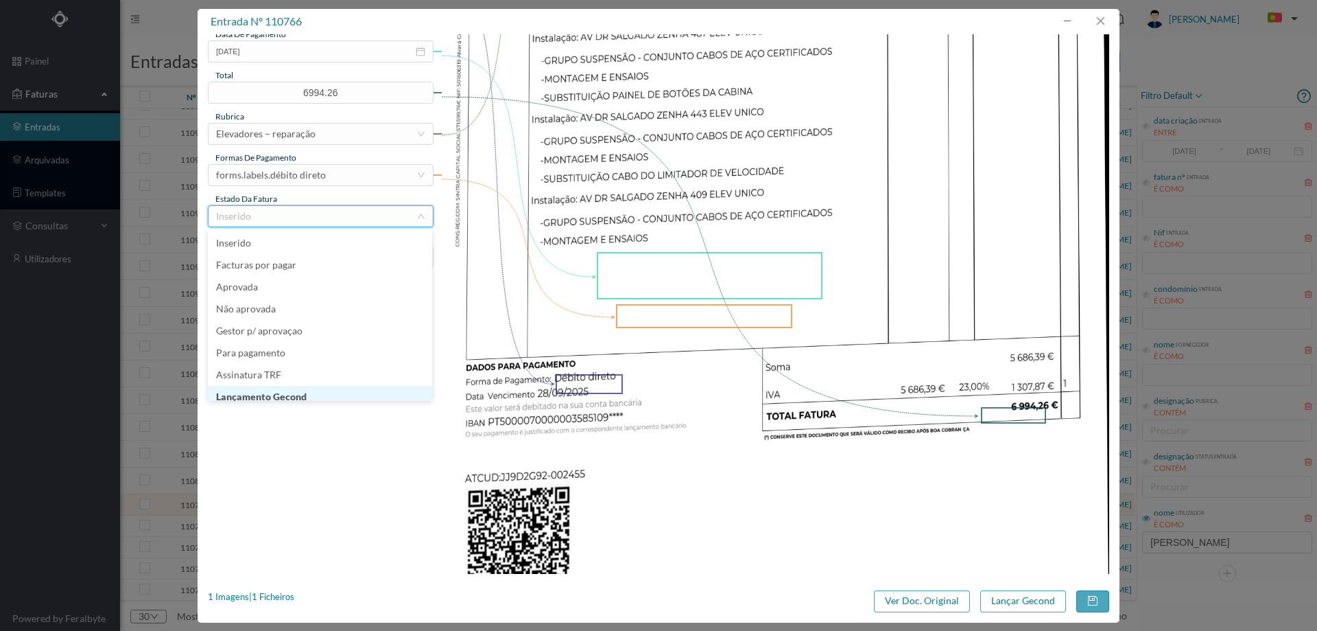
scroll to position [7, 0]
click at [308, 390] on li "Lançamento Gecond" at bounding box center [320, 390] width 224 height 22
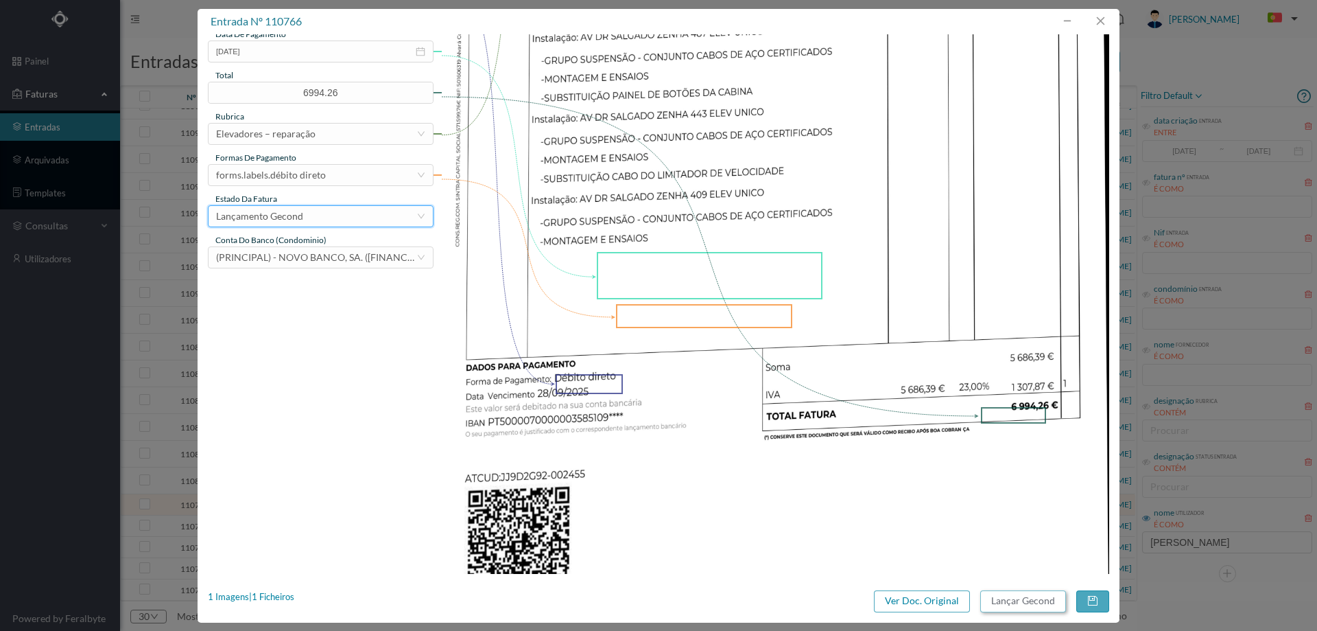
click at [1008, 606] on button "Lançar Gecond" at bounding box center [1024, 601] width 86 height 22
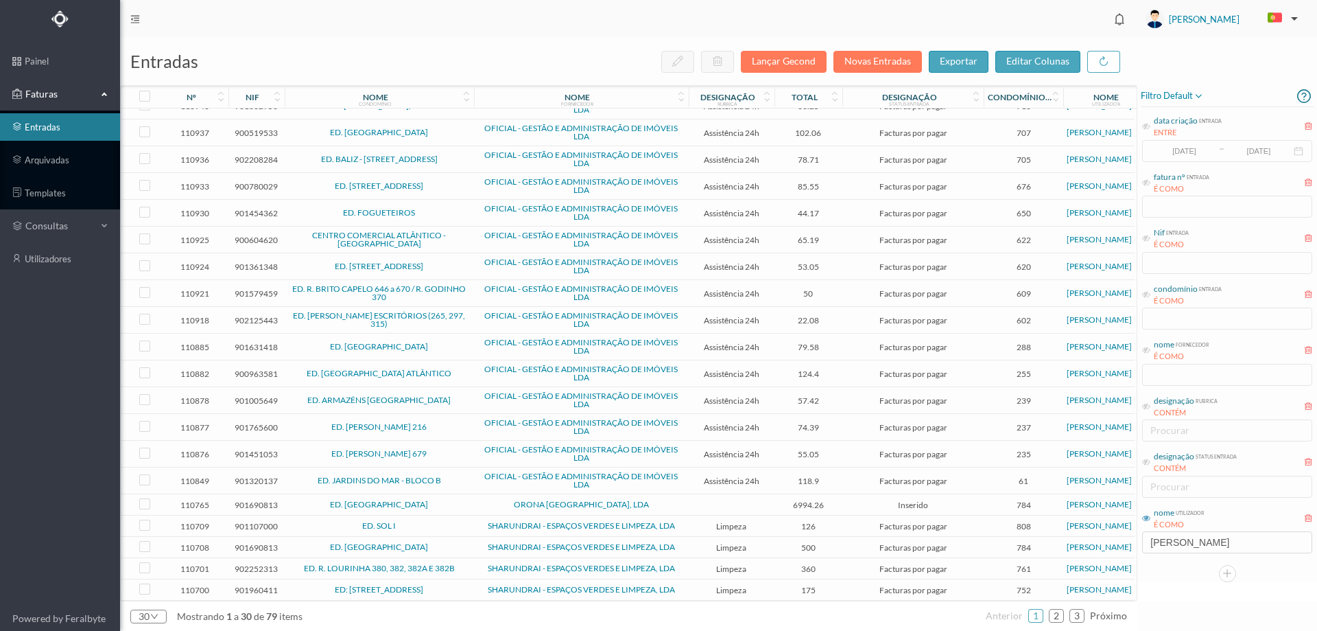
click at [503, 500] on span "ORONA PORTUGAL, LDA" at bounding box center [582, 504] width 208 height 8
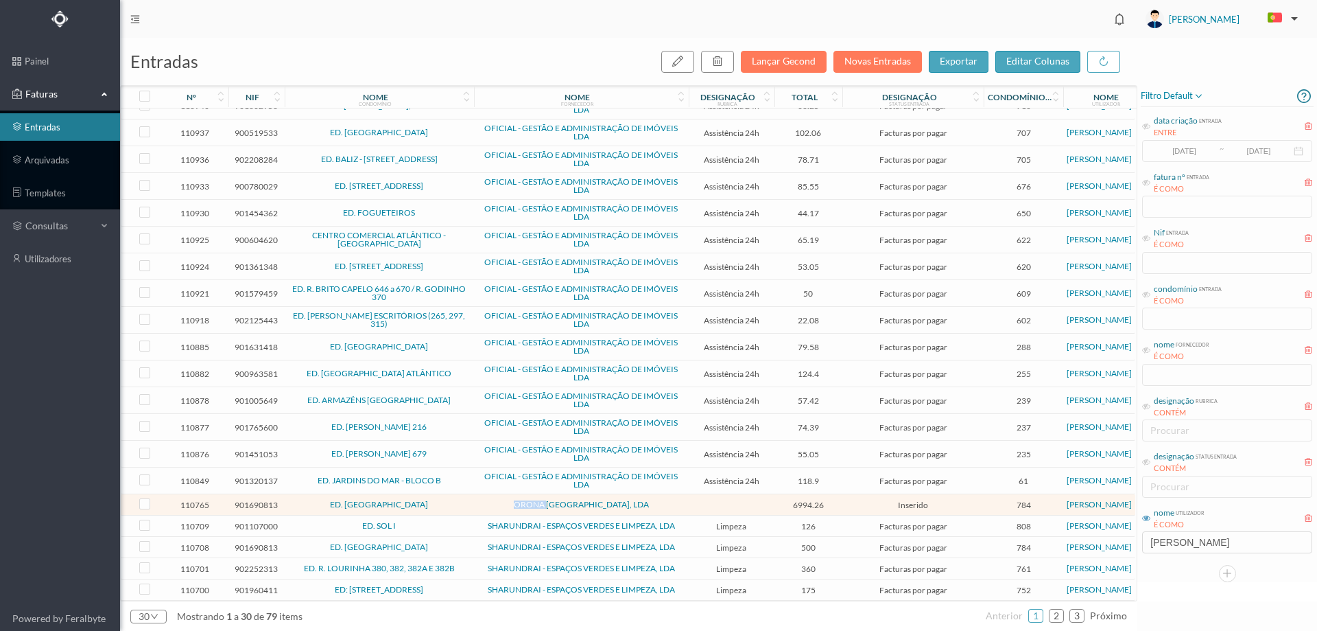
click at [503, 500] on span "ORONA PORTUGAL, LDA" at bounding box center [582, 504] width 208 height 8
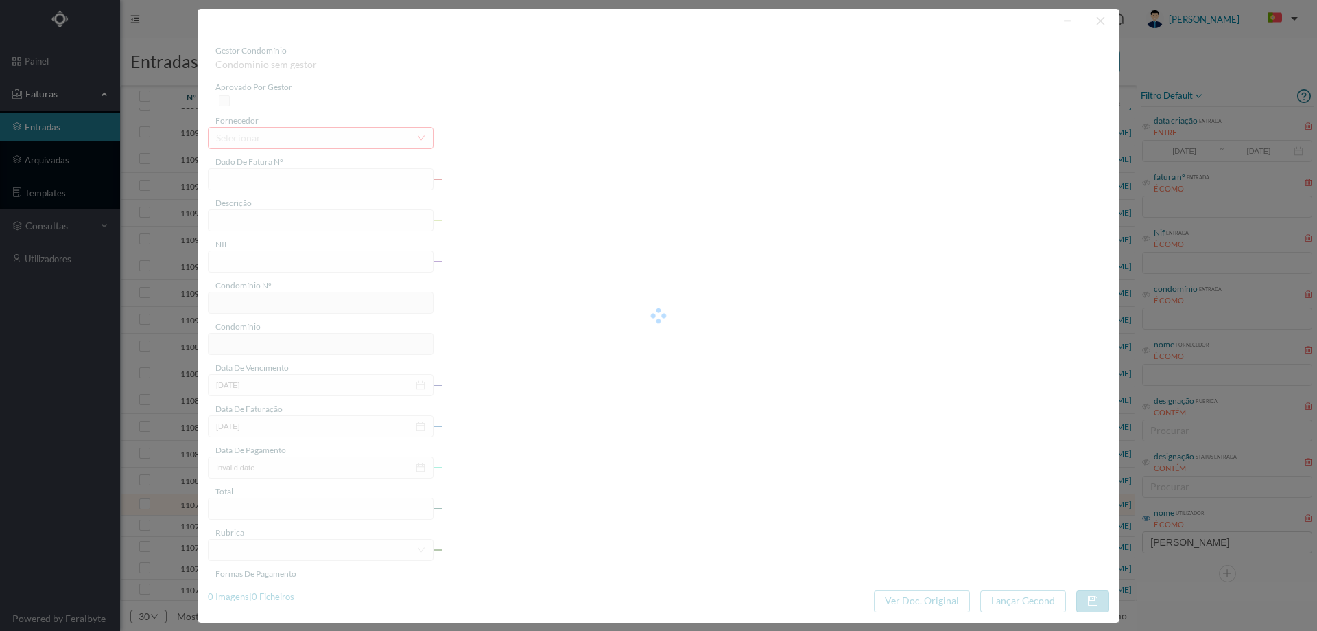
type input "FR 2506/002435"
type input "901690813"
type input "09-01-2025"
type input "30-08-2025"
type input "6994.26"
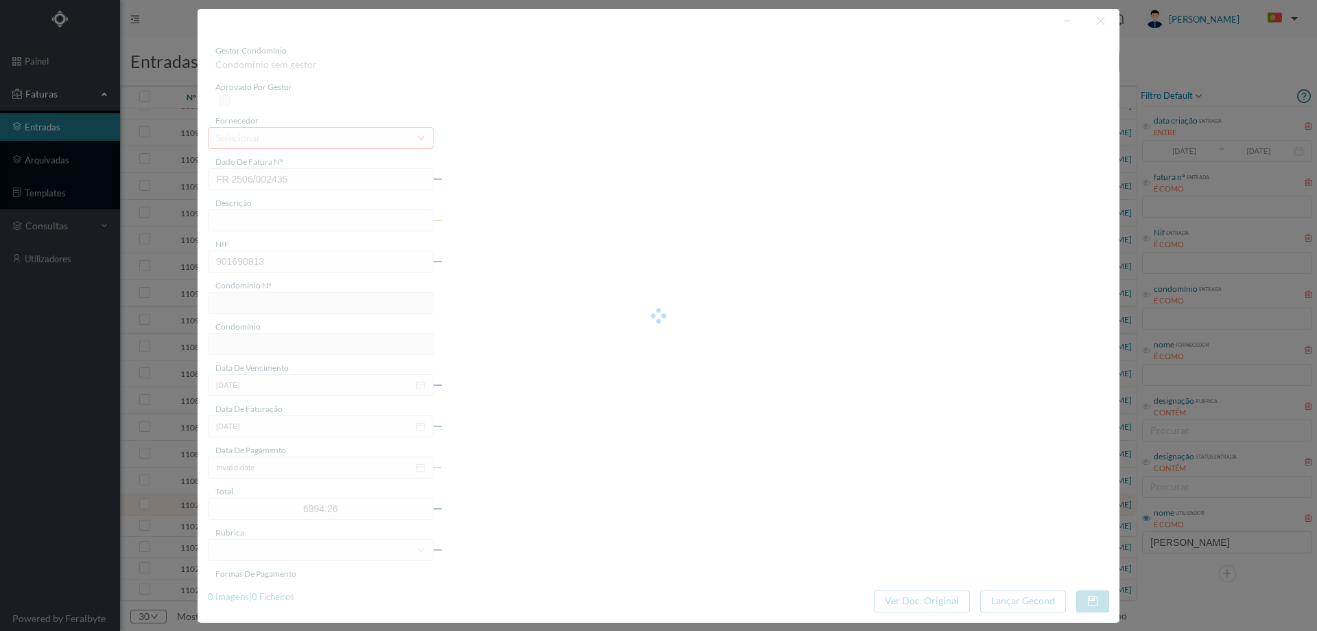
type input "784"
type input "ED. JARDIM DAS TÍLIAS"
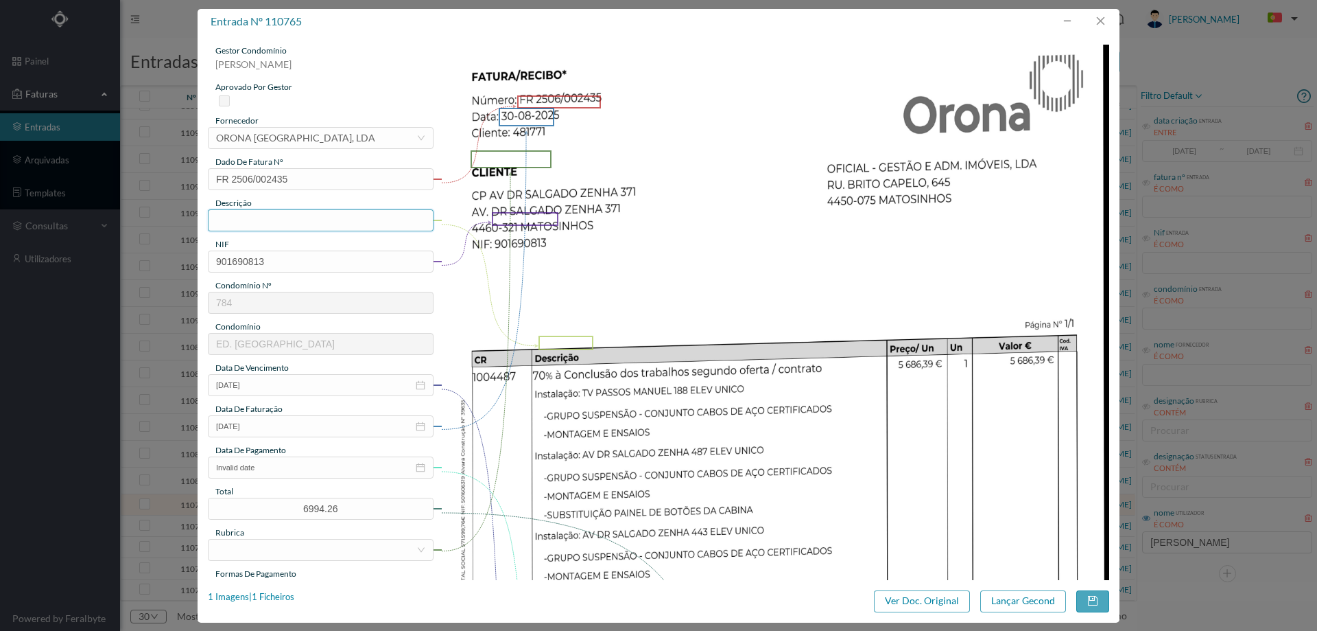
click at [324, 223] on input "text" at bounding box center [321, 220] width 226 height 22
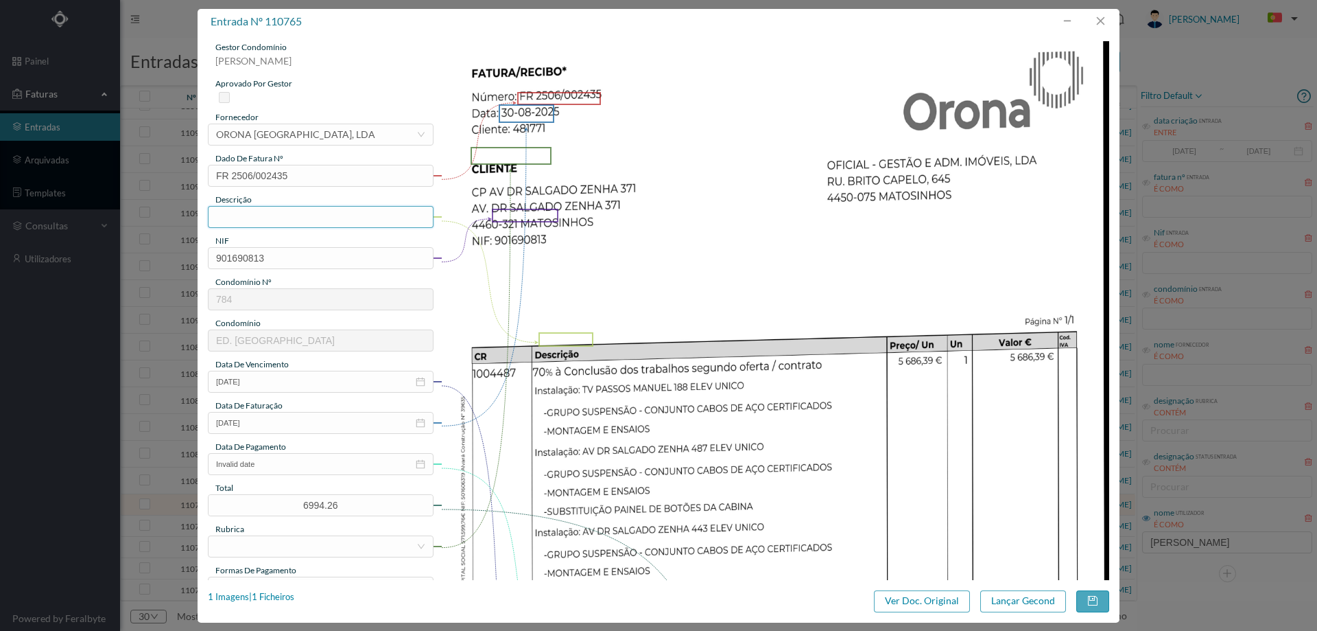
scroll to position [0, 0]
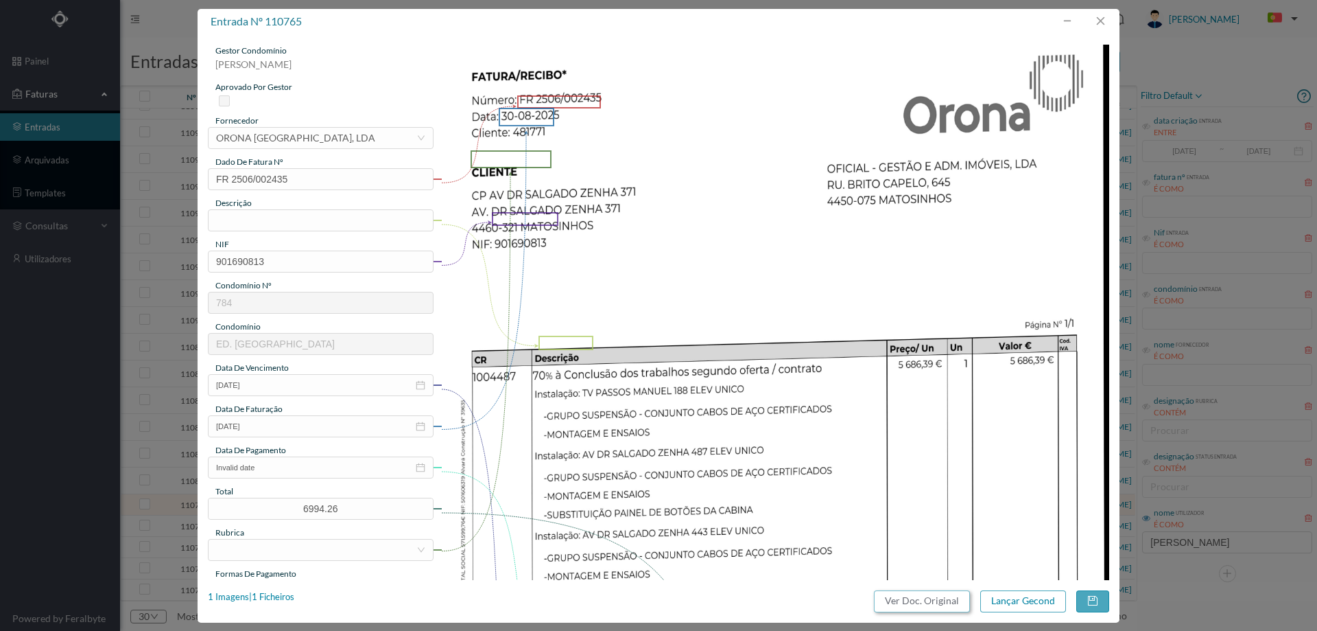
click at [931, 600] on button "Ver Doc. Original" at bounding box center [922, 601] width 96 height 22
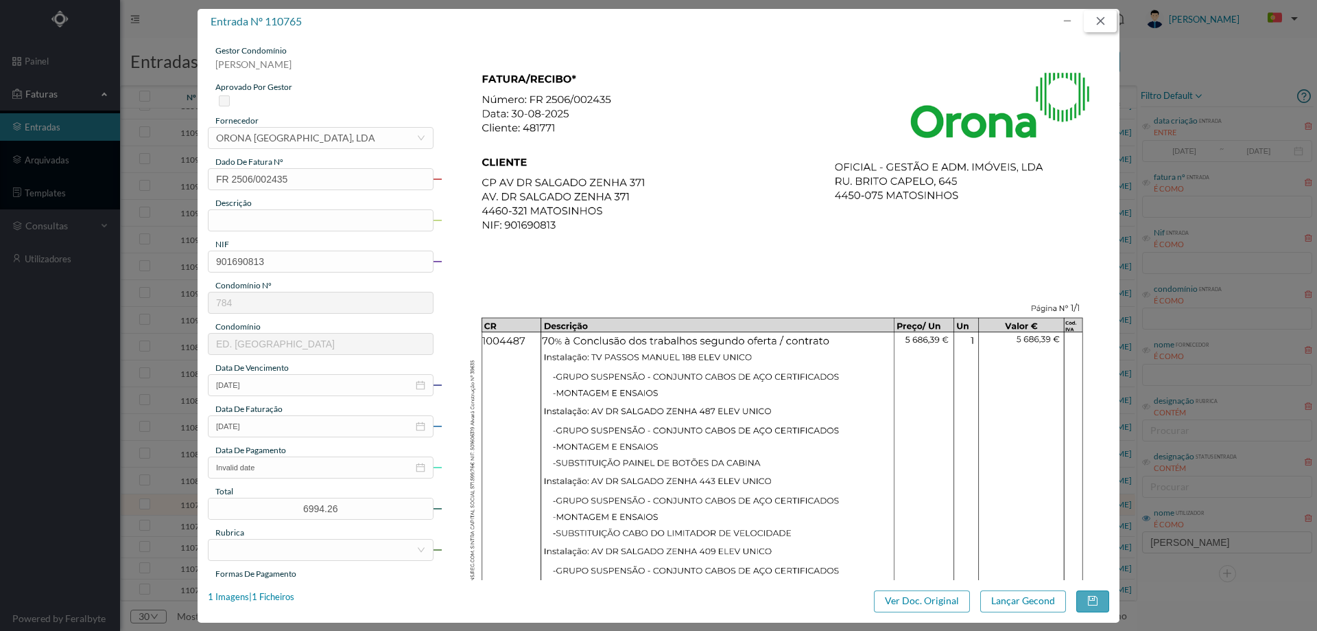
click at [1107, 28] on button "button" at bounding box center [1100, 21] width 33 height 22
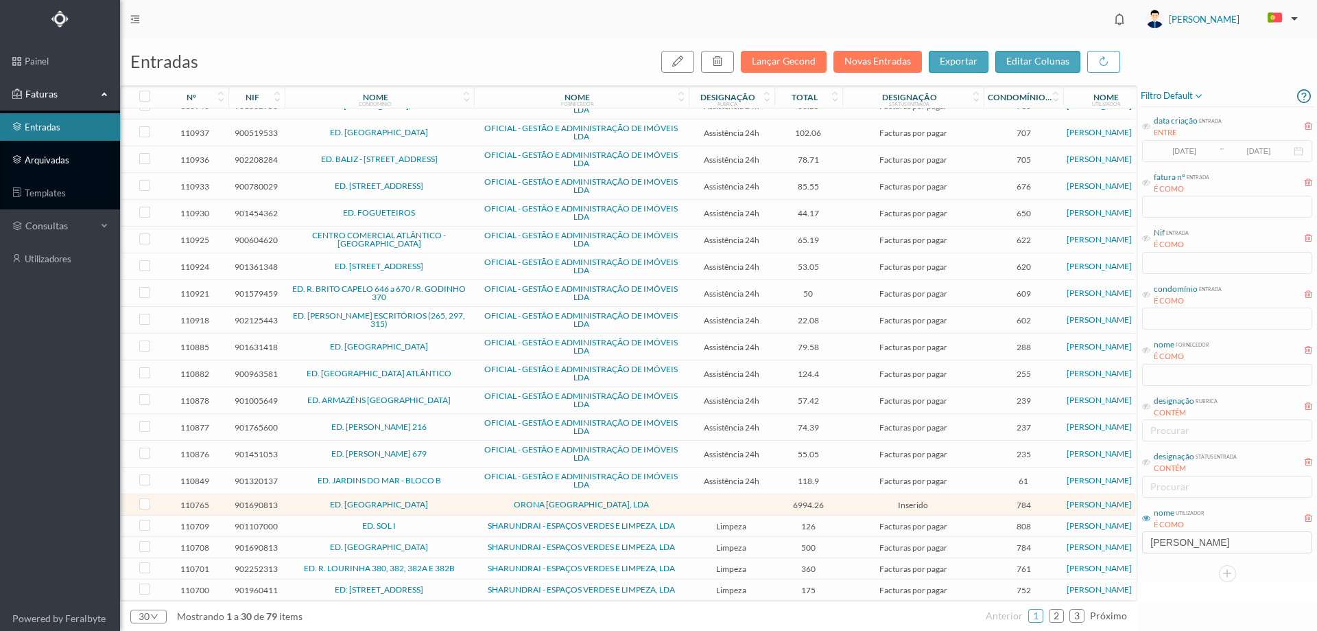
click at [75, 155] on link "arquivadas" at bounding box center [60, 159] width 120 height 27
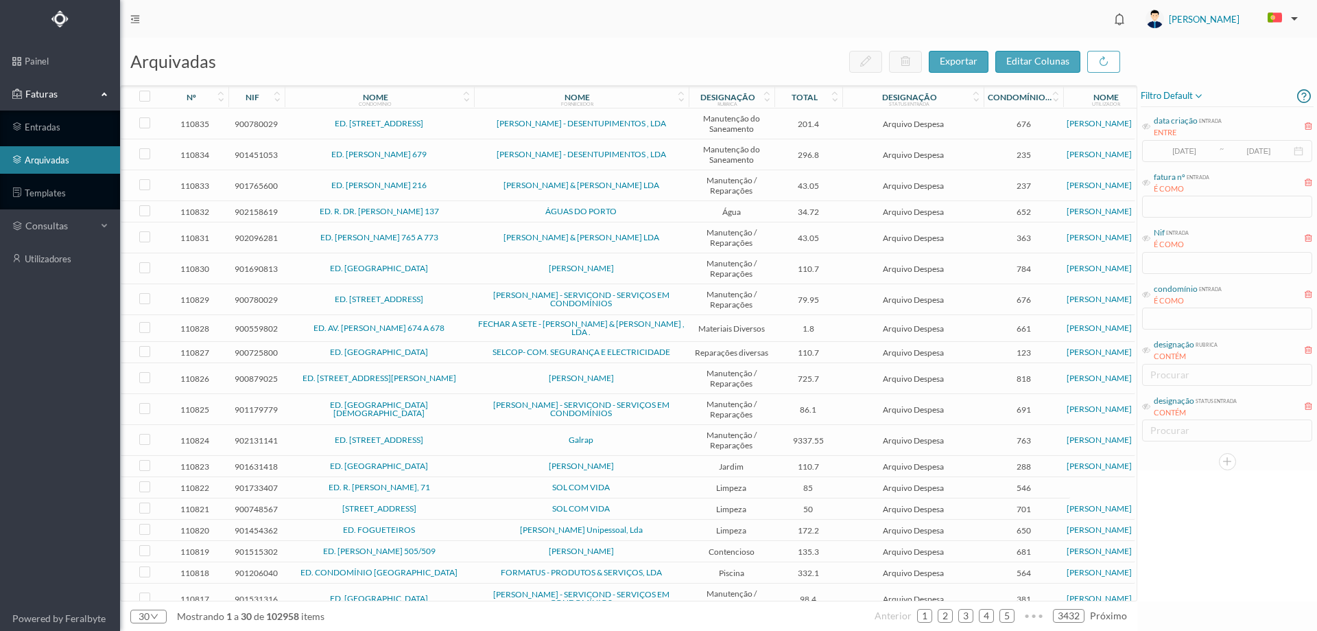
scroll to position [309, 0]
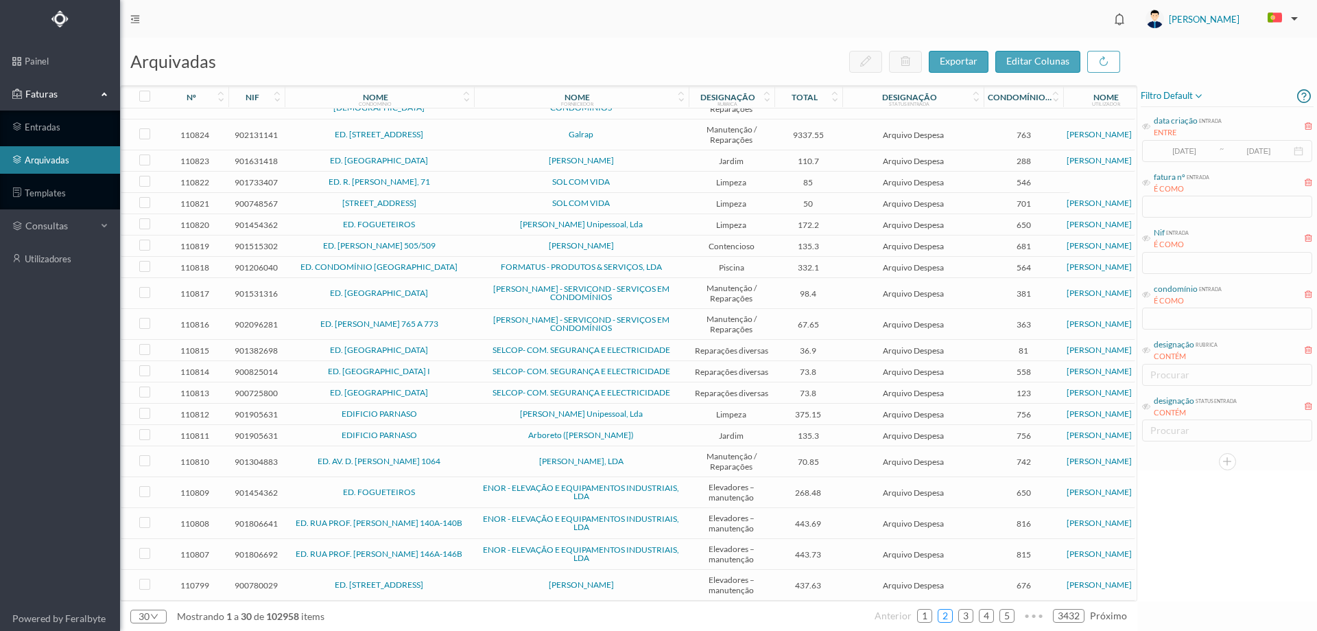
click at [948, 617] on link "2" at bounding box center [946, 615] width 14 height 21
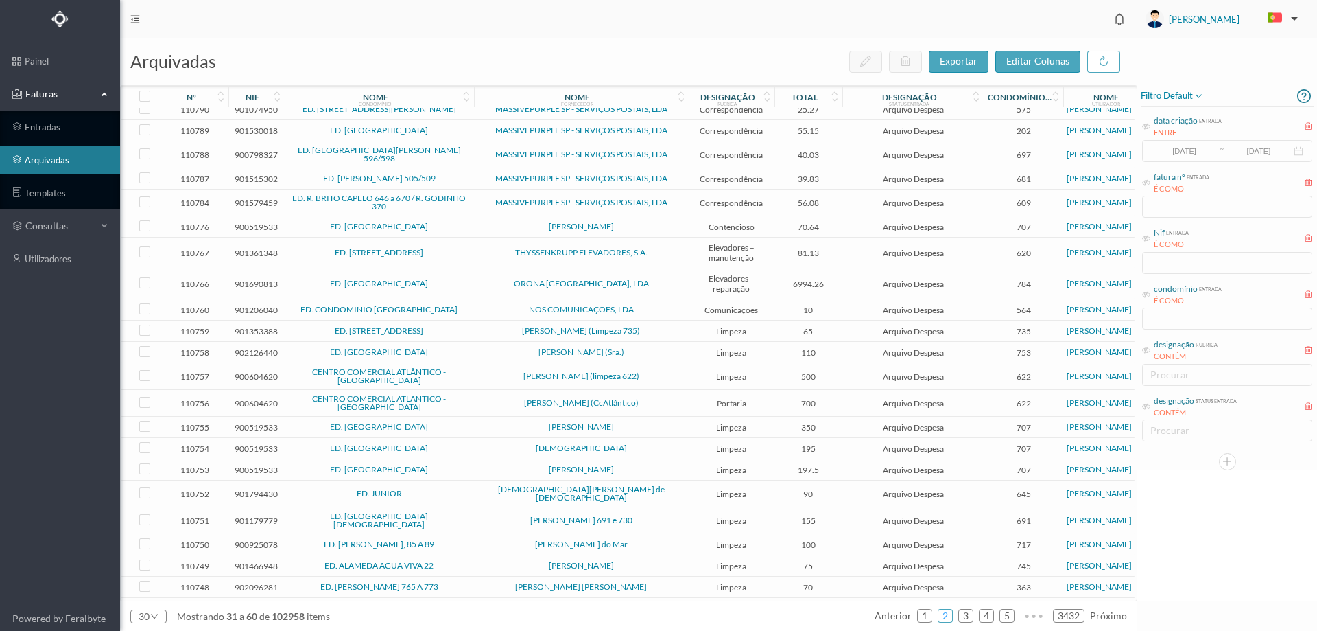
scroll to position [0, 0]
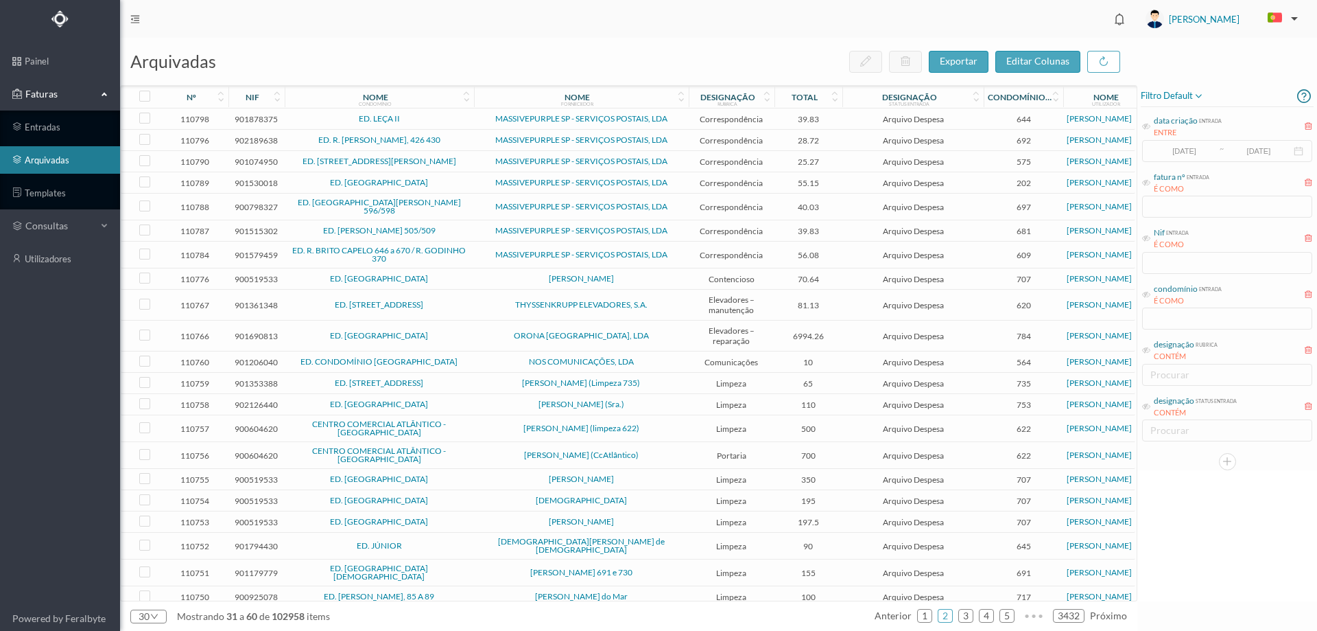
click at [474, 327] on td "ORONA PORTUGAL, LDA" at bounding box center [581, 335] width 215 height 31
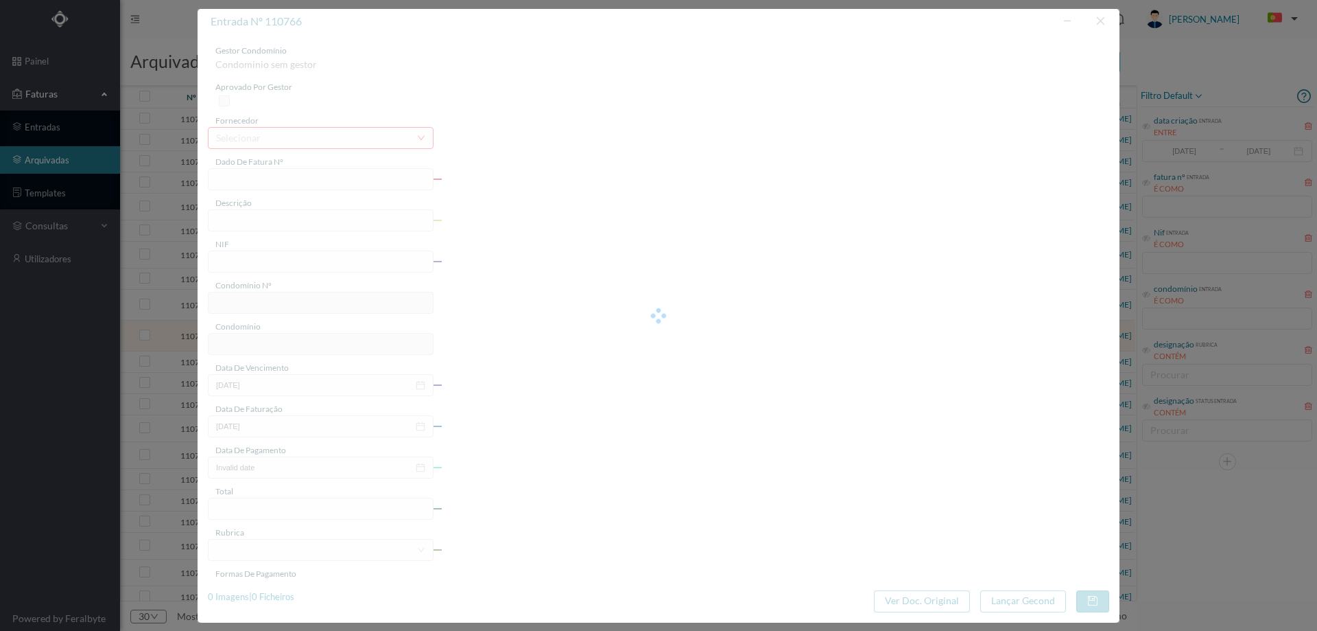
type input "FR 2506/002455"
type input "70% REPARAÇÃO ELEVADOR"
type input "901690813"
type input "30-09-2025"
type input "30-08-2025"
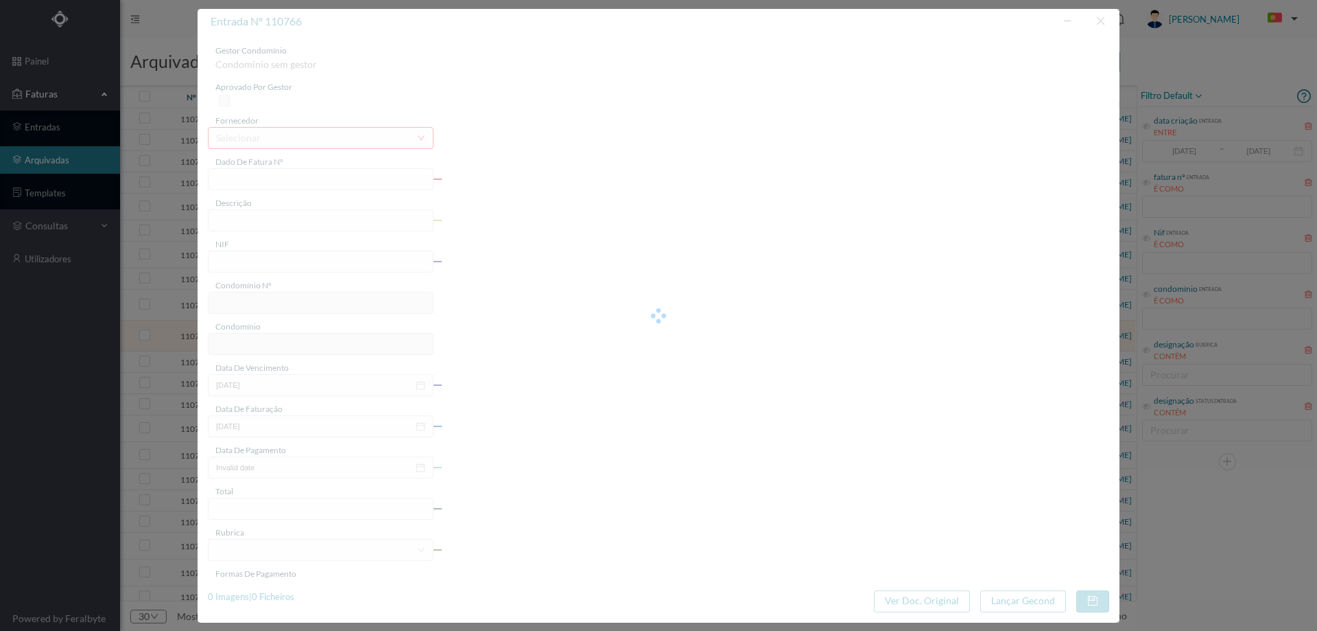
type input "28-09-2025"
type input "6994.26"
type input "784"
type input "ED. JARDIM DAS TÍLIAS"
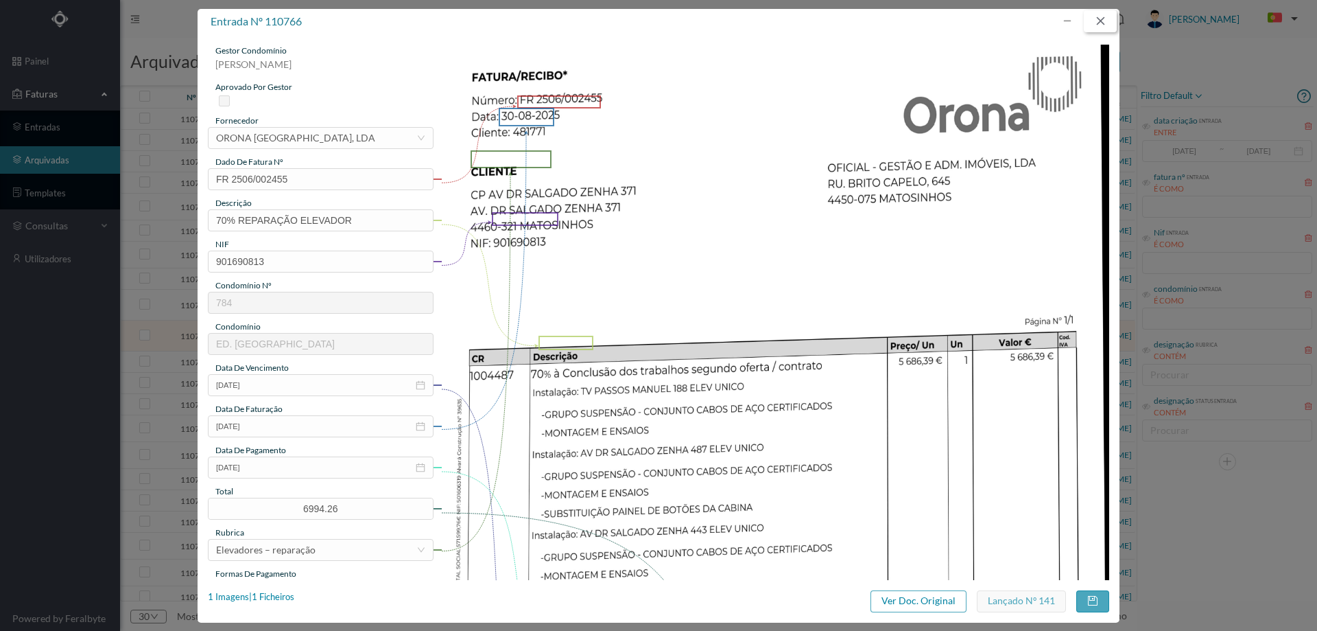
click at [1098, 19] on button "button" at bounding box center [1100, 21] width 33 height 22
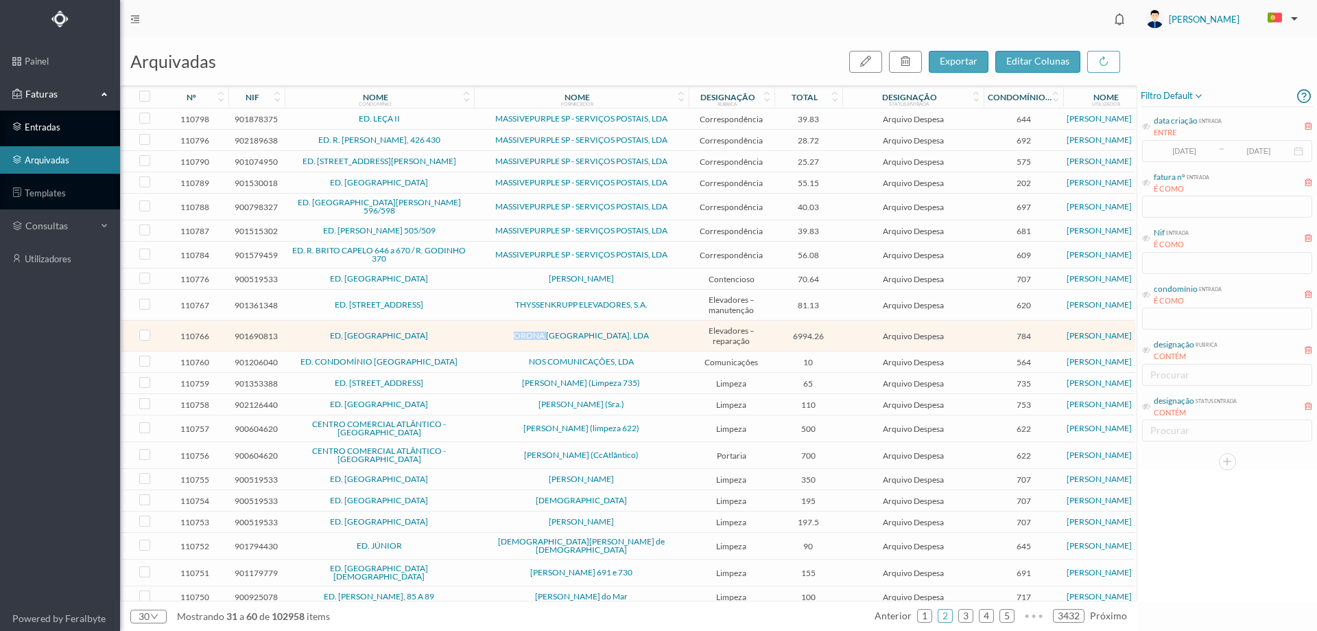
click at [60, 126] on link "entradas" at bounding box center [60, 126] width 120 height 27
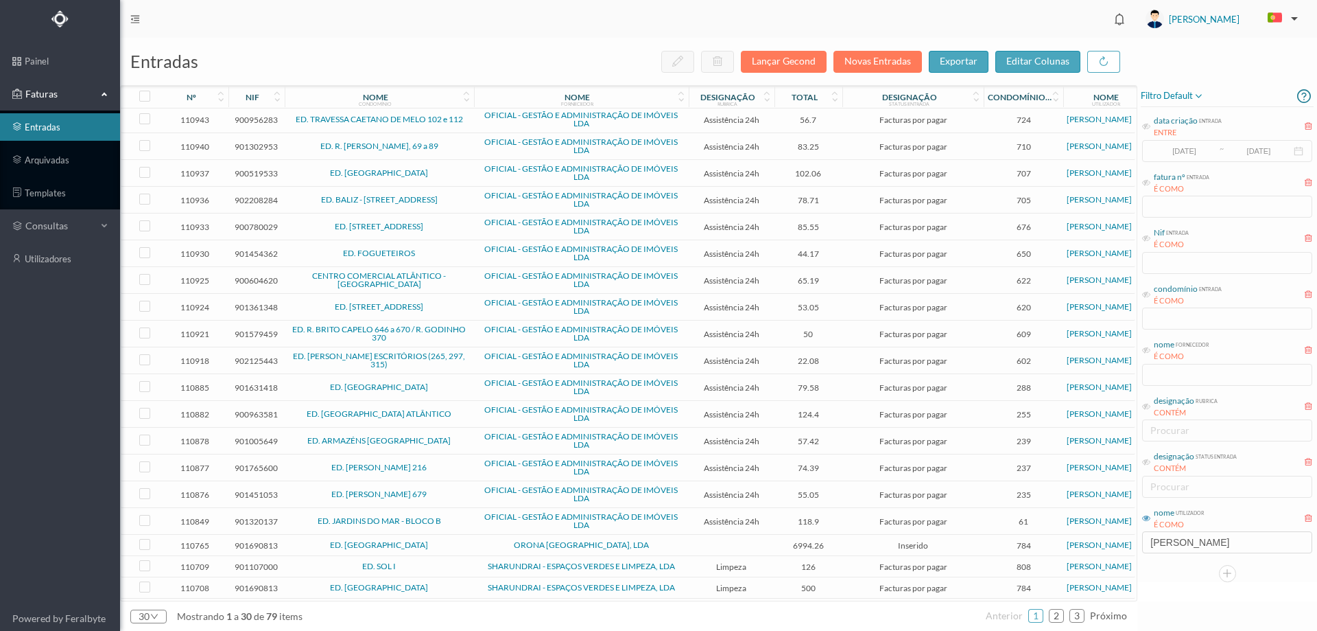
scroll to position [287, 0]
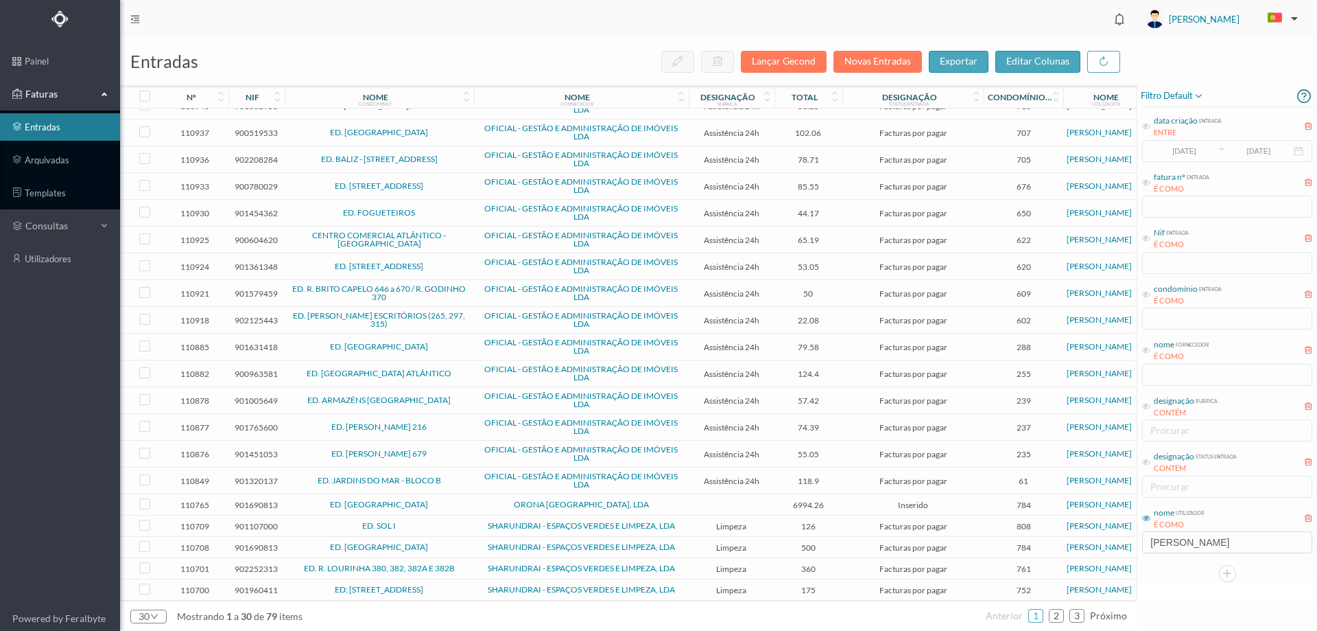
click at [484, 504] on span "ORONA [GEOGRAPHIC_DATA], LDA" at bounding box center [582, 504] width 208 height 8
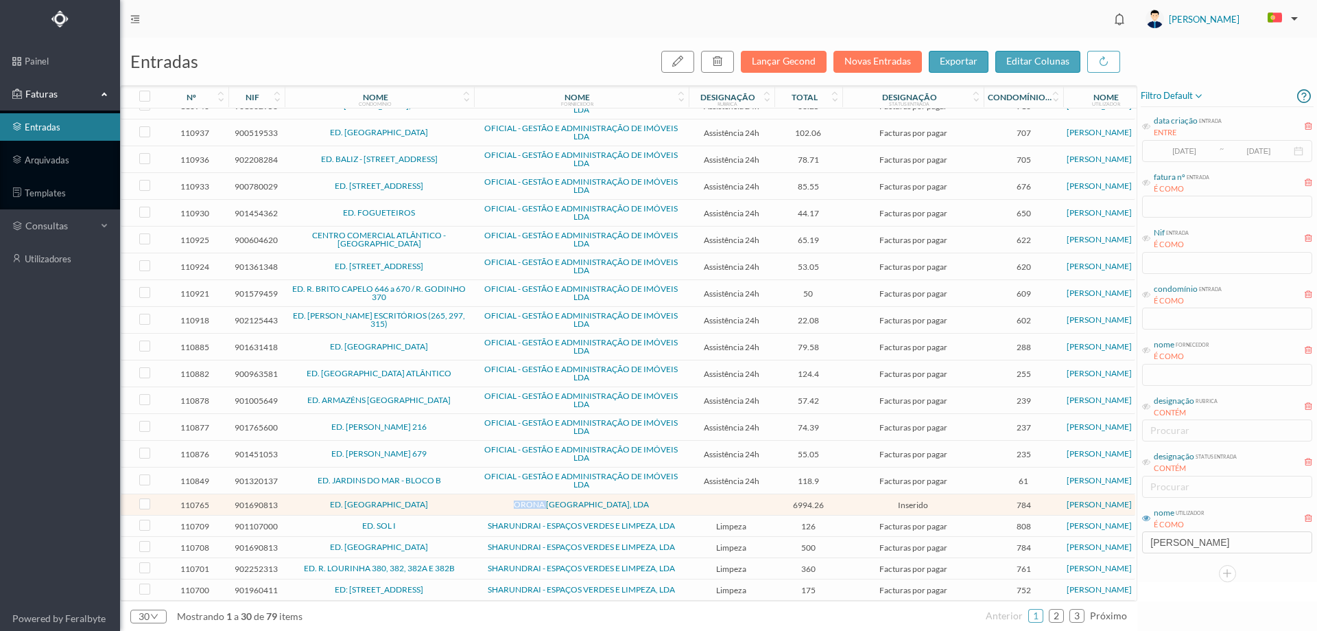
click at [484, 504] on span "ORONA [GEOGRAPHIC_DATA], LDA" at bounding box center [582, 504] width 208 height 8
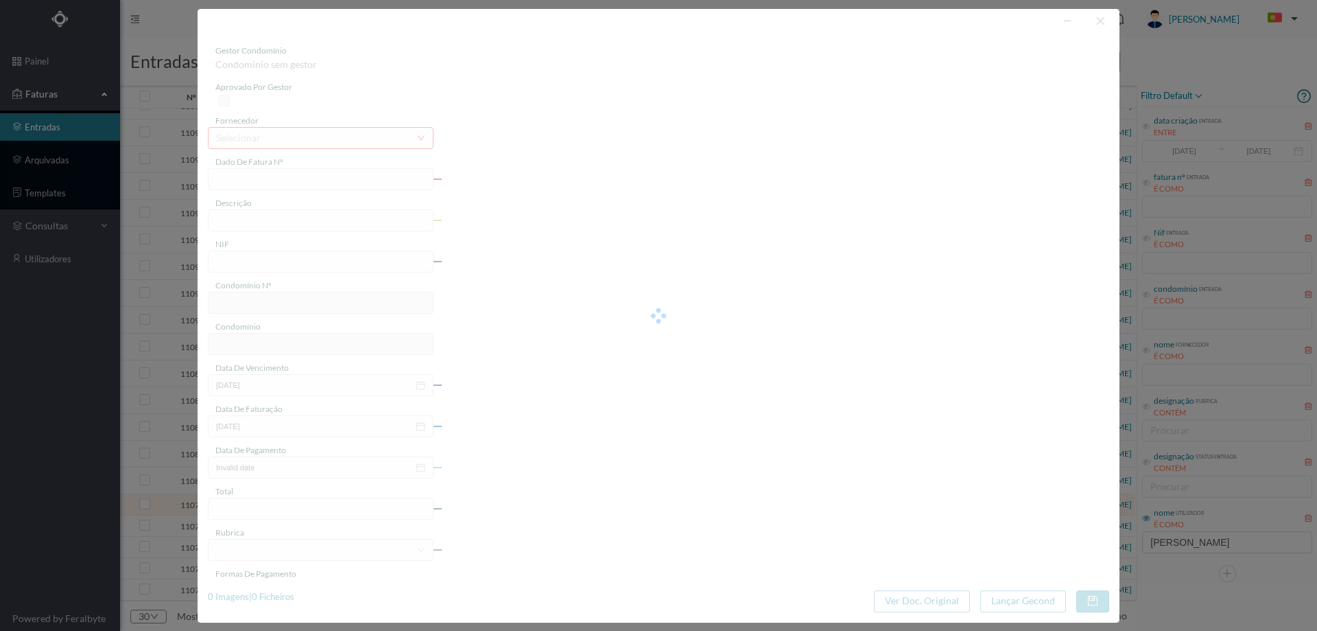
type input "FR 2506/002435"
type input "901690813"
type input "[DATE]"
type input "6994.26"
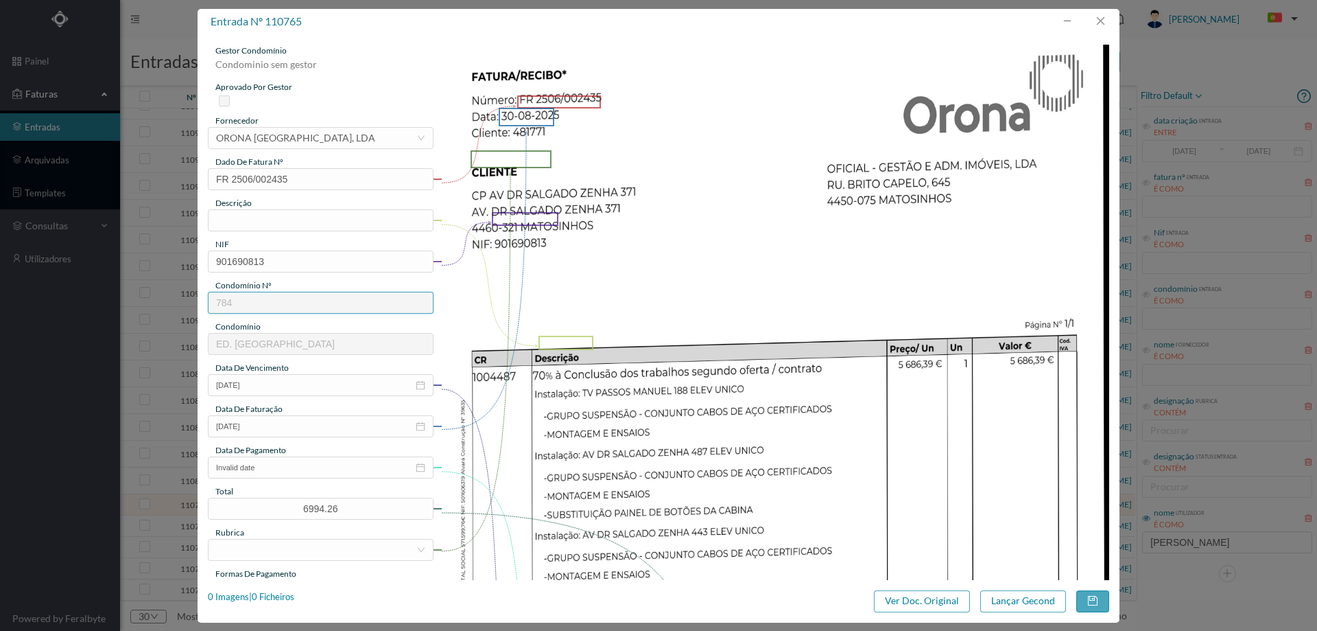
type input "784"
type input "ED. [GEOGRAPHIC_DATA]"
click at [314, 218] on input "text" at bounding box center [321, 220] width 226 height 22
type input "70% REPARAÇÃO ELEVADOR"
click at [274, 468] on input "Invalid date" at bounding box center [321, 467] width 226 height 22
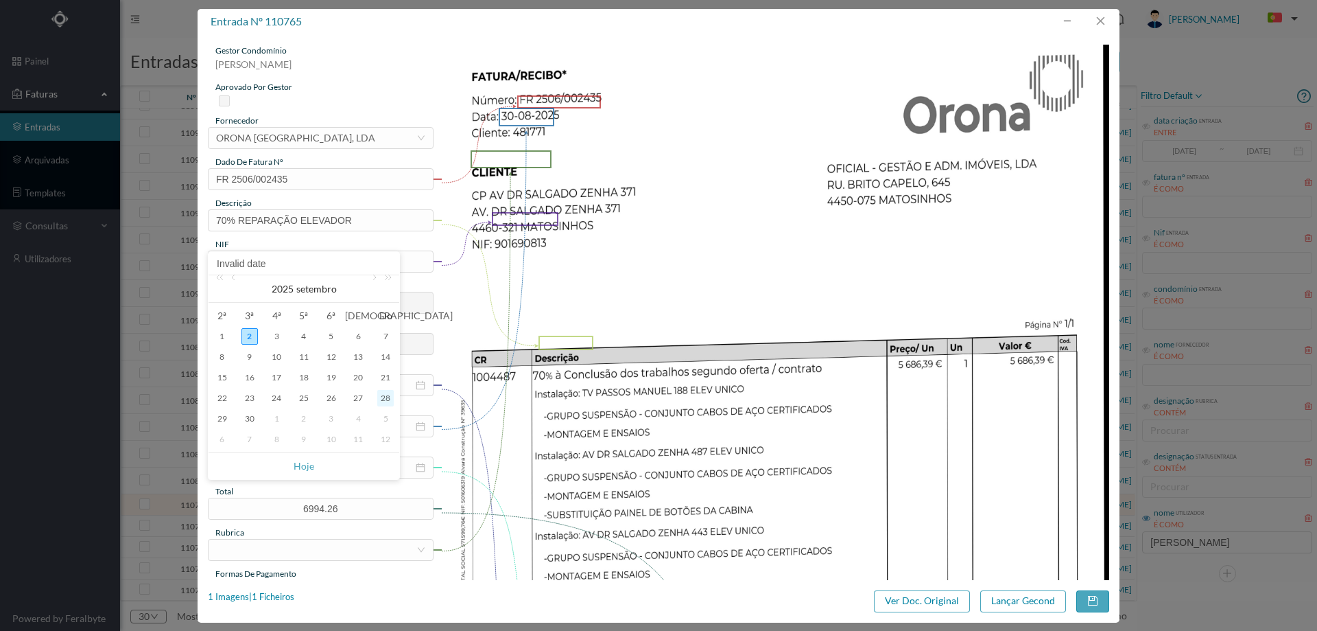
click at [384, 394] on div "28" at bounding box center [385, 398] width 16 height 16
type input "[DATE]"
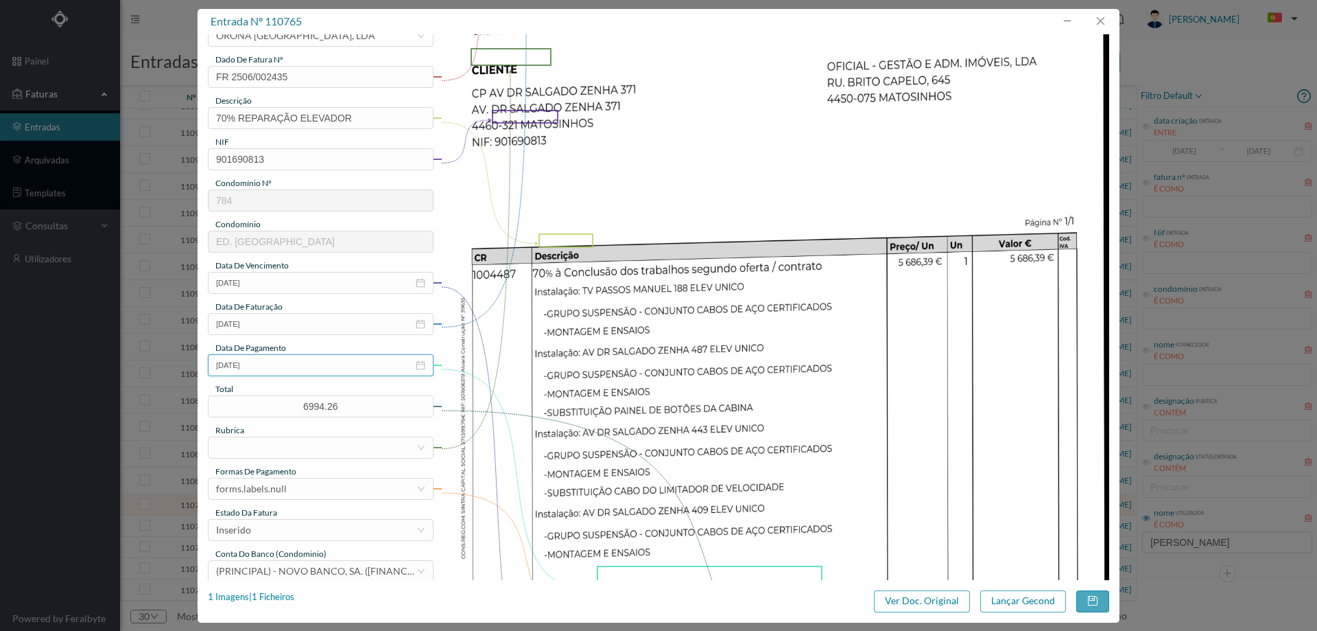
scroll to position [206, 0]
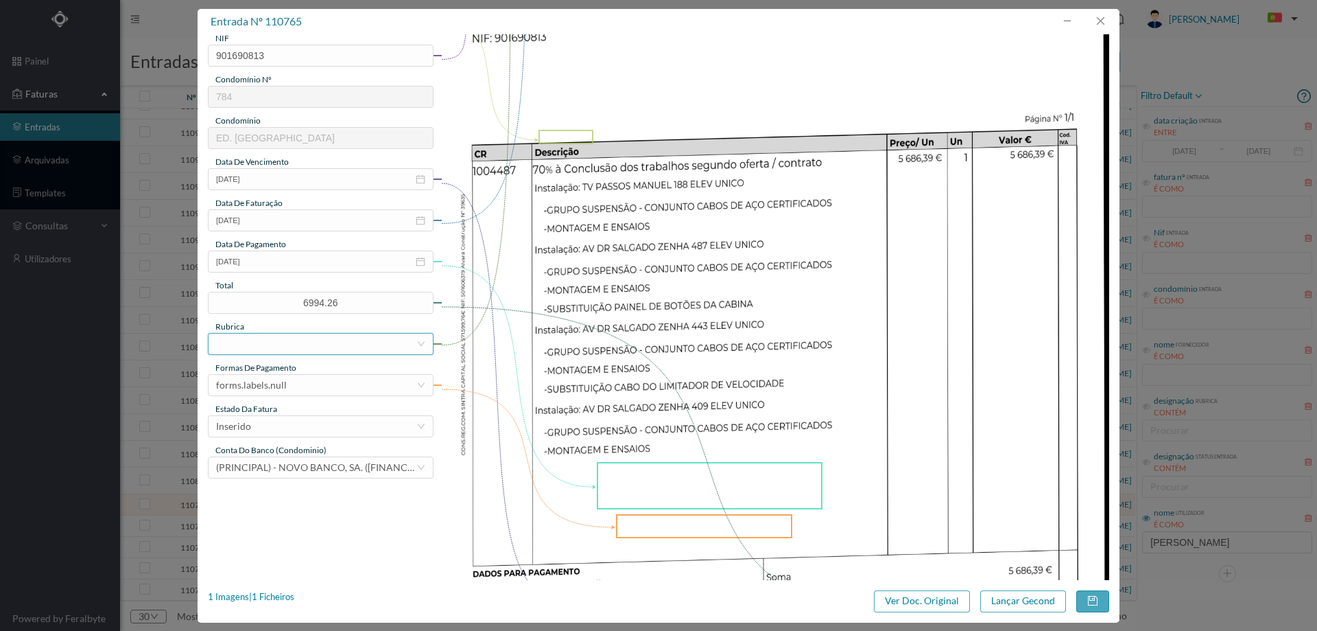
click at [283, 342] on div at bounding box center [316, 343] width 200 height 21
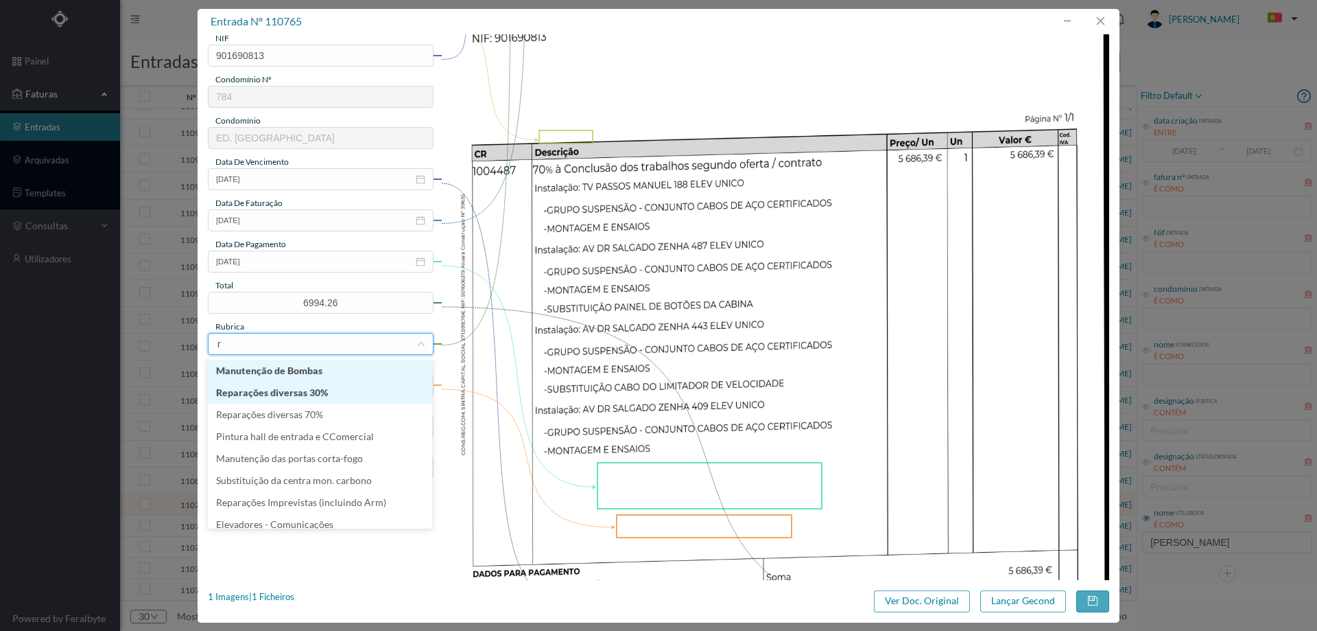
type input "re"
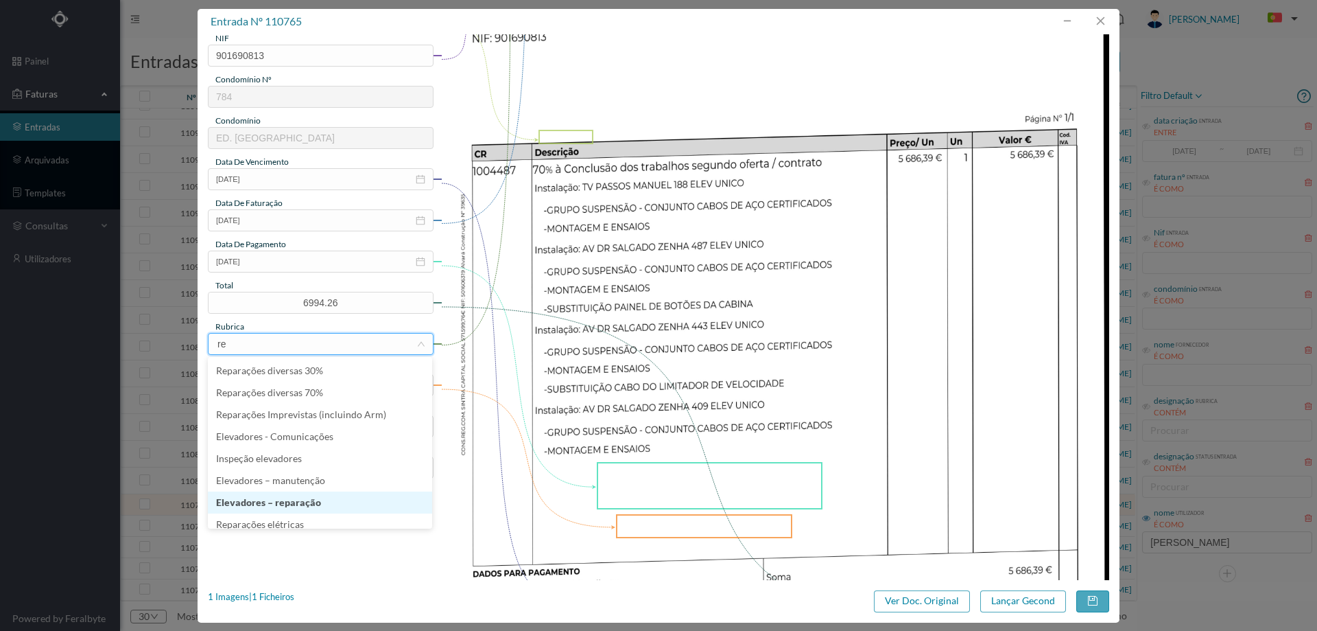
click at [294, 502] on li "Elevadores – reparação" at bounding box center [320, 502] width 224 height 22
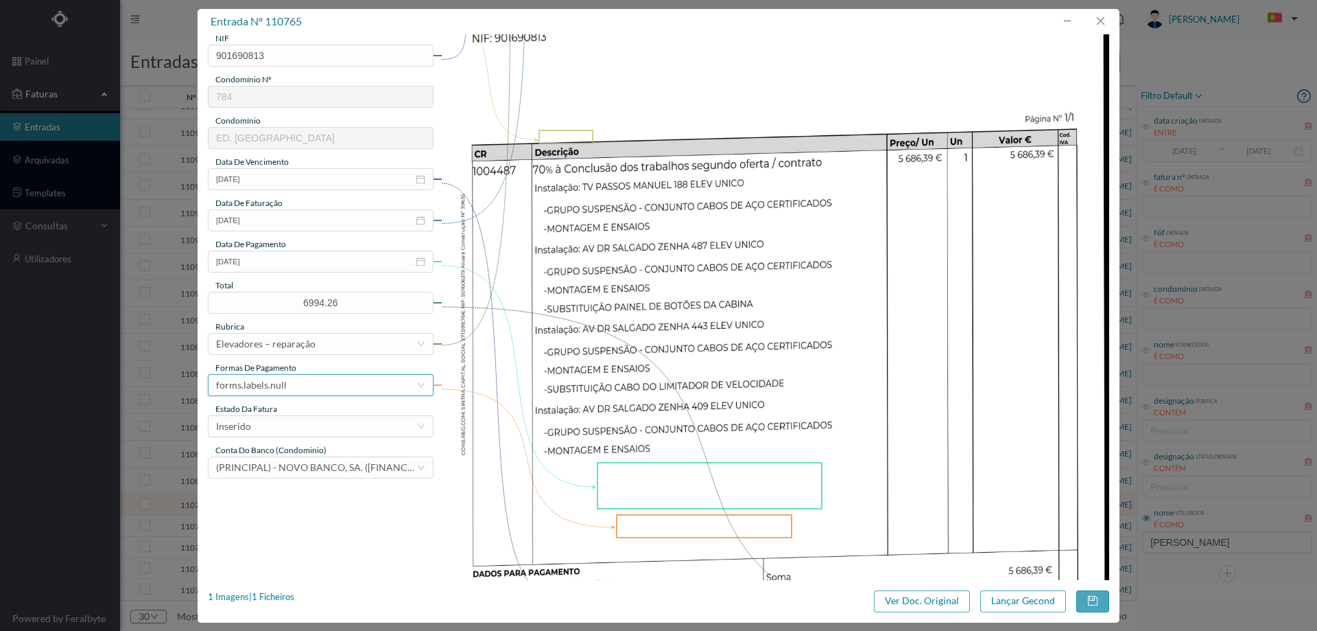
click at [279, 389] on div "forms.labels.null" at bounding box center [251, 385] width 71 height 21
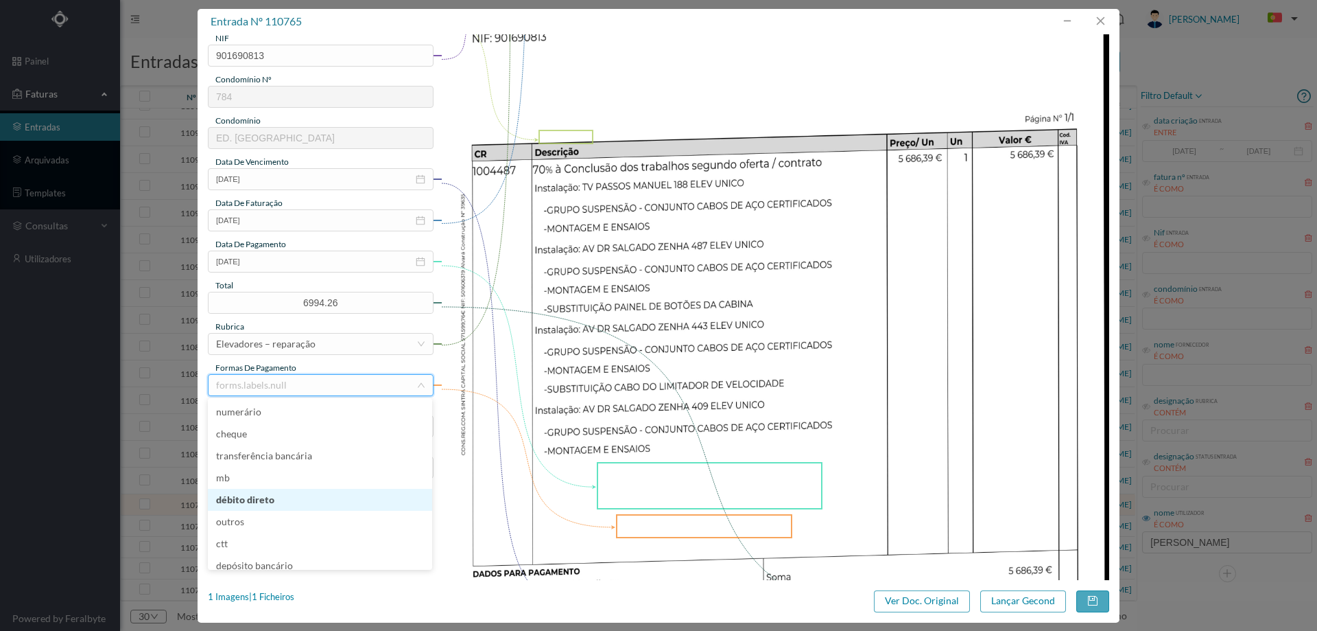
click at [279, 493] on li "débito direto" at bounding box center [320, 500] width 224 height 22
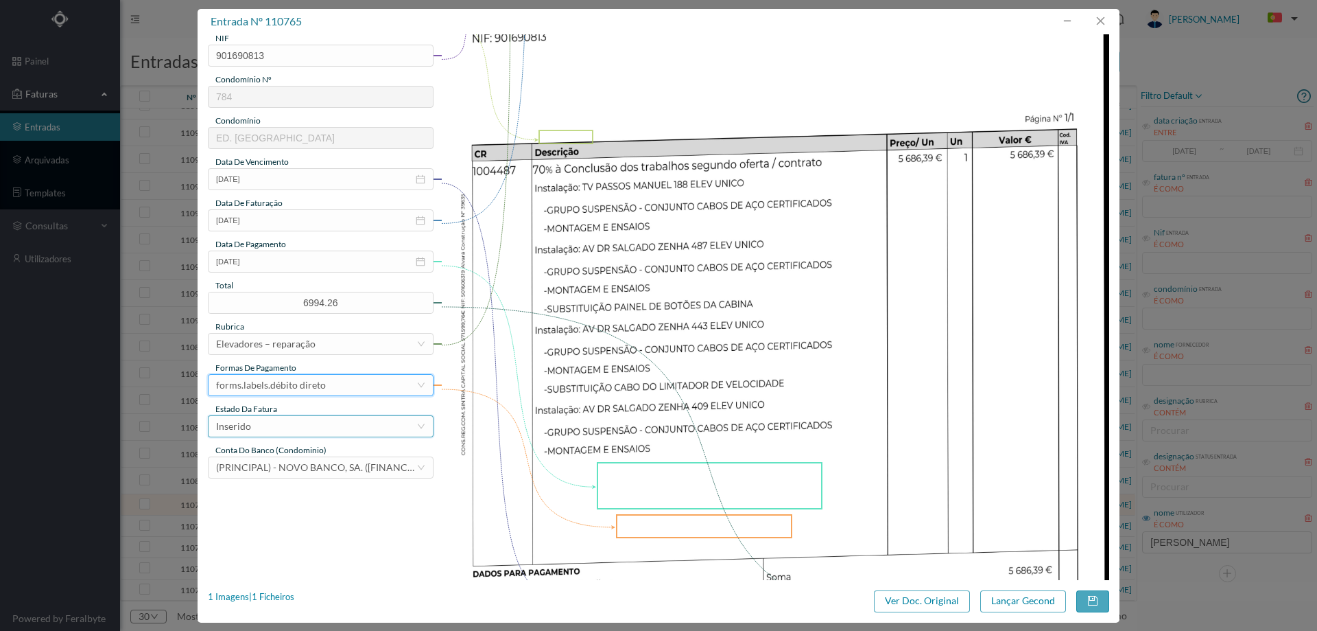
click at [275, 424] on div "Inserido" at bounding box center [316, 426] width 200 height 21
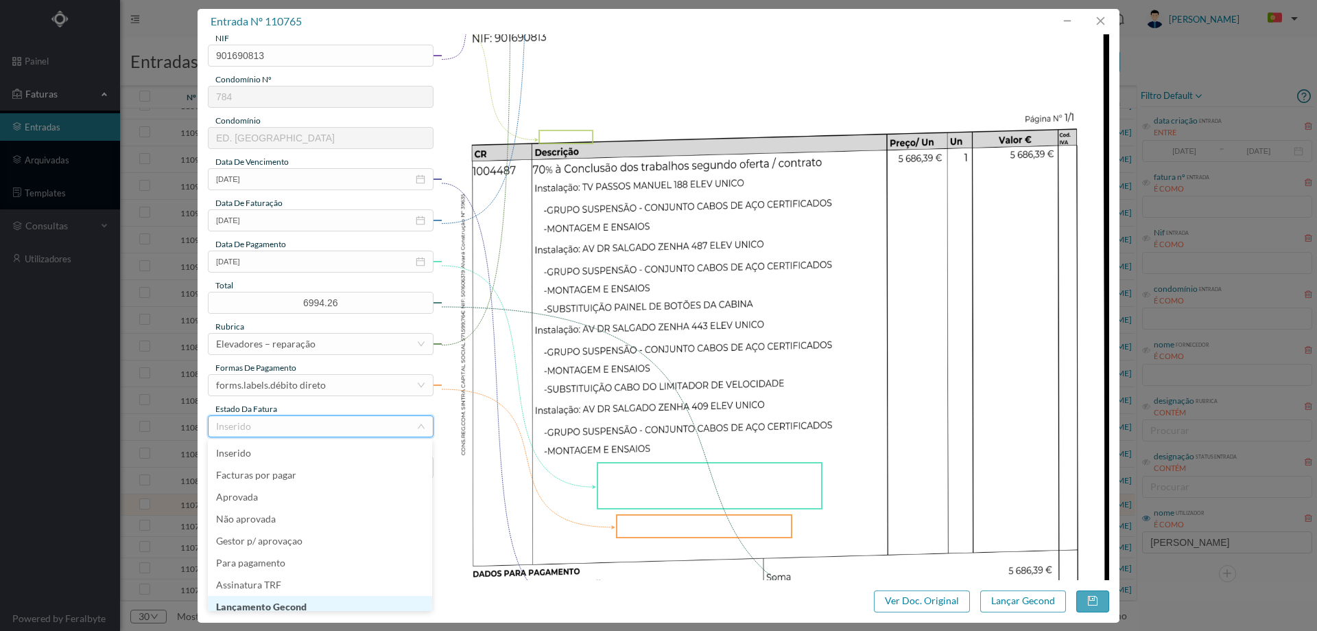
scroll to position [7, 0]
drag, startPoint x: 285, startPoint y: 598, endPoint x: 316, endPoint y: 592, distance: 32.2
click at [285, 598] on li "Lançamento Gecond" at bounding box center [320, 600] width 224 height 22
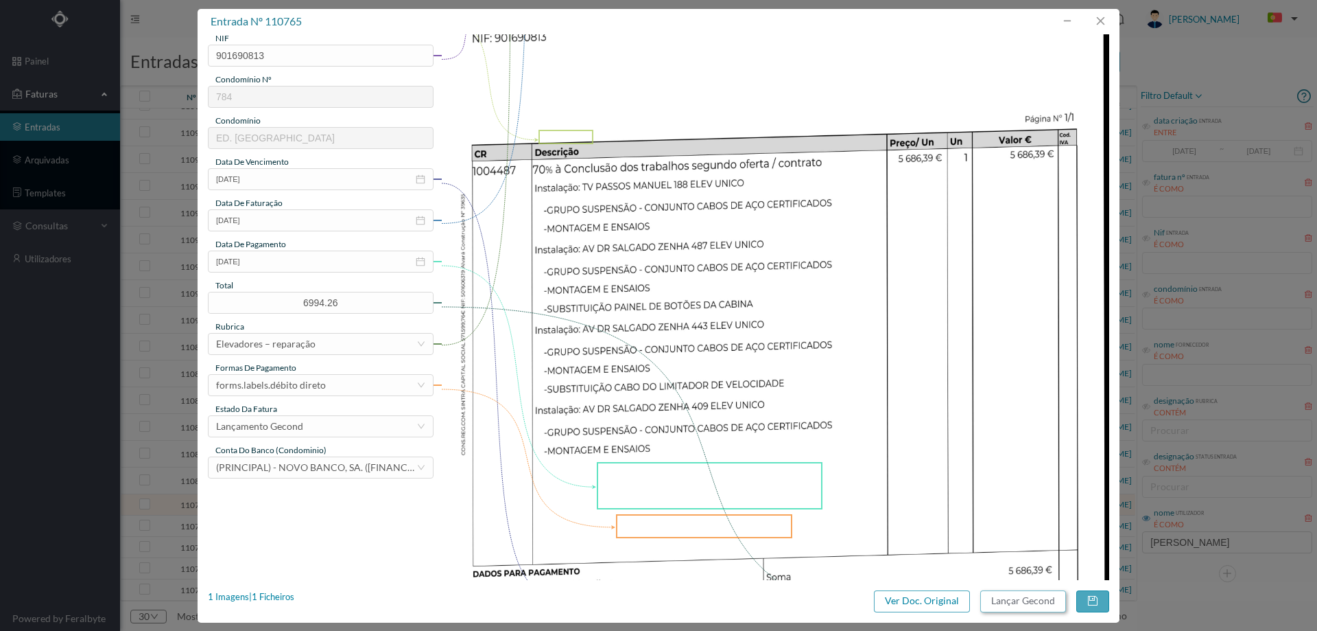
click at [1061, 599] on button "Lançar Gecond" at bounding box center [1024, 601] width 86 height 22
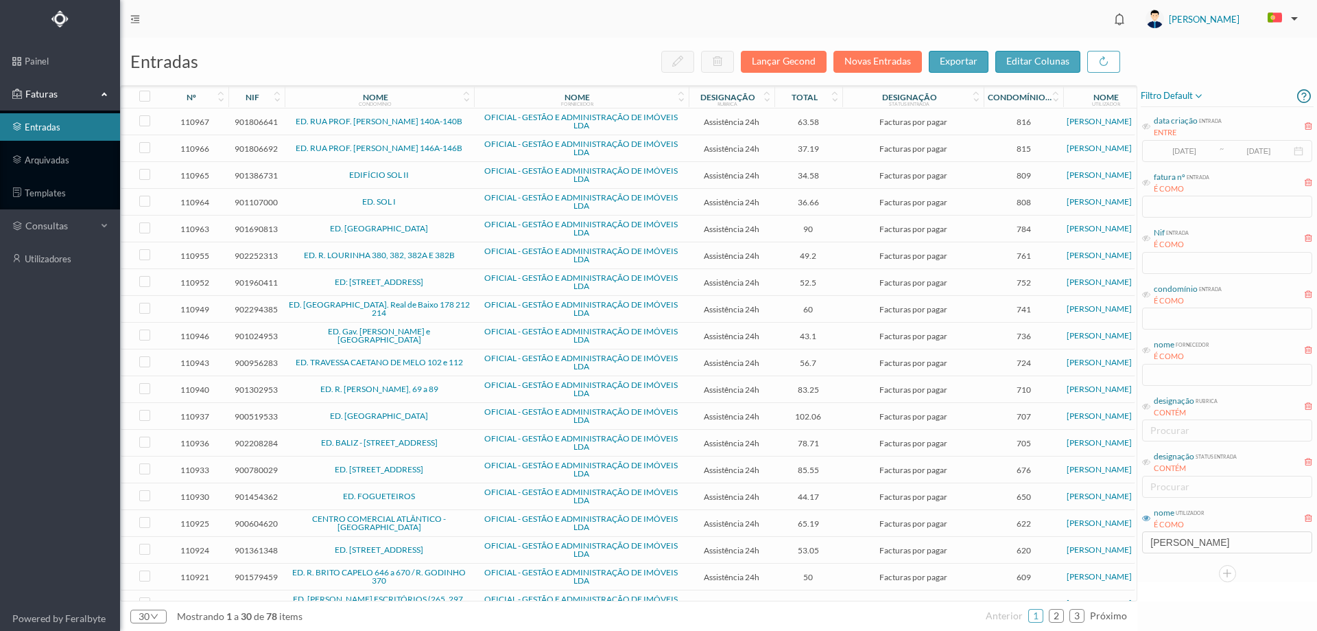
scroll to position [293, 0]
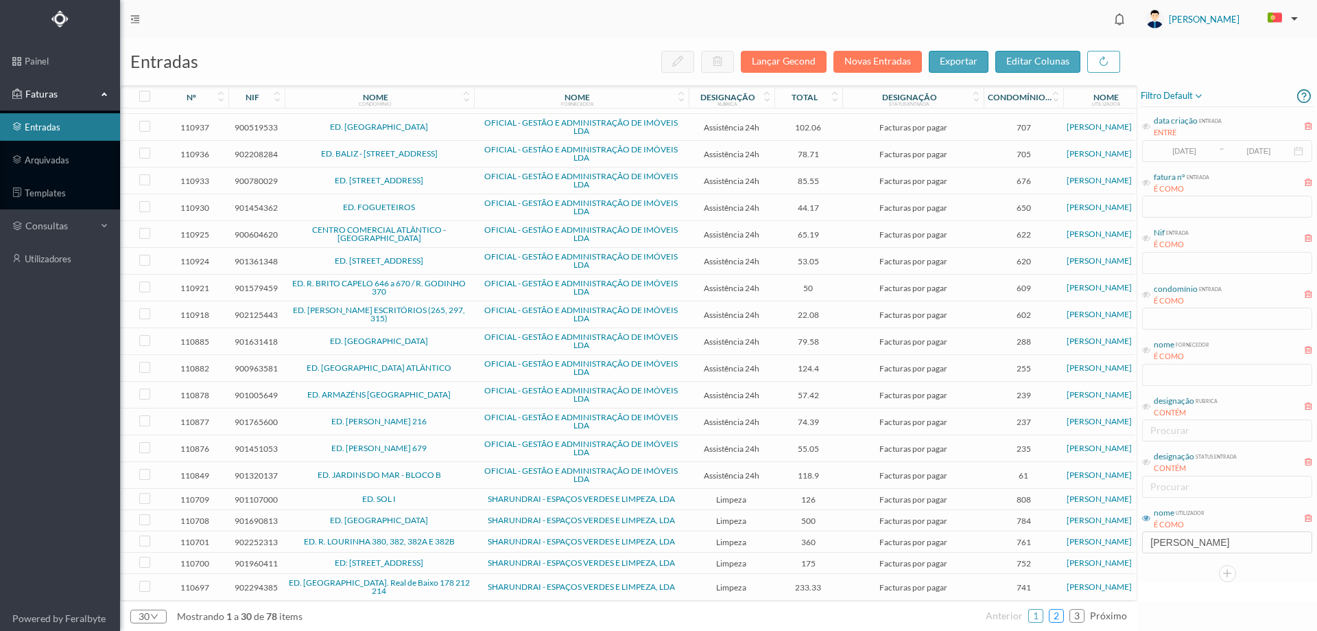
click at [1061, 616] on link "2" at bounding box center [1057, 615] width 14 height 21
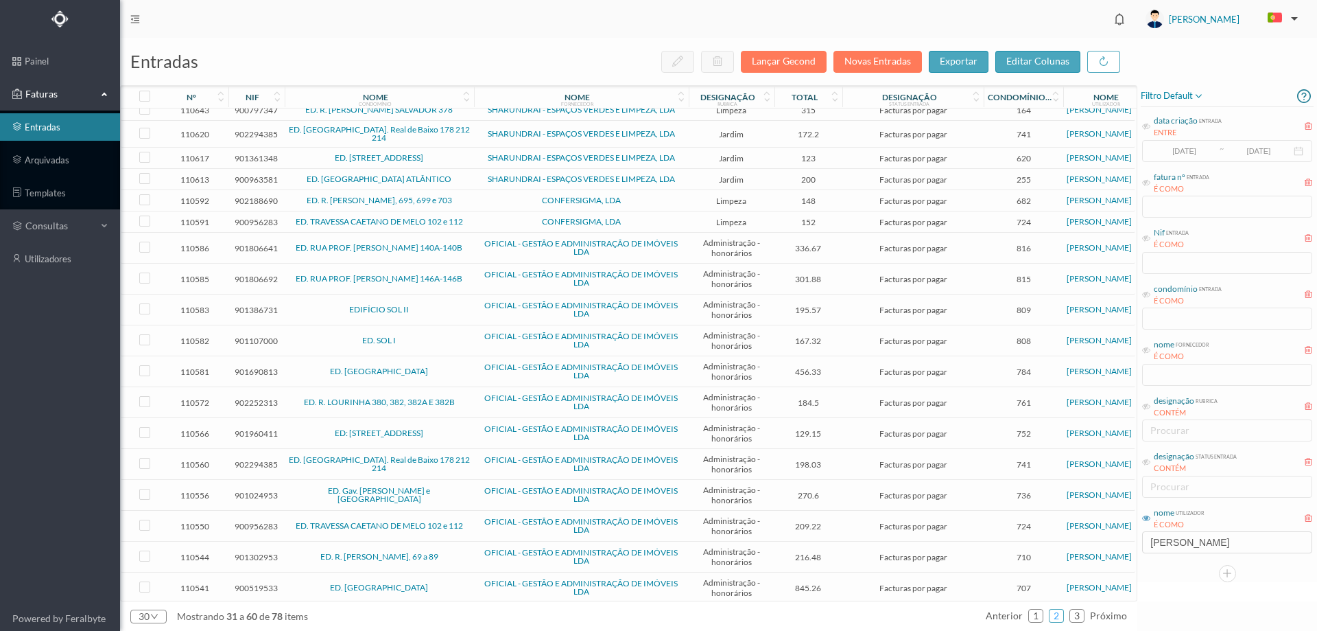
scroll to position [315, 0]
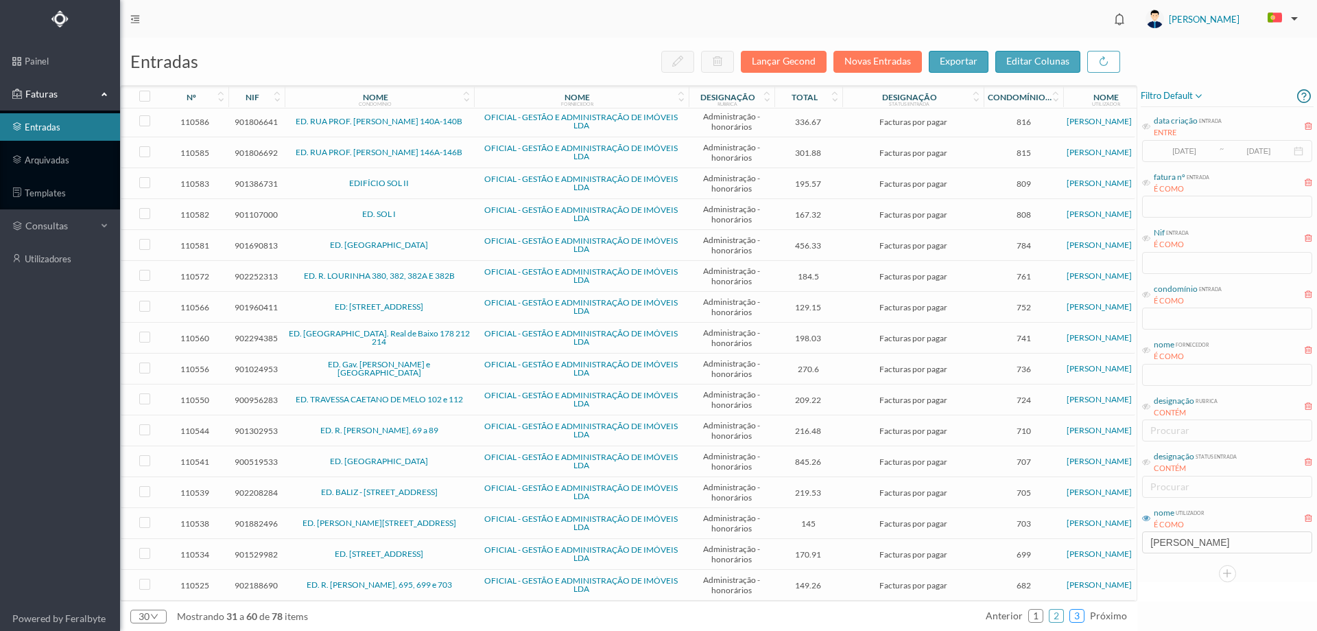
click at [1081, 617] on link "3" at bounding box center [1077, 615] width 14 height 21
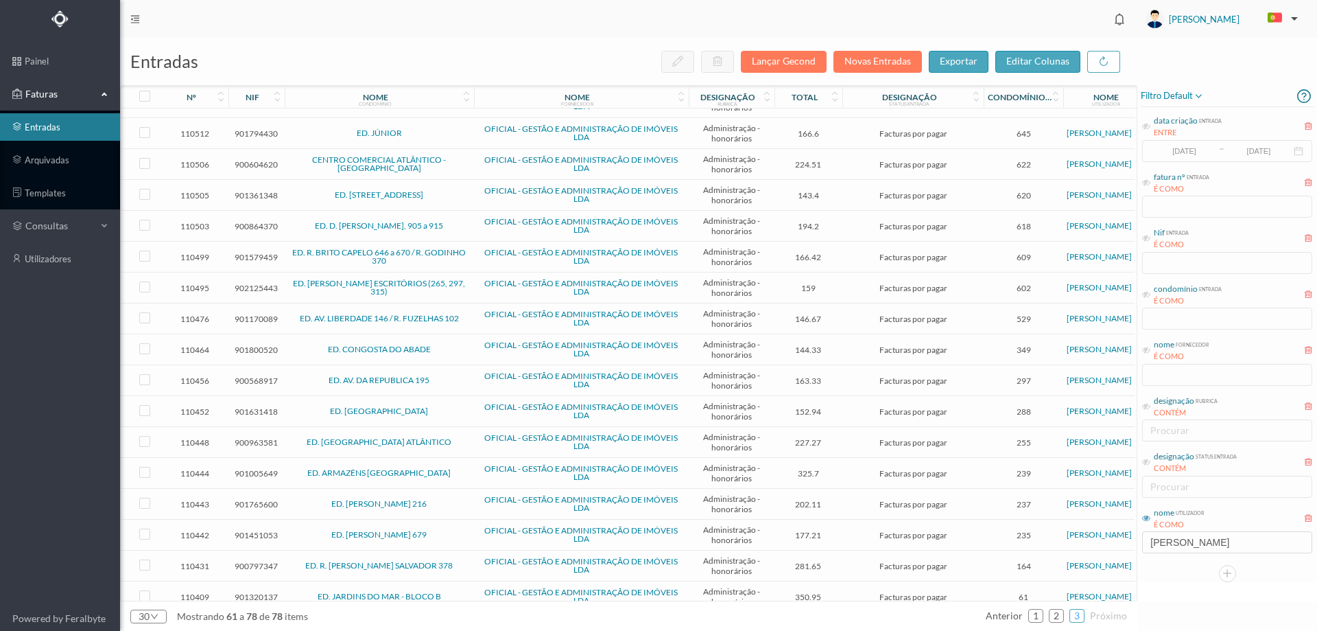
scroll to position [68, 0]
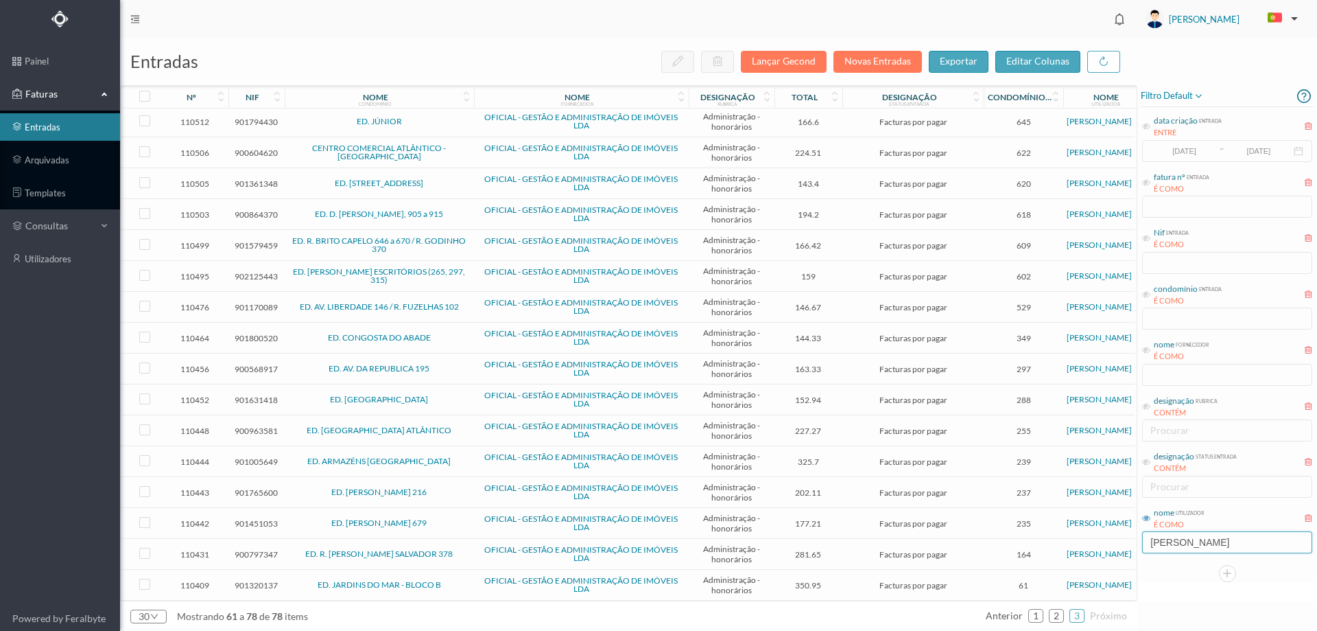
drag, startPoint x: 1179, startPoint y: 541, endPoint x: 1129, endPoint y: 537, distance: 50.3
click at [1129, 537] on div "entradas Lançar Gecond Novas Entradas exportar editar colunas nº nif nome condo…" at bounding box center [718, 334] width 1197 height 593
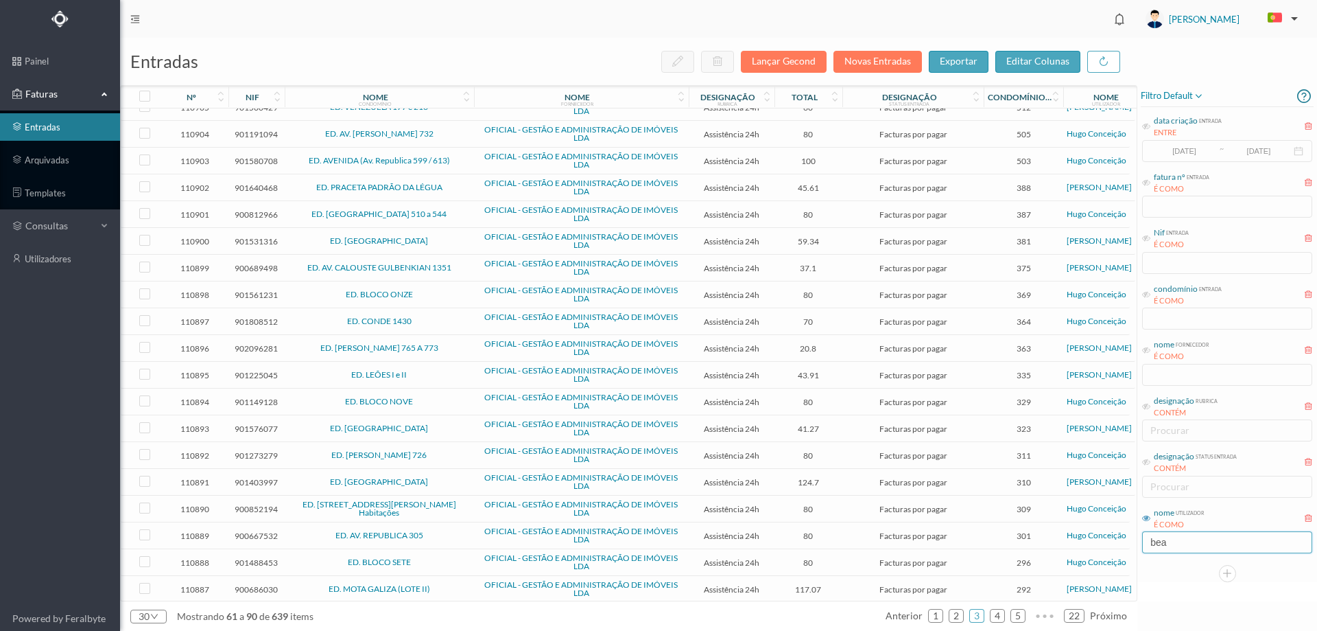
scroll to position [0, 0]
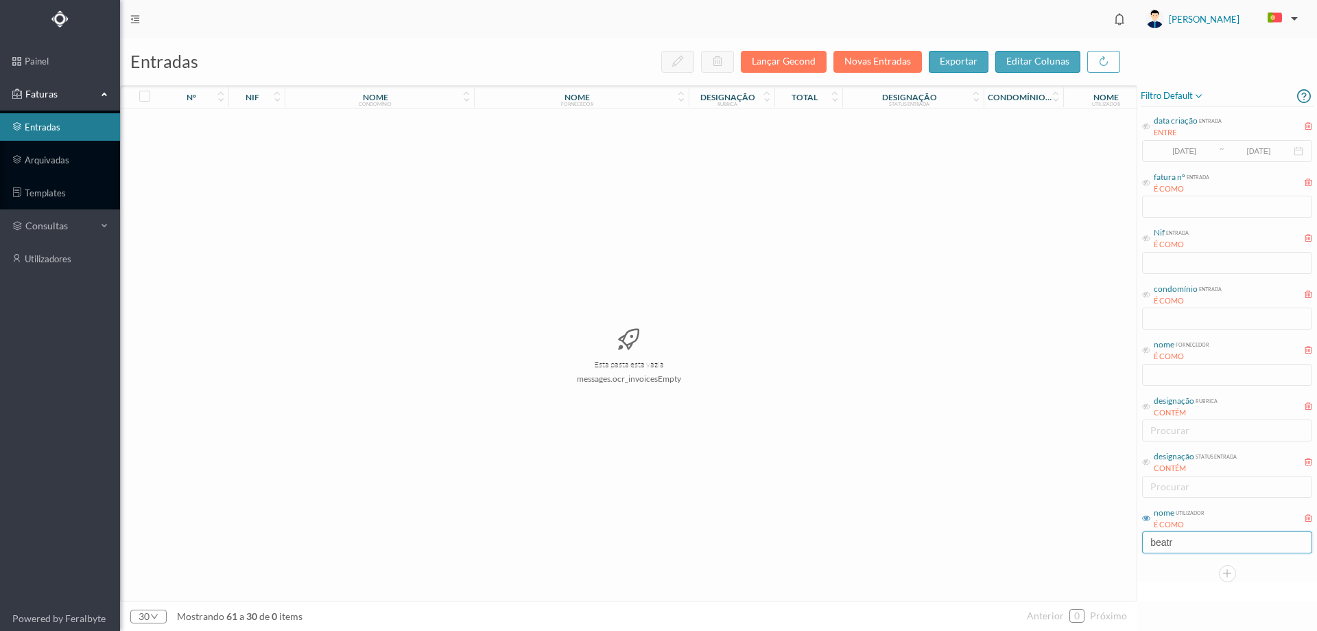
click at [1153, 539] on input "beatr" at bounding box center [1227, 542] width 170 height 22
type input "beatr"
click at [1062, 613] on link "1" at bounding box center [1057, 615] width 14 height 21
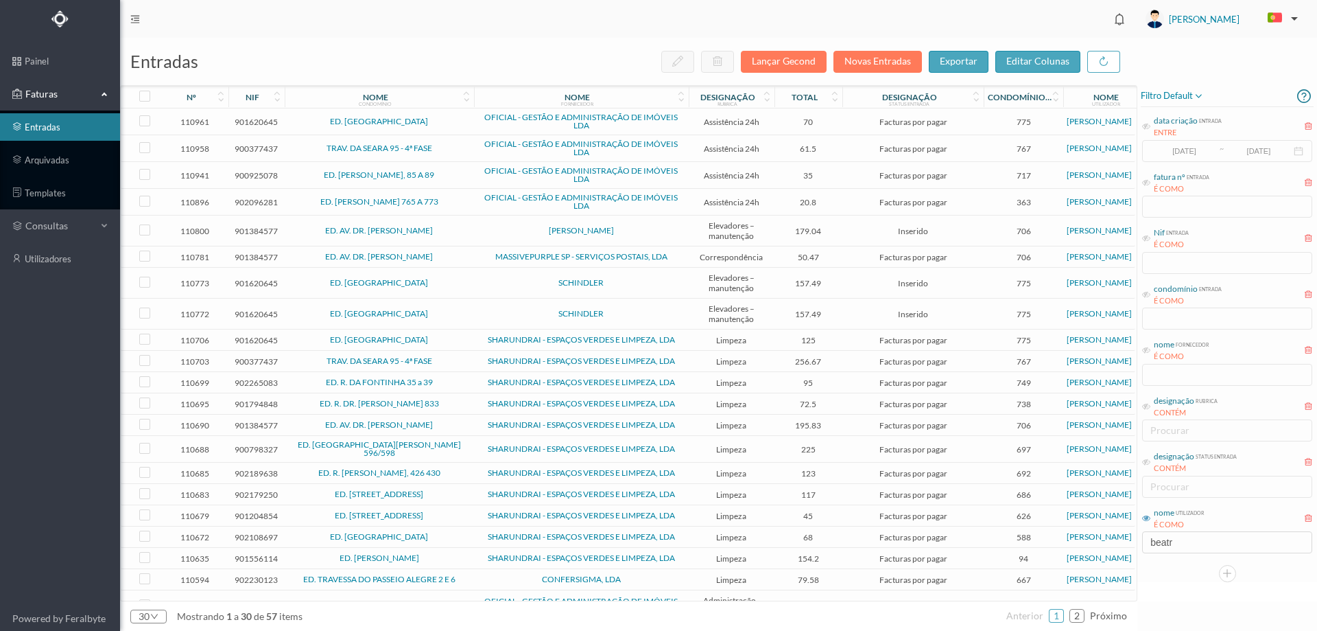
click at [493, 225] on td "[PERSON_NAME]" at bounding box center [581, 230] width 215 height 31
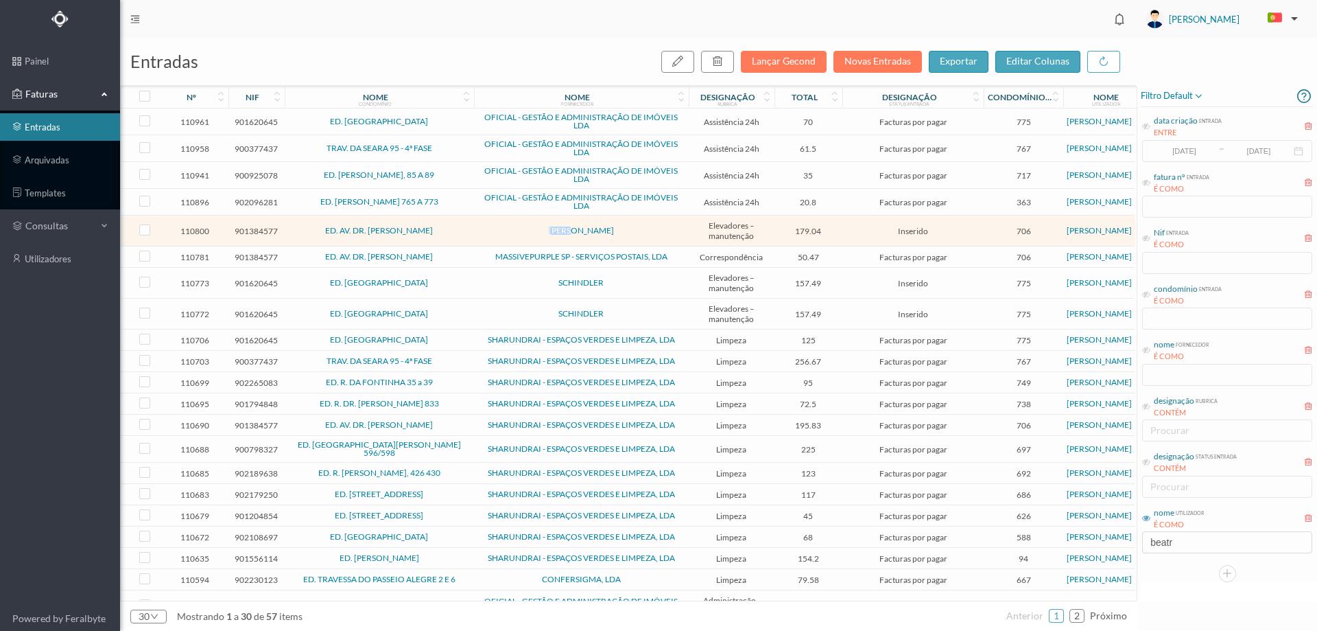
click at [493, 225] on td "[PERSON_NAME]" at bounding box center [581, 230] width 215 height 31
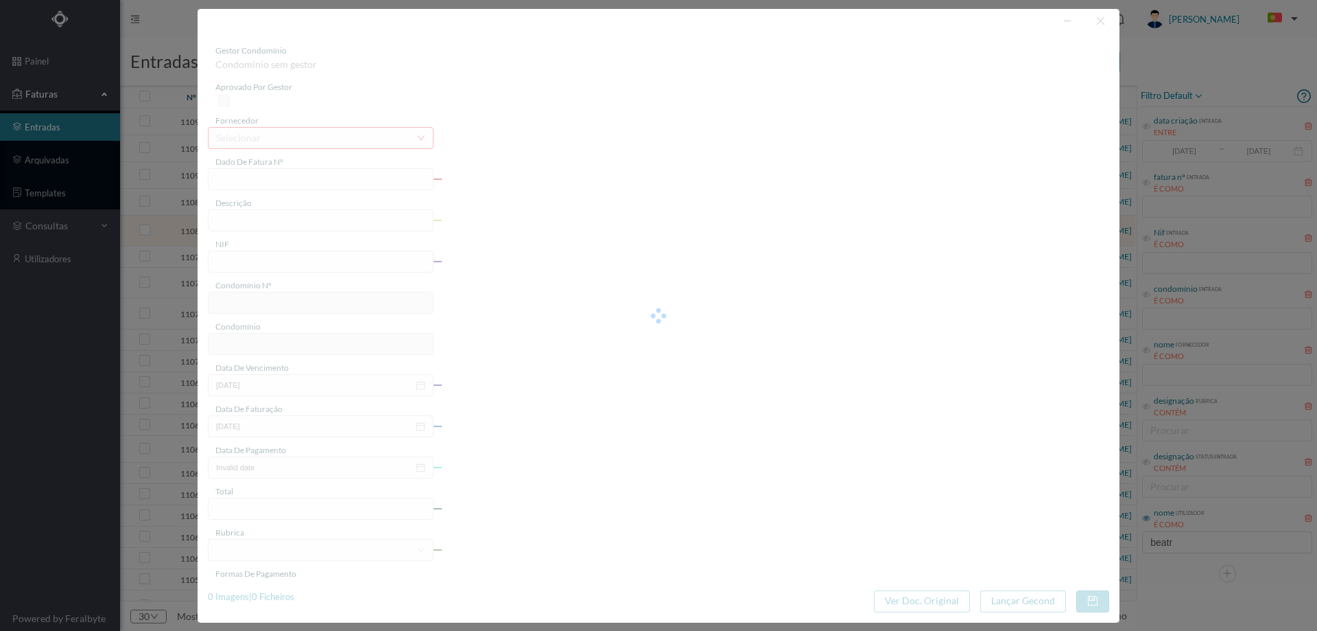
type input "FA 2025.1B/25105074"
type input "CONSERVACAO NO PERIODO DE 09/2025 A 11/2025"
type input "901384577"
type input "[DATE]"
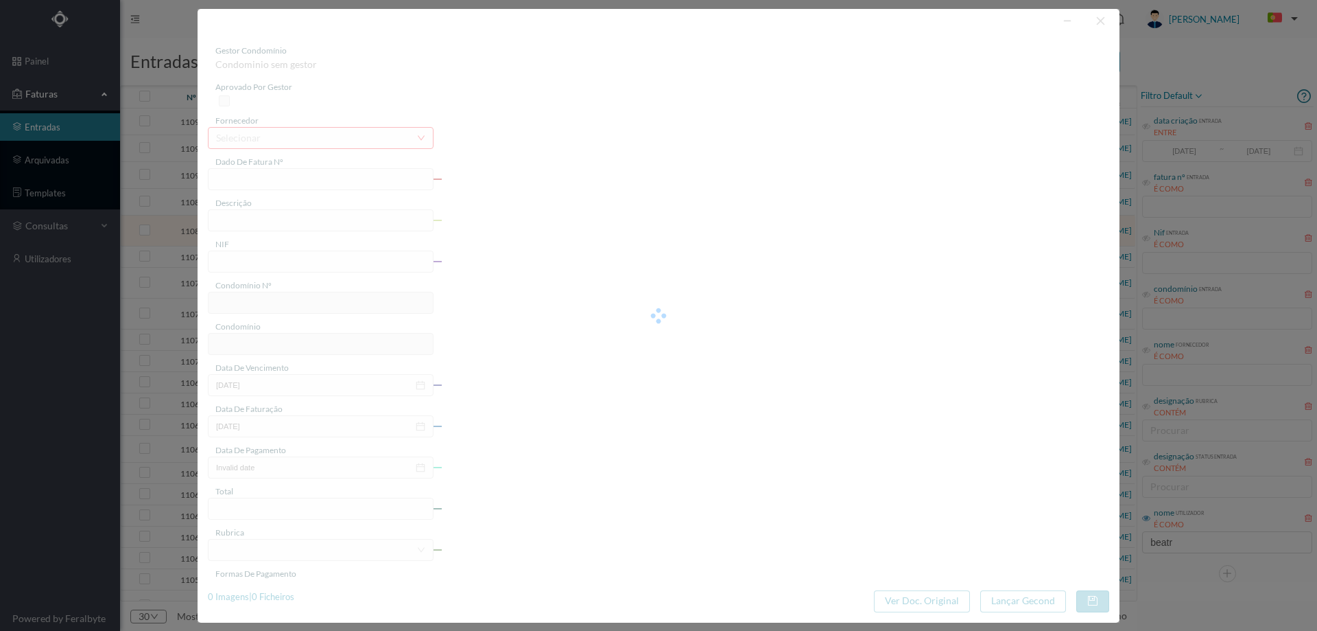
type input "[DATE]"
type input "179.04"
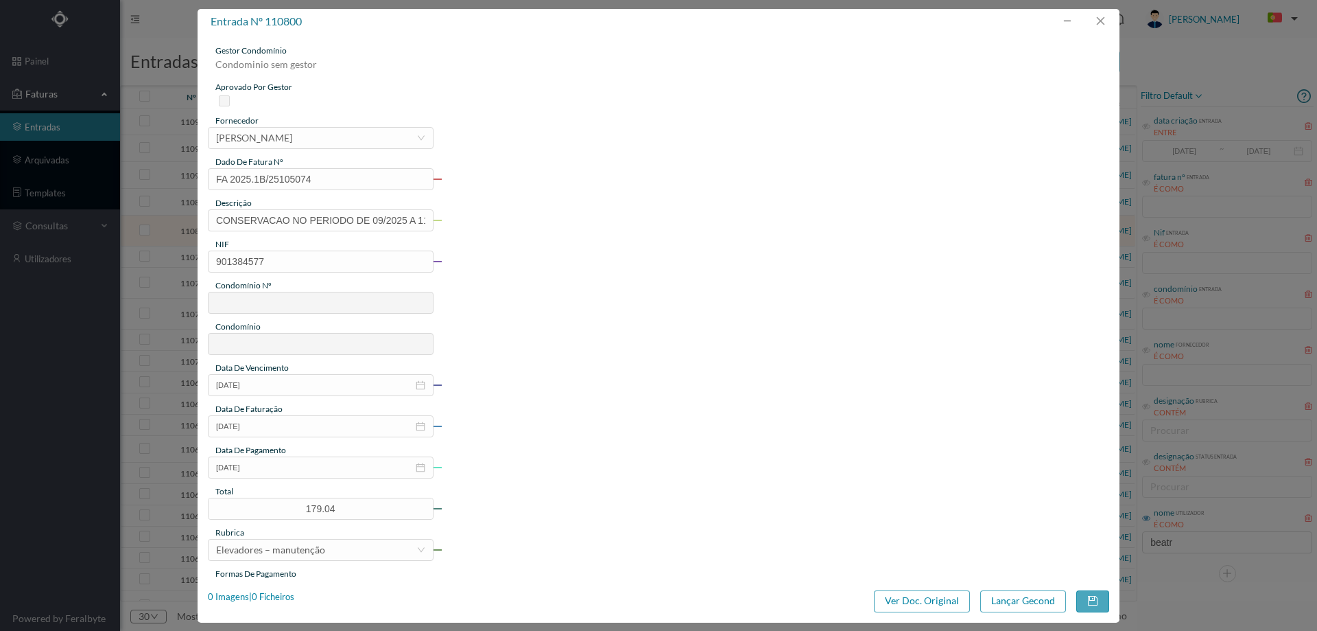
type input "706"
type input "ED. AV. DR. [PERSON_NAME]"
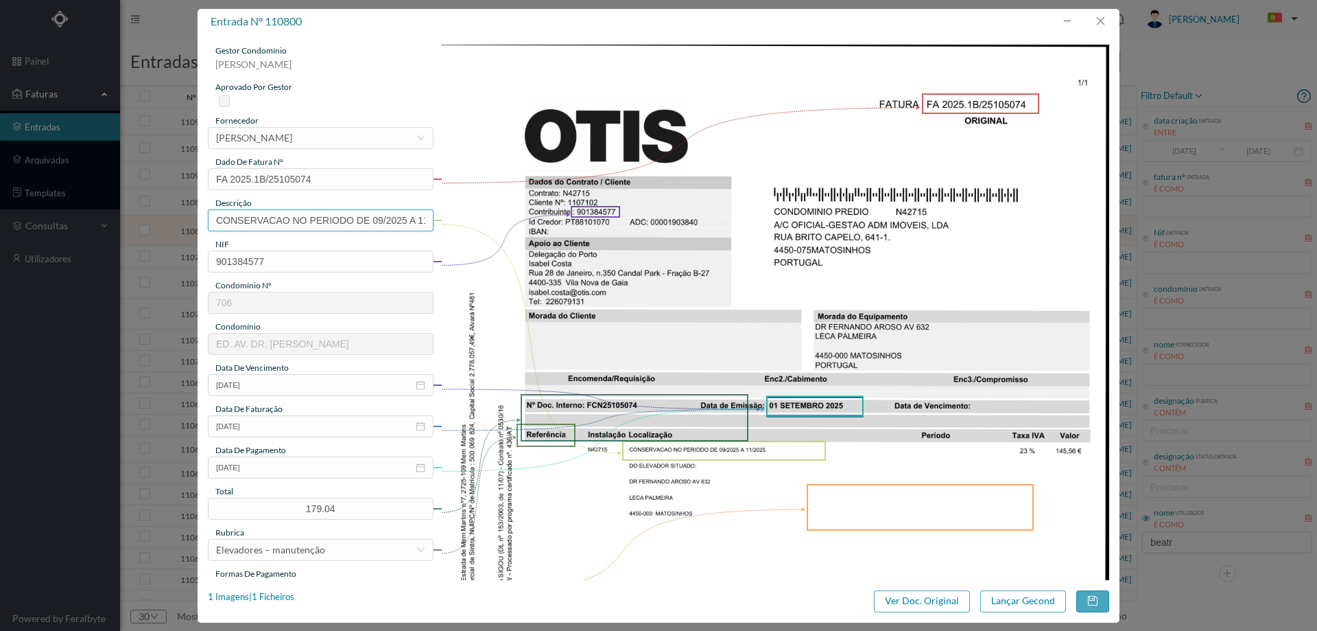
click at [355, 223] on input "CONSERVACAO NO PERIODO DE 09/2025 A 11/2025" at bounding box center [321, 220] width 226 height 22
type input "Manutenção elevadores [DATE] a [DATE]"
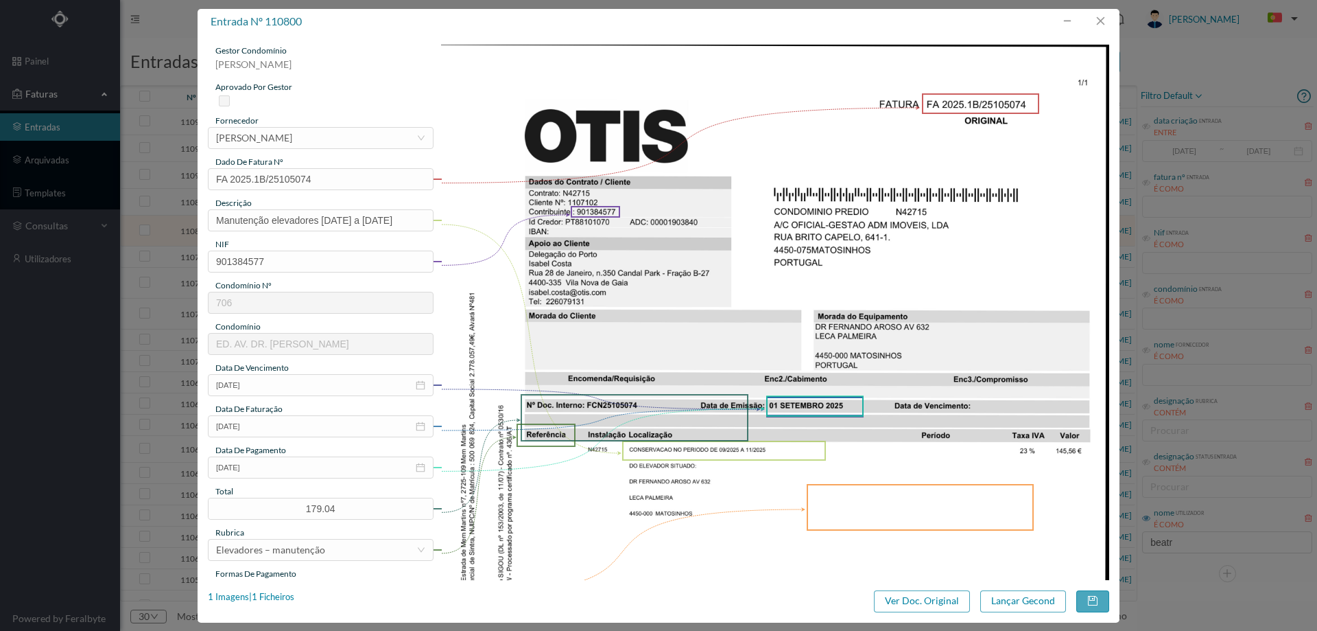
click at [724, 329] on img at bounding box center [775, 517] width 669 height 945
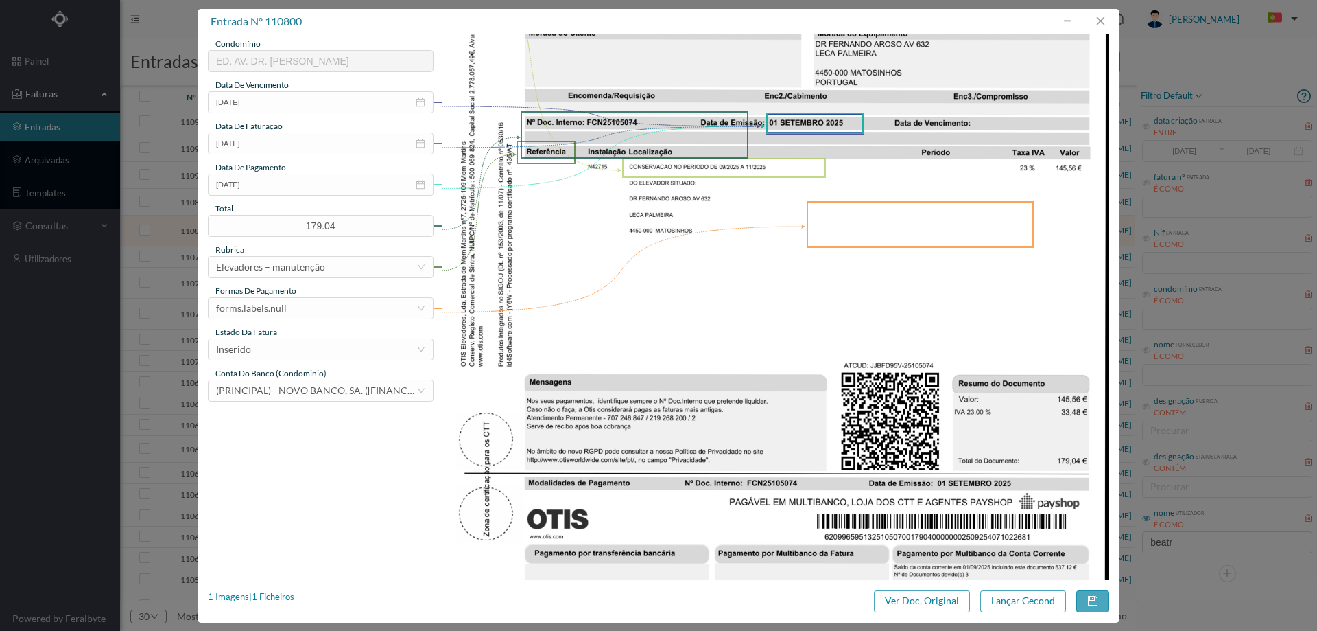
scroll to position [343, 0]
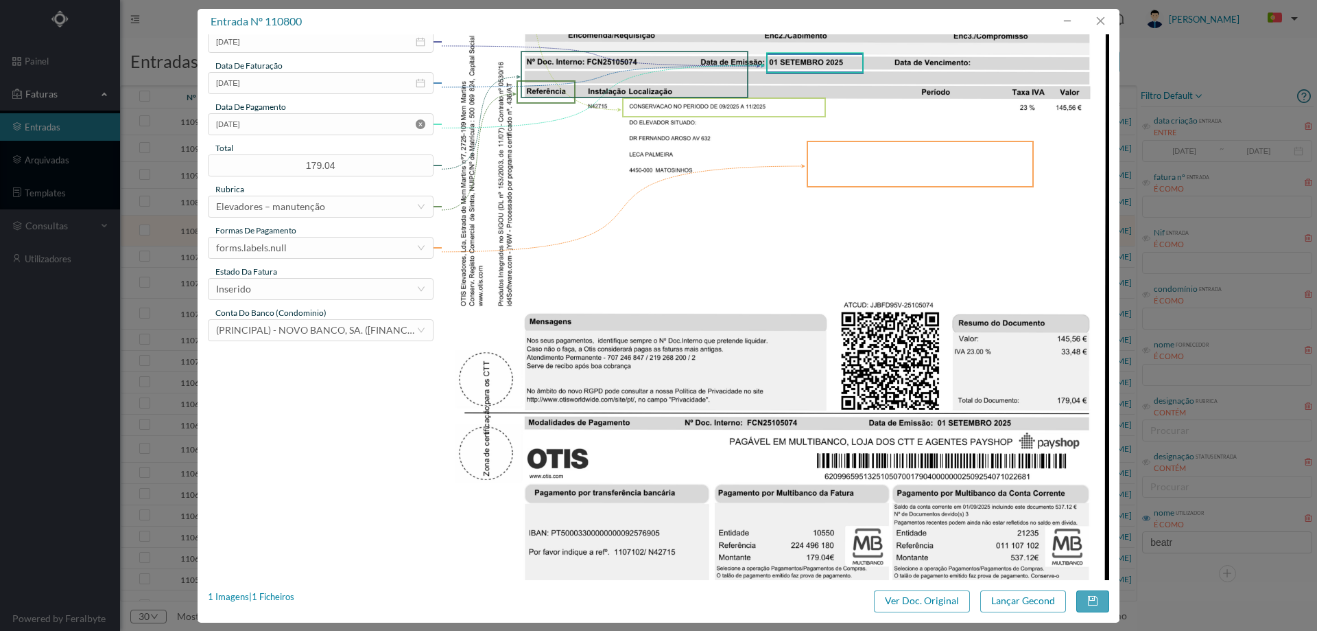
click at [419, 122] on icon "icon: close-circle" at bounding box center [421, 124] width 10 height 10
click at [279, 287] on div "Inserido" at bounding box center [316, 289] width 200 height 21
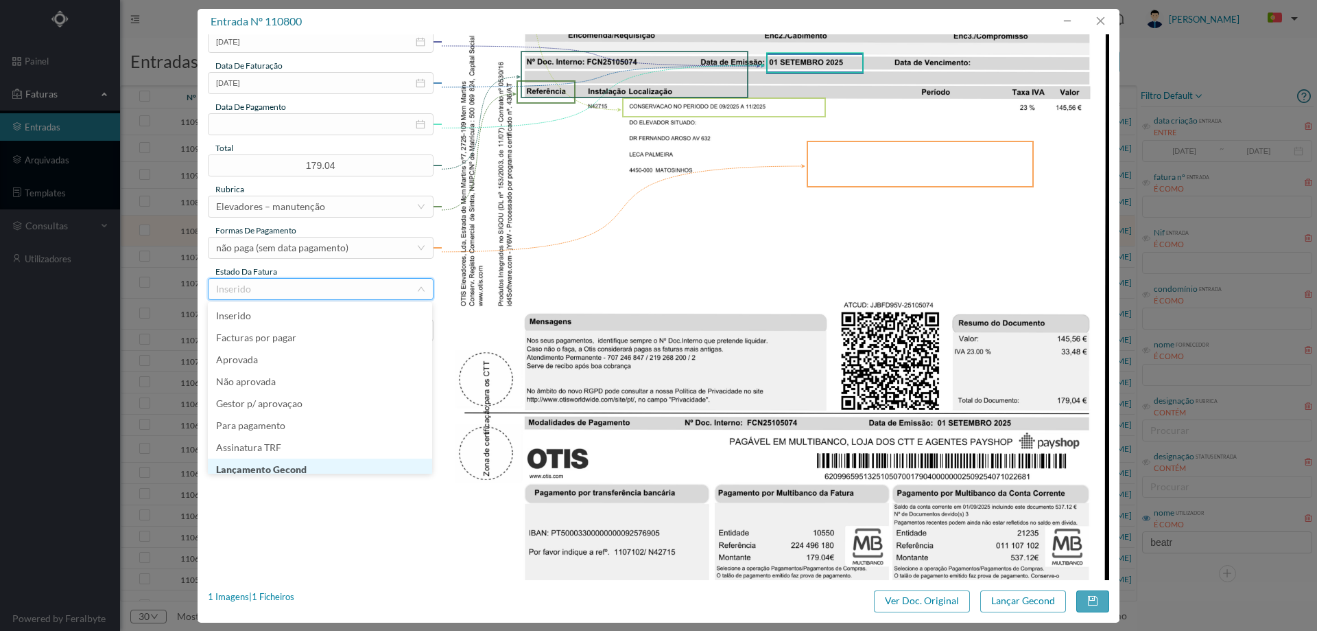
scroll to position [7, 0]
click at [300, 465] on li "Lançamento Gecond" at bounding box center [320, 462] width 224 height 22
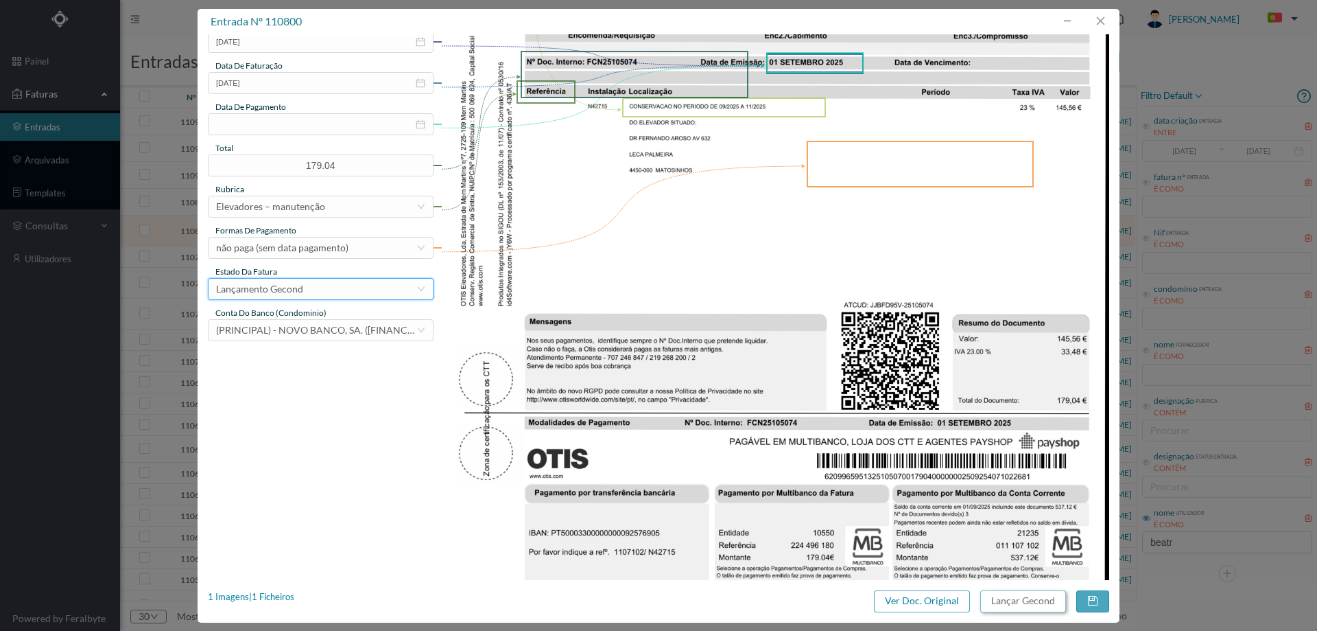
click at [1018, 604] on button "Lançar Gecond" at bounding box center [1024, 601] width 86 height 22
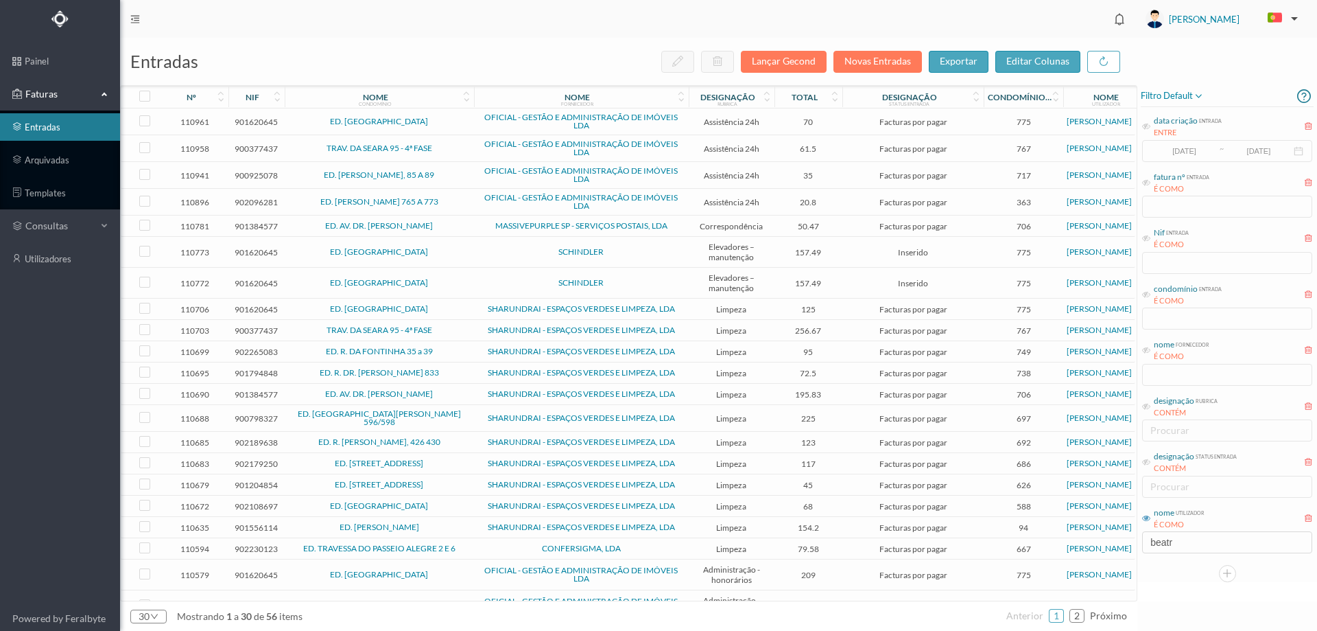
click at [485, 246] on td "SCHINDLER" at bounding box center [581, 252] width 215 height 31
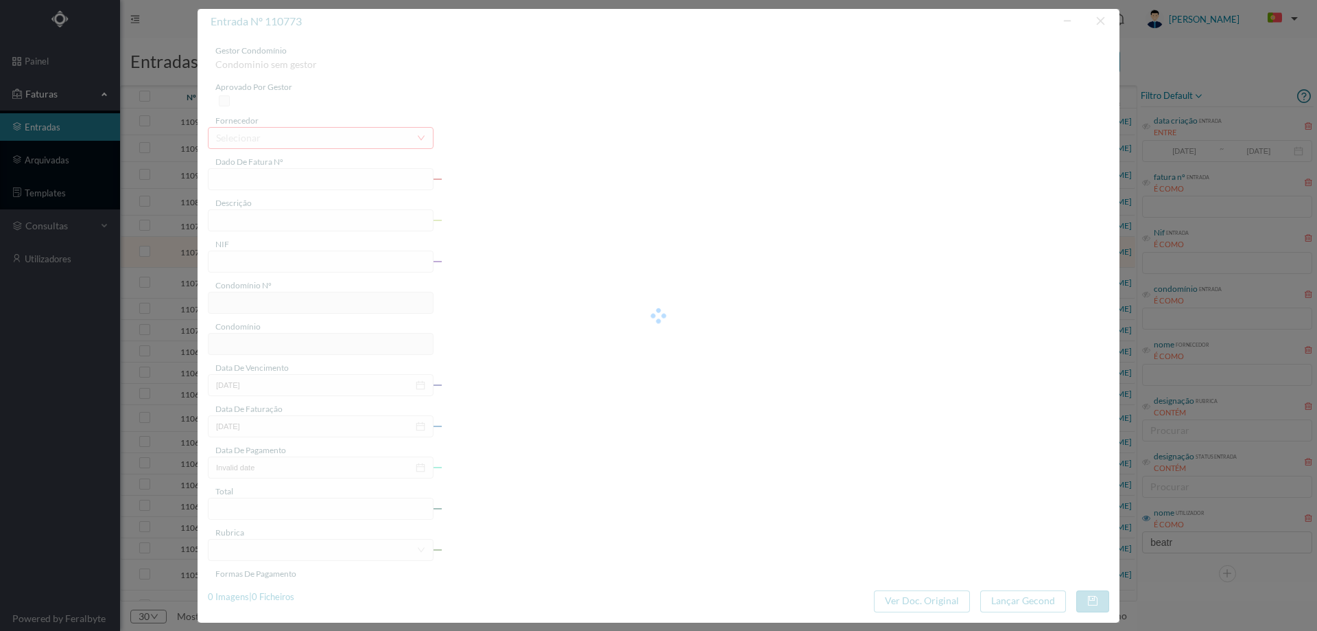
type input "YA1I BE01/0355762700"
type input "Serviço Assistência: De 01.09.2025 a 30.09.2025 CL Ls. 4.01"
type input "901620645"
type input "01-09-2025"
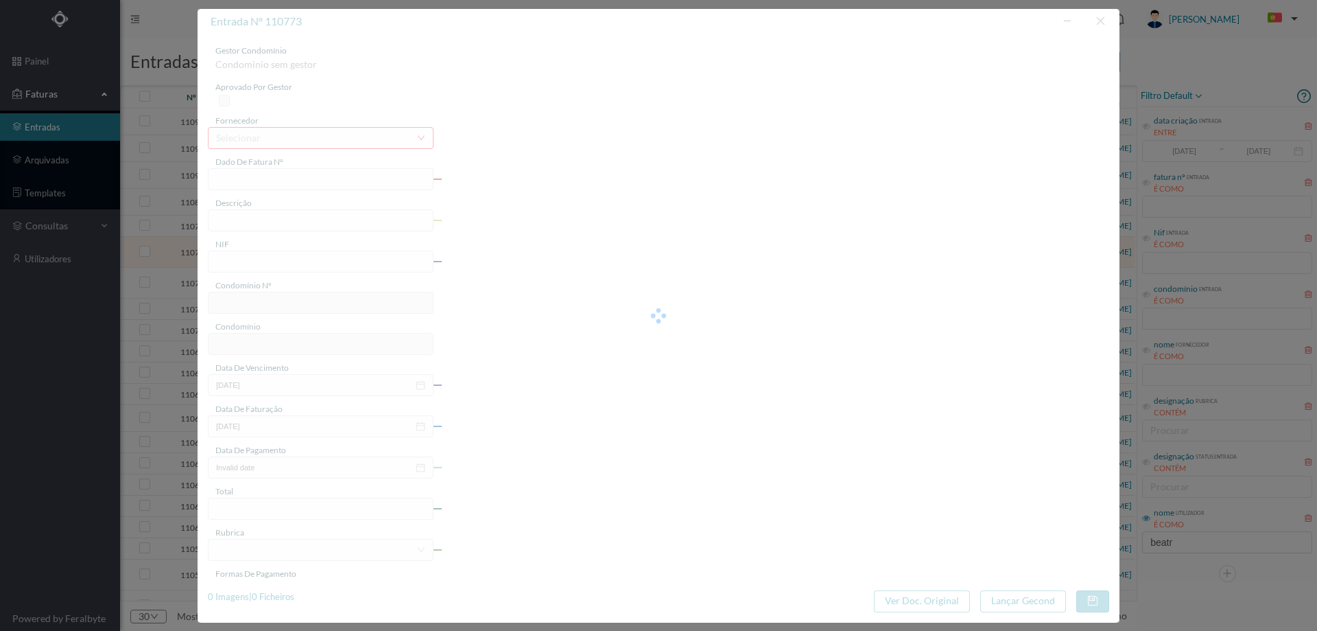
type input "157.49"
type input "775"
type input "ED. TRIBO"
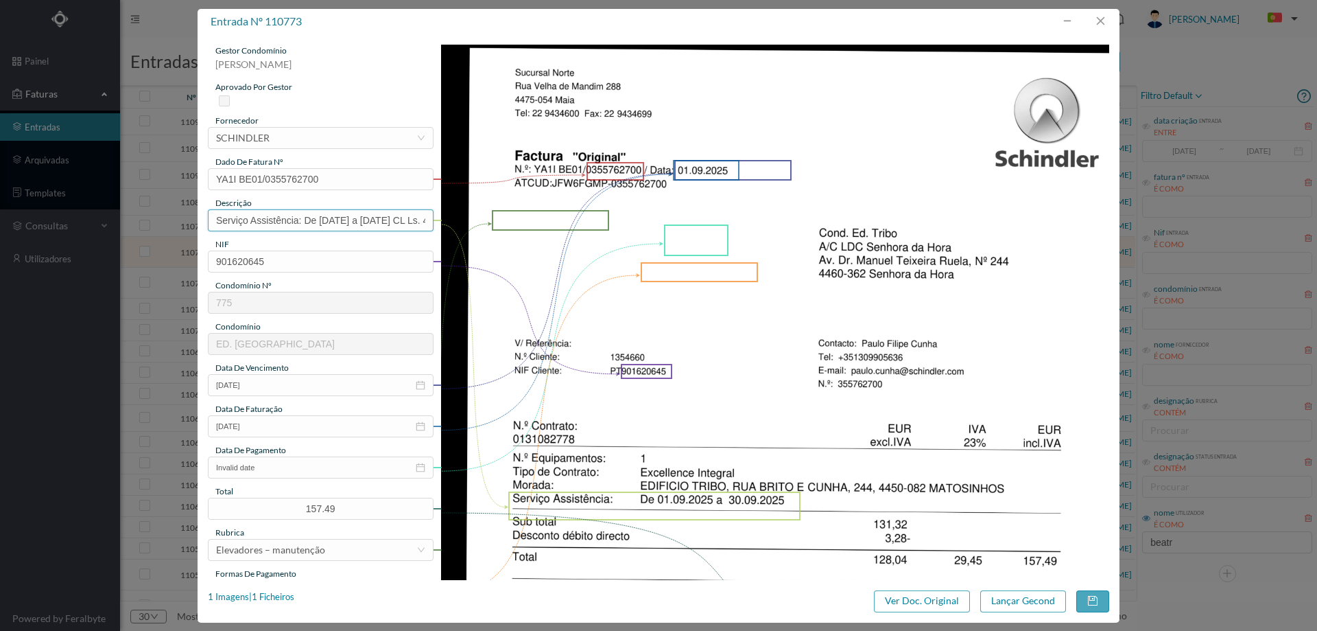
click at [358, 221] on input "Serviço Assistência: De 01.09.2025 a 30.09.2025 CL Ls. 4.01" at bounding box center [321, 220] width 226 height 22
type input "Manutenção elevadores Setembro"
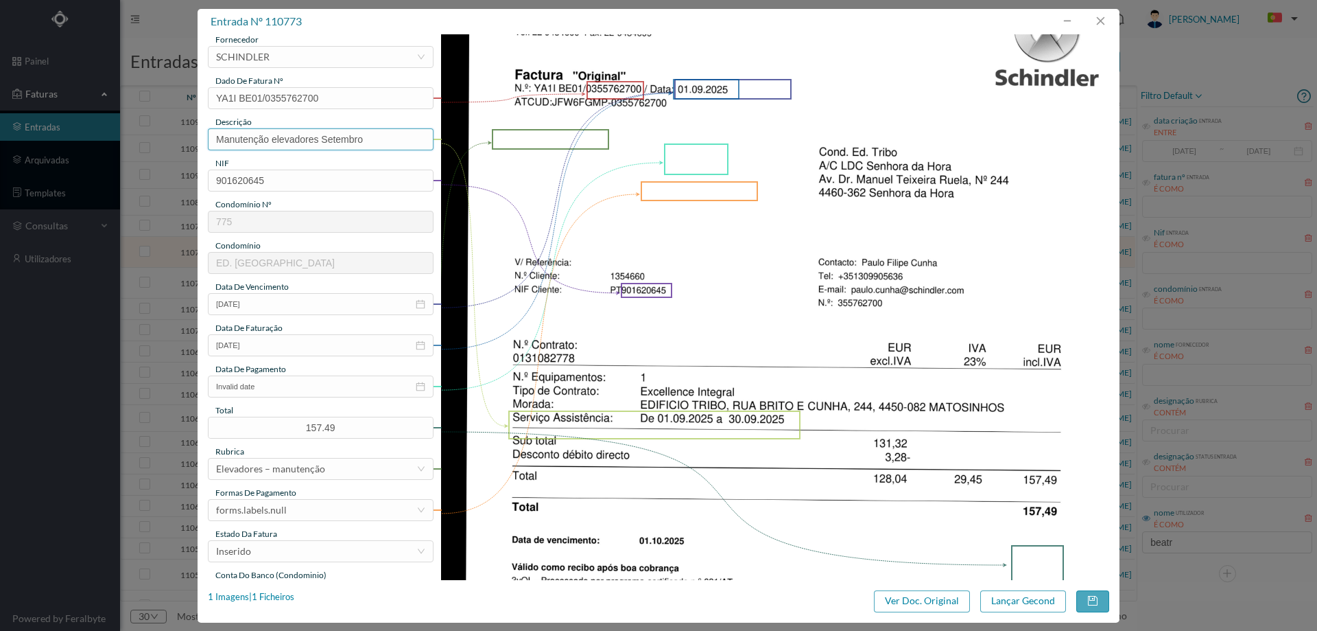
scroll to position [206, 0]
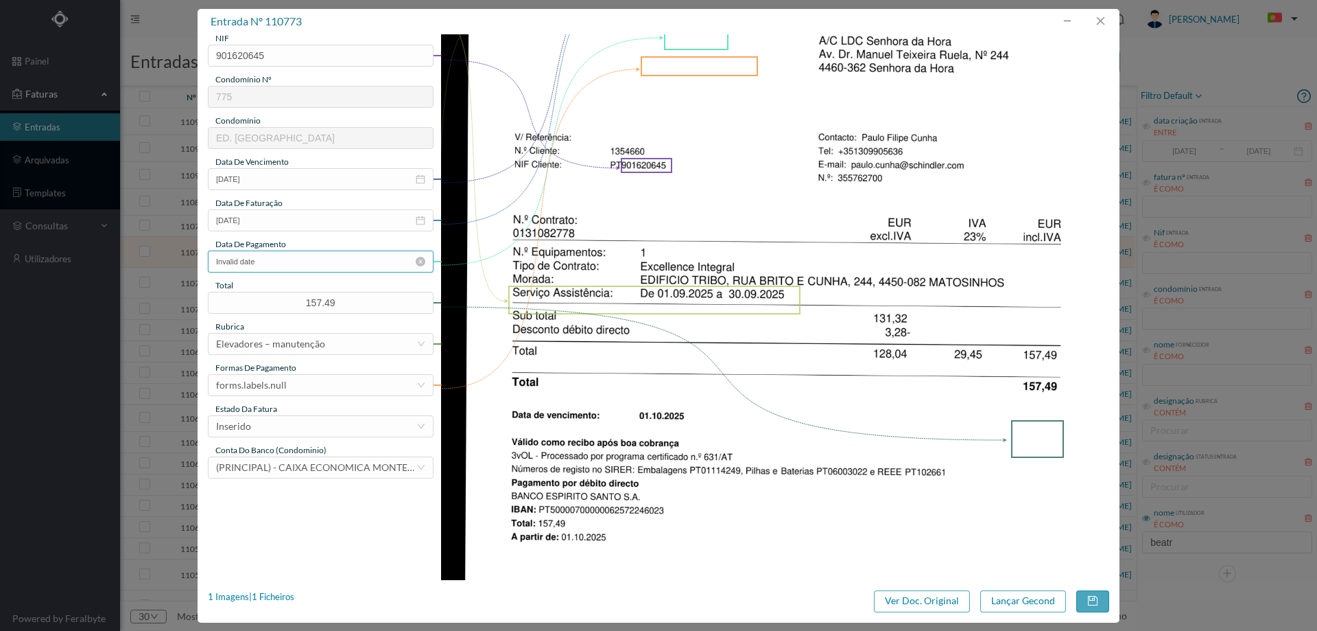
click at [374, 259] on input "Invalid date" at bounding box center [321, 261] width 226 height 22
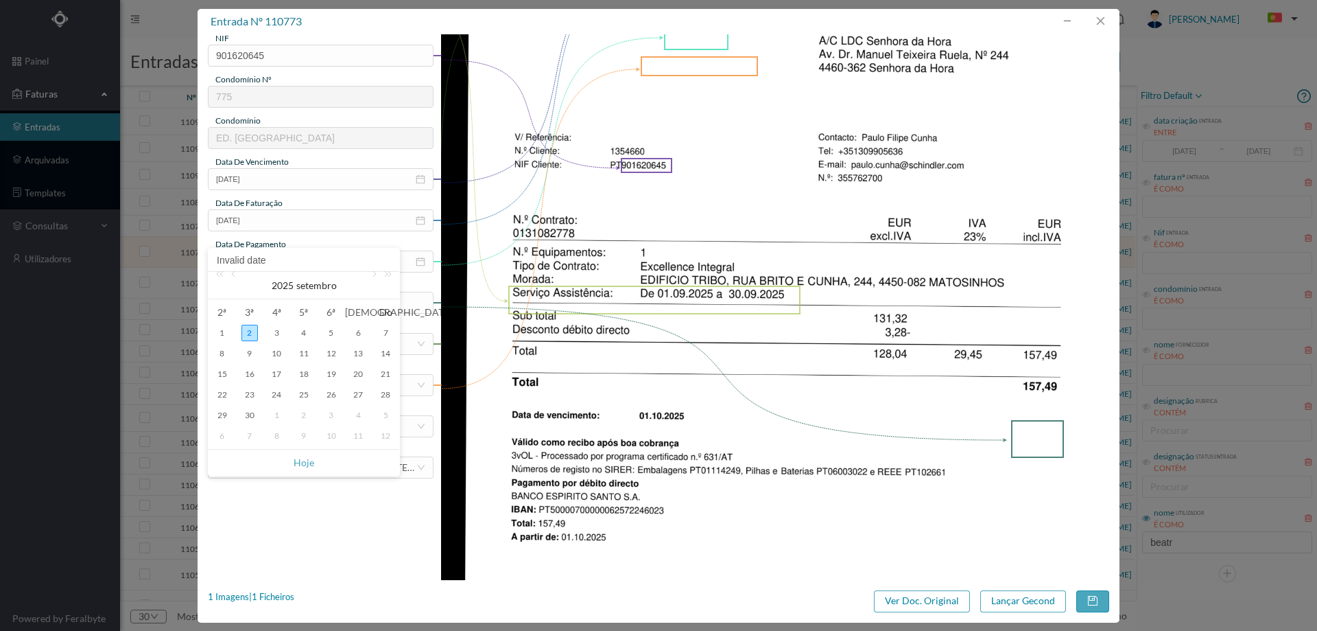
click at [280, 414] on div "1" at bounding box center [276, 415] width 16 height 16
type input "2025-10-01"
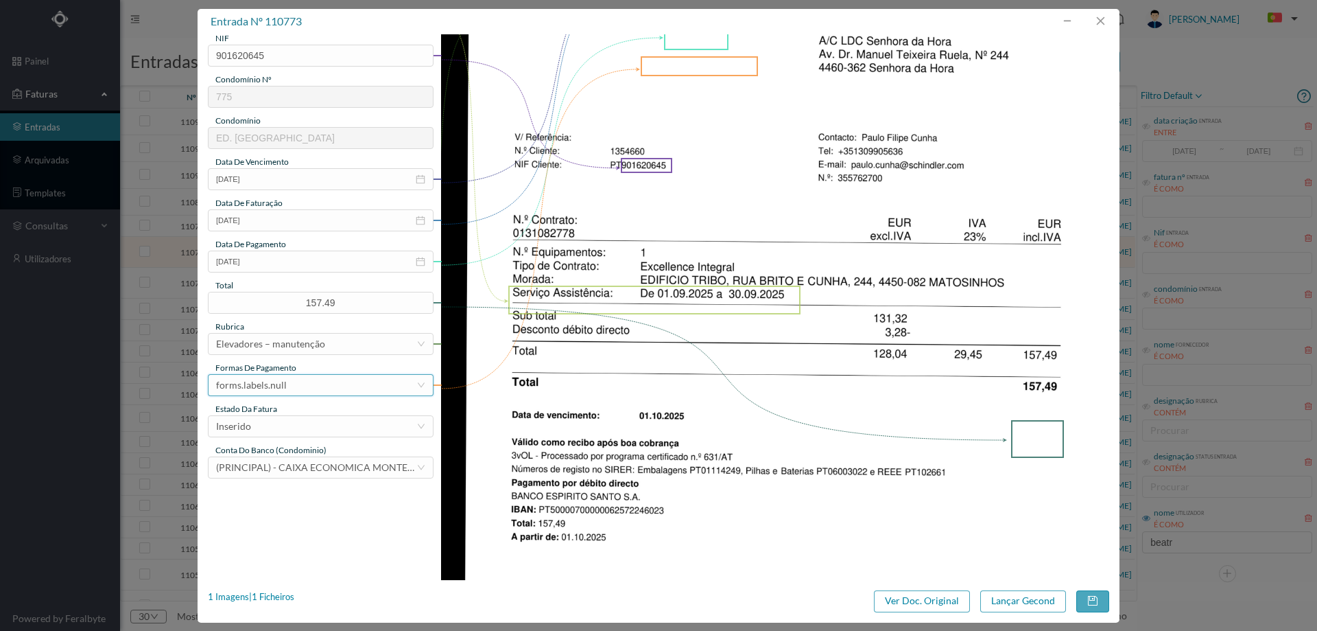
click at [303, 389] on div "forms.labels.null" at bounding box center [316, 385] width 200 height 21
drag, startPoint x: 307, startPoint y: 461, endPoint x: 310, endPoint y: 450, distance: 11.5
click at [307, 460] on li "transferência bancária" at bounding box center [320, 456] width 224 height 22
click at [313, 388] on div "forms.labels.transferência bancária" at bounding box center [291, 385] width 150 height 21
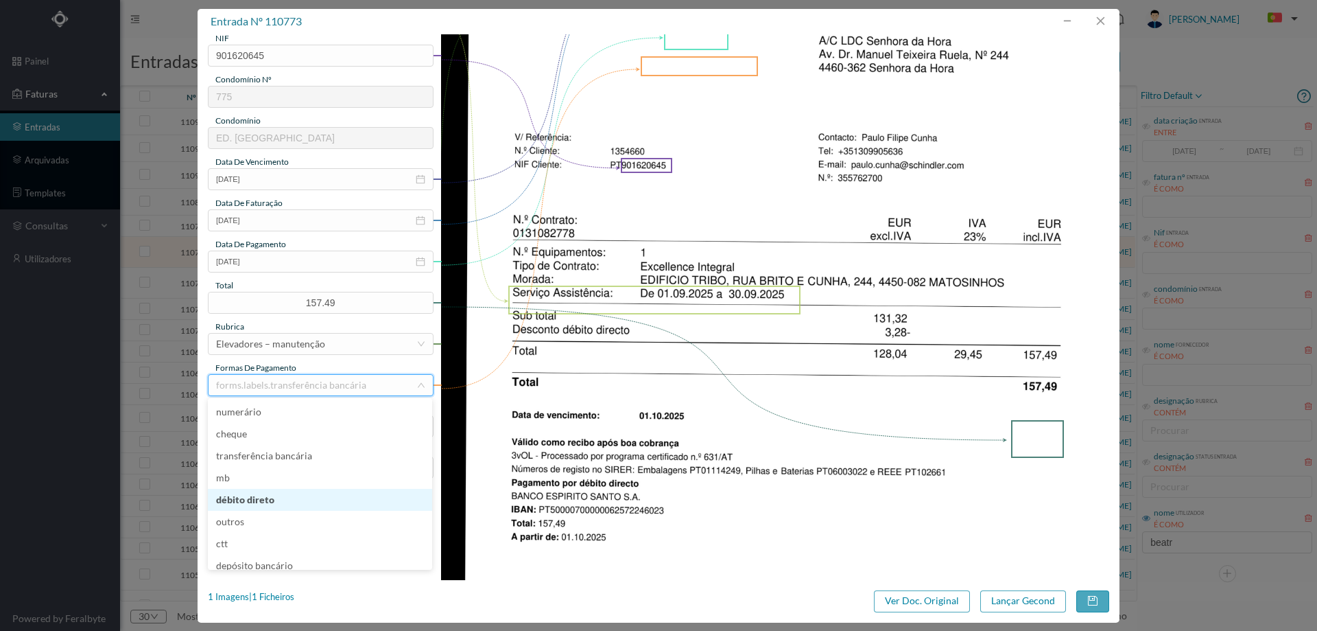
click at [277, 496] on li "débito direto" at bounding box center [320, 500] width 224 height 22
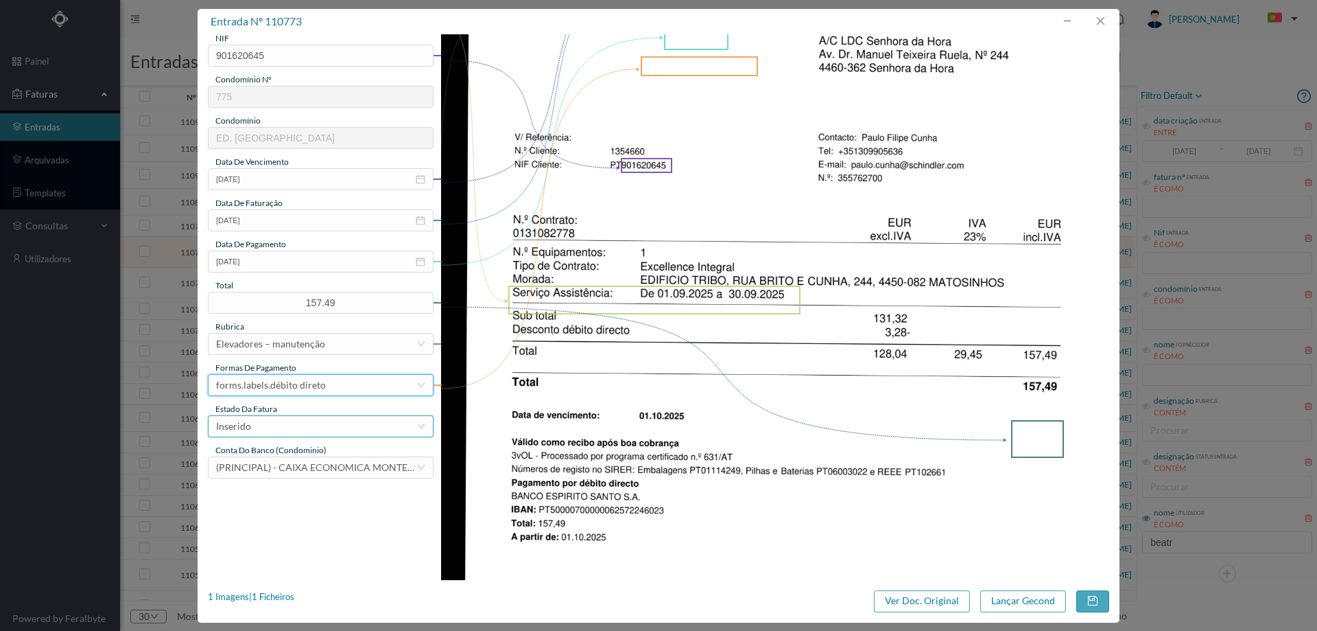
click at [305, 420] on div "Inserido" at bounding box center [316, 426] width 200 height 21
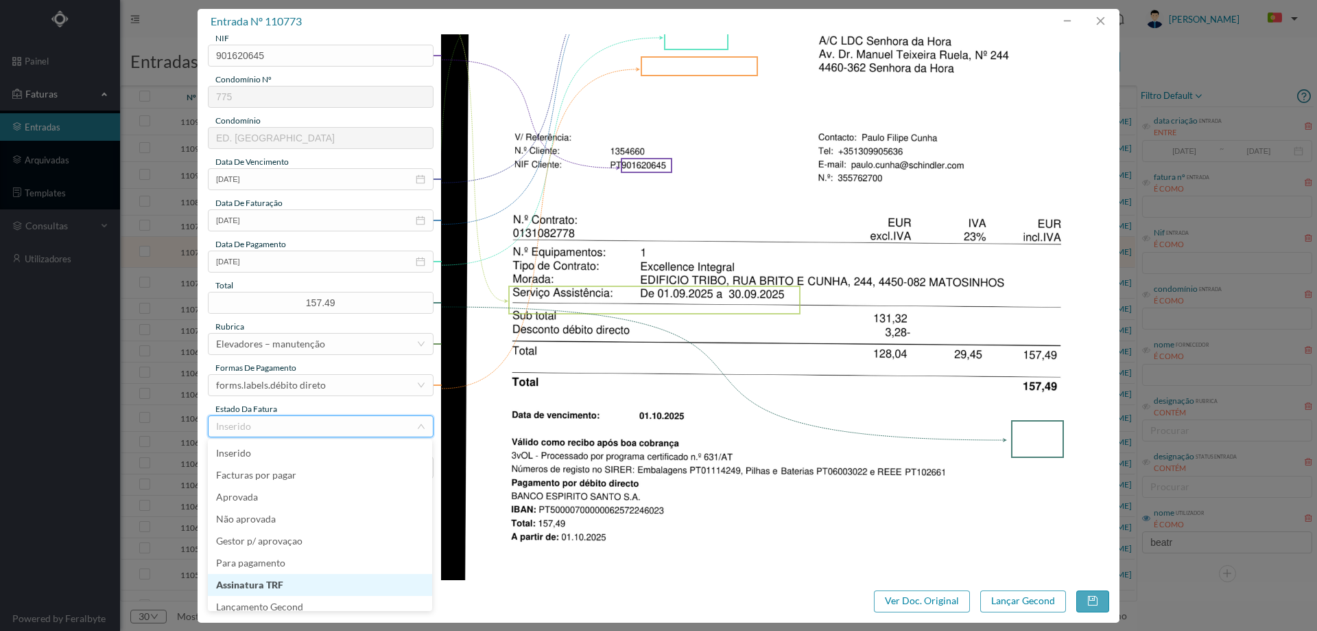
scroll to position [7, 0]
drag, startPoint x: 300, startPoint y: 592, endPoint x: 320, endPoint y: 594, distance: 20.6
click at [302, 592] on li "Lançamento Gecond" at bounding box center [320, 600] width 224 height 22
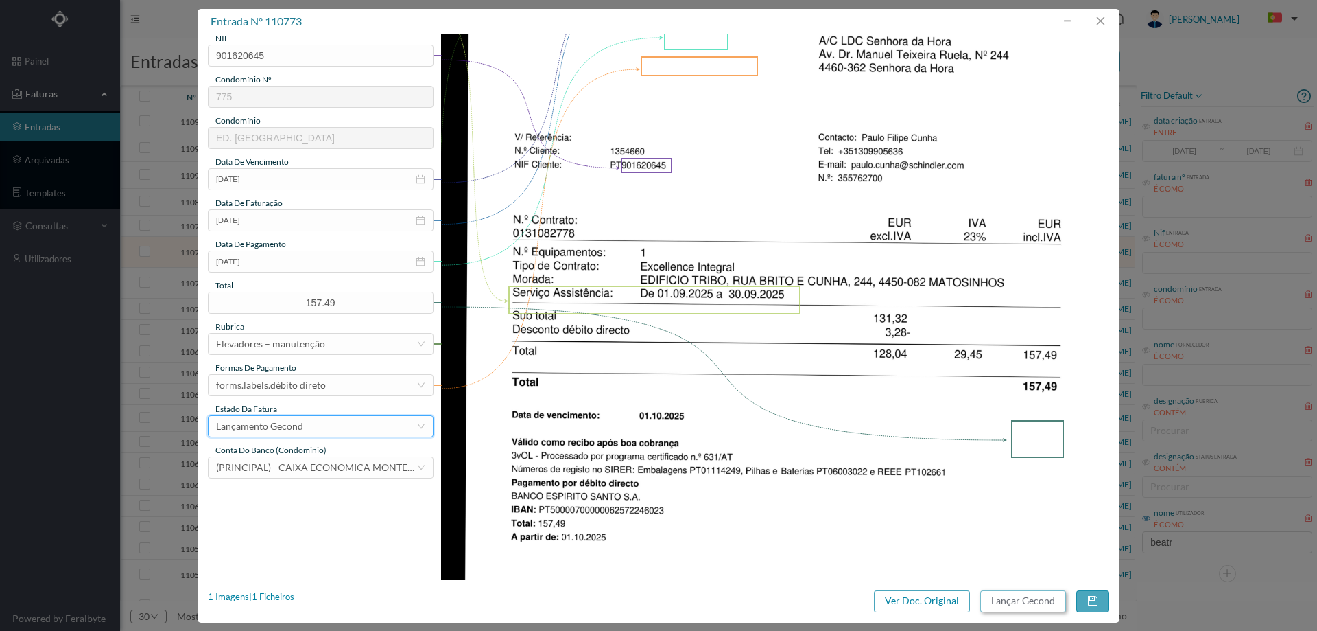
click at [1018, 606] on button "Lançar Gecond" at bounding box center [1024, 601] width 86 height 22
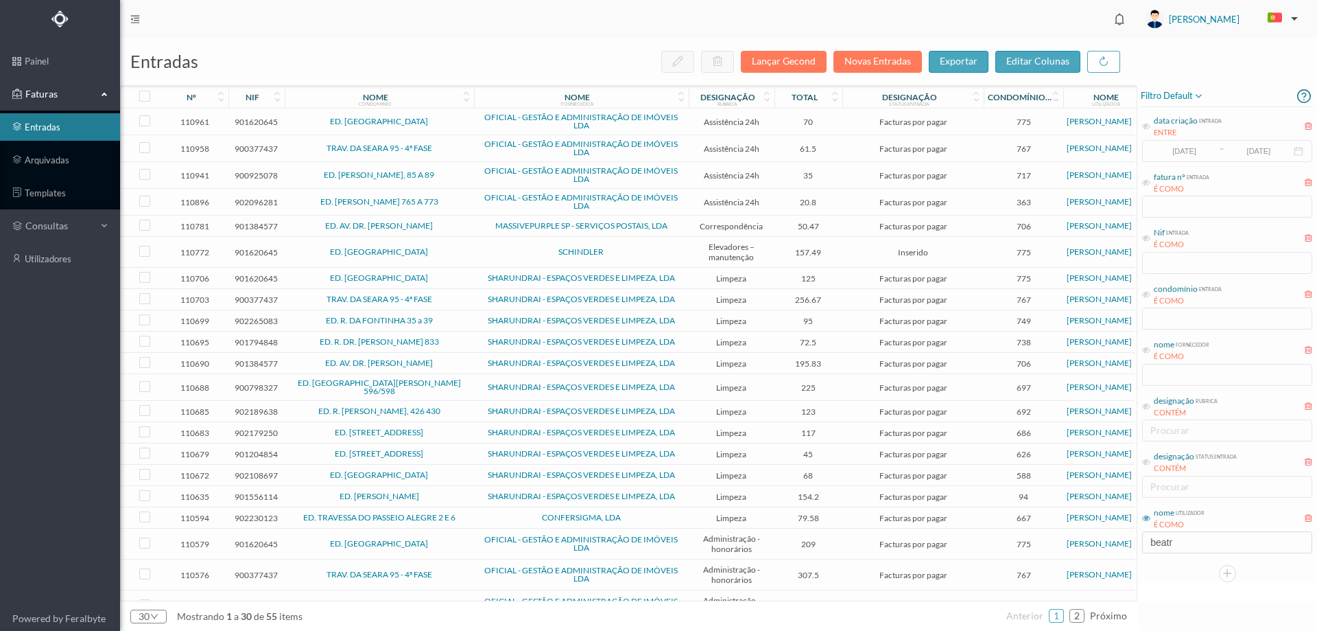
click at [441, 252] on span "ED. TRIBO" at bounding box center [379, 252] width 183 height 8
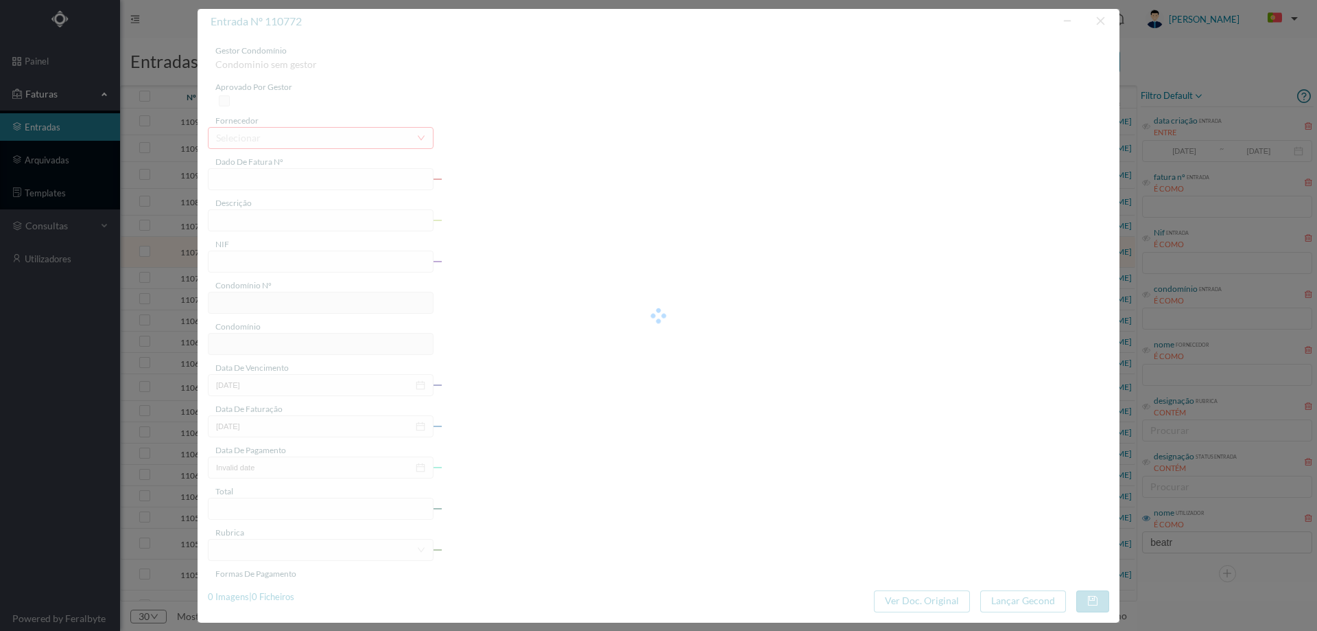
type input "YA1I BE01/0355762699"
type input "Serviço Assistência: De 01.09.2025 a 30.09.2025 CL sos."
type input "901620645"
type input "01-09-2025"
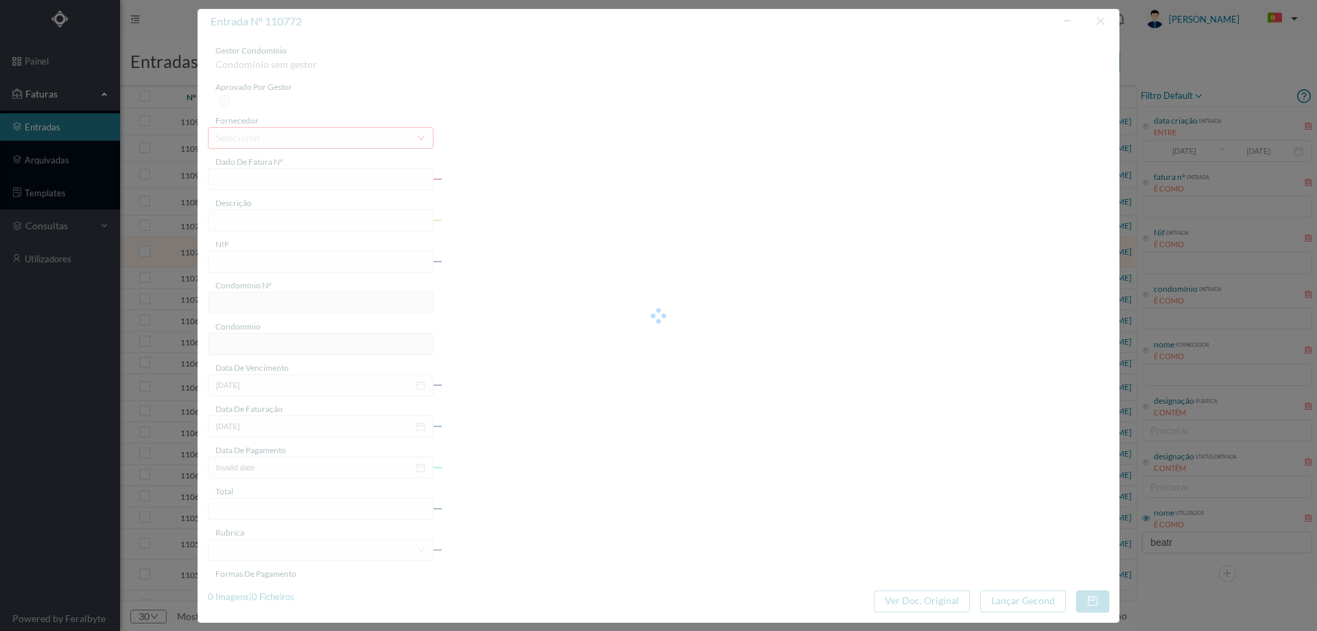
type input "157.49"
type input "775"
type input "ED. TRIBO"
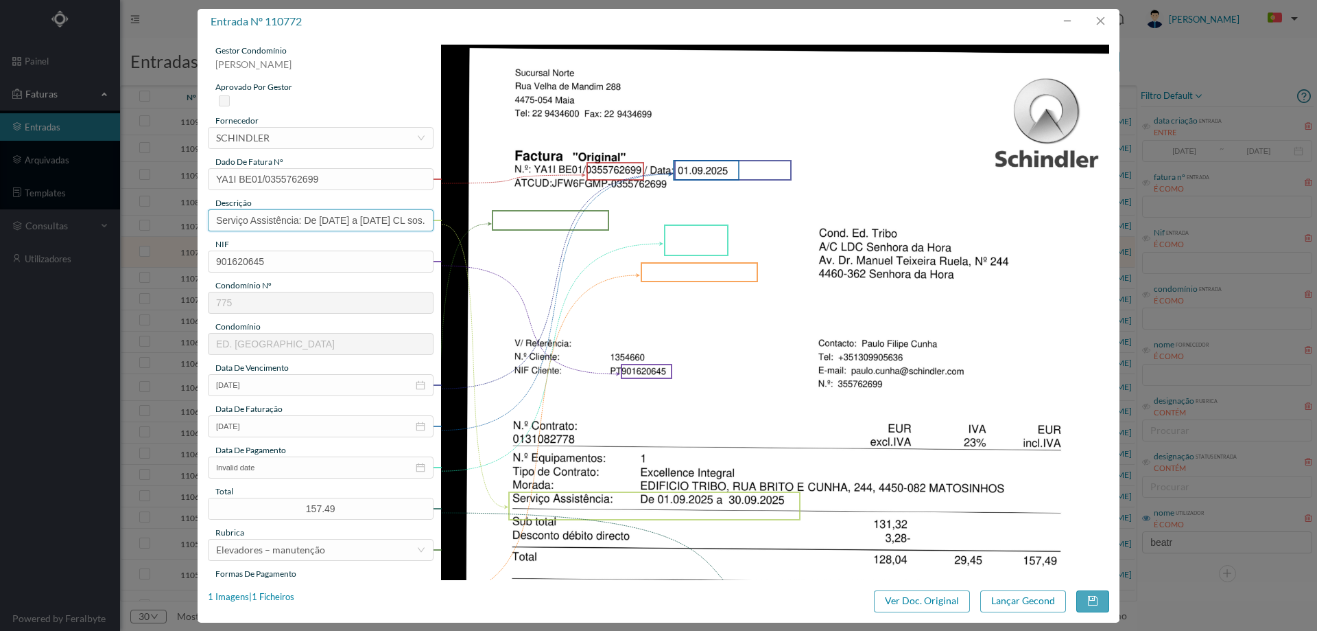
click at [342, 227] on input "Serviço Assistência: De 01.09.2025 a 30.09.2025 CL sos." at bounding box center [321, 220] width 226 height 22
click at [342, 225] on input "Serviço Assistência: De 01.09.2025 a 30.09.2025 CL sos." at bounding box center [321, 220] width 226 height 22
type input "m"
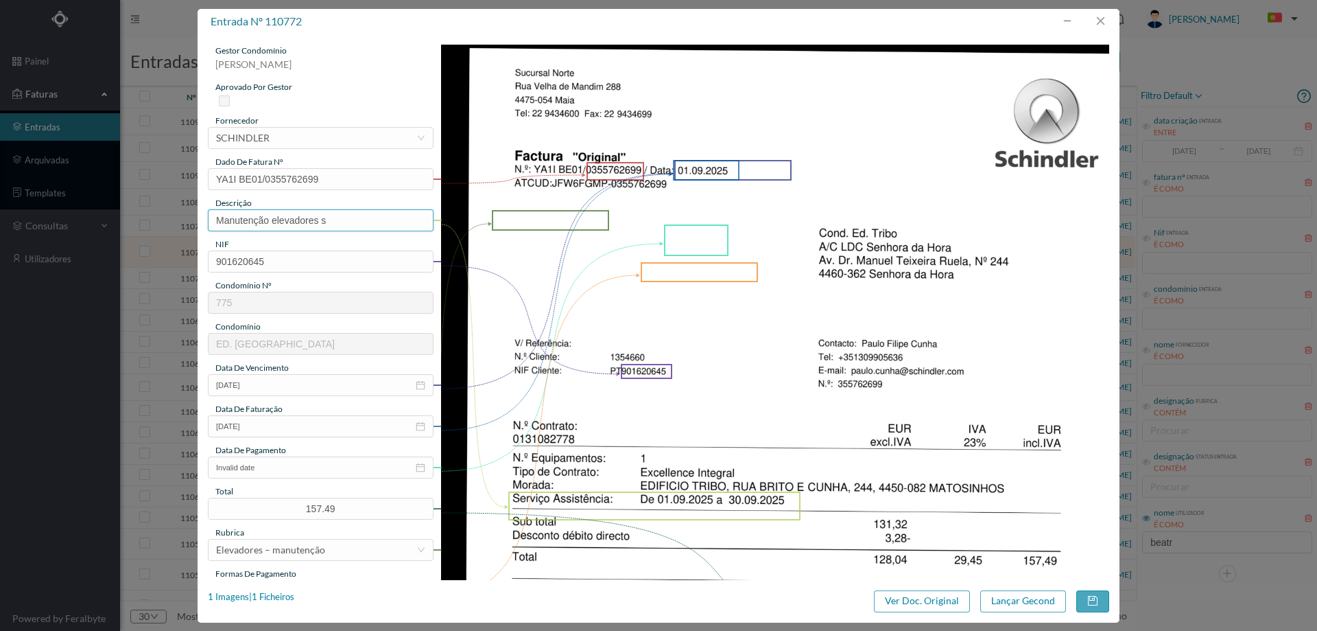
type input "Manutenção elevadores Setembro"
click at [374, 462] on input "Invalid date" at bounding box center [321, 467] width 226 height 22
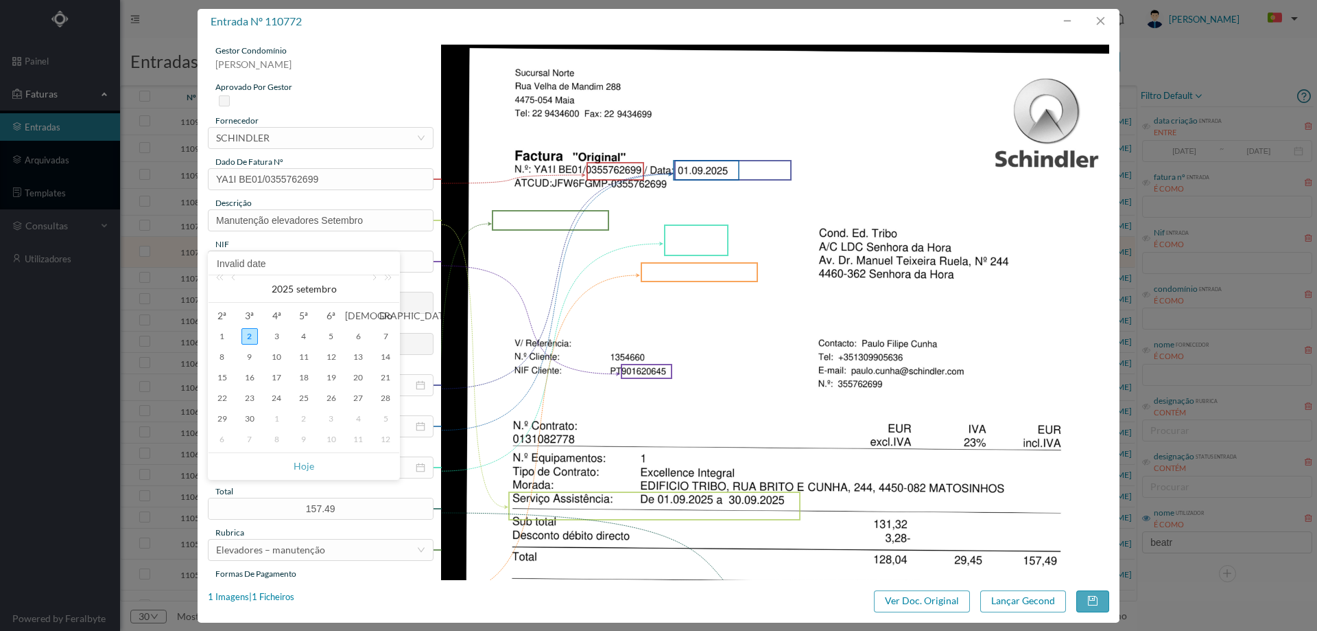
click at [285, 418] on td "1" at bounding box center [276, 418] width 27 height 21
type input "2025-10-01"
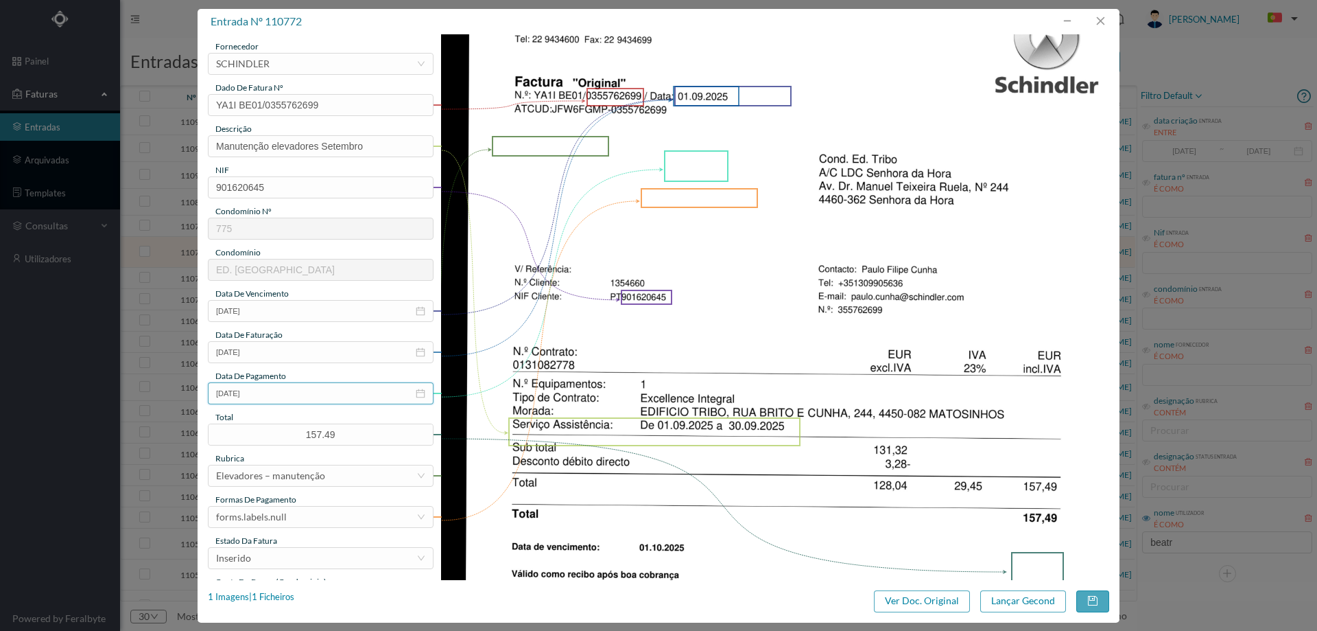
scroll to position [206, 0]
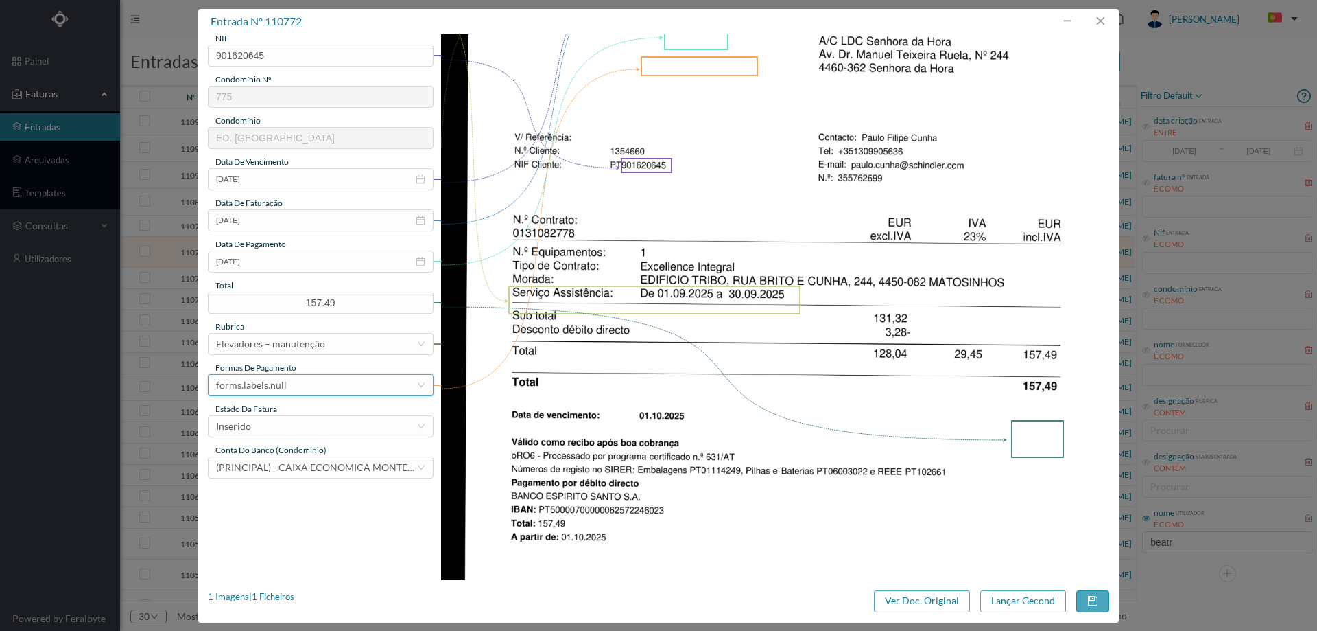
click at [296, 383] on div "forms.labels.null" at bounding box center [316, 385] width 200 height 21
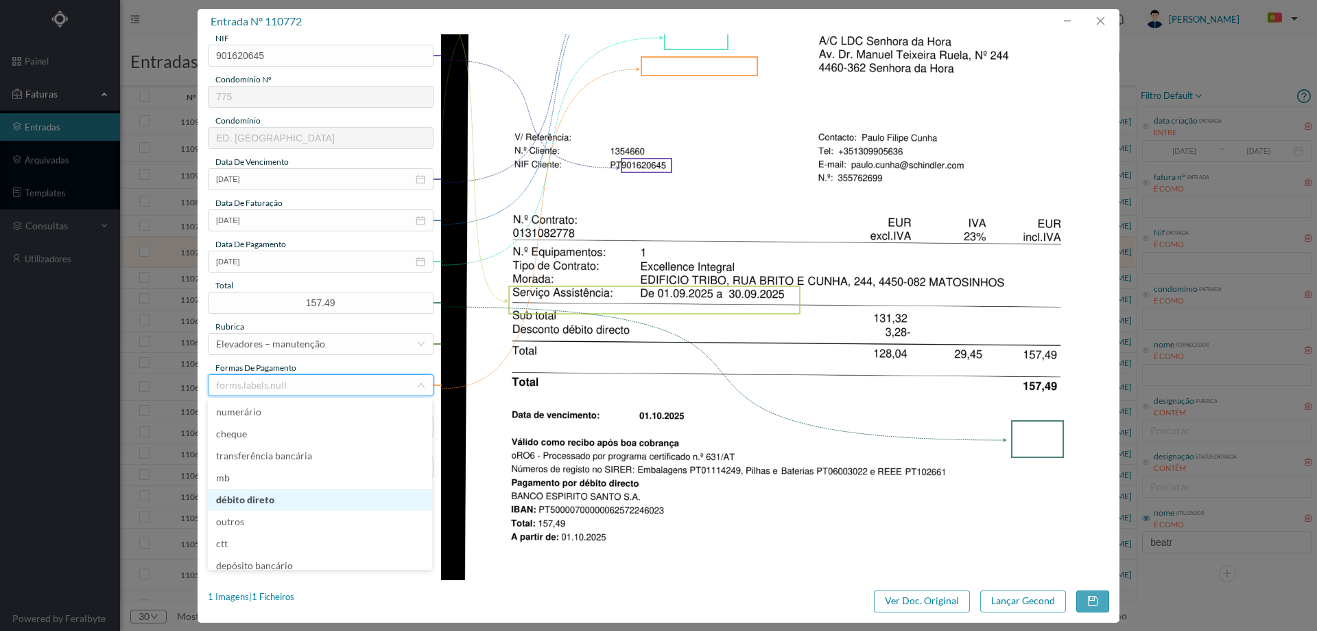
click at [303, 496] on li "débito direto" at bounding box center [320, 500] width 224 height 22
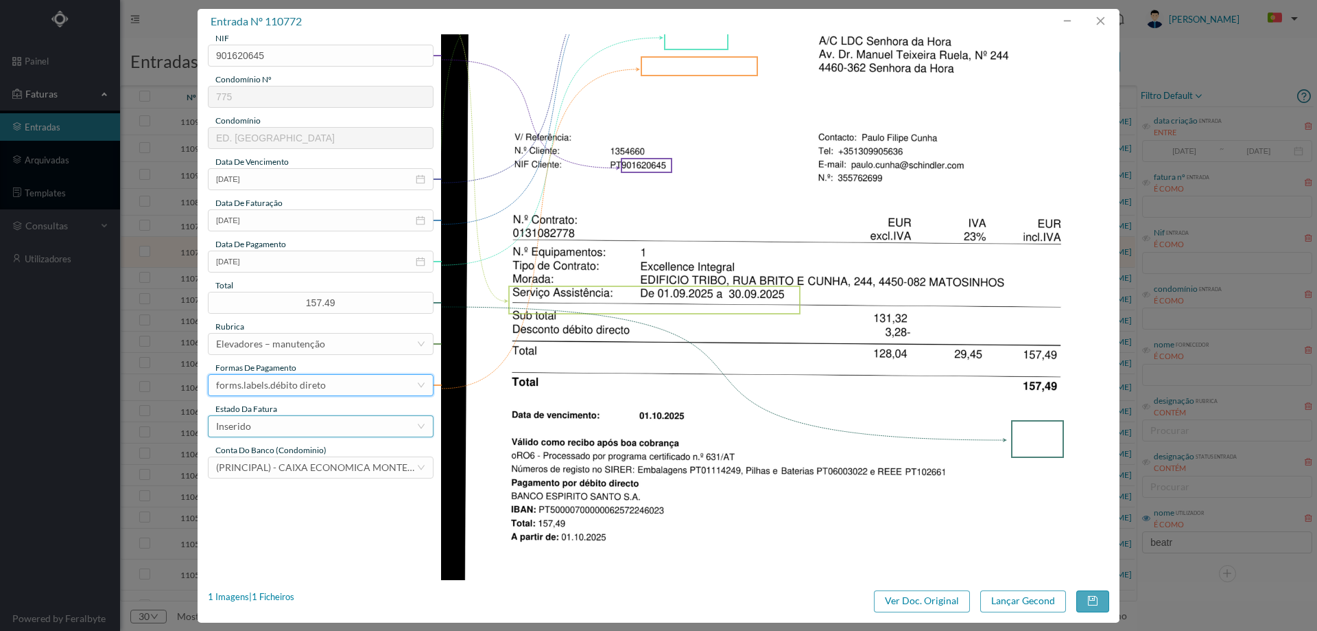
click at [303, 427] on div "Inserido" at bounding box center [316, 426] width 200 height 21
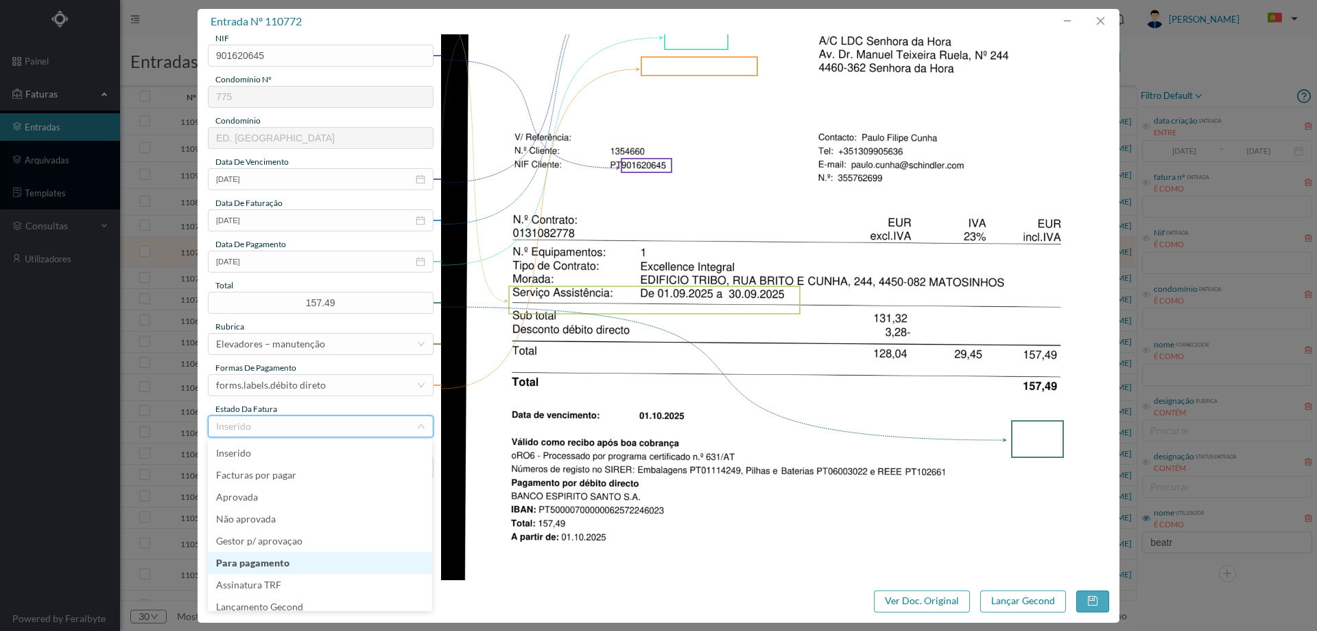
scroll to position [7, 0]
click at [299, 601] on li "Lançamento Gecond" at bounding box center [320, 600] width 224 height 22
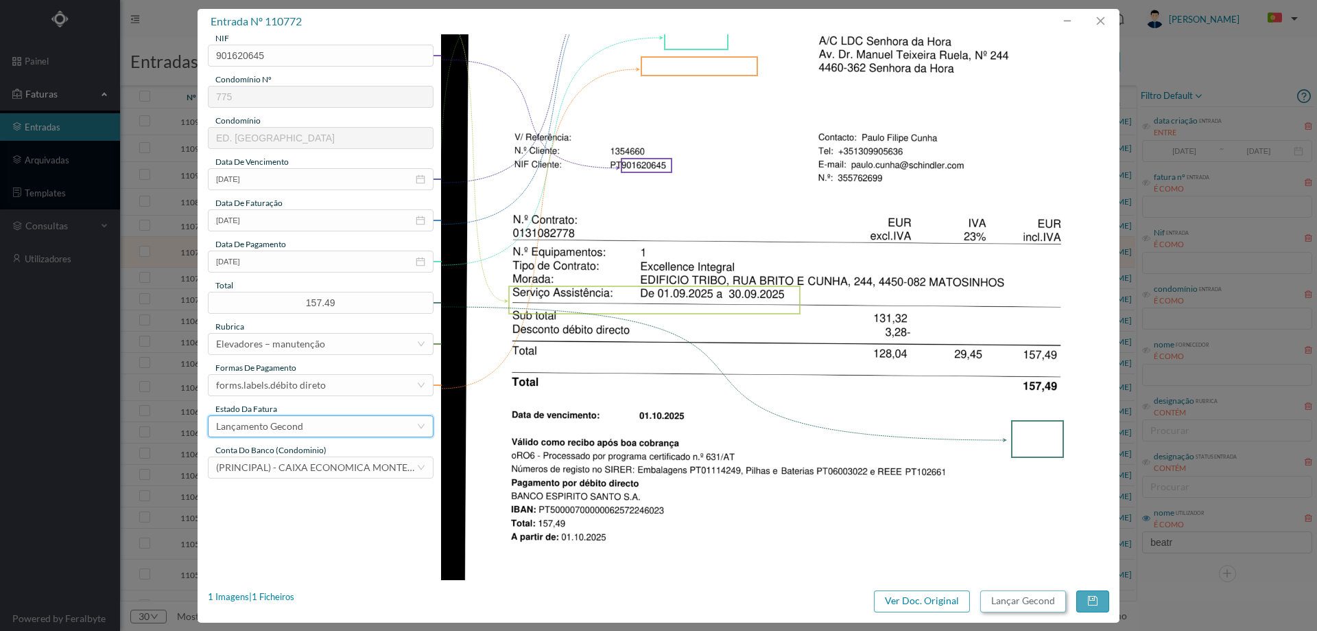
click at [1034, 606] on button "Lançar Gecond" at bounding box center [1024, 601] width 86 height 22
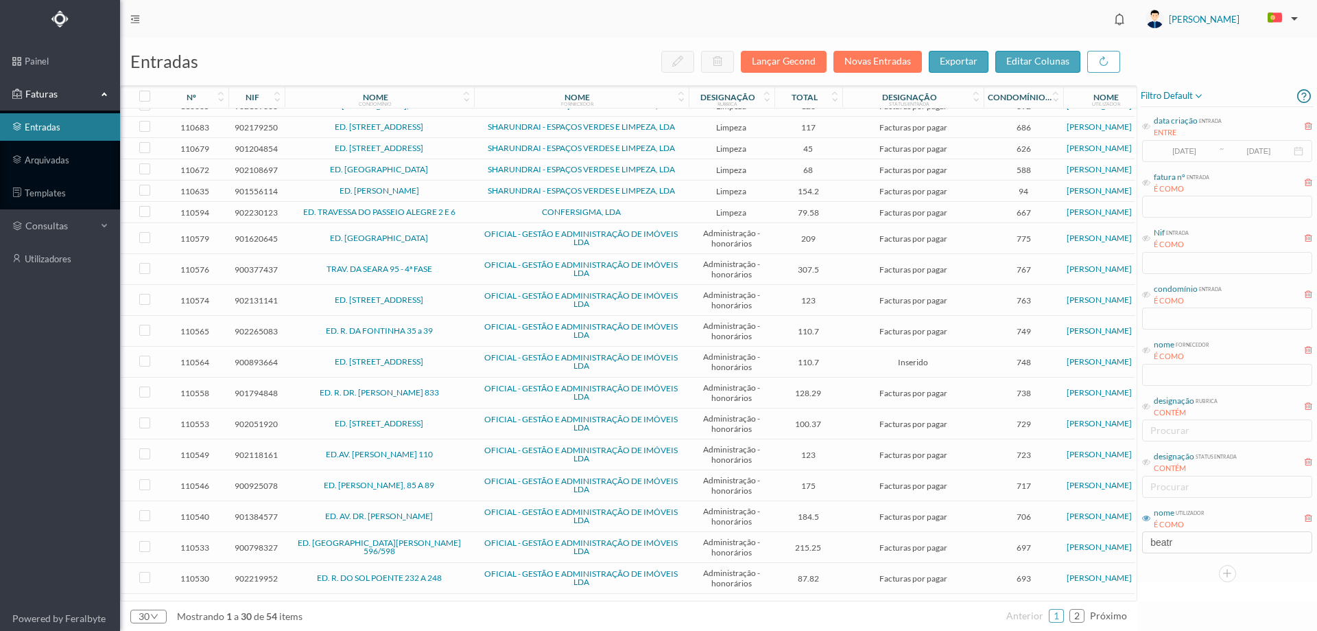
scroll to position [297, 0]
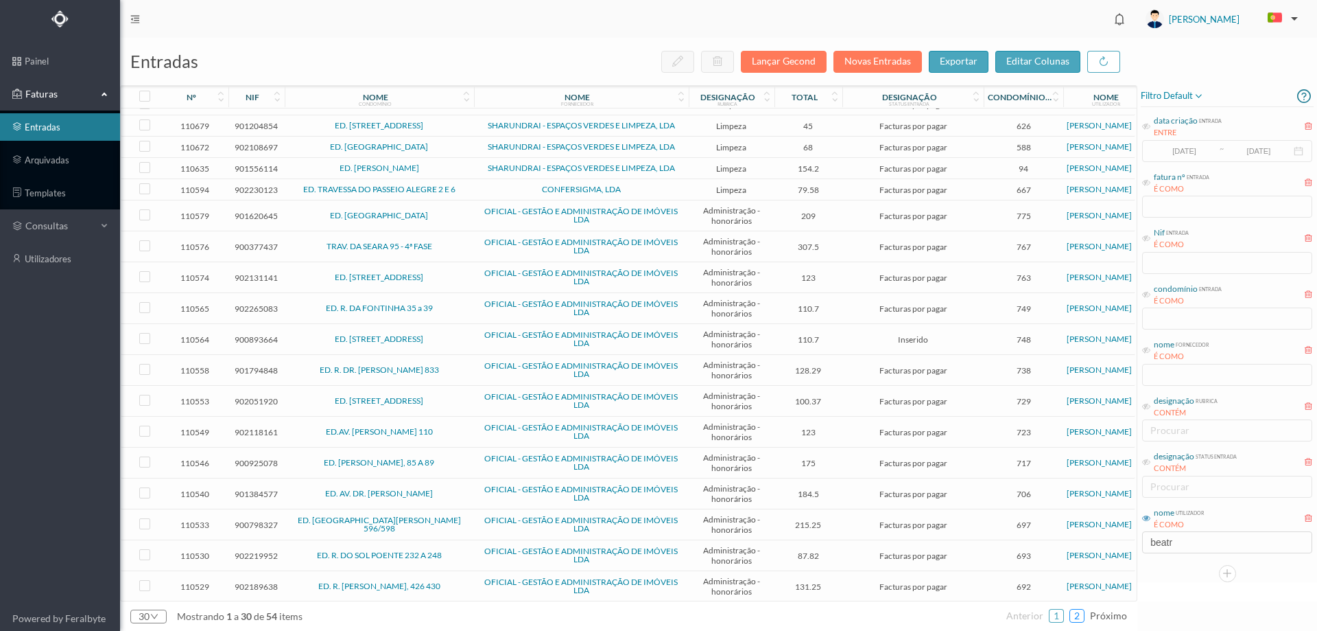
click at [1084, 619] on link "2" at bounding box center [1077, 615] width 14 height 21
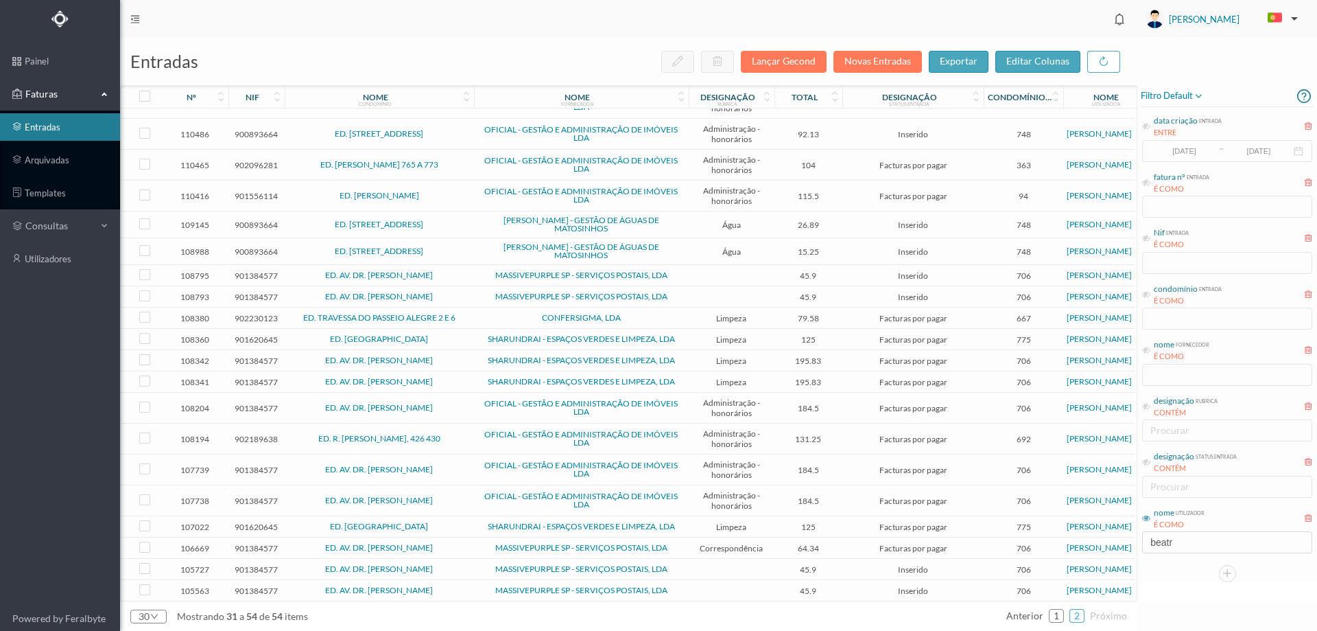
scroll to position [149, 0]
drag, startPoint x: 1184, startPoint y: 549, endPoint x: 1094, endPoint y: 547, distance: 89.2
click at [1094, 547] on div "entradas Lançar Gecond Novas Entradas exportar editar colunas nº nif nome condo…" at bounding box center [718, 334] width 1197 height 593
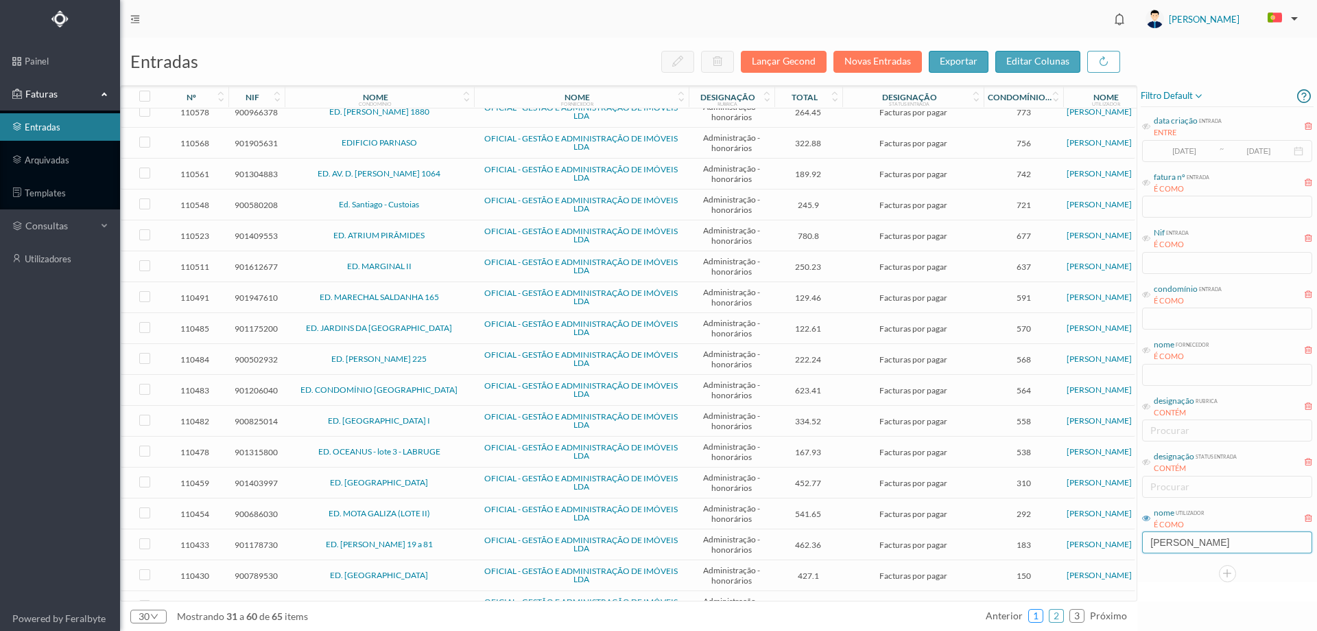
type input "moreira"
click at [1038, 614] on link "1" at bounding box center [1036, 615] width 14 height 21
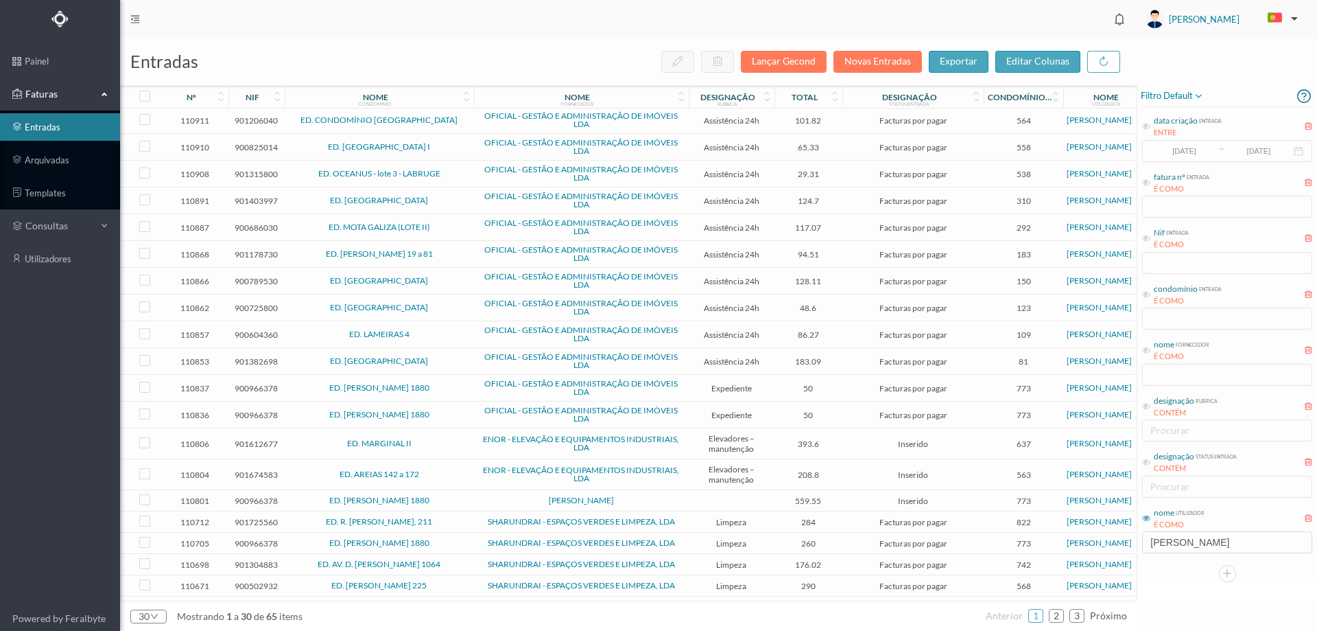
scroll to position [285, 0]
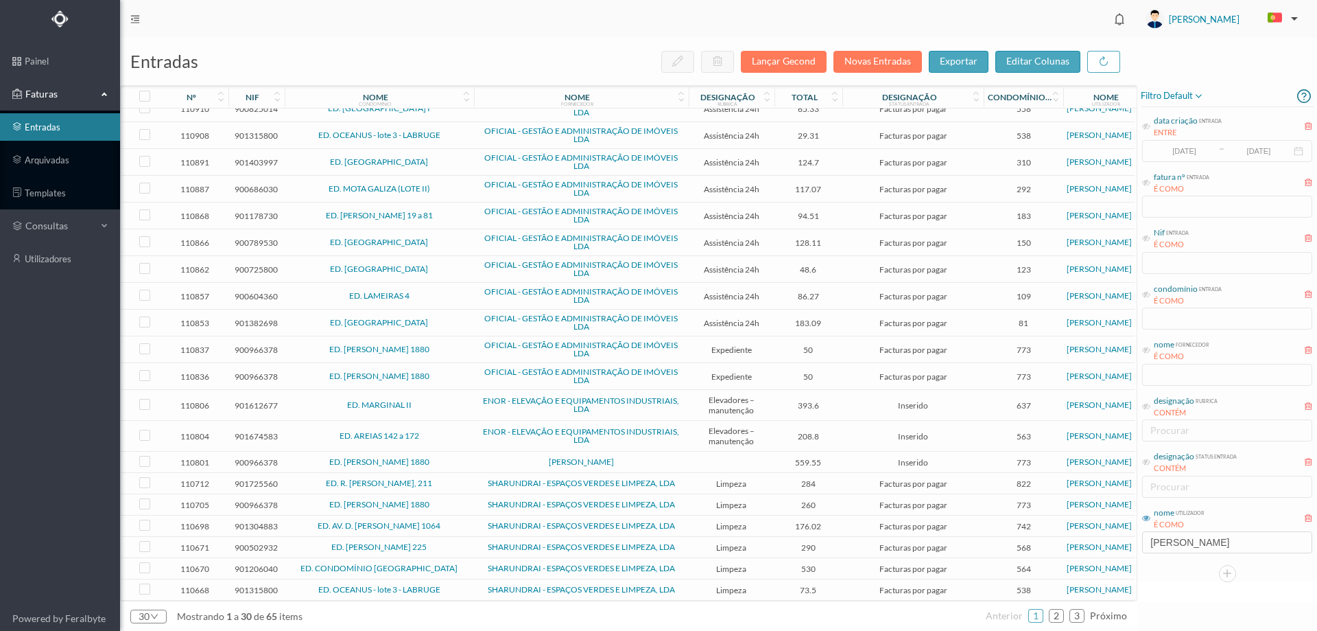
click at [655, 458] on span "[PERSON_NAME]" at bounding box center [582, 462] width 208 height 8
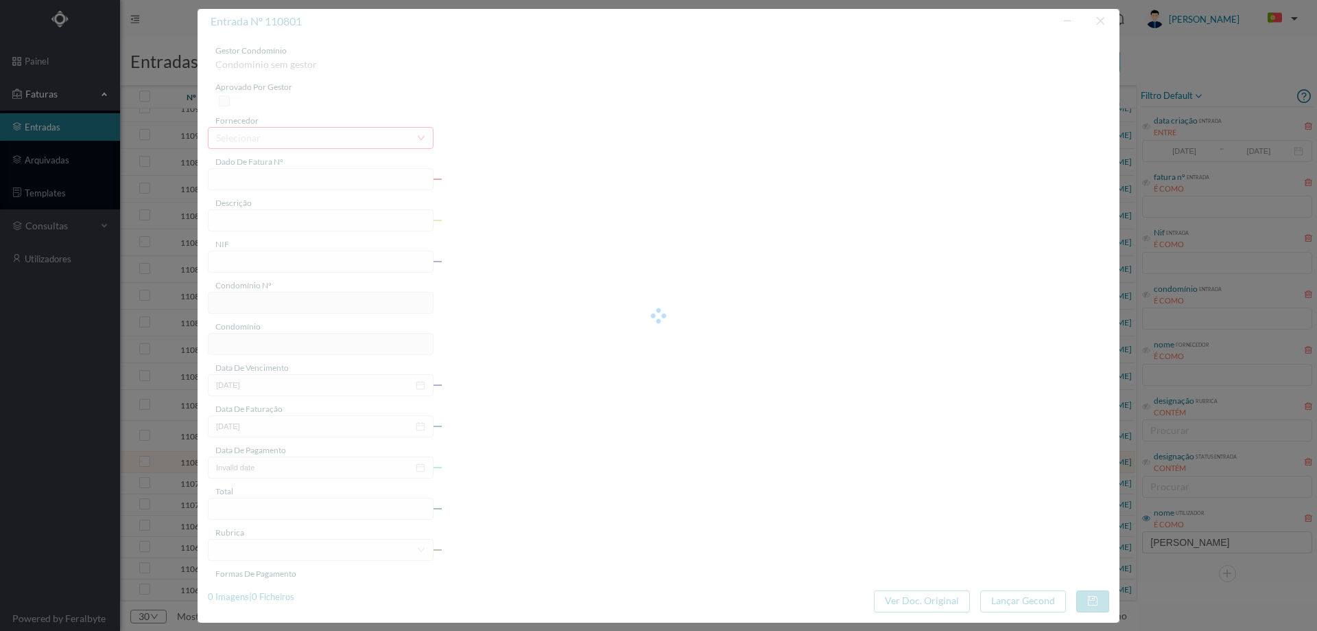
type input "FA 2025.1B/25108573"
type input "A GAMA AV 1880 A EDIF VASCO GAMA - SENHORA HORA a is AAA A NI LIA AA RARA APLIL…"
type input "900966378"
type input "20-01-2025"
type input "01-09-2025"
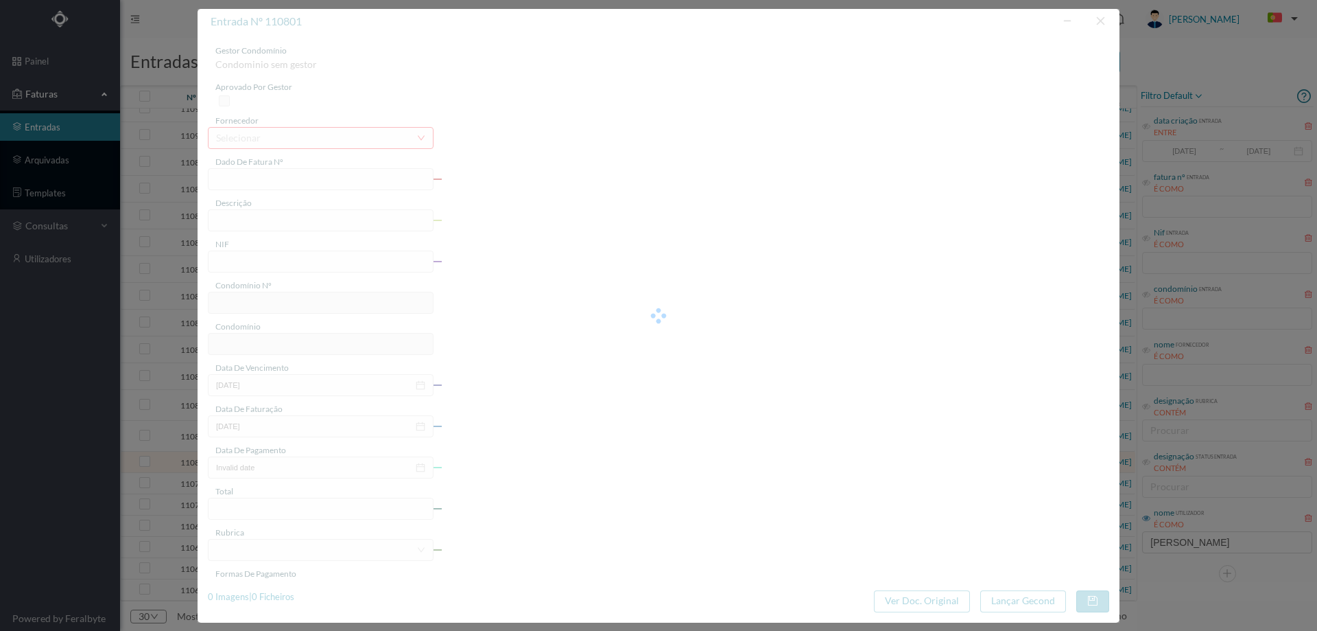
type input "20-01-2025"
type input "559.55"
type input "773"
type input "ED. VASCO DA GAMA 1880"
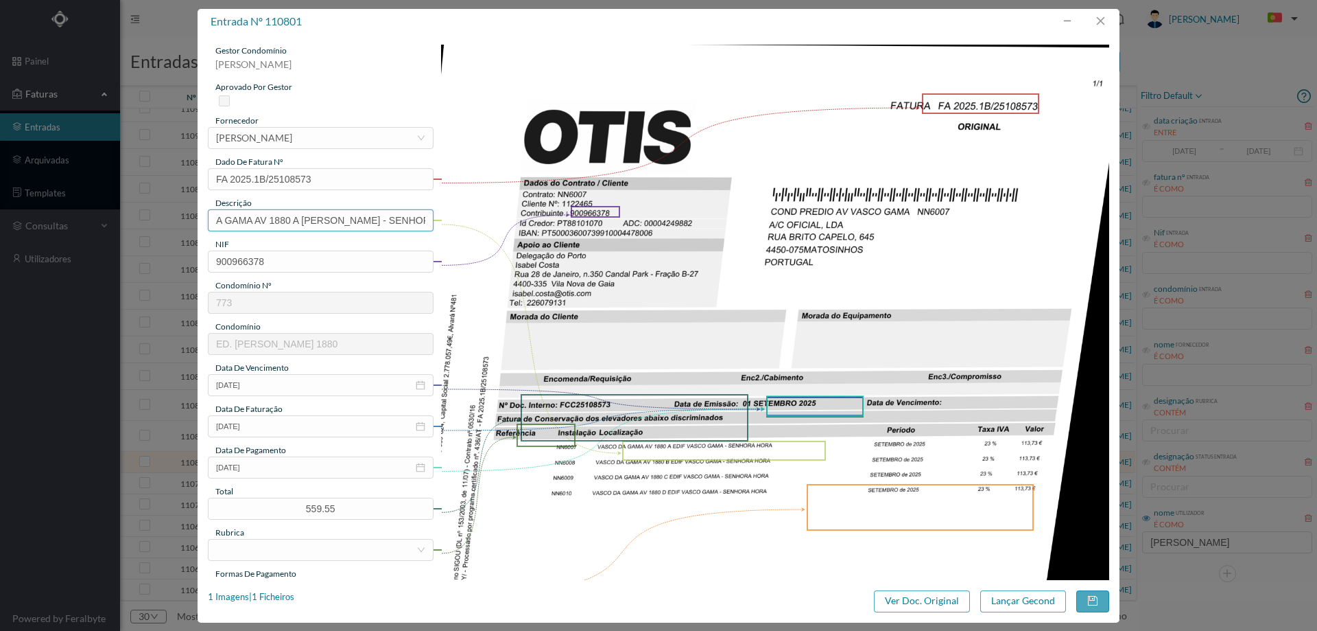
click at [341, 224] on input "A GAMA AV 1880 A EDIF VASCO GAMA - SENHORA HORA a is AAA A NI LIA AA RARA APLIL…" at bounding box center [321, 220] width 226 height 22
type input "Manutenção elevadores setembro 2025"
click at [294, 467] on input "20-01-2025" at bounding box center [321, 467] width 226 height 22
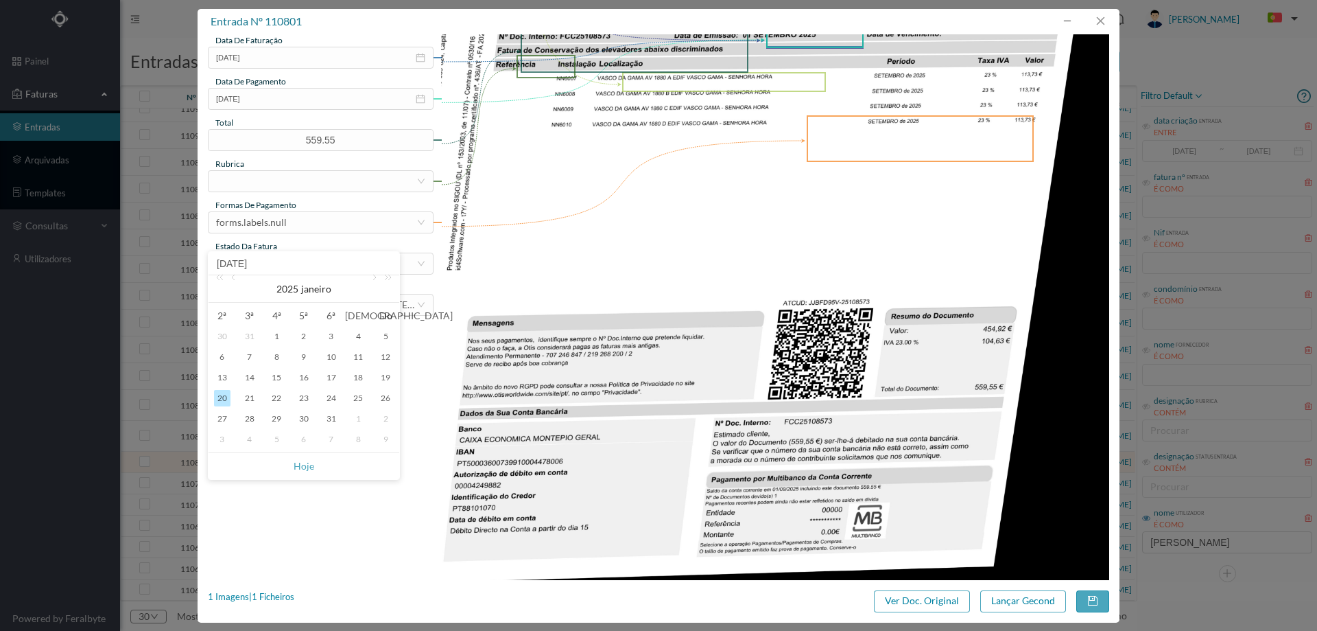
scroll to position [412, 0]
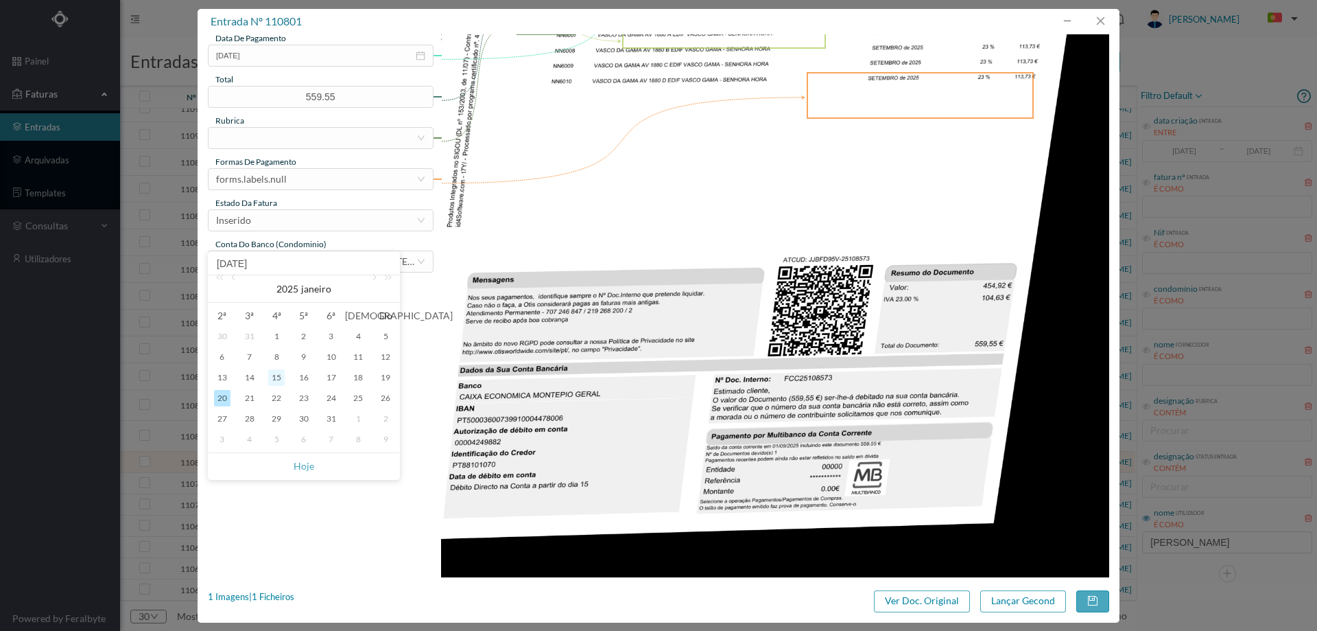
click at [273, 376] on div "15" at bounding box center [276, 377] width 16 height 16
click at [327, 54] on input "15-01-2025" at bounding box center [321, 56] width 226 height 22
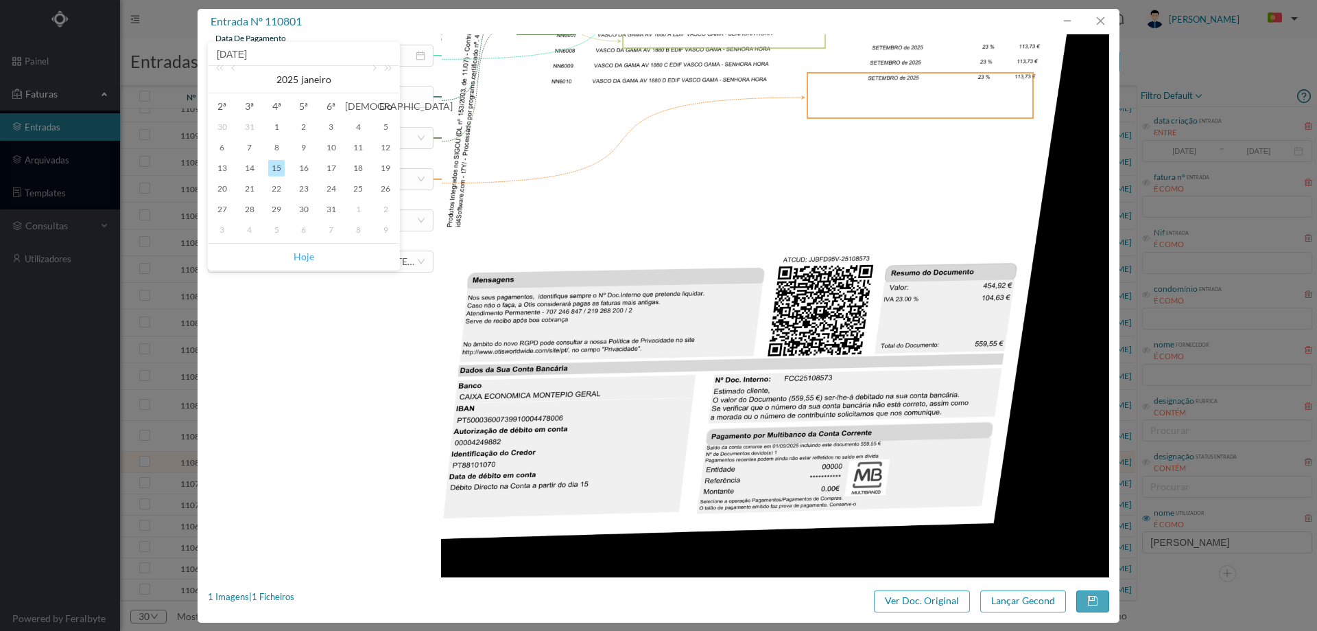
click at [305, 254] on link "Hoje" at bounding box center [304, 257] width 21 height 26
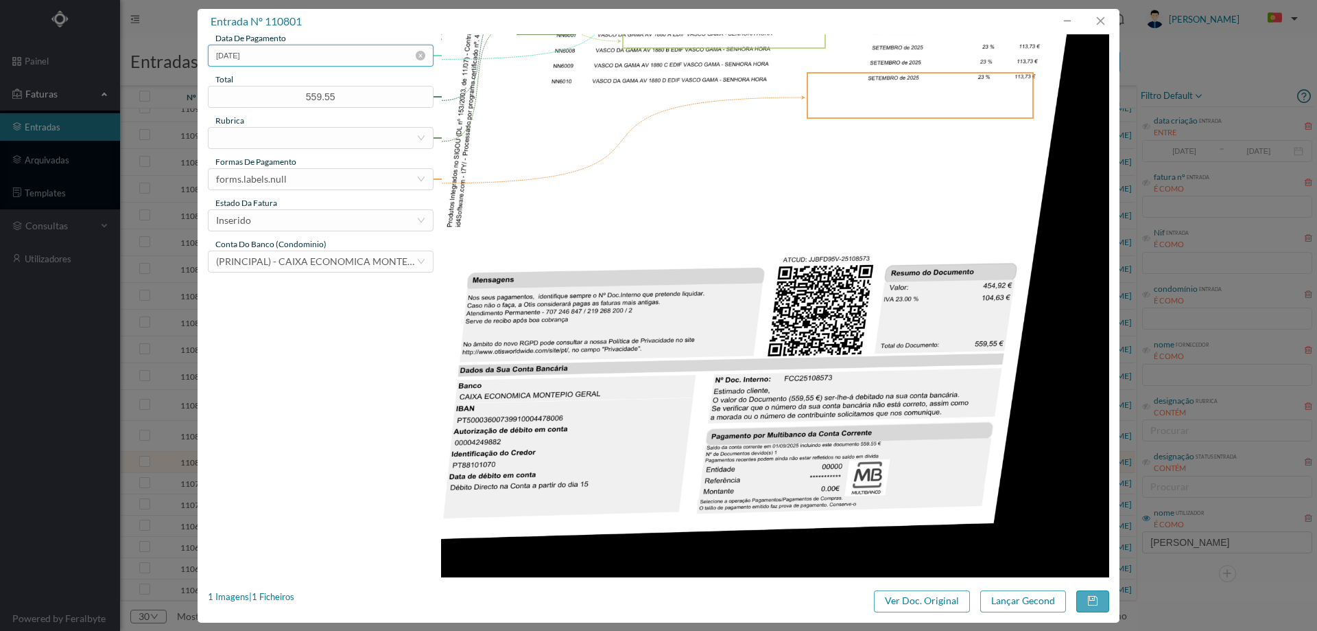
click at [315, 54] on input "[DATE]" at bounding box center [321, 56] width 226 height 22
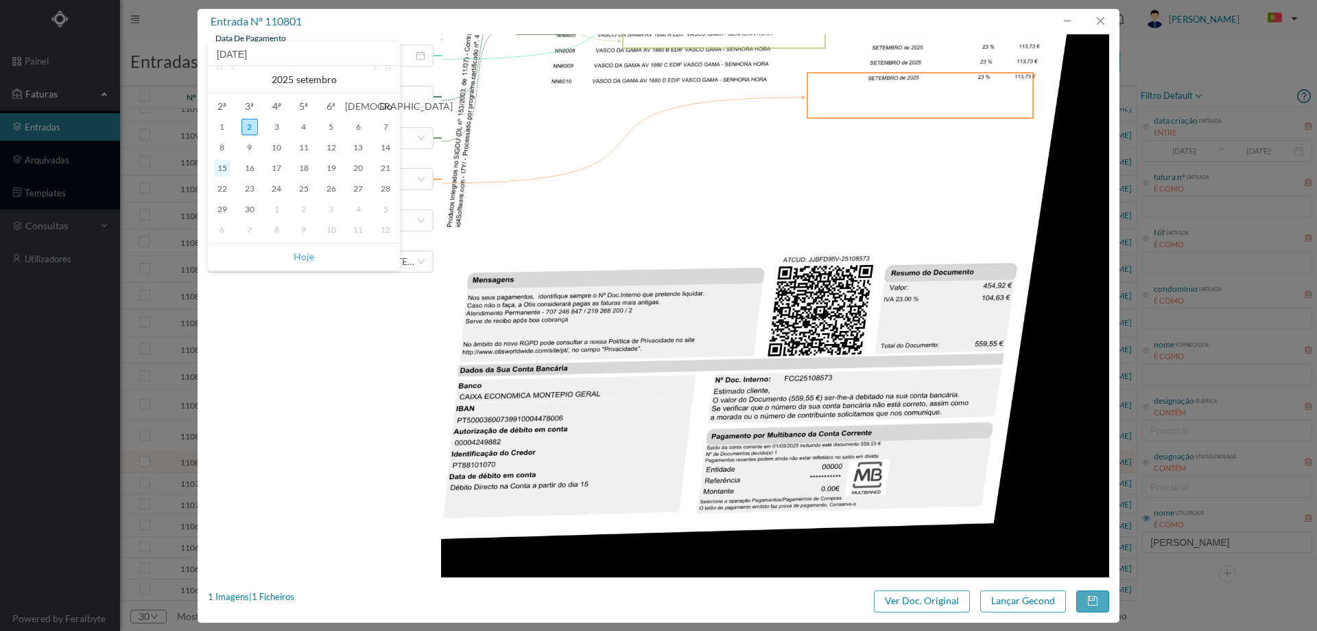
click at [226, 167] on div "15" at bounding box center [222, 168] width 16 height 16
type input "15-09-2025"
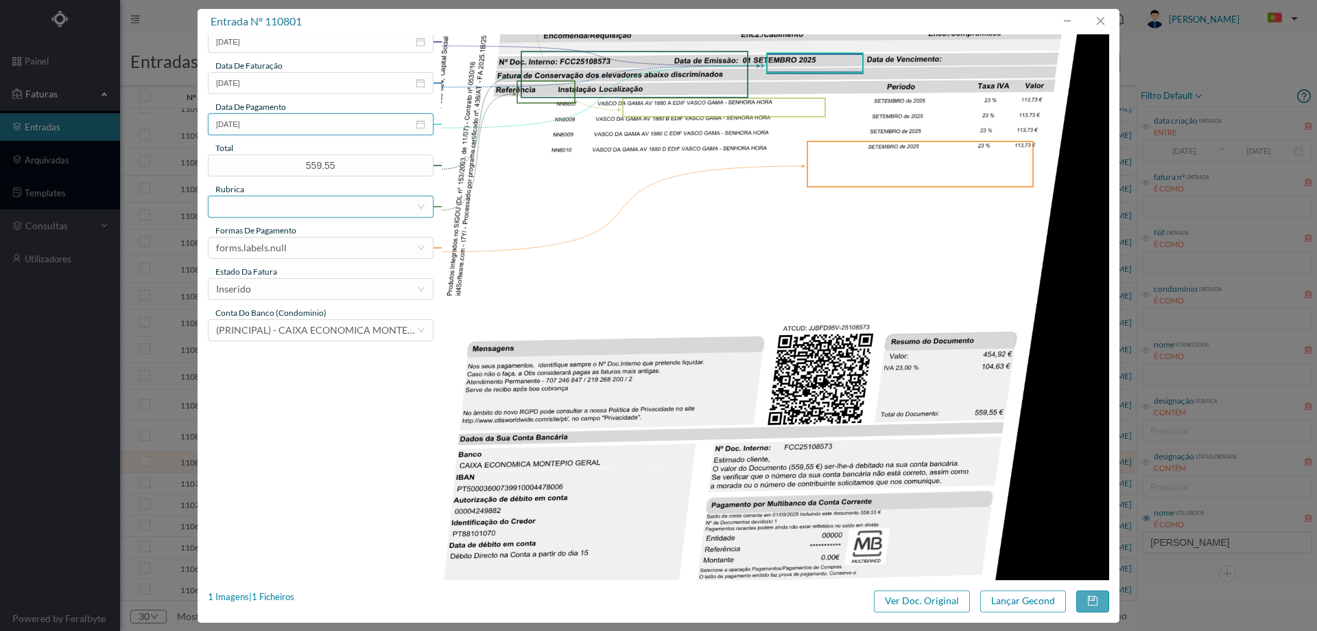
scroll to position [206, 0]
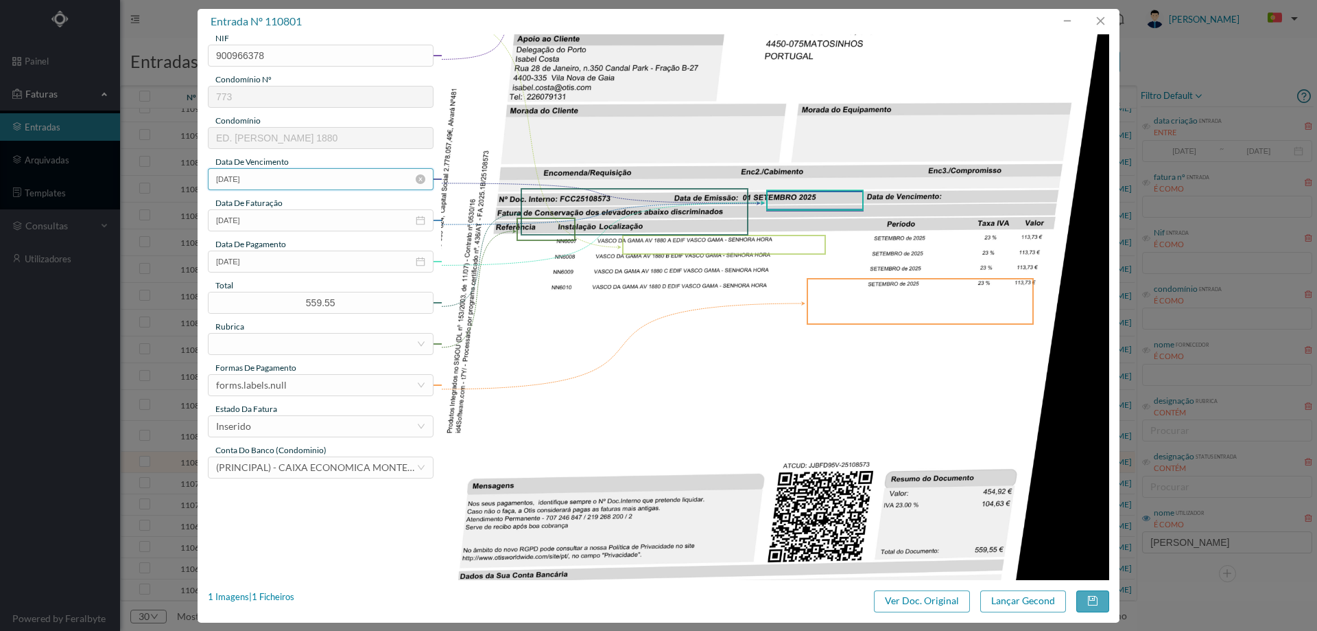
click at [279, 178] on input "20-01-2025" at bounding box center [321, 179] width 226 height 22
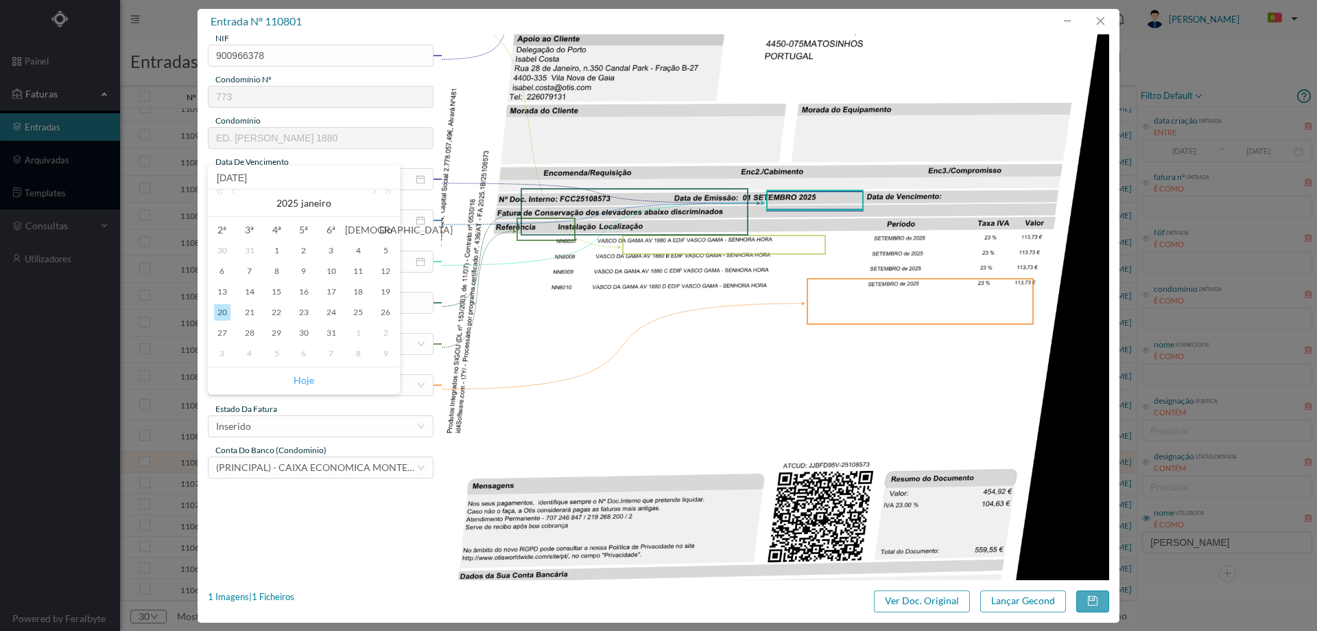
click at [304, 381] on link "Hoje" at bounding box center [304, 380] width 21 height 26
type input "[DATE]"
click at [291, 336] on div at bounding box center [316, 343] width 200 height 21
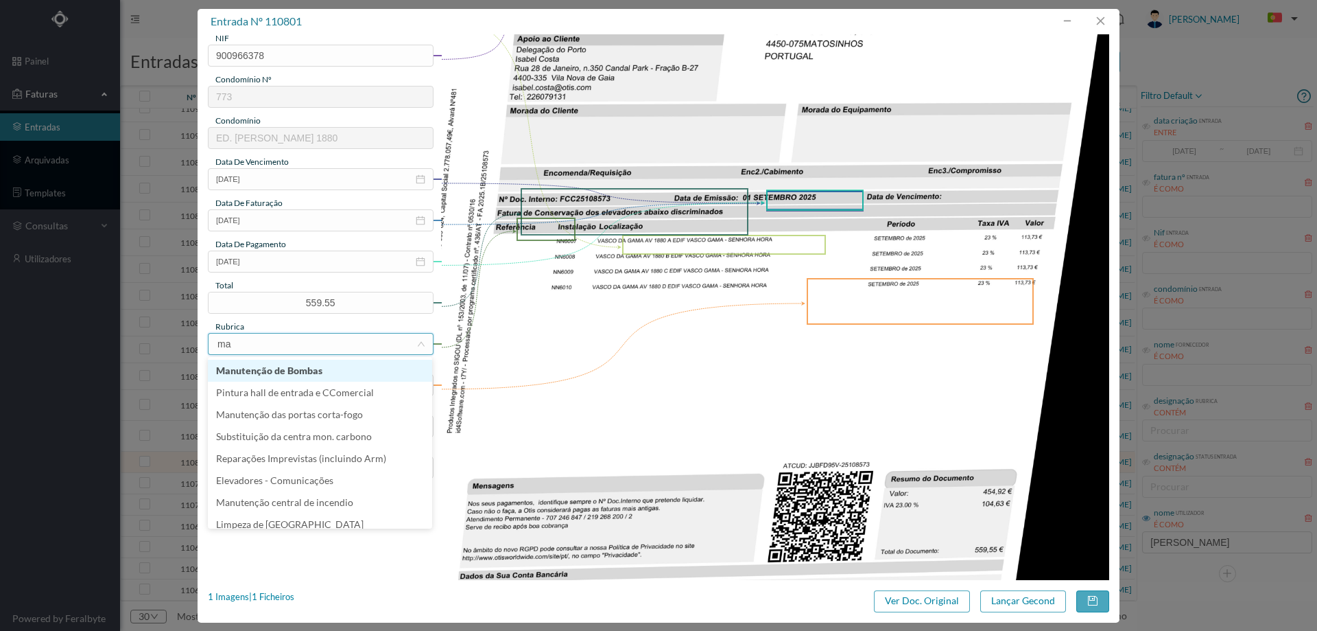
type input "man"
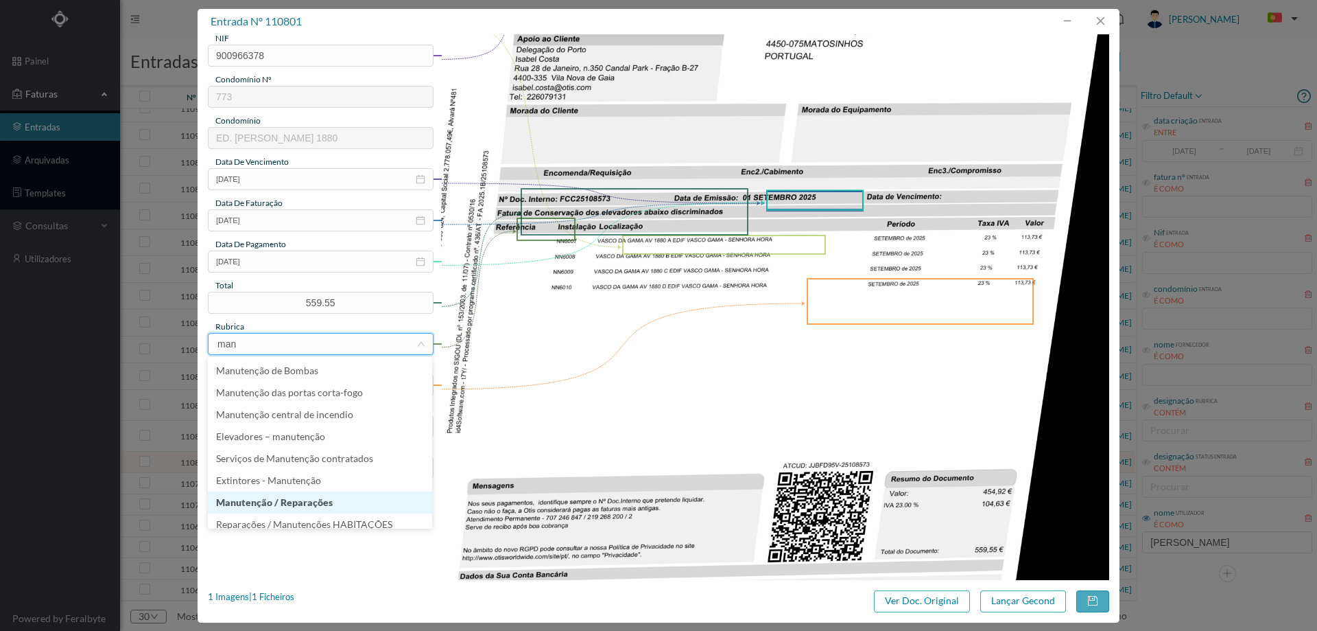
scroll to position [7, 0]
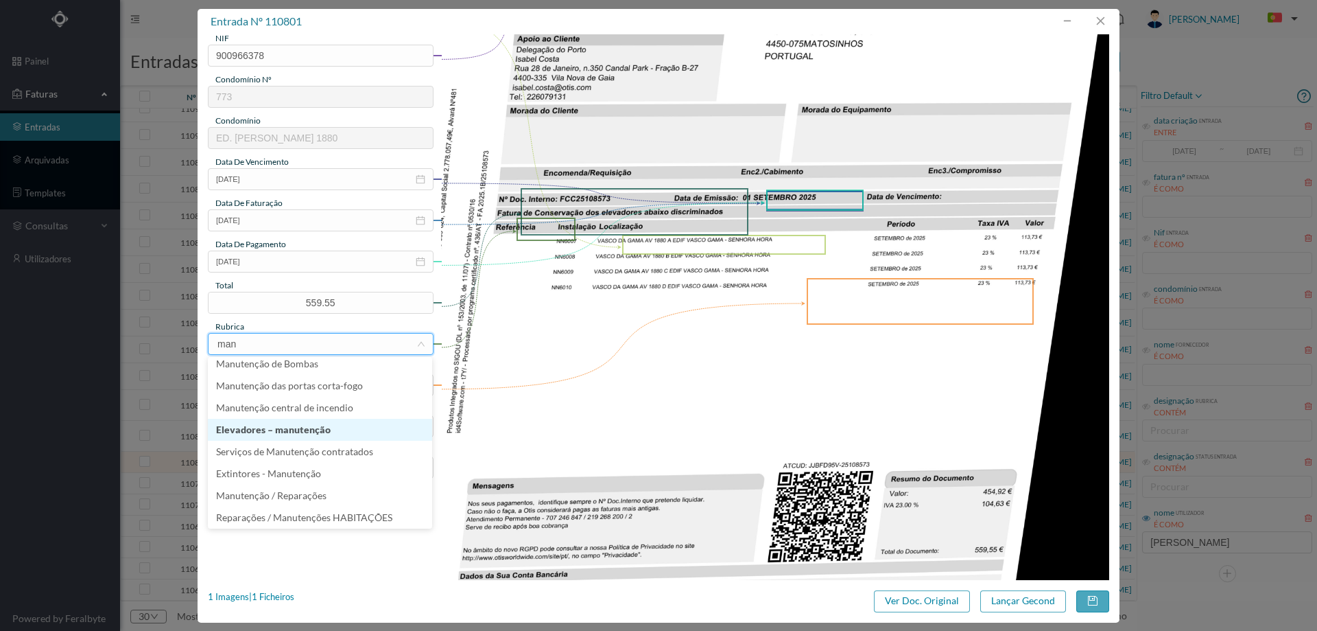
click at [307, 424] on li "Elevadores – manutenção" at bounding box center [320, 430] width 224 height 22
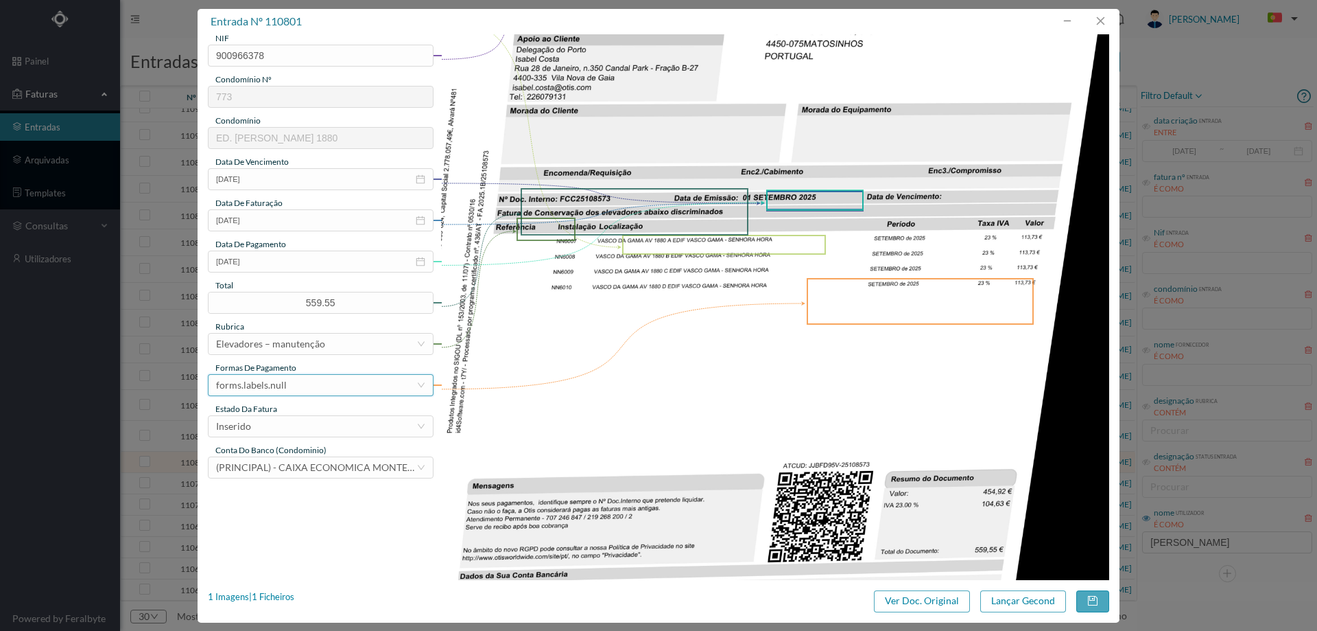
click at [272, 385] on div "forms.labels.null" at bounding box center [251, 385] width 71 height 21
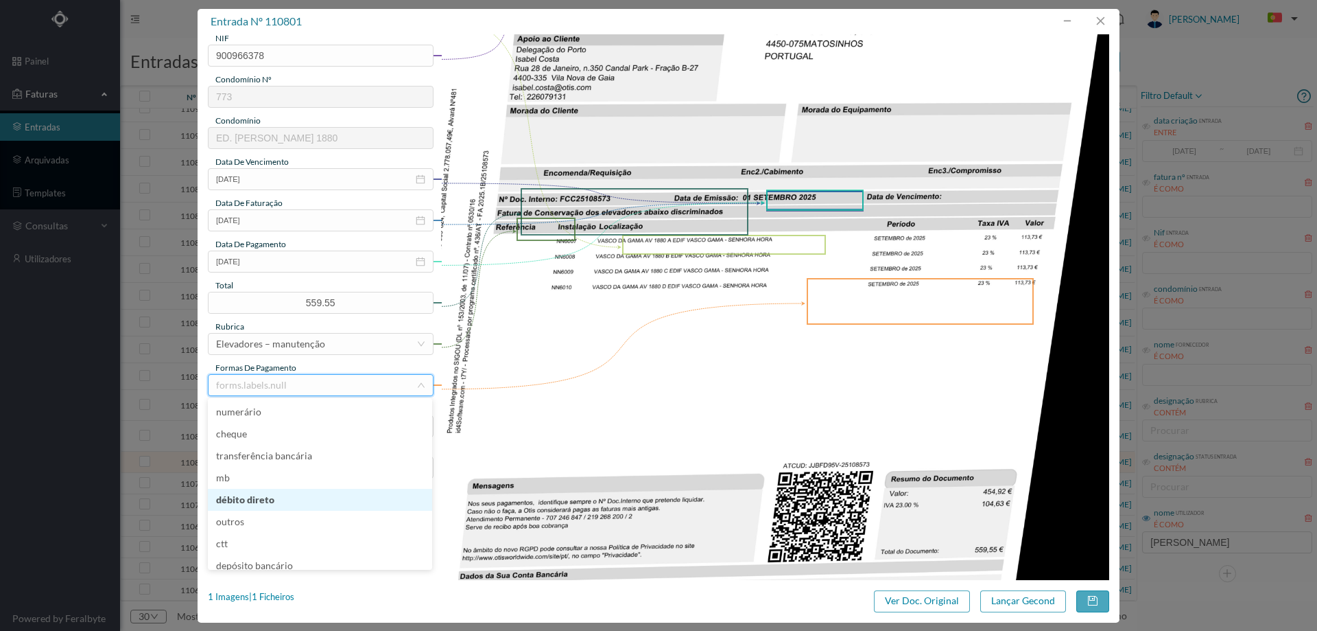
click at [294, 493] on li "débito direto" at bounding box center [320, 500] width 224 height 22
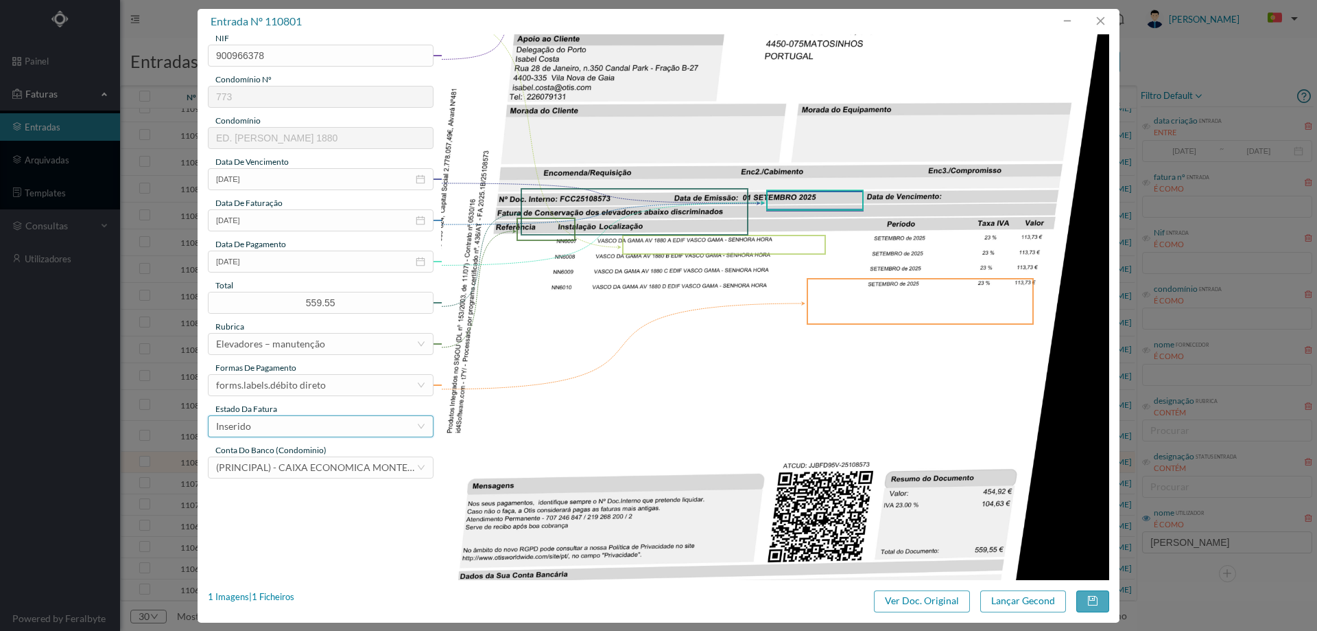
click at [293, 423] on div "Inserido" at bounding box center [316, 426] width 200 height 21
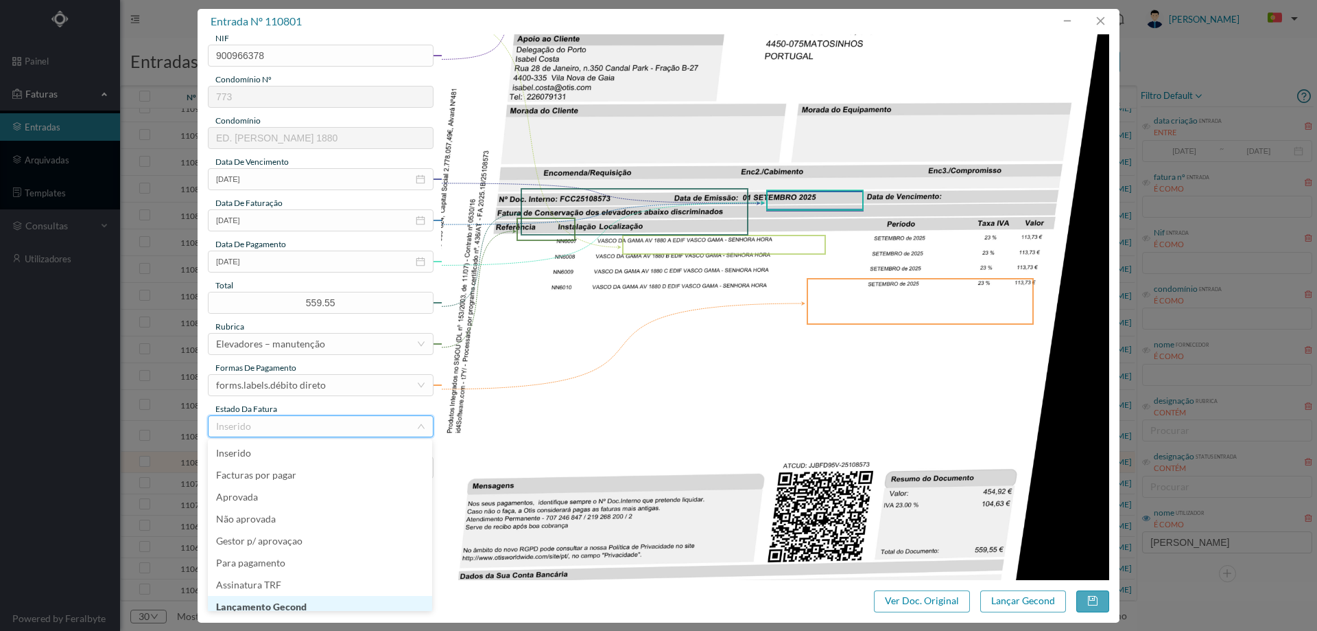
scroll to position [7, 0]
click at [282, 598] on li "Lançamento Gecond" at bounding box center [320, 600] width 224 height 22
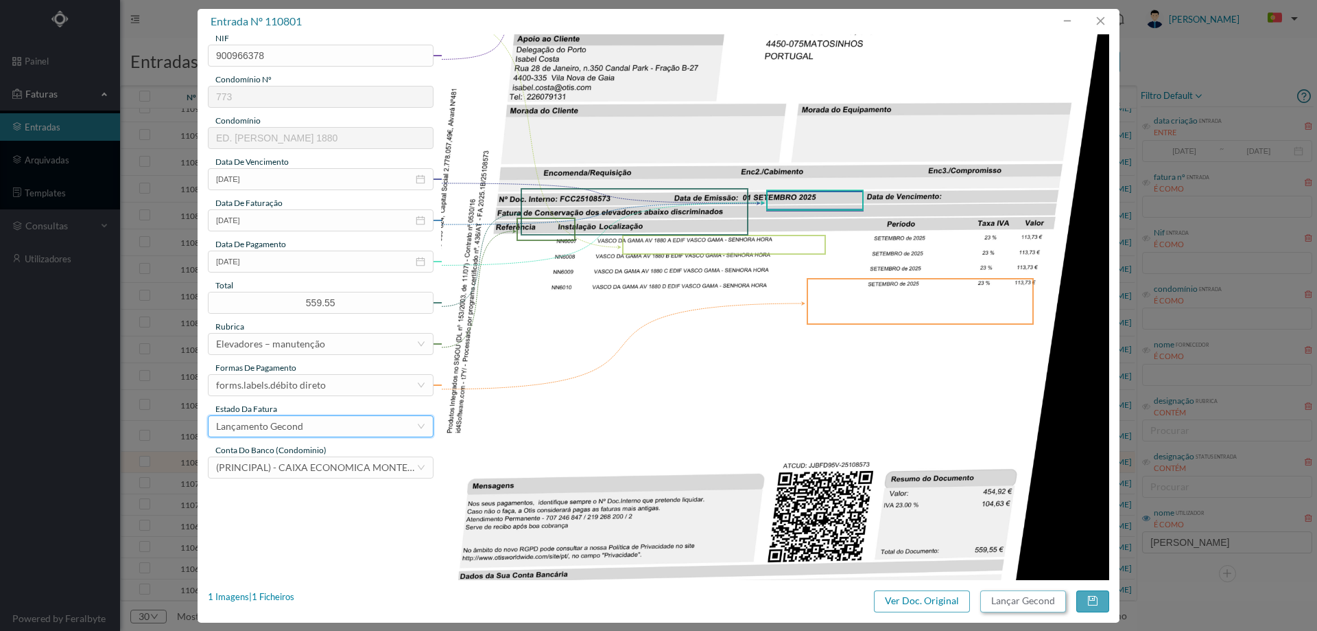
click at [1006, 598] on button "Lançar Gecond" at bounding box center [1024, 601] width 86 height 22
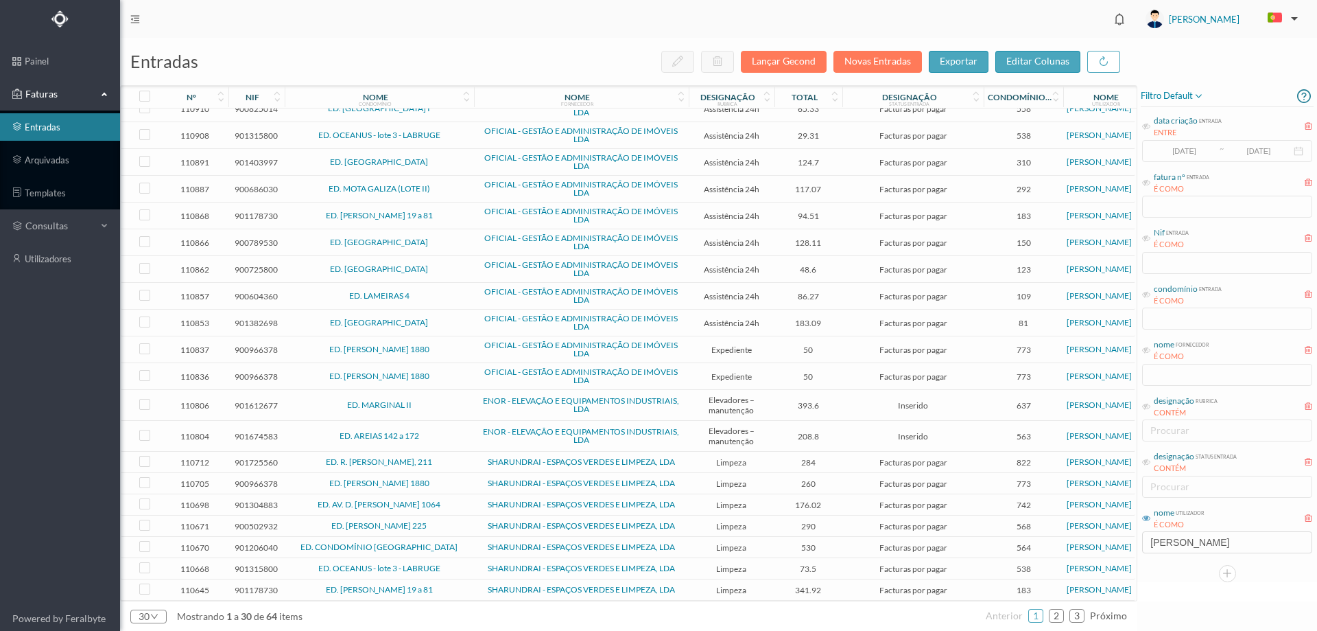
click at [456, 401] on span "ED. MARGINAL II" at bounding box center [379, 405] width 183 height 8
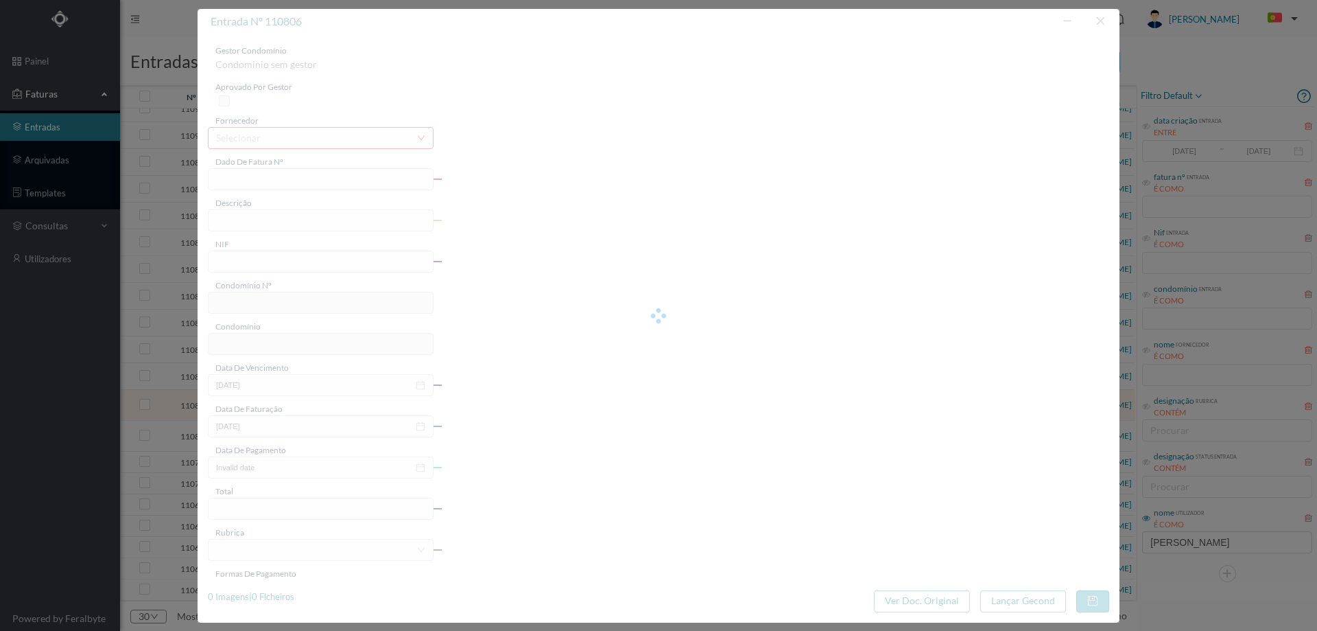
type input "FA 2025.1B/25013811"
type input "CONSERVACAO NO PERIODO DE 09/2025"
type input "901612677"
type input "[DATE]"
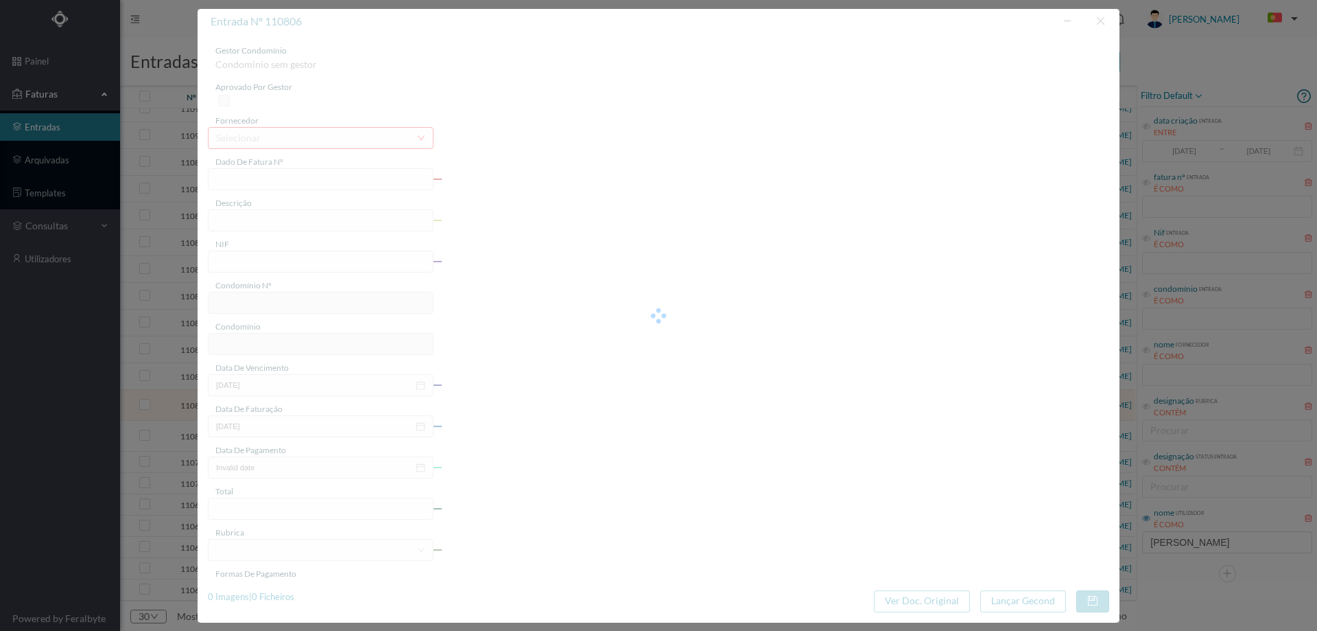
type input "[DATE]"
type input "393.60"
type input "637"
type input "ED. MARGINAL II"
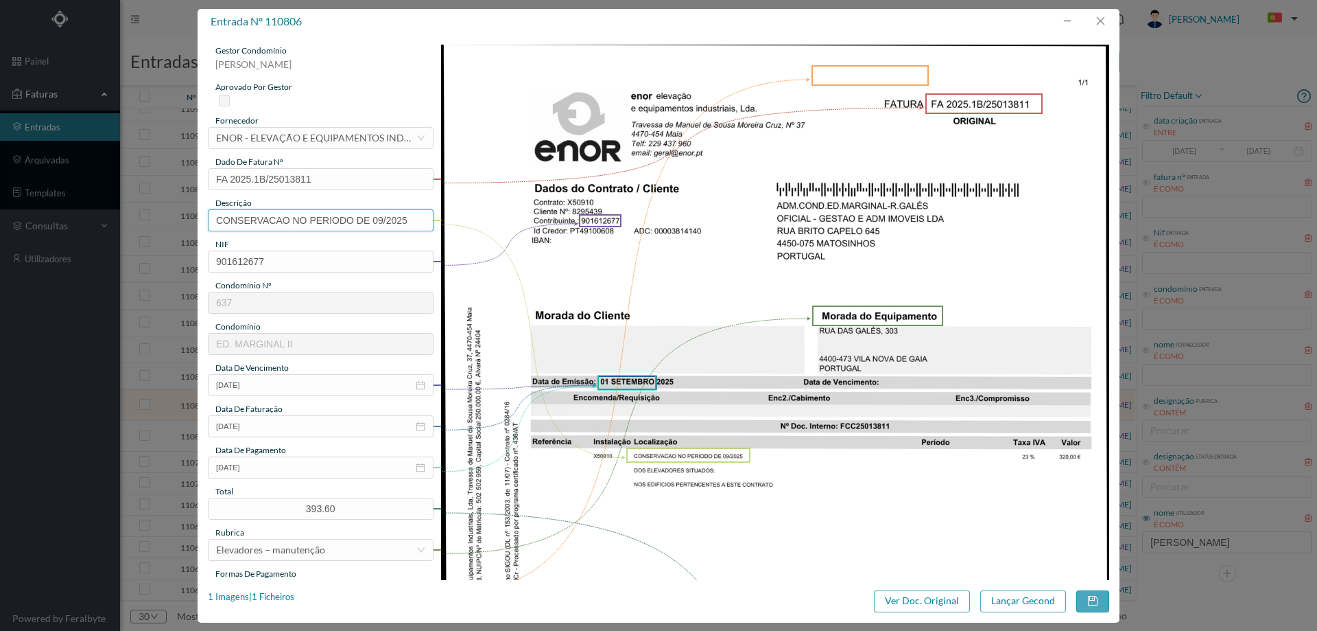
click at [364, 221] on input "CONSERVACAO NO PERIODO DE 09/2025" at bounding box center [321, 220] width 226 height 22
type input "Manutenção elevadores Setembro"
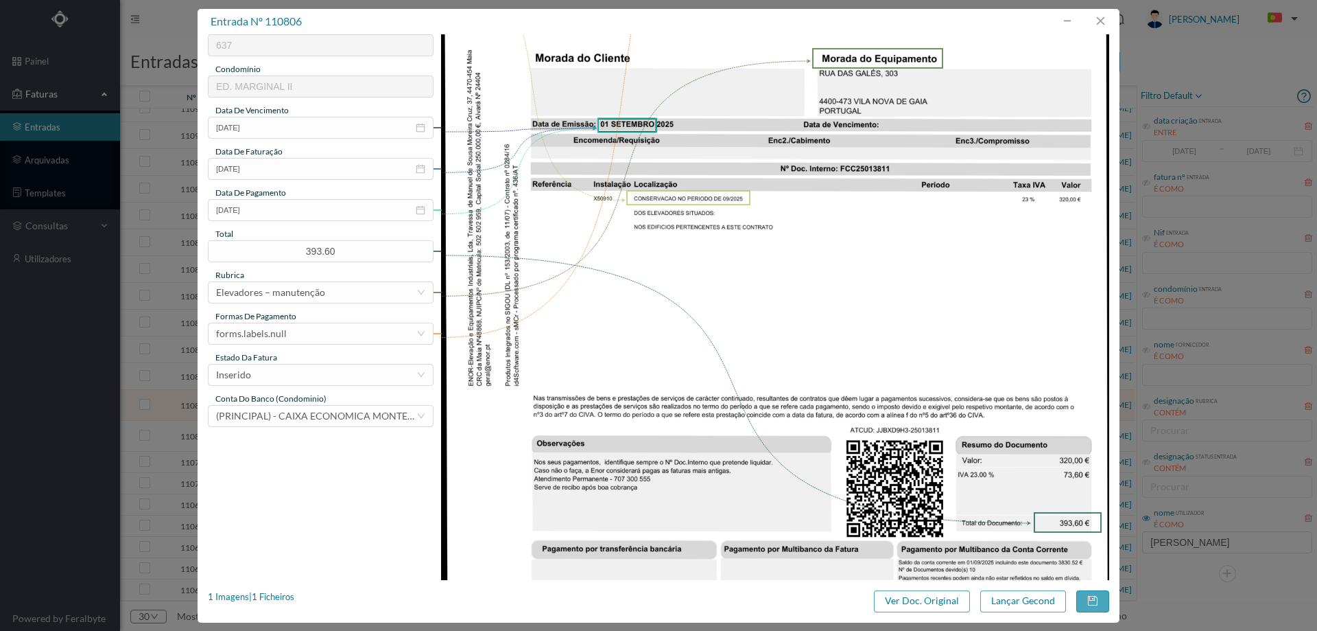
scroll to position [343, 0]
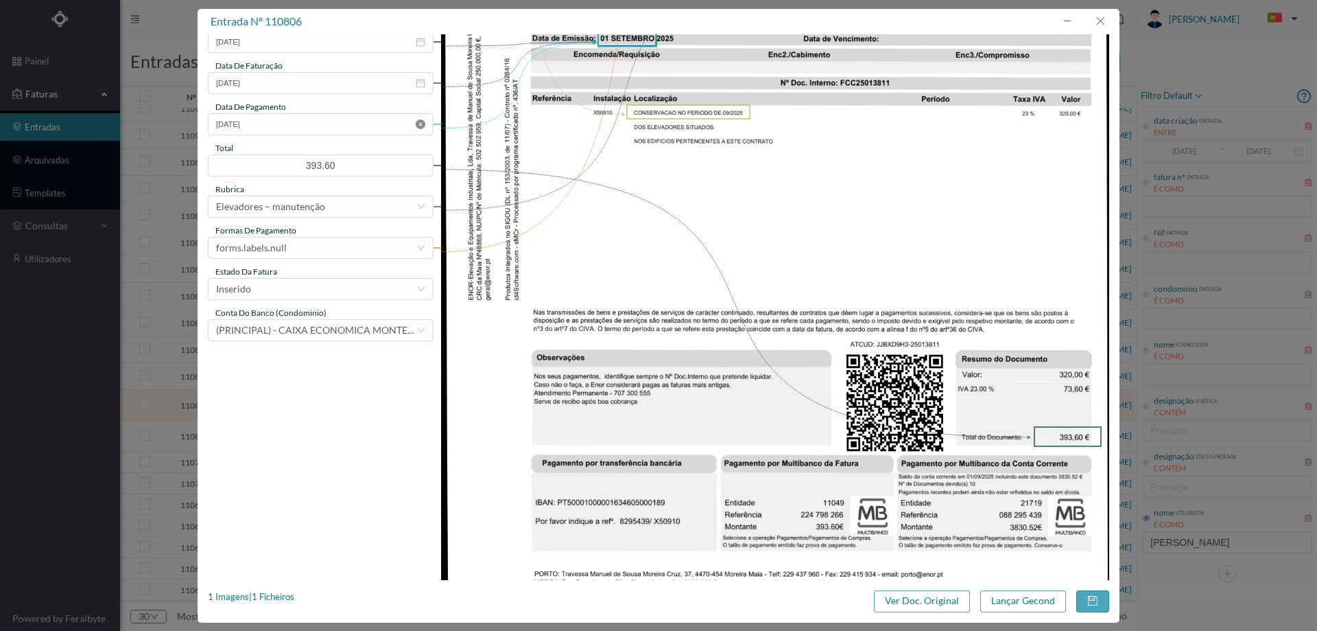
click at [419, 123] on icon "icon: close-circle" at bounding box center [421, 124] width 10 height 10
drag, startPoint x: 295, startPoint y: 279, endPoint x: 296, endPoint y: 288, distance: 8.9
click at [296, 279] on div "Inserido" at bounding box center [316, 289] width 200 height 21
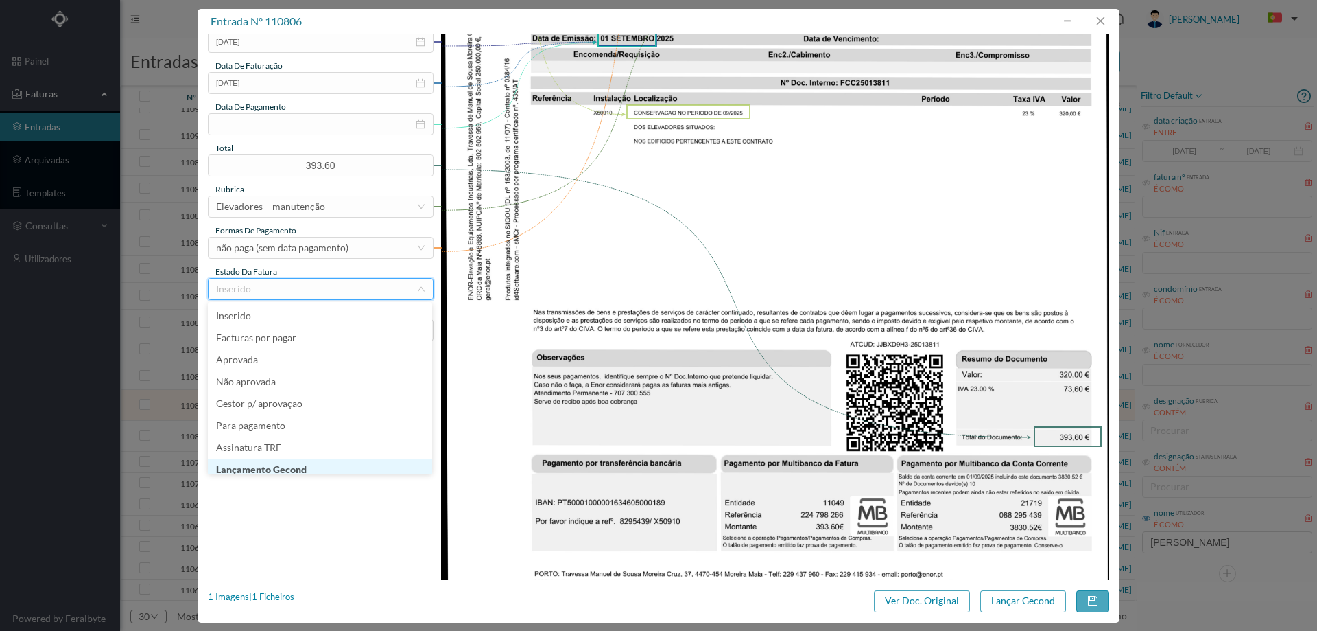
scroll to position [7, 0]
click at [299, 460] on li "Lançamento Gecond" at bounding box center [320, 462] width 224 height 22
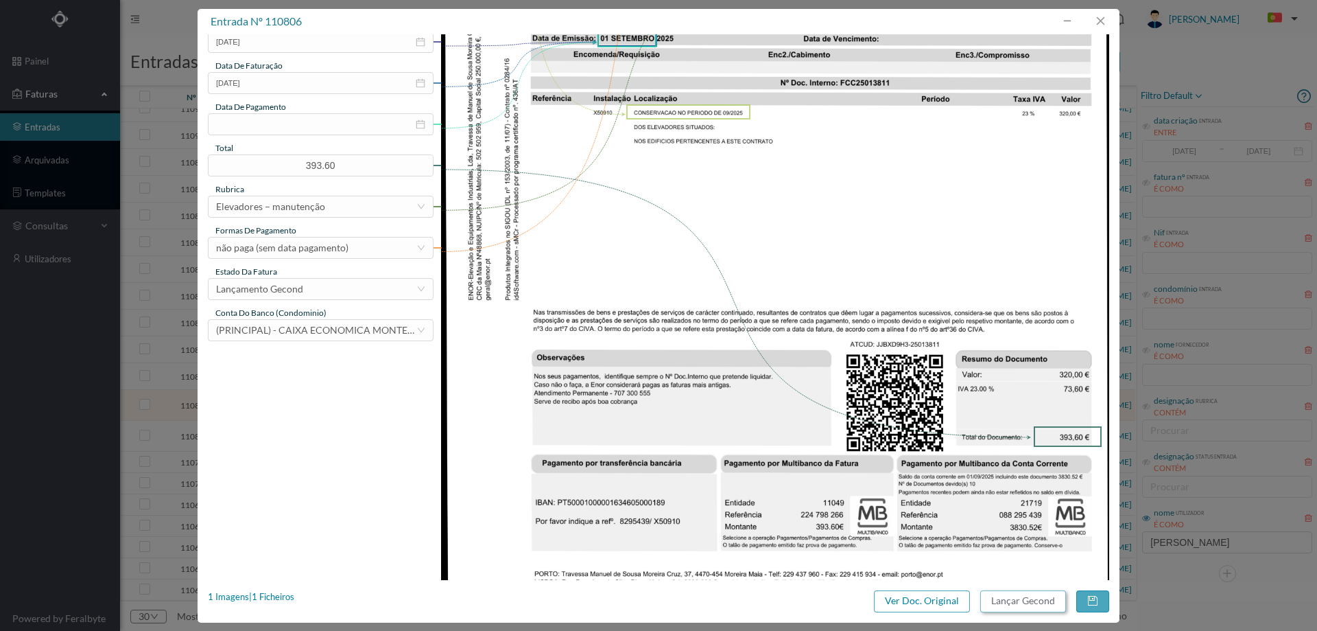
click at [1022, 593] on button "Lançar Gecond" at bounding box center [1024, 601] width 86 height 22
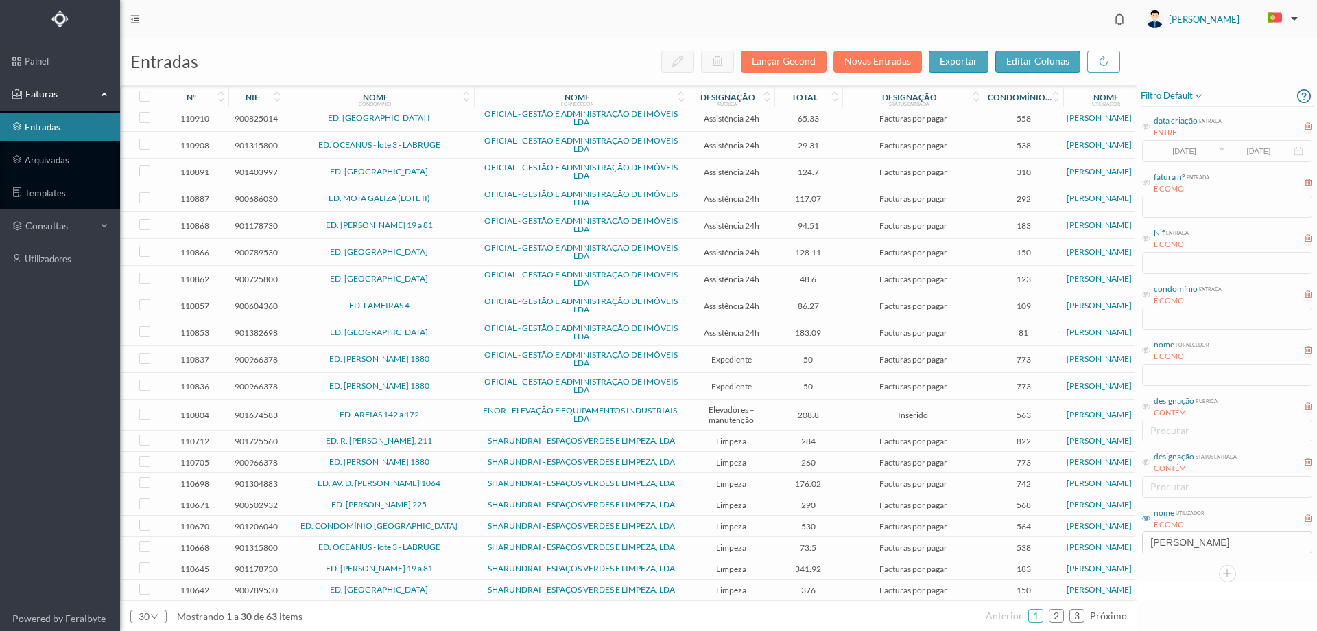
scroll to position [275, 0]
click at [444, 410] on span "ED. AREIAS 142 a 172" at bounding box center [379, 414] width 183 height 8
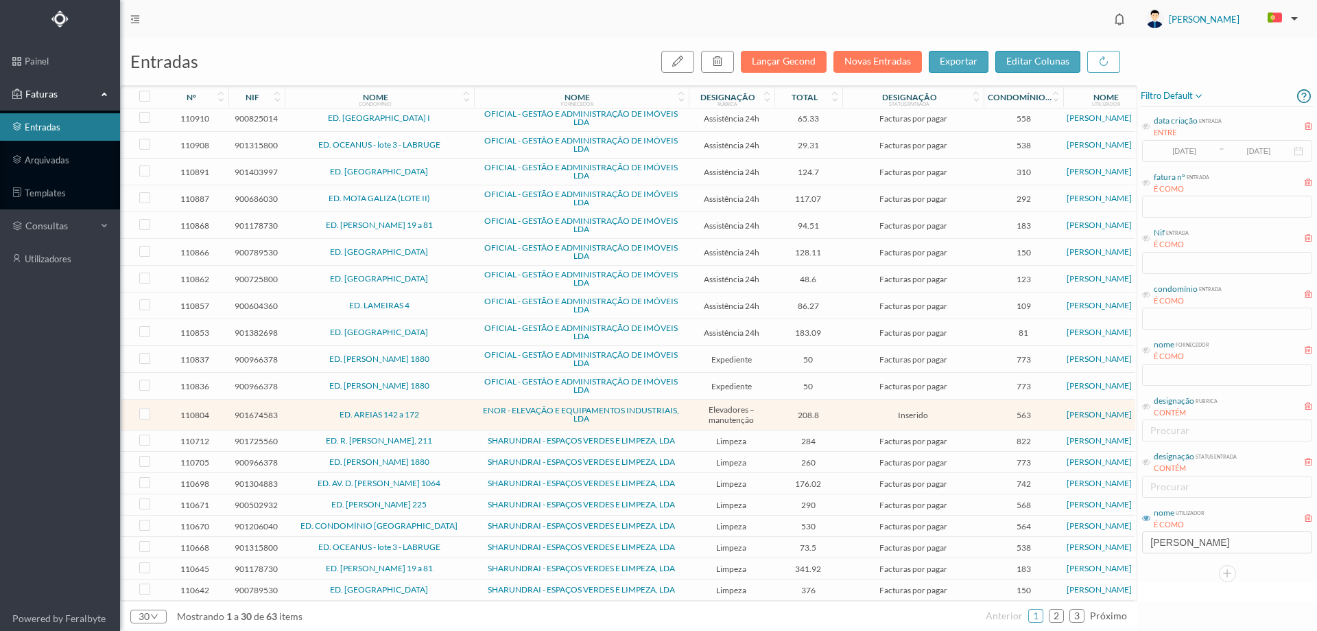
click at [444, 410] on span "ED. AREIAS 142 a 172" at bounding box center [379, 414] width 183 height 8
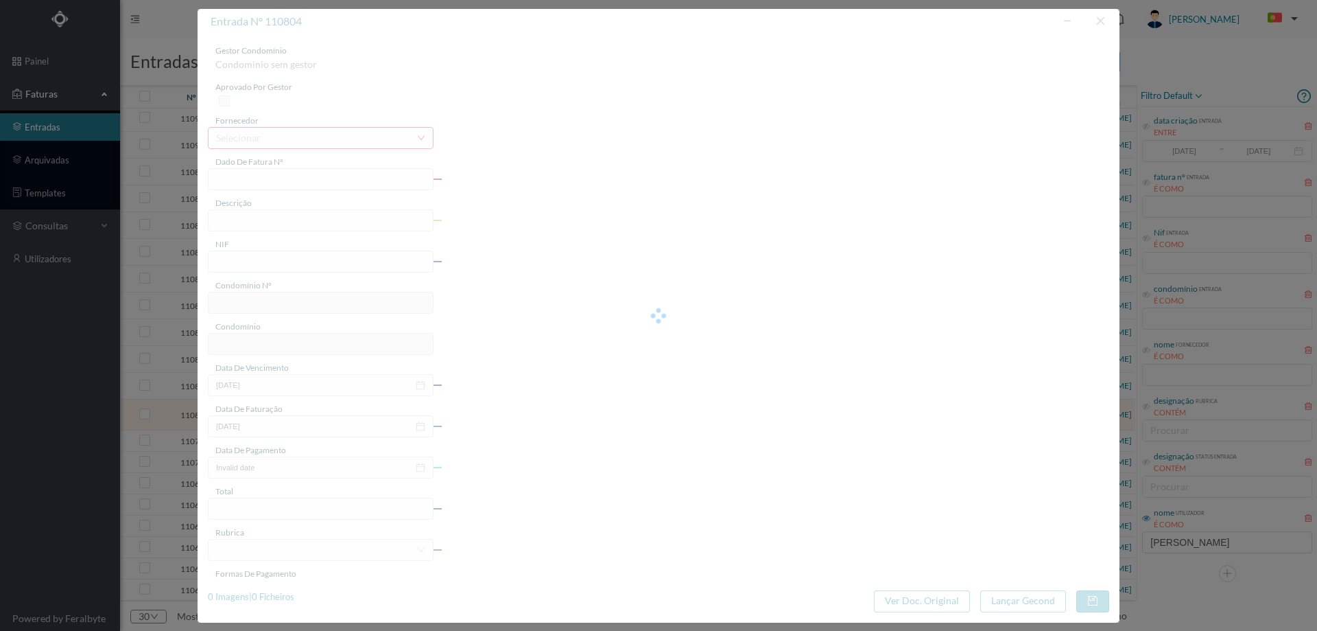
type input "FA 2025.1B/25013801"
type input "edificio: URB CABO DO MUNDO, RUA DAS AR"
type input "901674583"
type input "[DATE]"
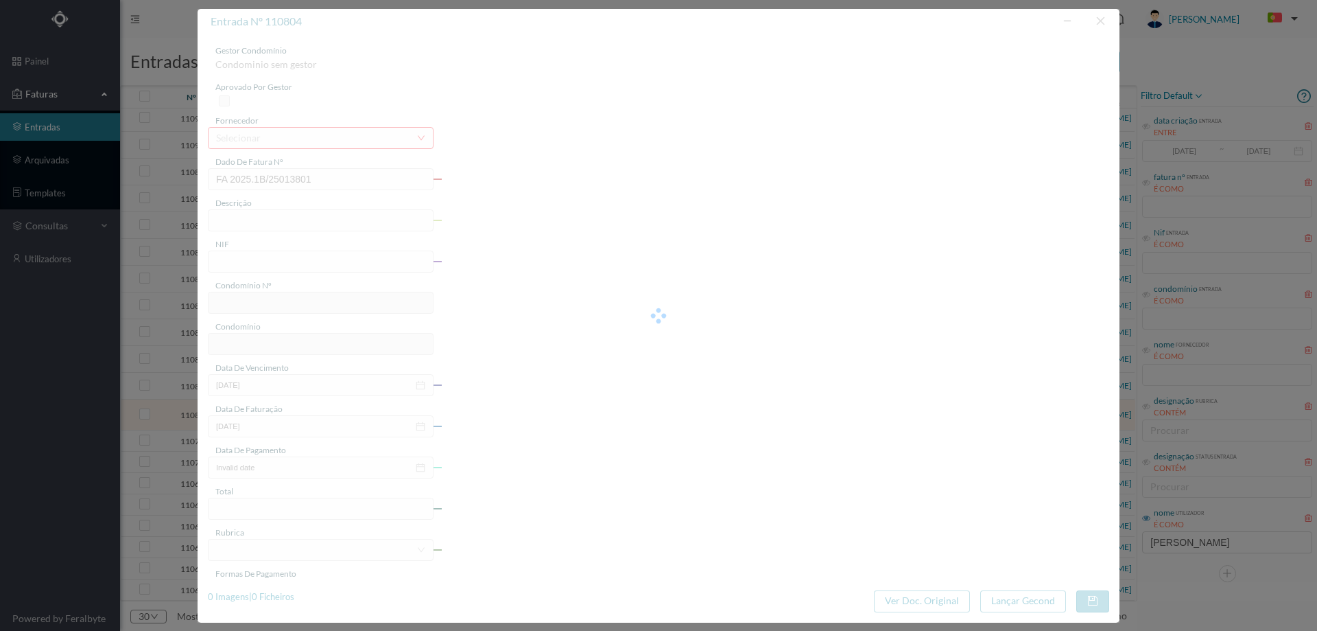
type input "[DATE]"
type input "208.80"
type input "563"
type input "ED. AREIAS 142 a 172"
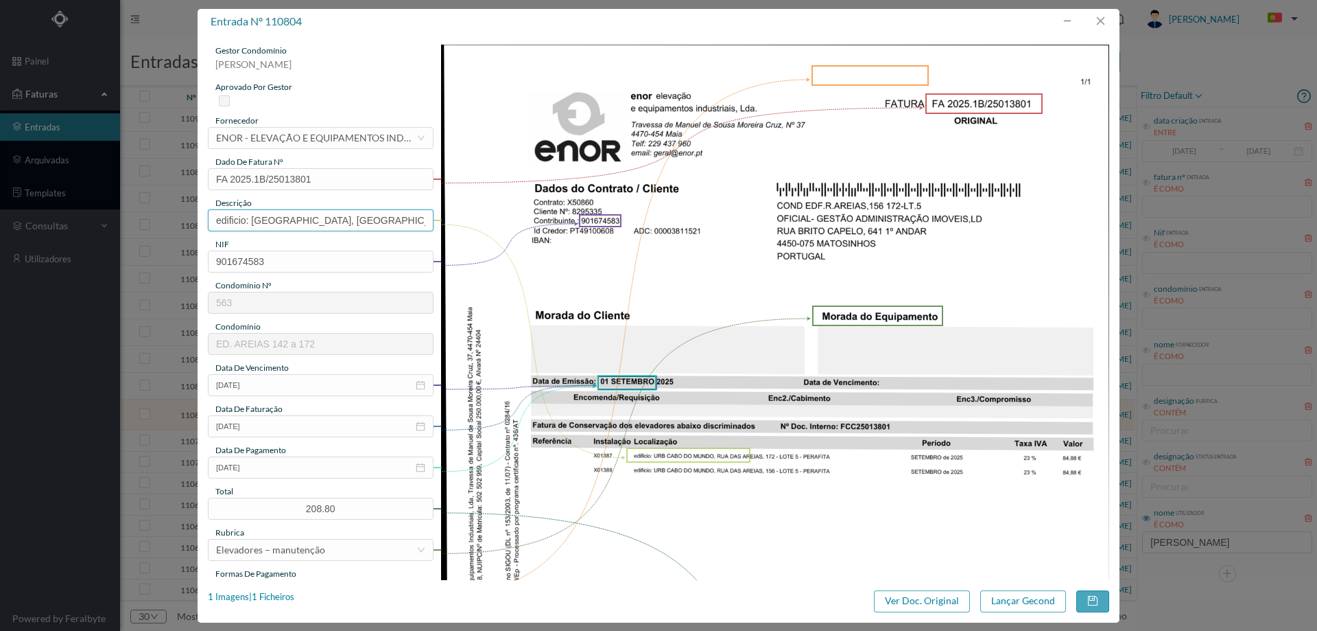
click at [365, 220] on input "edificio: URB CABO DO MUNDO, RUA DAS AR" at bounding box center [321, 220] width 226 height 22
type input "Manutenção elevadores Setembro"
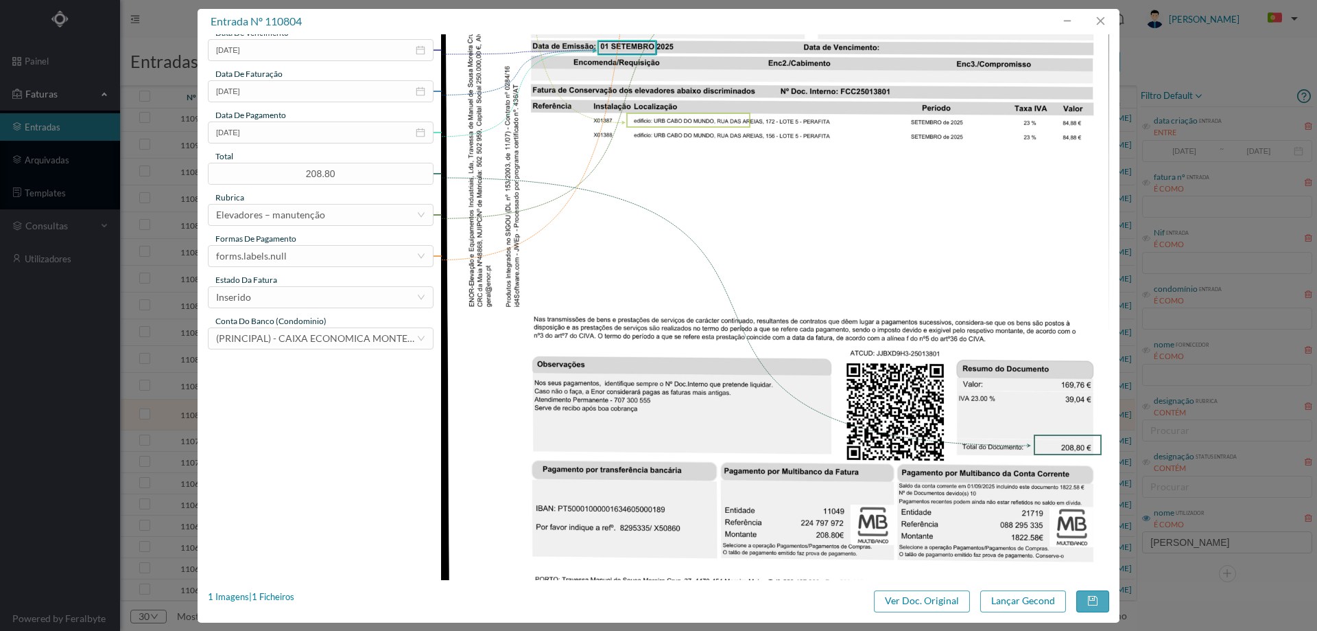
scroll to position [412, 0]
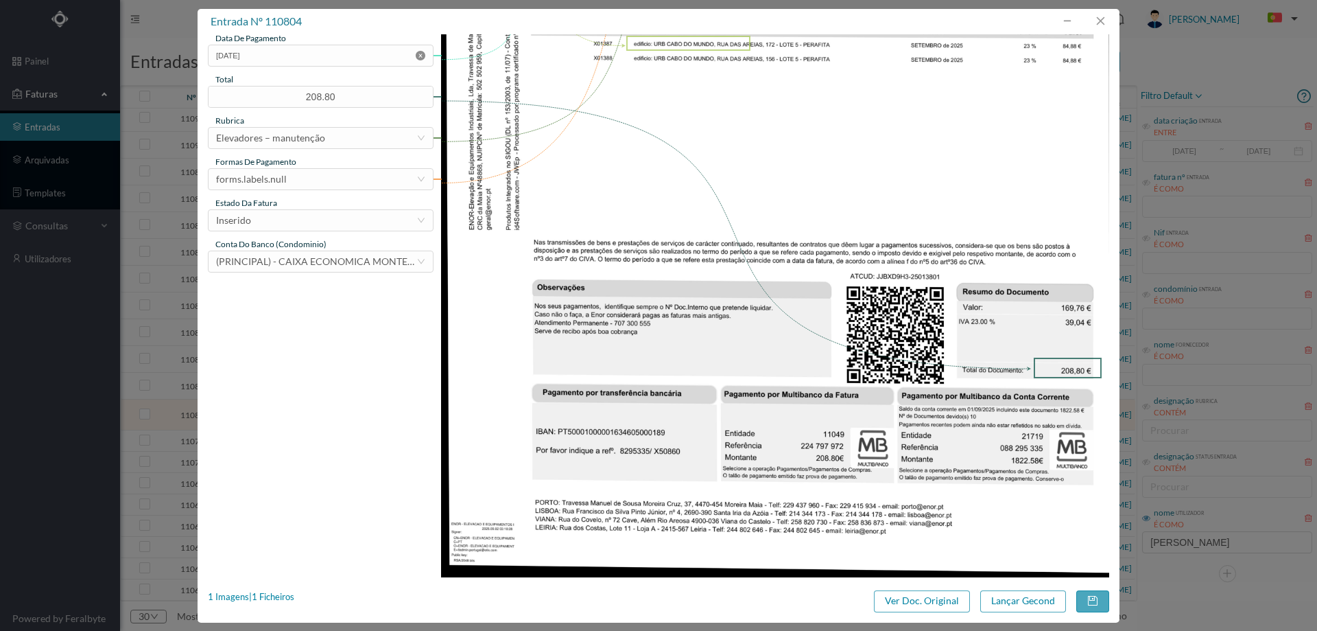
click at [423, 58] on icon "icon: close-circle" at bounding box center [421, 56] width 10 height 10
click at [308, 219] on div "Inserido" at bounding box center [316, 220] width 200 height 21
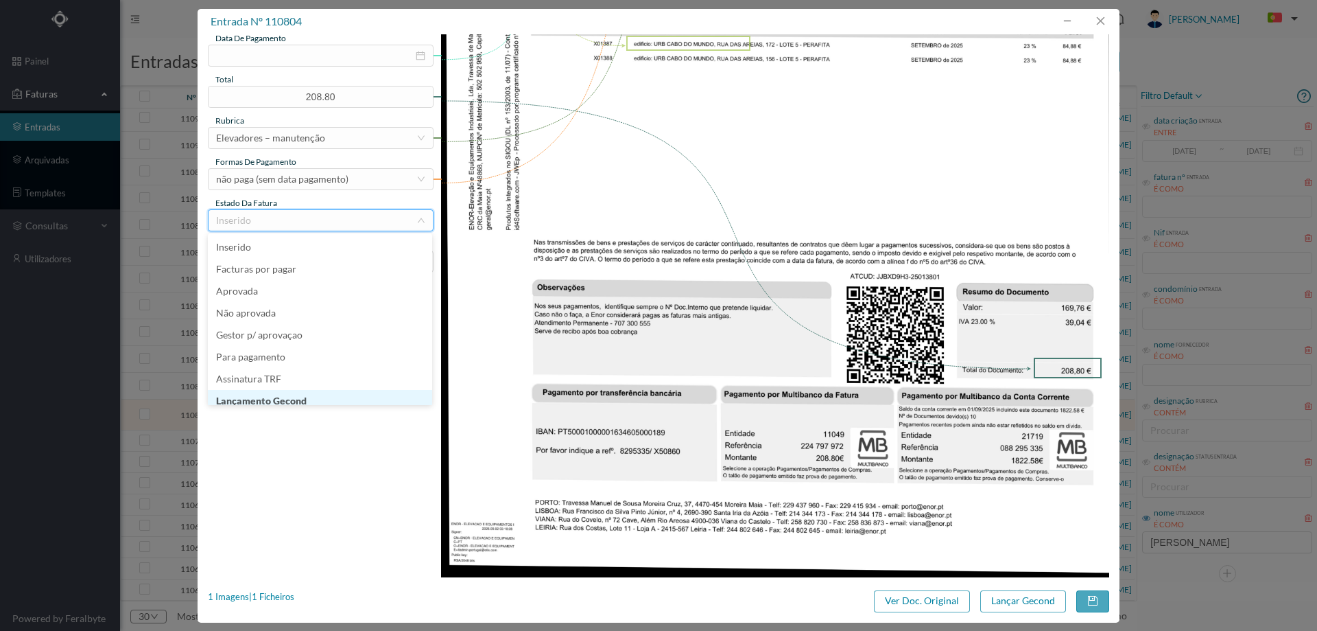
scroll to position [7, 0]
click at [311, 394] on li "Lançamento Gecond" at bounding box center [320, 394] width 224 height 22
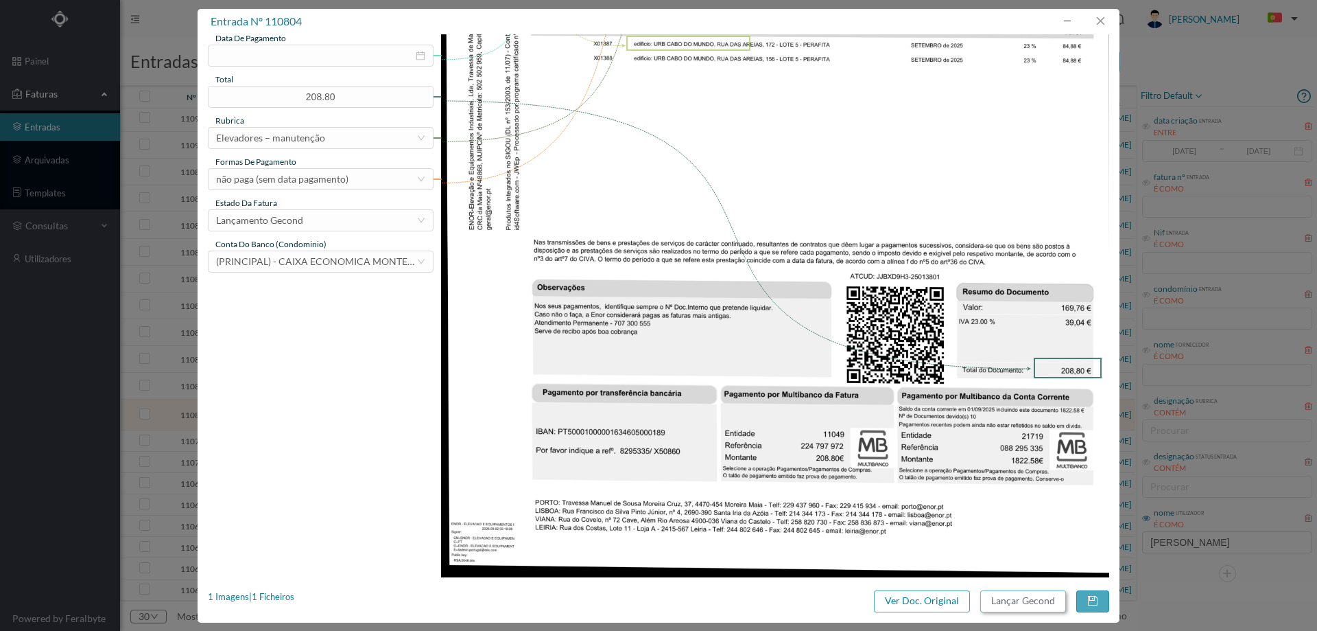
click at [1047, 609] on button "Lançar Gecond" at bounding box center [1024, 601] width 86 height 22
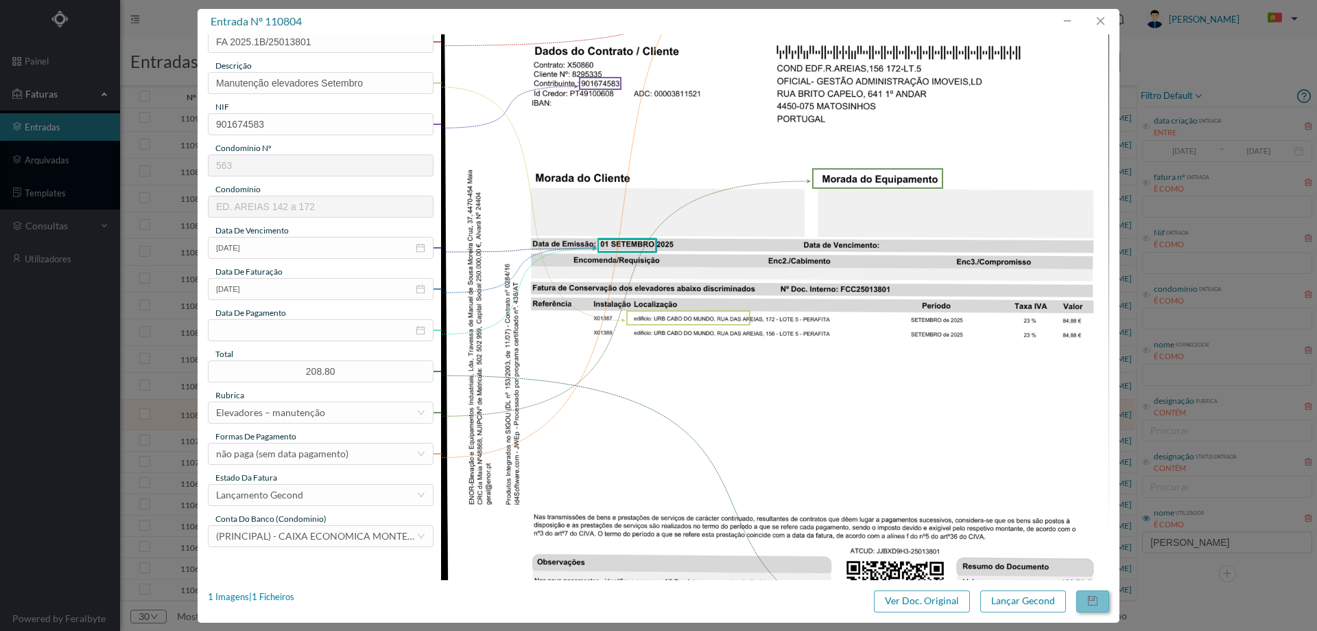
click at [1098, 598] on button "button" at bounding box center [1093, 601] width 33 height 22
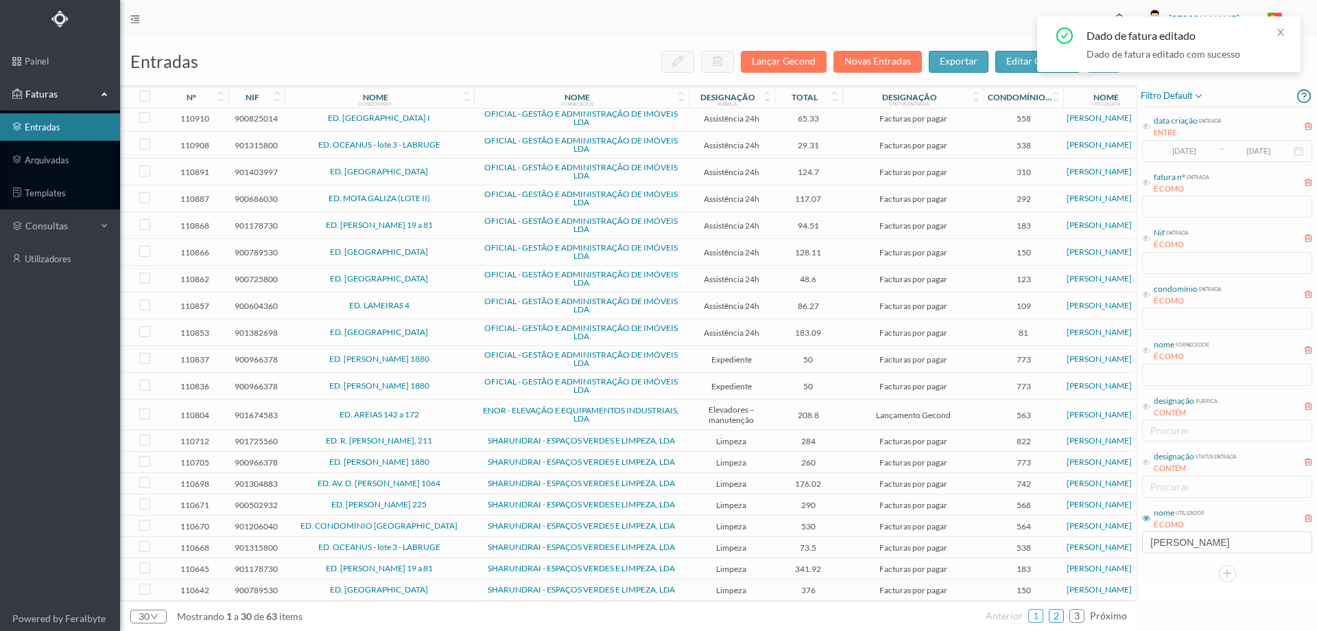
click at [1055, 613] on link "2" at bounding box center [1057, 615] width 14 height 21
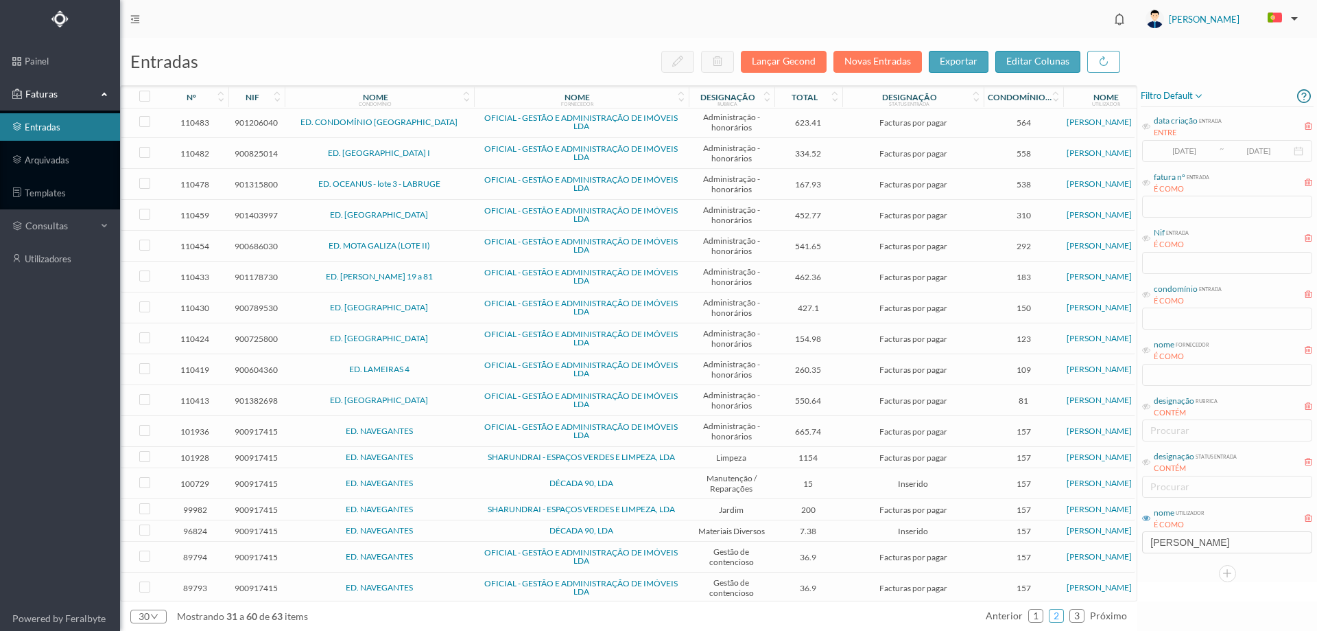
scroll to position [381, 0]
click at [1083, 616] on link "3" at bounding box center [1077, 615] width 14 height 21
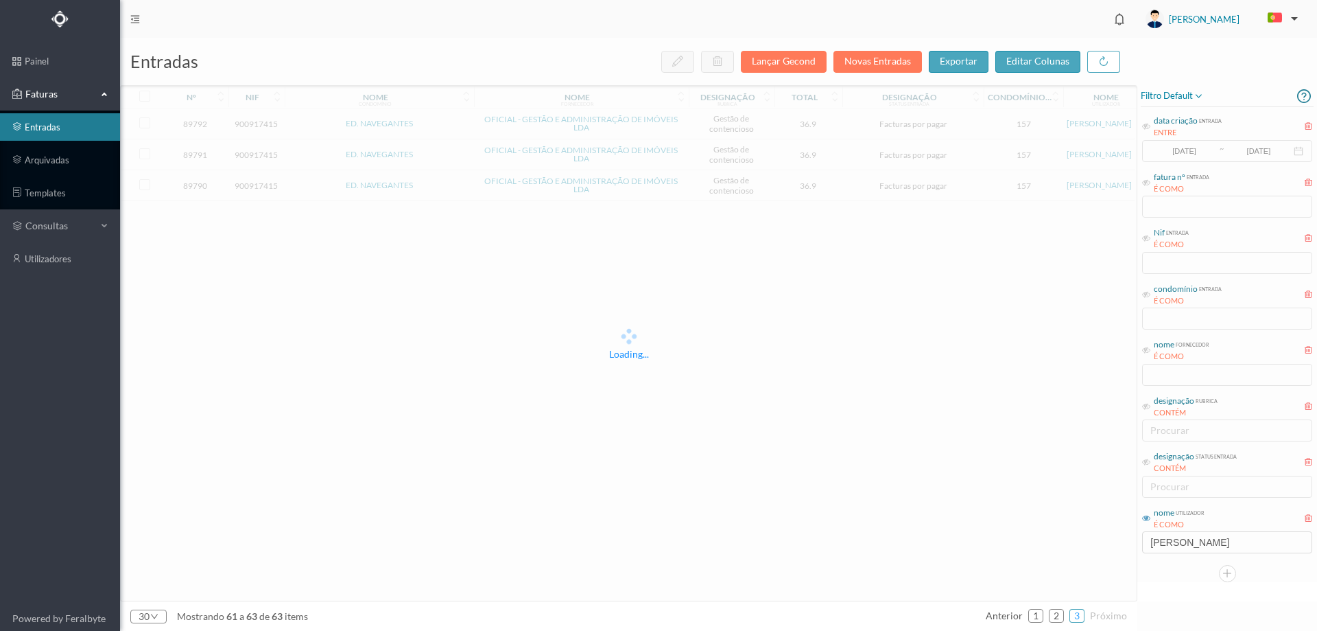
scroll to position [0, 0]
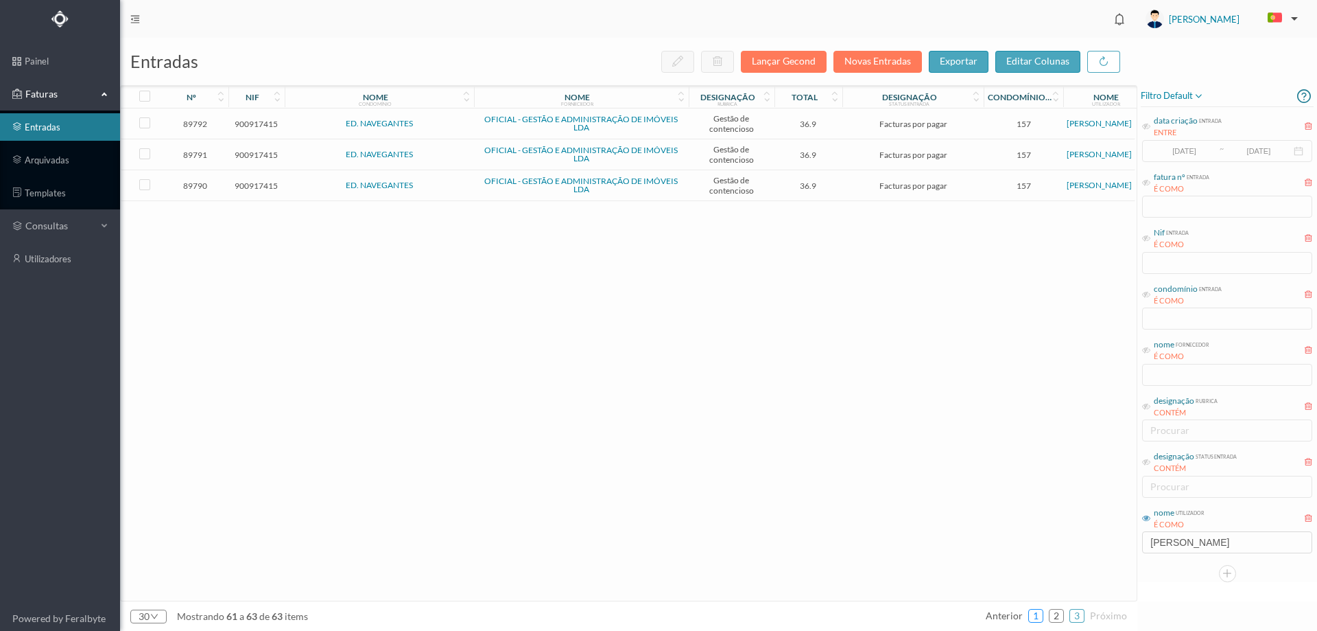
click at [1037, 613] on link "1" at bounding box center [1036, 615] width 14 height 21
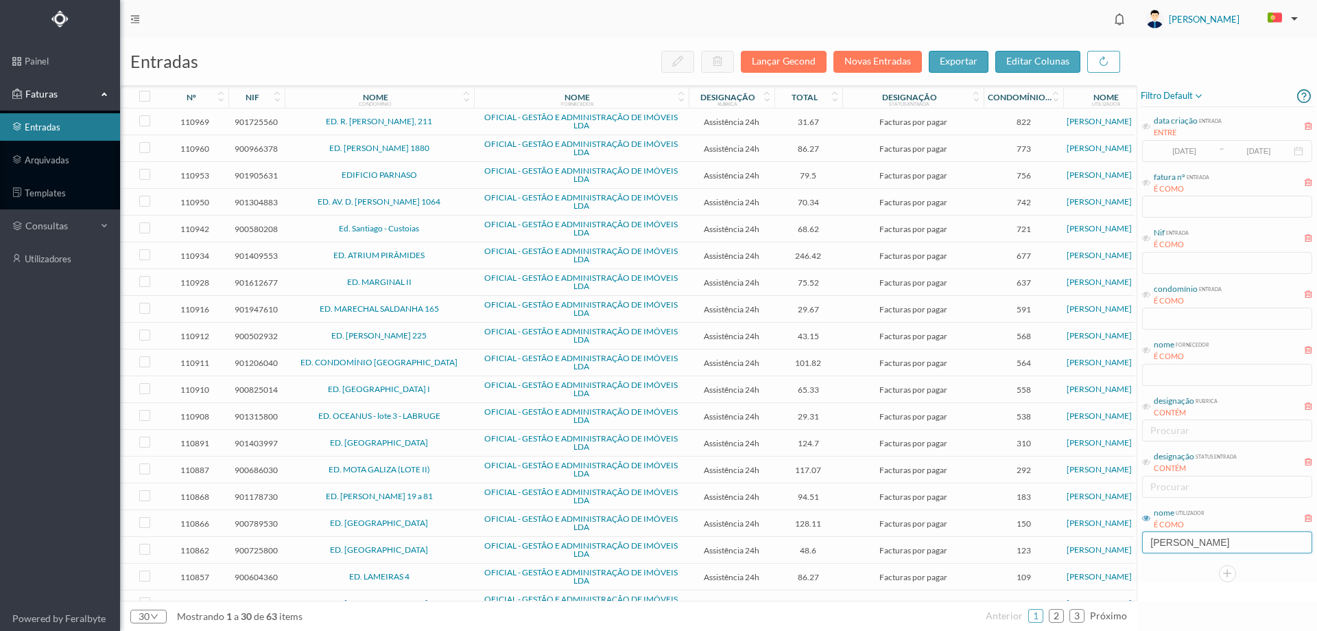
drag, startPoint x: 1210, startPoint y: 547, endPoint x: 1118, endPoint y: 547, distance: 91.3
click at [1118, 547] on div "entradas Lançar Gecond Novas Entradas exportar editar colunas nº nif nome condo…" at bounding box center [718, 334] width 1197 height 593
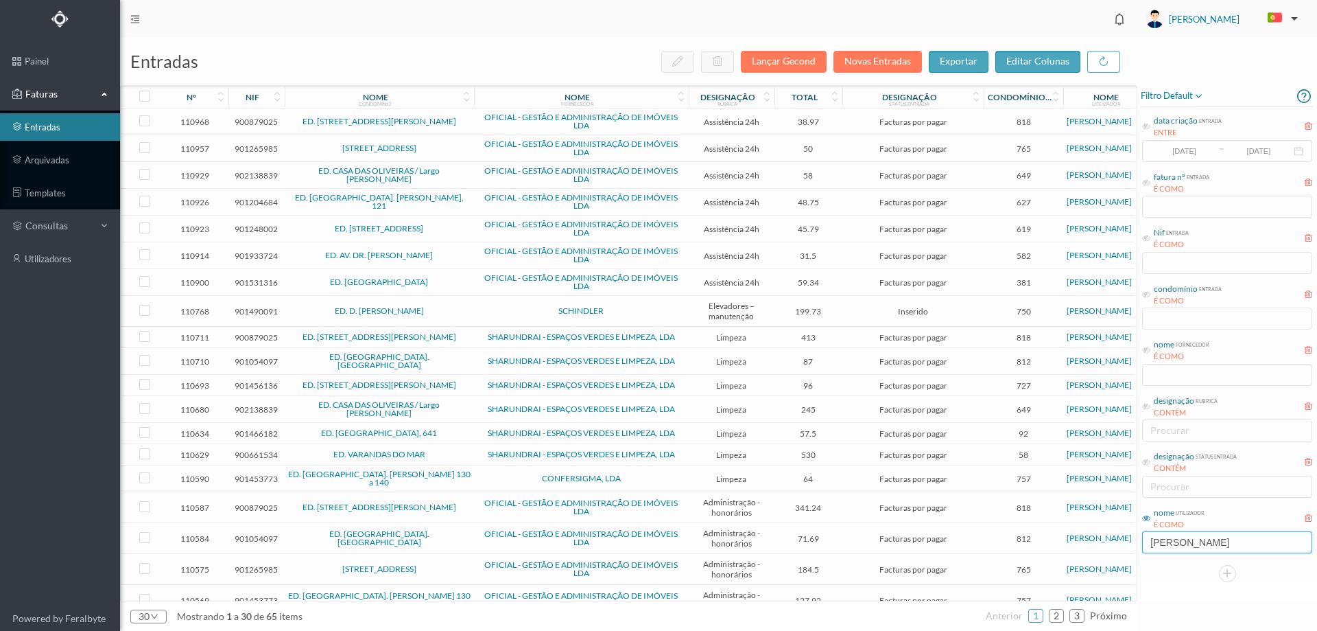
type input "[PERSON_NAME]"
click at [508, 305] on td "SCHINDLER" at bounding box center [581, 311] width 215 height 31
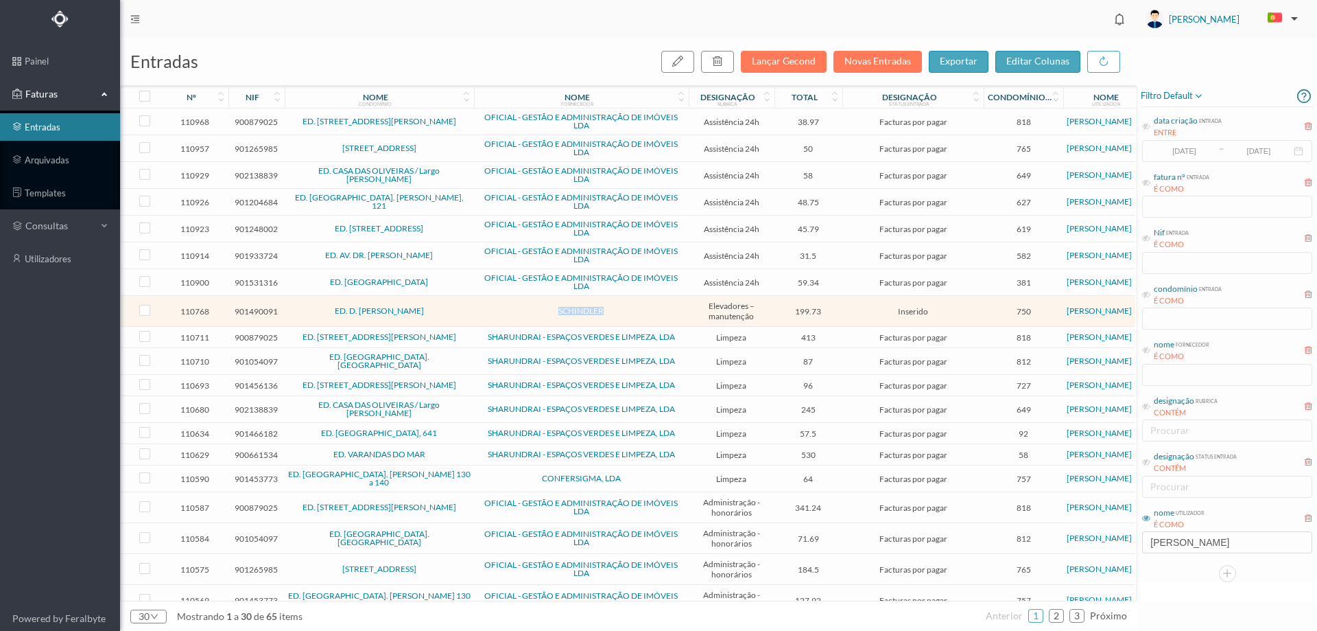
click at [508, 305] on td "SCHINDLER" at bounding box center [581, 311] width 215 height 31
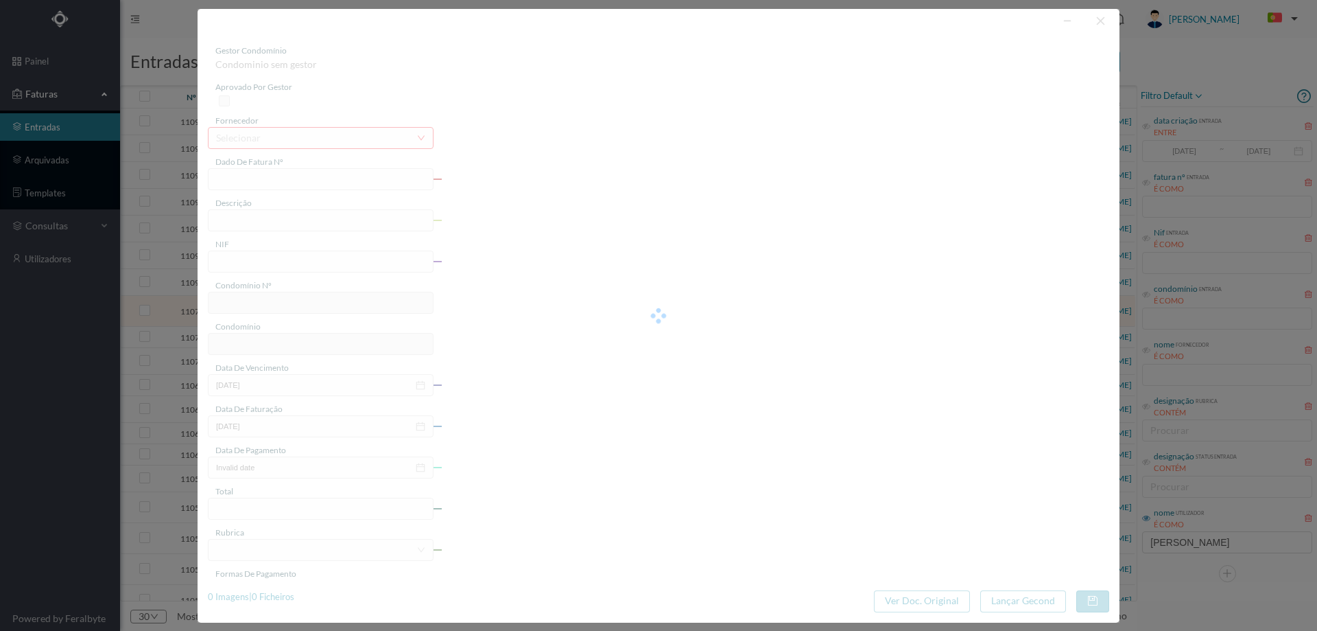
type input "YA1I BE01/0355762280"
type input "Serviço Assistência: De 01.09.2025 a 30.09.2025"
type input "901490091"
type input "01-09-2025"
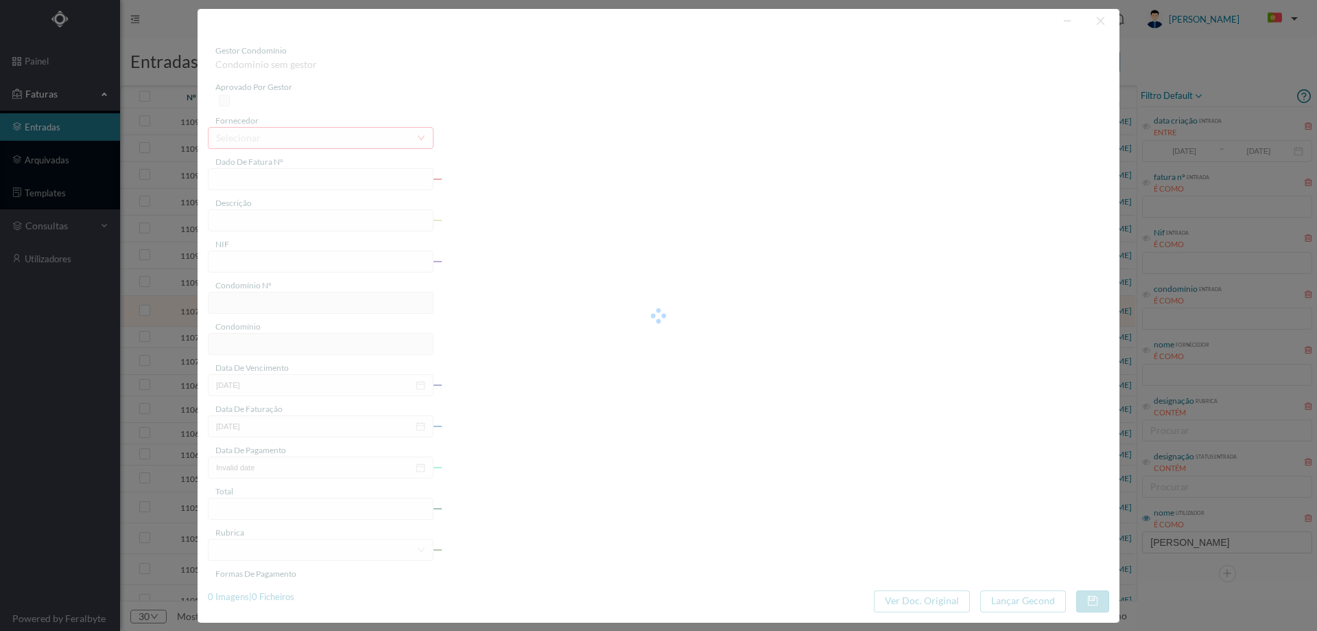
type input "199.73"
type input "750"
type input "ED. D. JOSÉ - MAIA"
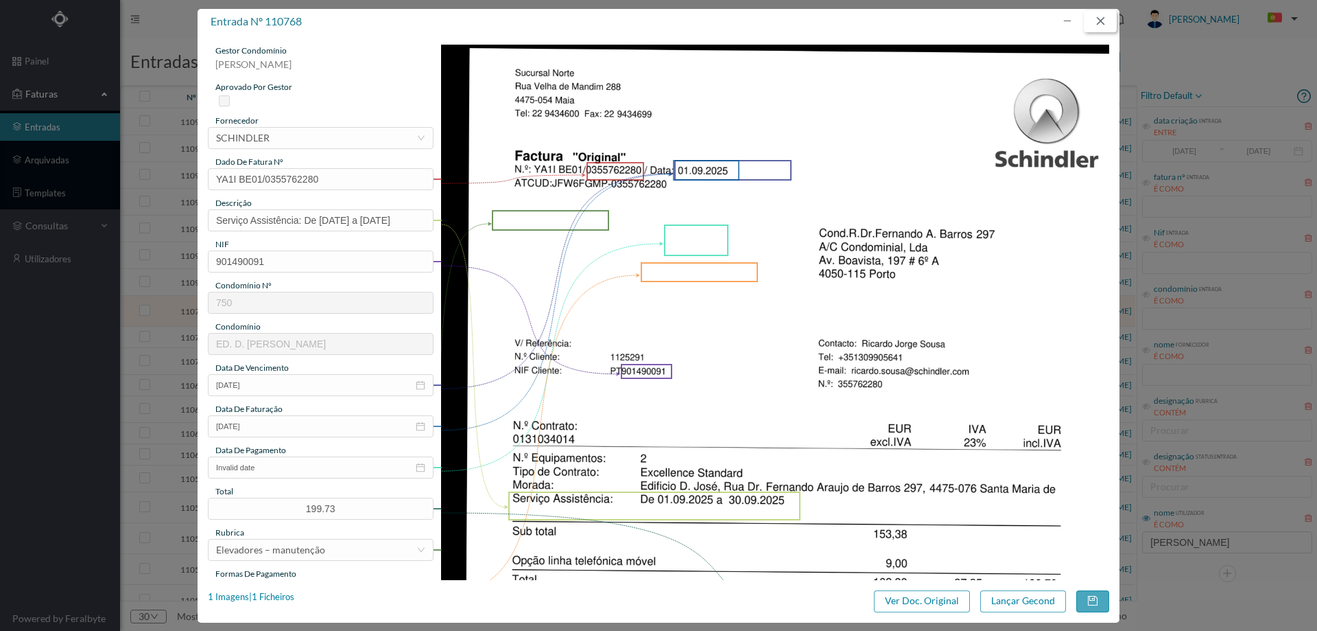
click at [1112, 22] on button "button" at bounding box center [1100, 21] width 33 height 22
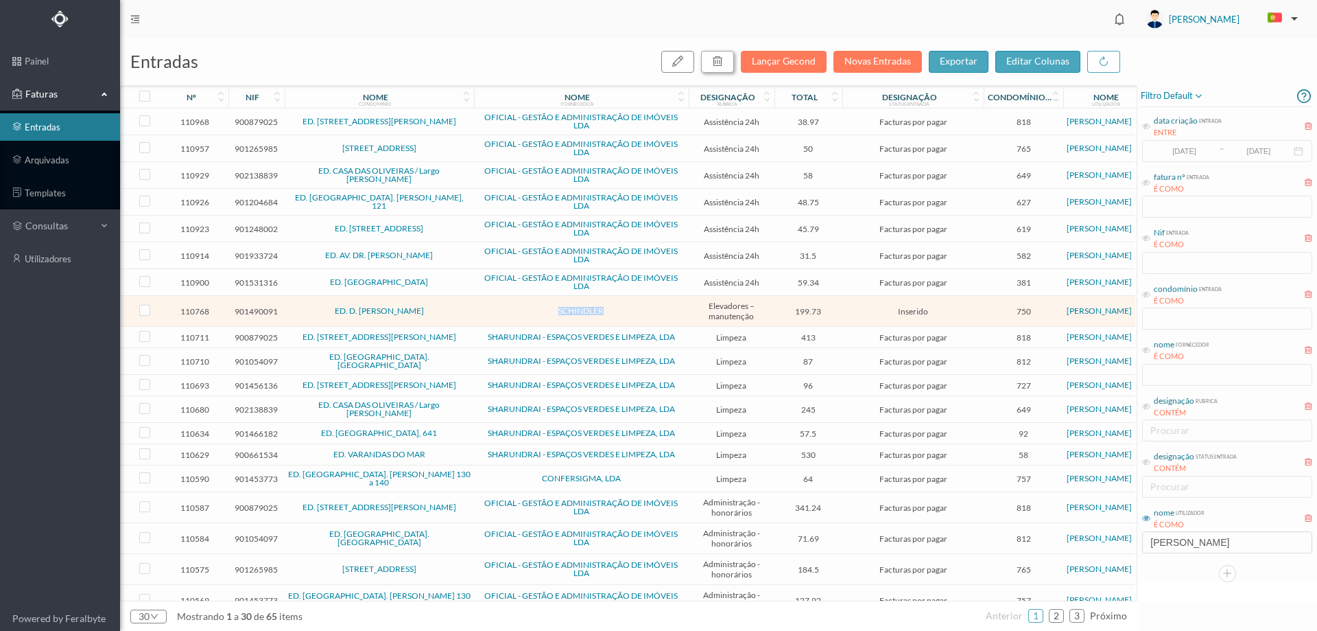
click at [718, 58] on icon "button" at bounding box center [717, 61] width 11 height 11
click at [833, 123] on button "sim" at bounding box center [842, 123] width 27 height 16
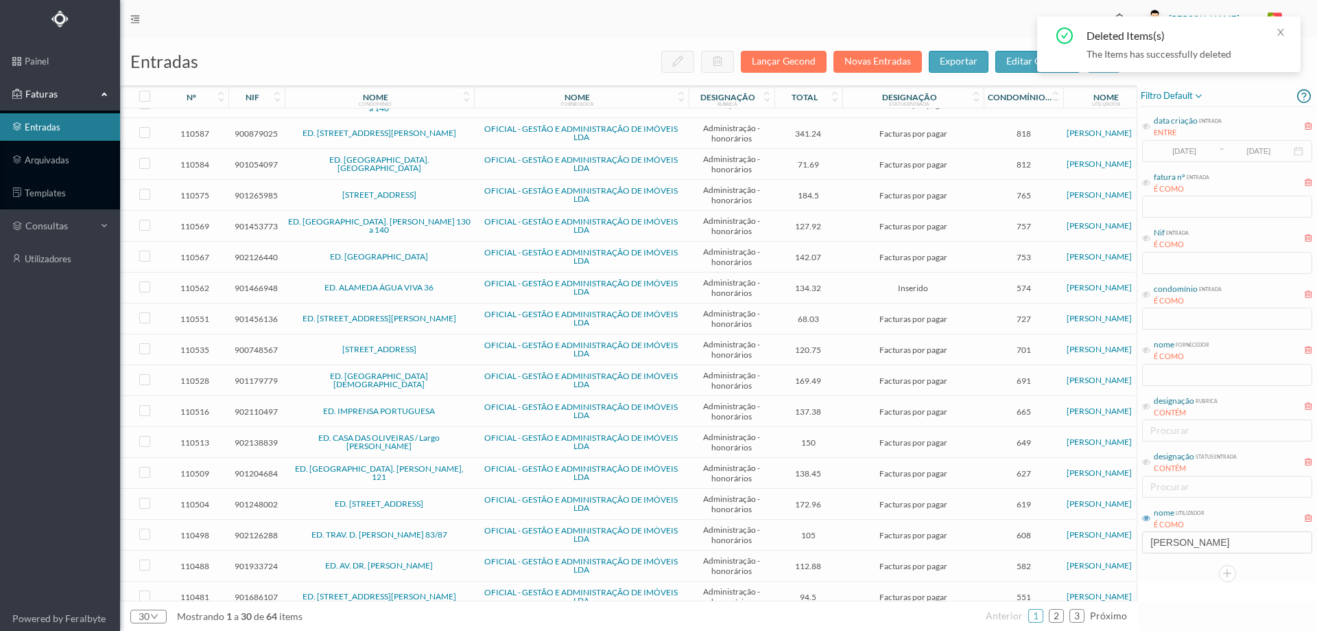
scroll to position [348, 0]
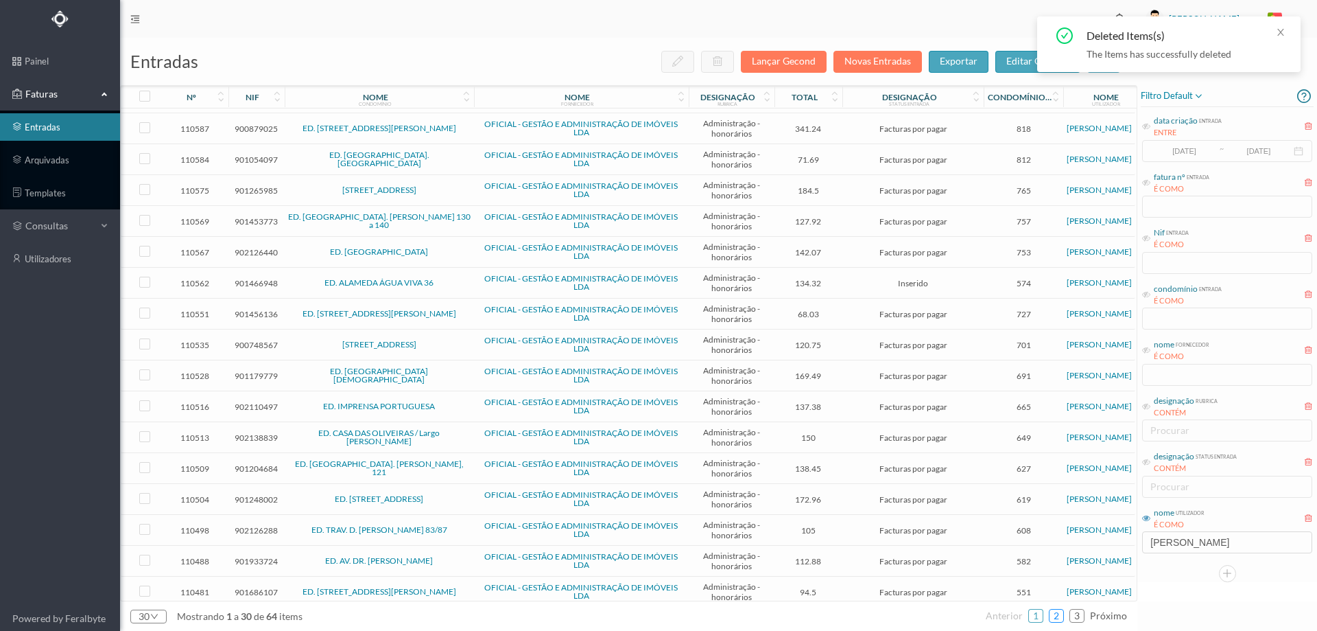
click at [1057, 615] on link "2" at bounding box center [1057, 615] width 14 height 21
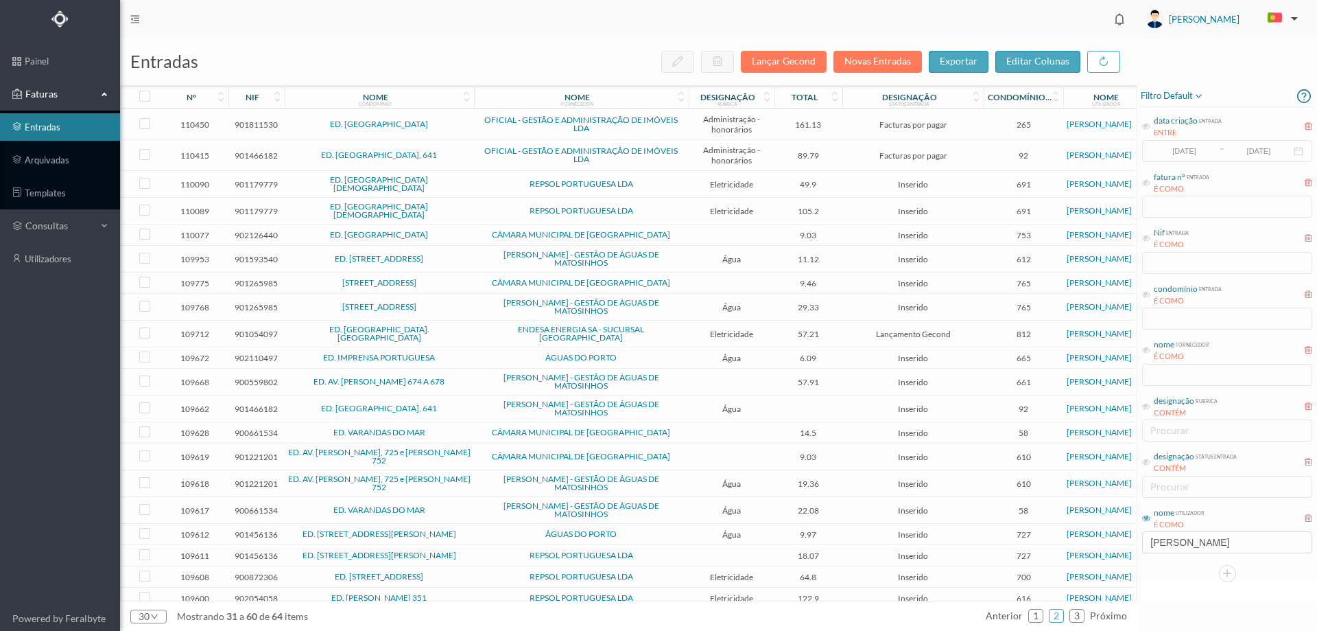
scroll to position [0, 0]
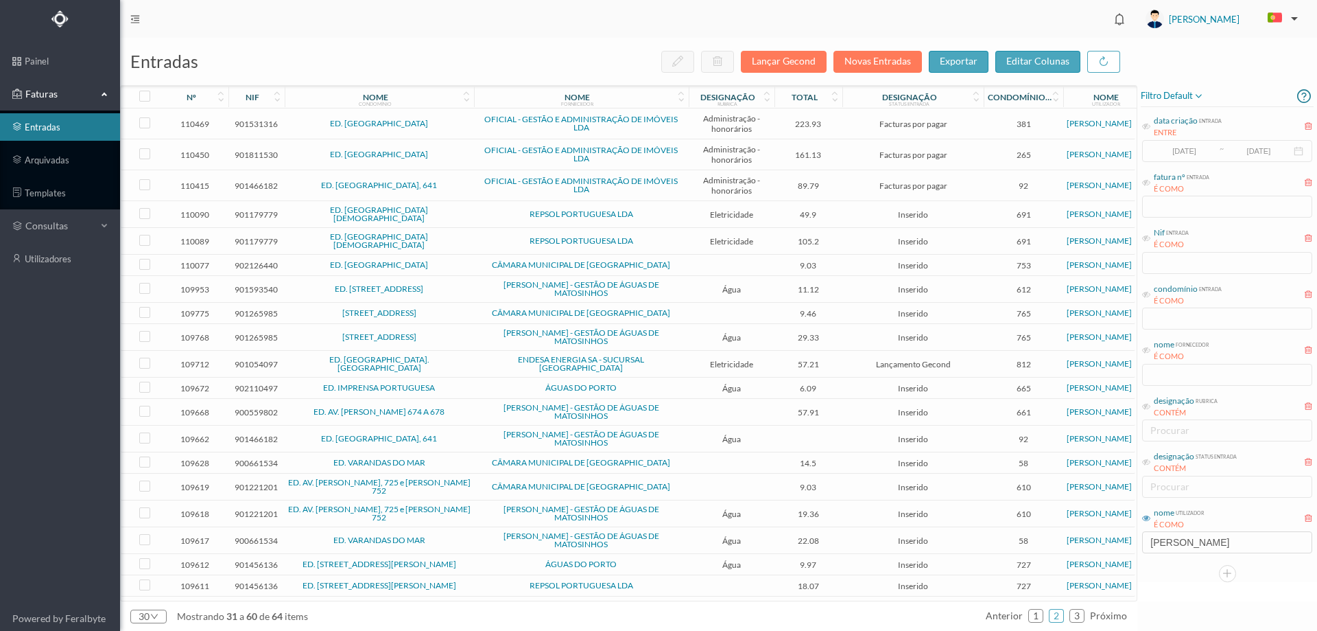
click at [456, 214] on span "ED. RUA DA BENEDITINA" at bounding box center [379, 214] width 183 height 16
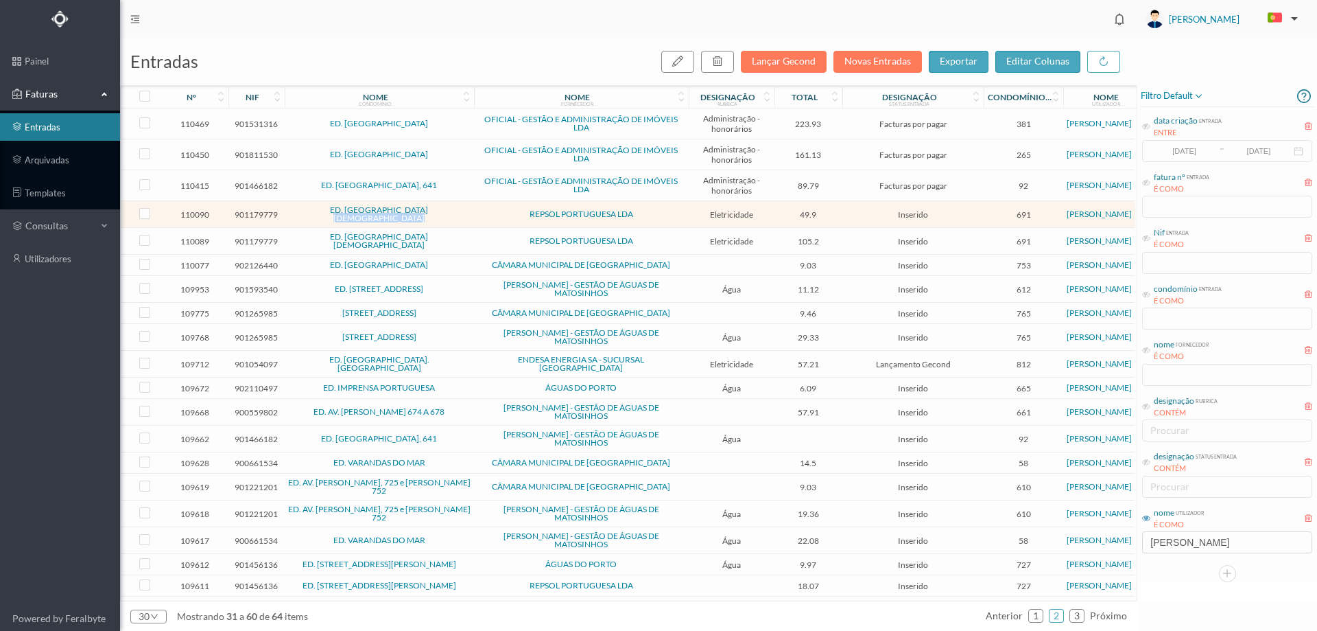
click at [456, 214] on span "ED. RUA DA BENEDITINA" at bounding box center [379, 214] width 183 height 16
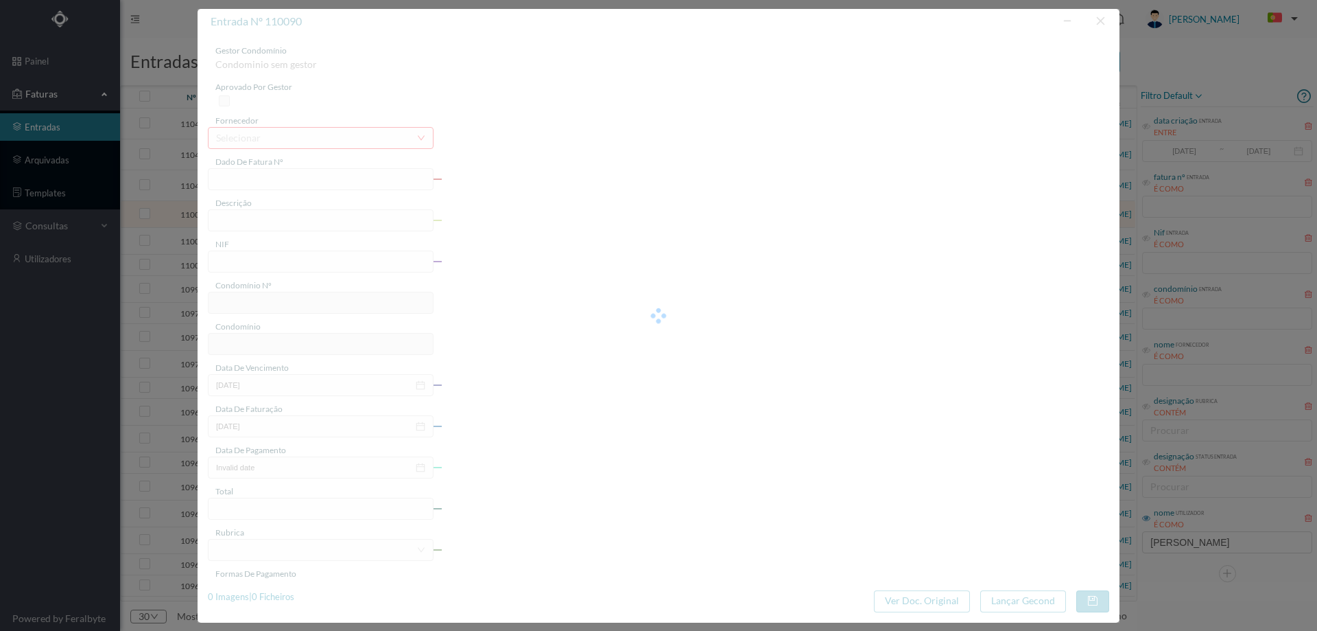
type input "FAC 0210762025/0049296918"
type input "Rua Beneditina 32 BL C SC RC:"
type input "901179779"
type input "2025-08-22"
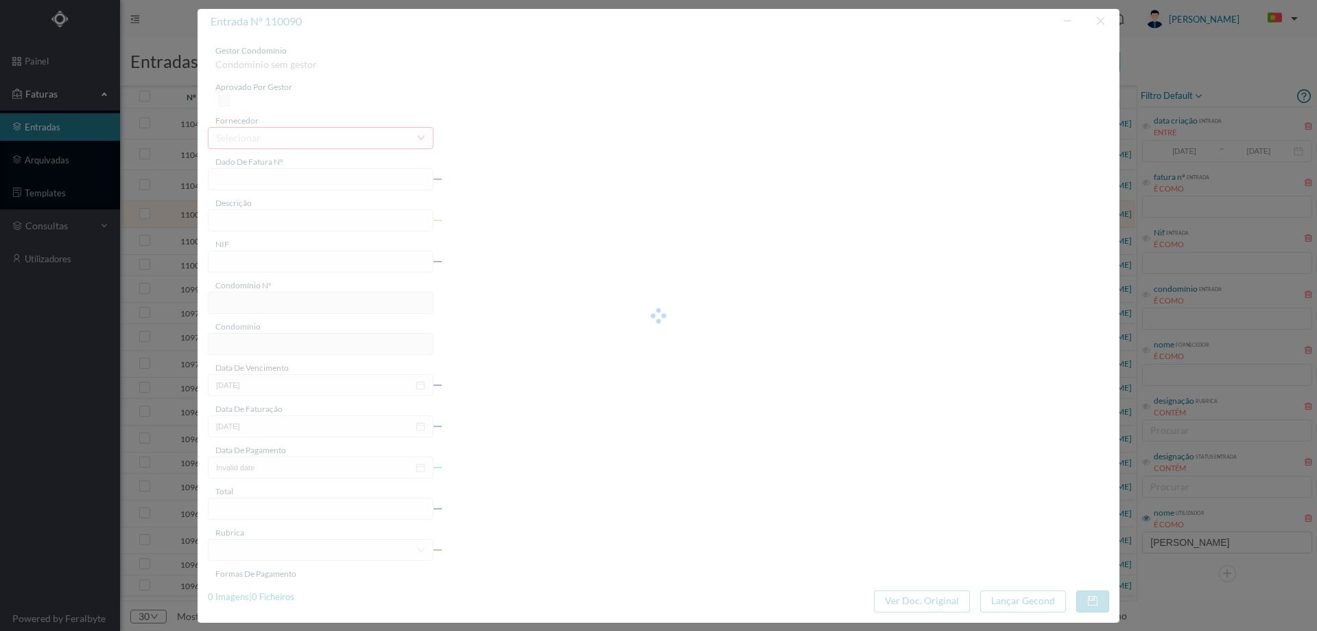
type input "2025-09-12"
type input "49.90"
type input "691"
type input "ED. RUA DA BENEDITINA"
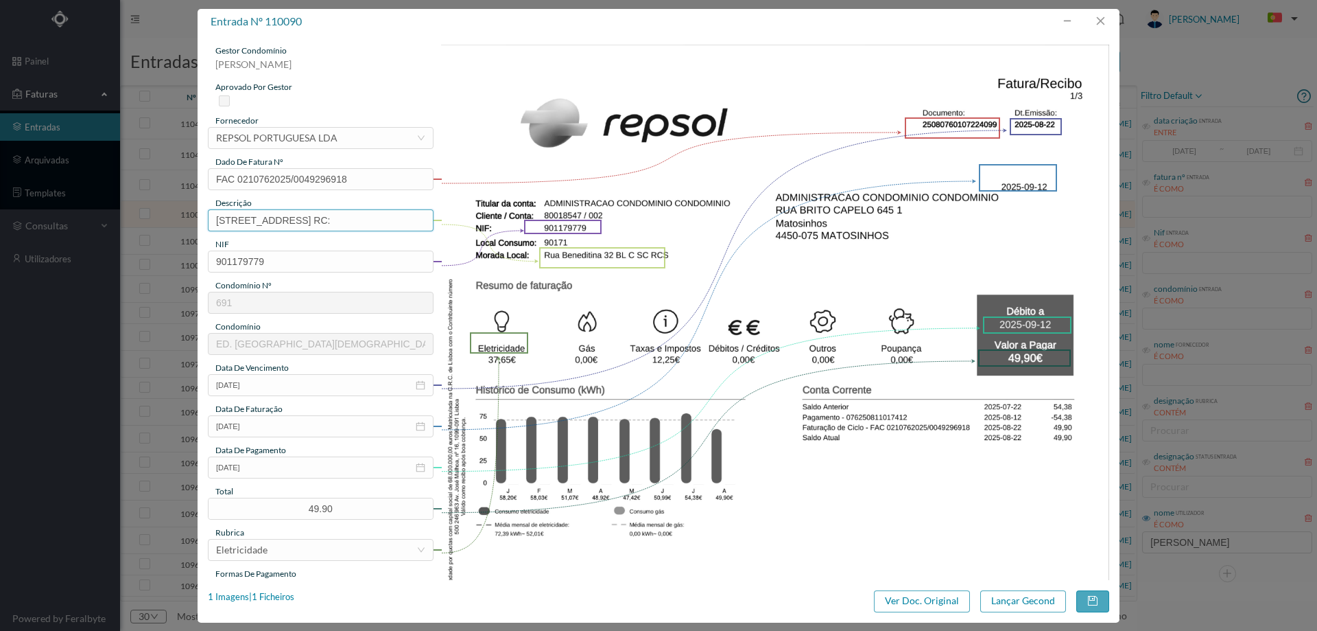
click at [384, 224] on input "Rua Beneditina 32 BL C SC RC:" at bounding box center [321, 220] width 226 height 22
type input "Rua Beneditina 32 BL C SC RCS"
click at [758, 231] on img at bounding box center [775, 518] width 669 height 946
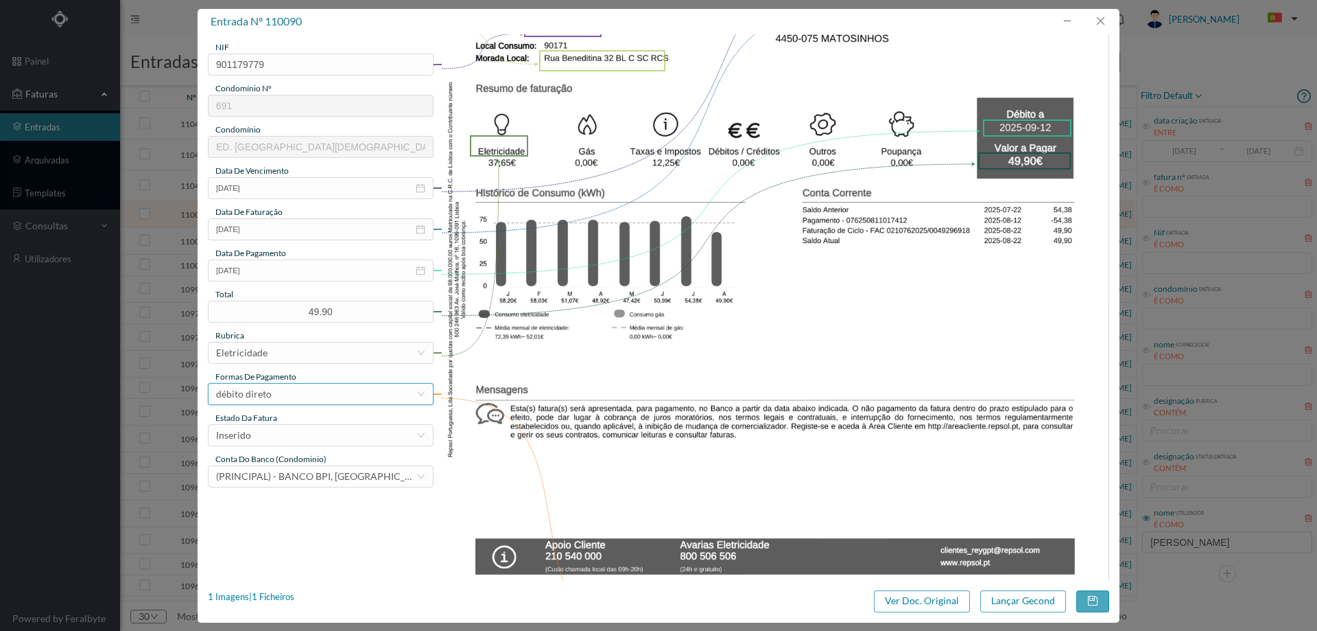
scroll to position [206, 0]
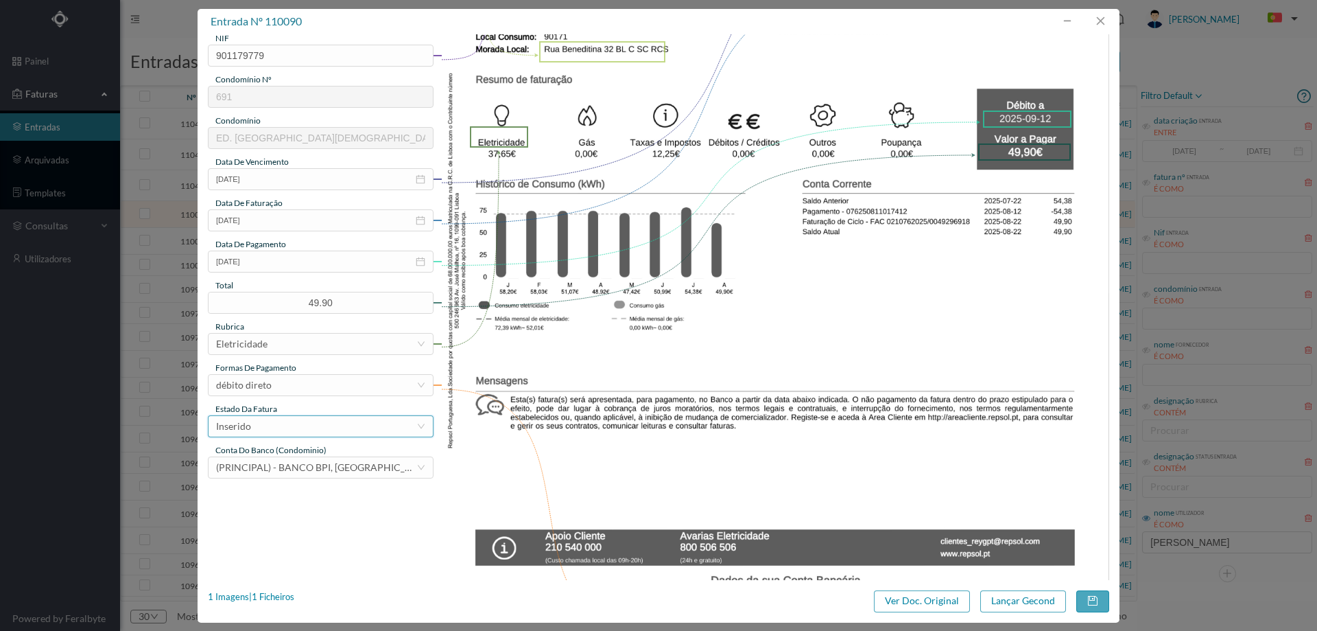
click at [285, 428] on div "Inserido" at bounding box center [316, 426] width 200 height 21
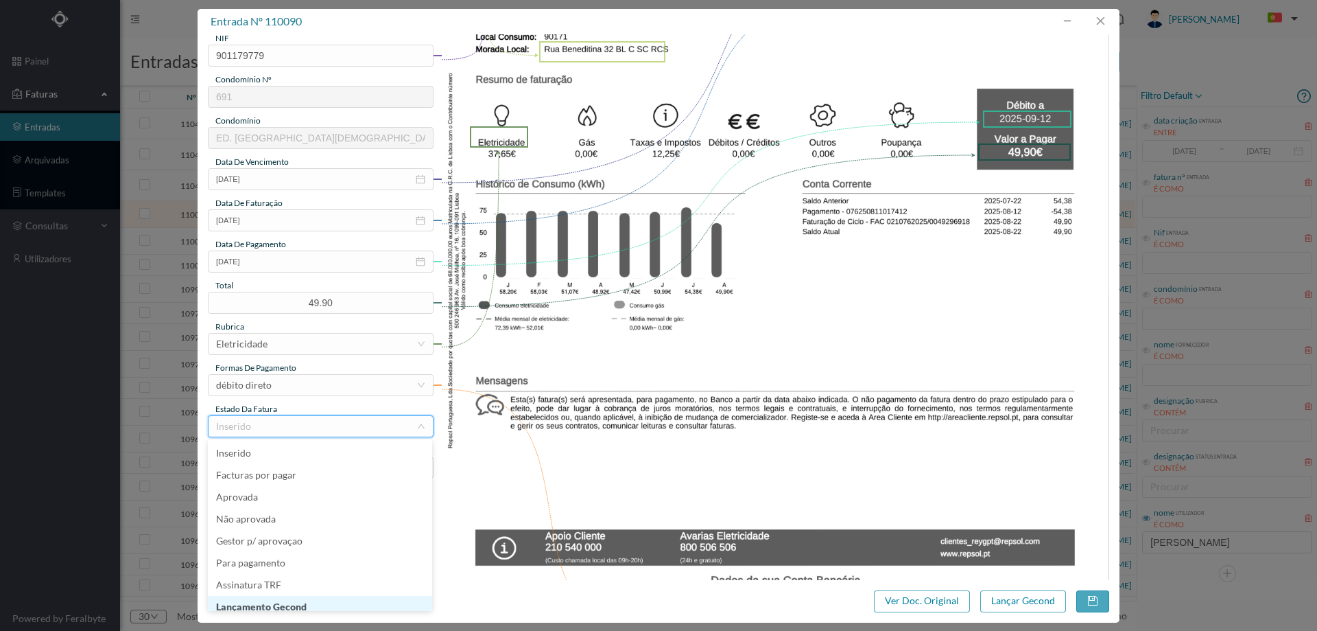
scroll to position [7, 0]
drag, startPoint x: 309, startPoint y: 602, endPoint x: 317, endPoint y: 602, distance: 8.2
click at [309, 602] on li "Lançamento Gecond" at bounding box center [320, 600] width 224 height 22
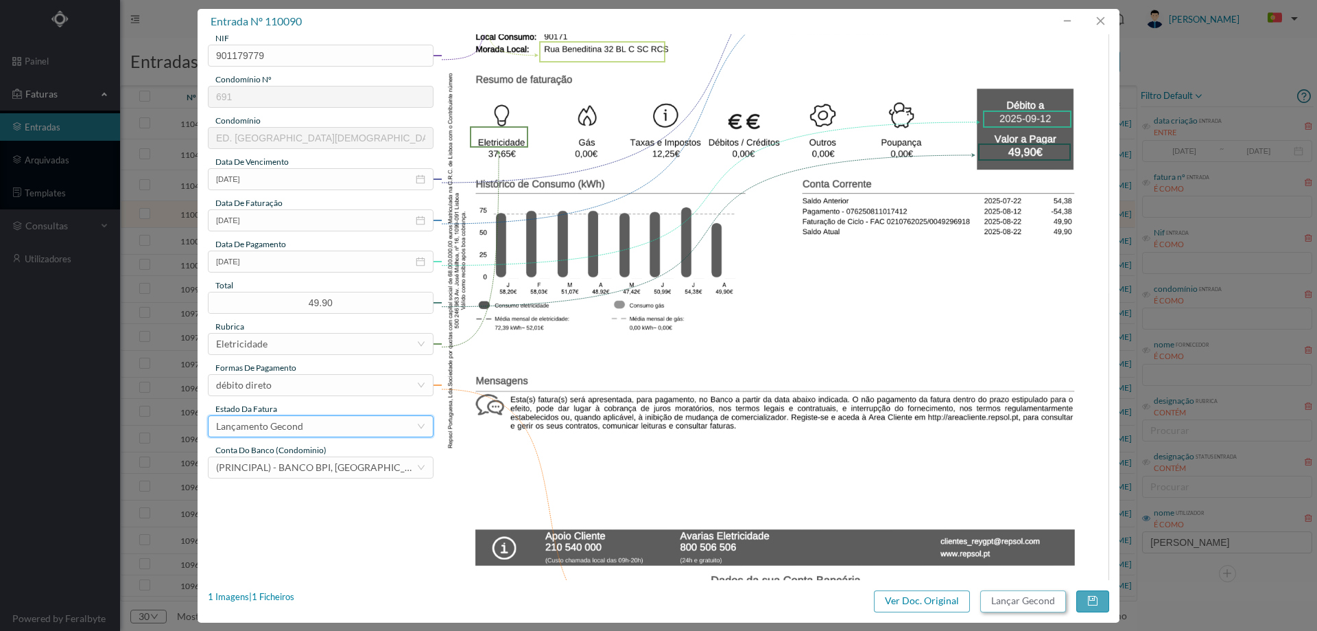
click at [1043, 604] on button "Lançar Gecond" at bounding box center [1024, 601] width 86 height 22
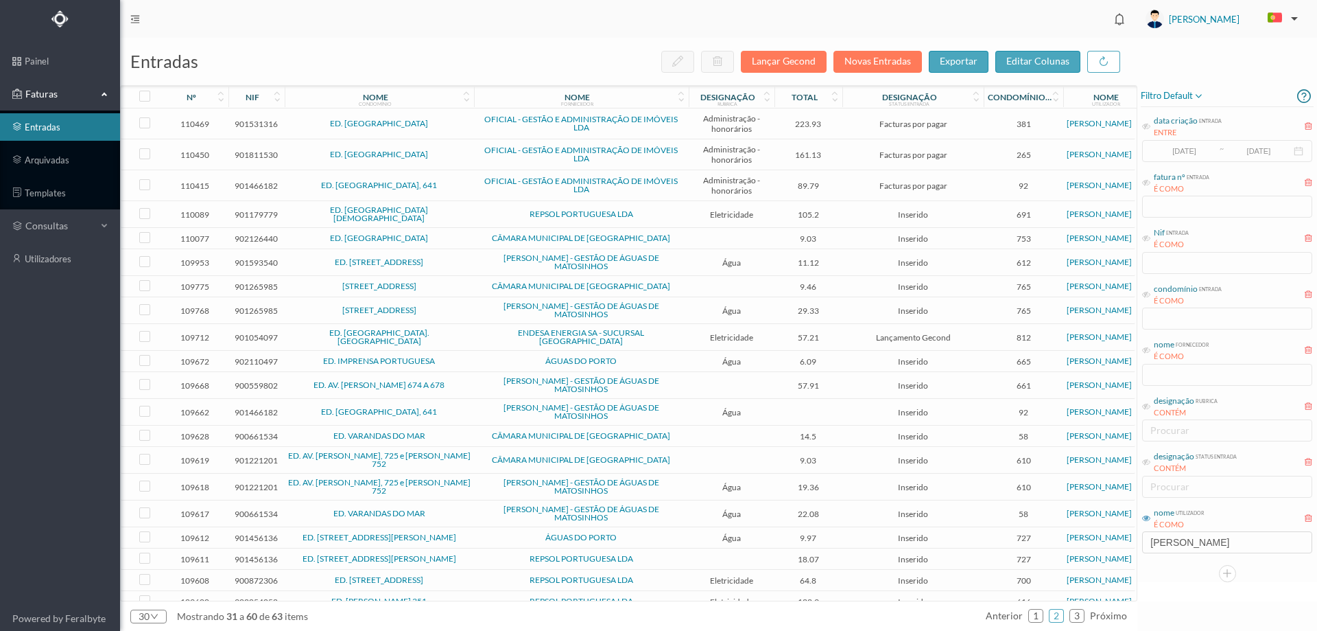
click at [489, 210] on span "REPSOL PORTUGUESA LDA" at bounding box center [582, 214] width 208 height 8
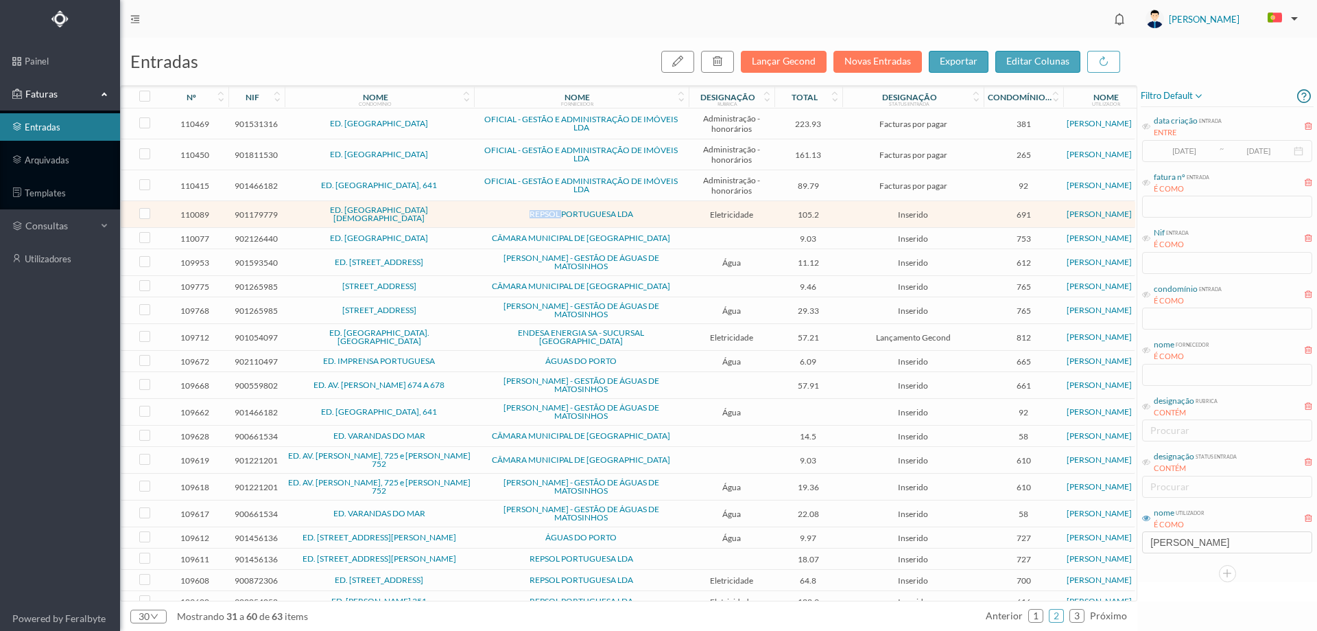
click at [489, 210] on span "REPSOL PORTUGUESA LDA" at bounding box center [582, 214] width 208 height 8
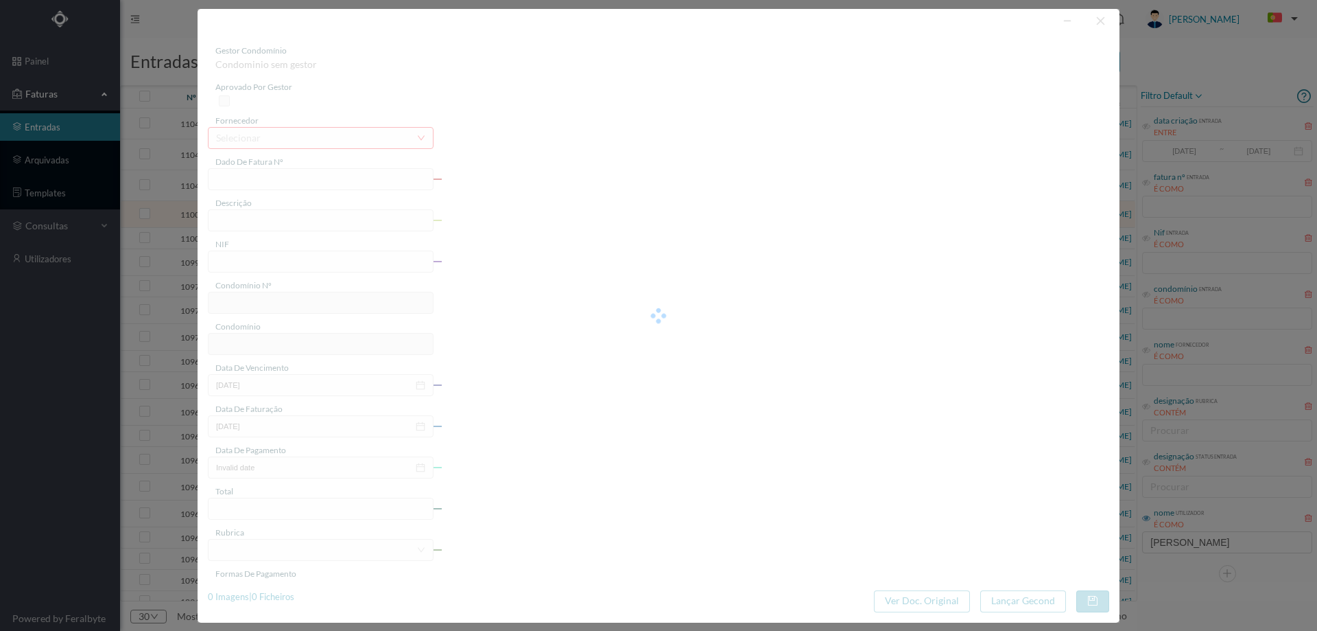
type input "FAC 0210762025/0049296917"
type input "Rua Beneditina 32 BL C SC RCI"
type input "901179779"
type input "2025-08-22"
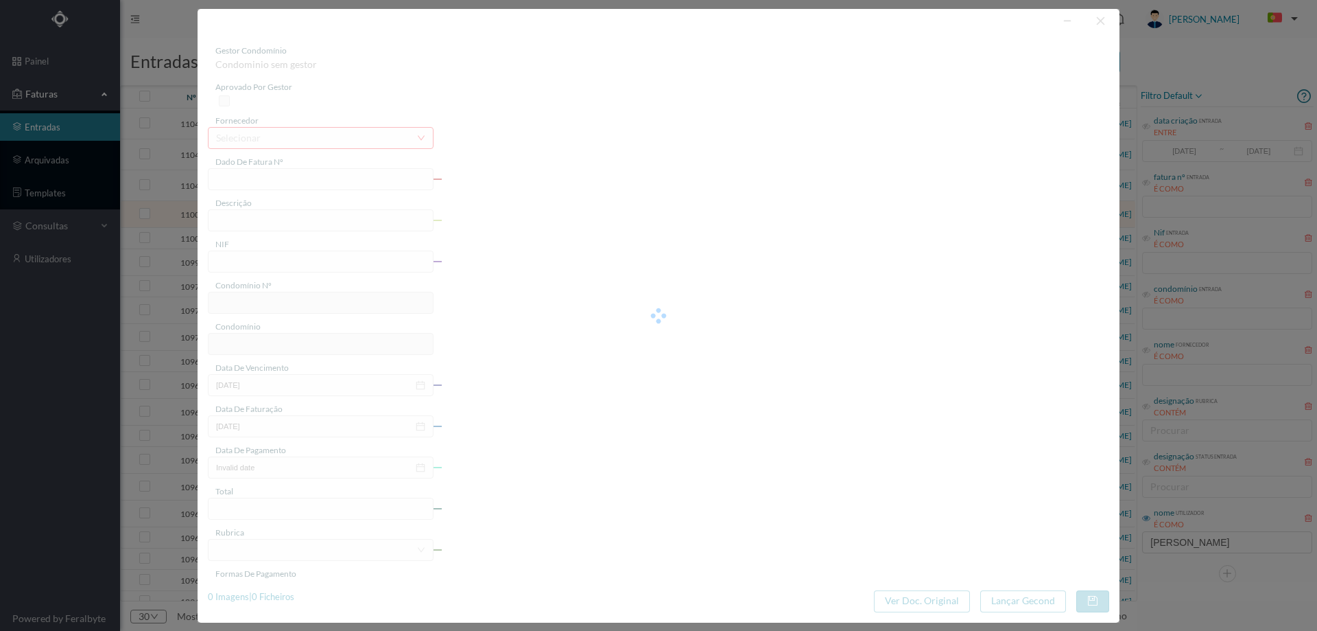
type input "2025-09-12"
type input "105.20"
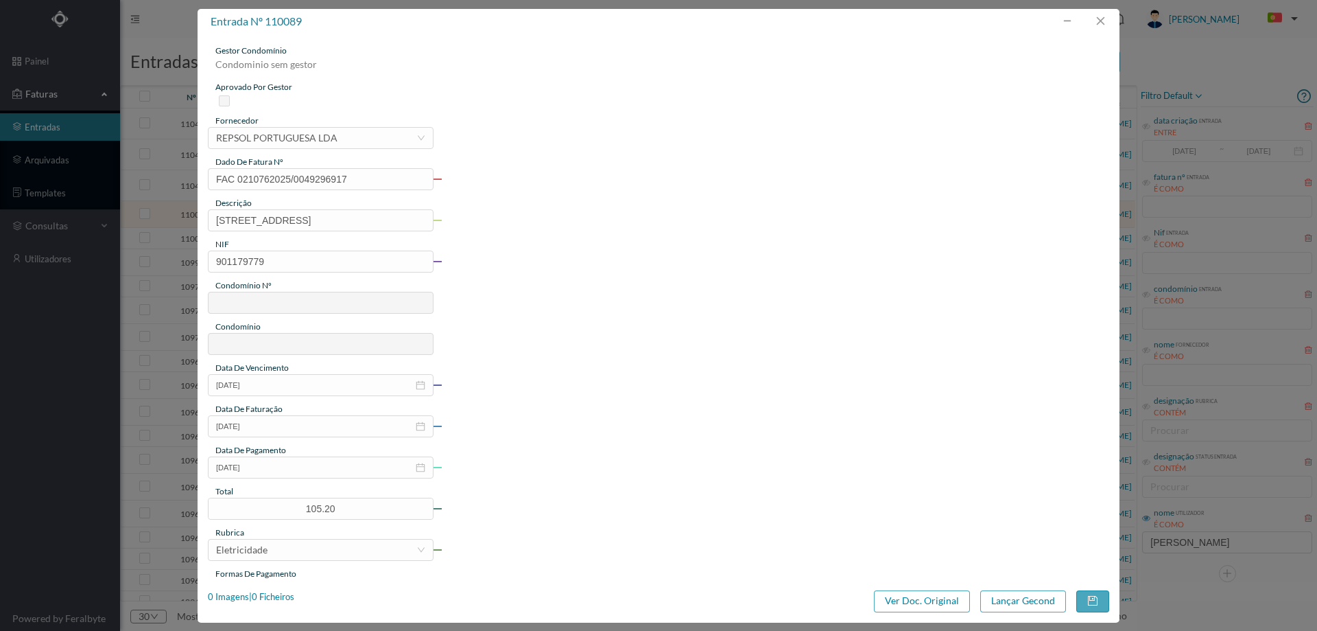
type input "691"
type input "ED. RUA DA BENEDITINA"
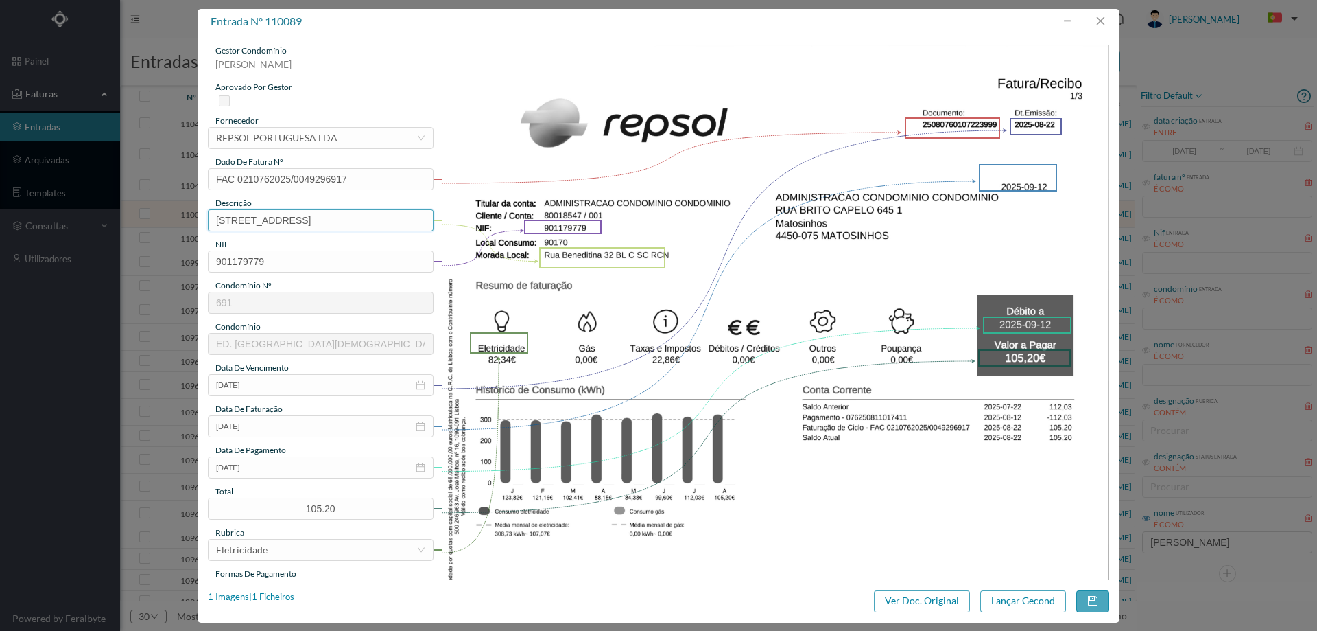
click at [397, 221] on input "Rua Beneditina 32 BL C SC RCI" at bounding box center [321, 220] width 226 height 22
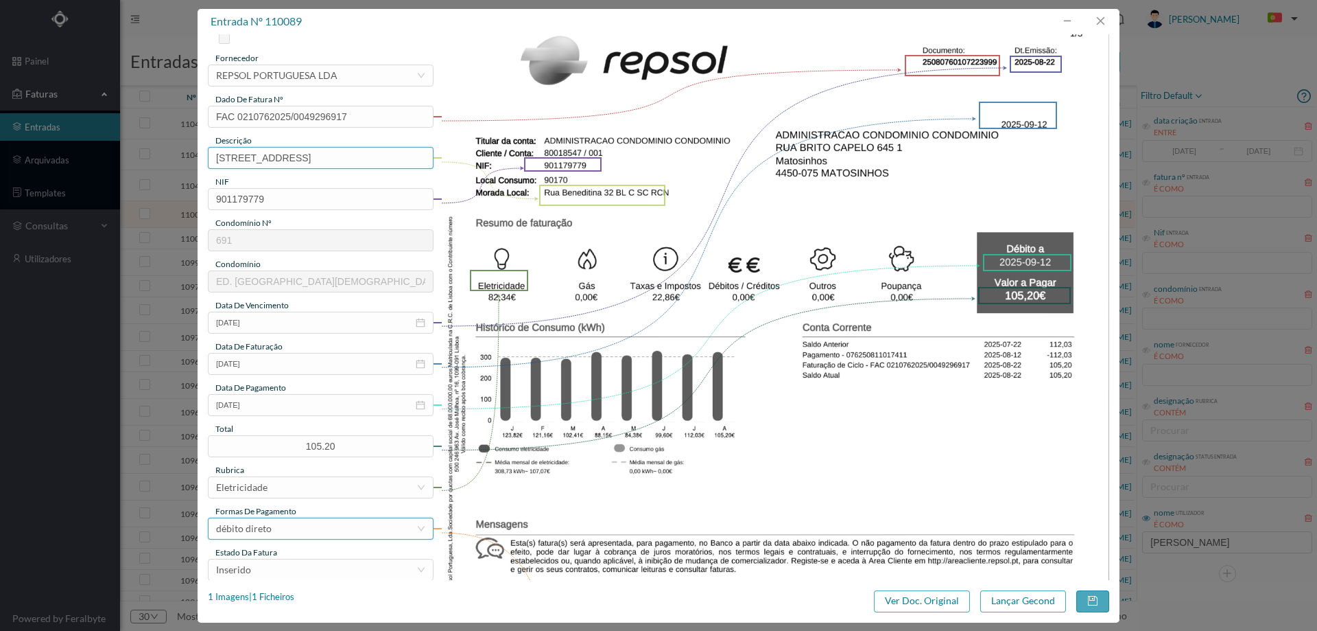
scroll to position [137, 0]
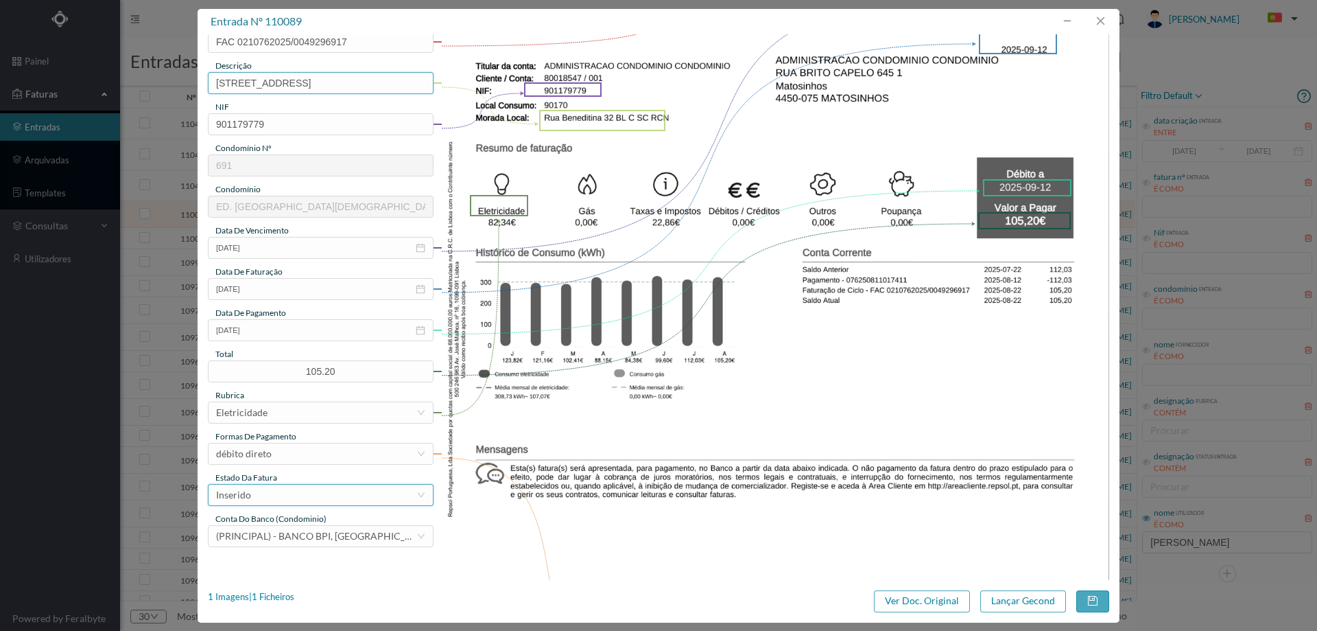
type input "Rua Beneditina 32 BL C SC RCN"
click at [315, 491] on div "Inserido" at bounding box center [316, 494] width 200 height 21
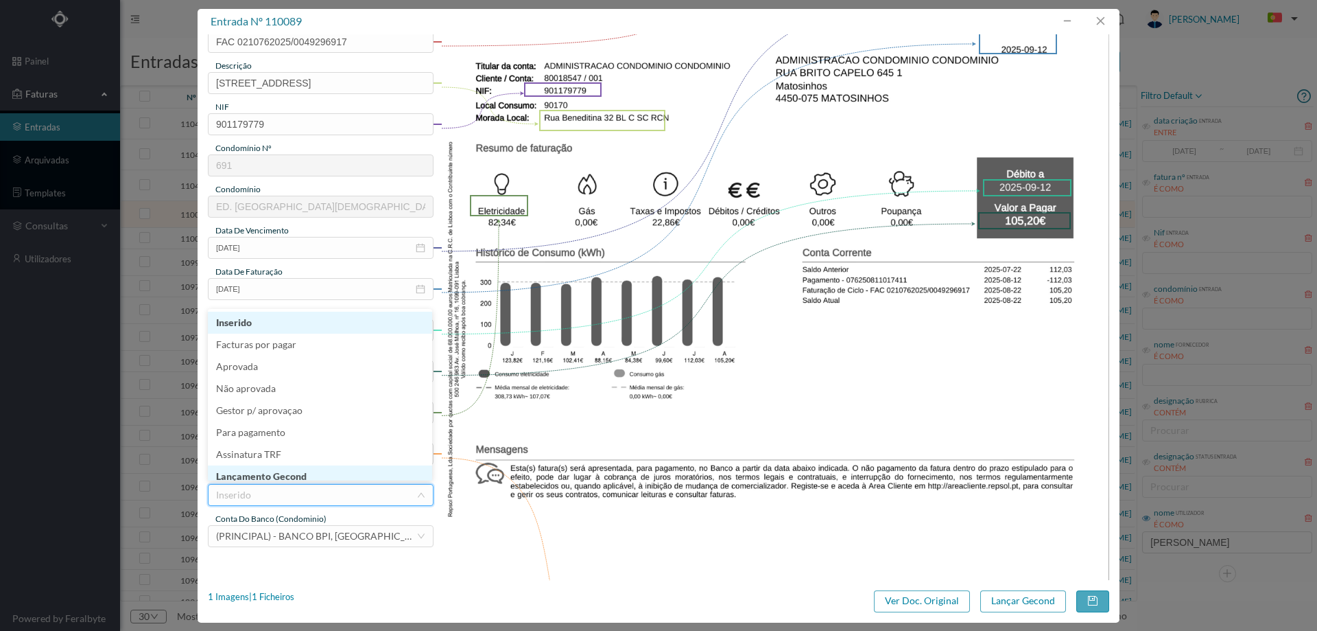
scroll to position [7, 0]
click at [307, 468] on li "Lançamento Gecond" at bounding box center [320, 469] width 224 height 22
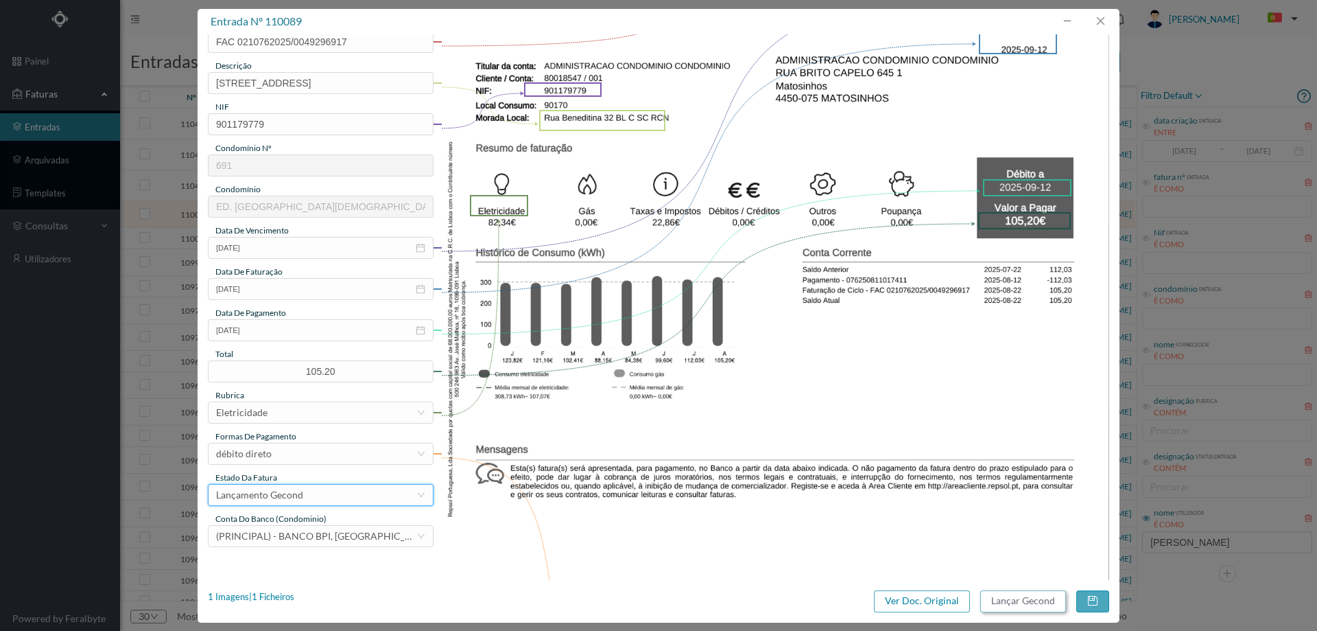
click at [1002, 596] on button "Lançar Gecond" at bounding box center [1024, 601] width 86 height 22
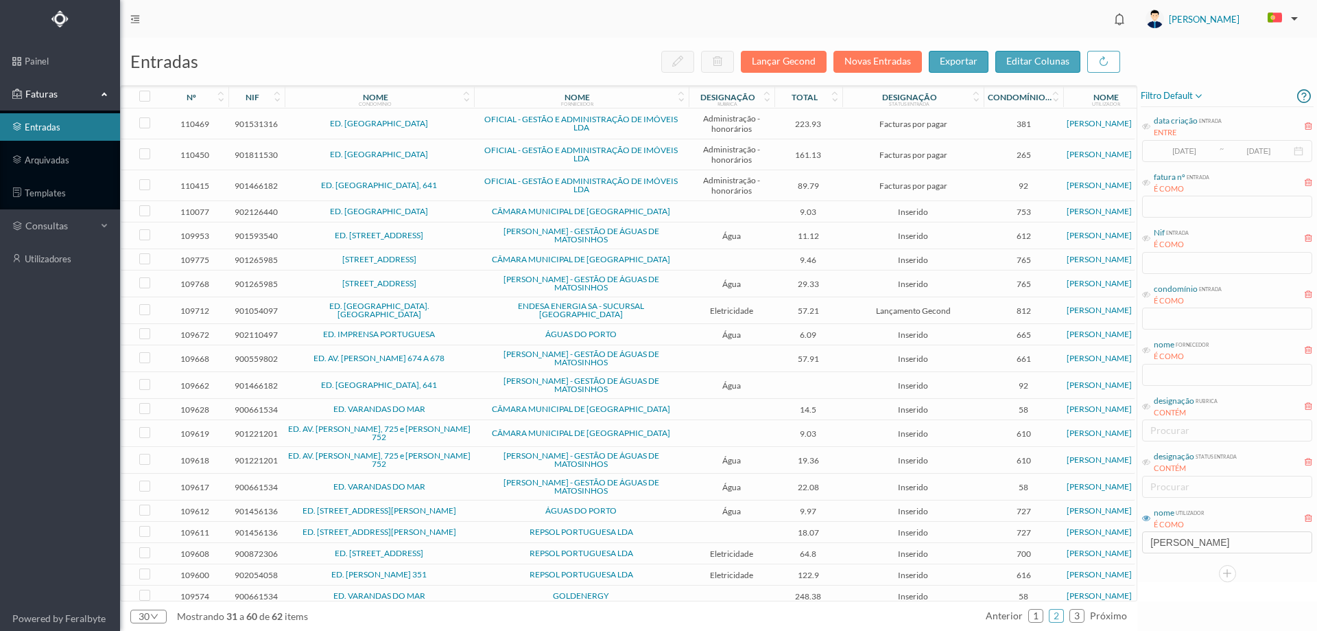
click at [463, 214] on span "ED. FABRIL NORTE" at bounding box center [379, 211] width 183 height 8
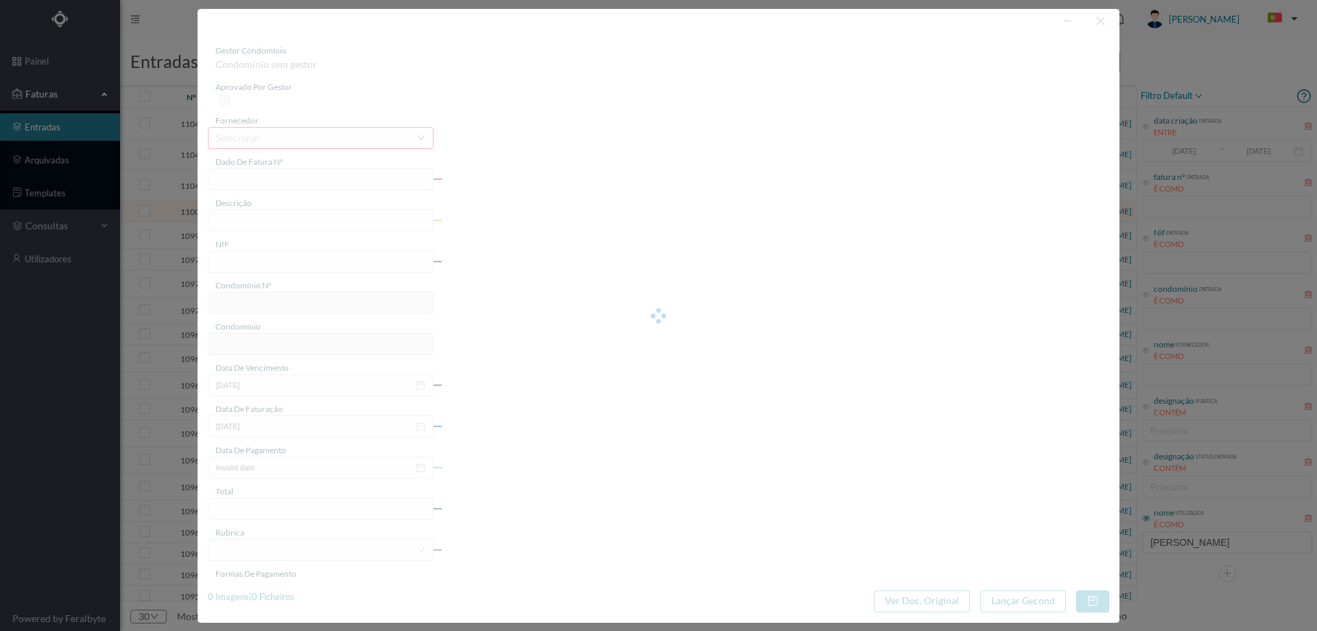
type input "FE E4025FE/10466718"
type input "902126440"
type input "Invalid date"
type input "22-08-2025"
type input "9.03"
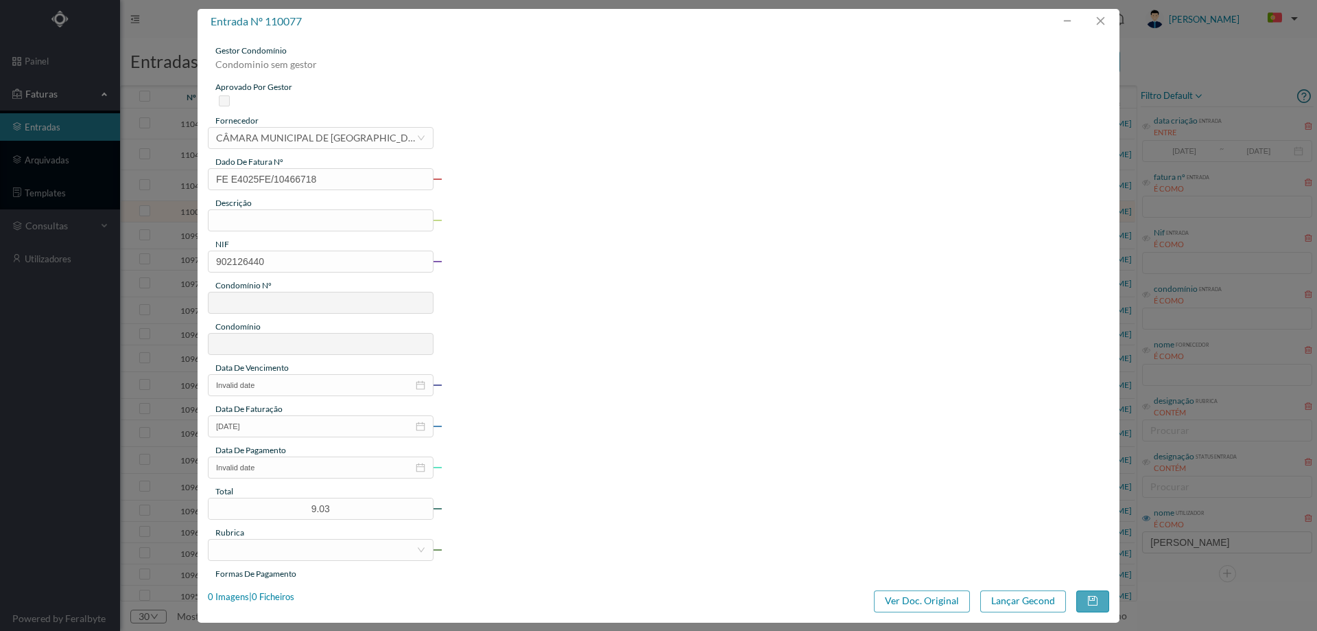
type input "753"
type input "ED. FABRIL NORTE"
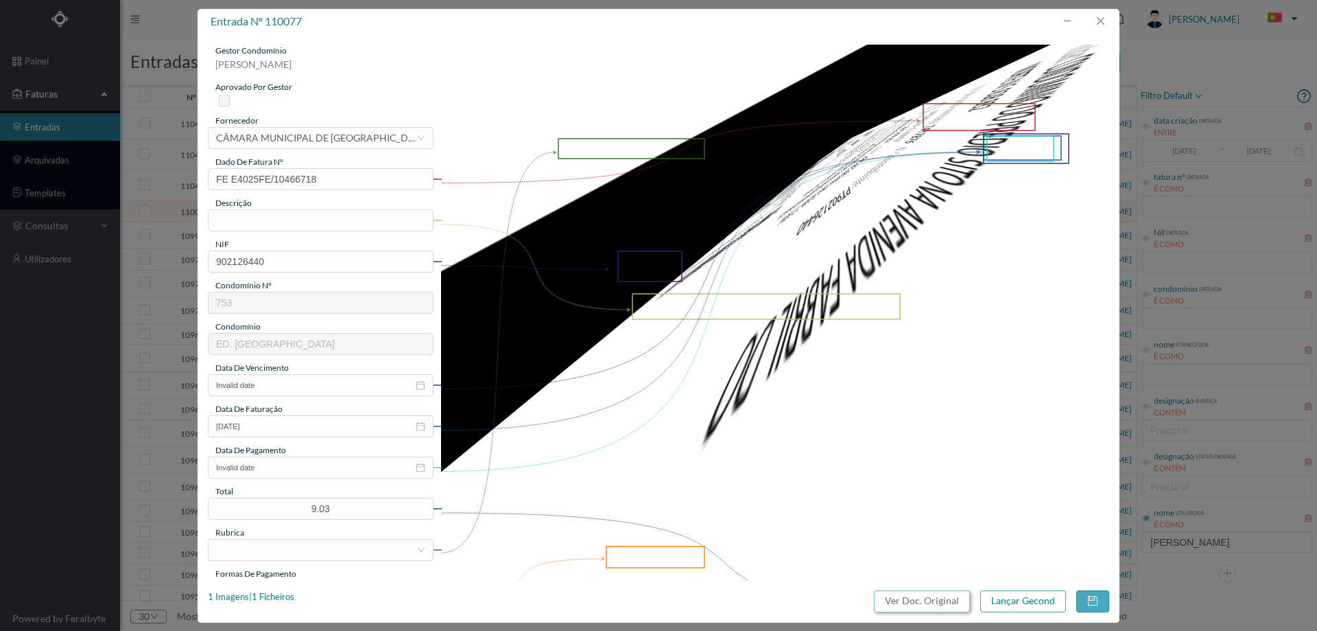
click at [935, 598] on button "Ver Doc. Original" at bounding box center [922, 601] width 96 height 22
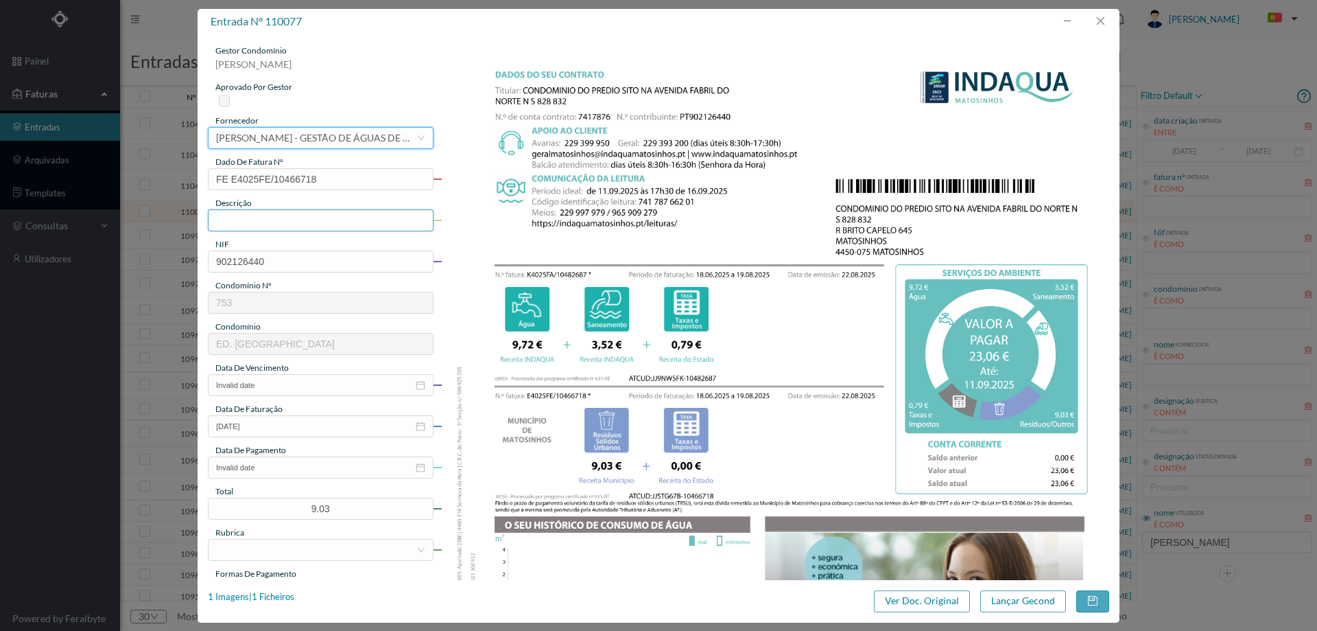
click at [285, 218] on input "text" at bounding box center [321, 220] width 226 height 22
type input "[DATE] a [DATE]"
click at [286, 384] on input "Invalid date" at bounding box center [321, 385] width 226 height 22
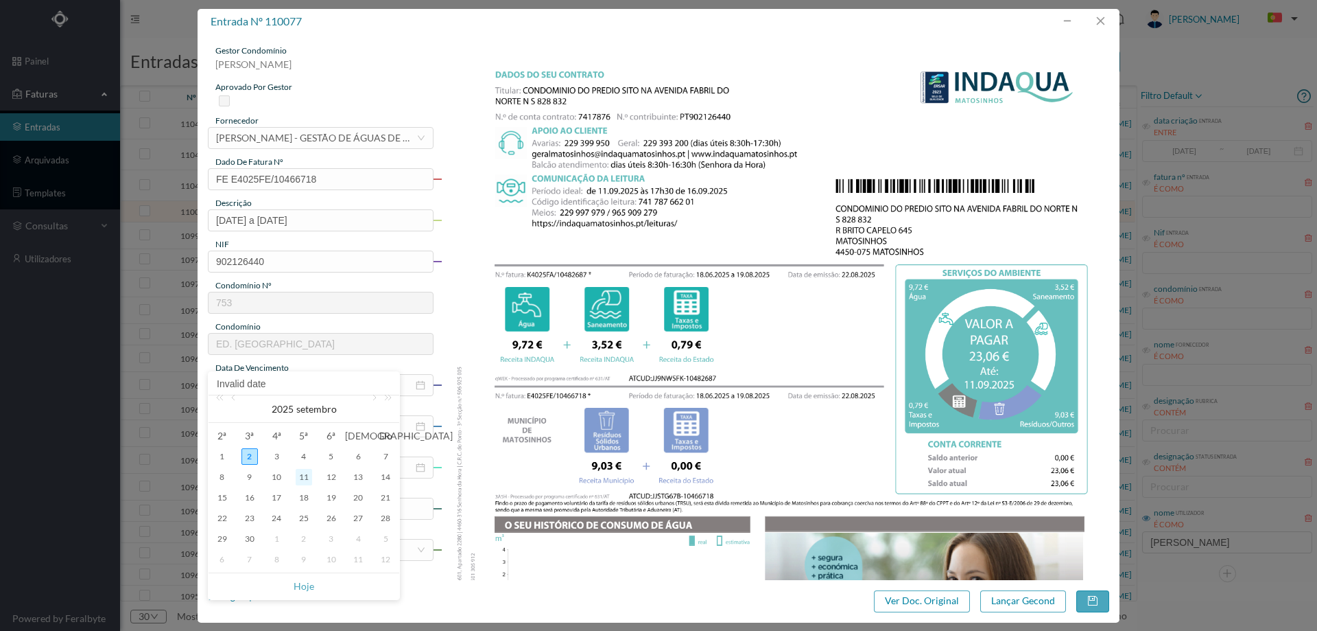
click at [306, 473] on div "11" at bounding box center [304, 477] width 16 height 16
type input "[DATE]"
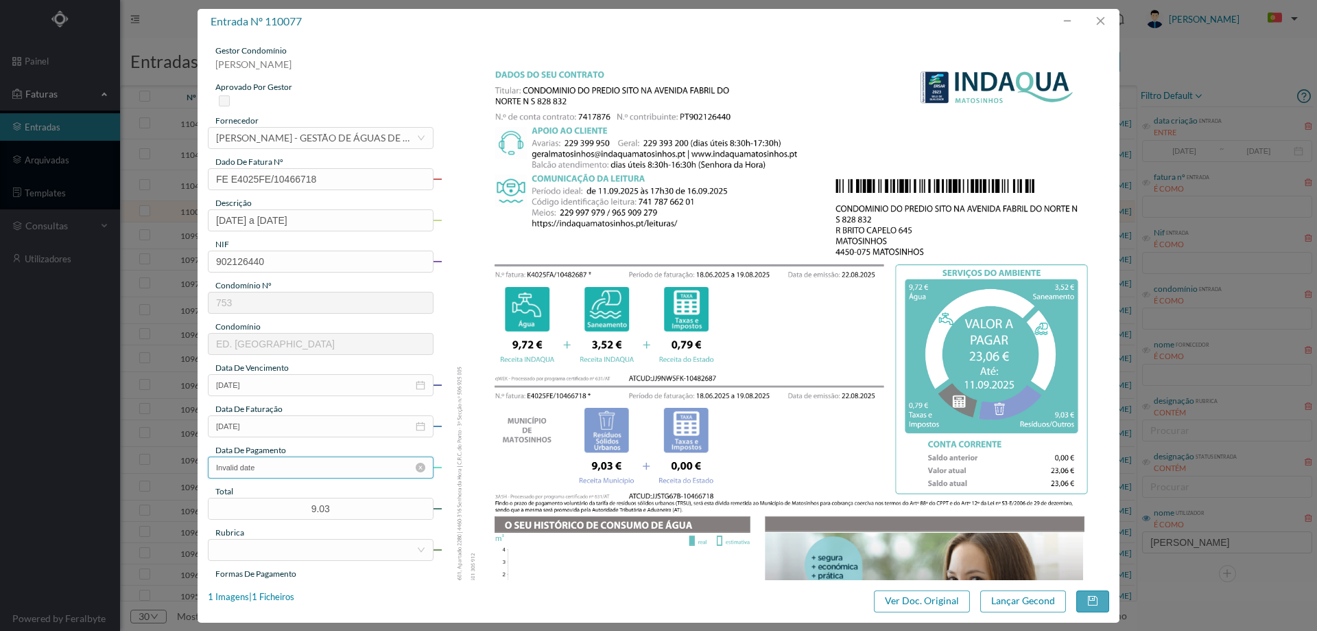
click at [287, 469] on input "Invalid date" at bounding box center [321, 467] width 226 height 22
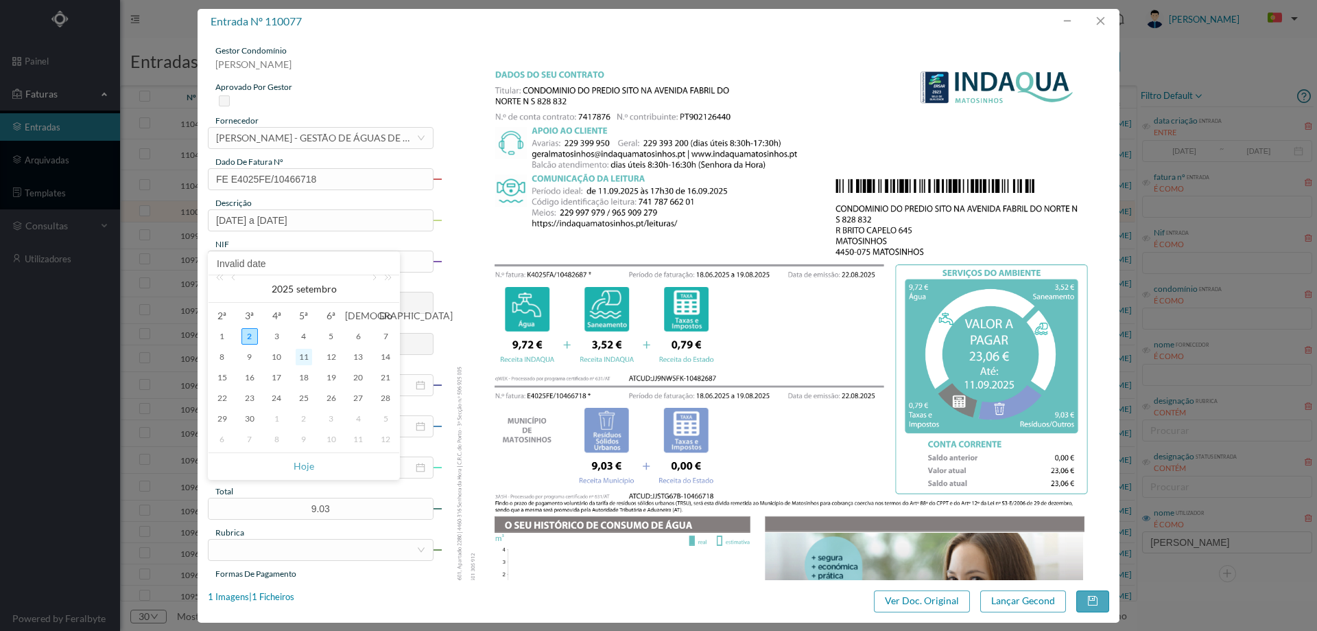
click at [301, 359] on div "11" at bounding box center [304, 357] width 16 height 16
type input "[DATE]"
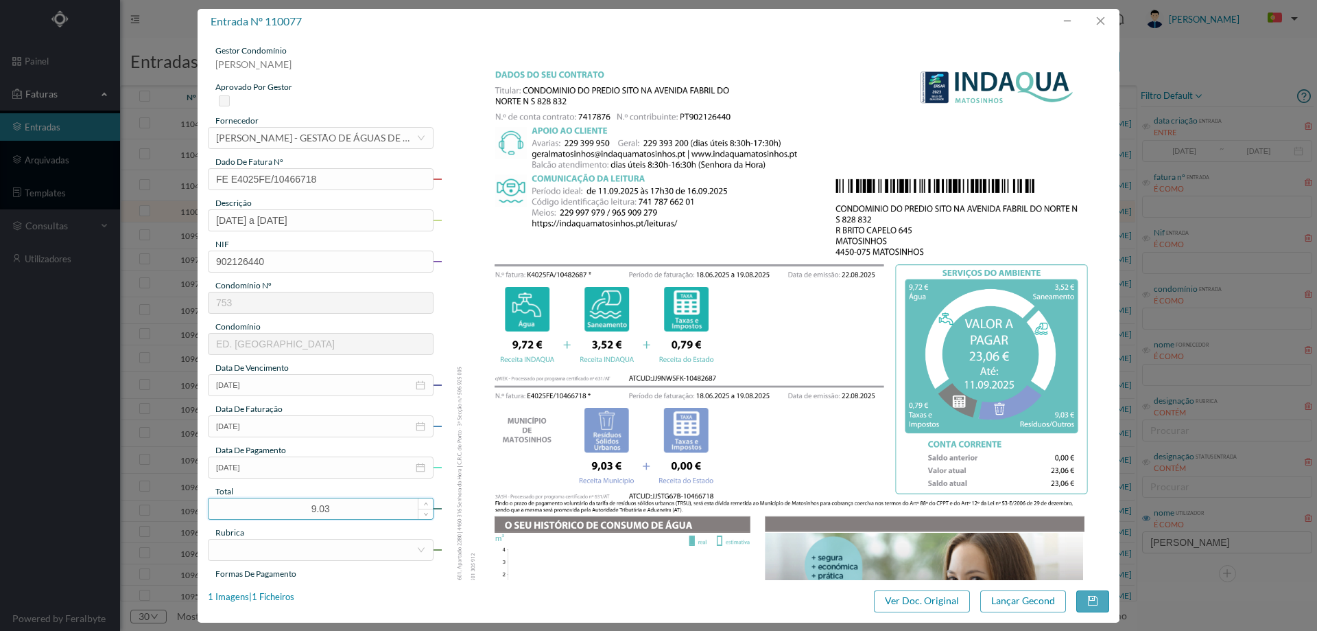
drag, startPoint x: 332, startPoint y: 514, endPoint x: 274, endPoint y: 508, distance: 57.9
click at [274, 508] on input "9.03" at bounding box center [321, 508] width 224 height 21
type input "23.06"
click at [281, 558] on div at bounding box center [316, 549] width 200 height 21
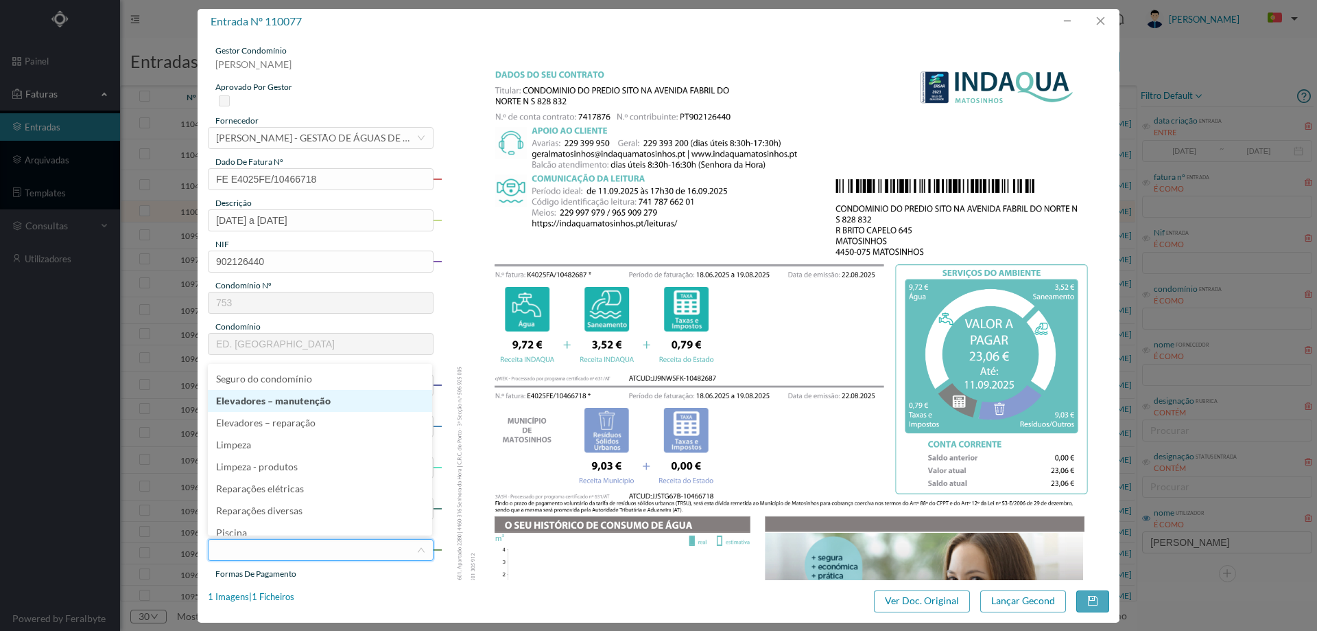
scroll to position [281, 0]
click at [284, 407] on li "Água" at bounding box center [320, 403] width 224 height 22
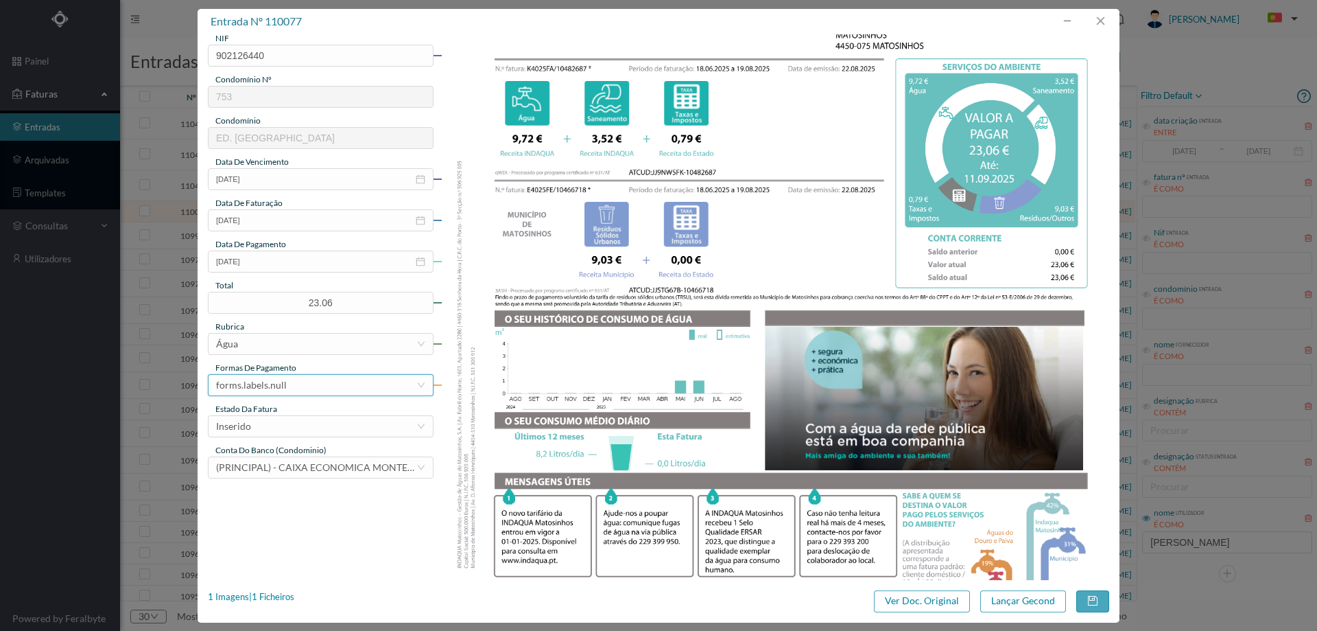
click at [272, 387] on div "forms.labels.null" at bounding box center [251, 385] width 71 height 21
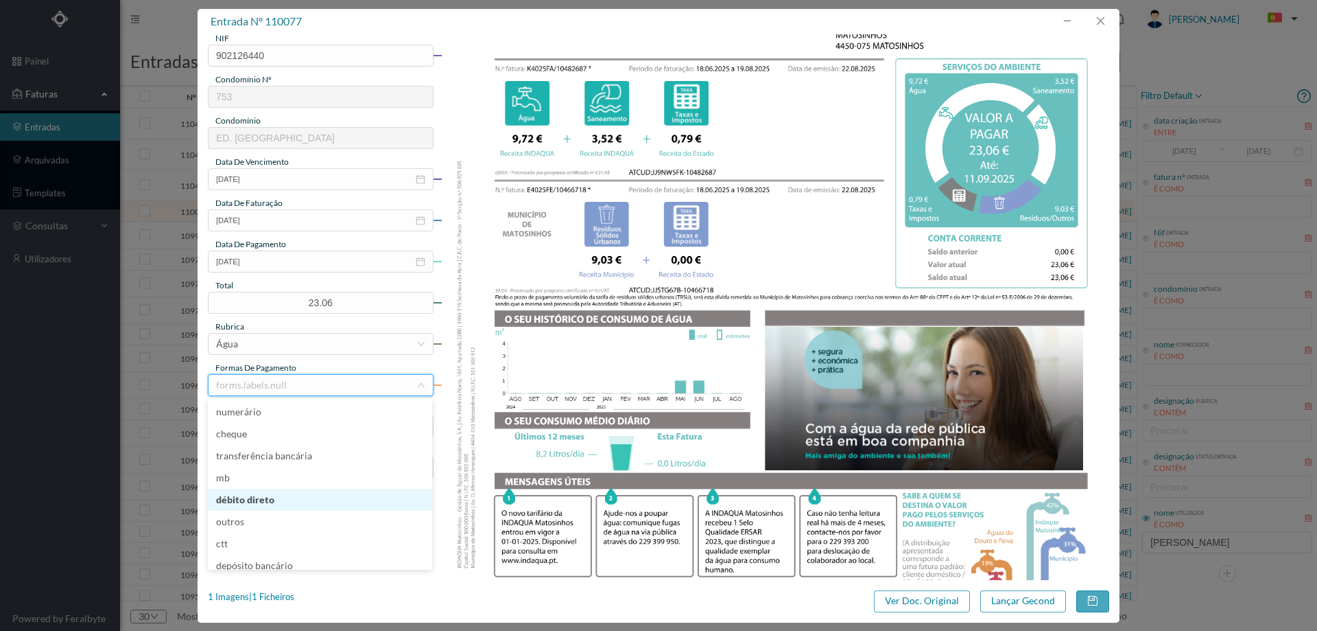
click at [270, 496] on li "débito direto" at bounding box center [320, 500] width 224 height 22
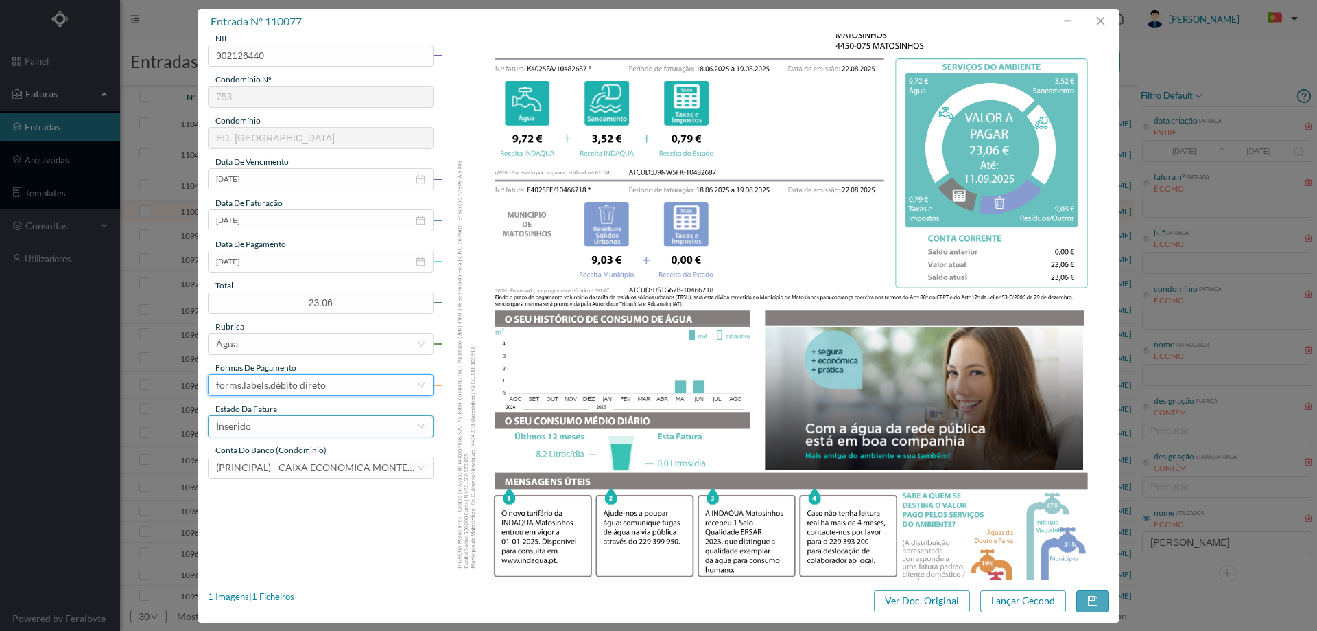
click at [309, 421] on div "Inserido" at bounding box center [316, 426] width 200 height 21
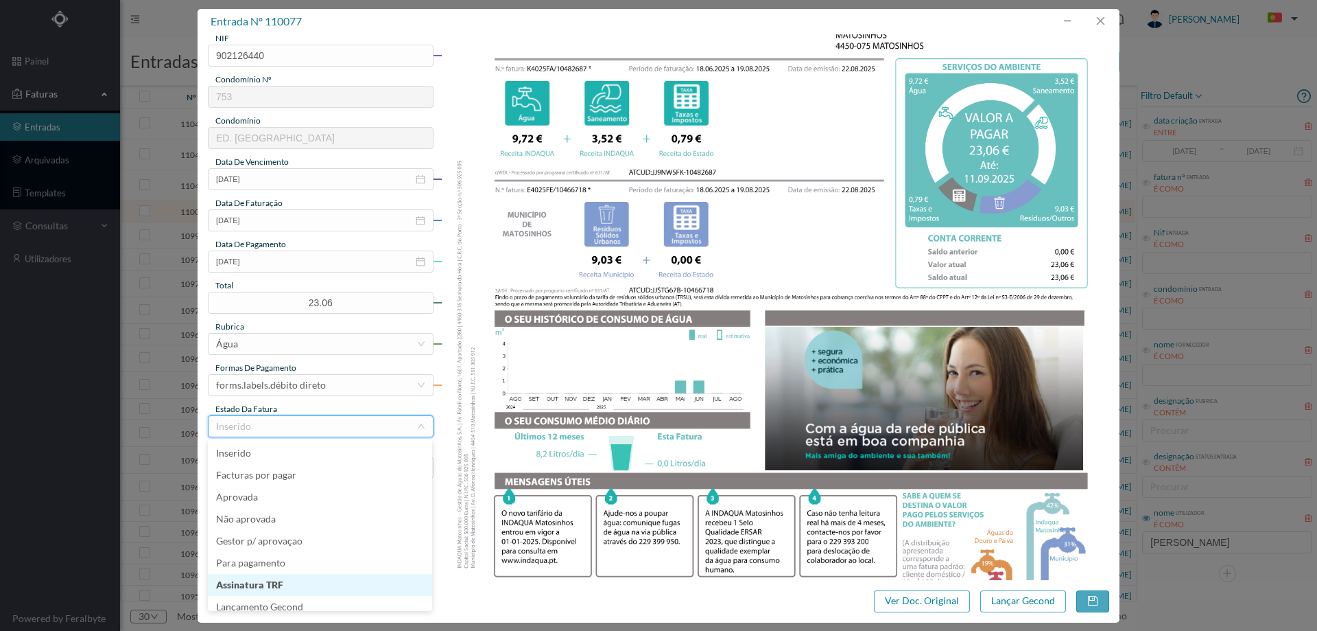
scroll to position [7, 0]
click at [279, 599] on li "Lançamento Gecond" at bounding box center [320, 600] width 224 height 22
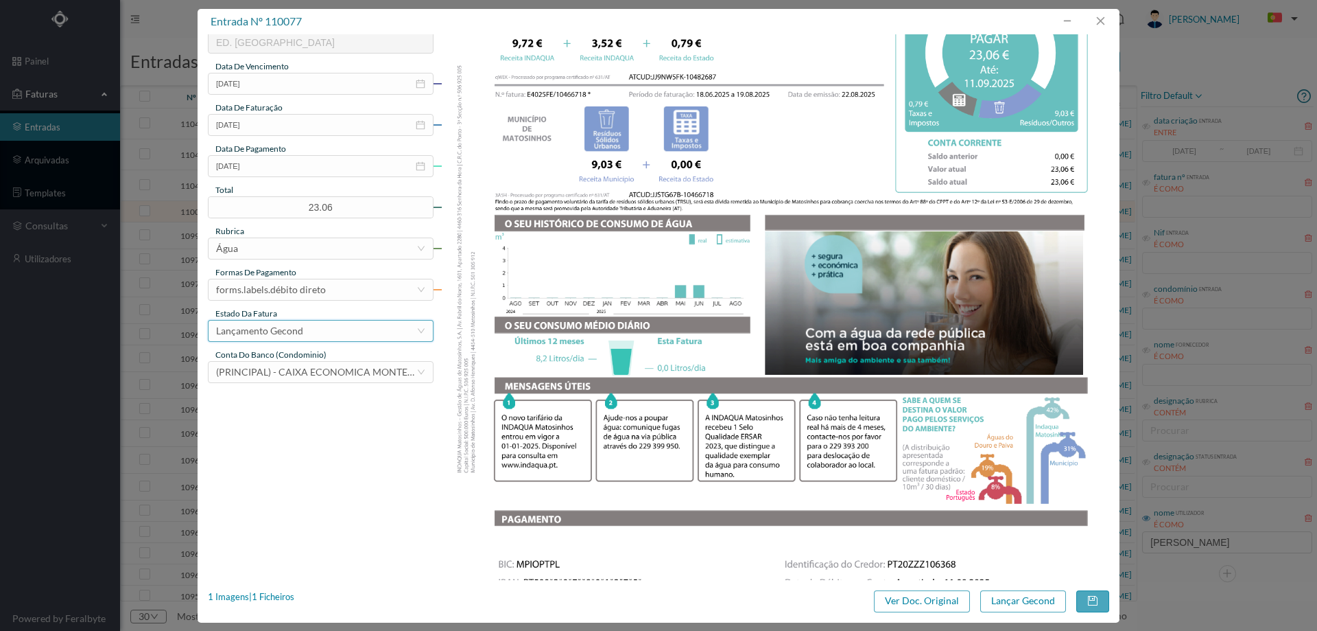
scroll to position [416, 0]
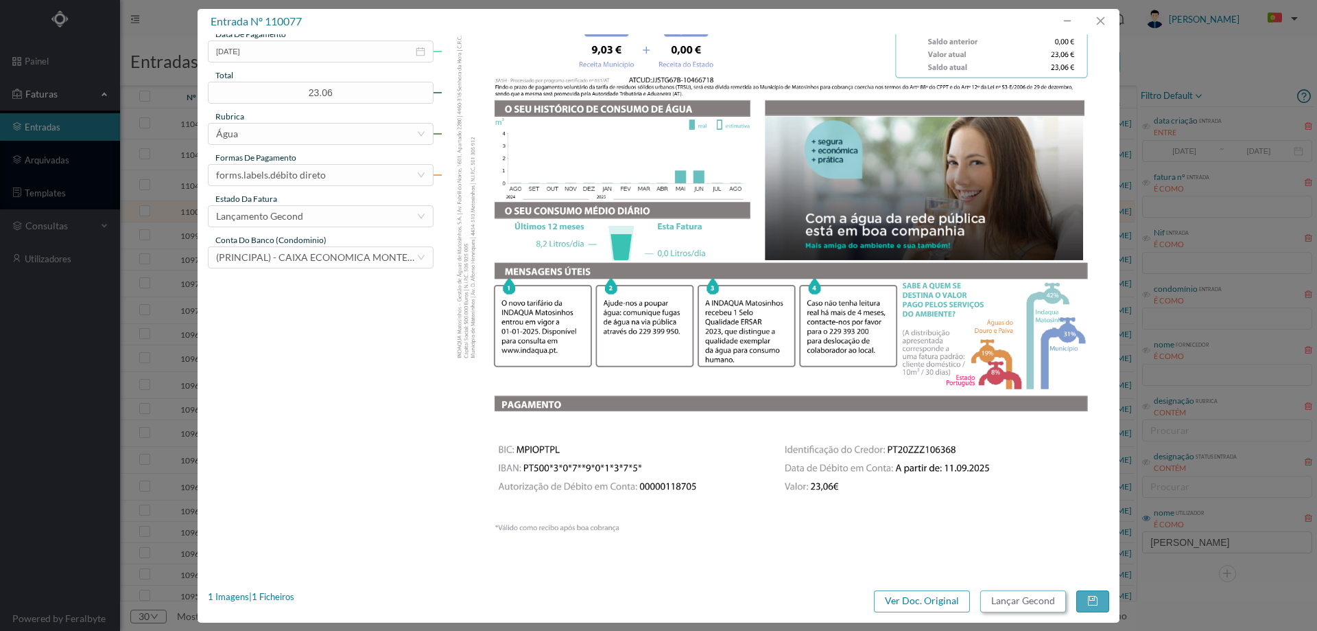
click at [1022, 603] on button "Lançar Gecond" at bounding box center [1024, 601] width 86 height 22
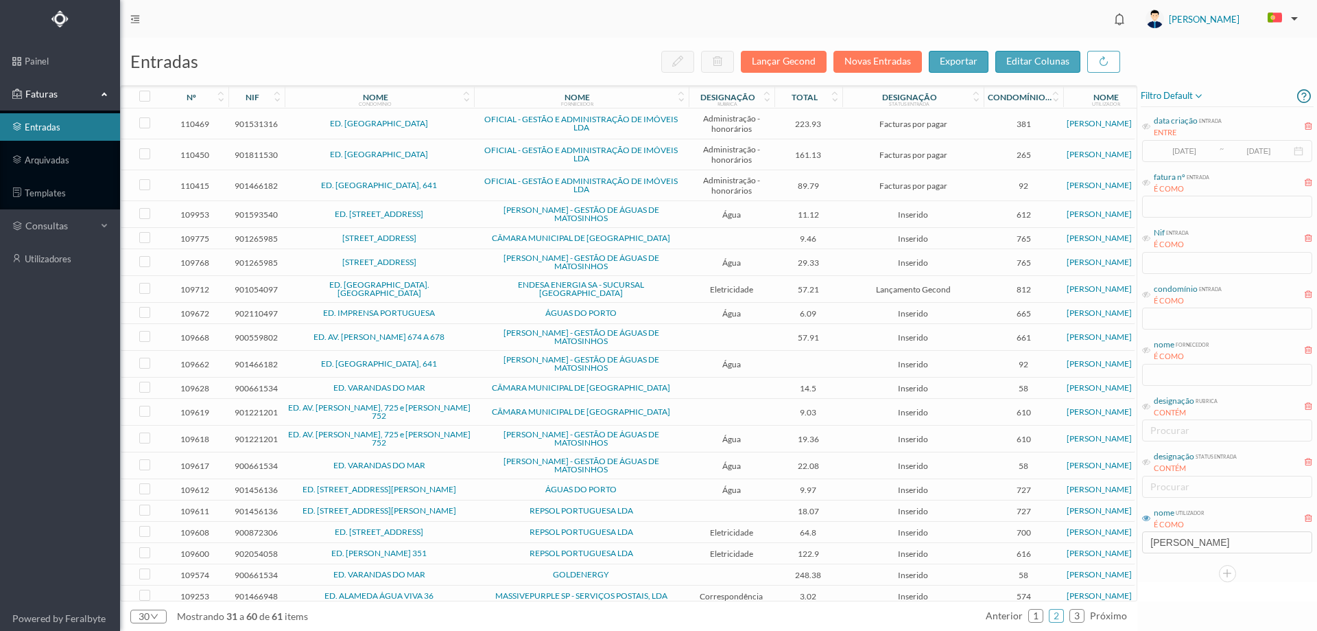
click at [460, 215] on span "ED. [STREET_ADDRESS]" at bounding box center [379, 214] width 183 height 8
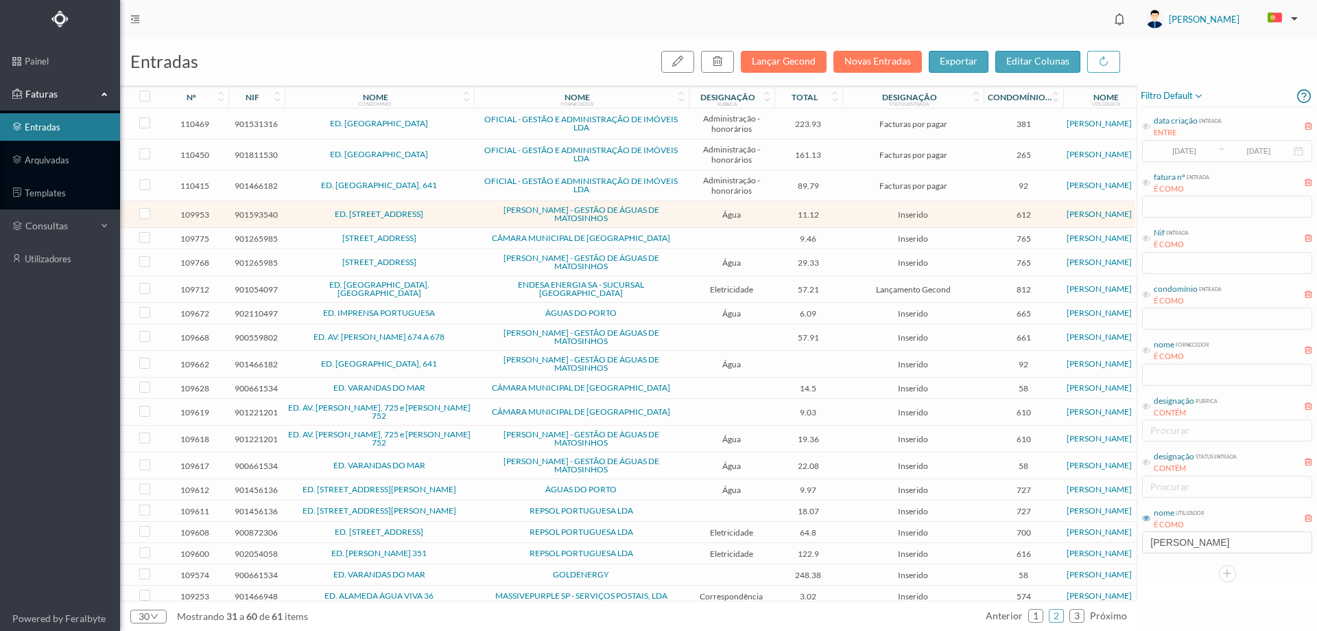
click at [460, 215] on span "ED. [STREET_ADDRESS]" at bounding box center [379, 214] width 183 height 8
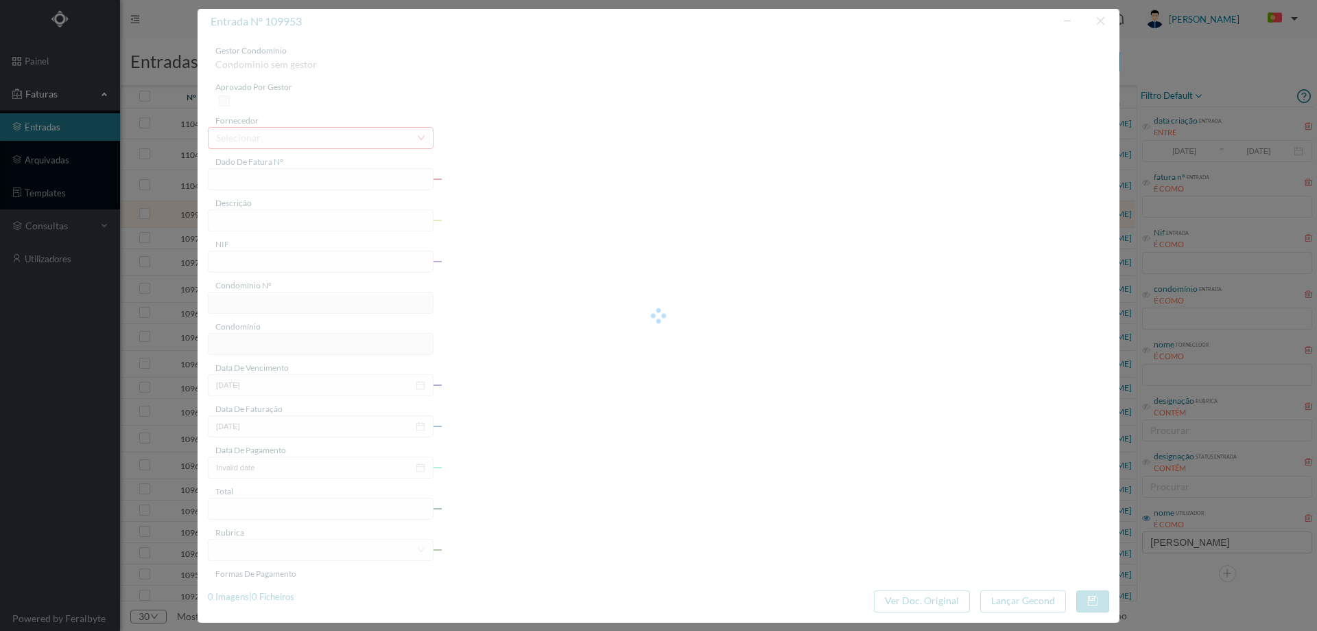
type input "FA K4025FA/10467560"
type input "Periodo de faturação: [DATE] a [DATE]"
type input "901593540"
type input "[DATE]"
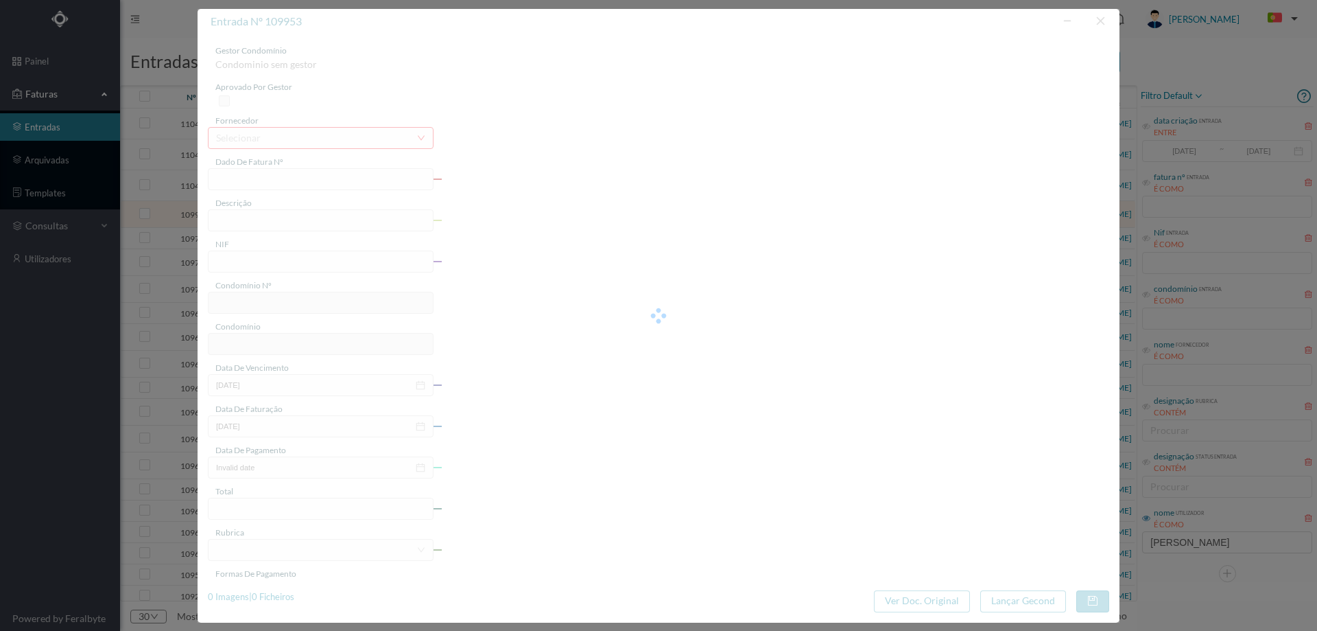
type input "[DATE]"
type input "11.12"
type input "612"
type input "ED. [STREET_ADDRESS]"
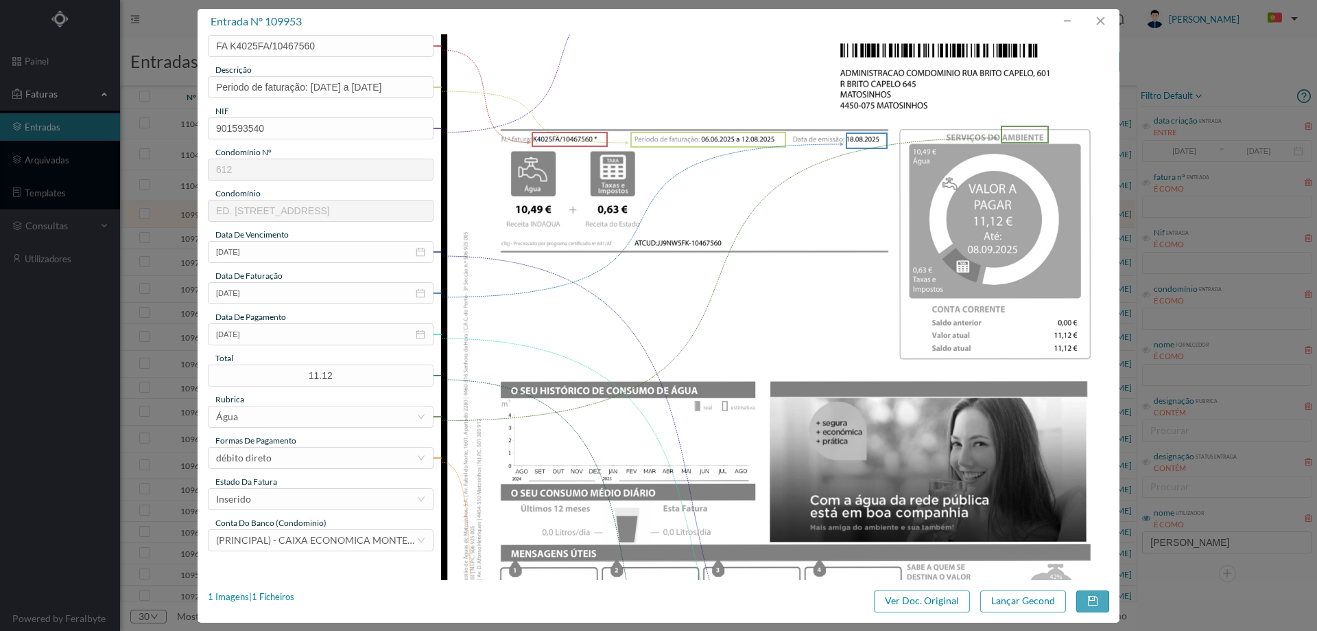
scroll to position [137, 0]
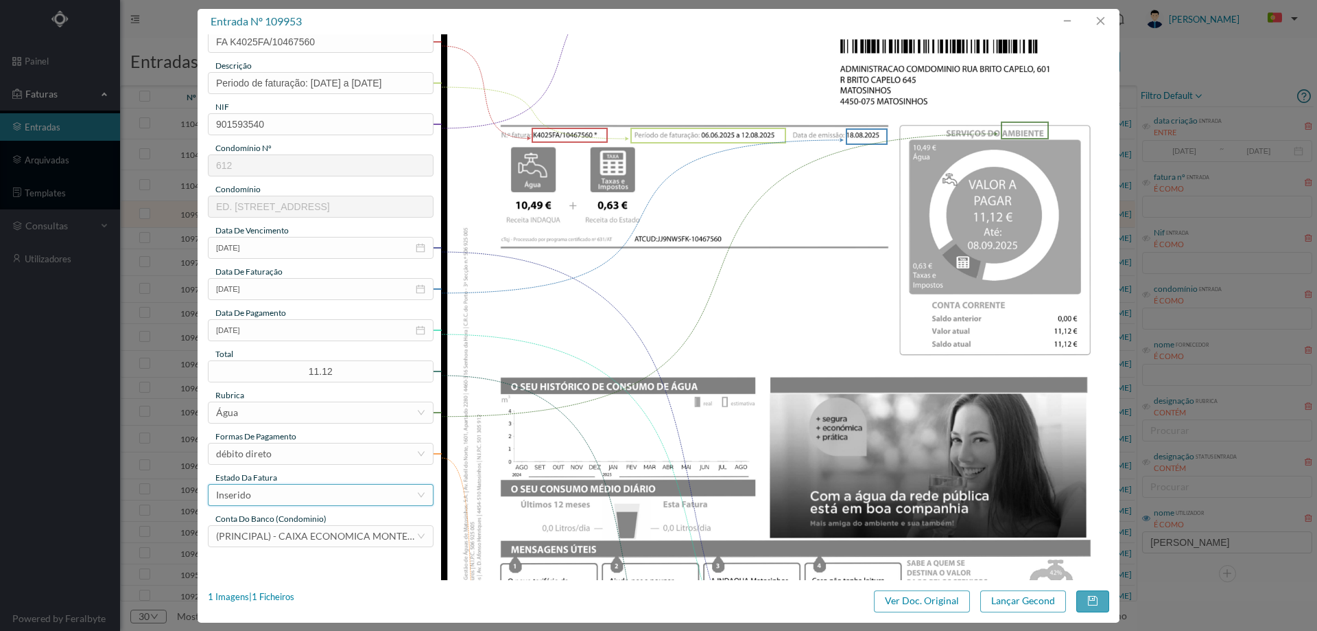
drag, startPoint x: 273, startPoint y: 506, endPoint x: 275, endPoint y: 497, distance: 9.2
click at [273, 506] on div "gestor condomínio [PERSON_NAME] aprovado por gestor fornecedor selecionar [PERS…" at bounding box center [321, 226] width 226 height 639
click at [276, 493] on div "Inserido" at bounding box center [316, 494] width 200 height 21
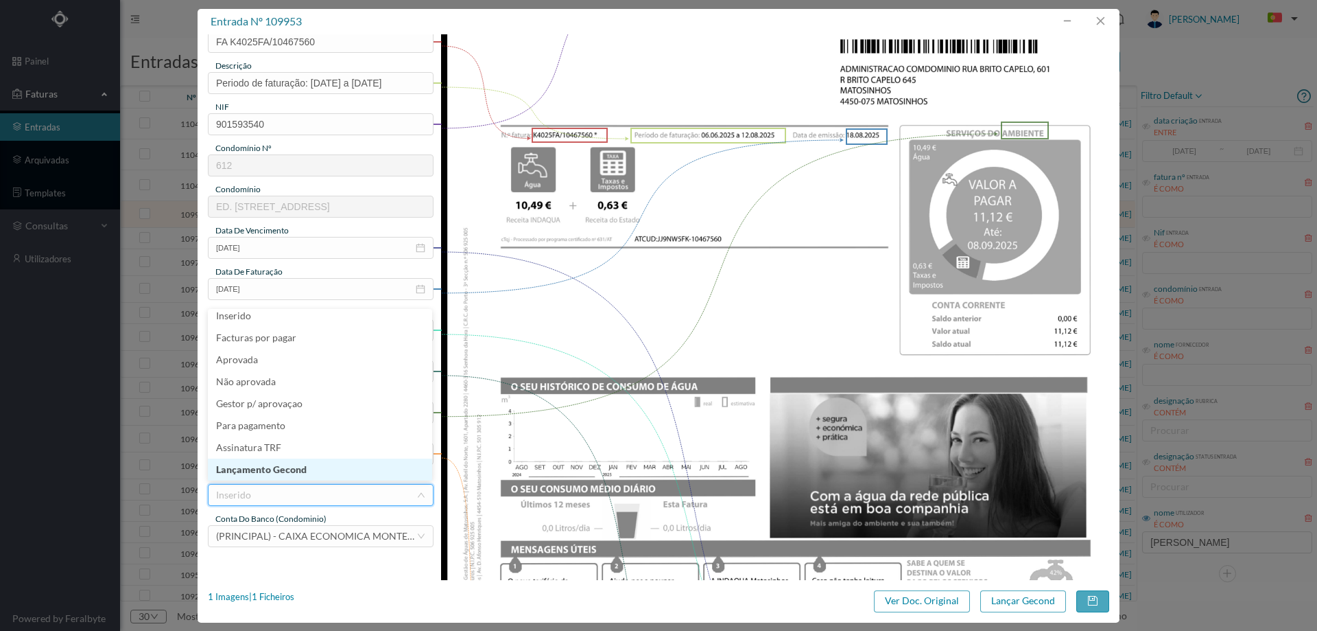
click at [287, 469] on li "Lançamento Gecond" at bounding box center [320, 469] width 224 height 22
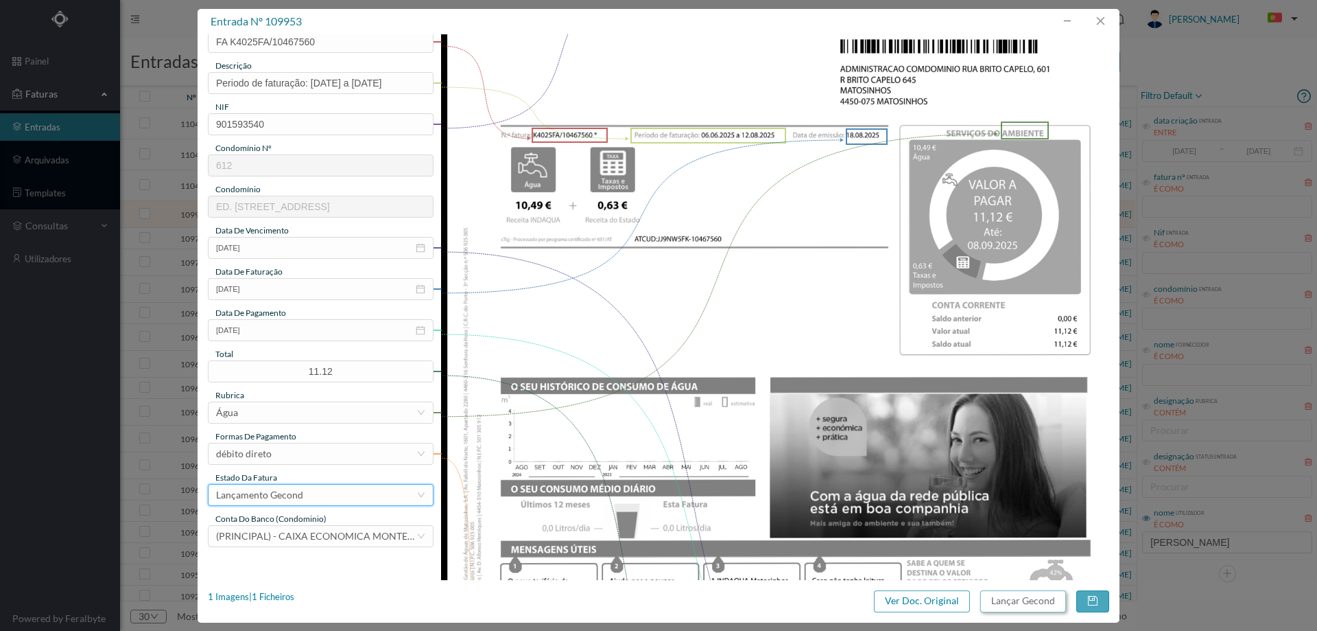
click at [1024, 600] on button "Lançar Gecond" at bounding box center [1024, 601] width 86 height 22
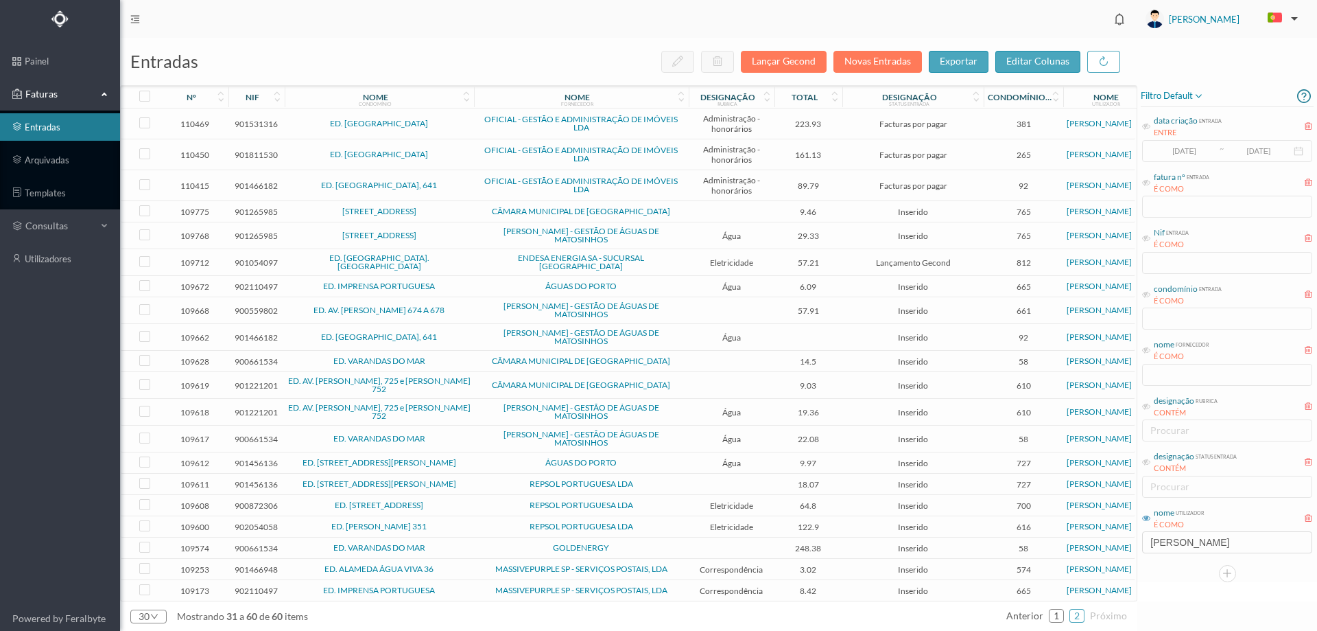
click at [696, 211] on td at bounding box center [732, 211] width 86 height 21
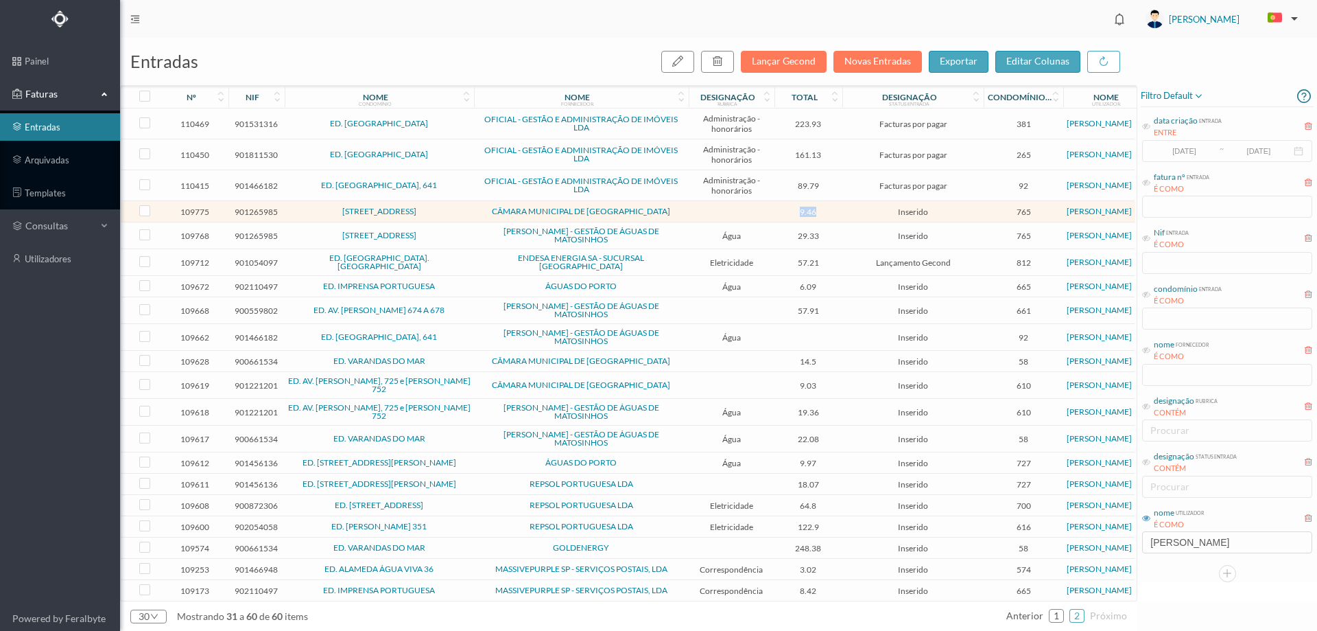
click at [696, 211] on td at bounding box center [732, 211] width 86 height 21
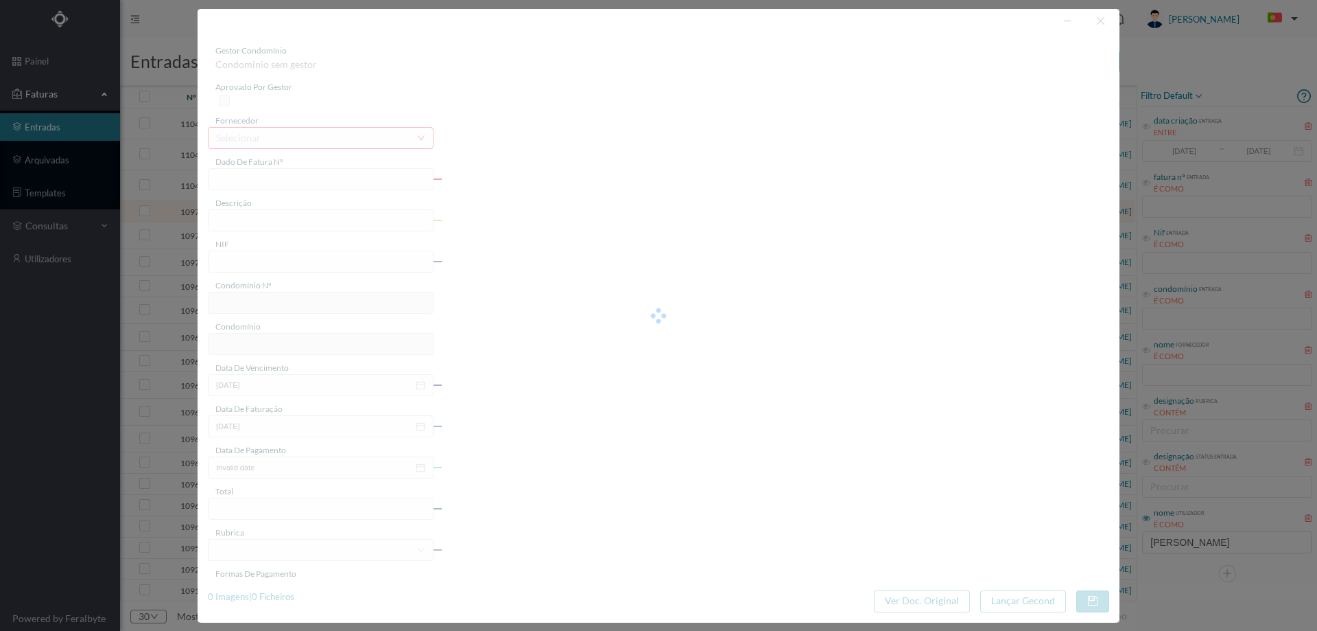
type input "FE E4025FE/10450490"
type input "901265985"
type input "Invalid date"
type input "[DATE]"
type input "9.46"
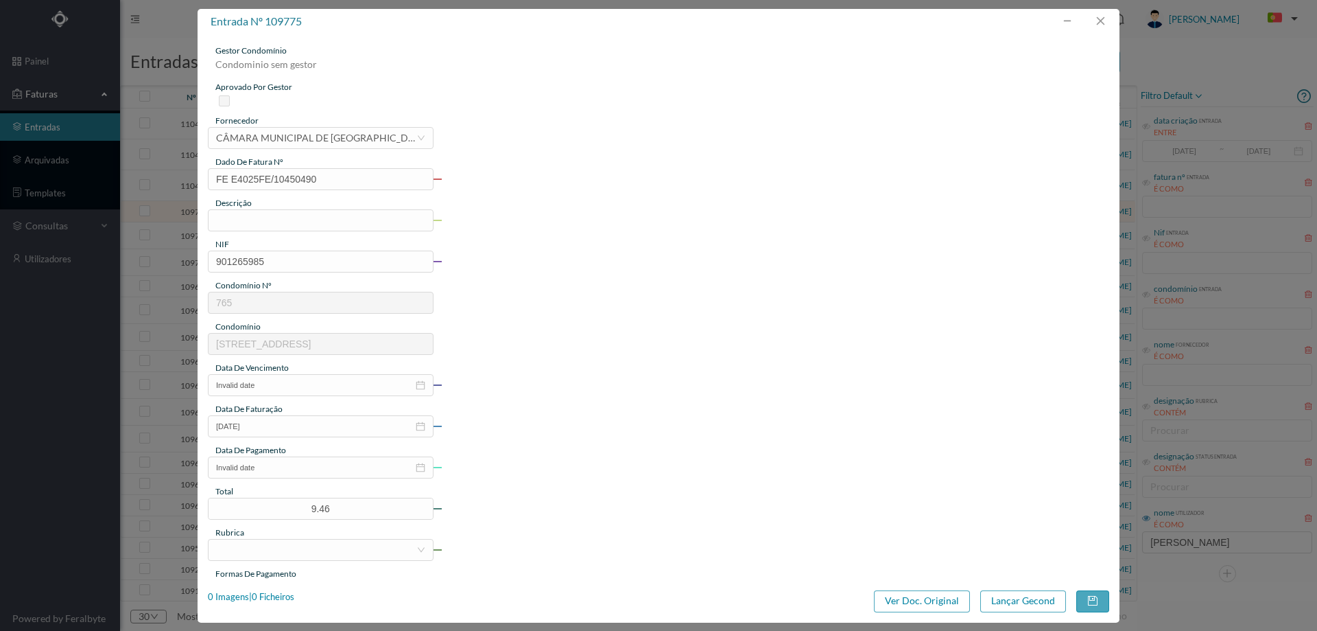
type input "765"
type input "[STREET_ADDRESS]"
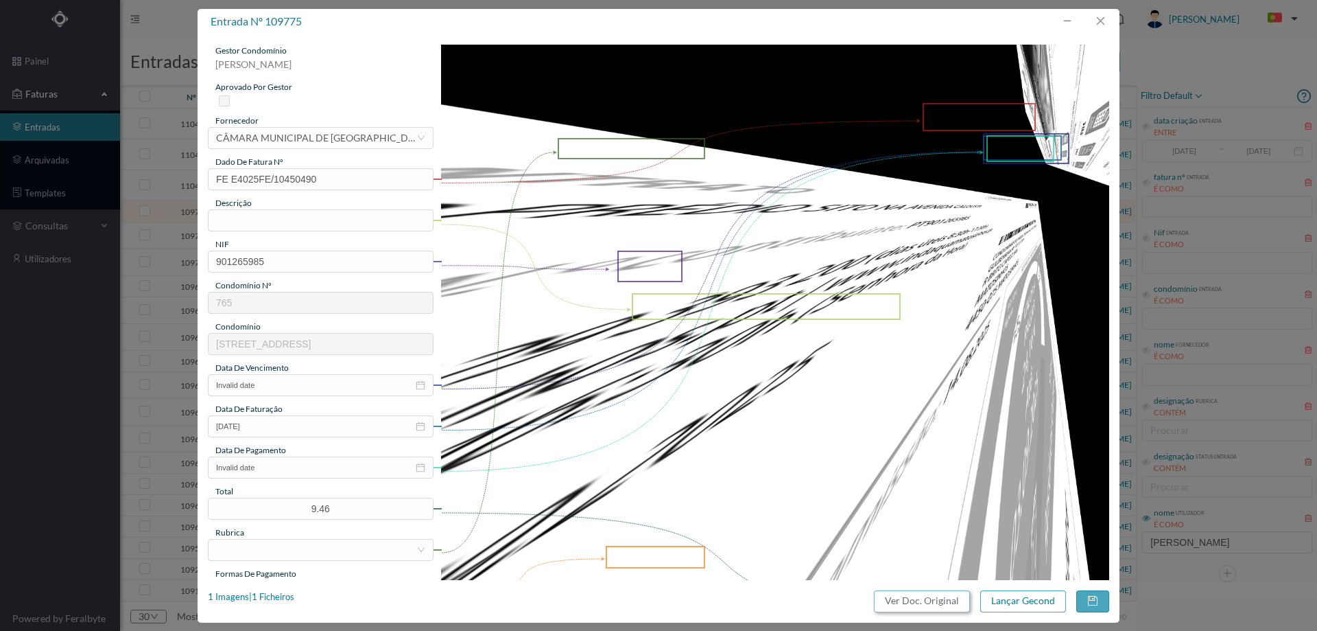
click at [917, 601] on button "Ver Doc. Original" at bounding box center [922, 601] width 96 height 22
click at [372, 139] on div "CÂMARA MUNICIPAL DE [GEOGRAPHIC_DATA]" at bounding box center [316, 138] width 200 height 21
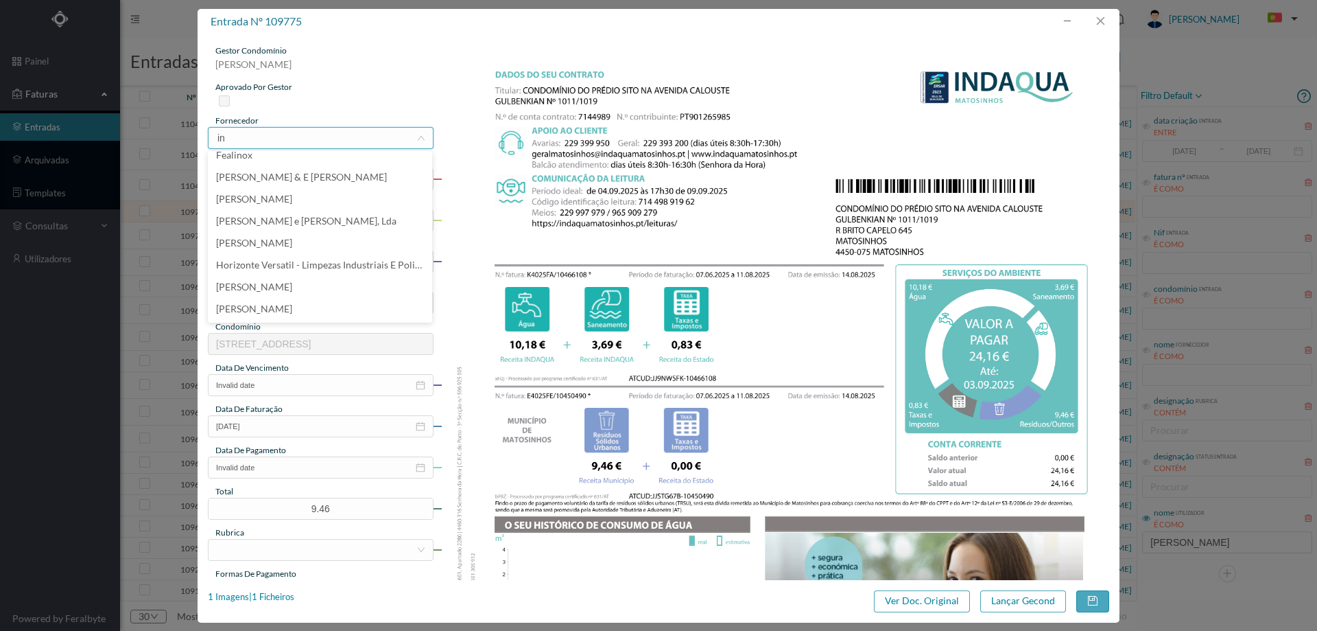
scroll to position [0, 0]
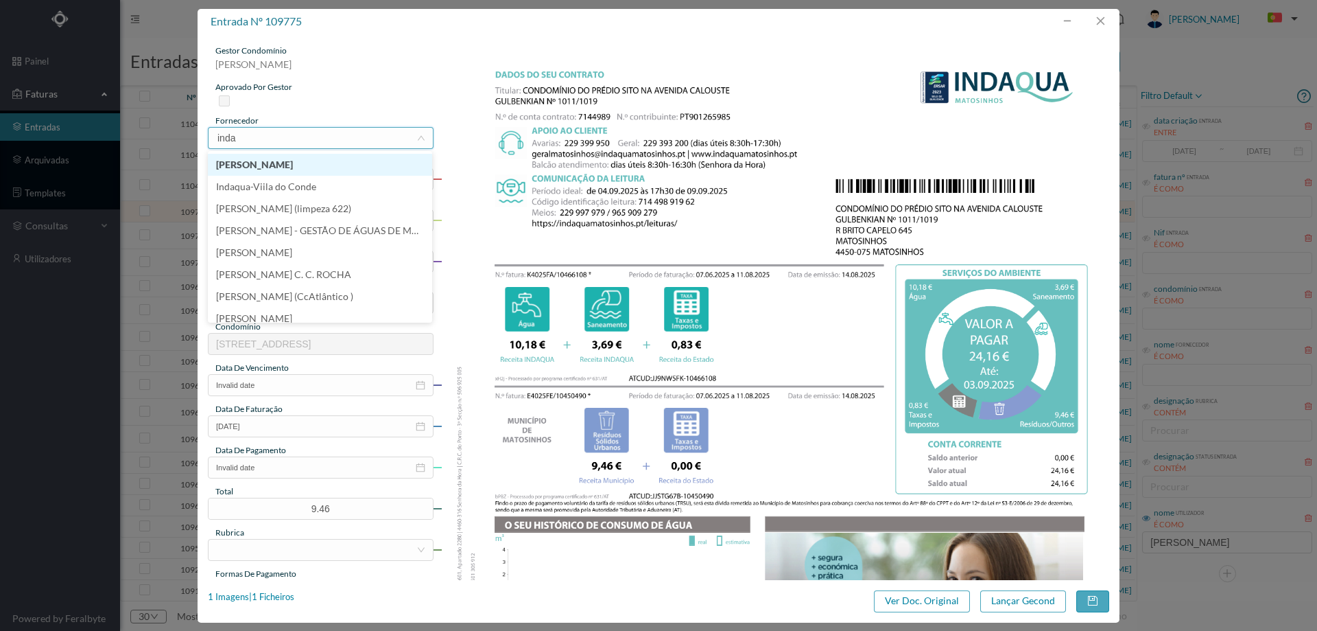
type input "indaq"
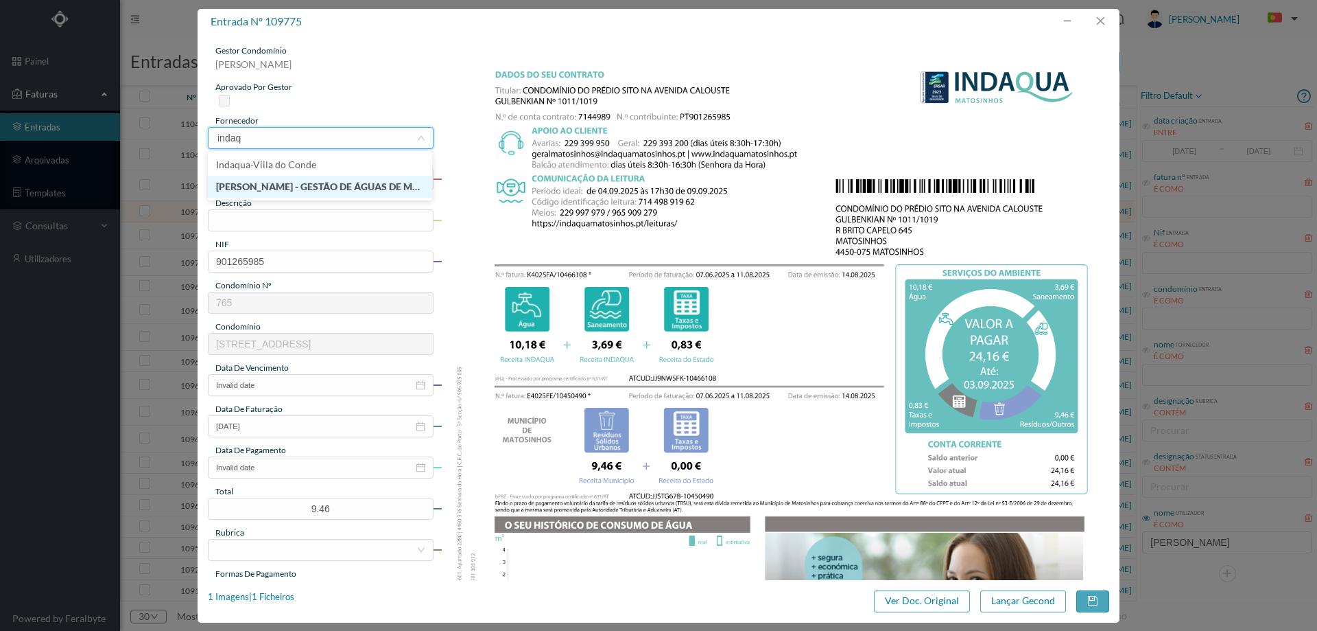
click at [333, 180] on li "[PERSON_NAME] - GESTÃO DE ÁGUAS DE MATOSINHOS" at bounding box center [320, 187] width 224 height 22
click at [293, 224] on input "text" at bounding box center [321, 220] width 226 height 22
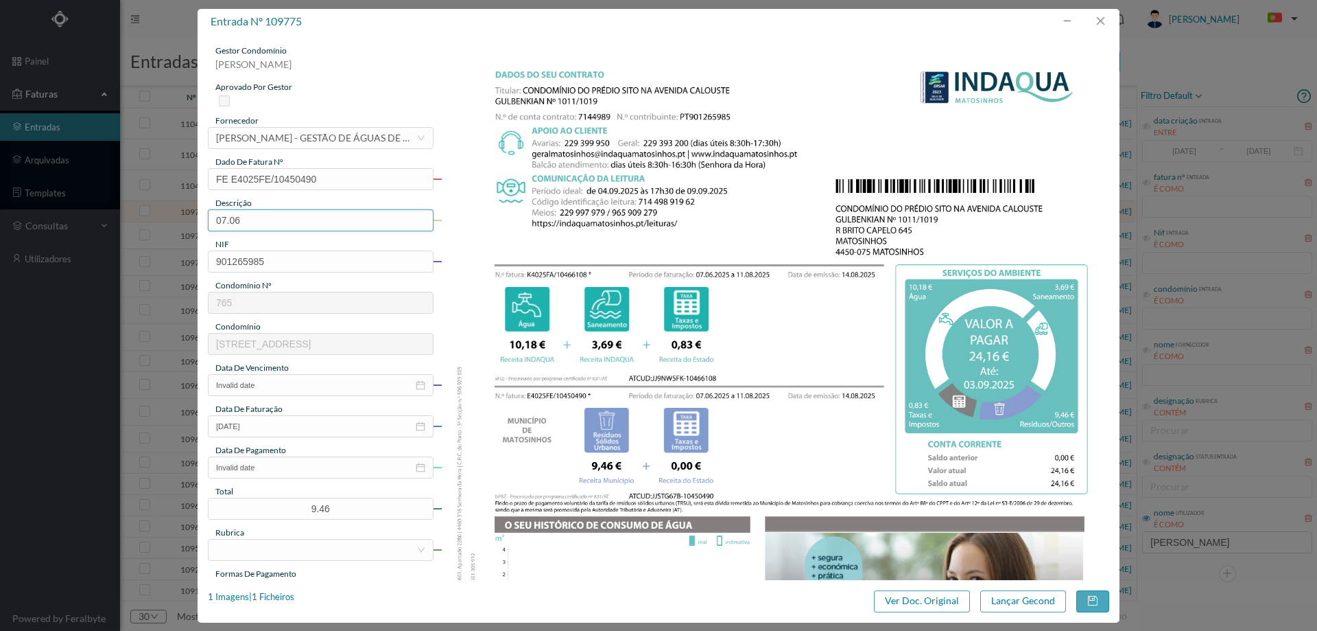
type input "[DATE] a [DATE]"
click at [280, 388] on input "Invalid date" at bounding box center [321, 385] width 226 height 22
click at [272, 454] on div "3" at bounding box center [276, 456] width 16 height 16
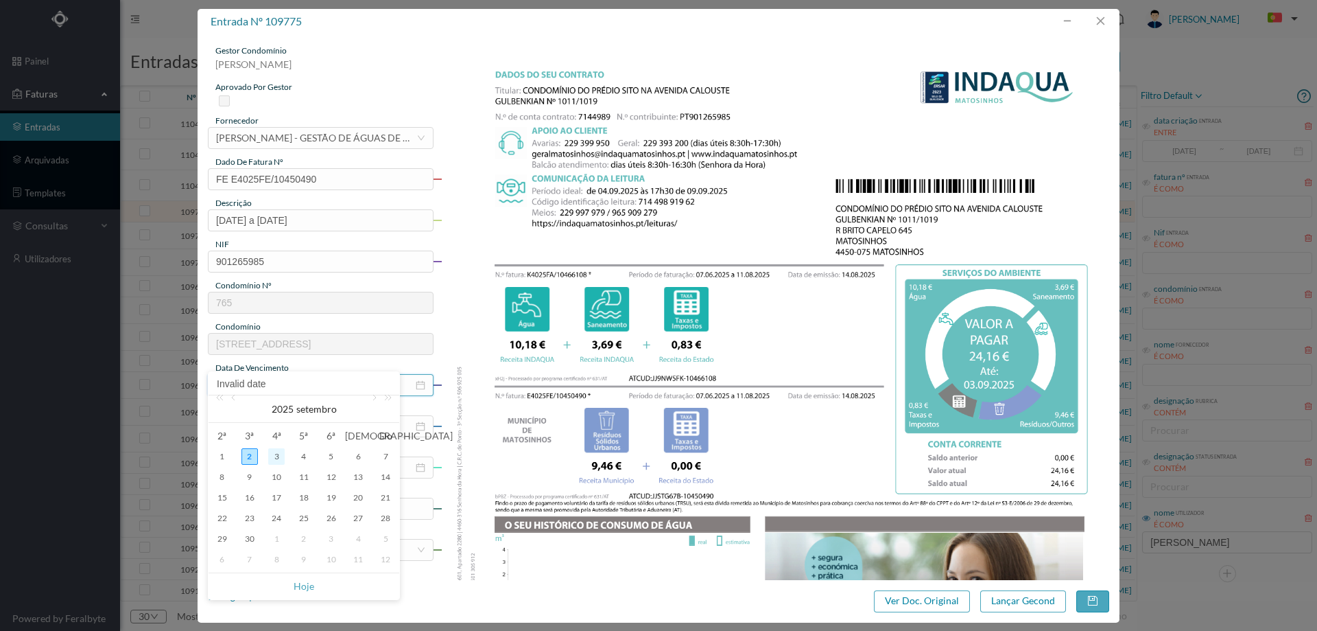
type input "[DATE]"
click at [298, 480] on div "gestor condomínio [PERSON_NAME] aprovado por gestor fornecedor selecionar [PERS…" at bounding box center [321, 364] width 226 height 639
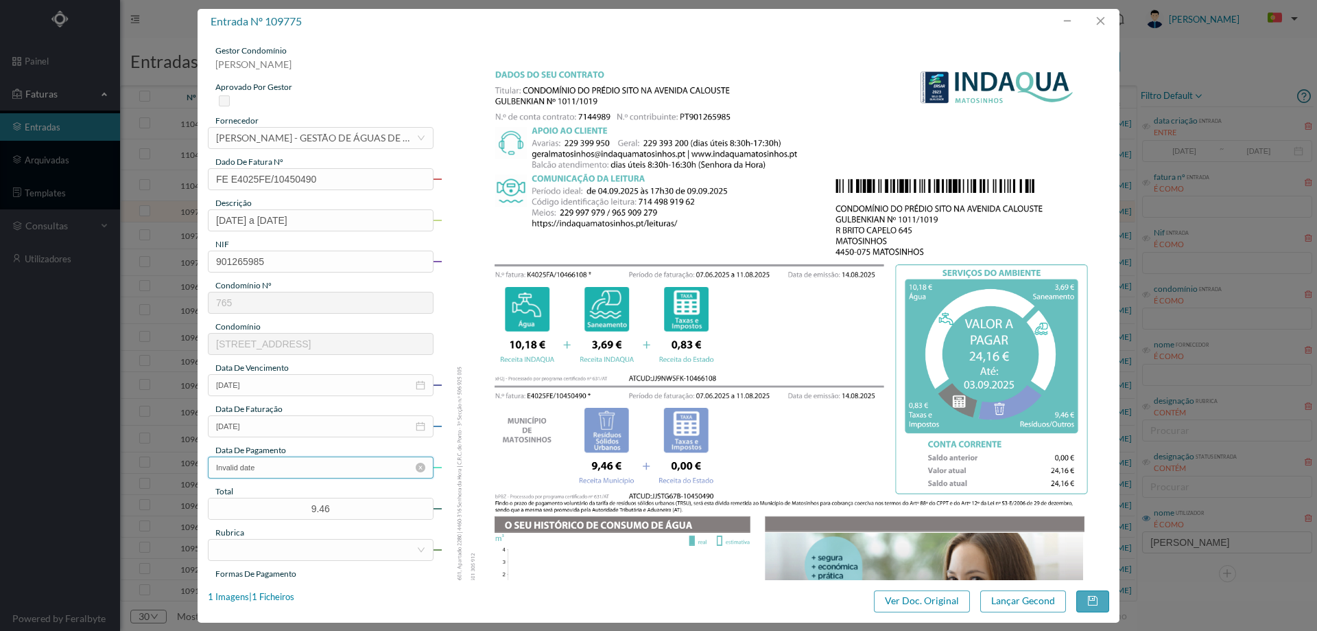
click at [298, 471] on input "Invalid date" at bounding box center [321, 467] width 226 height 22
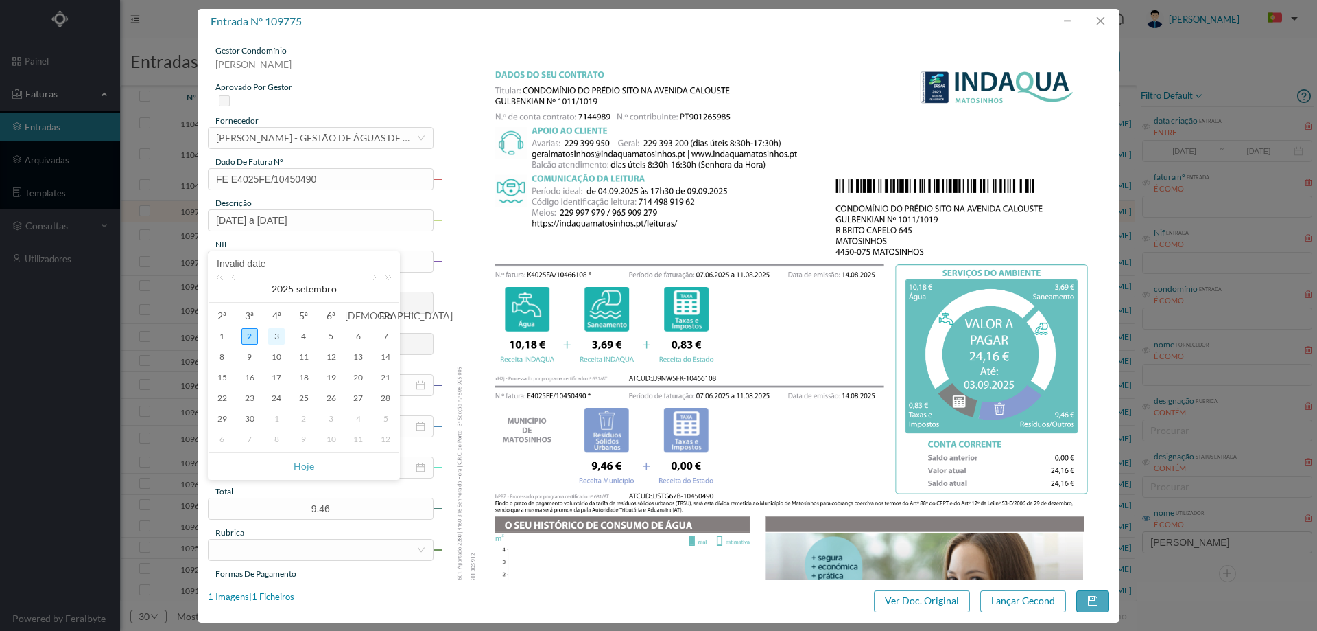
click at [274, 332] on div "3" at bounding box center [276, 336] width 16 height 16
type input "[DATE]"
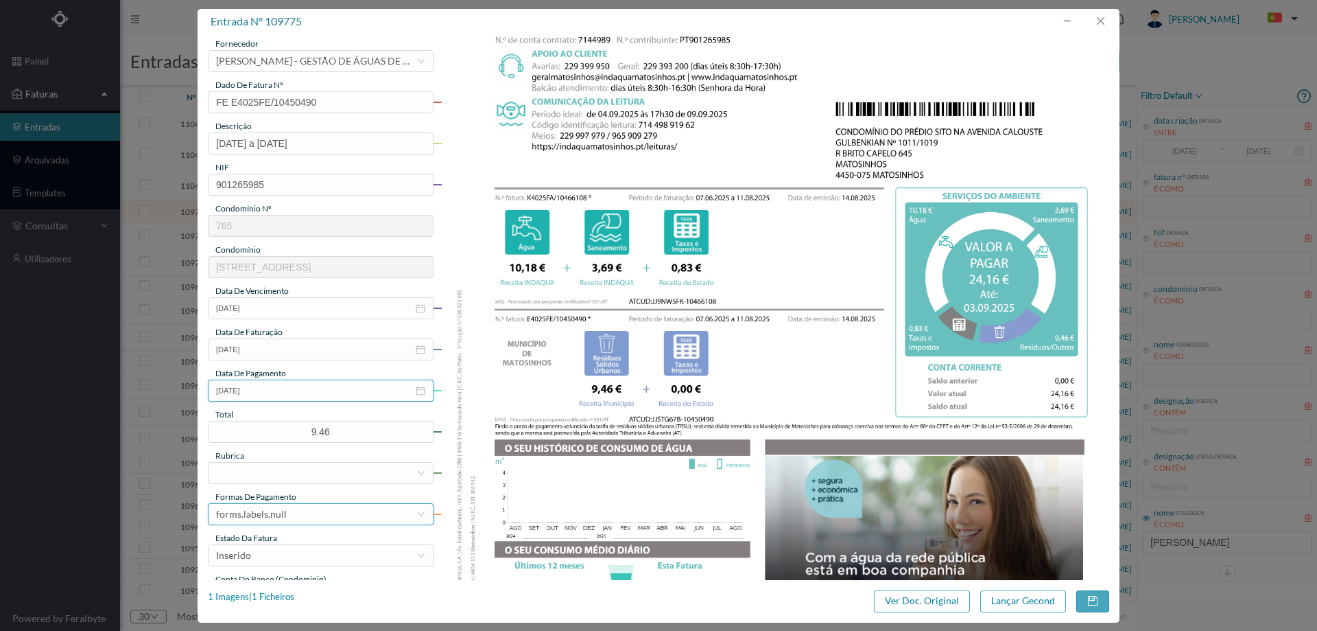
scroll to position [137, 0]
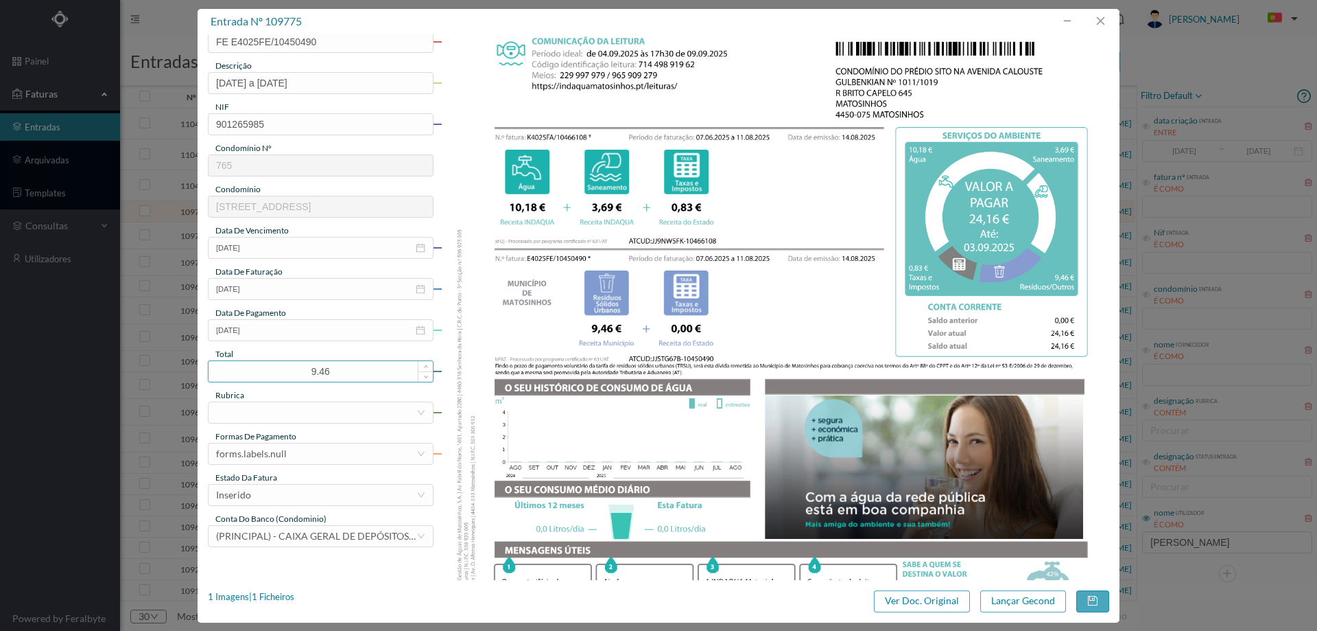
drag, startPoint x: 341, startPoint y: 373, endPoint x: 267, endPoint y: 368, distance: 74.3
click at [267, 368] on input "9.46" at bounding box center [321, 371] width 224 height 21
type input "24.16"
click at [279, 416] on div at bounding box center [316, 412] width 200 height 21
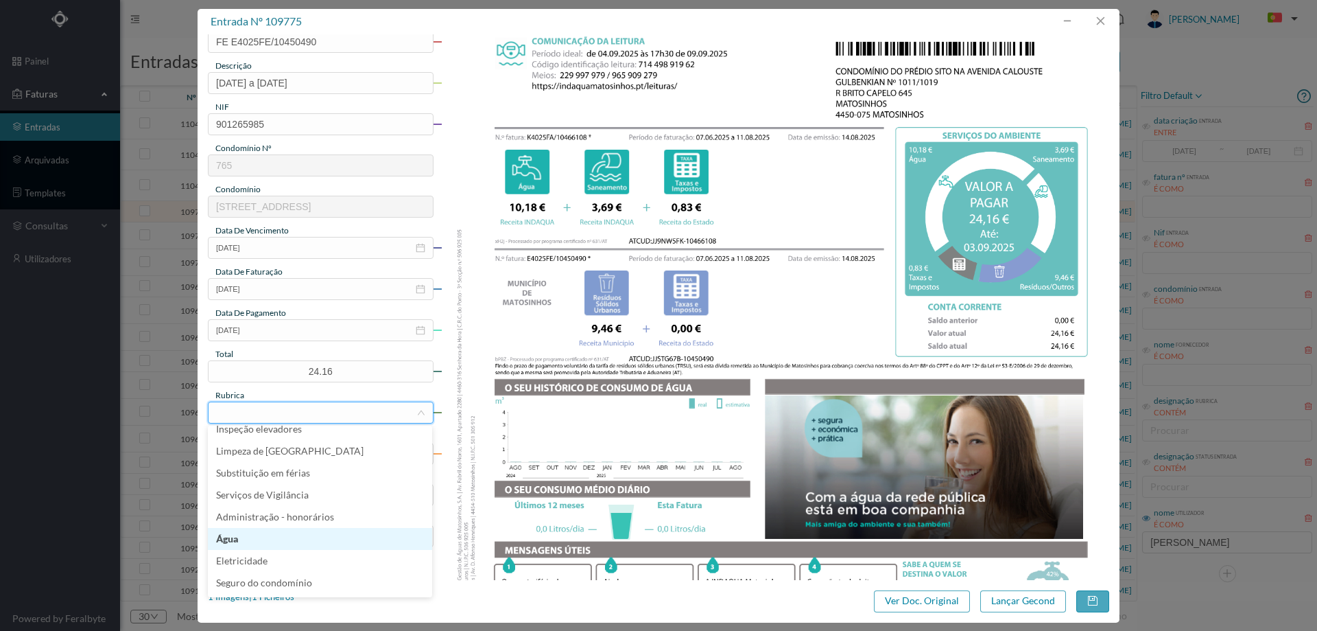
scroll to position [274, 0]
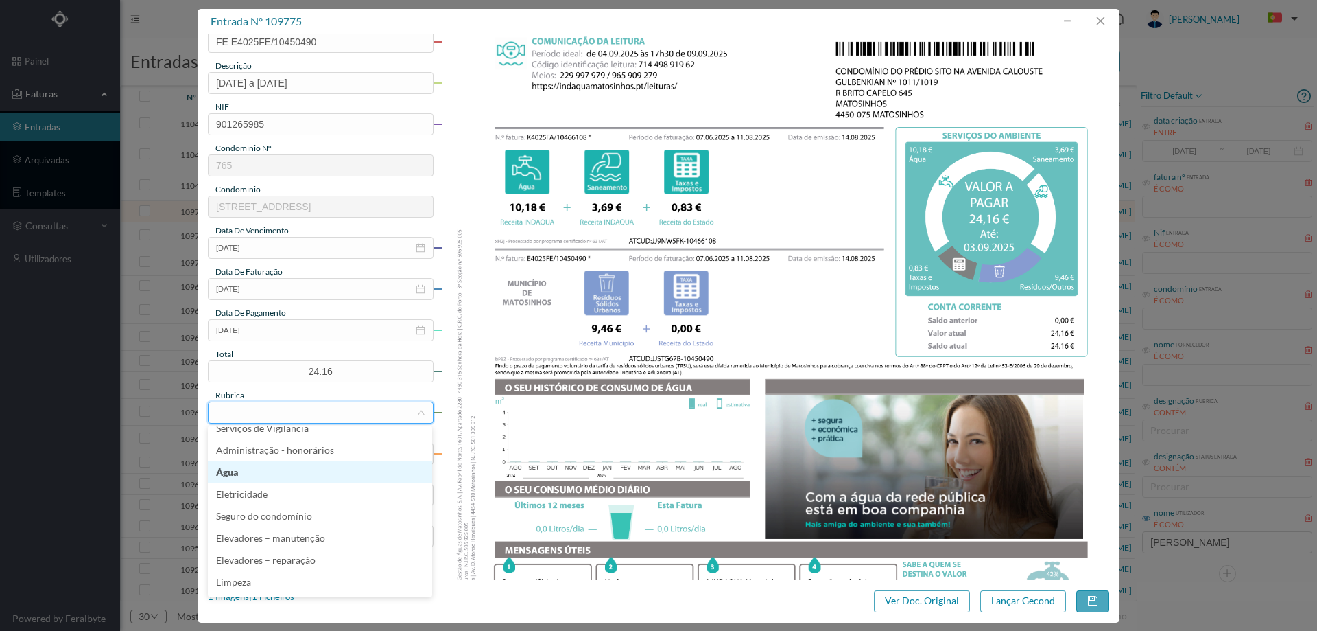
click at [275, 462] on li "Água" at bounding box center [320, 472] width 224 height 22
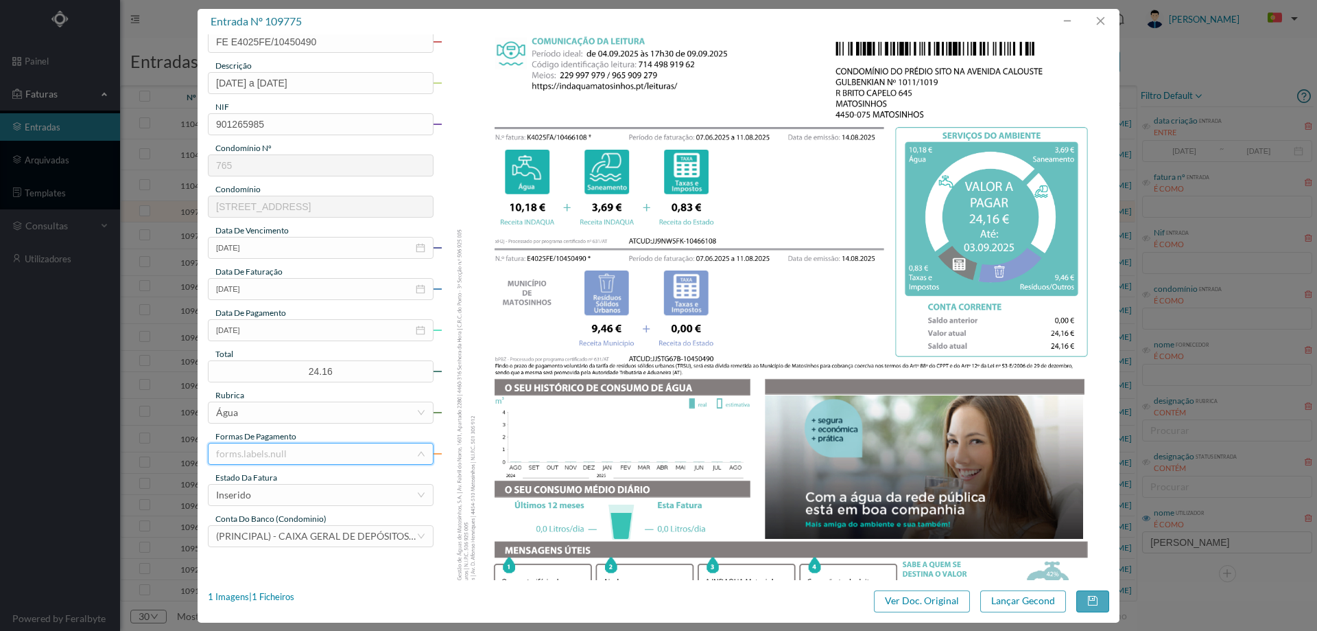
scroll to position [7, 0]
click at [282, 358] on li "débito direto" at bounding box center [320, 362] width 224 height 22
click at [287, 493] on div "Inserido" at bounding box center [316, 494] width 200 height 21
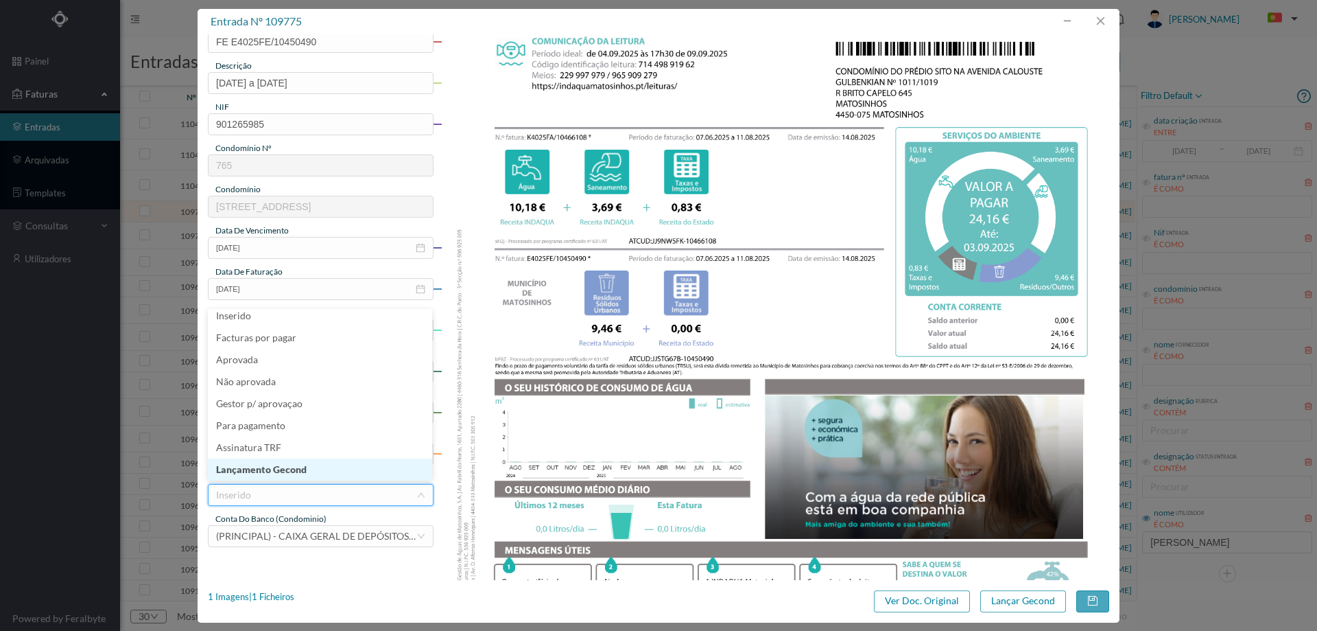
click at [289, 474] on li "Lançamento Gecond" at bounding box center [320, 469] width 224 height 22
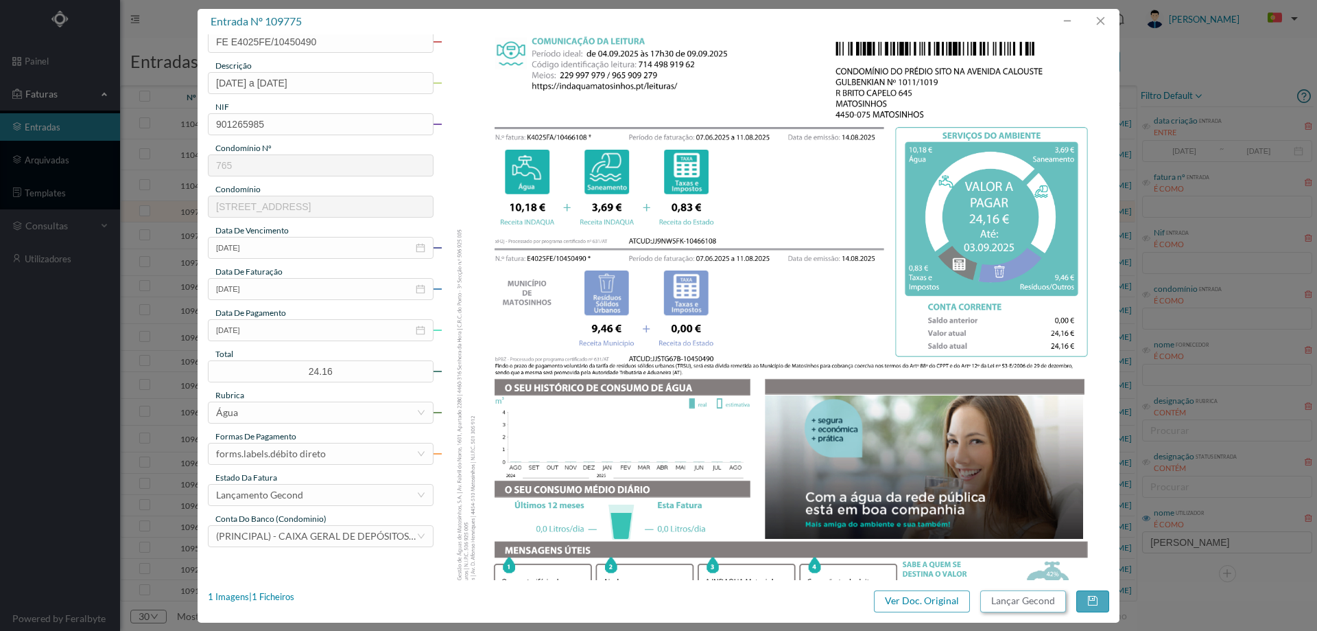
click at [1046, 596] on button "Lançar Gecond" at bounding box center [1024, 601] width 86 height 22
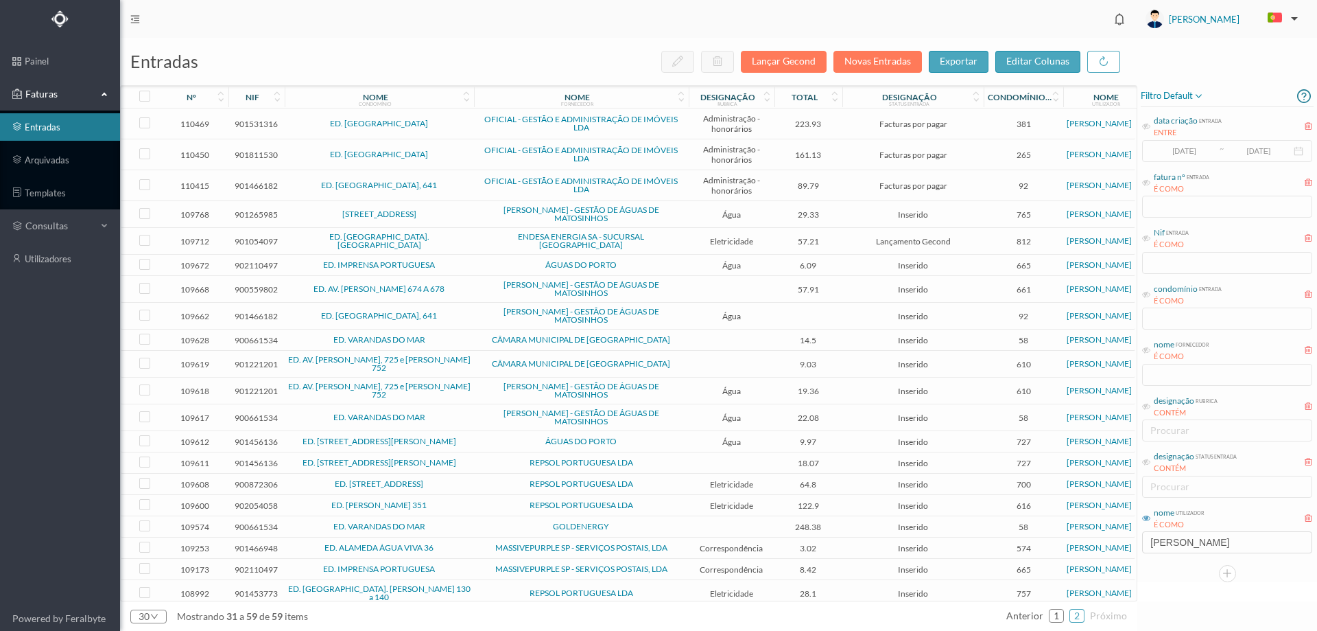
click at [465, 215] on span "[STREET_ADDRESS]" at bounding box center [379, 214] width 183 height 8
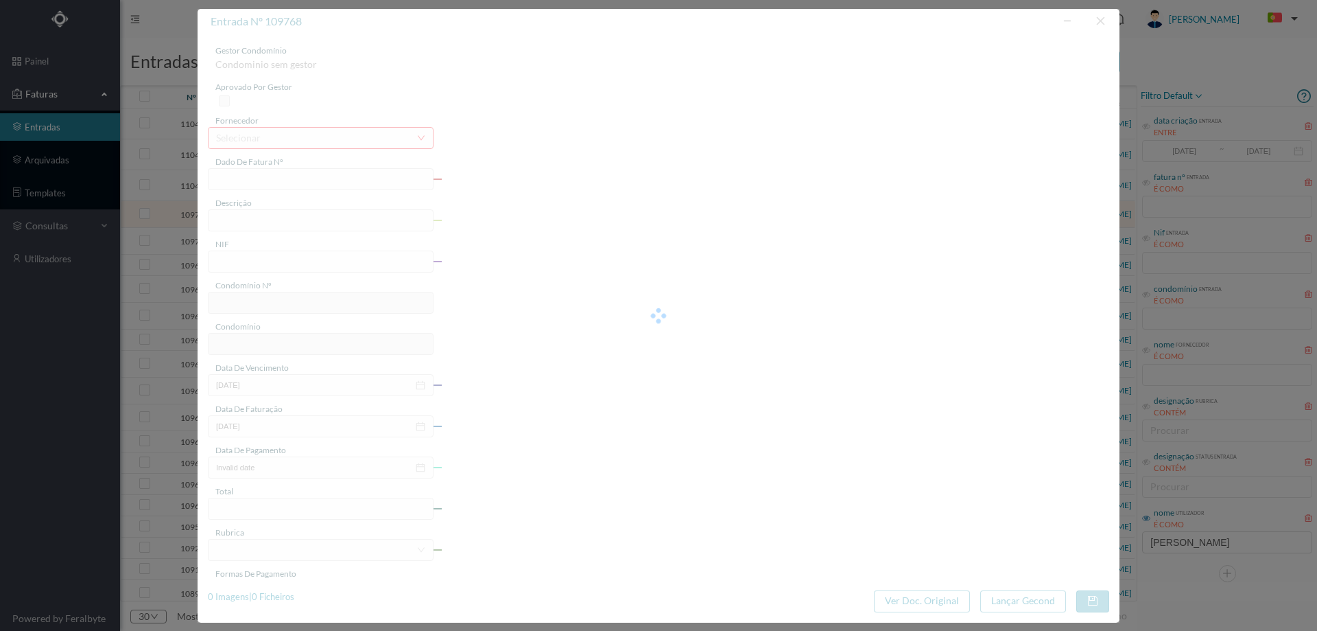
type input "FA K4025FA/10465678"
type input "Periodo de faturação: [DATE] a [DATE]"
type input "901265985"
type input "[DATE]"
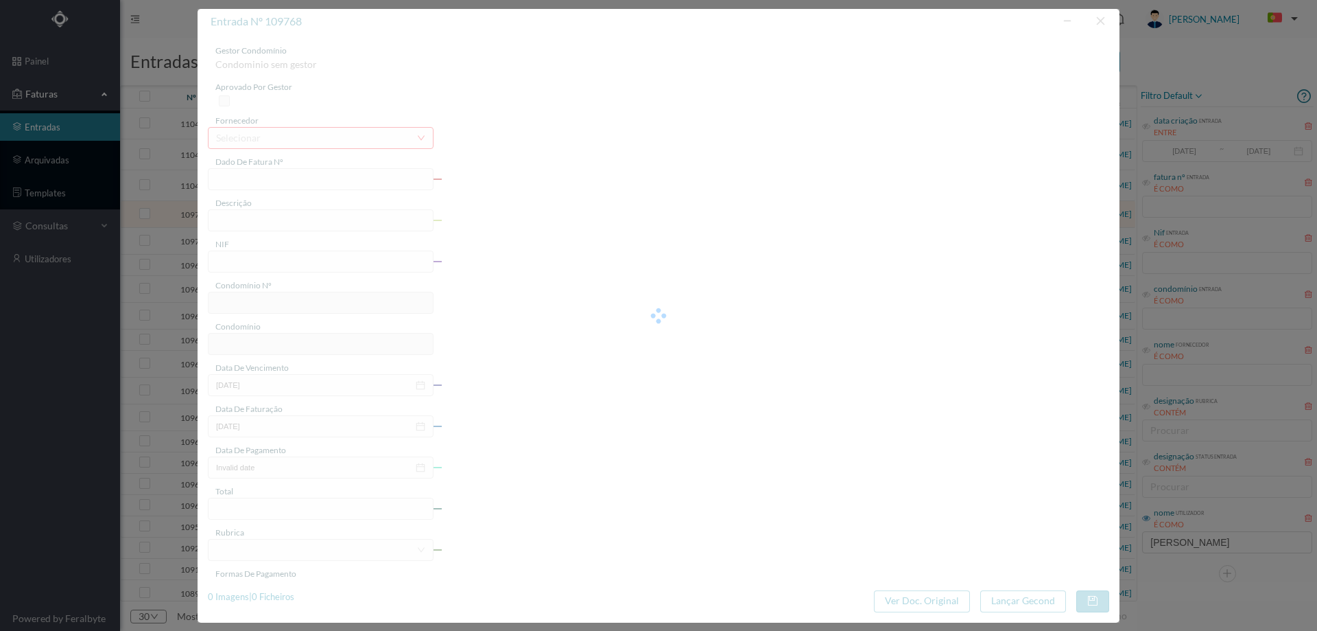
type input "[DATE]"
type input "29.33"
type input "765"
type input "[STREET_ADDRESS]"
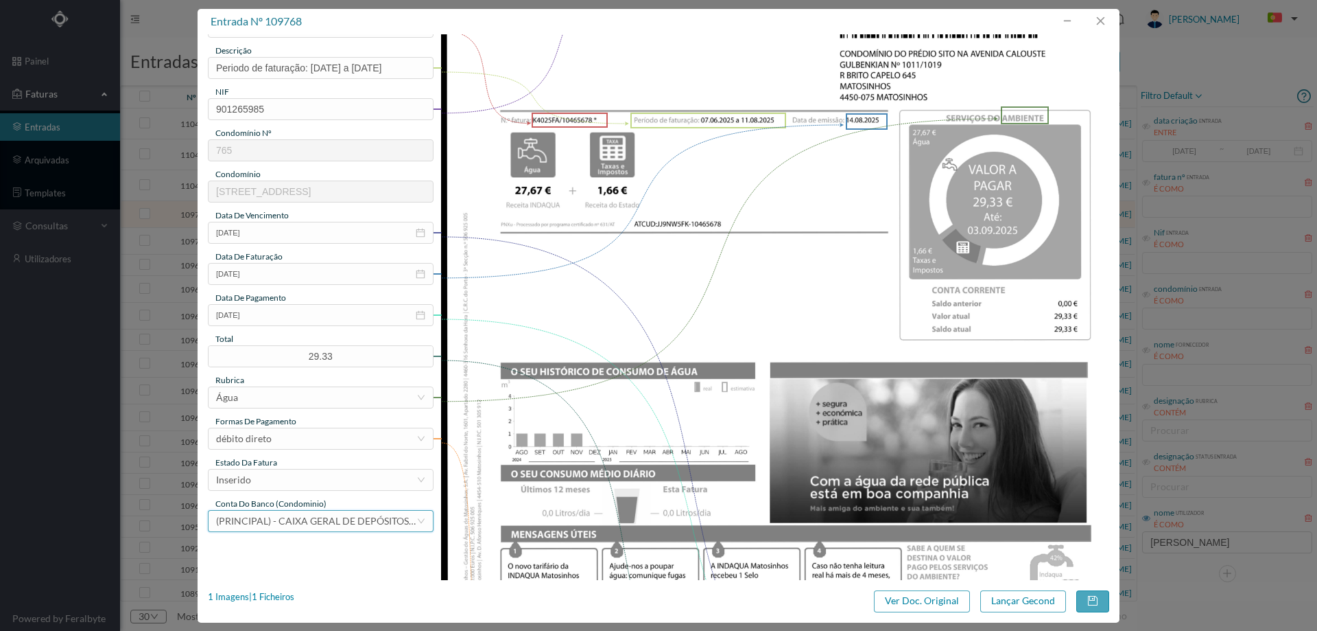
scroll to position [206, 0]
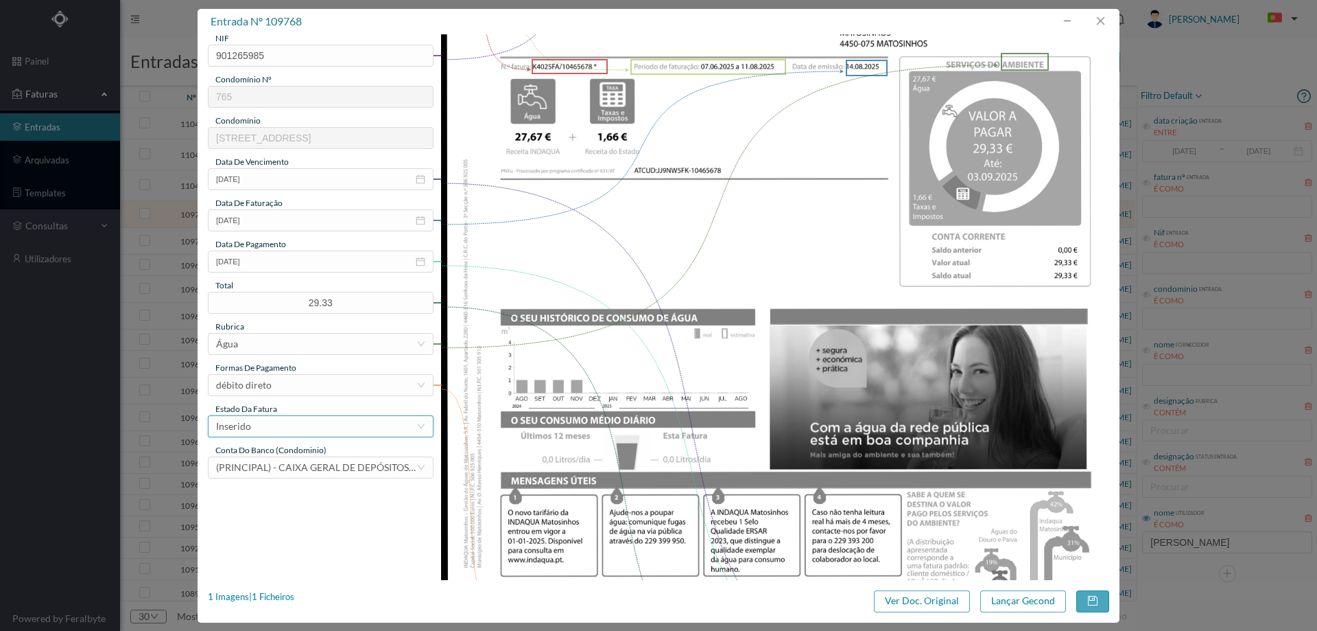
click at [287, 423] on div "Inserido" at bounding box center [316, 426] width 200 height 21
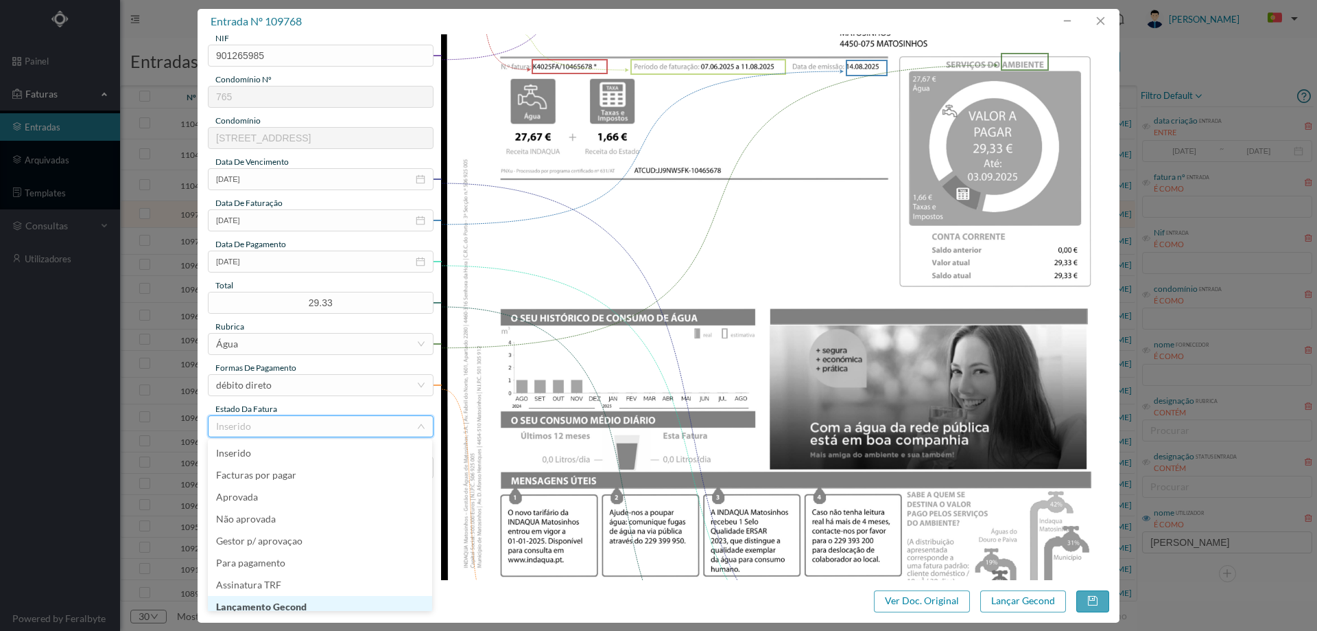
scroll to position [7, 0]
click at [303, 600] on li "Lançamento Gecond" at bounding box center [320, 600] width 224 height 22
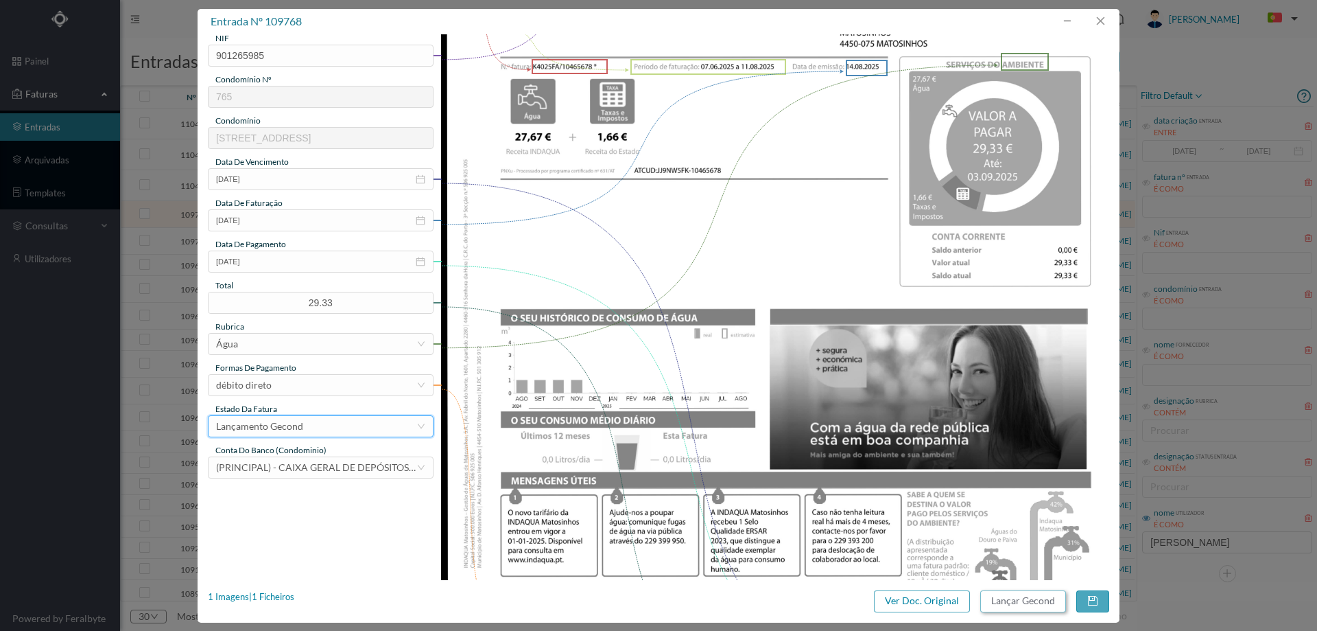
click at [1015, 602] on button "Lançar Gecond" at bounding box center [1024, 601] width 86 height 22
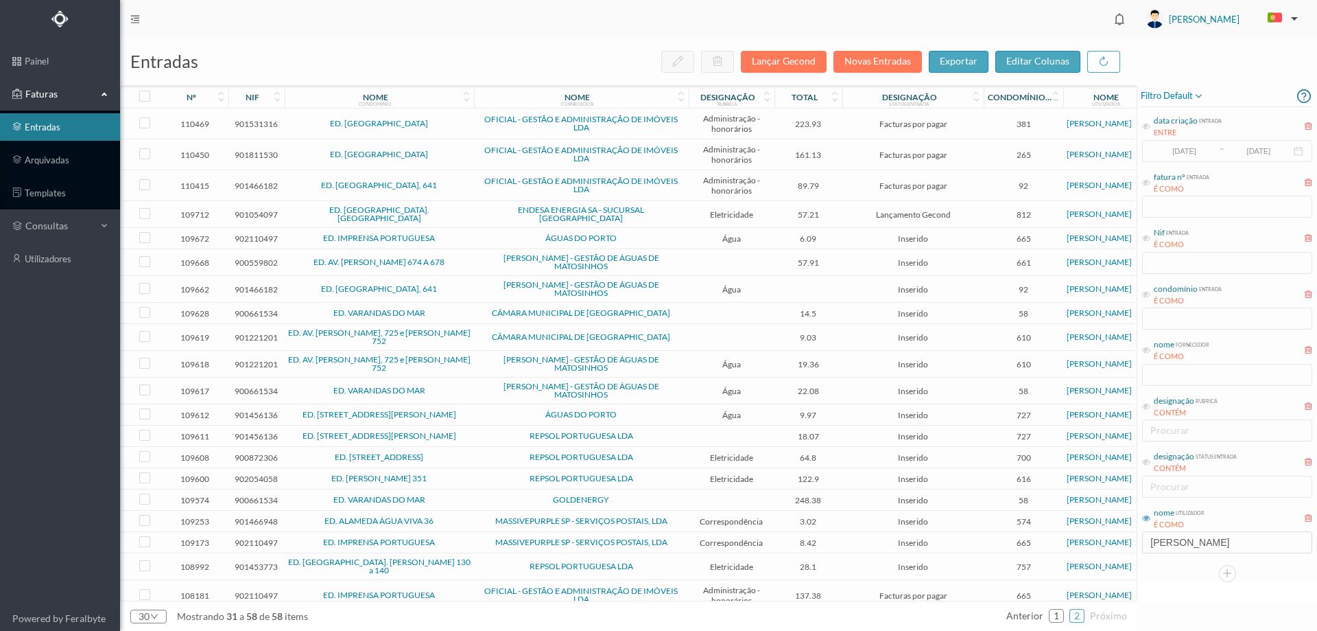
click at [460, 213] on span "ED. [GEOGRAPHIC_DATA]. [GEOGRAPHIC_DATA]" at bounding box center [379, 214] width 183 height 16
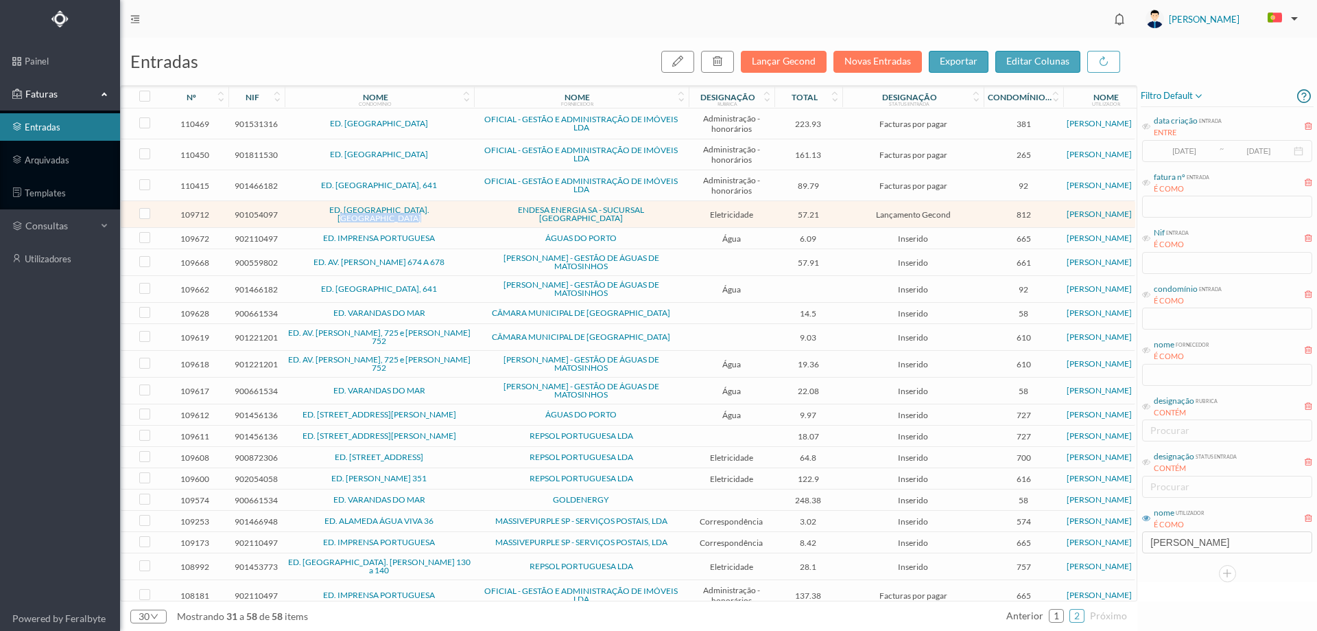
click at [460, 213] on span "ED. [GEOGRAPHIC_DATA]. [GEOGRAPHIC_DATA]" at bounding box center [379, 214] width 183 height 16
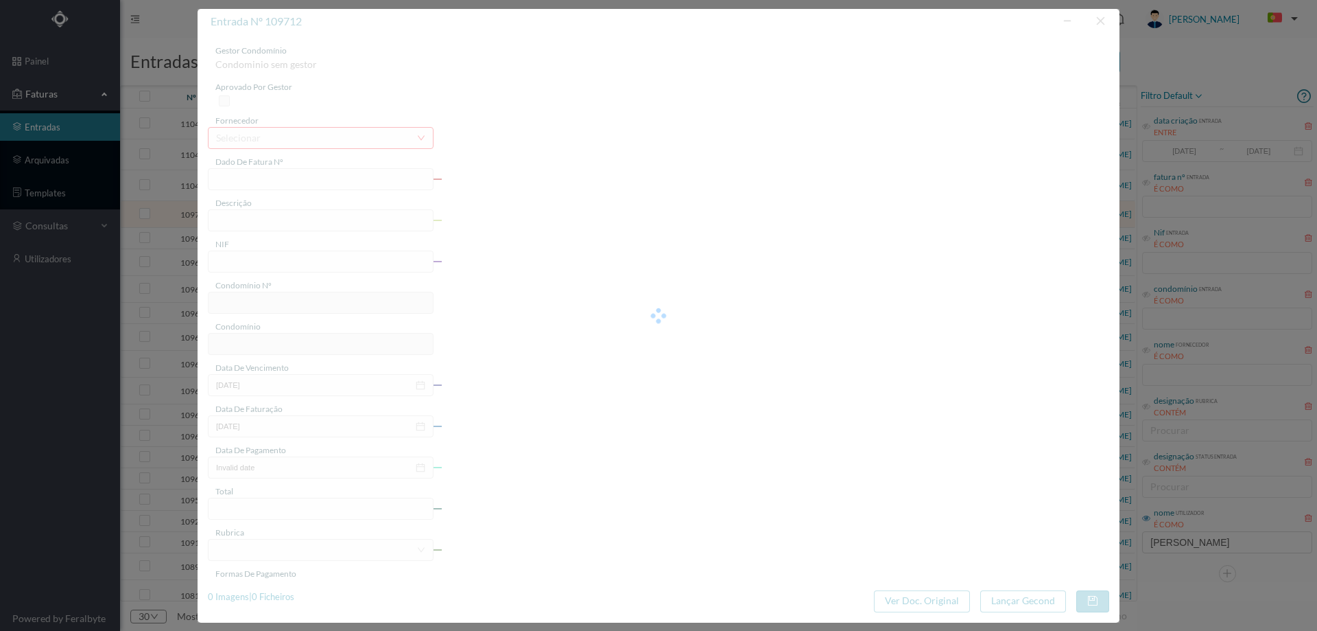
type input "FAC 0240312025/0061424368"
type input "[GEOGRAPHIC_DATA]"
type input "901054097"
type input "[DATE]"
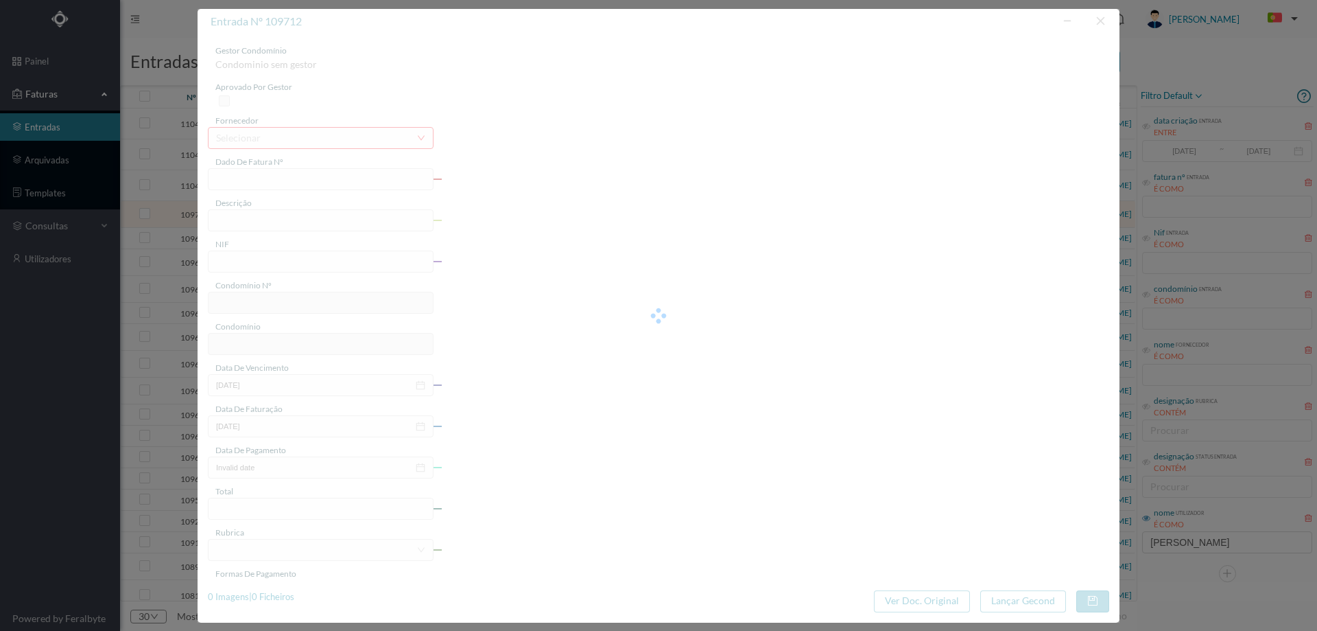
type input "[DATE]"
type input "57.21"
type input "812"
type input "ED. [GEOGRAPHIC_DATA]. [GEOGRAPHIC_DATA]"
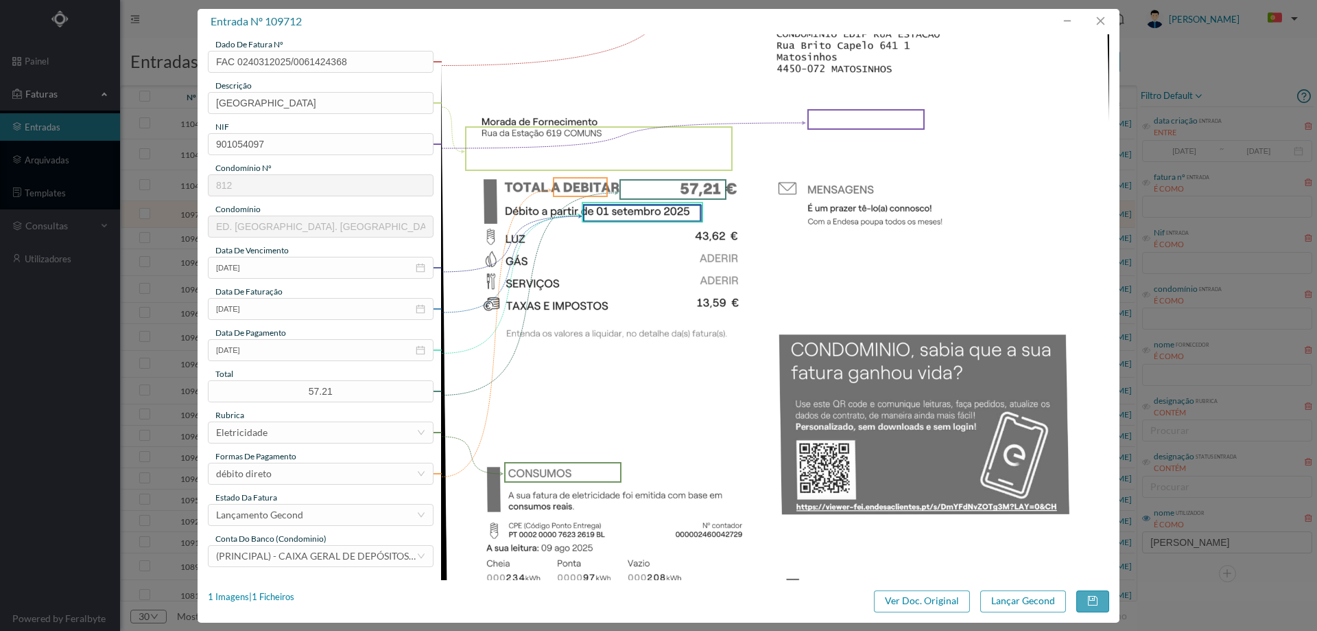
scroll to position [274, 0]
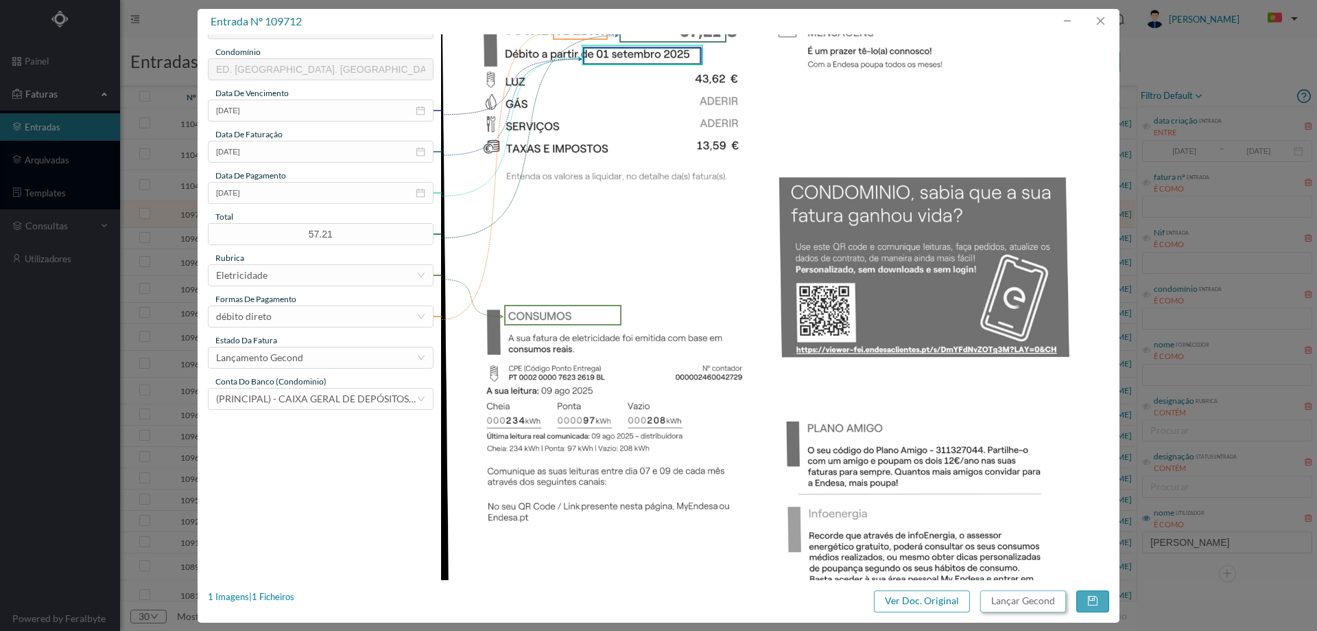
click at [1010, 605] on button "Lançar Gecond" at bounding box center [1024, 601] width 86 height 22
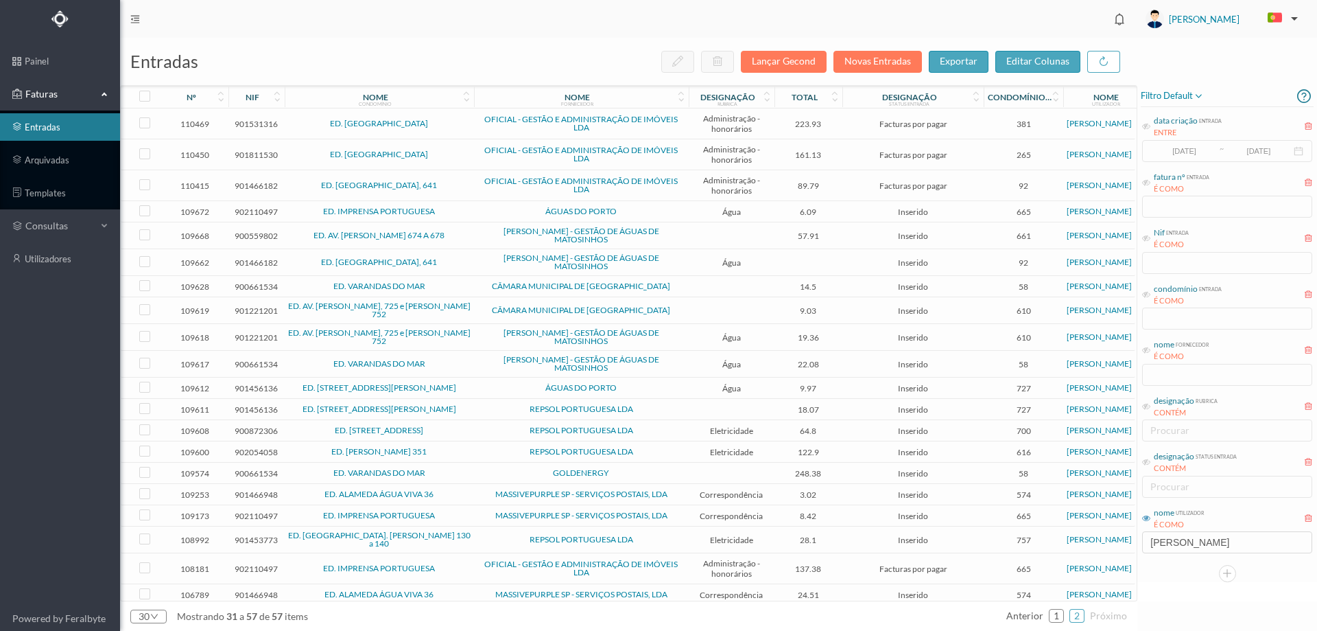
click at [473, 206] on td "ED. IMPRENSA PORTUGUESA" at bounding box center [379, 211] width 189 height 21
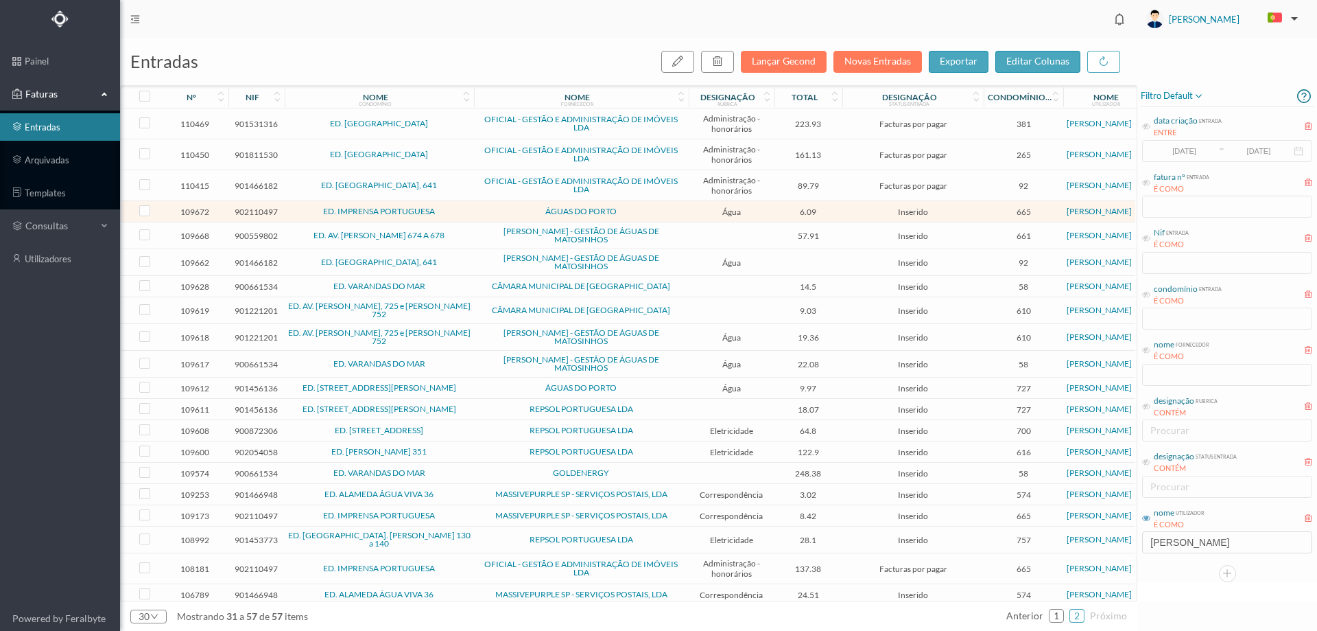
click at [473, 206] on td "ED. IMPRENSA PORTUGUESA" at bounding box center [379, 211] width 189 height 21
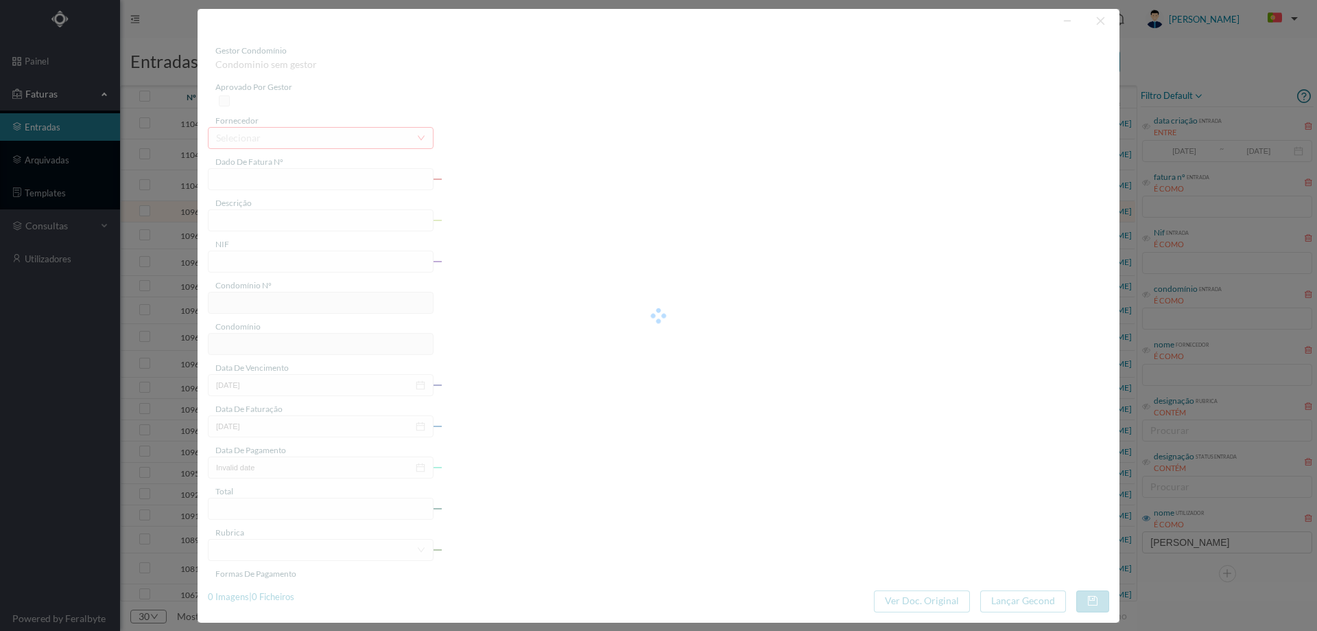
type input "83403635"
type input "RUA FORMOSA, NR 116, COMUNS PORTO"
type input "902110497"
type input "2025-08-04"
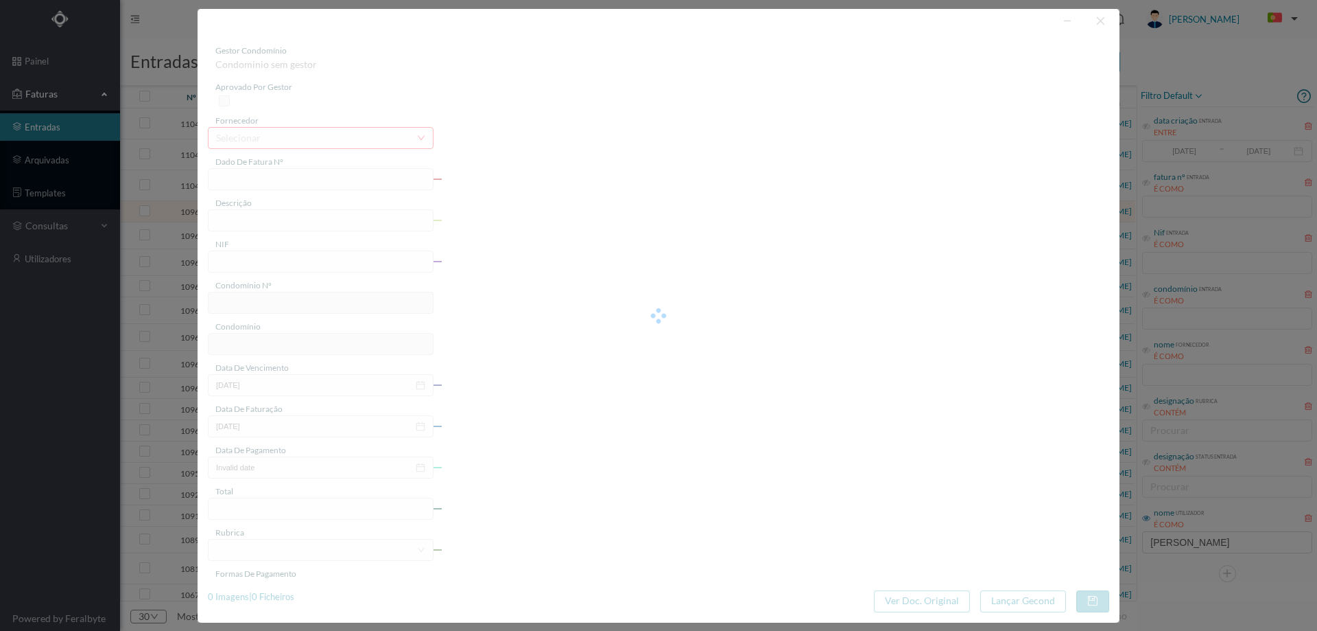
type input "19-08-2025"
type input "6.09"
type input "665"
type input "ED. IMPRENSA PORTUGUESA"
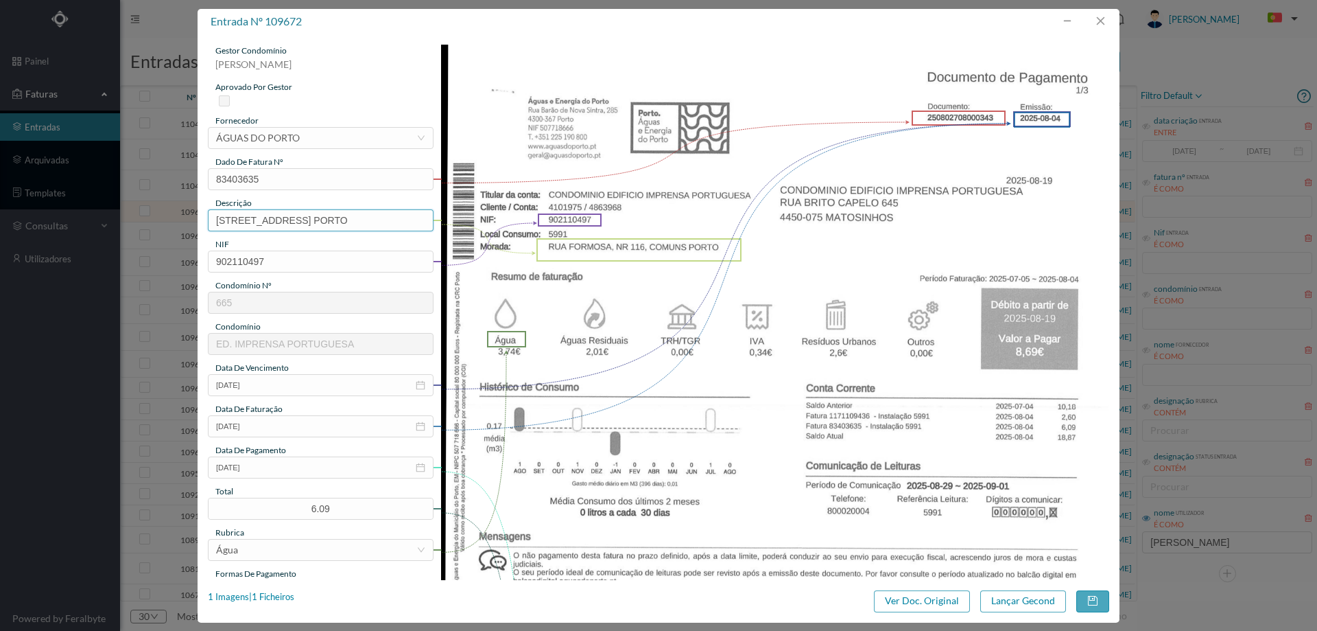
drag, startPoint x: 410, startPoint y: 218, endPoint x: 377, endPoint y: 219, distance: 32.9
click at [377, 219] on input "RUA FORMOSA, NR 116, COMUNS PORTO" at bounding box center [321, 220] width 226 height 22
drag, startPoint x: 292, startPoint y: 220, endPoint x: 65, endPoint y: 220, distance: 226.4
click at [65, 220] on div "entrada nº 109672 gestor condomínio Cristina Sousa aprovado por gestor forneced…" at bounding box center [658, 315] width 1317 height 631
click at [306, 221] on input "NR 116, COMUNS" at bounding box center [321, 220] width 226 height 22
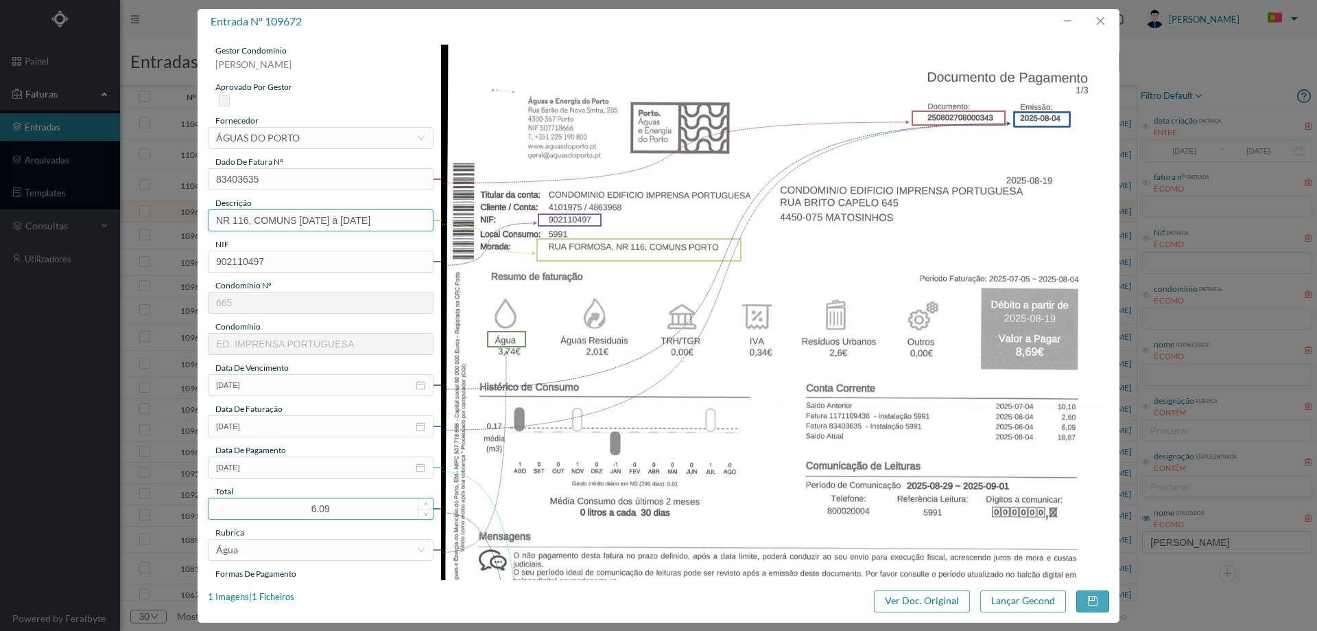
type input "NR 116, COMUNS 05.07.2025 a 04.08.2025"
drag, startPoint x: 335, startPoint y: 504, endPoint x: 268, endPoint y: 504, distance: 66.6
click at [268, 504] on input "6.09" at bounding box center [321, 508] width 224 height 21
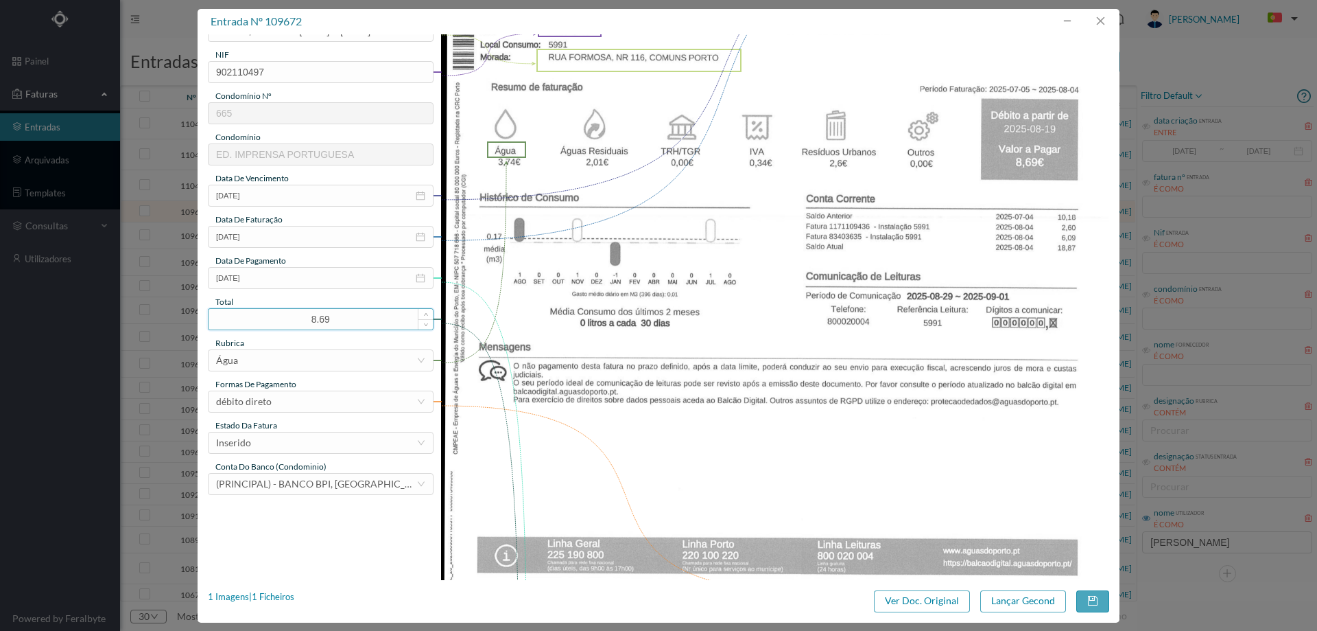
scroll to position [206, 0]
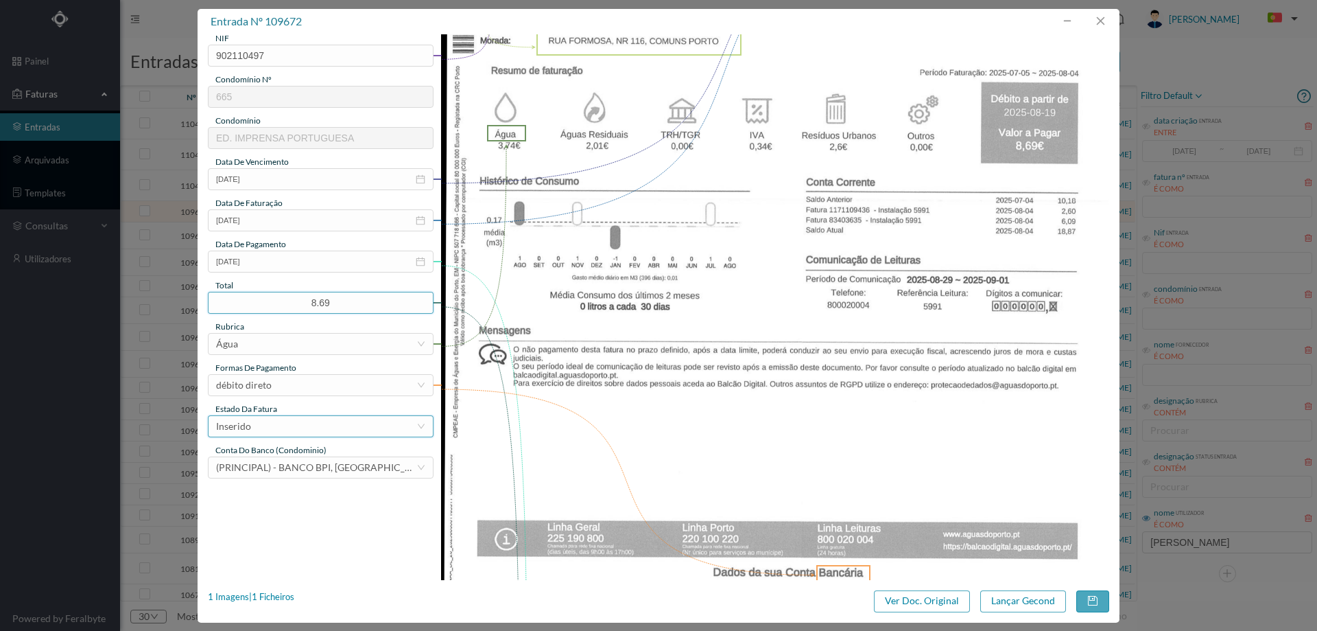
type input "8.69"
click at [257, 429] on div "Inserido" at bounding box center [316, 426] width 200 height 21
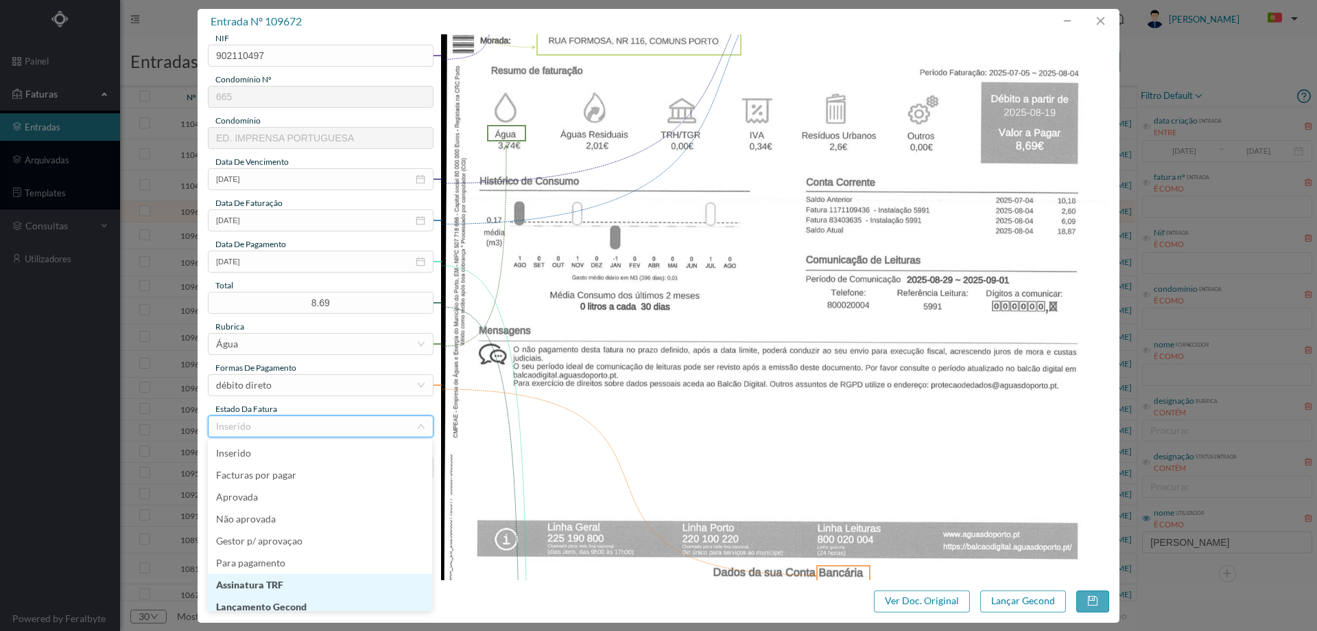
scroll to position [7, 0]
click at [303, 601] on li "Lançamento Gecond" at bounding box center [320, 600] width 224 height 22
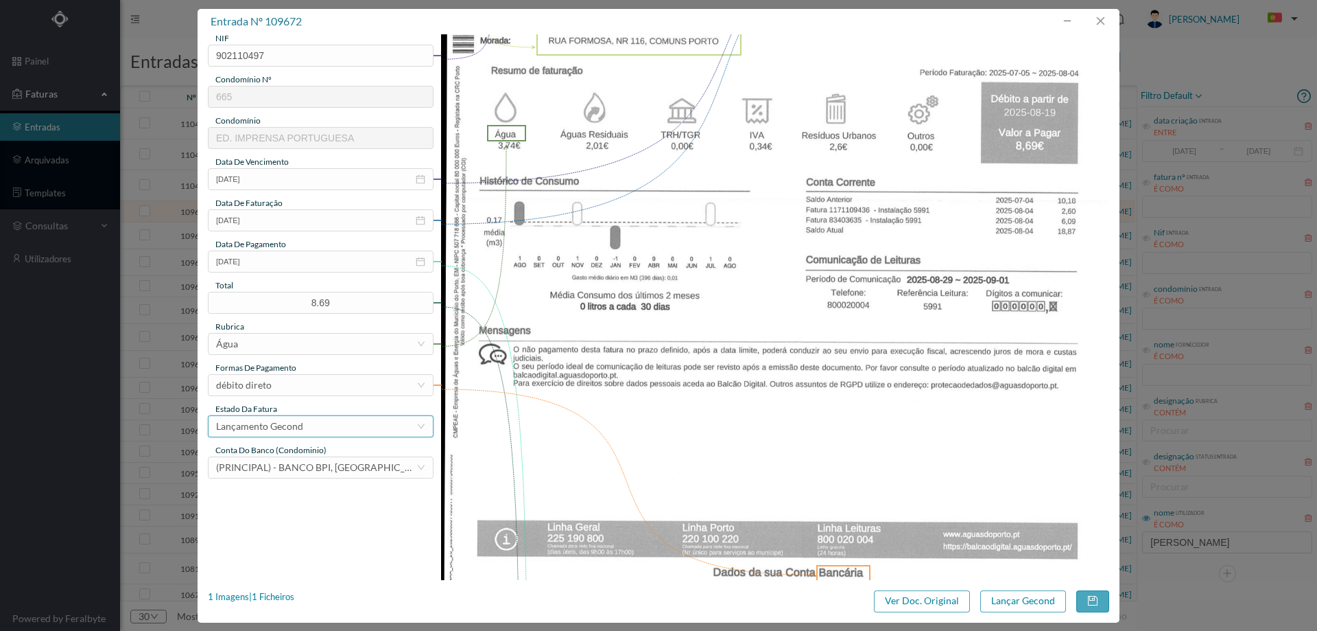
scroll to position [412, 0]
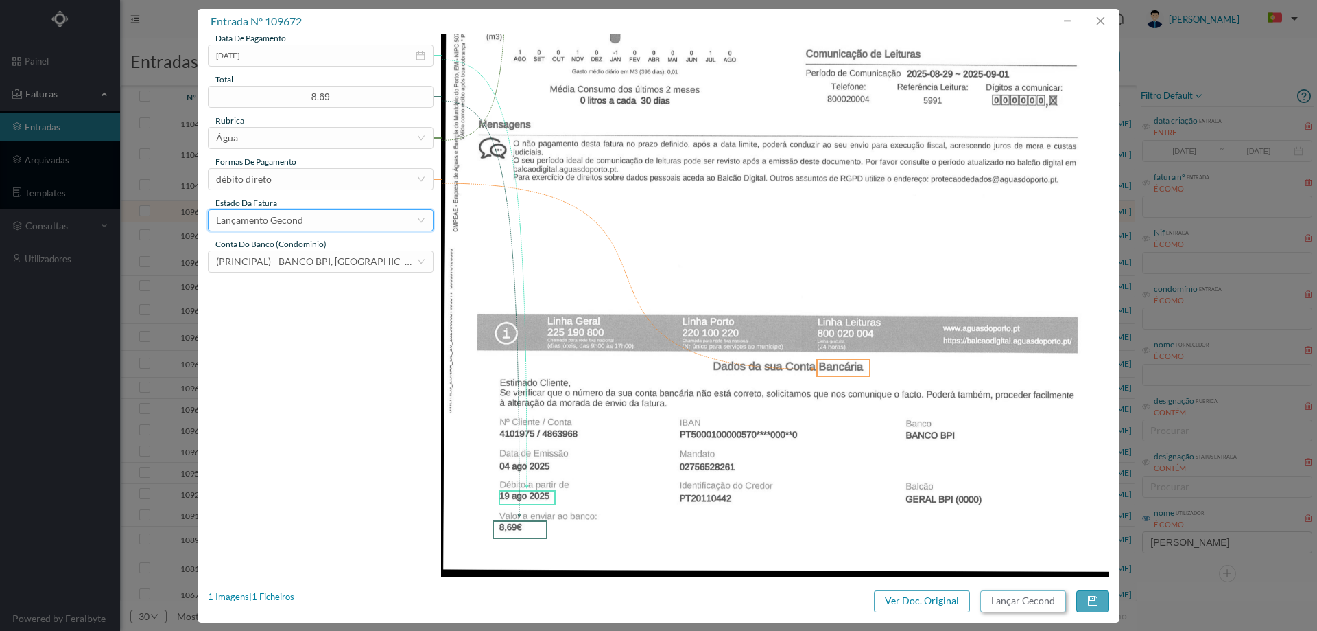
click at [1016, 607] on button "Lançar Gecond" at bounding box center [1024, 601] width 86 height 22
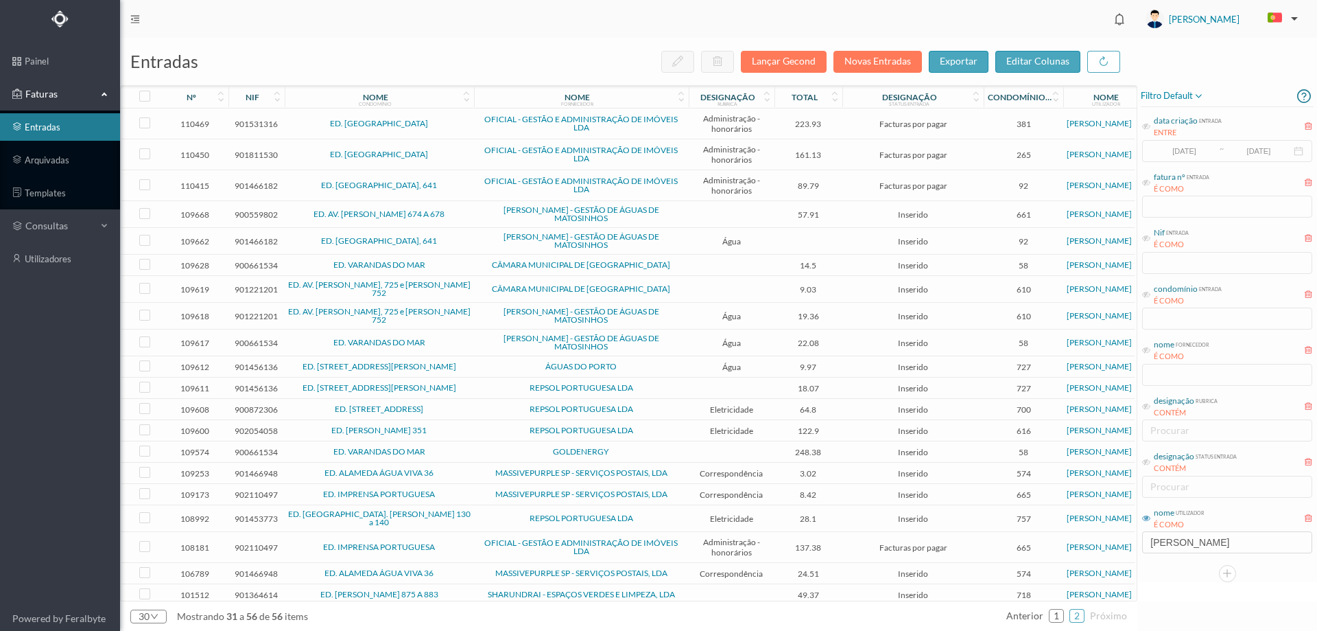
click at [461, 218] on span "ED. AV. SERPA PINTO 674 A 678" at bounding box center [379, 214] width 183 height 8
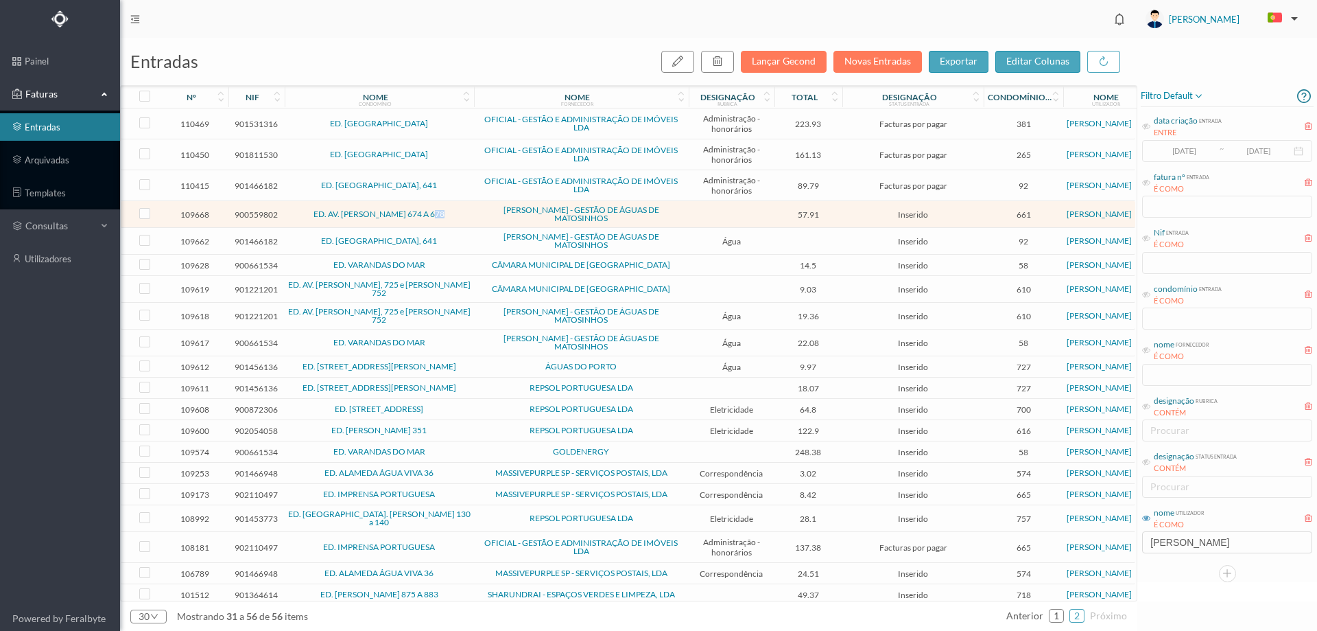
click at [461, 218] on span "ED. AV. SERPA PINTO 674 A 678" at bounding box center [379, 214] width 183 height 8
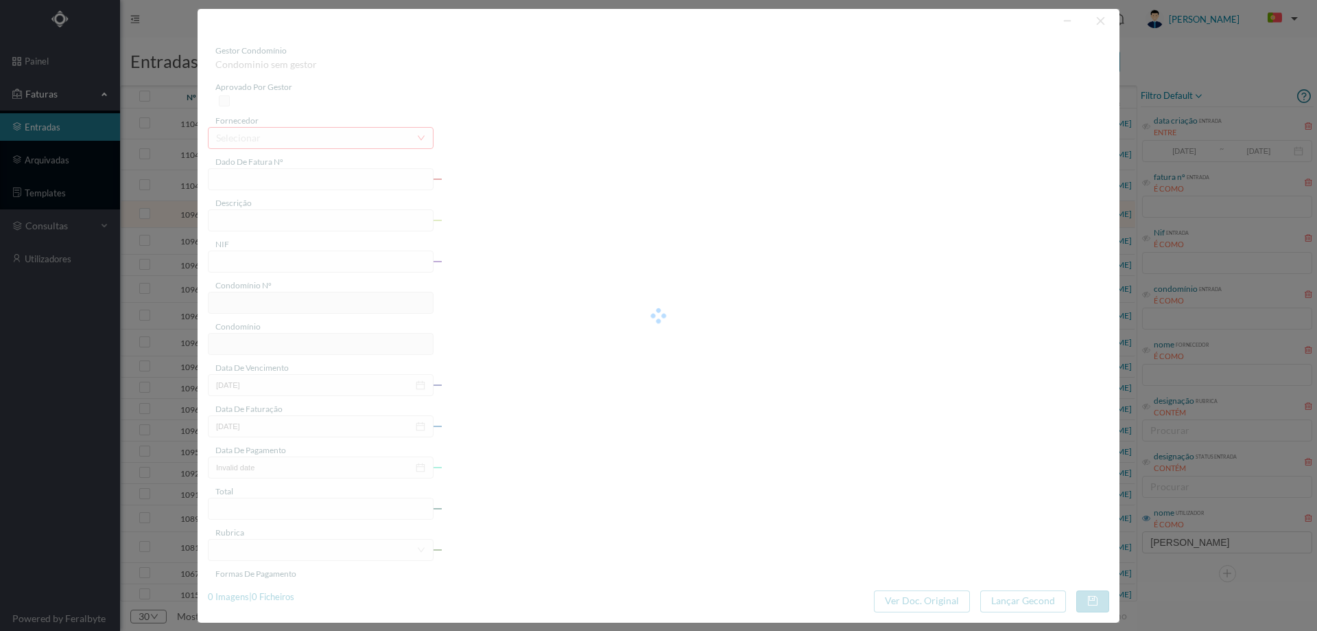
type input "FA K4025FA/10459400"
type input "CTA VASO AMI AS. MDoNTiD da Aida SB O aa"
type input "900559802"
type input "02-09-2025"
type input "13-08-2025"
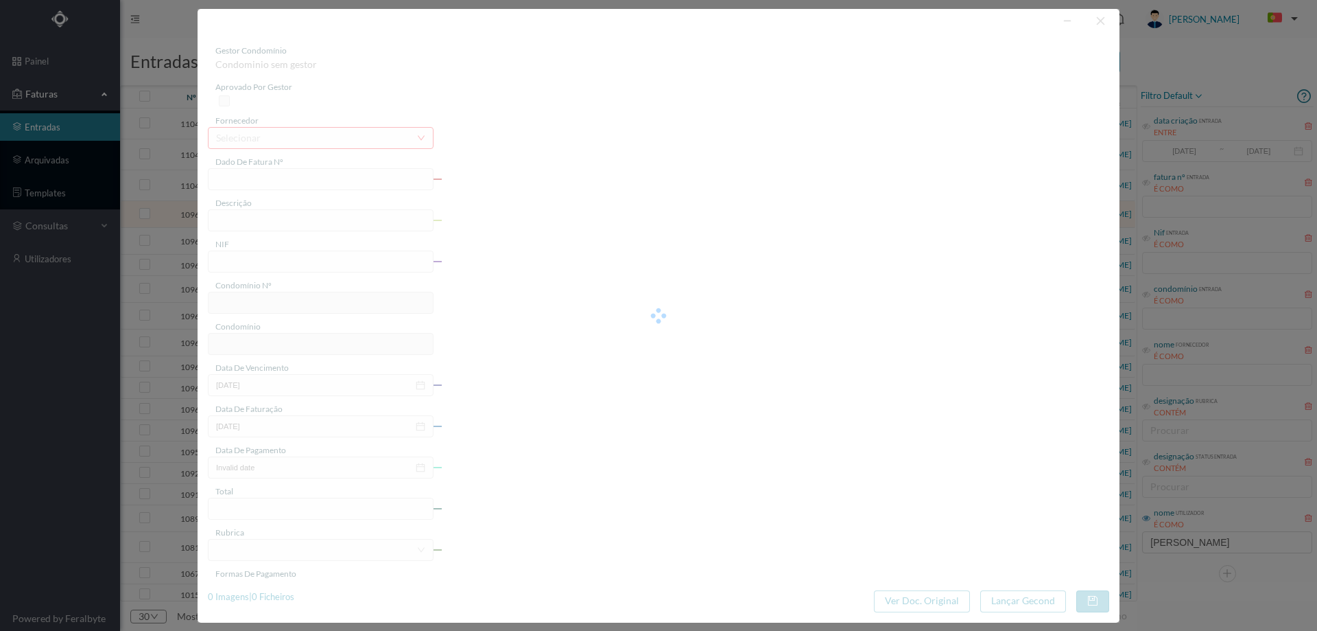
type input "02-09-2025"
type input "57.91"
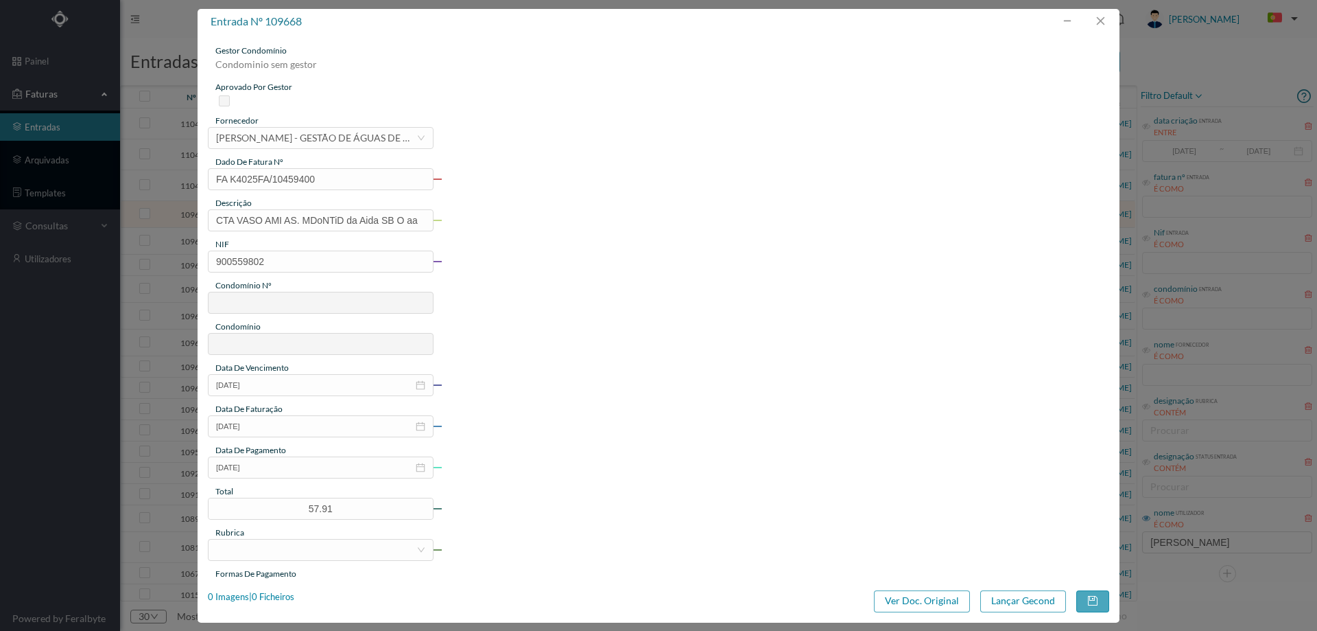
type input "661"
type input "ED. AV. SERPA PINTO 674 A 678"
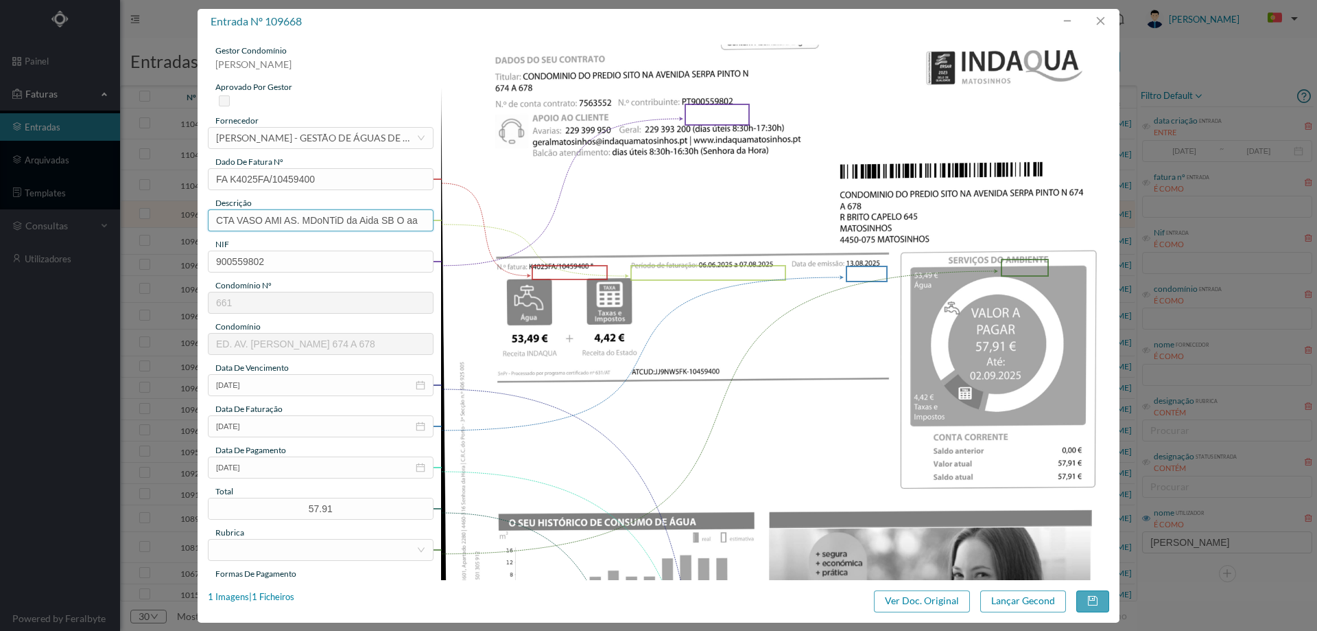
click at [406, 220] on input "CTA VASO AMI AS. MDoNTiD da Aida SB O aa" at bounding box center [321, 220] width 226 height 22
type input "M"
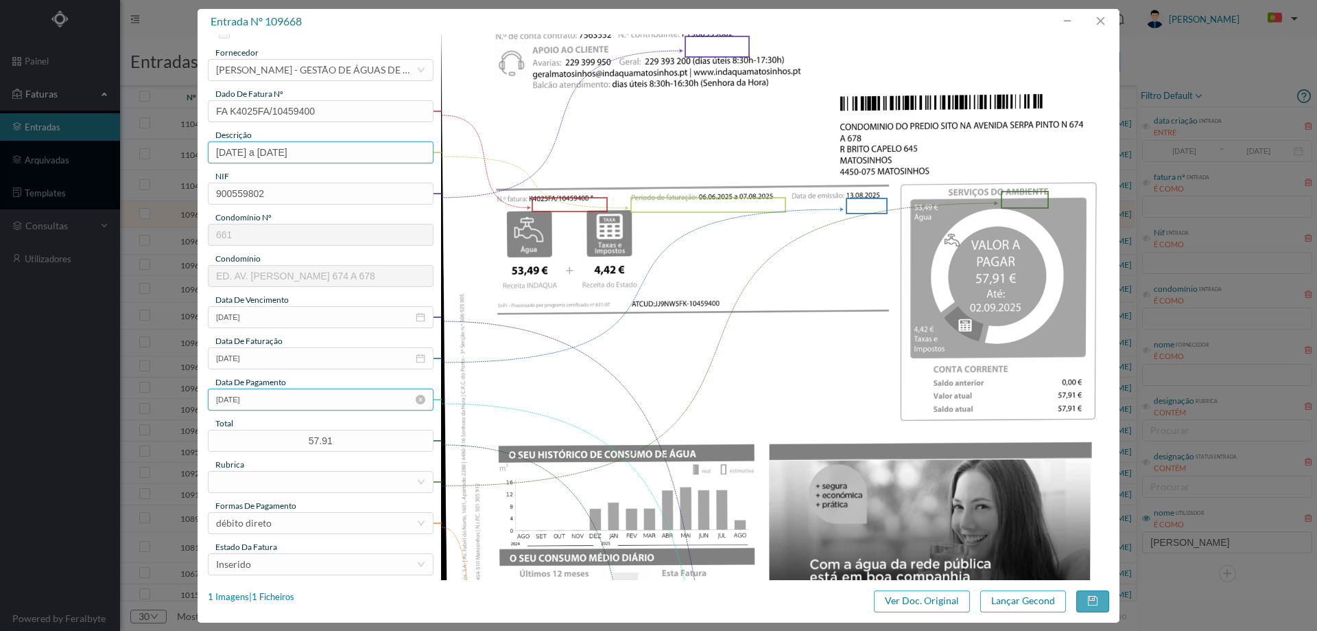
scroll to position [69, 0]
type input "06.06.2025 a 07.08.2025"
click at [292, 481] on div at bounding box center [316, 481] width 200 height 21
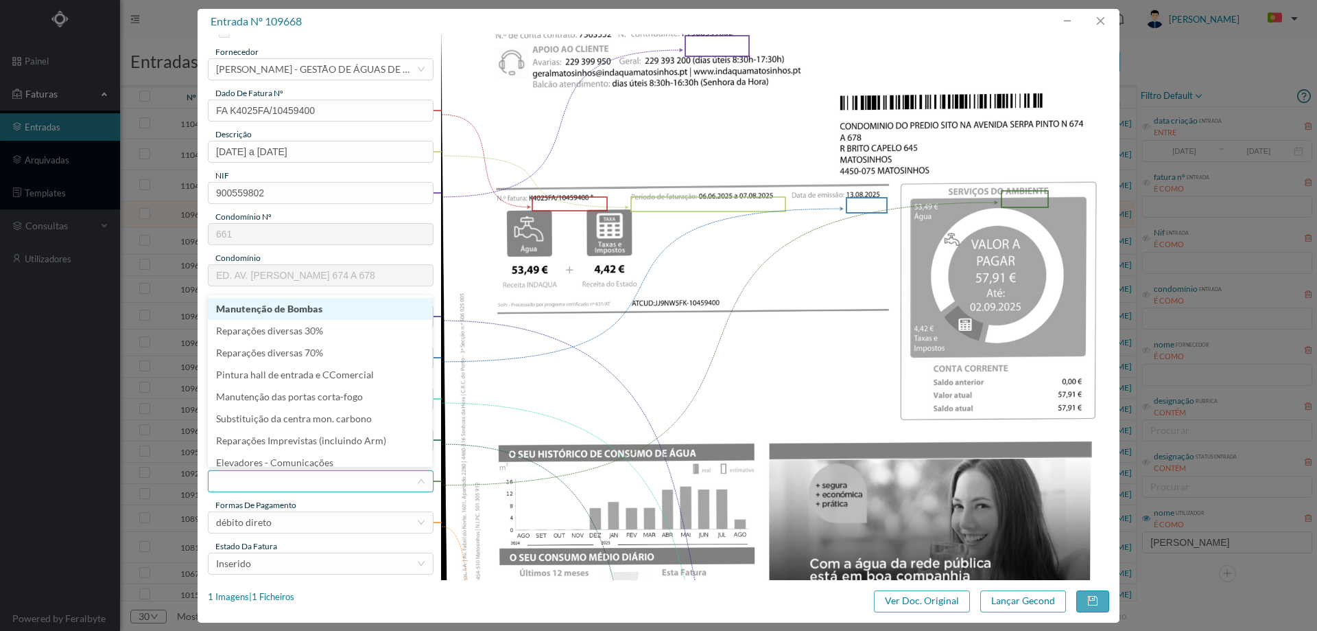
type input "á"
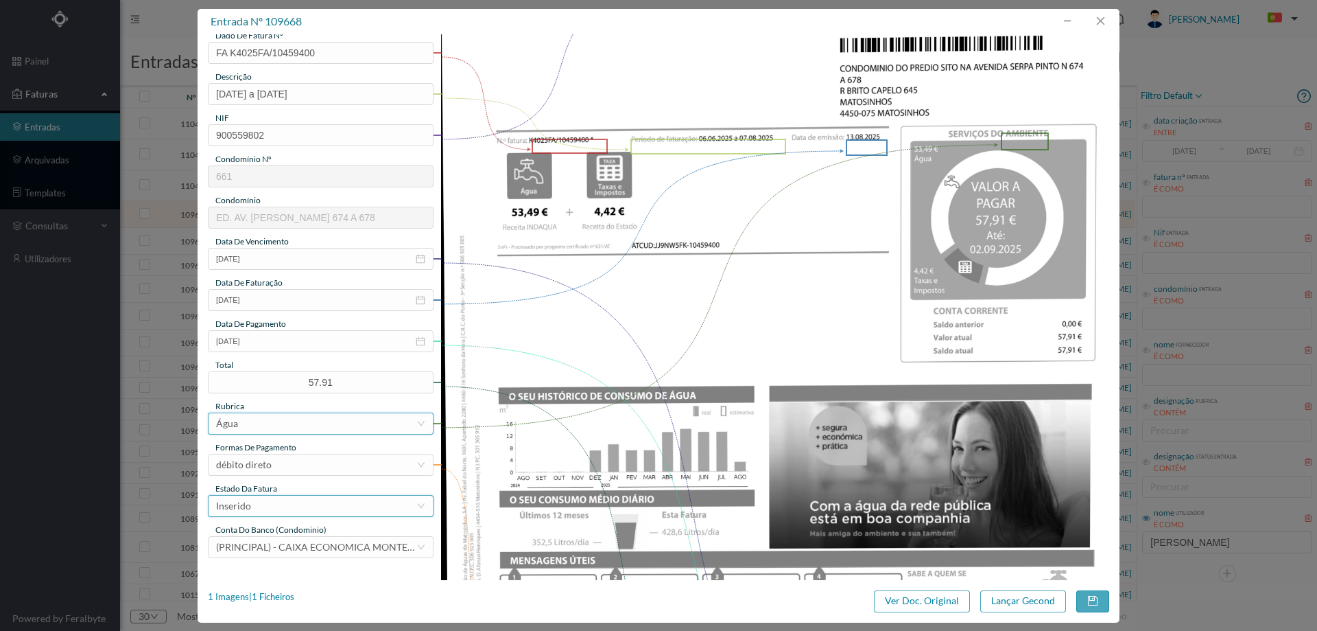
scroll to position [343, 0]
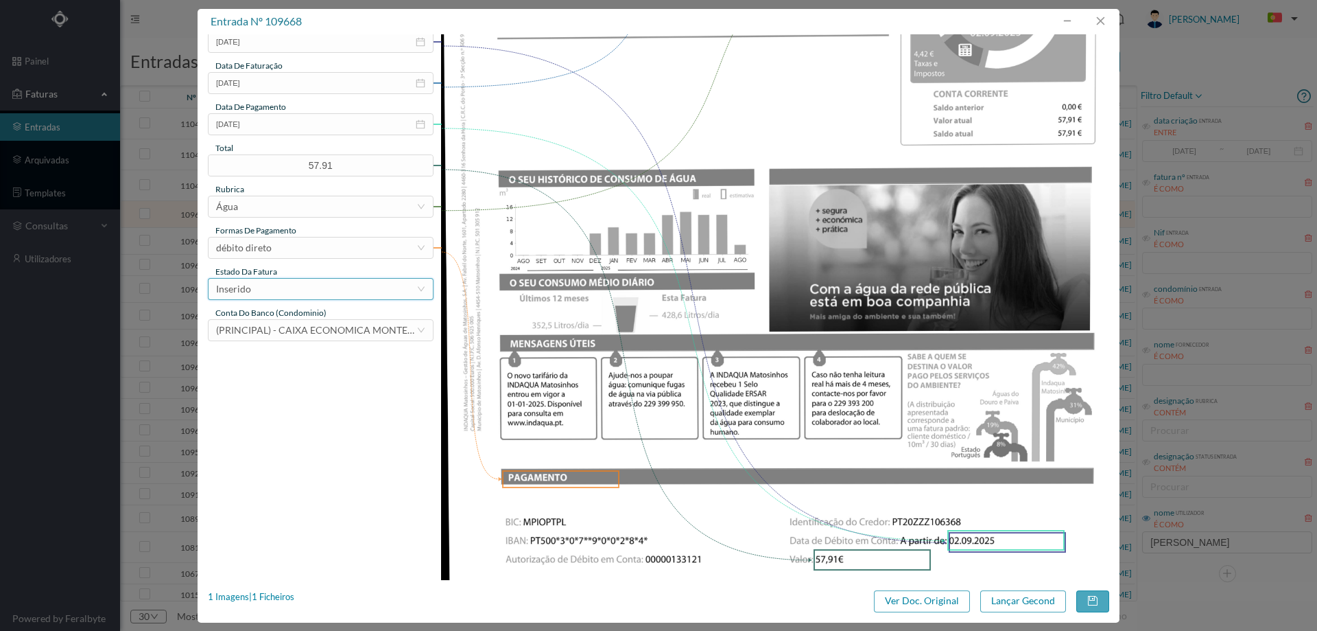
click at [282, 292] on div "Inserido" at bounding box center [316, 289] width 200 height 21
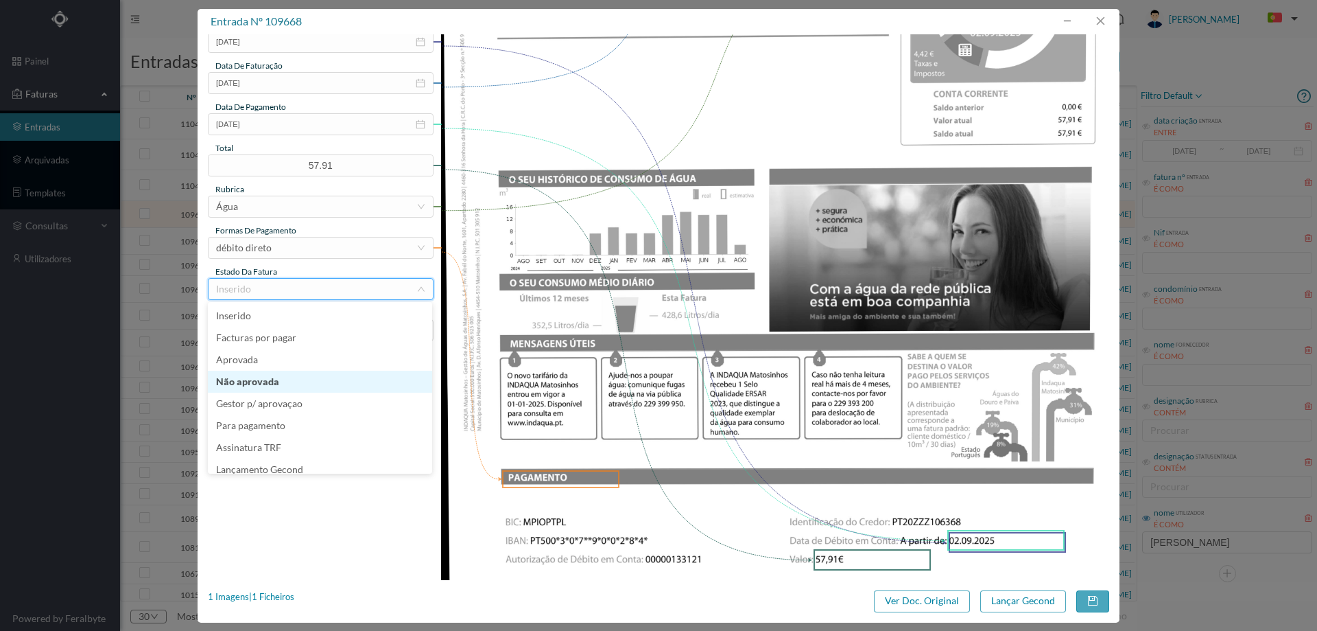
scroll to position [7, 0]
click at [305, 466] on li "Lançamento Gecond" at bounding box center [320, 462] width 224 height 22
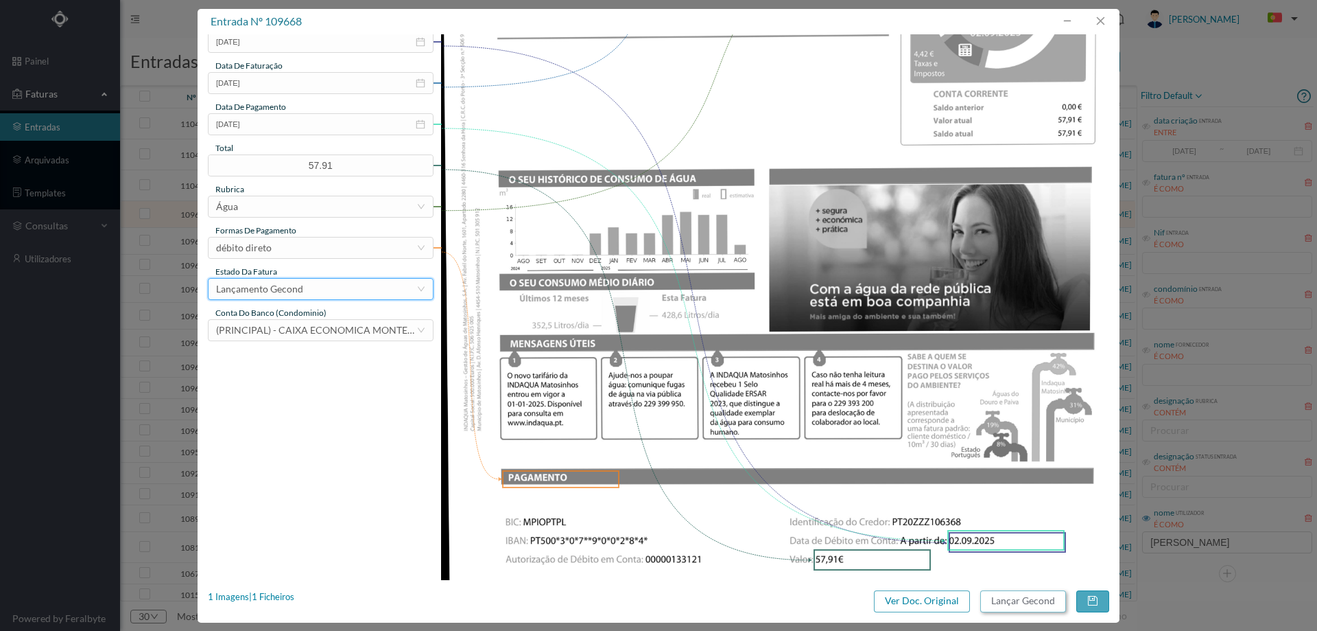
click at [1040, 604] on button "Lançar Gecond" at bounding box center [1024, 601] width 86 height 22
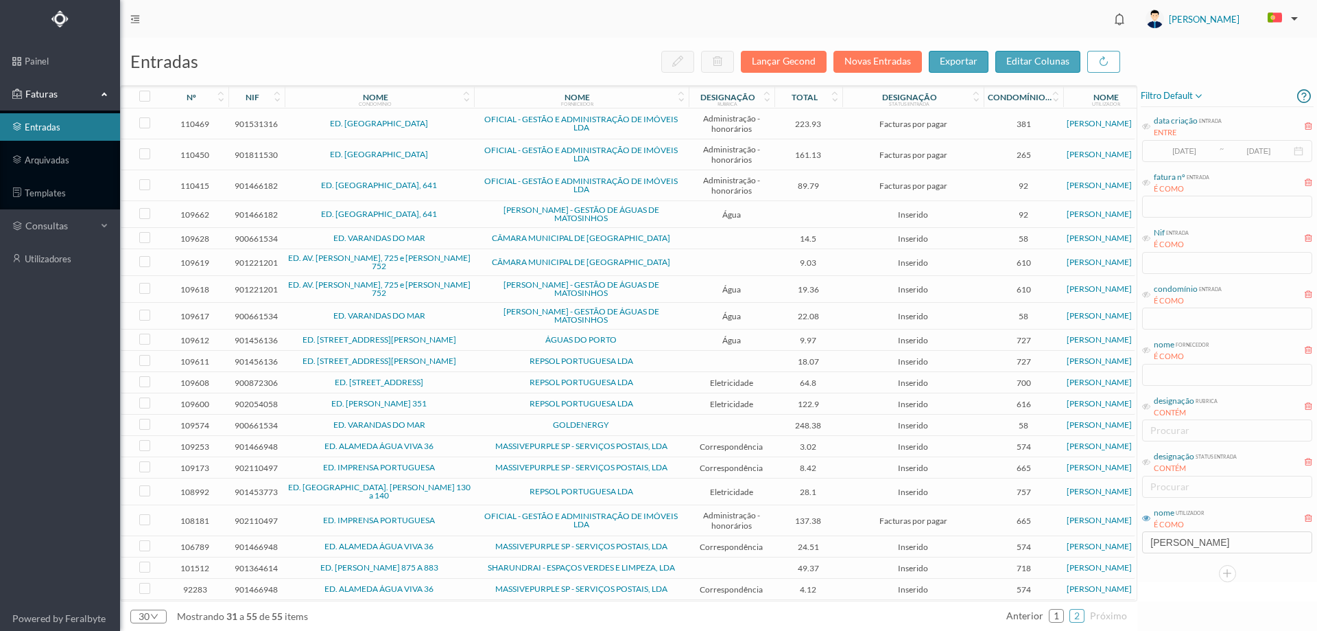
click at [451, 215] on span "ED. [PERSON_NAME], 641" at bounding box center [379, 214] width 183 height 8
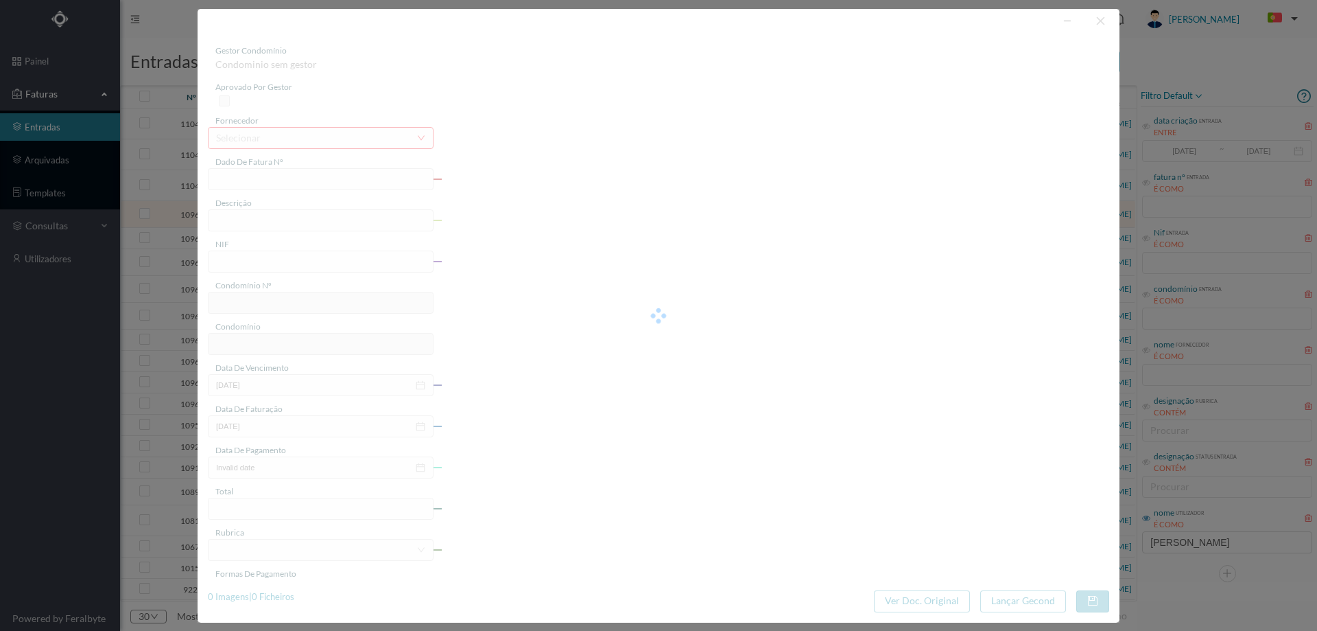
type input "FA K4025FA/10462245"
type input "Periodo de faturação: 07.06.2025 a 08.08.2025"
type input "901466182"
type input "02-09-2025"
type input "13-08-2025"
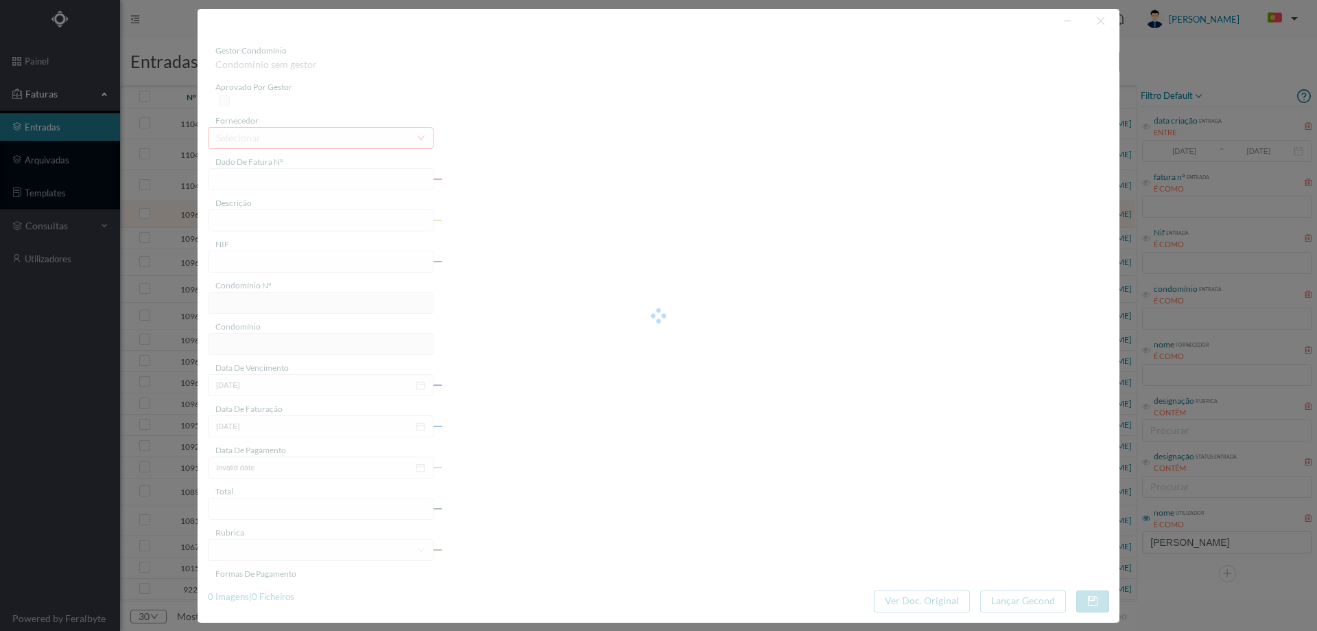
type input "02-09-2025"
type input "0.00"
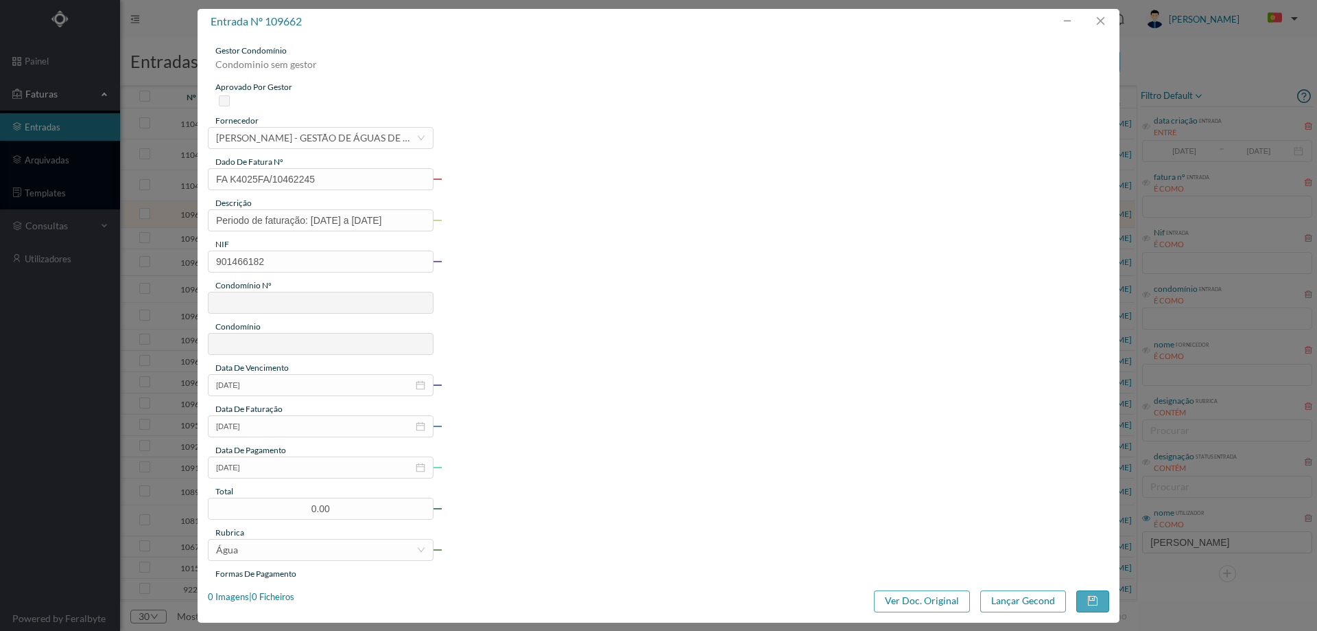
type input "92"
type input "ED. BRITO CAPELO, 641"
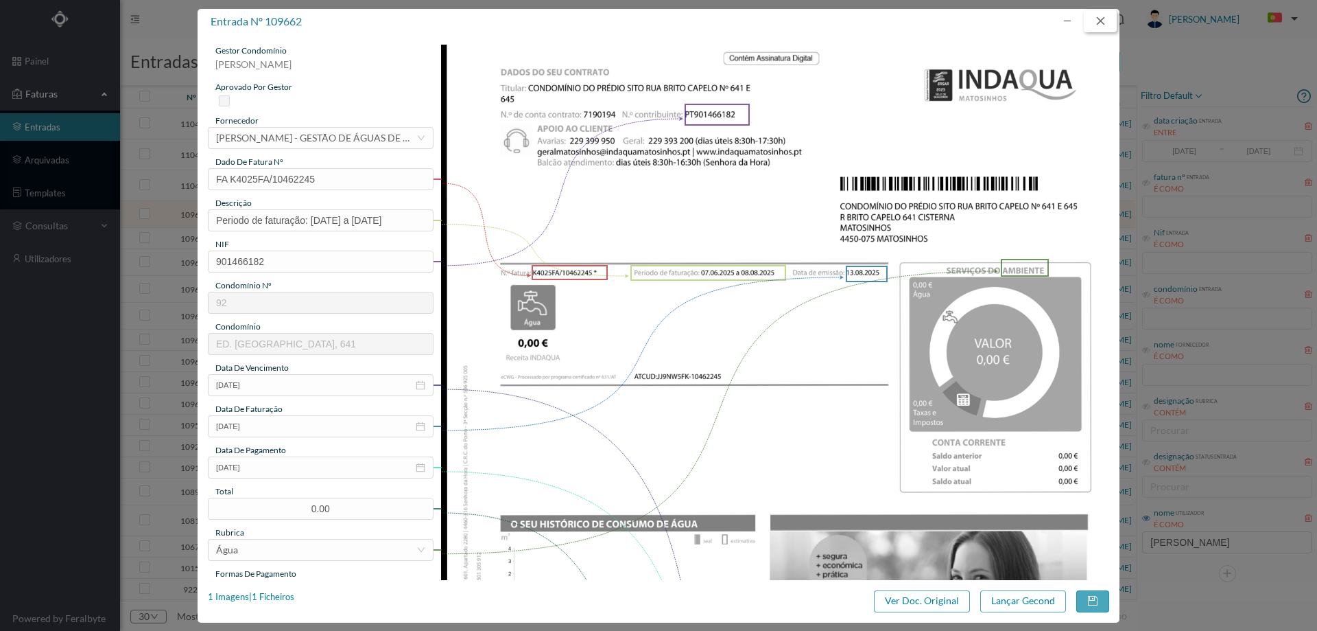
click at [1100, 24] on button "button" at bounding box center [1100, 21] width 33 height 22
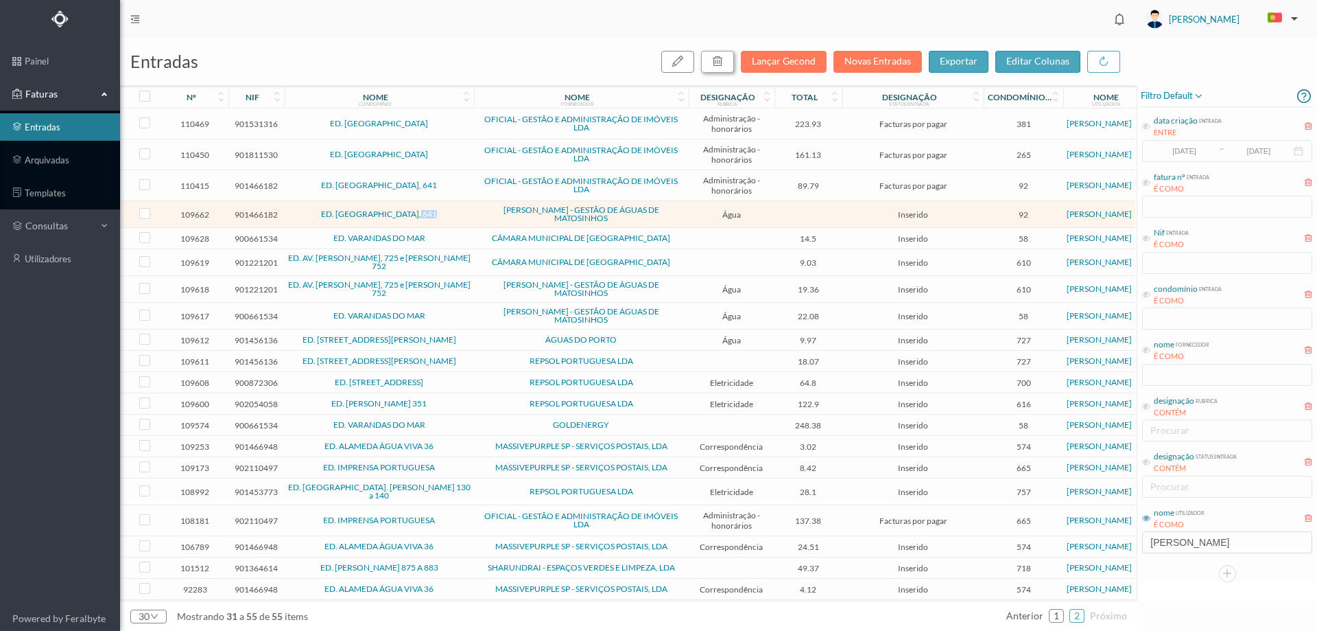
click at [723, 63] on icon "button" at bounding box center [717, 61] width 11 height 11
click at [843, 124] on button "sim" at bounding box center [842, 123] width 27 height 16
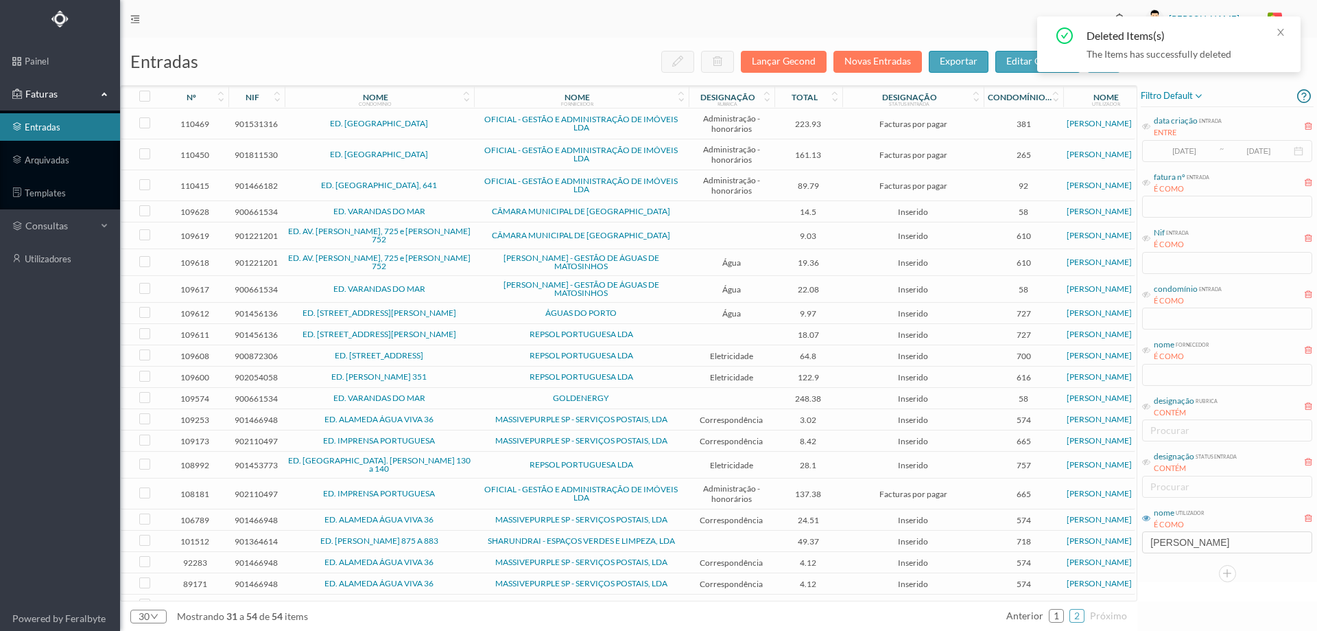
click at [457, 212] on span "ED. VARANDAS DO MAR" at bounding box center [379, 211] width 183 height 8
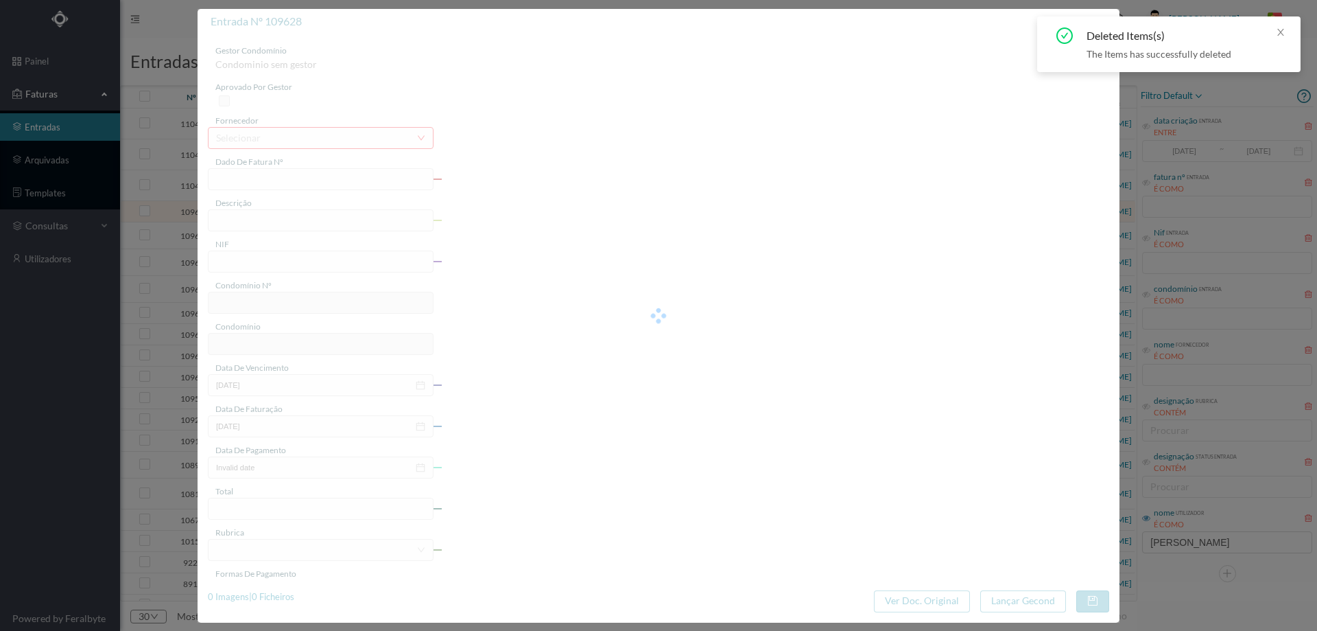
type input "FE E4025FE/10440525"
type input "900661534"
type input "Invalid date"
type input "12-08-2025"
type input "14.50"
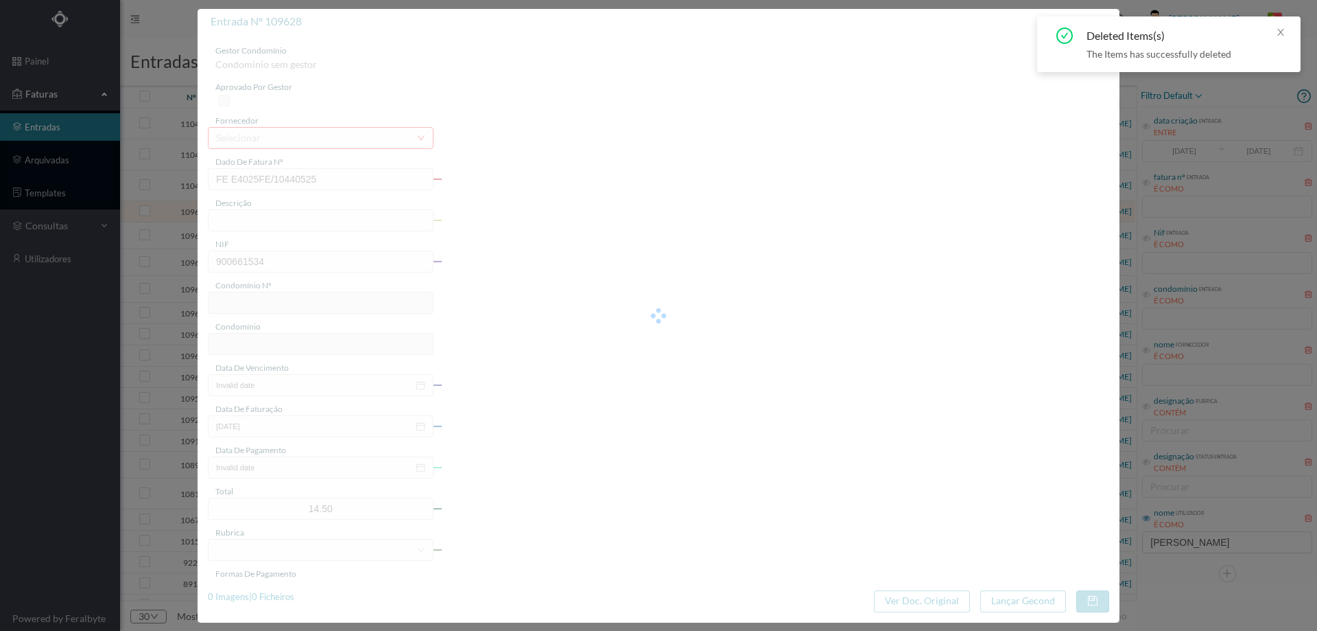
type input "58"
type input "ED. VARANDAS DO MAR"
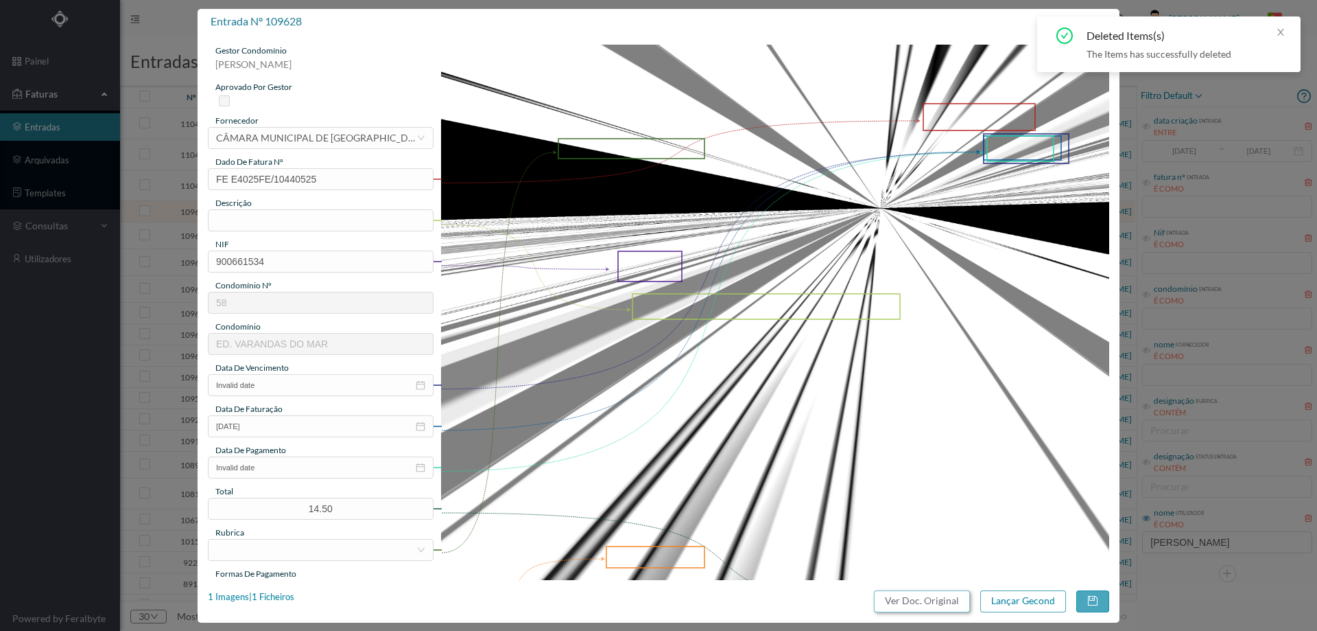
click at [899, 604] on button "Ver Doc. Original" at bounding box center [922, 601] width 96 height 22
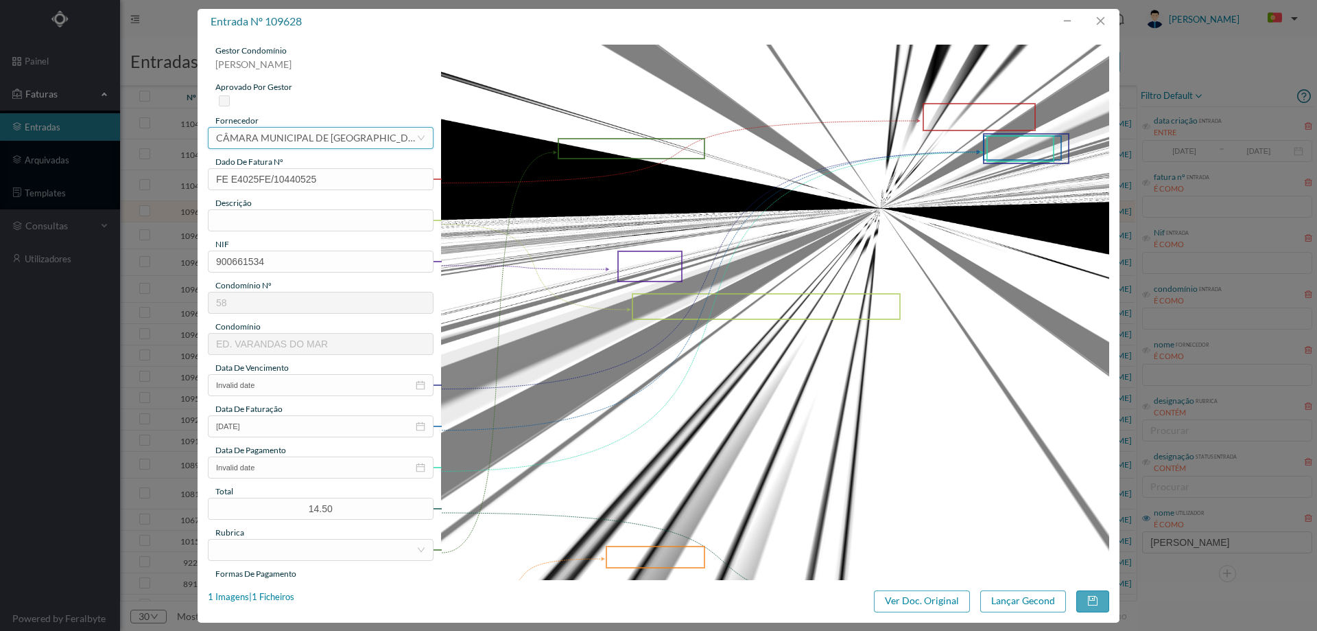
click at [318, 141] on div "CÂMARA MUNICIPAL DE MATOSINHOS" at bounding box center [316, 138] width 200 height 21
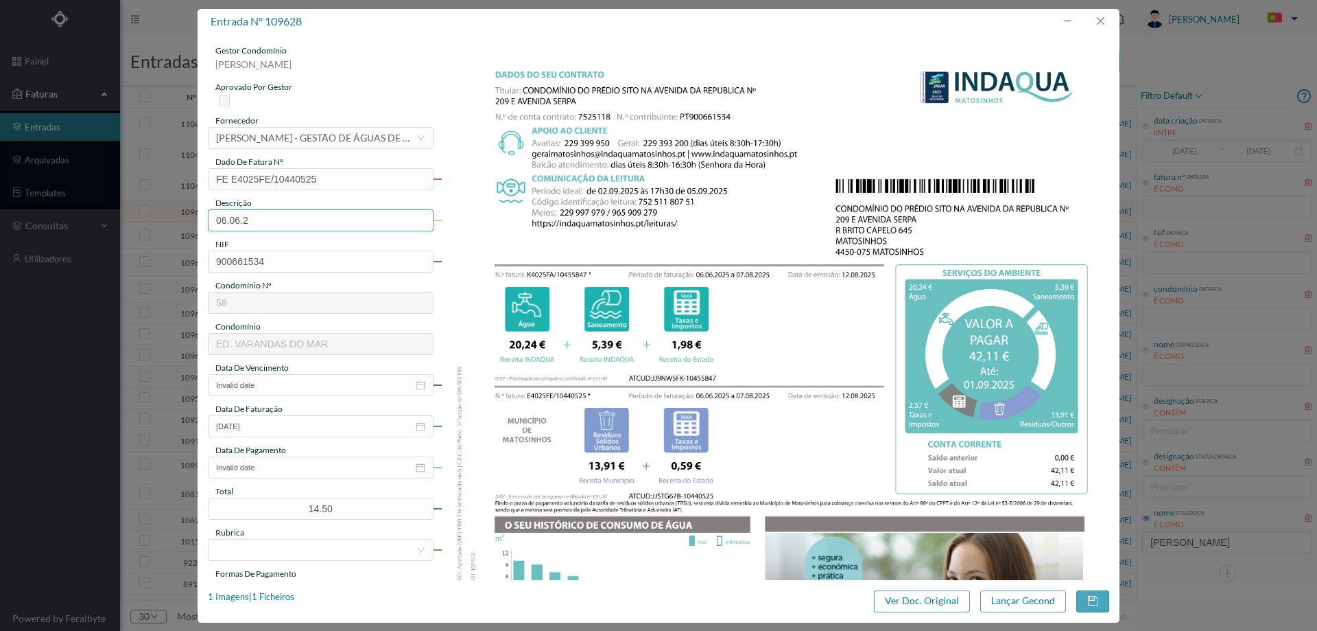
type input "[DATE] a [DATE]"
click at [292, 382] on input "Invalid date" at bounding box center [321, 385] width 226 height 22
click at [226, 450] on div "1" at bounding box center [222, 456] width 16 height 16
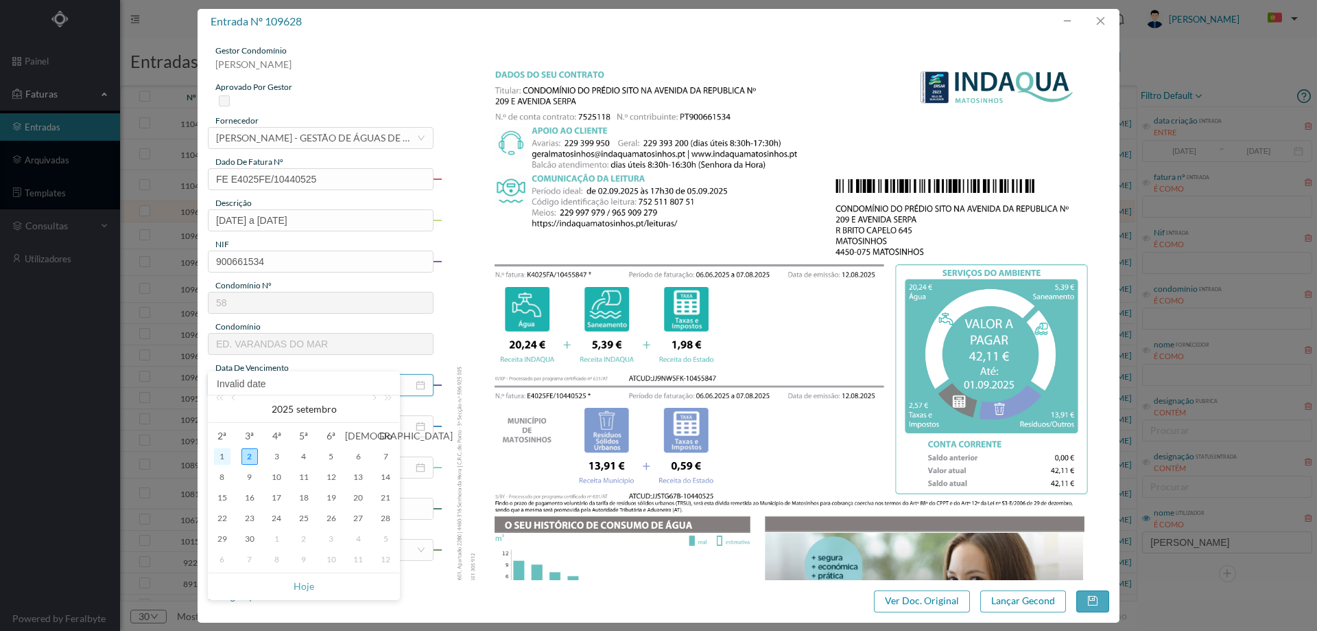
type input "[DATE]"
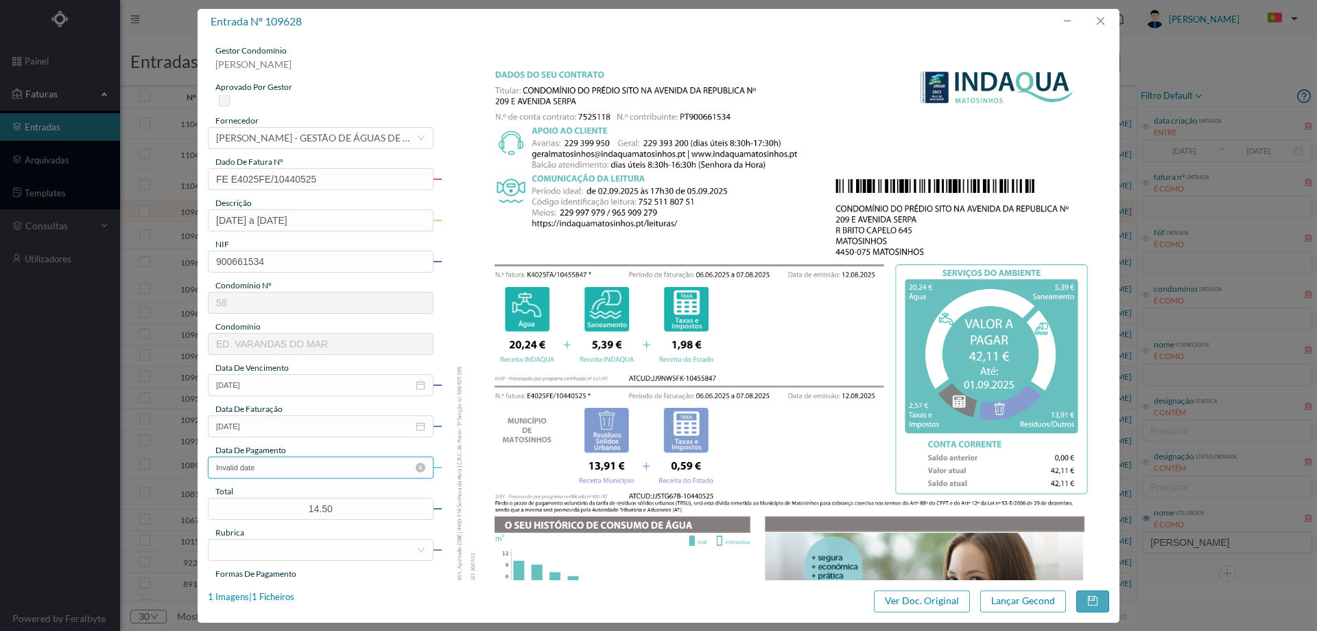
click at [292, 462] on input "Invalid date" at bounding box center [321, 467] width 226 height 22
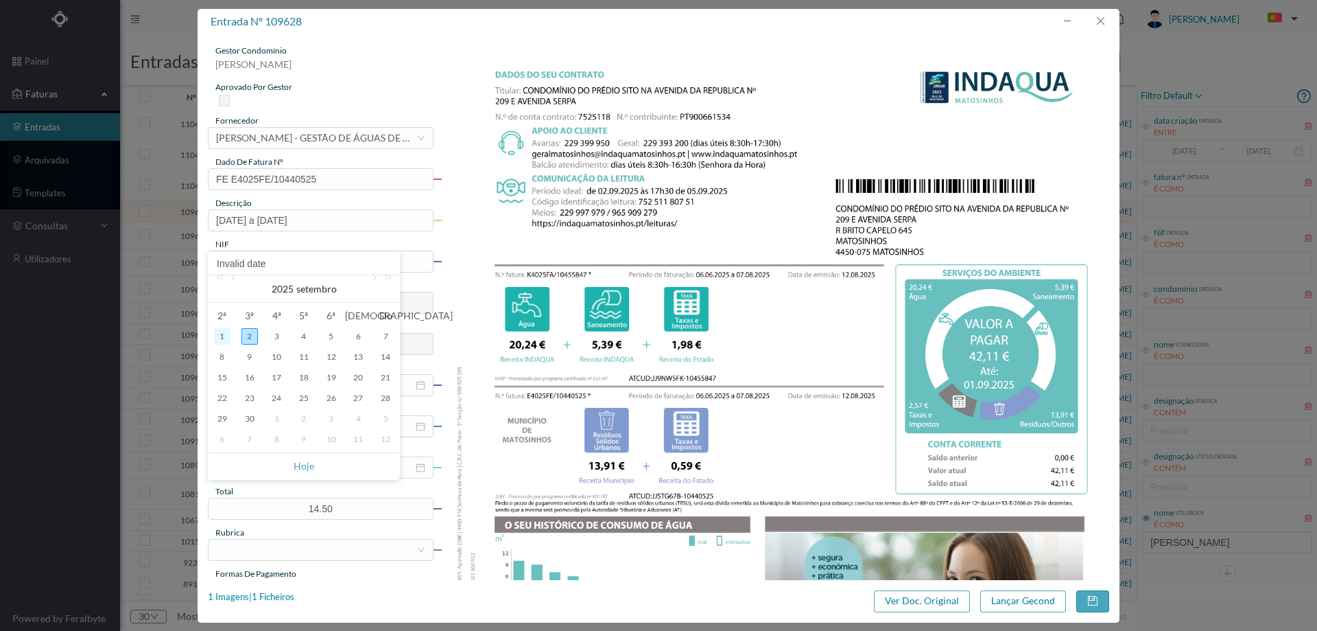
click at [225, 337] on div "1" at bounding box center [222, 336] width 16 height 16
type input "[DATE]"
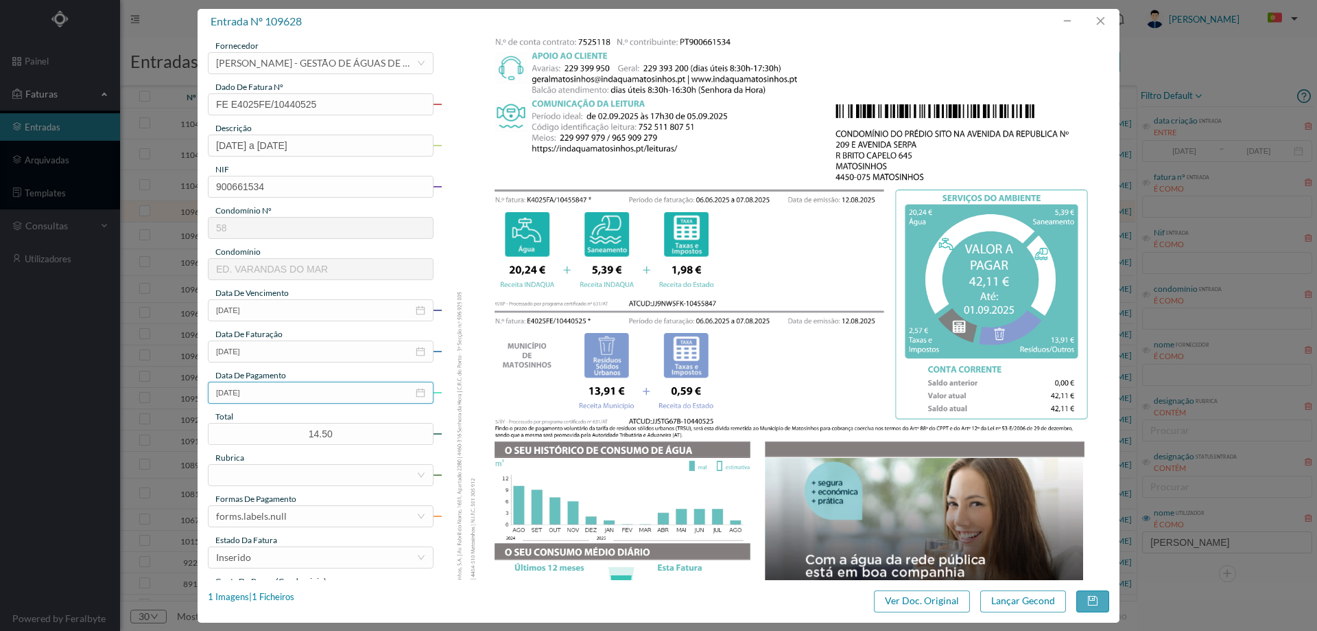
scroll to position [206, 0]
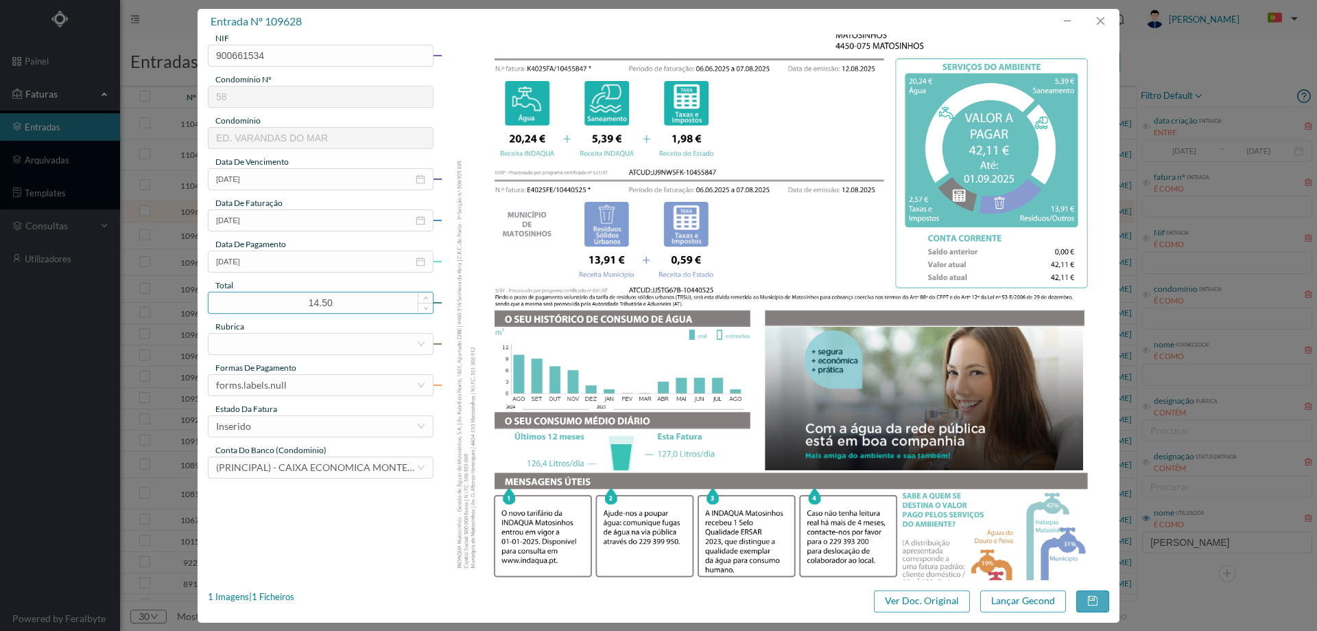
drag, startPoint x: 364, startPoint y: 305, endPoint x: 224, endPoint y: 300, distance: 140.1
click at [223, 300] on input "14.50" at bounding box center [321, 302] width 224 height 21
type input "42.11"
drag, startPoint x: 262, startPoint y: 327, endPoint x: 268, endPoint y: 341, distance: 15.0
click at [264, 331] on div "rubrica" at bounding box center [321, 326] width 226 height 12
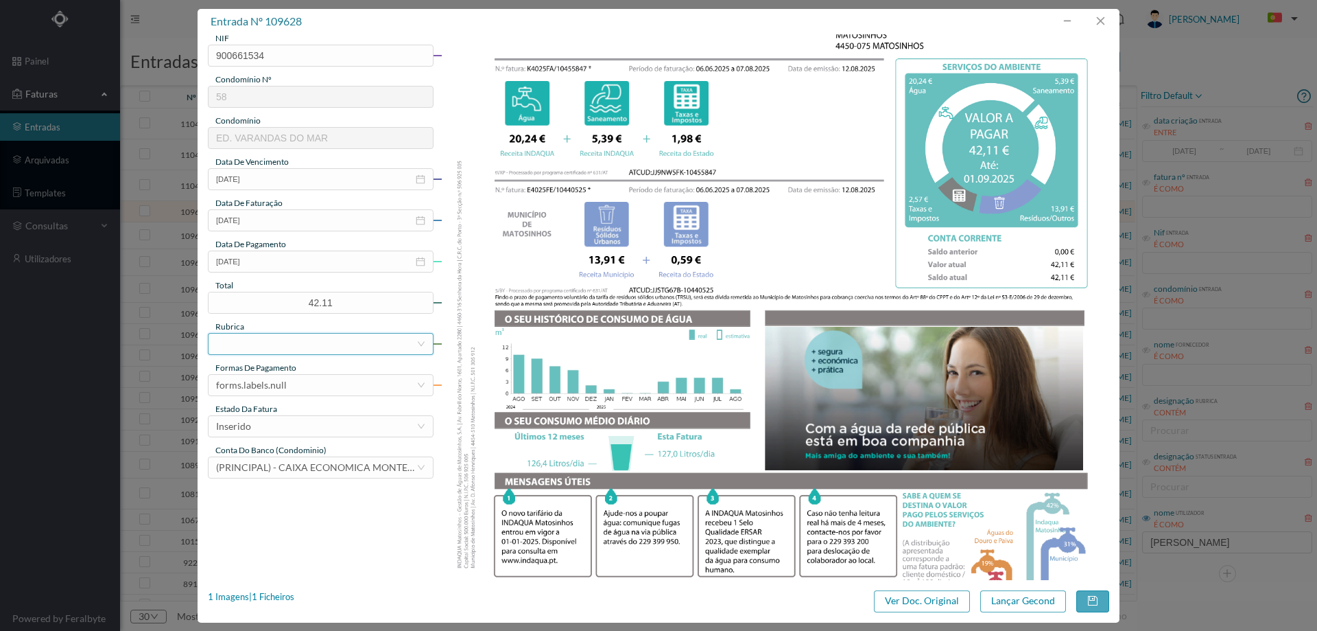
click at [270, 342] on div at bounding box center [316, 343] width 200 height 21
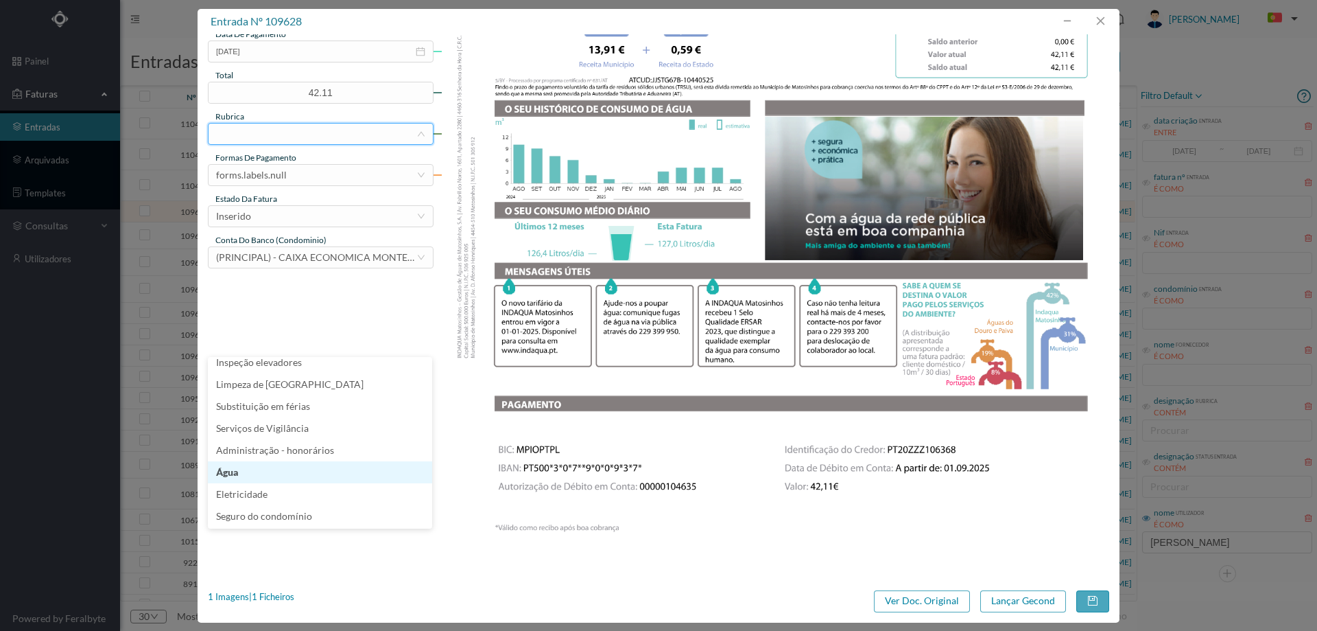
click at [294, 478] on li "Água" at bounding box center [320, 472] width 224 height 22
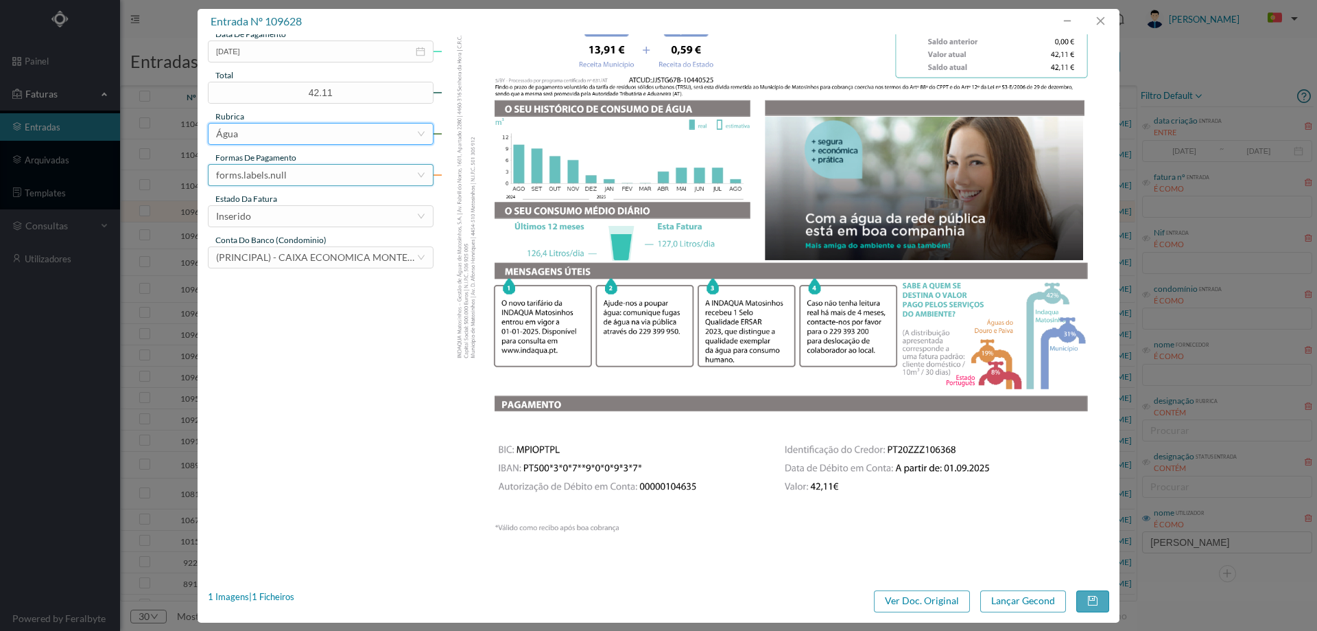
click at [270, 184] on div "forms.labels.null" at bounding box center [251, 175] width 71 height 21
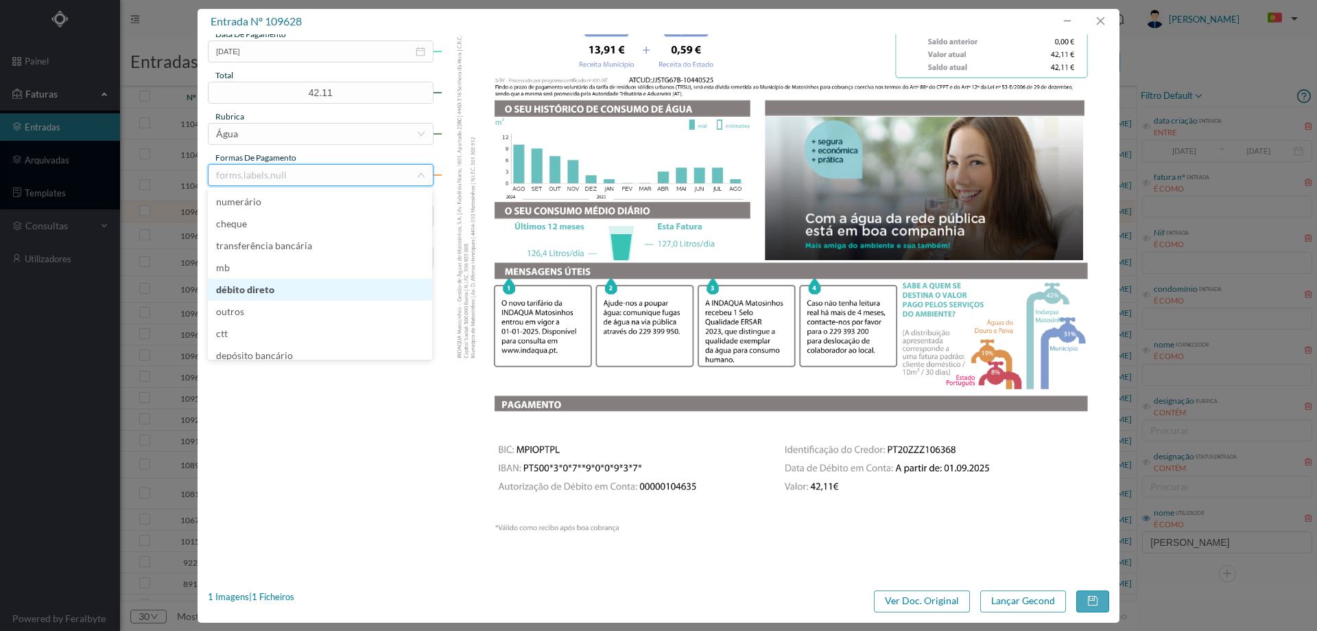
click at [303, 292] on li "débito direto" at bounding box center [320, 290] width 224 height 22
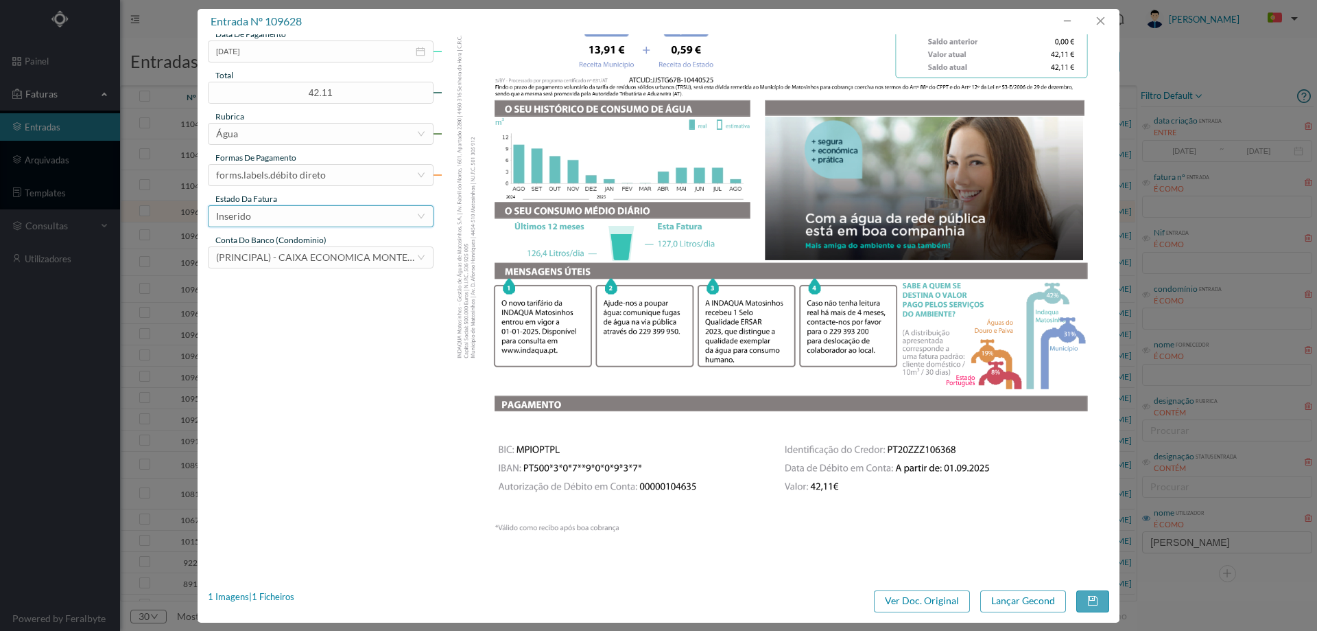
click at [289, 215] on div "Inserido" at bounding box center [316, 216] width 200 height 21
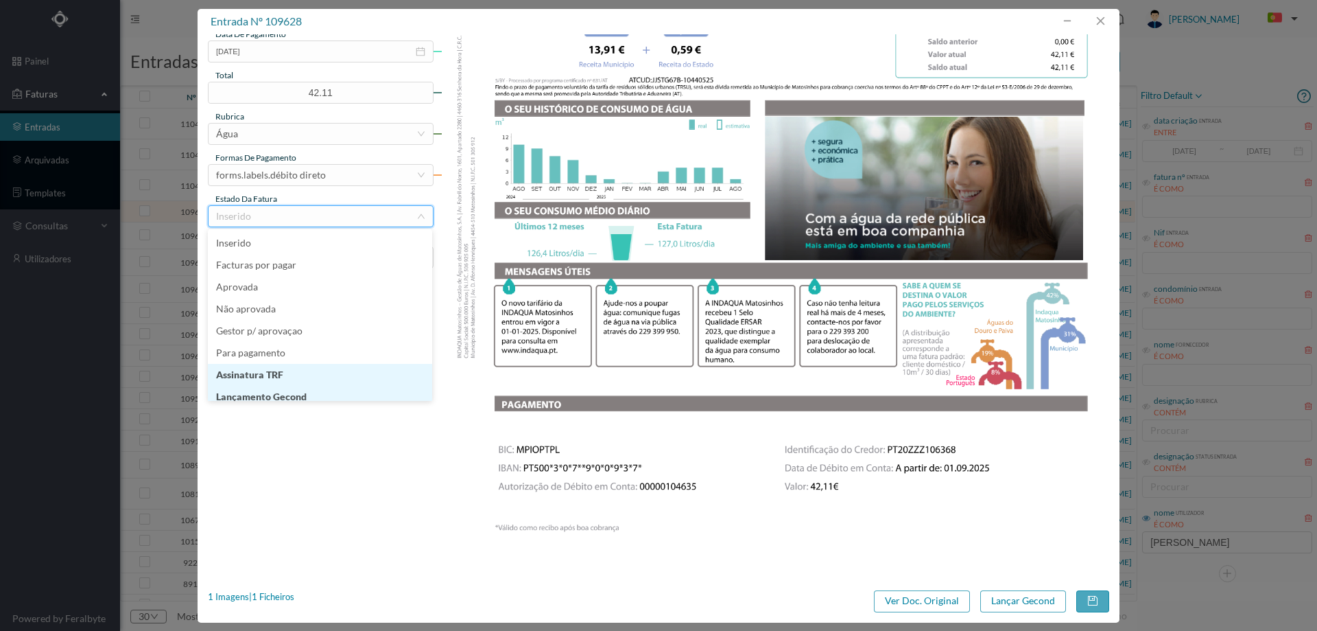
scroll to position [7, 0]
click at [298, 395] on li "Lançamento Gecond" at bounding box center [320, 390] width 224 height 22
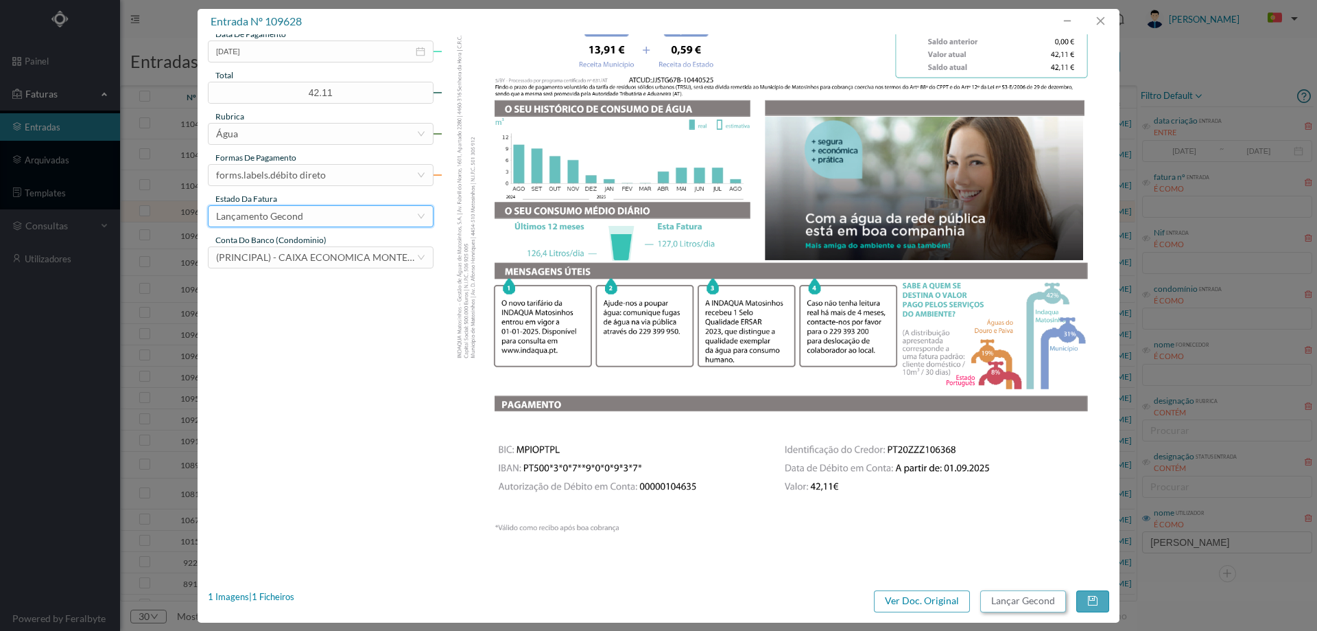
click at [1025, 602] on button "Lançar Gecond" at bounding box center [1024, 601] width 86 height 22
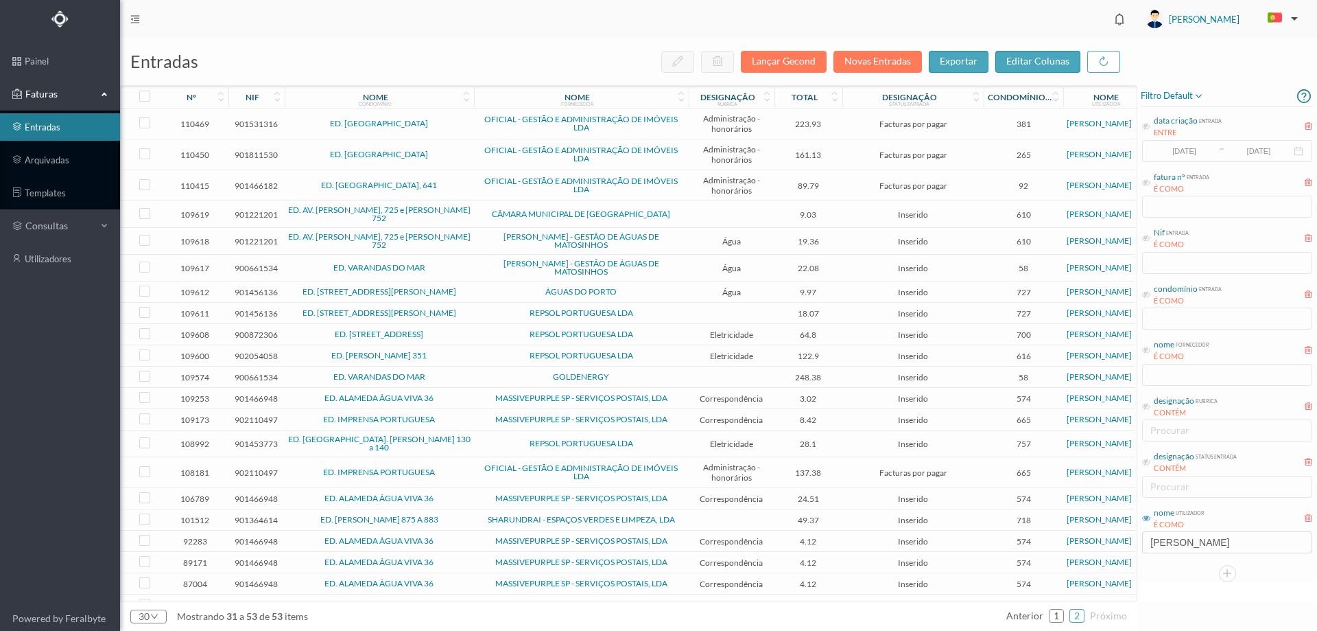
click at [492, 213] on span "CÂMARA MUNICIPAL DE MATOSINHOS" at bounding box center [582, 214] width 208 height 8
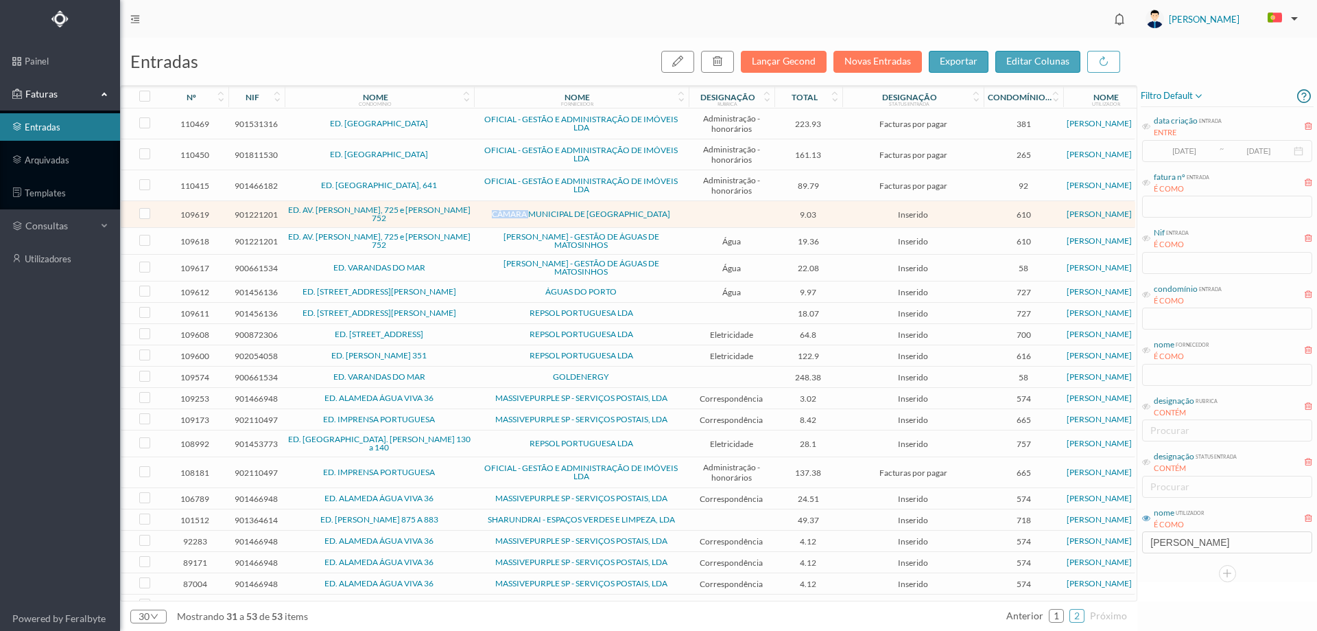
click at [492, 213] on span "CÂMARA MUNICIPAL DE MATOSINHOS" at bounding box center [582, 214] width 208 height 8
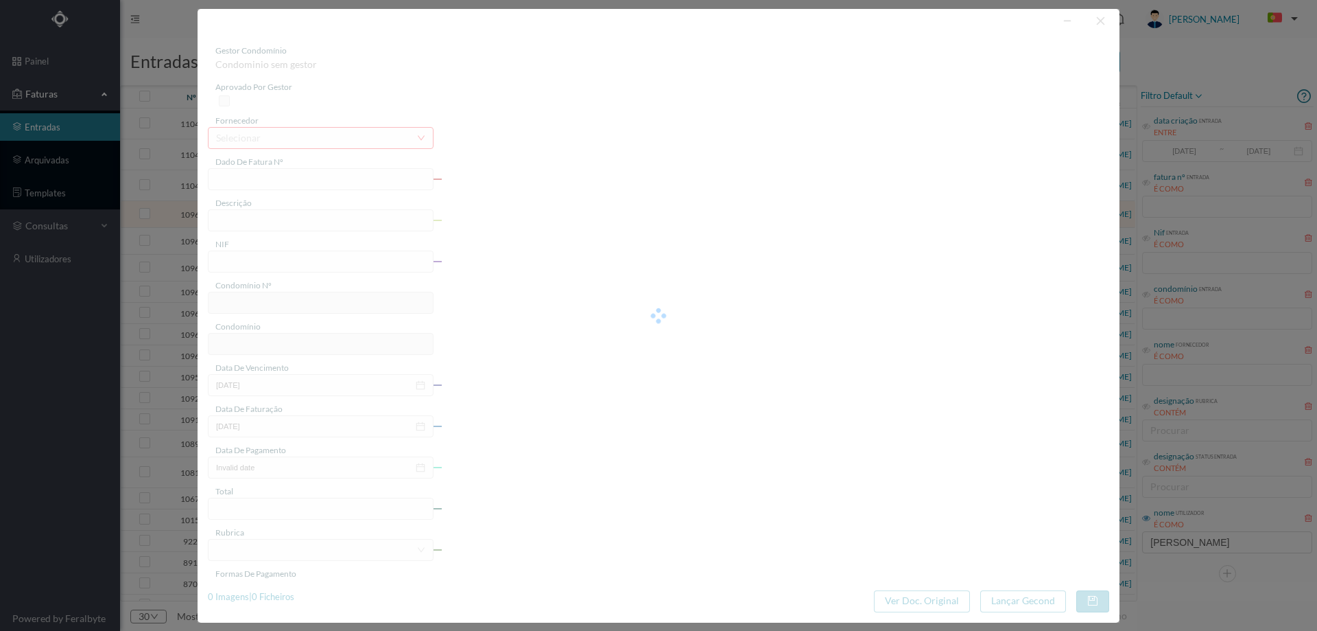
type input "FE E4025FE/10442469"
type input "901221201"
type input "Invalid date"
type input "12-08-2025"
type input "9.03"
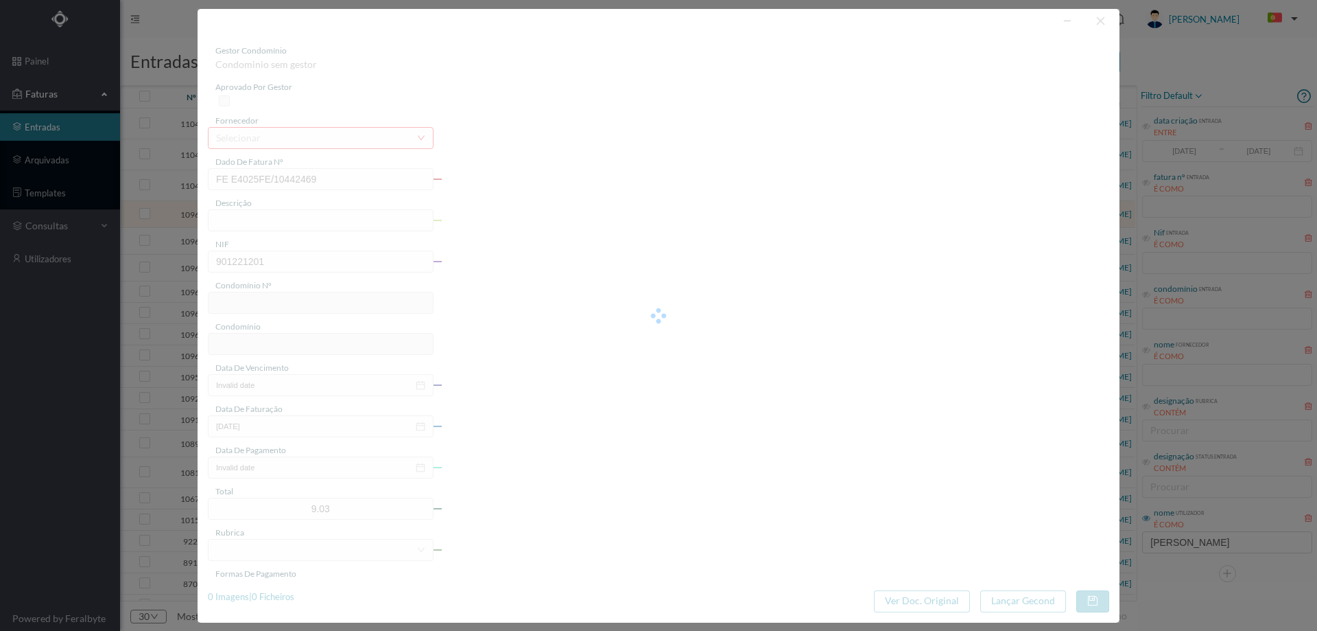
type input "610"
type input "ED. AV. SERPA PINTO, 725 e ROBERTO IVENS 752"
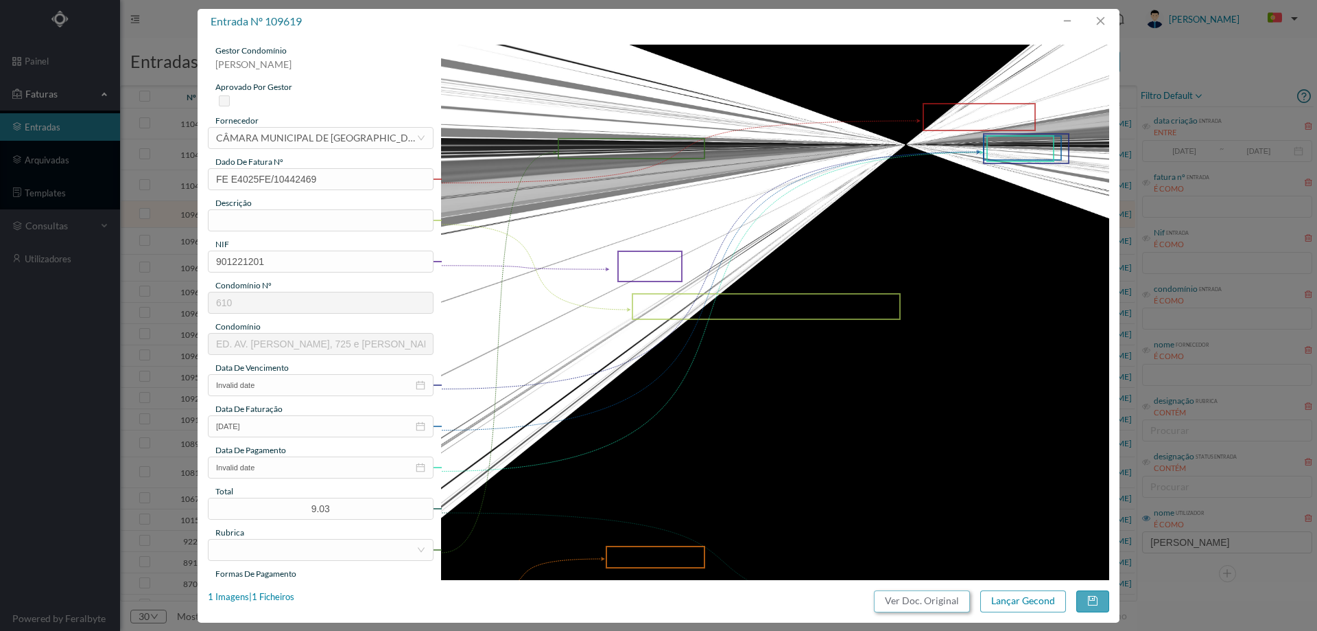
click at [947, 603] on button "Ver Doc. Original" at bounding box center [922, 601] width 96 height 22
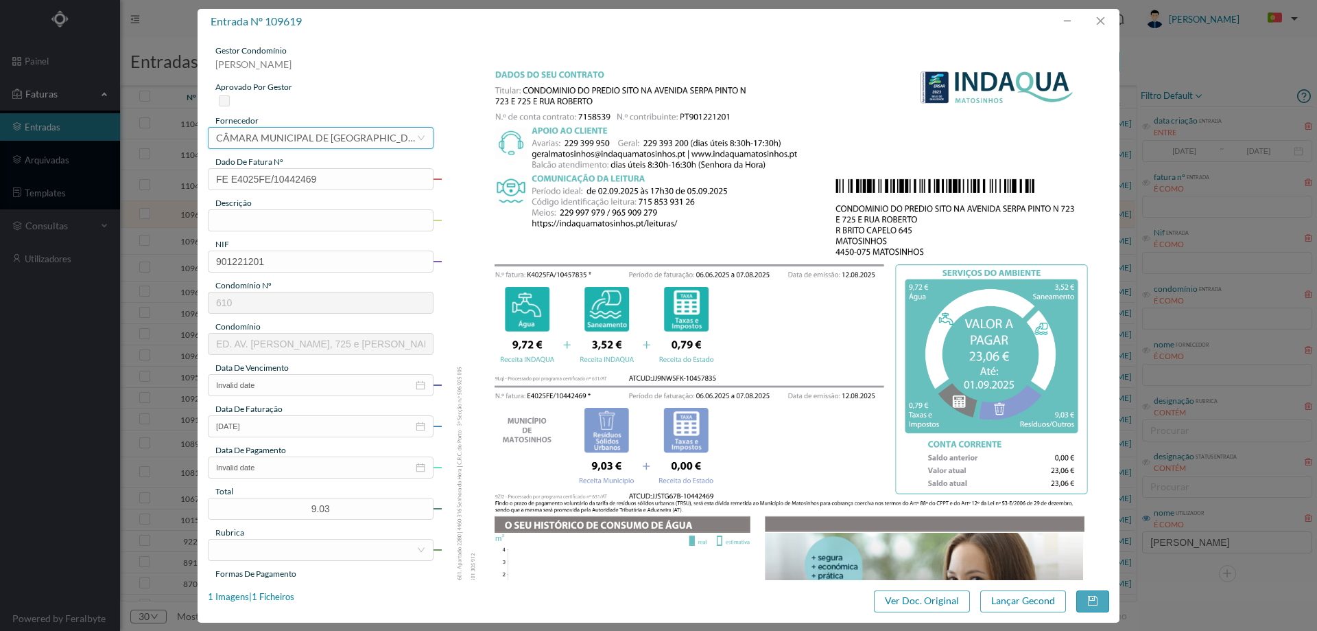
click at [384, 130] on div "CÂMARA MUNICIPAL DE MATOSINHOS" at bounding box center [316, 138] width 200 height 21
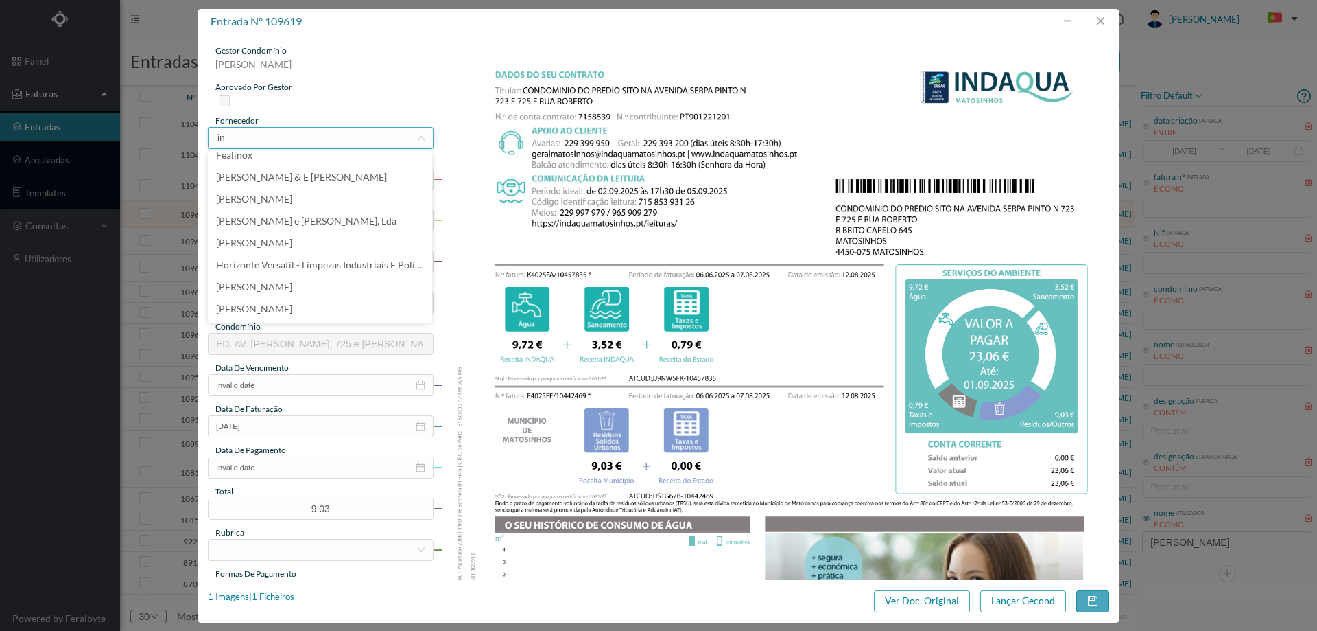
scroll to position [0, 0]
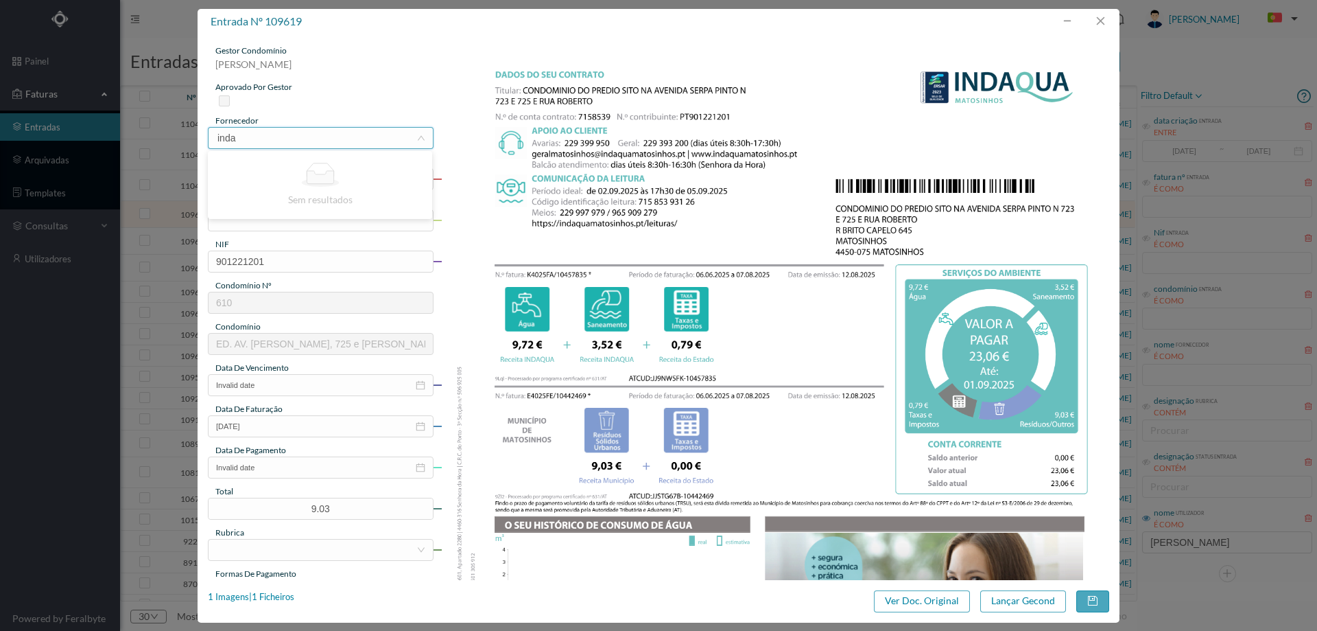
type input "indaq"
click at [379, 189] on li "INDAQUA MATOSINHOS - GESTÃO DE ÁGUAS DE MATOSINHOS" at bounding box center [320, 187] width 224 height 22
click at [304, 226] on input "text" at bounding box center [321, 220] width 226 height 22
type input "06.06.2025 a 07.08.2025"
click at [286, 385] on input "Invalid date" at bounding box center [321, 385] width 226 height 22
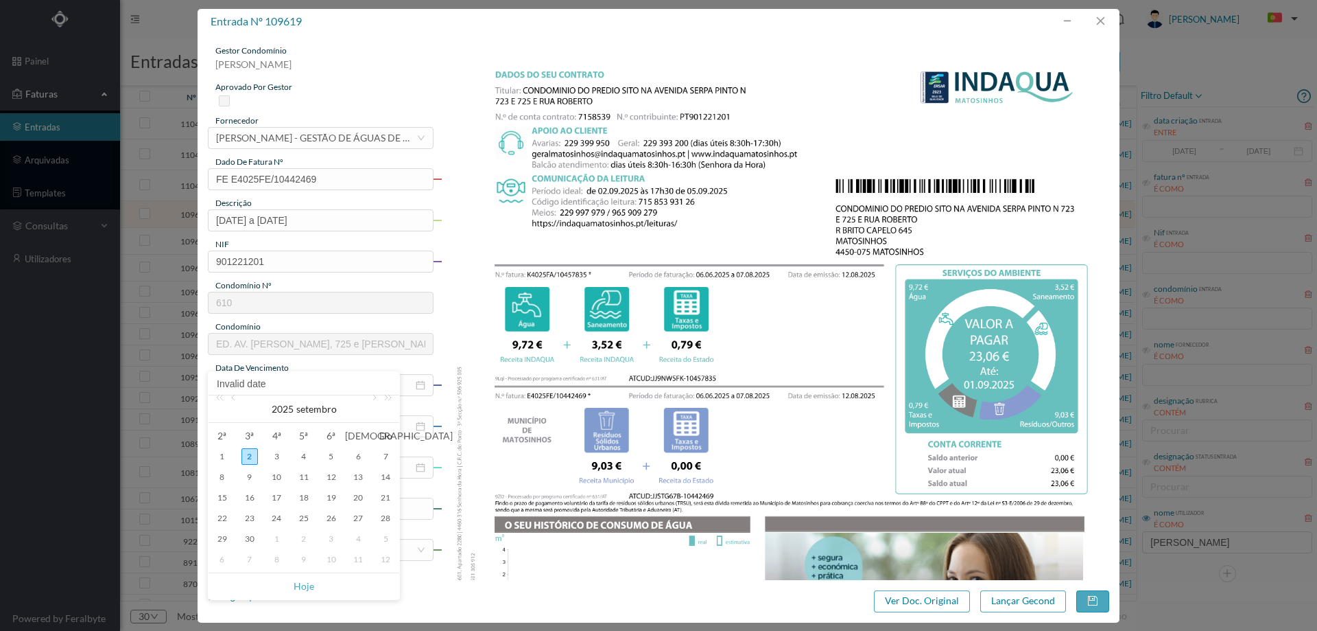
click at [213, 456] on td "1" at bounding box center [222, 456] width 27 height 21
type input "01-09-2025"
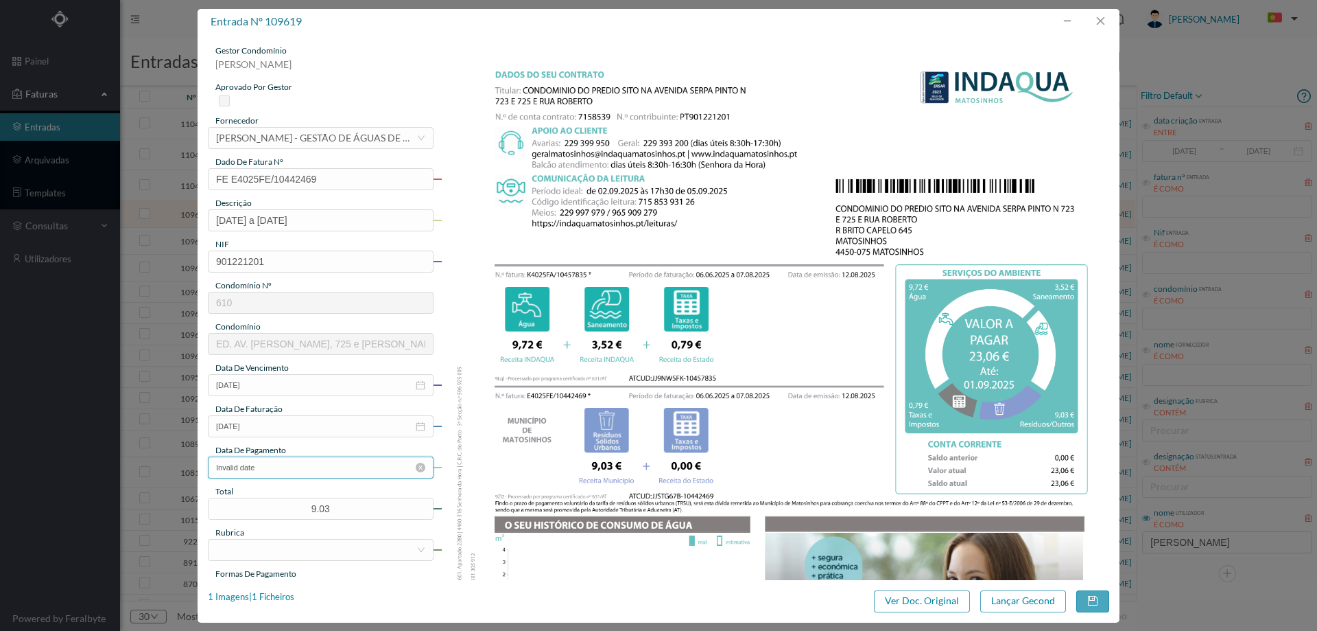
click at [274, 467] on input "Invalid date" at bounding box center [321, 467] width 226 height 22
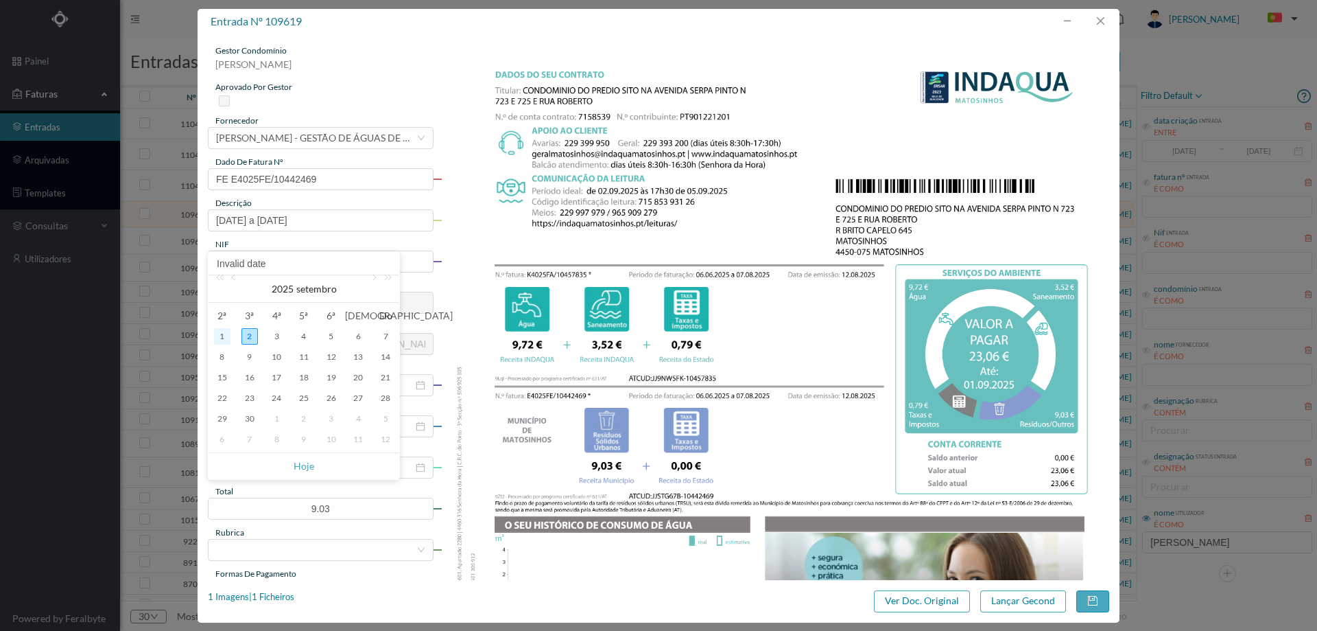
click at [228, 336] on div "1" at bounding box center [222, 336] width 16 height 16
type input "01-09-2025"
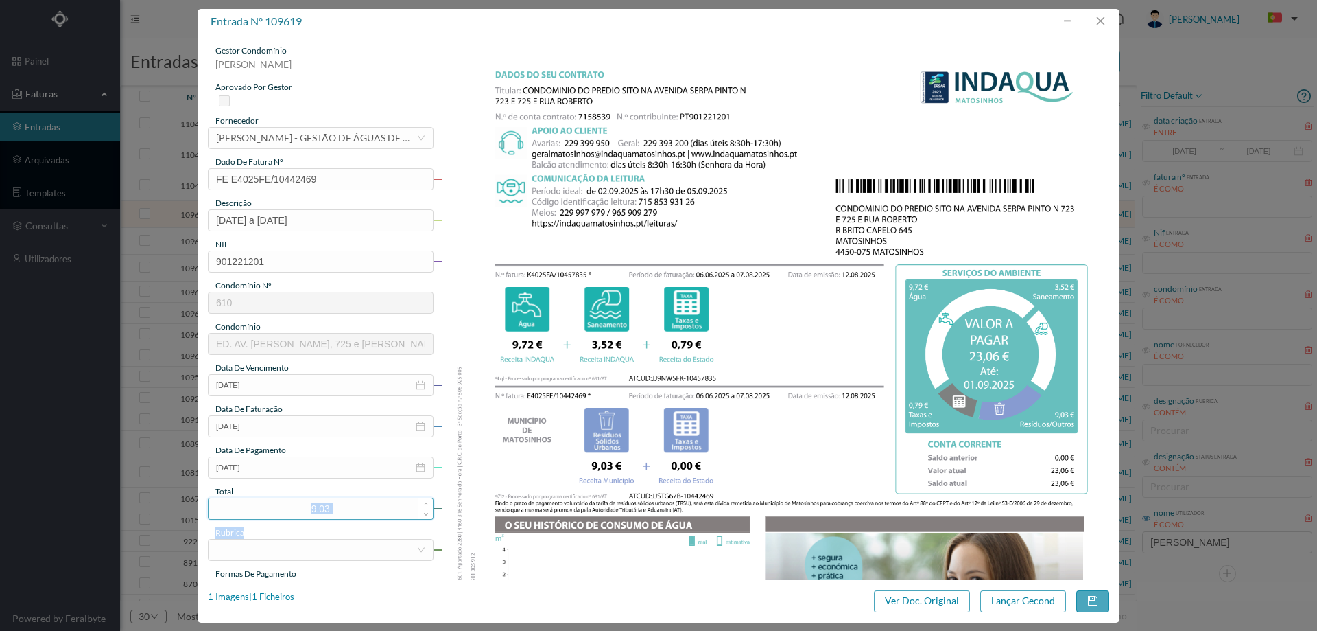
drag, startPoint x: 347, startPoint y: 517, endPoint x: 294, endPoint y: 512, distance: 53.1
click at [294, 512] on div "gestor condomínio Cristina Sousa aprovado por gestor fornecedor selecionar INDA…" at bounding box center [321, 364] width 226 height 639
click at [294, 512] on input "9.03" at bounding box center [321, 508] width 224 height 21
drag, startPoint x: 298, startPoint y: 512, endPoint x: 388, endPoint y: 524, distance: 90.6
click at [388, 524] on div "gestor condomínio Cristina Sousa aprovado por gestor fornecedor selecionar INDA…" at bounding box center [321, 364] width 226 height 639
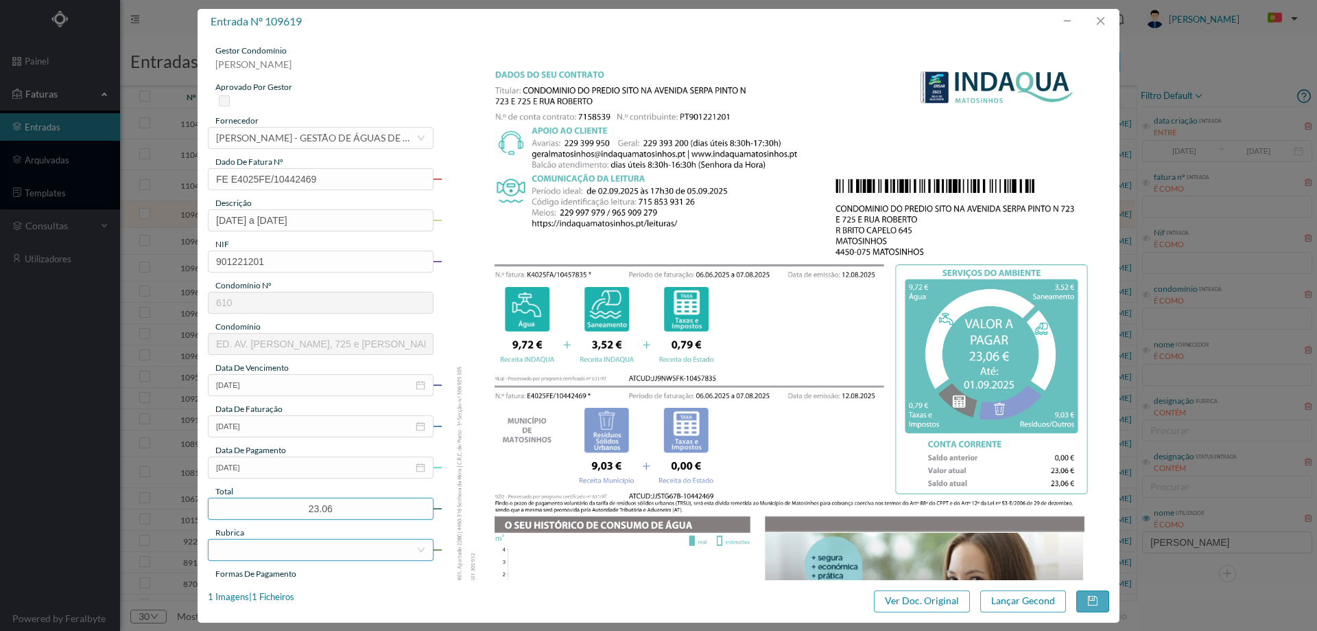
type input "23.06"
click at [331, 545] on div at bounding box center [316, 549] width 200 height 21
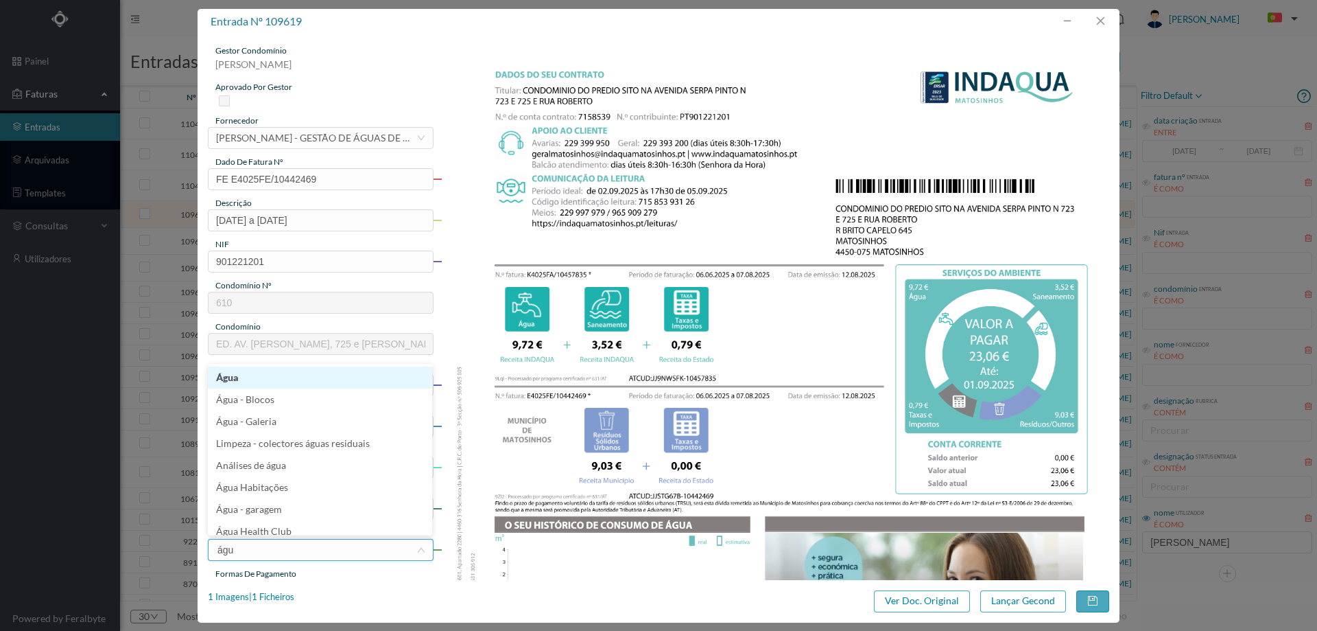
type input "água"
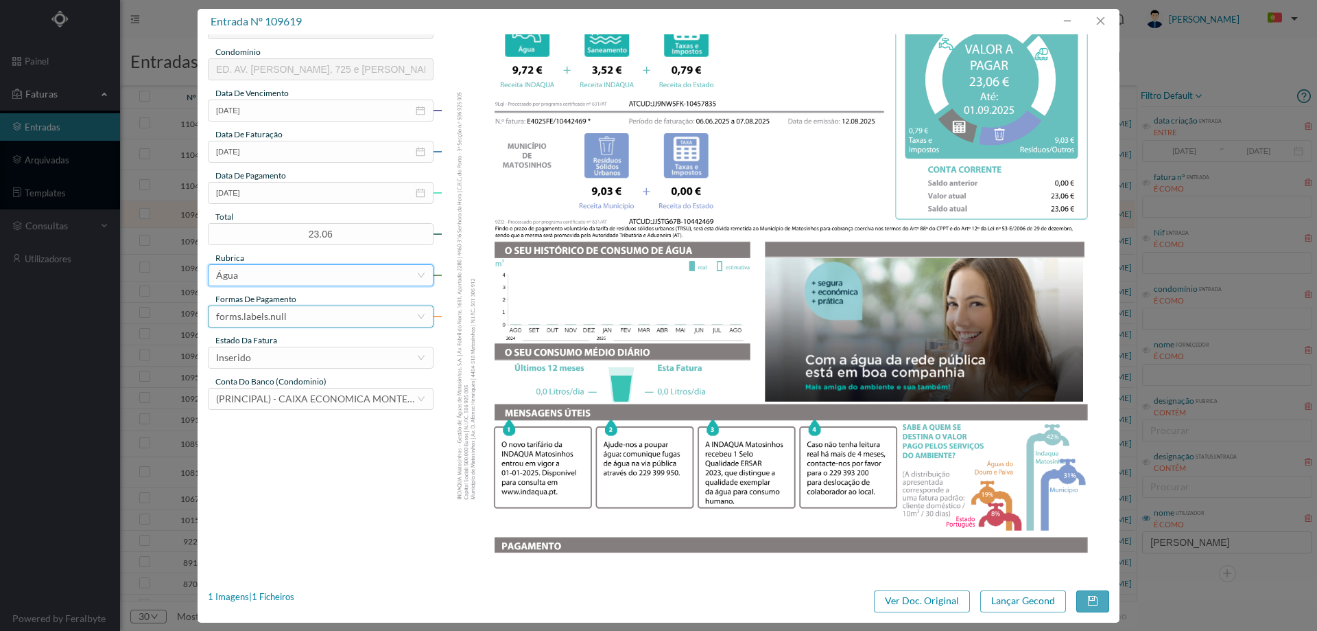
click at [314, 316] on div "forms.labels.null" at bounding box center [316, 316] width 200 height 21
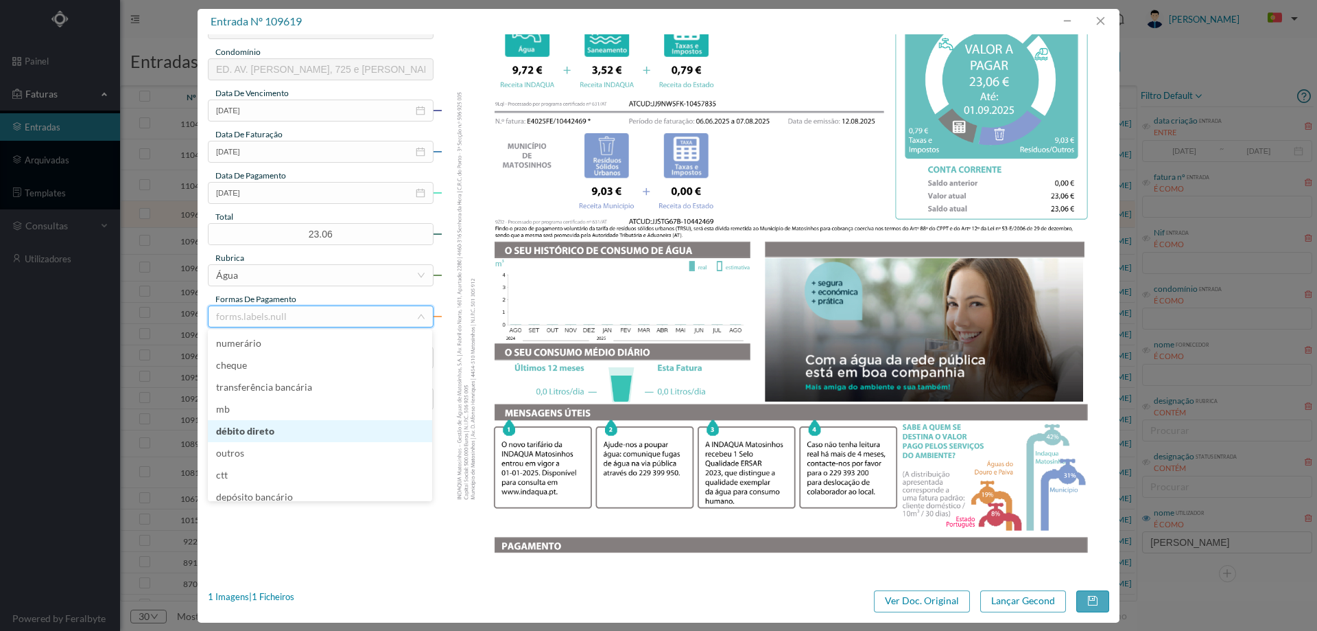
click at [277, 434] on li "débito direto" at bounding box center [320, 431] width 224 height 22
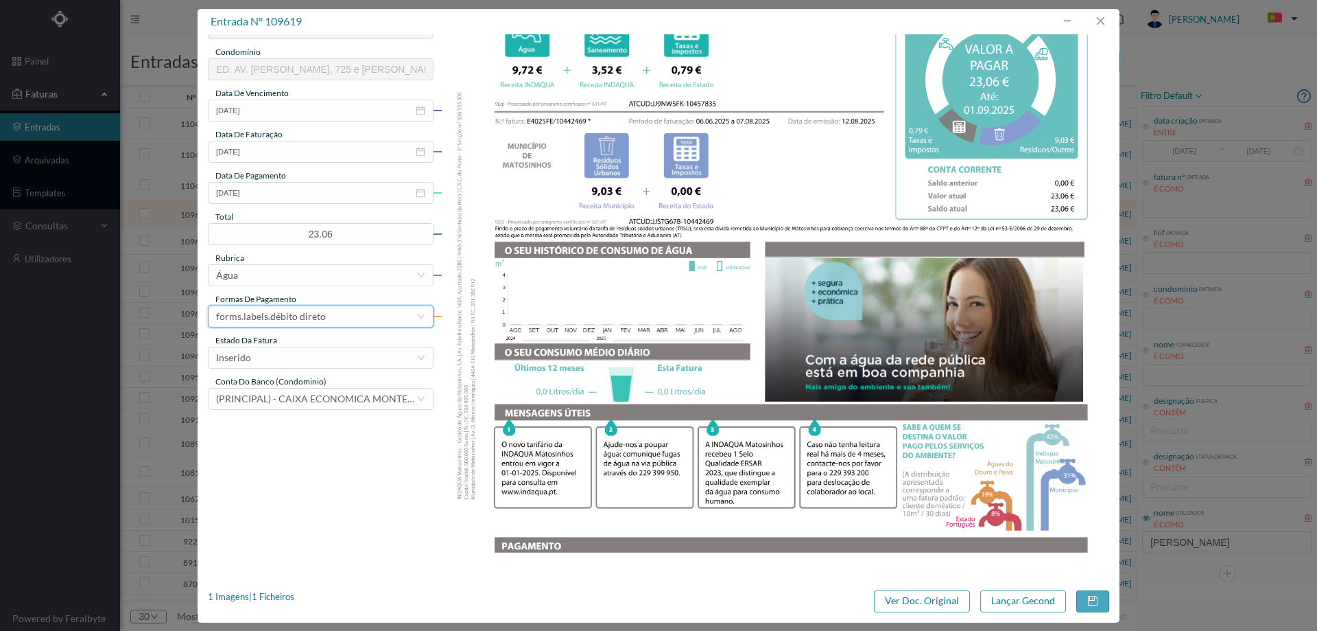
click at [298, 345] on div "estado da fatura" at bounding box center [321, 340] width 226 height 12
click at [299, 353] on div "Inserido" at bounding box center [316, 357] width 200 height 21
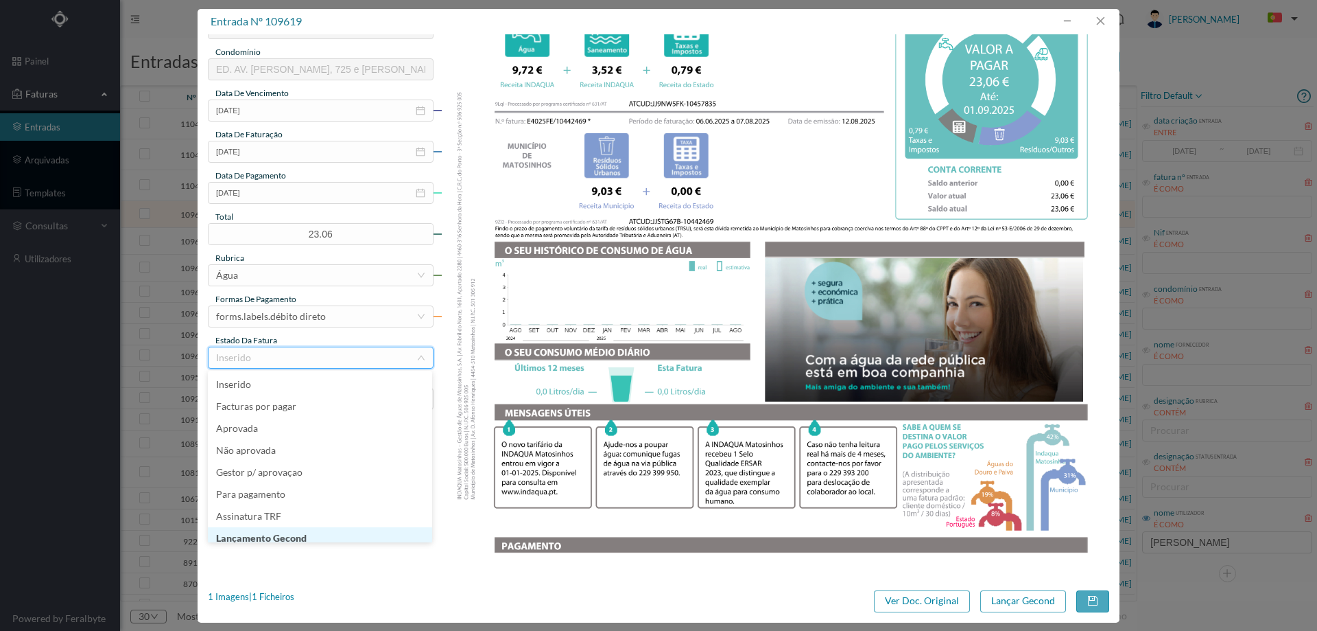
scroll to position [7, 0]
click at [289, 528] on li "Lançamento Gecond" at bounding box center [320, 531] width 224 height 22
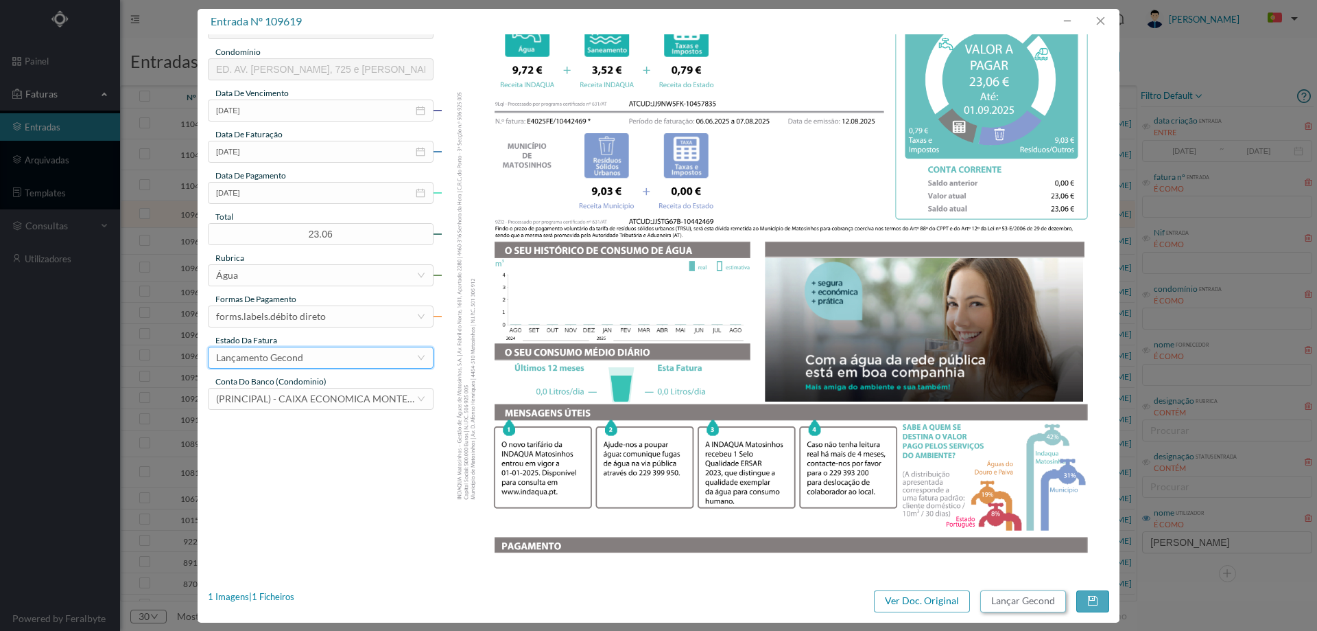
click at [1018, 601] on button "Lançar Gecond" at bounding box center [1024, 601] width 86 height 22
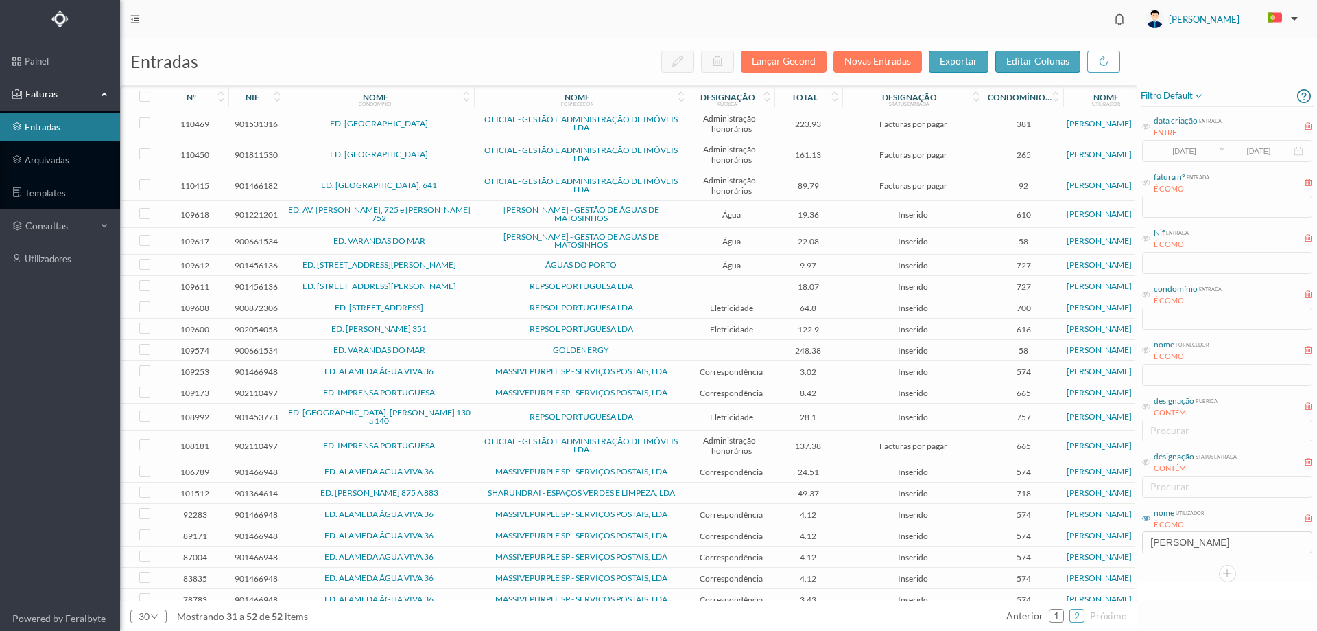
click at [697, 216] on span "Água" at bounding box center [731, 214] width 79 height 10
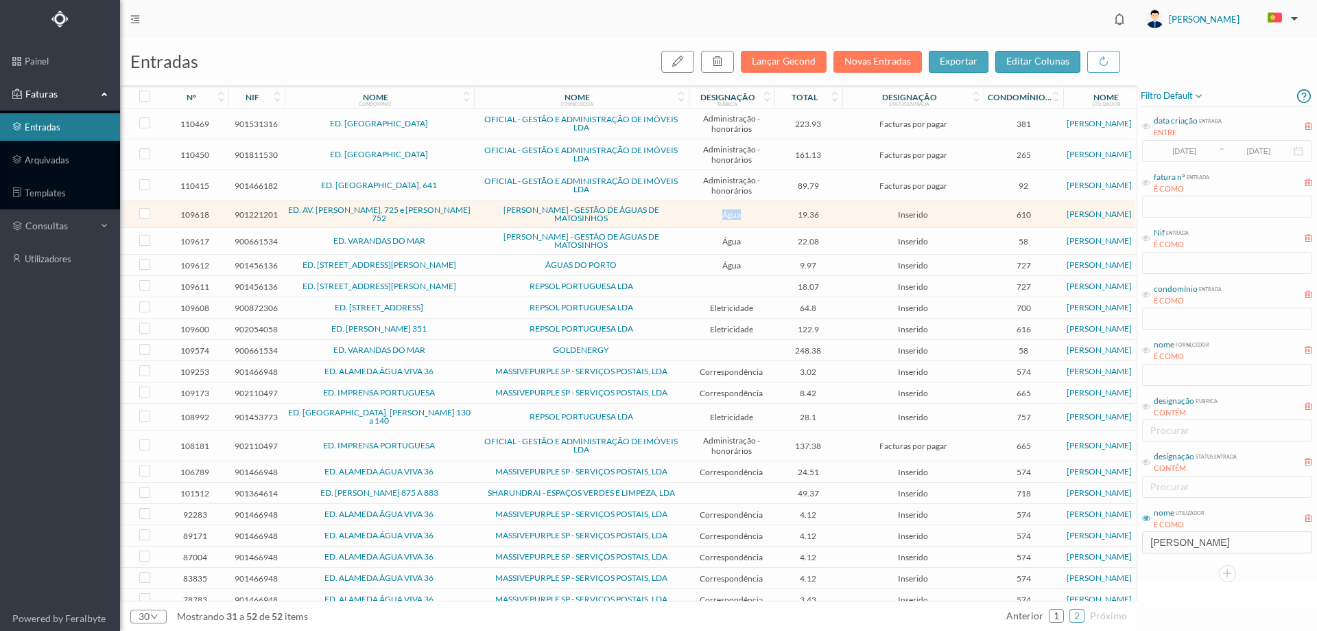
click at [697, 216] on span "Água" at bounding box center [731, 214] width 79 height 10
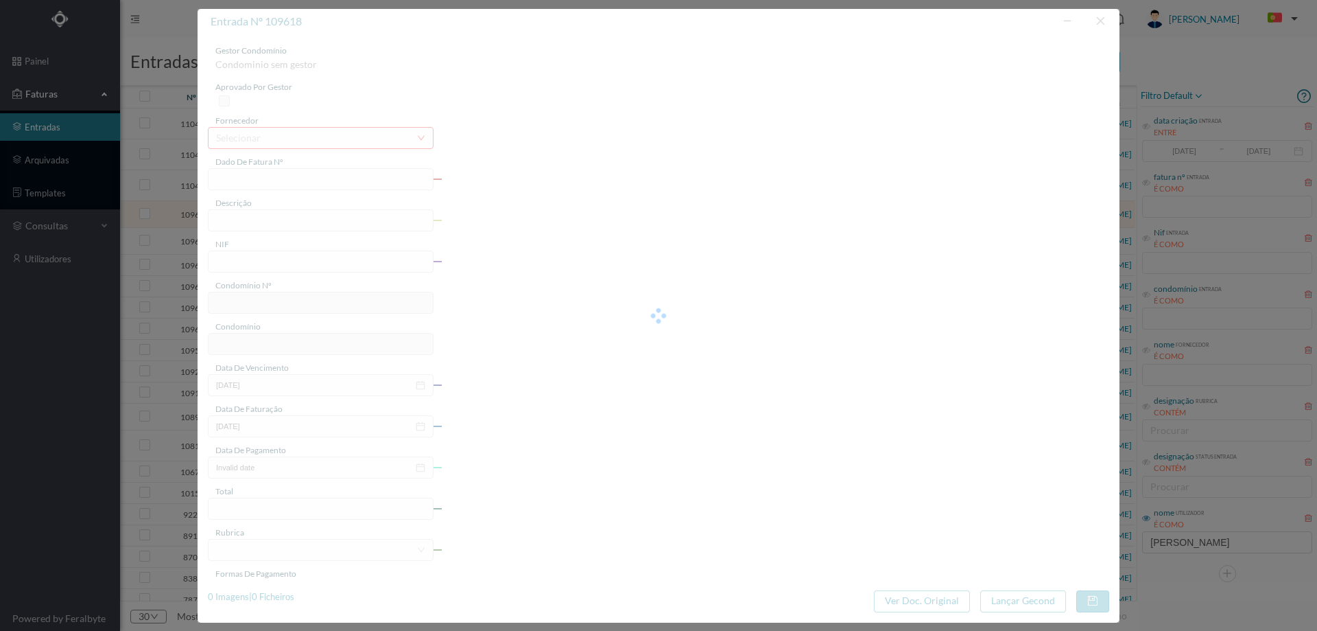
type input "FA K4025FA/10457834"
type input "901221201"
type input "01-09-2025"
type input "12-08-2025"
type input "01-09-2025"
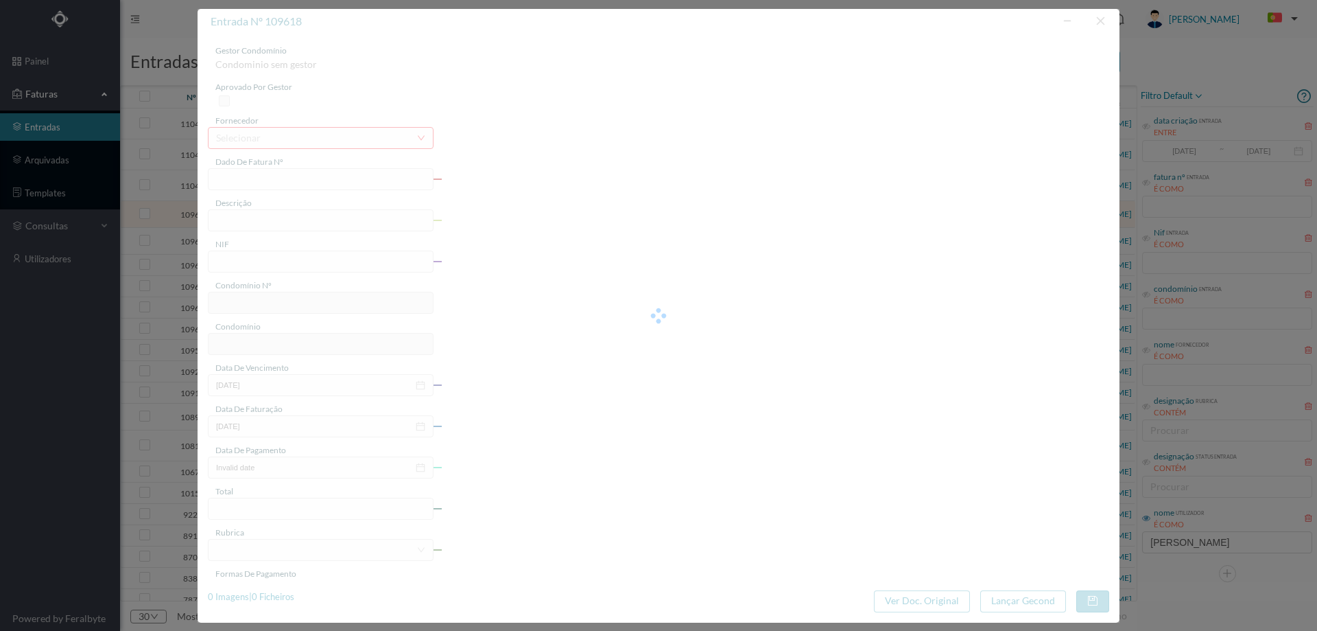
type input "19.36"
type input "610"
type input "ED. AV. SERPA PINTO, 725 e ROBERTO IVENS 752"
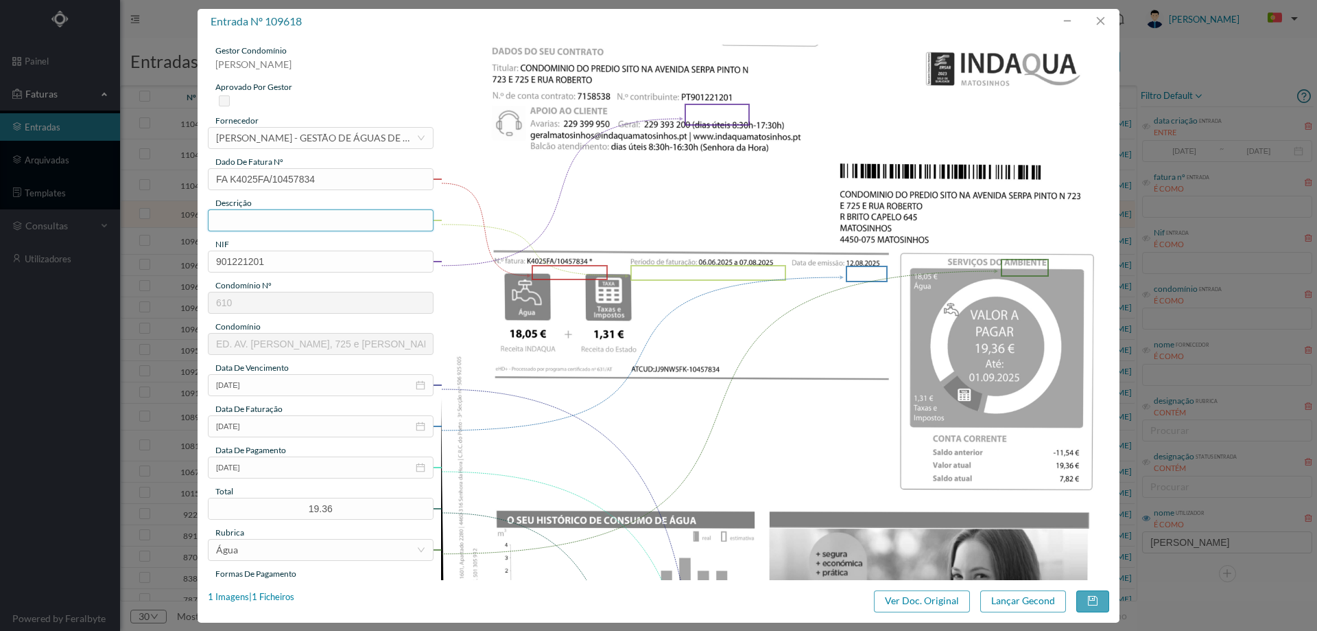
click at [305, 221] on input "text" at bounding box center [321, 220] width 226 height 22
type input "06.06.2025 a 07.08.2025"
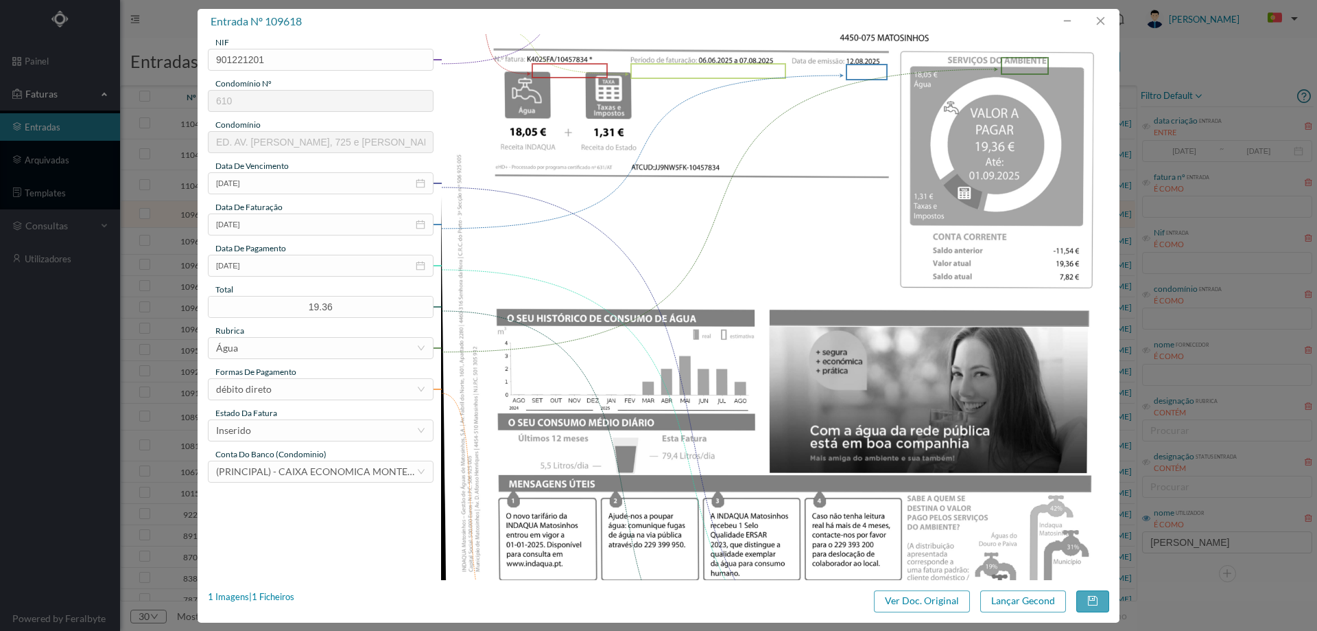
scroll to position [206, 0]
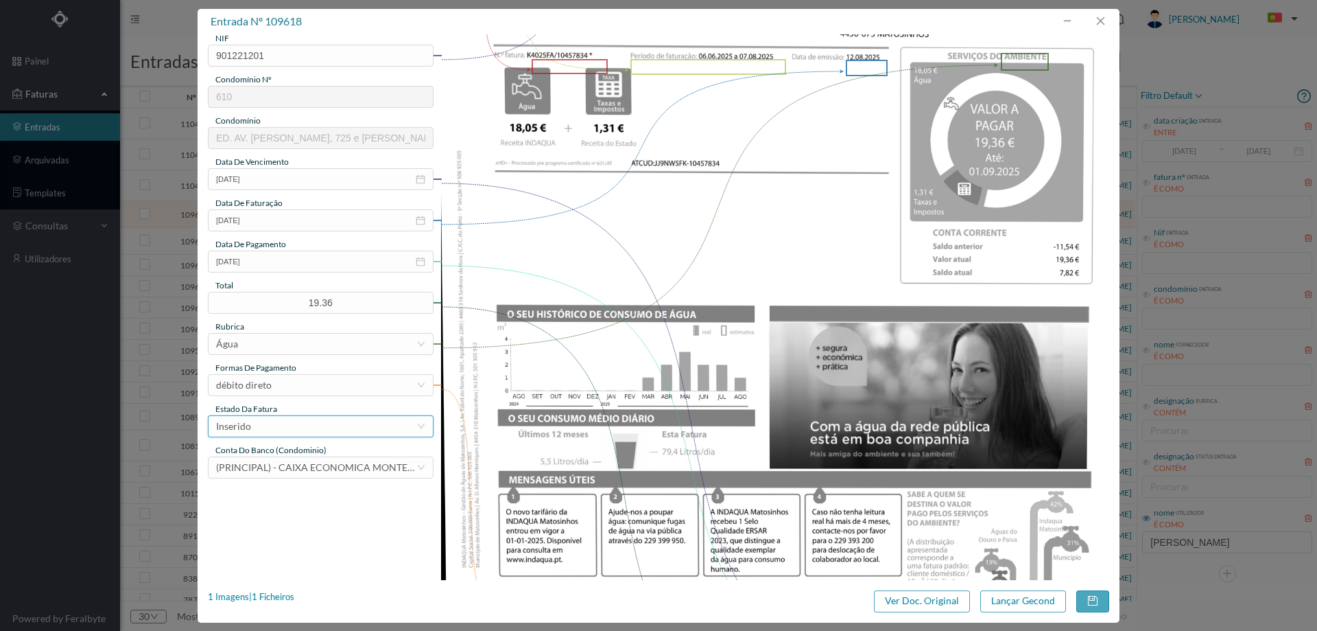
click at [278, 428] on div "Inserido" at bounding box center [316, 426] width 200 height 21
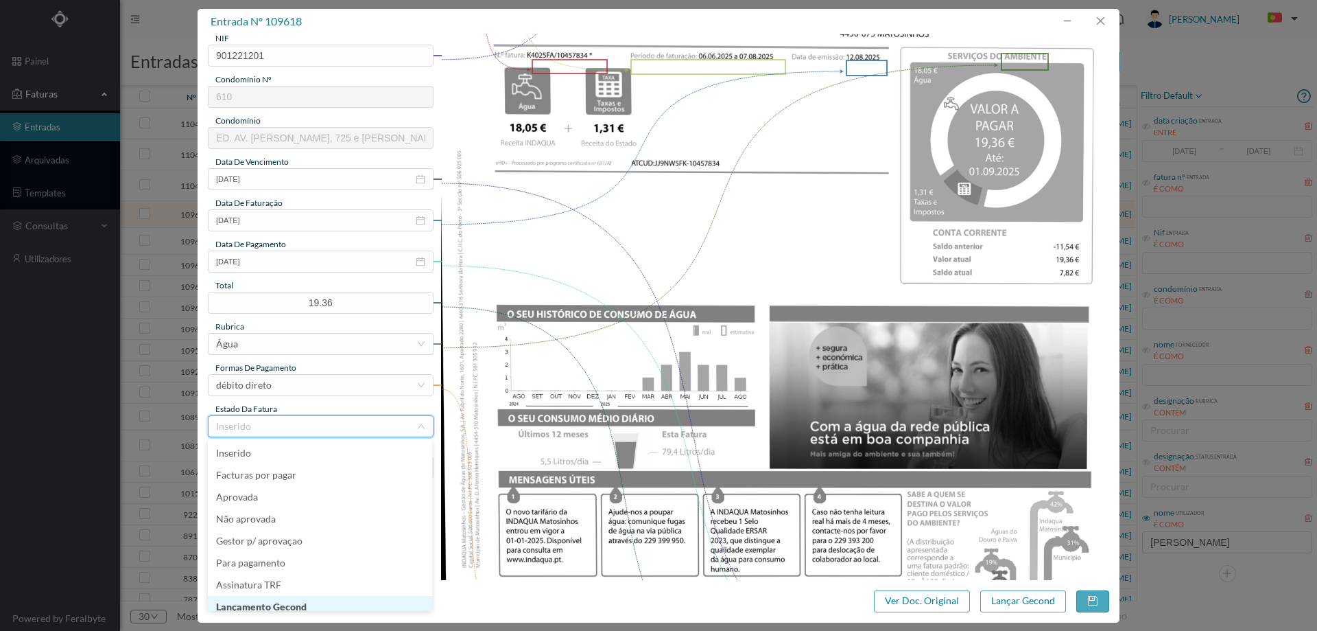
scroll to position [7, 0]
drag, startPoint x: 292, startPoint y: 603, endPoint x: 423, endPoint y: 615, distance: 130.9
click at [294, 602] on li "Lançamento Gecond" at bounding box center [320, 600] width 224 height 22
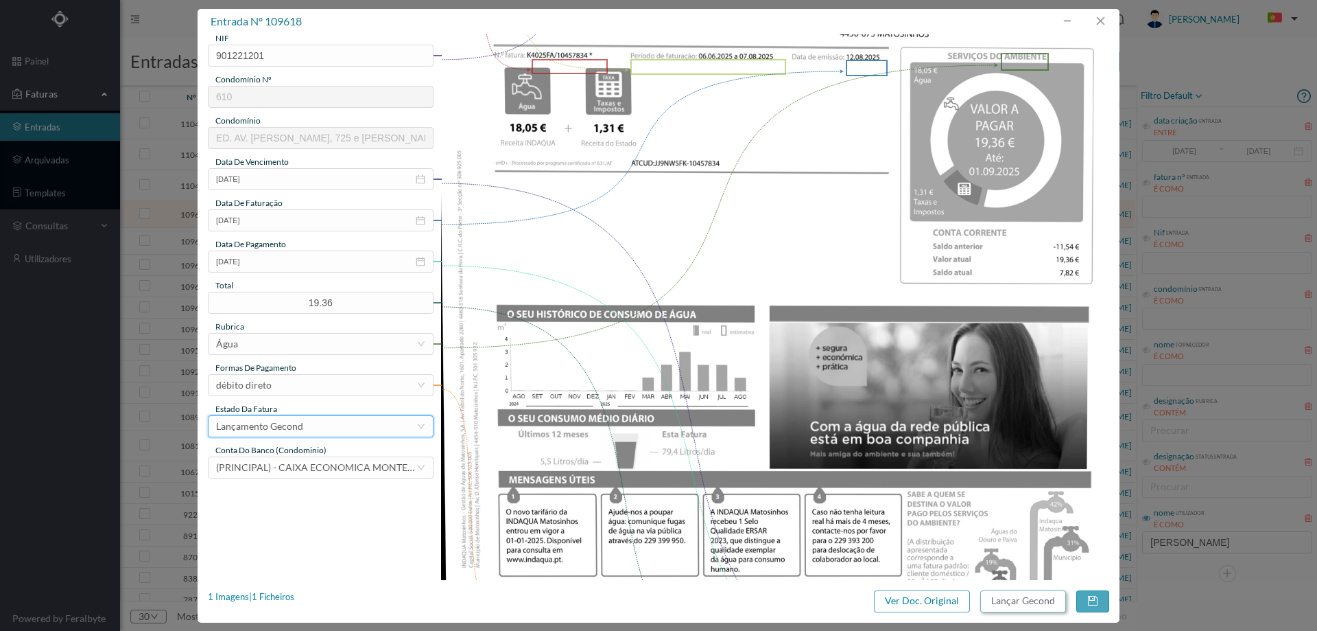
click at [1032, 611] on button "Lançar Gecond" at bounding box center [1024, 601] width 86 height 22
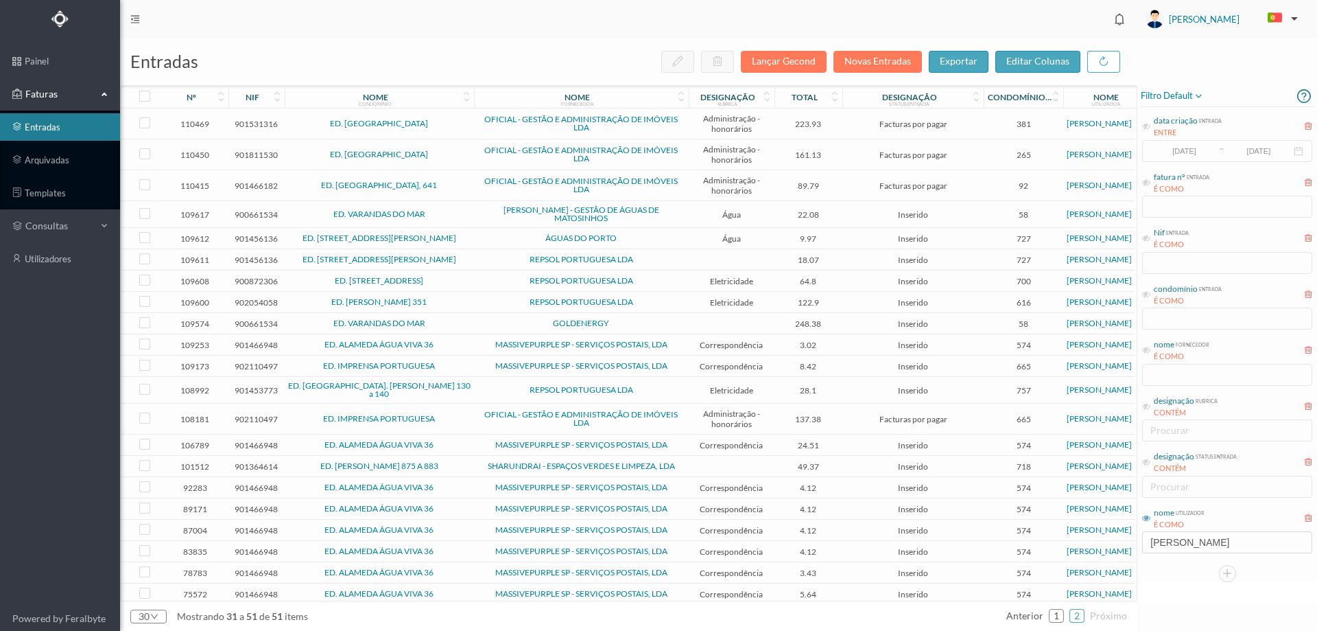
click at [453, 214] on span "ED. VARANDAS DO MAR" at bounding box center [379, 214] width 183 height 8
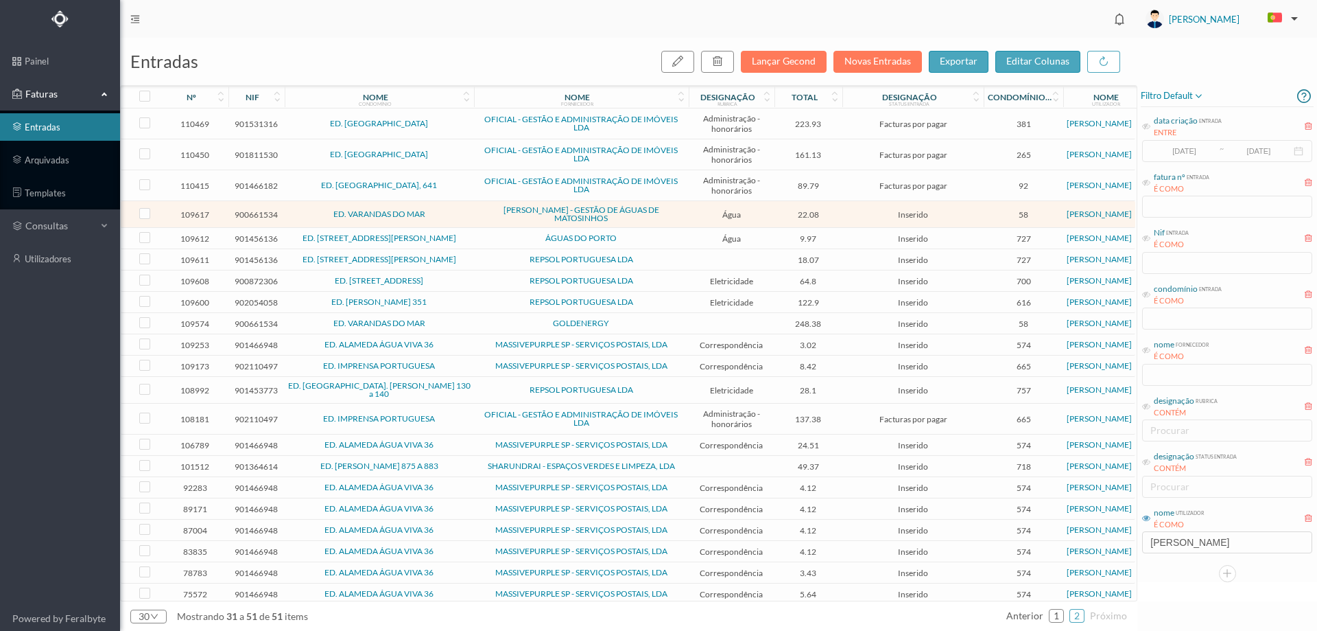
click at [453, 214] on span "ED. VARANDAS DO MAR" at bounding box center [379, 214] width 183 height 8
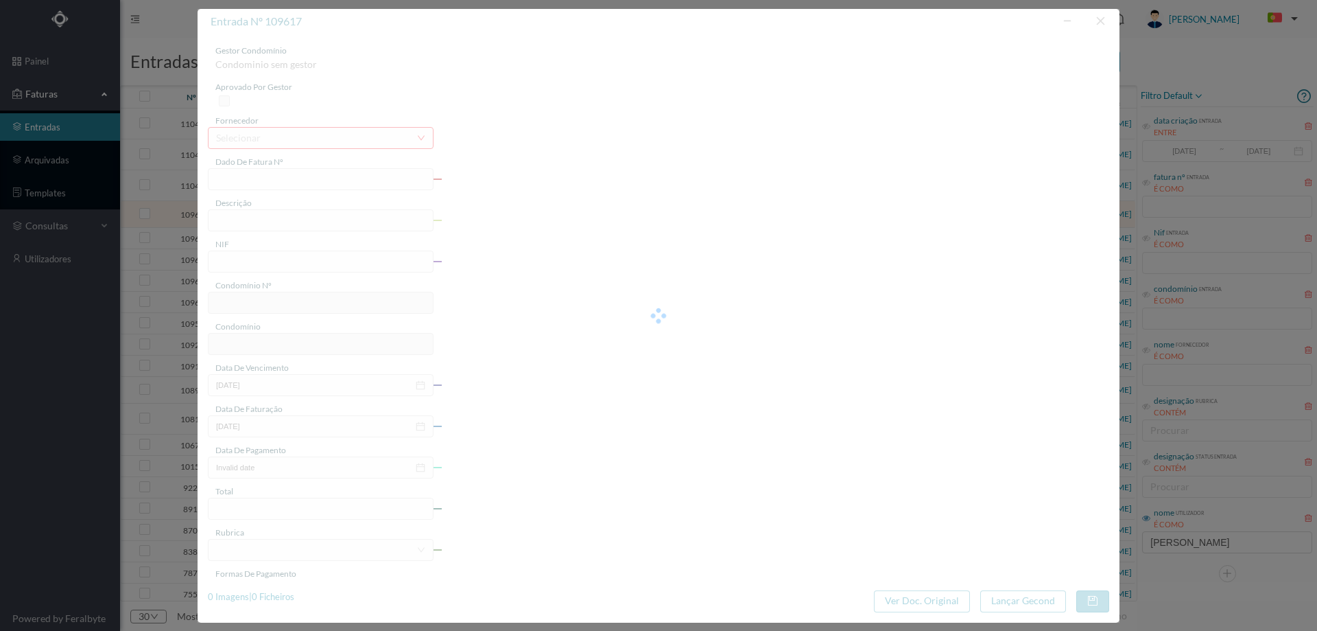
type input "FB K4025FB/20001749"
type input "Periodo de faturação: 06.06.2025 a 07.08.2025"
type input "900661534"
type input "Invalid date"
type input "12-08-2025"
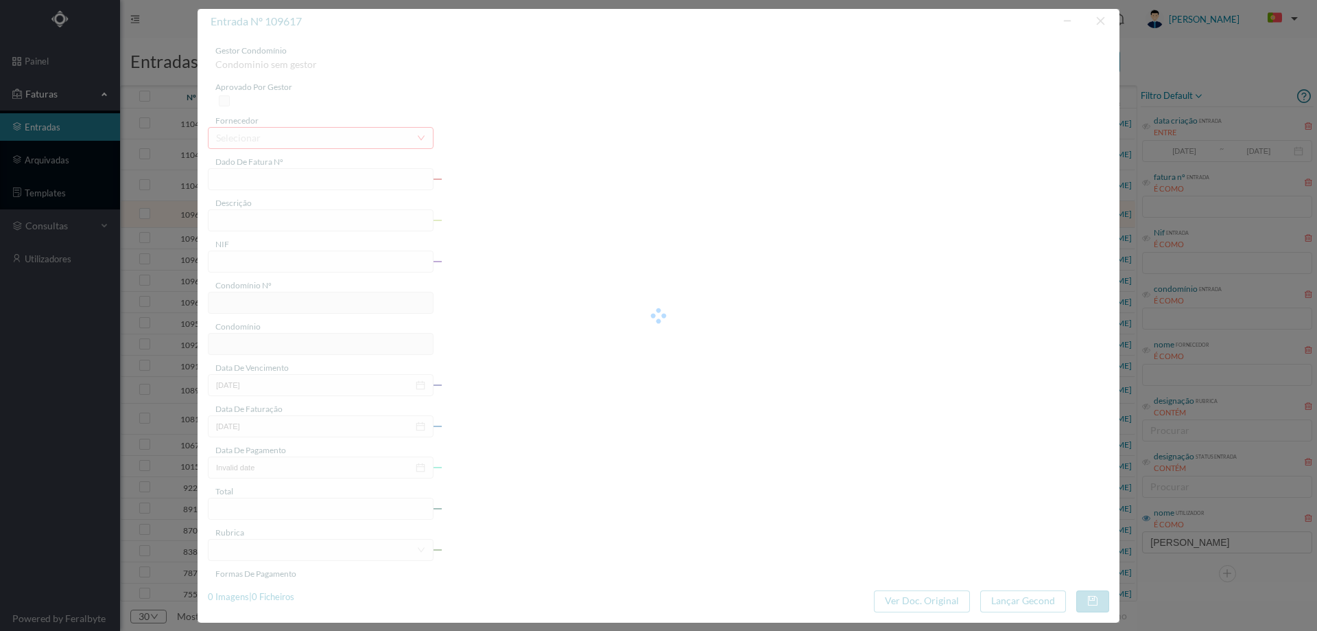
type input "22.08"
type input "58"
type input "ED. VARANDAS DO MAR"
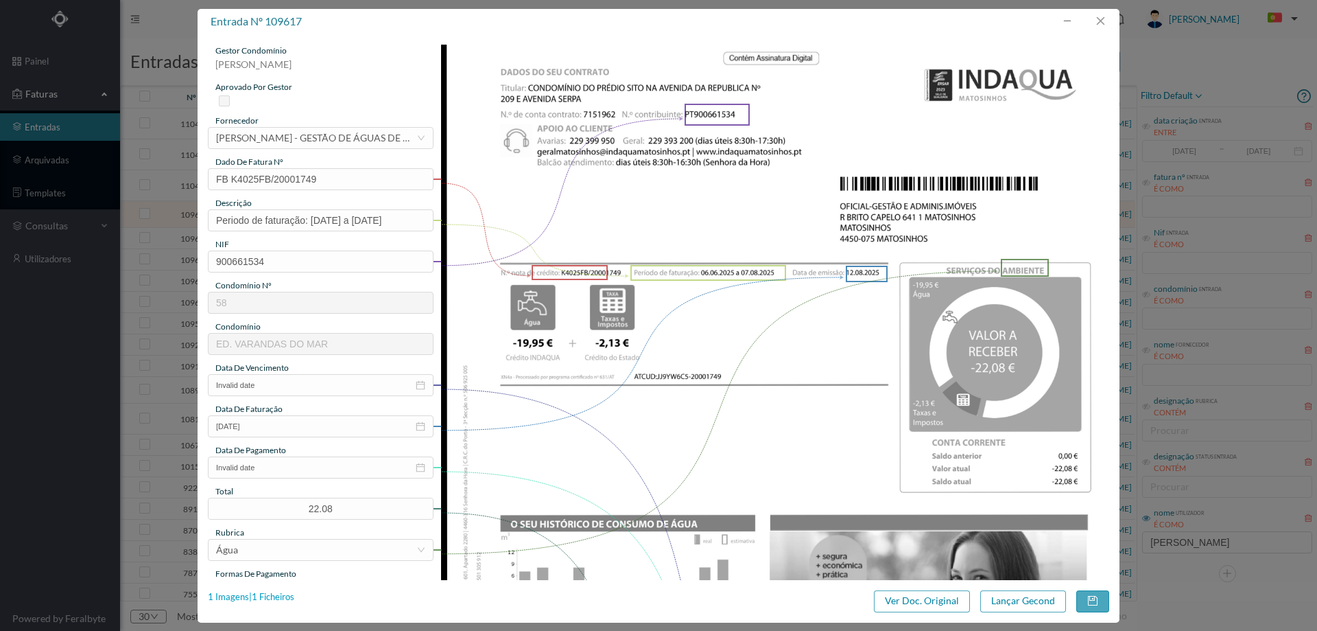
click at [296, 596] on div "1 Imagens | 1 Ficheiros Ver Doc. Original Lançar Gecond" at bounding box center [659, 601] width 902 height 22
click at [283, 596] on div "1 Imagens | 1 Ficheiros" at bounding box center [251, 597] width 86 height 14
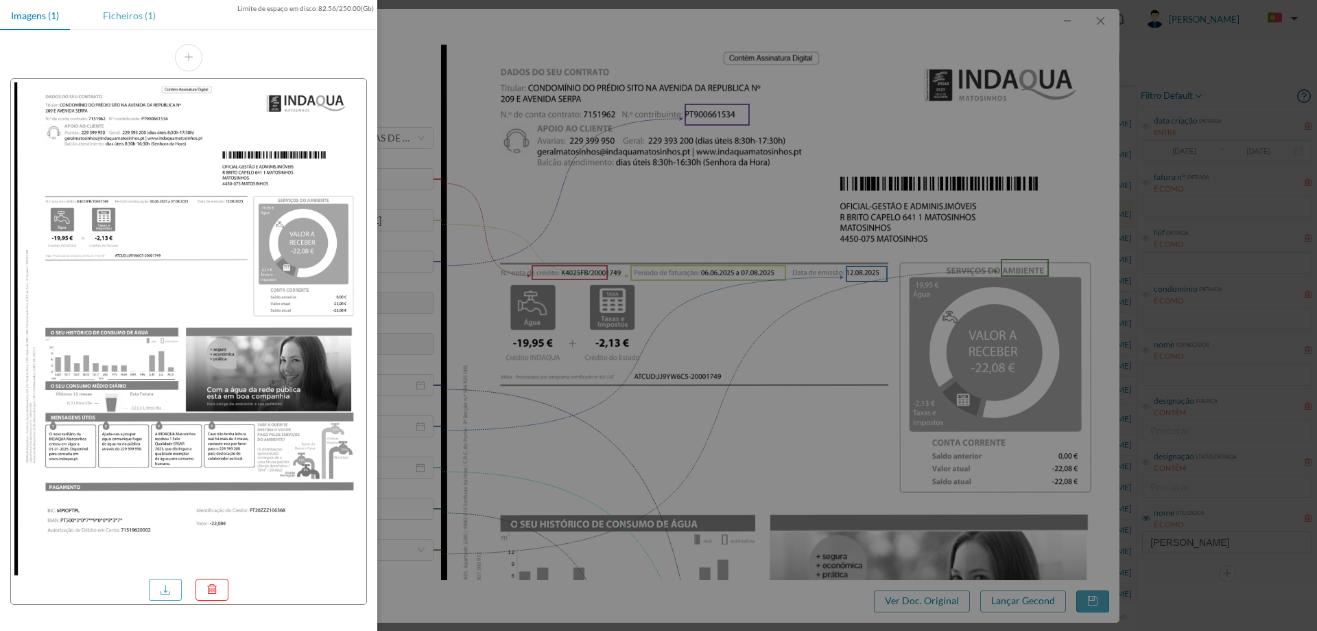
click at [116, 12] on div "Ficheiros (1)" at bounding box center [129, 15] width 75 height 31
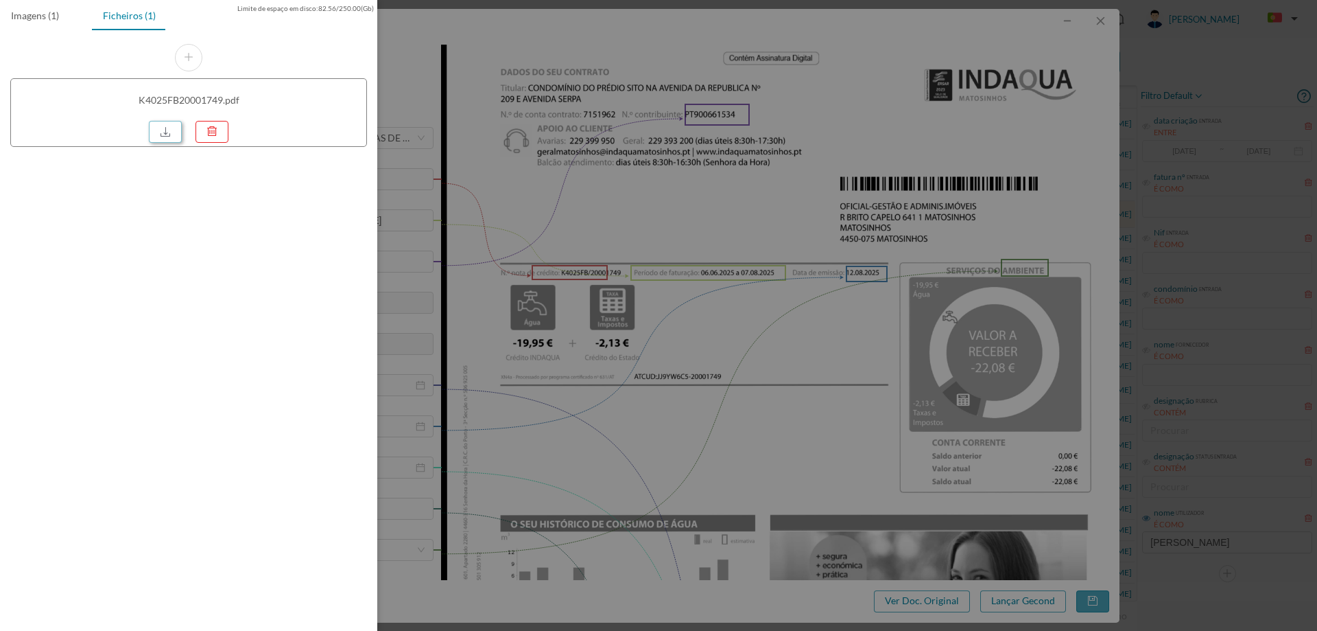
click at [165, 128] on link at bounding box center [165, 132] width 33 height 22
click at [1096, 30] on div at bounding box center [658, 315] width 1317 height 631
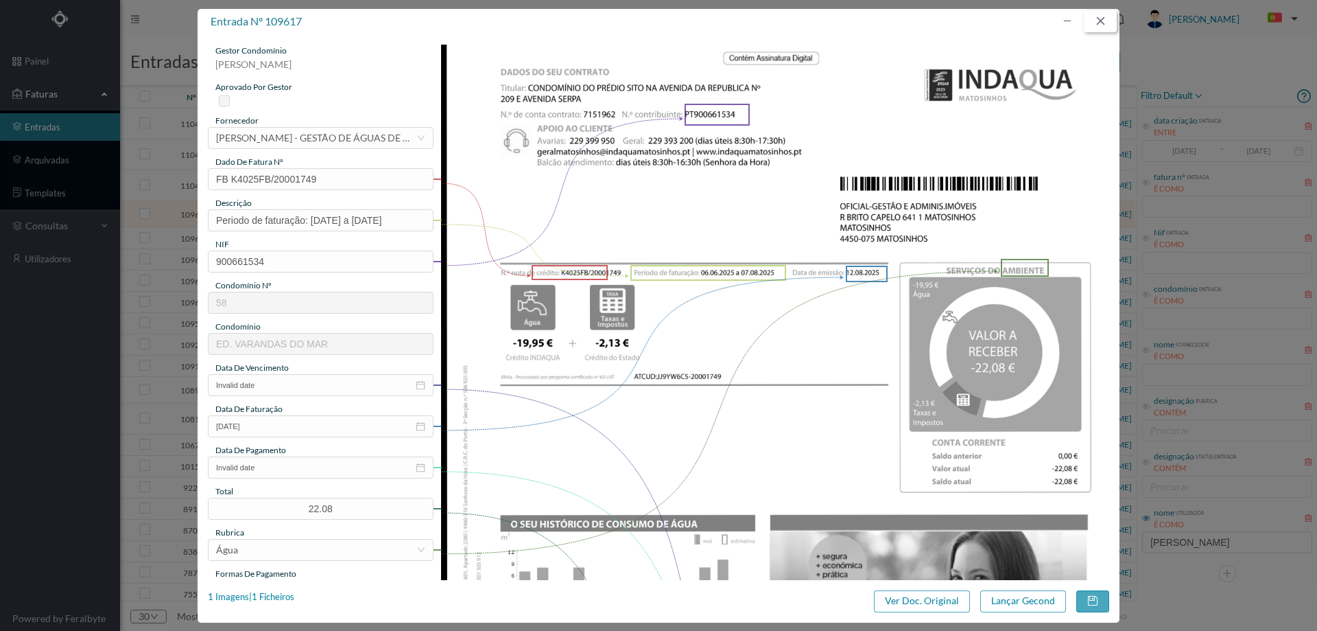
click at [1101, 18] on button "button" at bounding box center [1100, 21] width 33 height 22
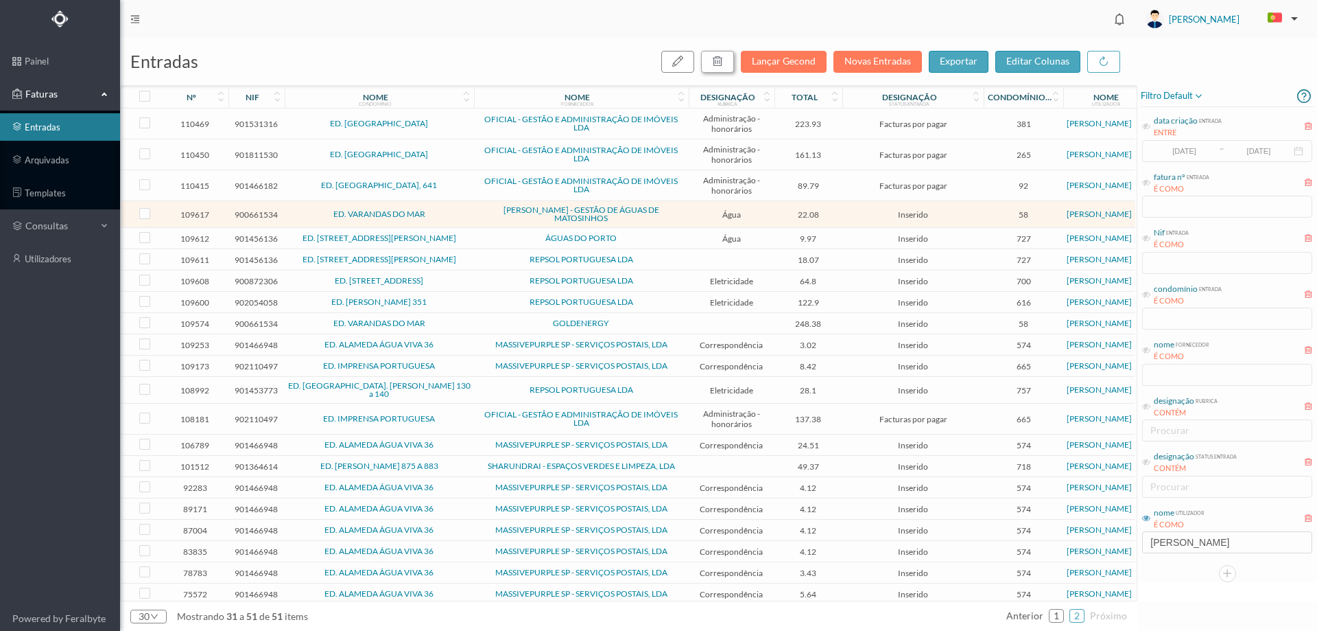
click at [733, 60] on button "button" at bounding box center [717, 62] width 33 height 22
click at [843, 119] on button "sim" at bounding box center [842, 123] width 27 height 16
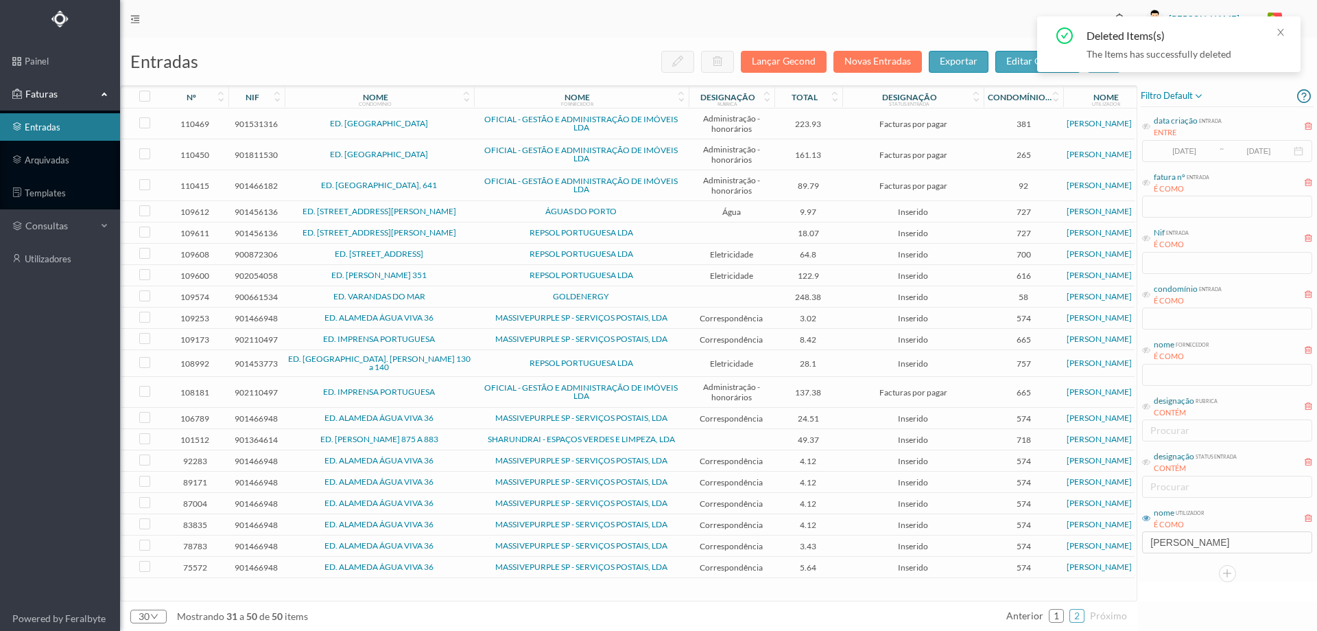
click at [508, 208] on span "ÁGUAS DO PORTO" at bounding box center [582, 211] width 208 height 8
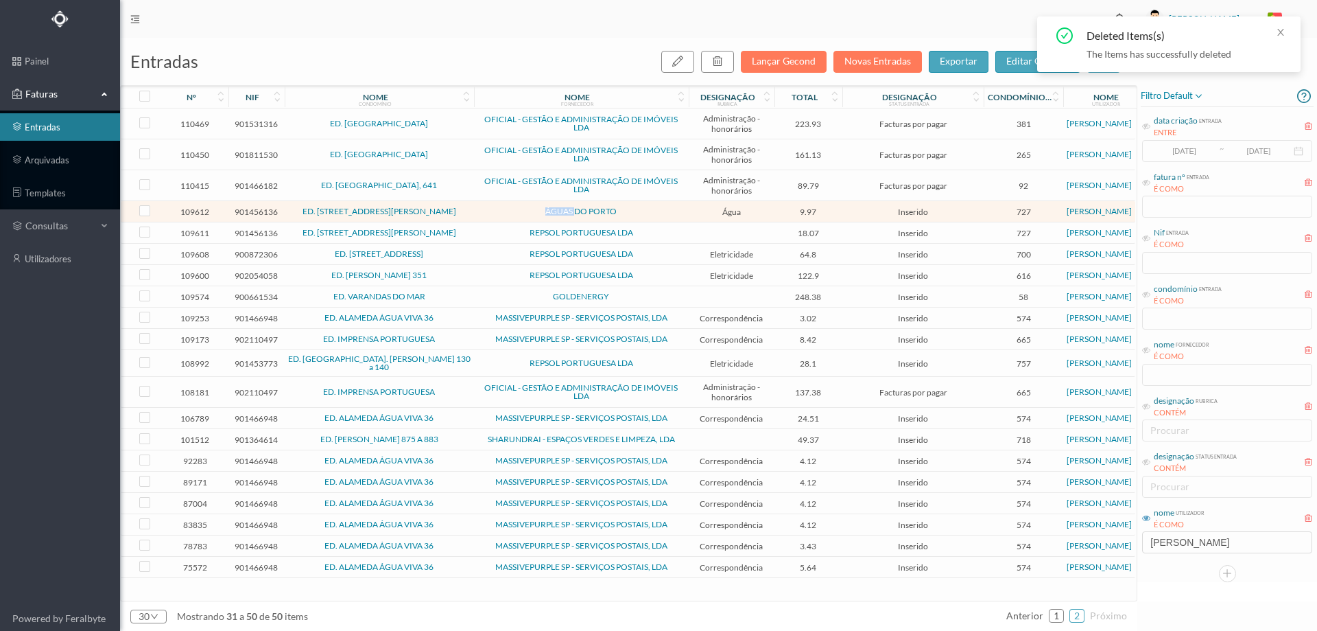
click at [508, 208] on span "ÁGUAS DO PORTO" at bounding box center [582, 211] width 208 height 8
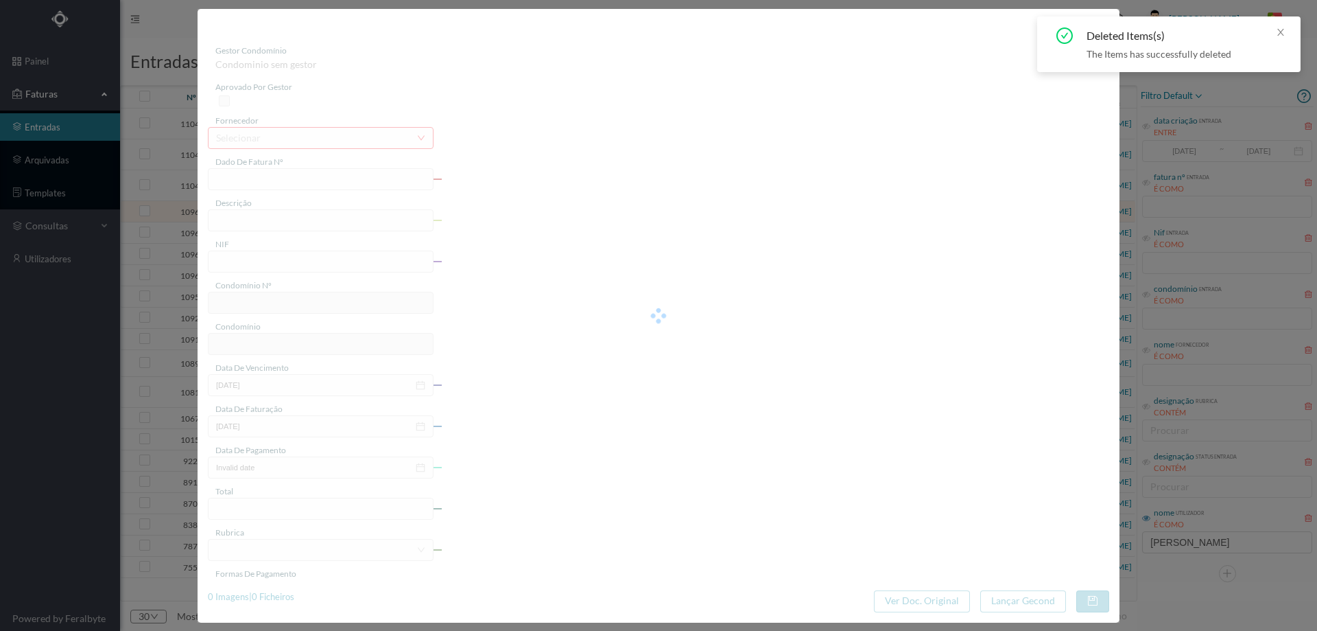
type input "95175183"
type input "RUA BEATO INACIO AZEVEDO, NR 287 . PORTO"
type input "901456136"
type input "2025-06-05"
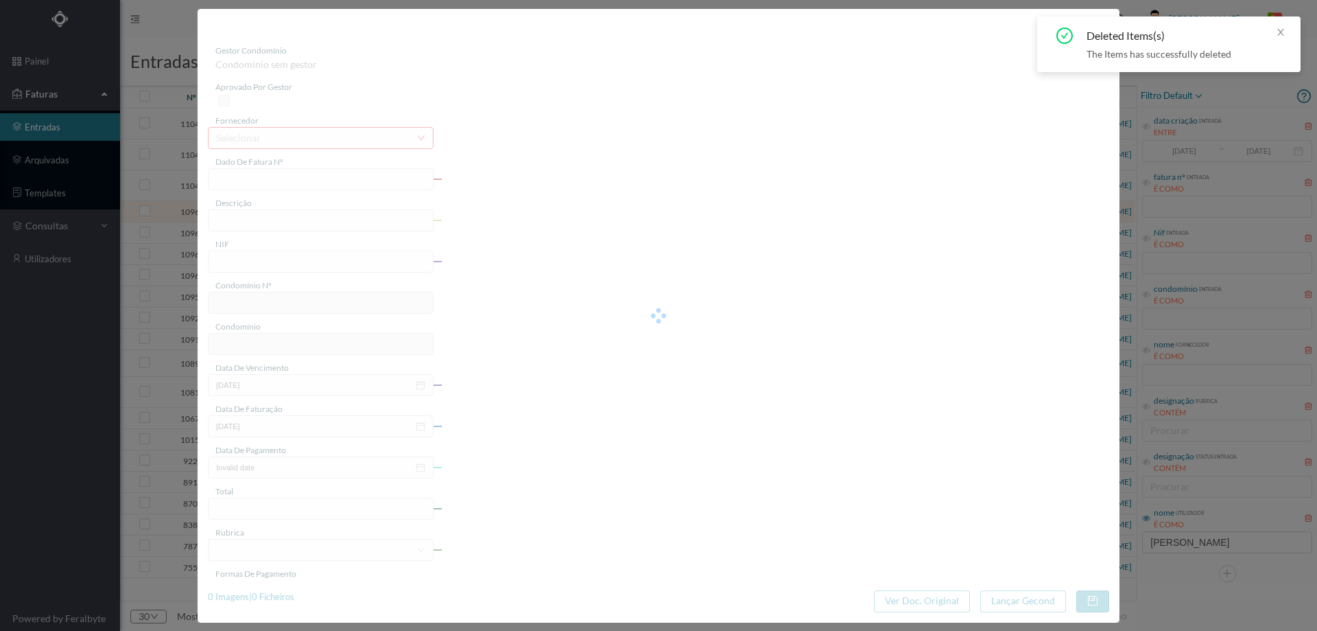
type input "20-06-2025"
type input "9.97"
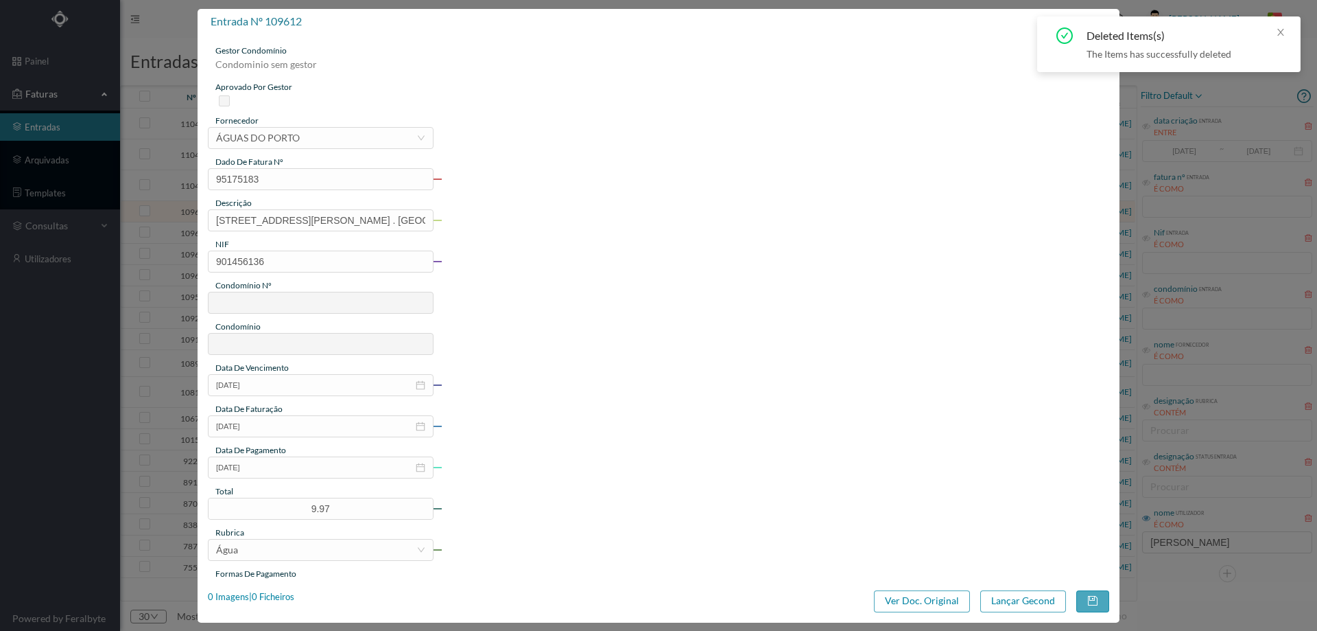
type input "727"
type input "ED. [STREET_ADDRESS][PERSON_NAME]"
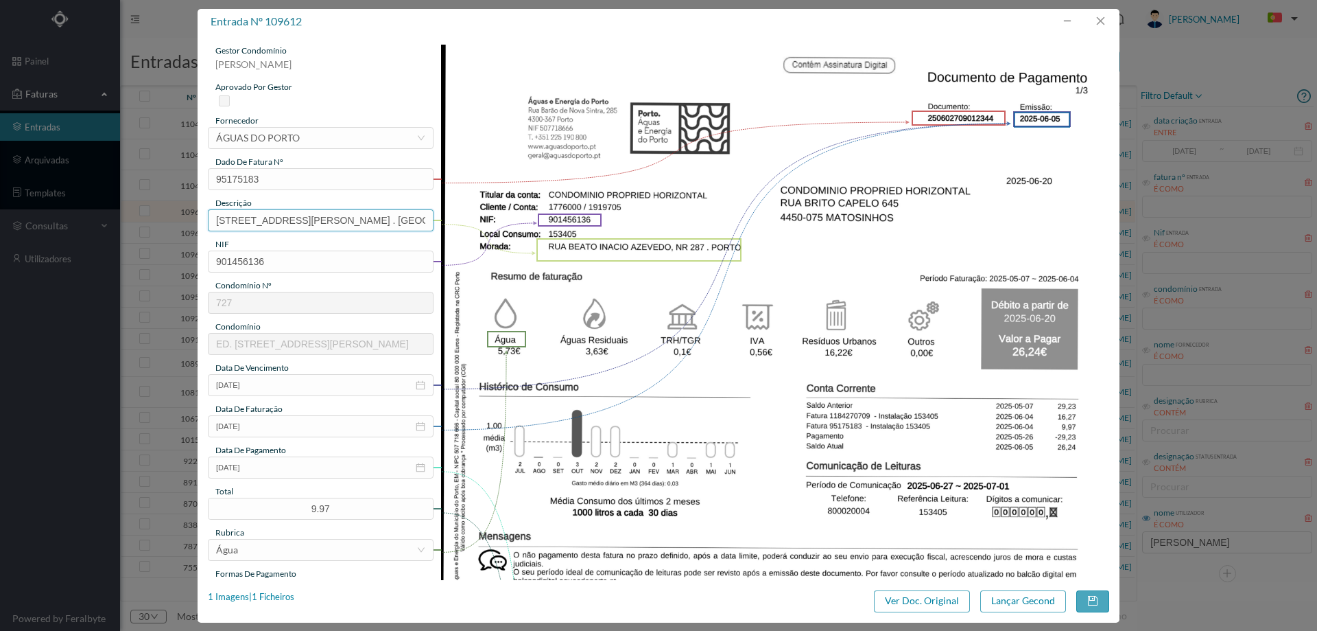
drag, startPoint x: 360, startPoint y: 218, endPoint x: 52, endPoint y: 216, distance: 307.4
click at [47, 219] on div "entrada nº 109612 gestor condomínio Cristina Sousa aprovado por gestor forneced…" at bounding box center [658, 315] width 1317 height 631
drag, startPoint x: 303, startPoint y: 222, endPoint x: 248, endPoint y: 224, distance: 54.2
click at [248, 224] on input "NR 287 . PORTO" at bounding box center [321, 220] width 226 height 22
type input "NR 287 (07.05.2025 a 04.06.2025)"
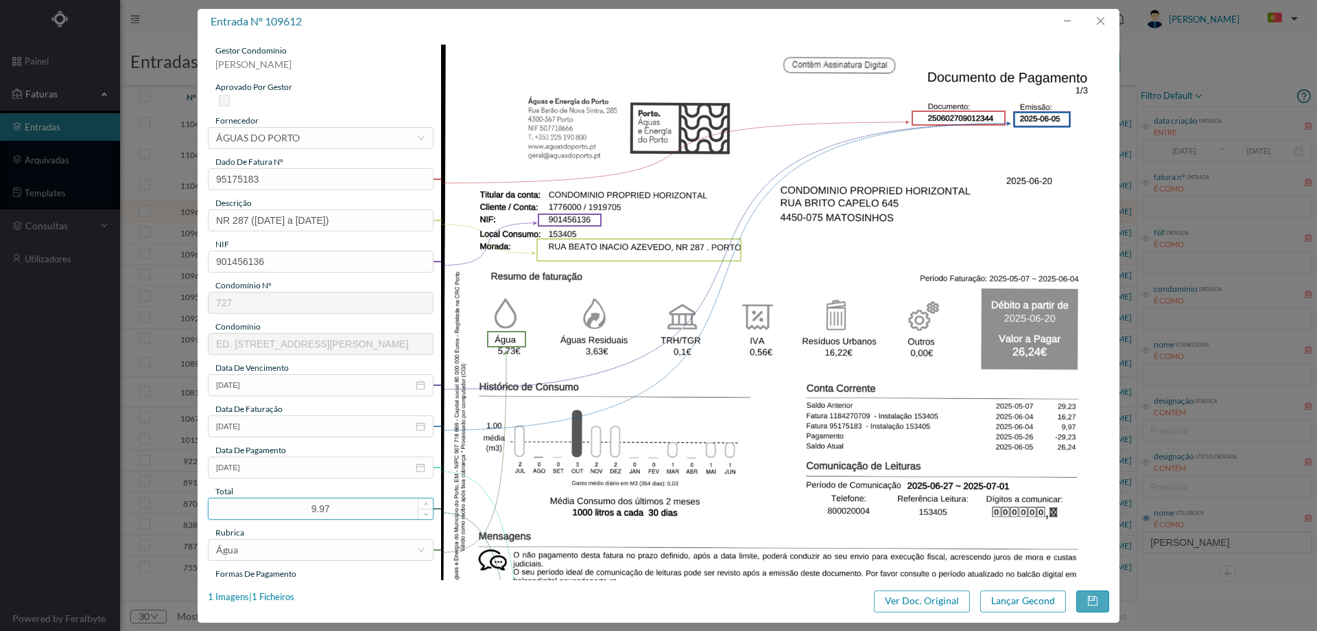
click at [275, 509] on input "9.97" at bounding box center [321, 508] width 224 height 21
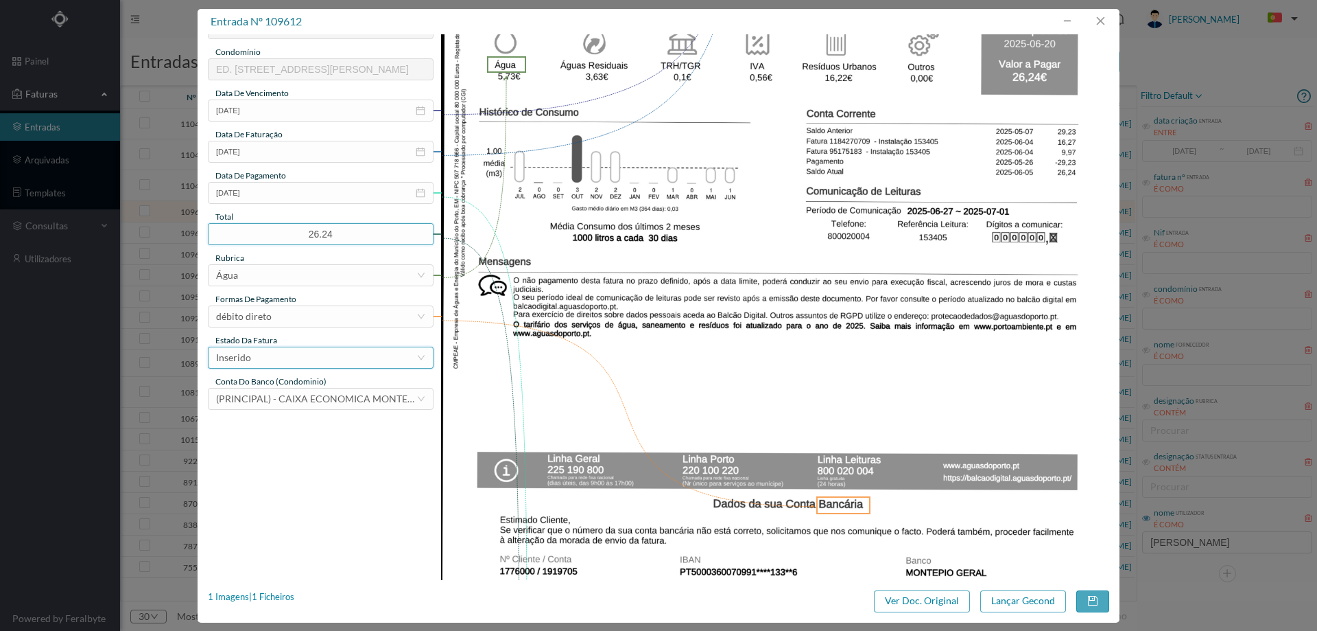
type input "26.24"
click at [261, 355] on div "Inserido" at bounding box center [316, 357] width 200 height 21
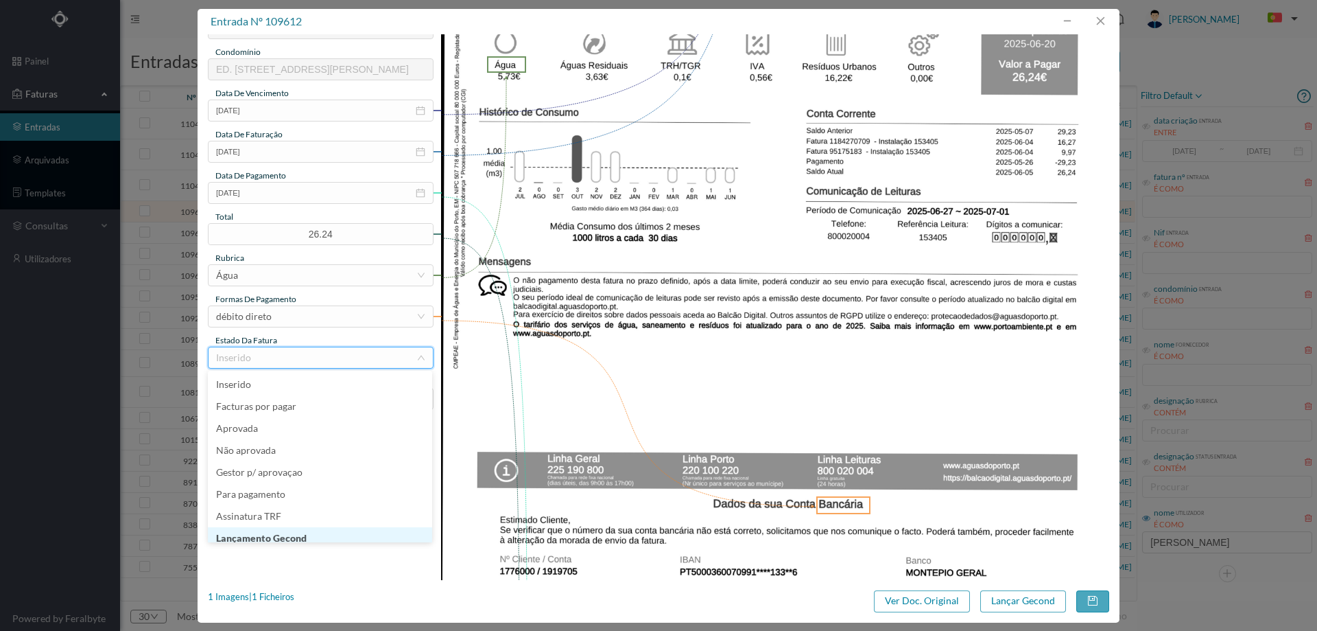
scroll to position [7, 0]
click at [281, 526] on li "Lançamento Gecond" at bounding box center [320, 531] width 224 height 22
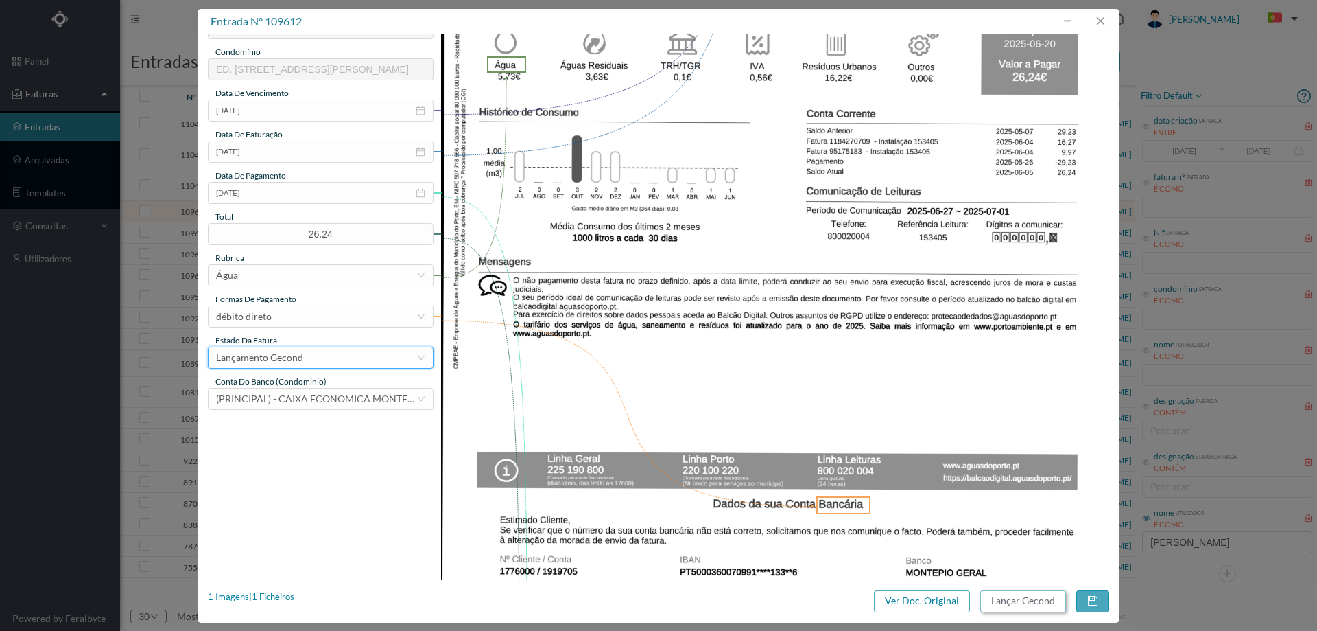
click at [1000, 602] on button "Lançar Gecond" at bounding box center [1024, 601] width 86 height 22
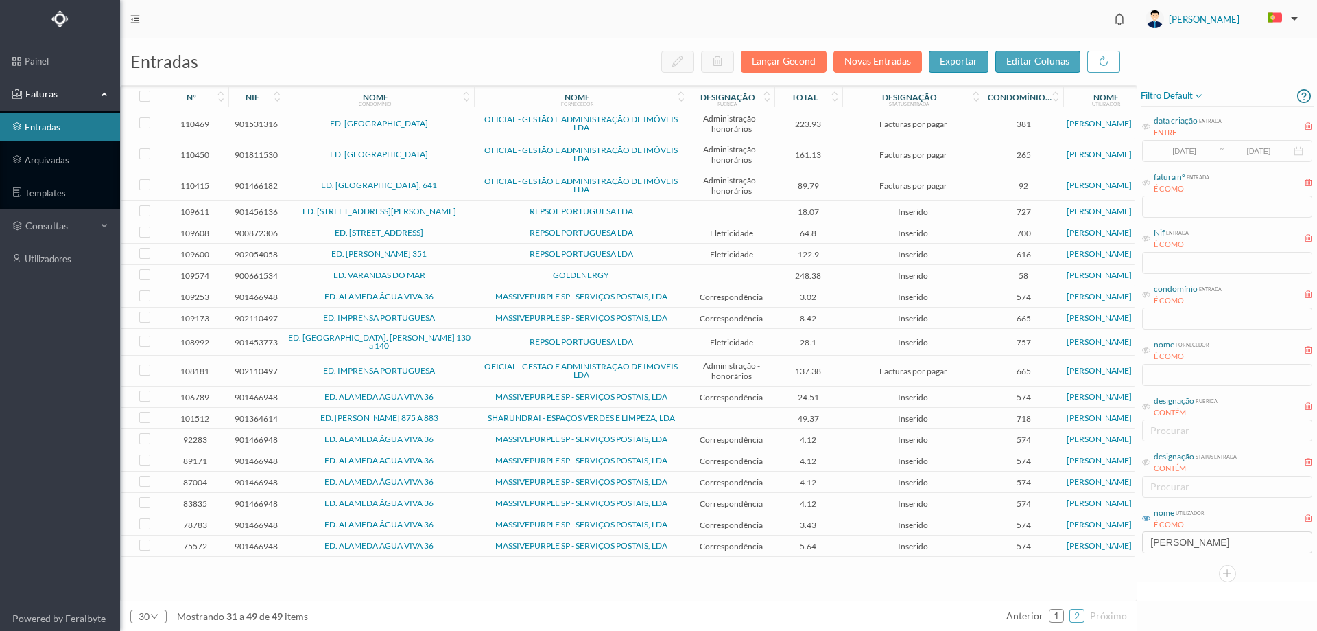
click at [677, 220] on td "REPSOL PORTUGUESA LDA" at bounding box center [581, 211] width 215 height 21
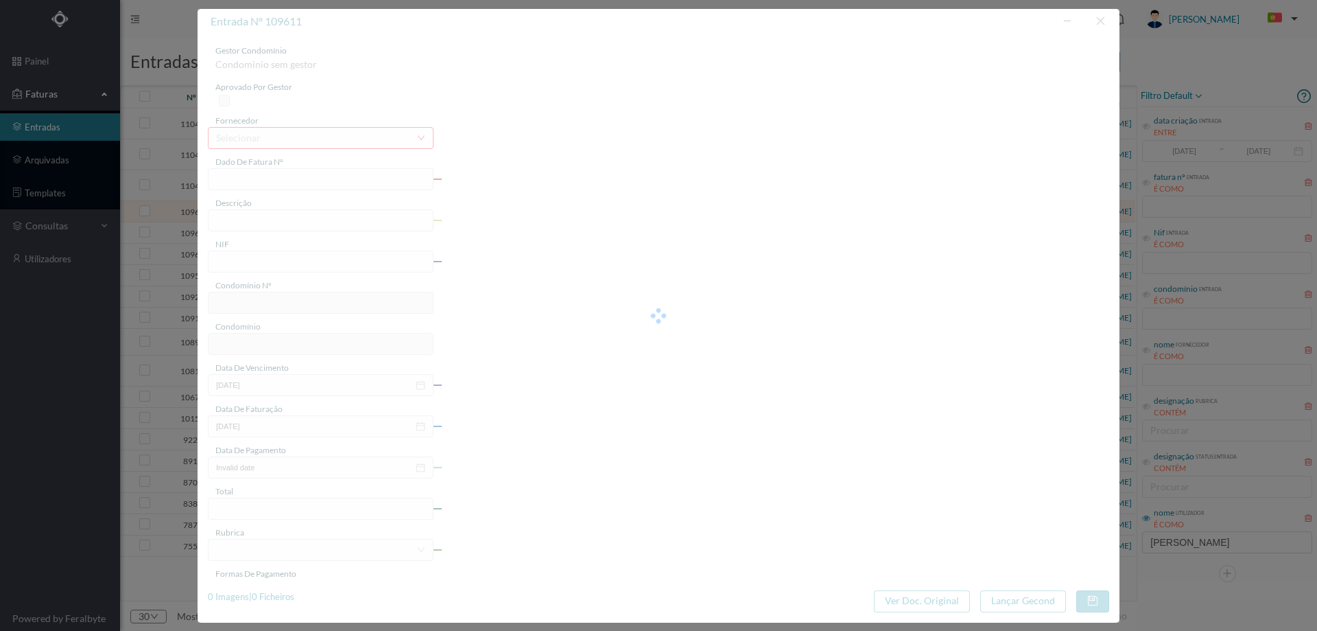
type input "1184432673"
type input "RUA BEATO INACIO AZEVEDO"
type input "901456136"
type input "[DATE]"
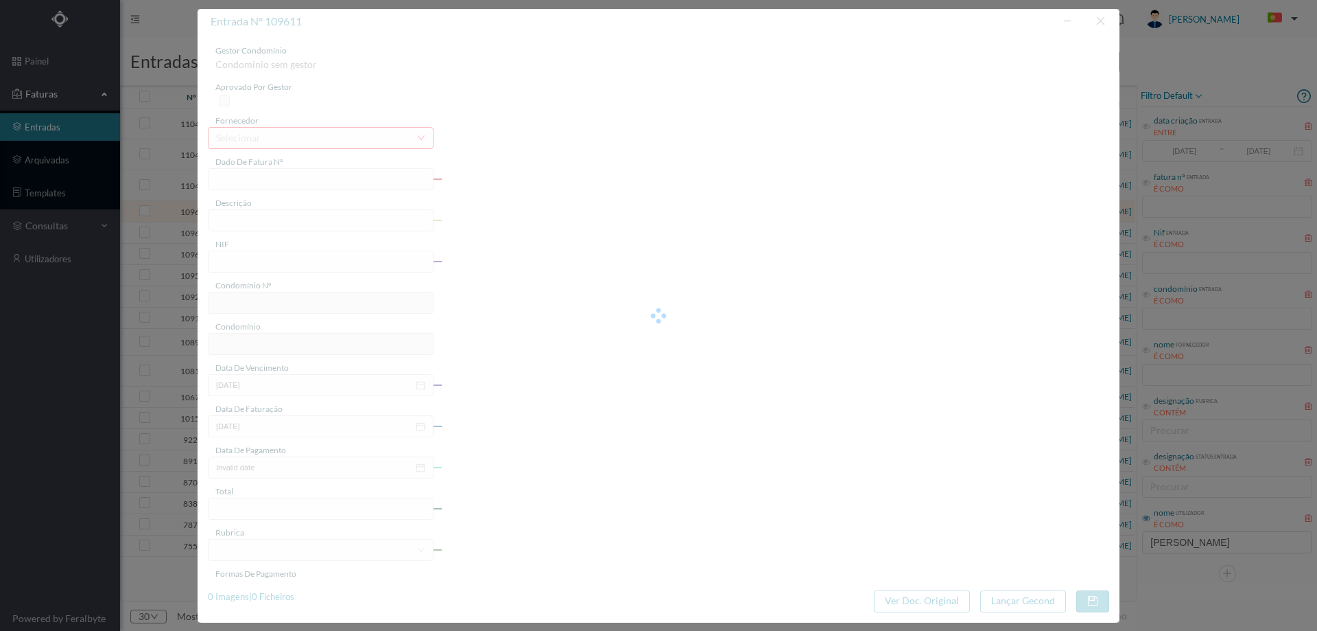
type input "[DATE]"
type input "18.07"
type input "727"
type input "ED. [STREET_ADDRESS][PERSON_NAME]"
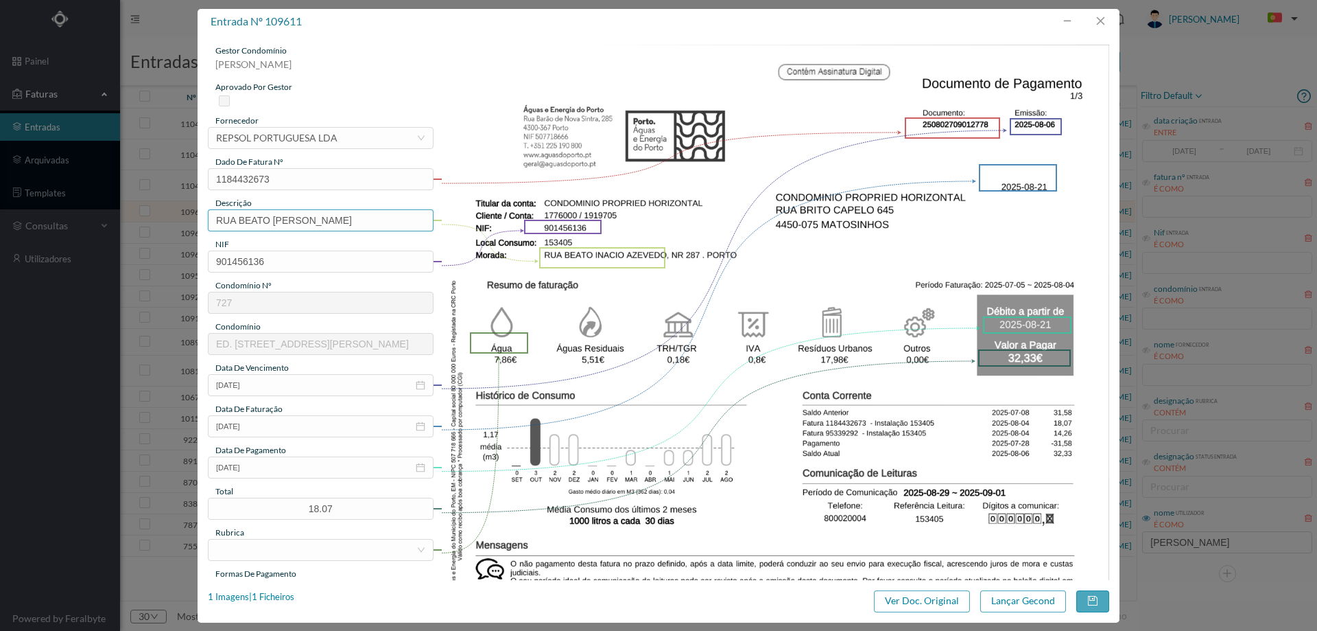
click at [364, 221] on input "RUA BEATO INACIO AZEVEDO" at bounding box center [321, 220] width 226 height 22
drag, startPoint x: 364, startPoint y: 221, endPoint x: 181, endPoint y: 220, distance: 182.5
click at [181, 220] on div "entrada nº 109611 gestor condomínio Cristina Sousa aprovado por gestor forneced…" at bounding box center [658, 315] width 1317 height 631
type input "n"
type input "nrº 287 ([DATE] a [DATE])"
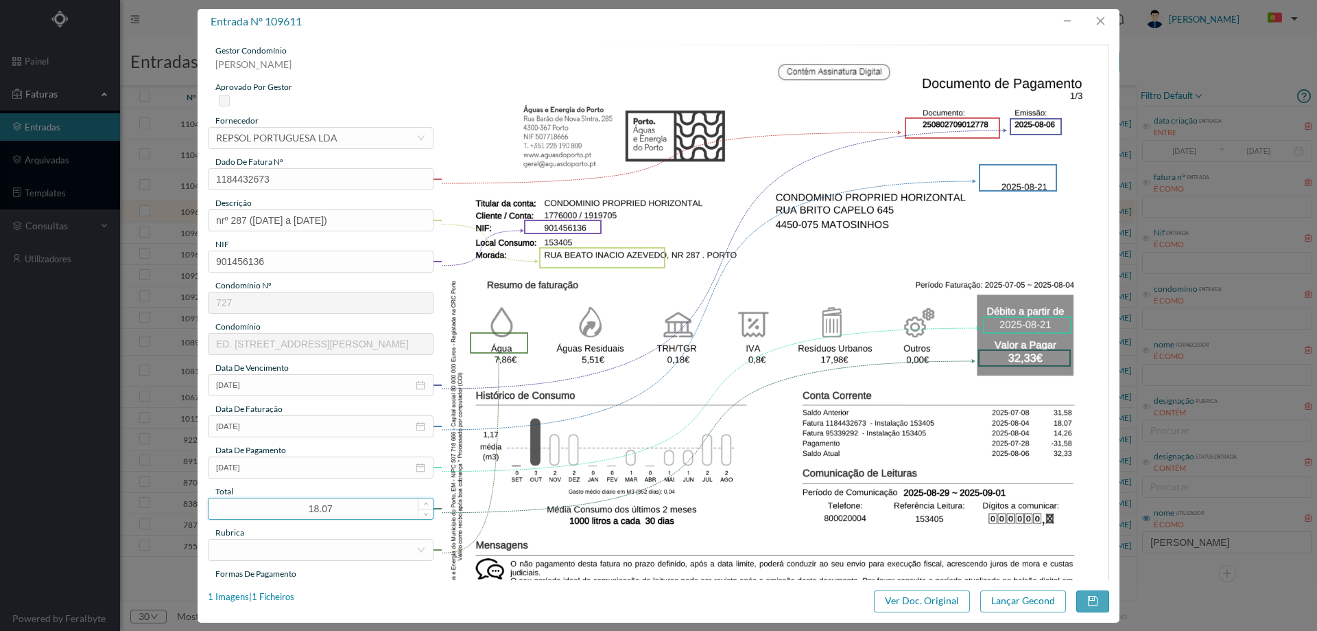
drag, startPoint x: 342, startPoint y: 510, endPoint x: 303, endPoint y: 510, distance: 39.8
click at [303, 510] on input "18.07" at bounding box center [321, 508] width 224 height 21
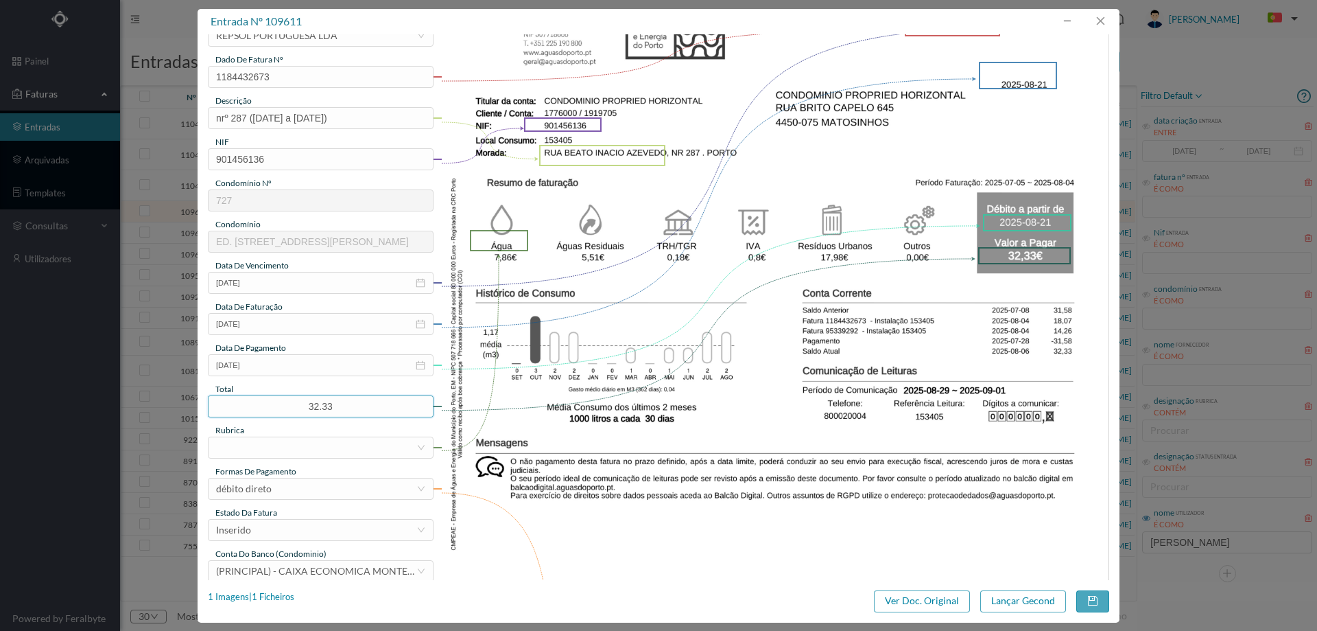
scroll to position [206, 0]
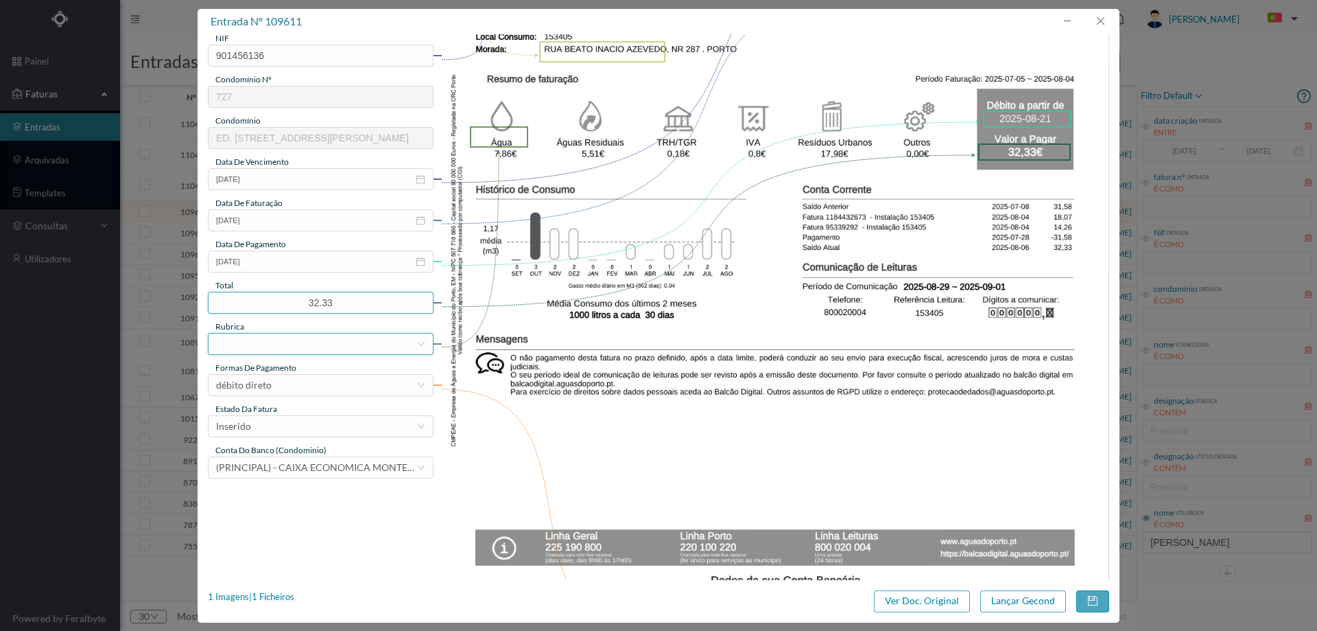
type input "32.33"
click at [307, 344] on div at bounding box center [316, 343] width 200 height 21
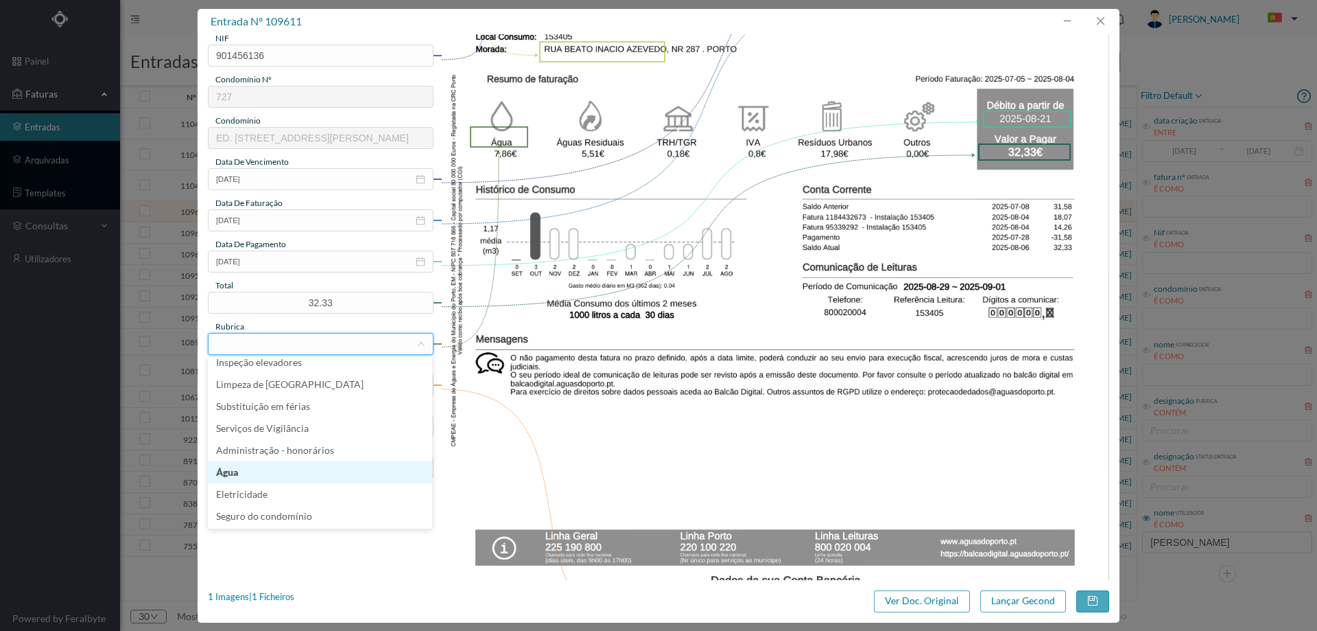
click at [272, 469] on li "Água" at bounding box center [320, 472] width 224 height 22
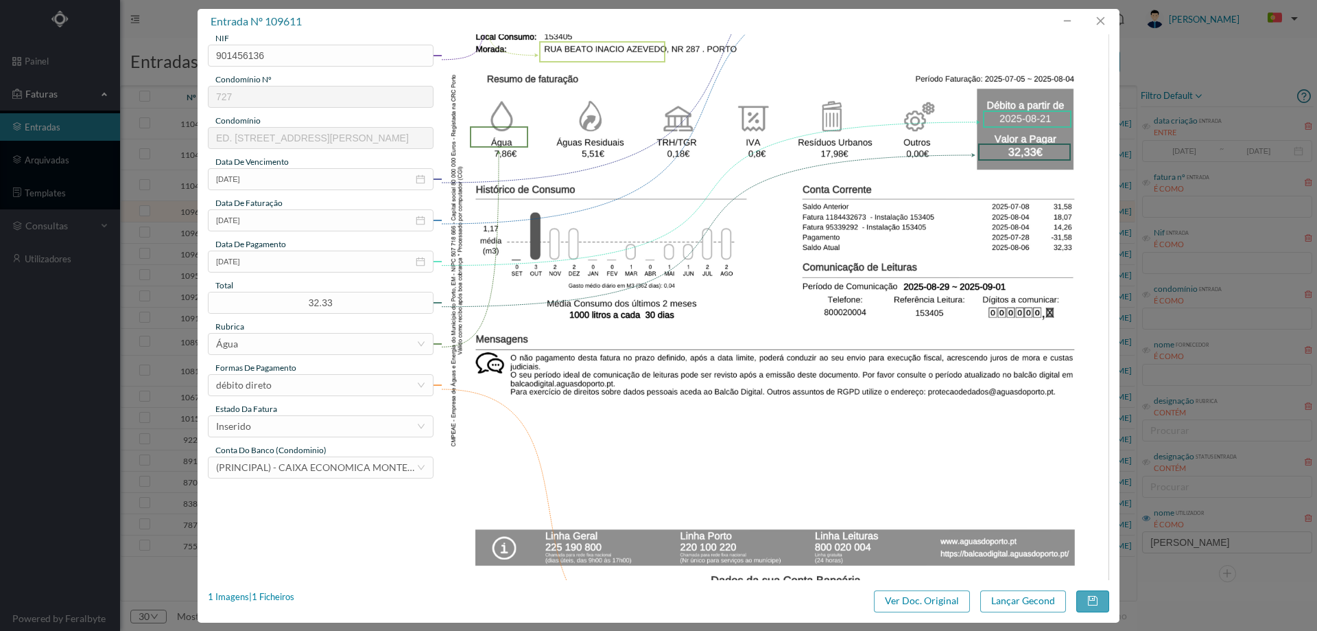
click at [289, 438] on div "gestor condomínio [PERSON_NAME] aprovado por gestor fornecedor selecionar REPSO…" at bounding box center [321, 158] width 226 height 639
click at [291, 427] on div "Inserido" at bounding box center [316, 426] width 200 height 21
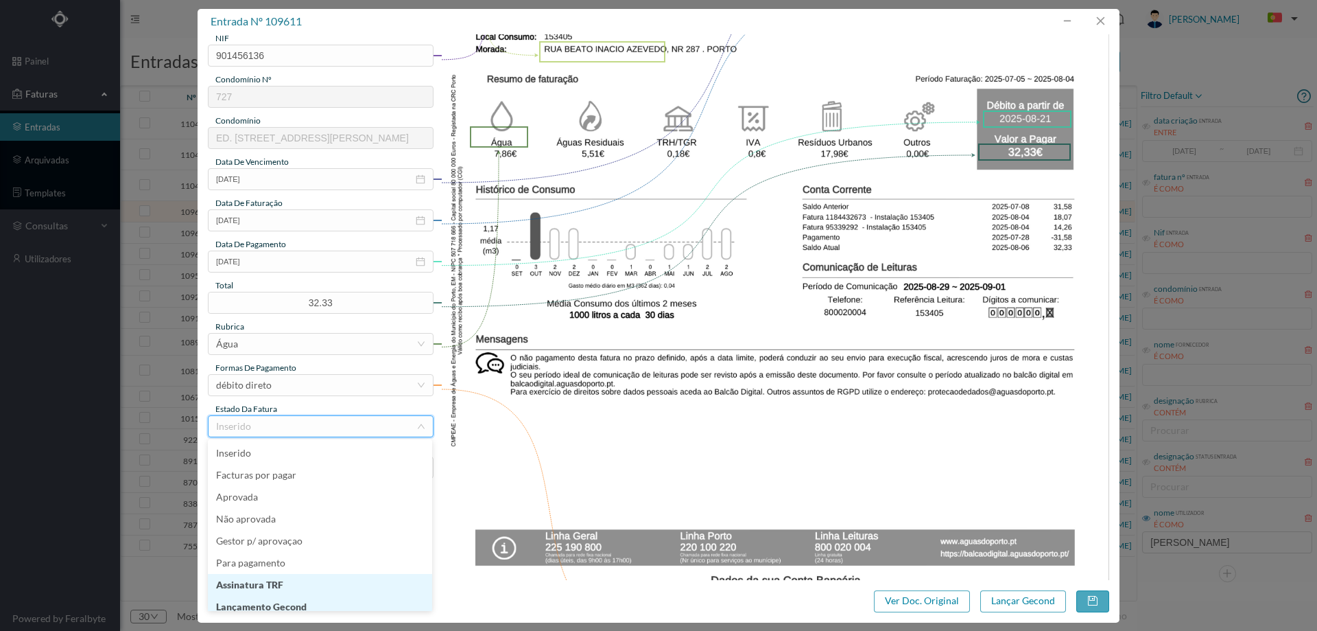
scroll to position [7, 0]
click at [298, 596] on li "Lançamento Gecond" at bounding box center [320, 600] width 224 height 22
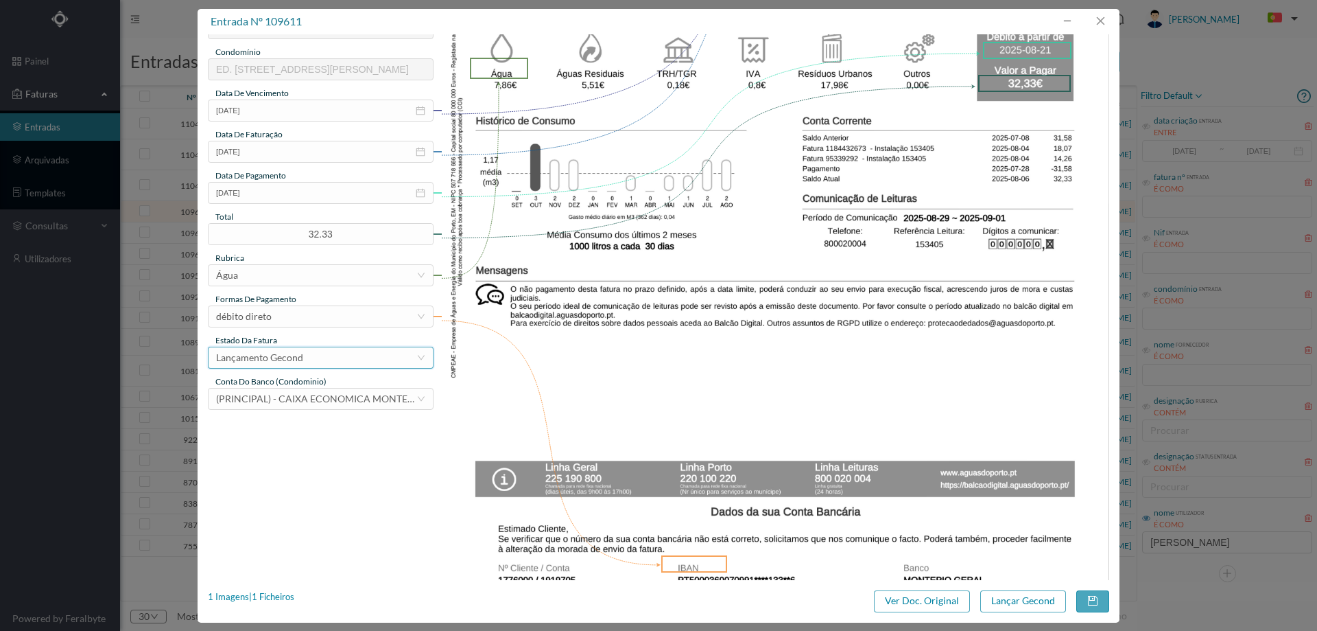
scroll to position [412, 0]
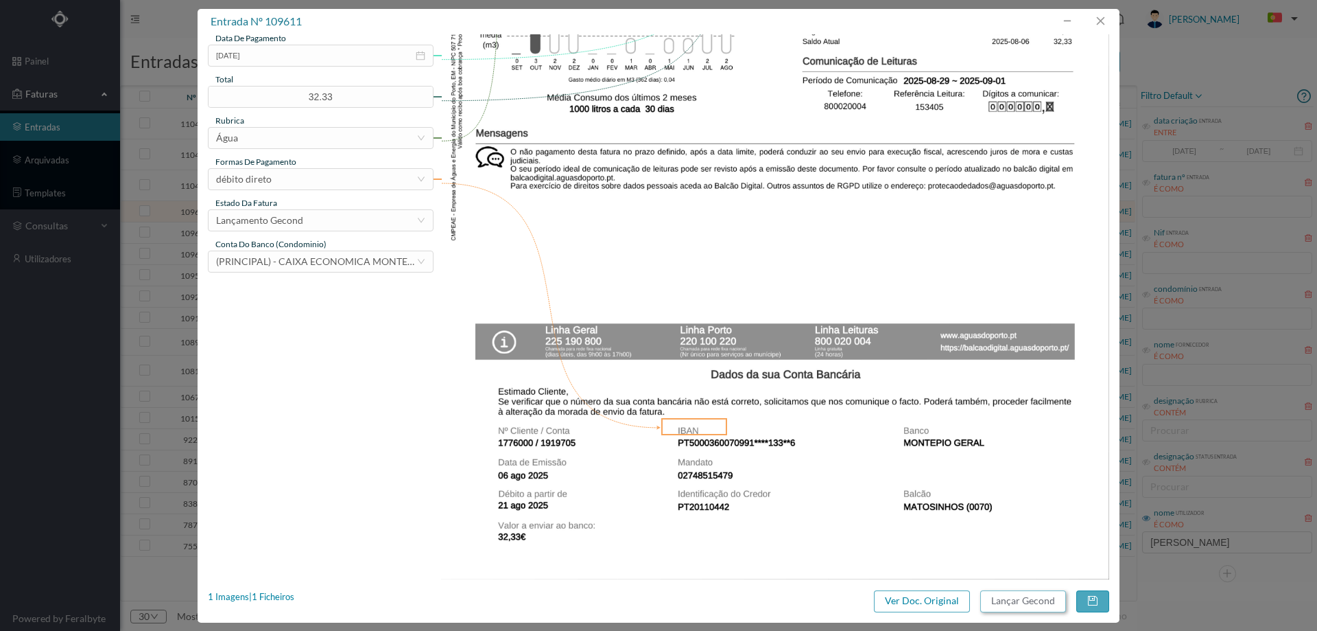
click at [1008, 594] on button "Lançar Gecond" at bounding box center [1024, 601] width 86 height 22
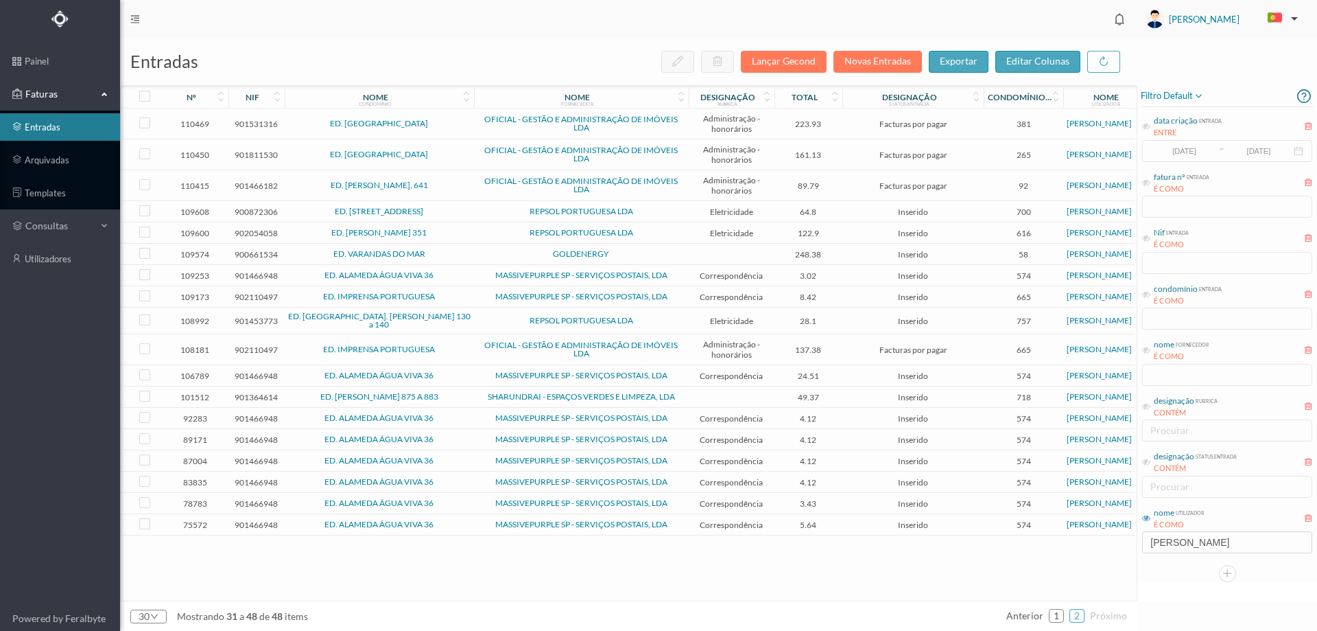
click at [493, 213] on span "REPSOL PORTUGUESA LDA" at bounding box center [582, 211] width 208 height 8
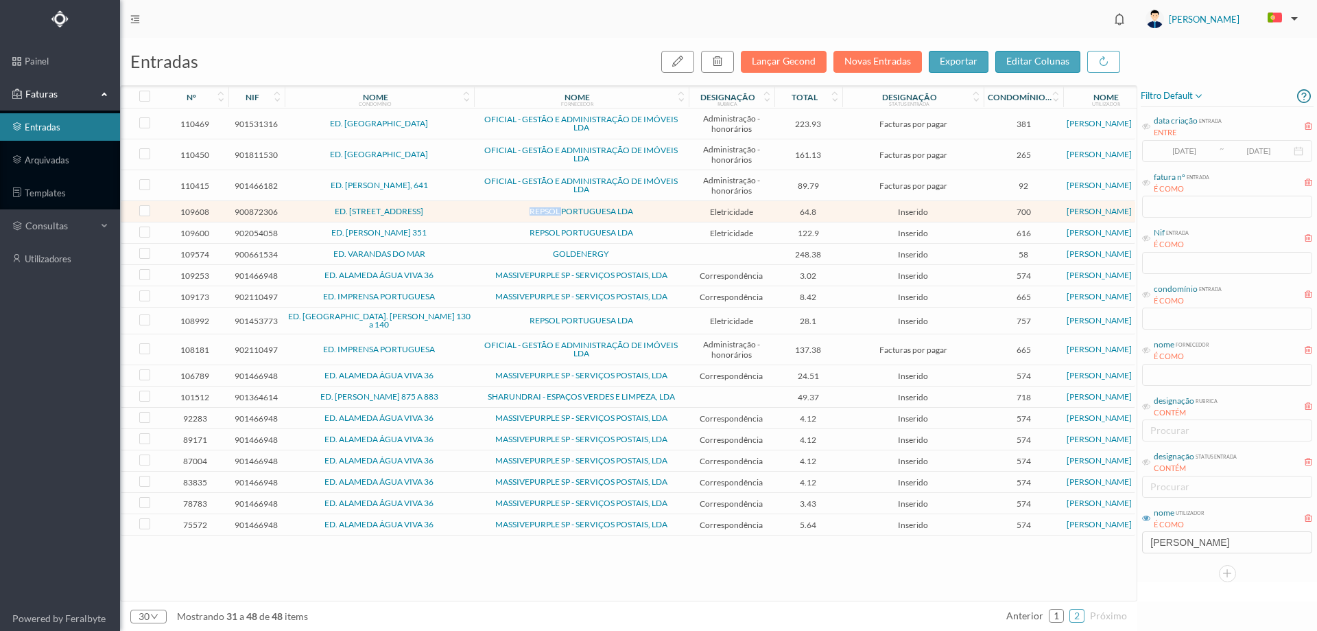
click at [493, 213] on span "REPSOL PORTUGUESA LDA" at bounding box center [582, 211] width 208 height 8
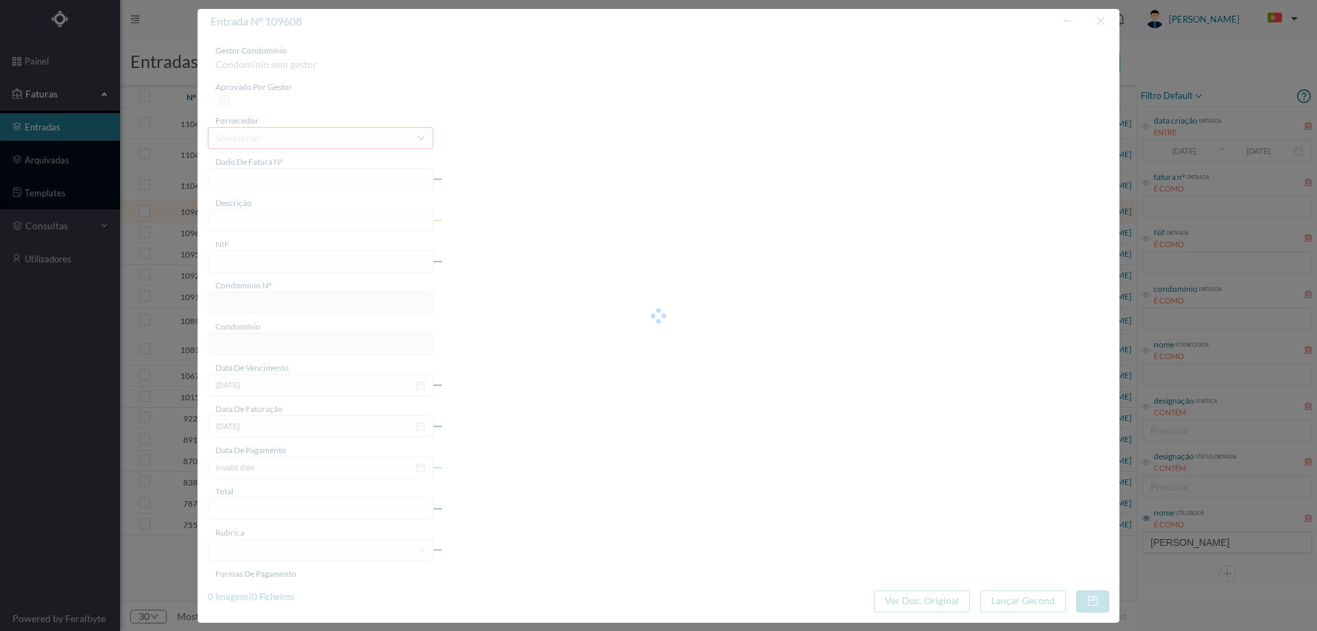
type input "FAC 0220762025/0053323319"
type input "[STREET_ADDRESS][PERSON_NAME]"
type input "900872306"
type input "[DATE]"
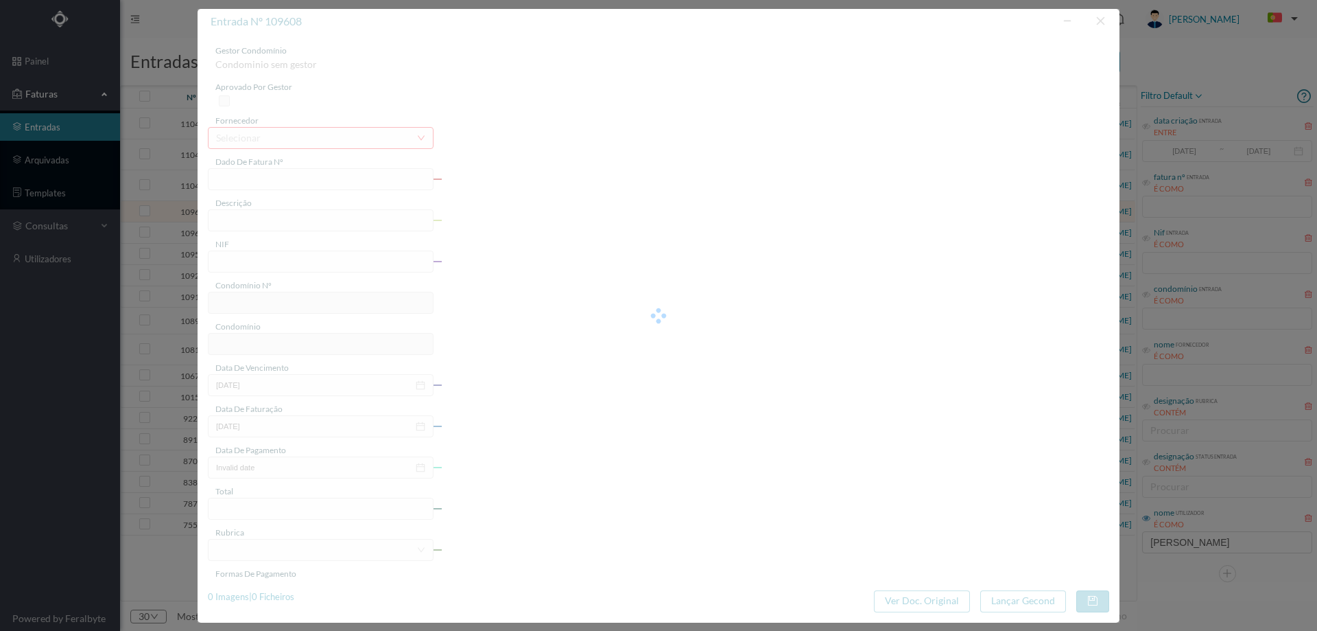
type input "[DATE]"
type input "64.80"
type input "700"
type input "ED. [STREET_ADDRESS]"
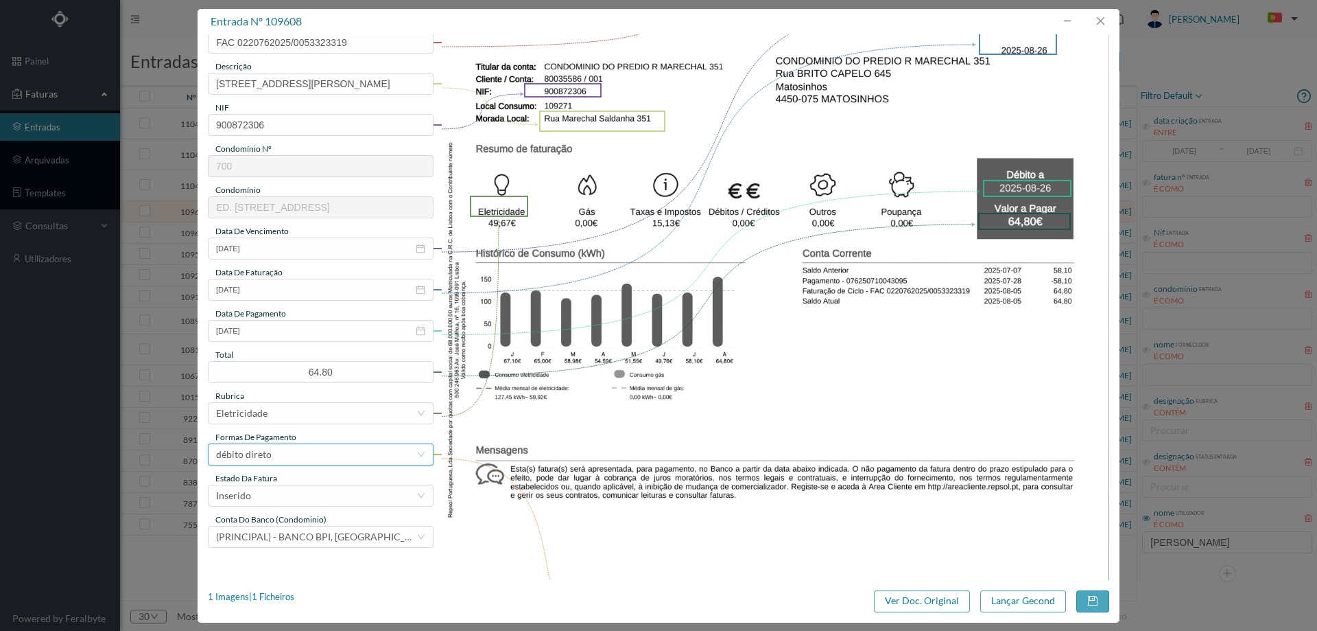
scroll to position [137, 0]
click at [283, 491] on div "Inserido" at bounding box center [316, 494] width 200 height 21
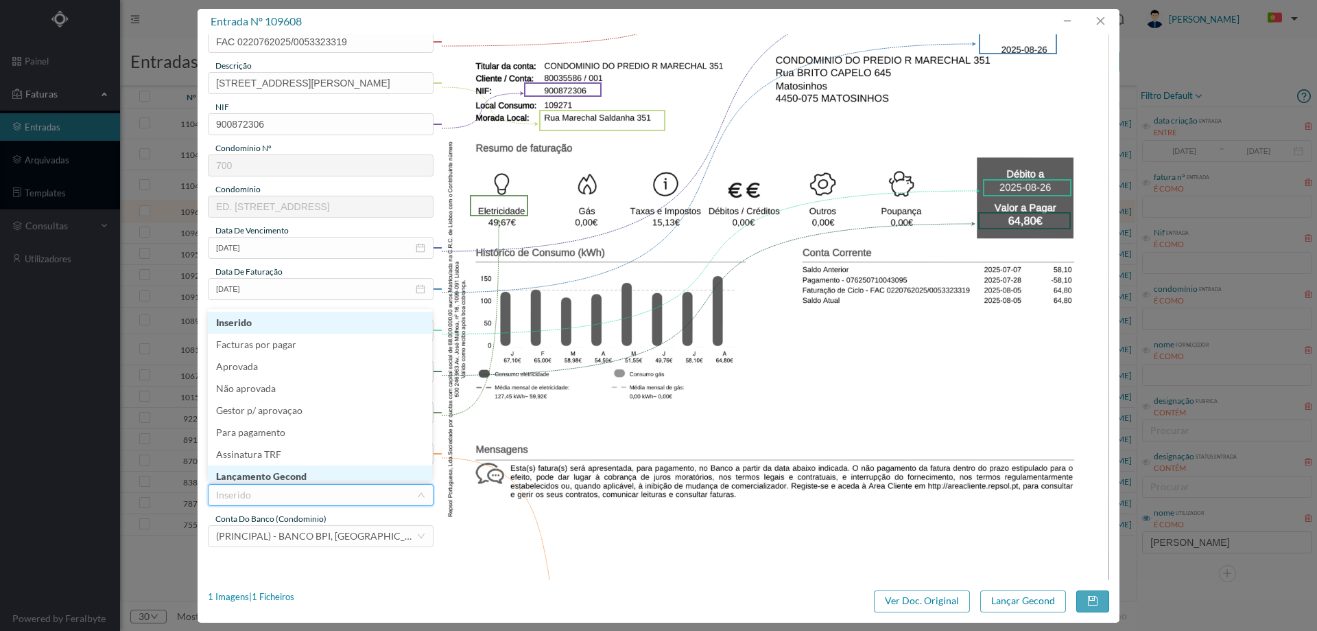
scroll to position [7, 0]
click at [309, 471] on li "Lançamento Gecond" at bounding box center [320, 469] width 224 height 22
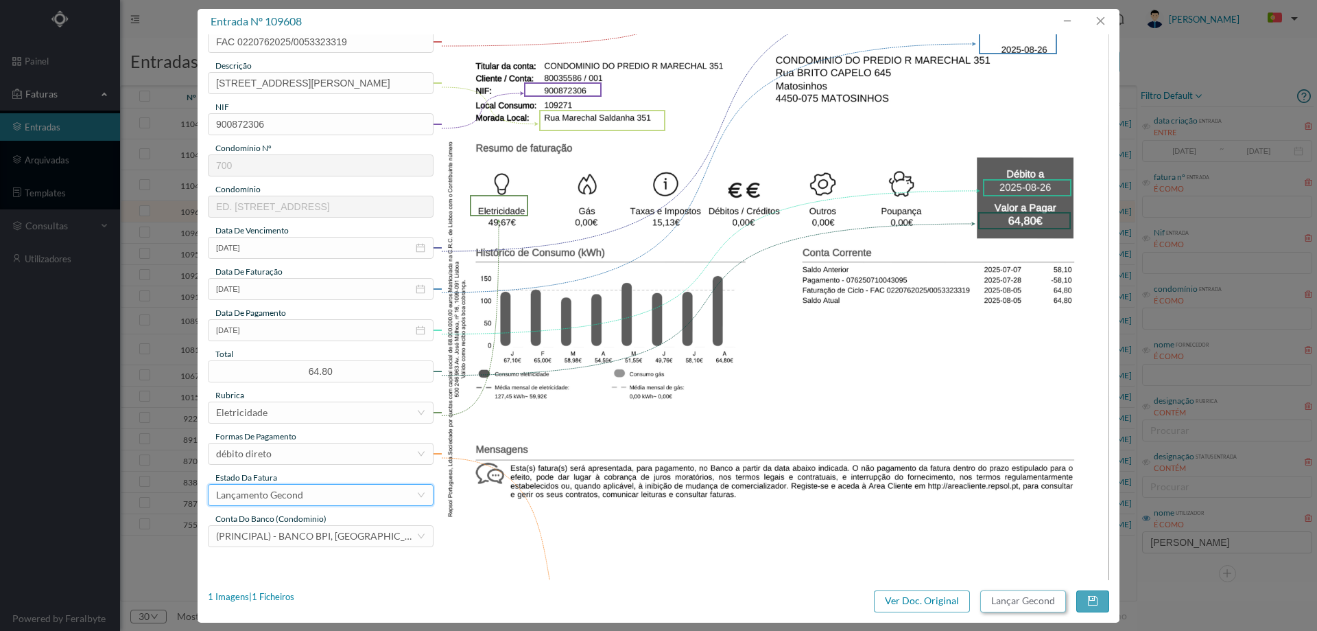
click at [1013, 591] on button "Lançar Gecond" at bounding box center [1024, 601] width 86 height 22
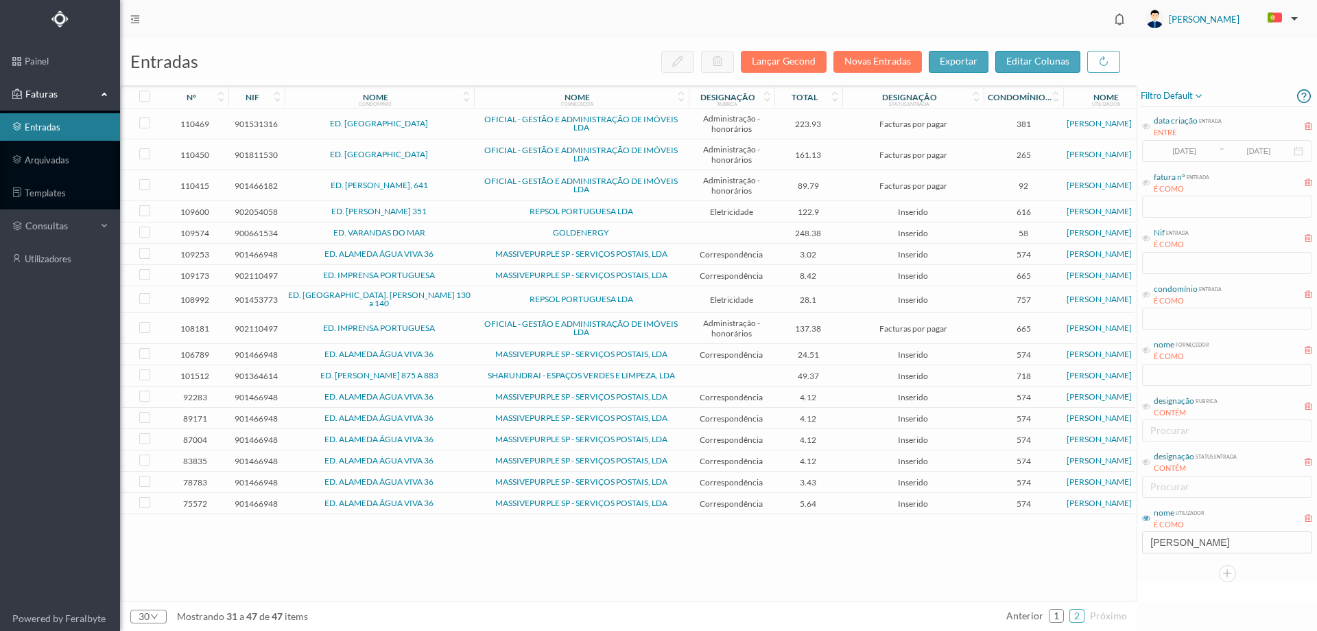
click at [476, 209] on td "REPSOL PORTUGUESA LDA" at bounding box center [581, 211] width 215 height 21
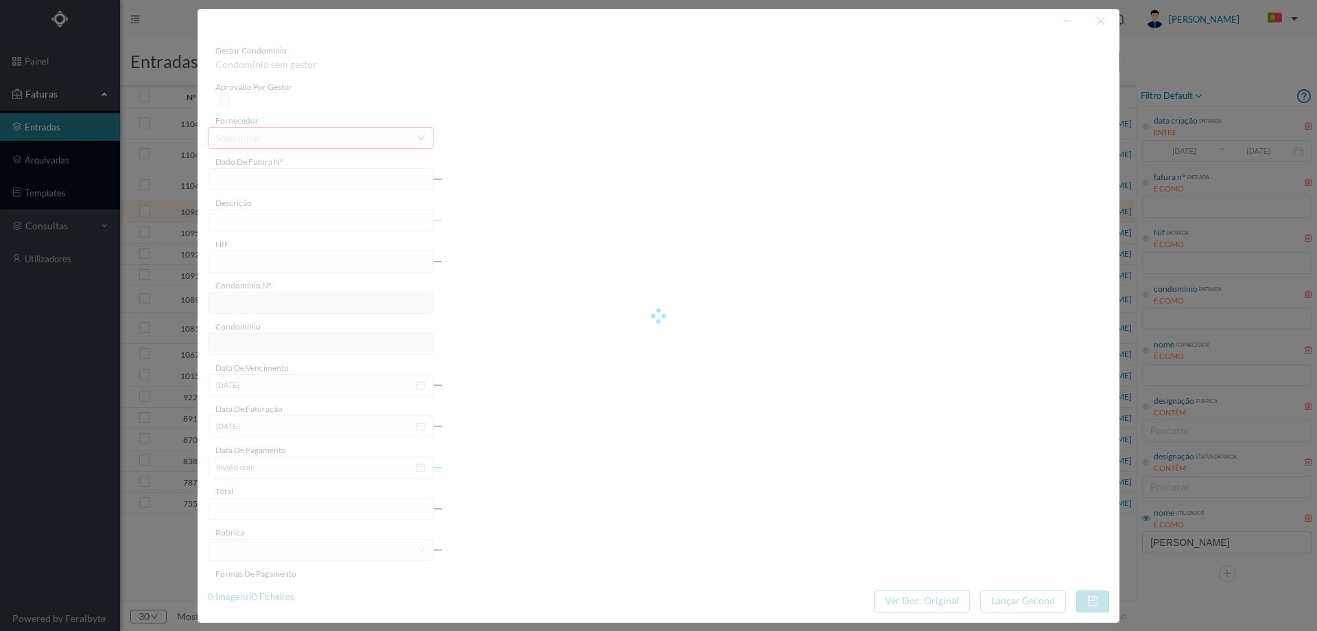
type input "FAC 0220762025/0053323315"
type input "[STREET_ADDRESS][PERSON_NAME]."
type input "902054058"
type input "[DATE]"
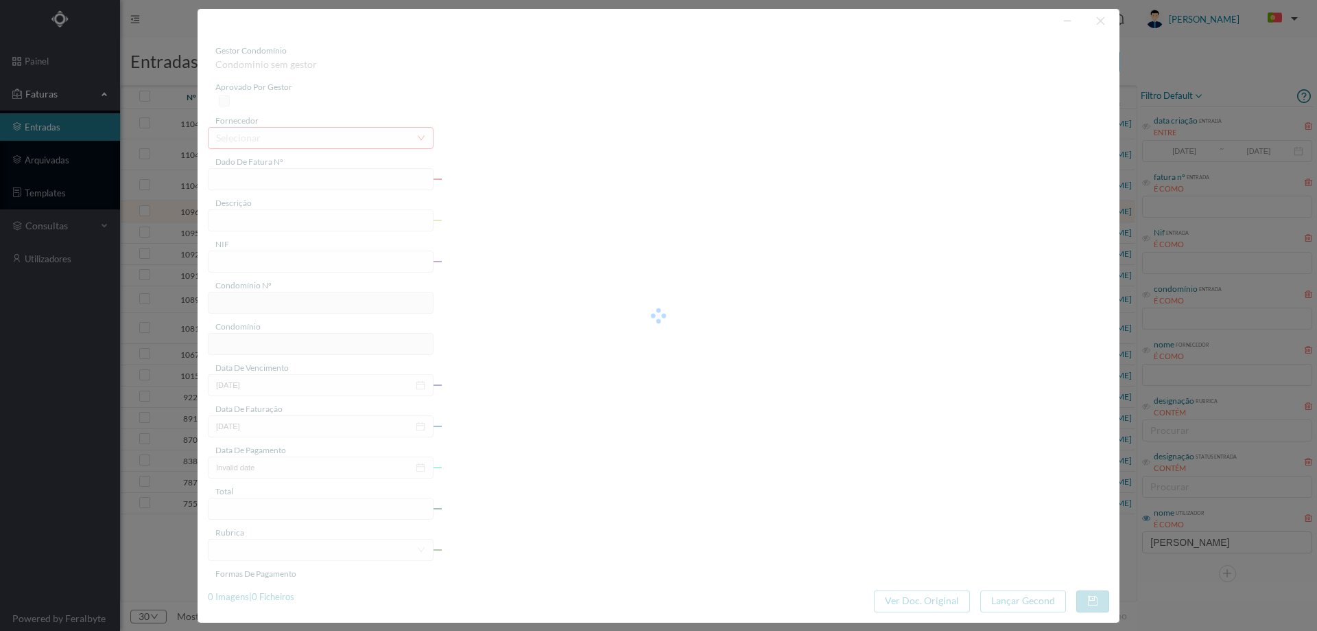
type input "[DATE]"
type input "122.90"
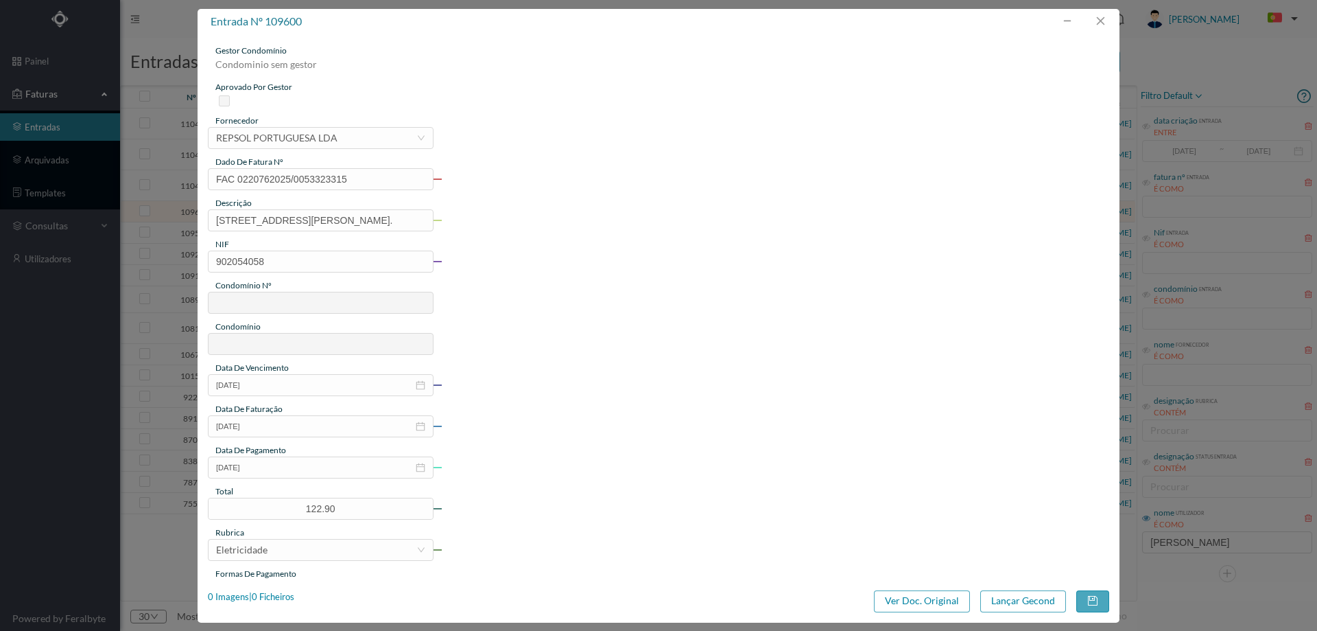
type input "616"
type input "ED. [PERSON_NAME] 351"
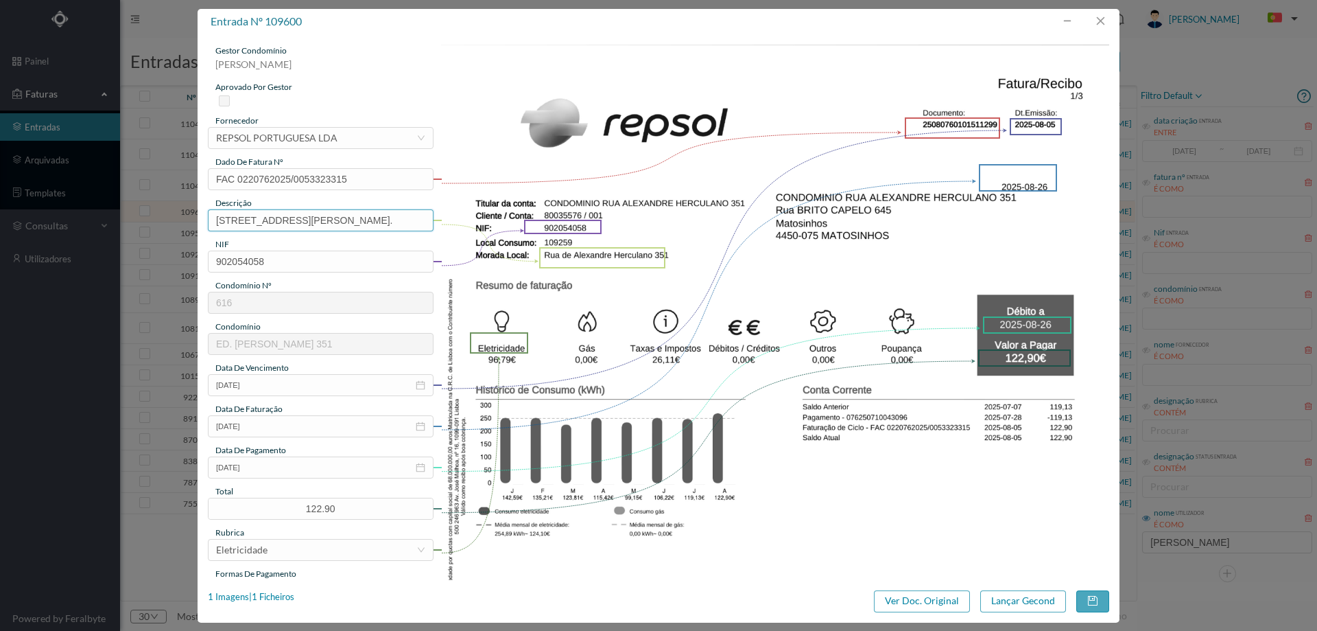
click at [372, 219] on input "[STREET_ADDRESS][PERSON_NAME]." at bounding box center [321, 220] width 226 height 22
type input "[STREET_ADDRESS][PERSON_NAME]"
drag, startPoint x: 715, startPoint y: 324, endPoint x: 673, endPoint y: 338, distance: 44.3
click at [715, 324] on img at bounding box center [775, 518] width 669 height 946
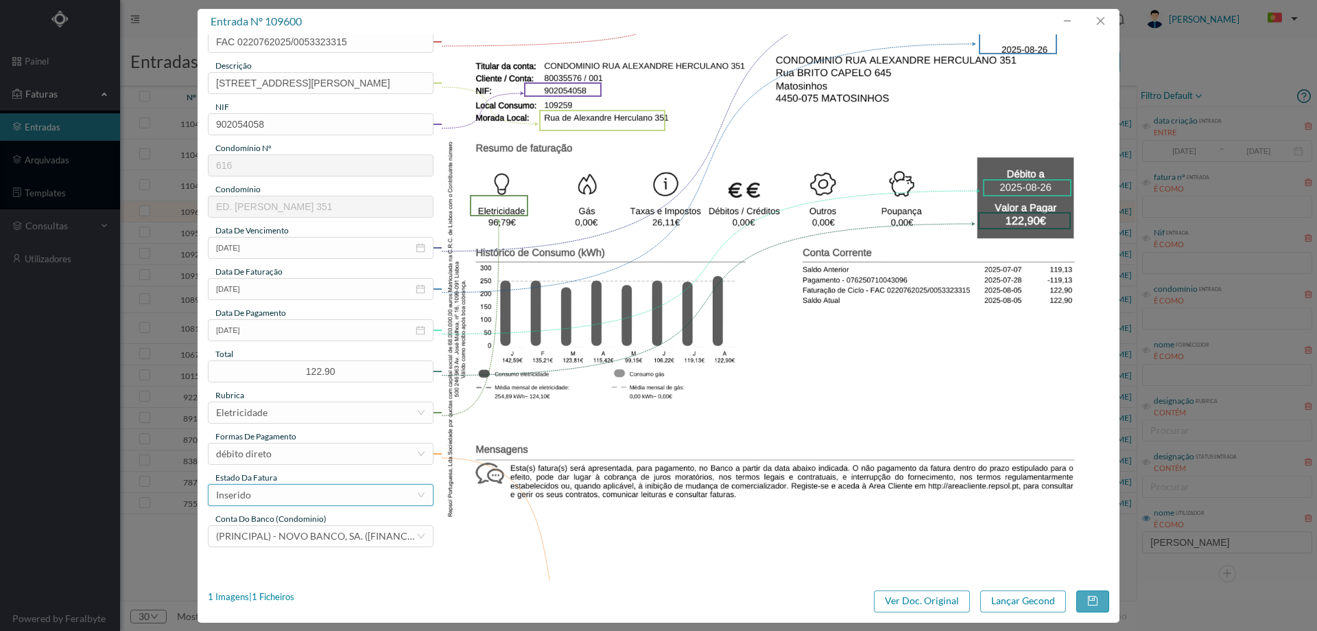
click at [295, 495] on div "Inserido" at bounding box center [316, 494] width 200 height 21
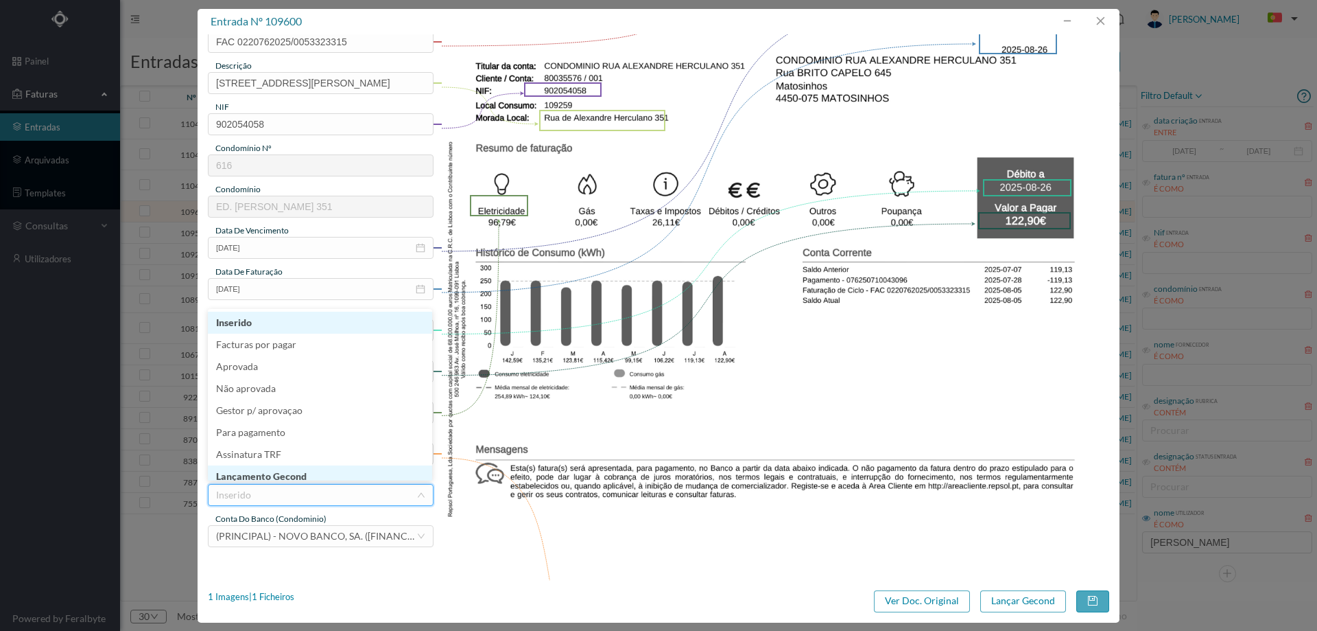
scroll to position [7, 0]
click at [298, 473] on li "Lançamento Gecond" at bounding box center [320, 469] width 224 height 22
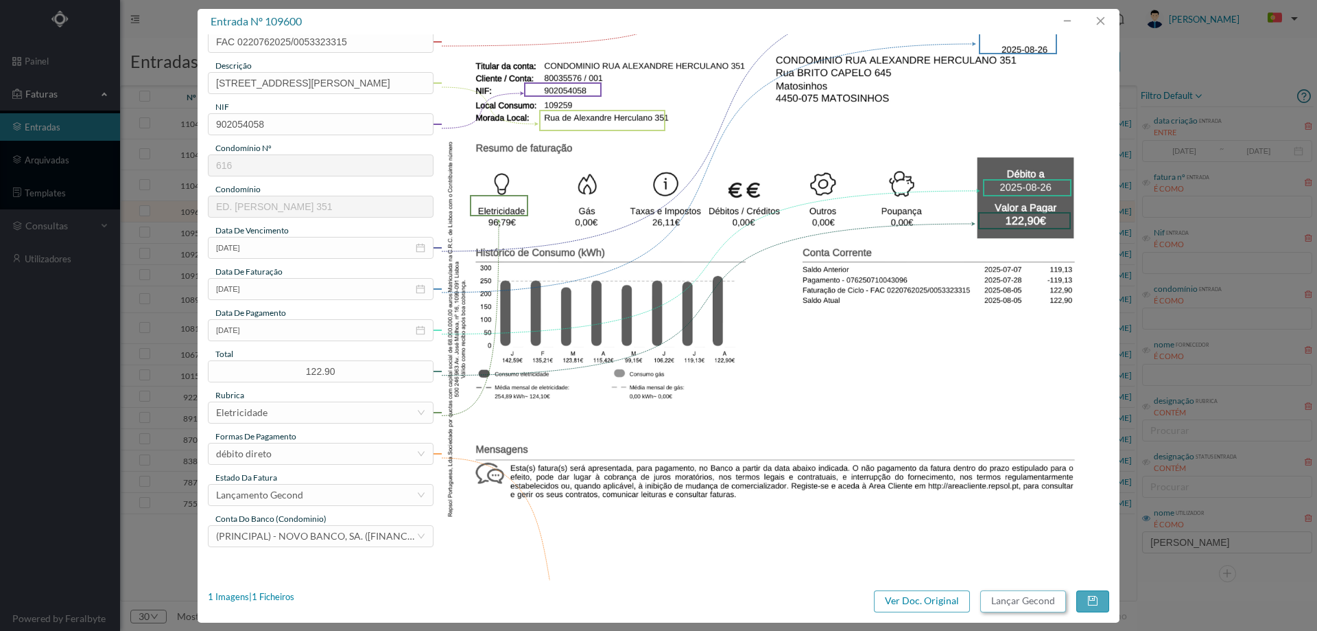
click at [1018, 600] on button "Lançar Gecond" at bounding box center [1024, 601] width 86 height 22
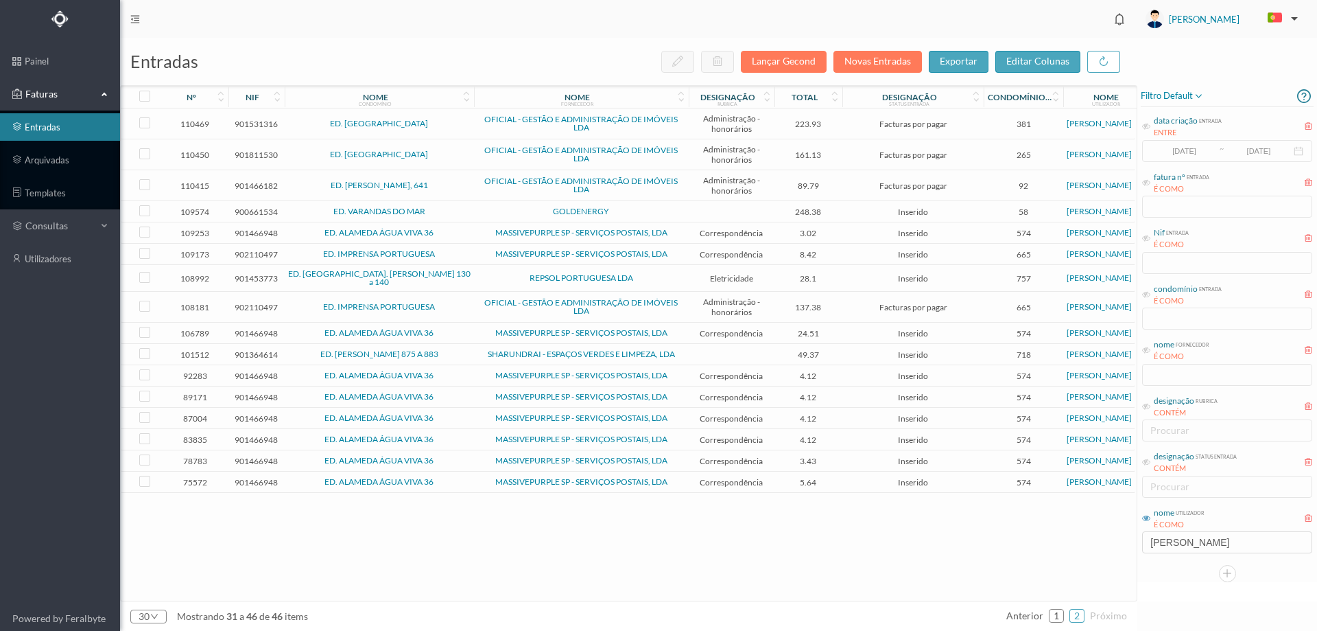
click at [521, 210] on span "GOLDENERGY" at bounding box center [582, 211] width 208 height 8
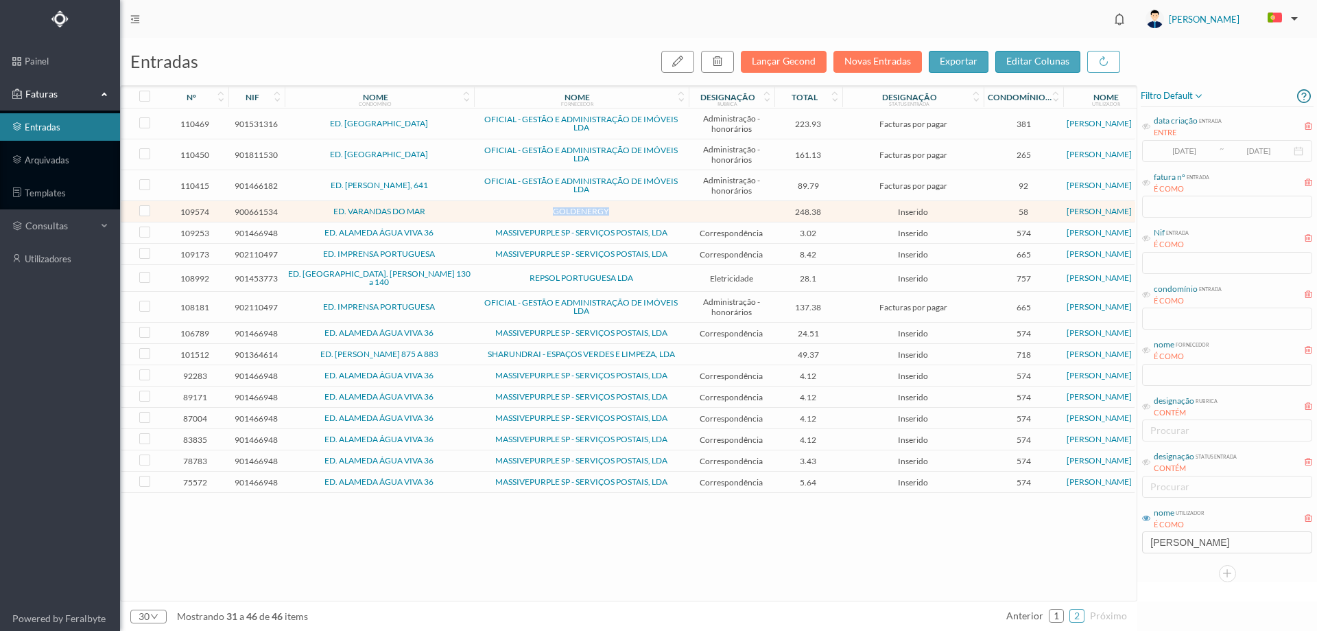
click at [521, 210] on span "GOLDENERGY" at bounding box center [582, 211] width 208 height 8
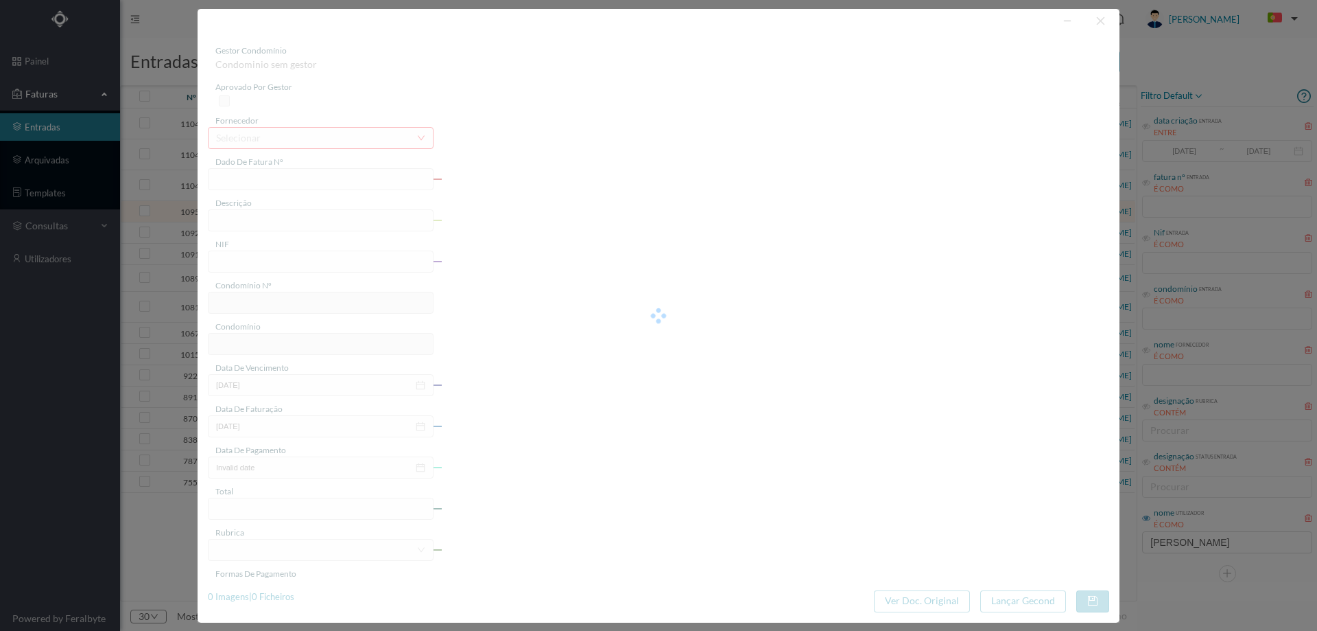
type input "FT 16251/05862962"
type input "e o seu Código Amigo"
type input "900661534"
type input "Invalid date"
type input "[DATE]"
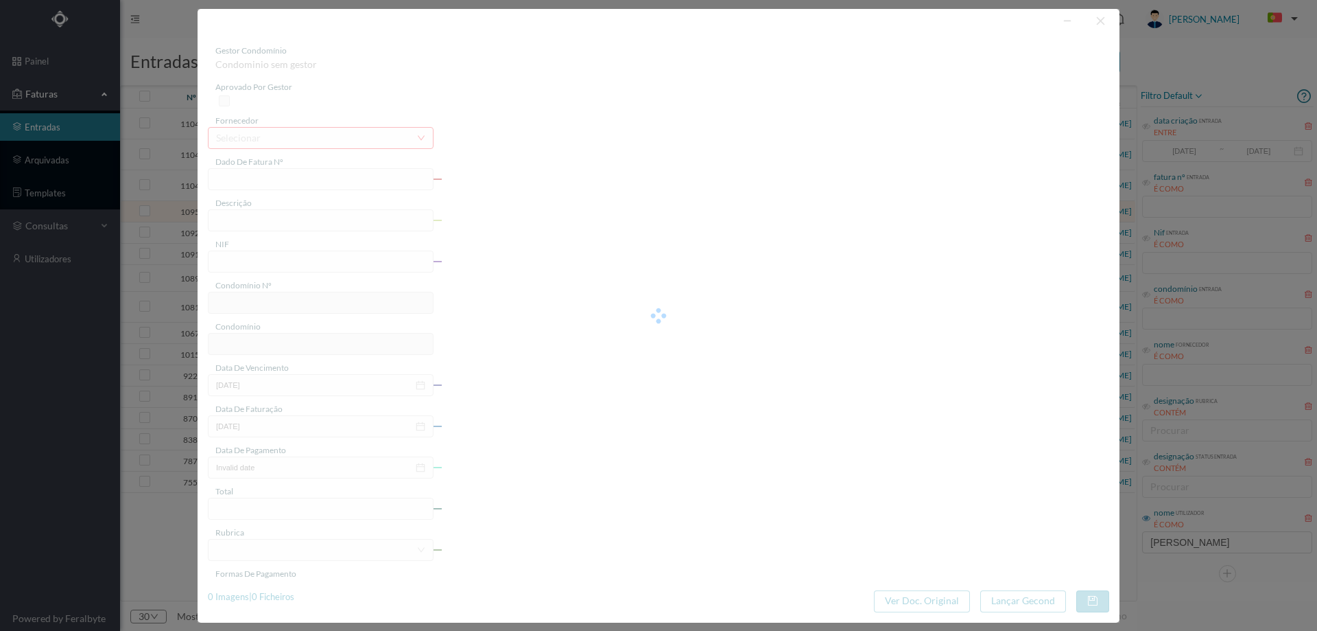
type input "248.38"
type input "58"
type input "ED. VARANDAS DO MAR"
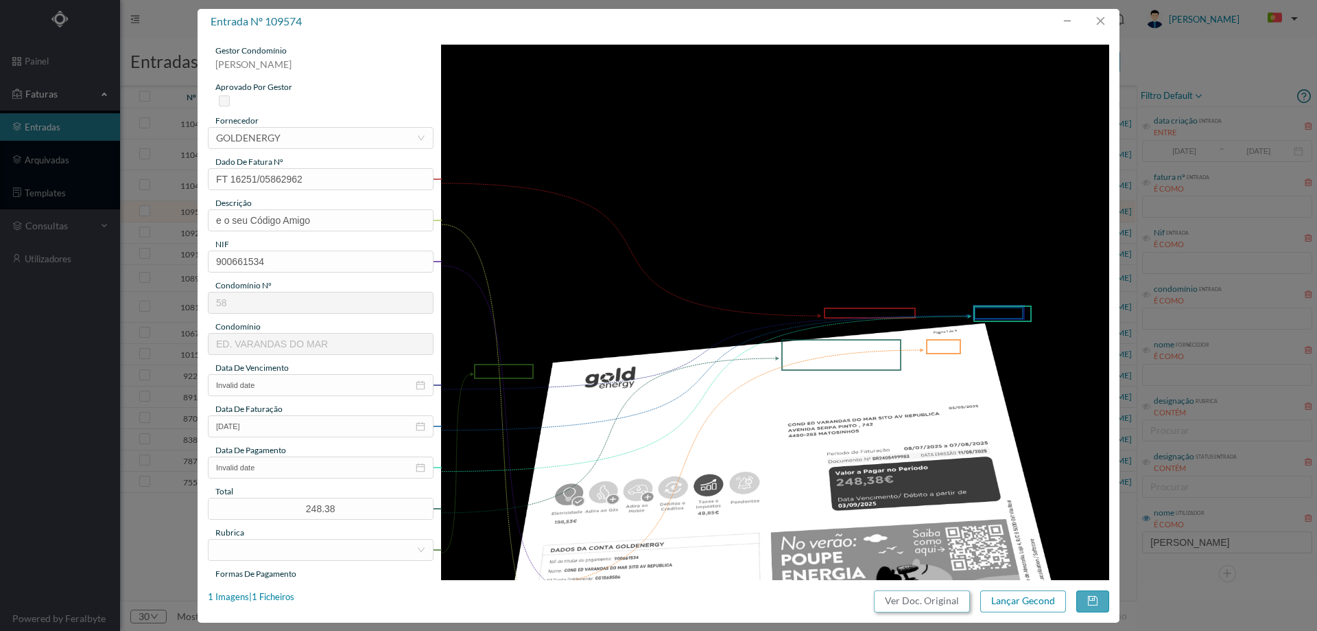
drag, startPoint x: 904, startPoint y: 597, endPoint x: 788, endPoint y: 82, distance: 528.2
click at [904, 597] on button "Ver Doc. Original" at bounding box center [922, 601] width 96 height 22
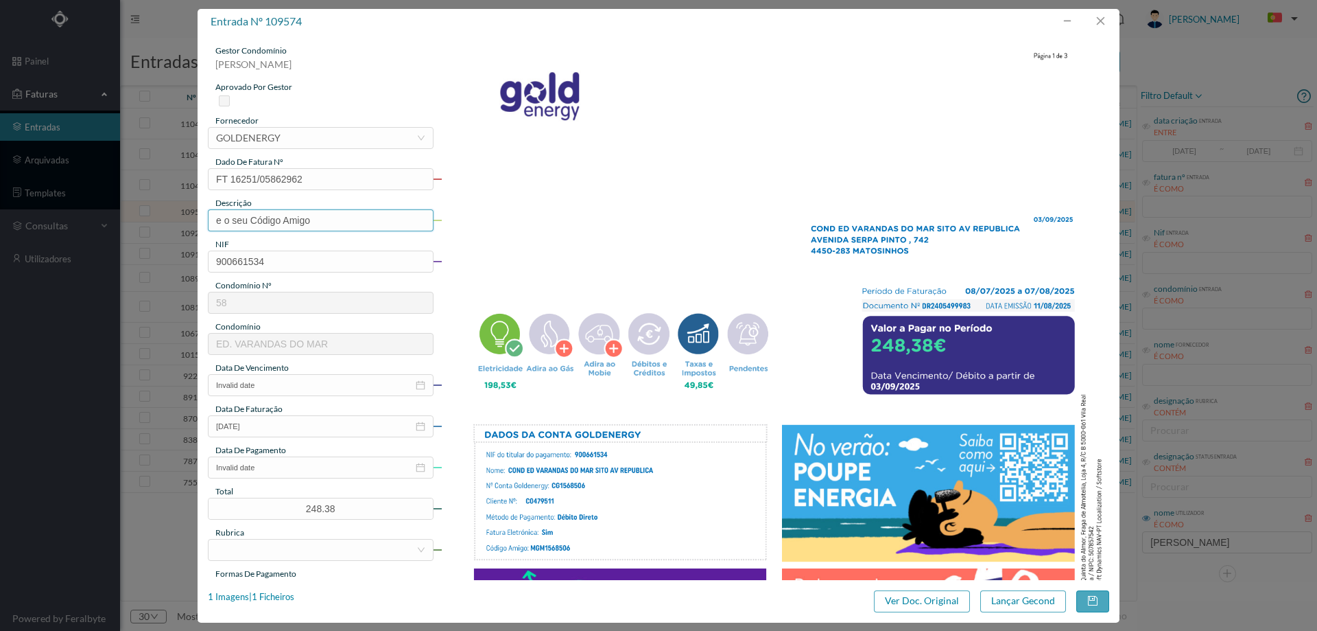
click at [328, 222] on input "e o seu Código Amigo" at bounding box center [321, 220] width 226 height 22
type input "[DATE] a [DATE]"
click at [307, 387] on input "Invalid date" at bounding box center [321, 385] width 226 height 22
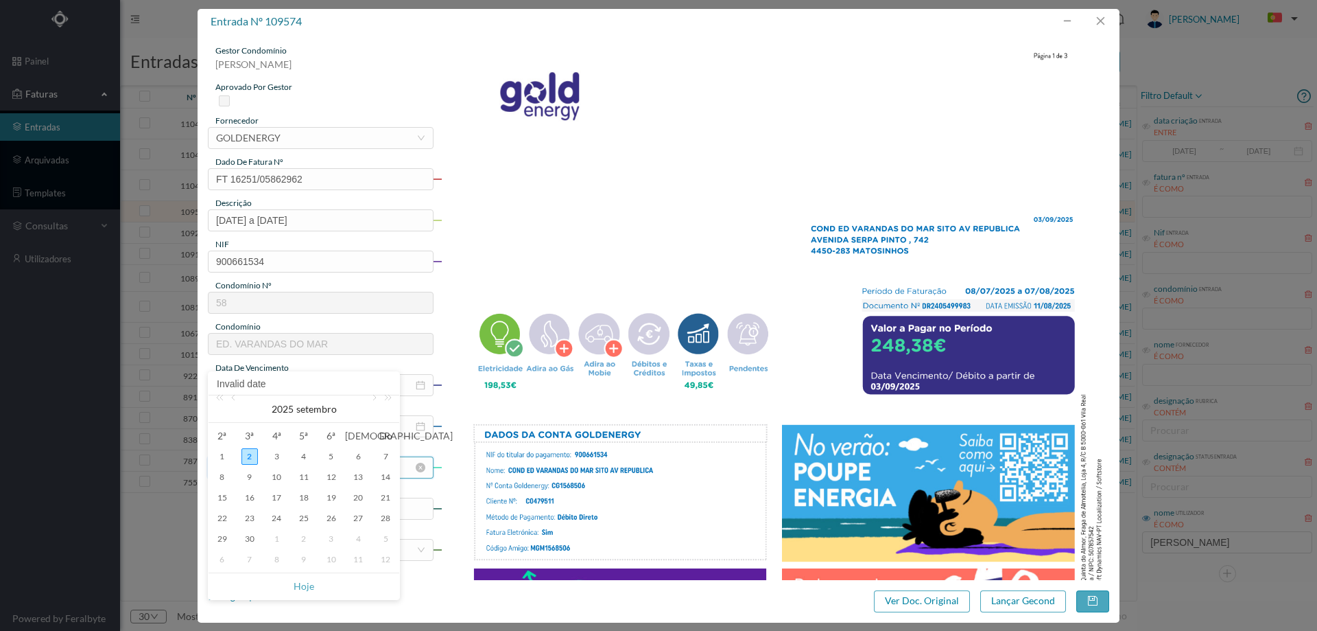
click at [272, 454] on div "3" at bounding box center [276, 456] width 16 height 16
type input "[DATE]"
click at [283, 467] on input "Invalid date" at bounding box center [321, 467] width 226 height 22
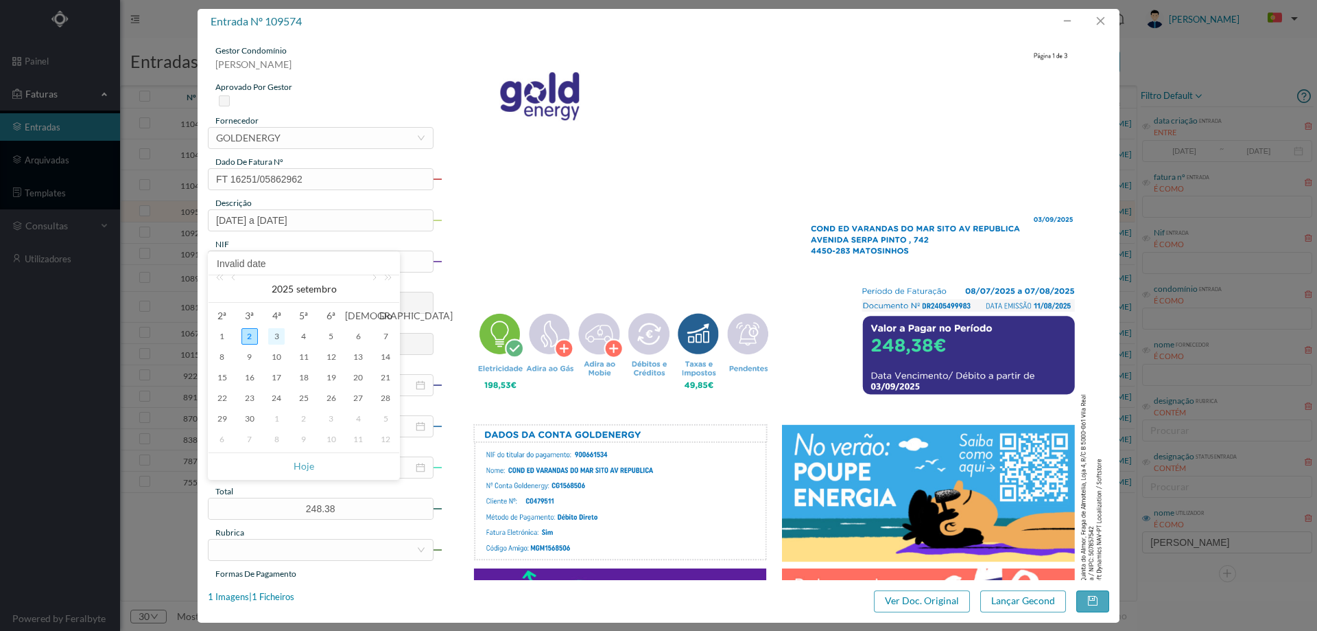
click at [270, 333] on div "3" at bounding box center [276, 336] width 16 height 16
type input "[DATE]"
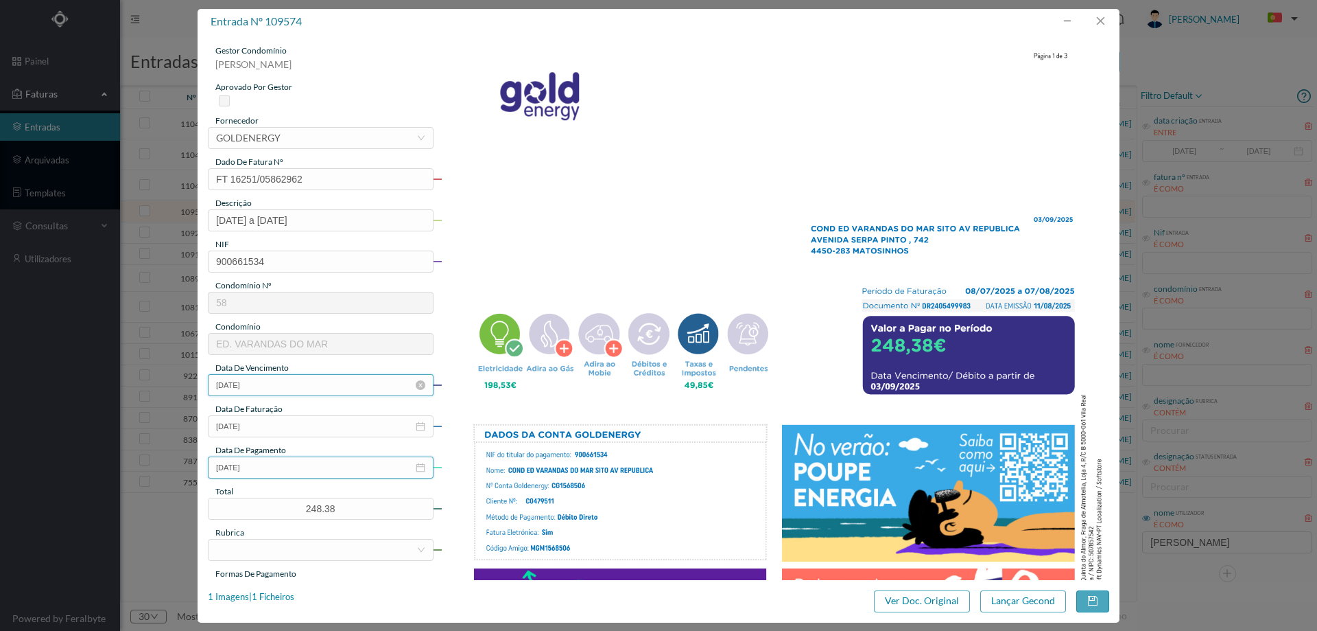
scroll to position [137, 0]
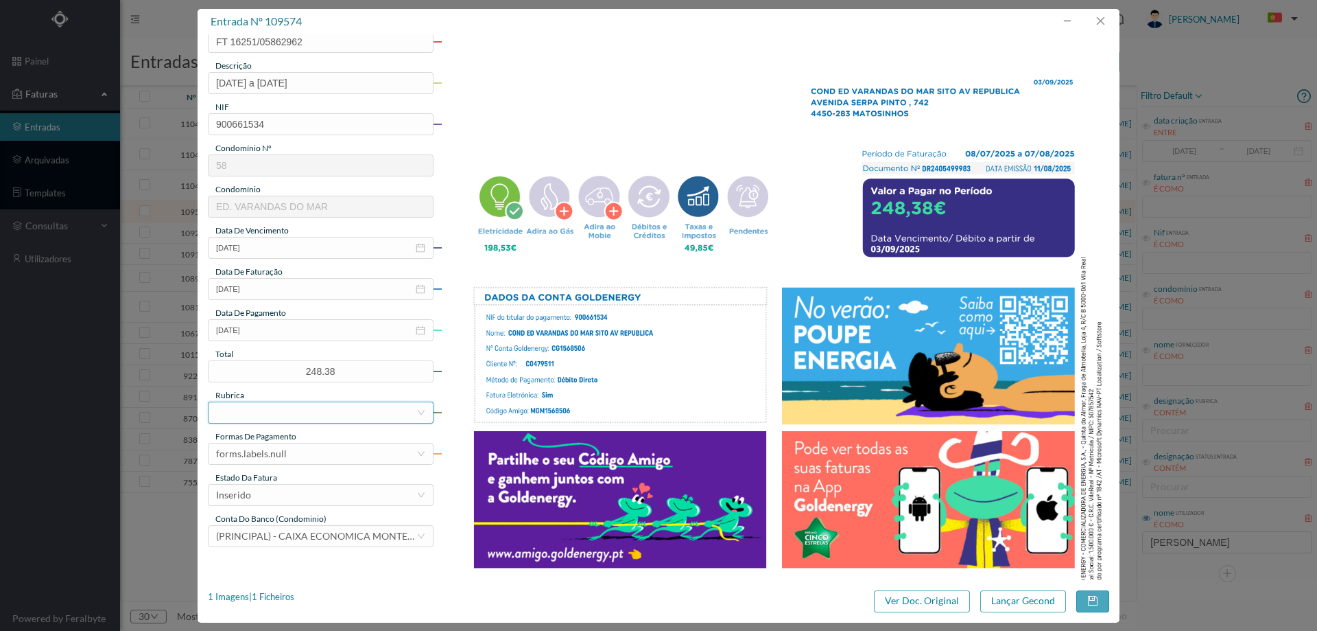
click at [275, 413] on div at bounding box center [316, 412] width 200 height 21
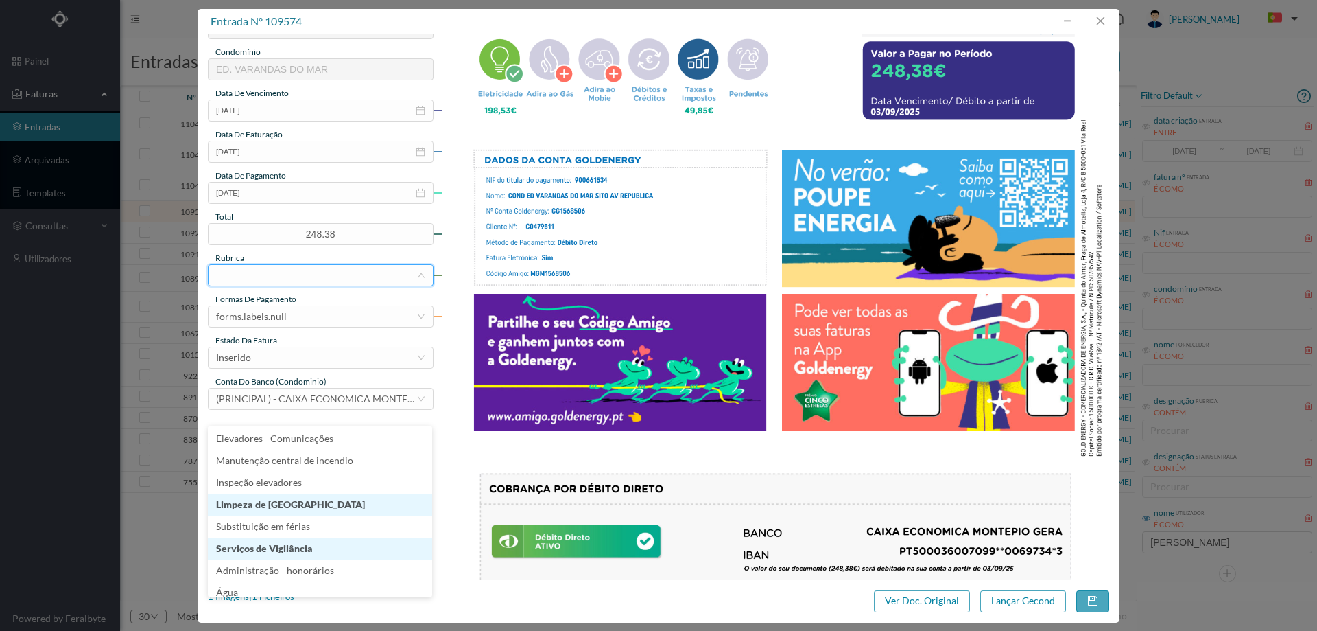
scroll to position [206, 0]
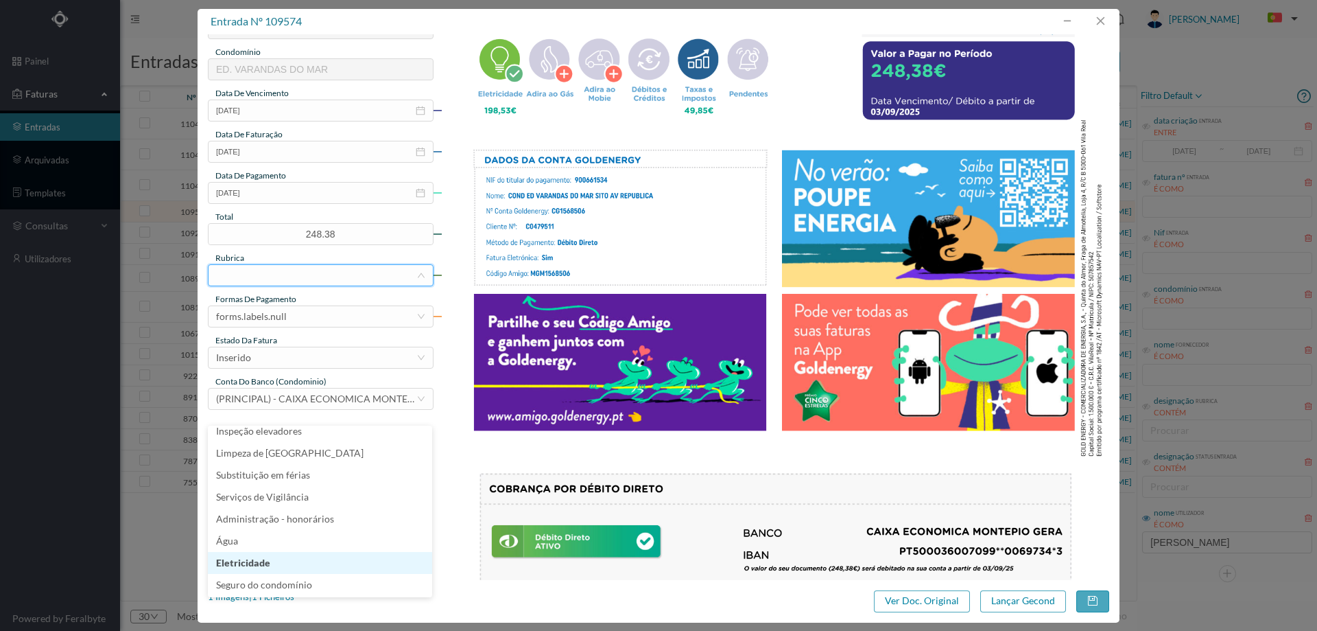
click at [282, 562] on li "Eletricidade" at bounding box center [320, 563] width 224 height 22
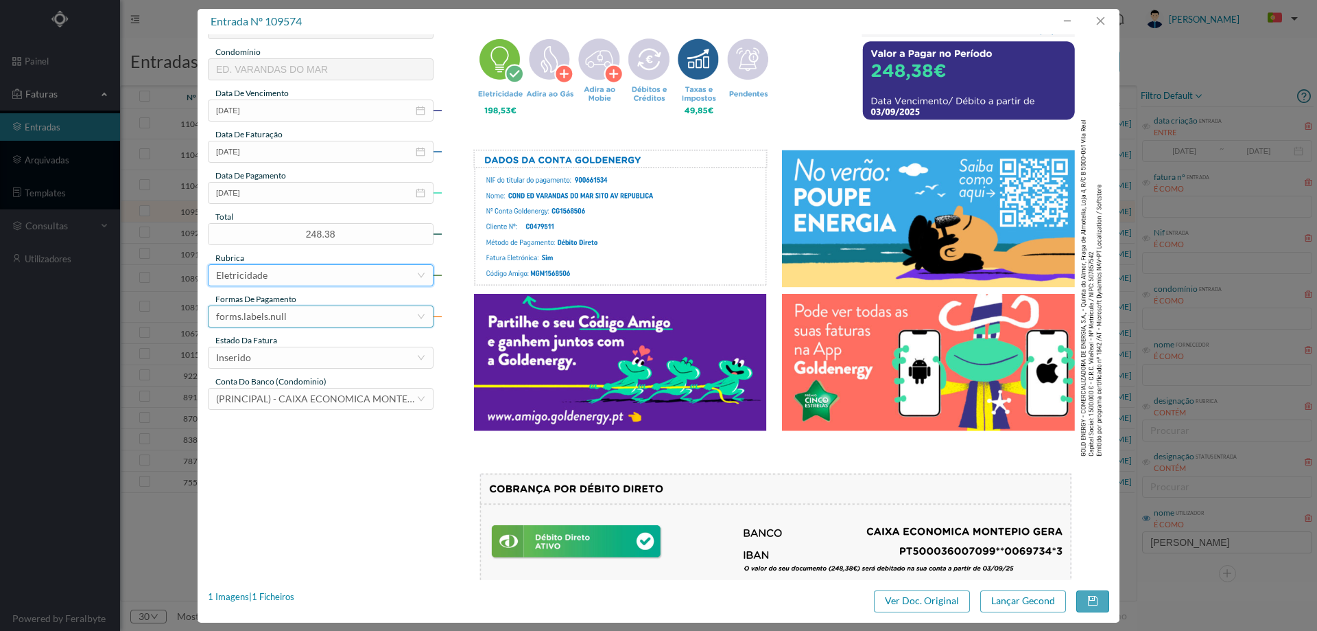
click at [296, 320] on div "forms.labels.null" at bounding box center [316, 316] width 200 height 21
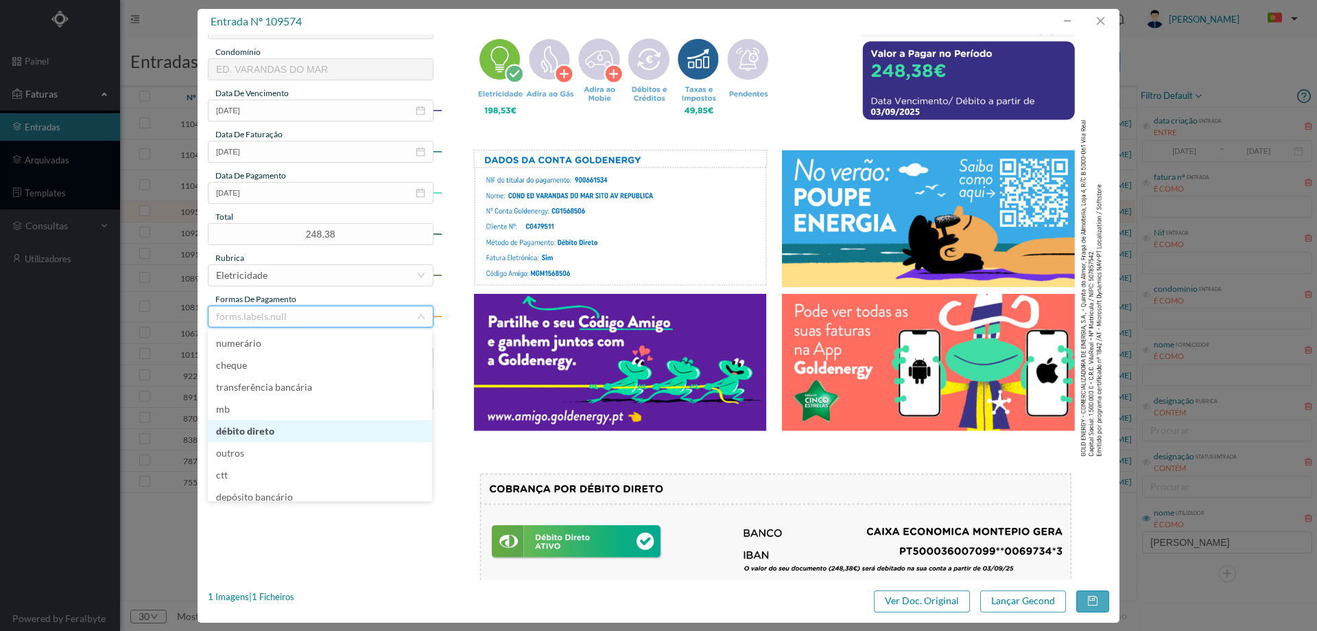
click at [294, 426] on li "débito direto" at bounding box center [320, 431] width 224 height 22
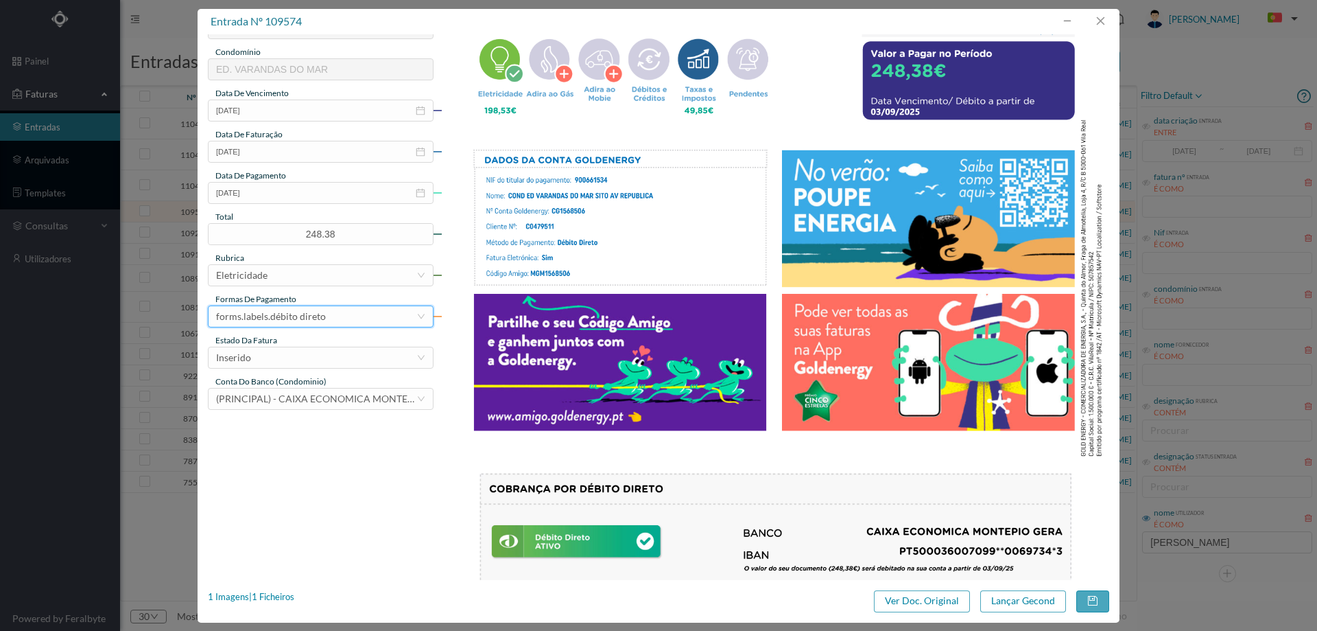
click at [298, 344] on div "estado da fatura" at bounding box center [321, 340] width 226 height 12
click at [298, 366] on div "Inserido" at bounding box center [316, 357] width 200 height 21
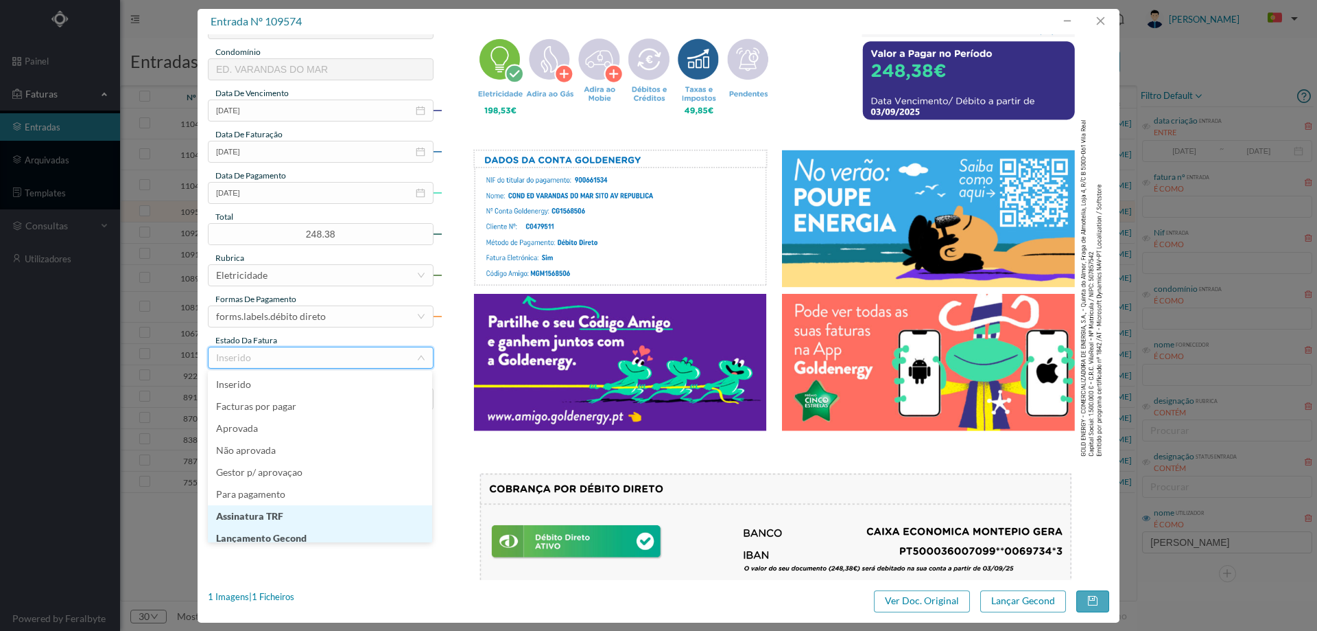
scroll to position [7, 0]
drag, startPoint x: 301, startPoint y: 537, endPoint x: 312, endPoint y: 535, distance: 11.2
click at [301, 536] on li "Lançamento Gecond" at bounding box center [320, 531] width 224 height 22
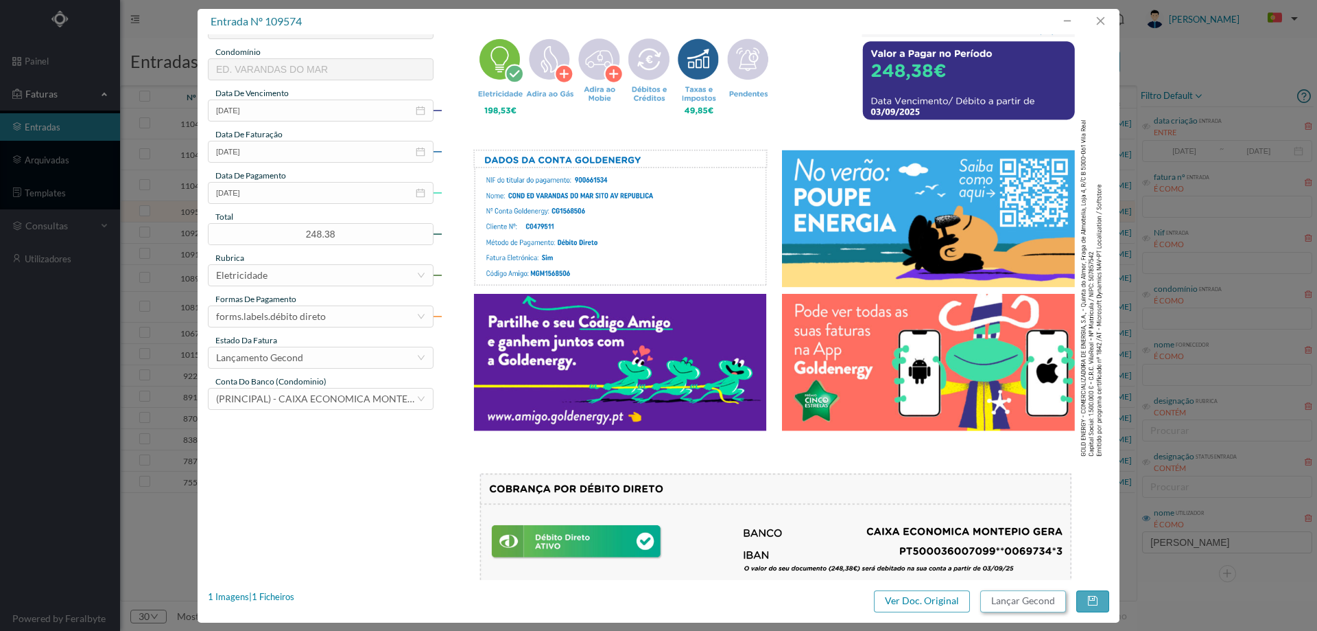
click at [1005, 604] on button "Lançar Gecond" at bounding box center [1024, 601] width 86 height 22
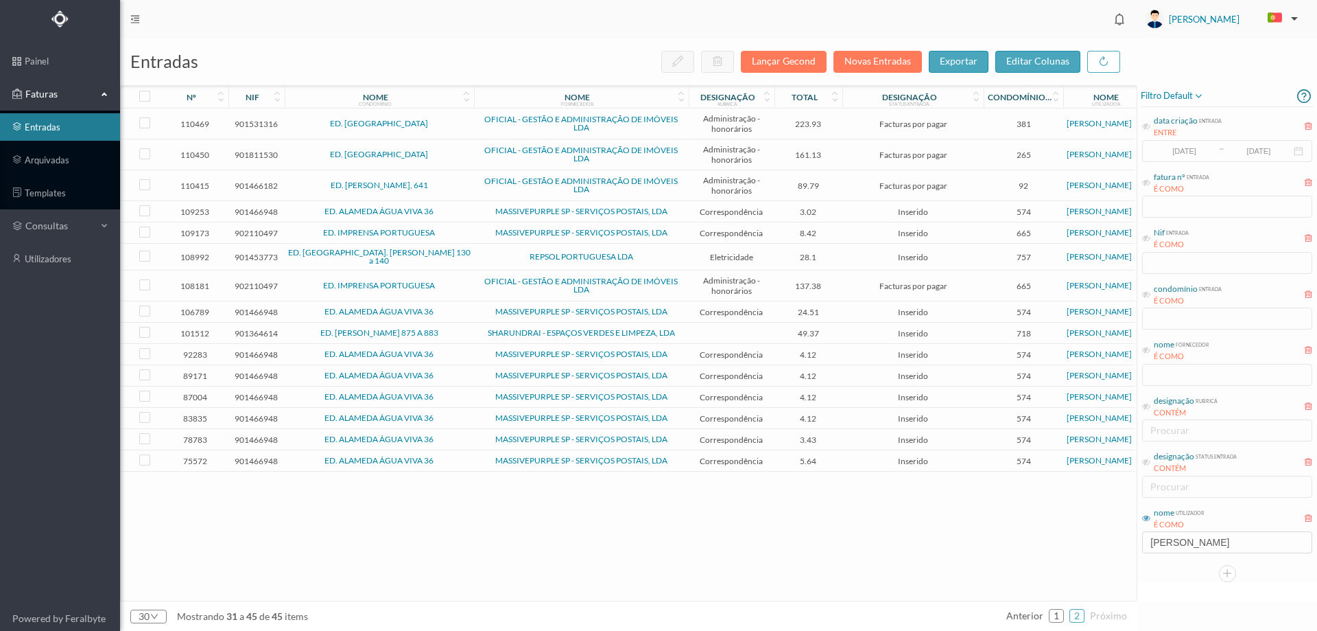
click at [460, 253] on span "ED. [GEOGRAPHIC_DATA]. [PERSON_NAME] 130 a 140" at bounding box center [379, 256] width 183 height 16
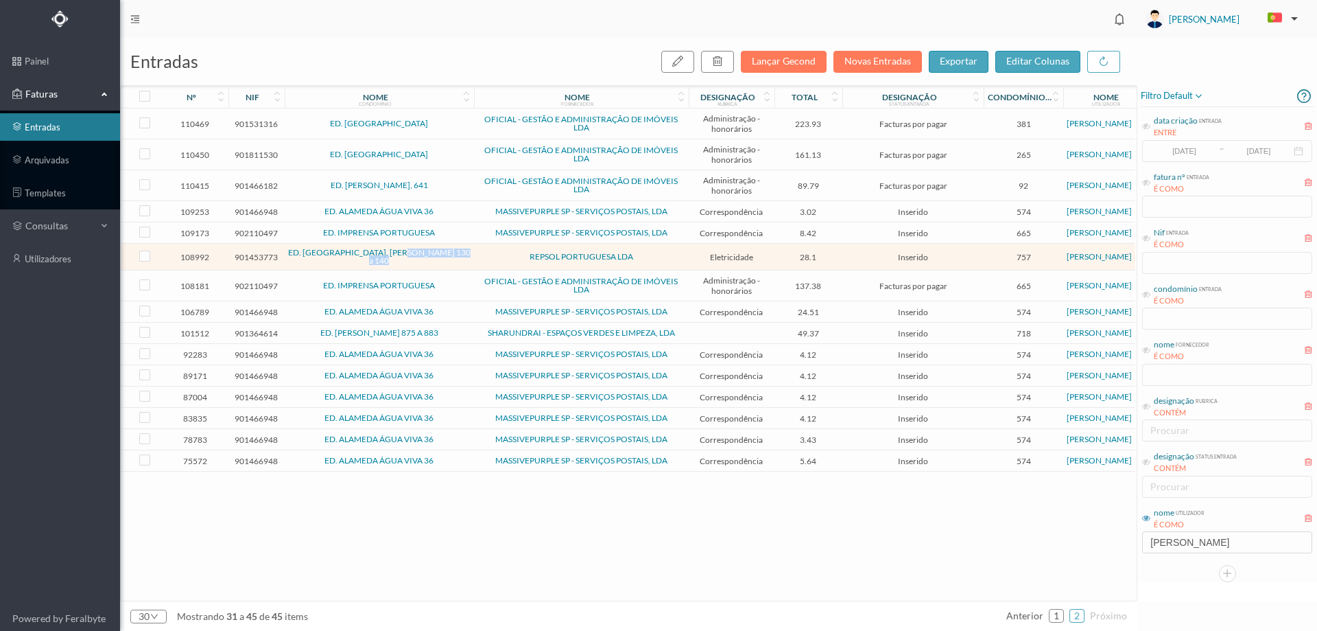
click at [460, 253] on span "ED. [GEOGRAPHIC_DATA]. [PERSON_NAME] 130 a 140" at bounding box center [379, 256] width 183 height 16
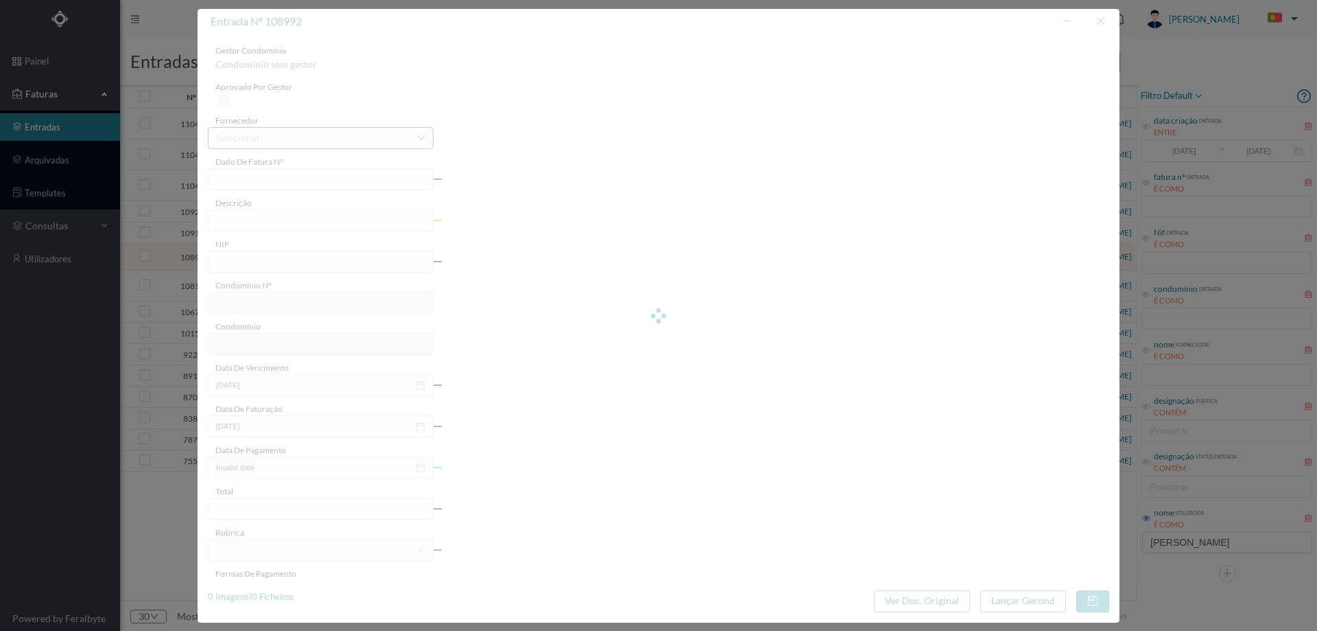
type input "FAC 0210762025/0049269752"
type input "[STREET_ADDRESS][PERSON_NAME]"
type input "901453773"
type input "[DATE]"
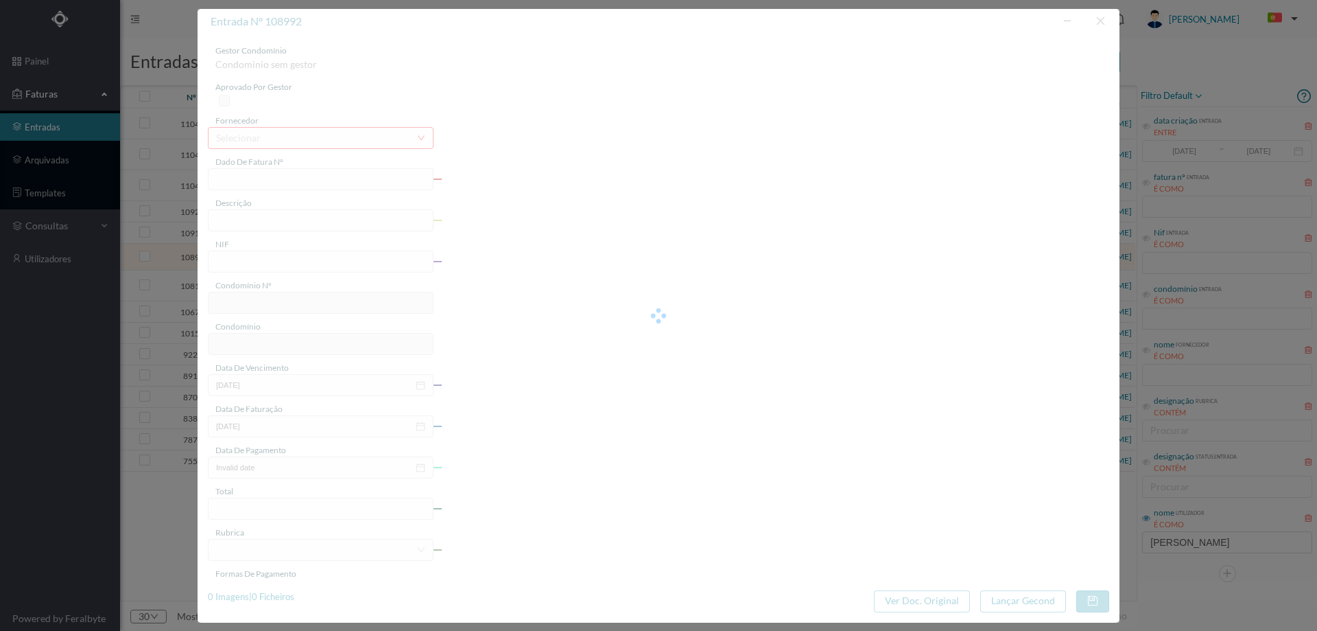
type input "[DATE]"
type input "28.10"
type input "757"
type input "ED. [GEOGRAPHIC_DATA]. [PERSON_NAME] 130 a 140"
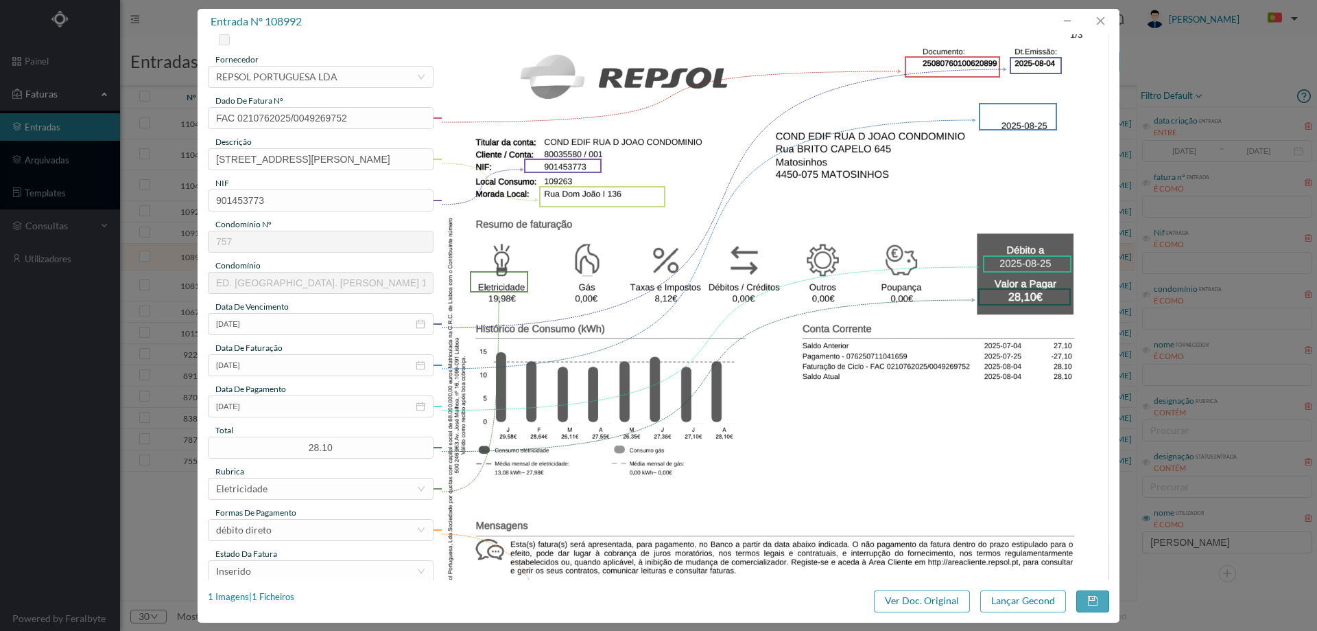
scroll to position [137, 0]
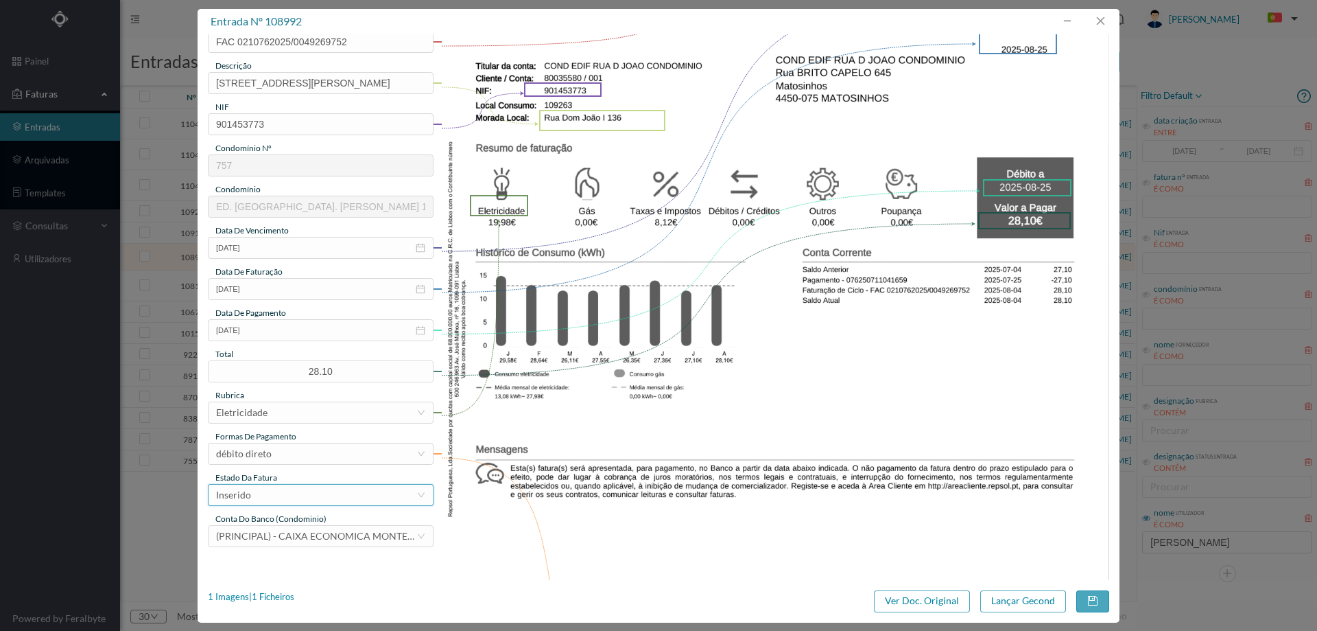
click at [294, 495] on div "Inserido" at bounding box center [316, 494] width 200 height 21
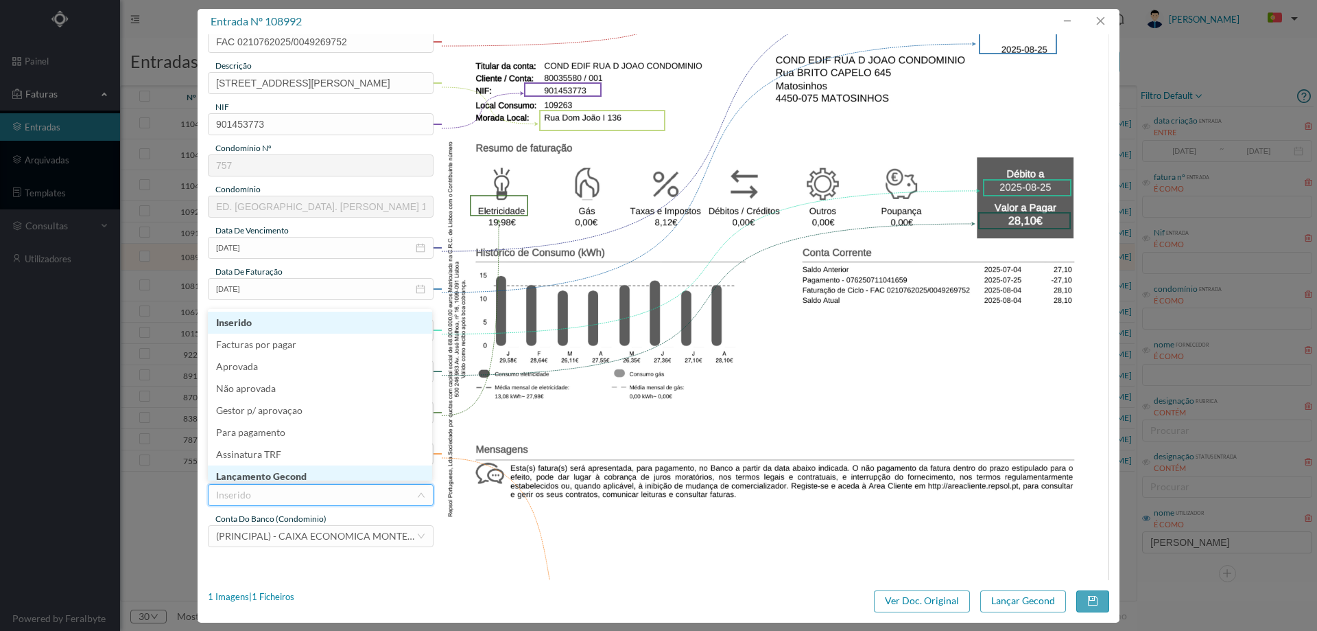
scroll to position [7, 0]
click at [316, 469] on li "Lançamento Gecond" at bounding box center [320, 469] width 224 height 22
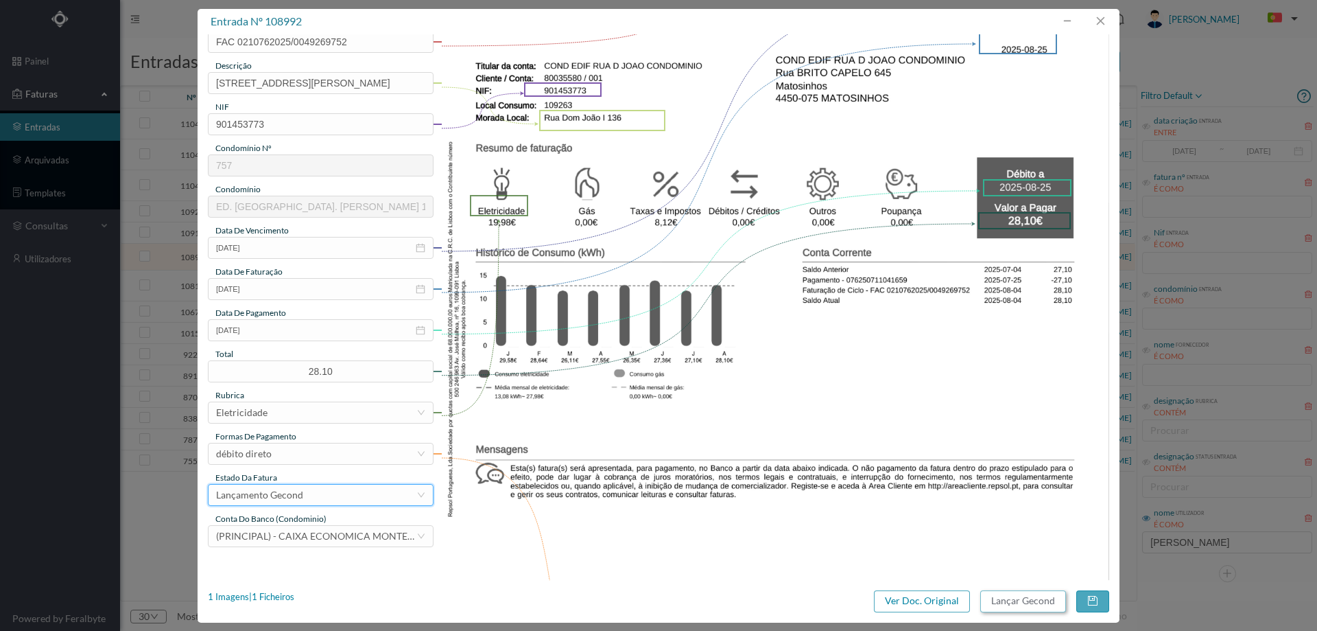
click at [1035, 602] on button "Lançar Gecond" at bounding box center [1024, 601] width 86 height 22
